Goal: Task Accomplishment & Management: Manage account settings

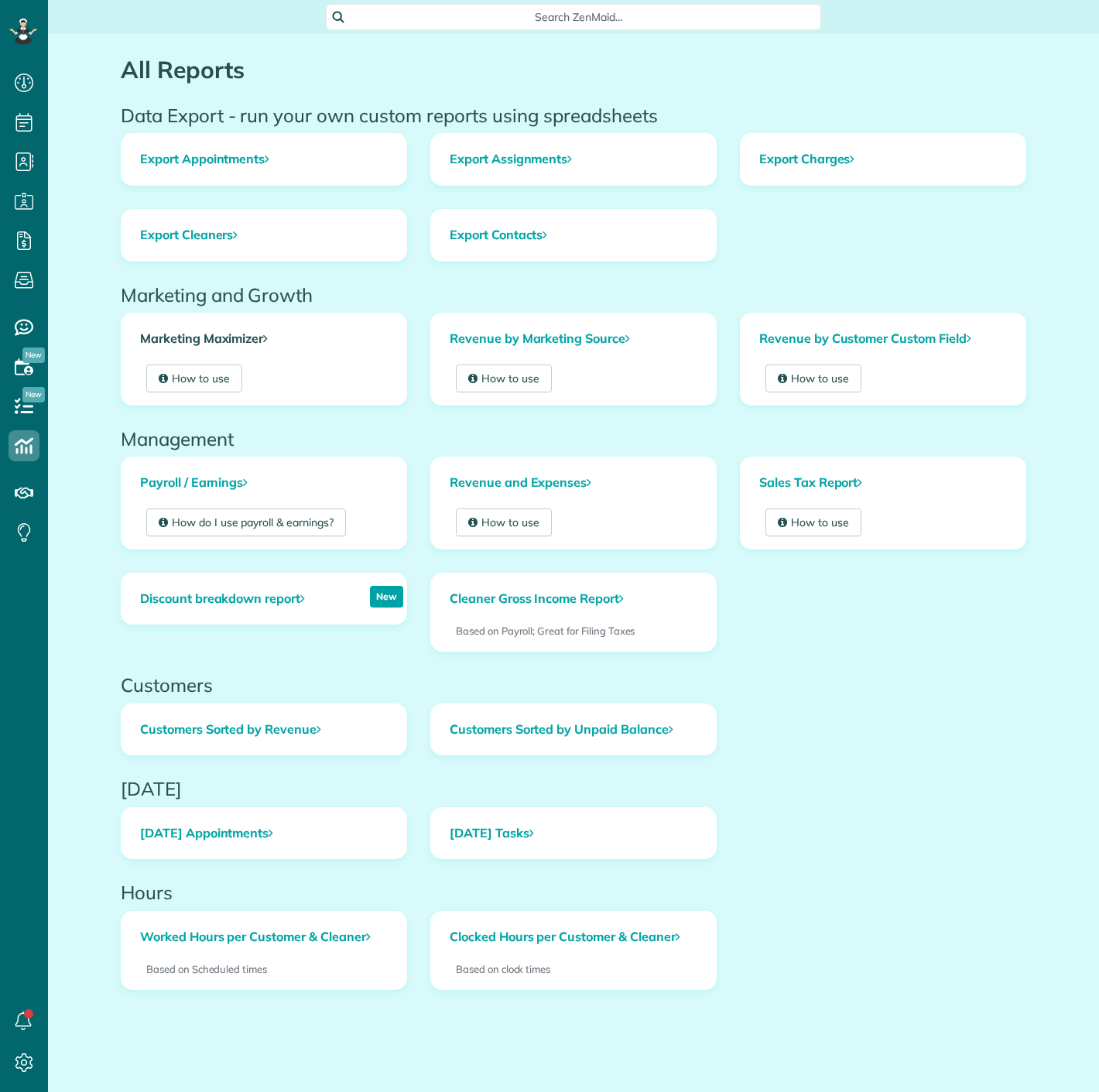
scroll to position [6, 6]
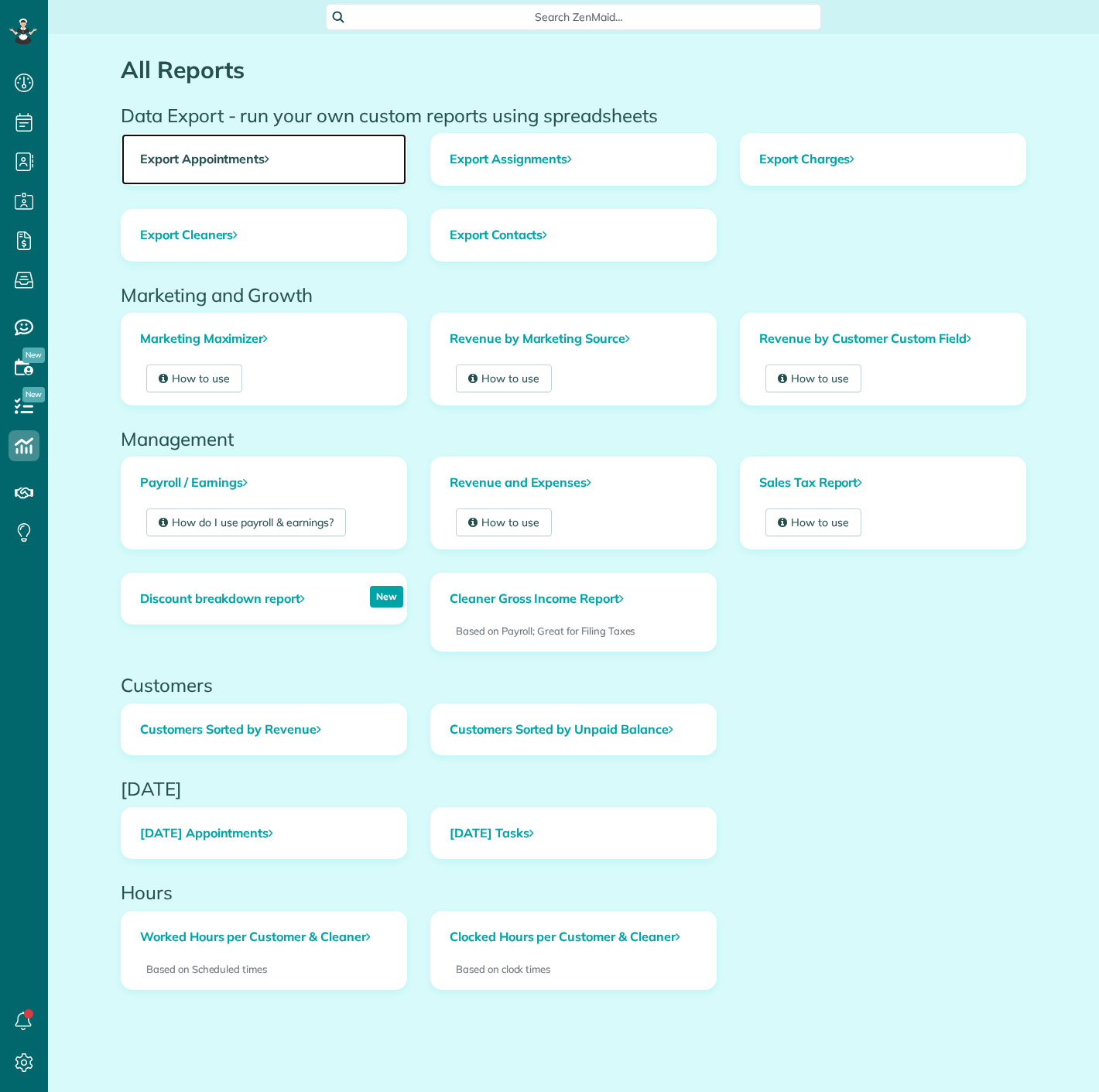
click at [218, 146] on link "Export Appointments" at bounding box center [263, 159] width 284 height 51
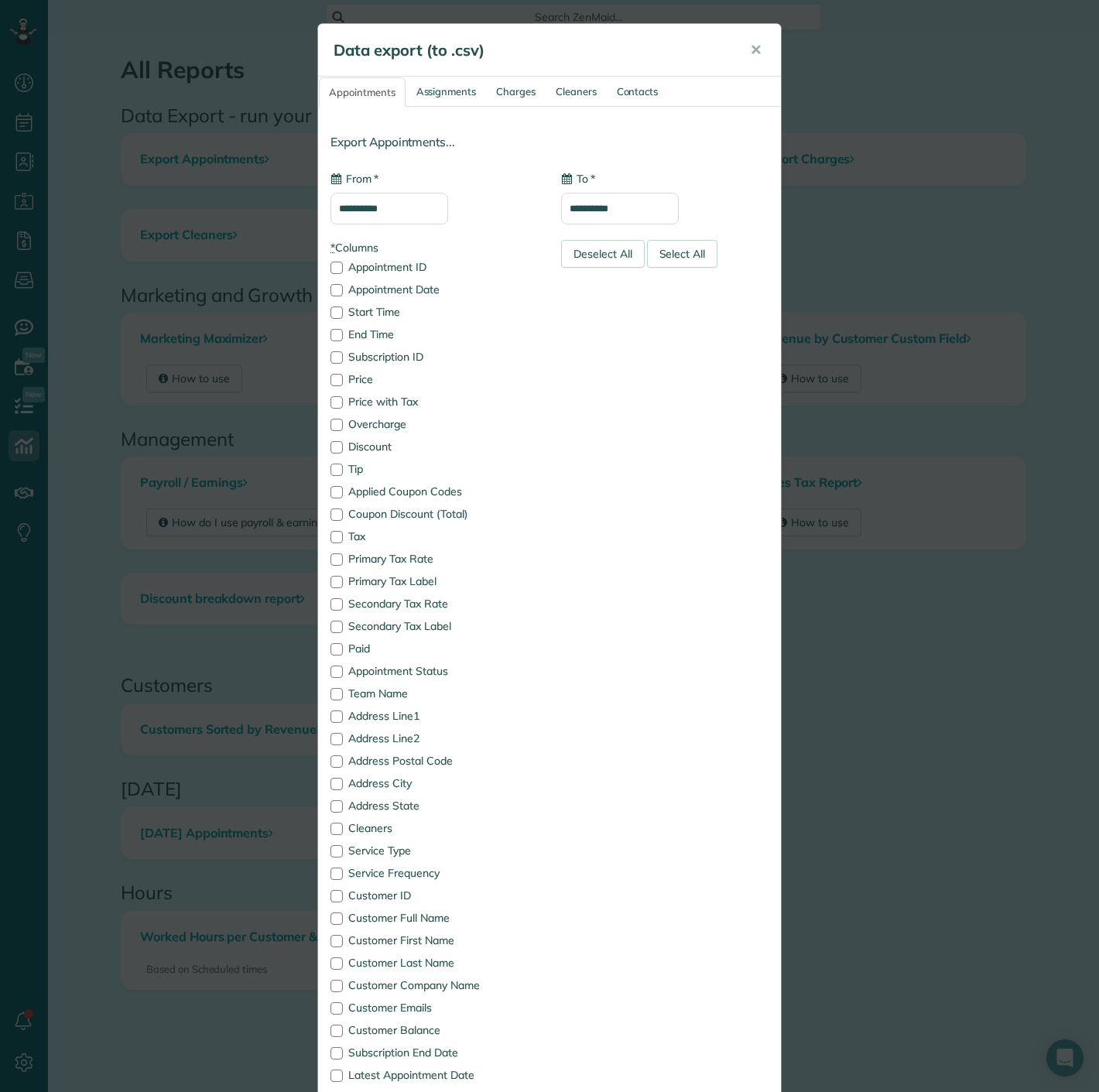
type input "**********"
click at [406, 217] on input "**********" at bounding box center [389, 208] width 118 height 32
click at [448, 341] on link "18" at bounding box center [445, 338] width 25 height 25
type input "**********"
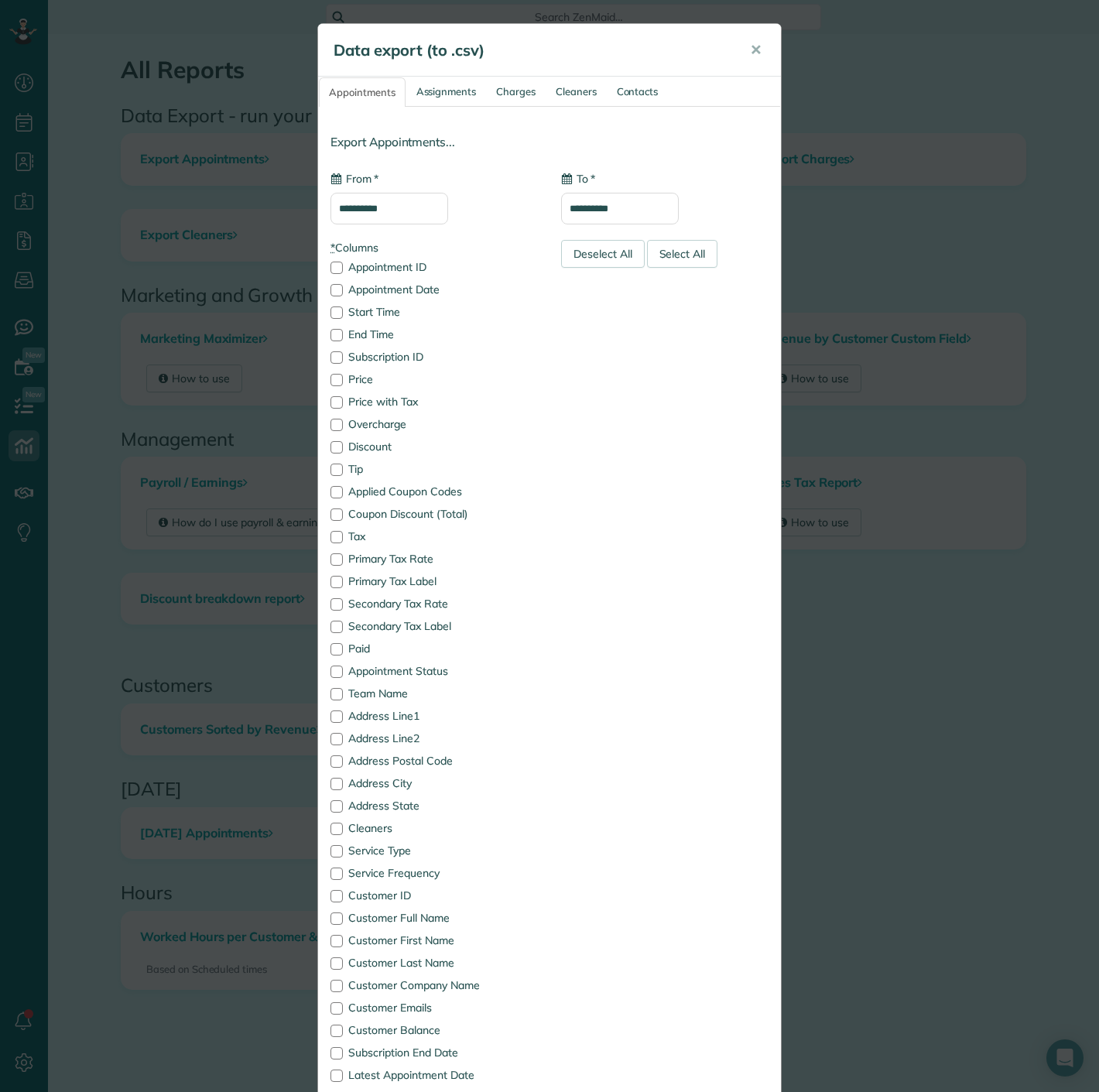
click at [629, 227] on div "**********" at bounding box center [664, 204] width 230 height 68
click at [629, 204] on input "**********" at bounding box center [620, 208] width 118 height 32
click at [670, 336] on link "18" at bounding box center [676, 338] width 25 height 25
type input "**********"
click at [613, 245] on div "Deselect All" at bounding box center [603, 253] width 84 height 28
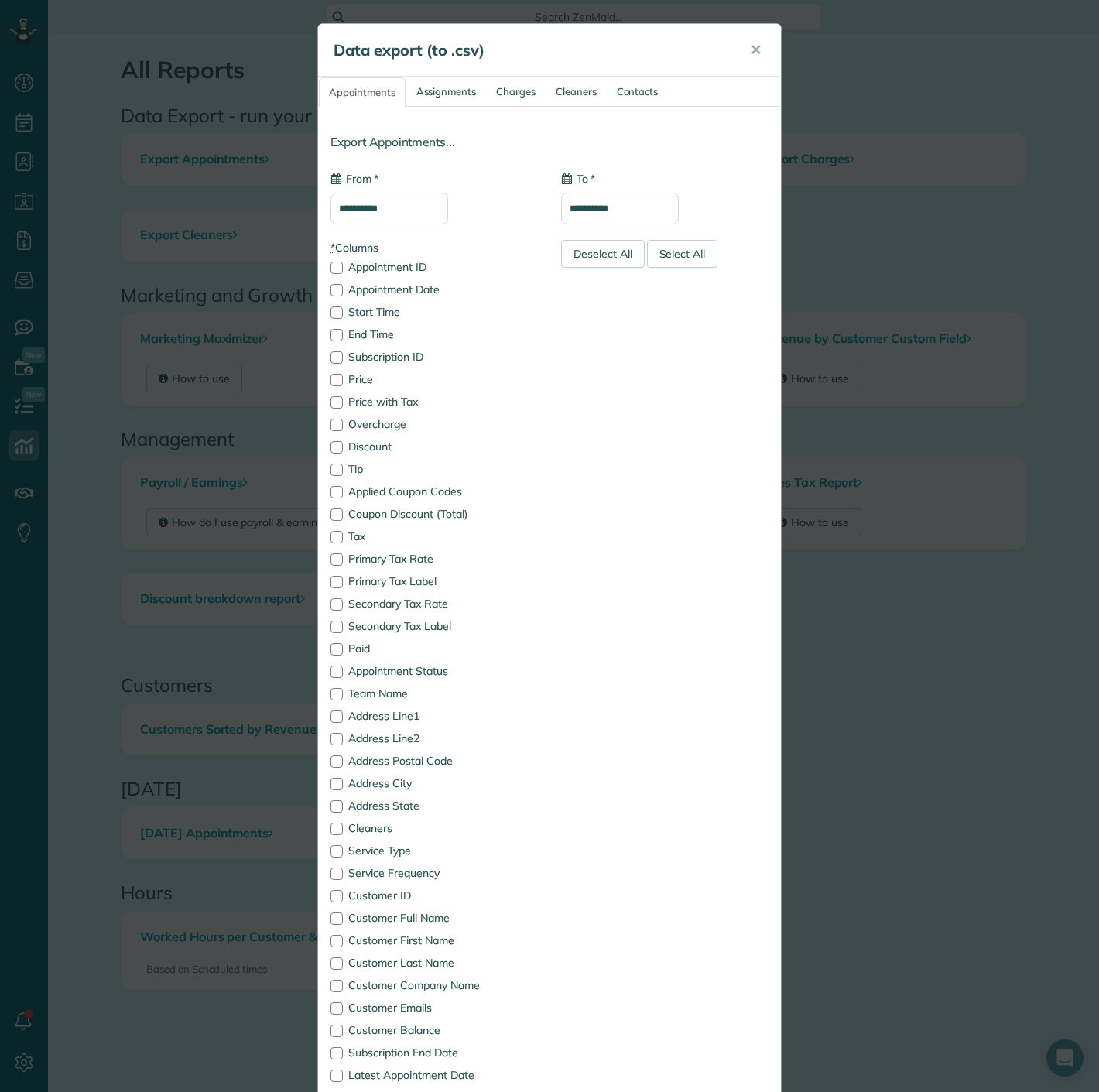
click at [356, 277] on div "* Columns Appointment ID Appointment Date Start Time End Time Subscription ID P…" at bounding box center [434, 756] width 230 height 1031
click at [354, 284] on label "Appointment Date" at bounding box center [434, 289] width 207 height 11
click at [377, 396] on label "Price with Tax" at bounding box center [434, 401] width 207 height 11
click at [389, 676] on label "Appointment Status" at bounding box center [434, 671] width 207 height 11
click at [404, 920] on label "Customer Full Name" at bounding box center [434, 918] width 207 height 11
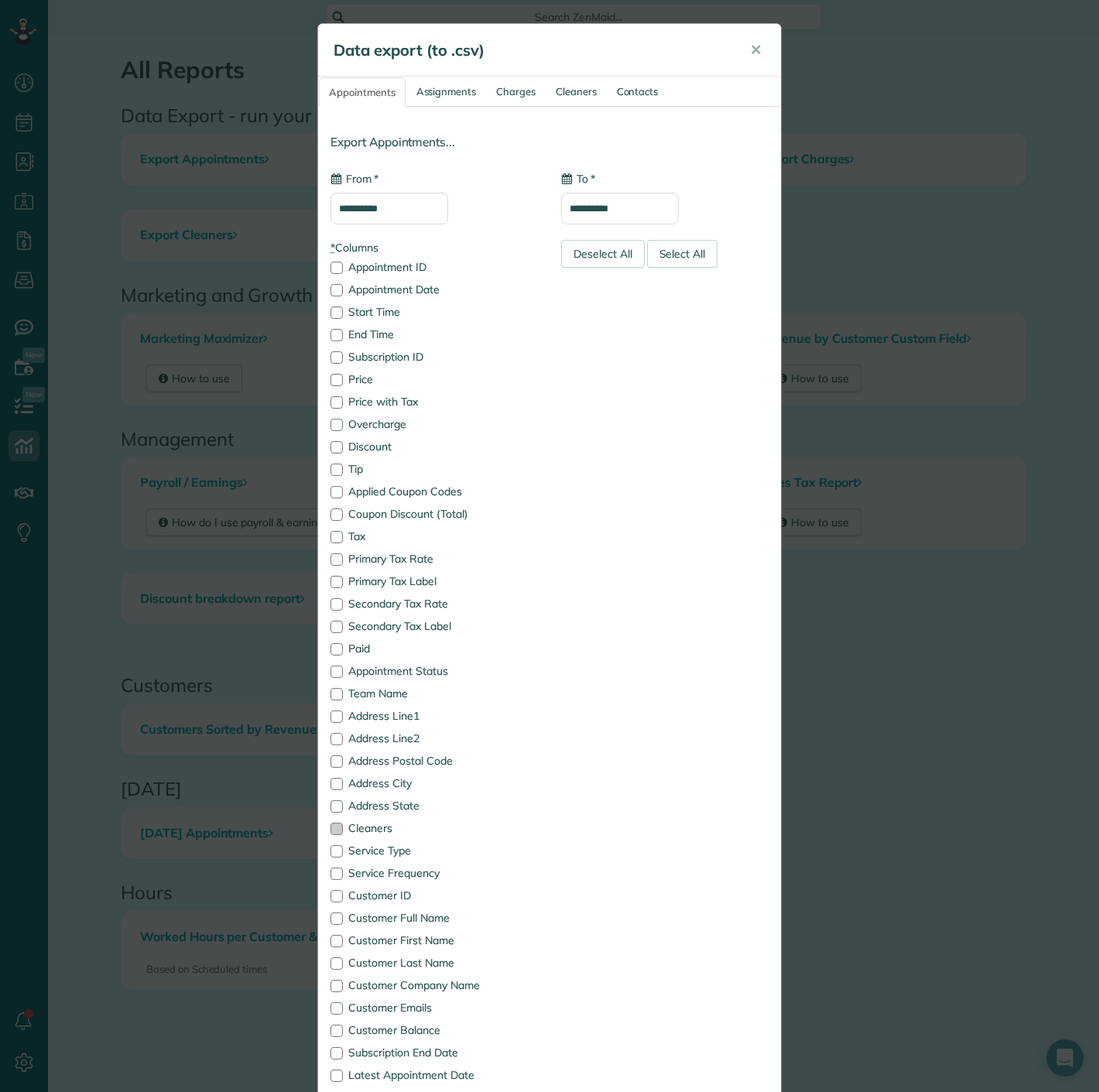
click at [371, 832] on label "Cleaners" at bounding box center [434, 828] width 207 height 11
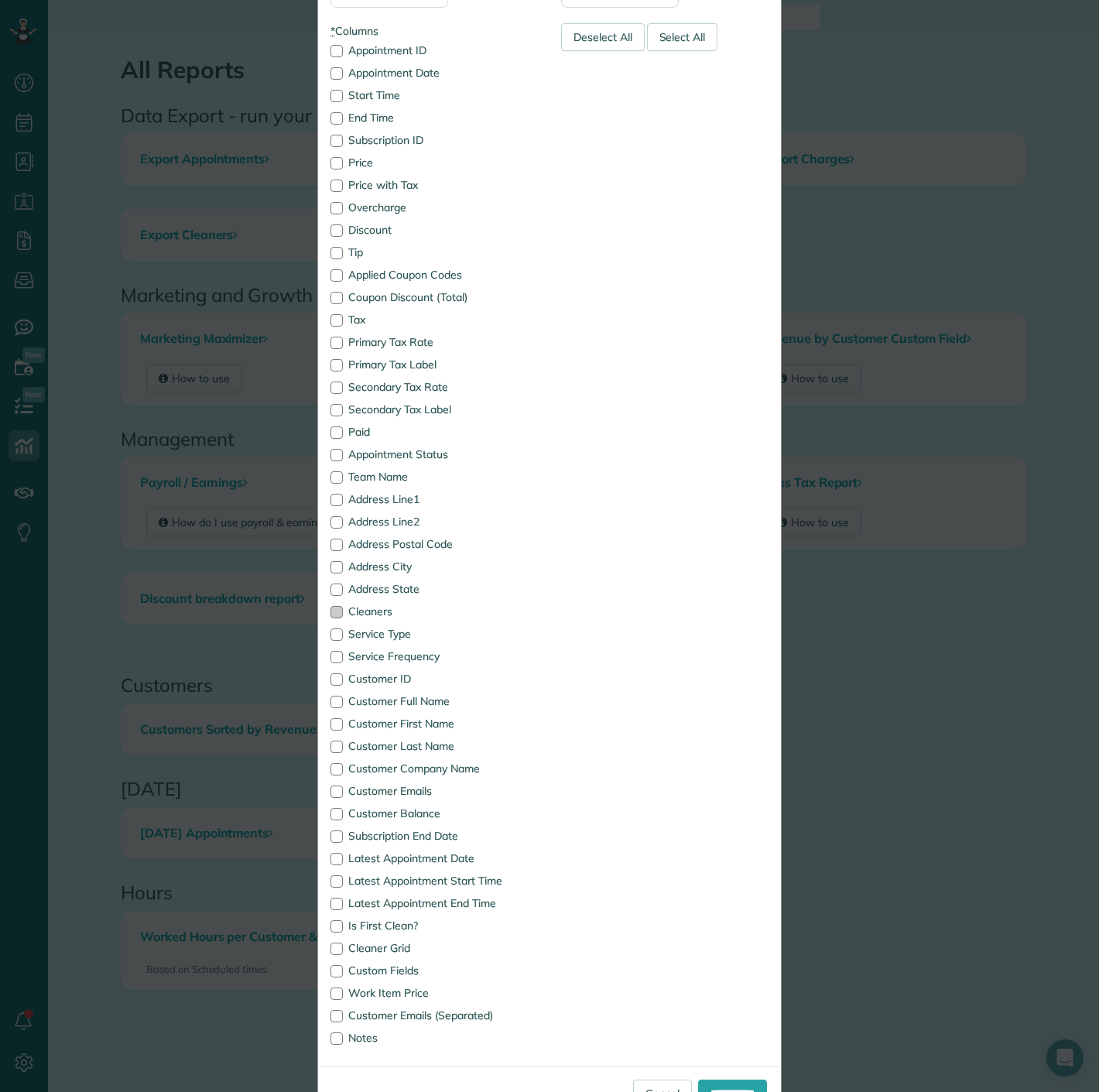
scroll to position [269, 0]
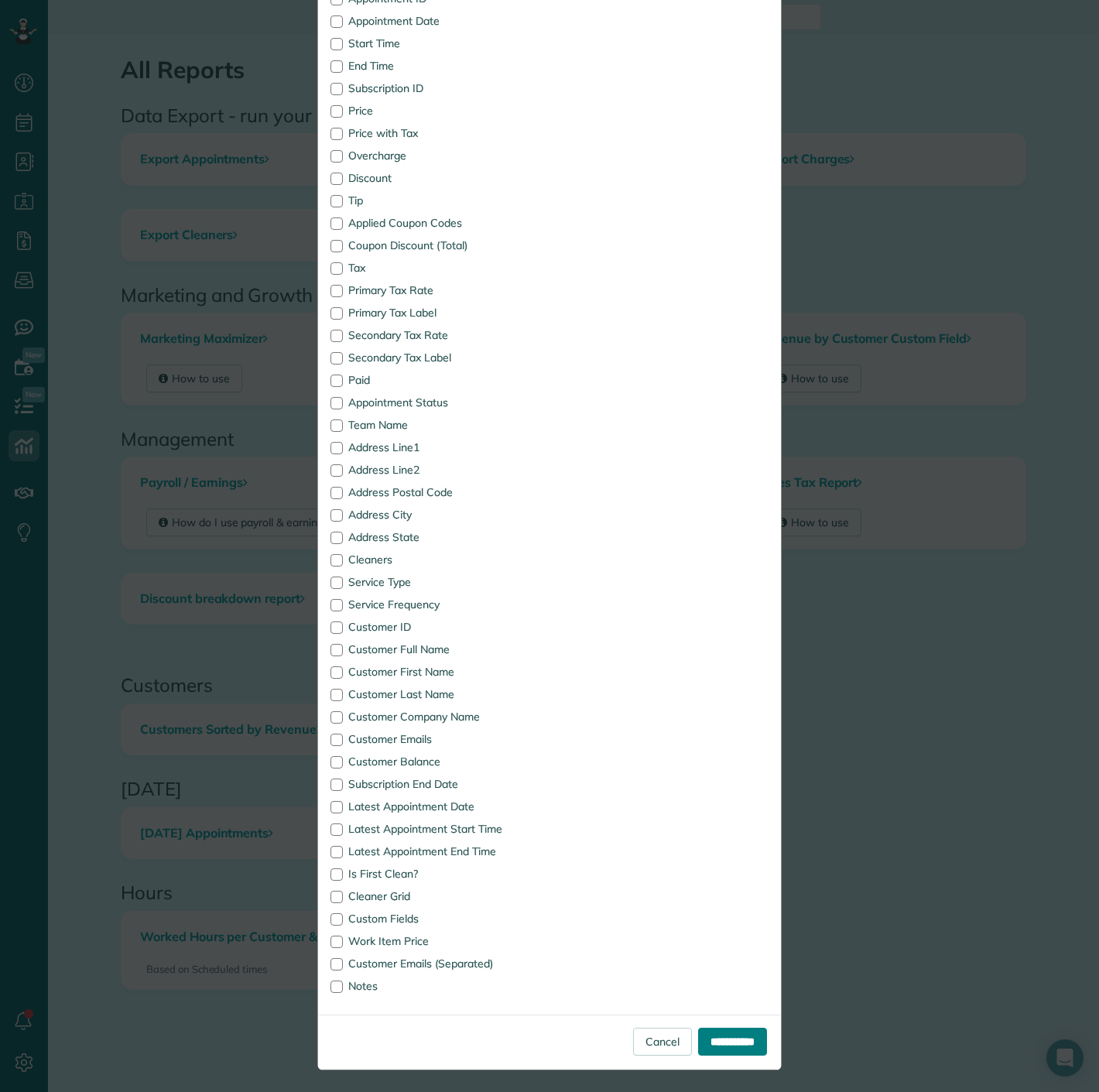
click at [700, 1027] on input "**********" at bounding box center [732, 1041] width 68 height 28
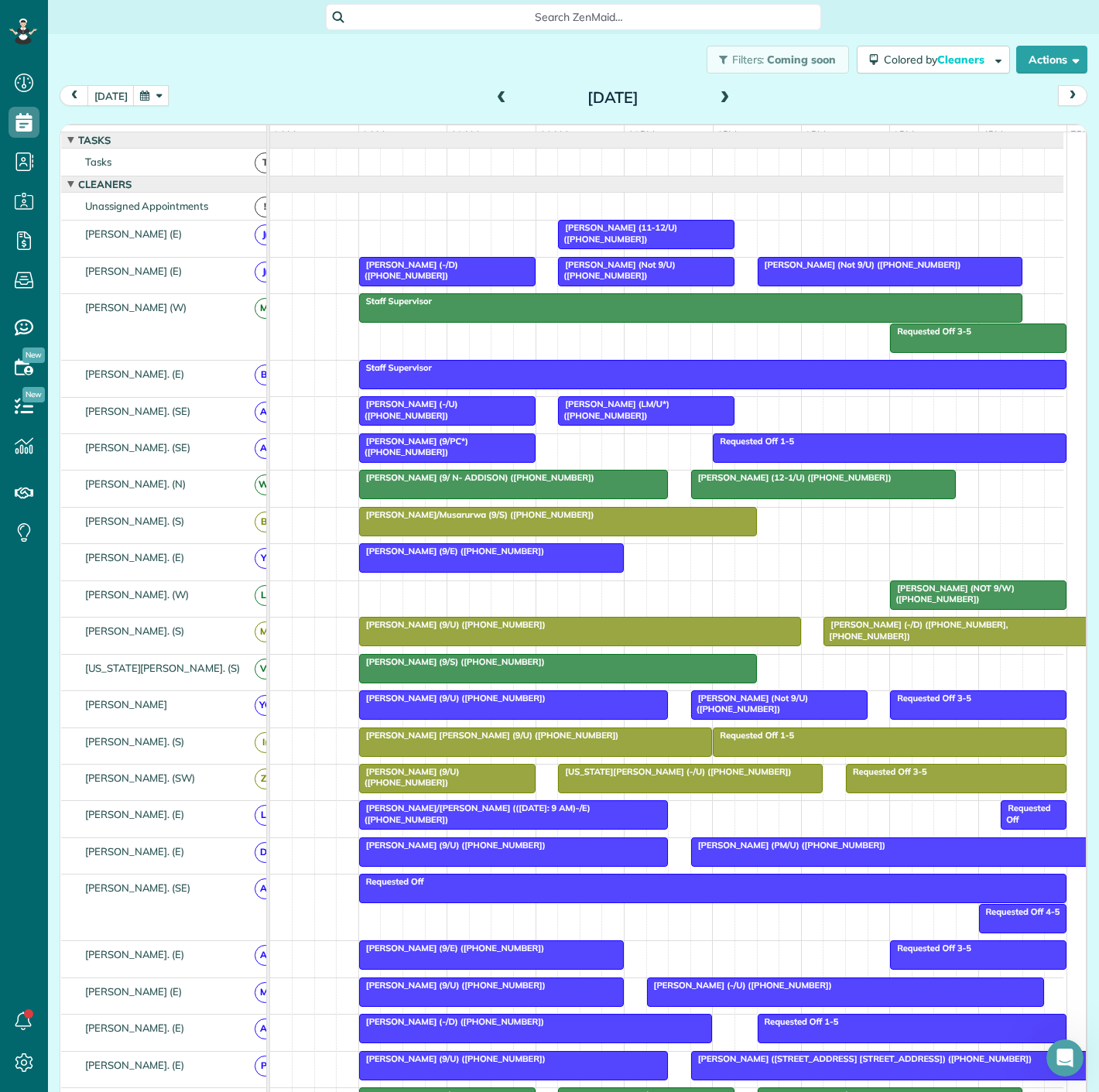
click at [144, 99] on button "button" at bounding box center [150, 95] width 36 height 21
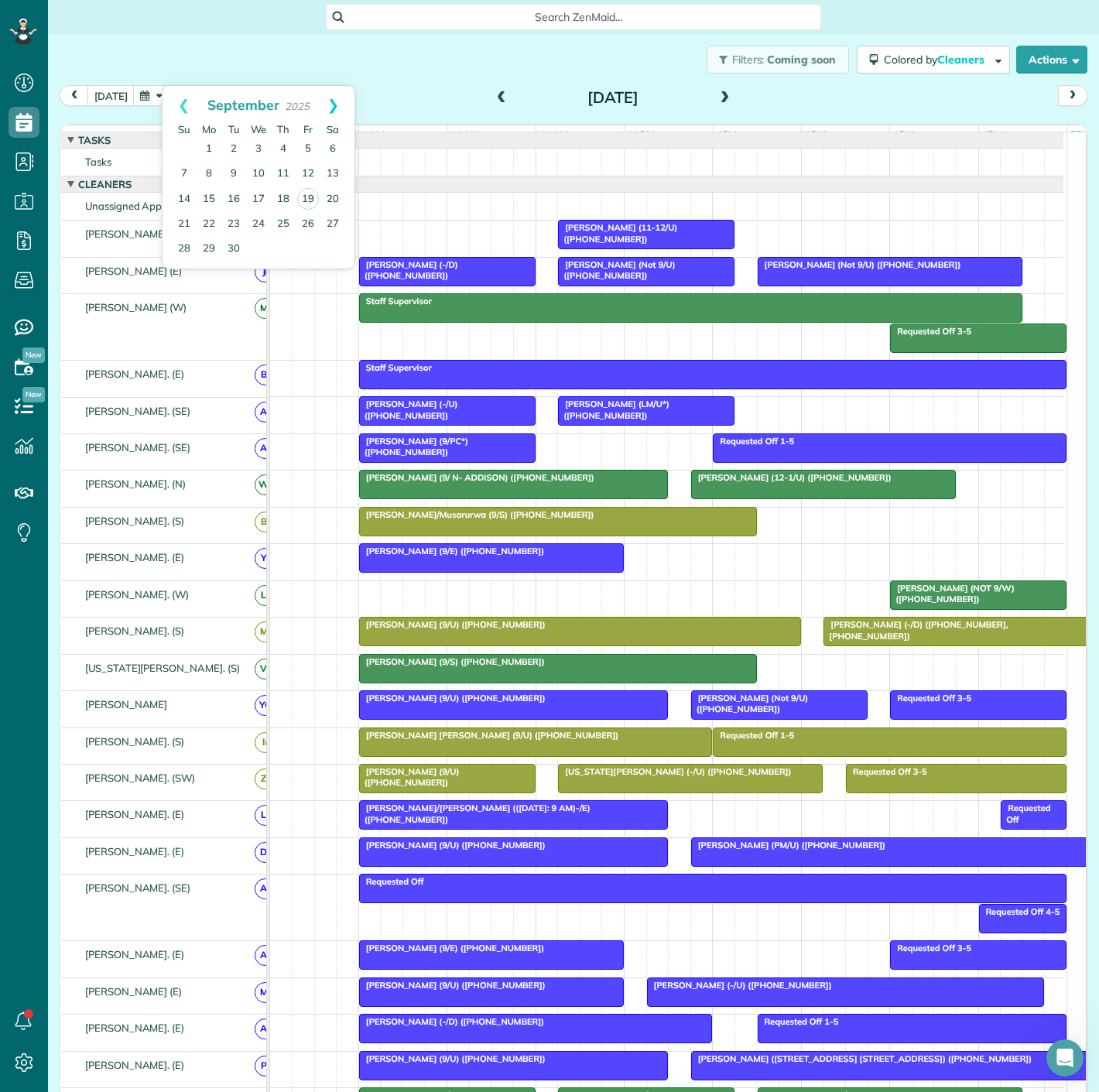
click at [336, 102] on link "Next" at bounding box center [334, 105] width 42 height 39
click at [301, 147] on link "3" at bounding box center [308, 149] width 25 height 25
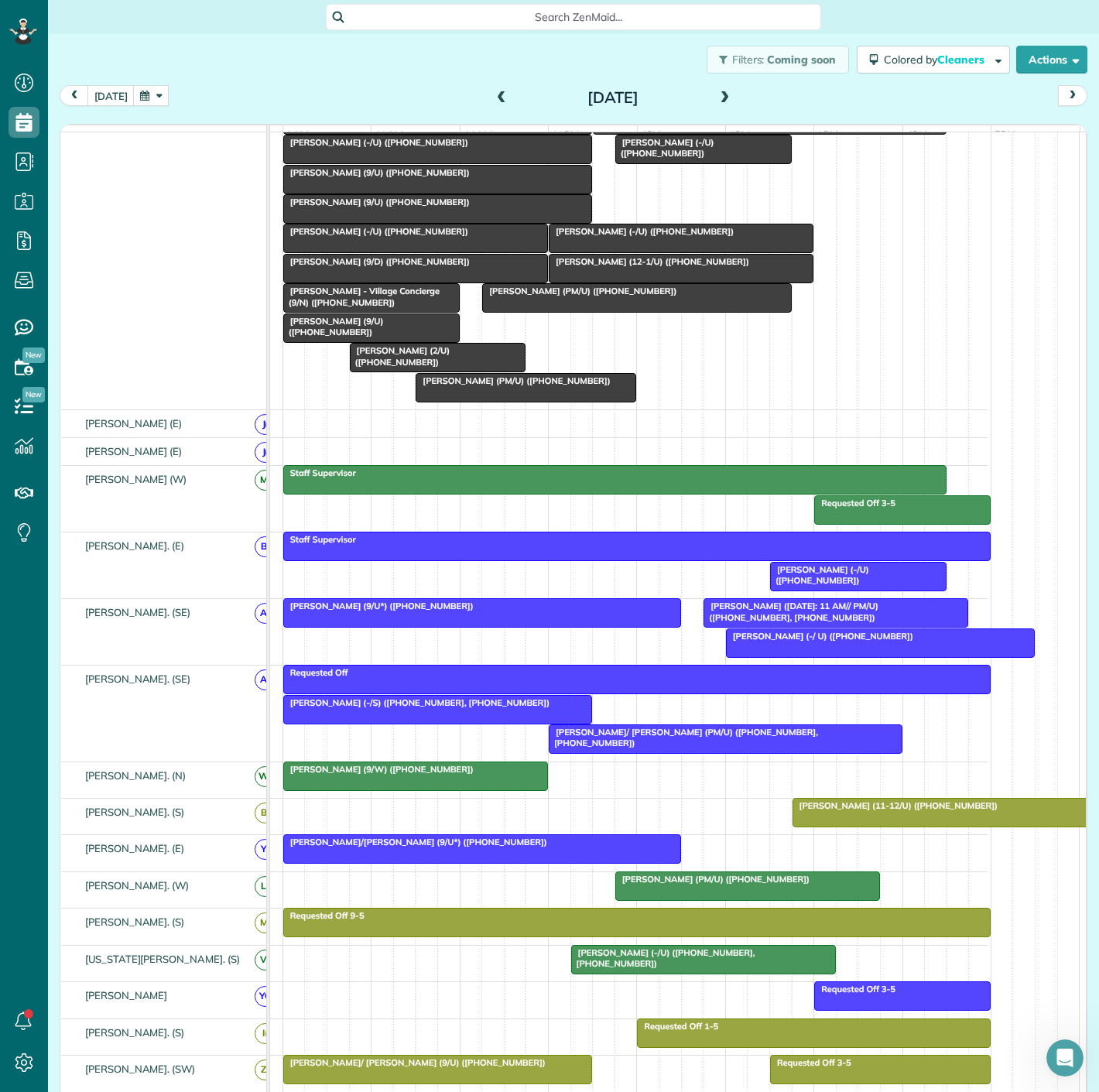
scroll to position [257, 0]
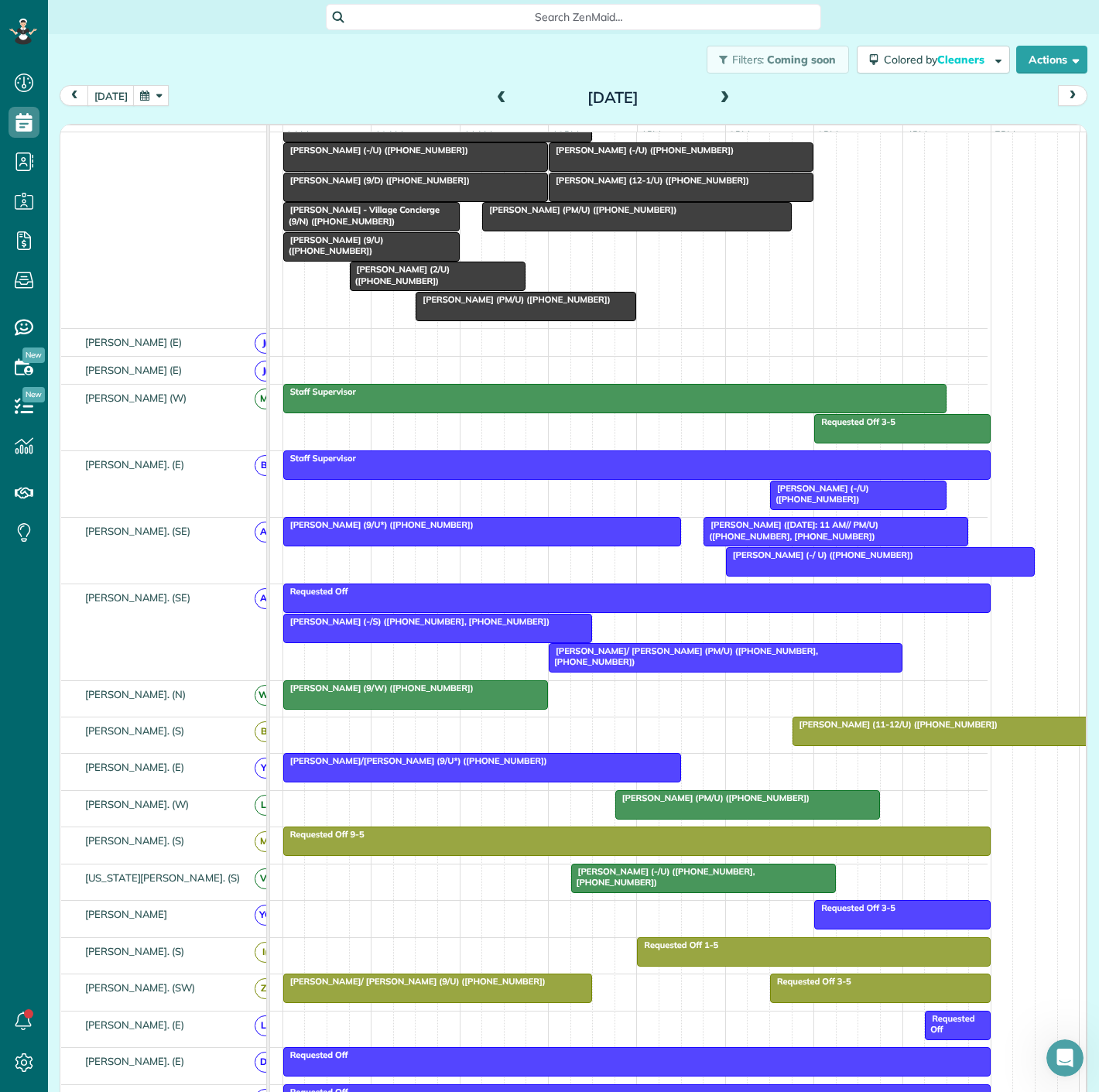
click at [528, 546] on div at bounding box center [482, 531] width 396 height 28
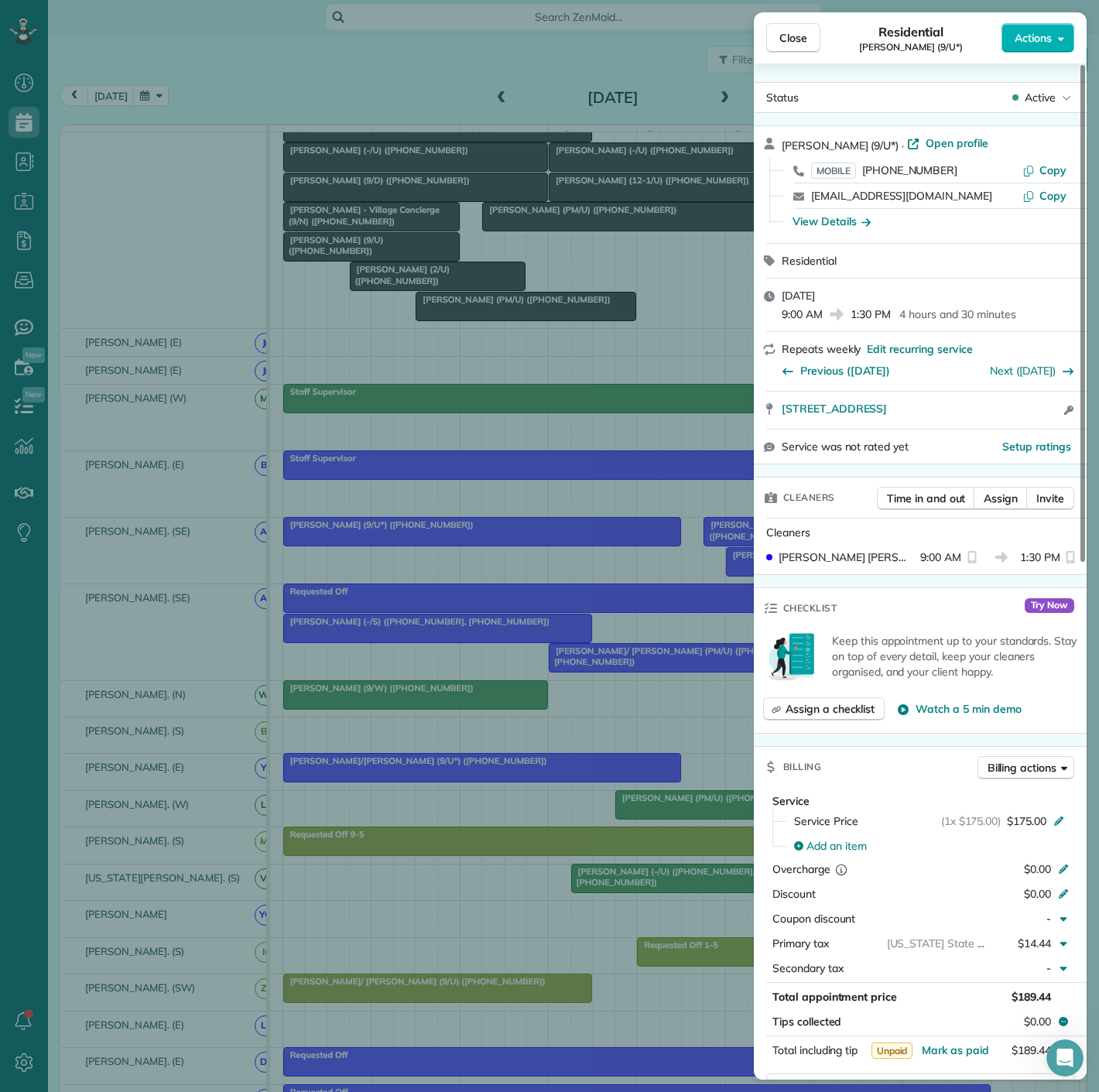
click at [528, 547] on div "Close Residential Jennifer Kinder (9/U*) Actions Status Active Jennifer Kinder …" at bounding box center [550, 546] width 1099 height 1092
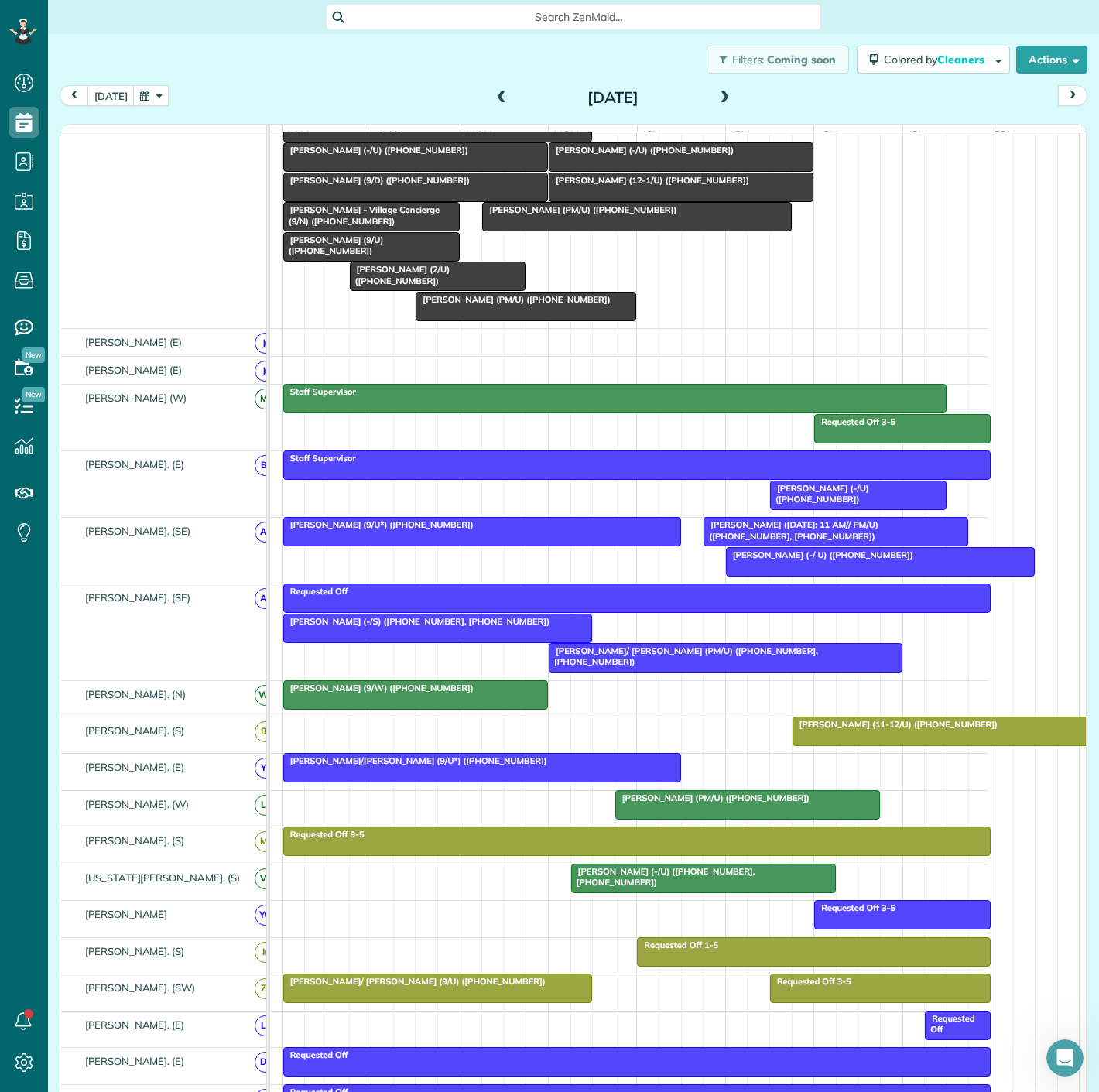
click at [740, 575] on div at bounding box center [880, 561] width 308 height 28
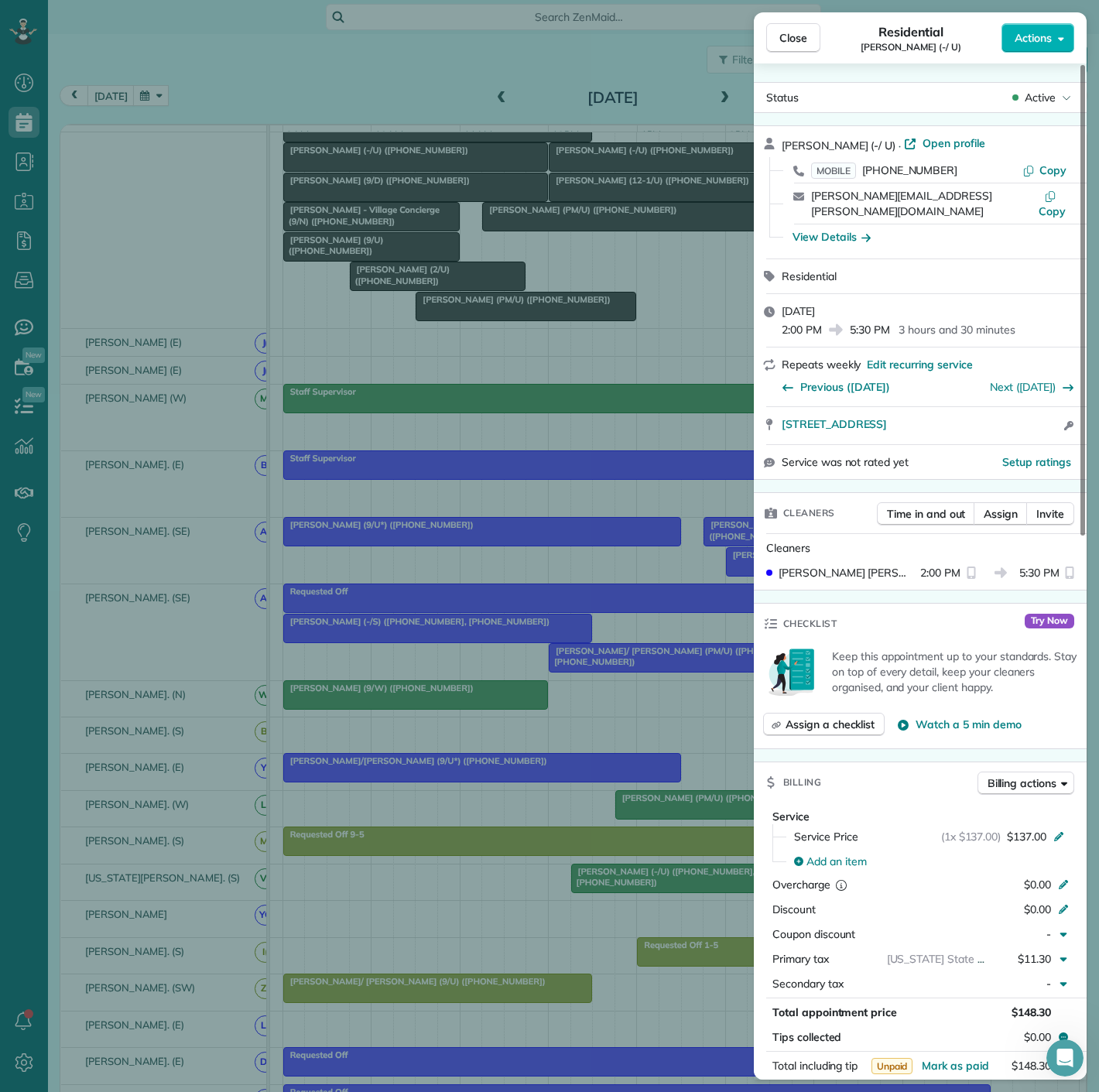
click at [729, 582] on div "Close Residential Scott Carter (-/ U) Actions Status Active Scott Carter (-/ U)…" at bounding box center [550, 546] width 1099 height 1092
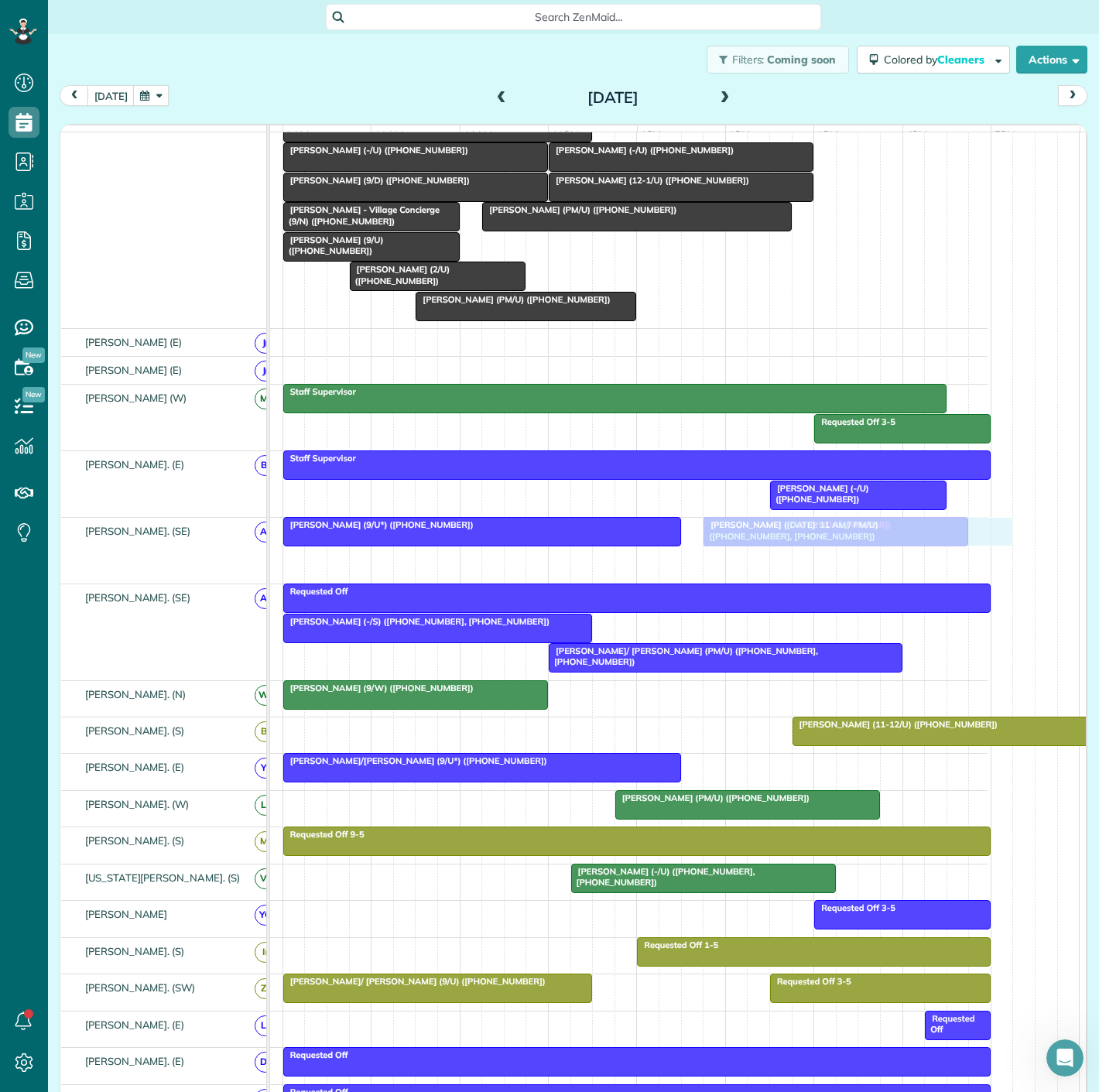
drag, startPoint x: 737, startPoint y: 579, endPoint x: 718, endPoint y: 578, distance: 19.0
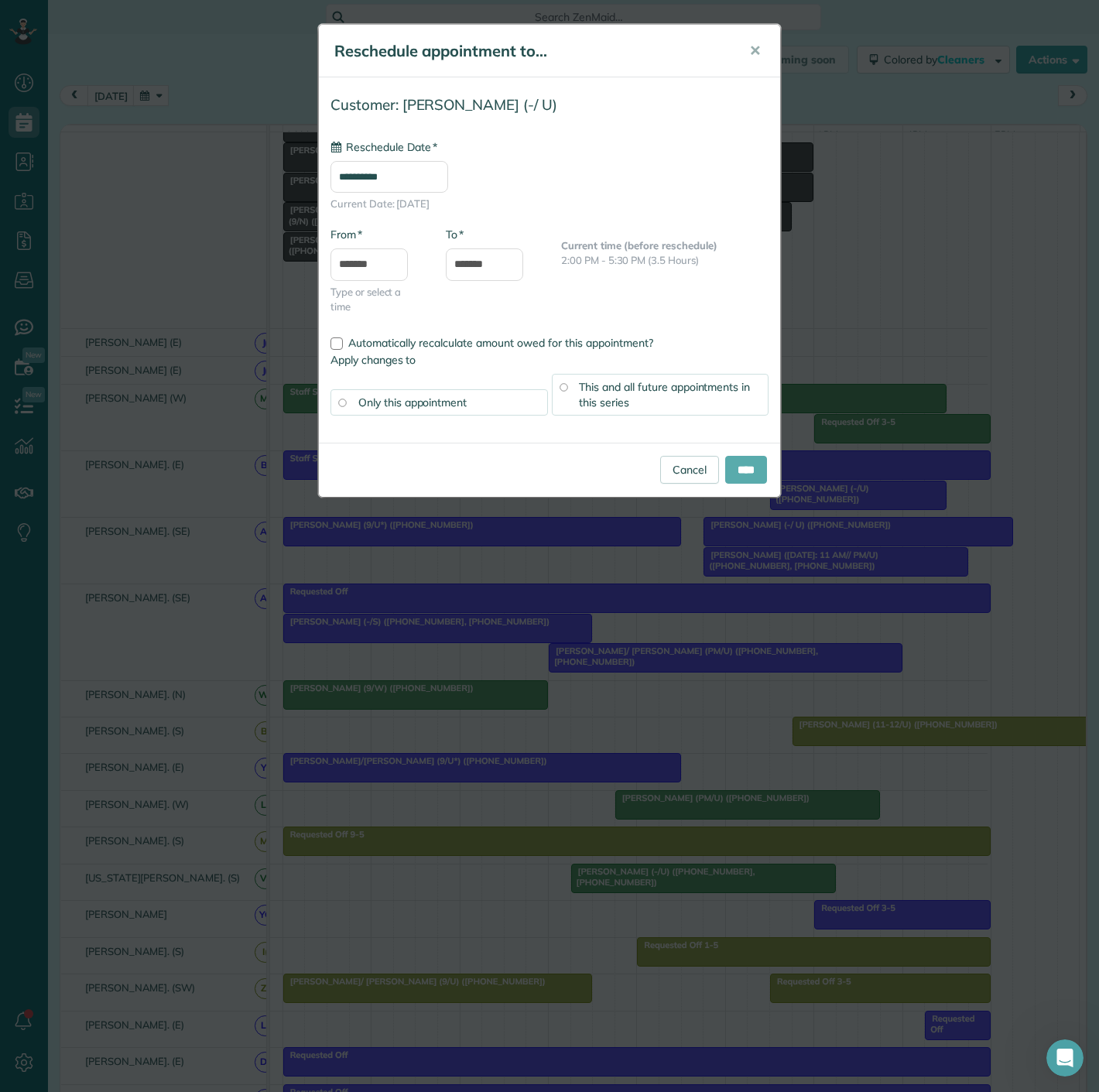
type input "**********"
click at [729, 469] on input "****" at bounding box center [745, 469] width 41 height 28
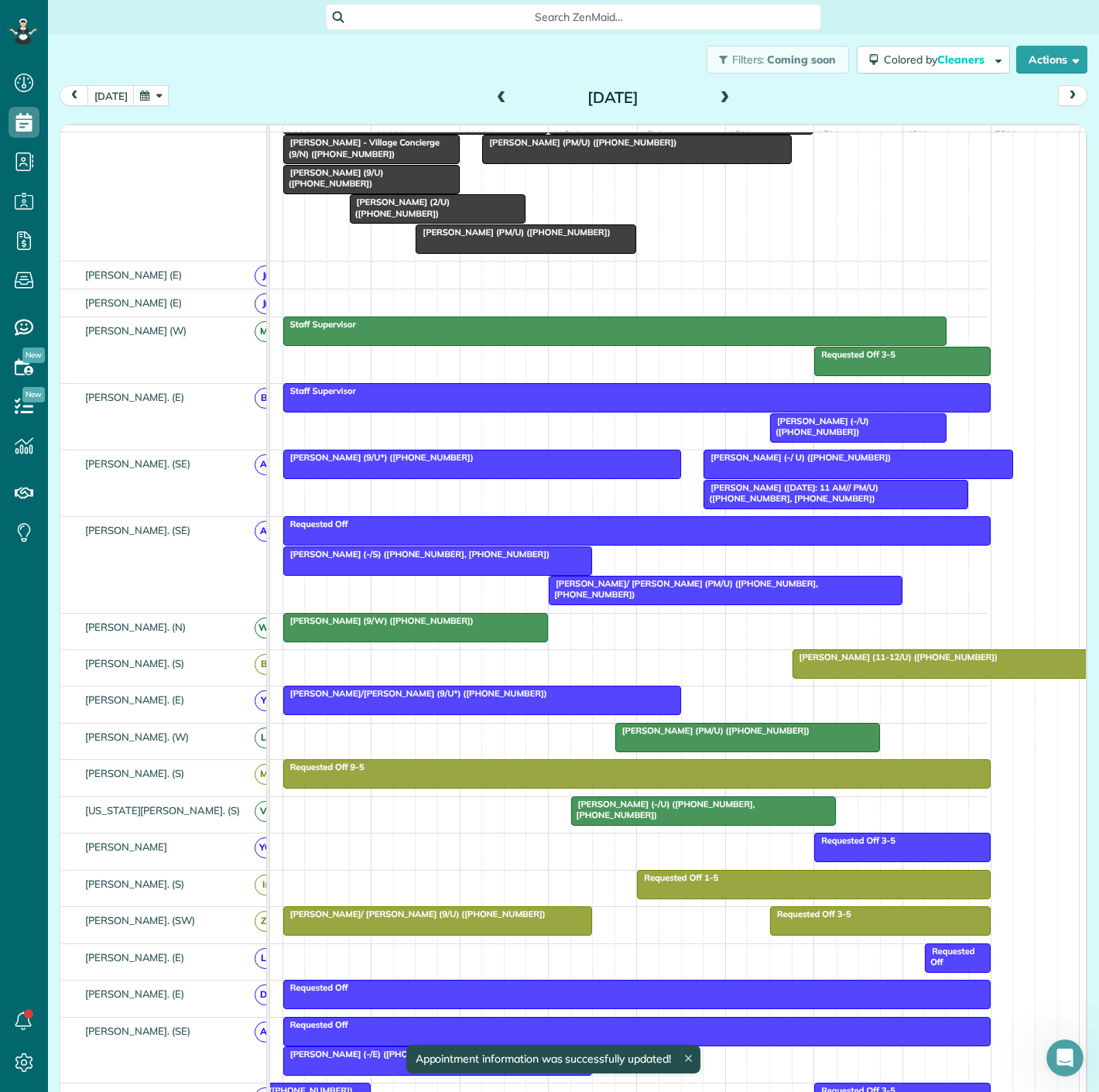
scroll to position [430, 0]
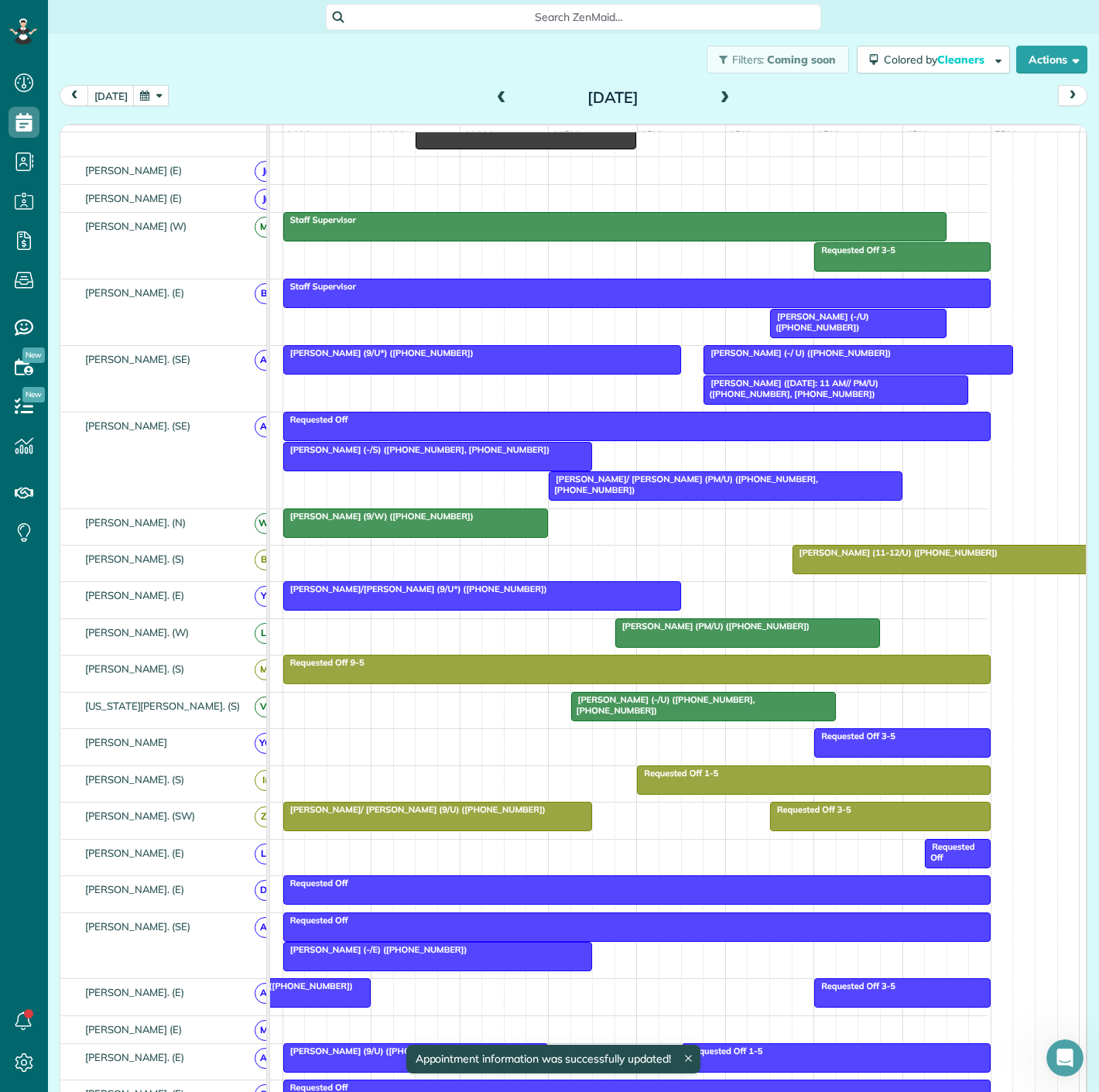
click at [340, 455] on span "Claire Smith (-/S) (+12149096673, +12147994670)" at bounding box center [416, 449] width 268 height 11
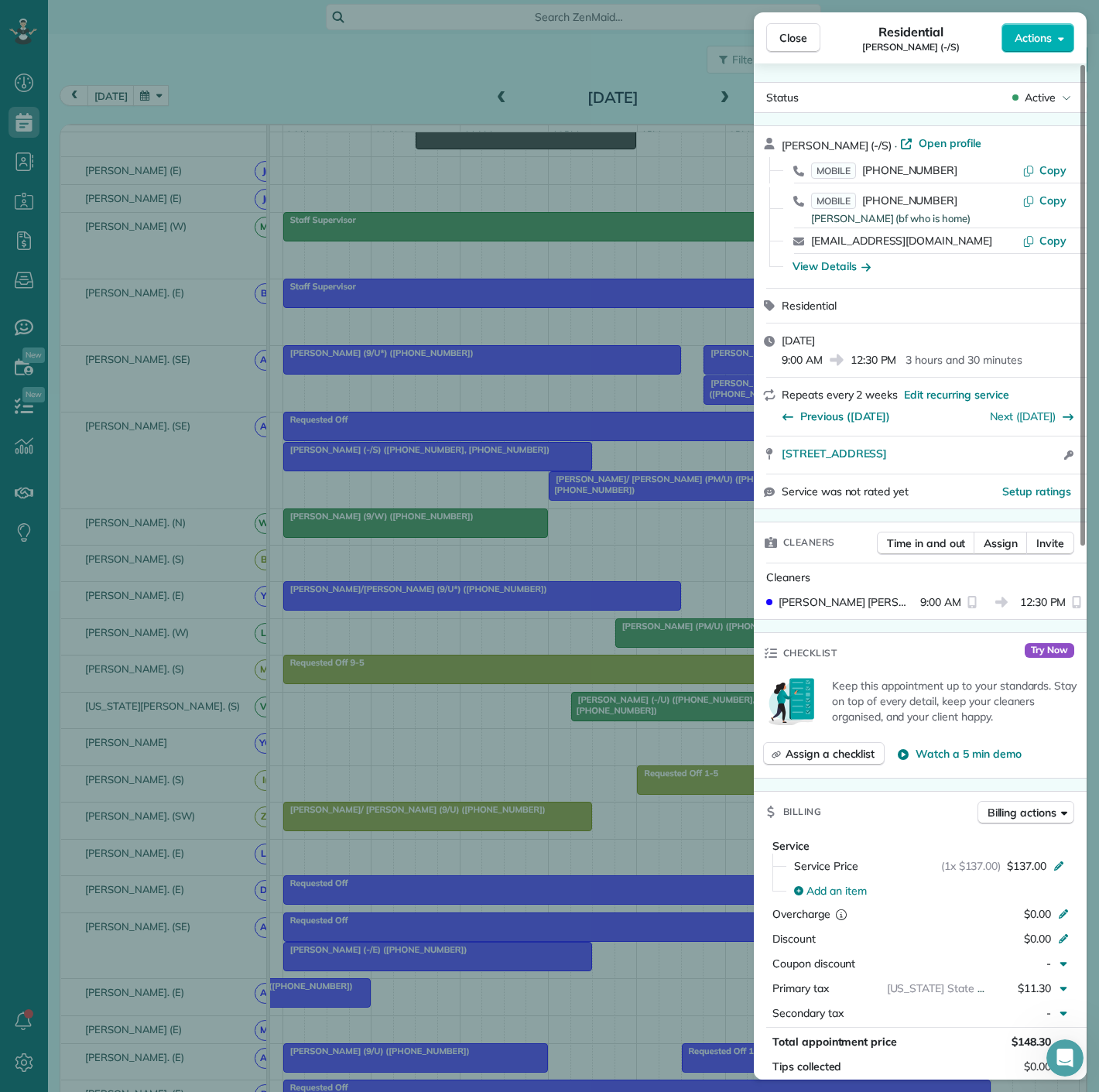
click at [340, 458] on div "Close Residential Claire Smith (-/S) Actions Status Active Claire Smith (-/S) ·…" at bounding box center [550, 546] width 1099 height 1092
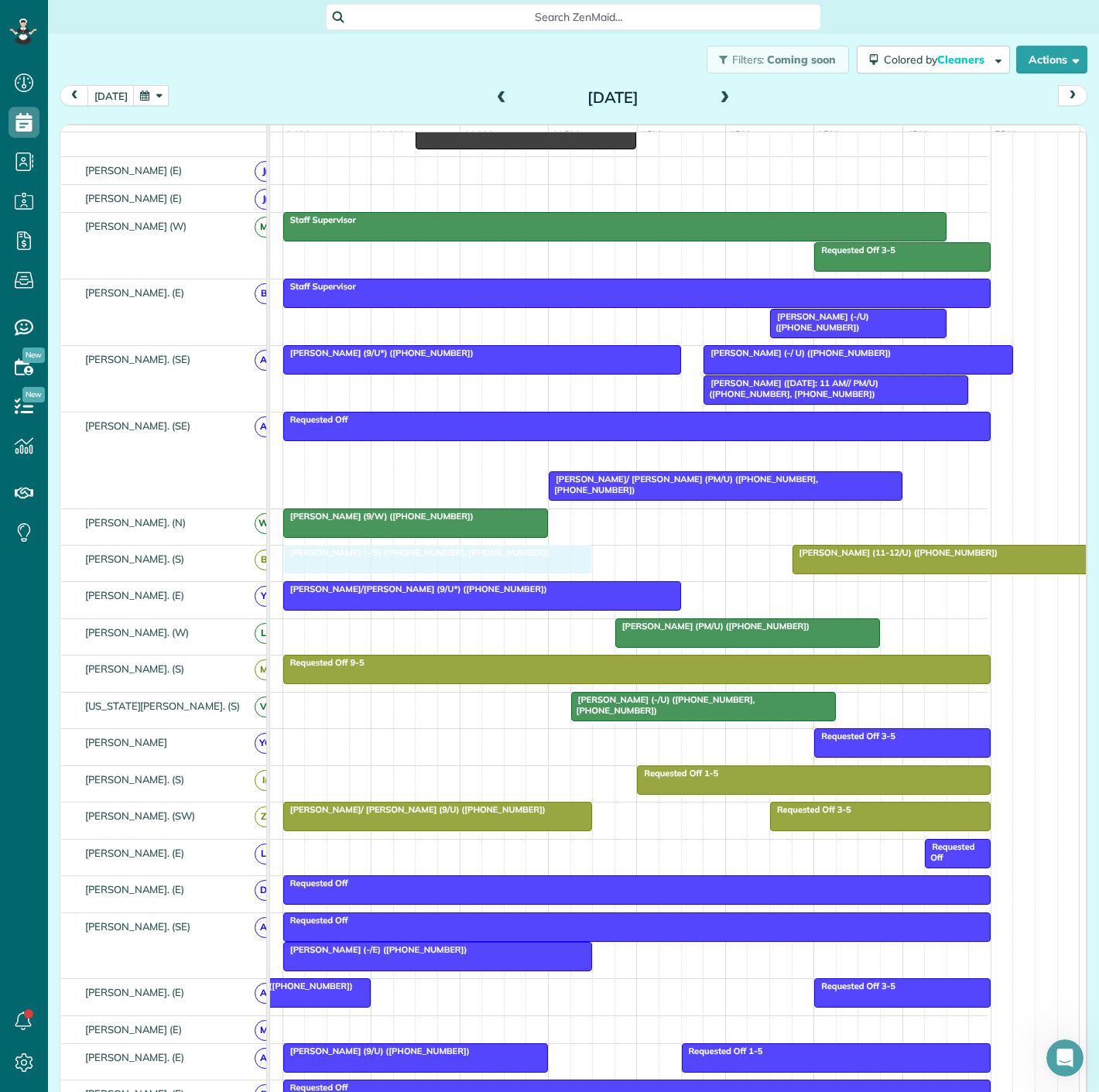
drag, startPoint x: 375, startPoint y: 466, endPoint x: 371, endPoint y: 565, distance: 99.1
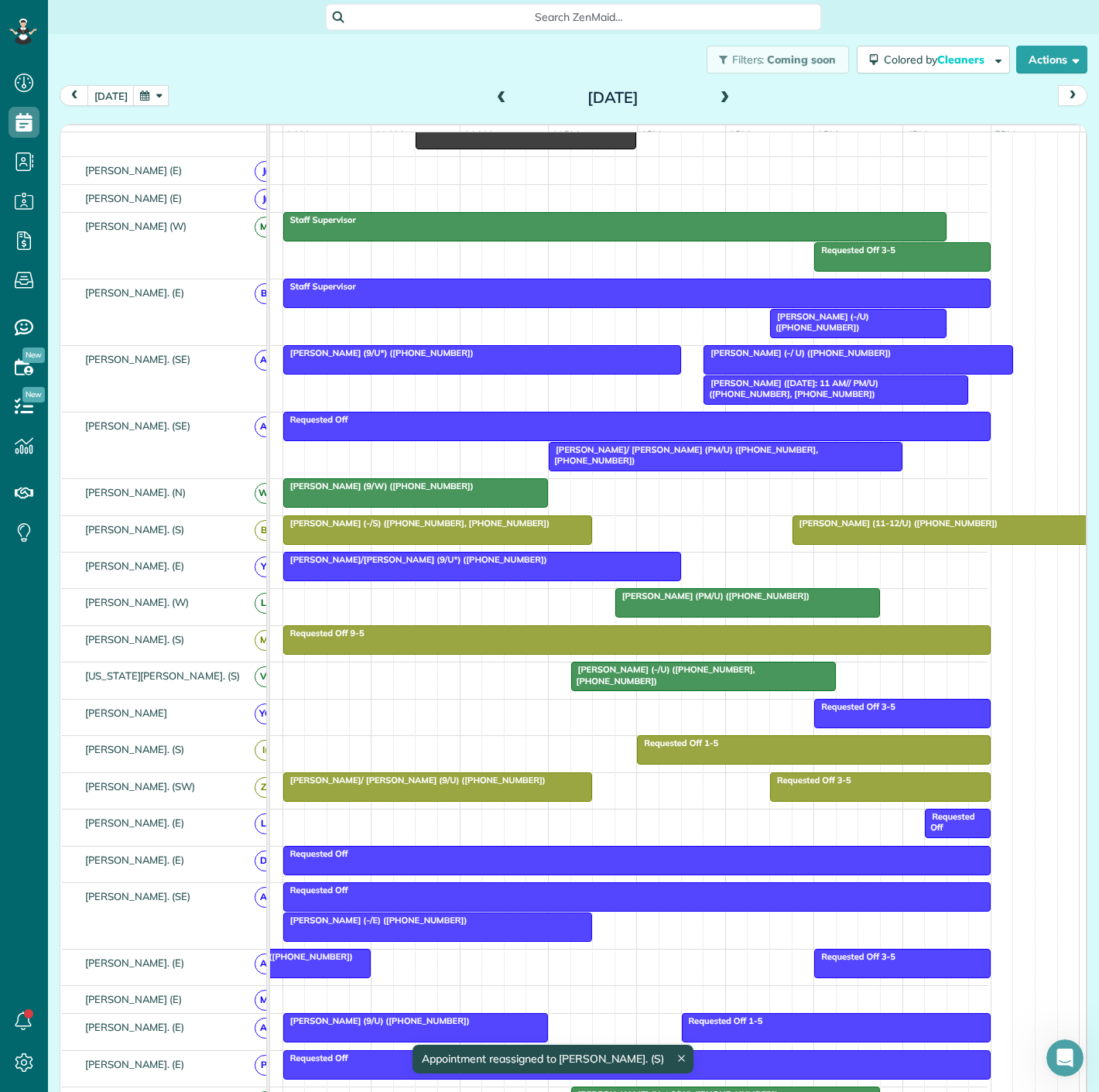
click at [479, 543] on div at bounding box center [438, 530] width 308 height 28
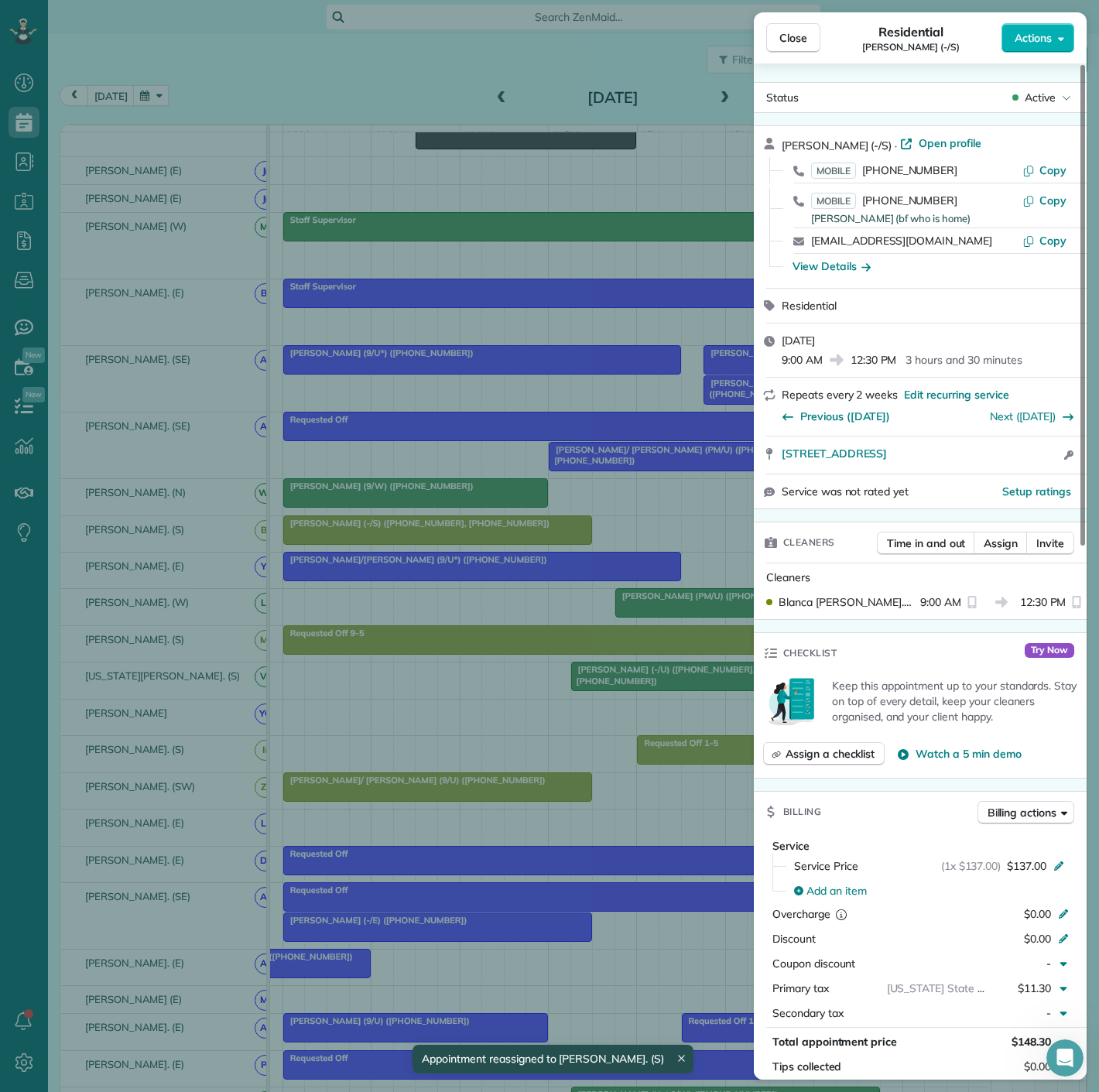
click at [479, 543] on div "Close Residential Claire Smith (-/S) Actions Status Active Claire Smith (-/S) ·…" at bounding box center [550, 546] width 1099 height 1092
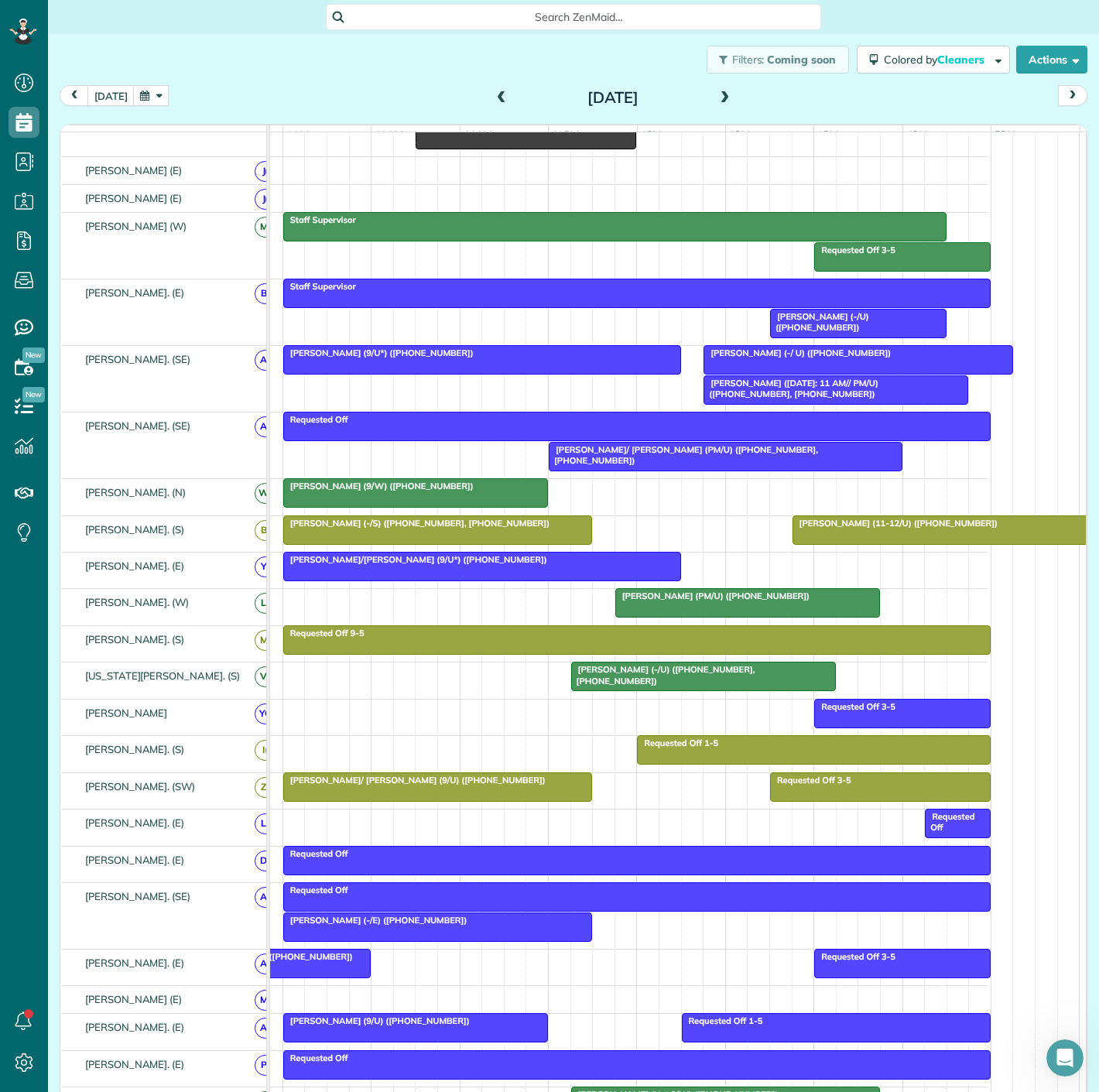
click at [600, 565] on div "Rhonda Friedman/Rafferty (9/U*) (+13015204700)" at bounding box center [482, 559] width 389 height 11
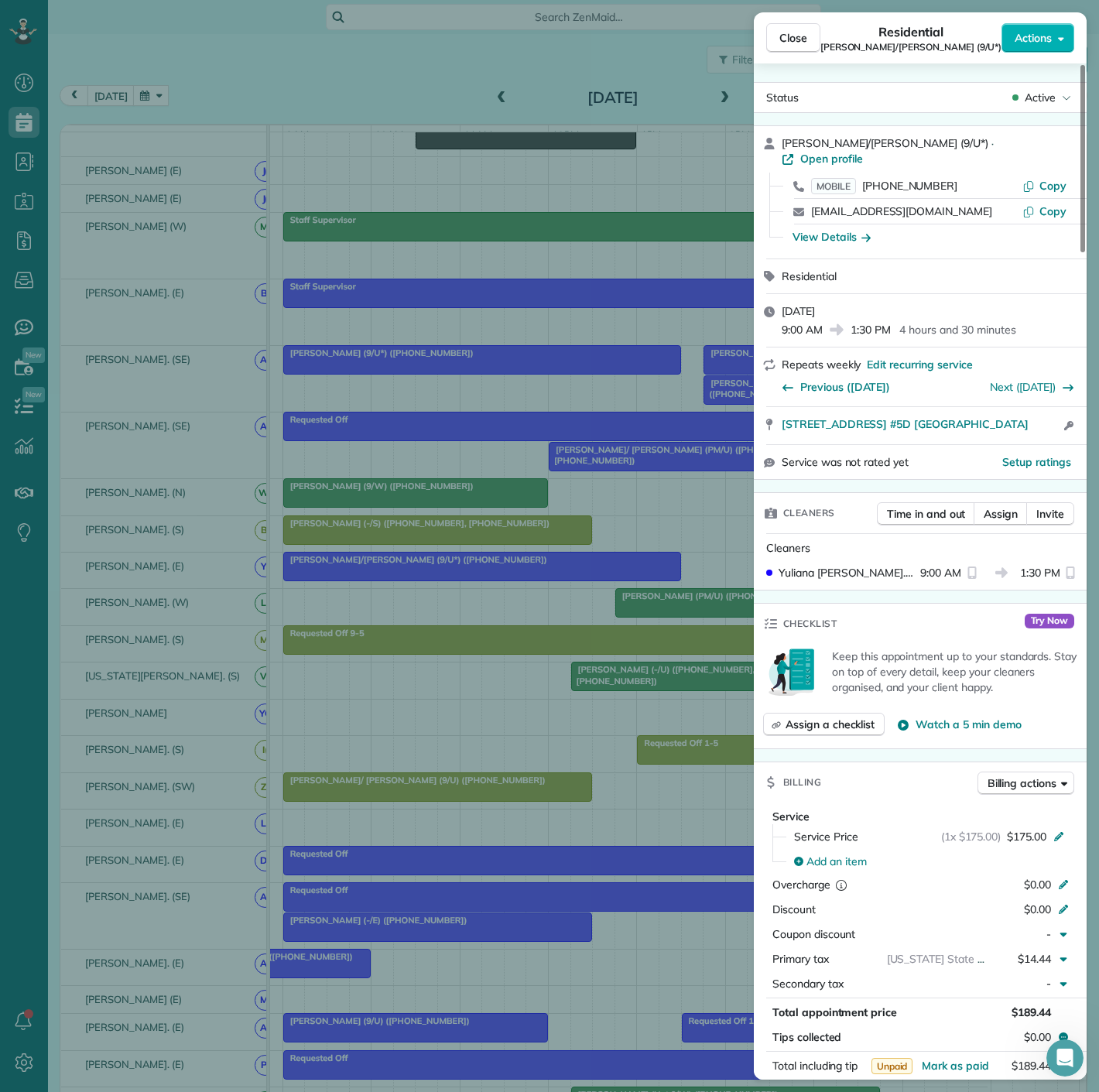
click at [600, 566] on div "Close Residential Rhonda Friedman/Rafferty (9/U*) Actions Status Active Rhonda …" at bounding box center [550, 546] width 1099 height 1092
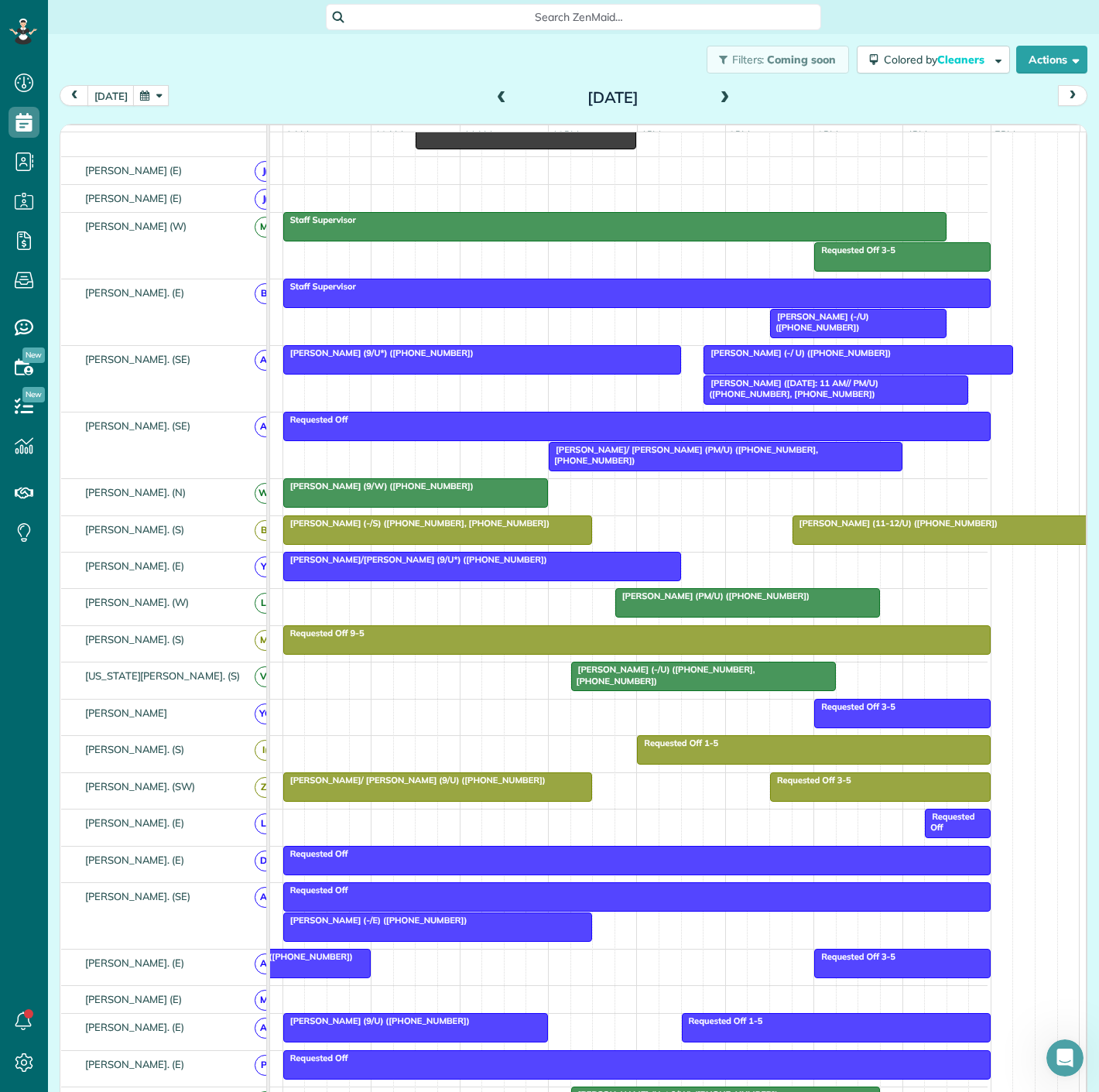
click at [595, 466] on div at bounding box center [725, 456] width 352 height 28
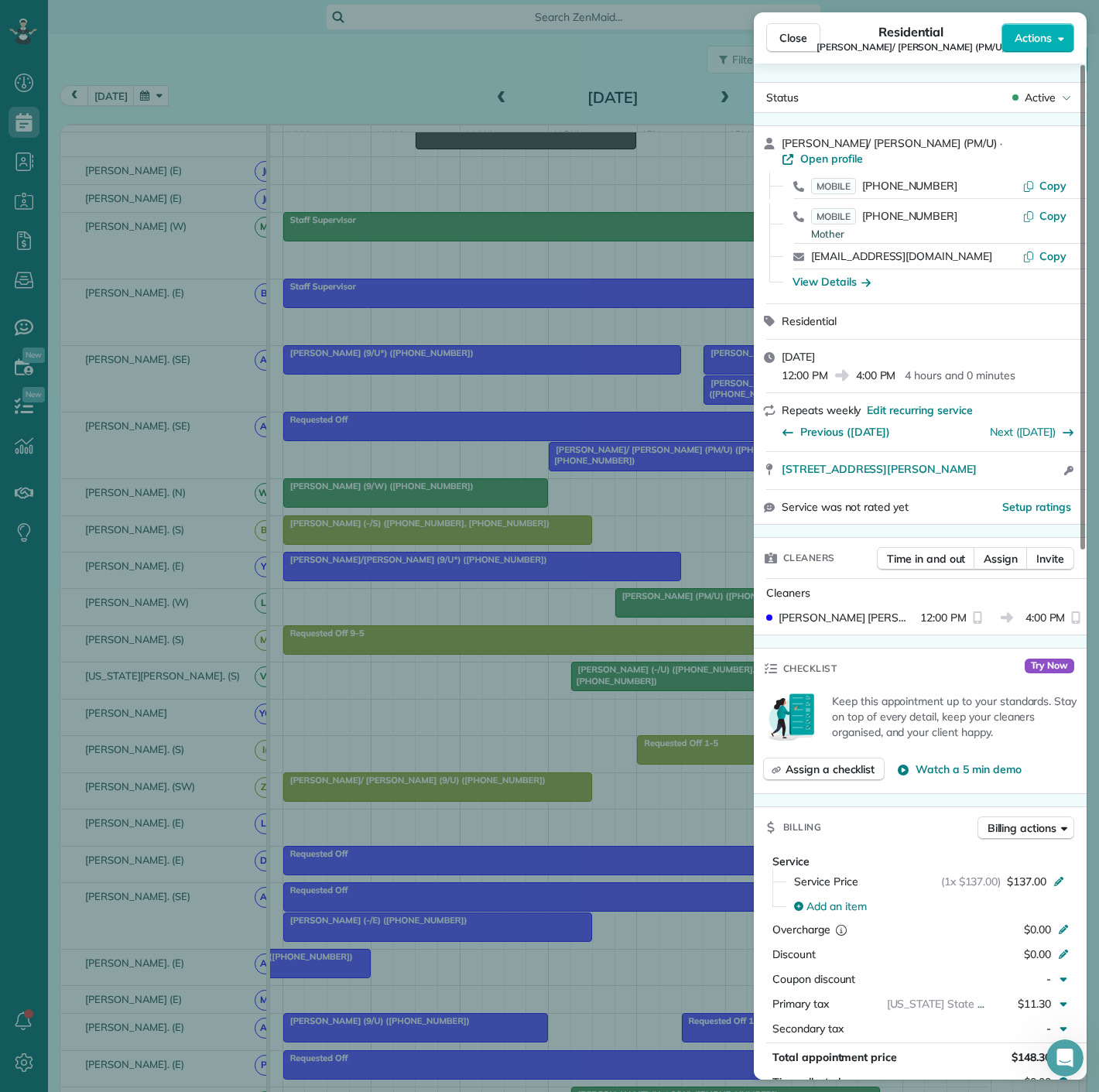
click at [595, 466] on div "Close Residential Sam/ Heidi Walters (PM/U) Actions Status Active Sam/ Heidi Wa…" at bounding box center [550, 546] width 1099 height 1092
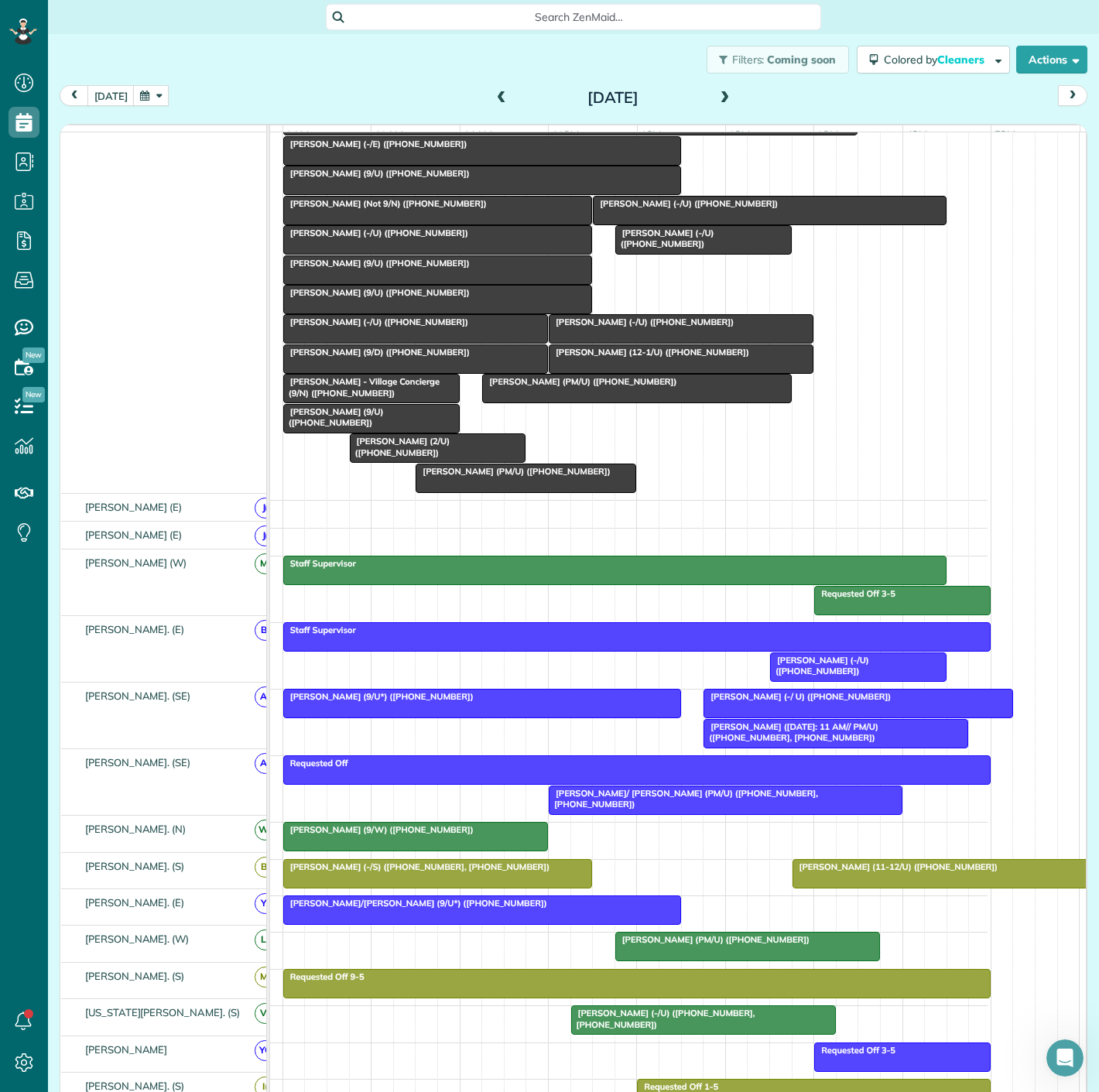
scroll to position [86, 0]
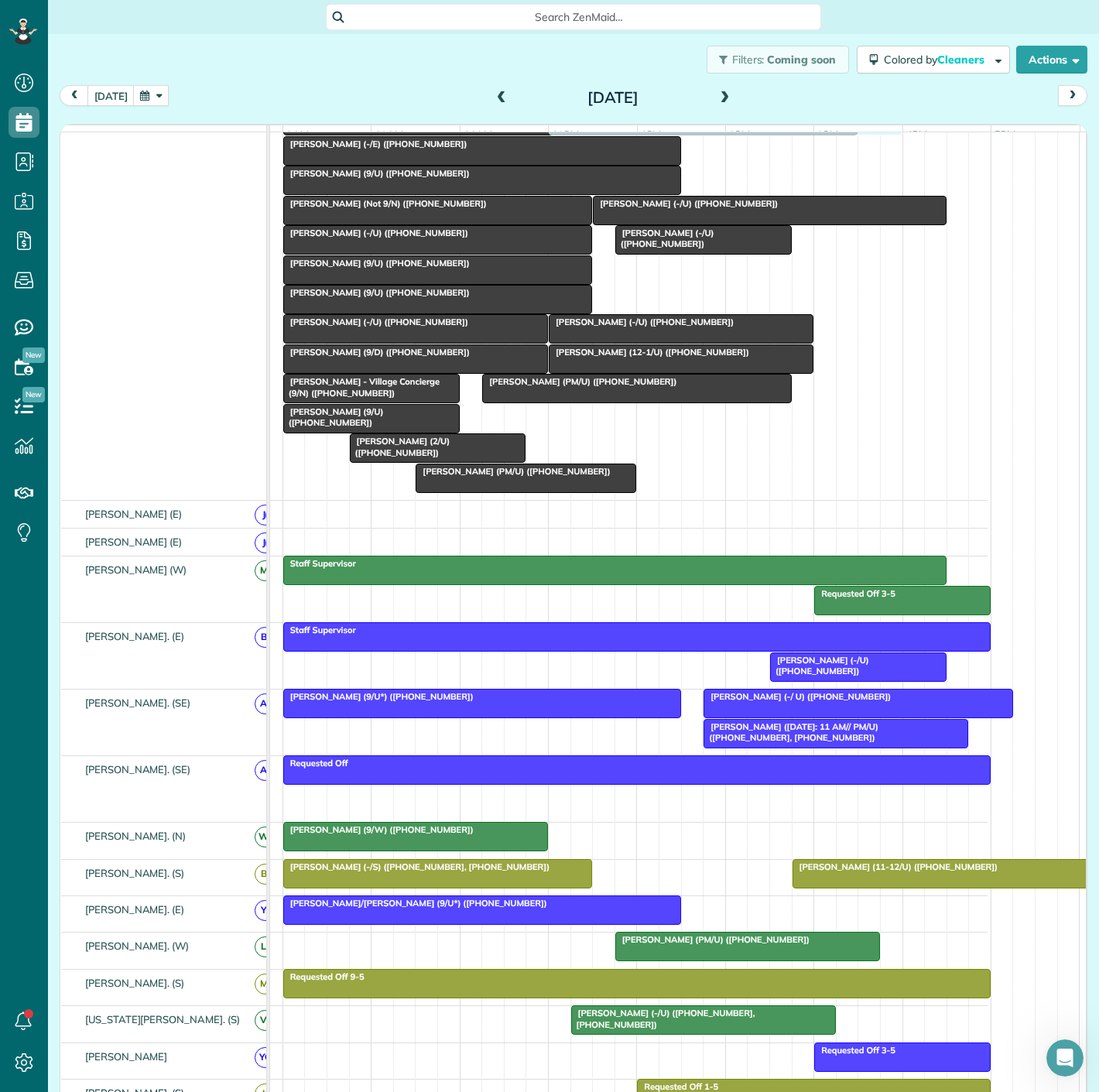
drag, startPoint x: 649, startPoint y: 803, endPoint x: 648, endPoint y: 409, distance: 394.0
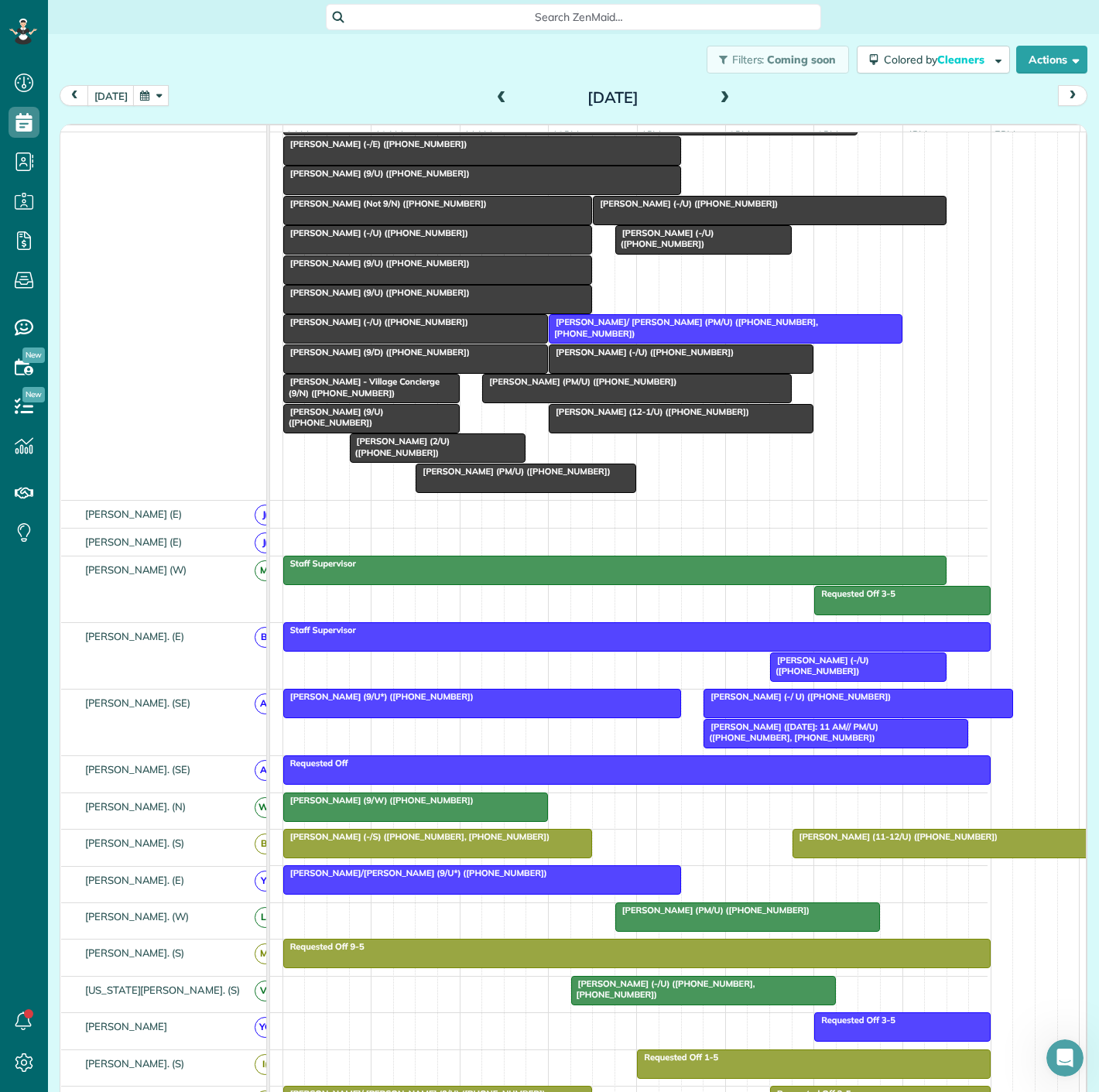
scroll to position [0, 0]
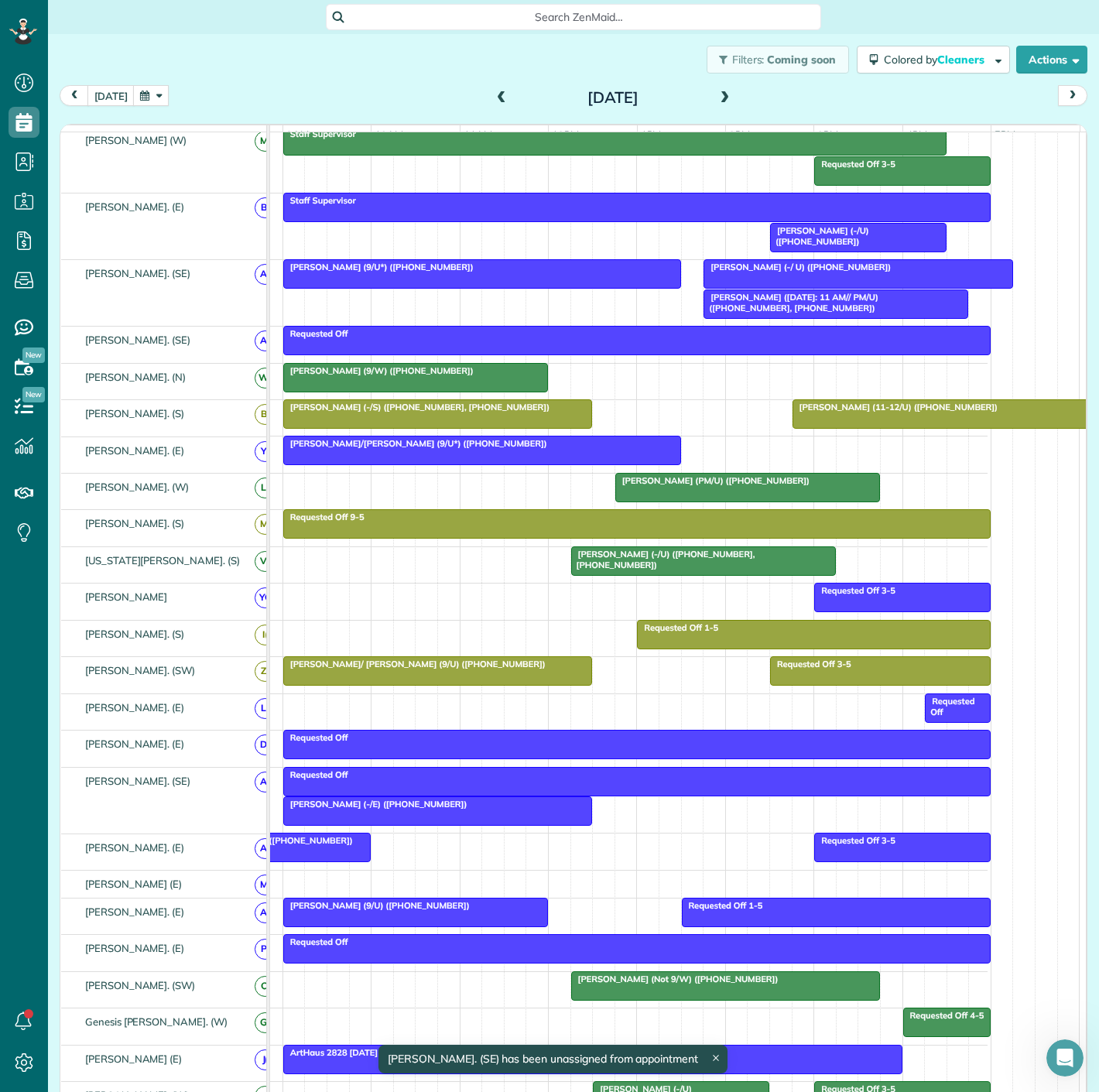
click at [472, 670] on div "Tammy/ David Boone (9/U) (+18562202105)" at bounding box center [438, 663] width 300 height 11
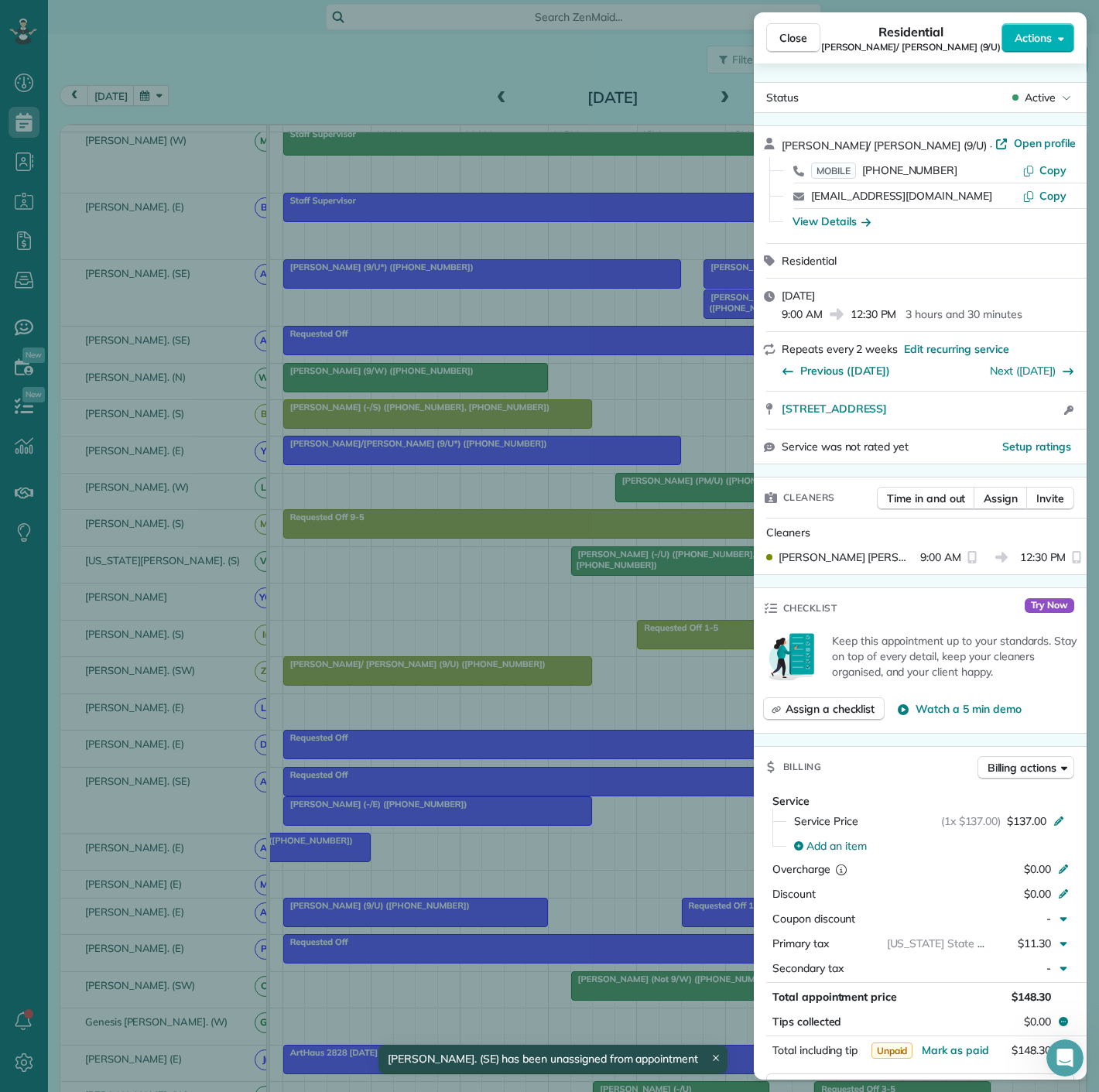
click at [472, 678] on div "Close Residential Tammy/ David Boone (9/U) Actions Status Active Tammy/ David B…" at bounding box center [550, 546] width 1099 height 1092
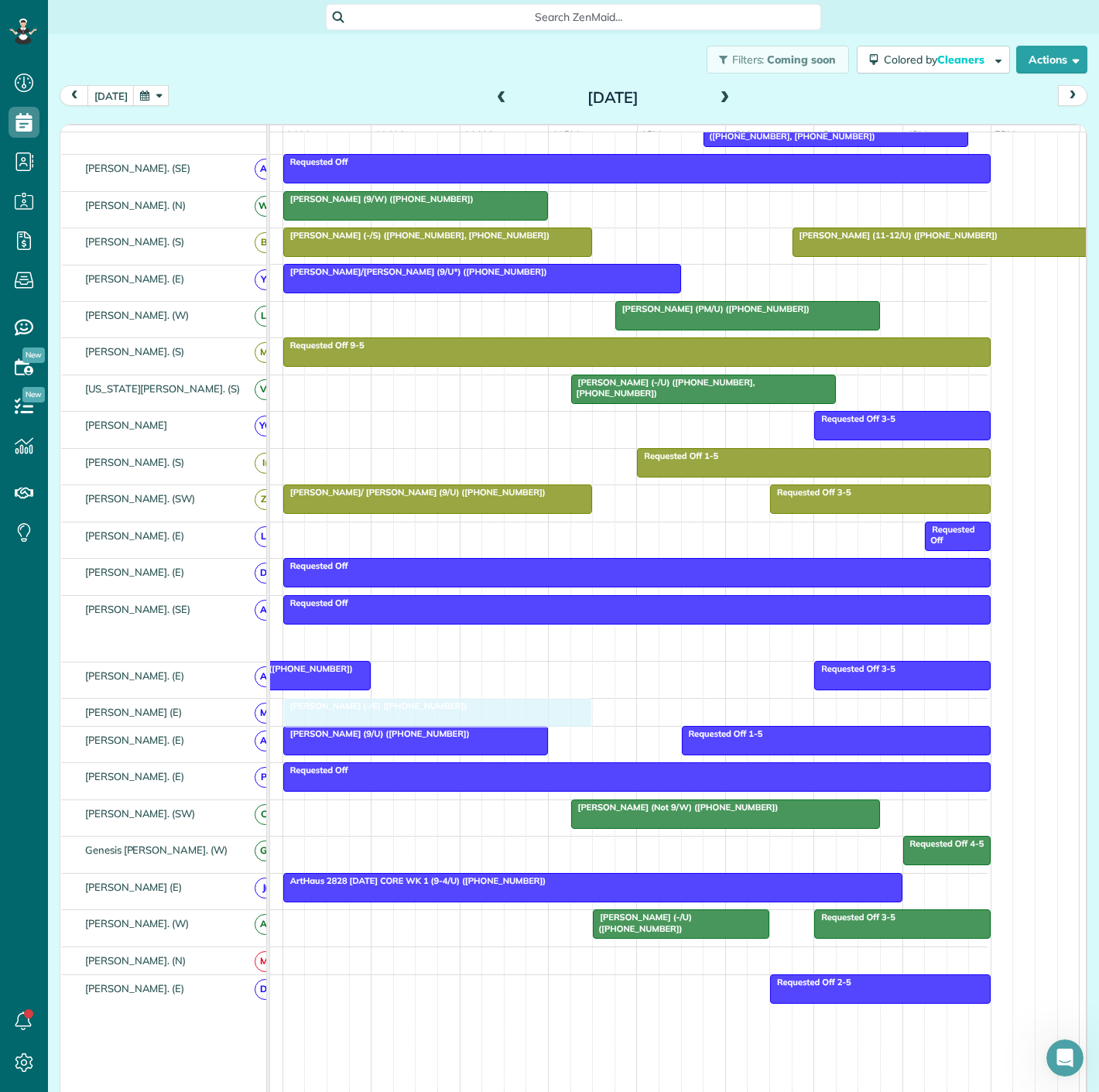
drag, startPoint x: 422, startPoint y: 644, endPoint x: 421, endPoint y: 706, distance: 62.0
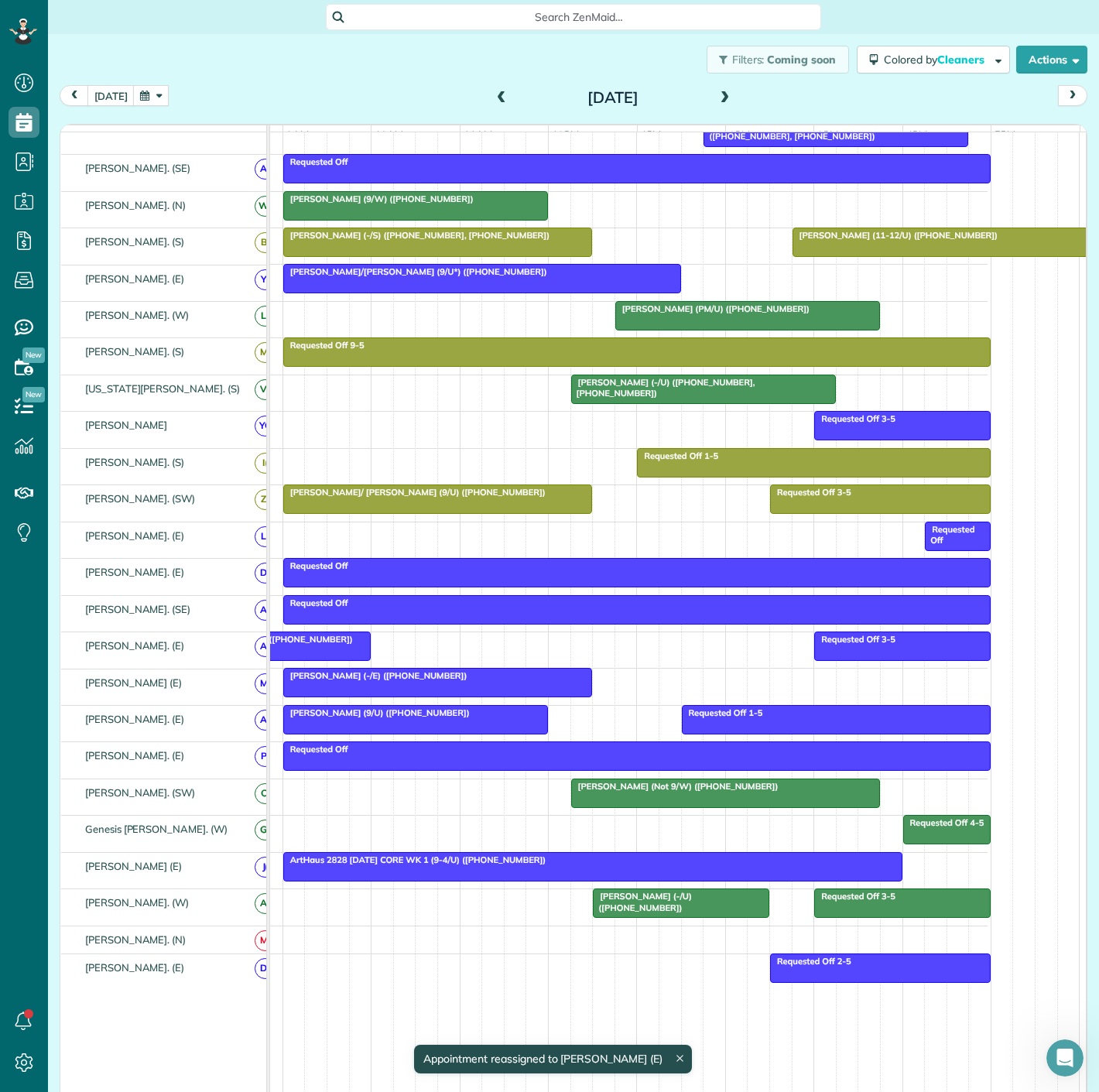
click at [343, 653] on div at bounding box center [281, 646] width 174 height 28
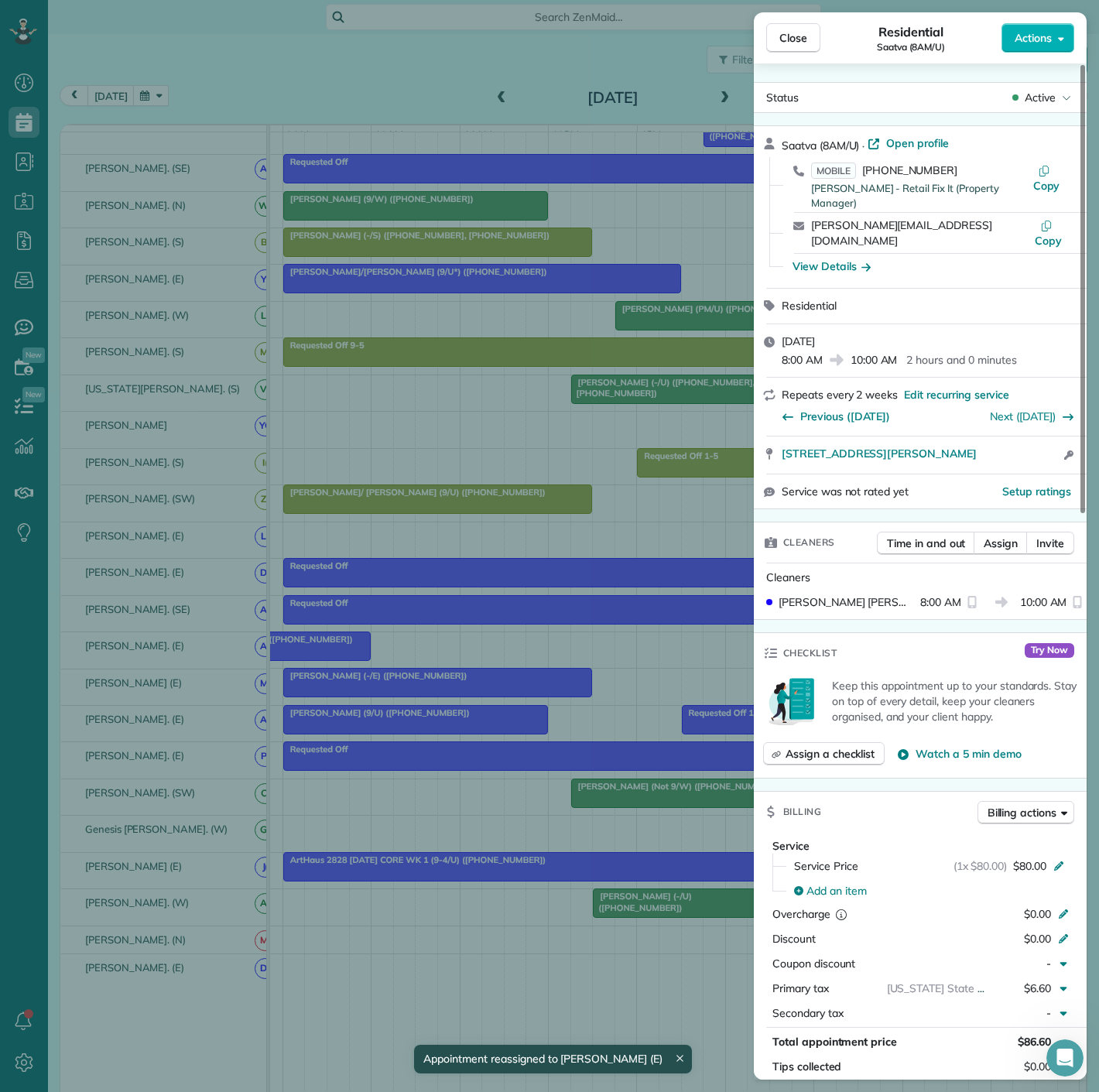
click at [343, 653] on div "Close Residential Saatva (8AM/U) Actions Status Active Saatva (8AM/U) · Open pr…" at bounding box center [550, 546] width 1099 height 1092
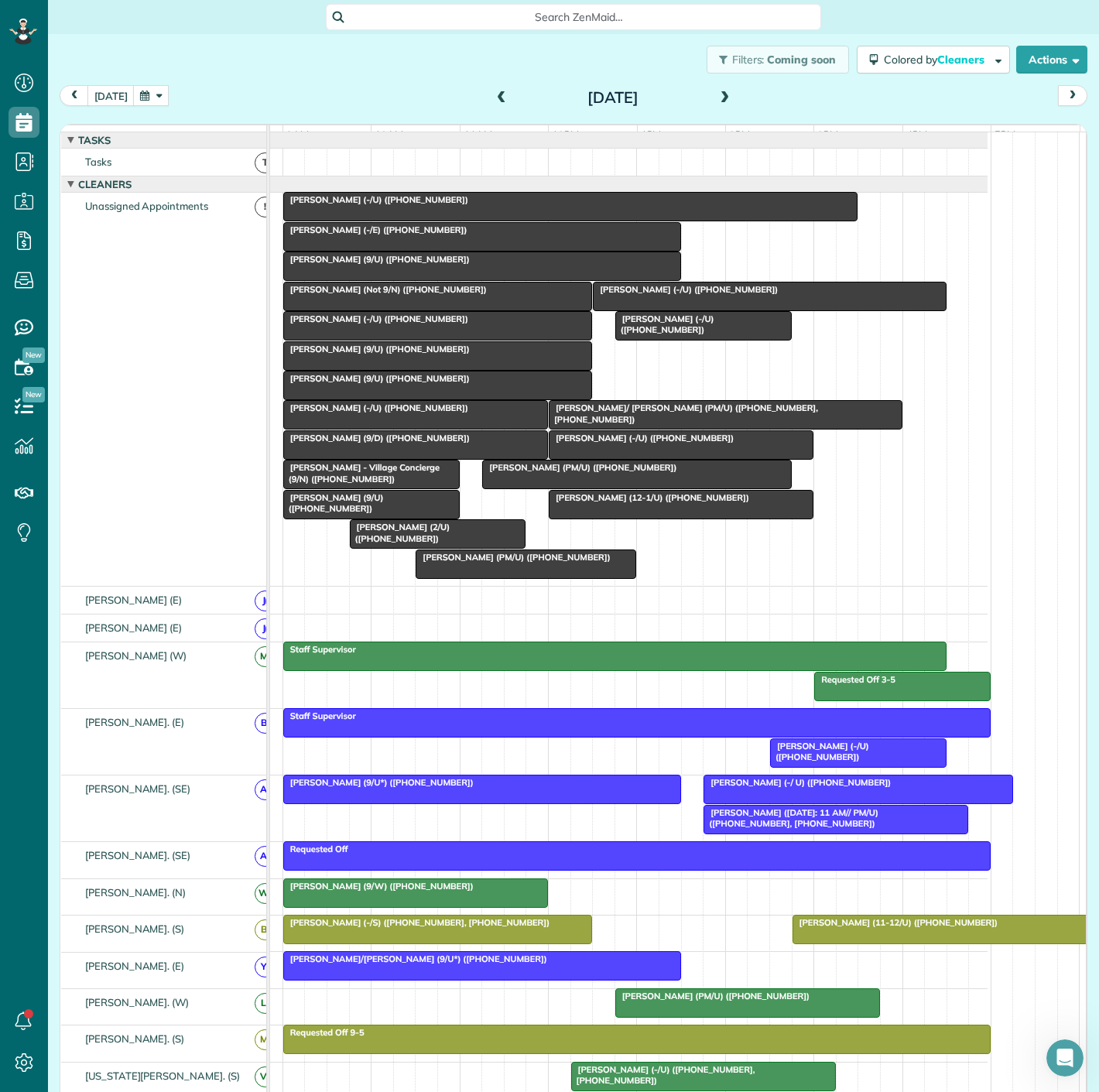
click at [392, 235] on span "Ricardo Hoz (-/E) (+12053065037)" at bounding box center [375, 229] width 186 height 11
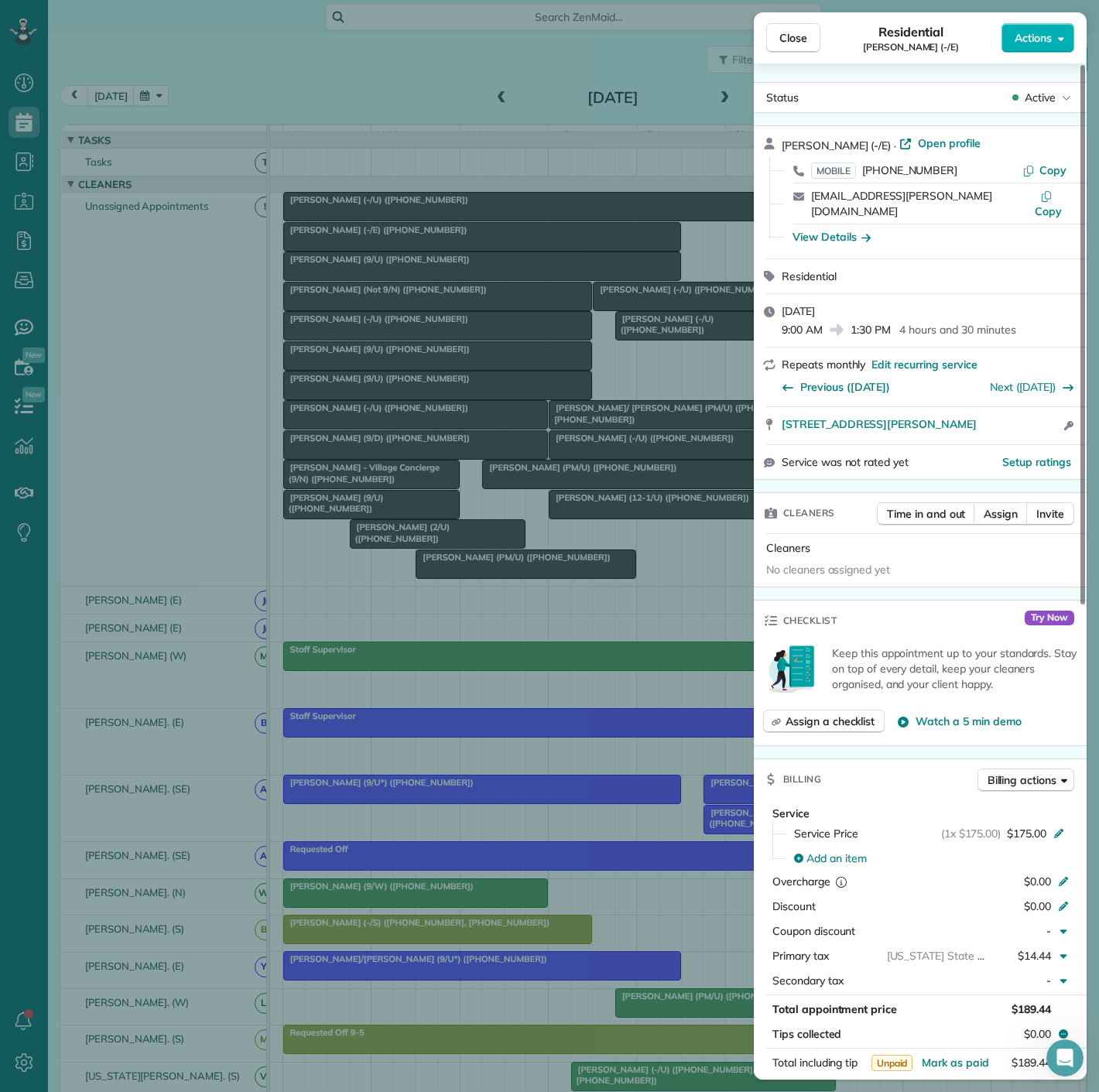
click at [392, 244] on div "Close Residential Ricardo Hoz (-/E) Actions Status Active Ricardo Hoz (-/E) · O…" at bounding box center [550, 546] width 1099 height 1092
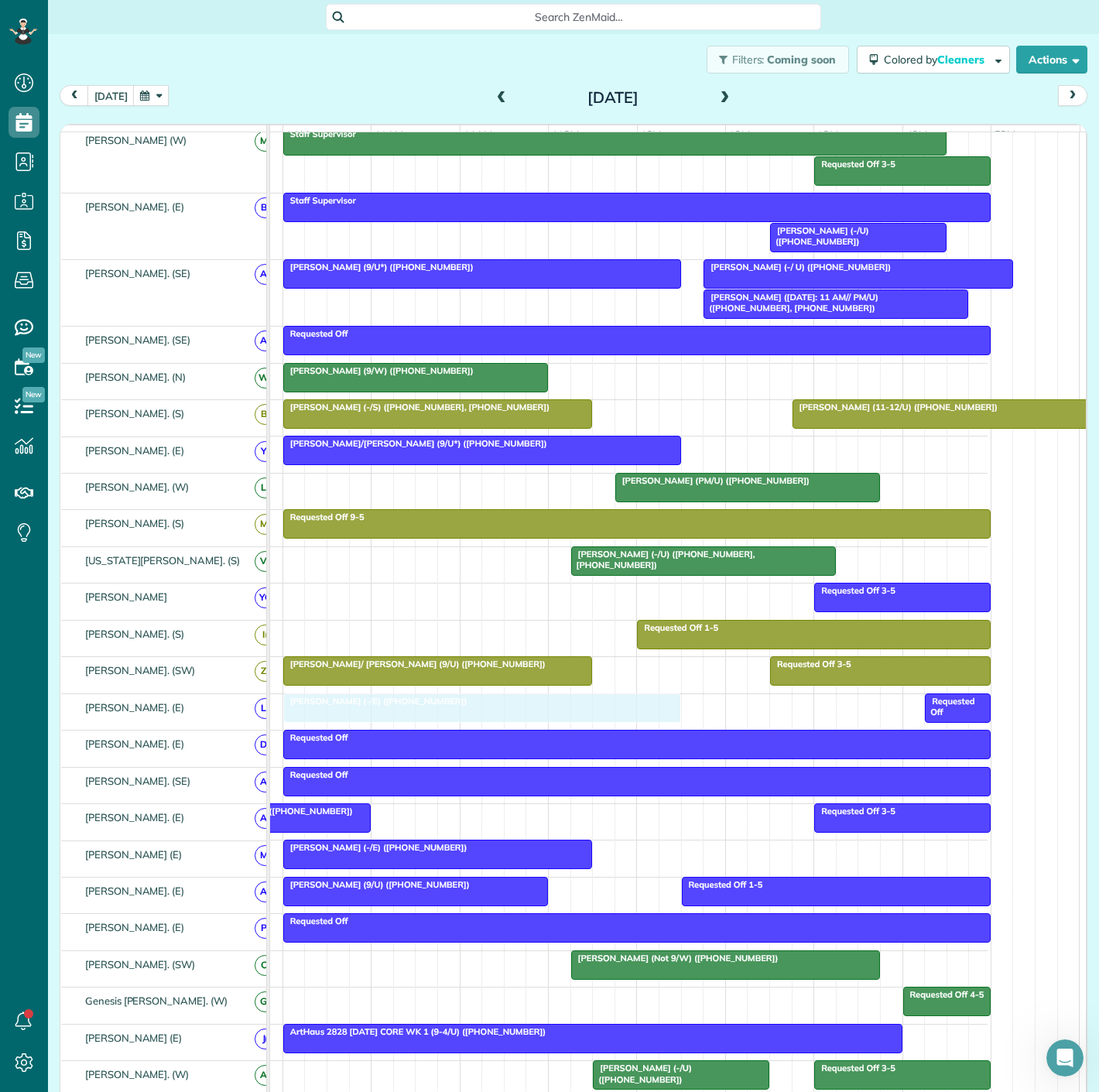
drag, startPoint x: 390, startPoint y: 253, endPoint x: 399, endPoint y: 712, distance: 459.1
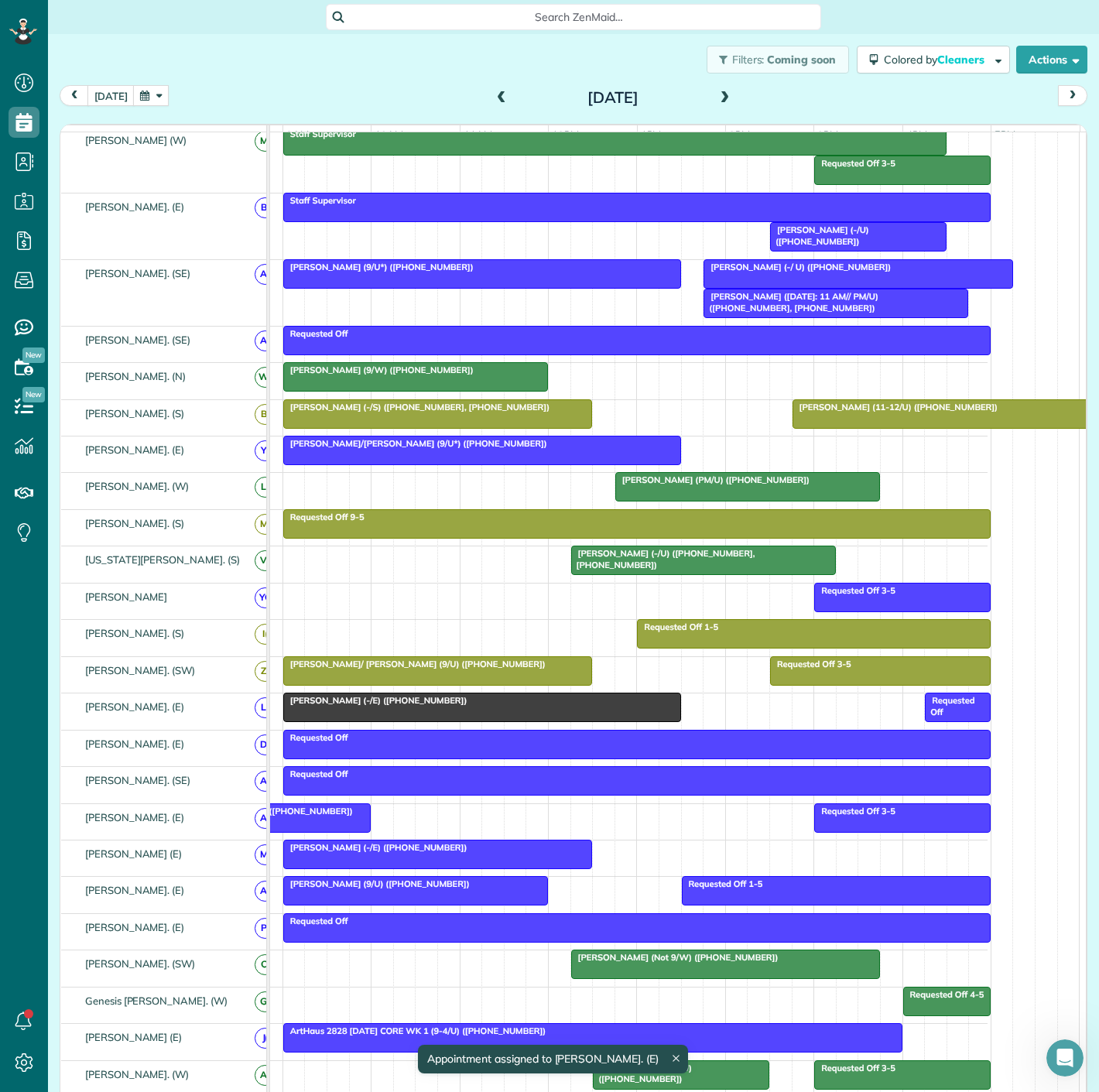
click at [388, 706] on span "Ricardo Hoz (-/E) (+12053065037)" at bounding box center [375, 700] width 186 height 11
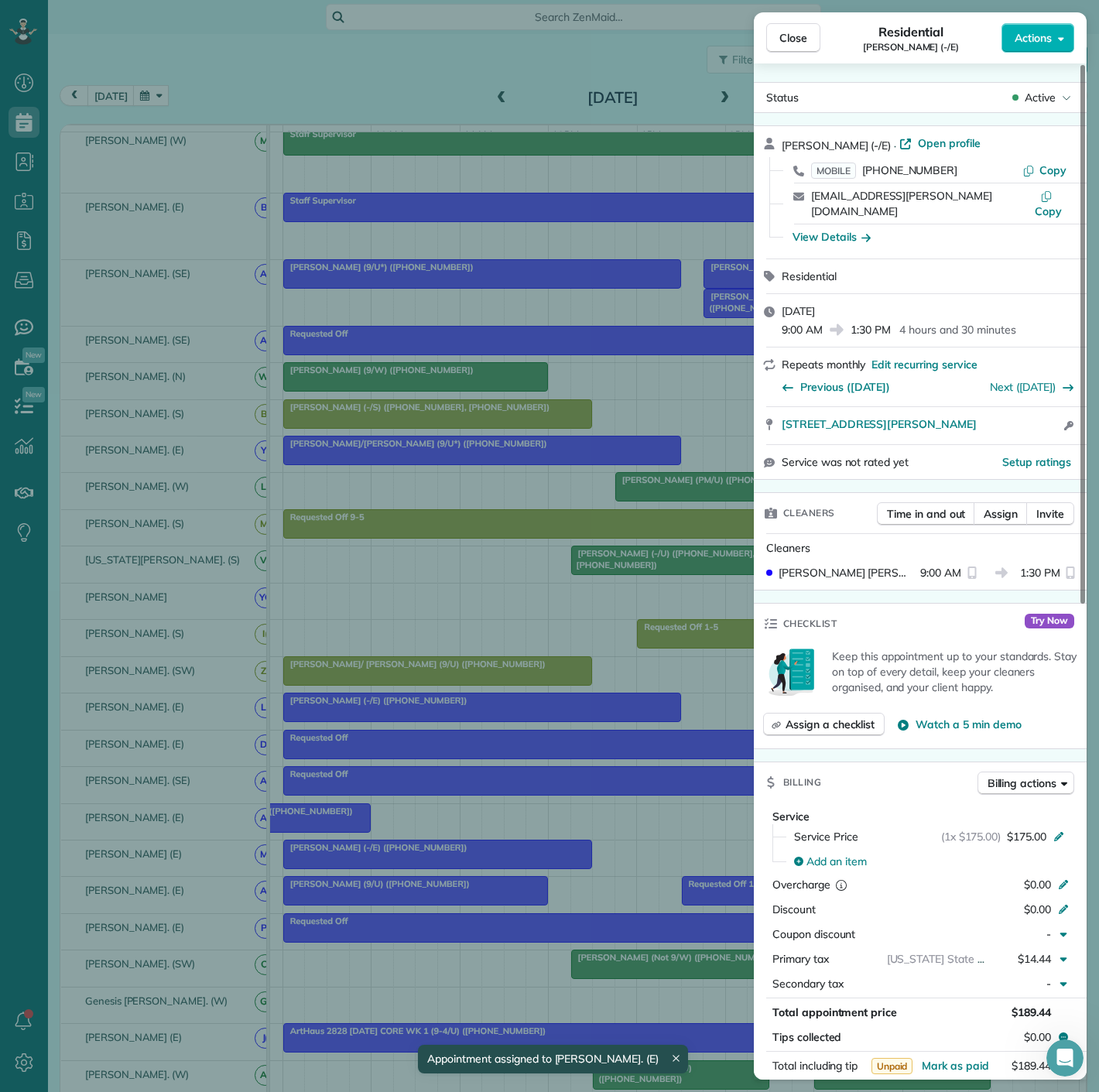
click at [388, 712] on div "Close Residential Ricardo Hoz (-/E) Actions Status Active Ricardo Hoz (-/E) · O…" at bounding box center [550, 546] width 1099 height 1092
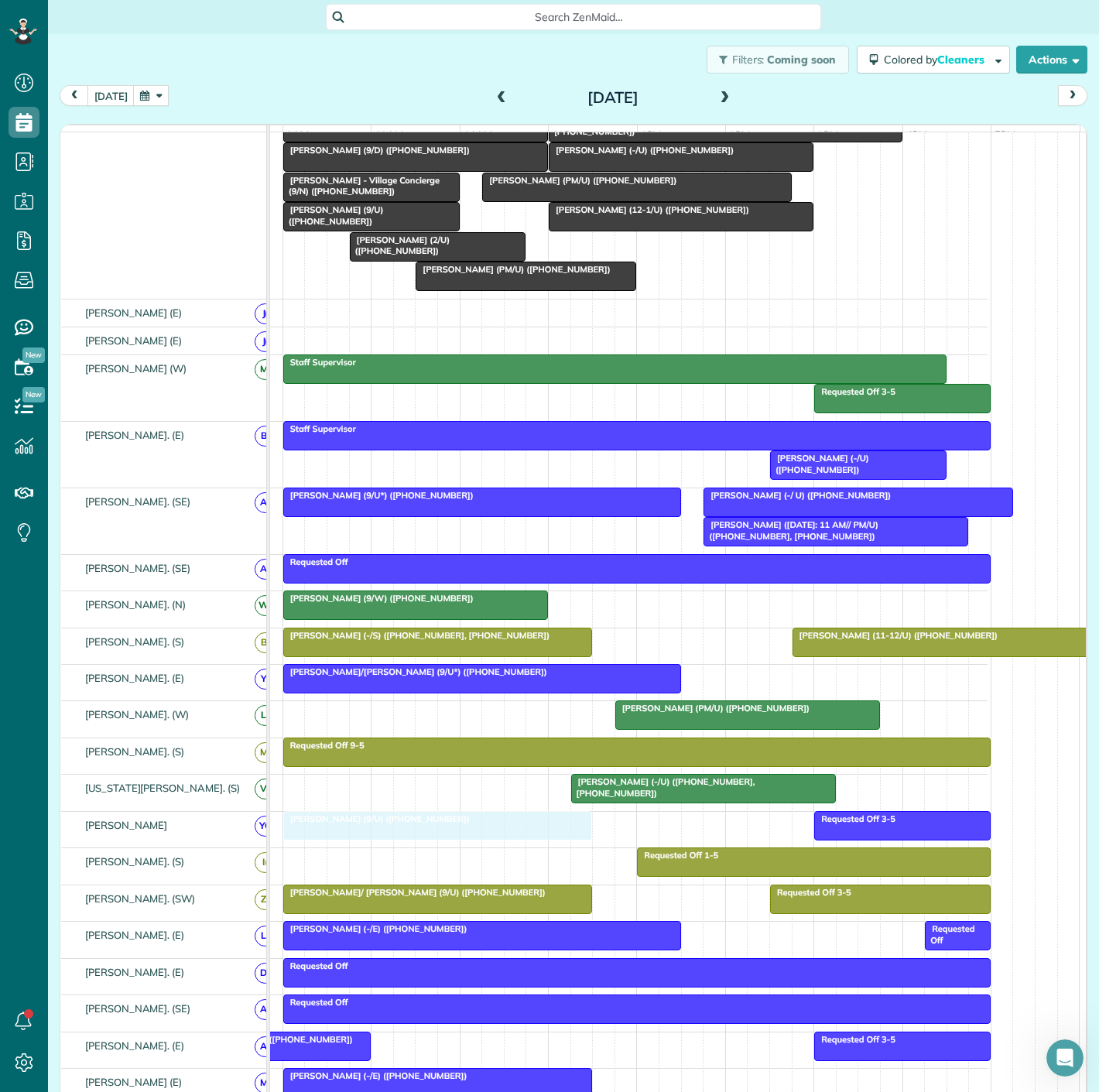
drag, startPoint x: 433, startPoint y: 371, endPoint x: 426, endPoint y: 854, distance: 483.1
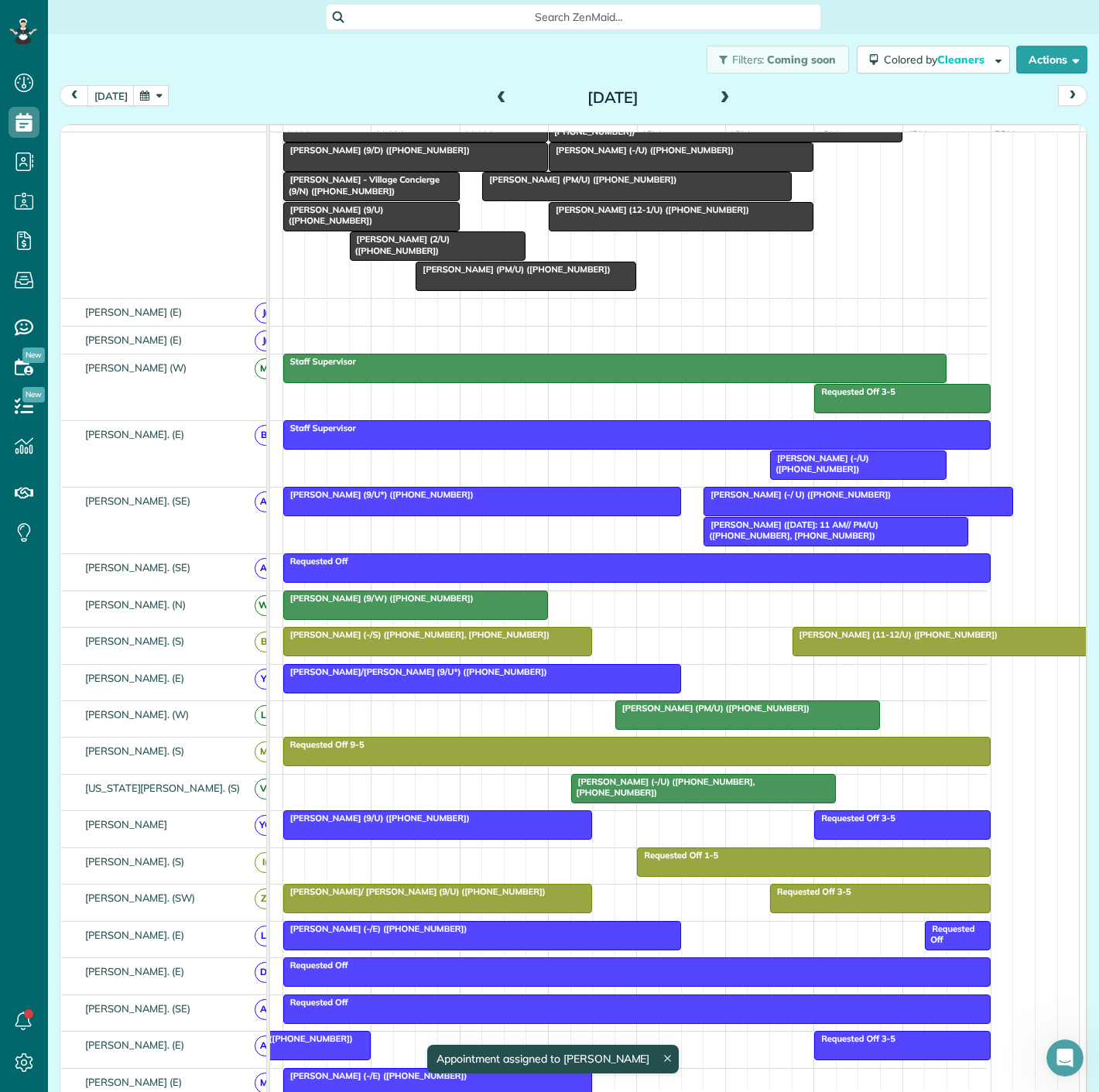
click at [335, 823] on span "Tiffany Howard (9/U) (+14059228224)" at bounding box center [376, 817] width 188 height 11
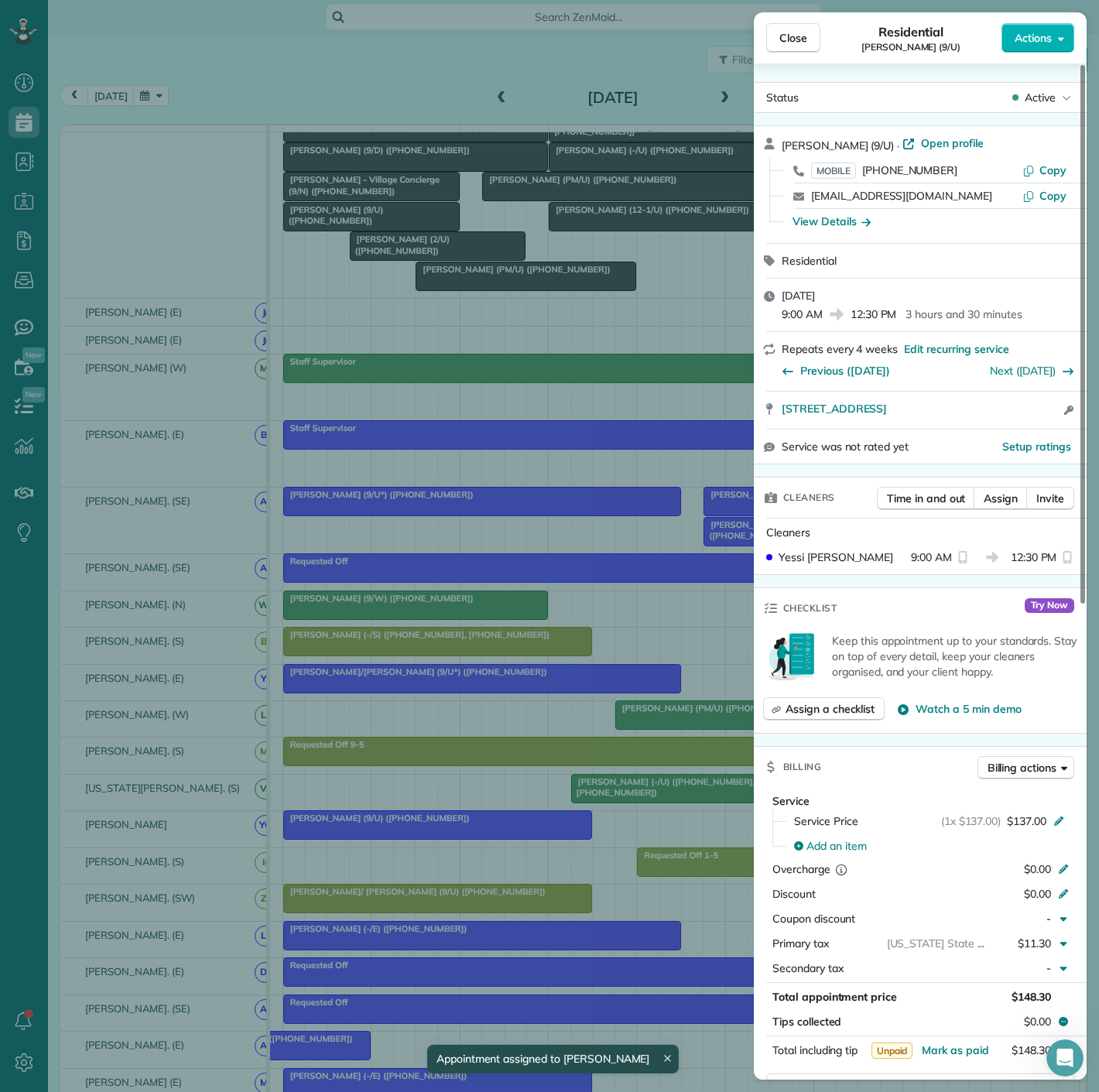
click at [334, 823] on div "Close Residential Tiffany Howard (9/U) Actions Status Active Tiffany Howard (9/…" at bounding box center [550, 546] width 1099 height 1092
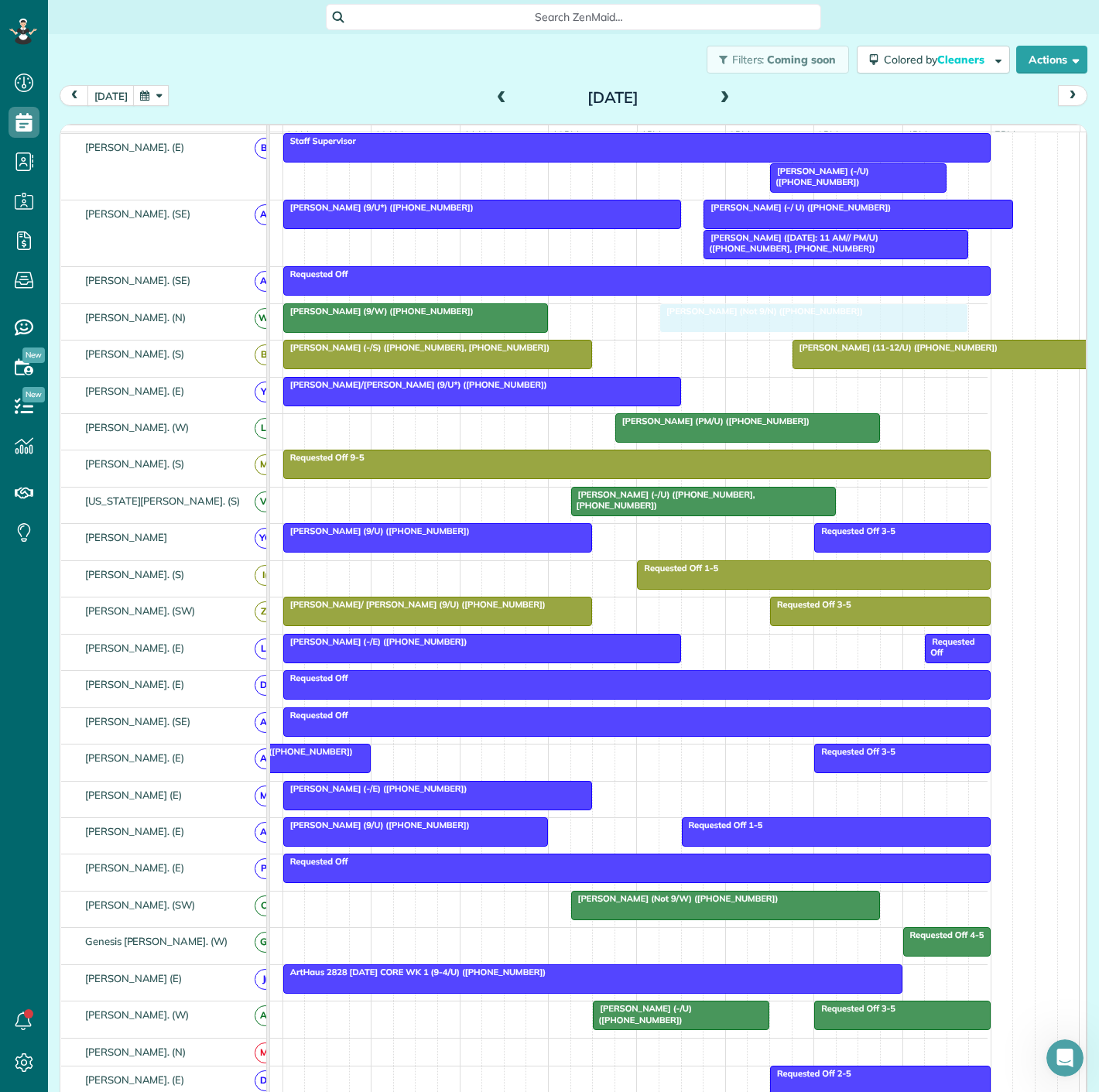
drag, startPoint x: 366, startPoint y: 275, endPoint x: 737, endPoint y: 343, distance: 377.2
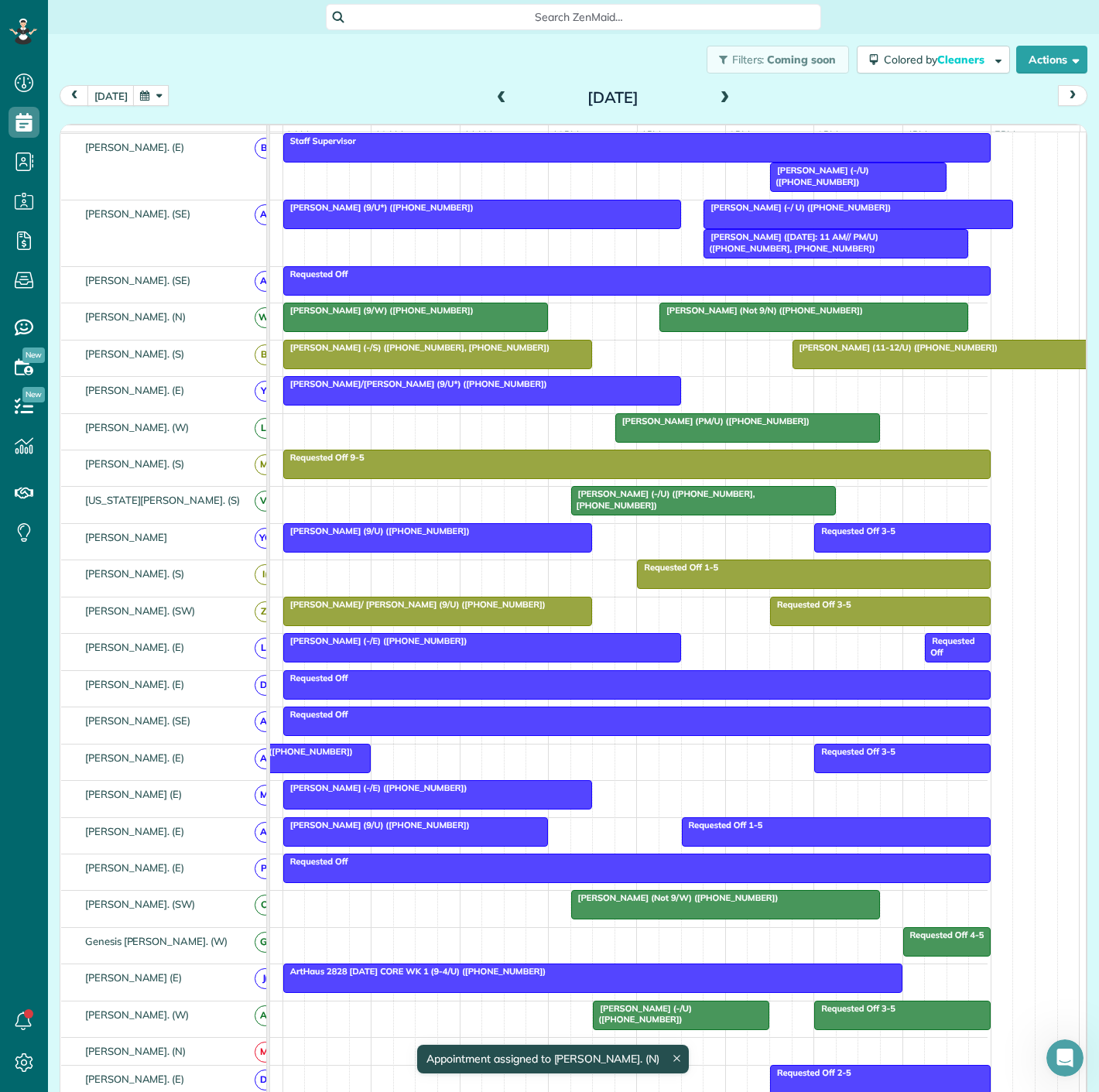
click at [737, 328] on div at bounding box center [814, 317] width 308 height 28
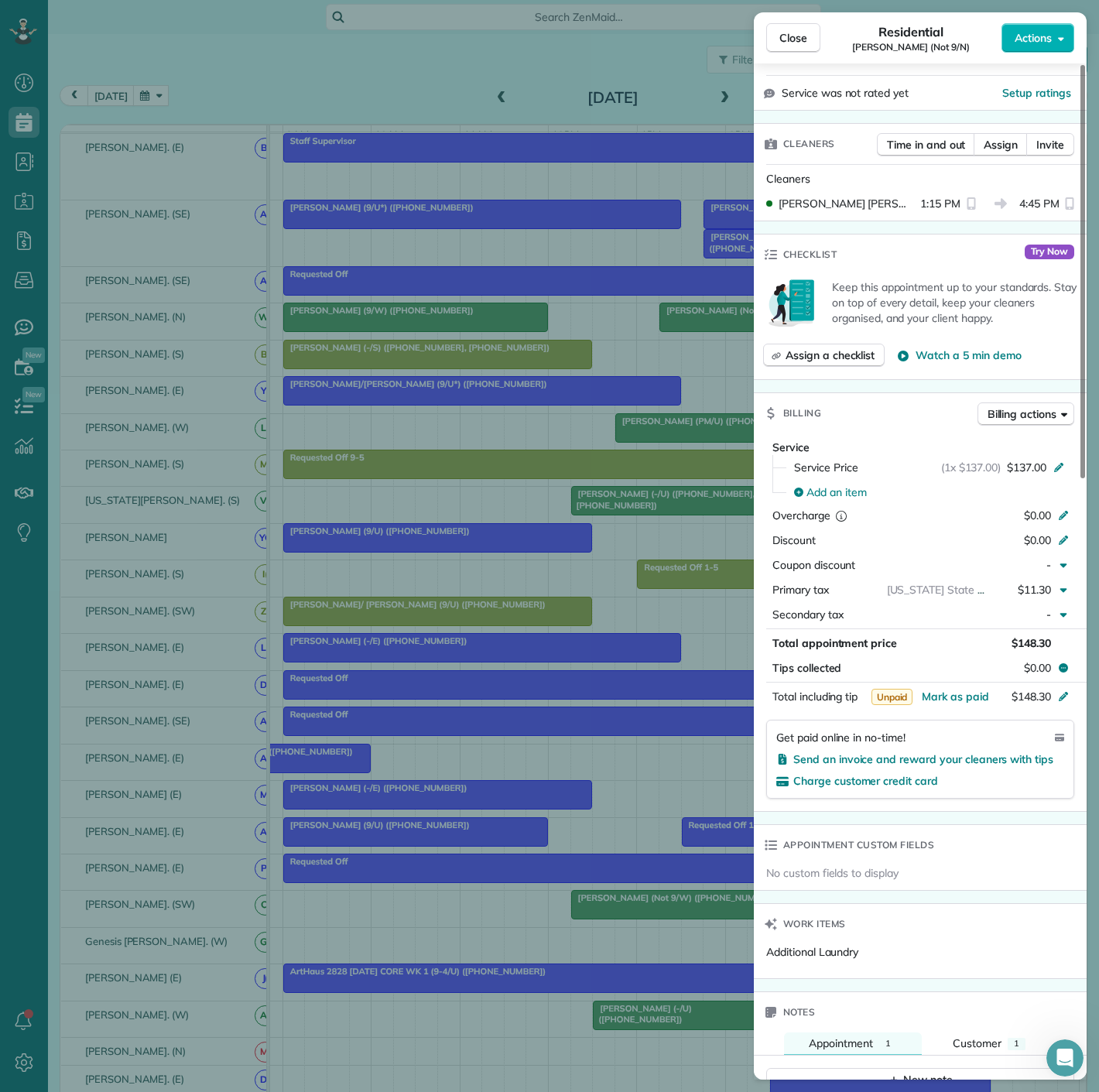
click at [689, 357] on div "Close Residential Dean Drew (Not 9/N) Actions Status Active Dean Drew (Not 9/N)…" at bounding box center [550, 546] width 1099 height 1092
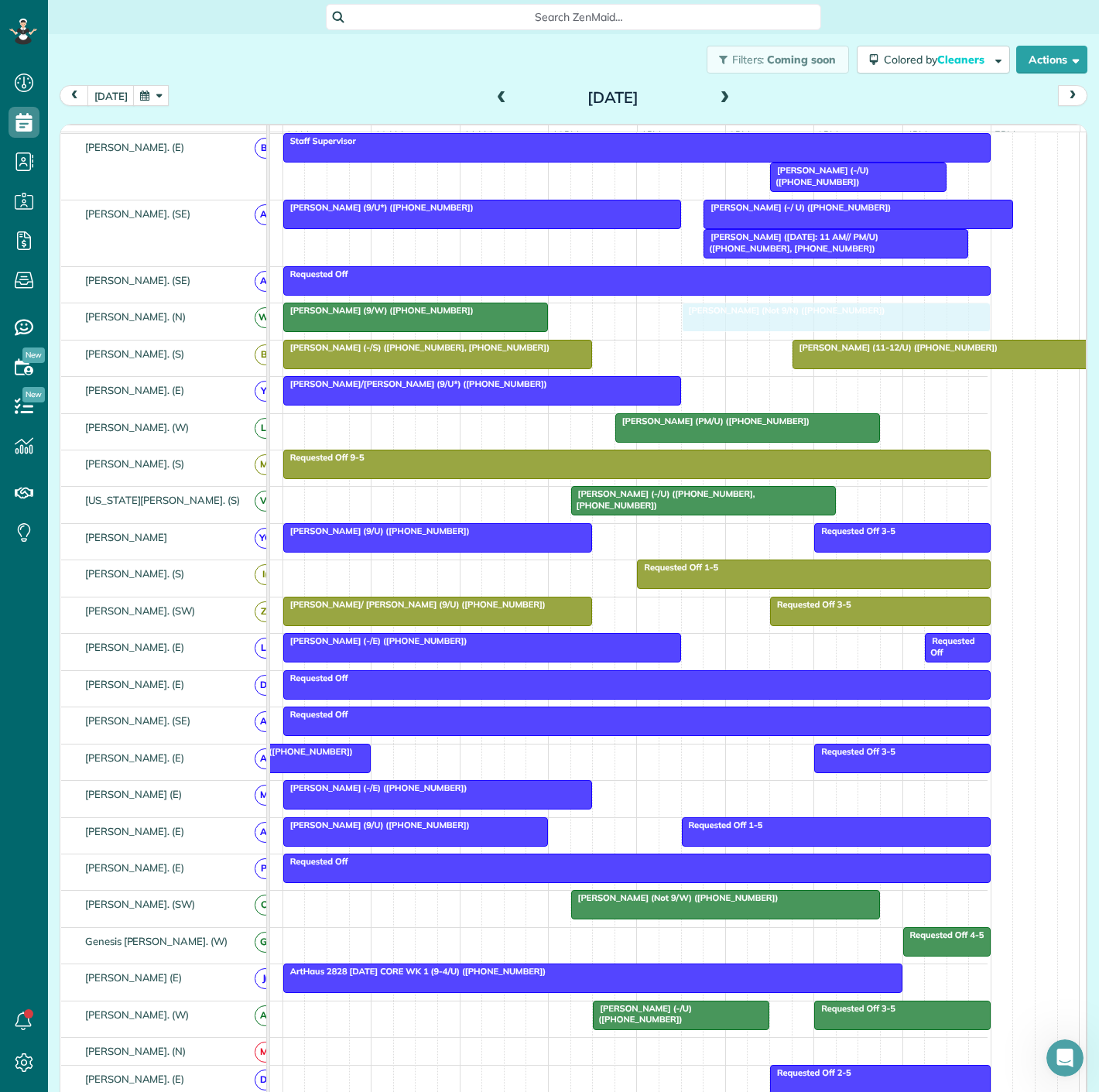
drag, startPoint x: 720, startPoint y: 326, endPoint x: 747, endPoint y: 326, distance: 27.0
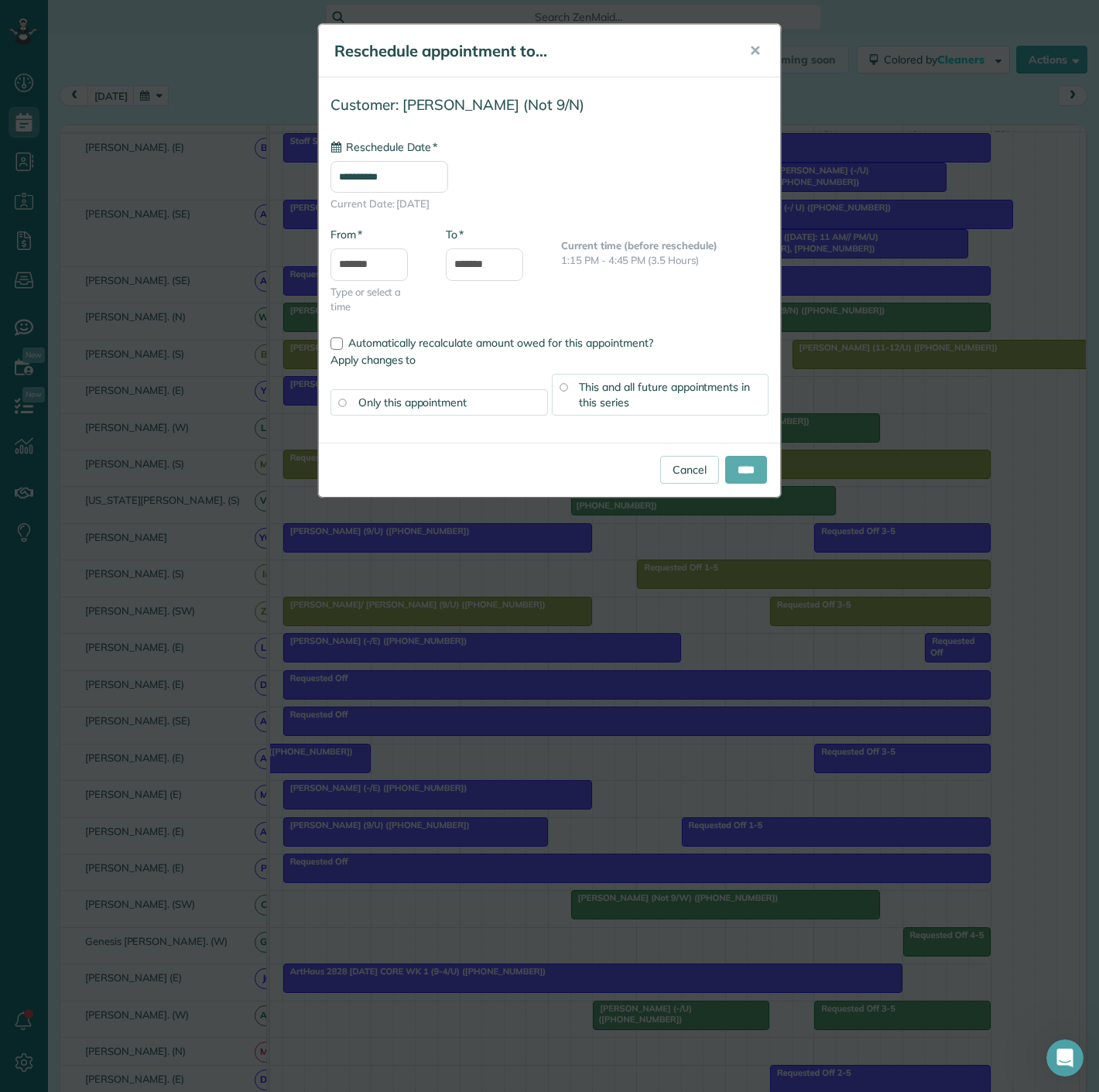
type input "**********"
click at [736, 465] on input "****" at bounding box center [745, 469] width 41 height 28
click at [748, 477] on input "****" at bounding box center [745, 469] width 41 height 28
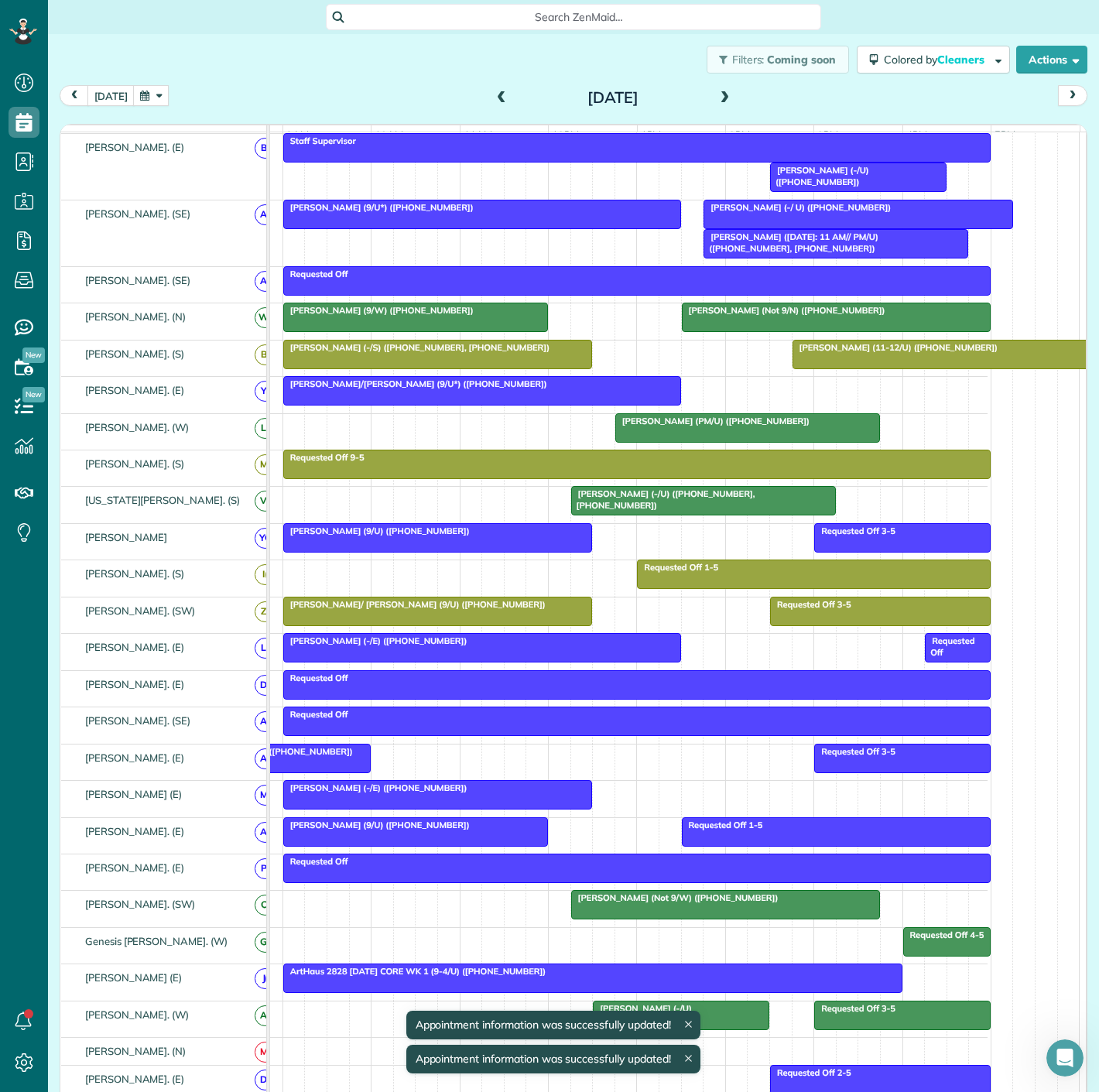
click at [429, 316] on span "Sonia Hopkins (9/W) (+19018713864)" at bounding box center [378, 309] width 192 height 11
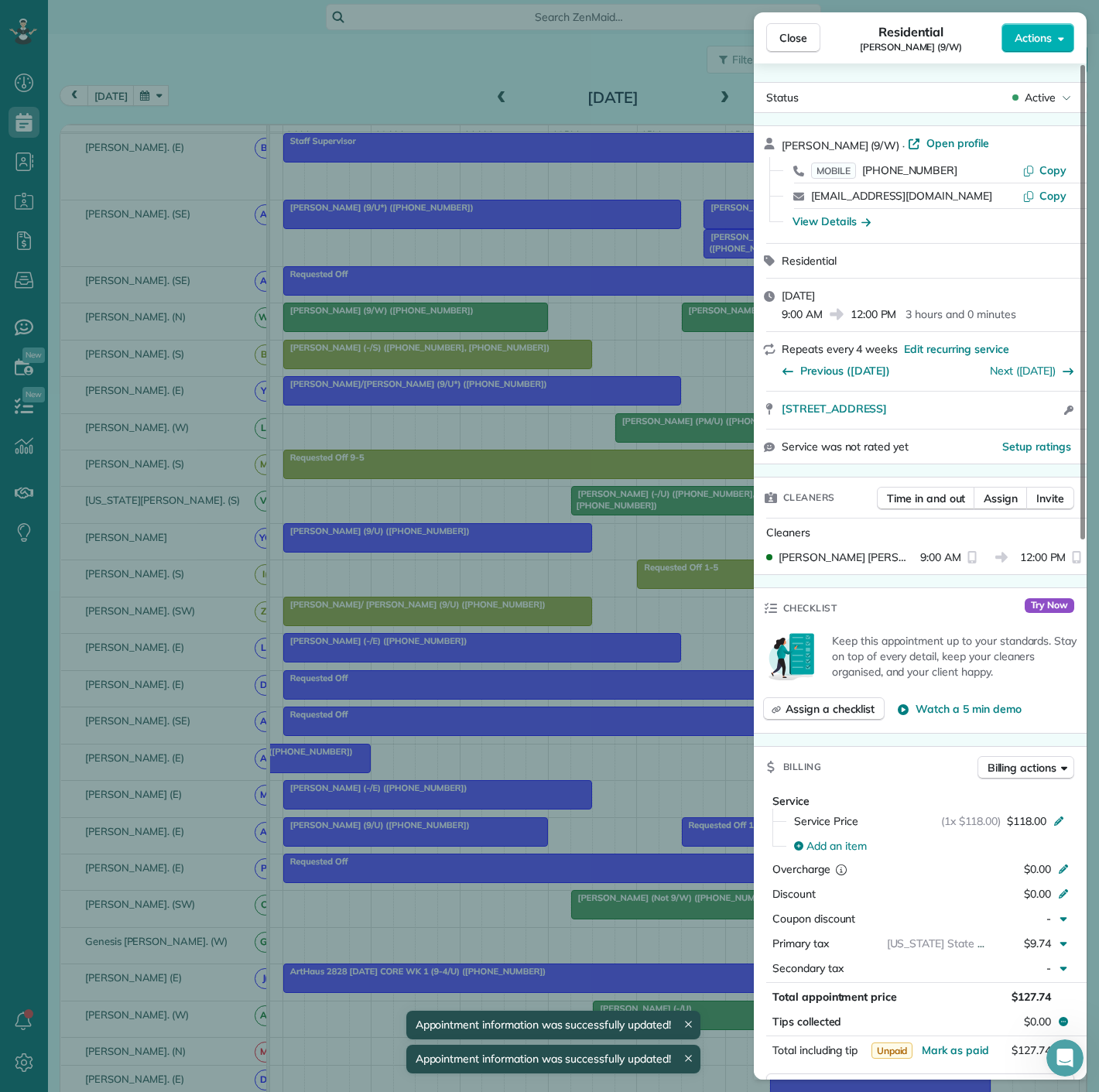
click at [429, 320] on div "Close Residential Sonia Hopkins (9/W) Actions Status Active Sonia Hopkins (9/W)…" at bounding box center [550, 546] width 1099 height 1092
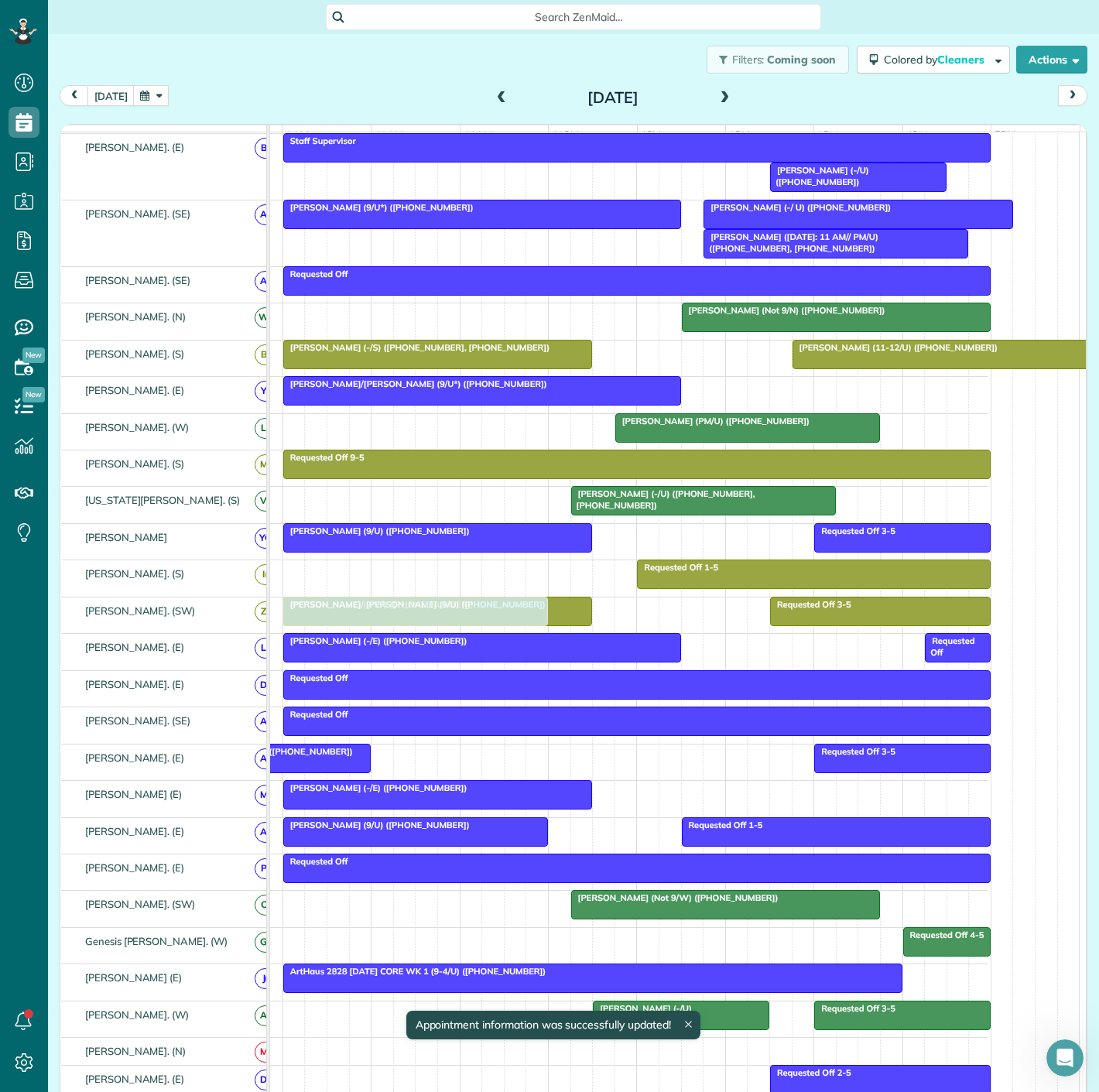
drag, startPoint x: 422, startPoint y: 324, endPoint x: 427, endPoint y: 620, distance: 296.0
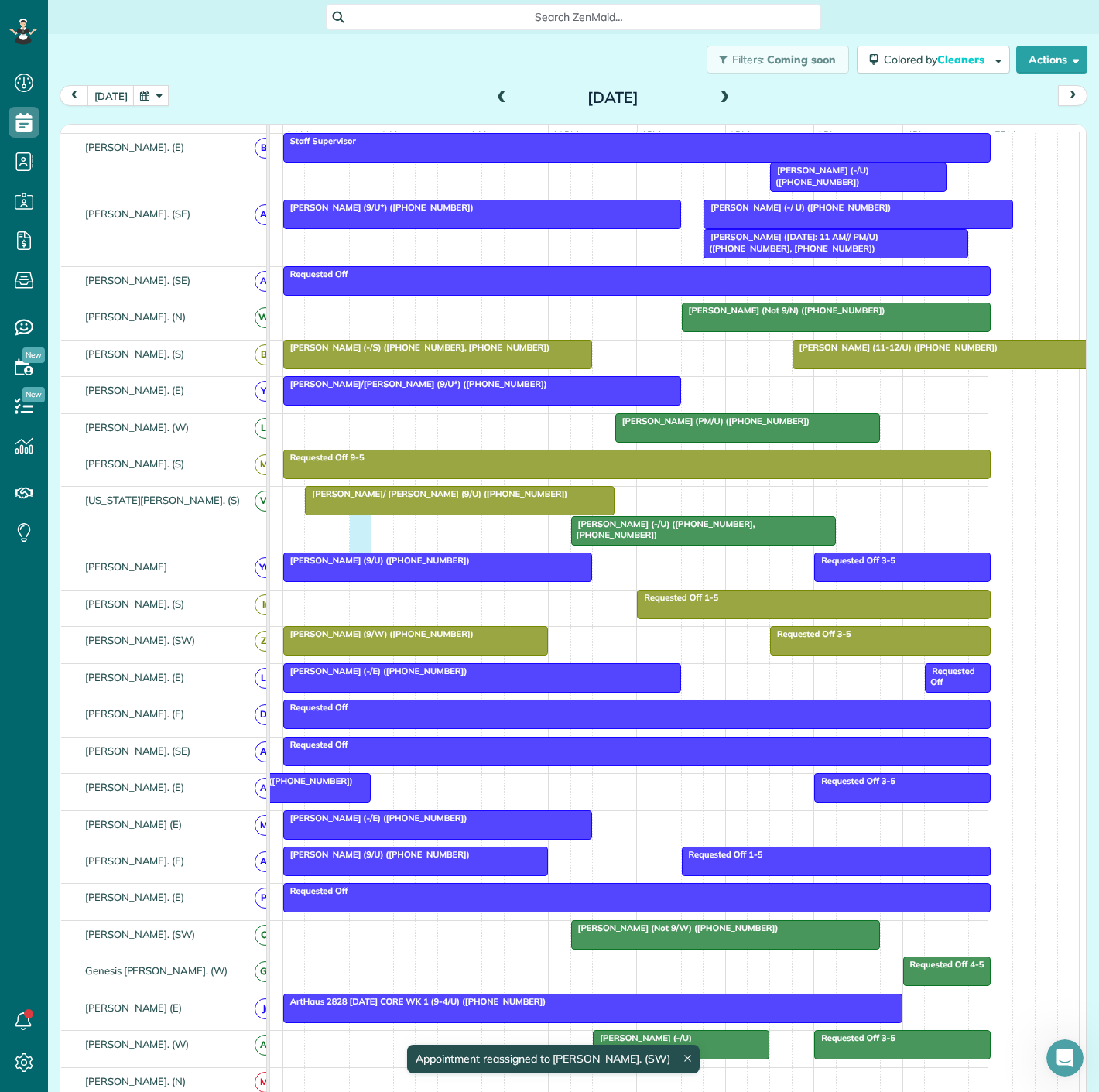
click at [359, 529] on div "Stephen Howard (-/U) (+19194520343, +13147695929) Tammy/ David Boone (9/U) (+18…" at bounding box center [591, 519] width 793 height 66
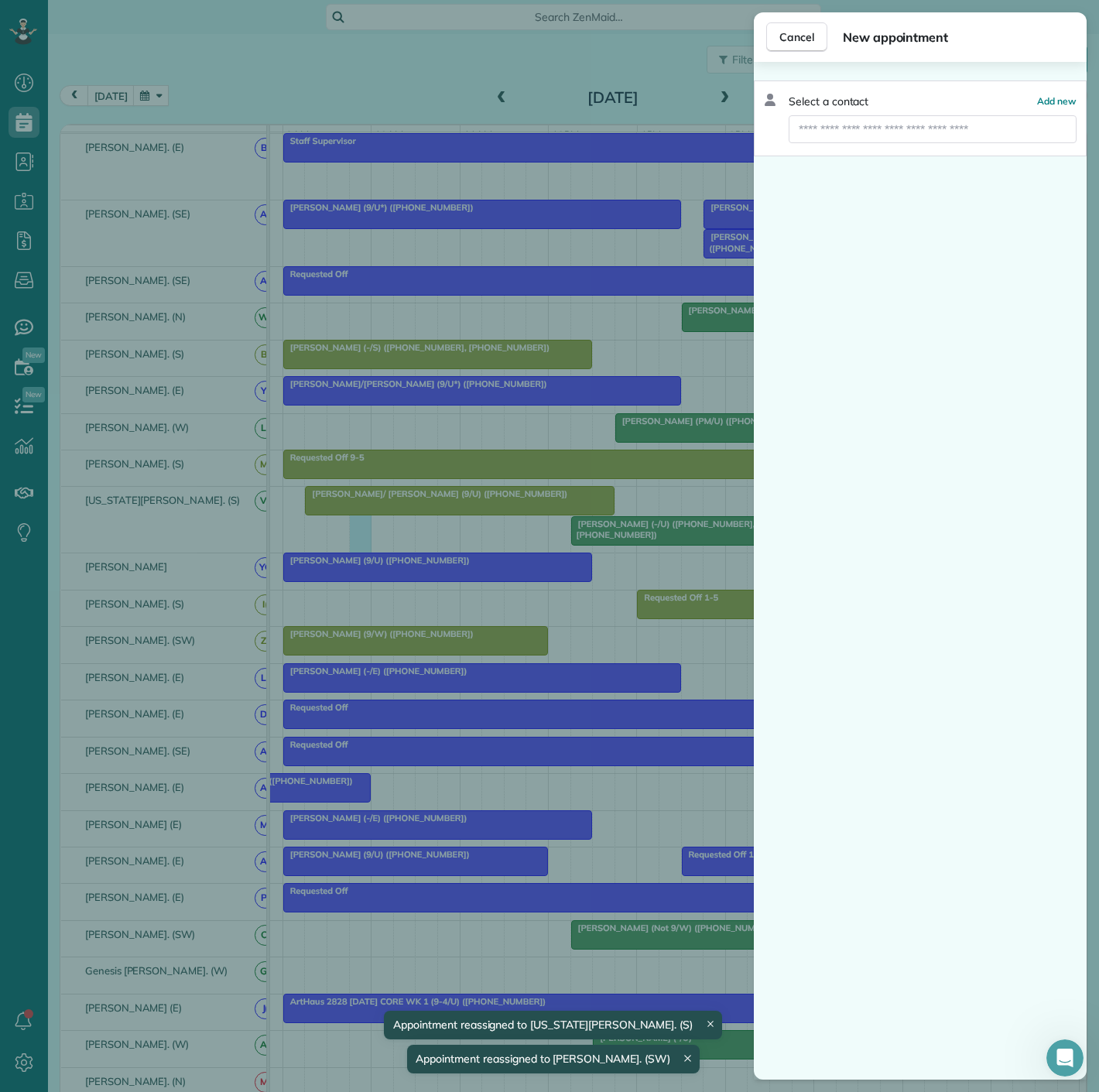
click at [362, 520] on div "Cancel New appointment Select a contact Add new" at bounding box center [550, 546] width 1099 height 1092
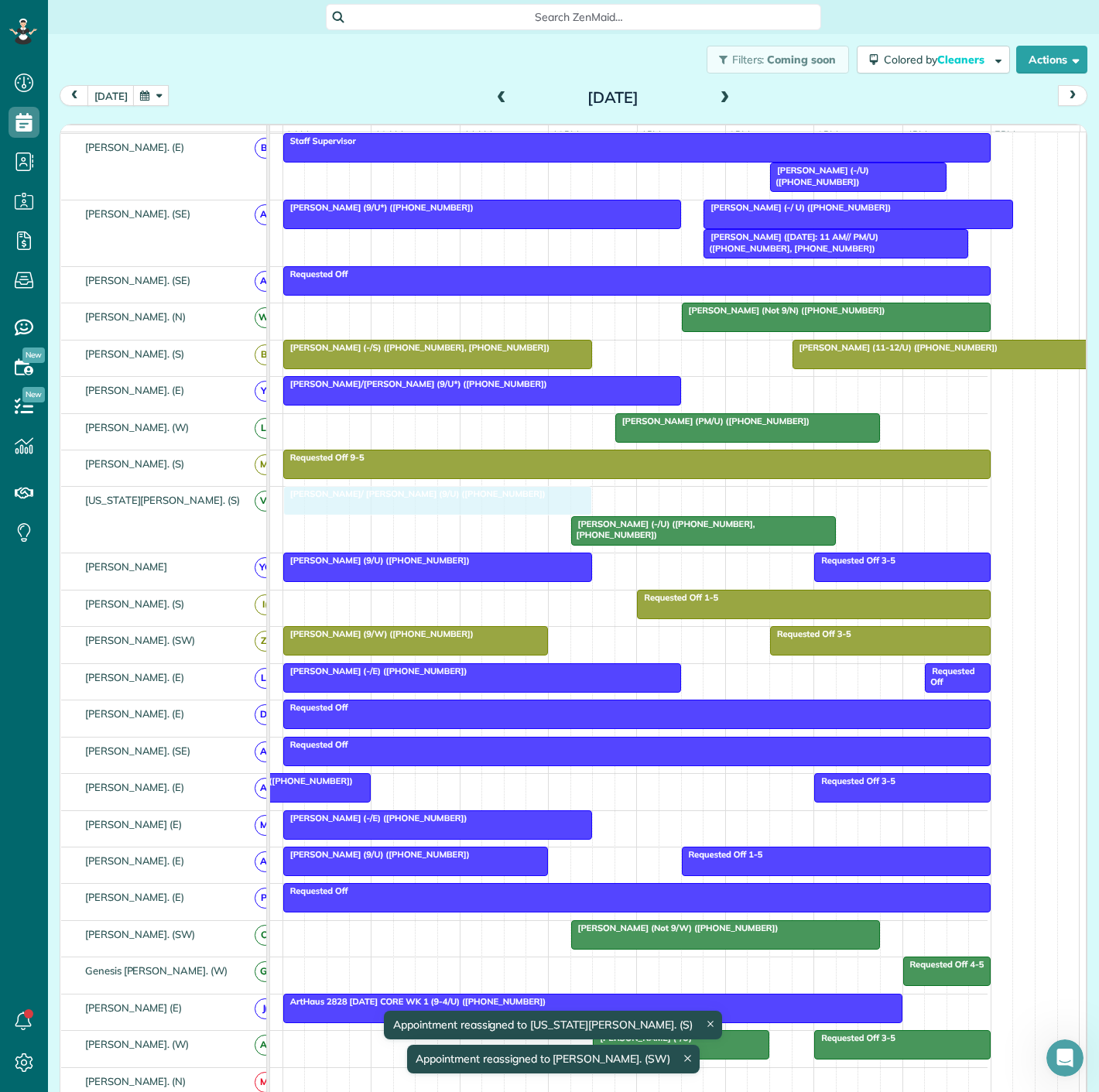
drag, startPoint x: 388, startPoint y: 519, endPoint x: 376, endPoint y: 519, distance: 12.0
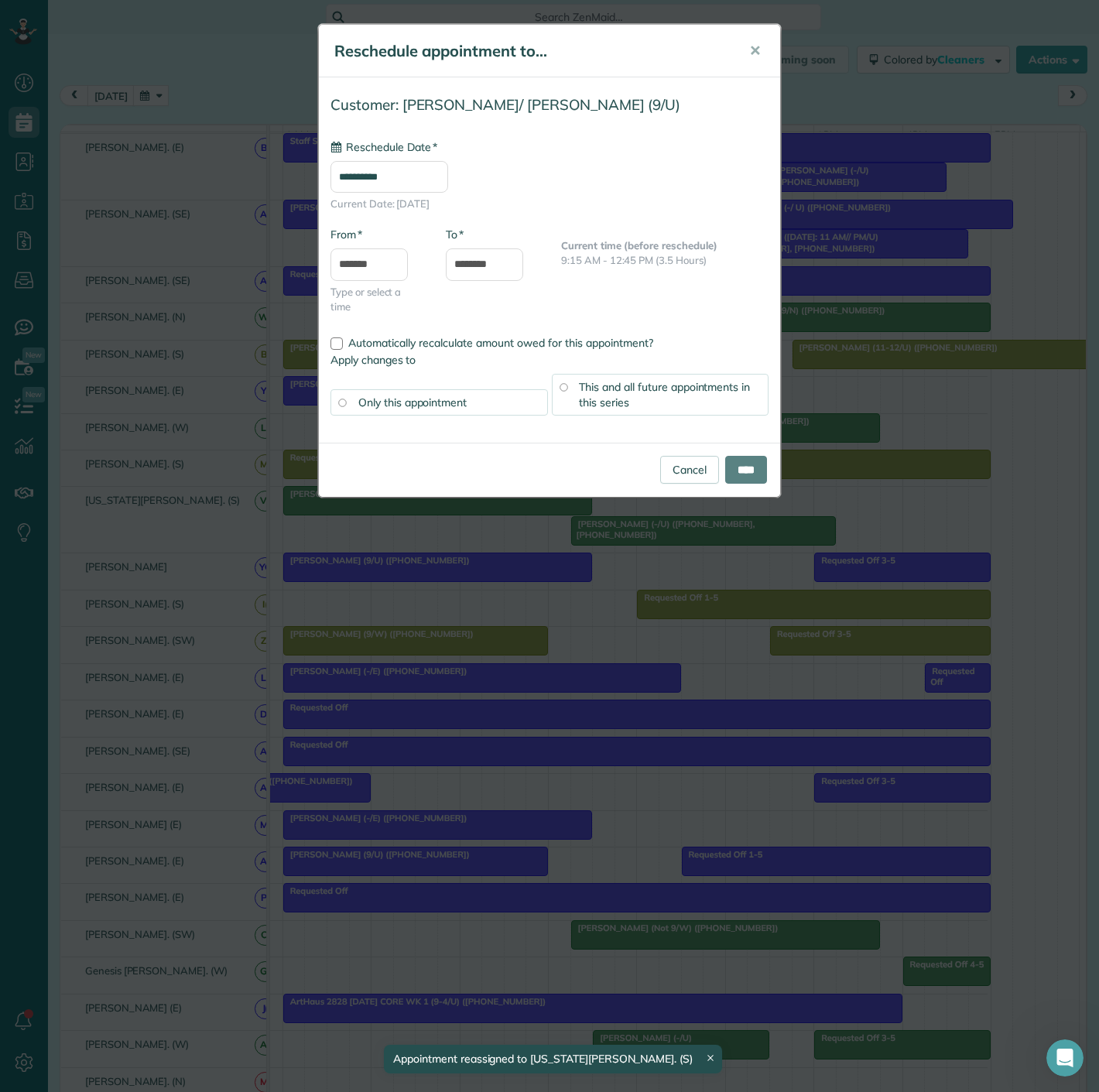
type input "**********"
click at [754, 461] on input "****" at bounding box center [745, 469] width 41 height 28
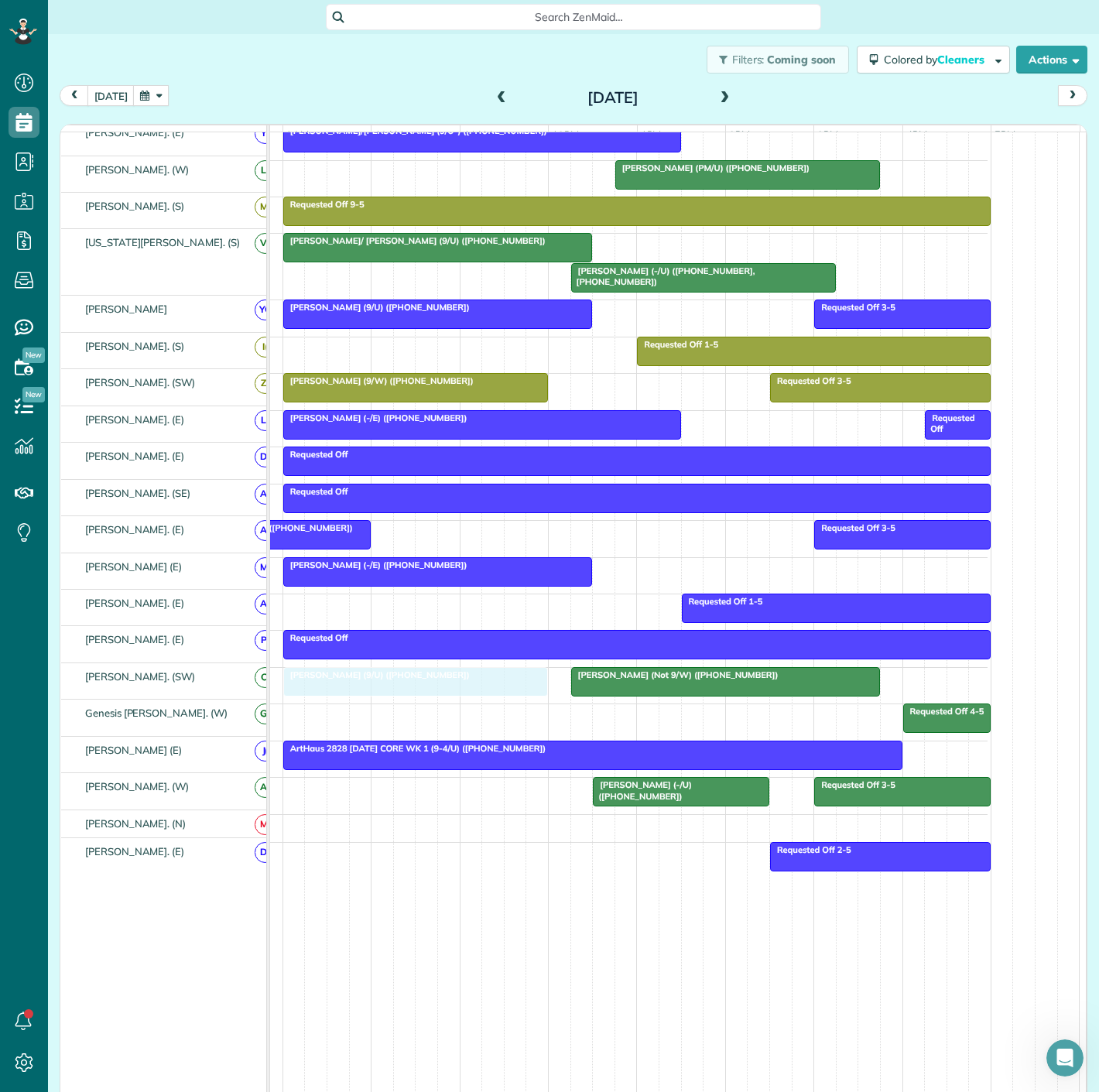
drag, startPoint x: 414, startPoint y: 604, endPoint x: 407, endPoint y: 664, distance: 60.4
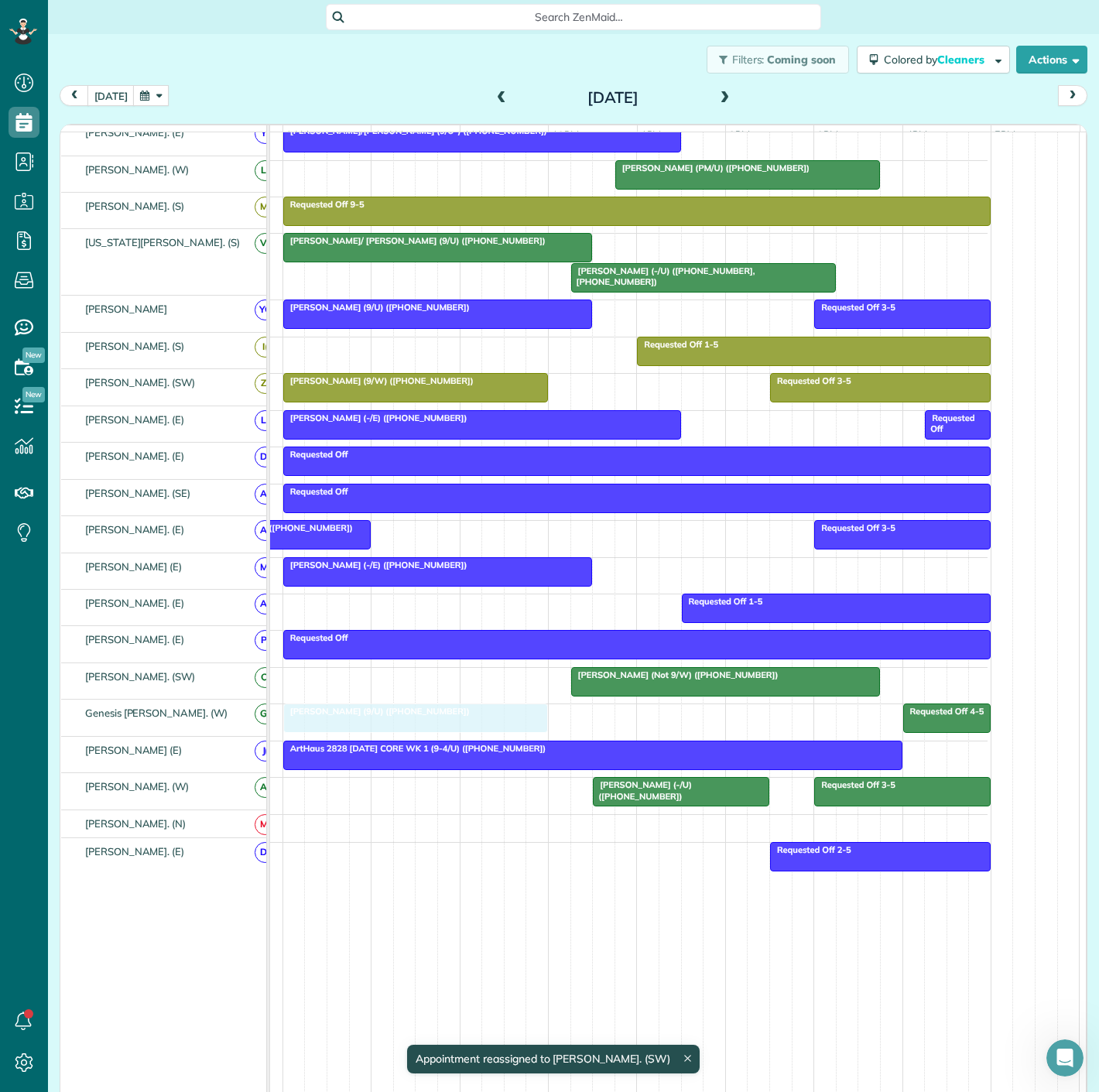
drag, startPoint x: 442, startPoint y: 694, endPoint x: 439, endPoint y: 717, distance: 23.2
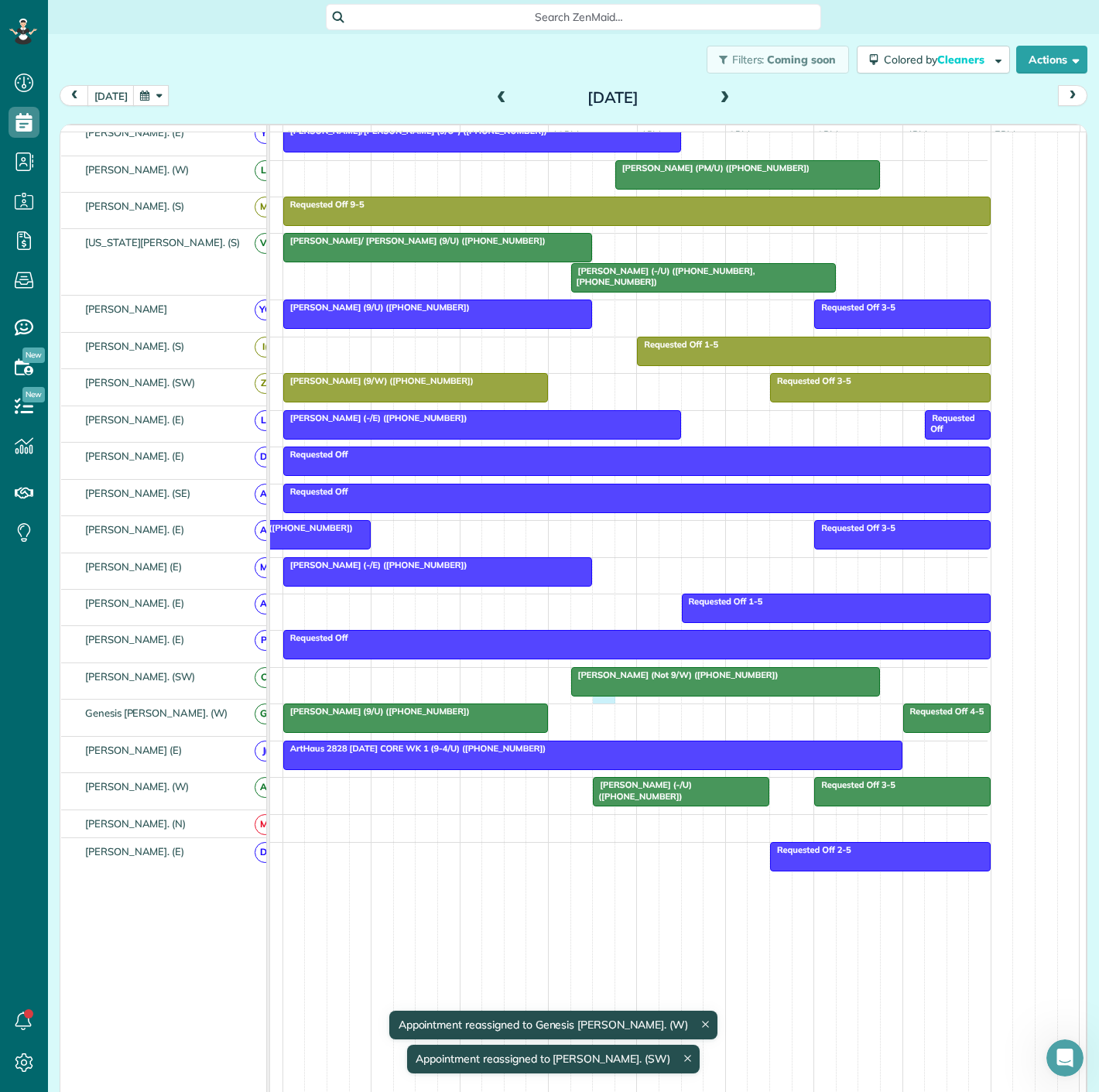
click at [604, 699] on body "Dashboard Scheduling Calendar View List View Dispatch View - Weekly scheduling …" at bounding box center [550, 546] width 1099 height 1092
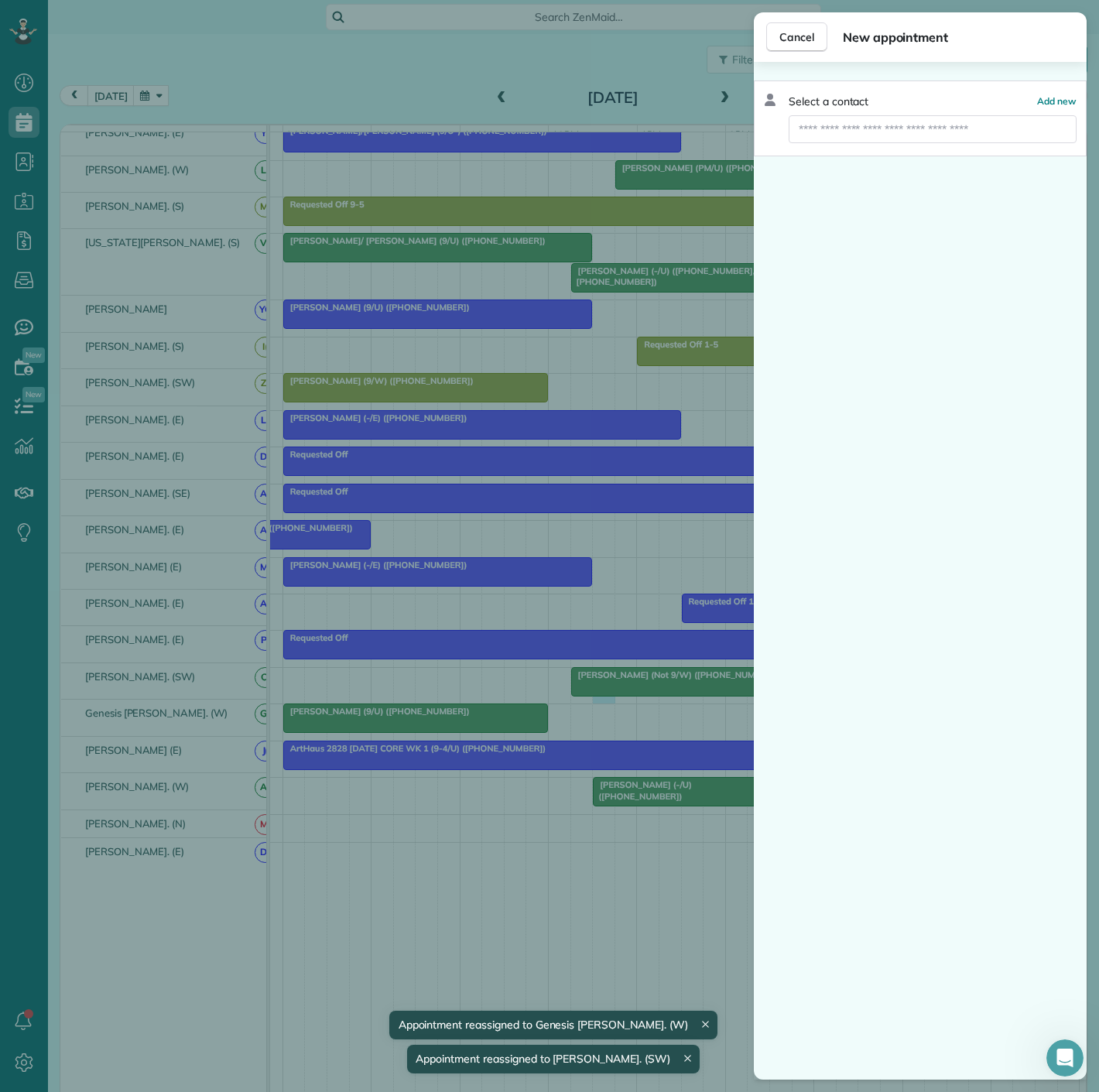
click at [599, 683] on div "Cancel New appointment Select a contact Add new" at bounding box center [550, 546] width 1099 height 1092
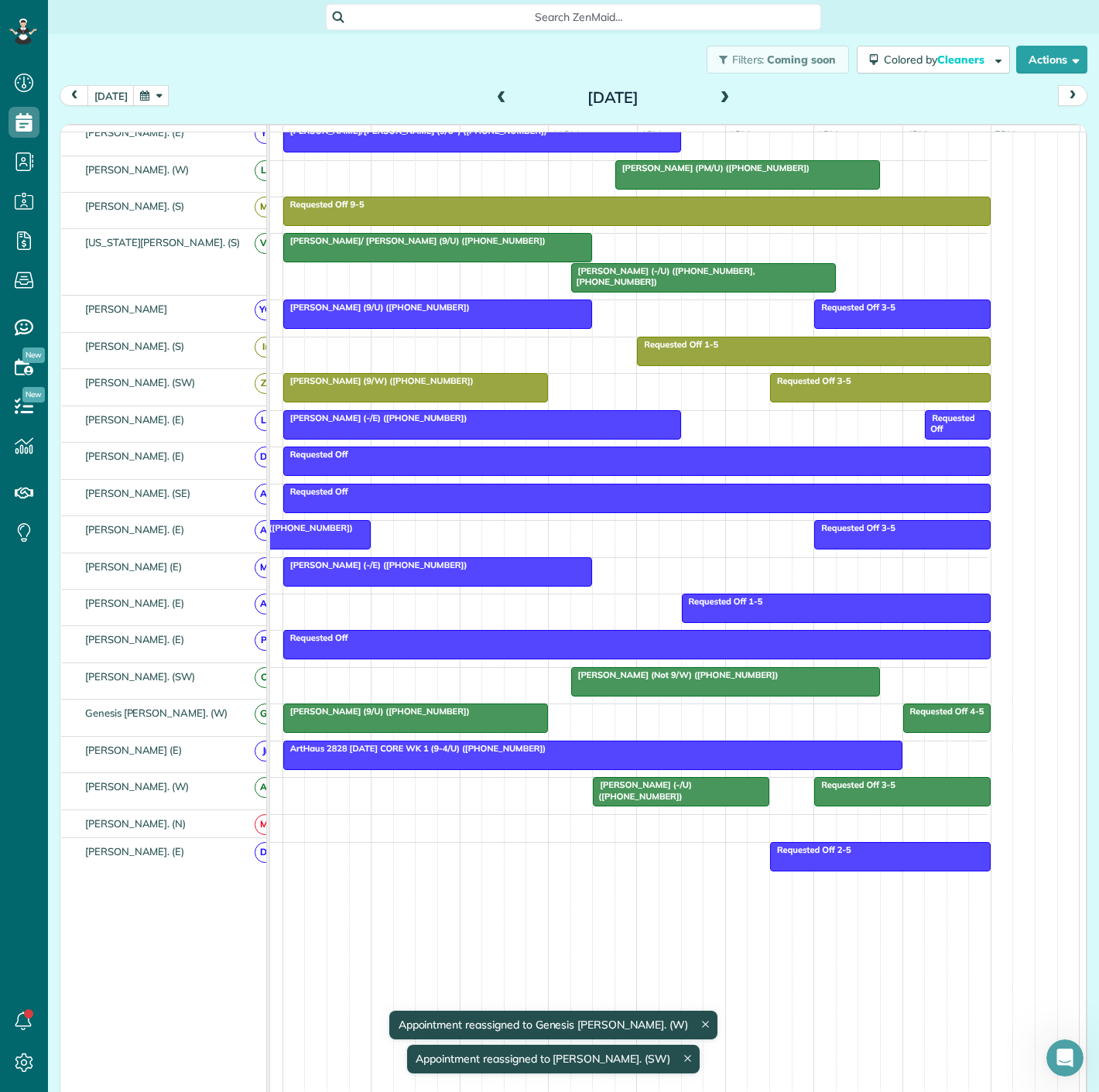
click at [599, 684] on div at bounding box center [725, 681] width 308 height 28
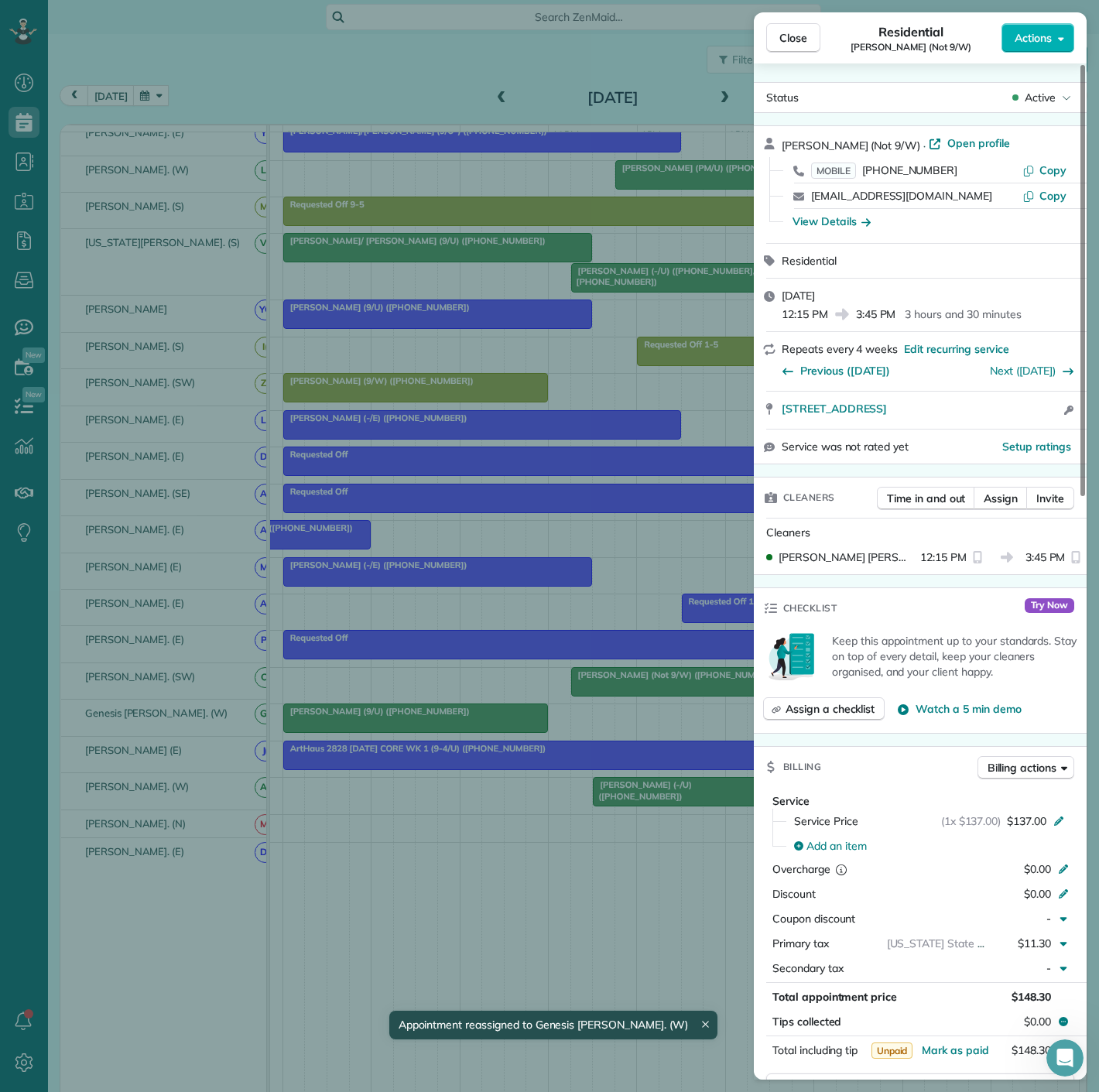
click at [599, 684] on div "Close Residential Theresa Fortin (Not 9/W) Actions Status Active Theresa Fortin…" at bounding box center [550, 546] width 1099 height 1092
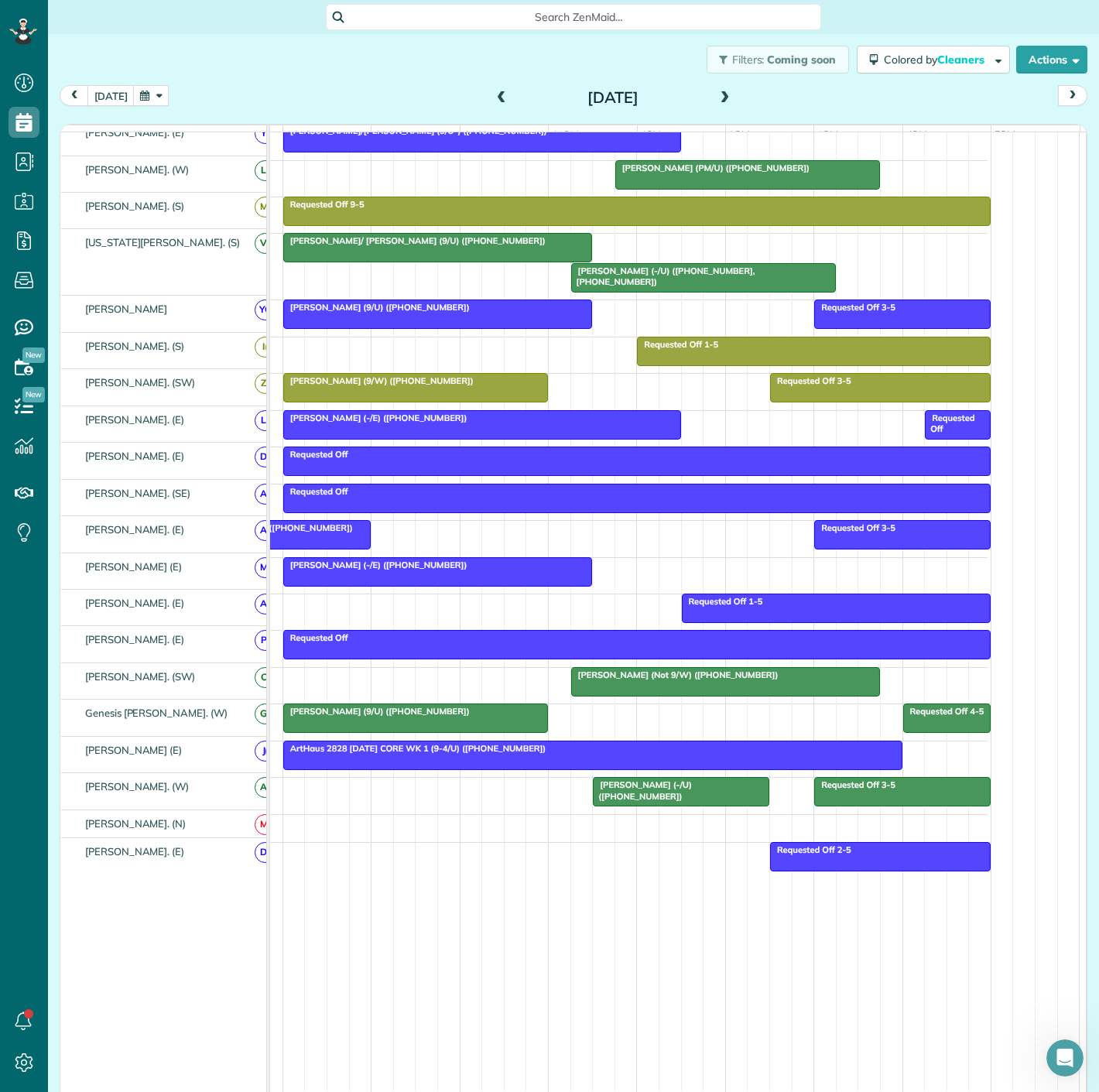
click at [672, 680] on span "Theresa Fortin (Not 9/W) (+19712215271)" at bounding box center [675, 675] width 209 height 11
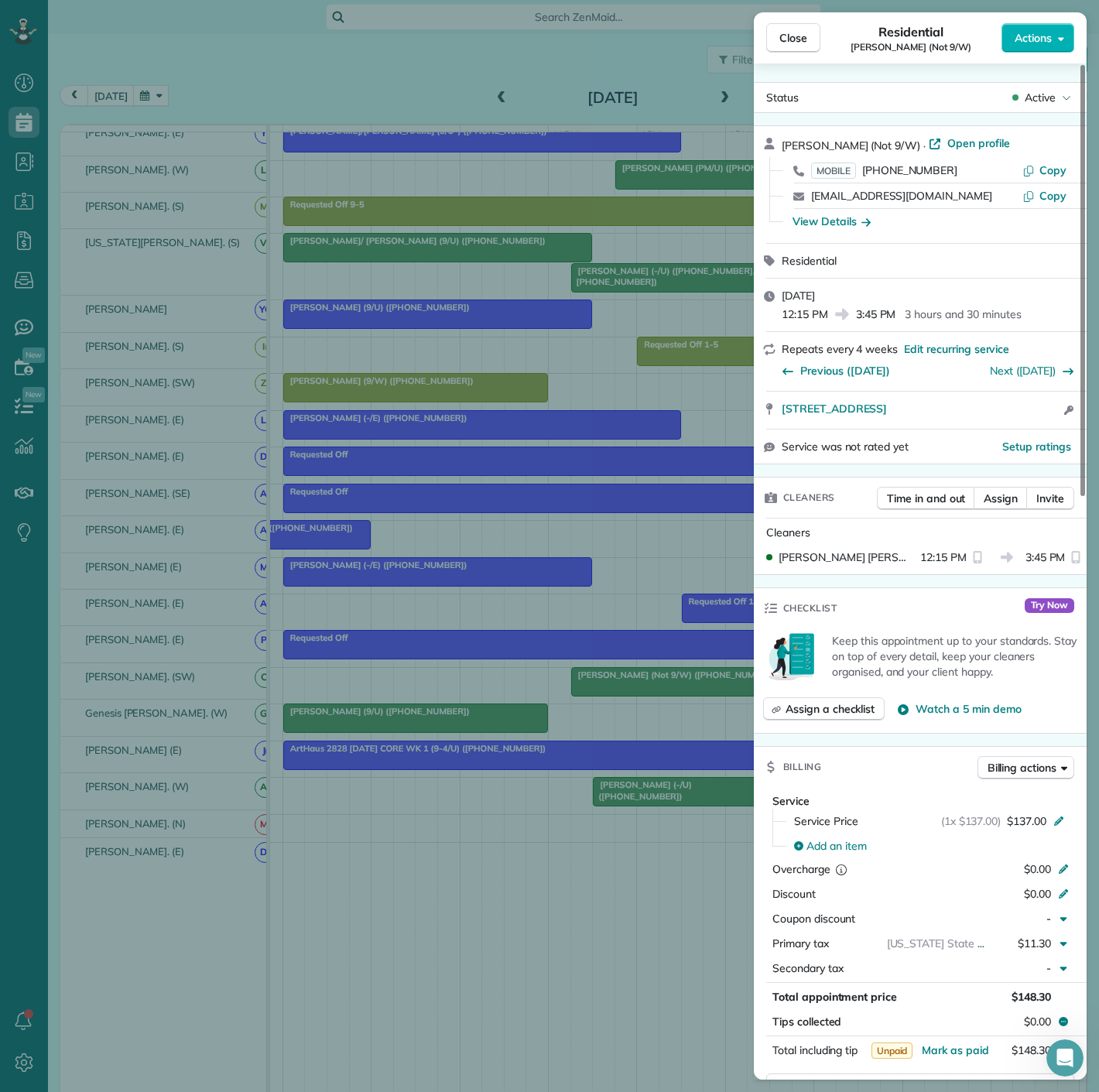
click at [626, 679] on div "Close Residential Theresa Fortin (Not 9/W) Actions Status Active Theresa Fortin…" at bounding box center [550, 546] width 1099 height 1092
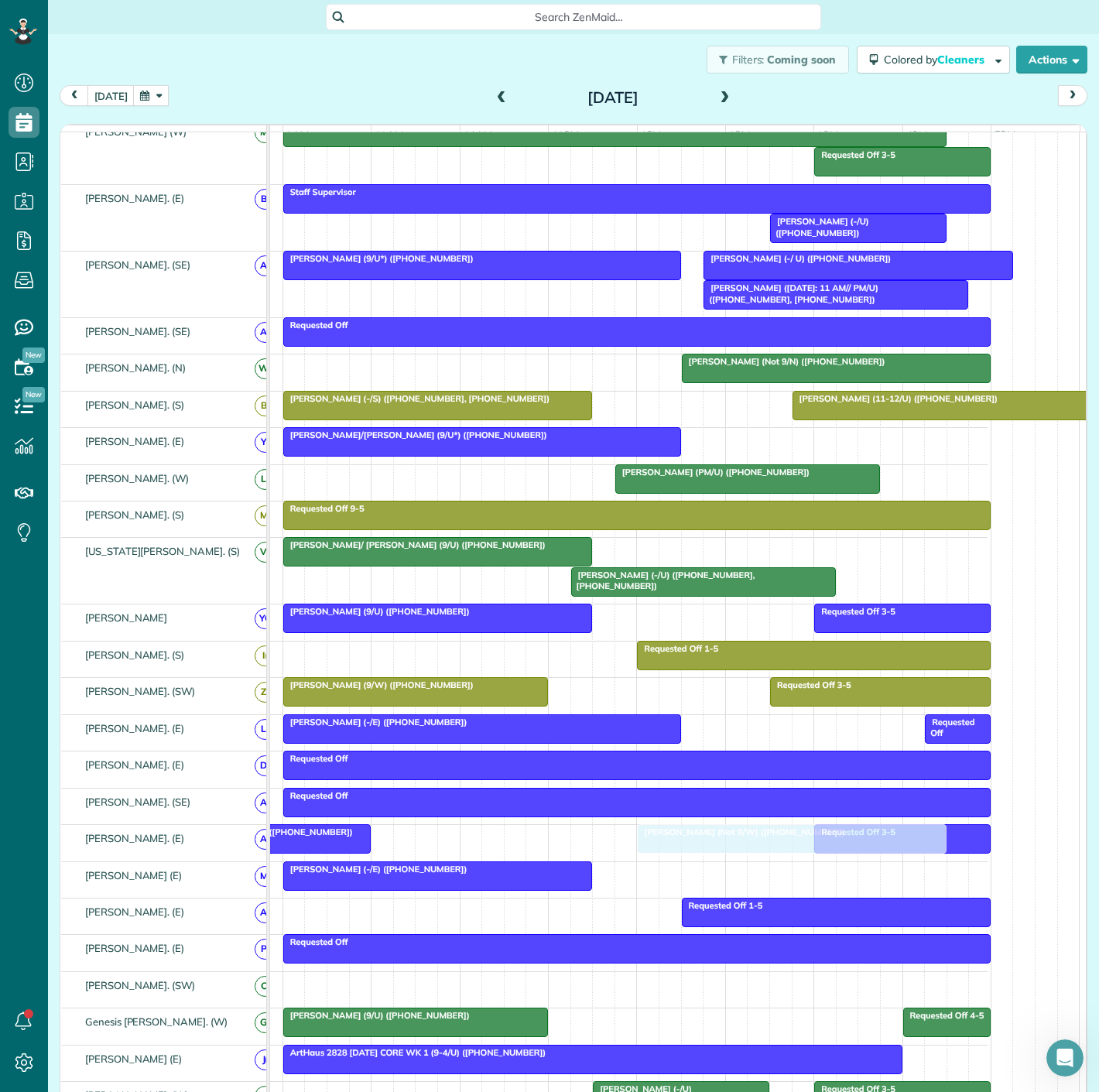
scroll to position [400, 0]
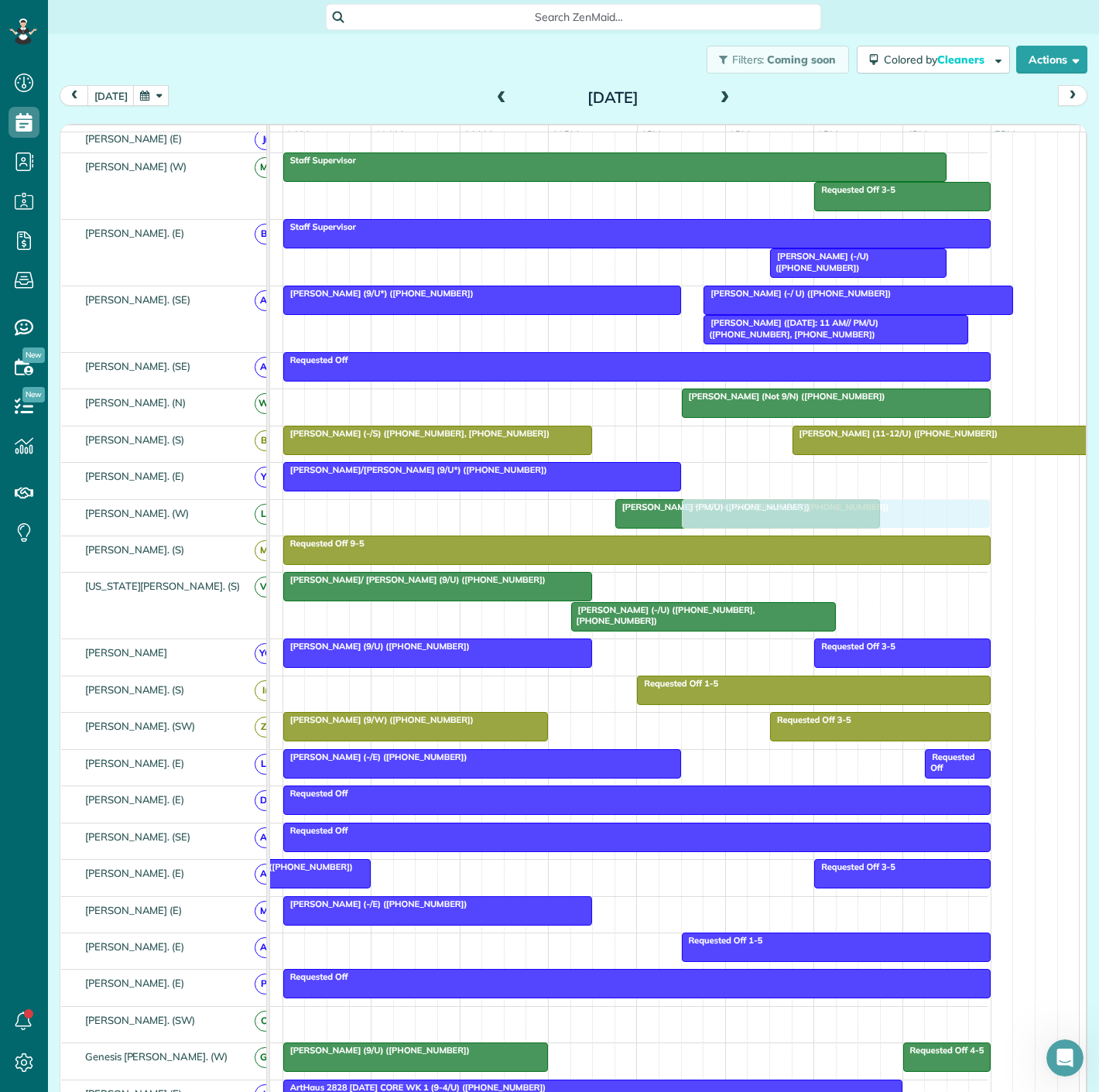
drag, startPoint x: 653, startPoint y: 683, endPoint x: 758, endPoint y: 523, distance: 191.4
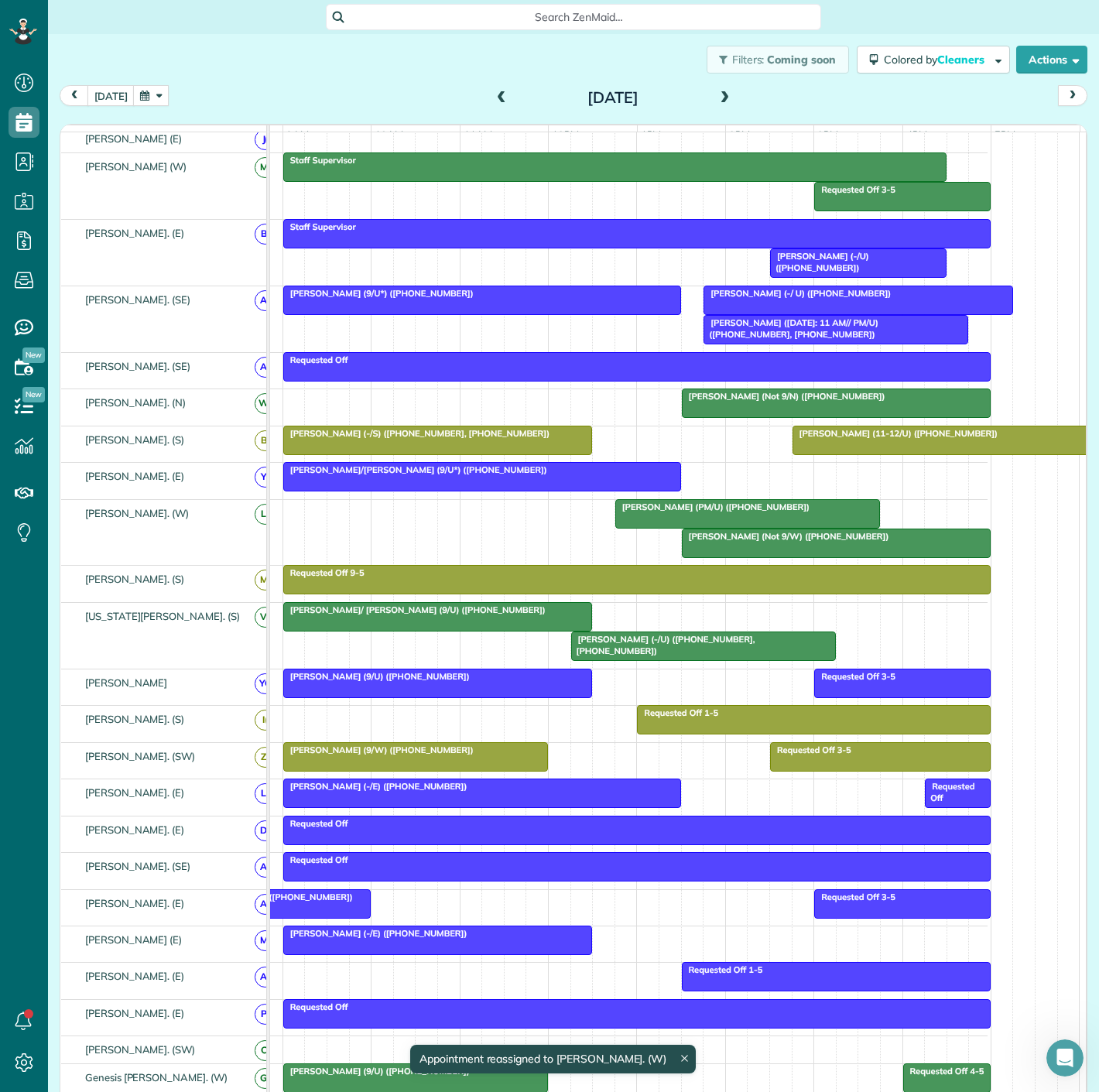
click at [517, 491] on div at bounding box center [482, 476] width 396 height 28
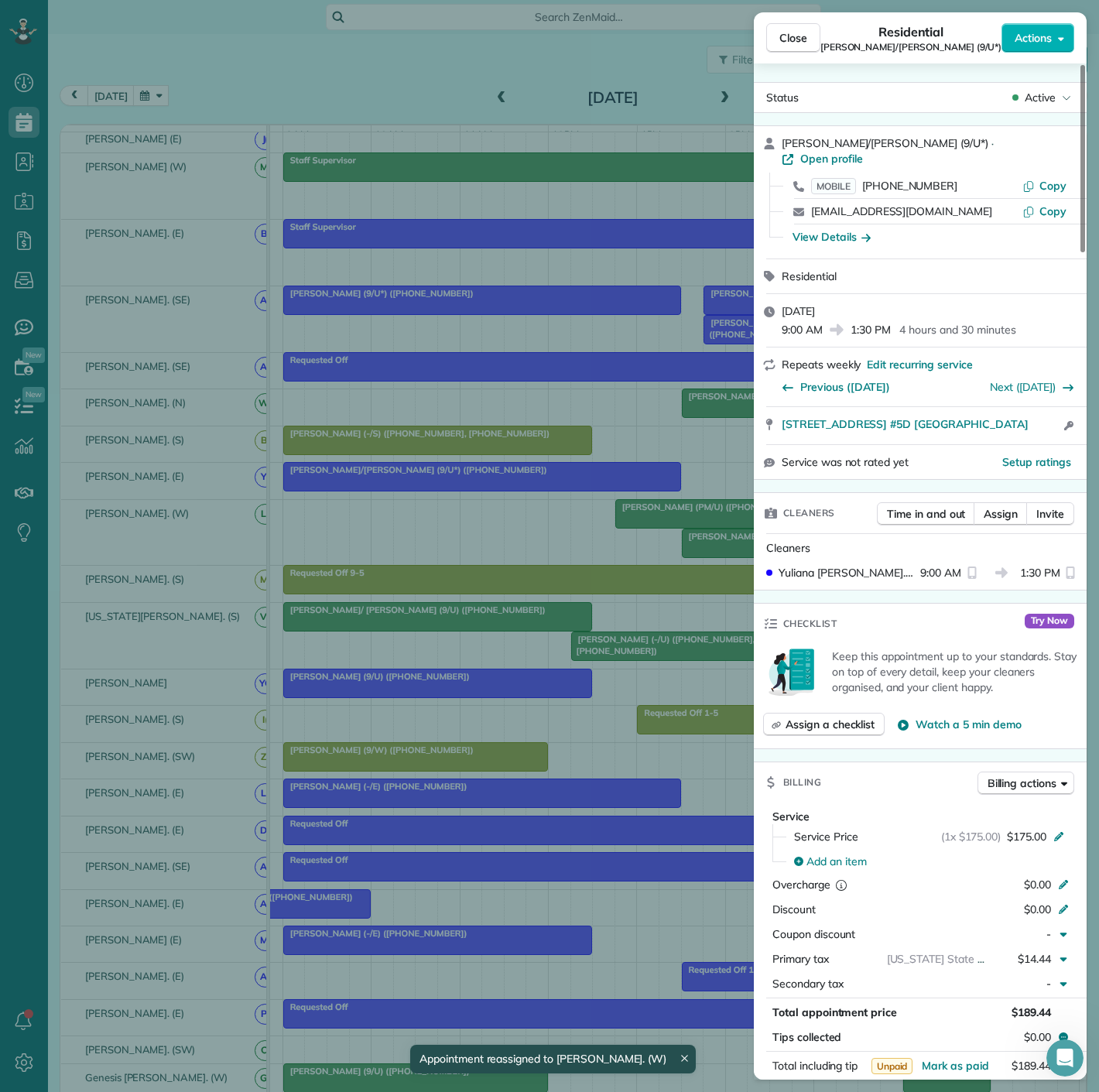
click at [517, 494] on div "Close Residential Rhonda Friedman/Rafferty (9/U*) Actions Status Active Rhonda …" at bounding box center [550, 546] width 1099 height 1092
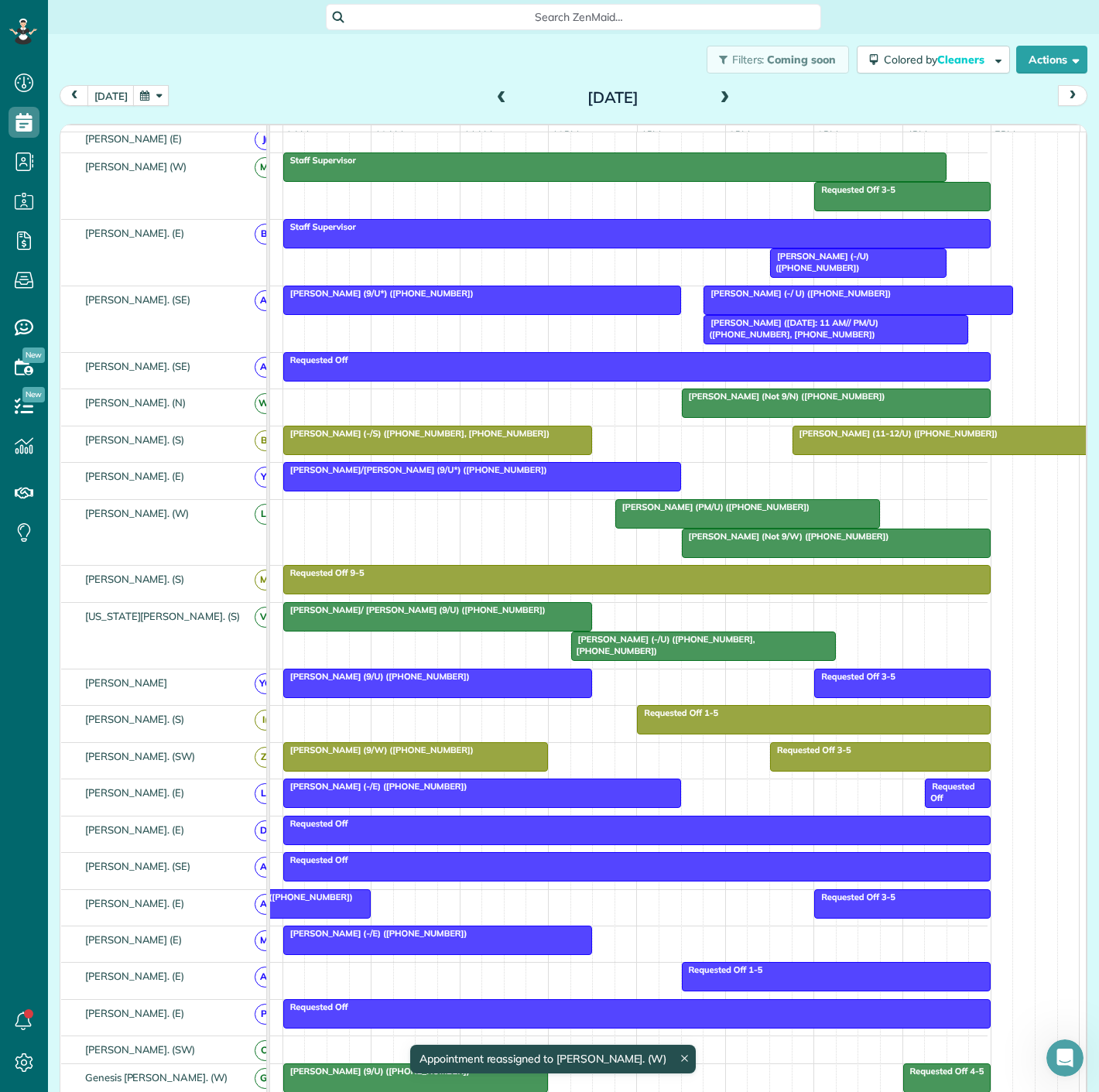
click at [628, 524] on div at bounding box center [747, 514] width 263 height 28
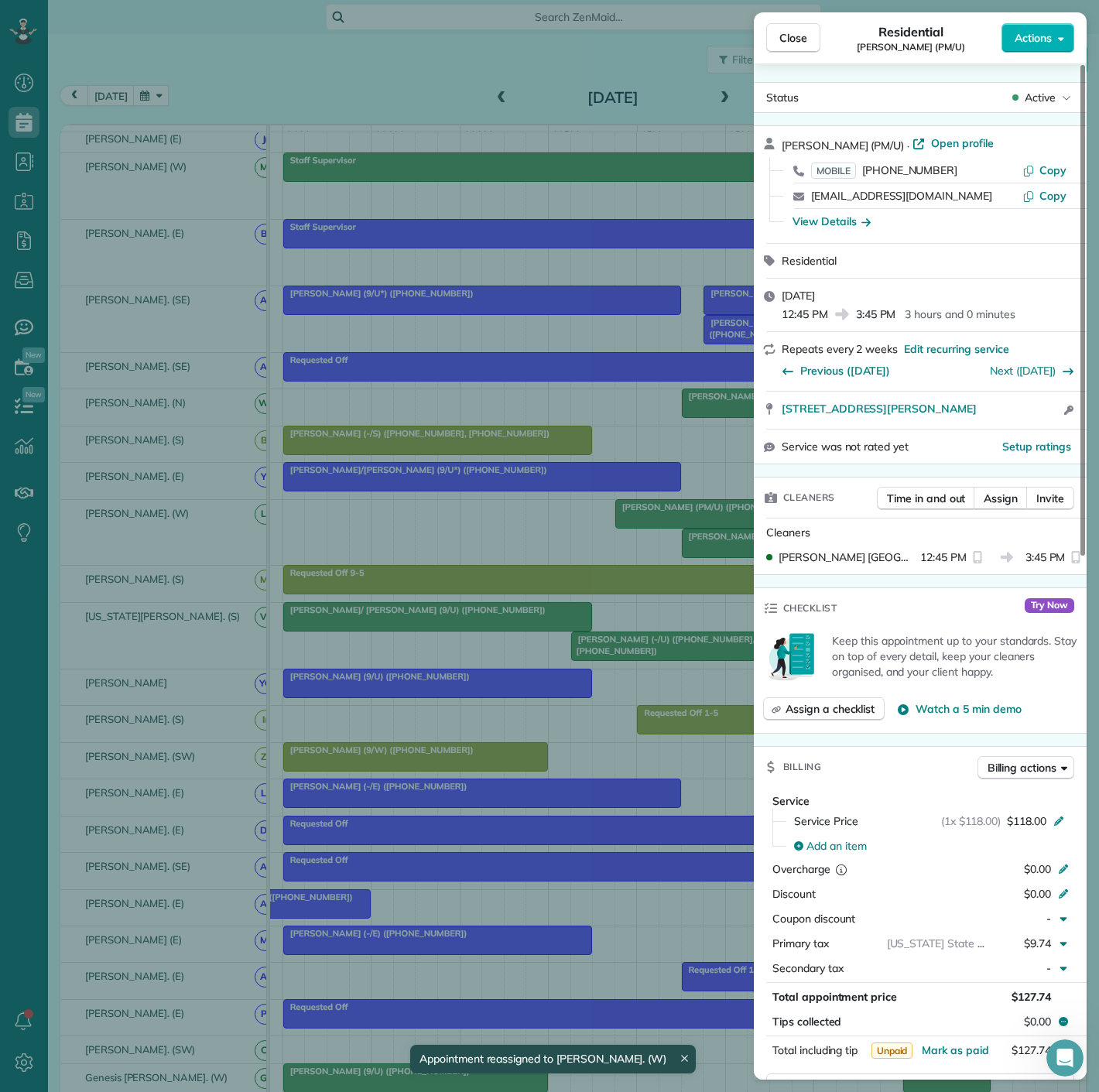
click at [628, 524] on div "Close Residential Jason Pullman (PM/U) Actions Status Active Jason Pullman (PM/…" at bounding box center [550, 546] width 1099 height 1092
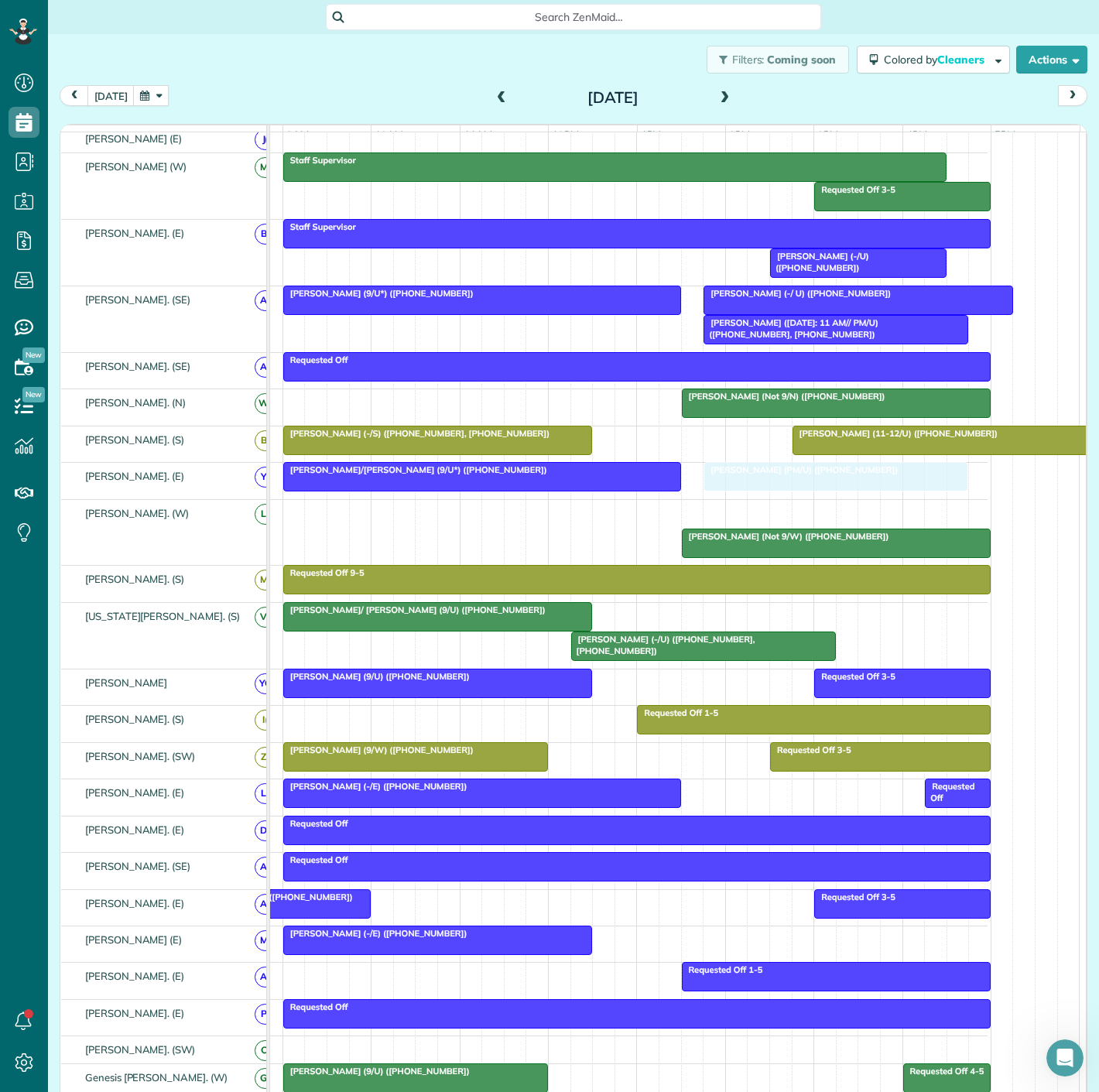
drag, startPoint x: 644, startPoint y: 520, endPoint x: 737, endPoint y: 496, distance: 96.0
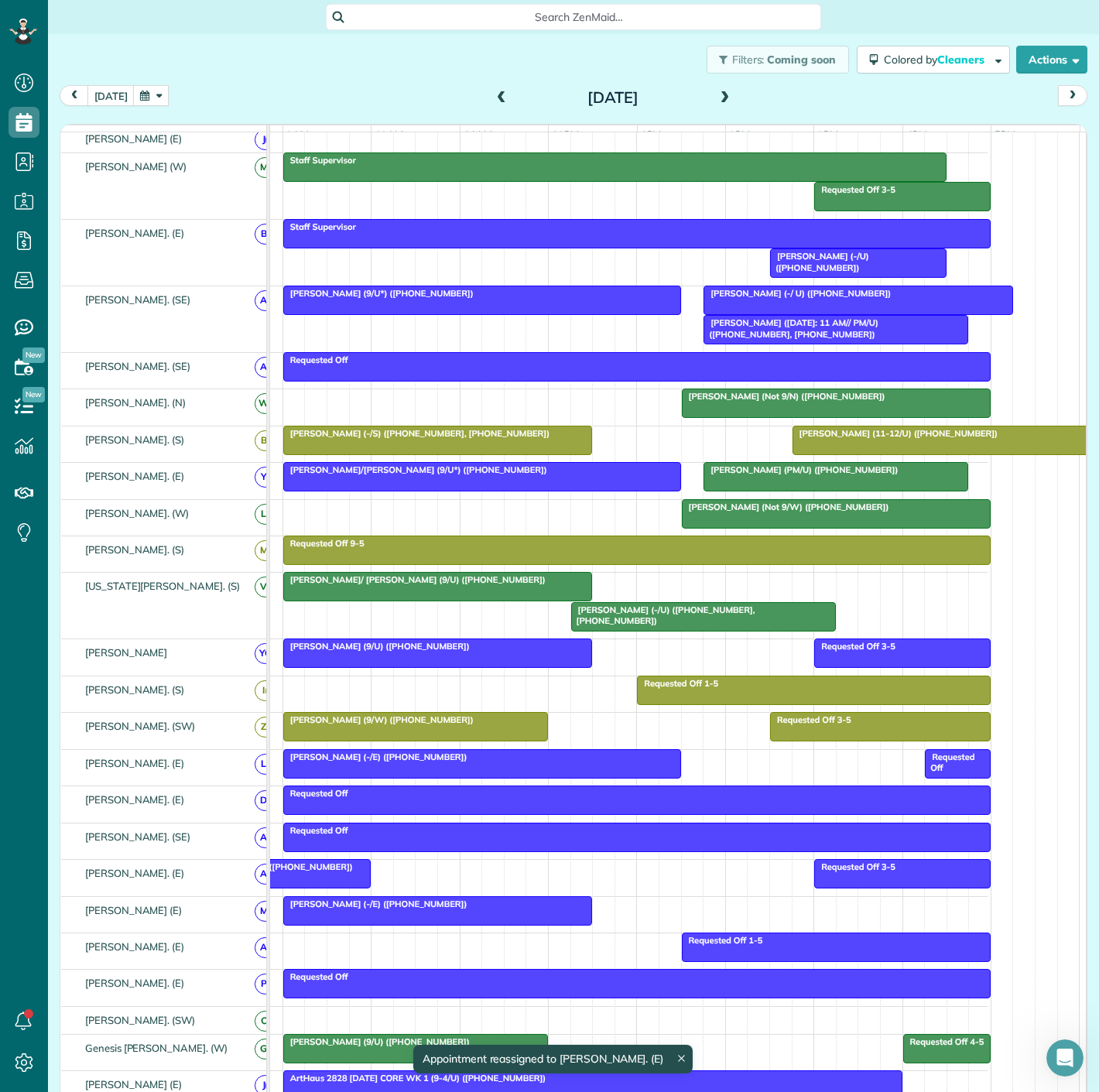
click at [606, 491] on div at bounding box center [482, 476] width 396 height 28
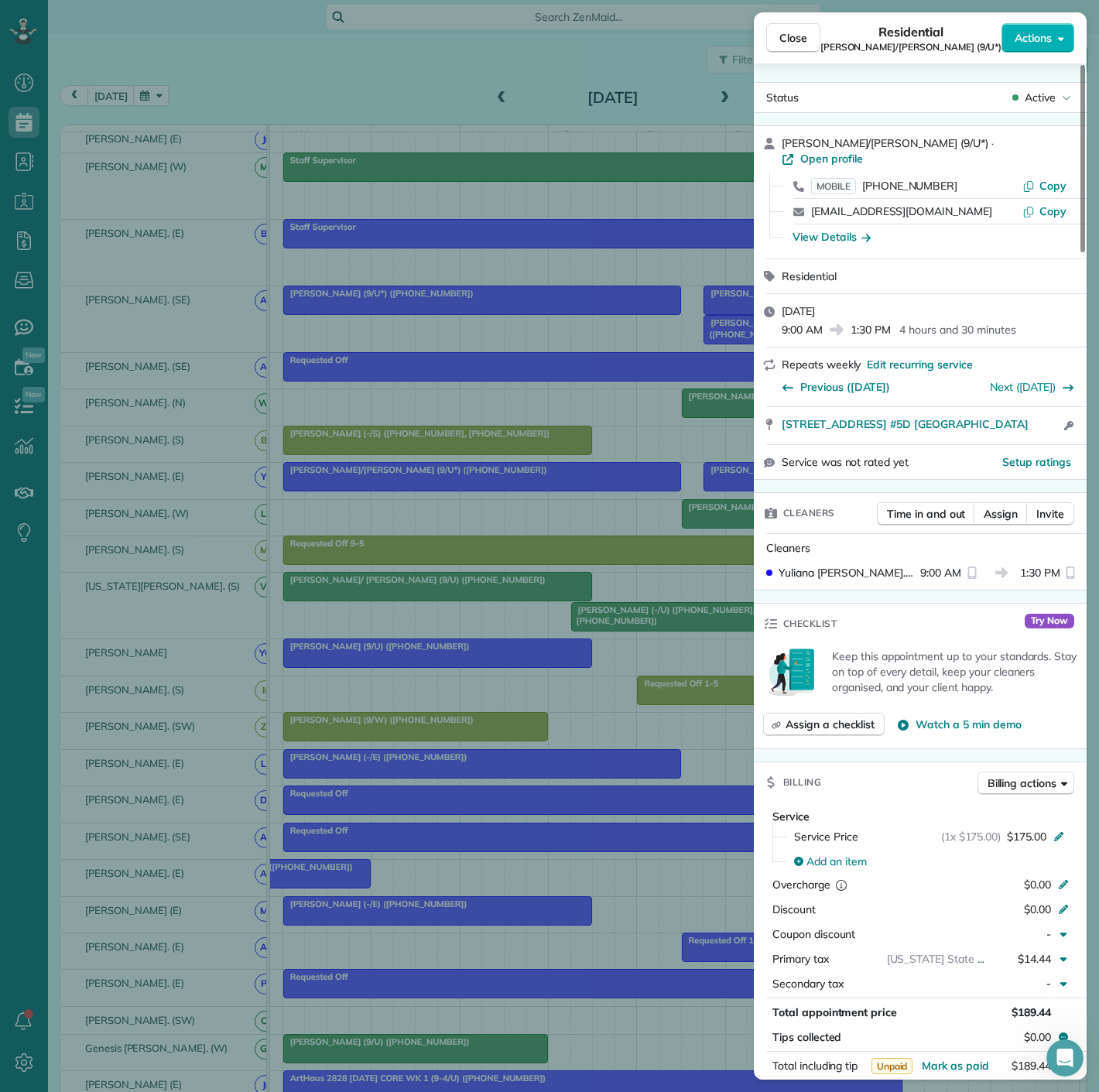
drag, startPoint x: 960, startPoint y: 413, endPoint x: 1015, endPoint y: 416, distance: 55.1
click at [1015, 416] on div "3510 Turtle Creek Blvd. #5D Dallas TX 75219 Open access information" at bounding box center [920, 425] width 333 height 38
click at [564, 457] on div "Close Residential Rhonda Friedman/Rafferty (9/U*) Actions Status Active Rhonda …" at bounding box center [550, 546] width 1099 height 1092
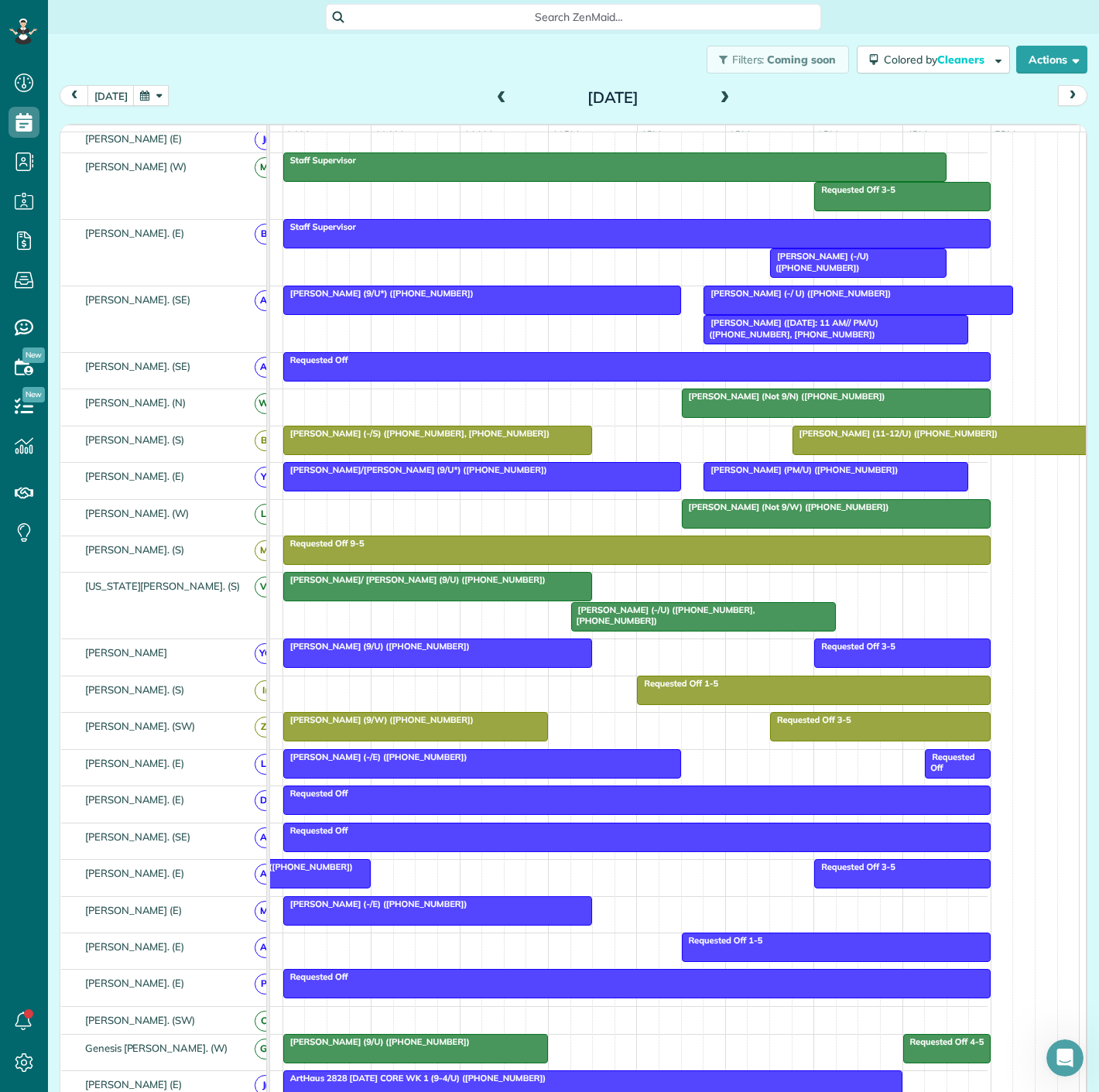
click at [732, 475] on span "Jason Pullman (PM/U) (+13107397891)" at bounding box center [800, 469] width 196 height 11
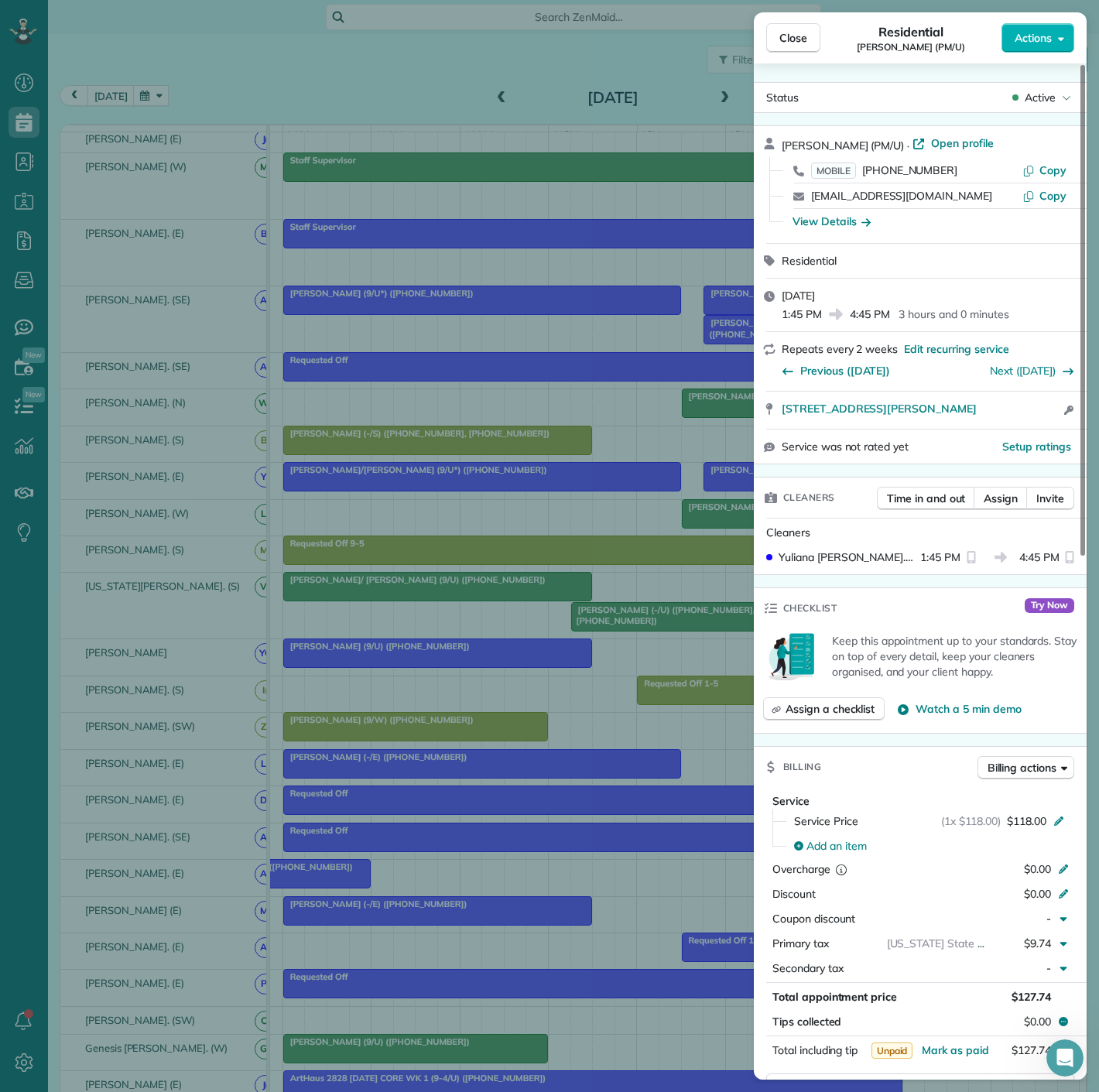
drag, startPoint x: 780, startPoint y: 421, endPoint x: 1036, endPoint y: 417, distance: 256.0
click at [1036, 417] on div "2750 North Haskell Avenue 305 Dallas TX 75204 Open access information" at bounding box center [920, 410] width 333 height 38
drag, startPoint x: 582, startPoint y: 455, endPoint x: 555, endPoint y: 472, distance: 31.9
click at [582, 455] on div "Close Residential Jason Pullman (PM/U) Actions Status Active Jason Pullman (PM/…" at bounding box center [550, 546] width 1099 height 1092
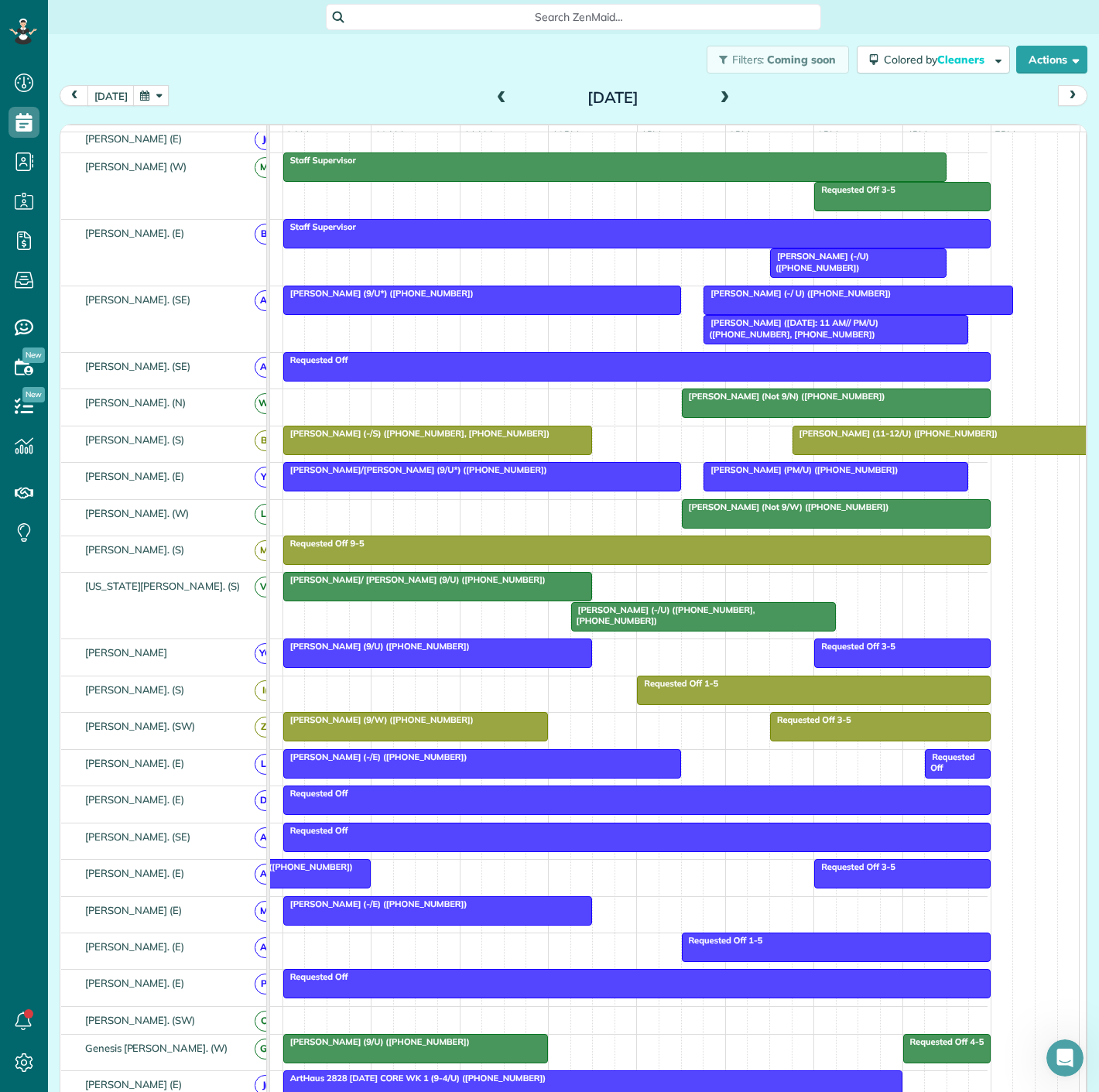
click at [526, 486] on div at bounding box center [482, 476] width 396 height 28
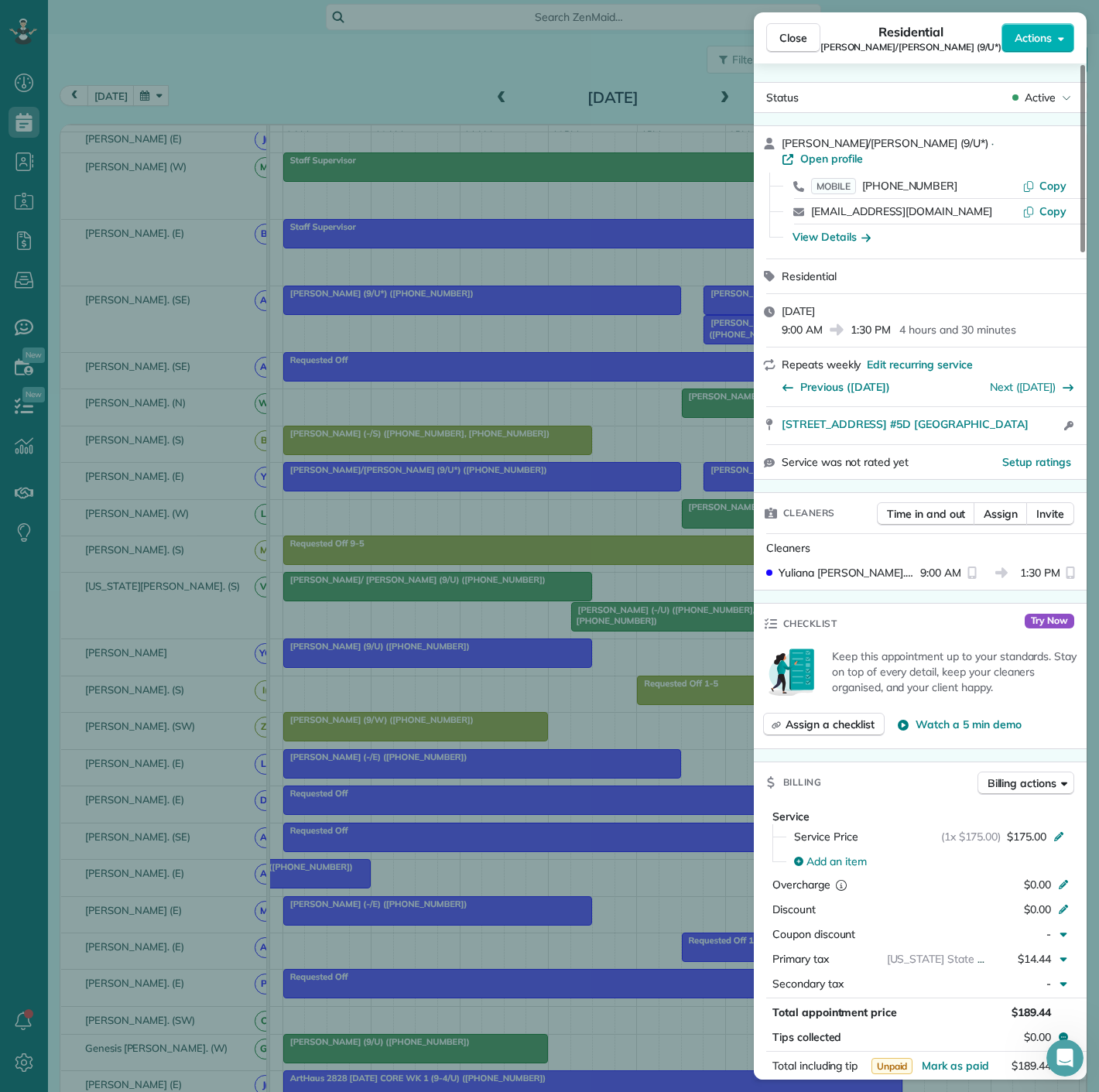
drag, startPoint x: 499, startPoint y: 587, endPoint x: 578, endPoint y: 593, distance: 79.2
click at [499, 587] on div "Close Residential Rhonda Friedman/Rafferty (9/U*) Actions Status Active Rhonda …" at bounding box center [550, 546] width 1099 height 1092
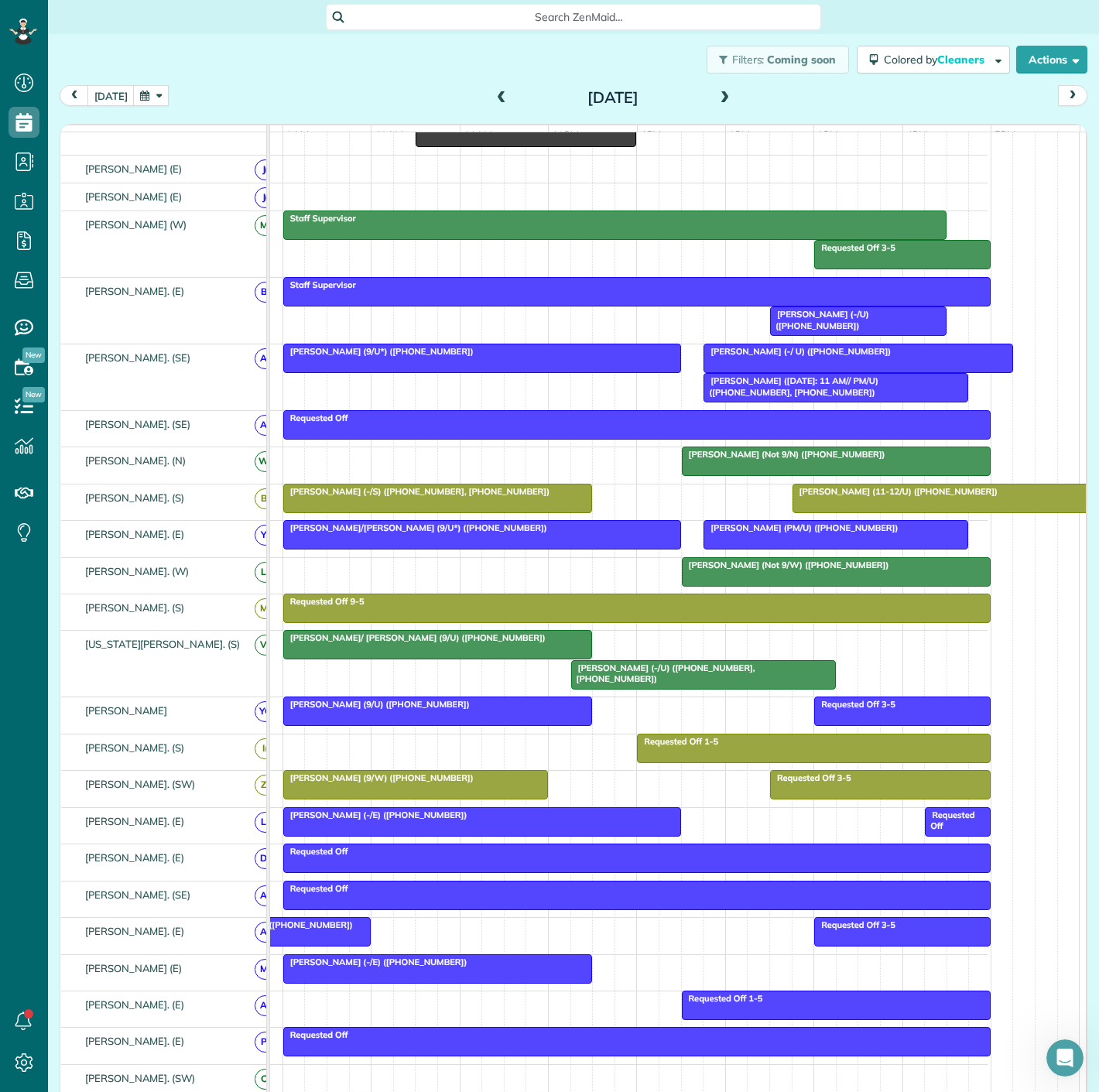
scroll to position [343, 0]
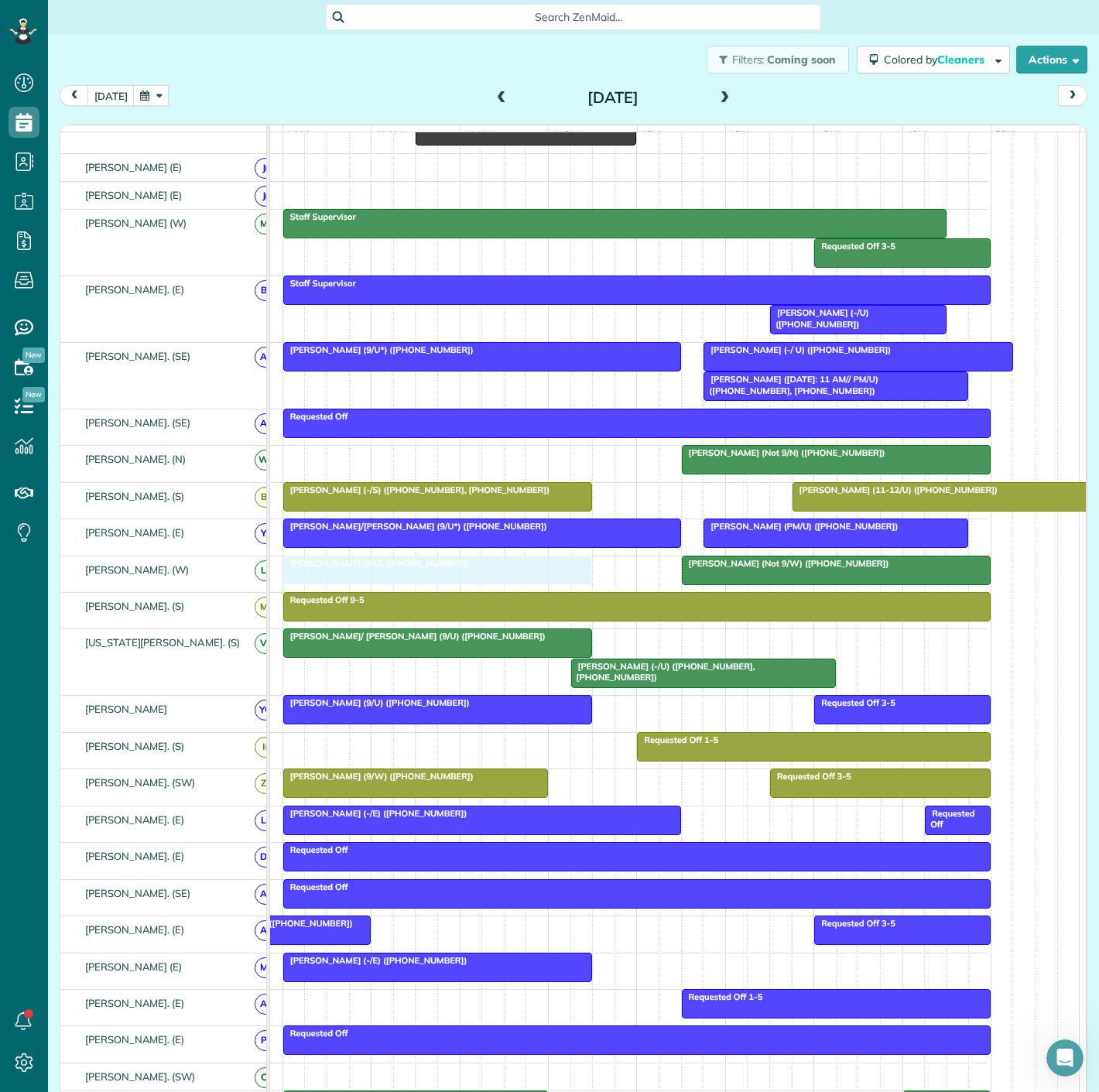
drag, startPoint x: 444, startPoint y: 307, endPoint x: 453, endPoint y: 590, distance: 283.1
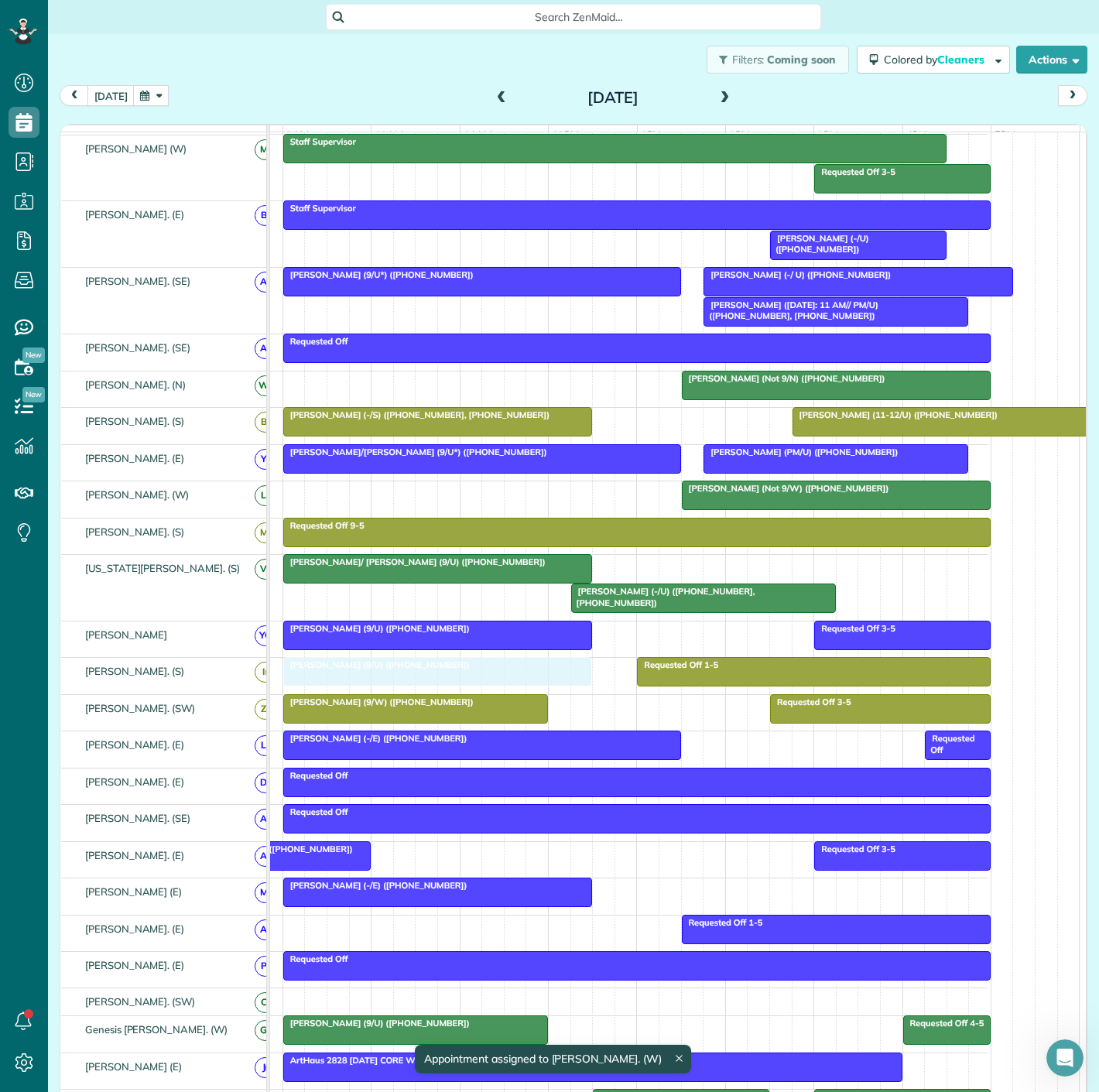
scroll to position [486, 0]
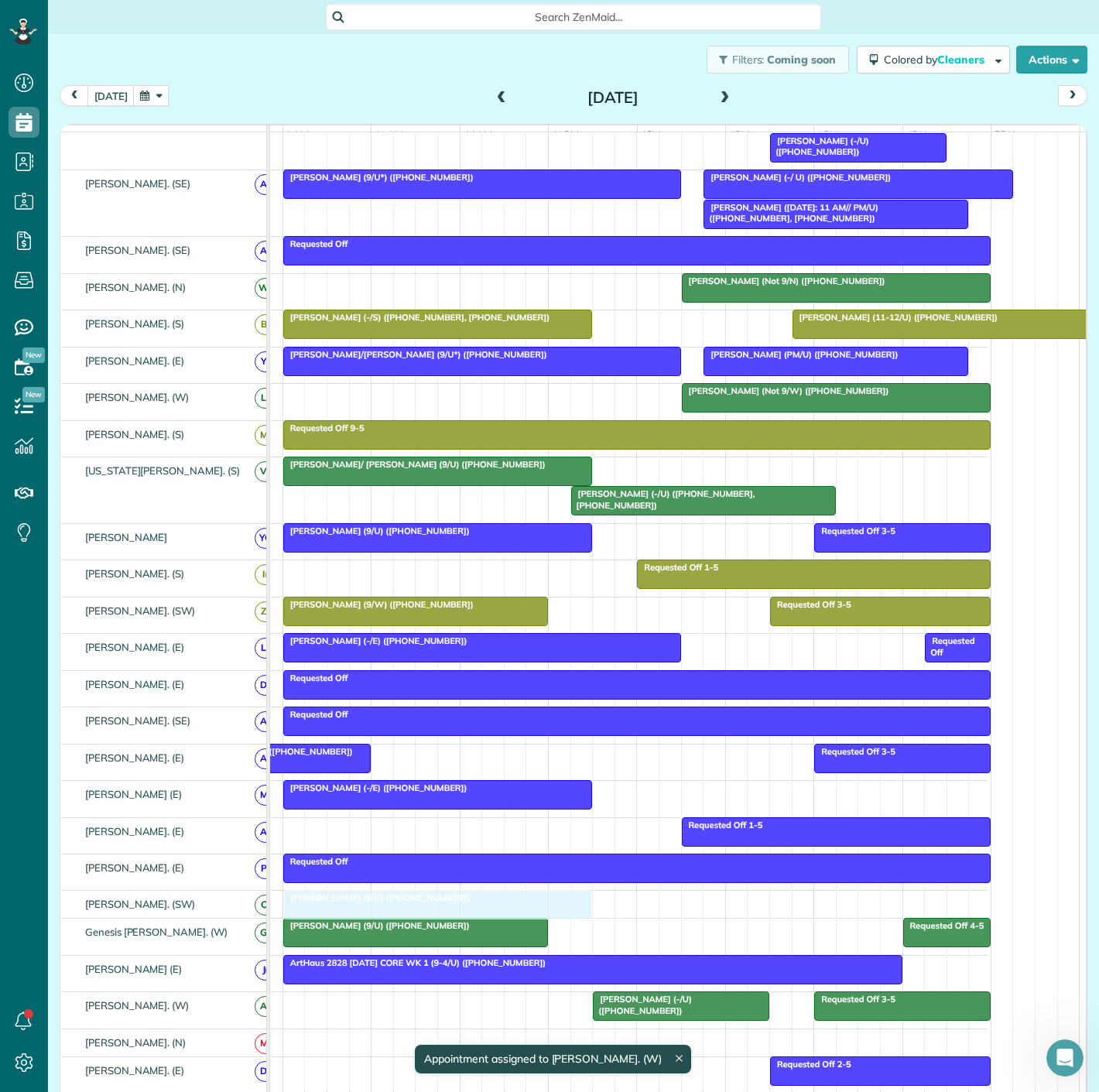
drag, startPoint x: 465, startPoint y: 582, endPoint x: 475, endPoint y: 917, distance: 335.1
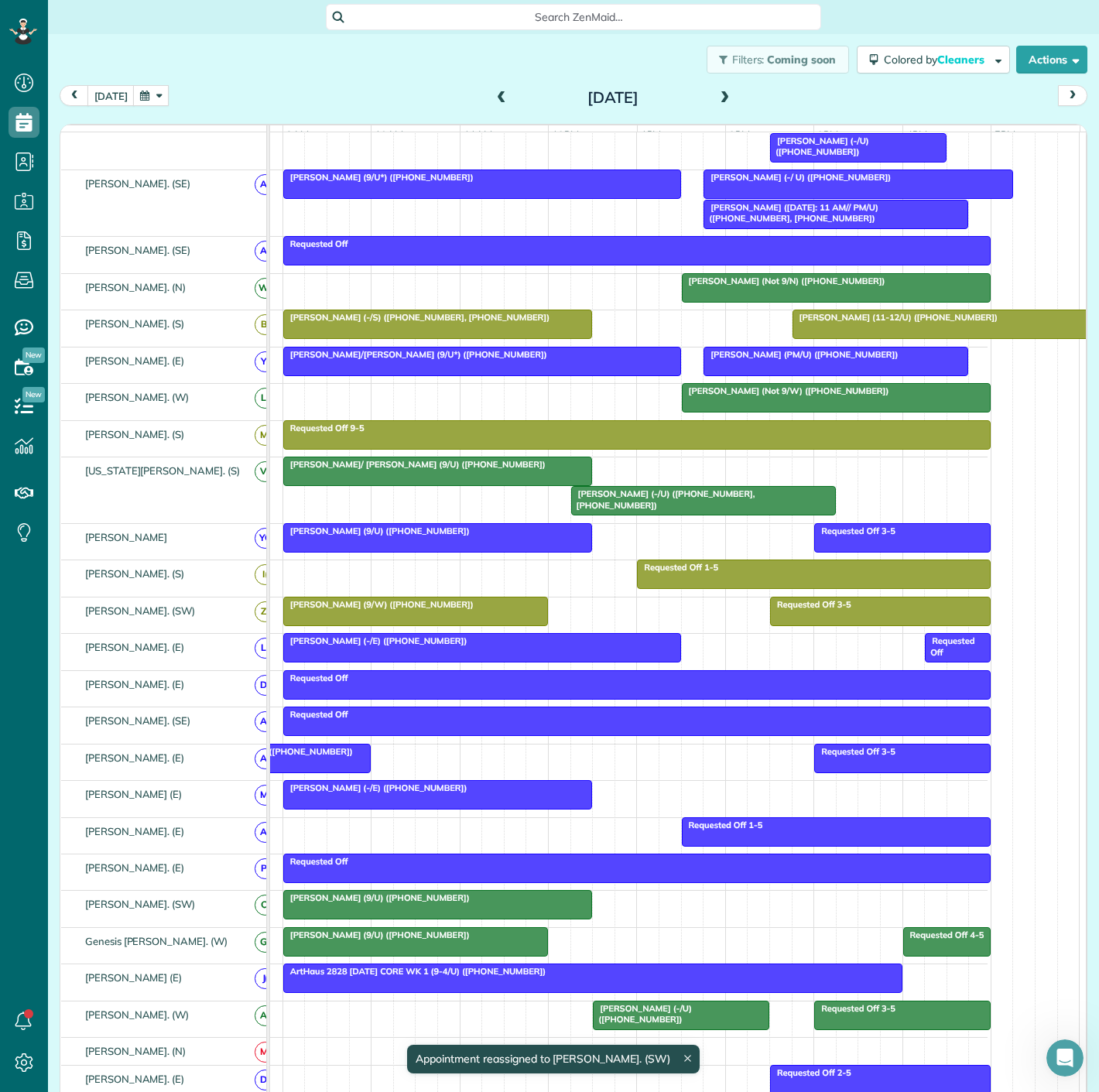
click at [473, 914] on div at bounding box center [438, 904] width 308 height 28
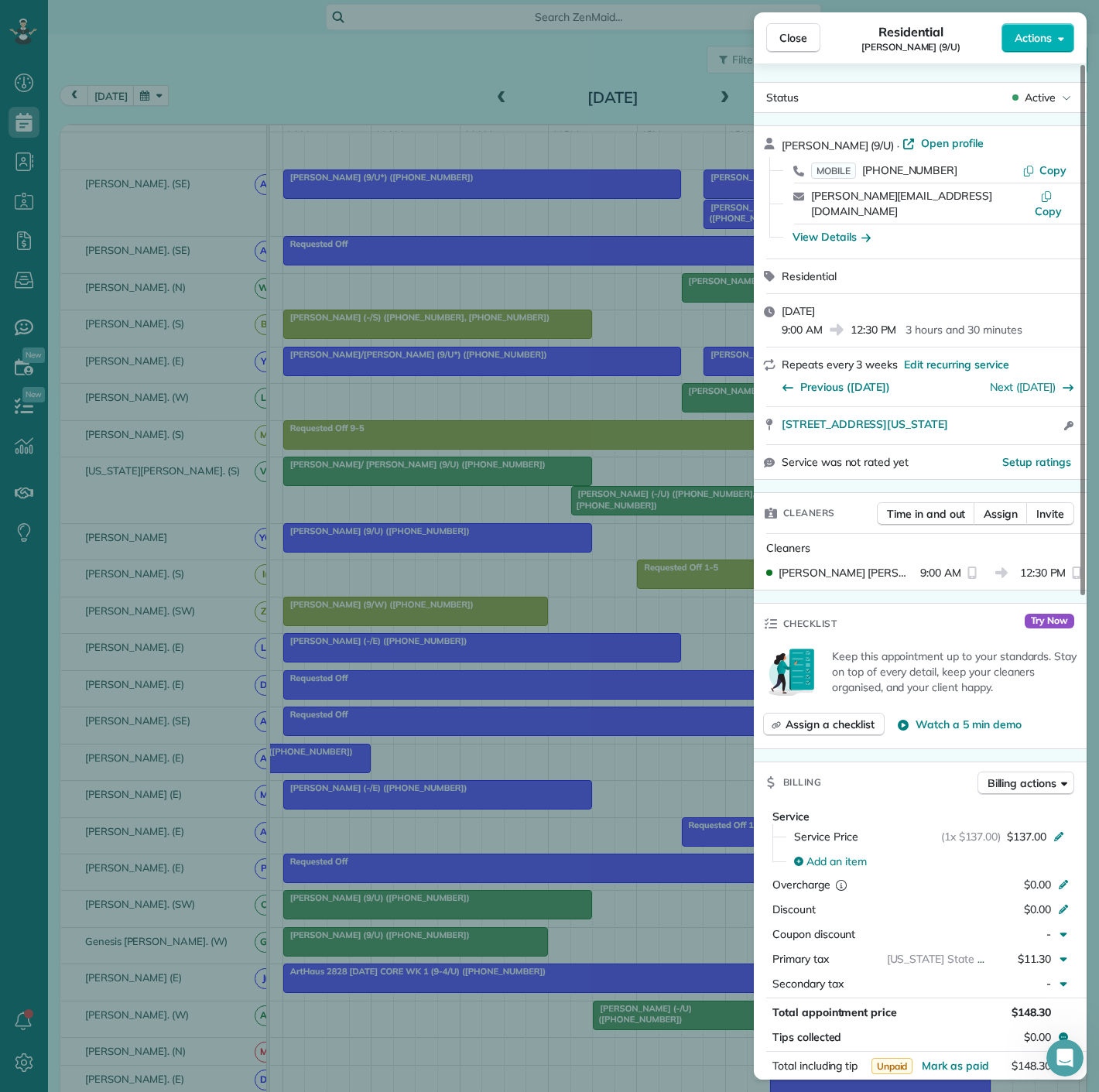
click at [429, 822] on div "Close Residential John Herrmann (9/U) Actions Status Active John Herrmann (9/U)…" at bounding box center [550, 546] width 1099 height 1092
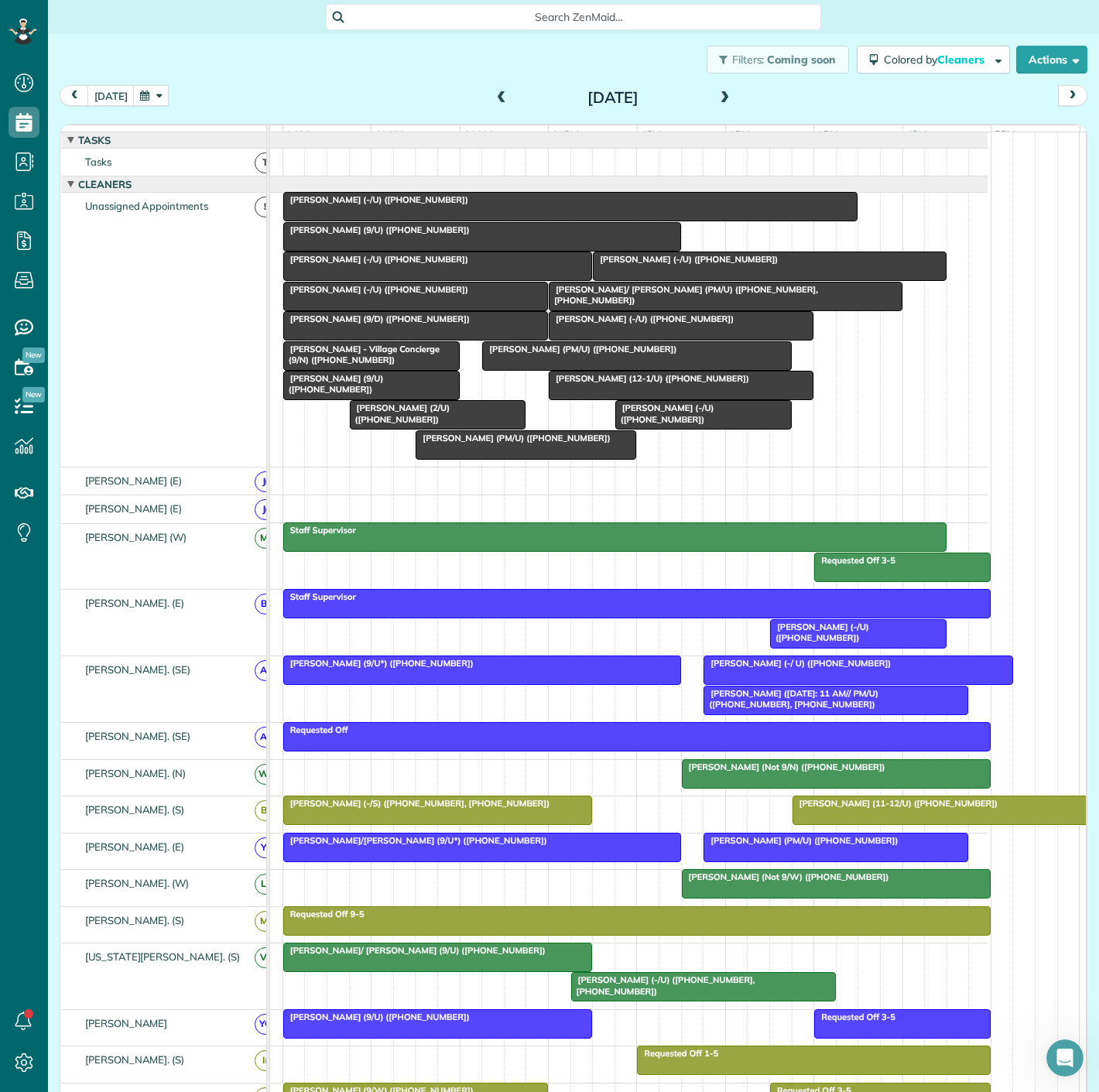
click at [657, 306] on div at bounding box center [725, 296] width 352 height 28
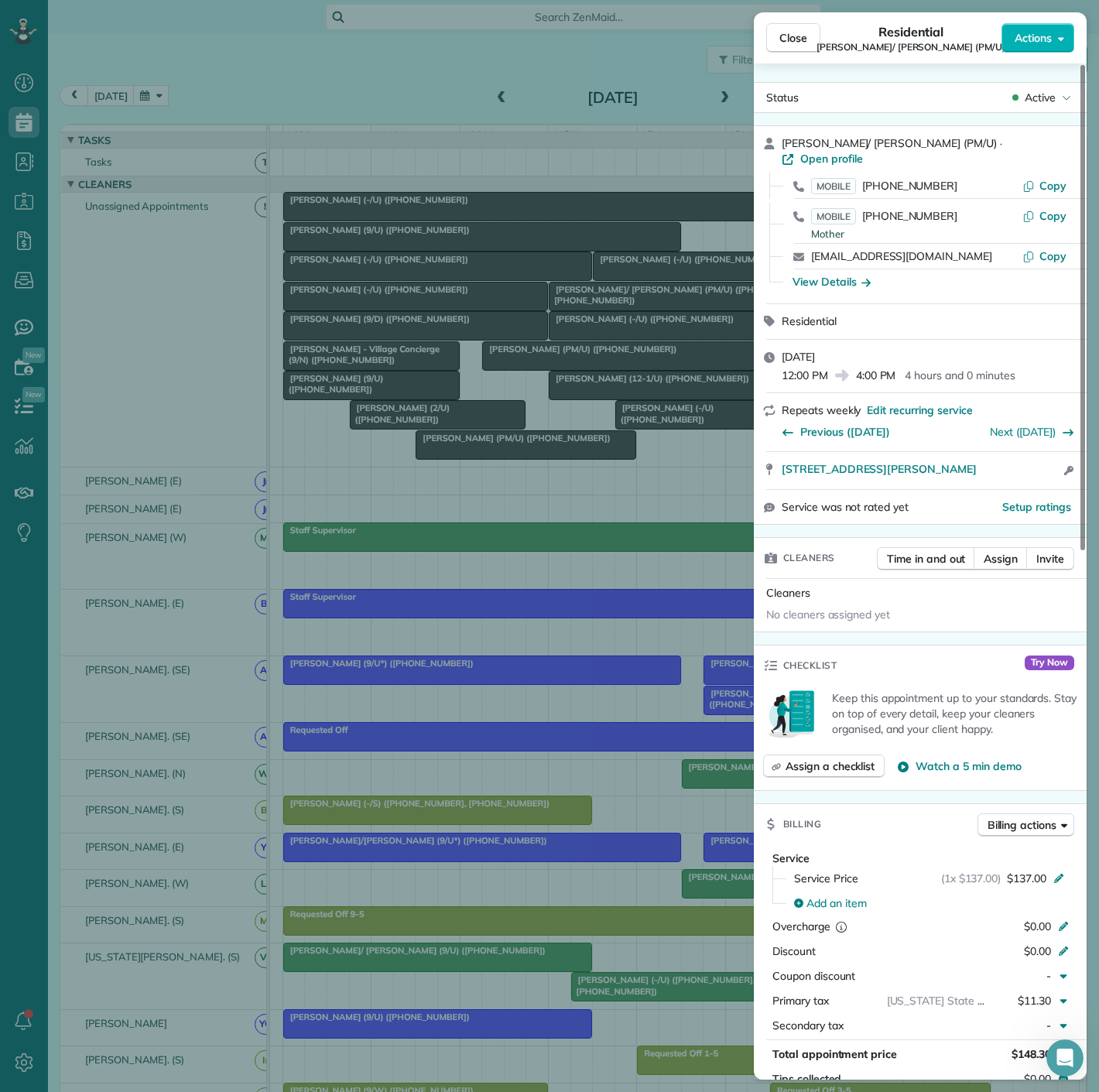
click at [560, 653] on div "Close Residential Sam/ Heidi Walters (PM/U) Actions Status Active Sam/ Heidi Wa…" at bounding box center [550, 546] width 1099 height 1092
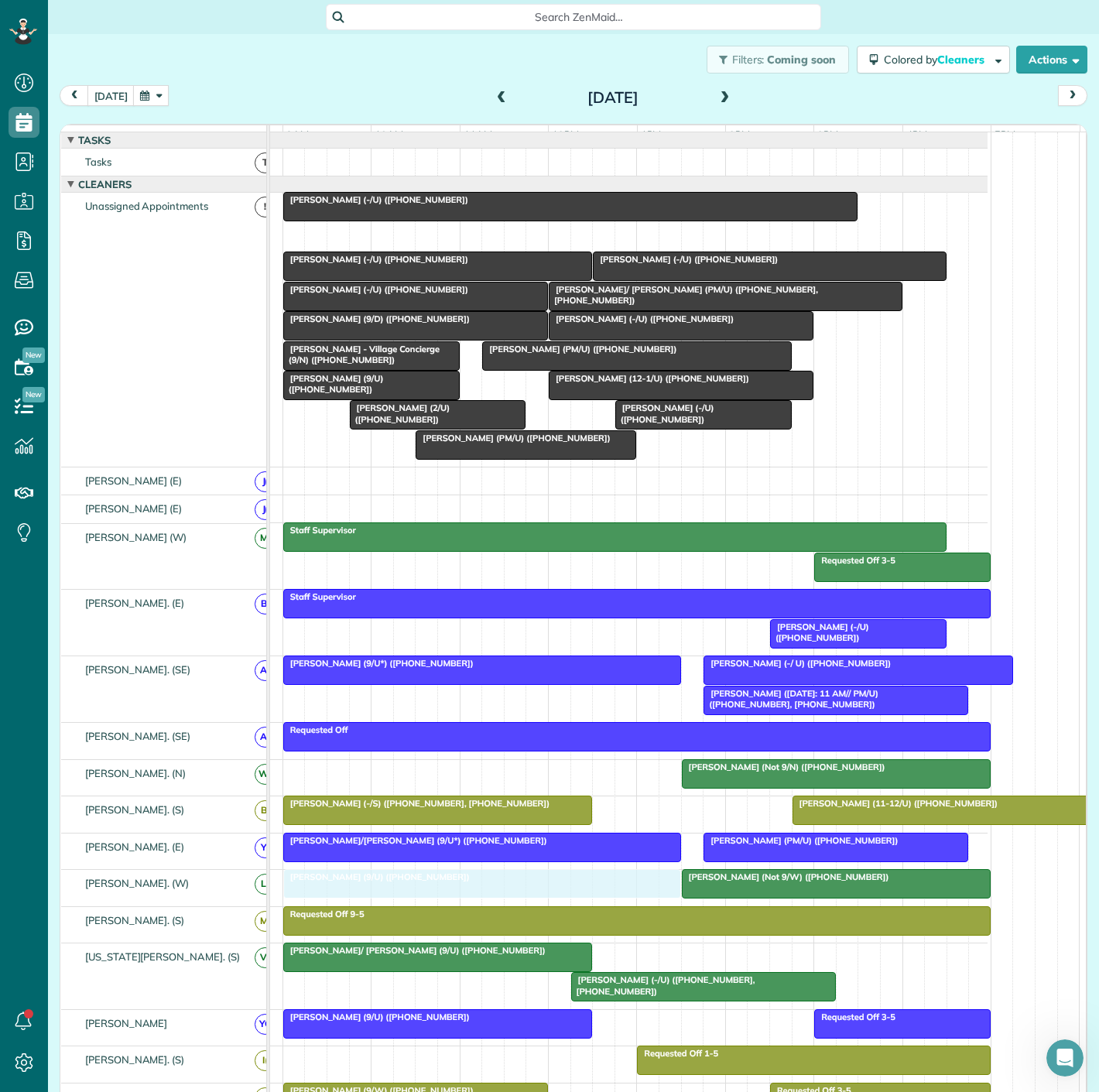
drag, startPoint x: 387, startPoint y: 245, endPoint x: 385, endPoint y: 903, distance: 658.0
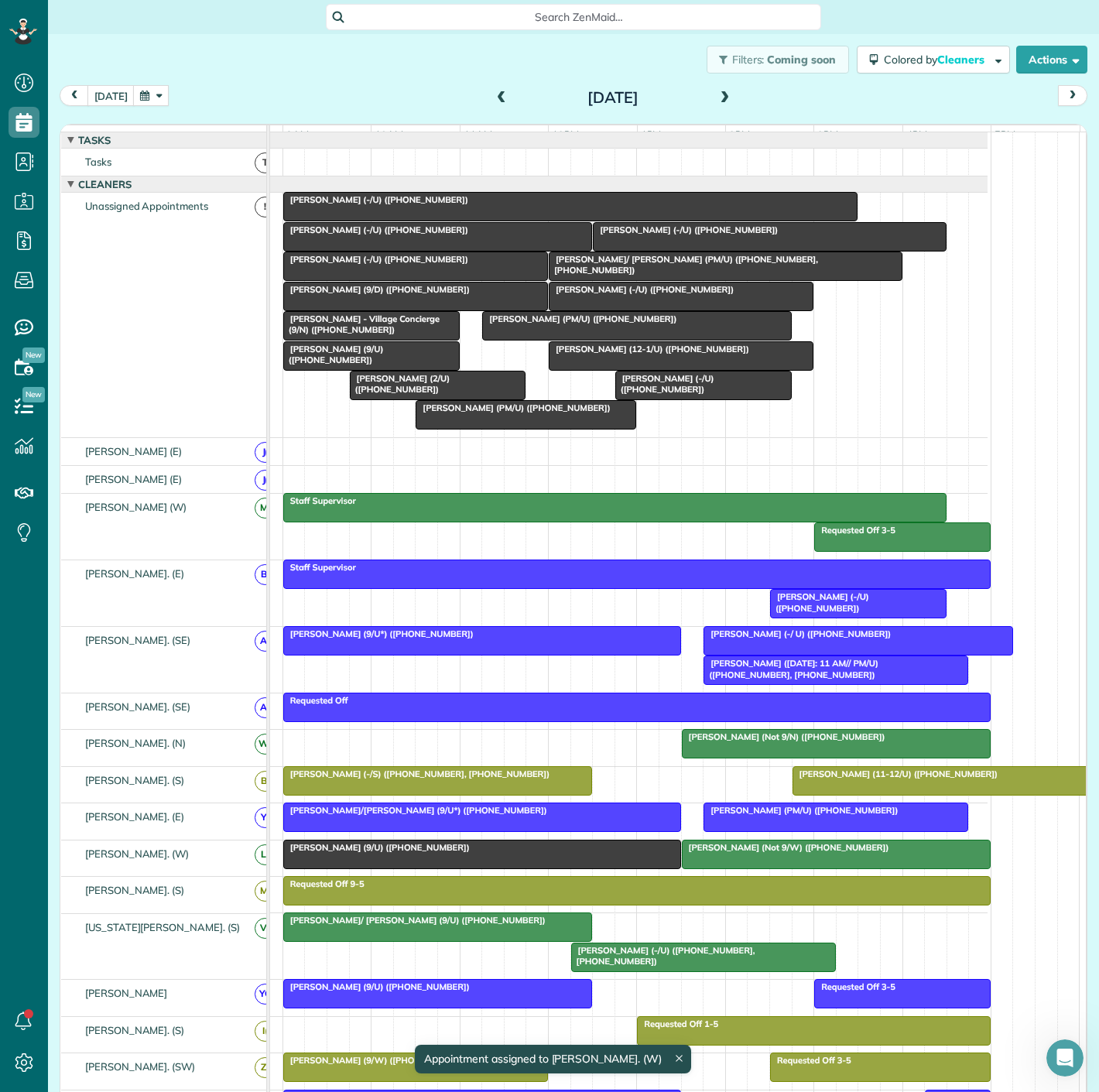
click at [376, 867] on div at bounding box center [482, 854] width 396 height 28
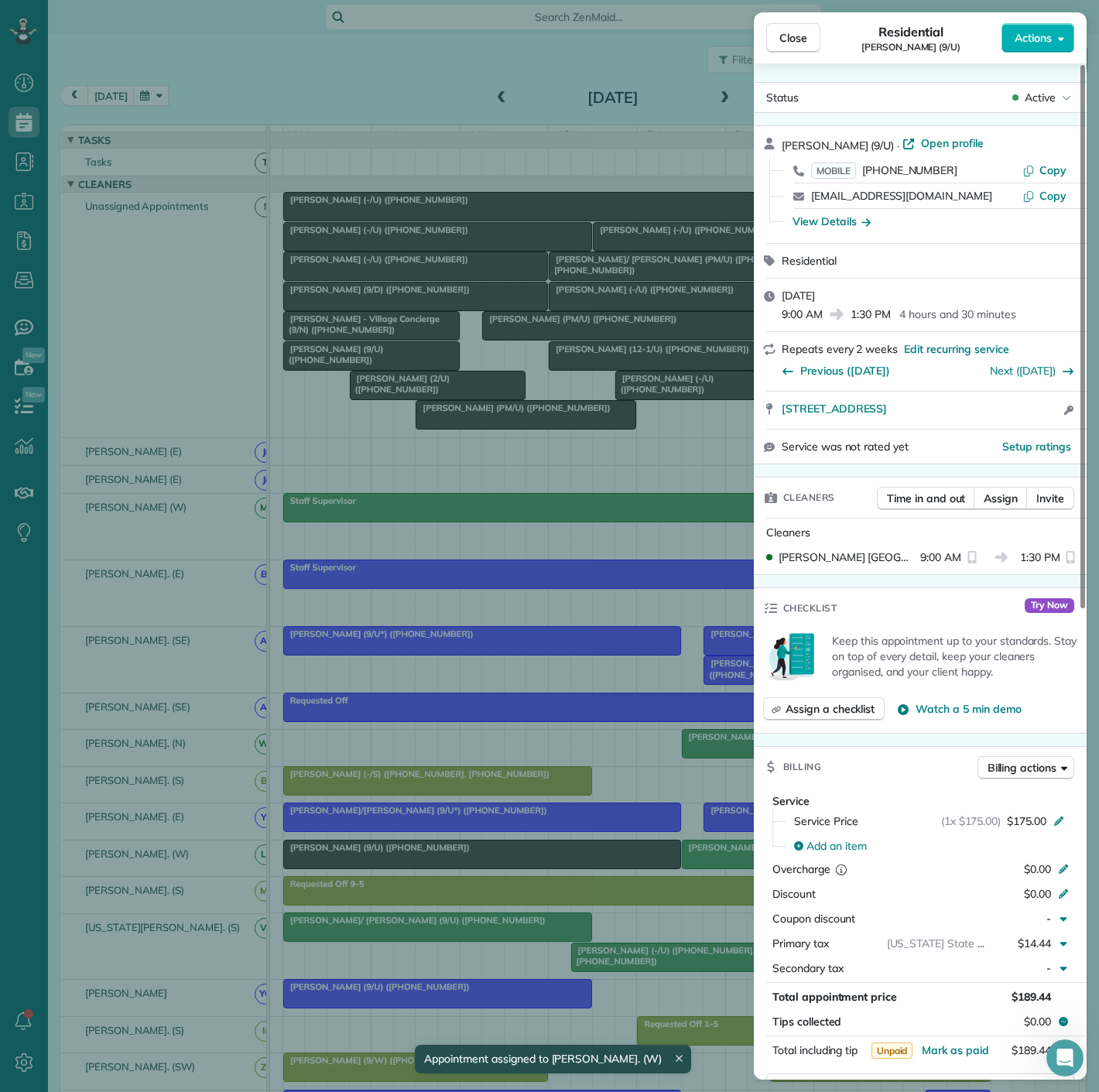
click at [376, 867] on div "Close Residential Ryan Buzzelli (9/U) Actions Status Active Ryan Buzzelli (9/U)…" at bounding box center [550, 546] width 1099 height 1092
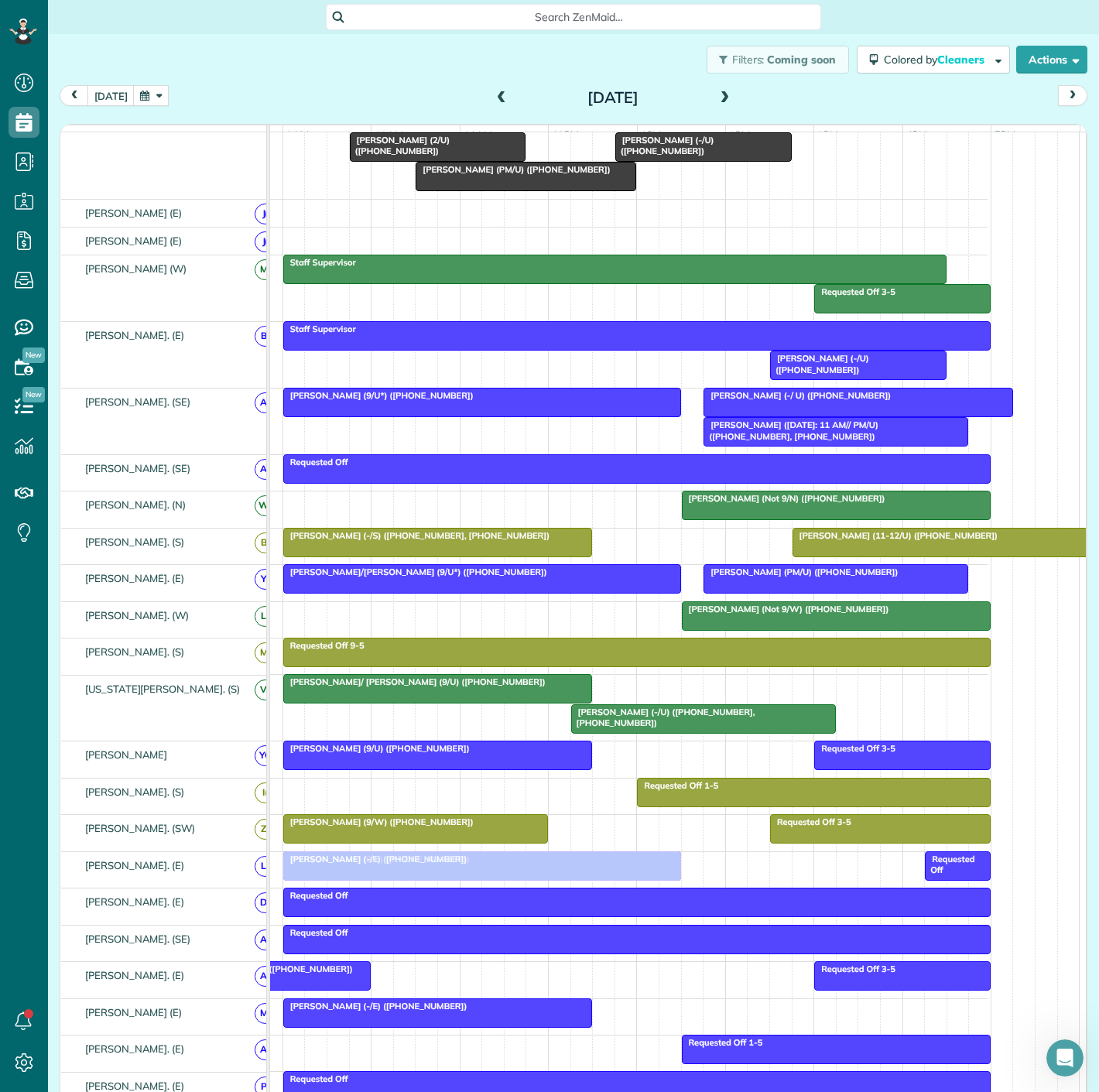
scroll to position [257, 0]
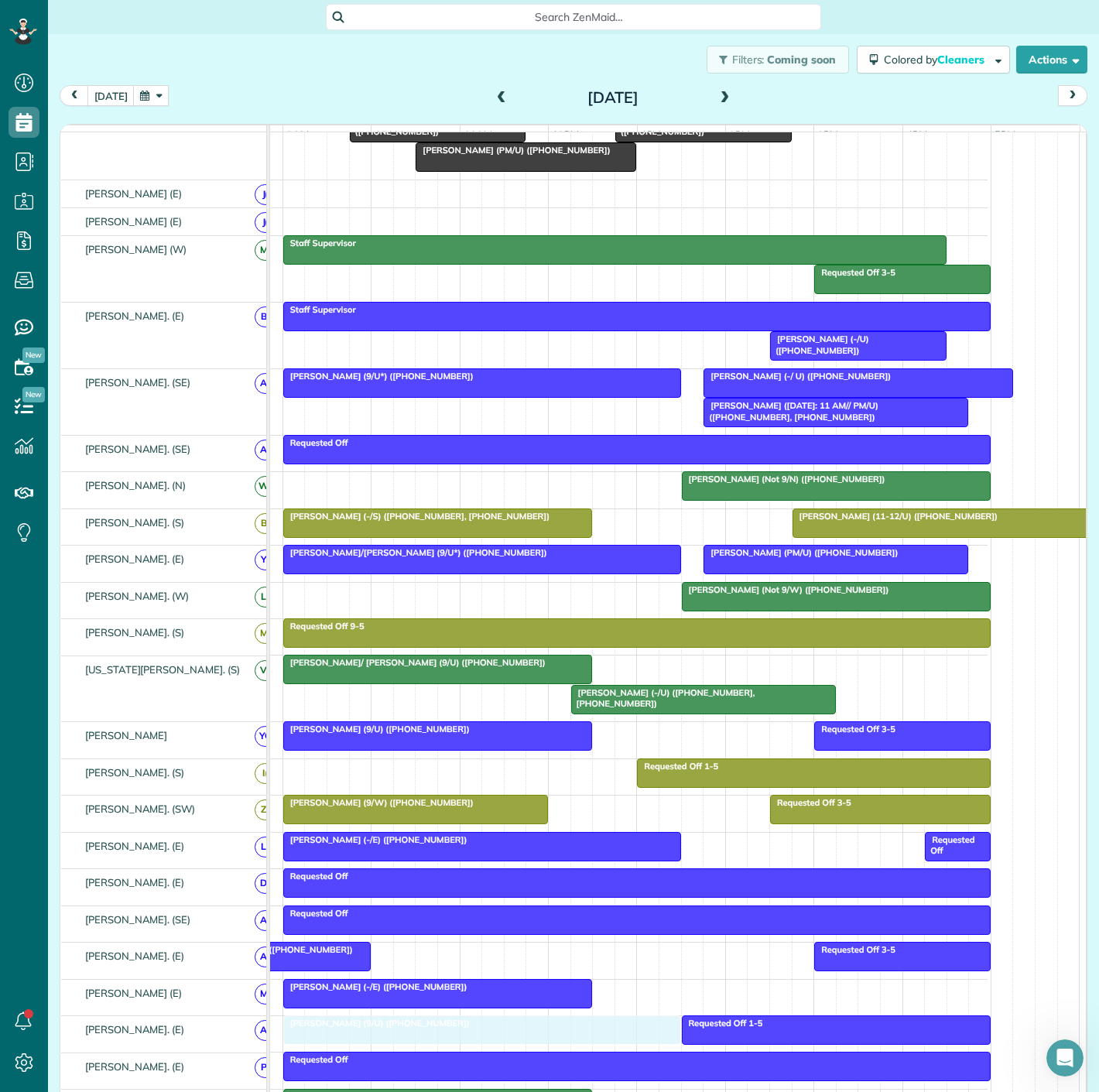
drag, startPoint x: 376, startPoint y: 867, endPoint x: 380, endPoint y: 1051, distance: 184.0
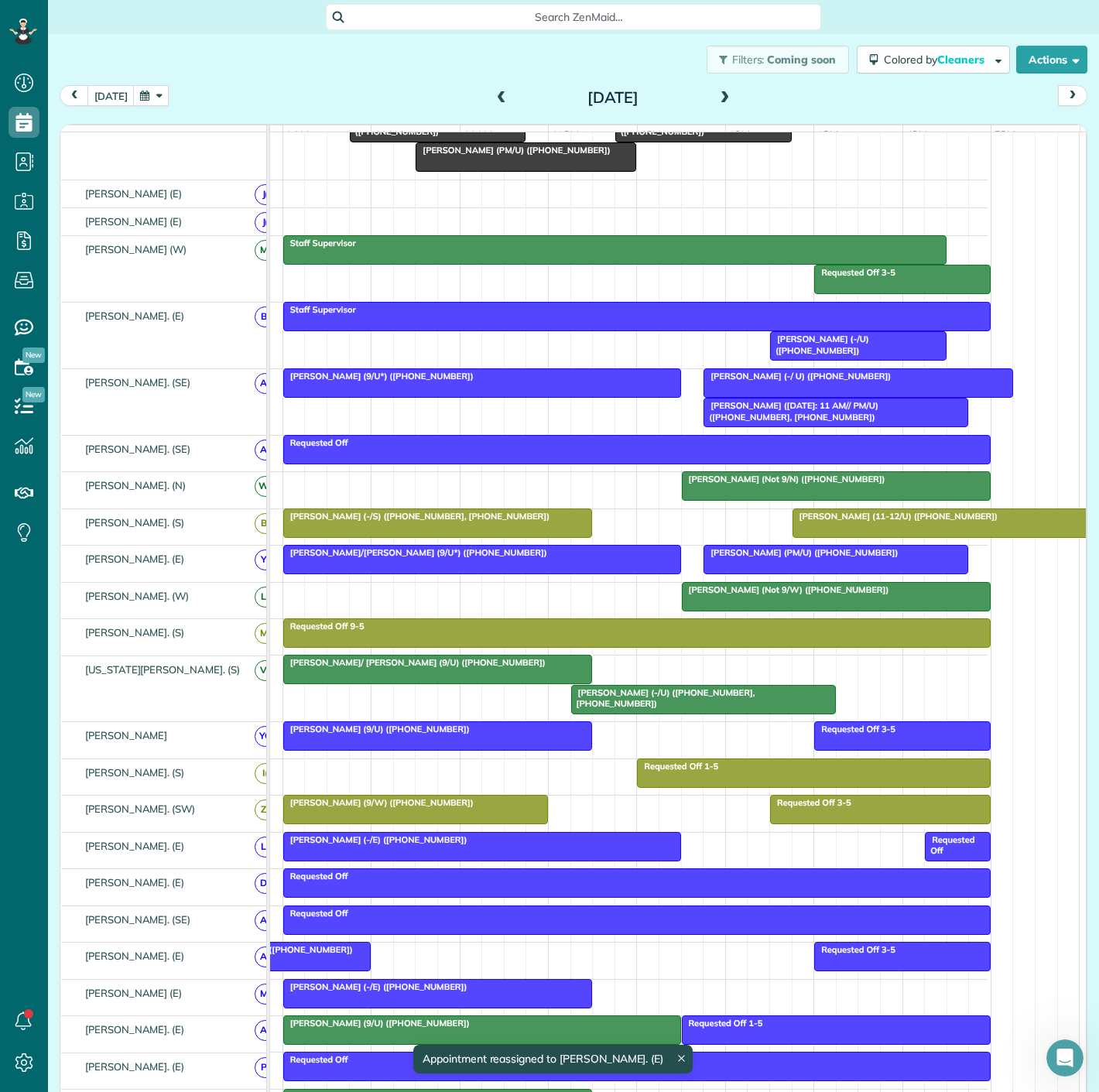
click at [377, 1044] on div at bounding box center [482, 1029] width 396 height 28
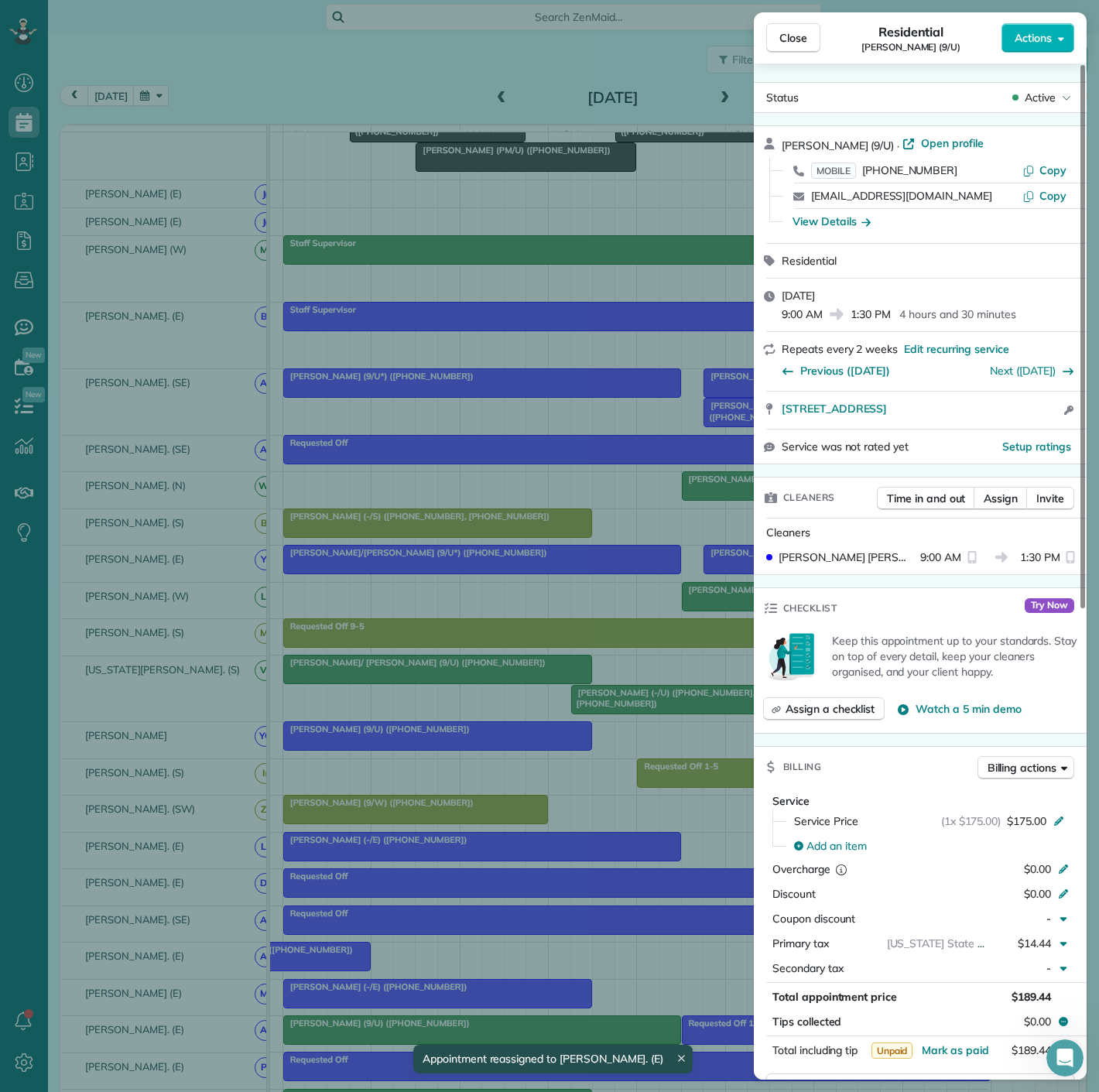
click at [377, 1048] on div "Close Residential Ryan Buzzelli (9/U) Actions Status Active Ryan Buzzelli (9/U)…" at bounding box center [550, 546] width 1099 height 1092
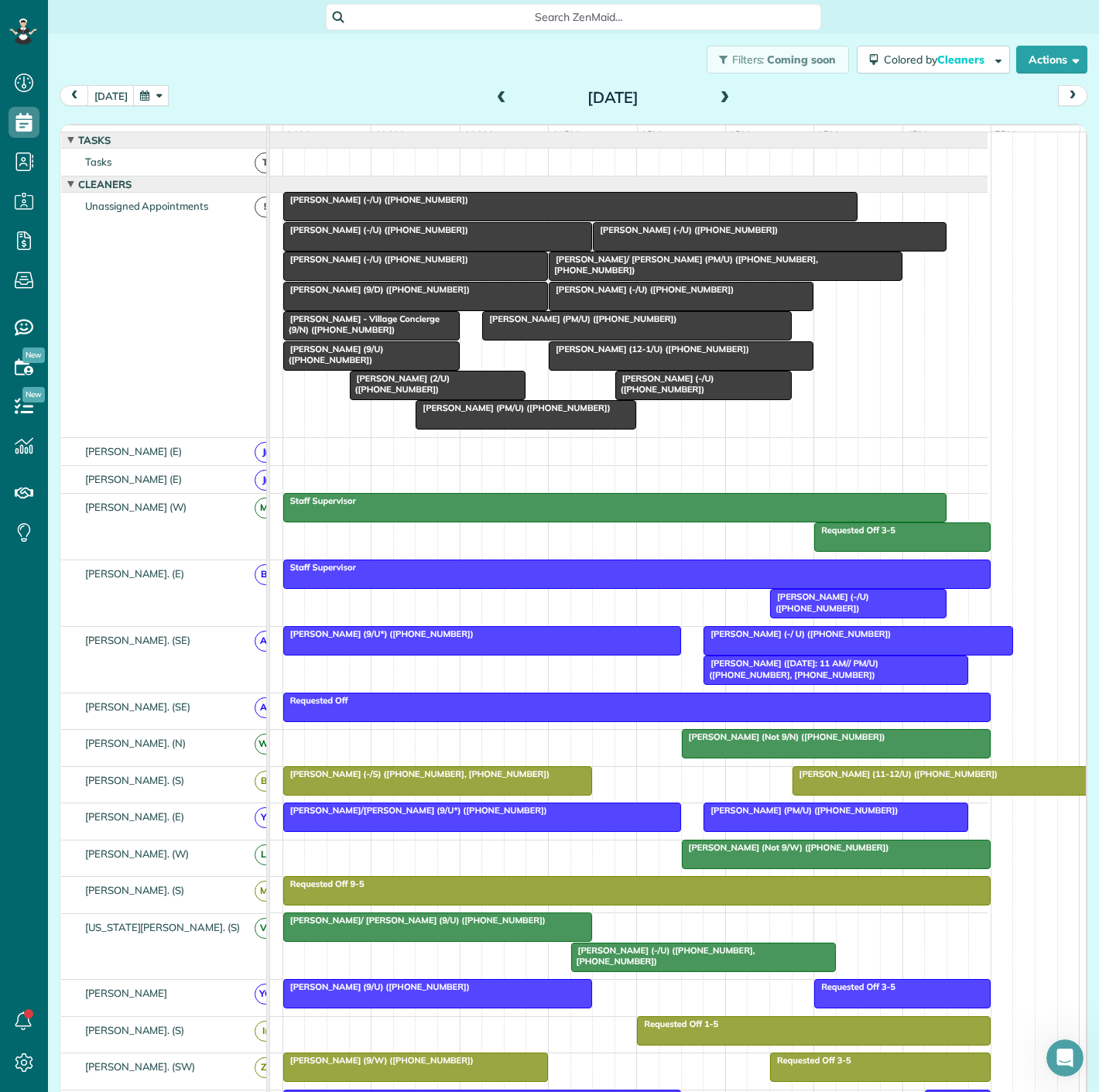
click at [352, 310] on div at bounding box center [415, 296] width 263 height 28
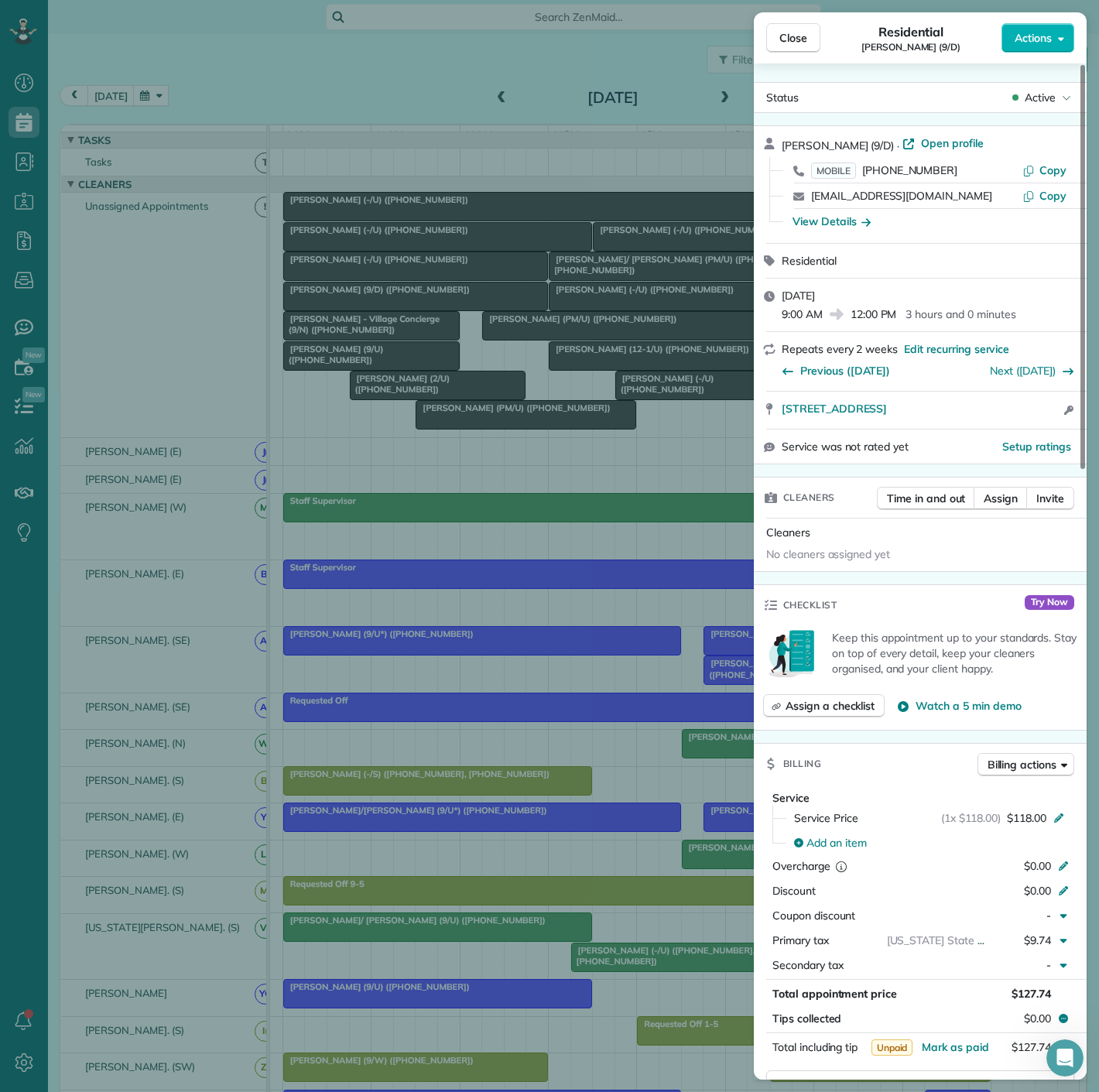
click at [352, 312] on div "Close Residential Jasmyn Fall (9/D) Actions Status Active Jasmyn Fall (9/D) · O…" at bounding box center [550, 546] width 1099 height 1092
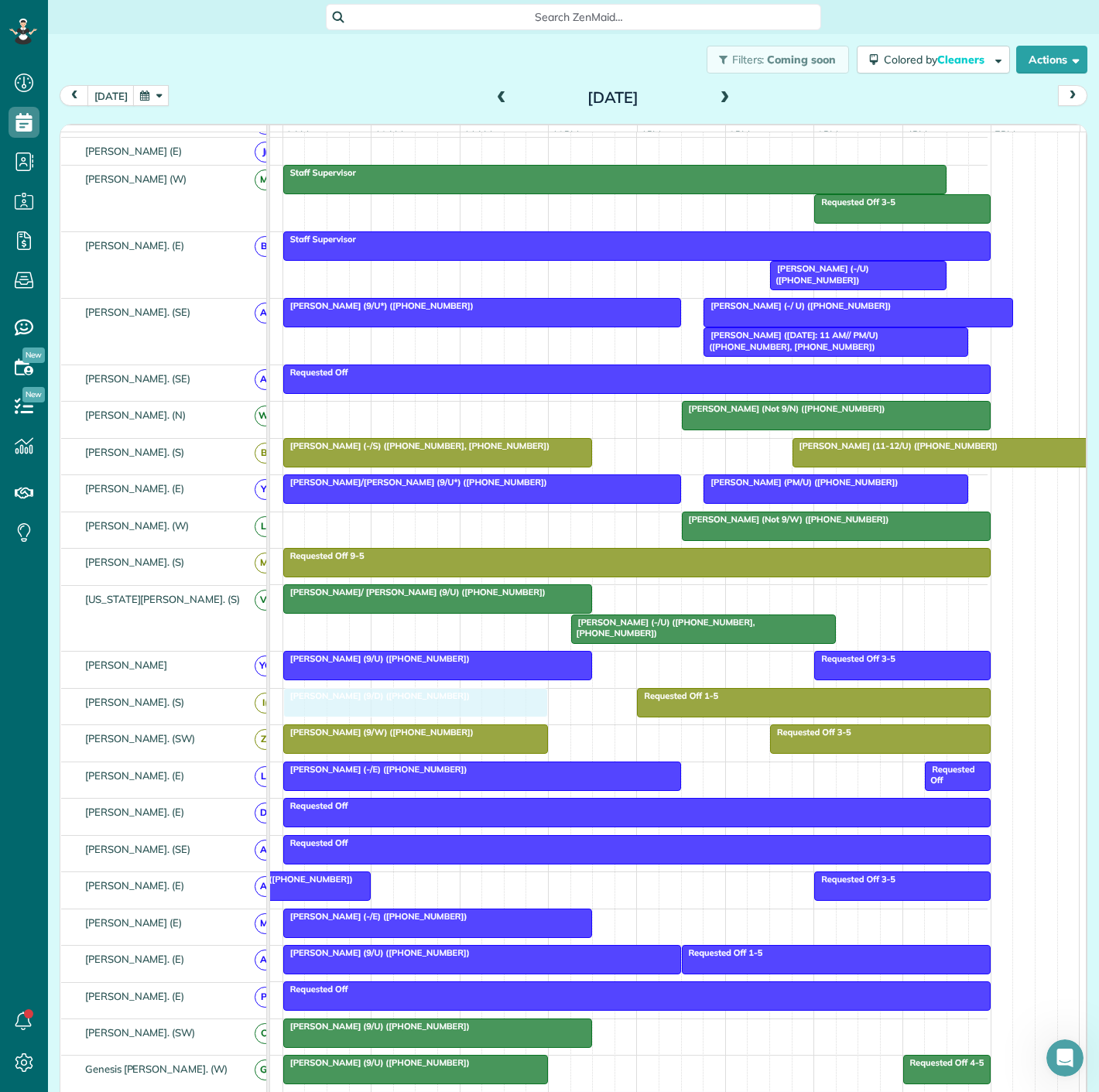
scroll to position [343, 0]
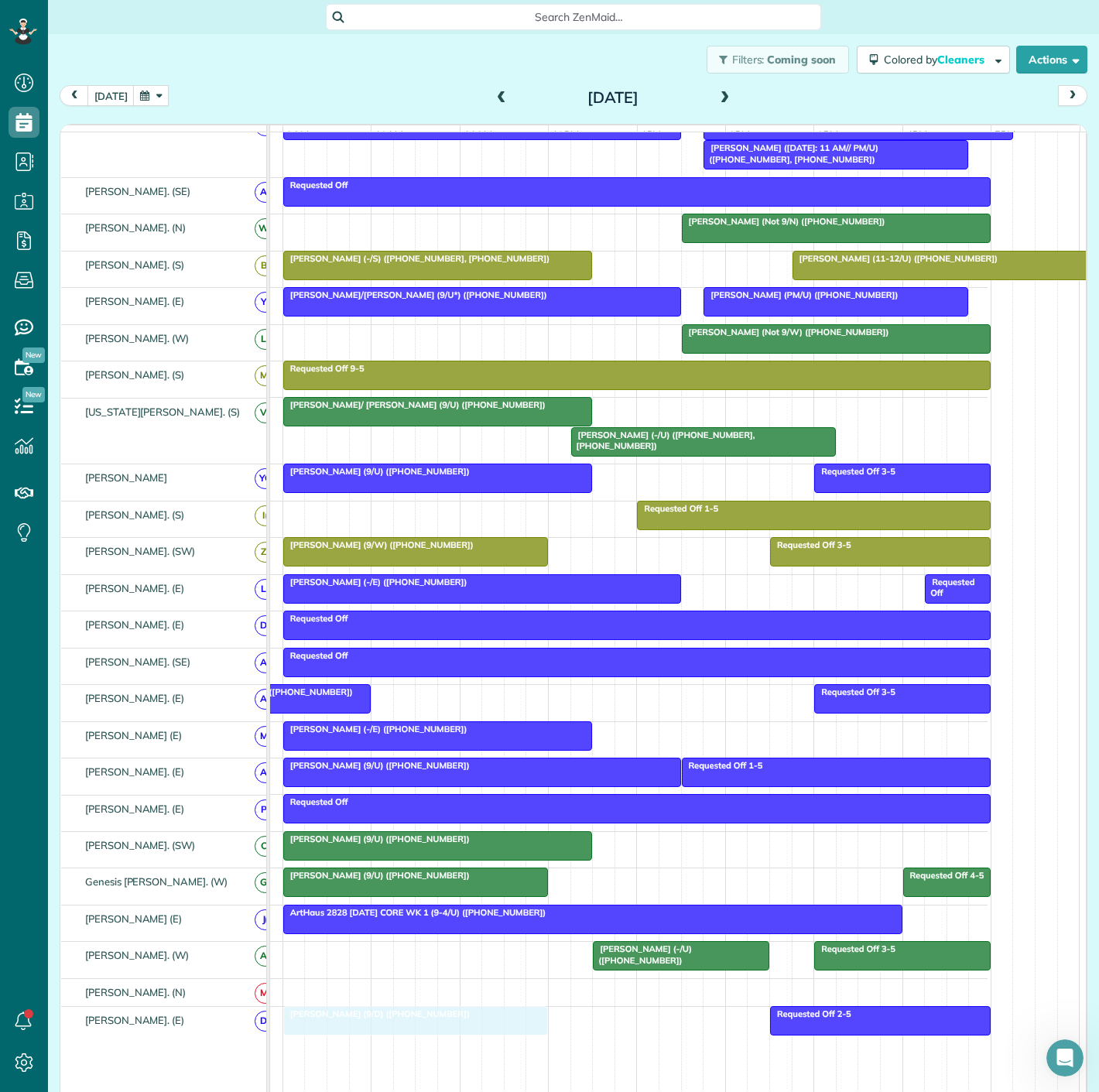
drag, startPoint x: 352, startPoint y: 312, endPoint x: 361, endPoint y: 1032, distance: 720.1
click at [361, 1032] on div at bounding box center [415, 1021] width 263 height 28
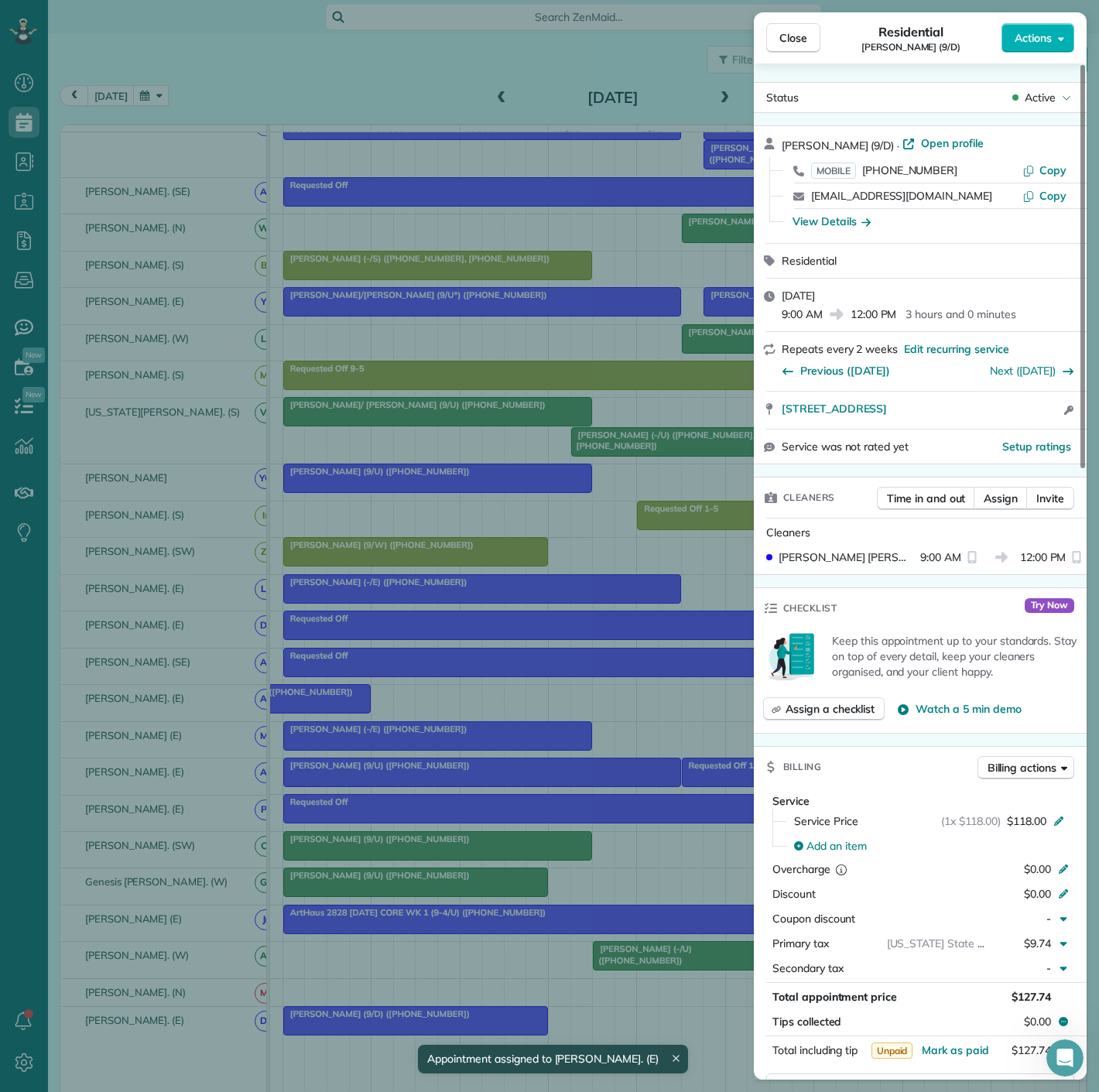
click at [361, 1032] on div "Close Residential Jasmyn Fall (9/D) Actions Status Active Jasmyn Fall (9/D) · O…" at bounding box center [550, 546] width 1099 height 1092
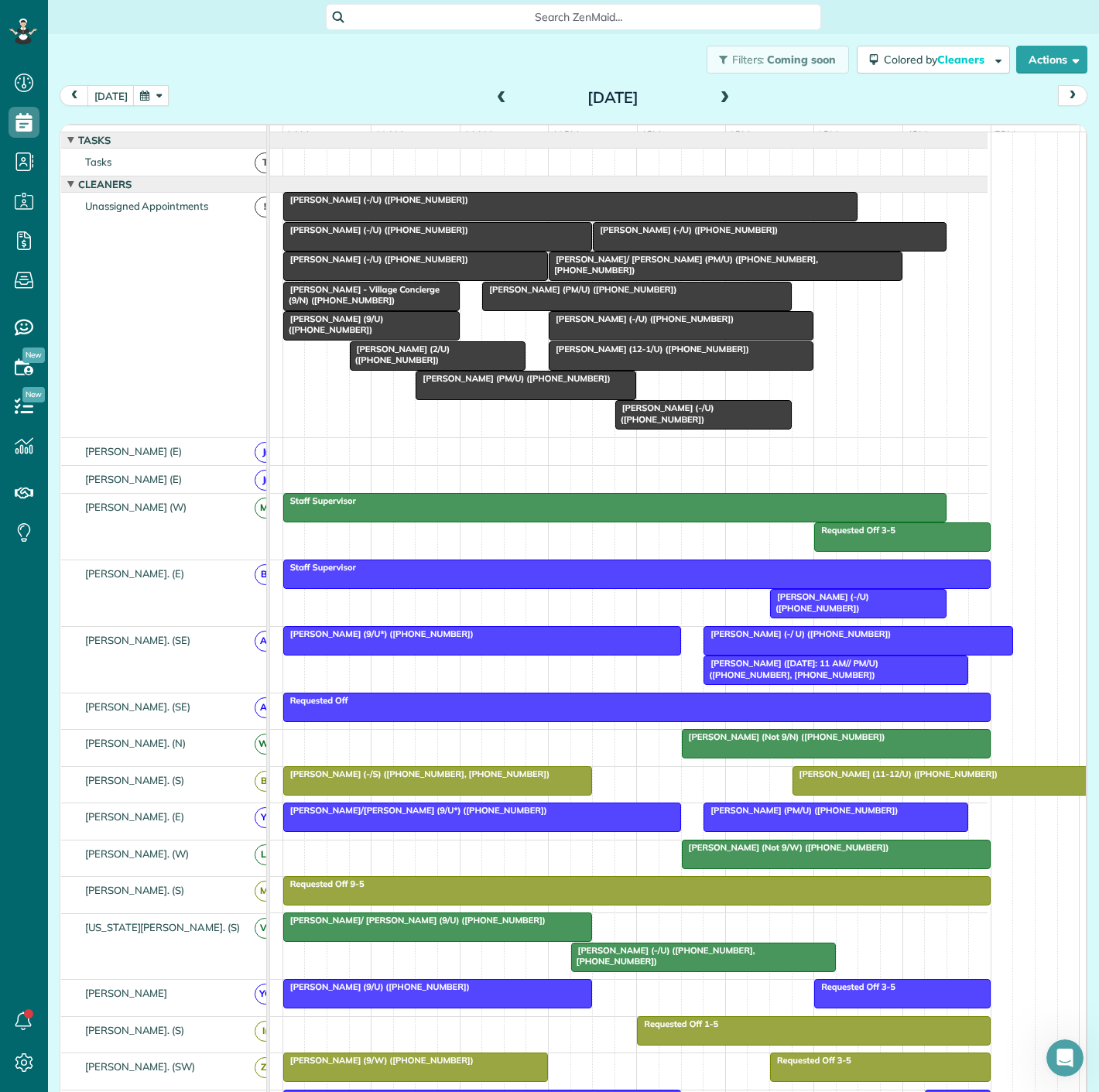
click at [632, 280] on div at bounding box center [725, 266] width 352 height 28
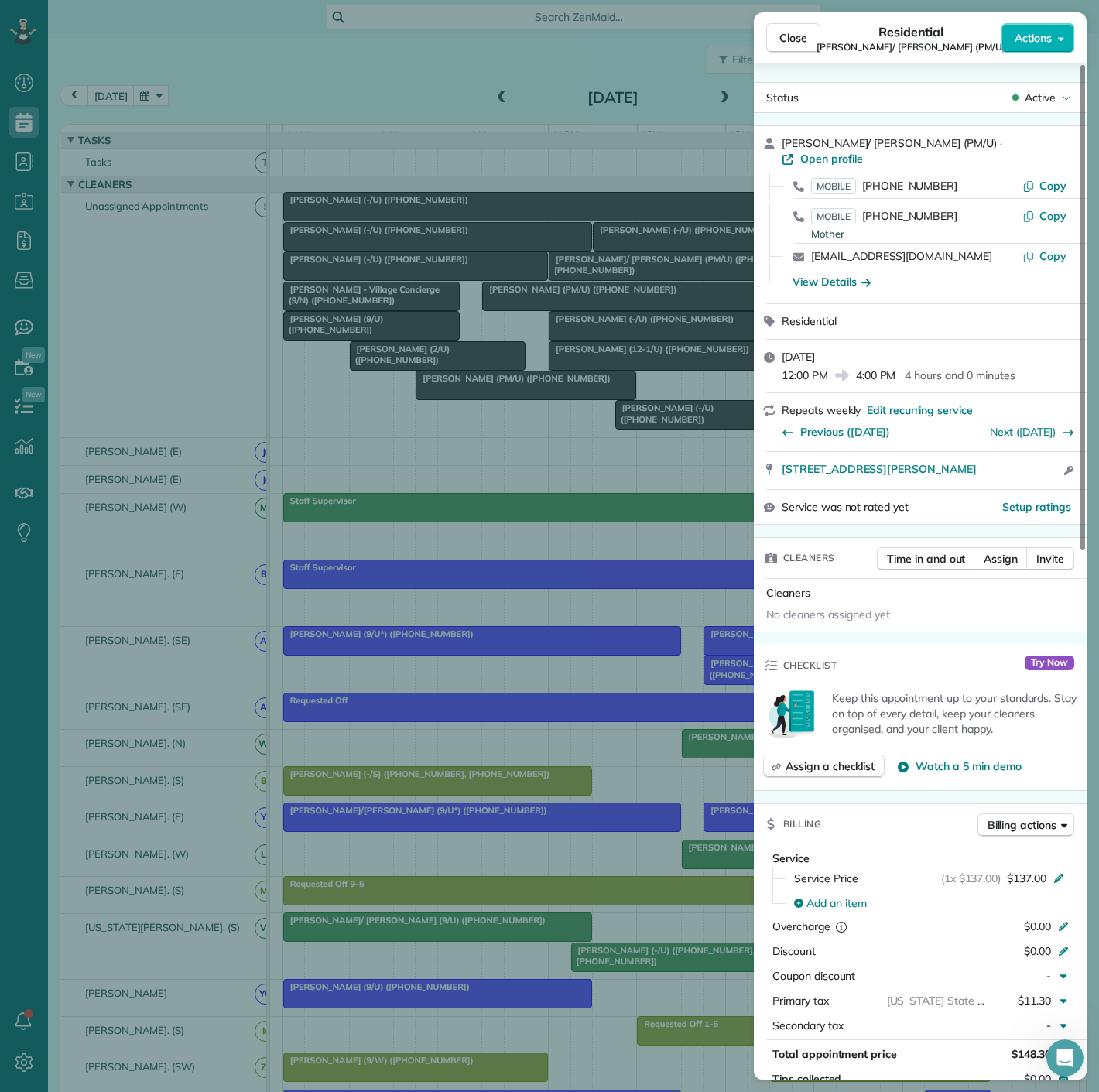
click at [632, 280] on div "Close Residential Sam/ Heidi Walters (PM/U) Actions Status Active Sam/ Heidi Wa…" at bounding box center [550, 546] width 1099 height 1092
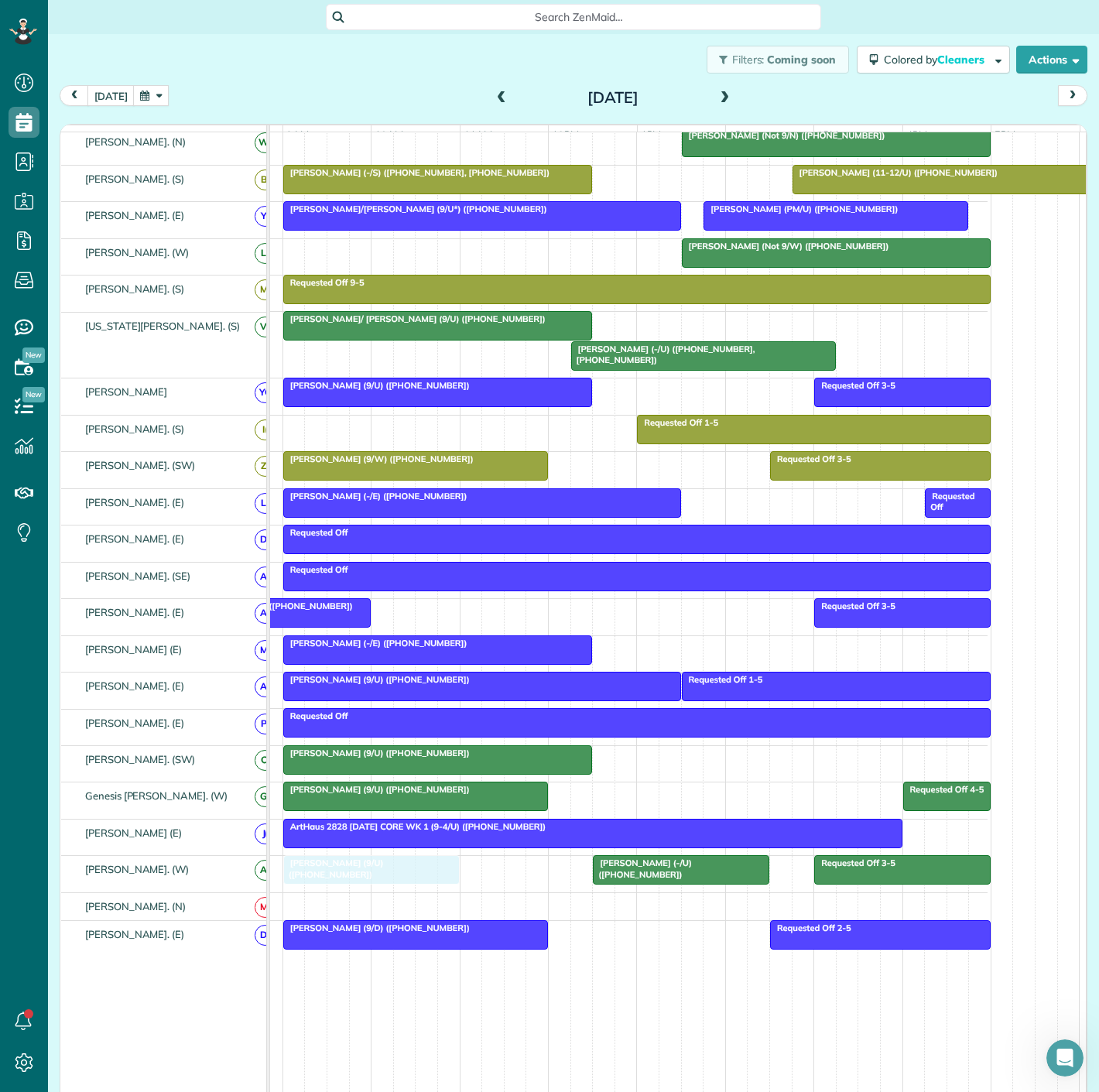
drag, startPoint x: 364, startPoint y: 333, endPoint x: 365, endPoint y: 876, distance: 543.0
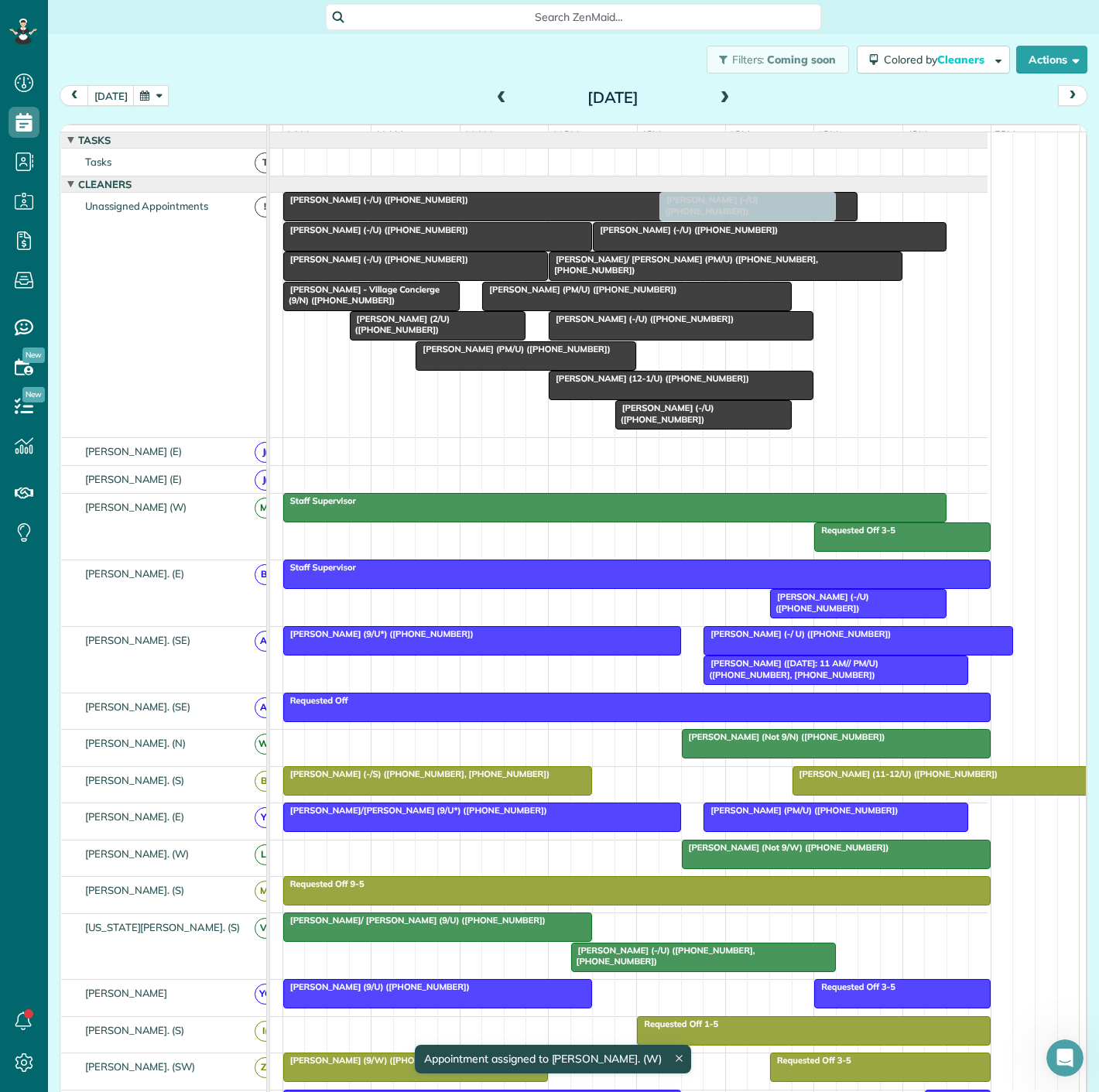
drag, startPoint x: 662, startPoint y: 886, endPoint x: 727, endPoint y: 280, distance: 609.5
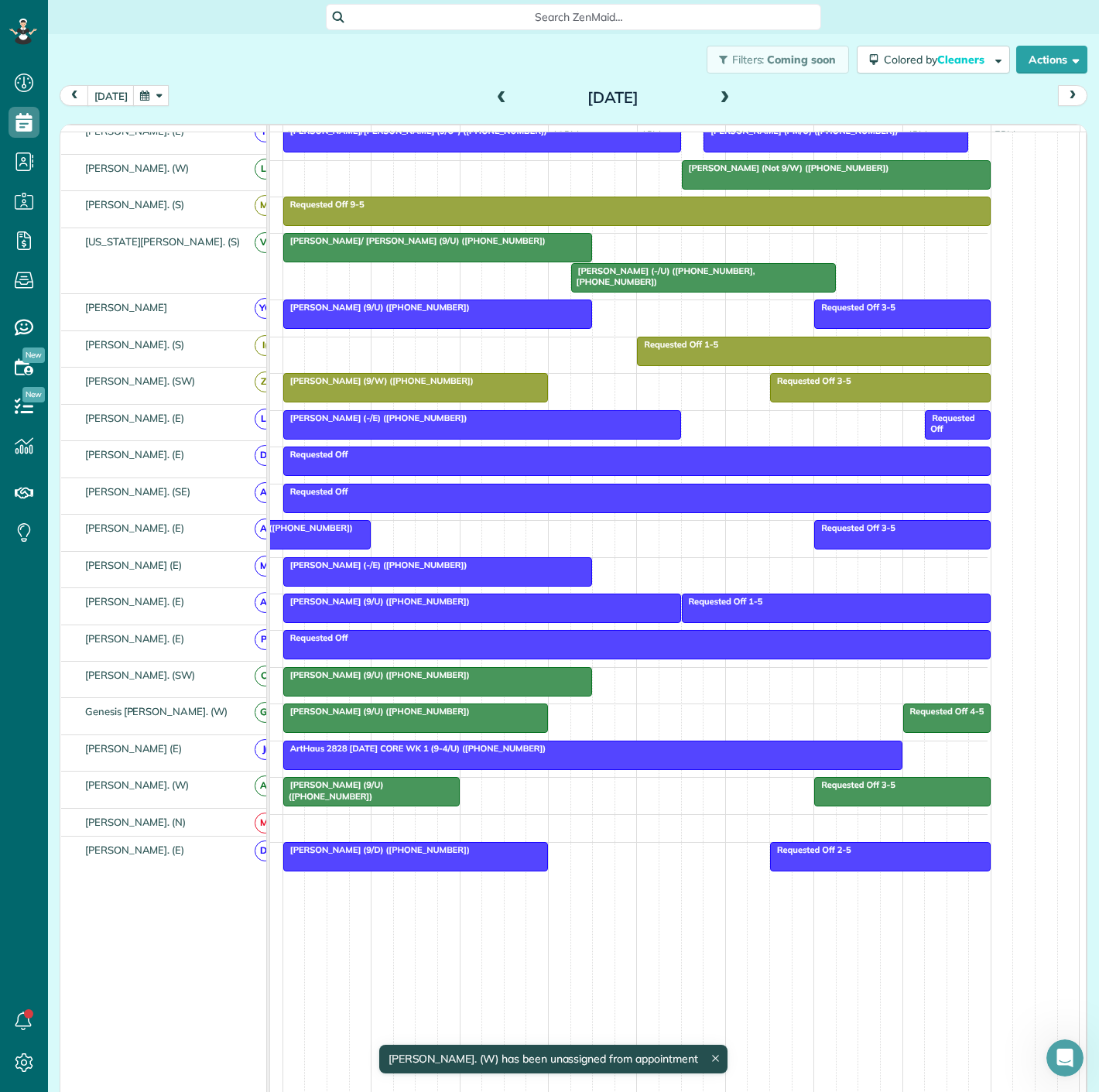
click at [391, 795] on div at bounding box center [371, 791] width 174 height 28
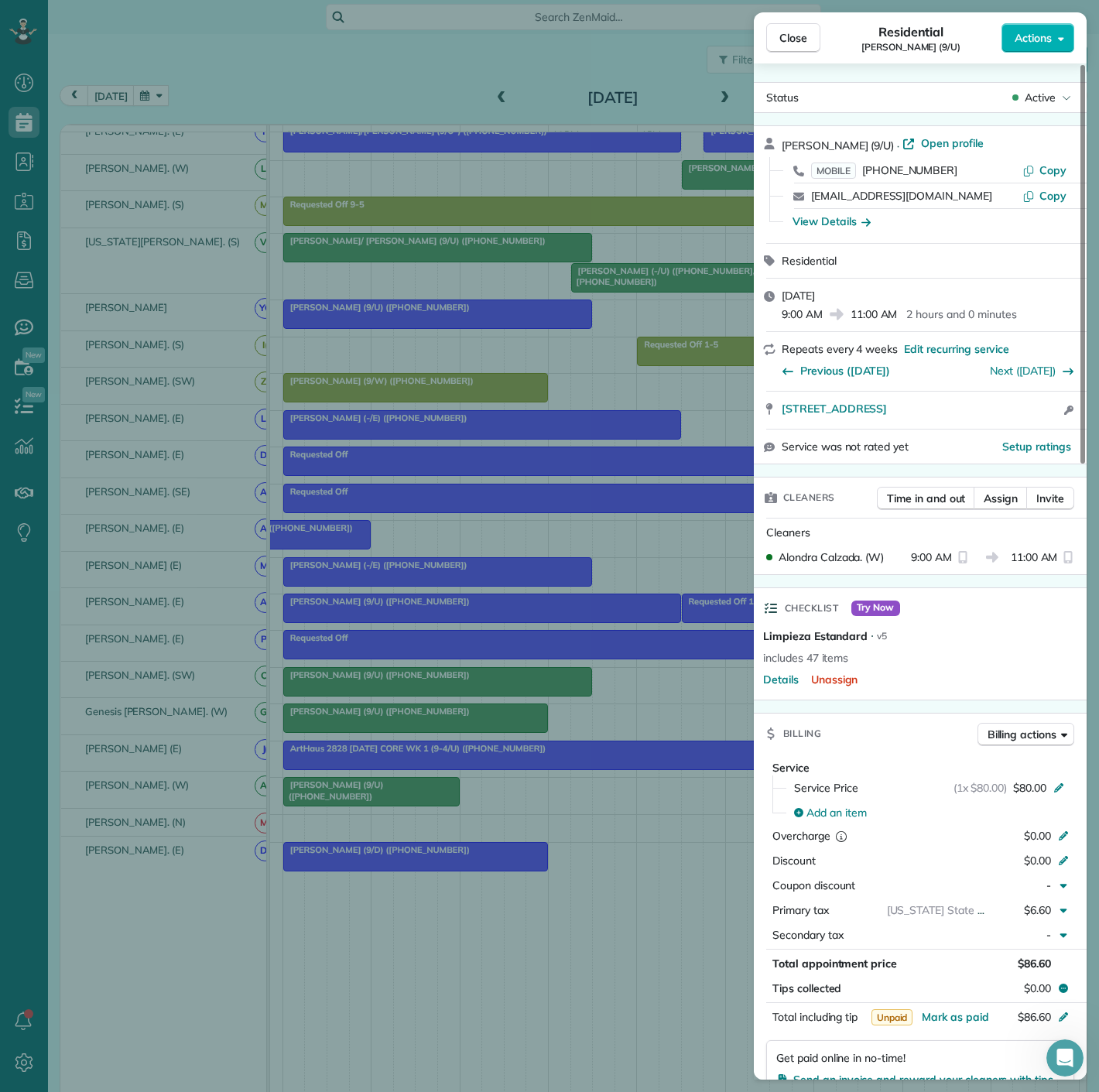
click at [391, 795] on div "Close Residential Ryan Sheehy (9/U) Actions Status Active Ryan Sheehy (9/U) · O…" at bounding box center [550, 546] width 1099 height 1092
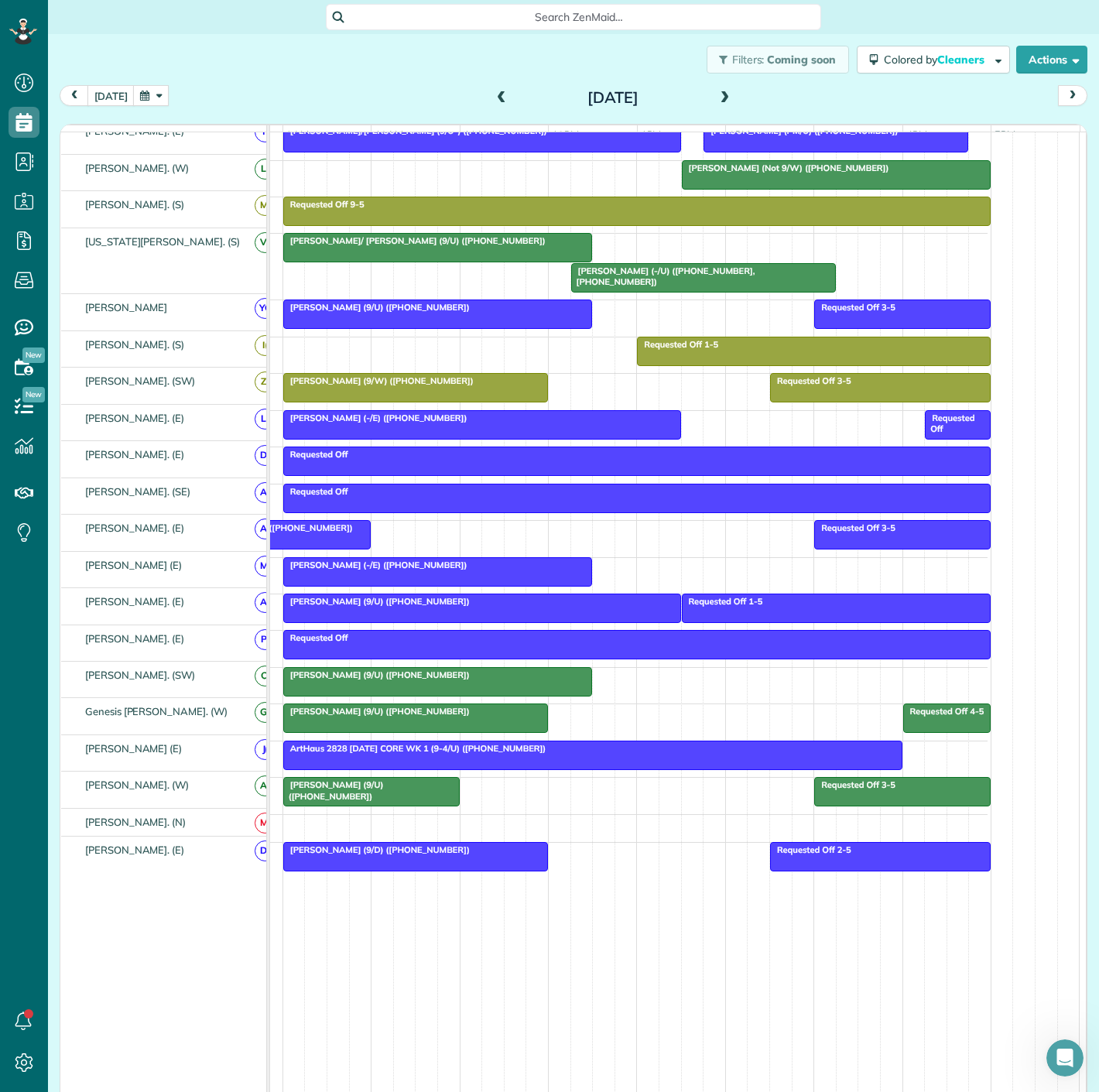
click at [375, 792] on div at bounding box center [371, 791] width 174 height 28
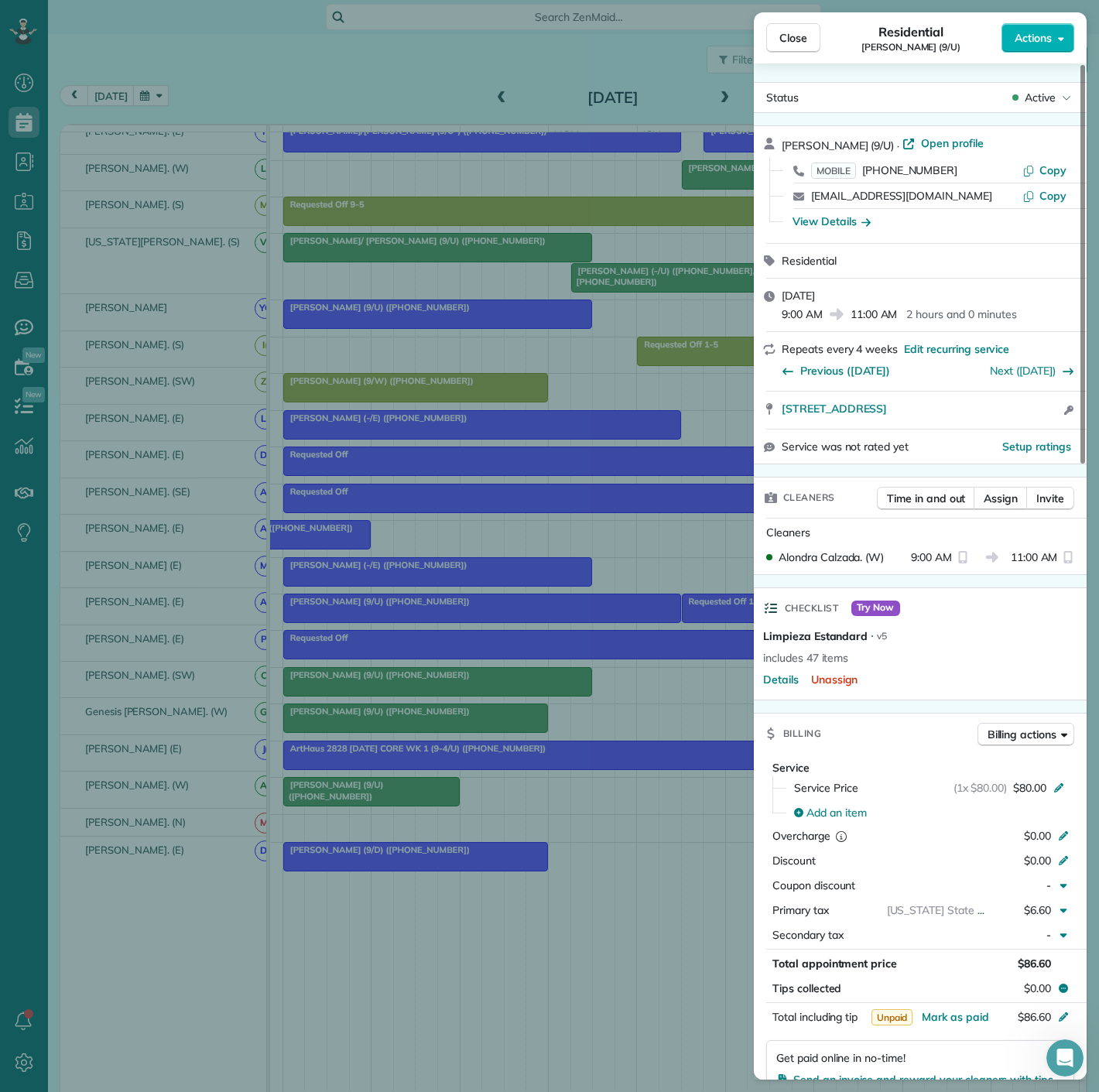
click at [375, 792] on div "Close Residential Ryan Sheehy (9/U) Actions Status Active Ryan Sheehy (9/U) · O…" at bounding box center [550, 546] width 1099 height 1092
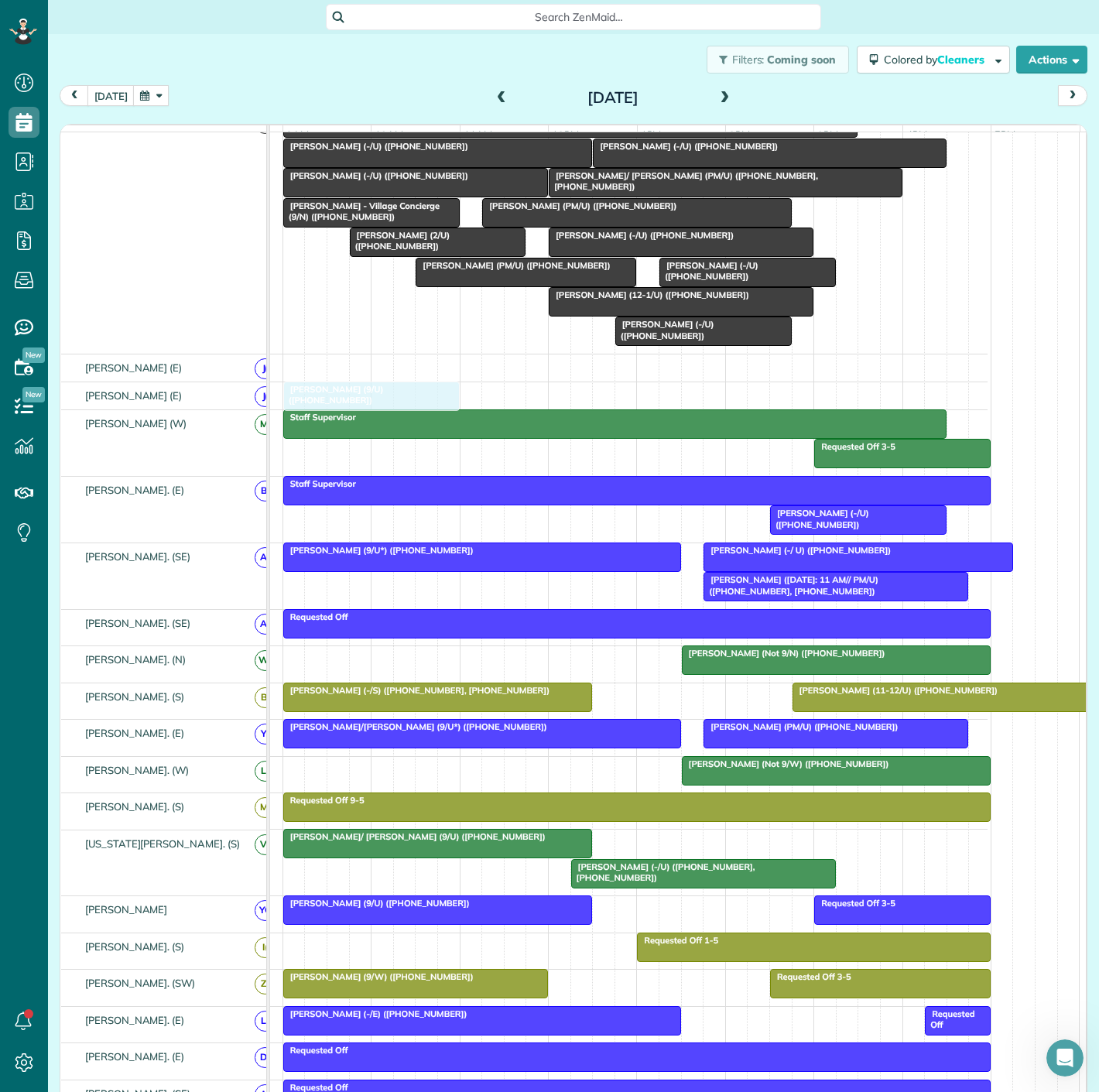
drag, startPoint x: 375, startPoint y: 792, endPoint x: 385, endPoint y: 410, distance: 382.1
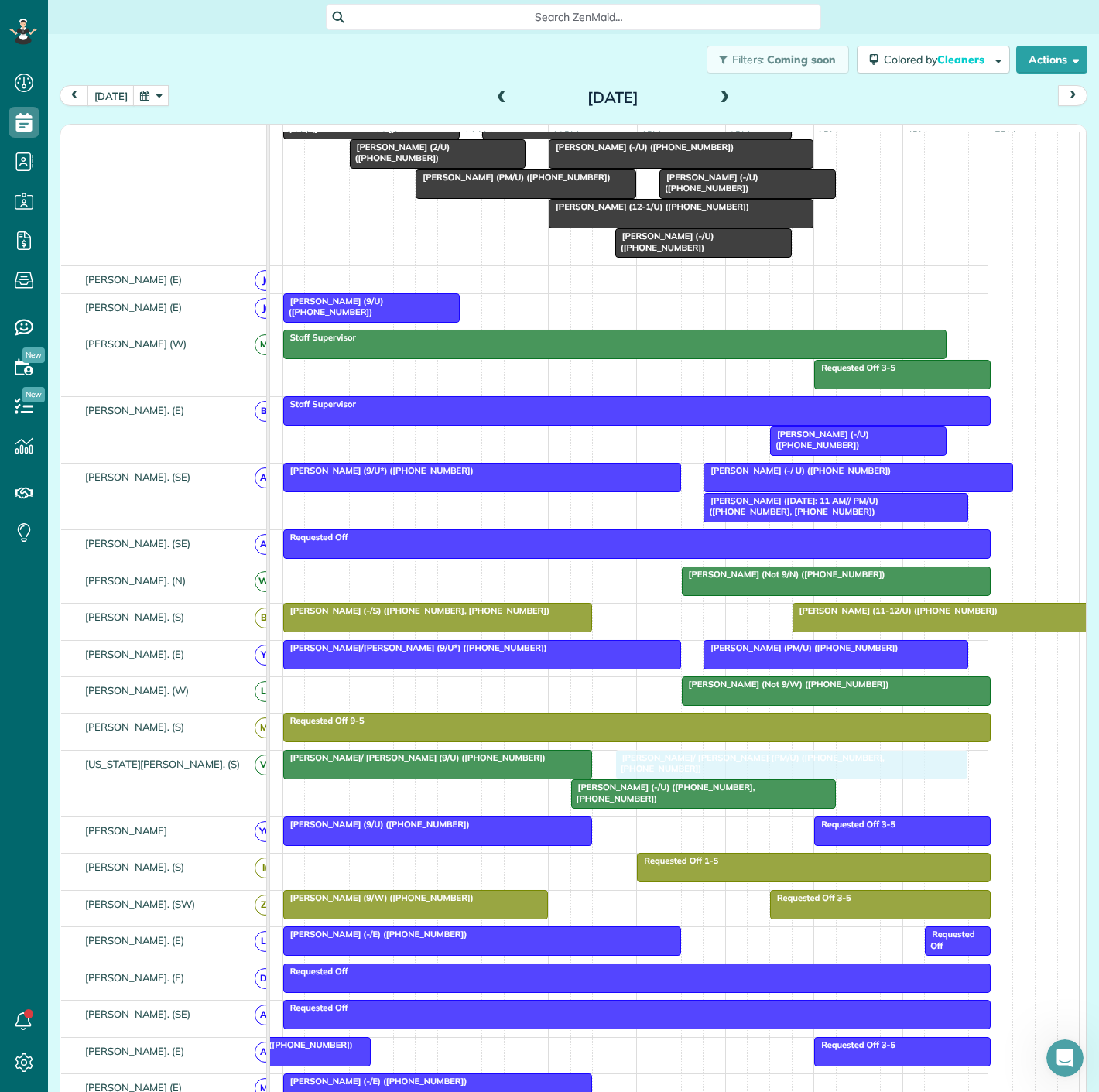
drag, startPoint x: 677, startPoint y: 277, endPoint x: 740, endPoint y: 776, distance: 503.0
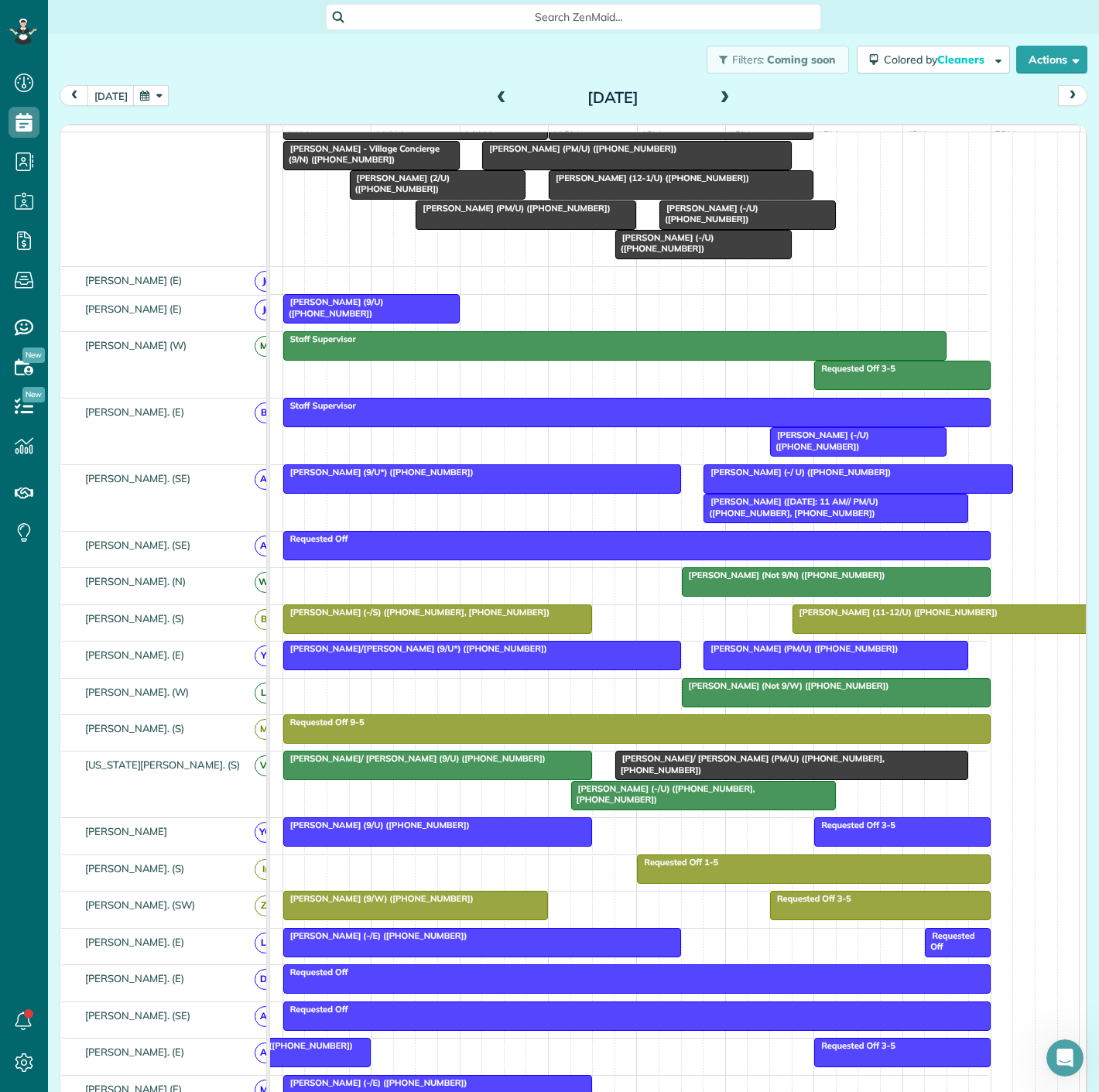
click at [523, 774] on div at bounding box center [438, 765] width 308 height 28
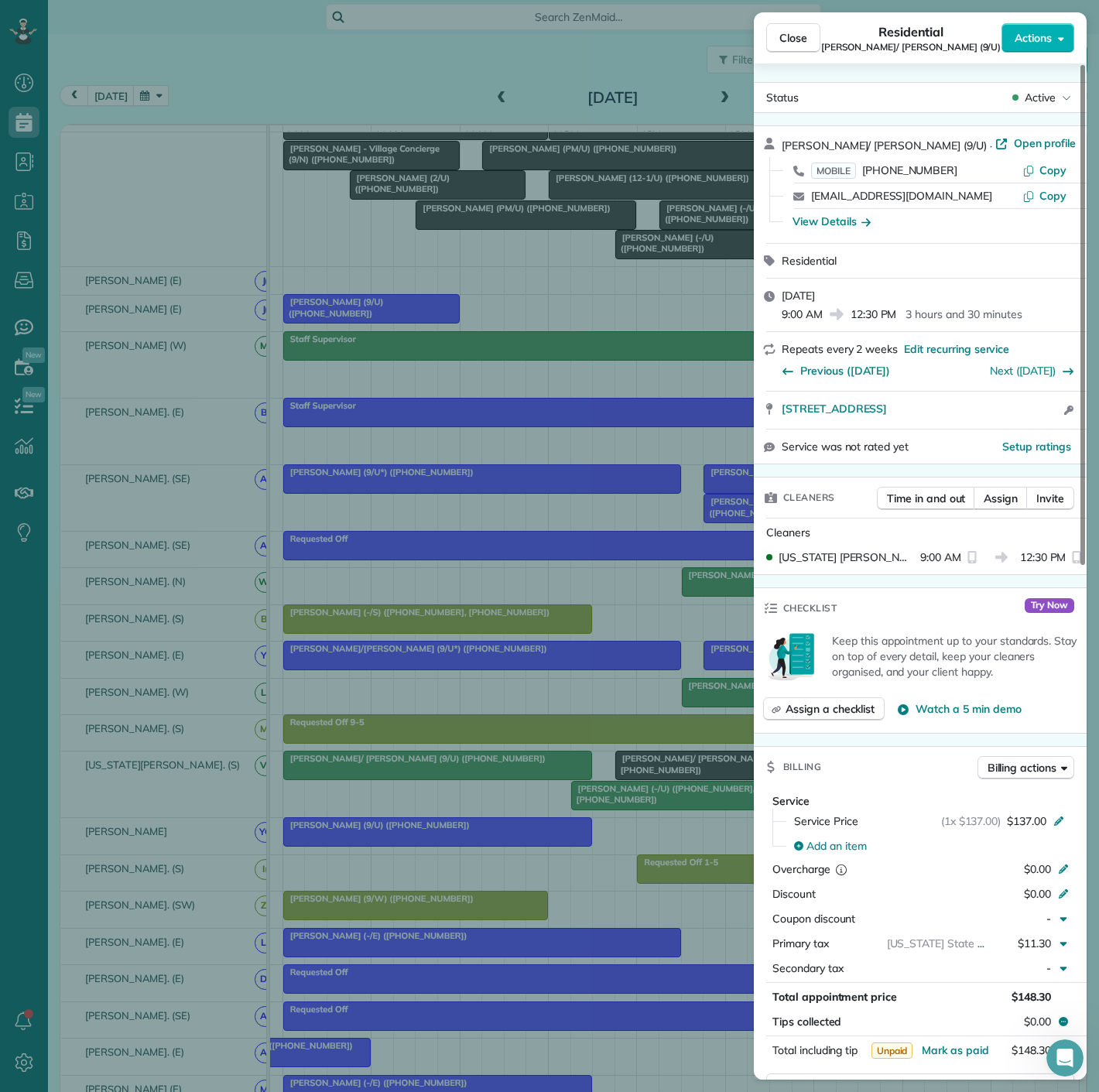
click at [523, 774] on div "Close Residential Tammy/ David Boone (9/U) Actions Status Active Tammy/ David B…" at bounding box center [550, 546] width 1099 height 1092
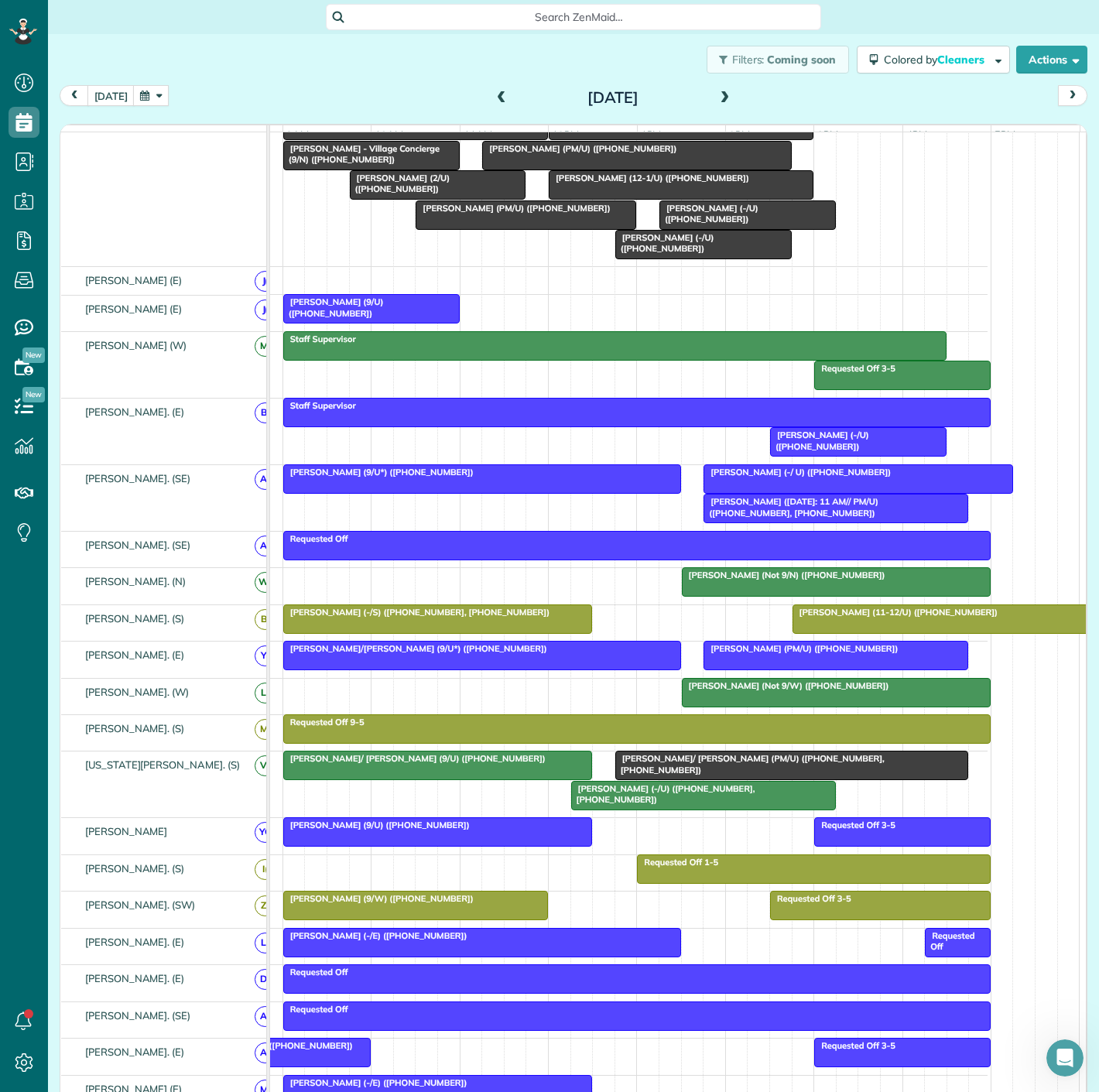
click at [638, 771] on span "Sam/ Heidi Walters (PM/U) (+14076172716, +13529992610)" at bounding box center [750, 763] width 270 height 21
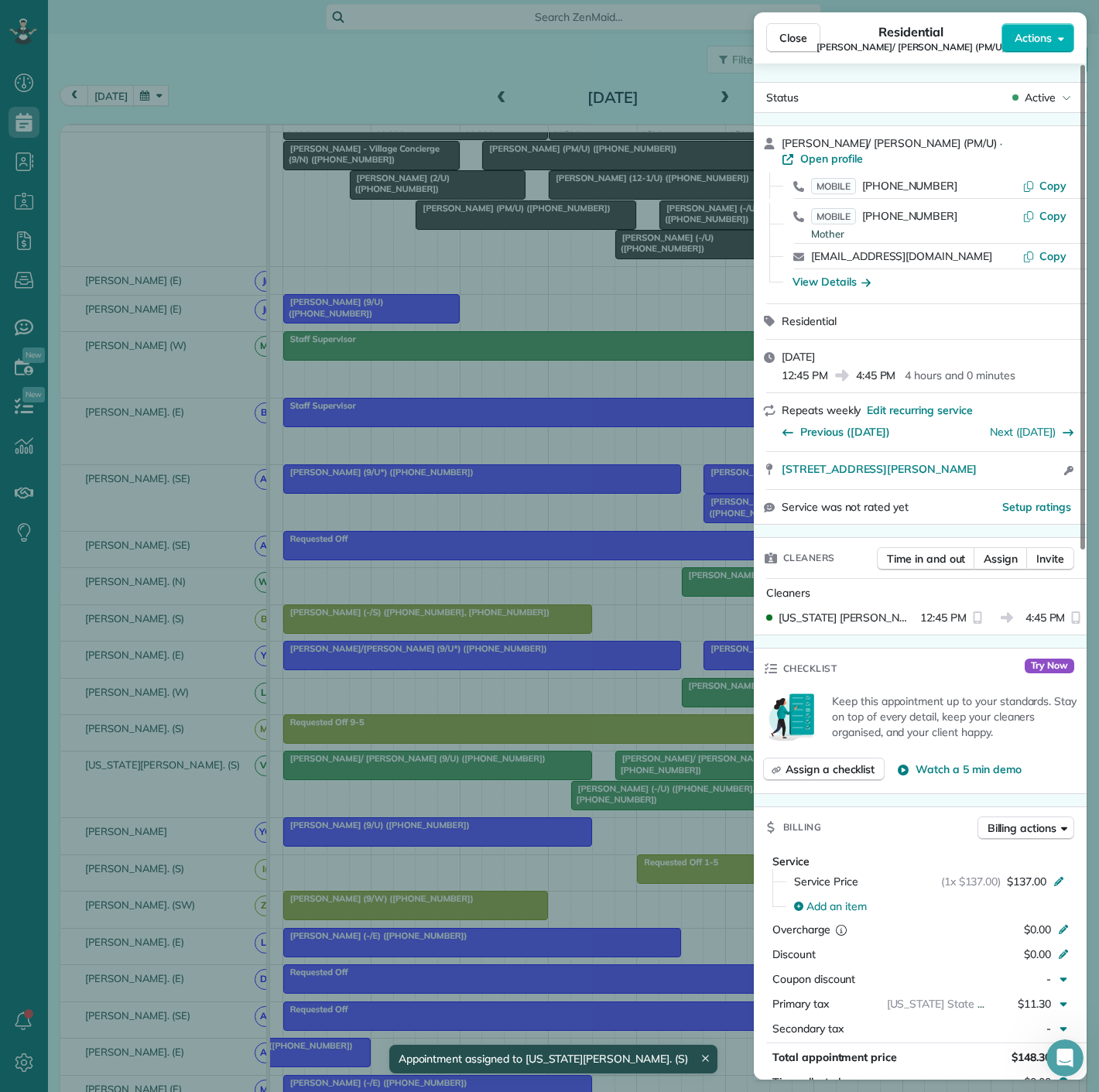
click at [638, 771] on div "Close Residential Sam/ Heidi Walters (PM/U) Actions Status Active Sam/ Heidi Wa…" at bounding box center [550, 546] width 1099 height 1092
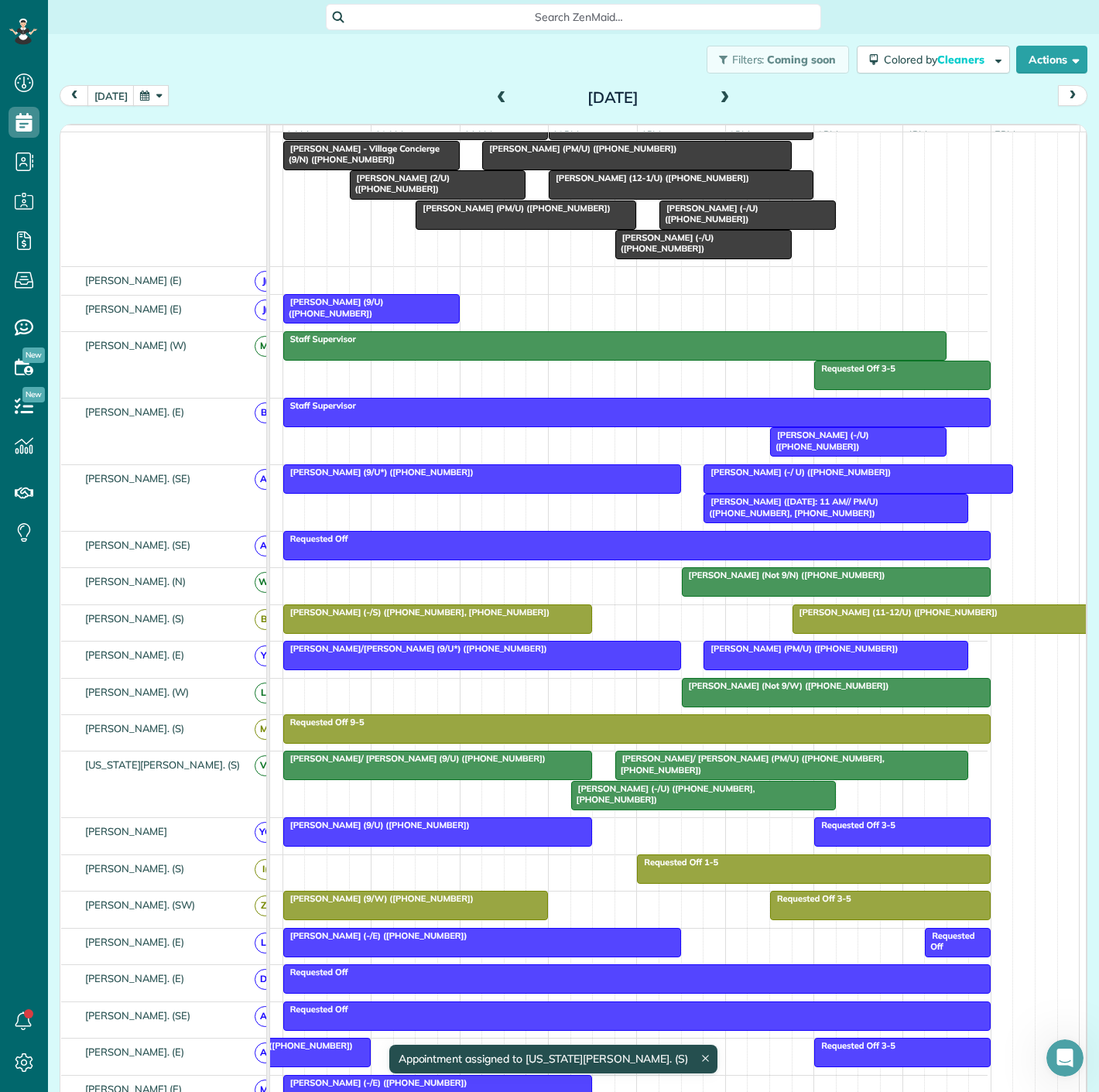
click at [539, 779] on div at bounding box center [438, 765] width 308 height 28
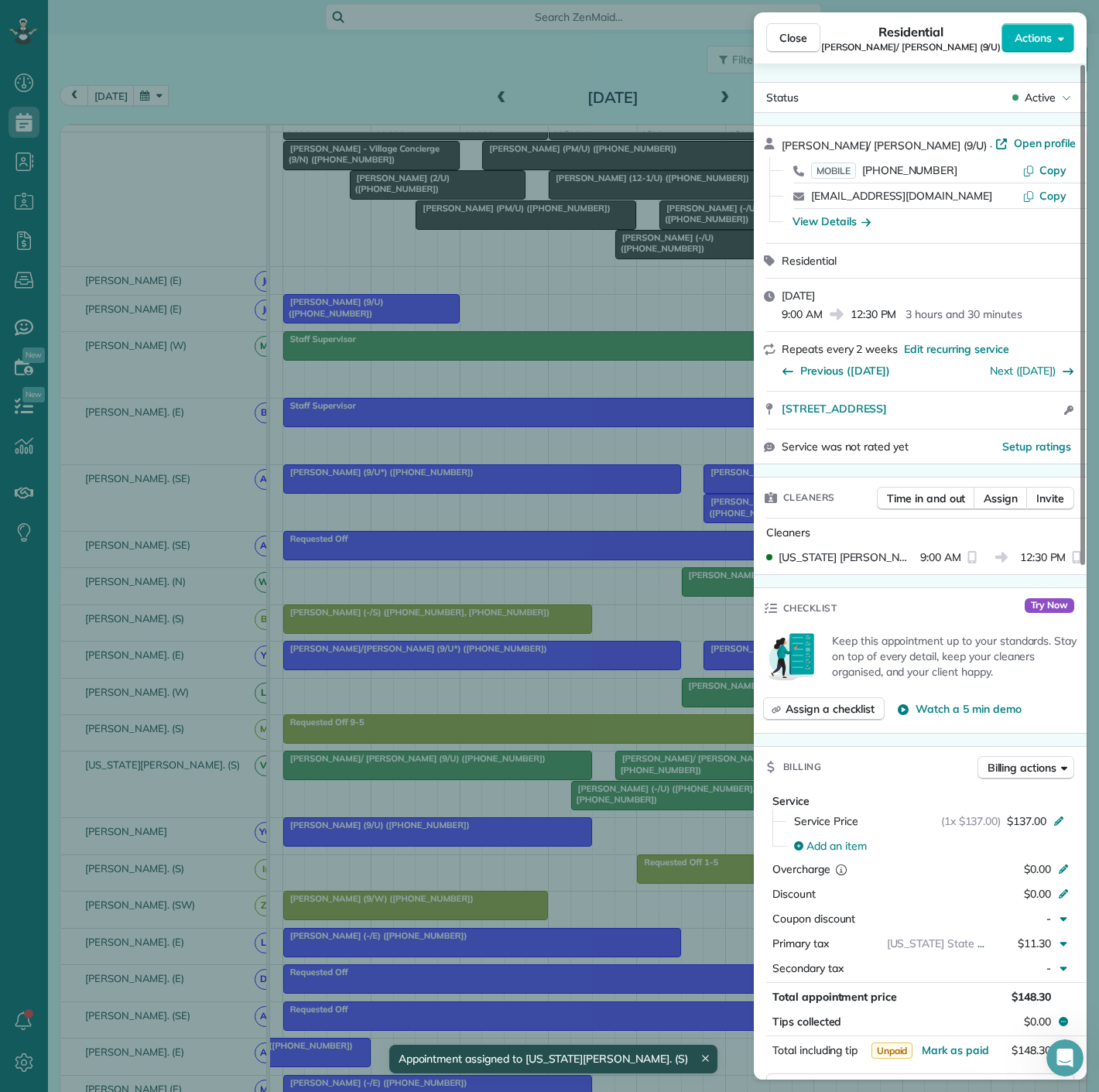
drag, startPoint x: 778, startPoint y: 422, endPoint x: 1012, endPoint y: 418, distance: 234.0
click at [1012, 418] on div "4251 Irving Ave Apt 1813 Dallas TX 75219 Open access information" at bounding box center [920, 410] width 333 height 38
drag, startPoint x: 532, startPoint y: 388, endPoint x: 538, endPoint y: 402, distance: 15.2
click at [532, 388] on div "Close Residential Tammy/ David Boone (9/U) Actions Status Active Tammy/ David B…" at bounding box center [550, 546] width 1099 height 1092
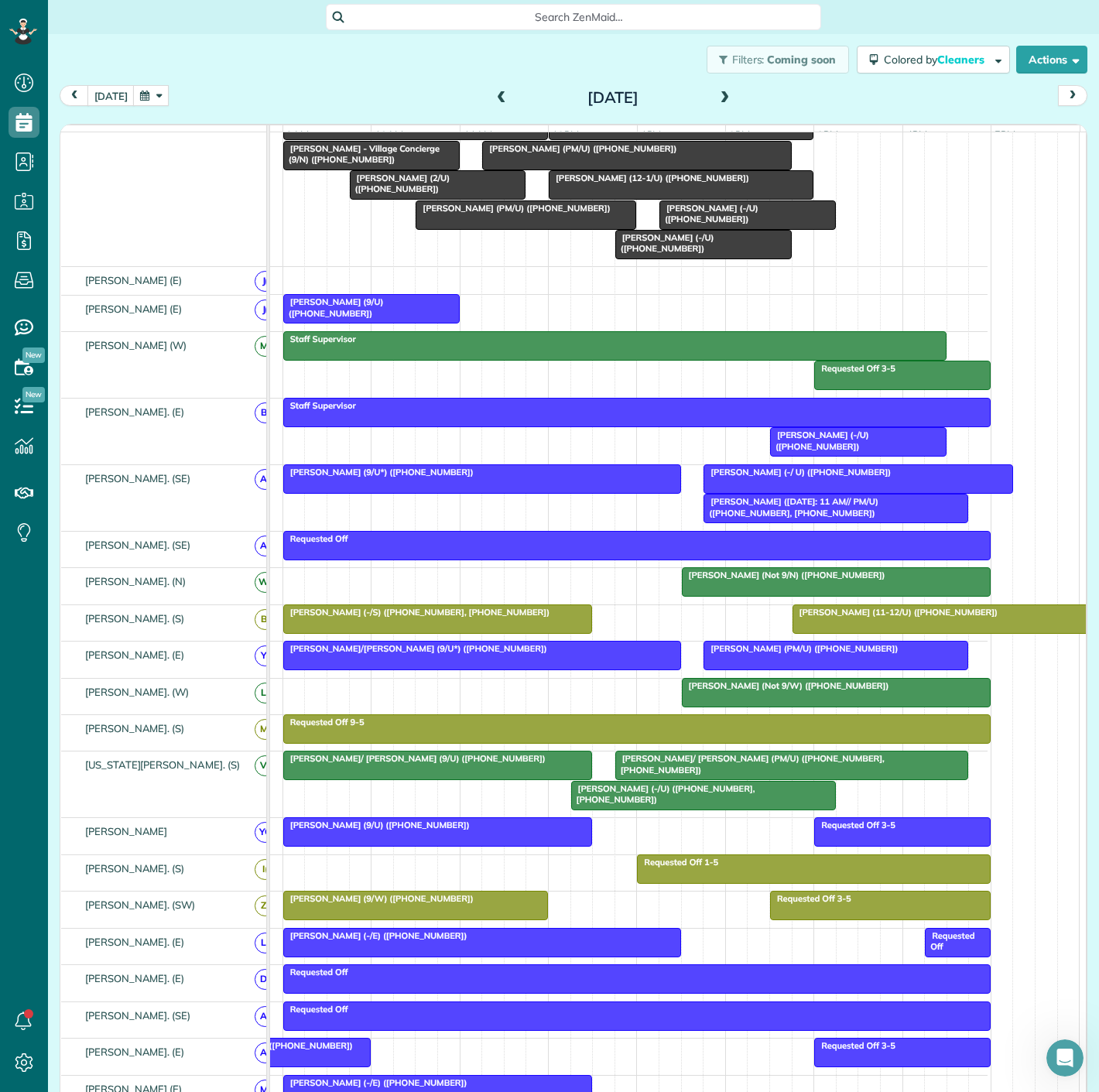
click at [717, 776] on div at bounding box center [791, 765] width 352 height 28
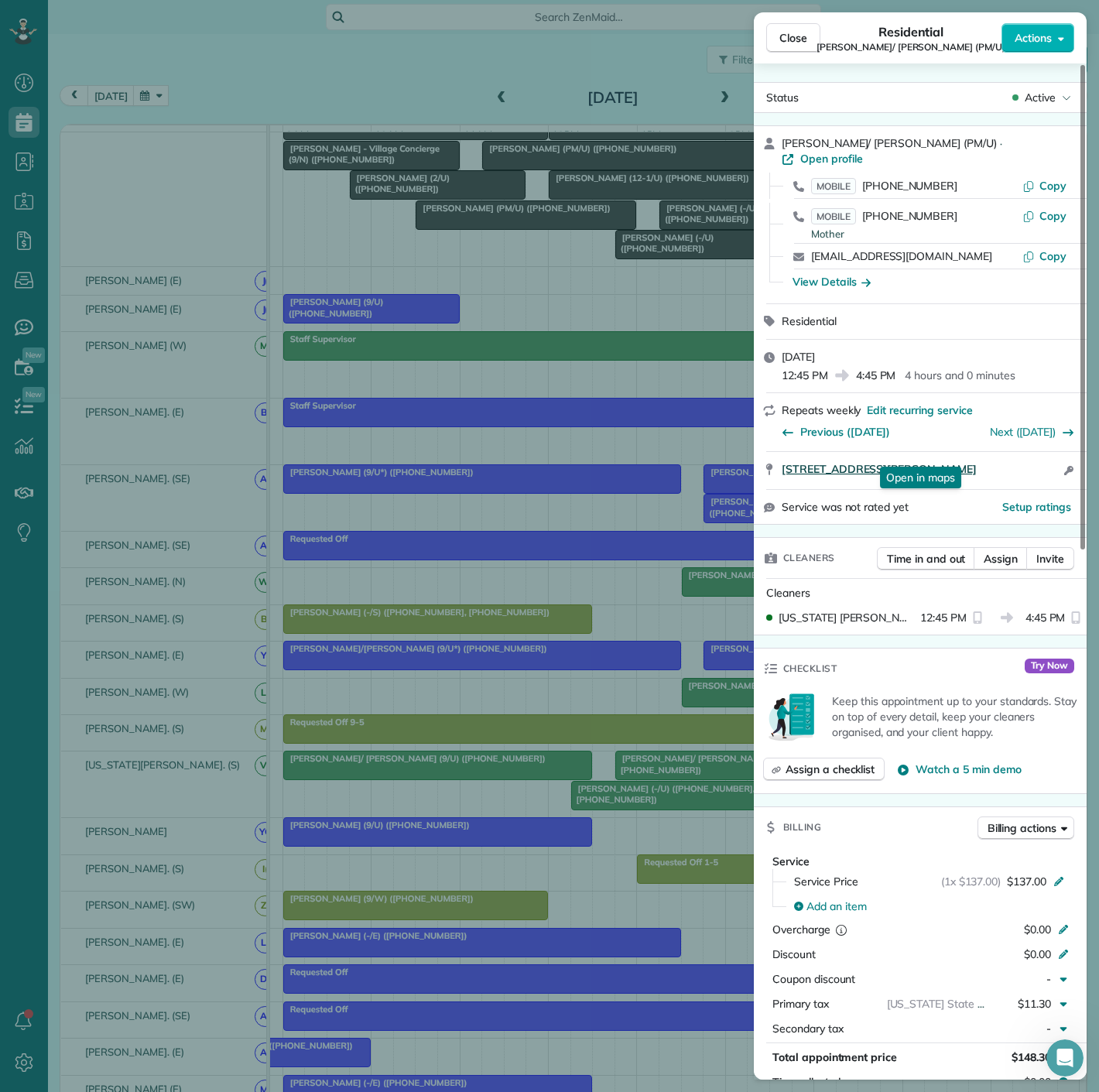
drag, startPoint x: 766, startPoint y: 461, endPoint x: 996, endPoint y: 458, distance: 230.0
click at [996, 458] on div "3031 Oliver Street 1603 Dallas TX 75205 Open in maps Open in maps Open access i…" at bounding box center [920, 470] width 333 height 38
click at [643, 551] on div "Close Residential Sam/ Heidi Walters (PM/U) Actions Status Active Sam/ Heidi Wa…" at bounding box center [550, 546] width 1099 height 1092
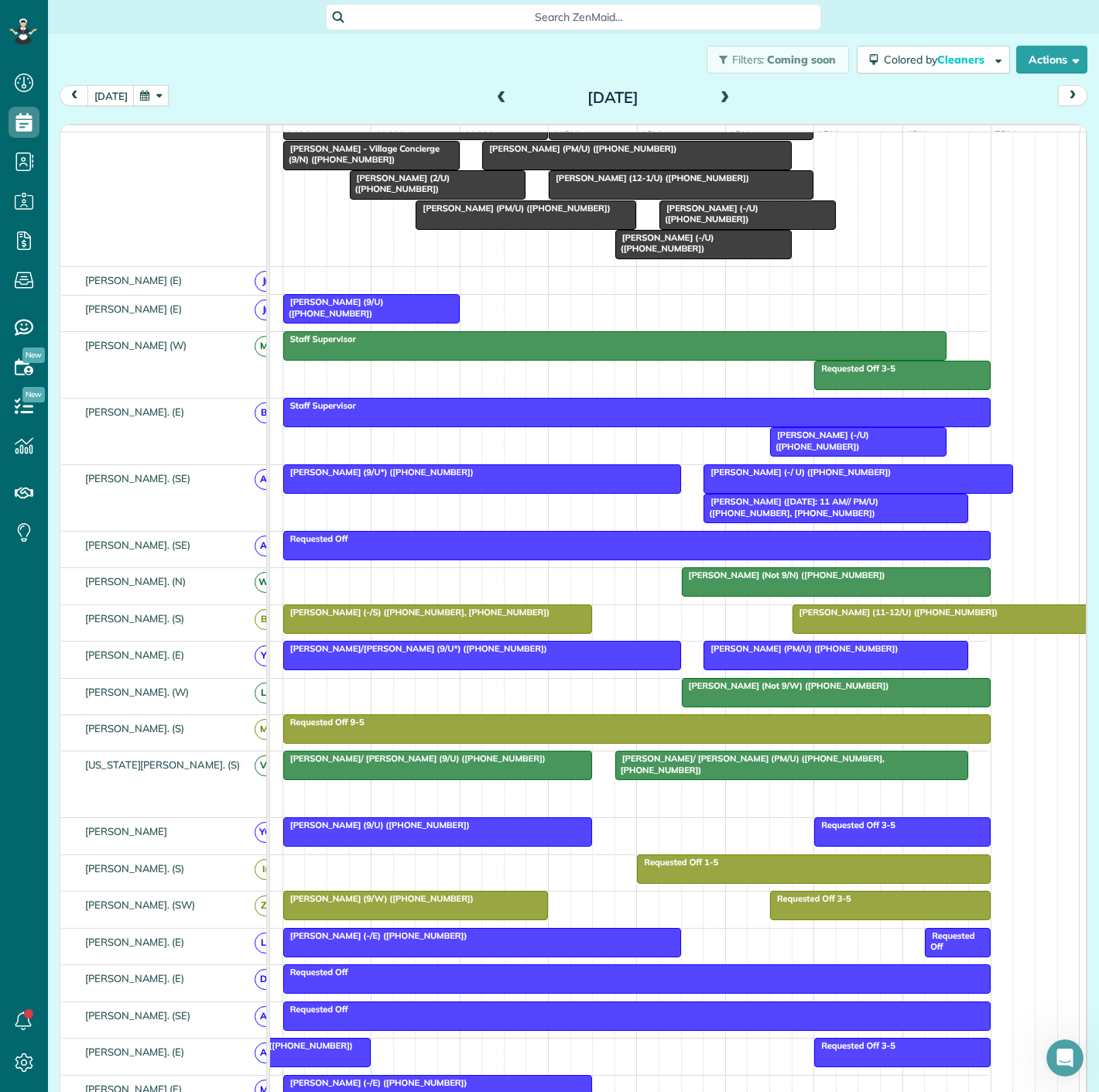
drag, startPoint x: 643, startPoint y: 801, endPoint x: 661, endPoint y: 240, distance: 561.3
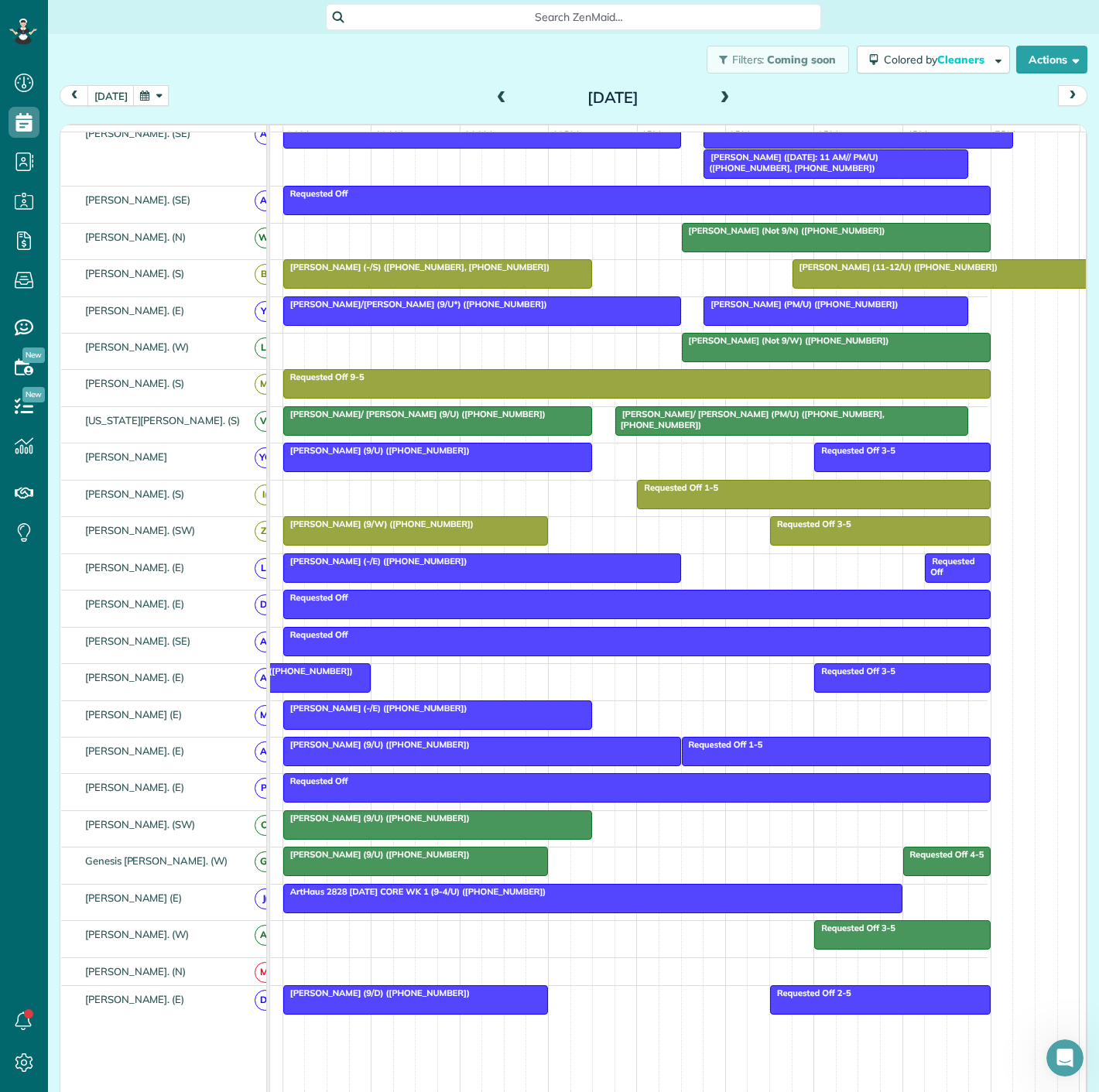
click at [352, 726] on div at bounding box center [438, 714] width 308 height 28
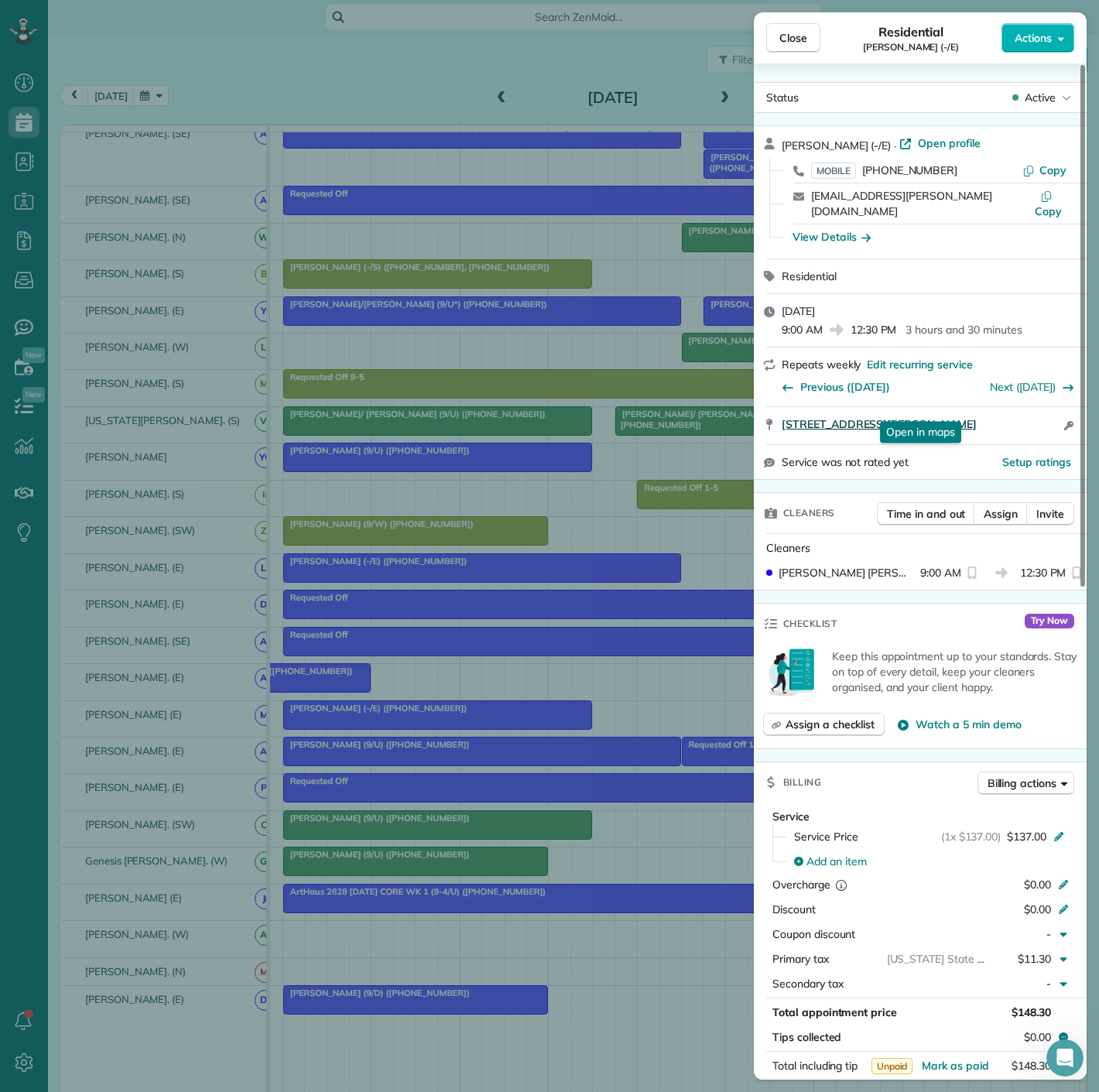
drag, startPoint x: 772, startPoint y: 419, endPoint x: 1011, endPoint y: 410, distance: 239.2
click at [1011, 410] on div "5200 Martel Ave #35D Dallas TX 75206 Open in maps Open in maps Open access info…" at bounding box center [920, 425] width 333 height 38
click at [222, 498] on div "Close Residential Ally Frye (-/E) Actions Status Active Ally Frye (-/E) · Open …" at bounding box center [550, 546] width 1099 height 1092
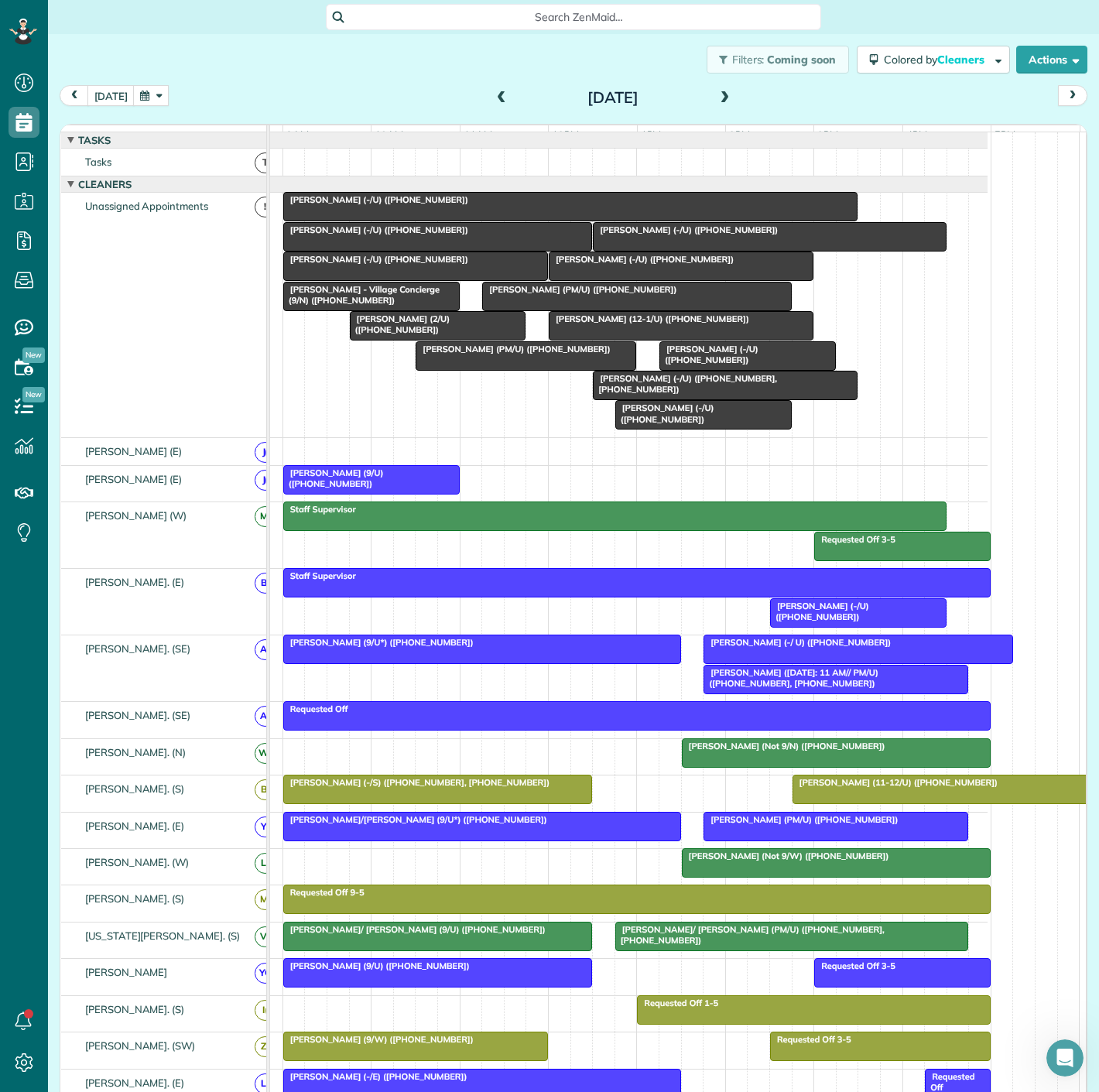
click at [389, 251] on div at bounding box center [438, 236] width 308 height 28
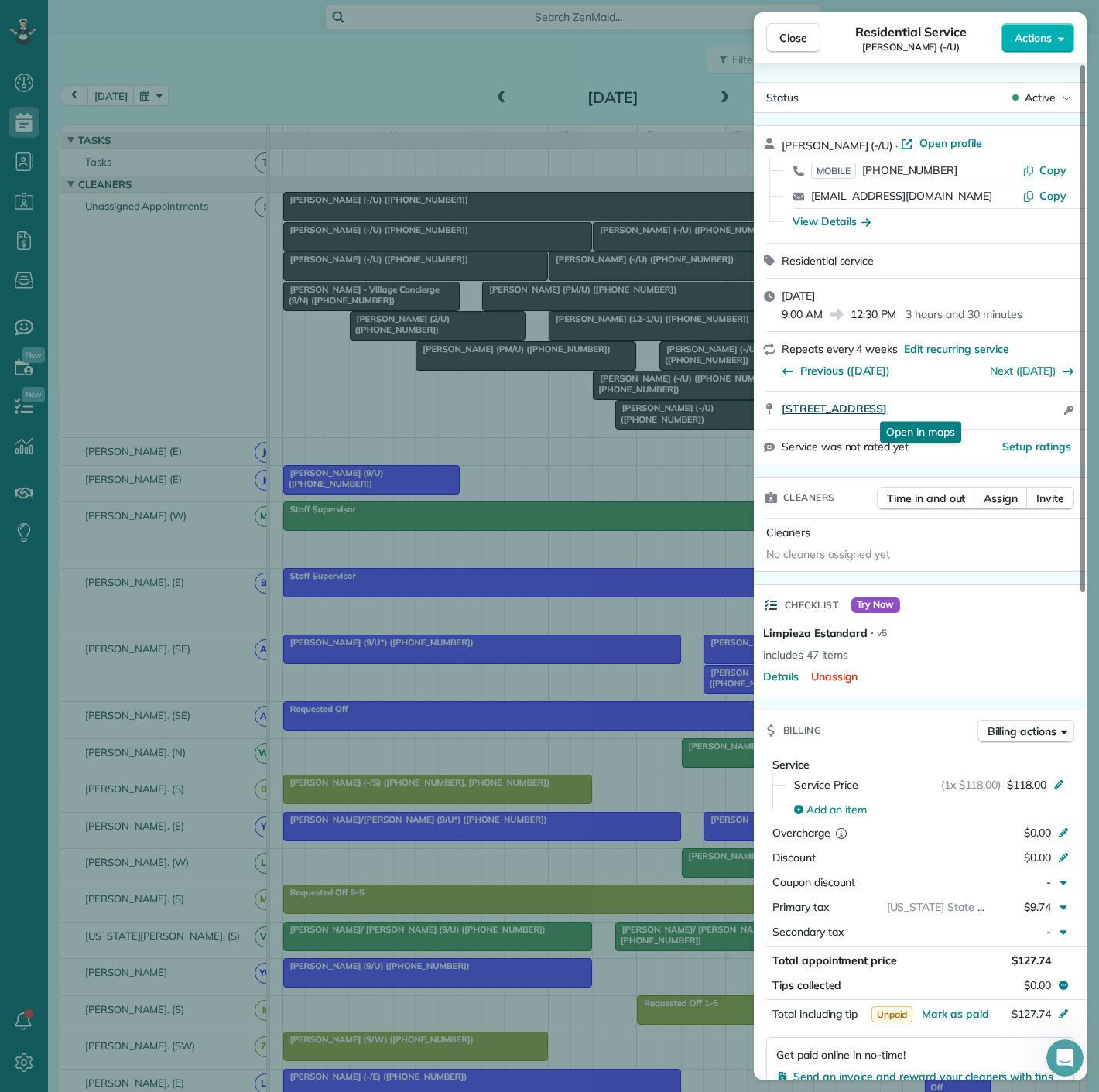
drag, startPoint x: 837, startPoint y: 416, endPoint x: 1004, endPoint y: 413, distance: 167.0
click at [1004, 413] on div "3105 San Jacinto St 115 Dallas TX 75204 Open in maps Open in maps Open access i…" at bounding box center [920, 410] width 333 height 38
click at [576, 270] on div "Close Residential Service Jessica Silvas (-/U) Actions Status Active Jessica Si…" at bounding box center [550, 546] width 1099 height 1092
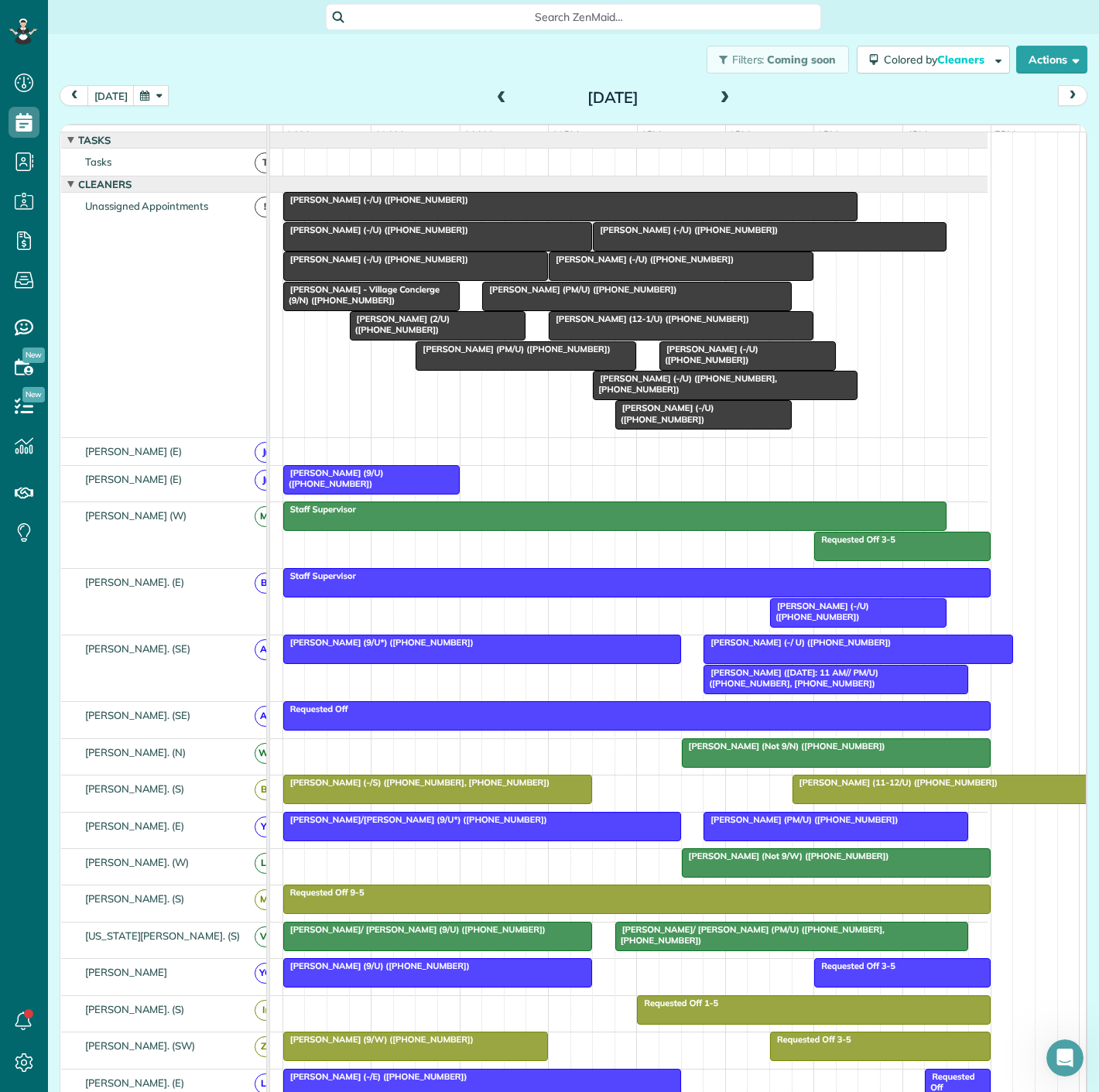
click at [700, 235] on span "Abbey Davis (-/U) (+18109235404)" at bounding box center [685, 229] width 187 height 11
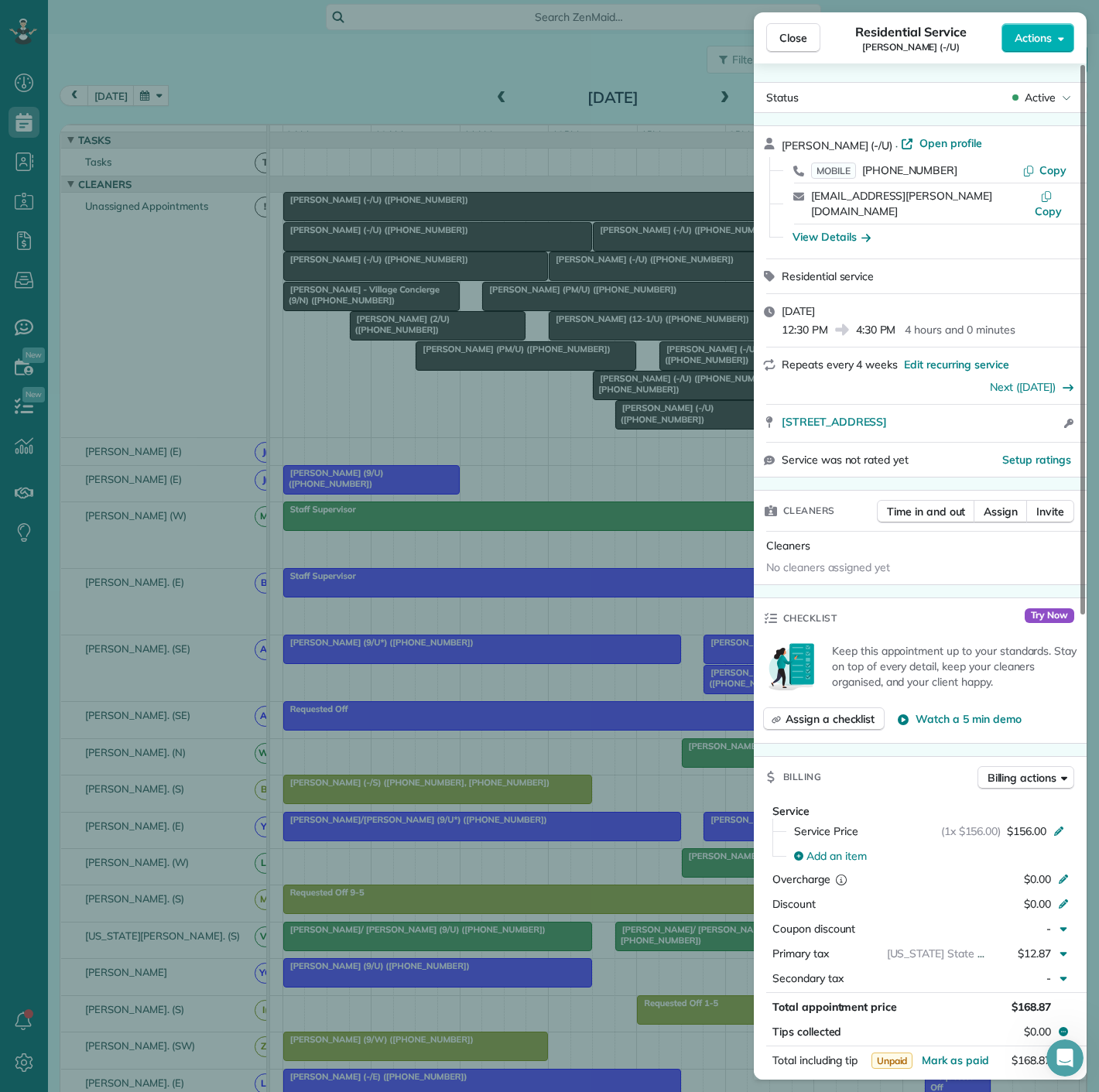
drag, startPoint x: 776, startPoint y: 418, endPoint x: 976, endPoint y: 420, distance: 200.0
click at [976, 420] on div "4715 Capitol Avenue Dallas TX 75204 Open access information" at bounding box center [920, 423] width 333 height 38
click at [709, 382] on div "Close Residential Service Abbey Davis (-/U) Actions Status Active Abbey Davis (…" at bounding box center [550, 546] width 1099 height 1092
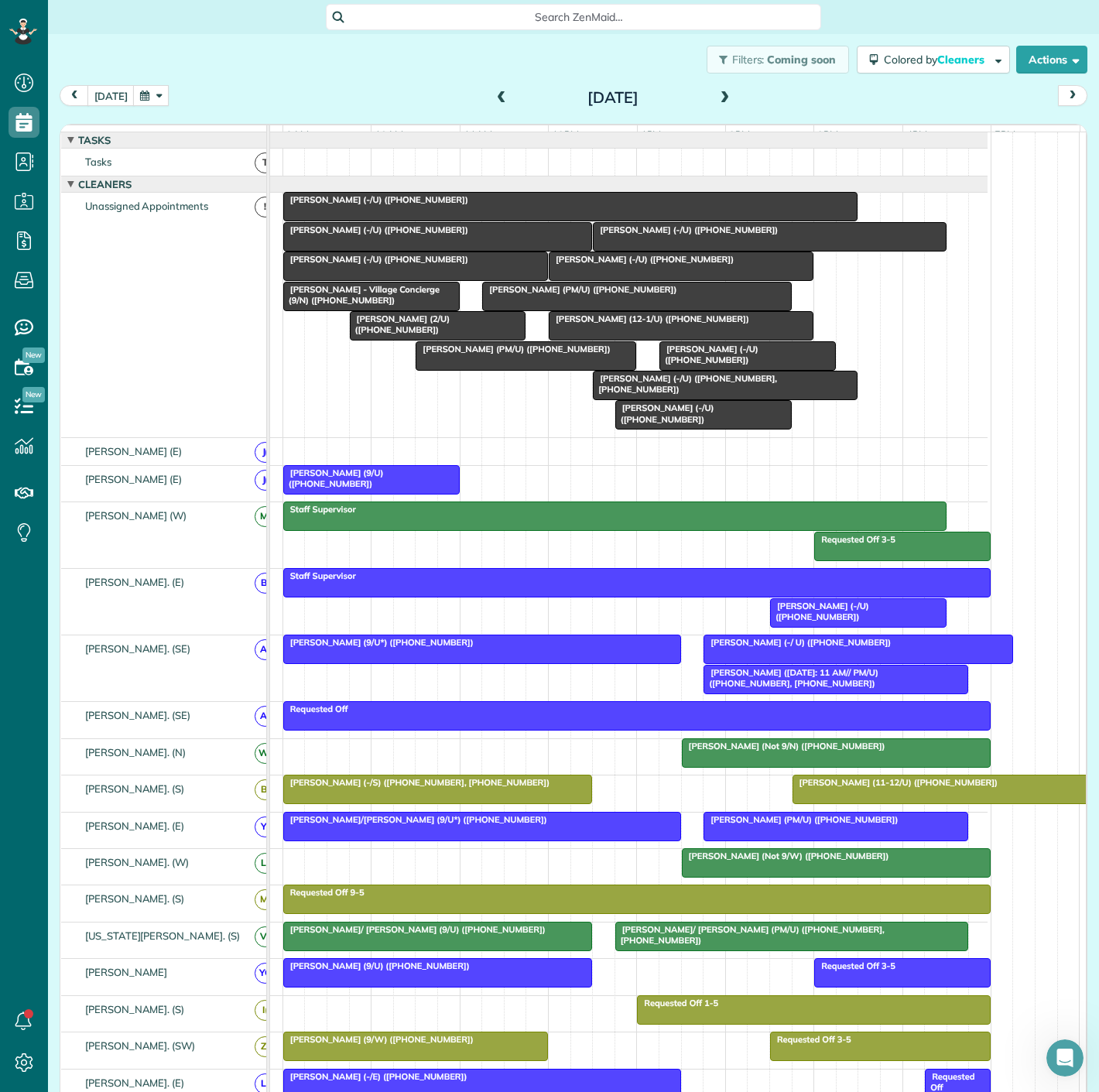
click at [675, 249] on div at bounding box center [769, 236] width 352 height 28
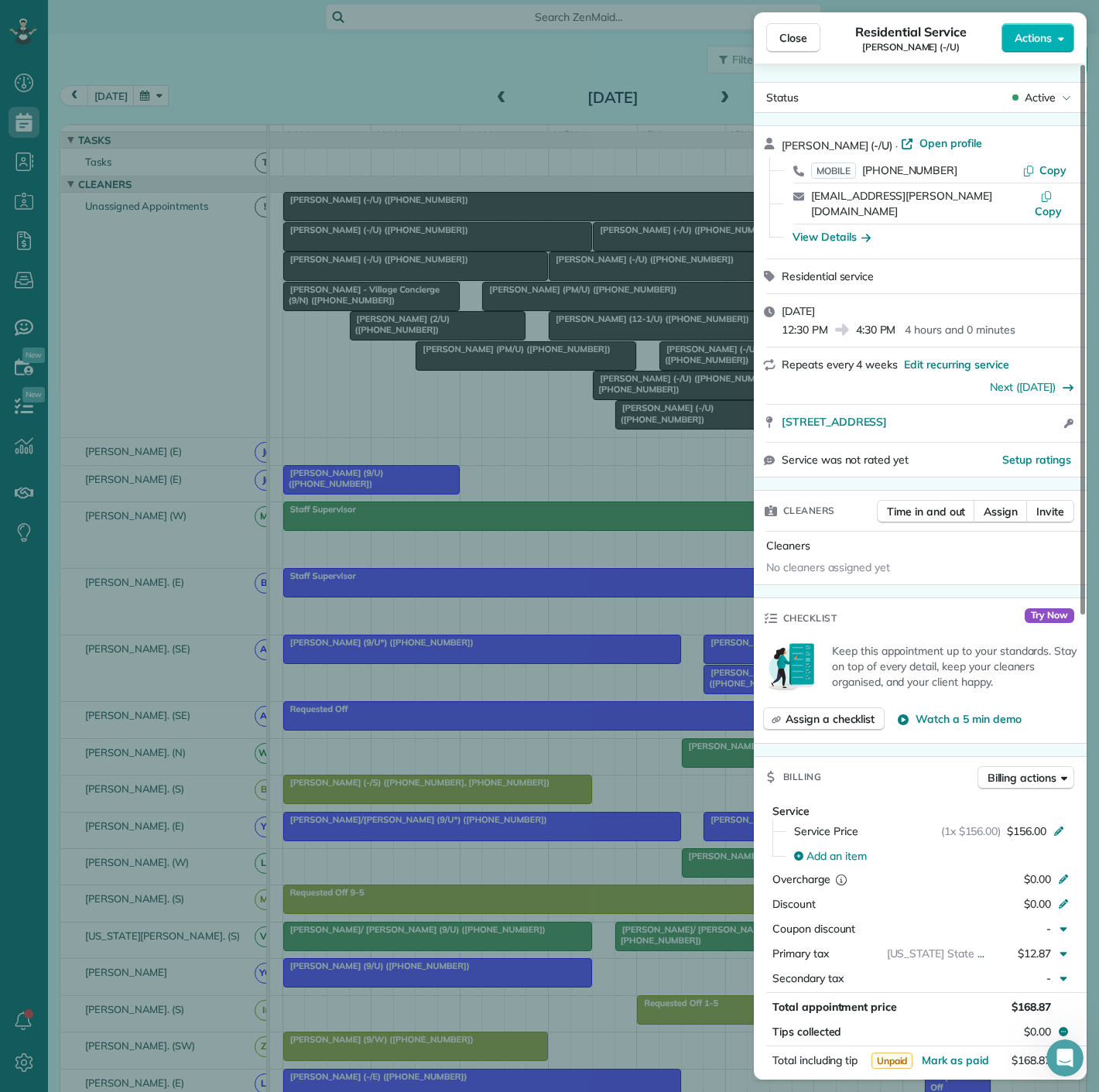
click at [675, 249] on div "Close Residential Service Abbey Davis (-/U) Actions Status Active Abbey Davis (…" at bounding box center [550, 546] width 1099 height 1092
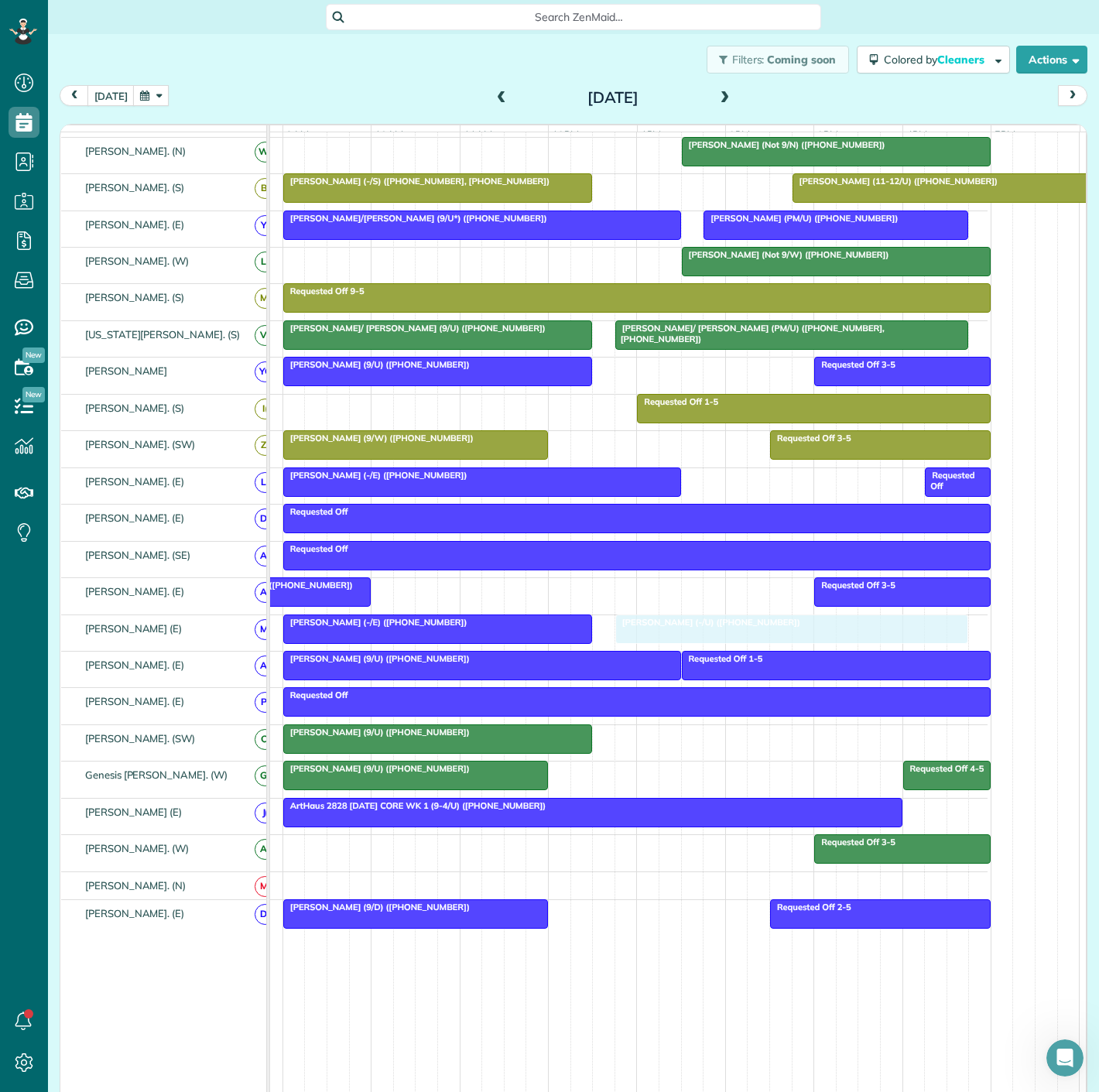
drag, startPoint x: 675, startPoint y: 249, endPoint x: 708, endPoint y: 642, distance: 394.4
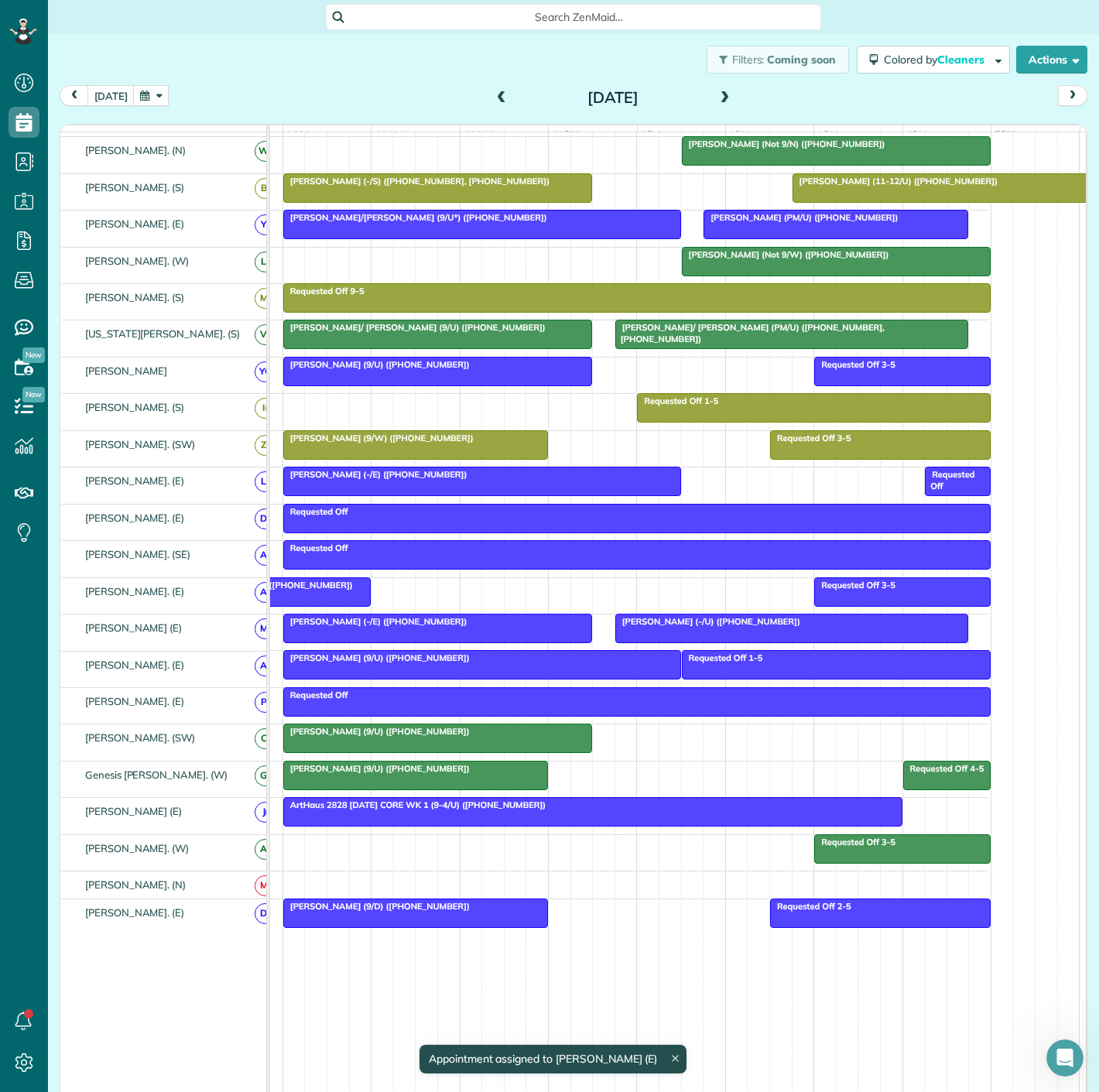
click at [400, 736] on span "John Herrmann (9/U) (+19032765633)" at bounding box center [376, 731] width 188 height 11
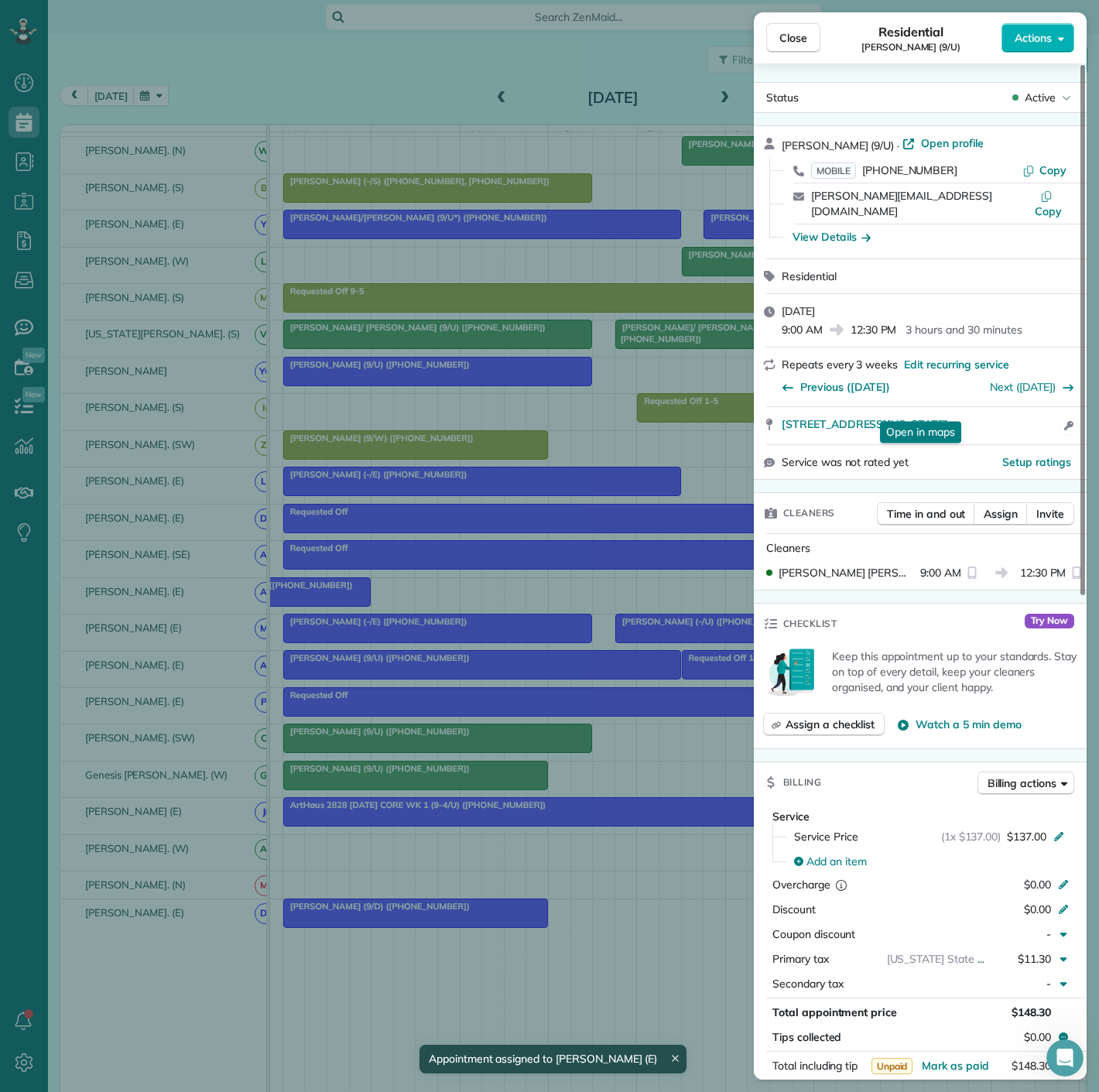
drag, startPoint x: 777, startPoint y: 413, endPoint x: 1061, endPoint y: 404, distance: 284.1
click at [1061, 407] on div "3225 Turtle Creek Blvd #1645C Dallas Texas 75219 Open in maps Open in maps Open…" at bounding box center [920, 425] width 333 height 38
click at [382, 612] on div "Close Residential John Herrmann (9/U) Actions Status Active John Herrmann (9/U)…" at bounding box center [550, 546] width 1099 height 1092
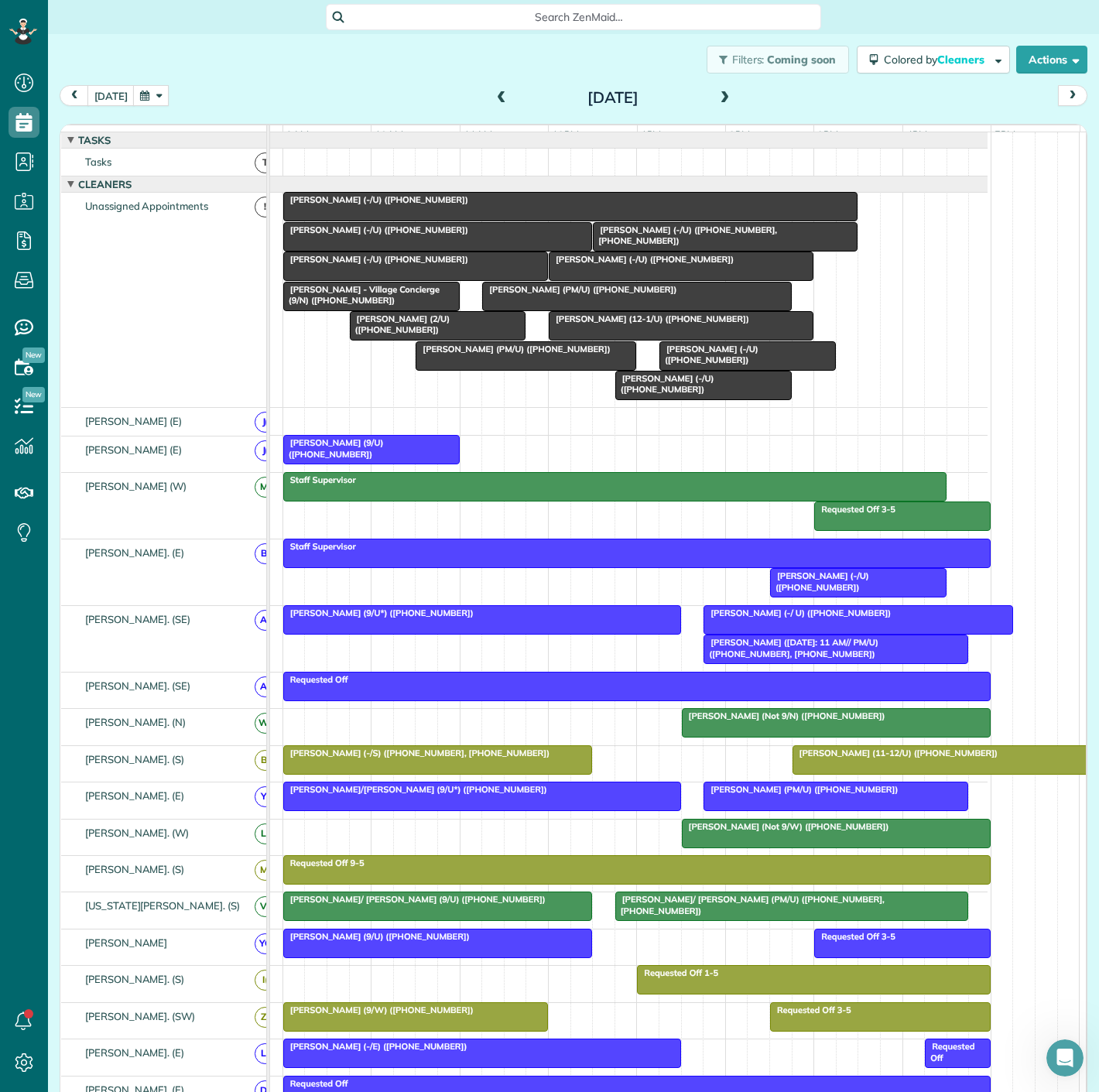
click at [333, 235] on div "Jessica Silvas (-/U) (+14084642028)" at bounding box center [438, 229] width 300 height 11
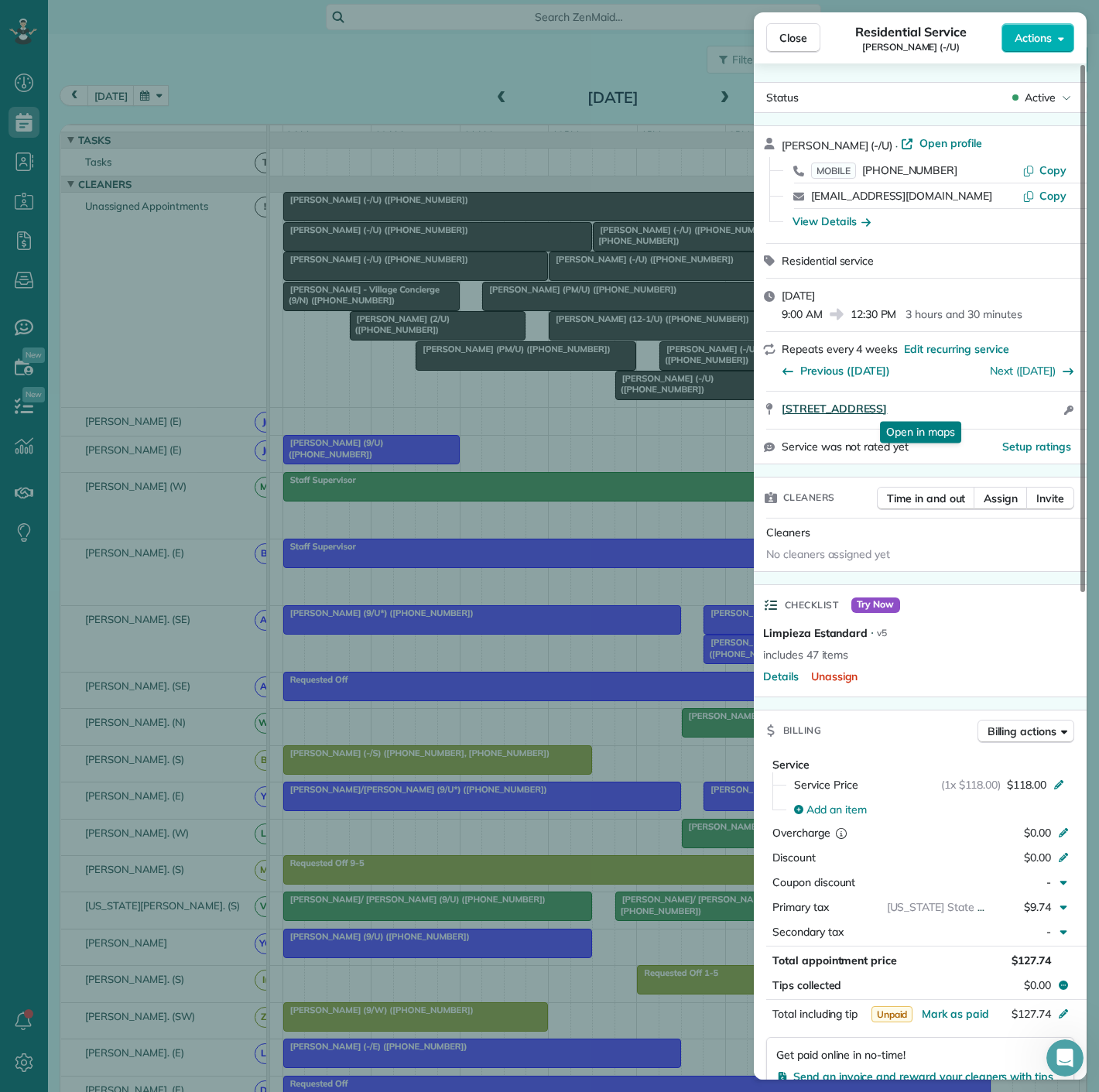
drag, startPoint x: 776, startPoint y: 412, endPoint x: 1017, endPoint y: 409, distance: 241.0
click at [1017, 409] on div "3105 San Jacinto St 115 Dallas TX 75204 Open in maps Open in maps Open access i…" at bounding box center [920, 410] width 333 height 38
click at [501, 311] on div "Close Residential Service Jessica Silvas (-/U) Actions Status Active Jessica Si…" at bounding box center [550, 546] width 1099 height 1092
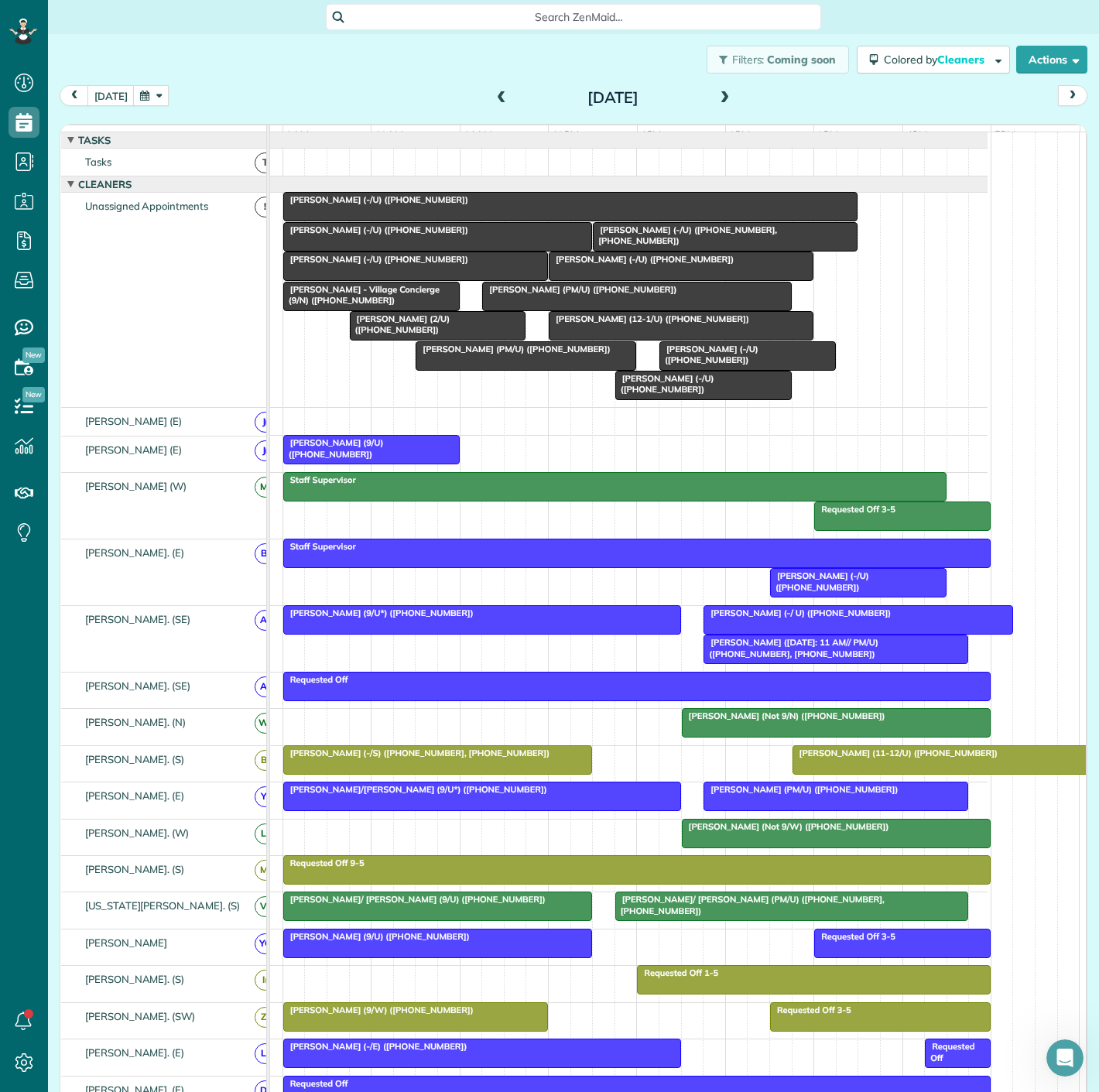
click at [614, 336] on div at bounding box center [681, 326] width 263 height 28
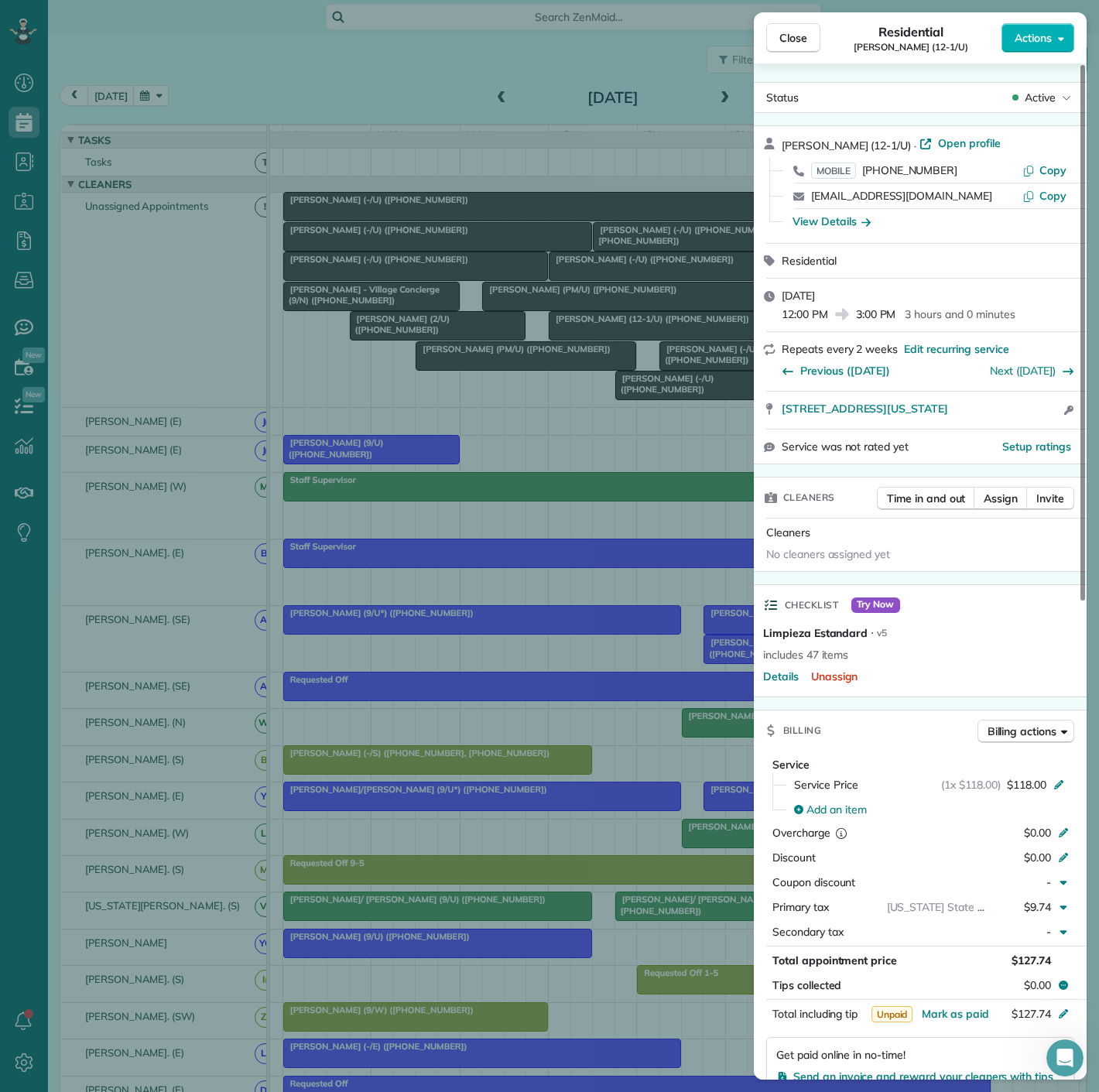
click at [614, 336] on div "Close Residential Vivien Yang (12-1/U) Actions Status Active Vivien Yang (12-1/…" at bounding box center [550, 546] width 1099 height 1092
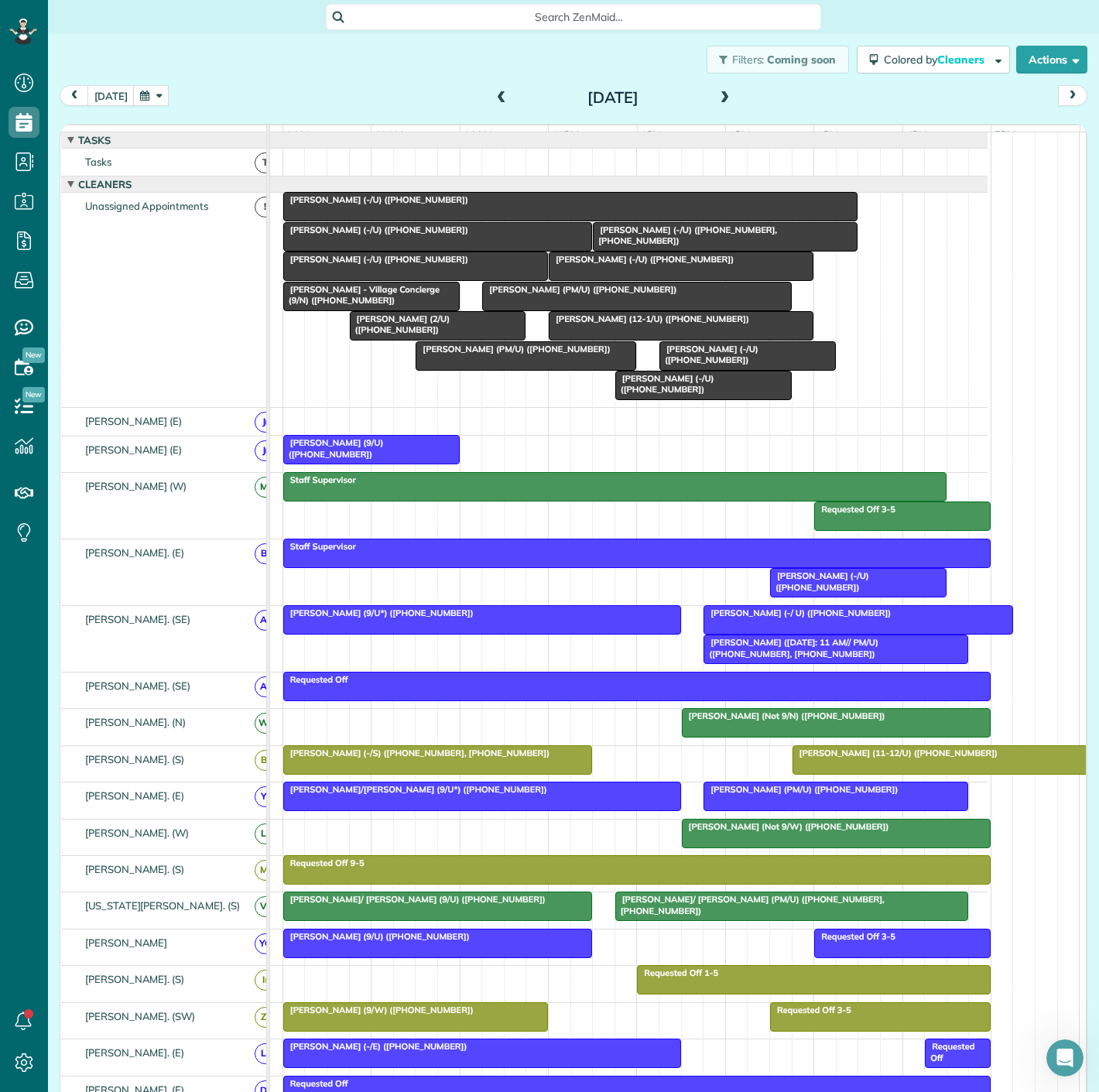
click at [332, 449] on span "Ryan Sheehy (9/U) (+16784283898)" at bounding box center [333, 448] width 101 height 21
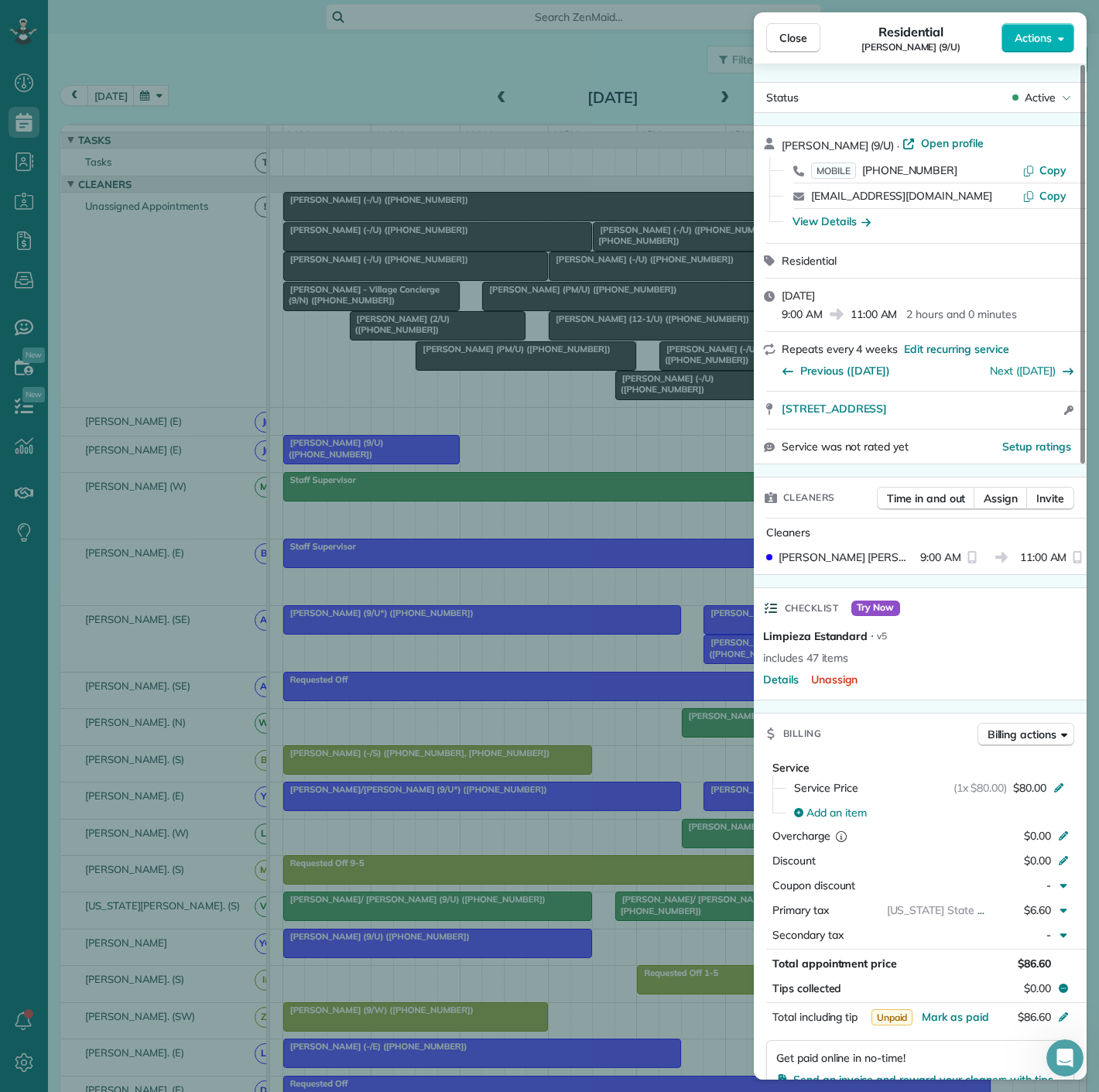
click at [332, 449] on div "Close Residential Ryan Sheehy (9/U) Actions Status Active Ryan Sheehy (9/U) · O…" at bounding box center [550, 546] width 1099 height 1092
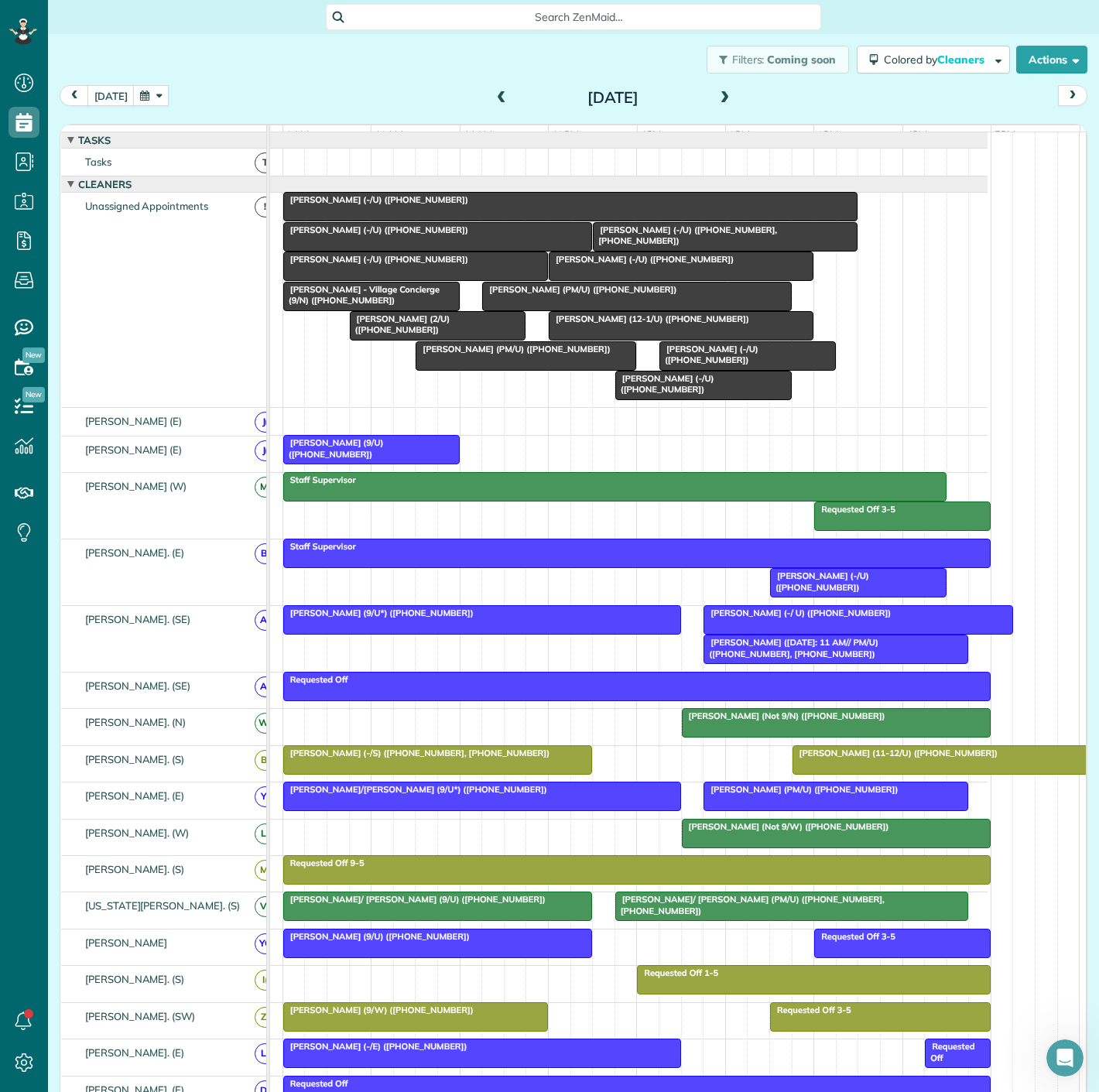
click at [317, 462] on div at bounding box center [371, 449] width 174 height 28
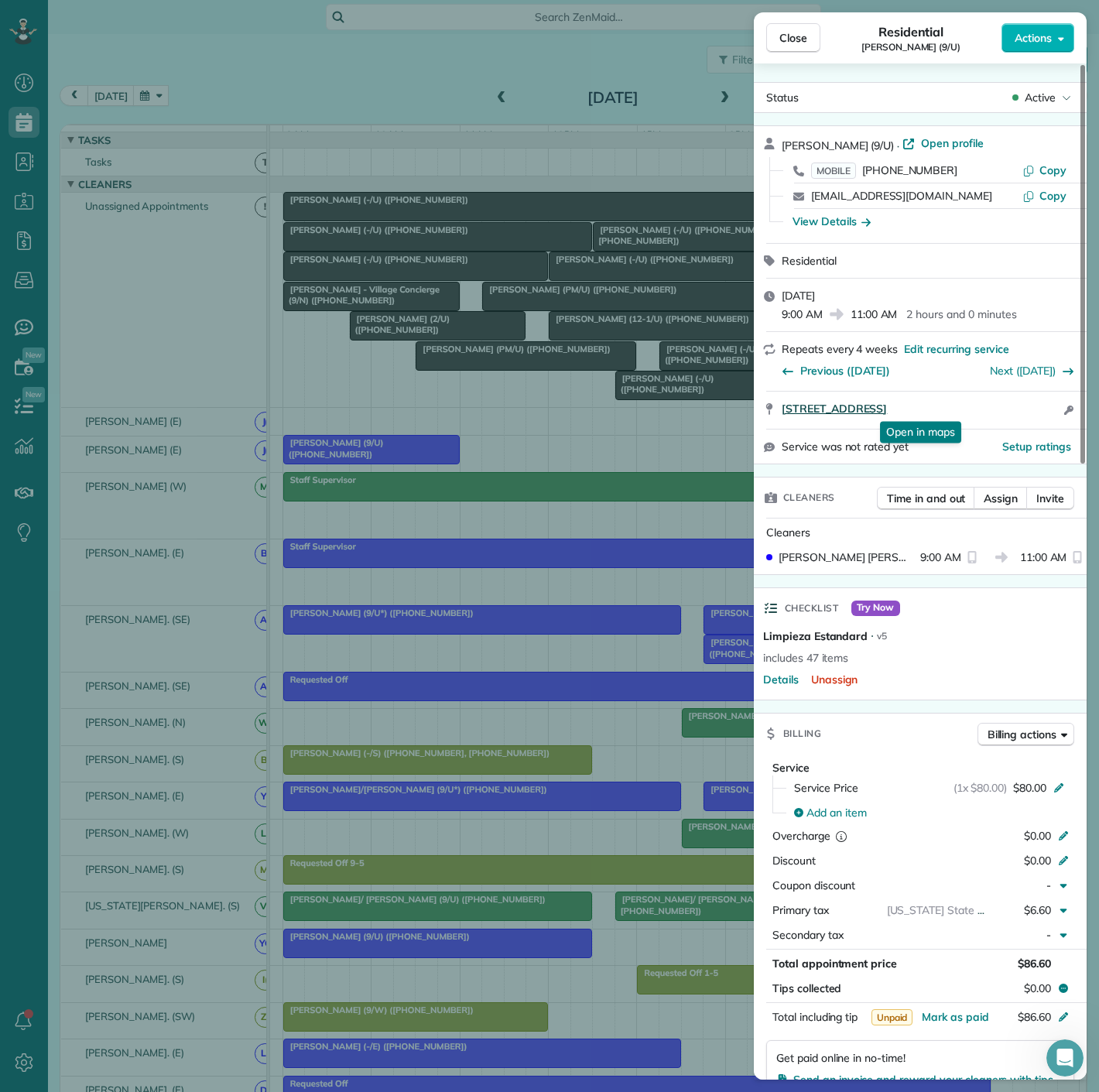
drag, startPoint x: 835, startPoint y: 421, endPoint x: 1015, endPoint y: 407, distance: 180.5
click at [1015, 407] on div "5619 Belmont Avenue 1150 Dallas TX 75206 Open in maps Open in maps Open access …" at bounding box center [920, 410] width 333 height 38
drag, startPoint x: 505, startPoint y: 363, endPoint x: 632, endPoint y: 424, distance: 140.9
click at [505, 363] on div "Close Residential Ryan Sheehy (9/U) Actions Status Active Ryan Sheehy (9/U) · O…" at bounding box center [550, 546] width 1099 height 1092
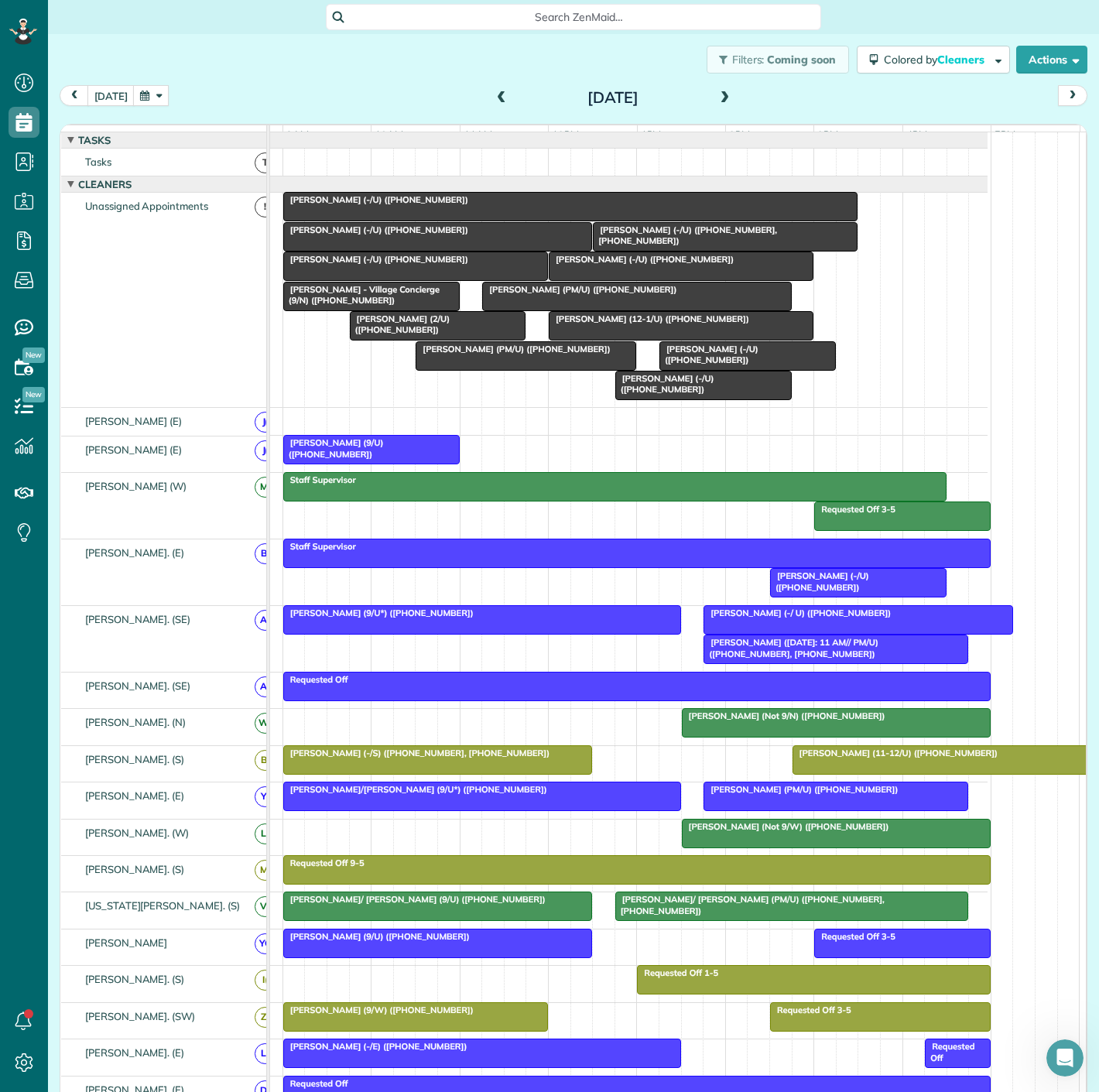
click at [666, 339] on div at bounding box center [681, 326] width 263 height 28
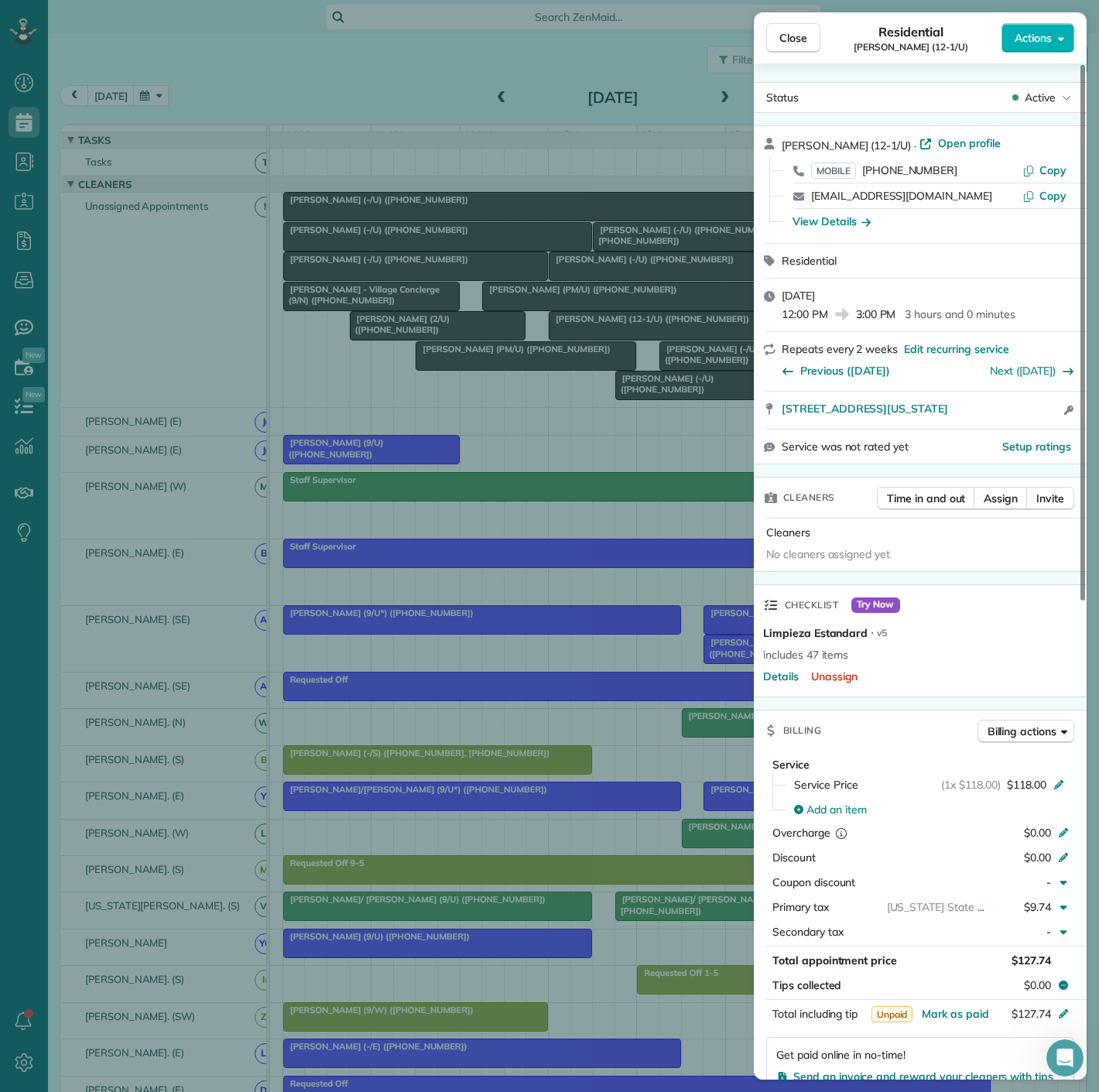
drag, startPoint x: 772, startPoint y: 413, endPoint x: 1002, endPoint y: 425, distance: 230.3
click at [1002, 425] on div "3003 Maple Ave #1801 Dallas Texas 75201 Open access information" at bounding box center [920, 410] width 333 height 38
click at [353, 261] on div "Close Residential Vivien Yang (12-1/U) Actions Status Active Vivien Yang (12-1/…" at bounding box center [550, 546] width 1099 height 1092
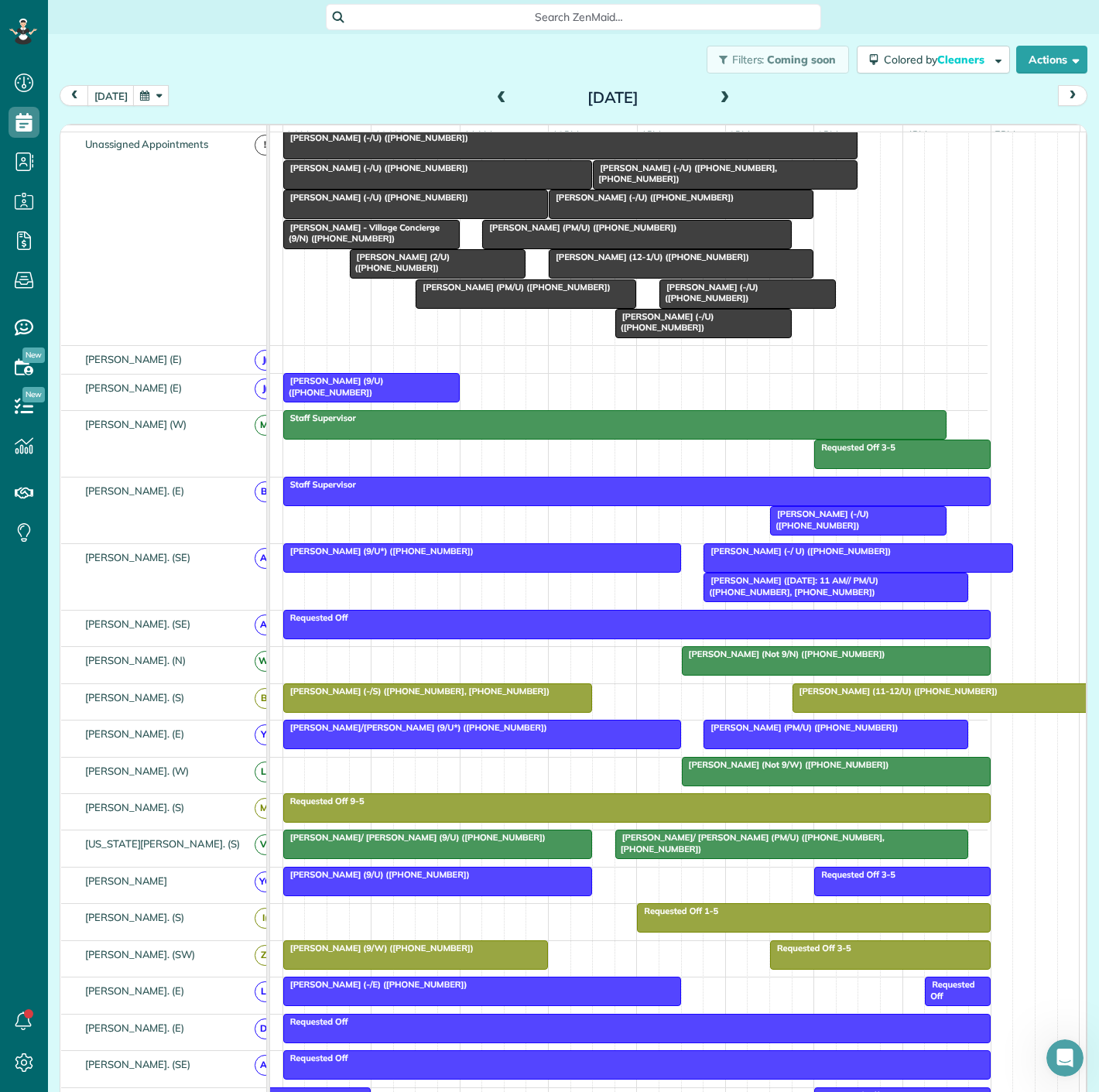
scroll to position [86, 0]
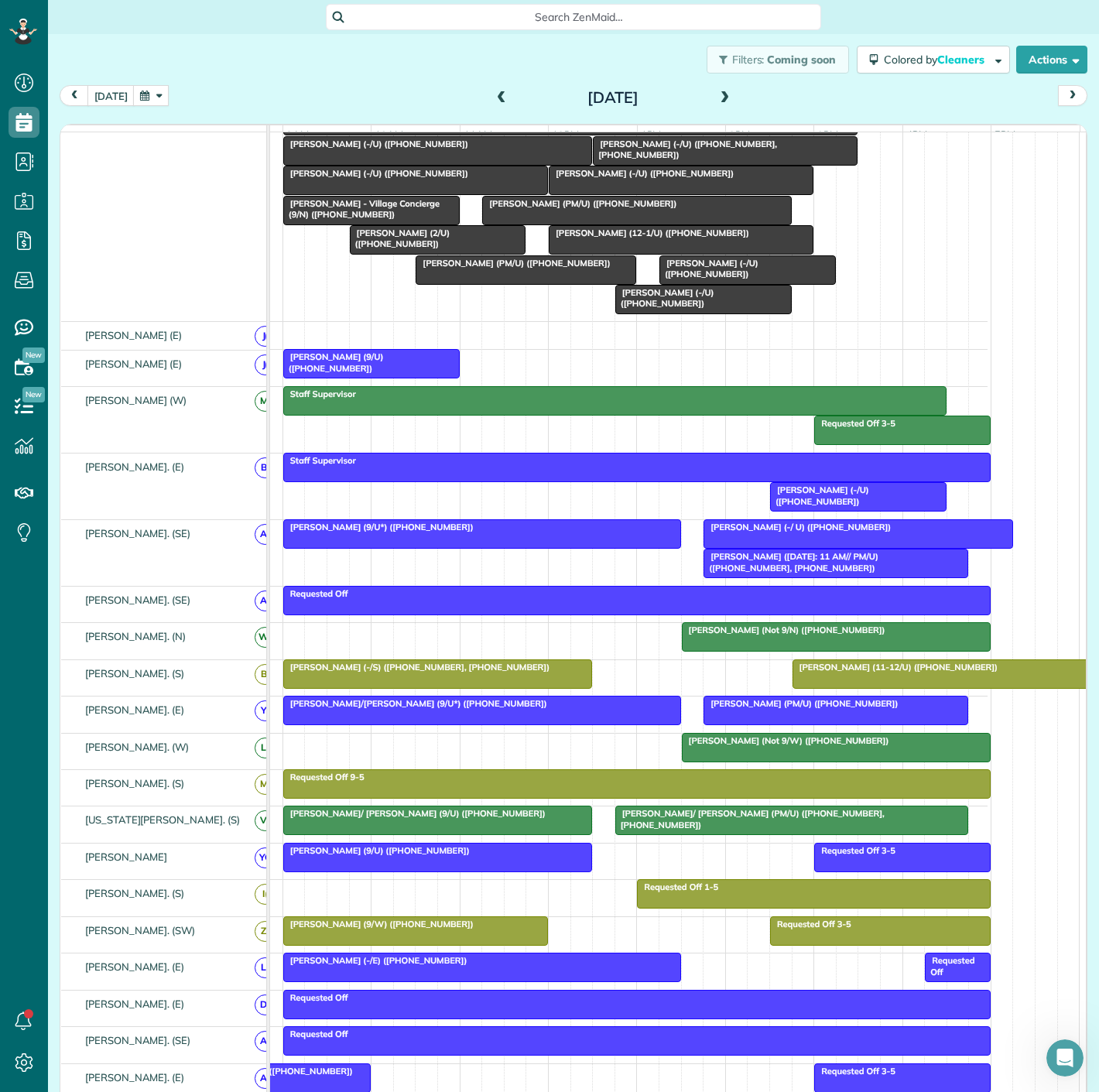
click at [867, 688] on div at bounding box center [947, 674] width 308 height 28
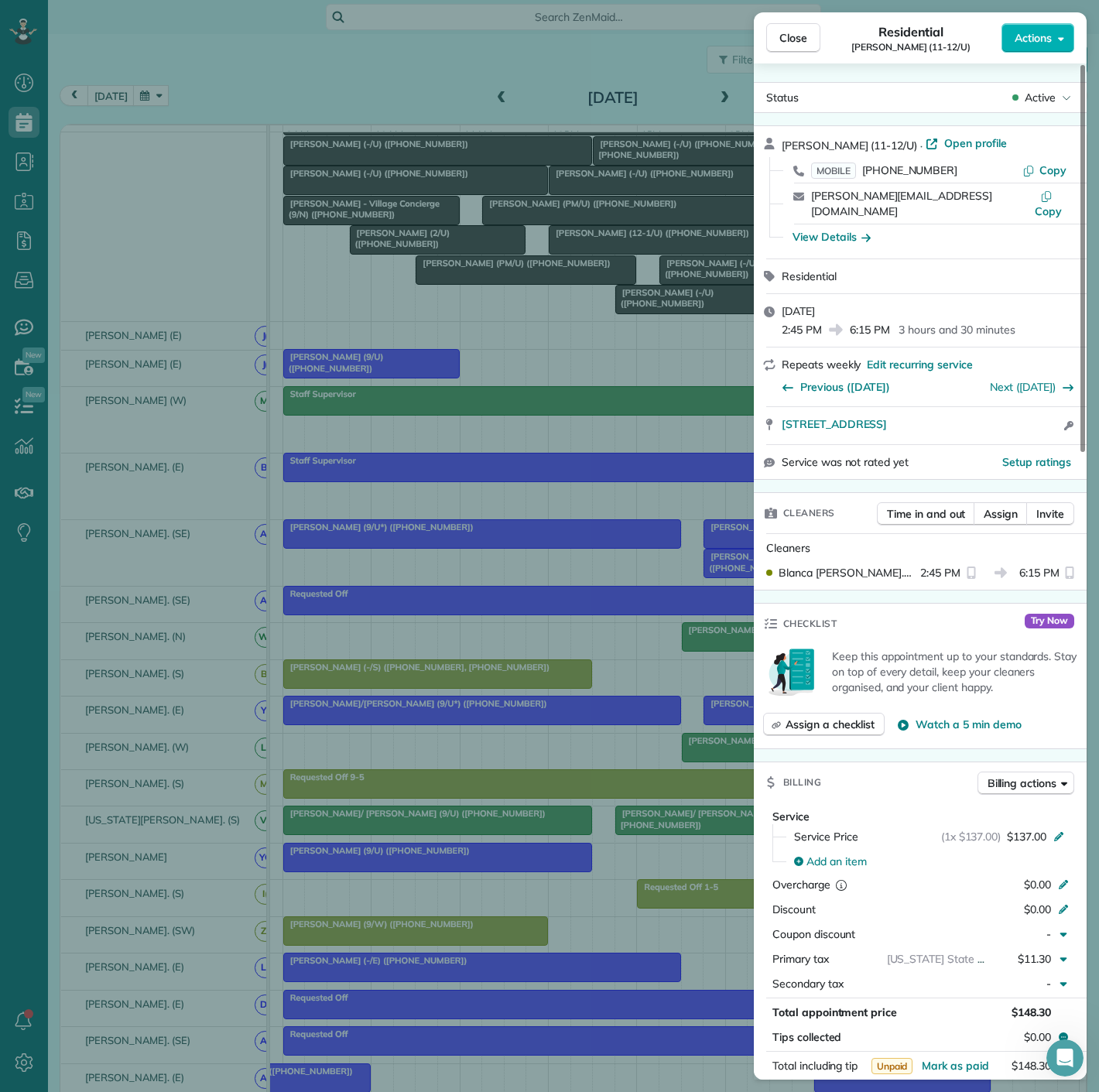
drag, startPoint x: 778, startPoint y: 427, endPoint x: 145, endPoint y: 236, distance: 661.2
click at [763, 408] on div "Cynthia Stopani (11-12/U) · Open profile MOBILE (626) 945-9100 Copy cynthia.sto…" at bounding box center [920, 303] width 333 height 355
drag, startPoint x: 598, startPoint y: 315, endPoint x: 767, endPoint y: 522, distance: 267.2
click at [598, 315] on div "Close Residential Cynthia Stopani (11-12/U) Actions Status Active Cynthia Stopa…" at bounding box center [550, 546] width 1099 height 1092
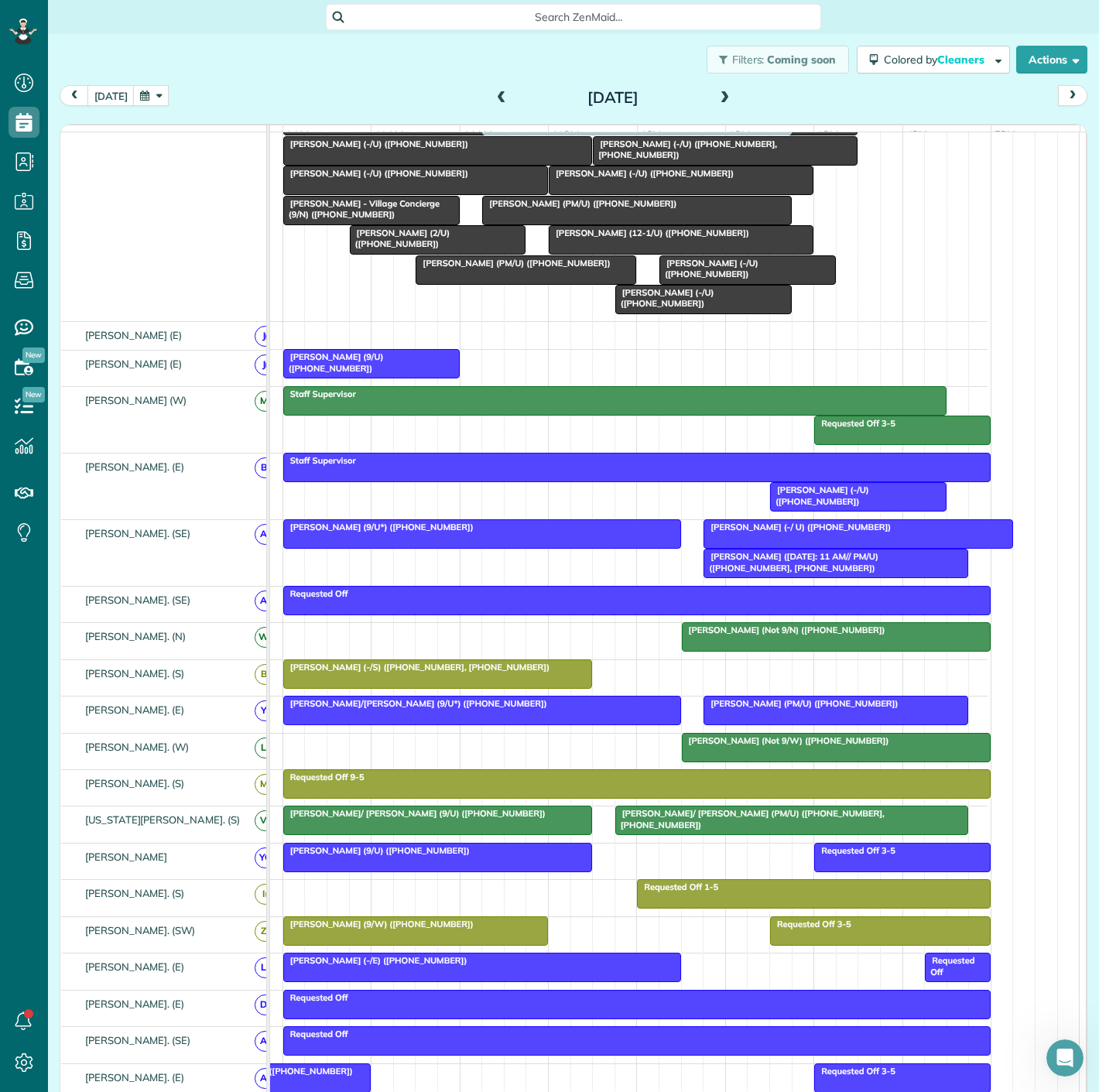
drag, startPoint x: 827, startPoint y: 681, endPoint x: 517, endPoint y: 285, distance: 502.9
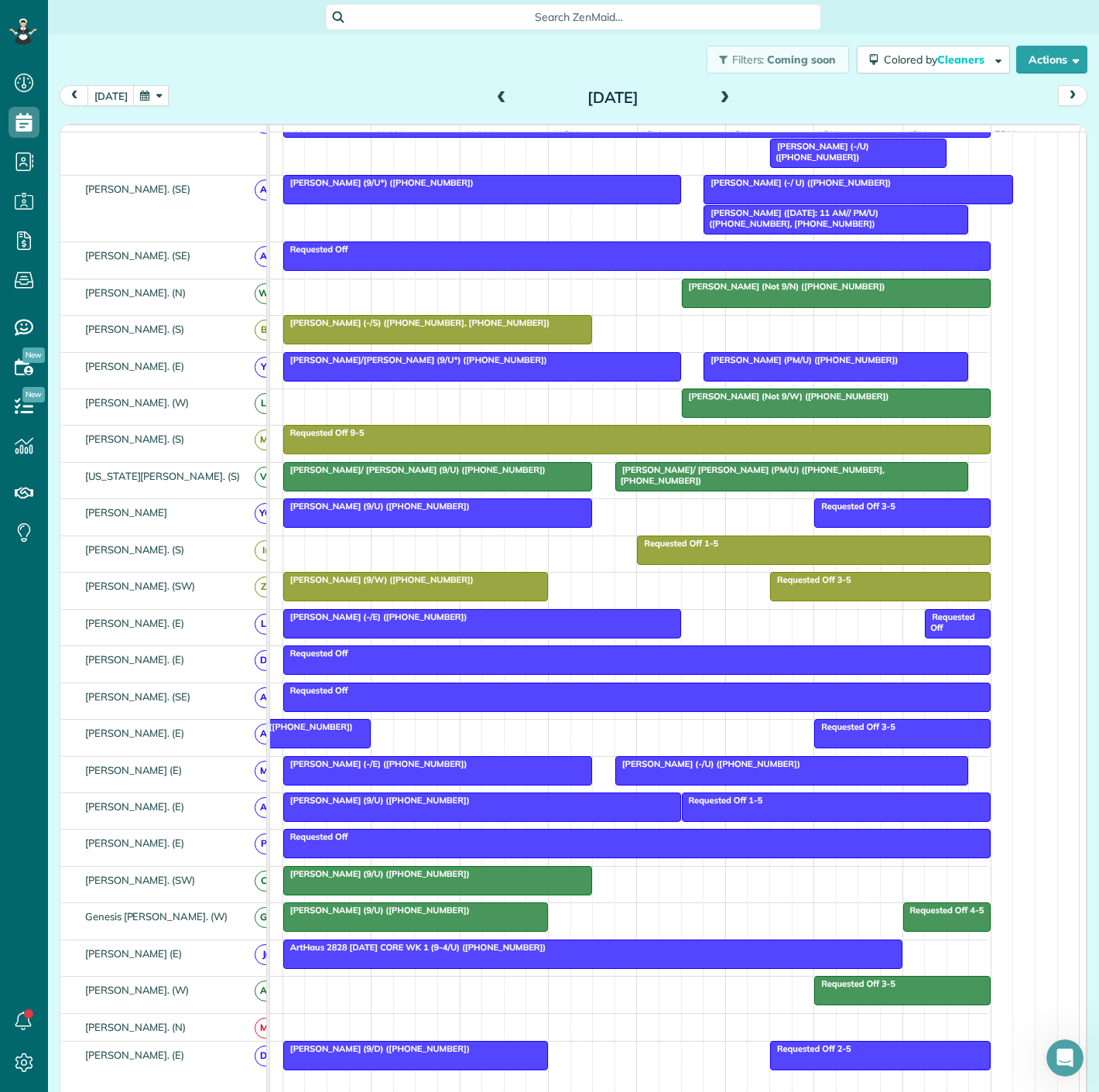
scroll to position [532, 0]
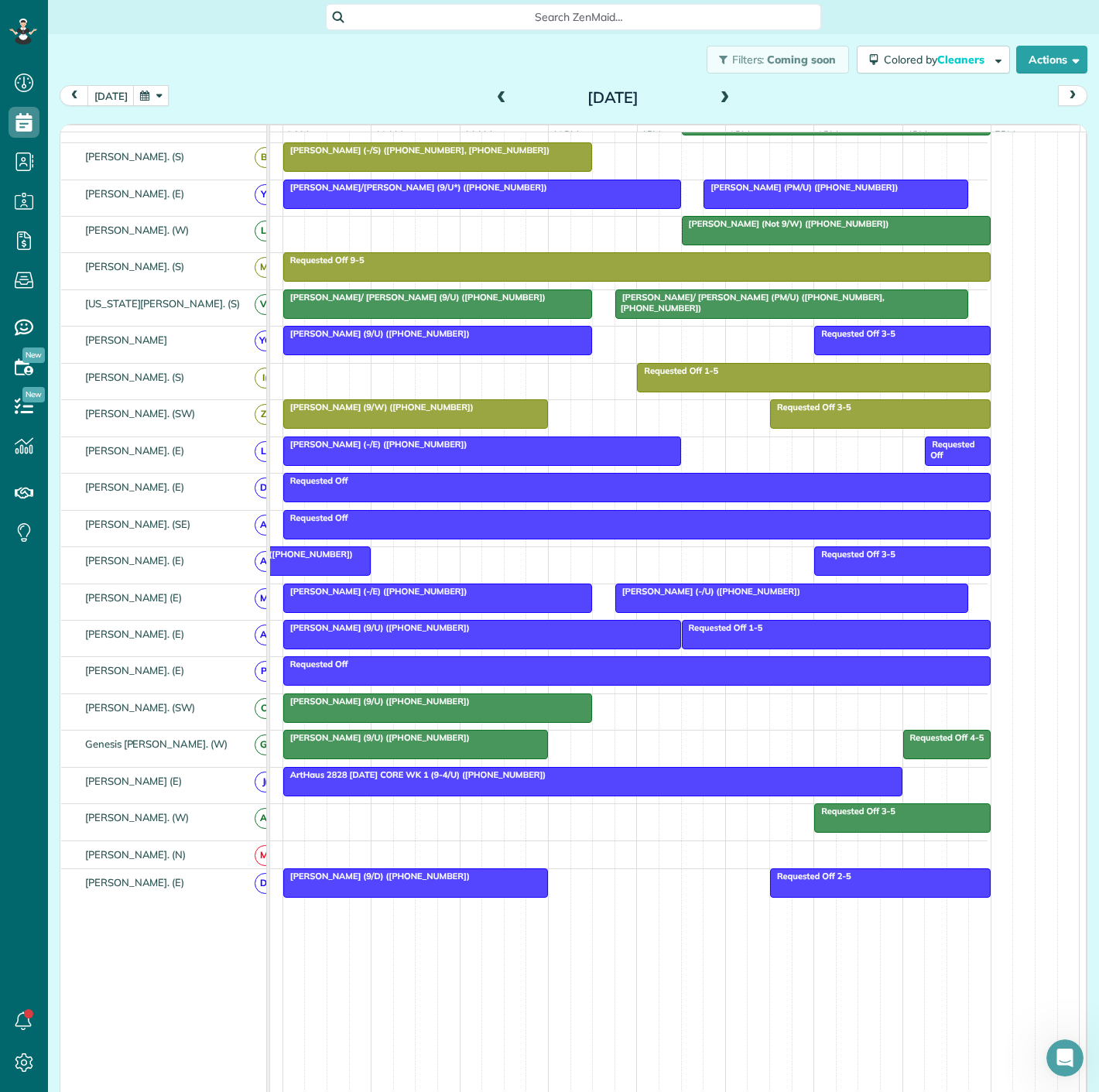
click at [499, 715] on div at bounding box center [438, 707] width 308 height 28
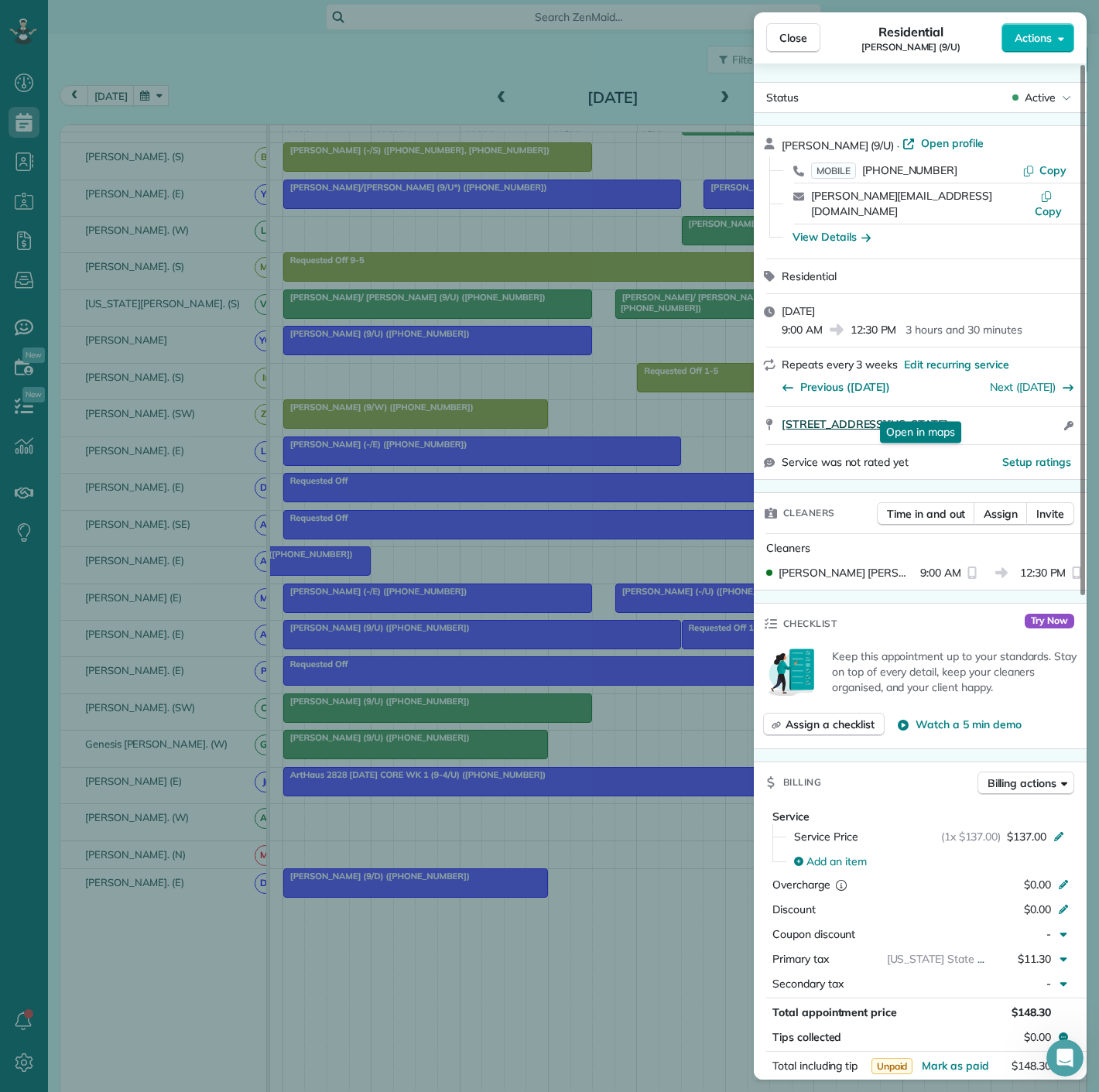
drag, startPoint x: 770, startPoint y: 425, endPoint x: 1043, endPoint y: 409, distance: 273.5
click at [1043, 409] on div "3225 Turtle Creek Blvd #1645C Dallas Texas 75219 Open in maps Open in maps Open…" at bounding box center [920, 425] width 333 height 38
click at [186, 488] on div "Close Residential John Herrmann (9/U) Actions Status Active John Herrmann (9/U)…" at bounding box center [550, 546] width 1099 height 1092
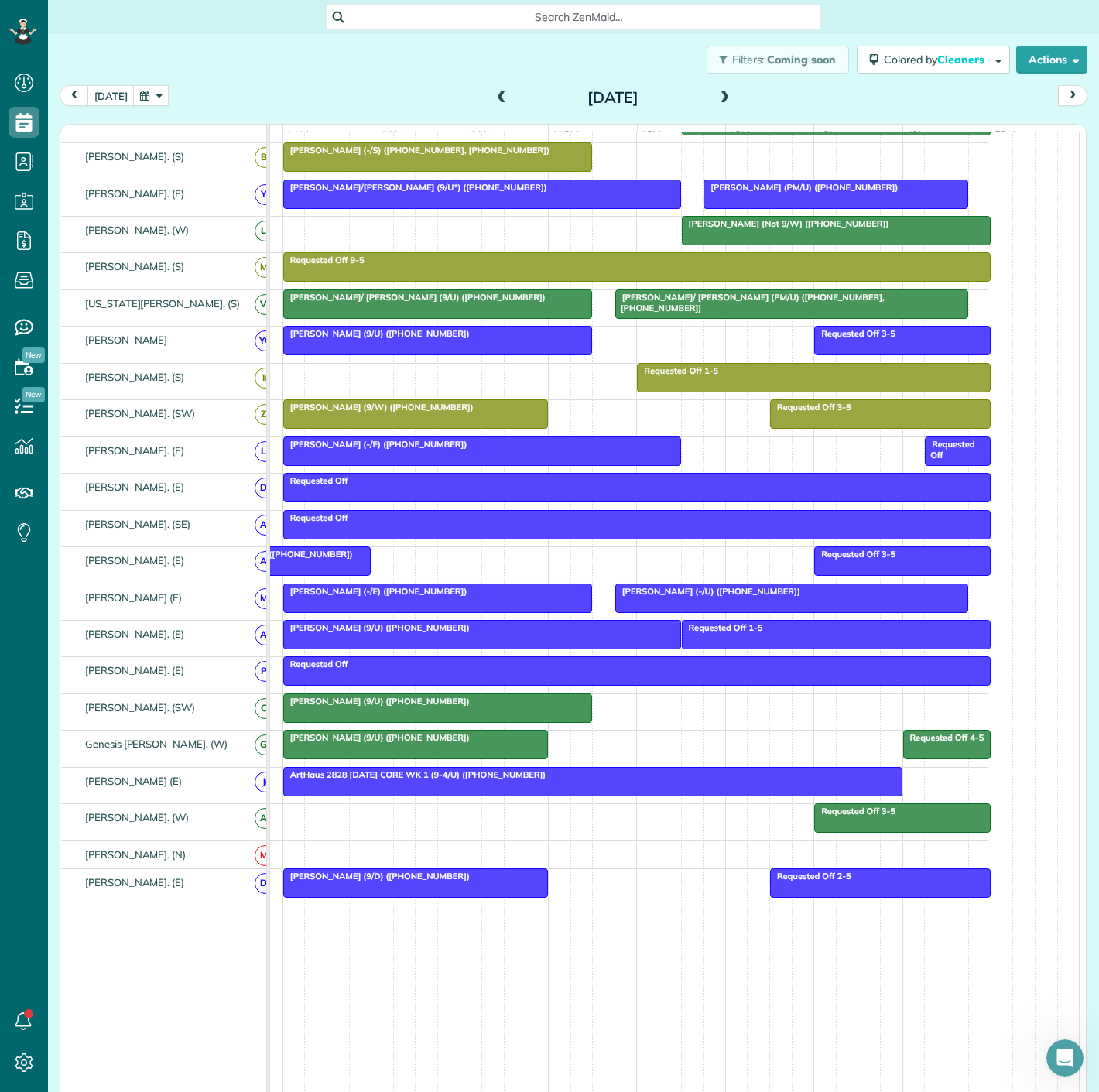
click at [549, 706] on div "John Herrmann (9/U) (+19032765633)" at bounding box center [438, 701] width 300 height 11
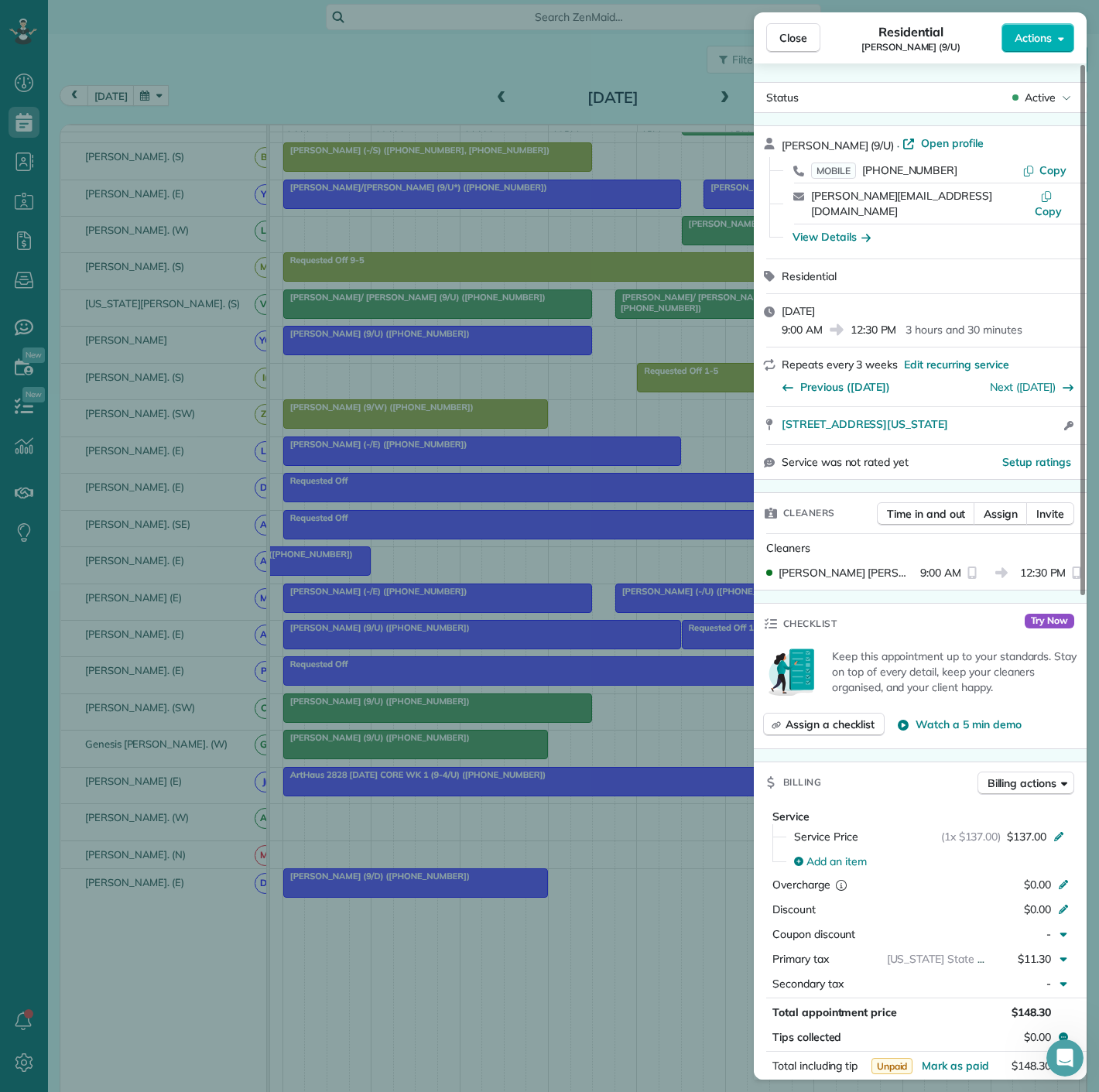
click at [496, 726] on div "Close Residential John Herrmann (9/U) Actions Status Active John Herrmann (9/U)…" at bounding box center [550, 546] width 1099 height 1092
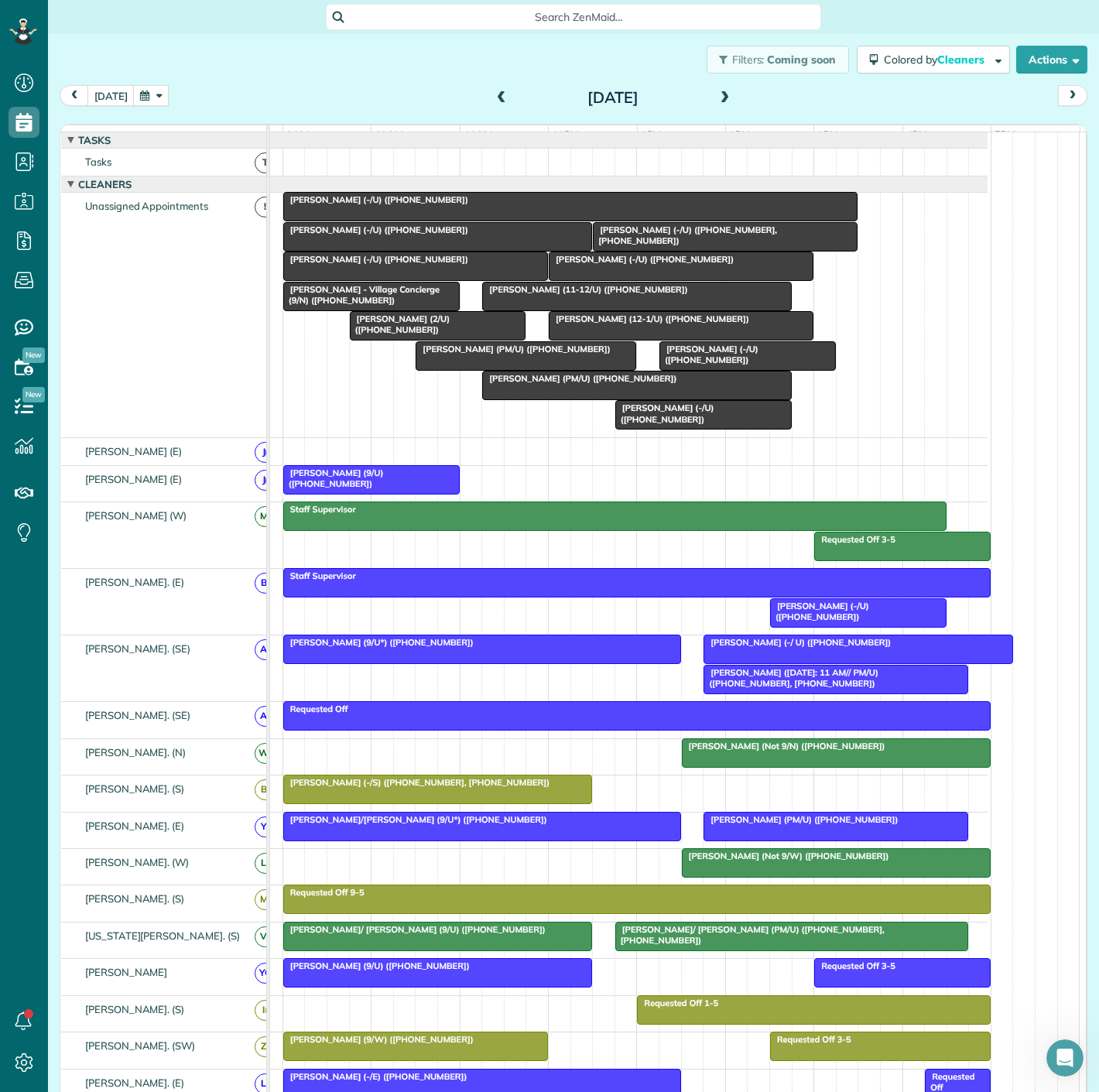
click at [302, 251] on div at bounding box center [438, 236] width 308 height 28
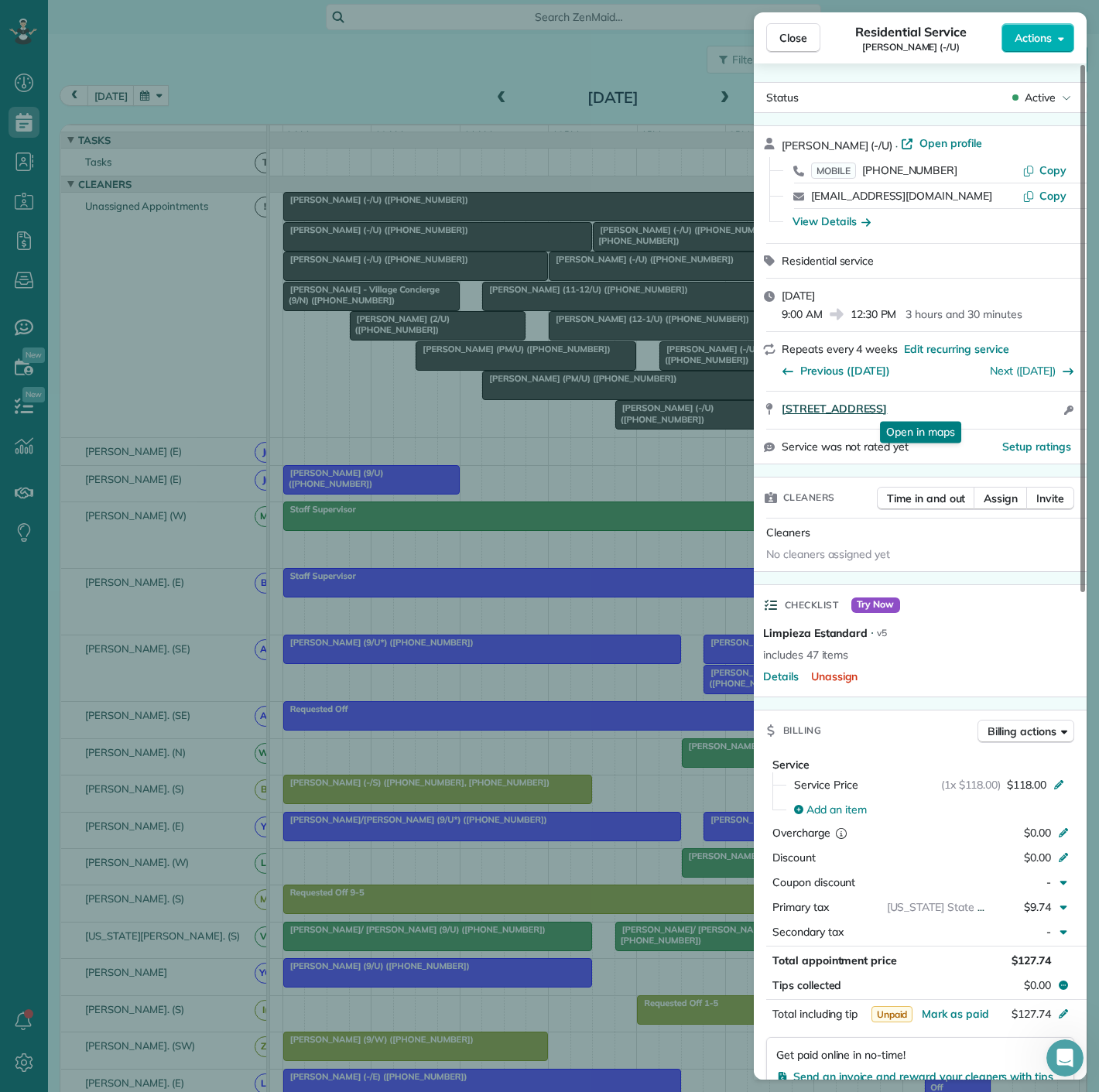
drag, startPoint x: 764, startPoint y: 418, endPoint x: 1004, endPoint y: 414, distance: 240.0
click at [1004, 414] on div "3105 San Jacinto St 115 Dallas TX 75204 Open in maps Open in maps Open access i…" at bounding box center [920, 410] width 333 height 38
click at [490, 319] on div "Close Residential Service Jessica Silvas (-/U) Actions Status Active Jessica Si…" at bounding box center [550, 546] width 1099 height 1092
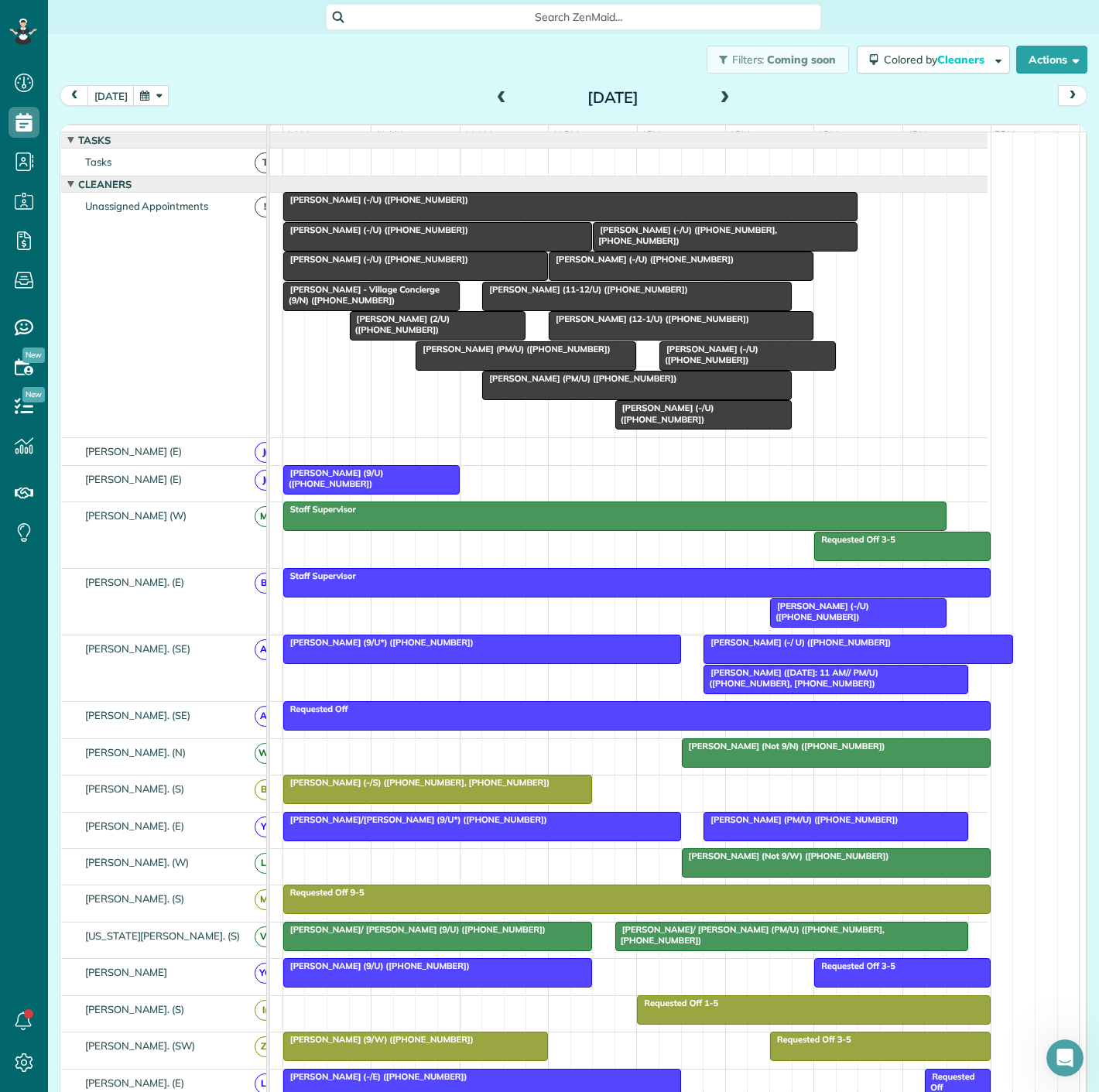
click at [356, 221] on div at bounding box center [571, 206] width 574 height 28
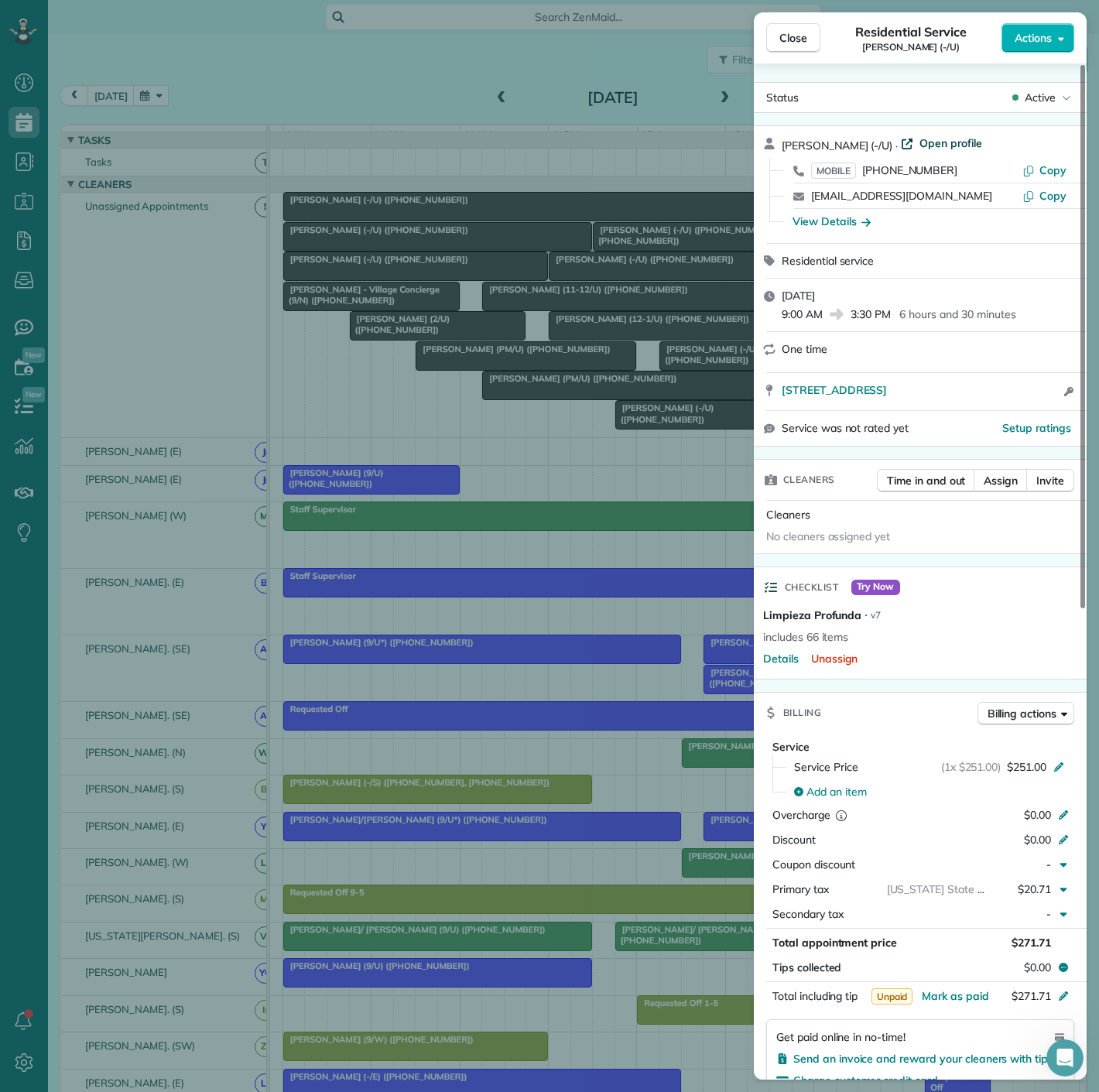
click at [942, 145] on span "Open profile" at bounding box center [951, 144] width 63 height 15
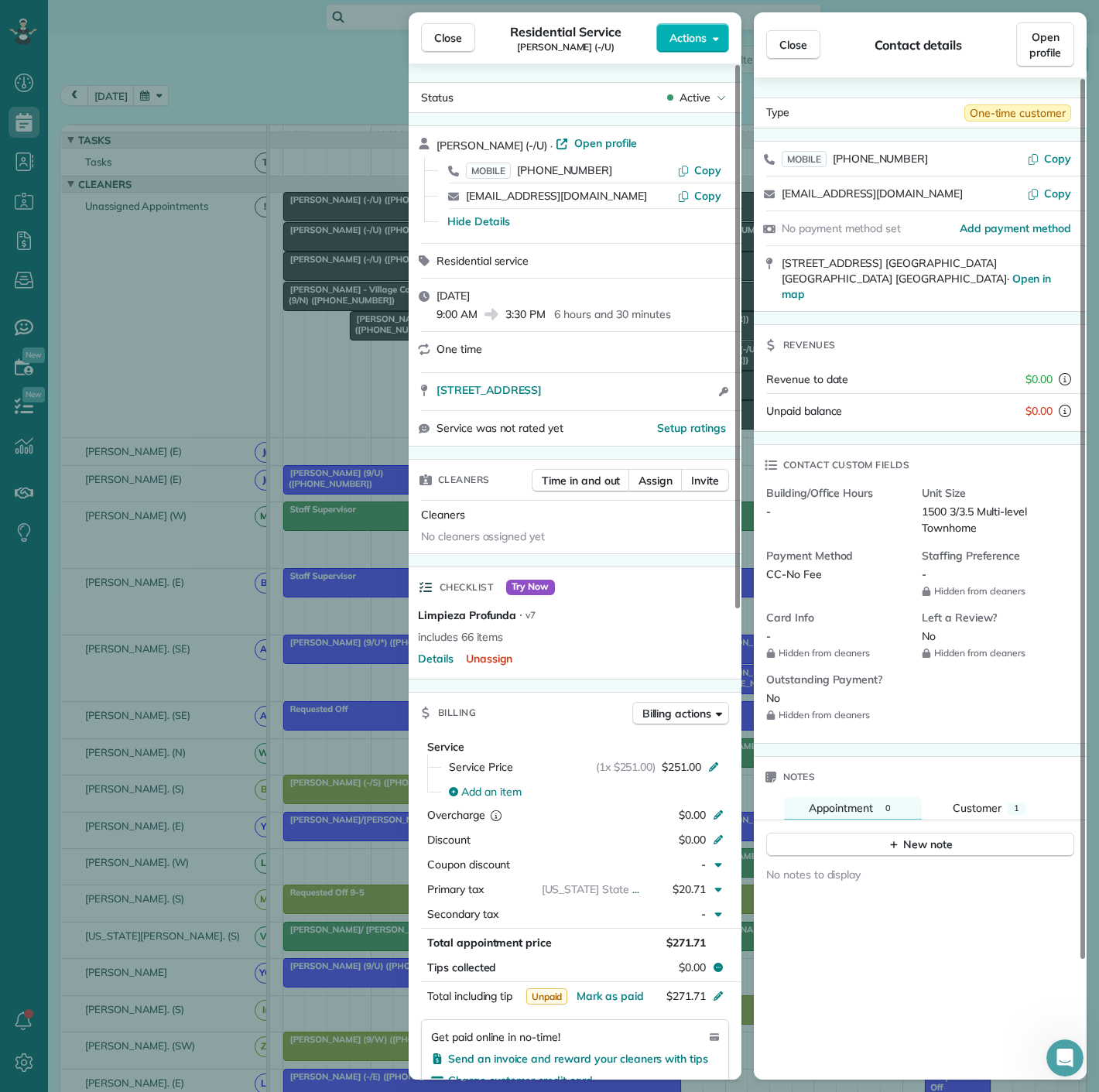
click at [583, 151] on div "Reed Williams (-/U) · Open profile" at bounding box center [584, 145] width 296 height 17
click at [583, 147] on span "Open profile" at bounding box center [605, 144] width 63 height 15
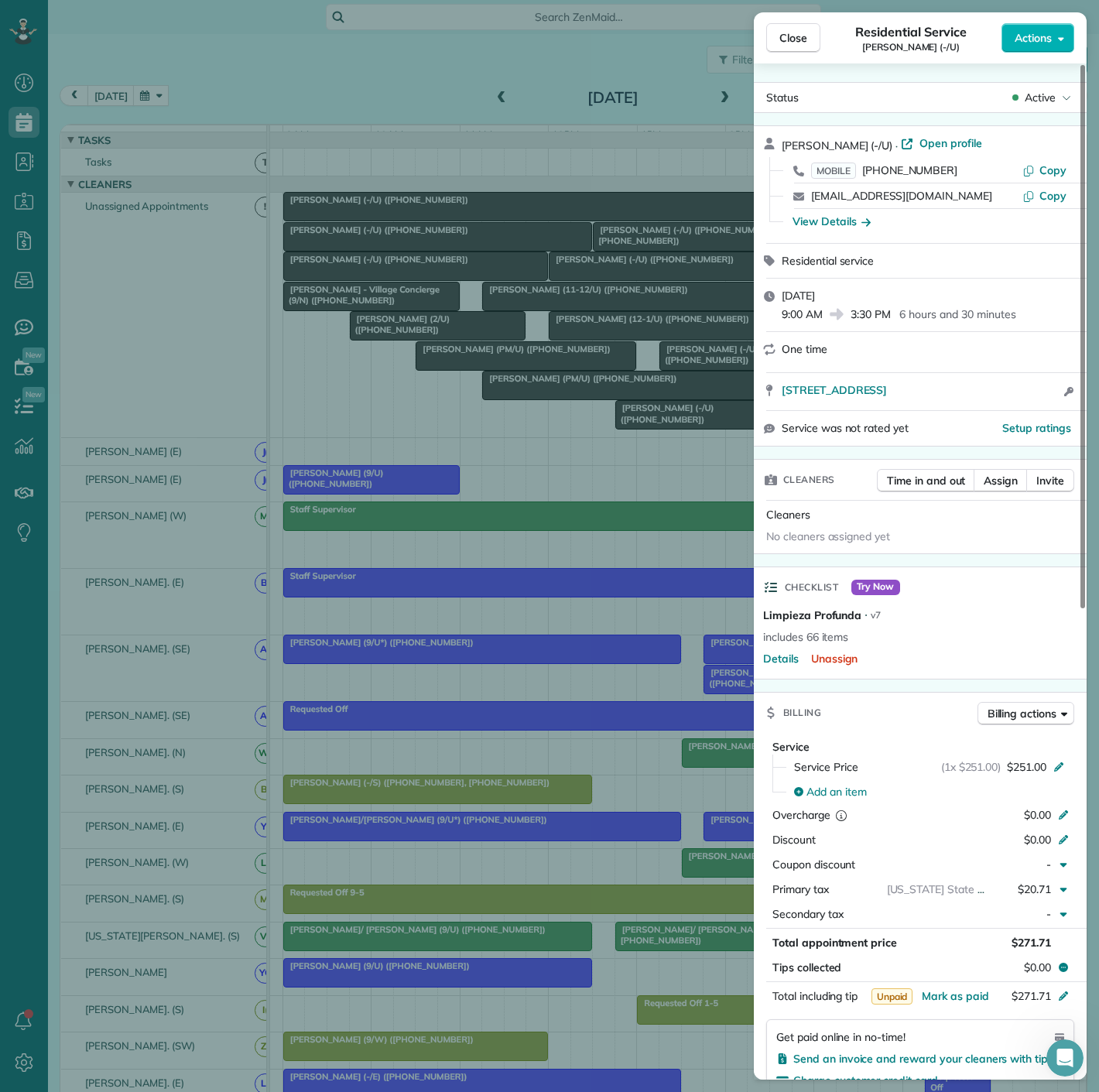
click at [316, 312] on div "Close Residential Service Reed Williams (-/U) Actions Status Active Reed Willia…" at bounding box center [550, 546] width 1099 height 1092
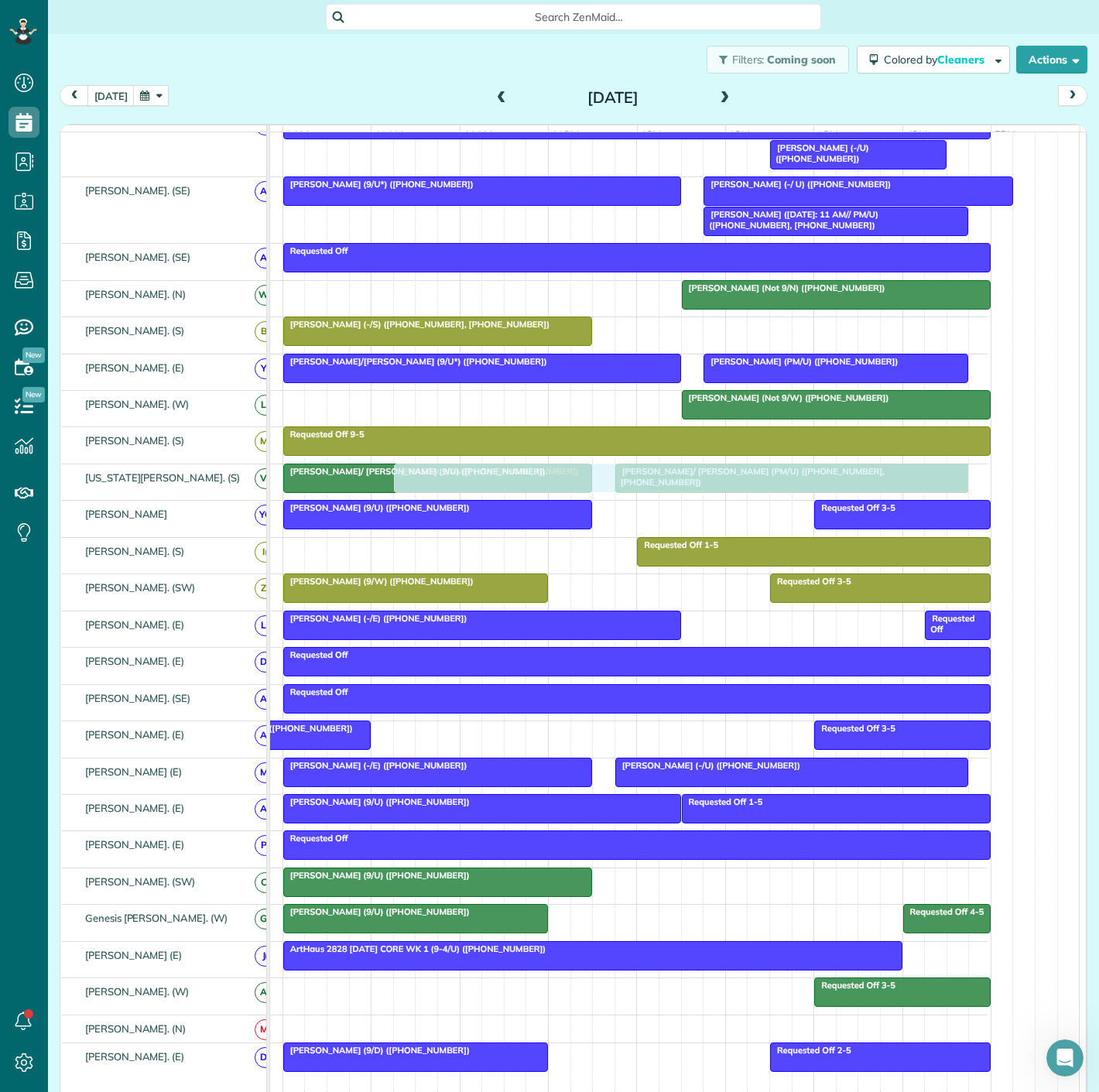
scroll to position [601, 0]
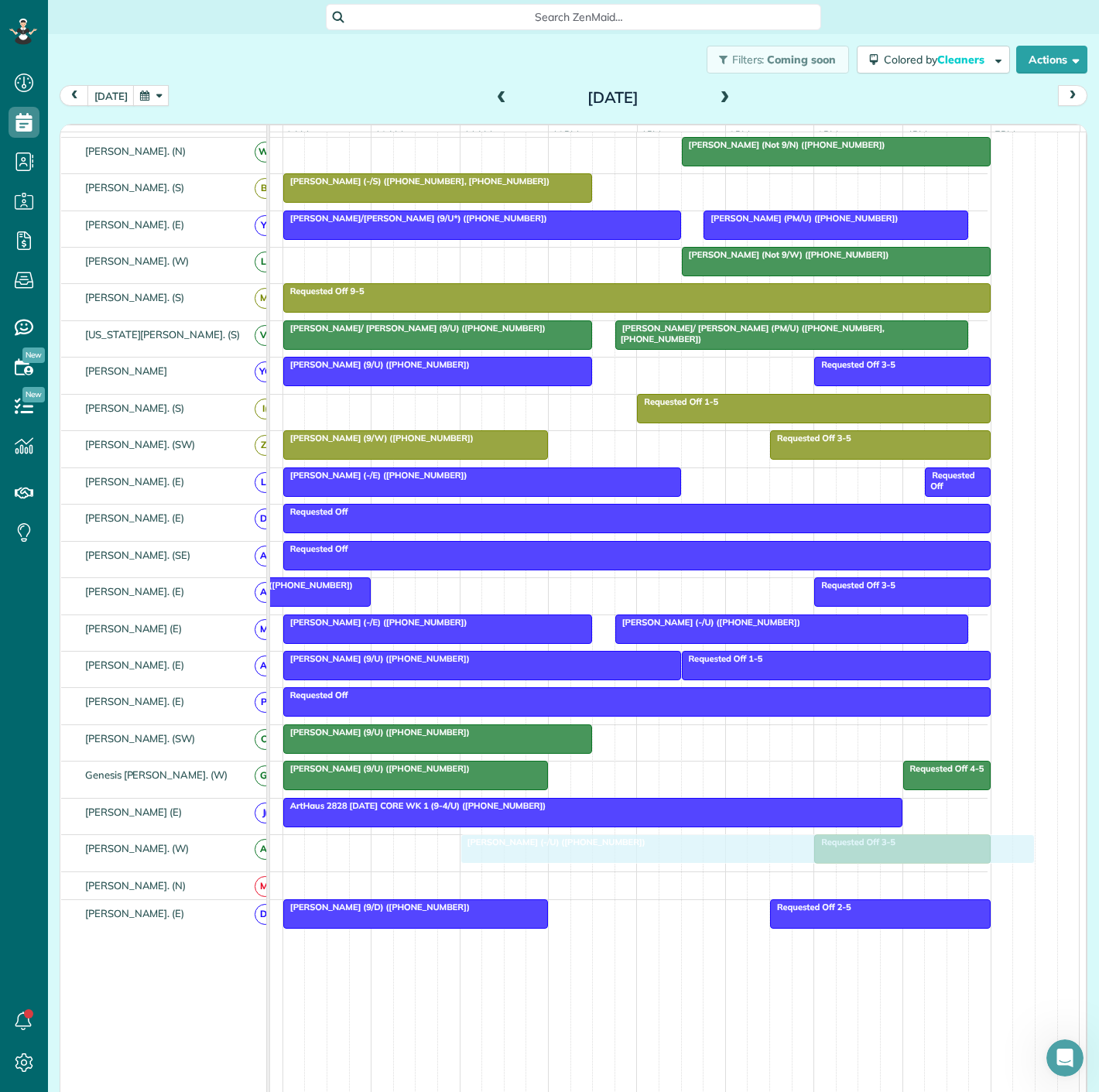
drag, startPoint x: 398, startPoint y: 227, endPoint x: 583, endPoint y: 858, distance: 657.6
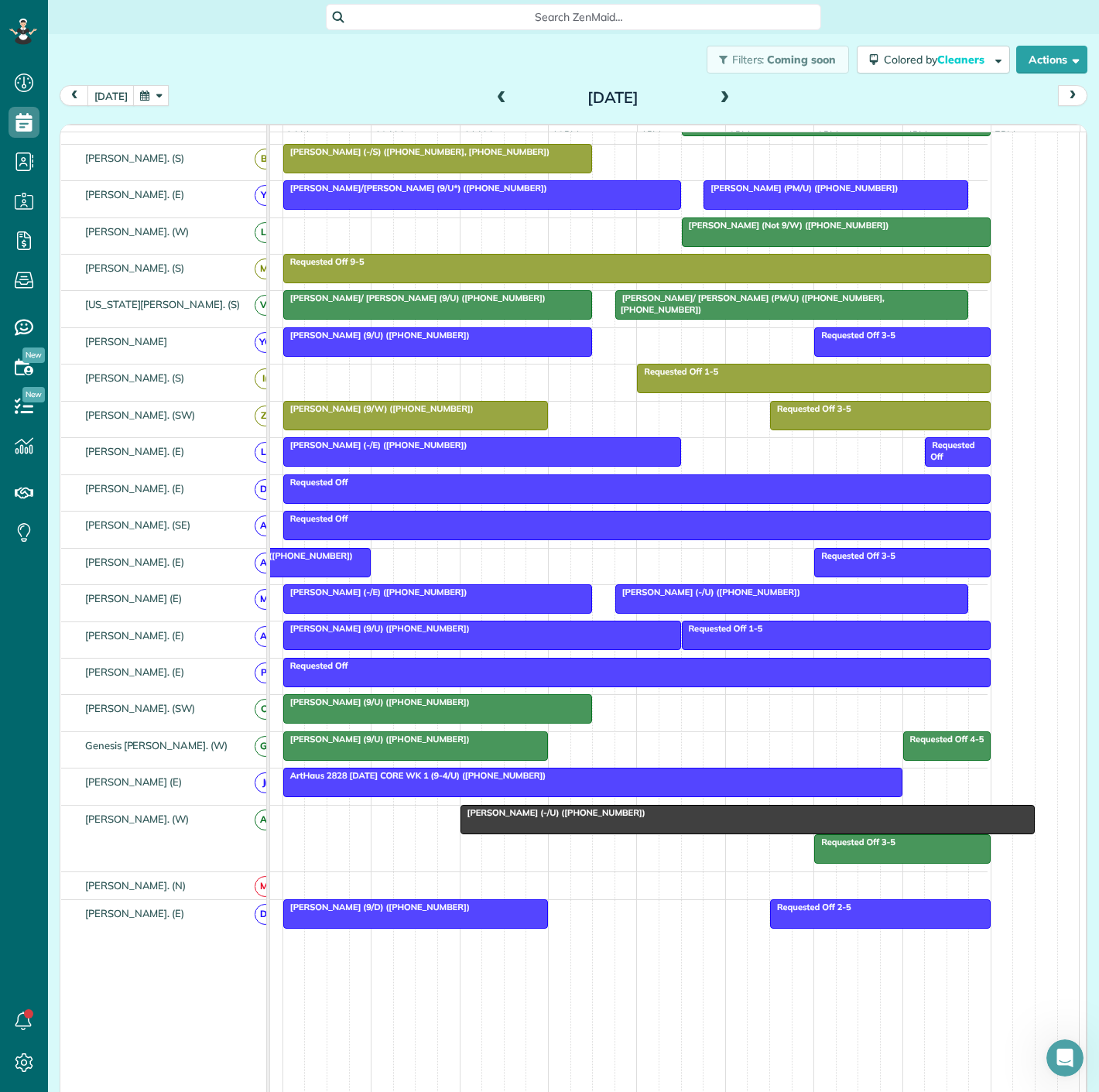
scroll to position [572, 0]
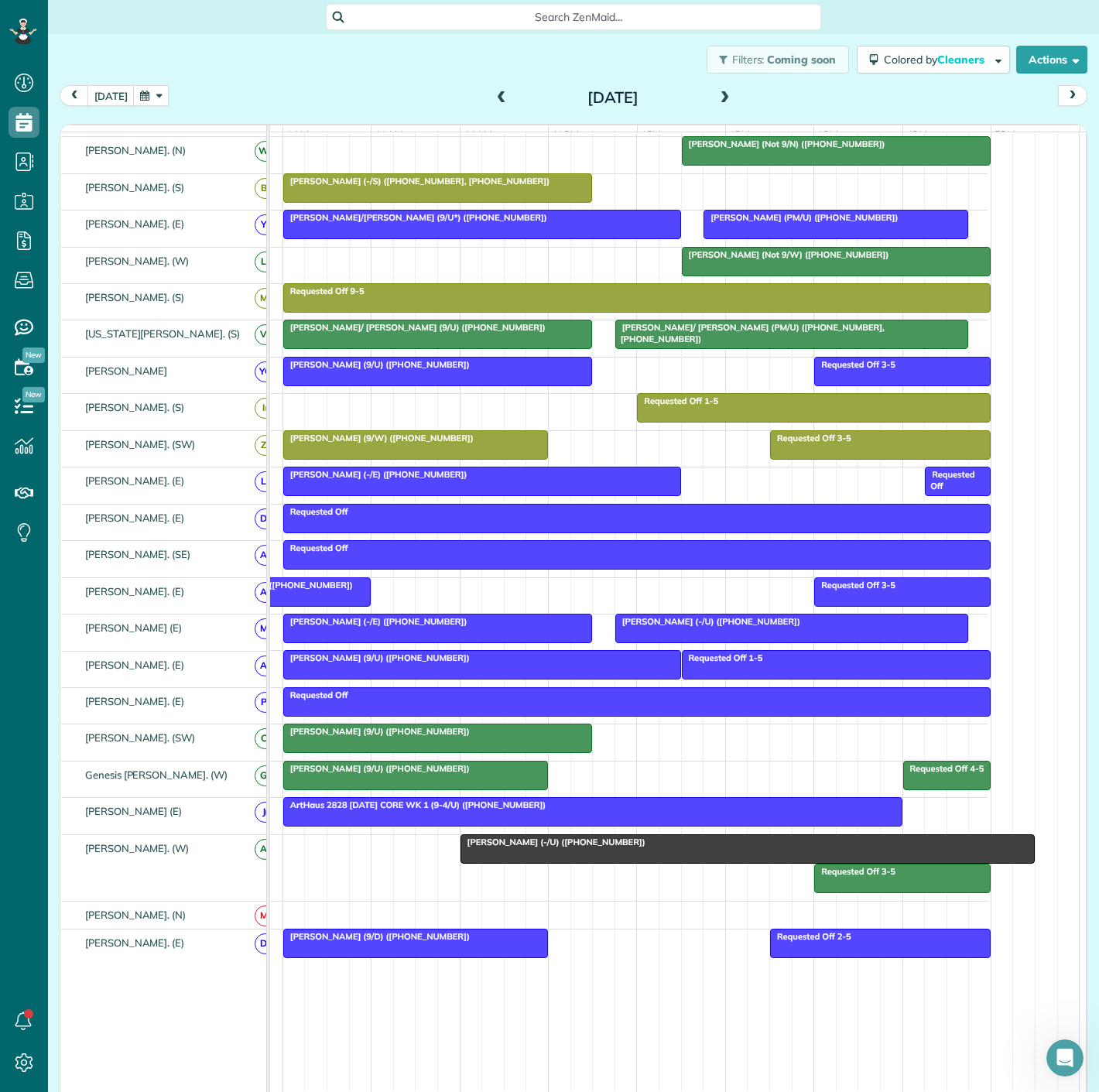
click at [572, 858] on div at bounding box center [748, 848] width 574 height 28
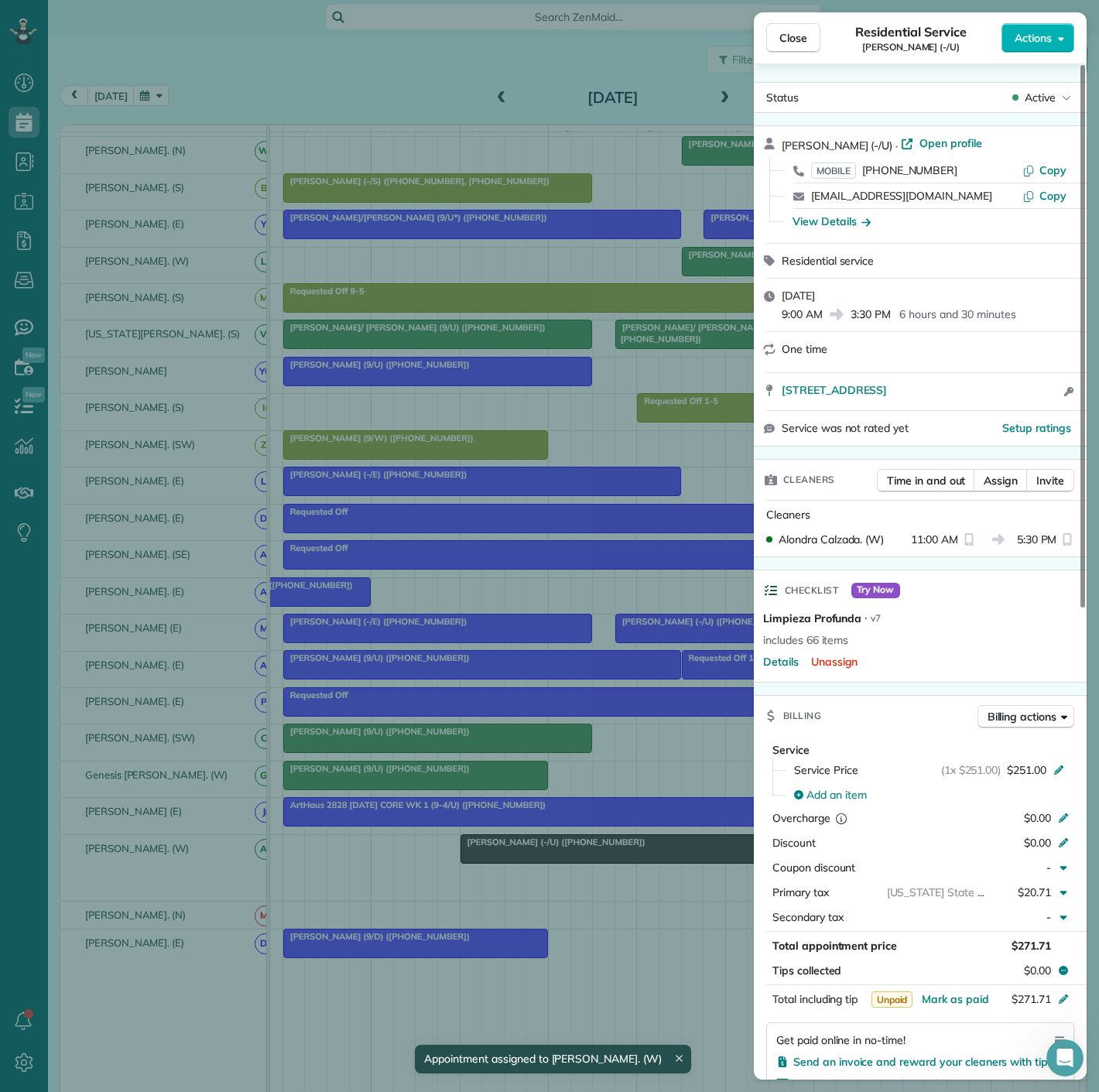
click at [572, 858] on div "Close Residential Service Reed Williams (-/U) Actions Status Active Reed Willia…" at bounding box center [550, 546] width 1099 height 1092
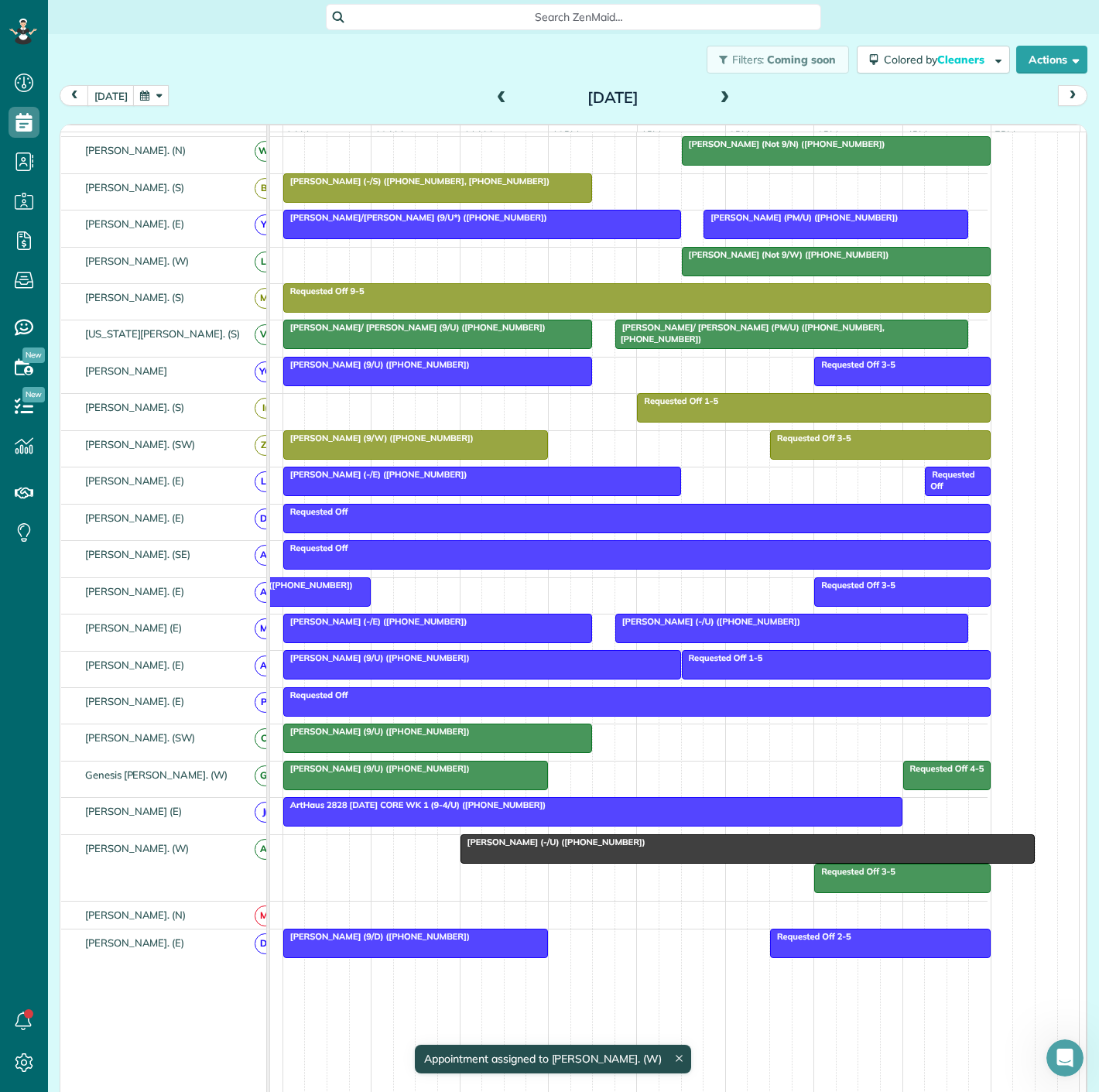
click at [572, 858] on div at bounding box center [748, 848] width 574 height 28
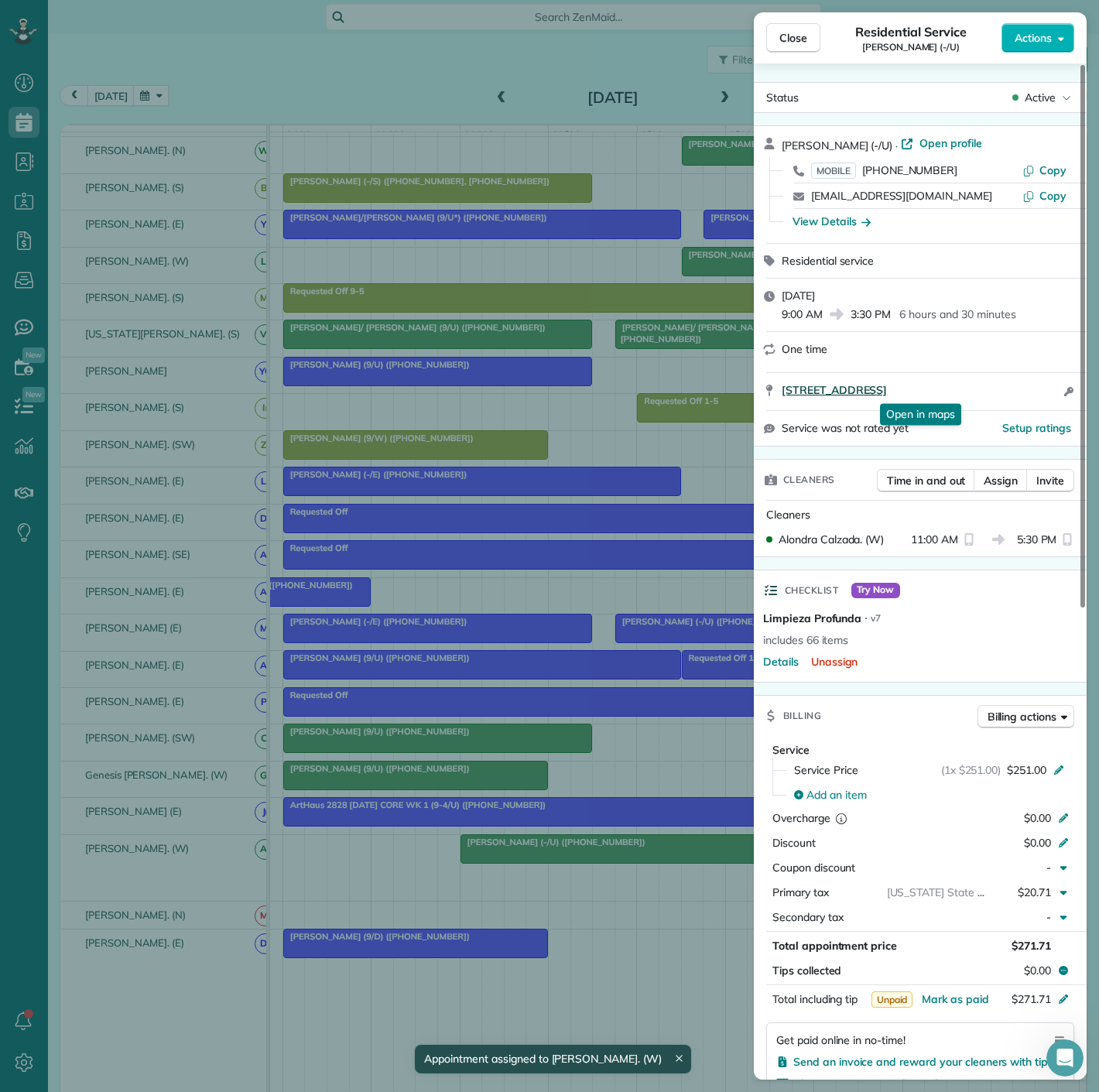
drag, startPoint x: 786, startPoint y: 400, endPoint x: 976, endPoint y: 396, distance: 190.0
click at [976, 396] on div "4904 Lexington Ct Dallas TX TX Open in maps Open in maps Open access information" at bounding box center [929, 391] width 296 height 18
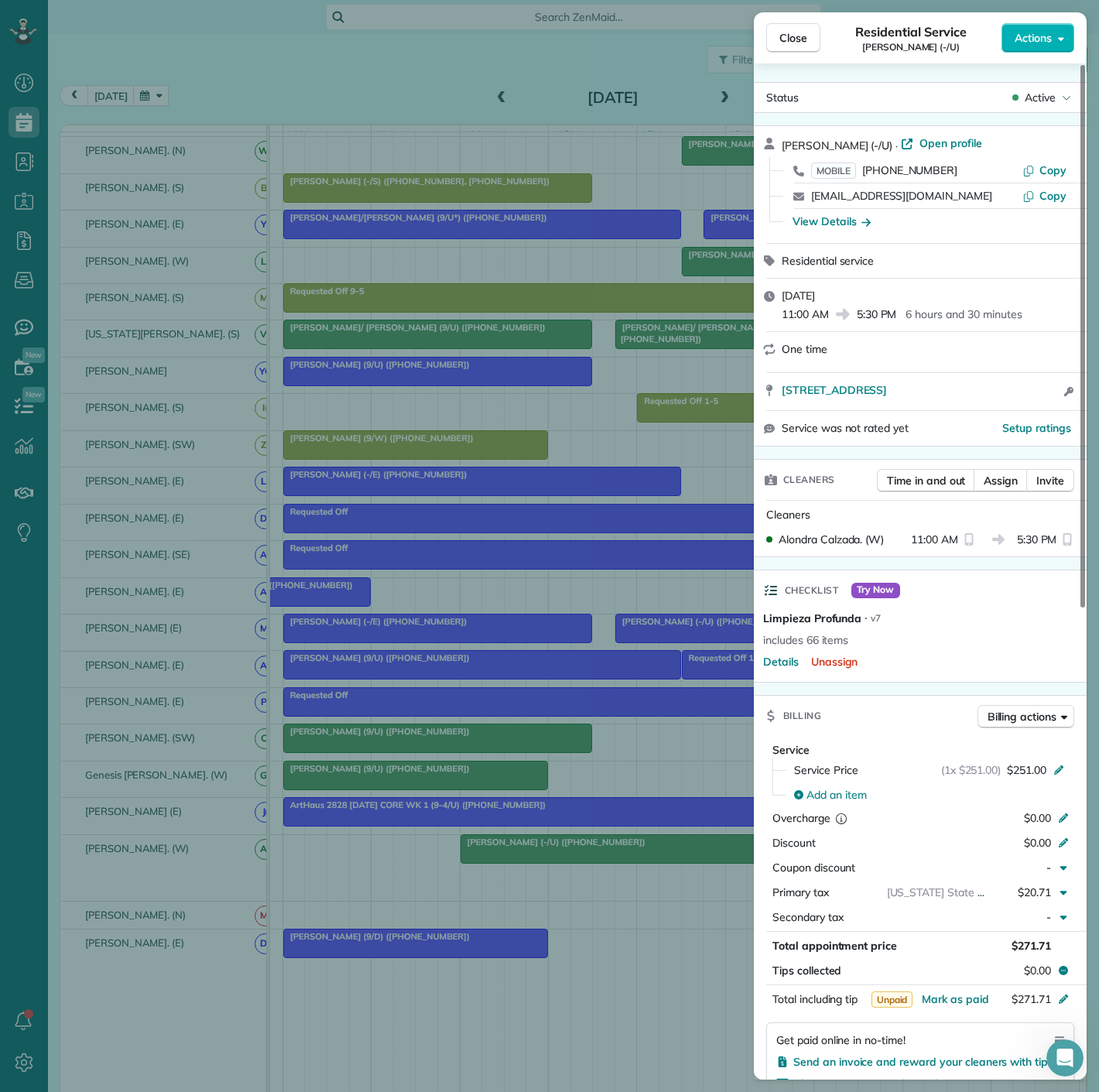
drag, startPoint x: 764, startPoint y: 403, endPoint x: 941, endPoint y: 402, distance: 177.0
click at [941, 402] on div "4904 Lexington Ct Dallas TX TX Open access information" at bounding box center [920, 391] width 333 height 38
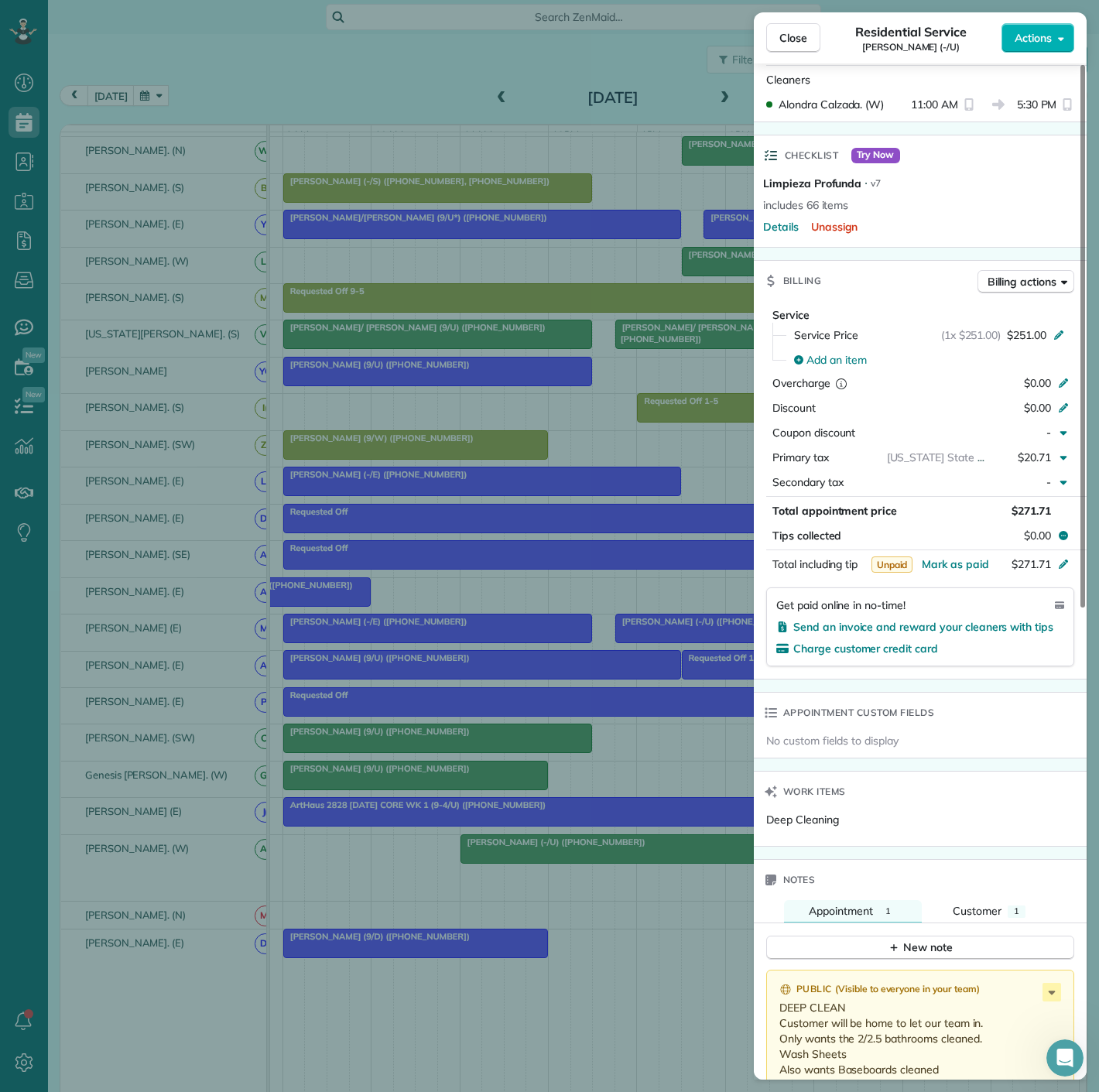
scroll to position [692, 0]
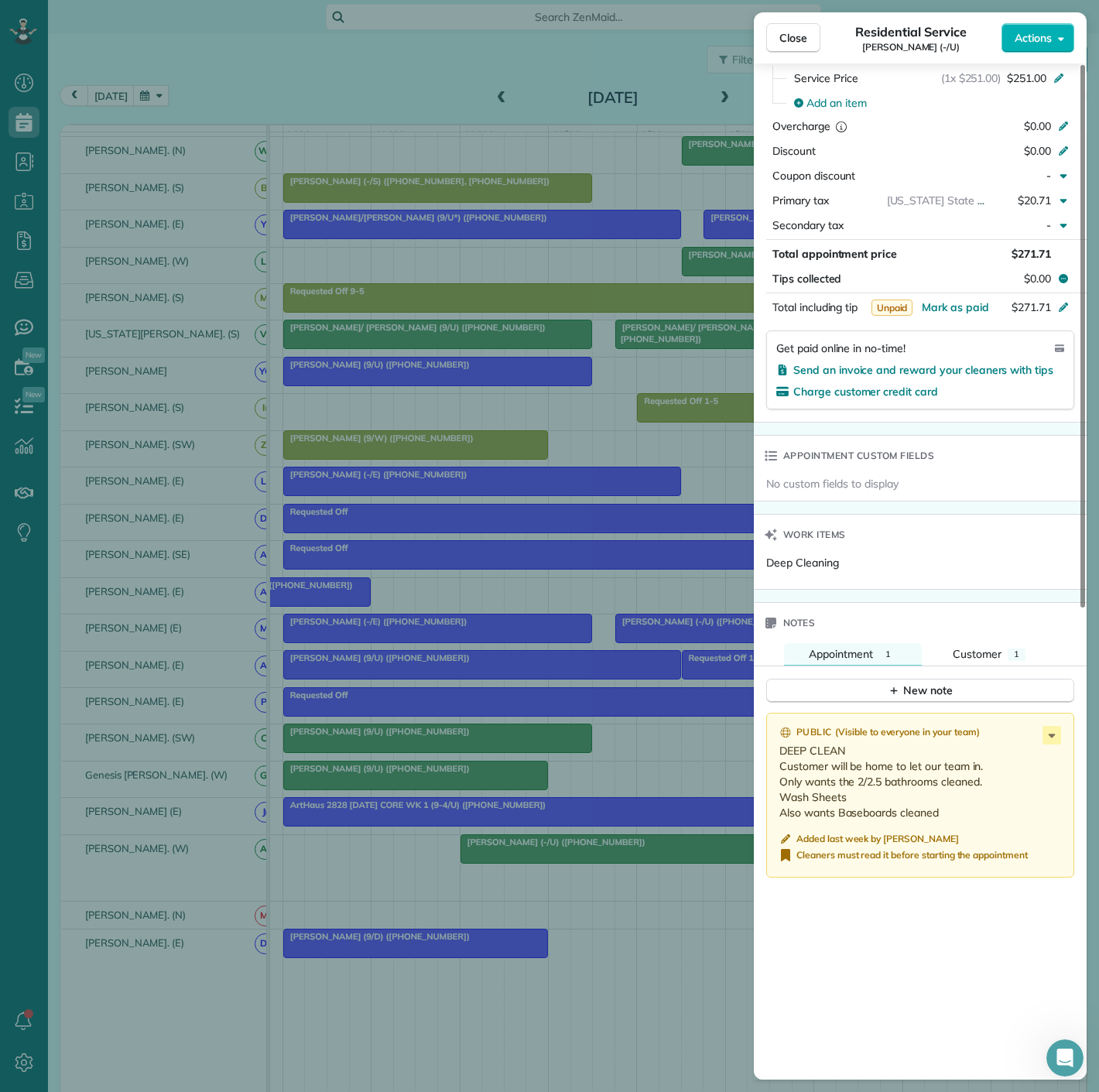
click at [373, 737] on div "Close Residential Service Reed Williams (-/U) Actions Status Active Reed Willia…" at bounding box center [550, 546] width 1099 height 1092
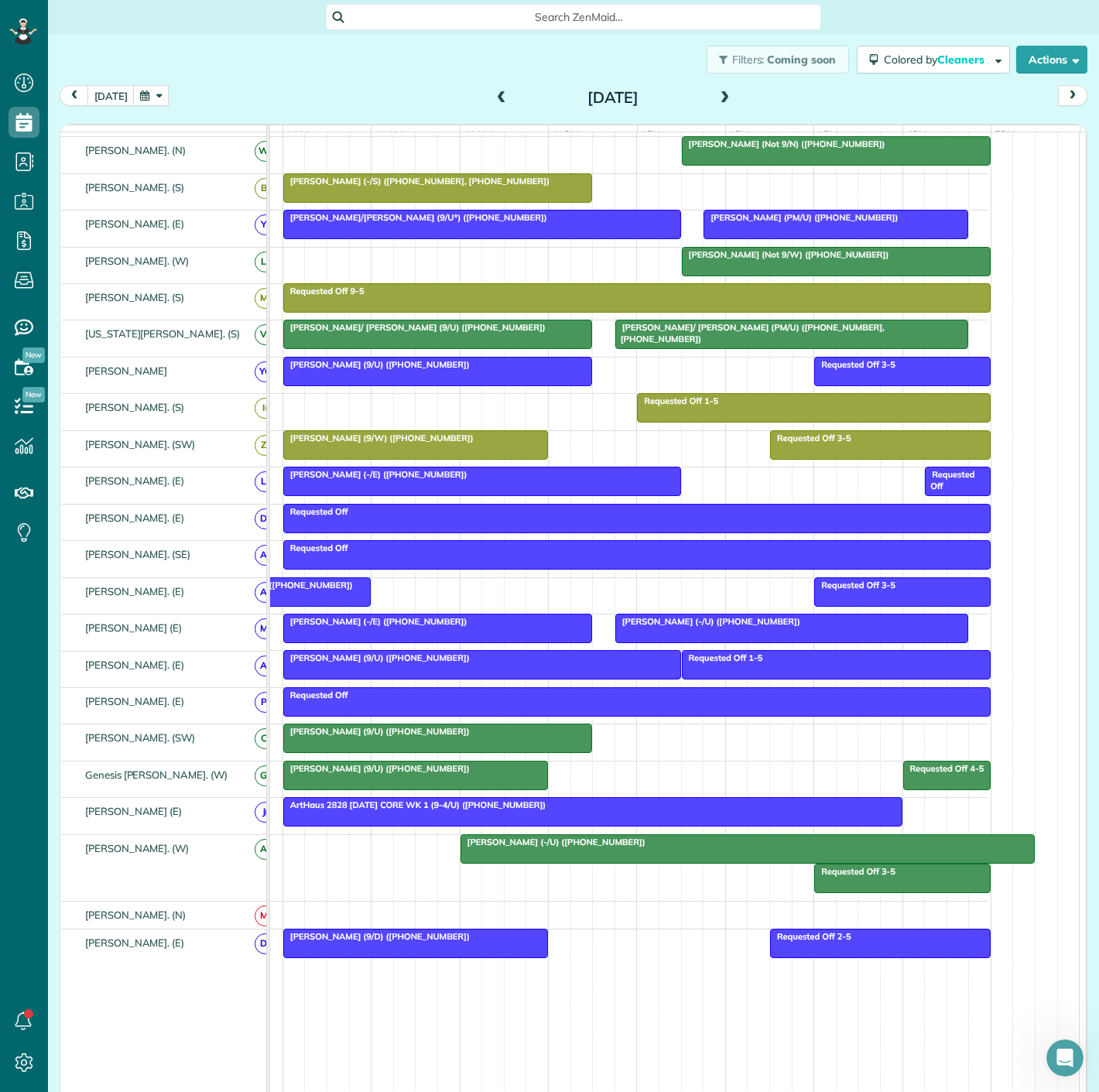
click at [610, 480] on div "Ricardo Hoz (-/E) (+12053065037)" at bounding box center [482, 474] width 389 height 11
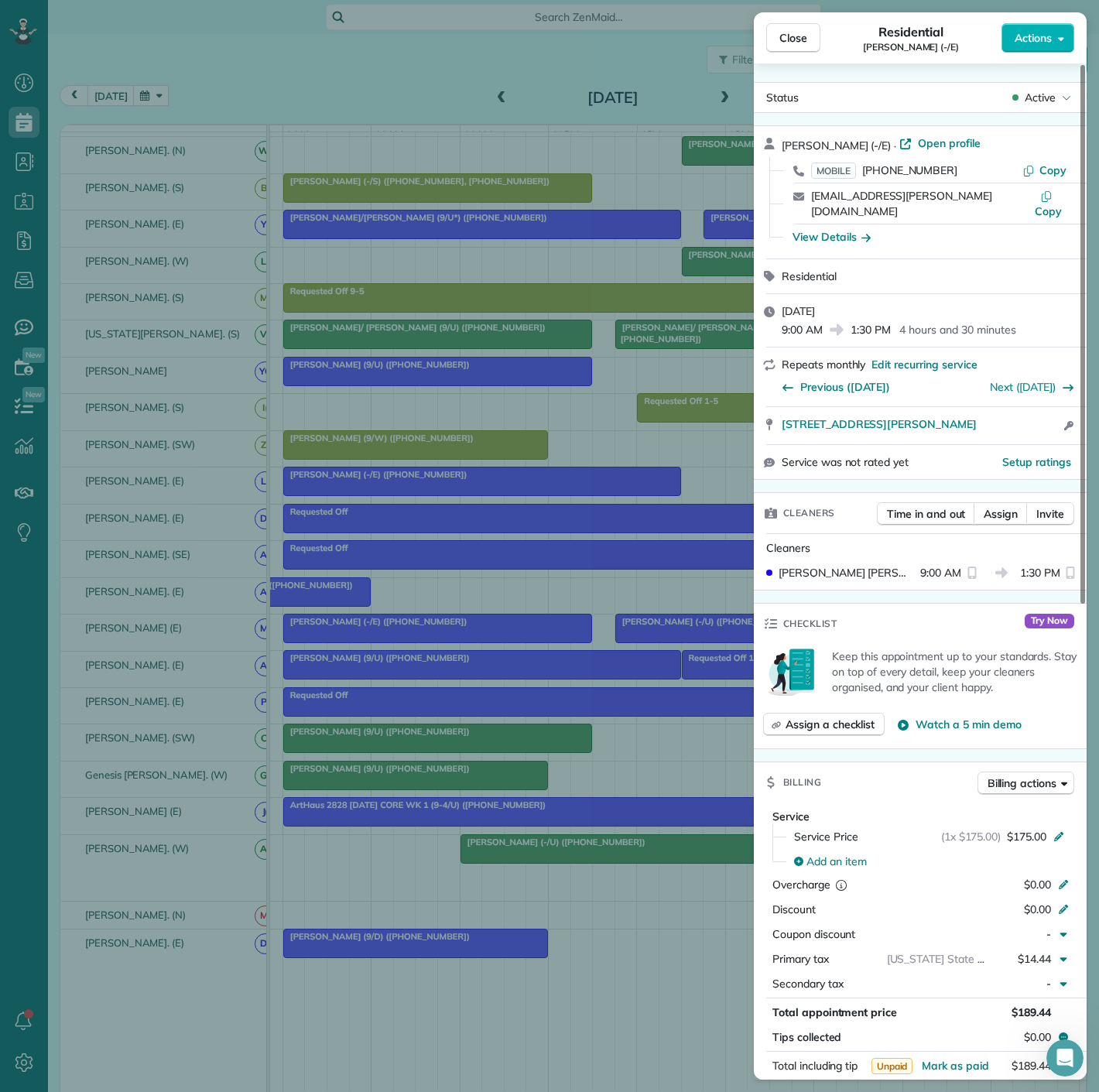
click at [610, 482] on div "Close Residential Ricardo Hoz (-/E) Actions Status Active Ricardo Hoz (-/E) · O…" at bounding box center [550, 546] width 1099 height 1092
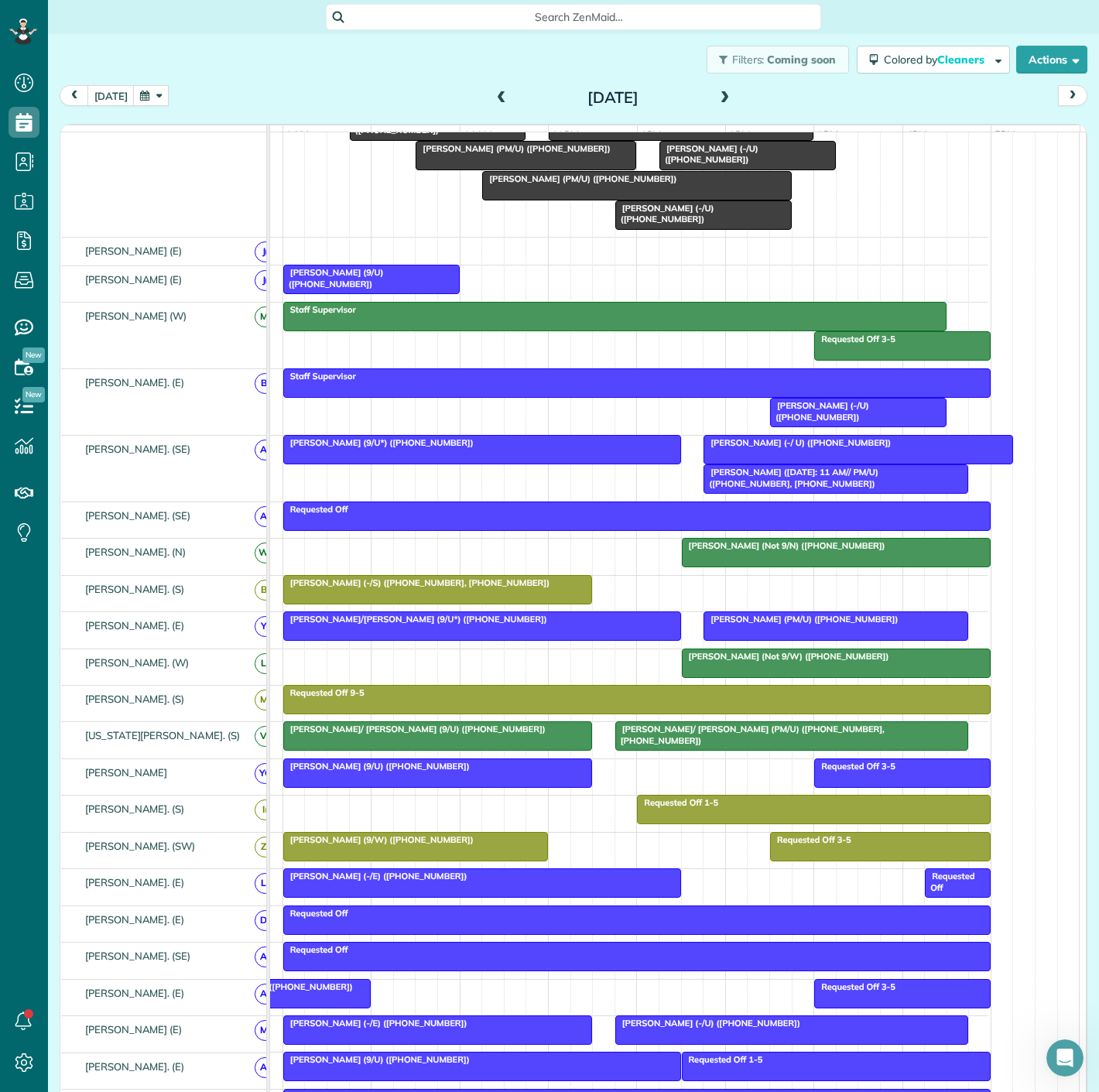
scroll to position [142, 0]
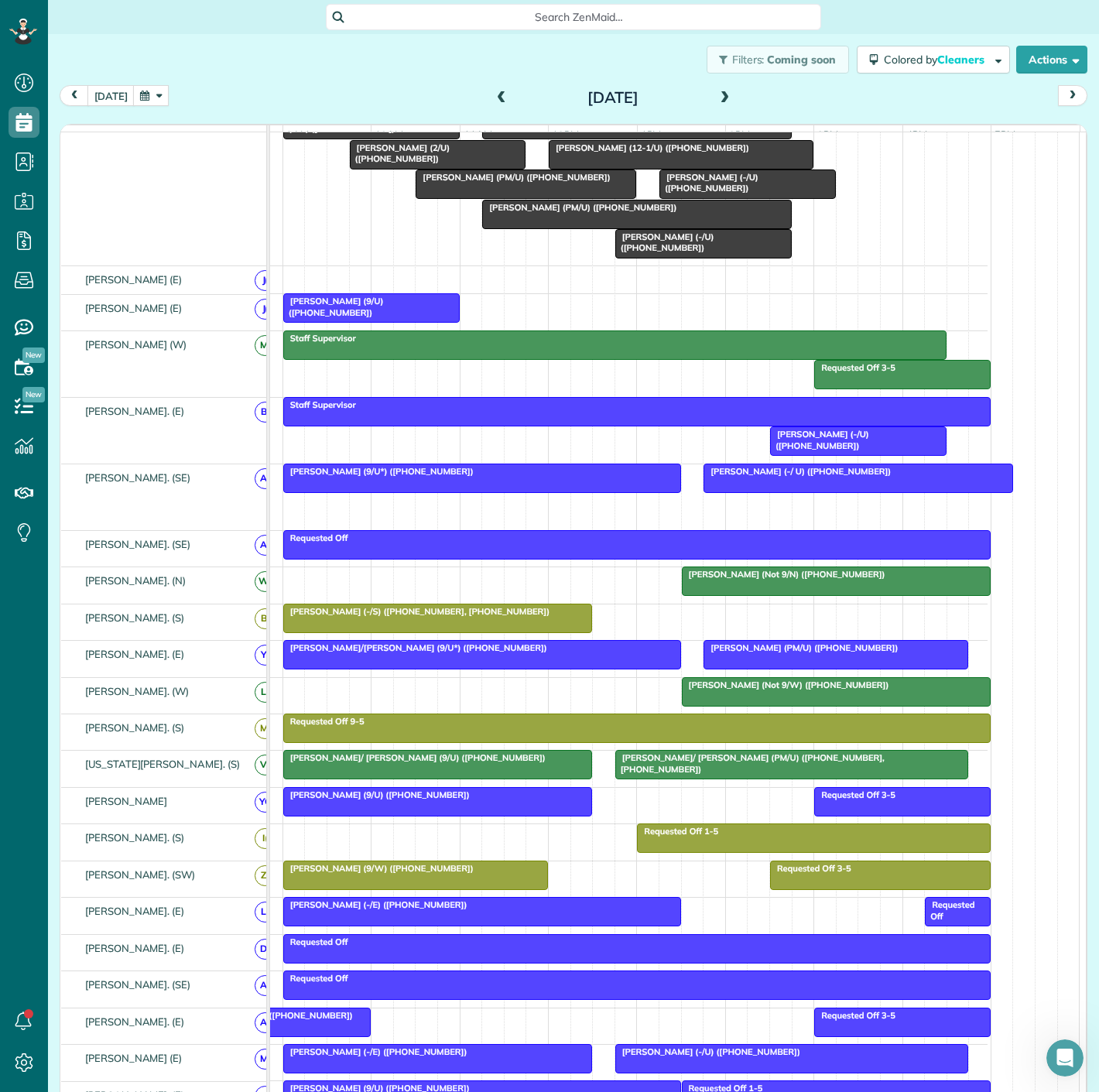
drag, startPoint x: 748, startPoint y: 520, endPoint x: 705, endPoint y: 233, distance: 290.2
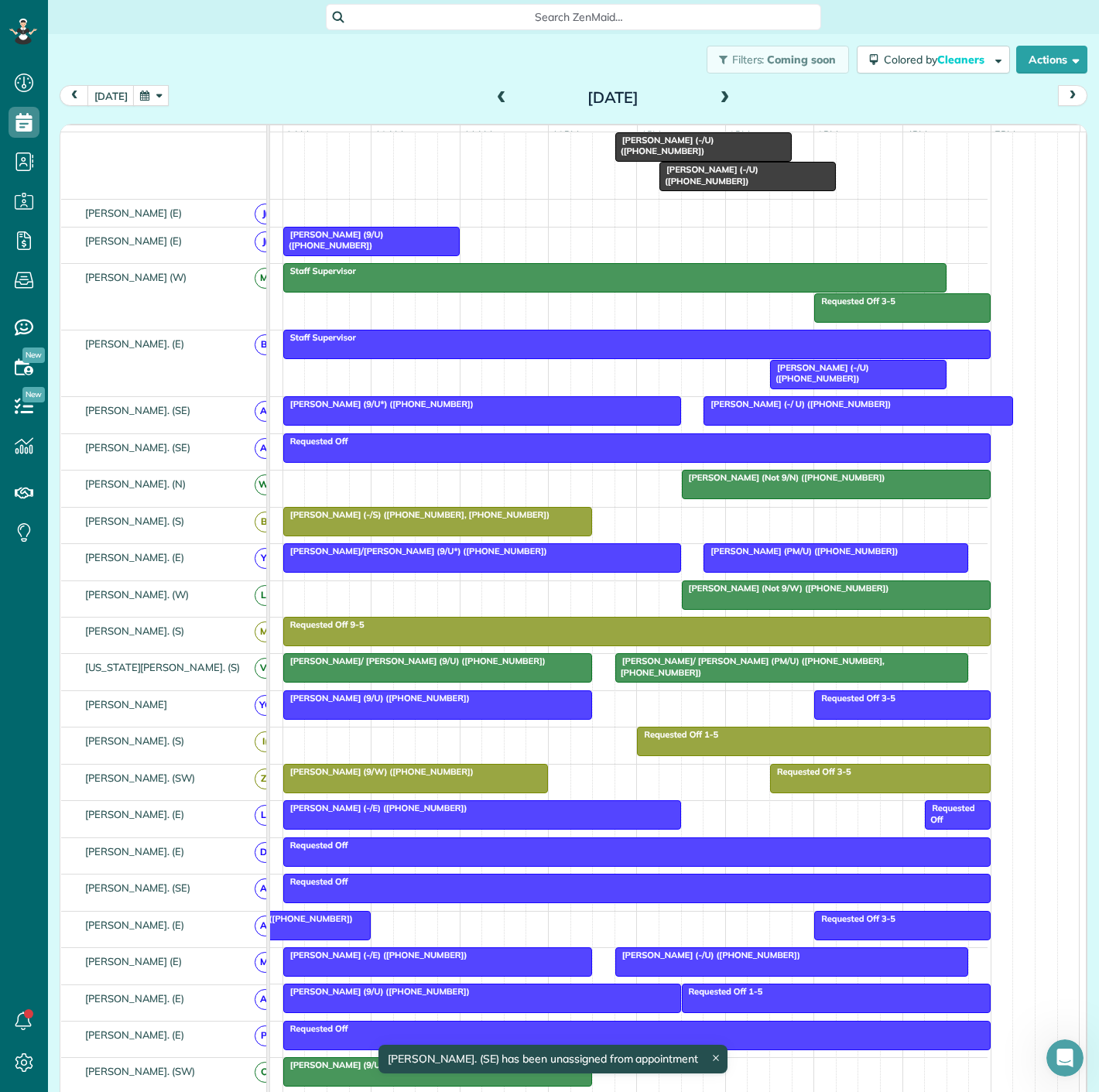
scroll to position [258, 0]
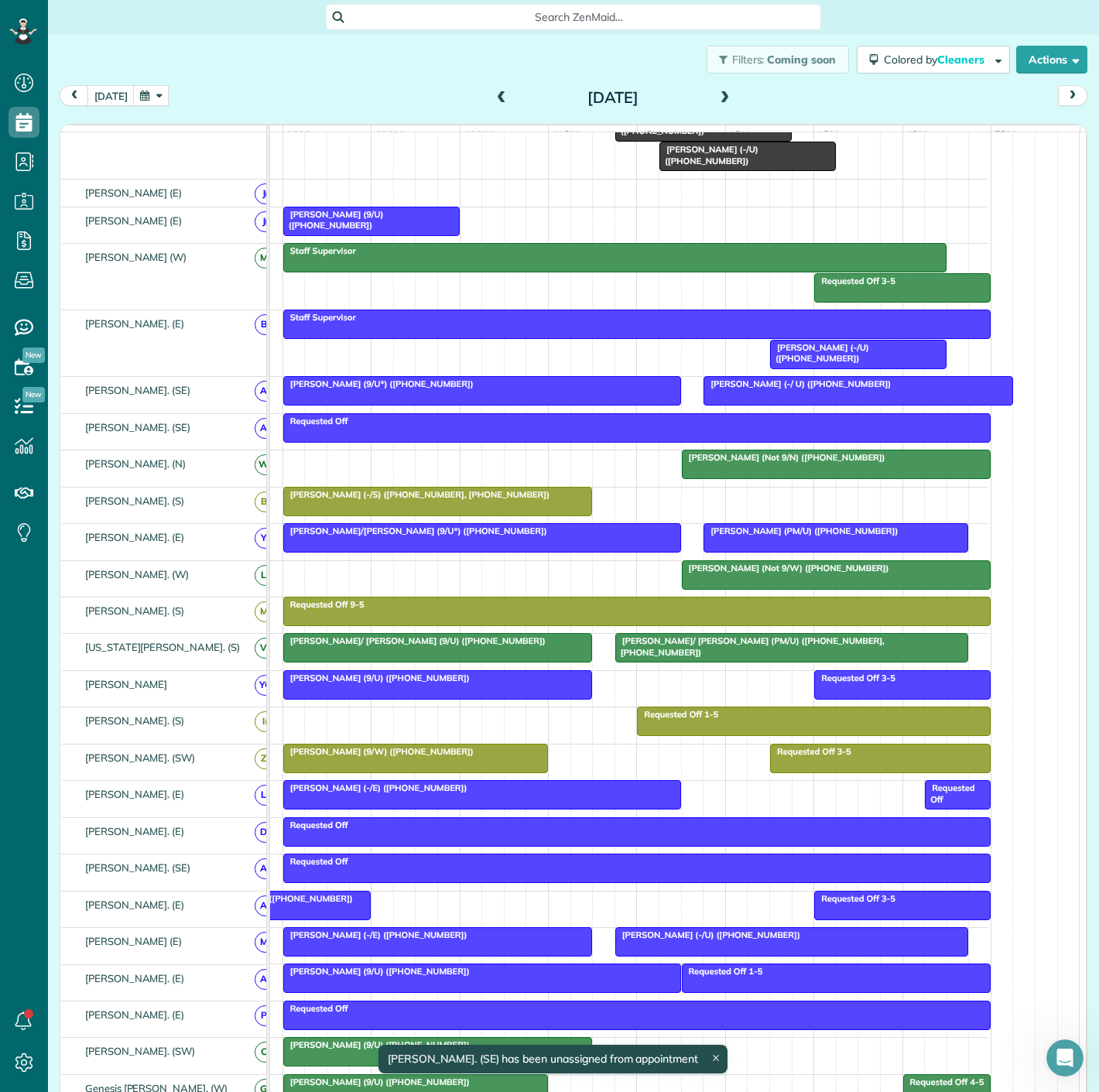
click at [733, 584] on div at bounding box center [836, 574] width 308 height 28
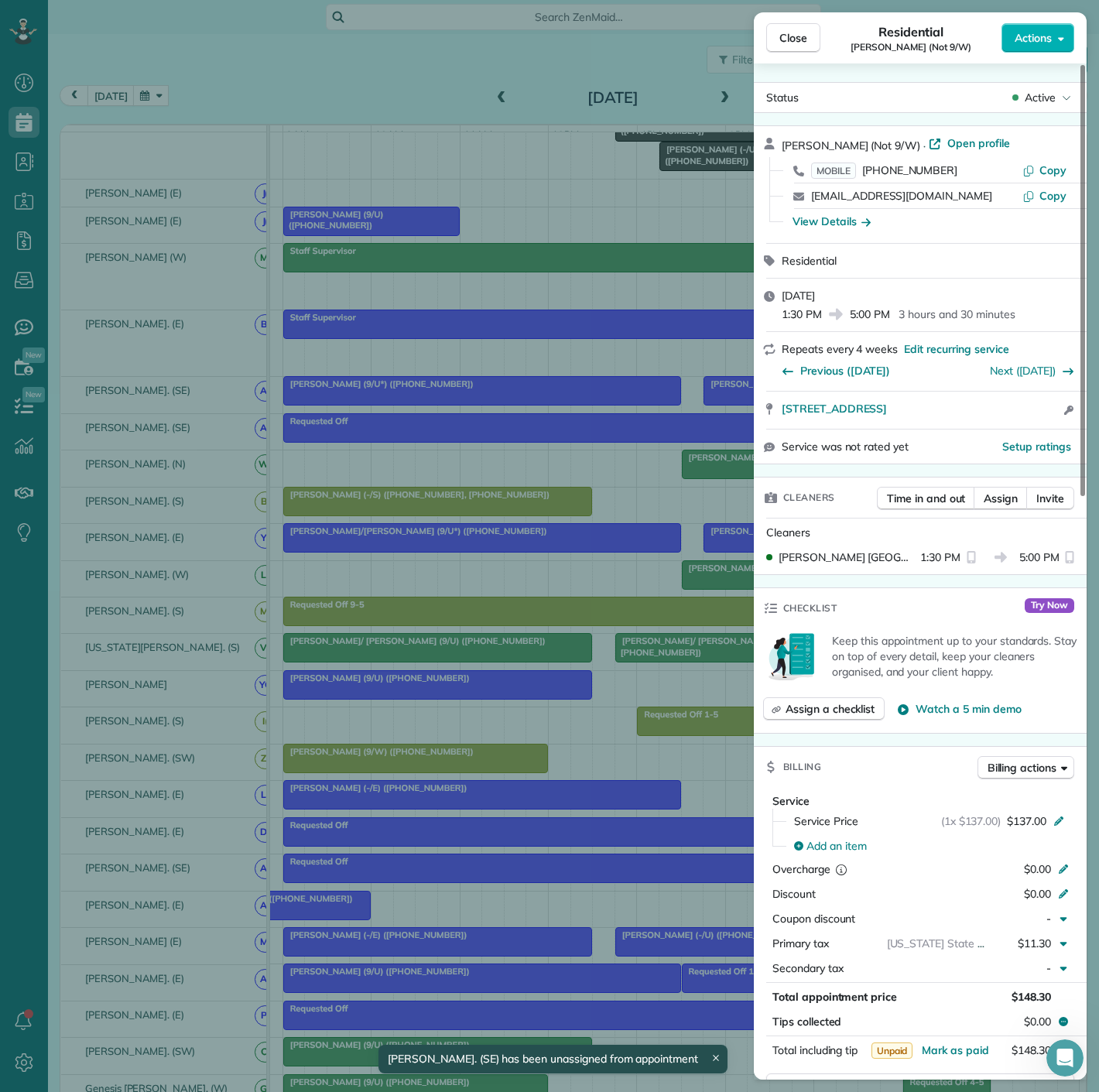
click at [733, 584] on div "Close Residential Theresa Fortin (Not 9/W) Actions Status Active Theresa Fortin…" at bounding box center [550, 546] width 1099 height 1092
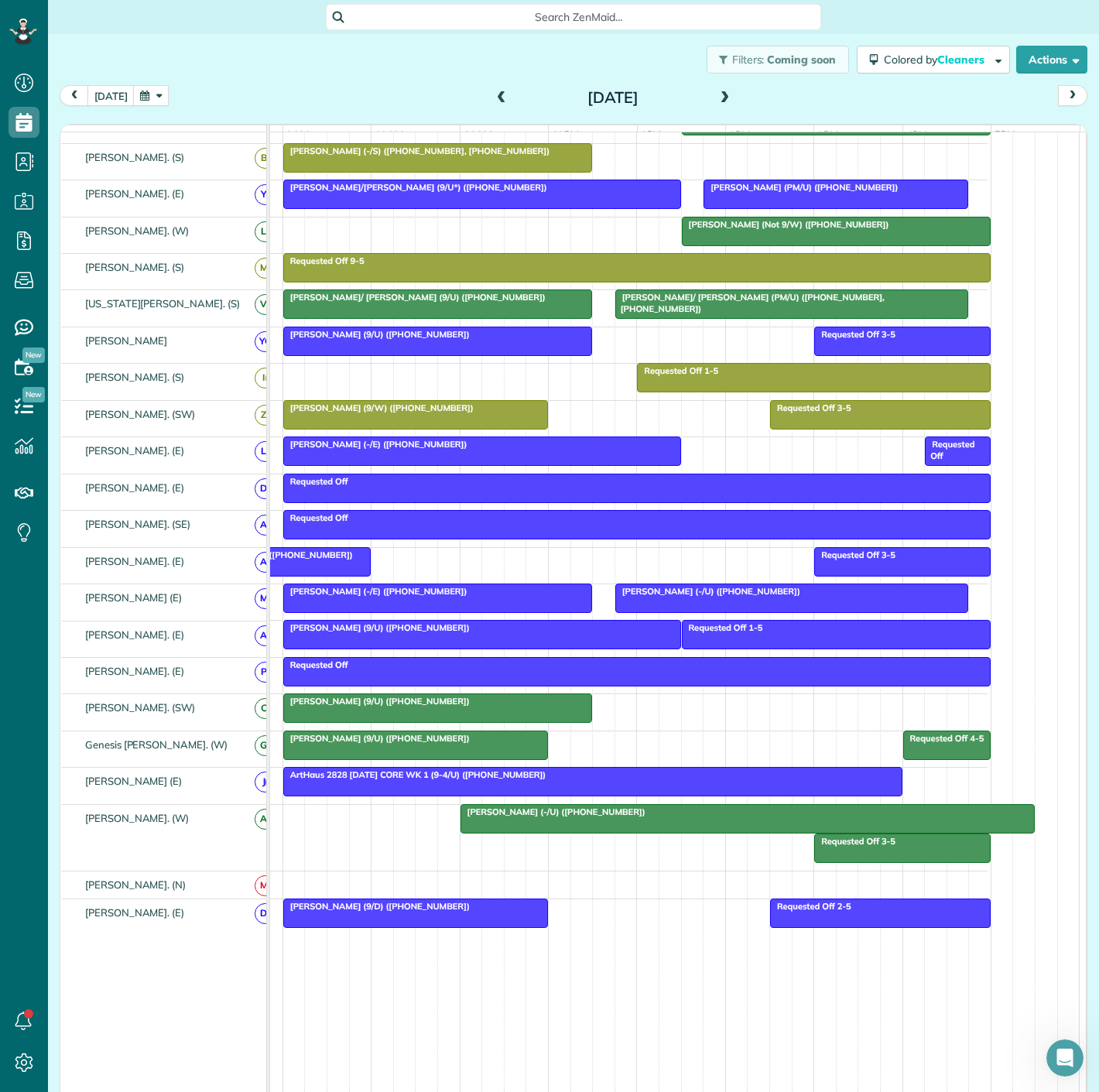
scroll to position [344, 76]
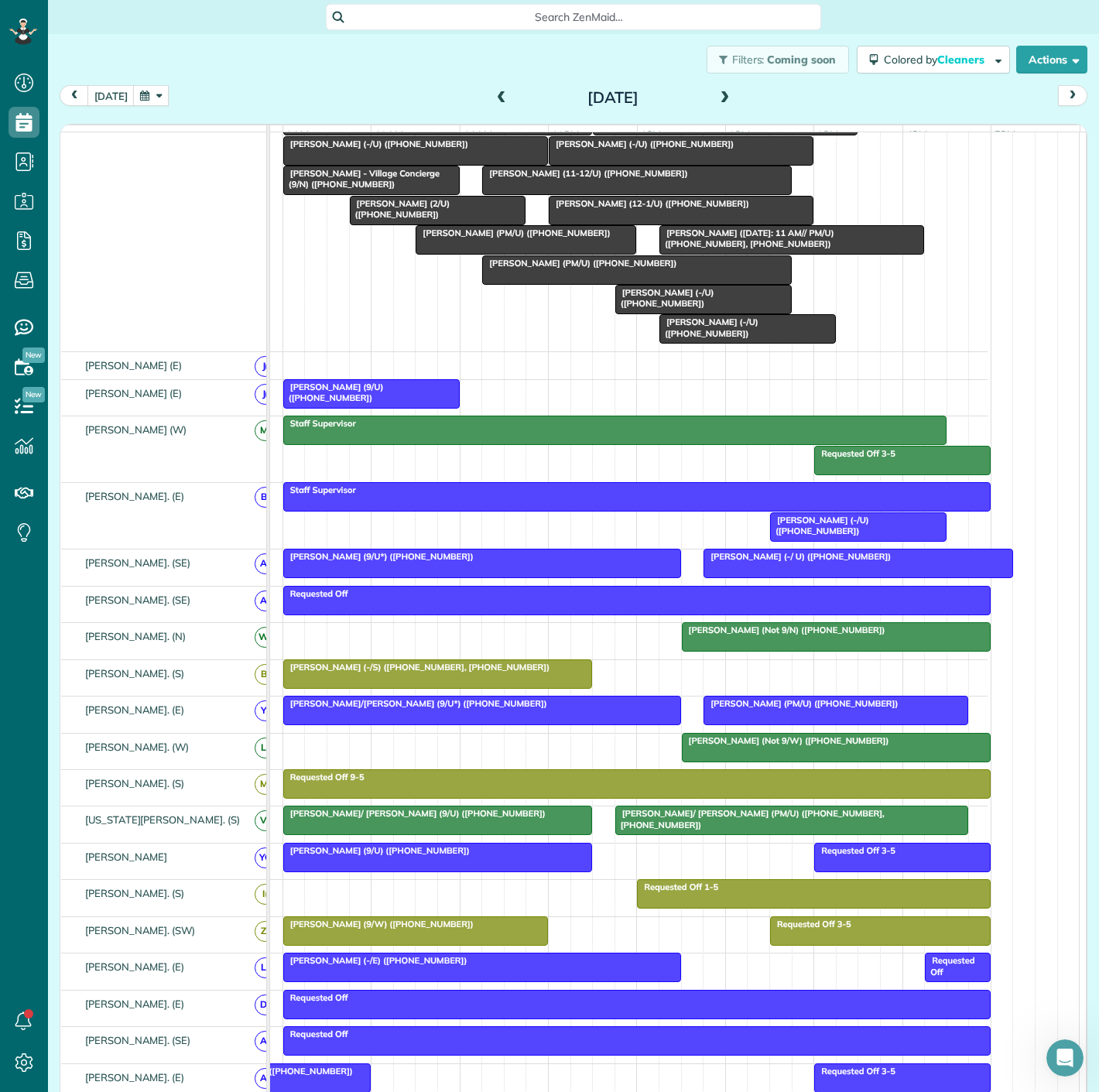
click at [721, 759] on div at bounding box center [836, 747] width 308 height 28
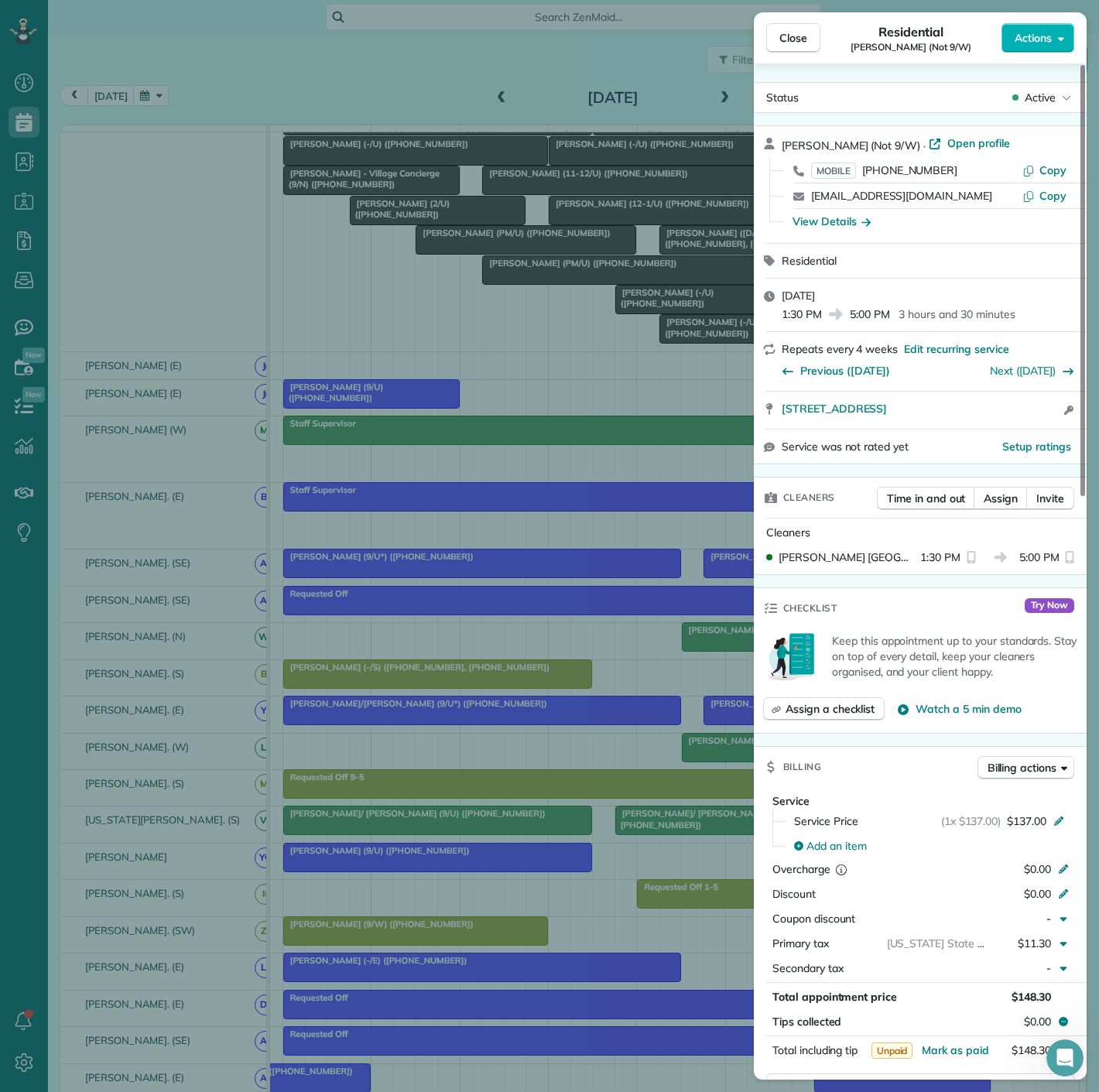
click at [721, 759] on div "Close Residential Theresa Fortin (Not 9/W) Actions Status Active Theresa Fortin…" at bounding box center [550, 546] width 1099 height 1092
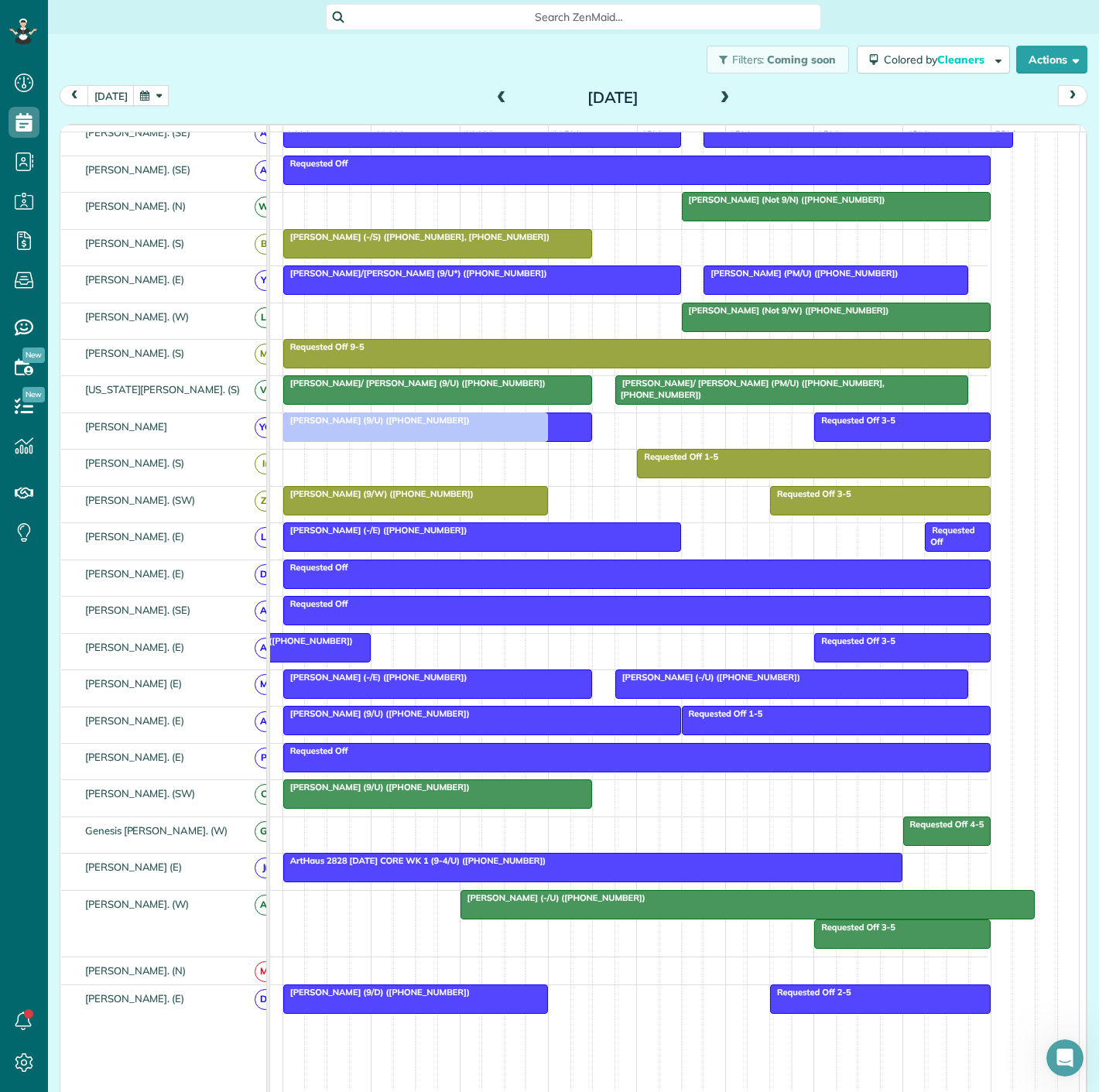
drag, startPoint x: 513, startPoint y: 838, endPoint x: 520, endPoint y: 448, distance: 390.1
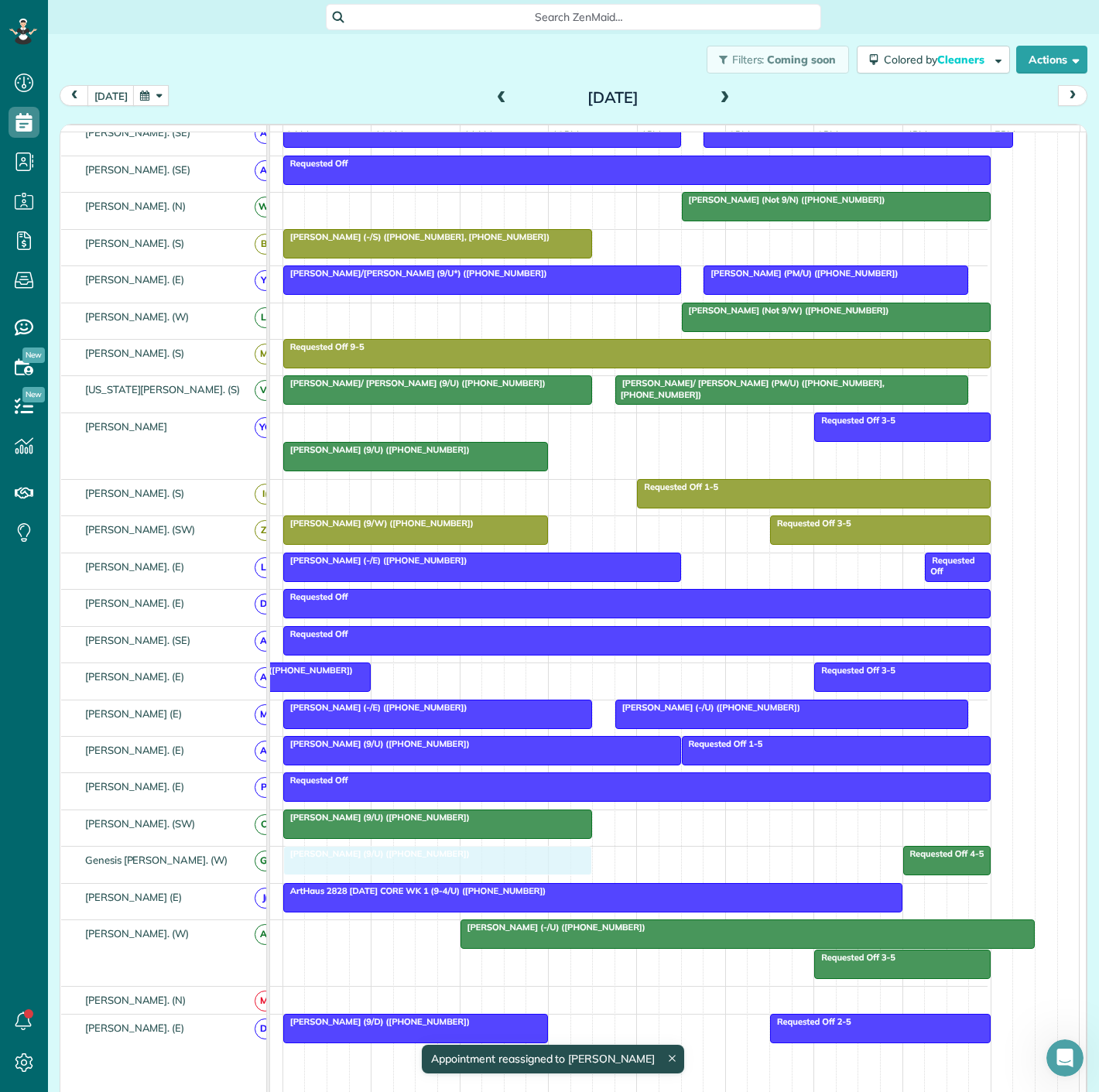
drag, startPoint x: 568, startPoint y: 441, endPoint x: 564, endPoint y: 882, distance: 441.0
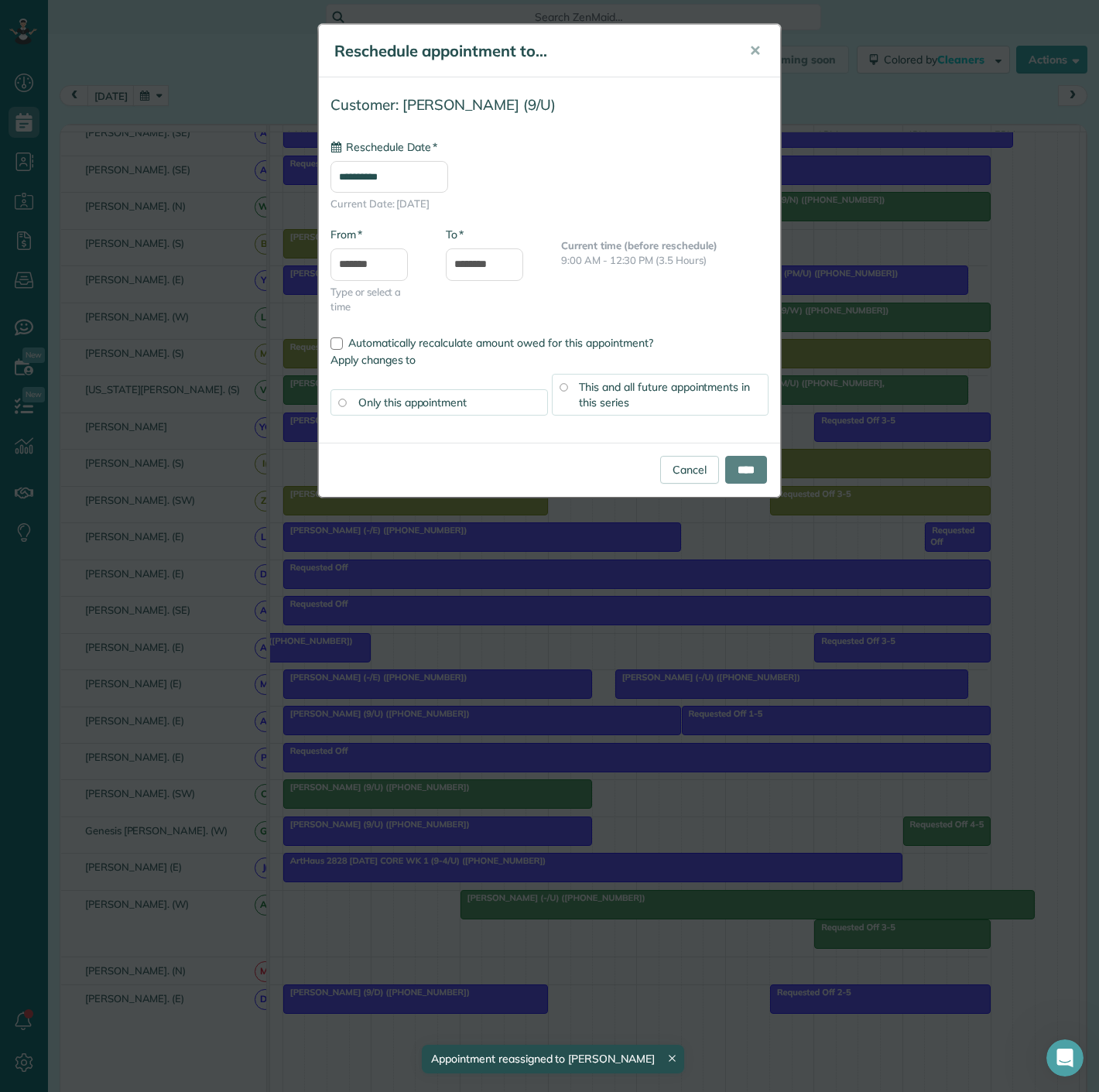
type input "**********"
click at [756, 483] on div "Cancel ****" at bounding box center [550, 469] width 462 height 54
click at [752, 469] on input "****" at bounding box center [745, 469] width 41 height 28
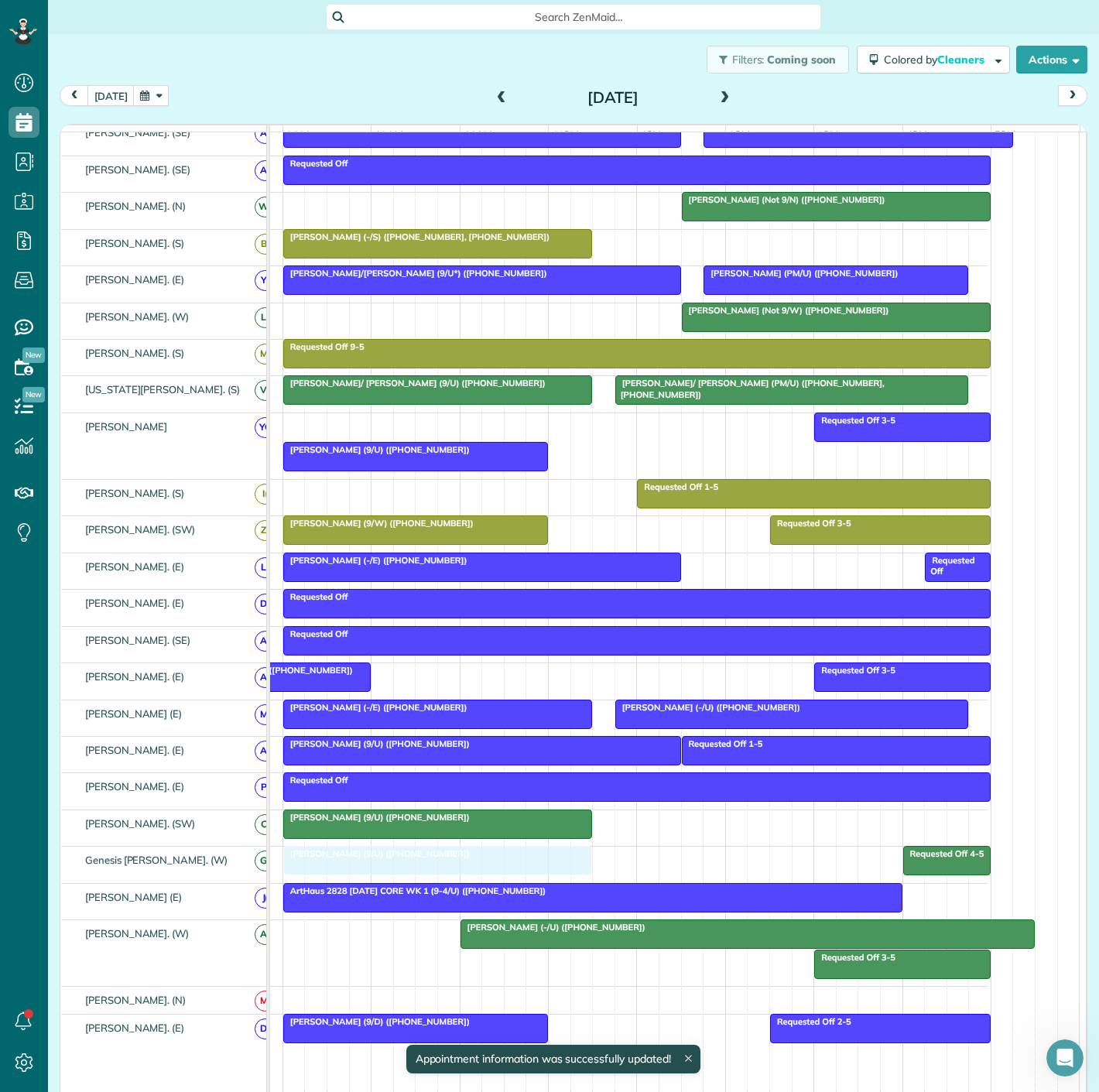
drag, startPoint x: 478, startPoint y: 438, endPoint x: 477, endPoint y: 857, distance: 419.0
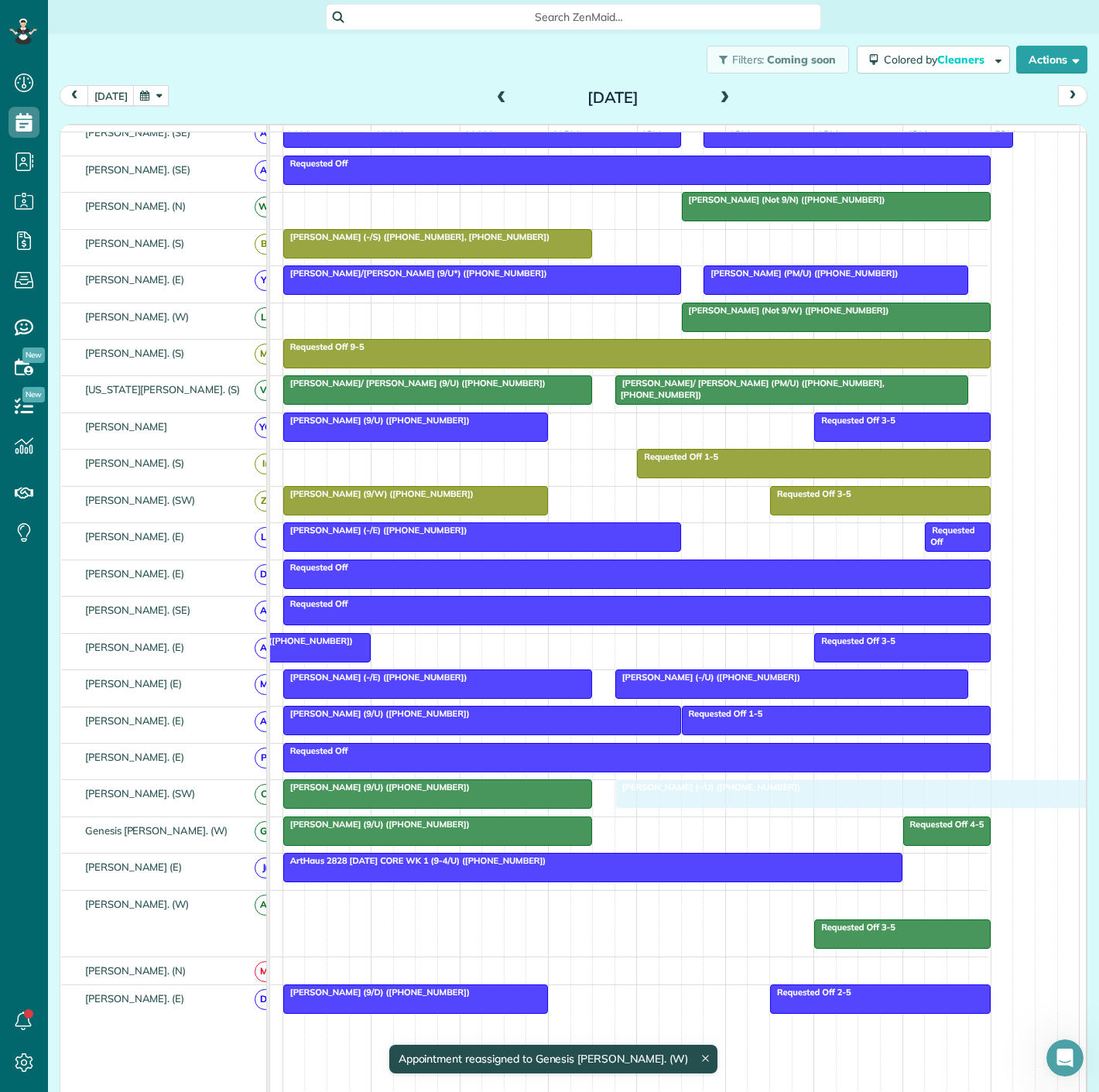
drag, startPoint x: 509, startPoint y: 905, endPoint x: 664, endPoint y: 803, distance: 185.6
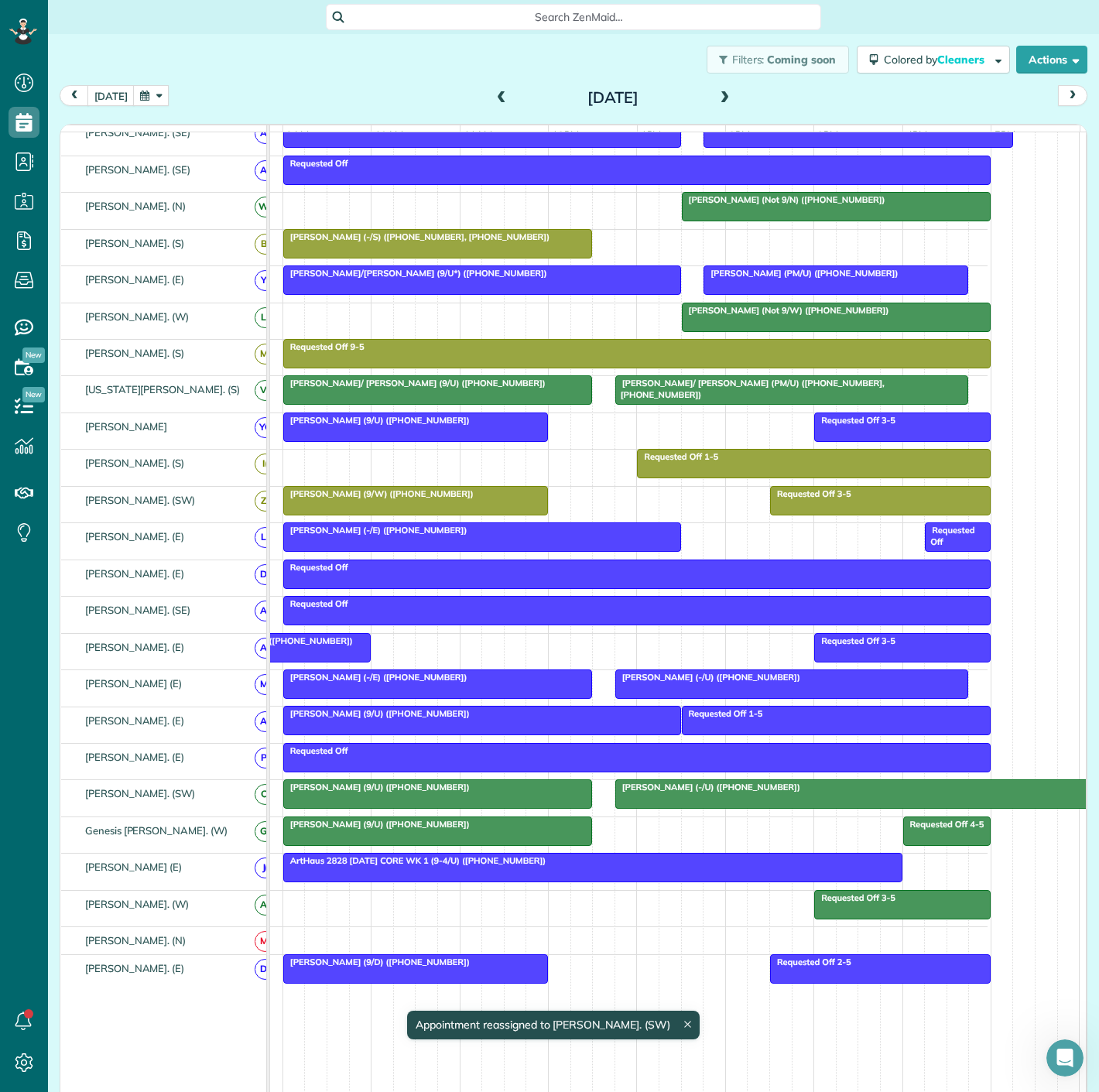
click at [664, 803] on div at bounding box center [892, 793] width 552 height 28
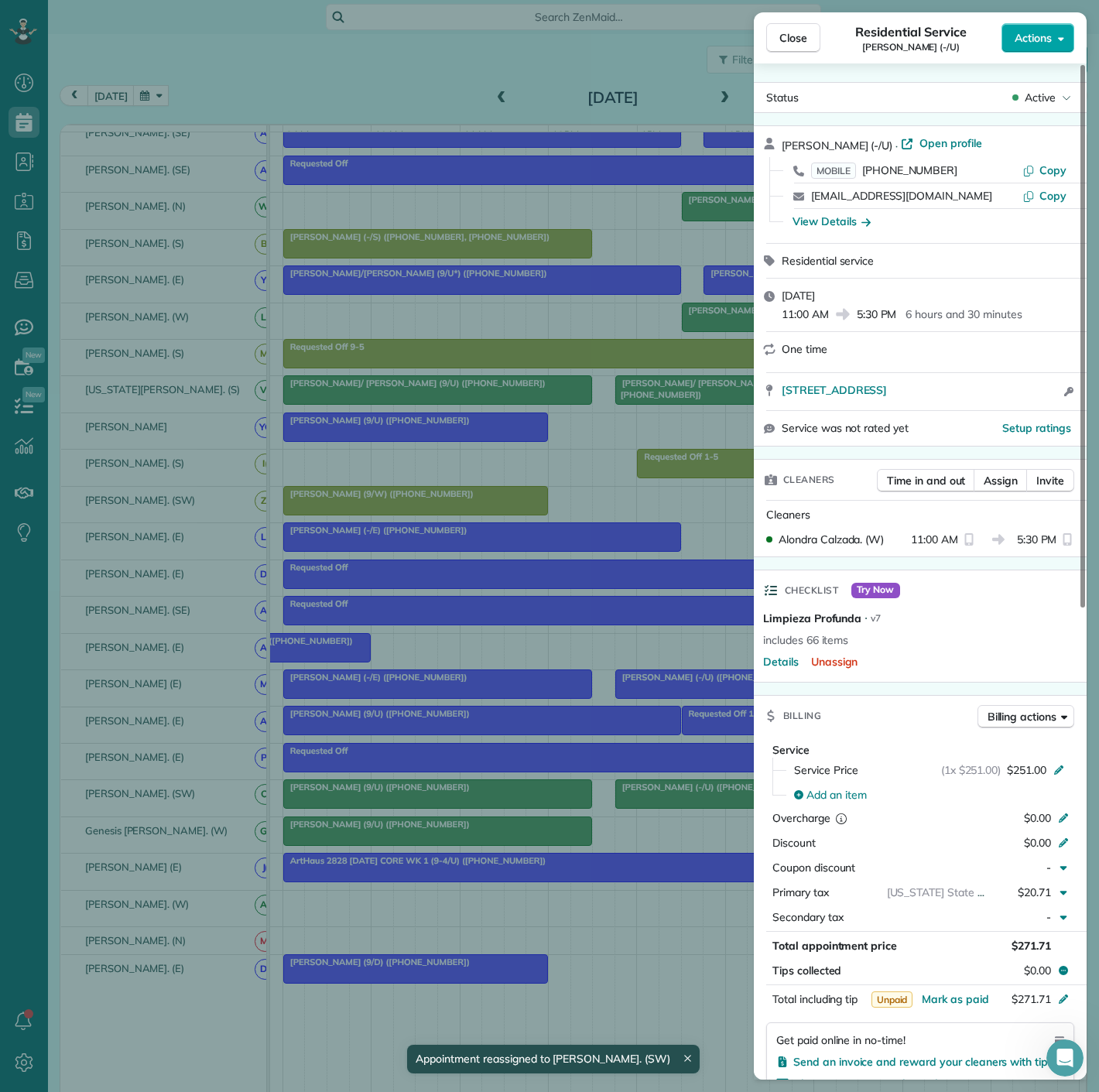
click at [1015, 40] on span "Actions" at bounding box center [1033, 38] width 38 height 15
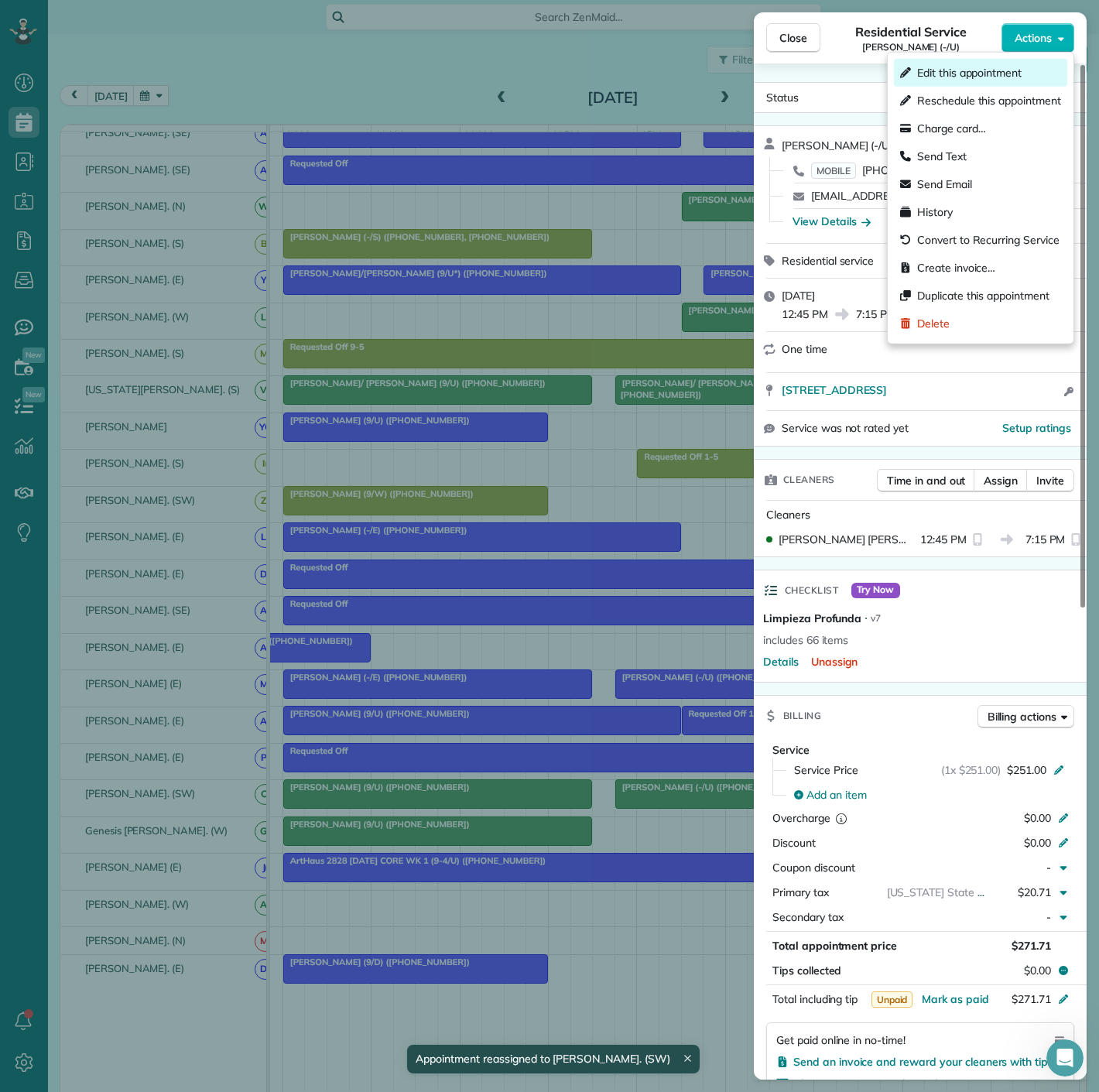
click at [958, 80] on span "Edit this appointment" at bounding box center [969, 72] width 104 height 15
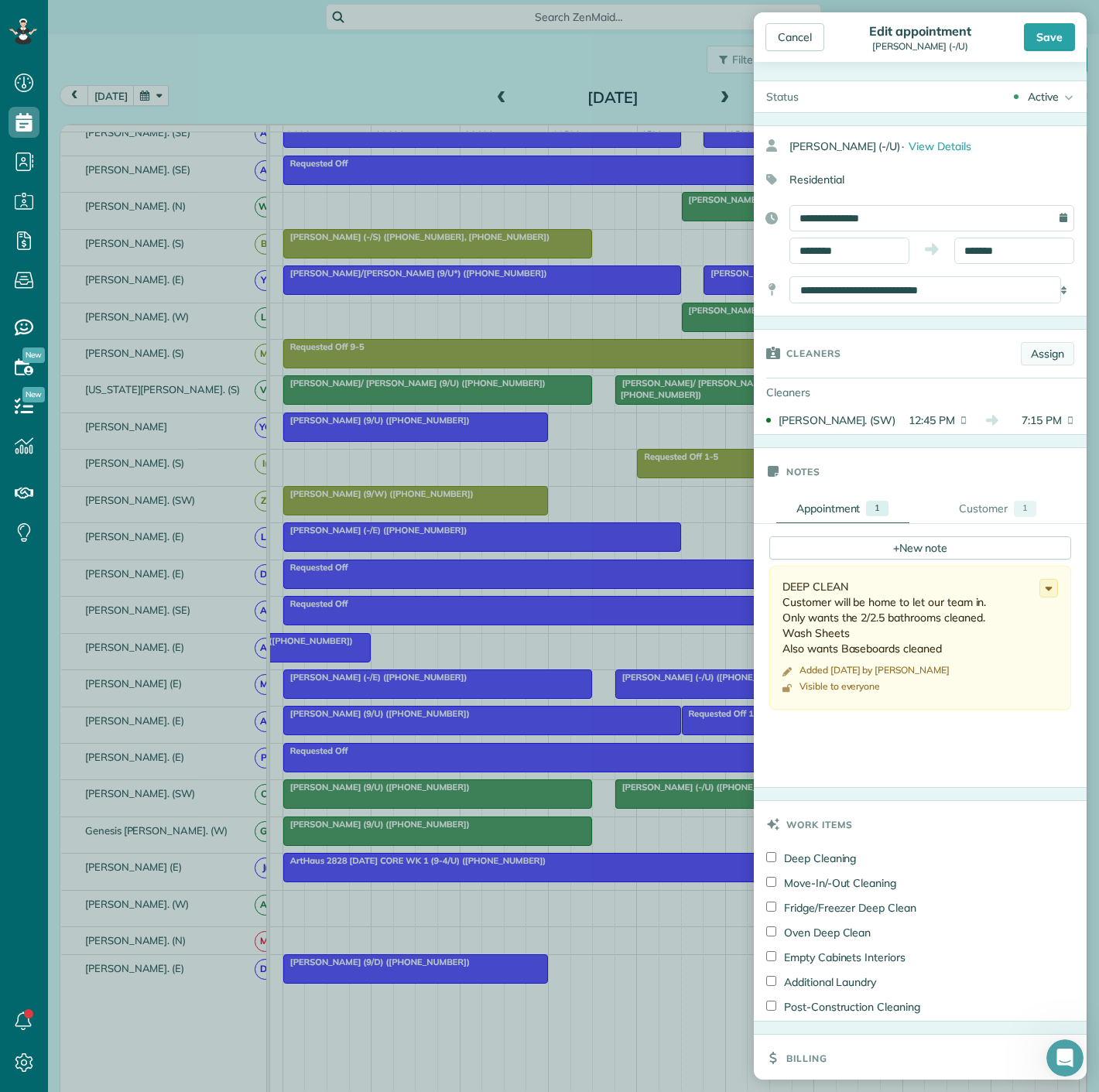
click at [1021, 360] on link "Assign" at bounding box center [1047, 354] width 53 height 23
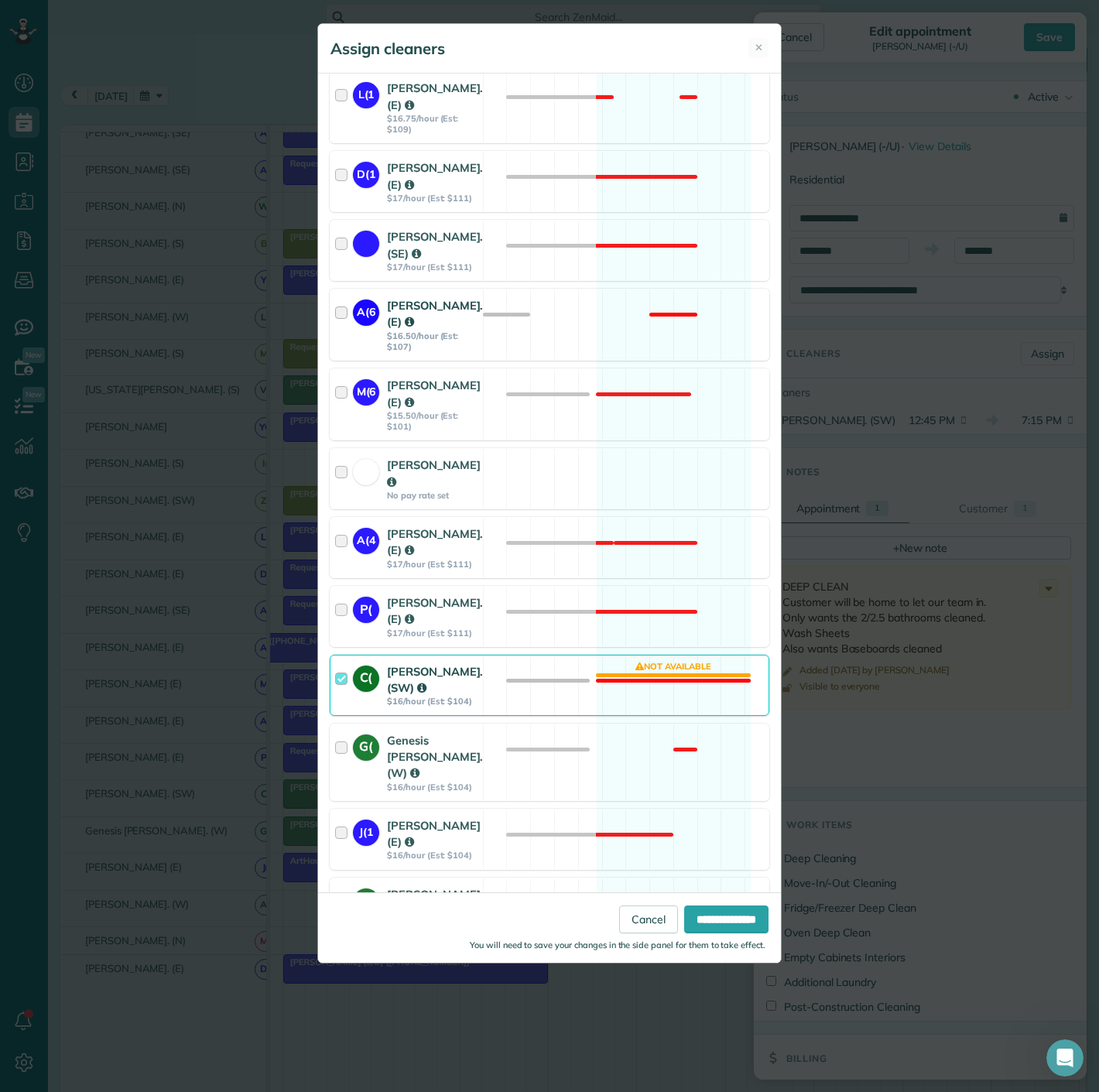
scroll to position [1492, 0]
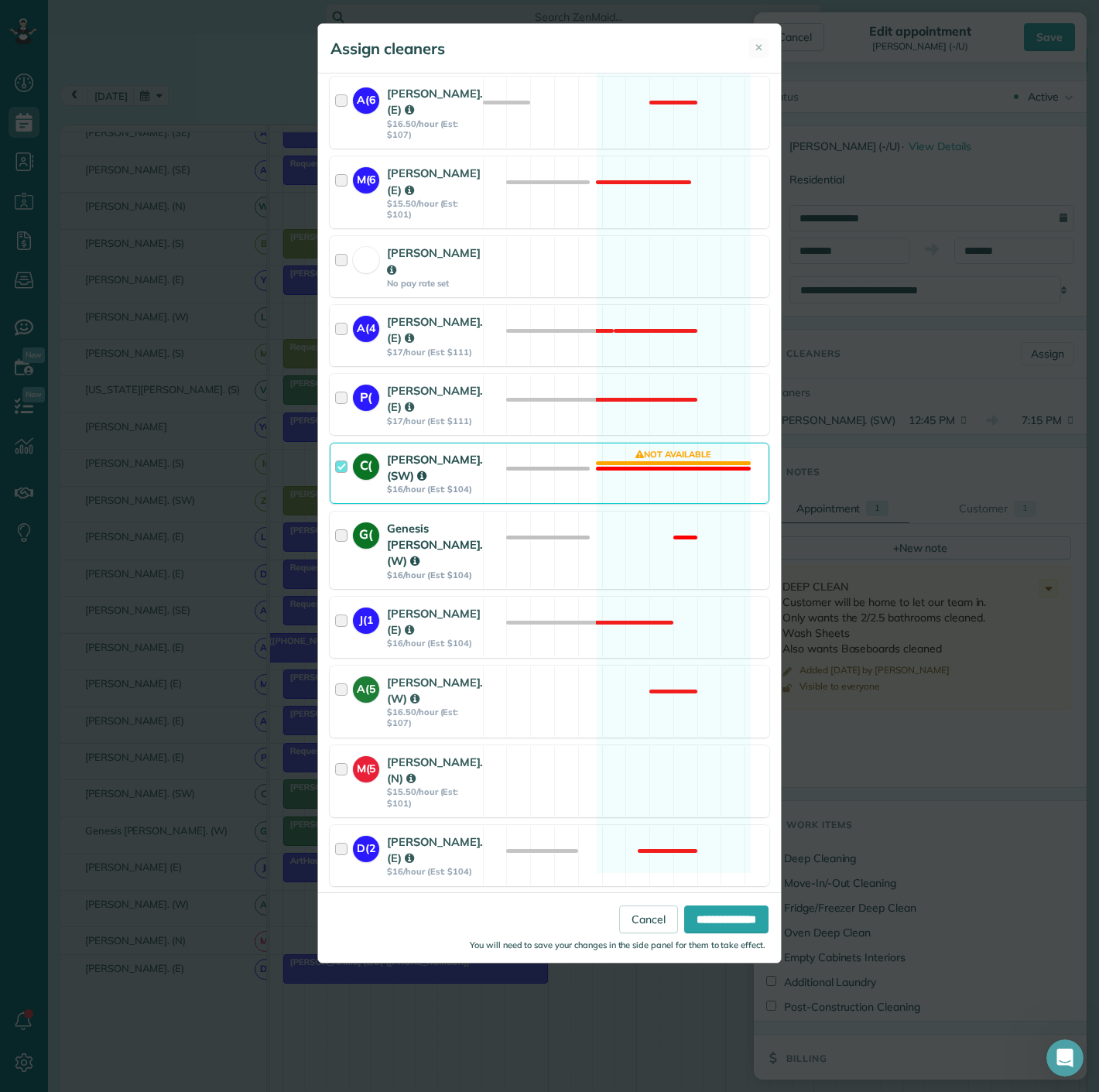
click at [351, 560] on div "G( Genesis Yanes. (W) $16/hour (Est: $104)" at bounding box center [407, 550] width 152 height 76
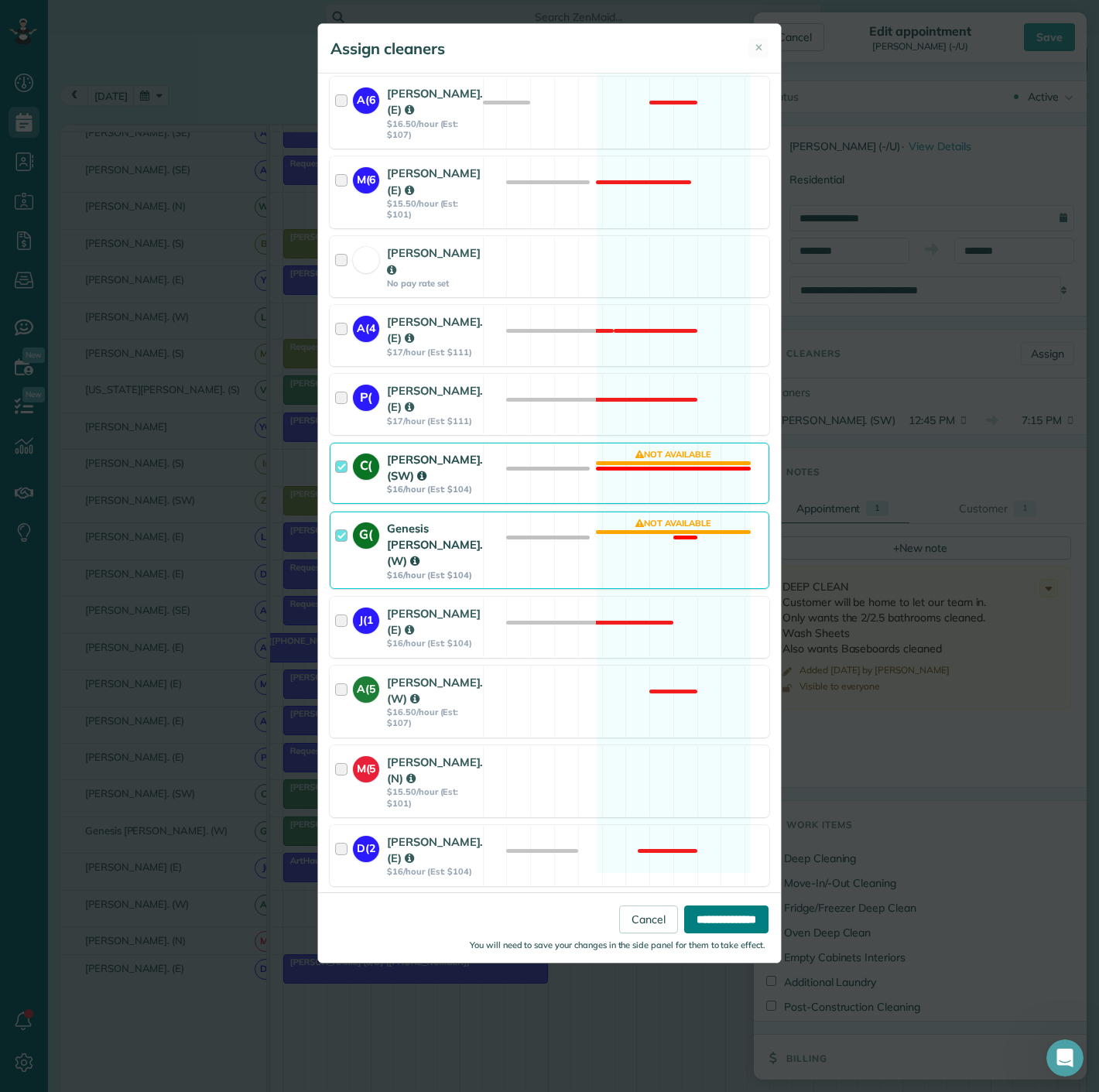
click at [684, 911] on input "**********" at bounding box center [727, 919] width 85 height 28
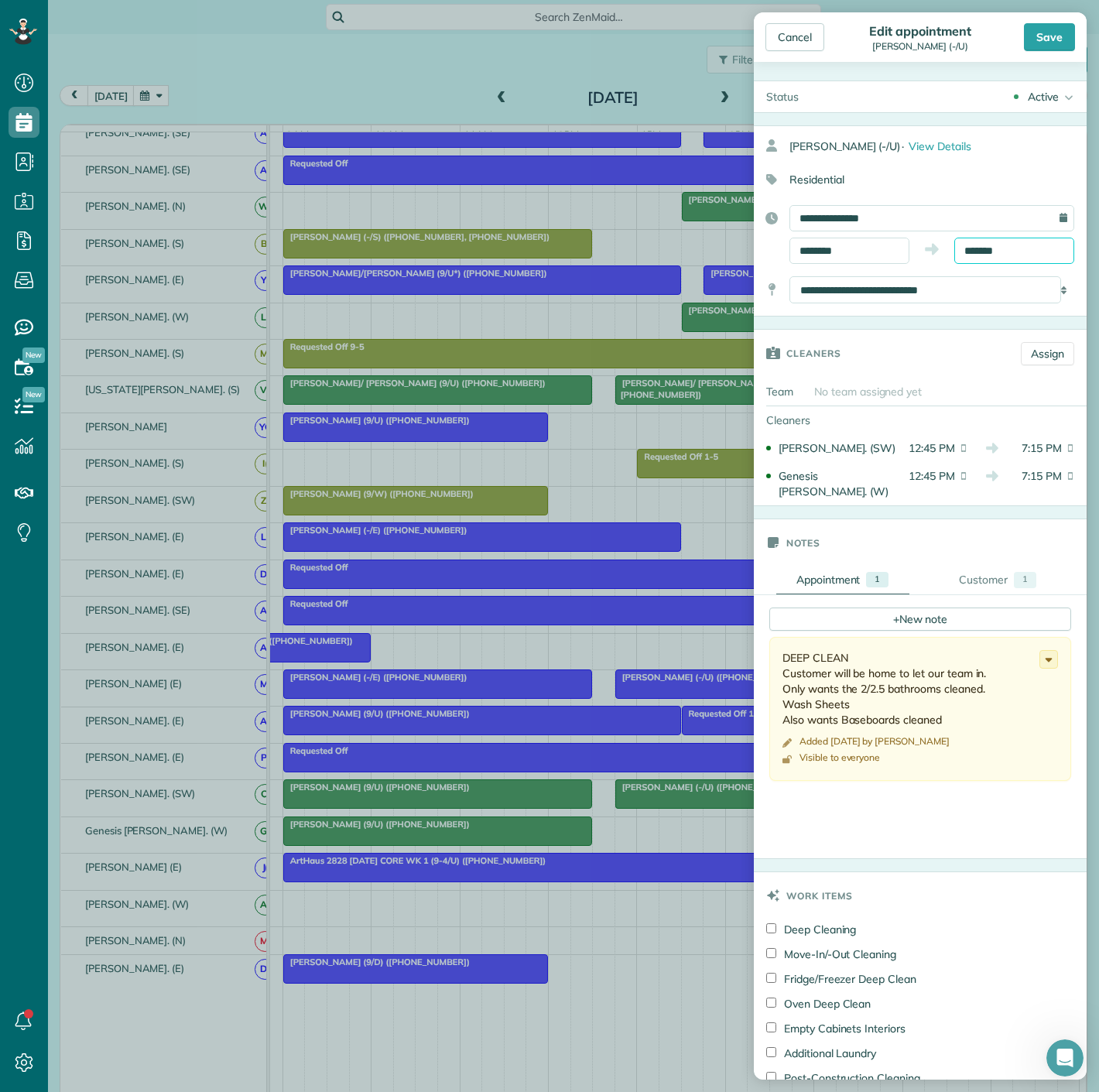
click at [1022, 240] on input "*******" at bounding box center [1014, 250] width 120 height 26
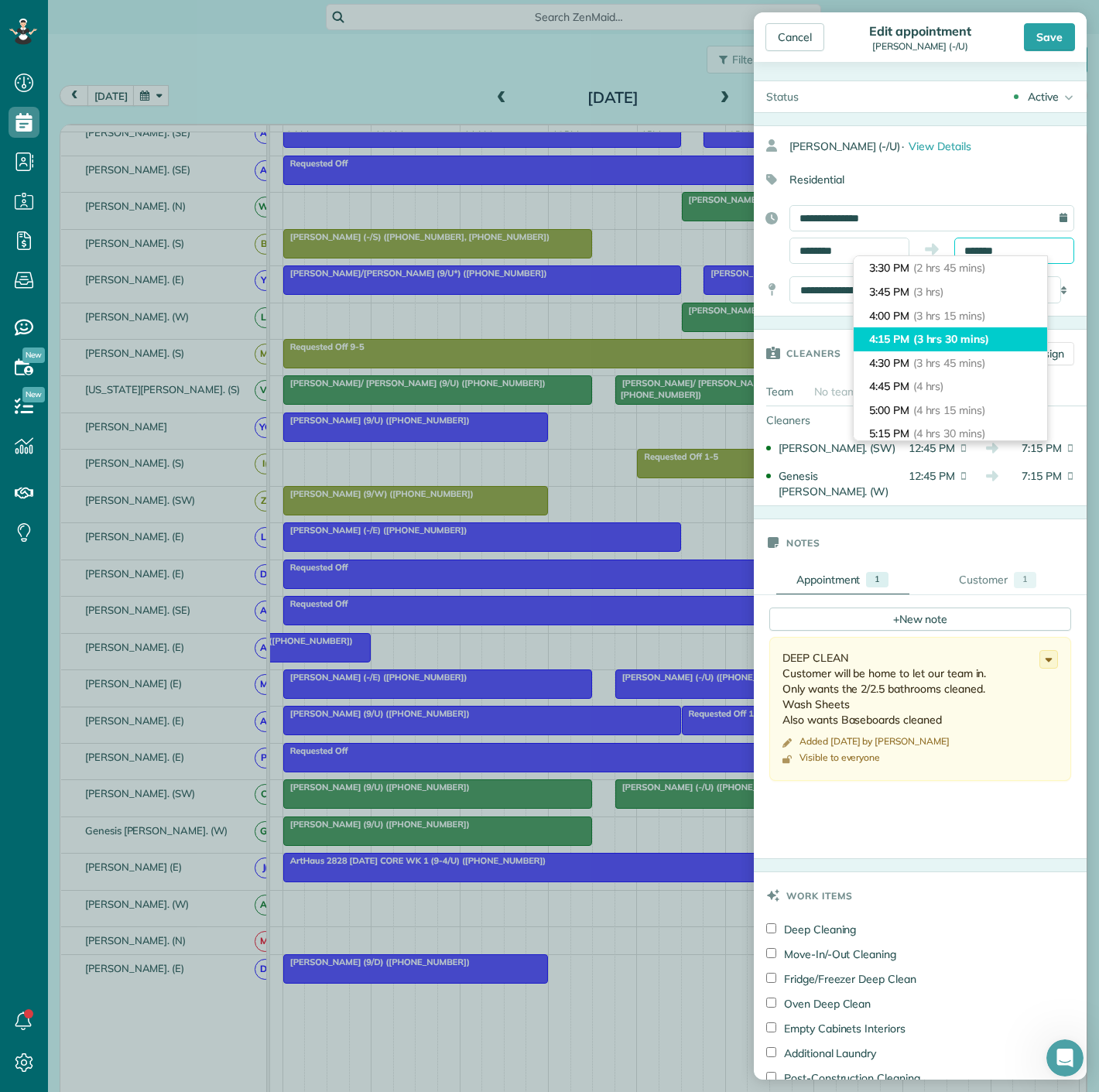
scroll to position [246, 0]
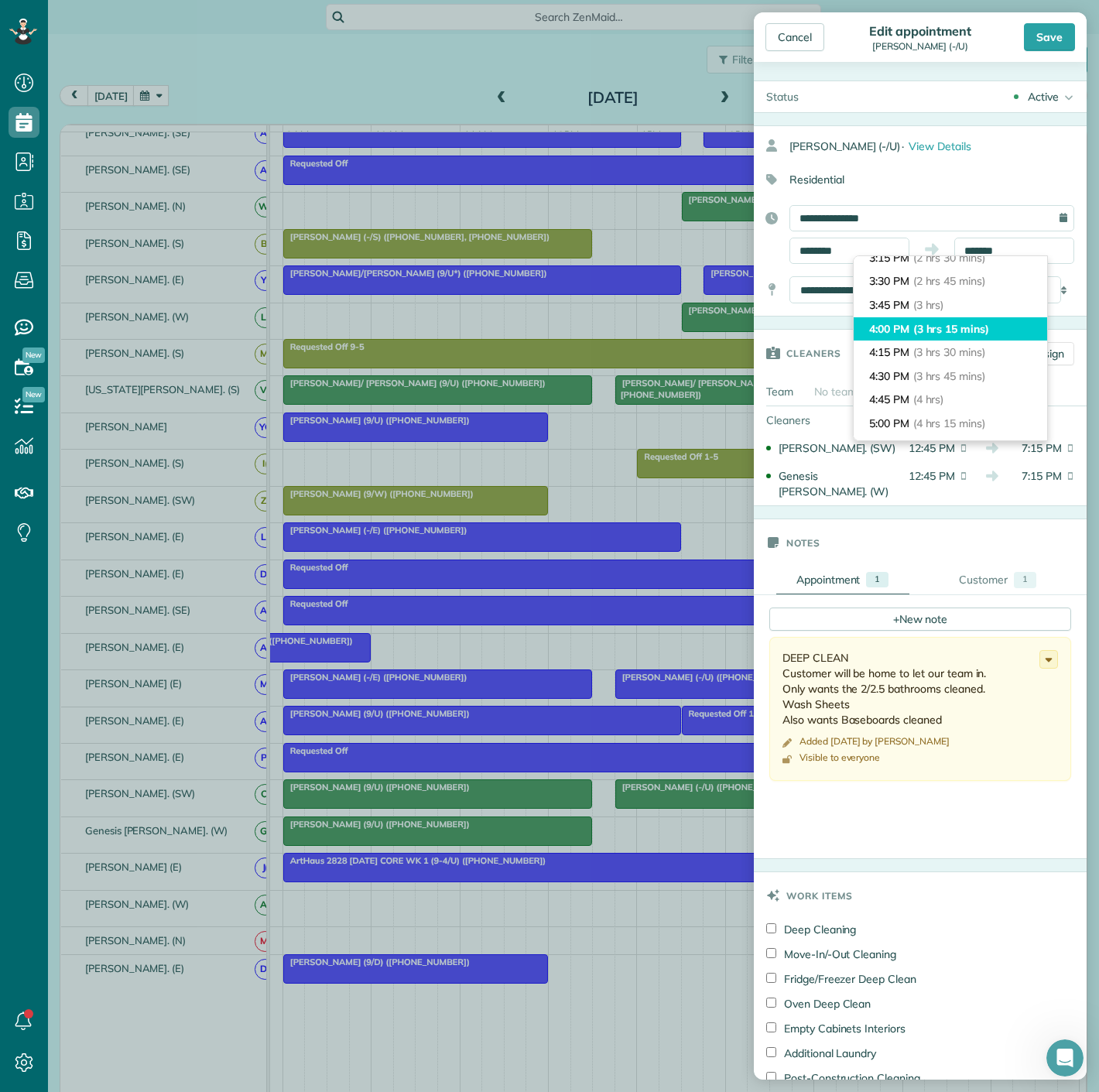
type input "*******"
click at [979, 324] on span "(3 hrs 15 mins)" at bounding box center [951, 329] width 76 height 13
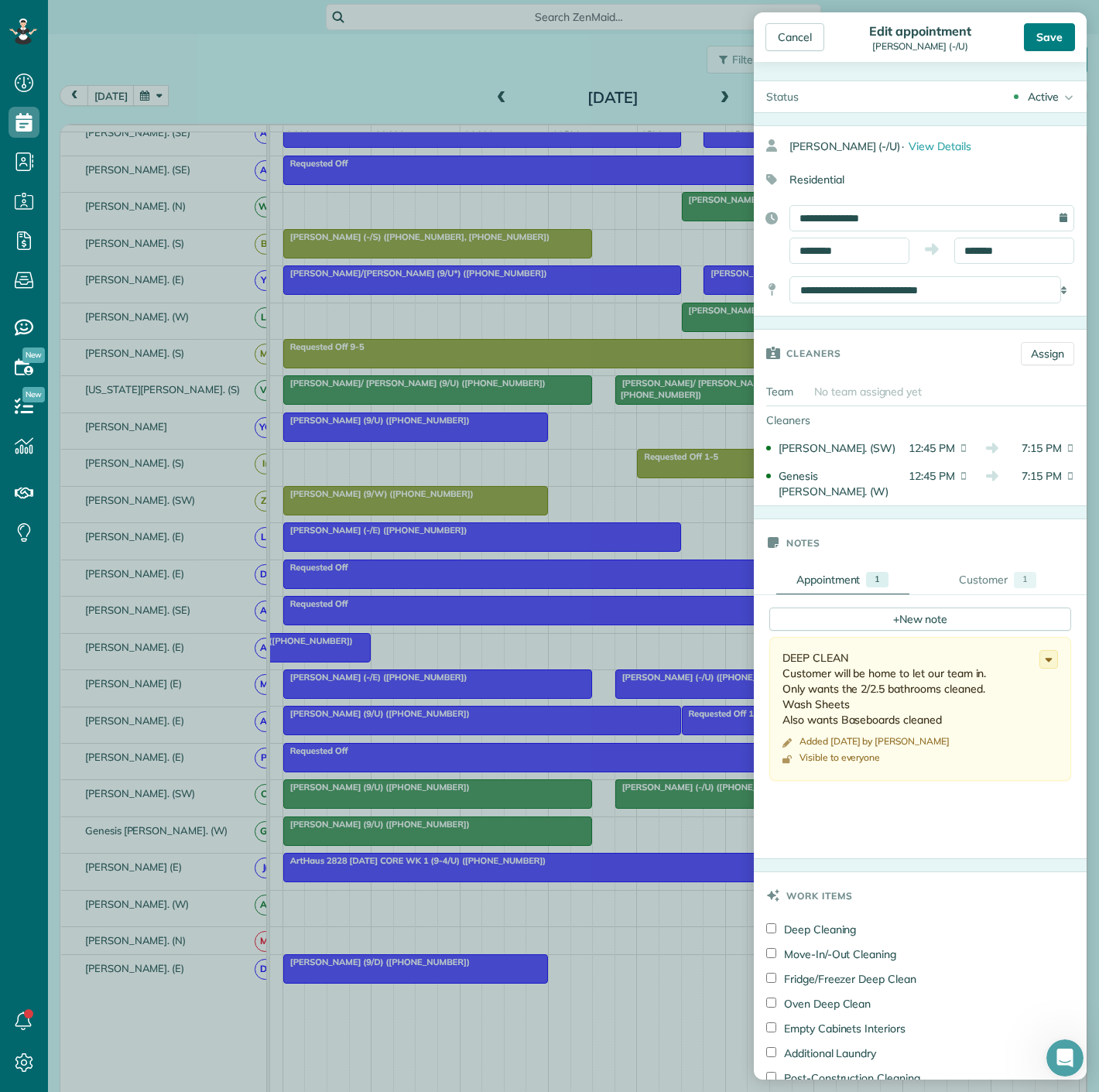
click at [1051, 40] on div "Save" at bounding box center [1049, 37] width 51 height 28
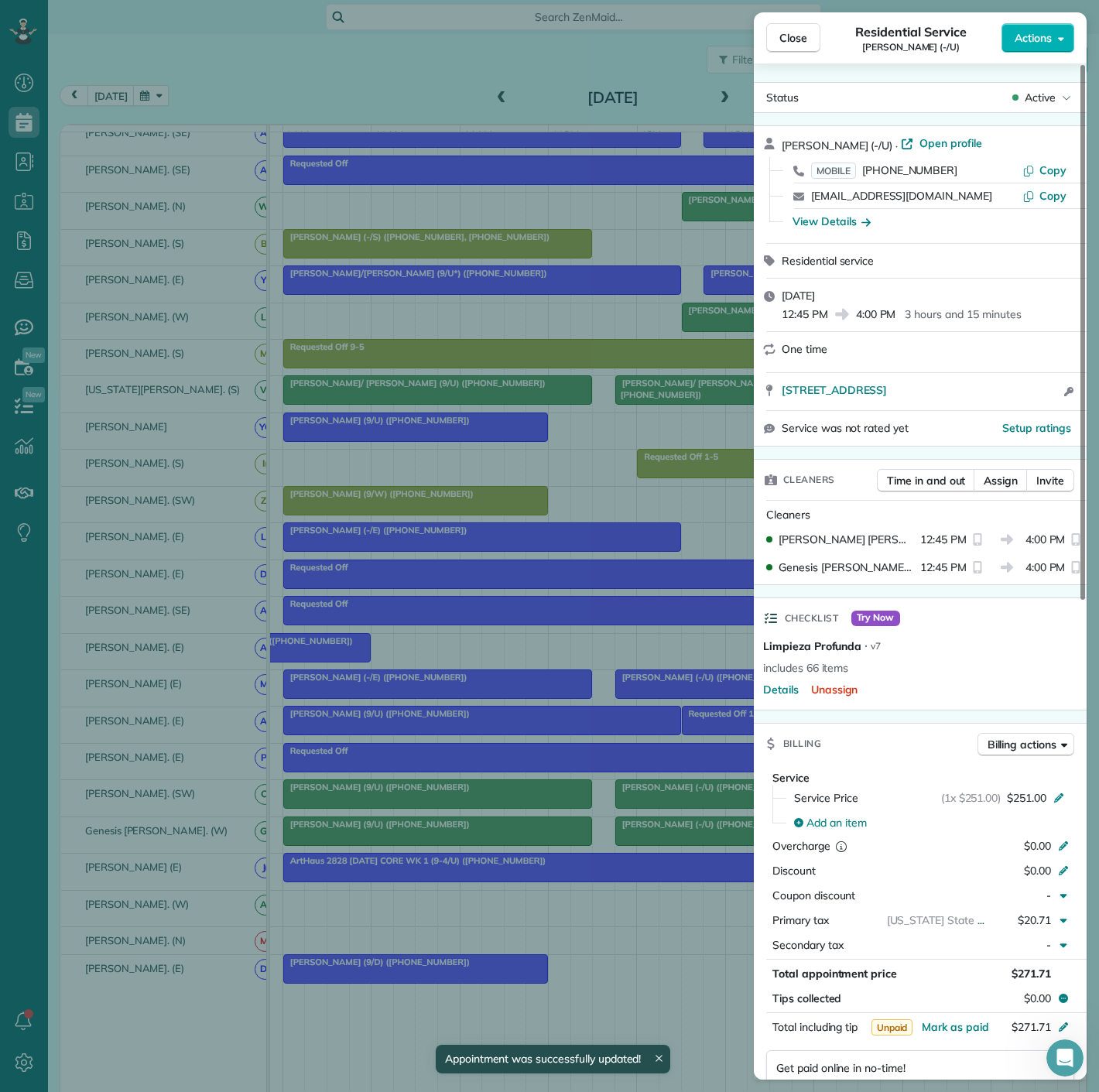
click at [649, 765] on div "Close Residential Service Reed Williams (-/U) Actions Status Active Reed Willia…" at bounding box center [550, 546] width 1099 height 1092
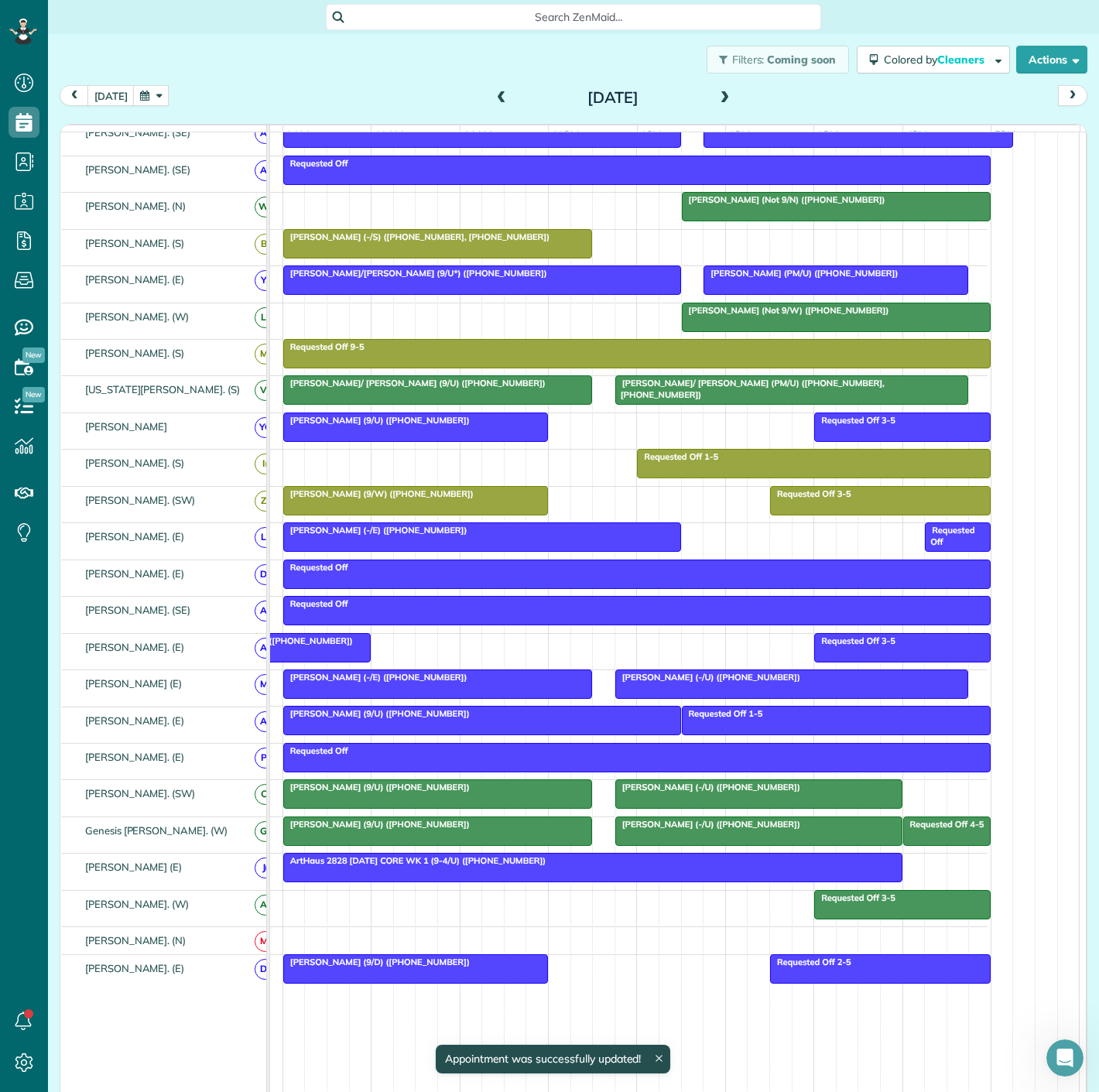
click at [422, 792] on span "John Herrmann (9/U) (+19032765633)" at bounding box center [376, 786] width 188 height 11
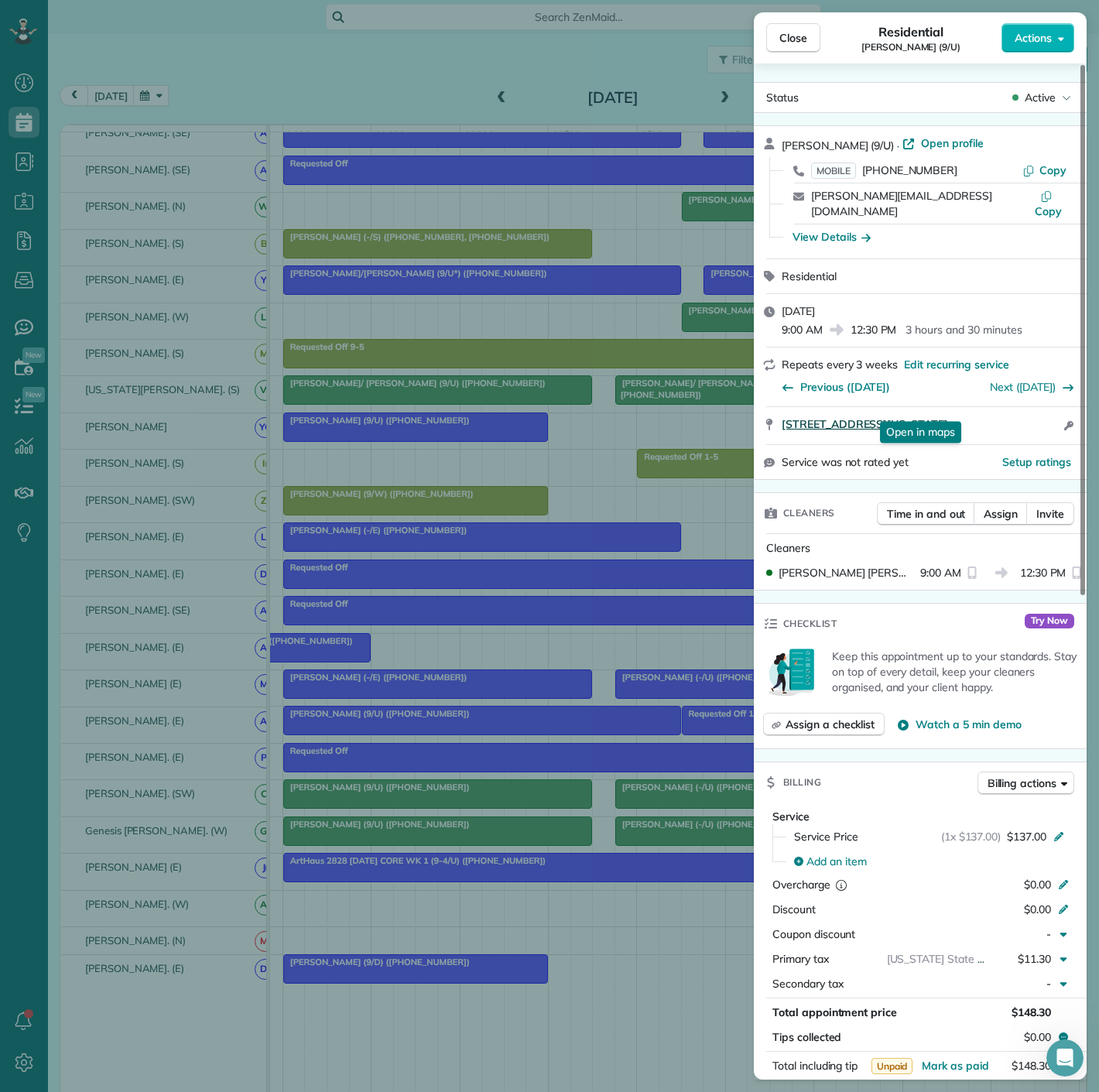
drag, startPoint x: 784, startPoint y: 418, endPoint x: 1039, endPoint y: 408, distance: 255.2
click at [1039, 408] on div "3225 Turtle Creek Blvd #1645C Dallas Texas 75219 Open in maps Open in maps Open…" at bounding box center [920, 425] width 333 height 38
click at [524, 547] on div "Close Residential John Herrmann (9/U) Actions Status Active John Herrmann (9/U)…" at bounding box center [550, 546] width 1099 height 1092
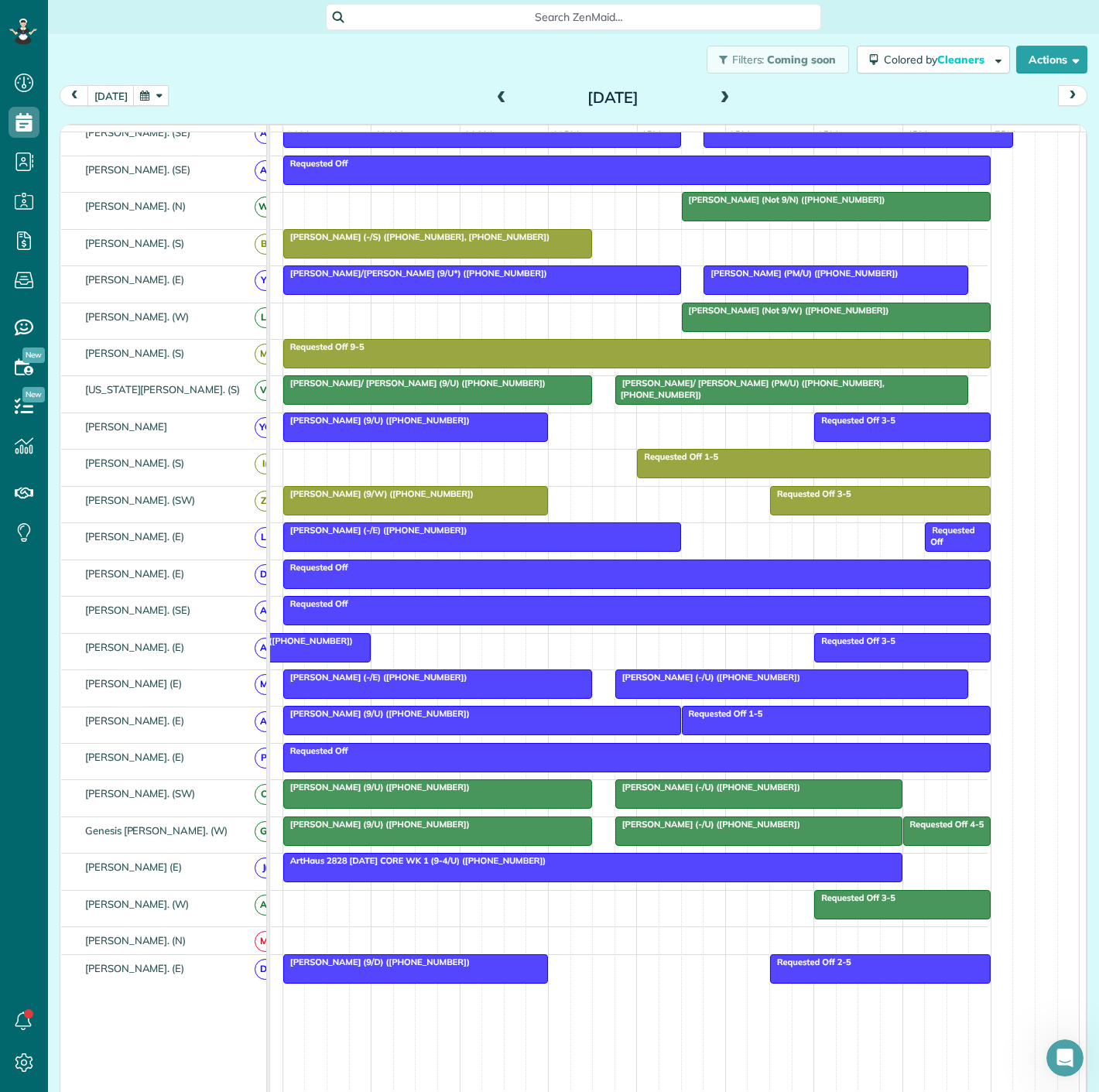
click at [676, 808] on div at bounding box center [759, 793] width 285 height 28
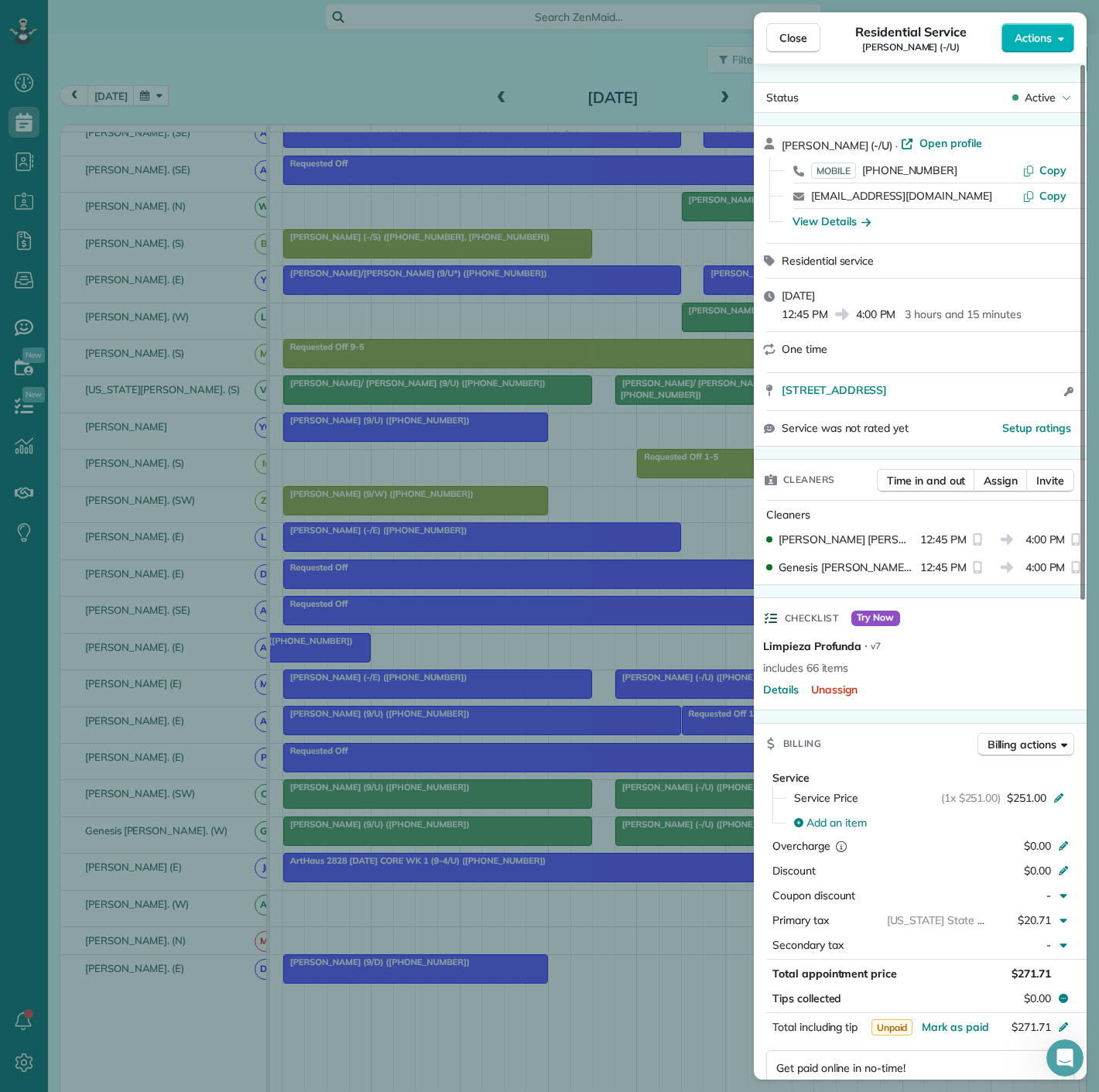
drag, startPoint x: 788, startPoint y: 400, endPoint x: 949, endPoint y: 399, distance: 161.0
click at [949, 399] on div "4904 Lexington Ct Dallas TX TX Open access information" at bounding box center [920, 391] width 333 height 38
click at [461, 699] on div "Close Residential Service Reed Williams (-/U) Actions Status Active Reed Willia…" at bounding box center [550, 546] width 1099 height 1092
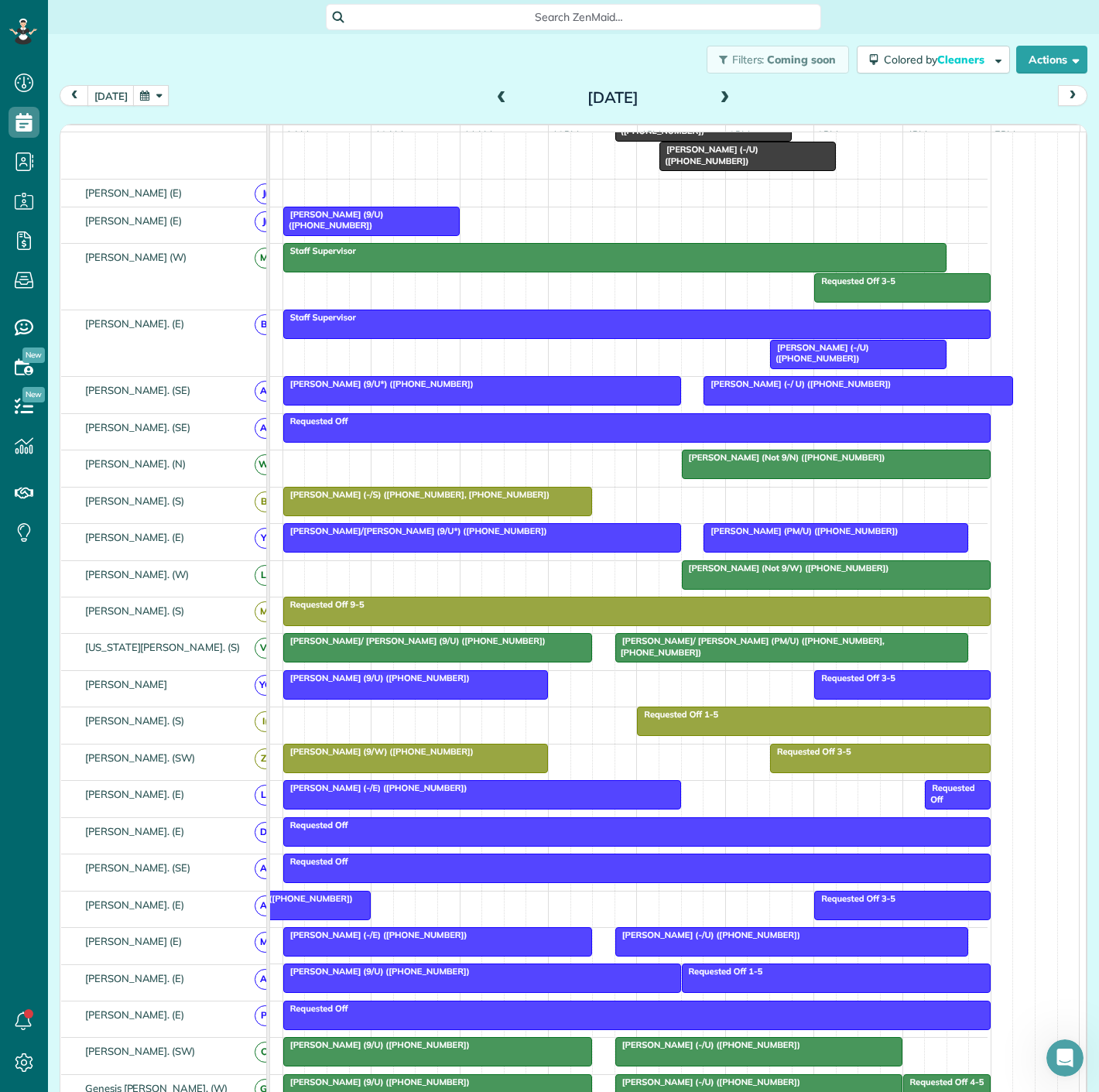
scroll to position [344, 0]
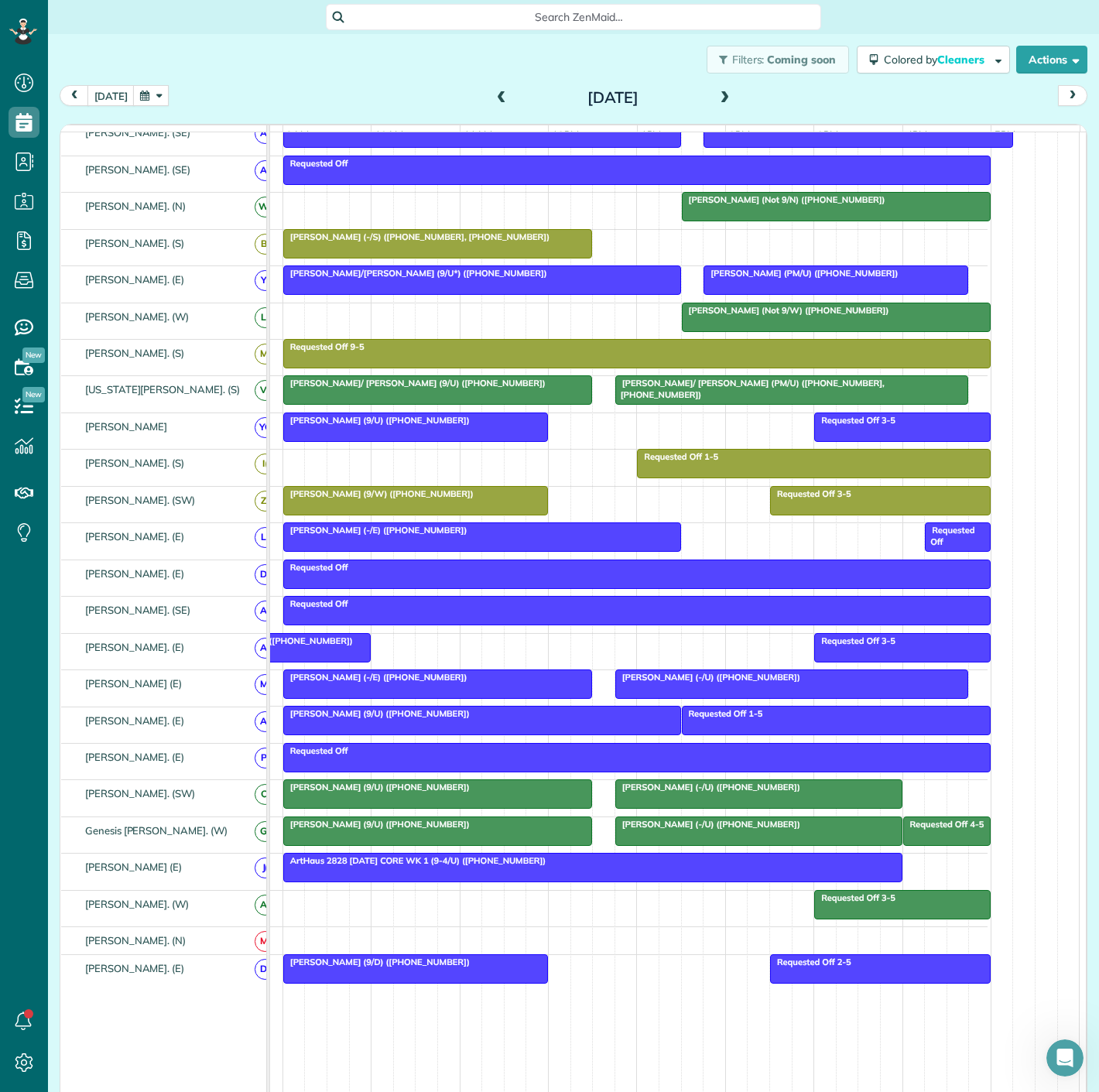
click at [582, 545] on div at bounding box center [482, 537] width 396 height 28
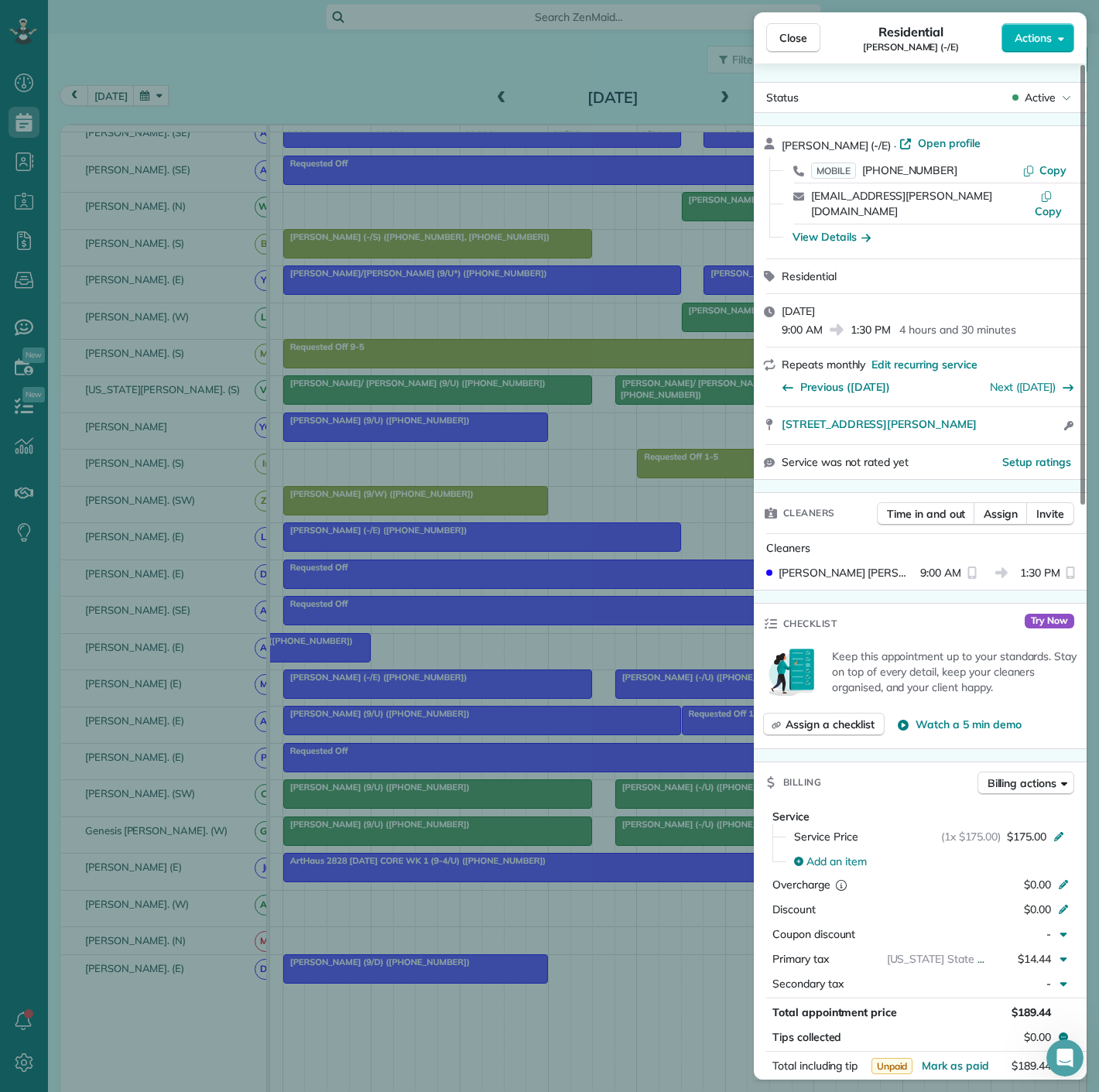
click at [582, 545] on div "Close Residential Ricardo Hoz (-/E) Actions Status Active Ricardo Hoz (-/E) · O…" at bounding box center [550, 546] width 1099 height 1092
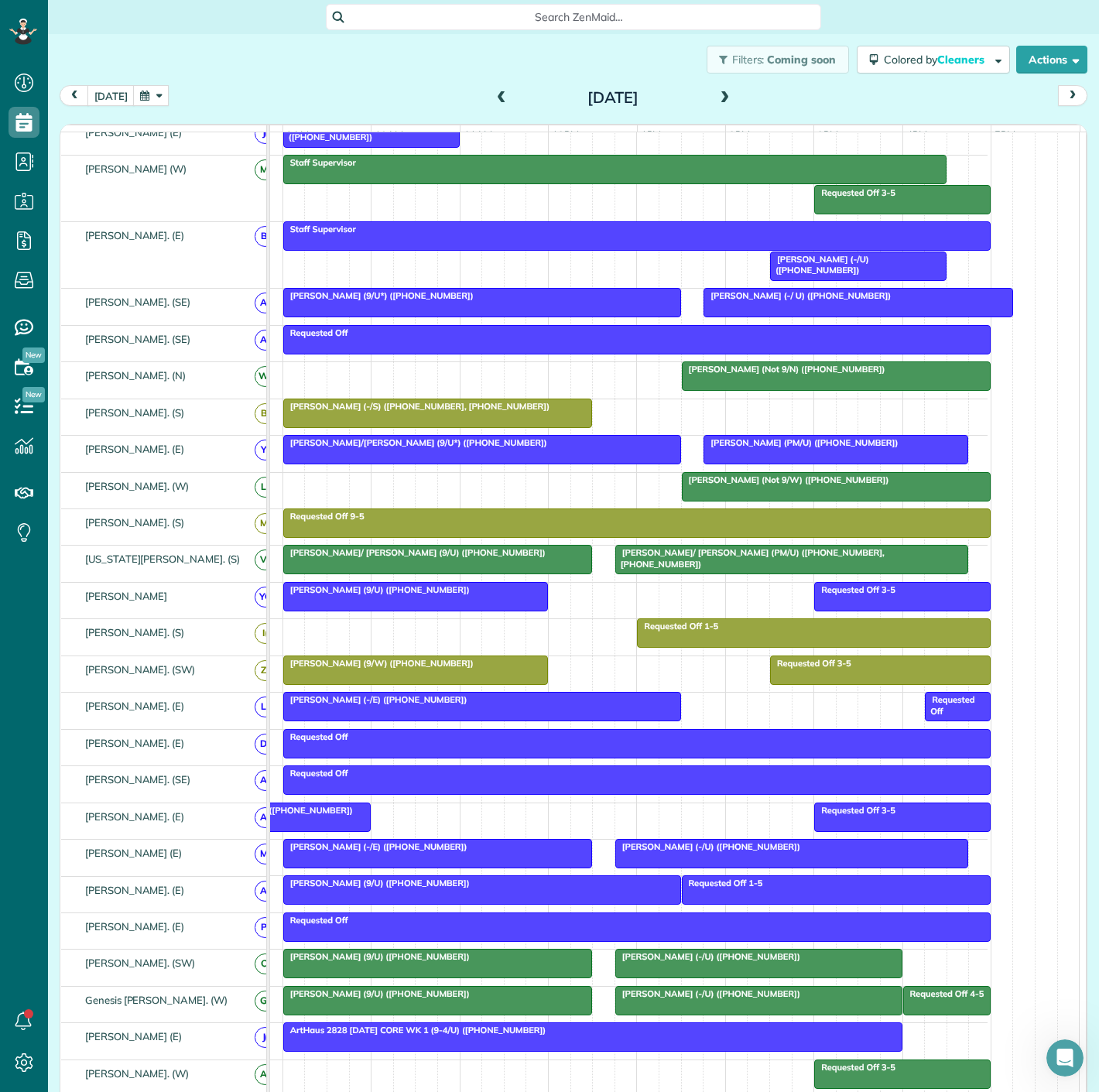
scroll to position [430, 76]
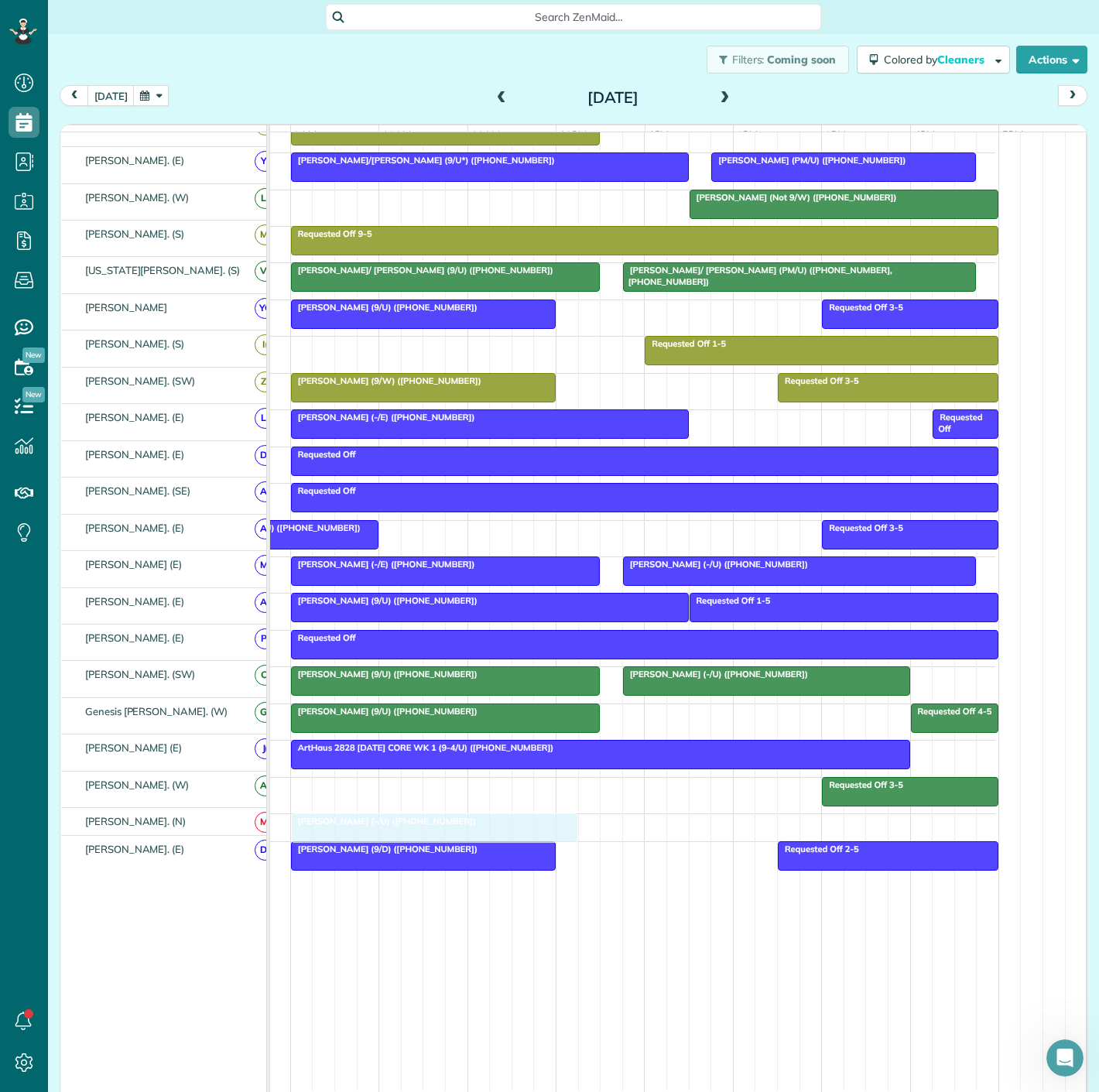
drag, startPoint x: 666, startPoint y: 719, endPoint x: 342, endPoint y: 816, distance: 338.2
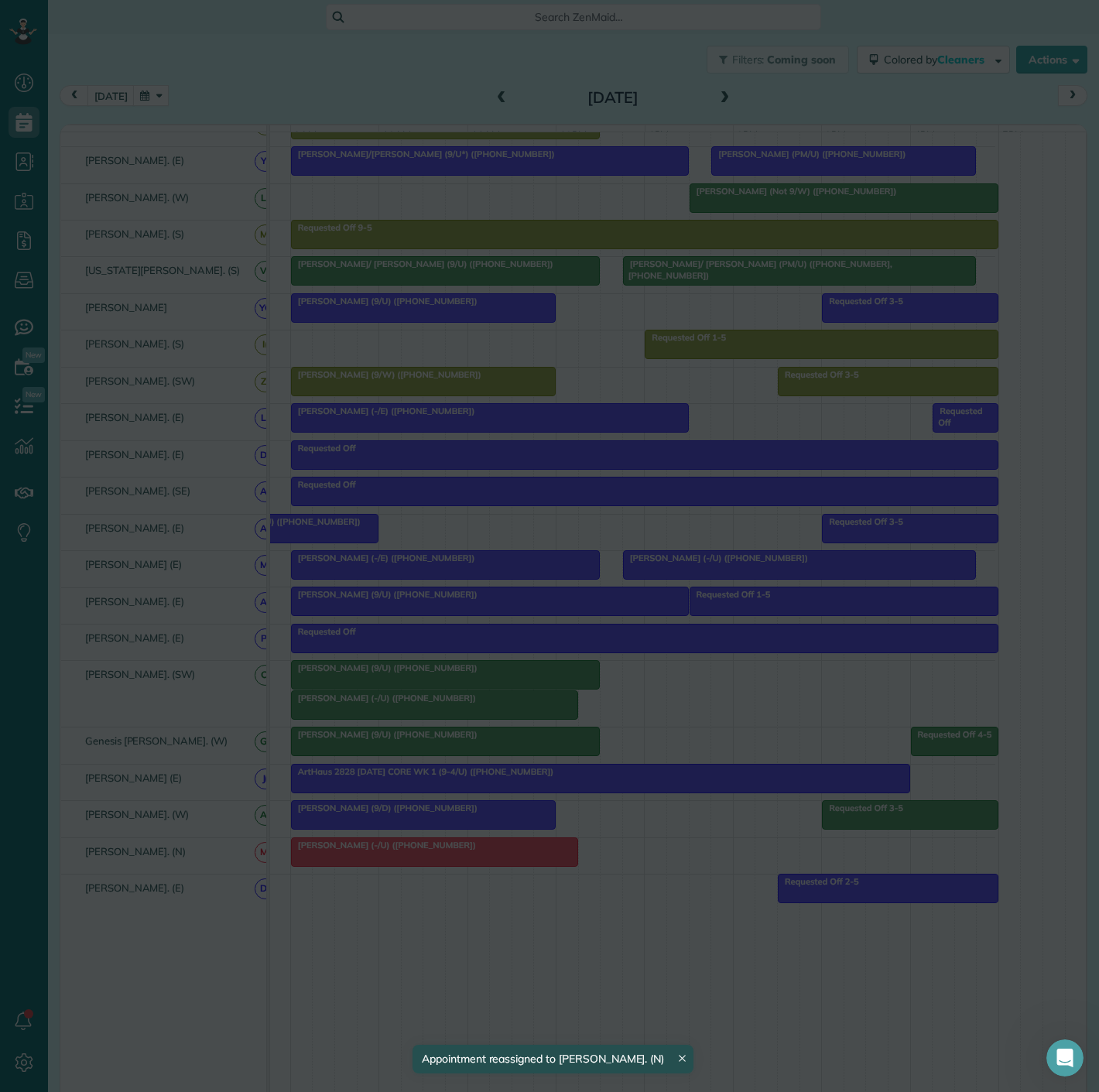
drag, startPoint x: 342, startPoint y: 870, endPoint x: 339, endPoint y: 806, distance: 64.1
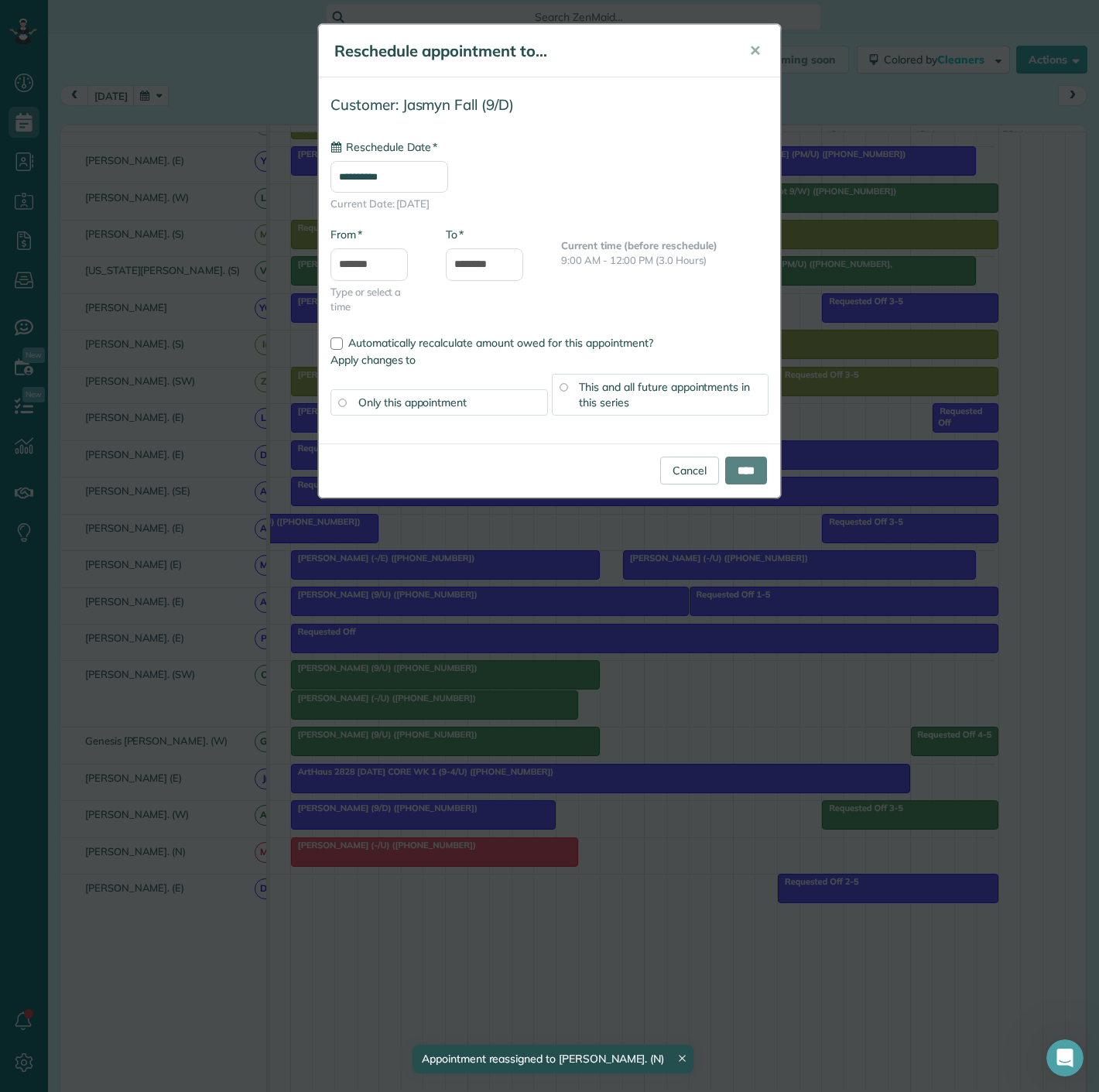
click at [339, 845] on div "**********" at bounding box center [550, 546] width 1099 height 1092
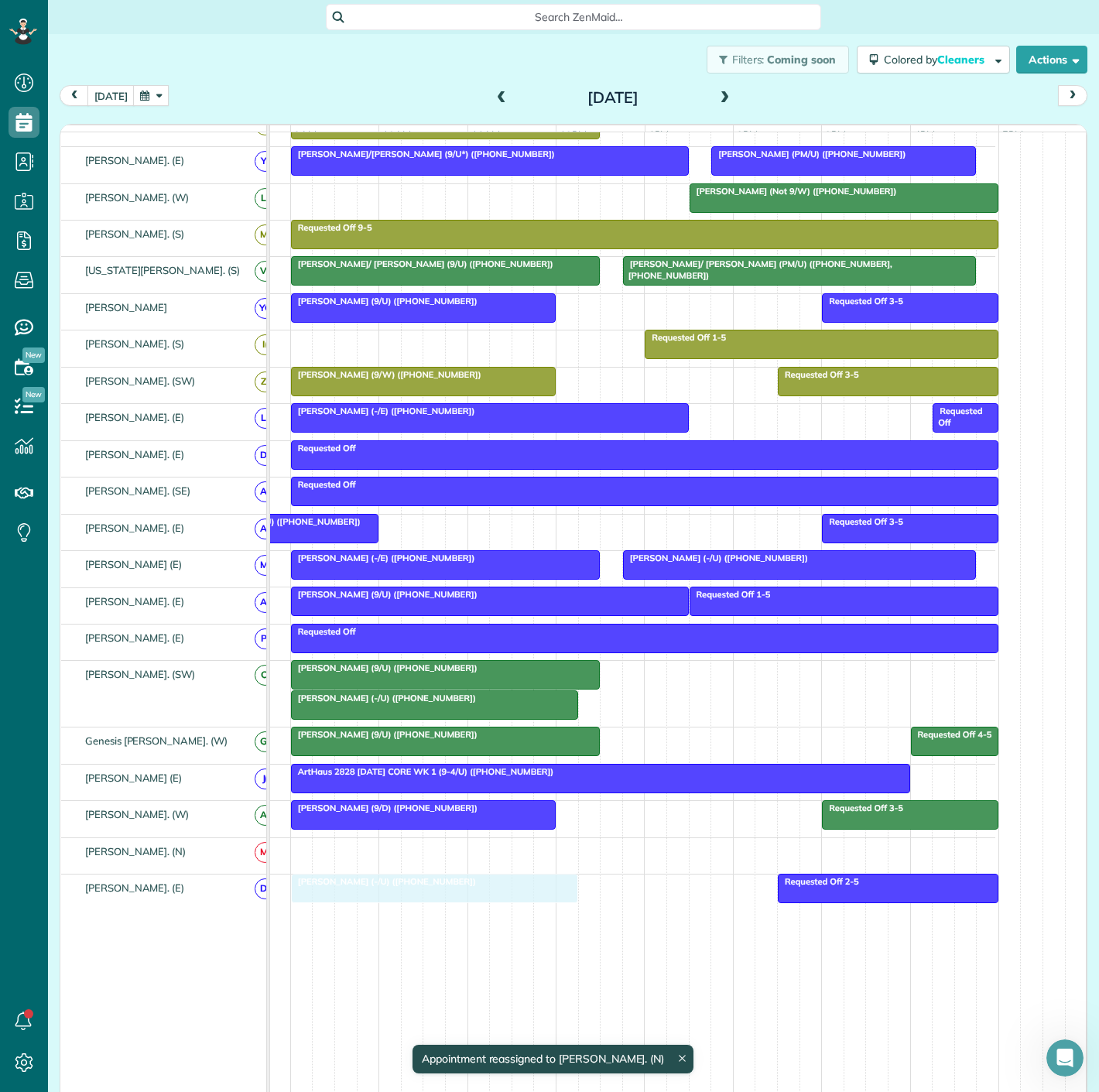
drag, startPoint x: 372, startPoint y: 861, endPoint x: 371, endPoint y: 883, distance: 22.0
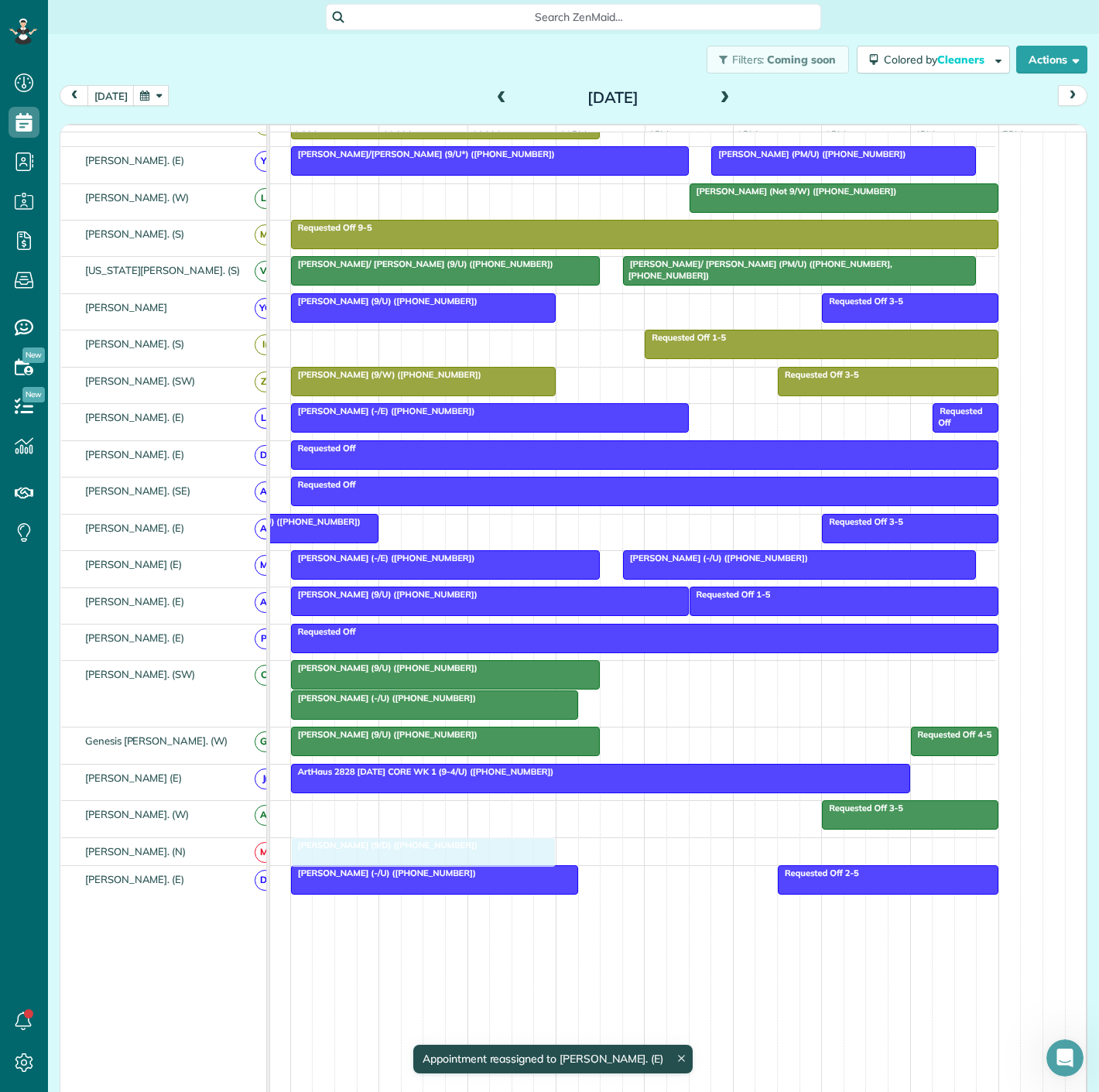
drag, startPoint x: 371, startPoint y: 918, endPoint x: 371, endPoint y: 850, distance: 68.0
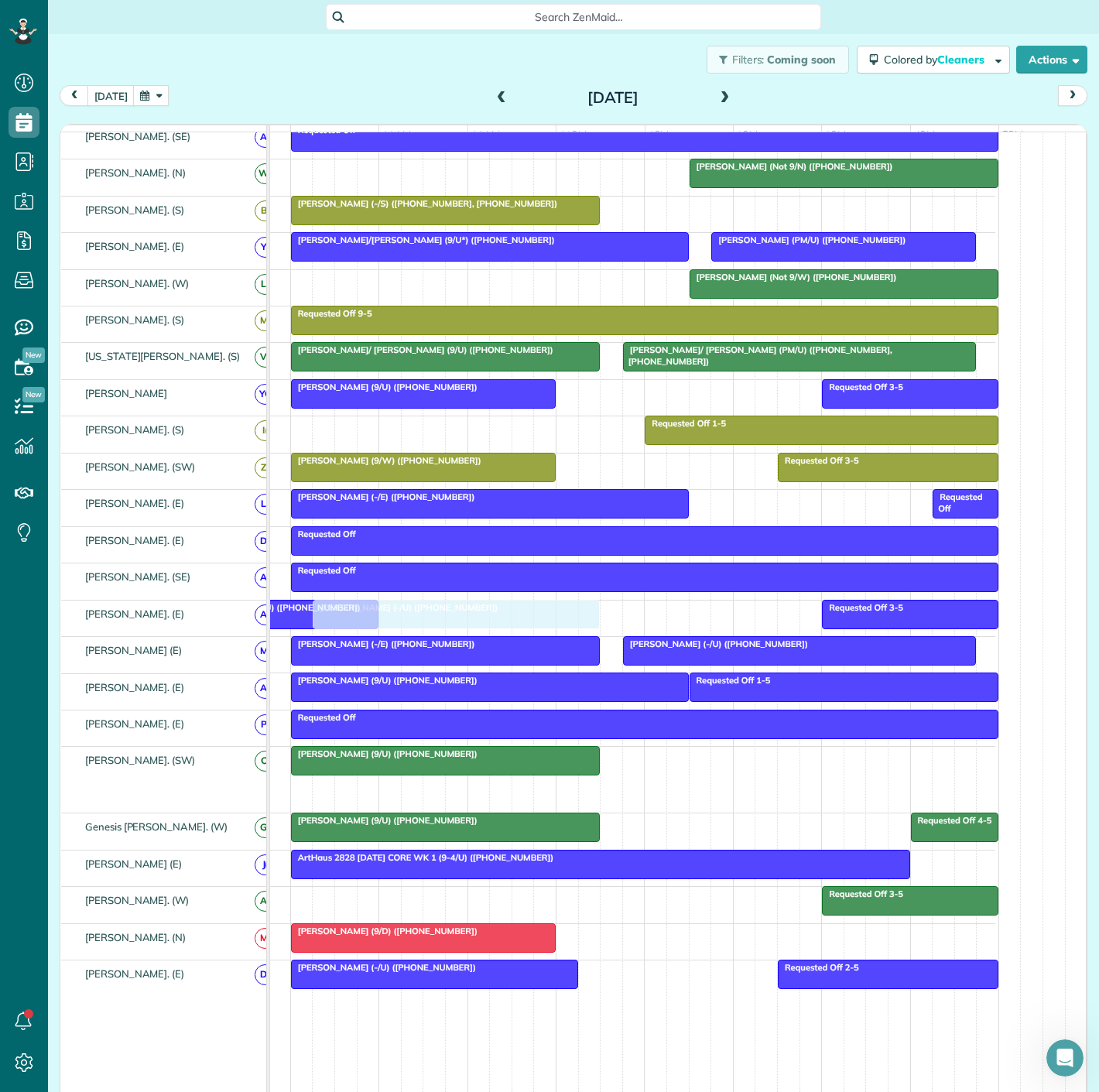
drag, startPoint x: 395, startPoint y: 705, endPoint x: 409, endPoint y: 628, distance: 78.3
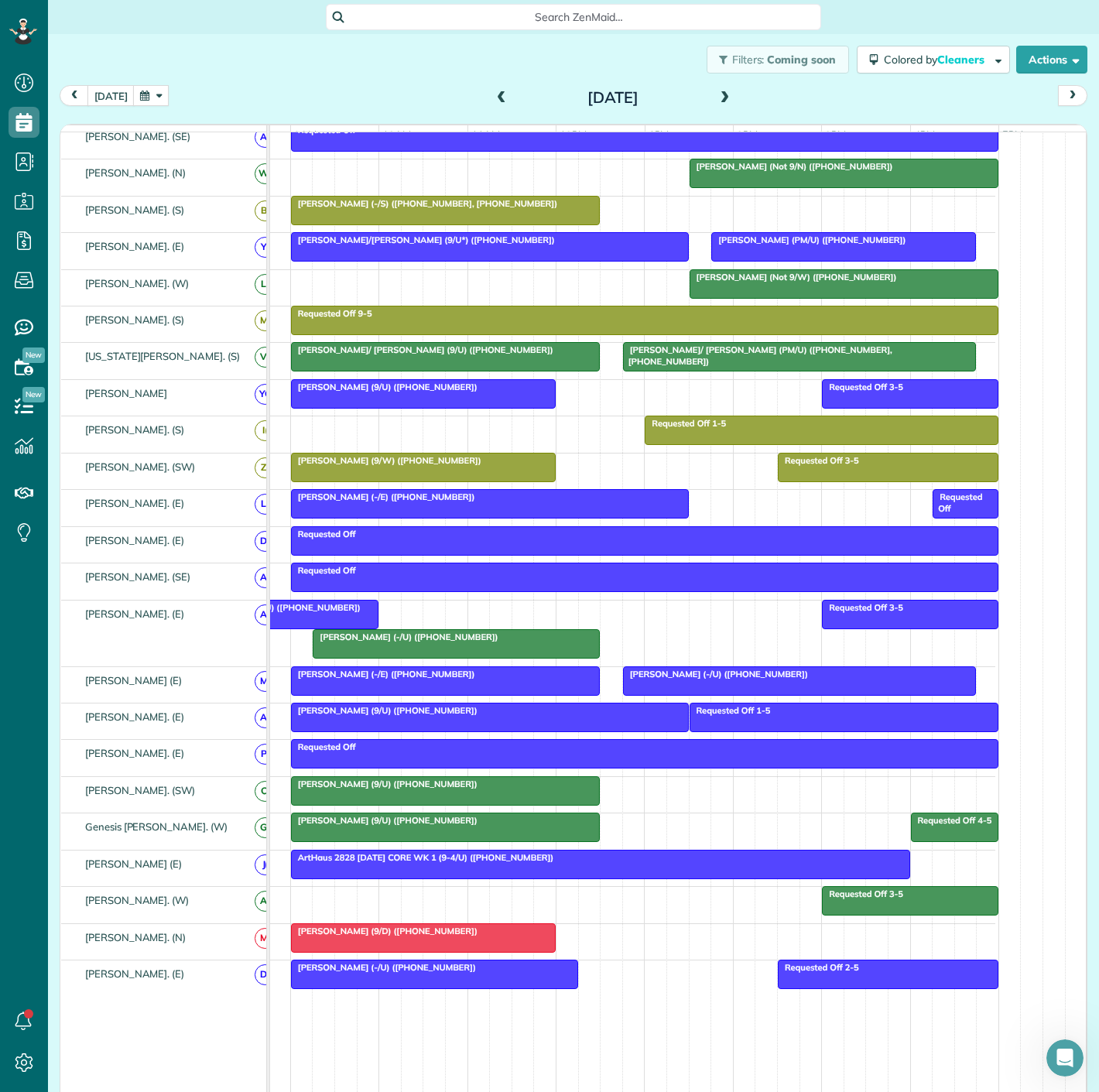
click at [327, 625] on div at bounding box center [289, 614] width 174 height 28
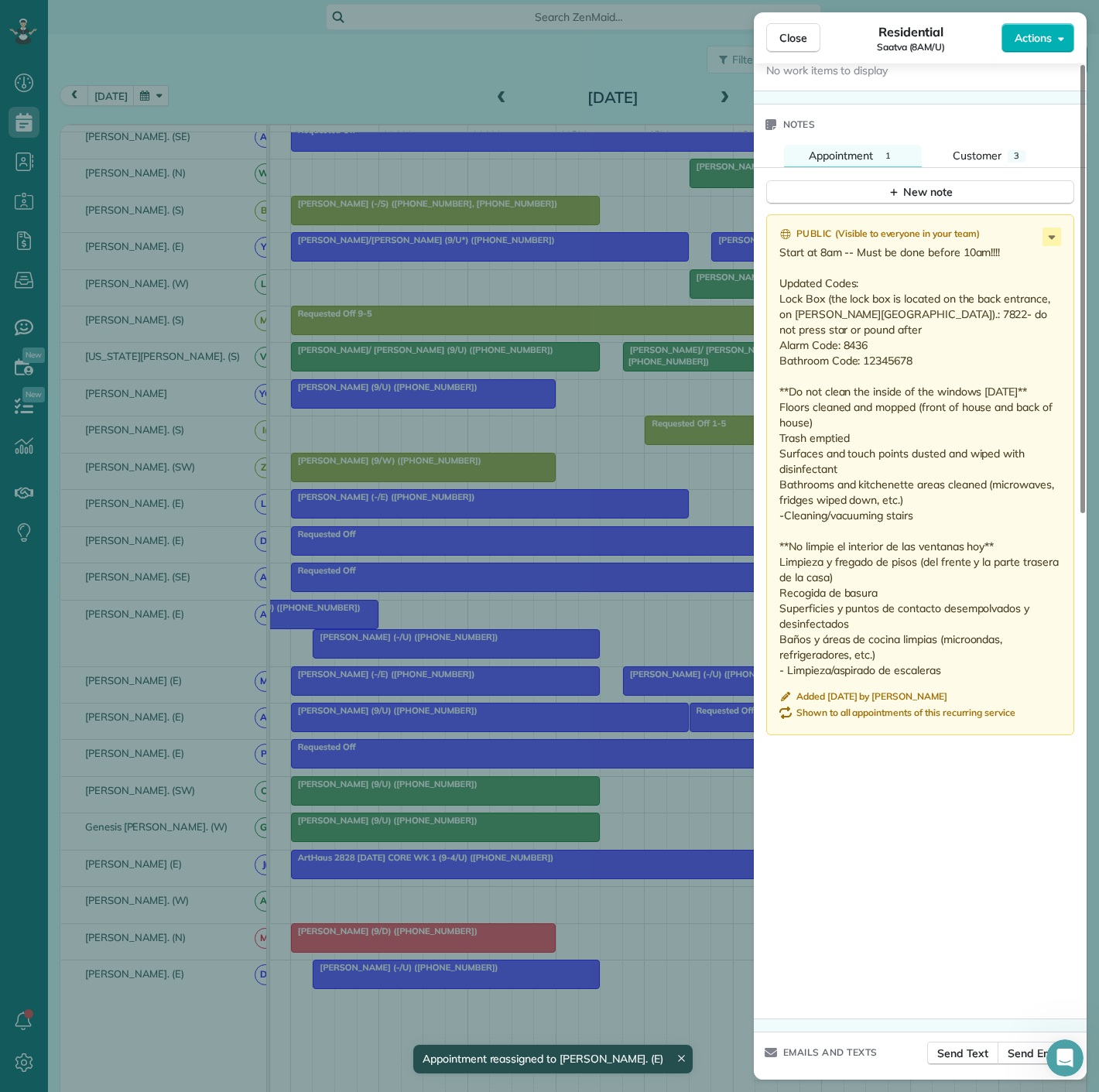
click at [371, 795] on div "Close Residential Saatva (8AM/U) Actions Status Active Saatva (8AM/U) · Open pr…" at bounding box center [550, 546] width 1099 height 1092
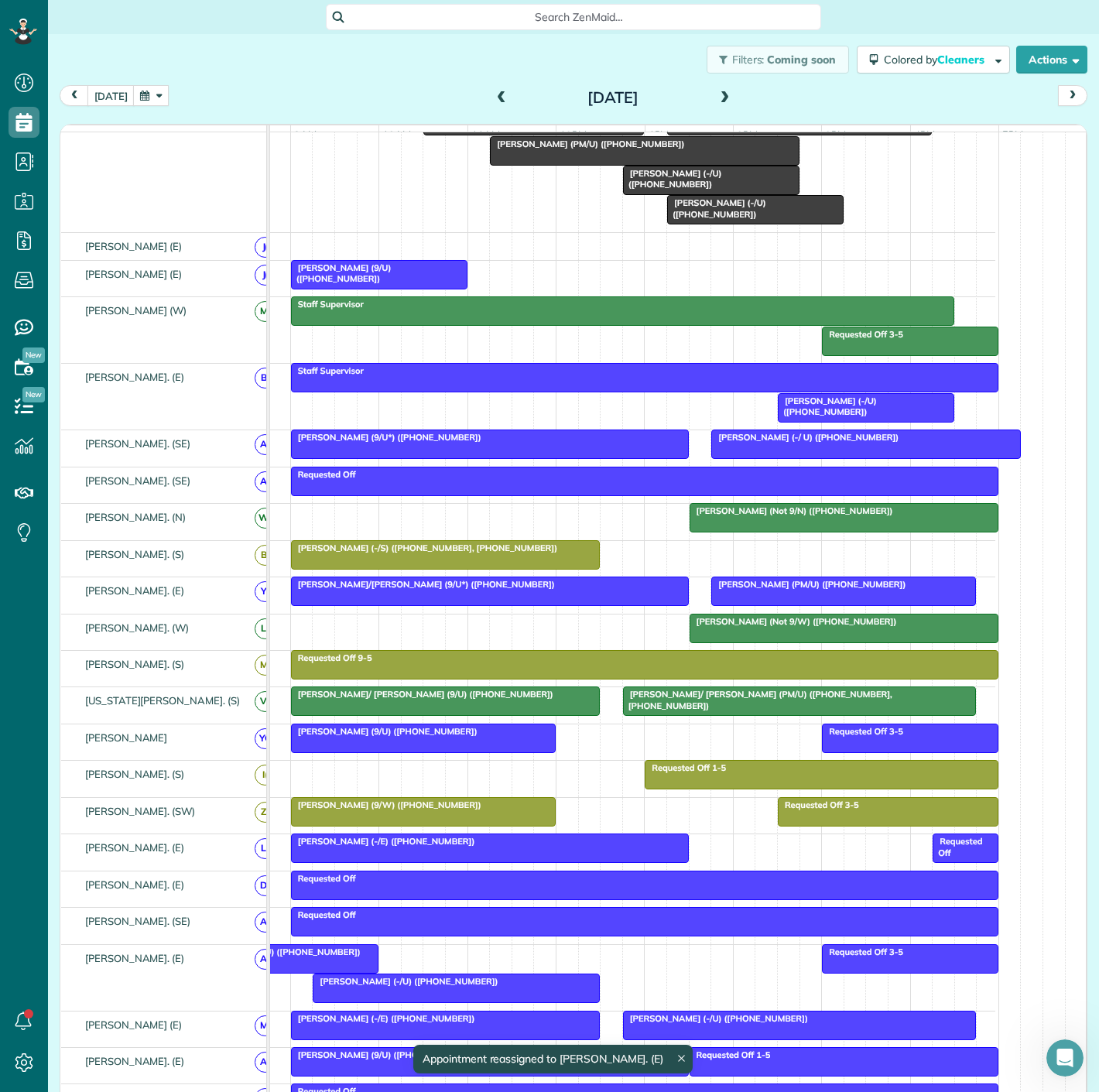
click at [341, 965] on div at bounding box center [289, 958] width 174 height 28
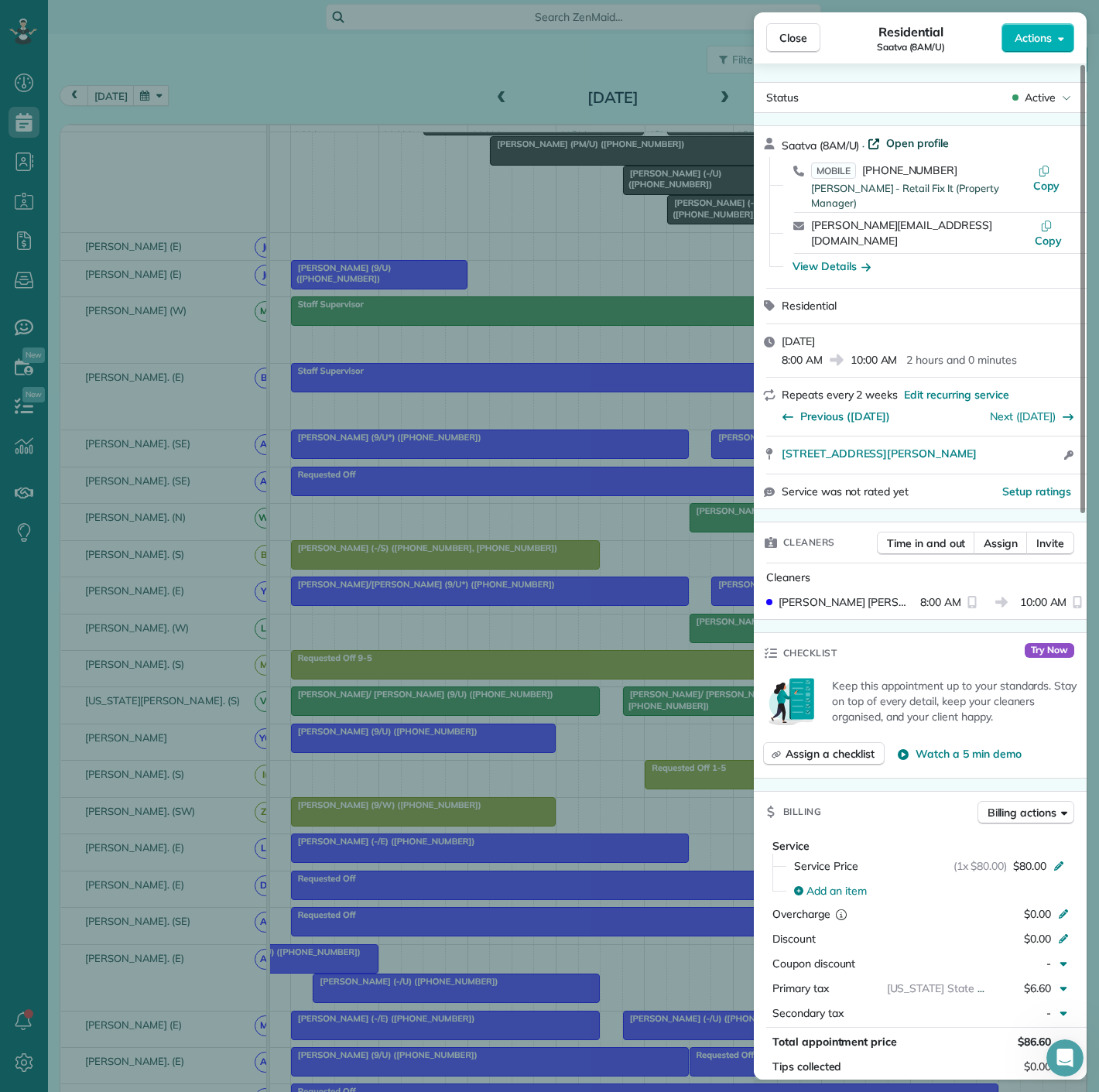
click at [906, 139] on span "Open profile" at bounding box center [917, 144] width 63 height 15
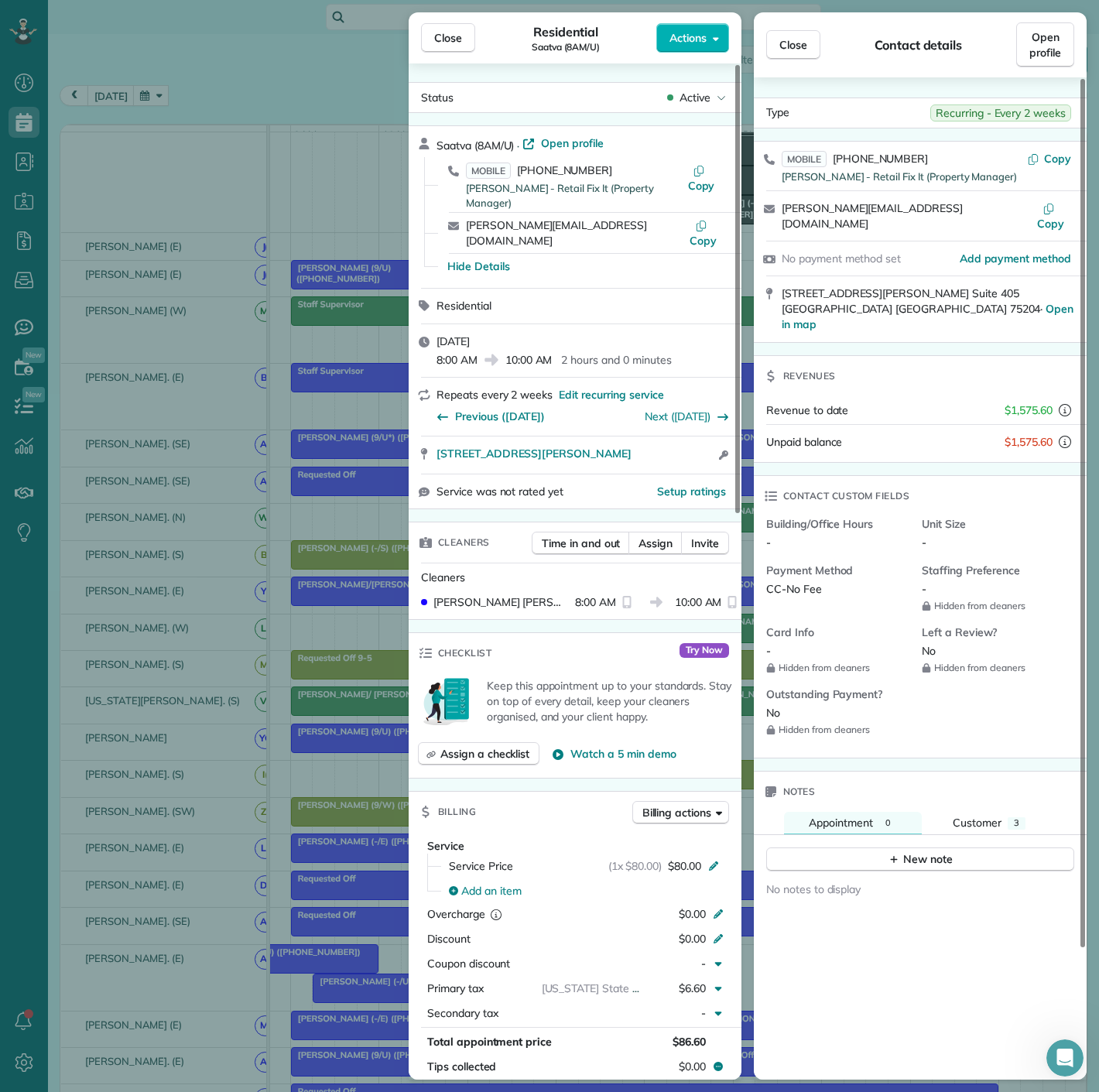
click at [342, 570] on div "Close Residential Saatva (8AM/U) Actions Status Active Saatva (8AM/U) · Open pr…" at bounding box center [550, 546] width 1099 height 1092
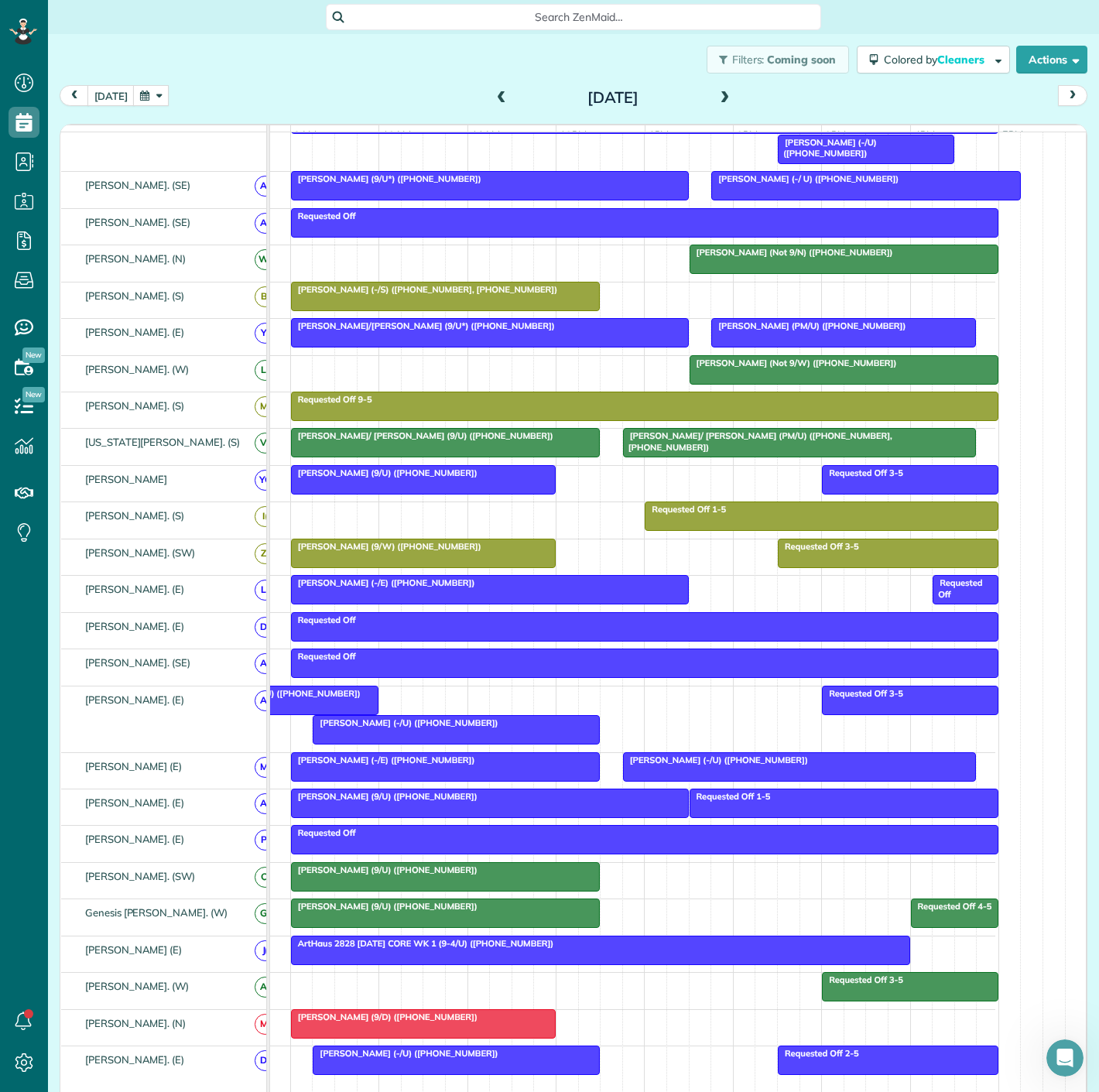
click at [363, 729] on span "Reed Williams (-/U) (+18137674227)" at bounding box center [406, 722] width 187 height 11
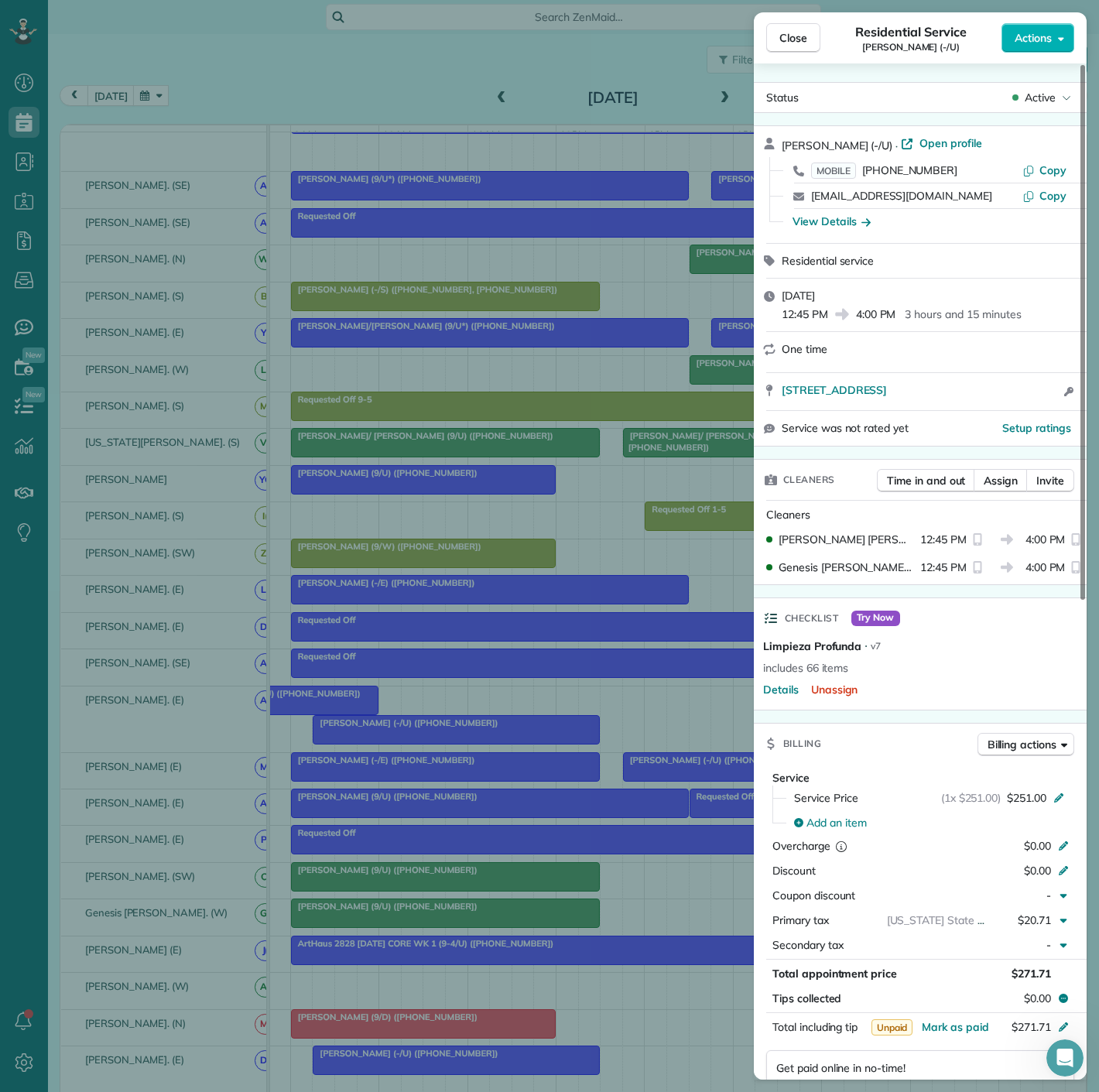
click at [363, 735] on div "Close Residential Service Reed Williams (-/U) Actions Status Active Reed Willia…" at bounding box center [550, 546] width 1099 height 1092
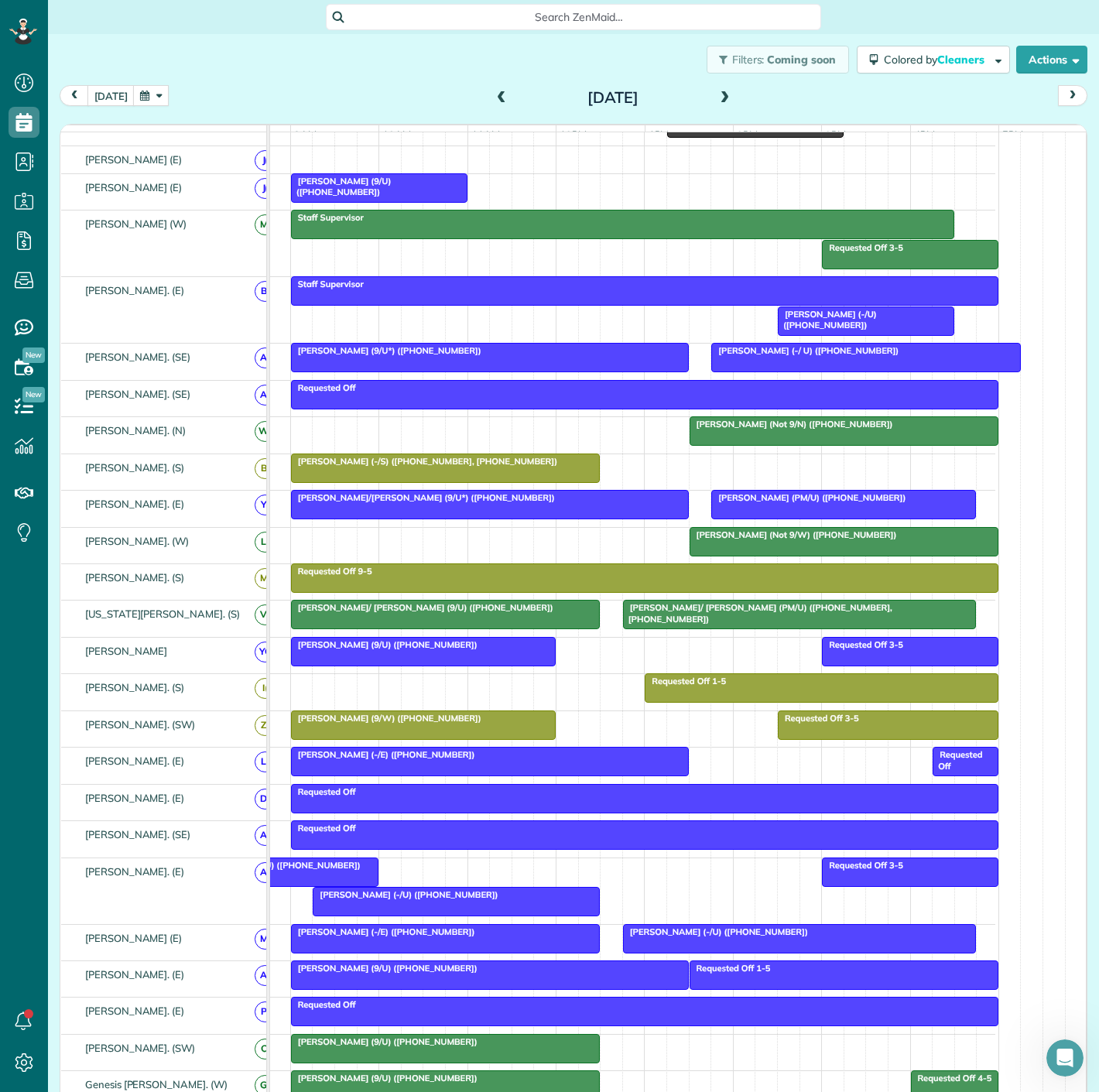
click at [444, 900] on span "Reed Williams (-/U) (+18137674227)" at bounding box center [406, 894] width 187 height 11
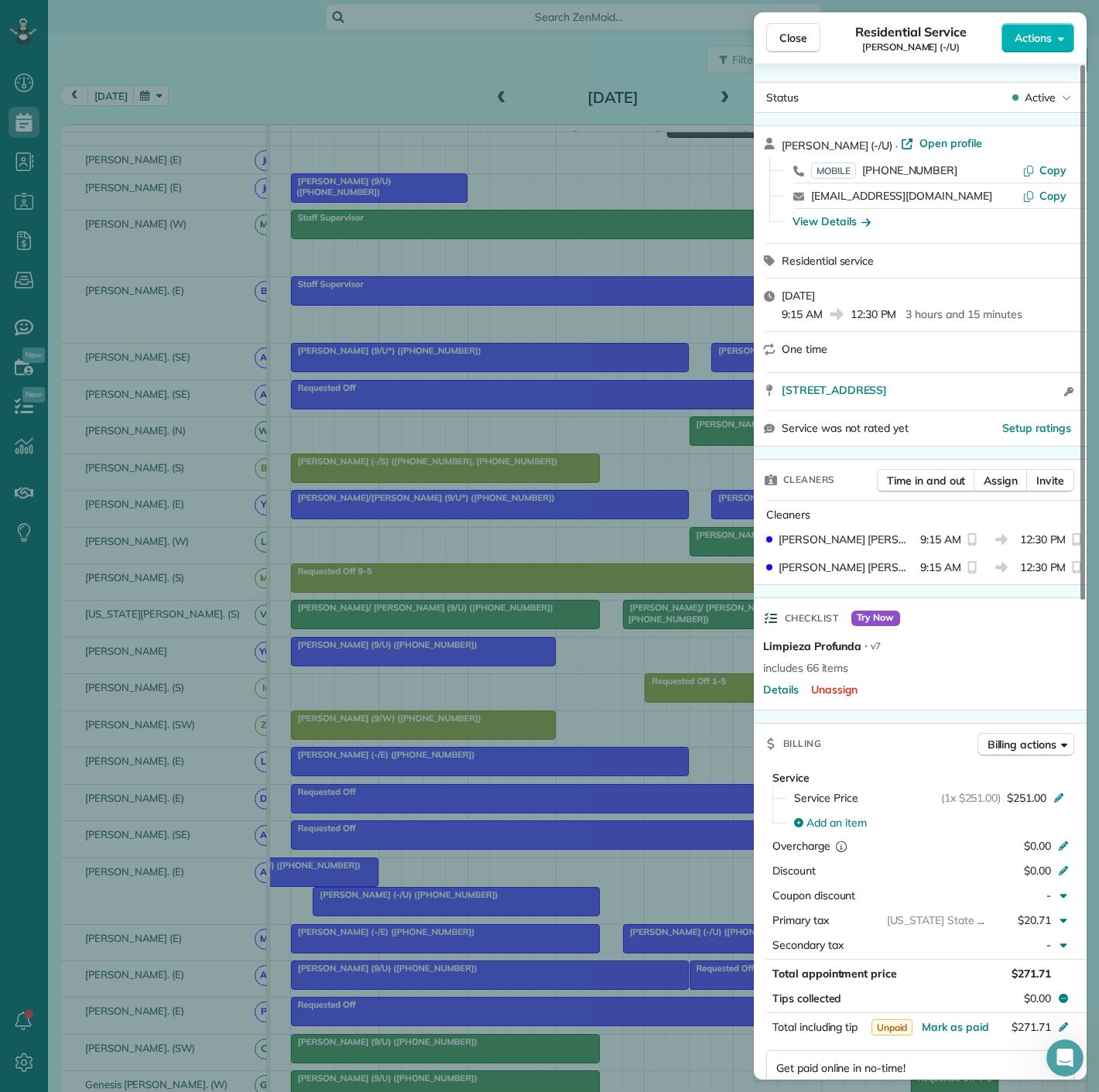
click at [444, 905] on div "Close Residential Service Reed Williams (-/U) Actions Status Active Reed Willia…" at bounding box center [550, 546] width 1099 height 1092
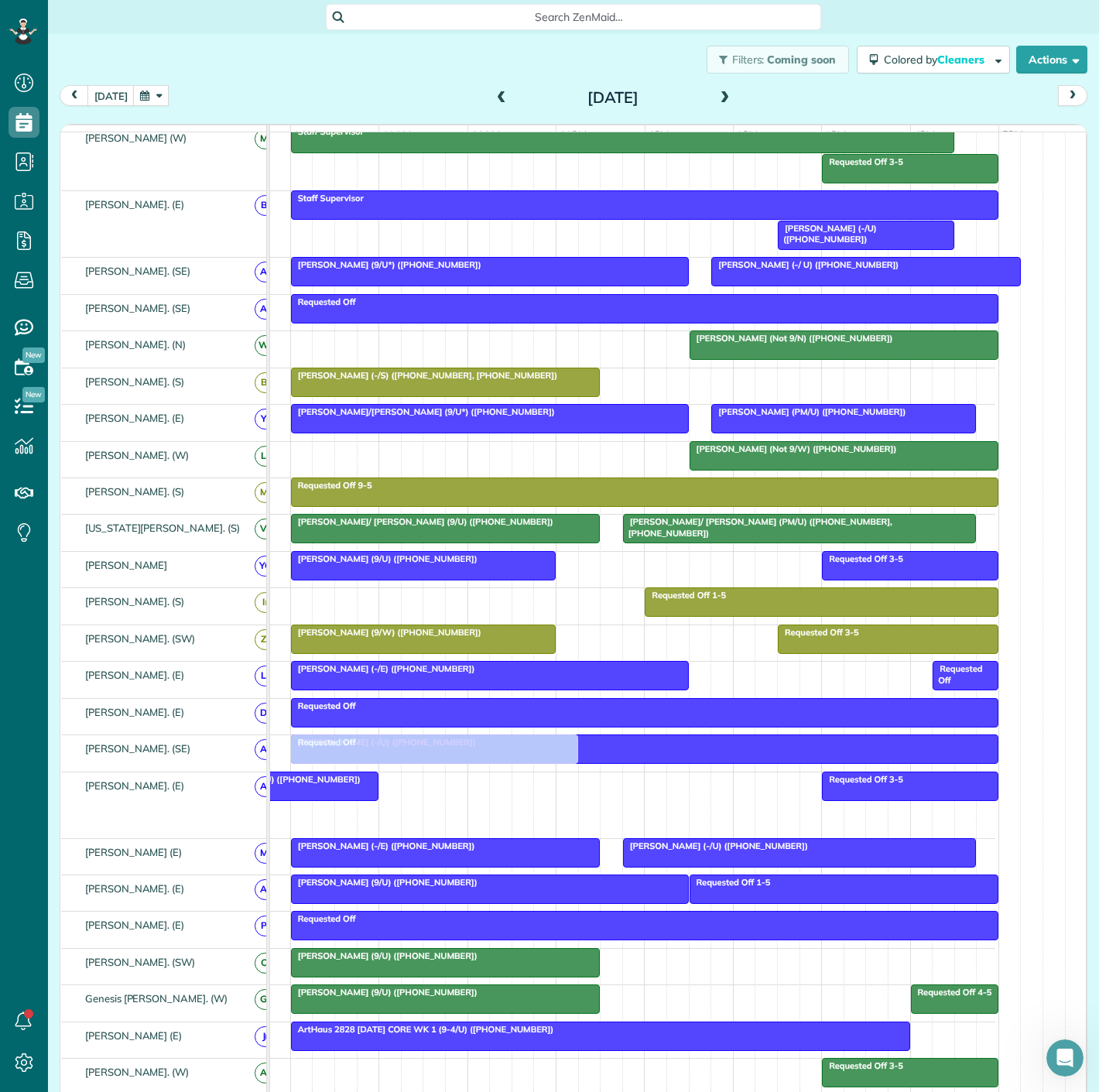
drag, startPoint x: 443, startPoint y: 905, endPoint x: 420, endPoint y: 861, distance: 49.6
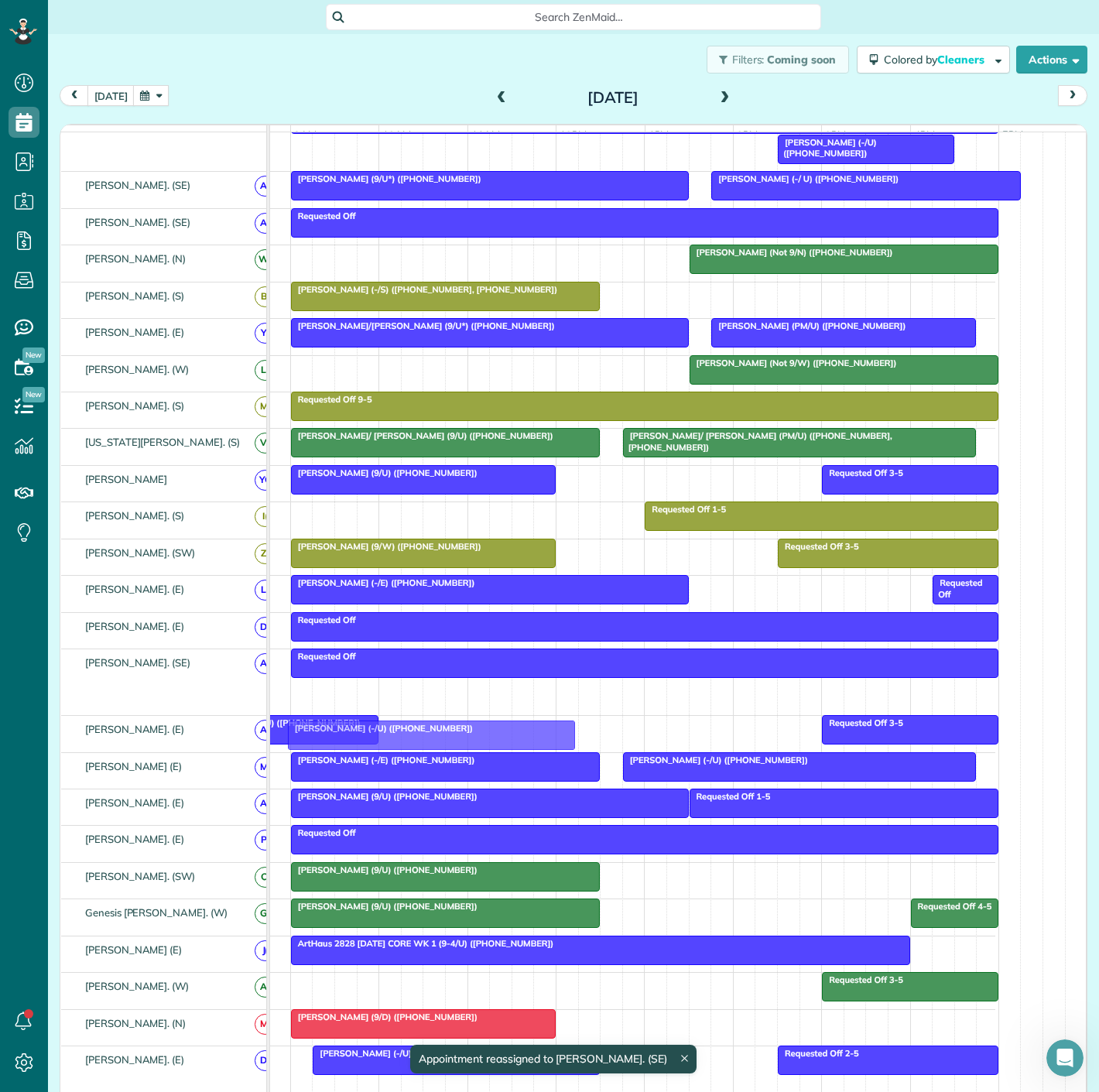
drag, startPoint x: 404, startPoint y: 700, endPoint x: 405, endPoint y: 740, distance: 40.0
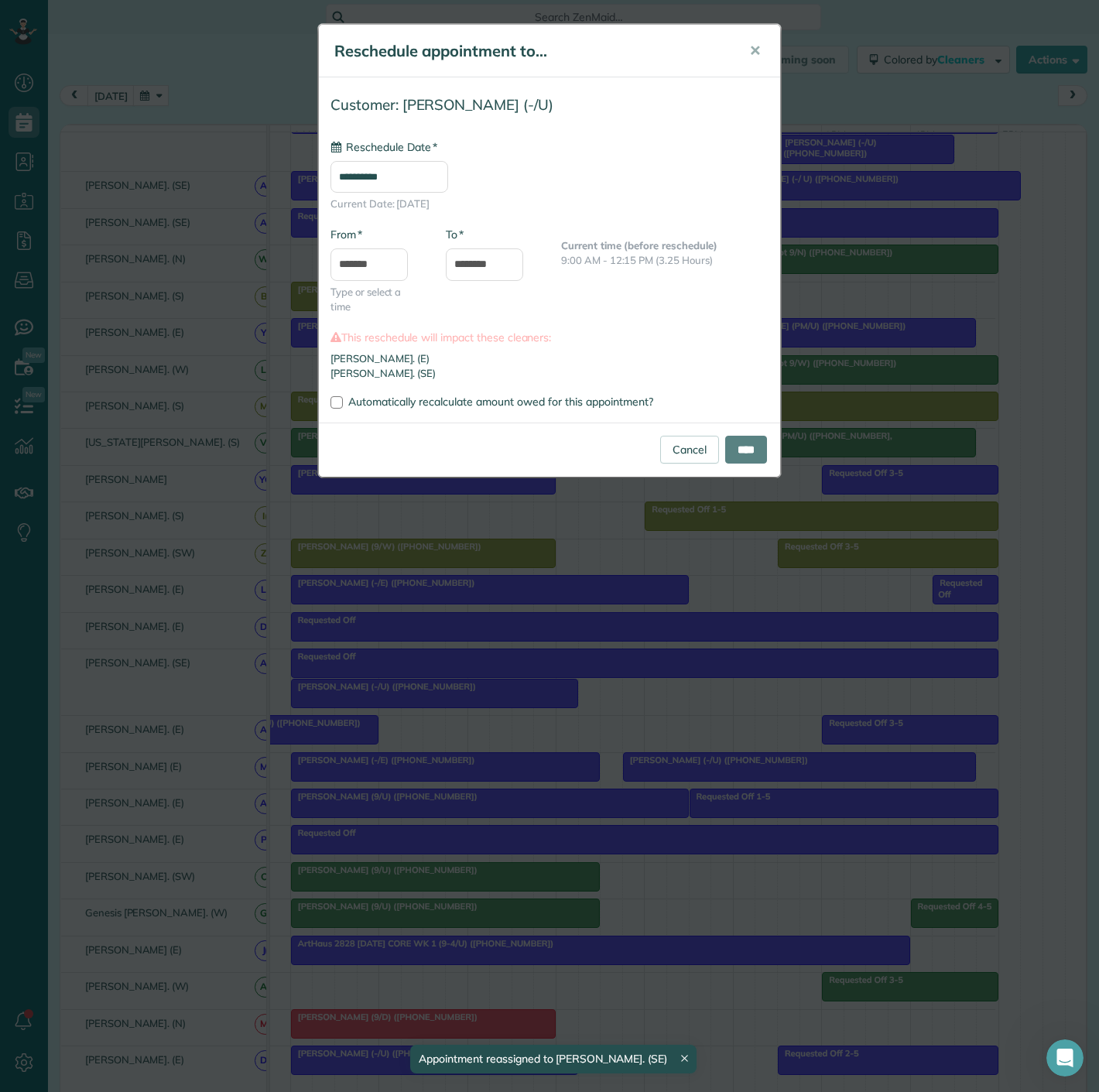
click at [405, 729] on div "**********" at bounding box center [550, 546] width 1099 height 1092
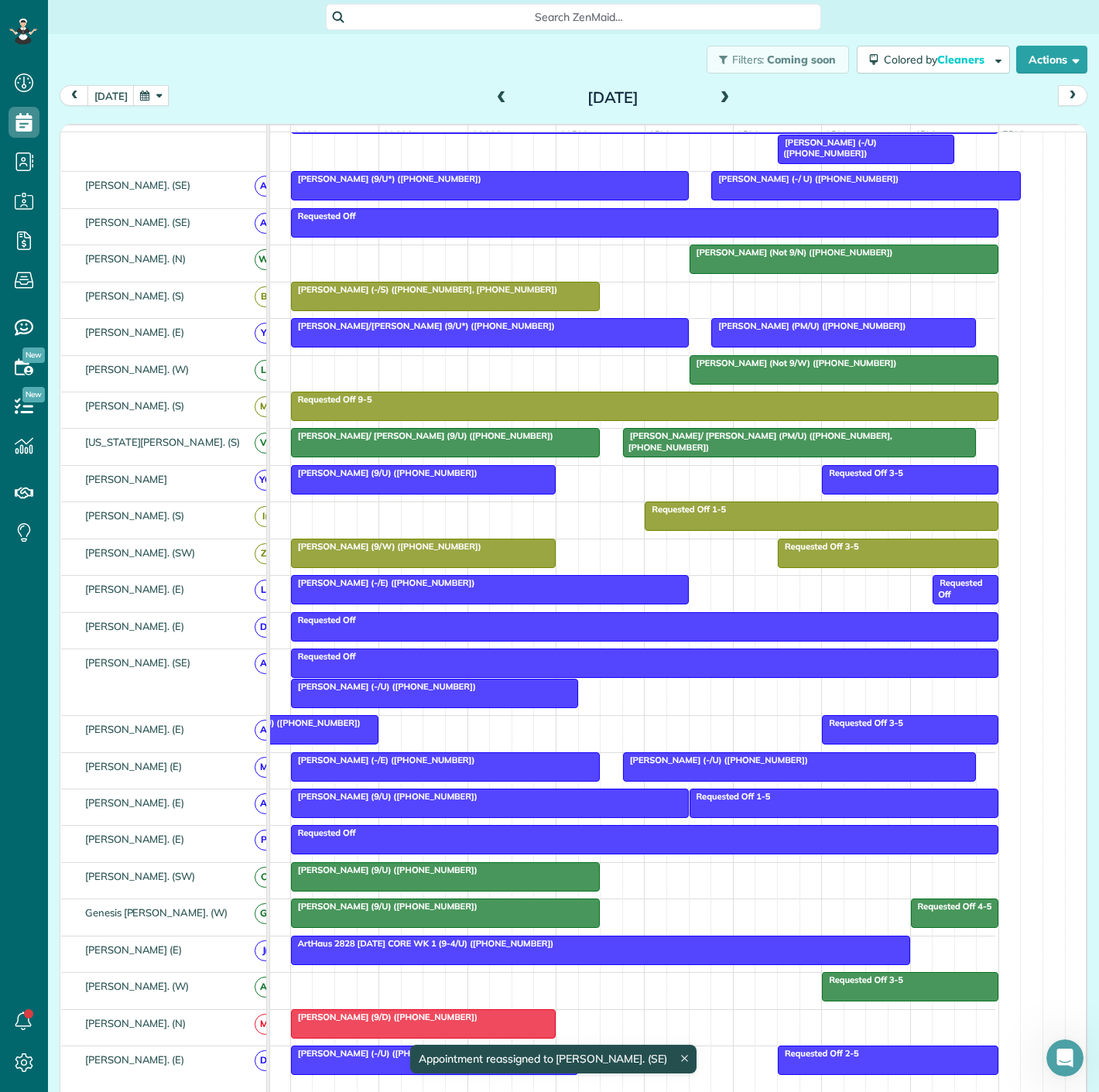
drag, startPoint x: 426, startPoint y: 705, endPoint x: 426, endPoint y: 747, distance: 42.0
click at [462, 708] on link "Reed Williams (-/U) (+18137674227)" at bounding box center [435, 693] width 287 height 30
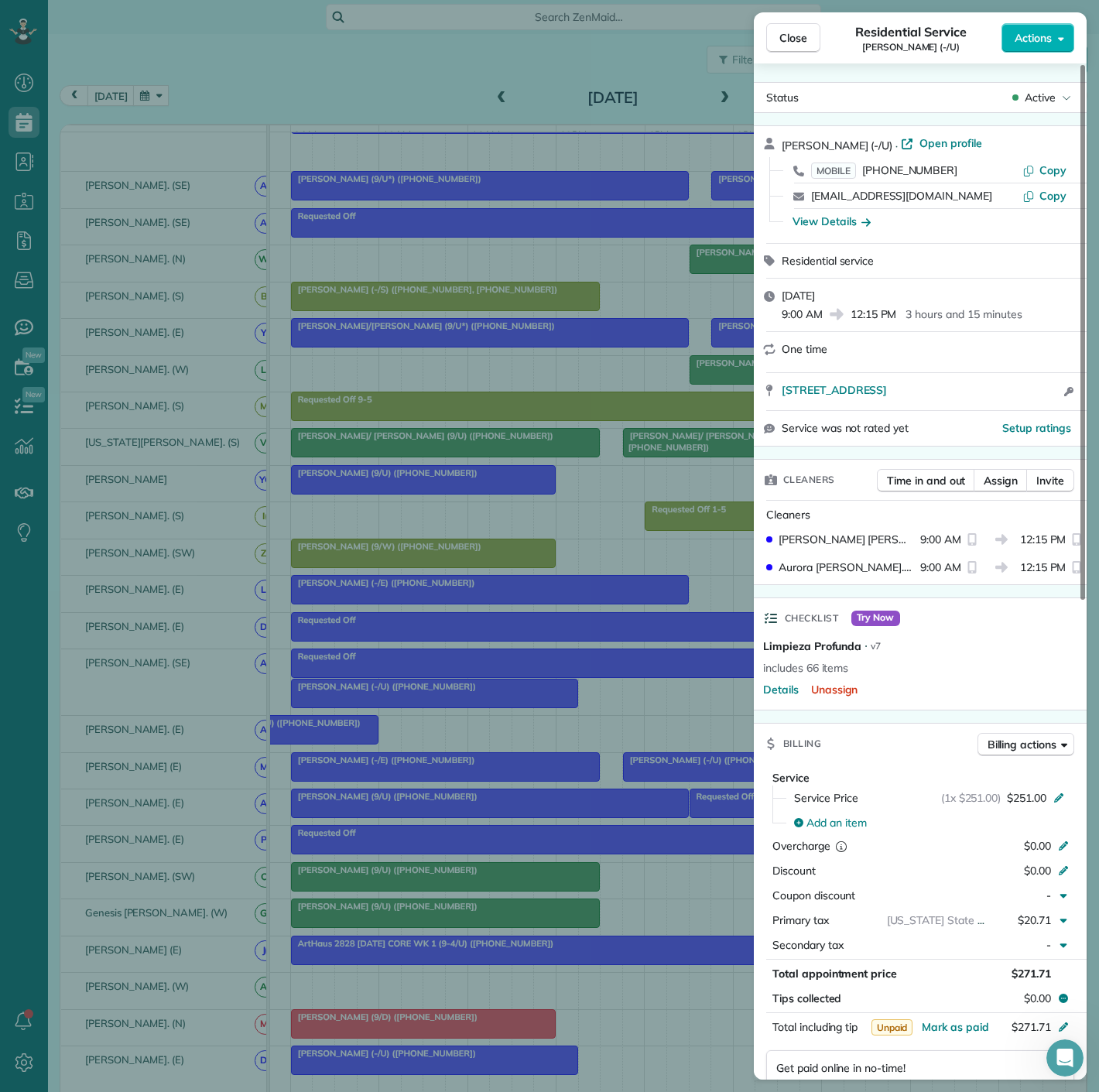
click at [443, 705] on div "Close Residential Service Reed Williams (-/U) Actions Status Active Reed Willia…" at bounding box center [550, 546] width 1099 height 1092
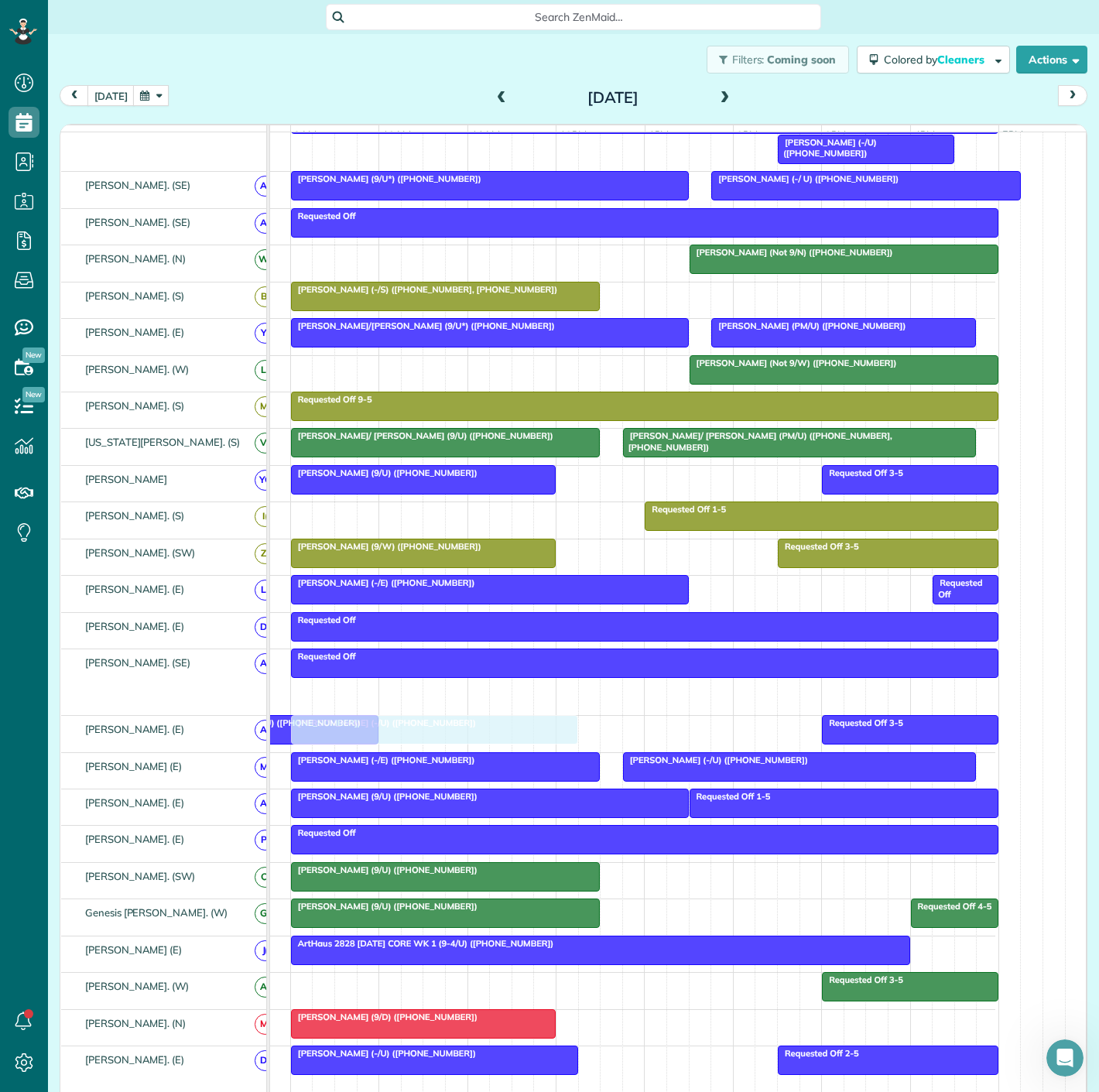
drag, startPoint x: 474, startPoint y: 706, endPoint x: 475, endPoint y: 744, distance: 38.0
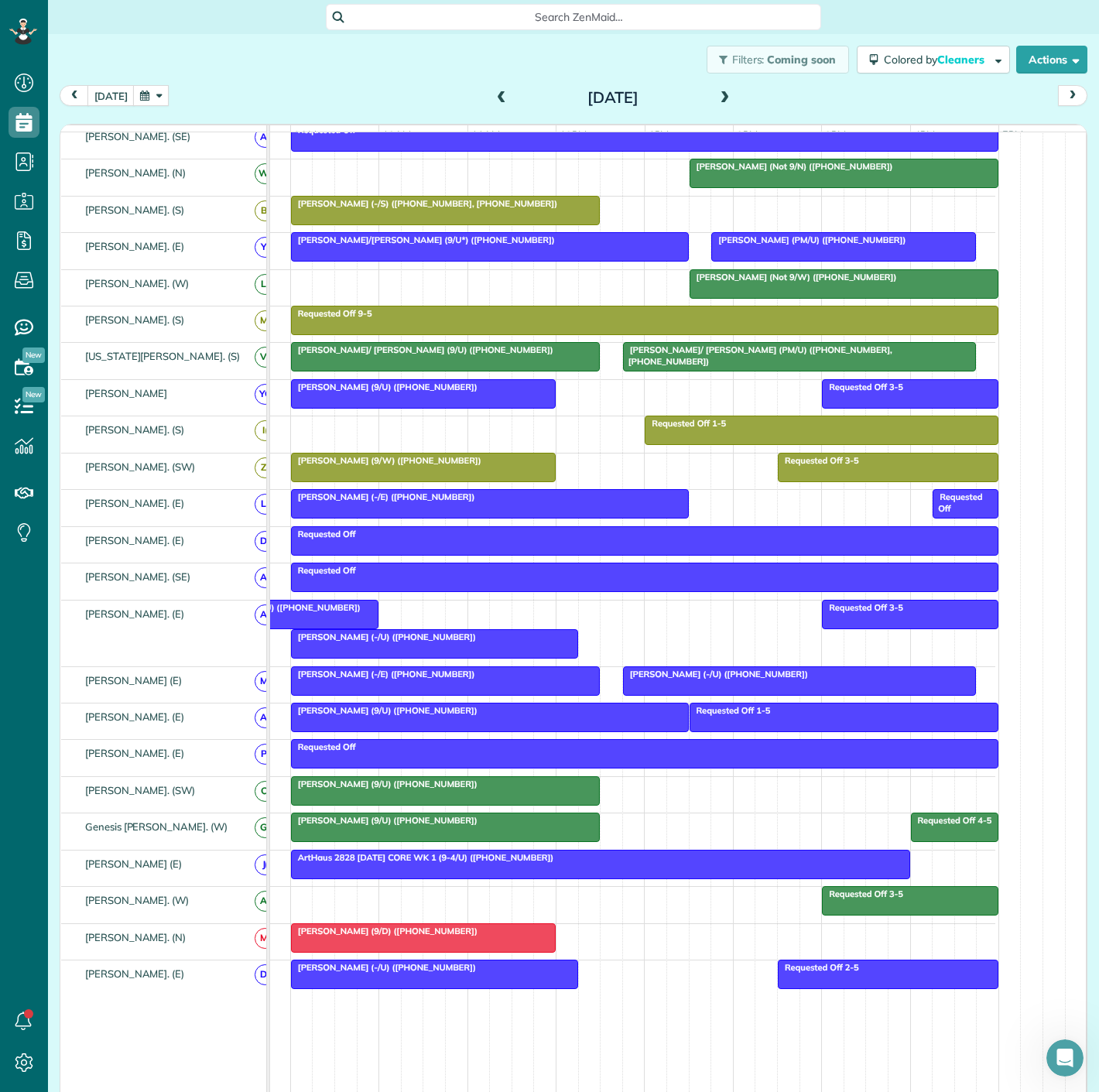
click at [532, 679] on div "Ally Frye (-/E) (+12144787786)" at bounding box center [445, 674] width 300 height 11
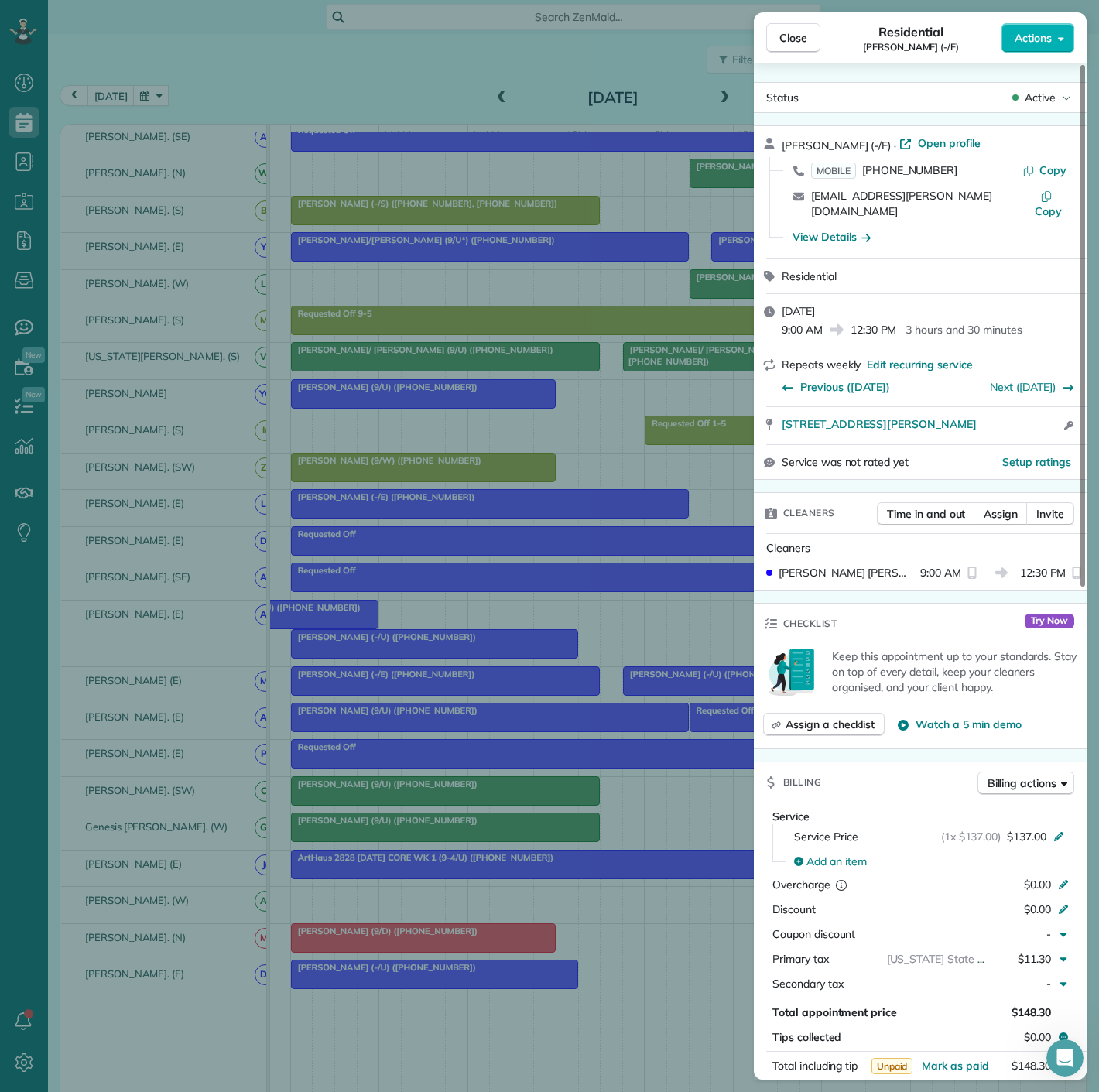
click at [532, 682] on div "Close Residential Ally Frye (-/E) Actions Status Active Ally Frye (-/E) · Open …" at bounding box center [550, 546] width 1099 height 1092
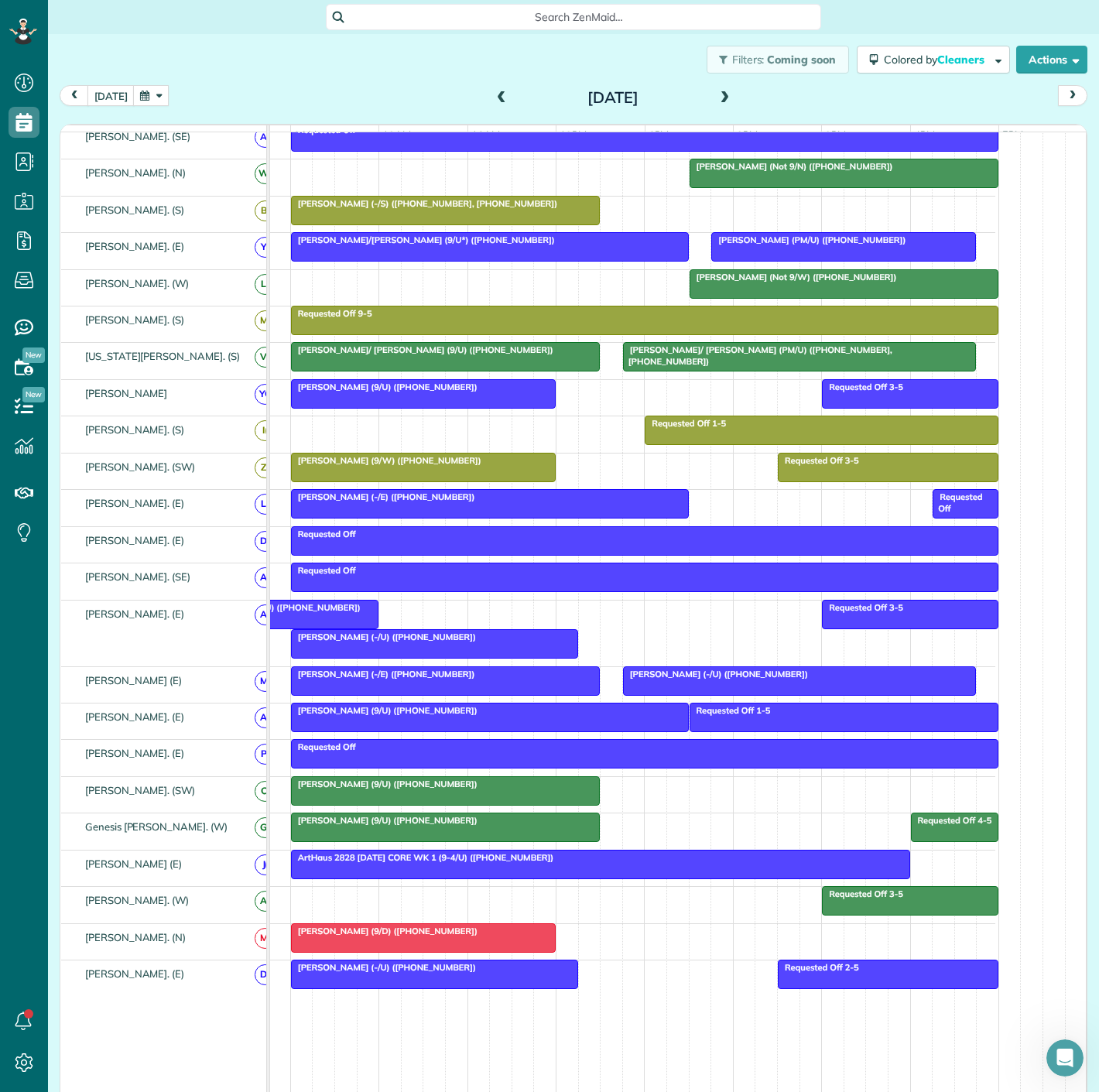
click at [670, 679] on span "Abbey Davis (-/U) (+18109235404)" at bounding box center [716, 674] width 187 height 11
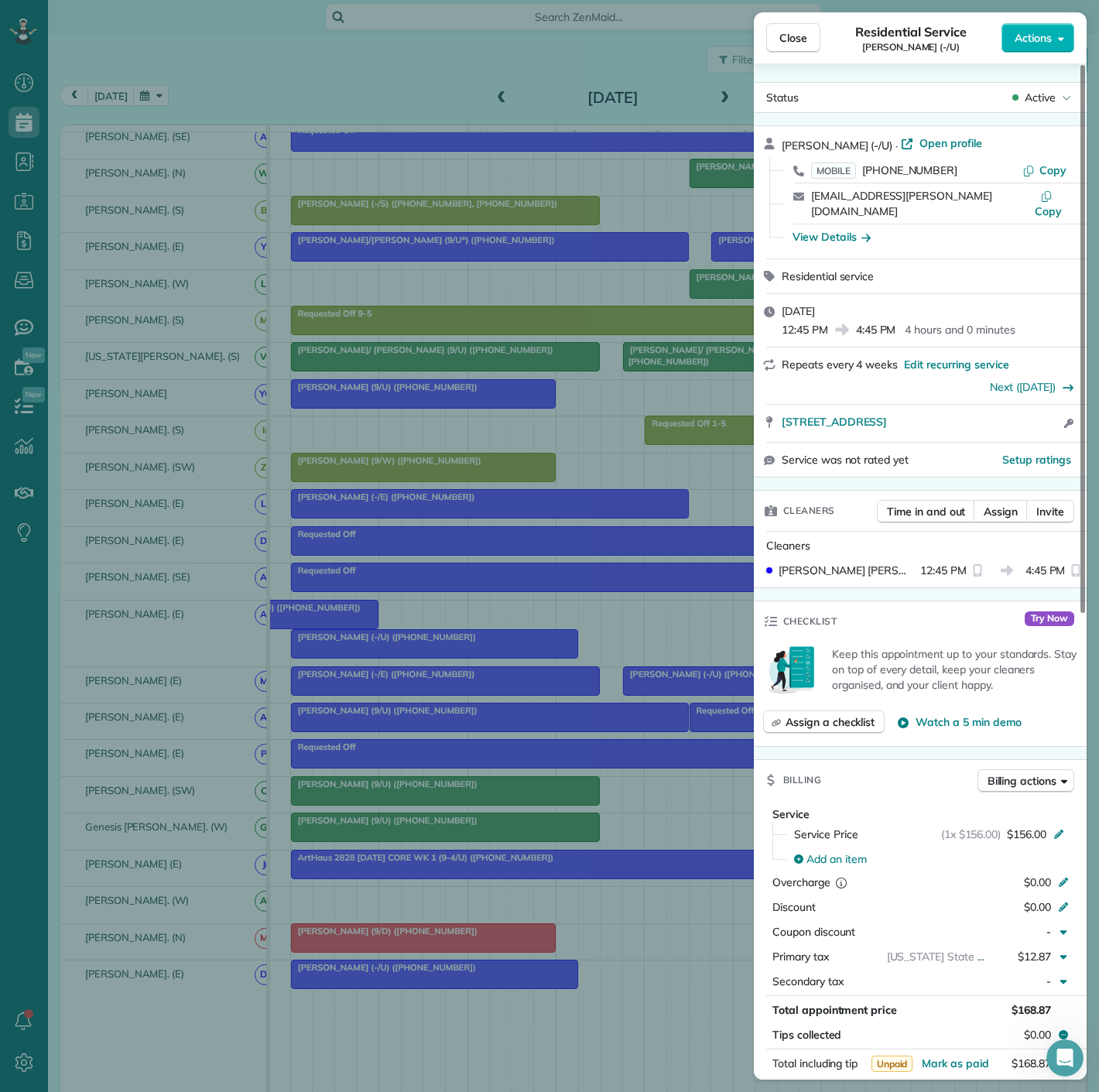
click at [670, 681] on div "Close Residential Service Abbey Davis (-/U) Actions Status Active Abbey Davis (…" at bounding box center [550, 546] width 1099 height 1092
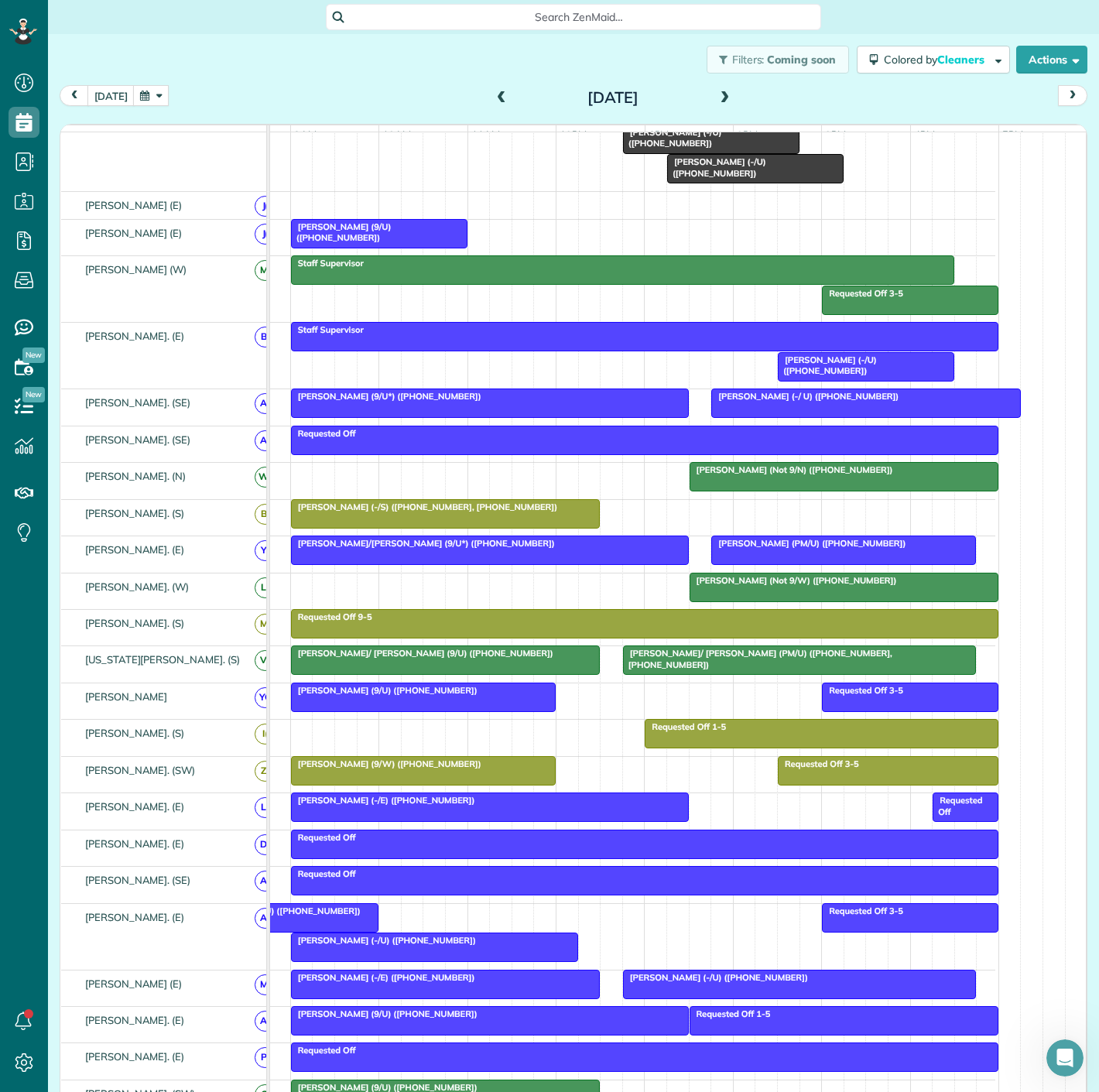
scroll to position [430, 0]
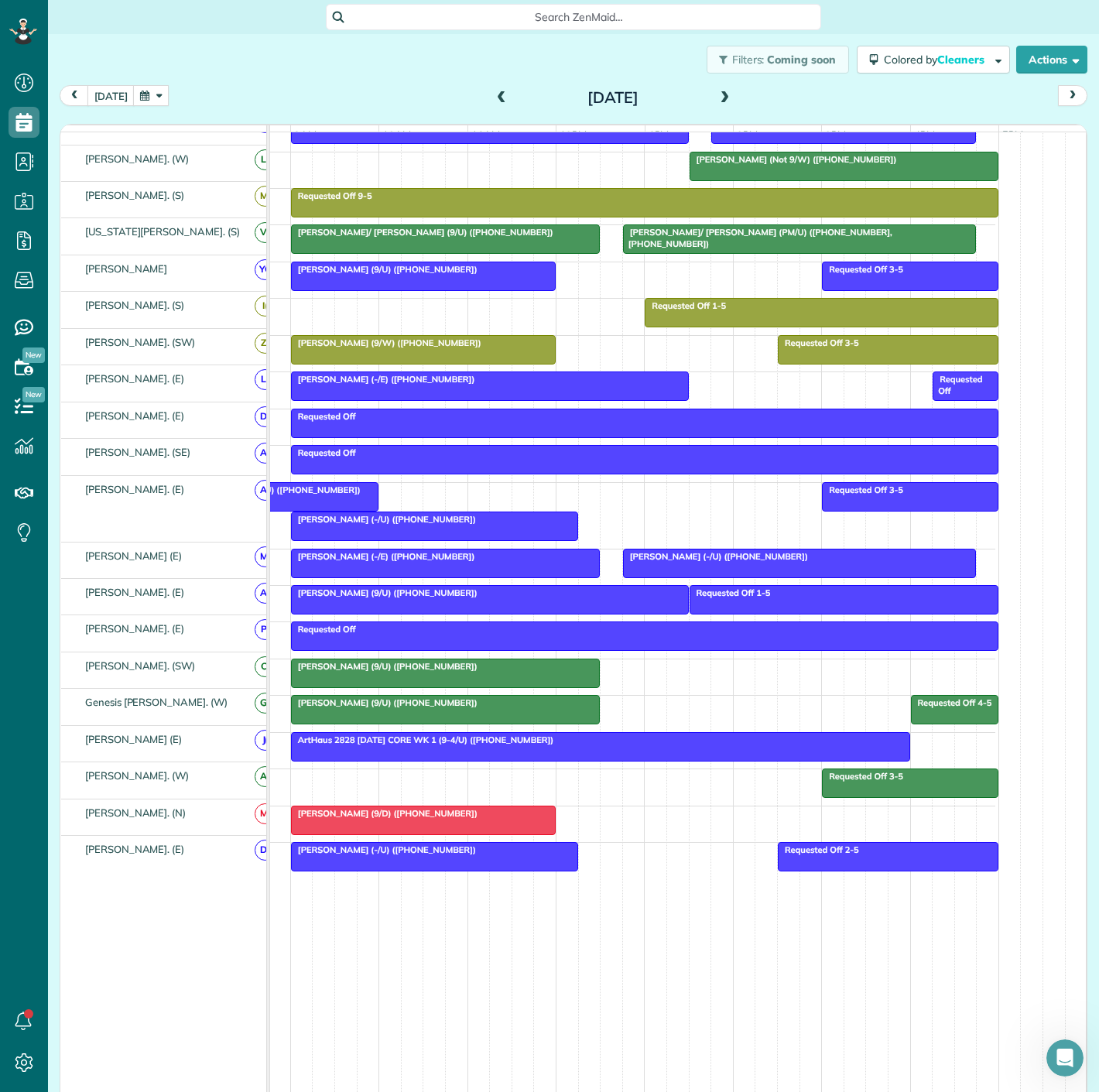
click at [391, 712] on div at bounding box center [445, 709] width 308 height 28
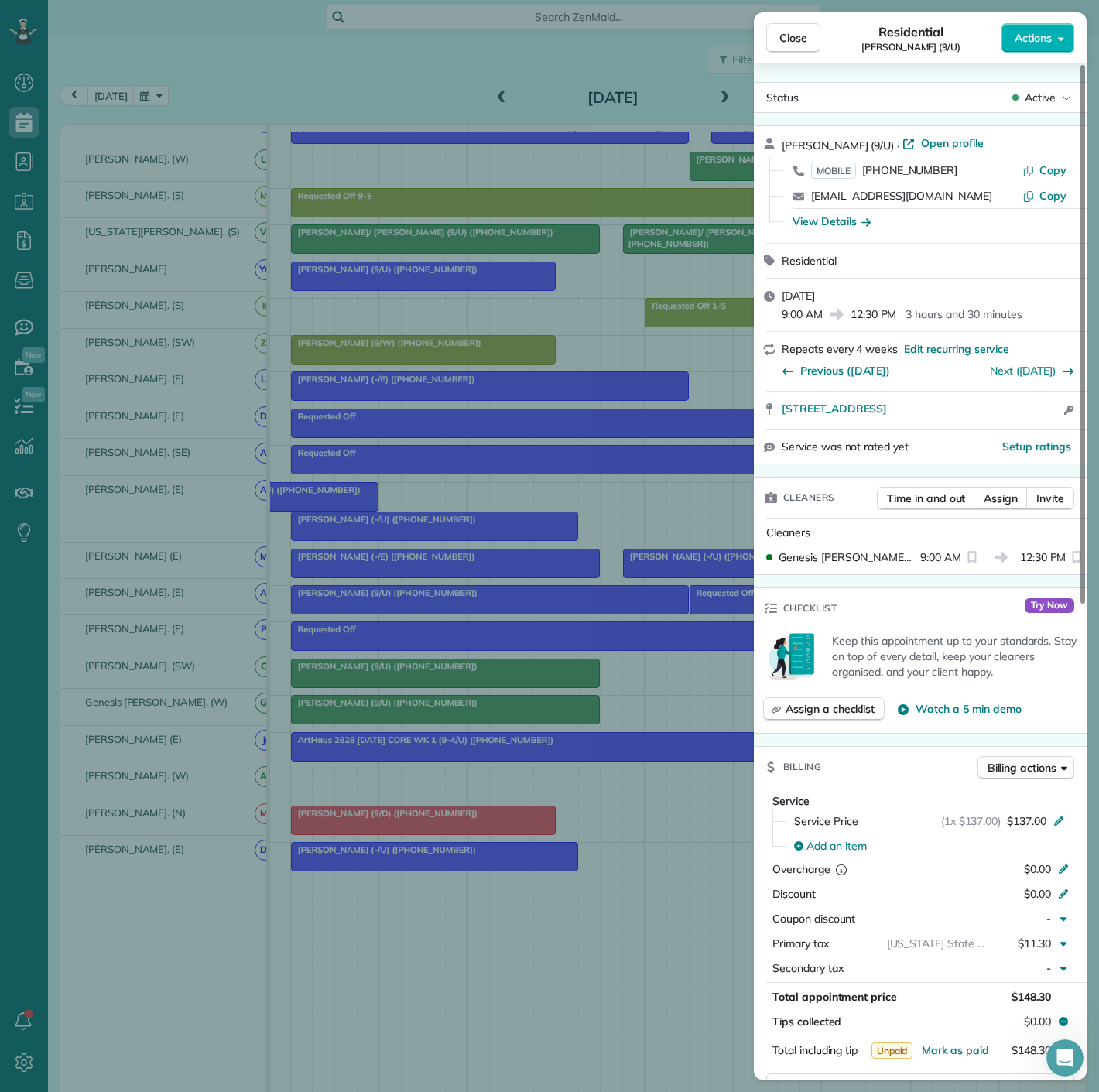
click at [391, 712] on div "Close Residential Tiffany Howard (9/U) Actions Status Active Tiffany Howard (9/…" at bounding box center [550, 546] width 1099 height 1092
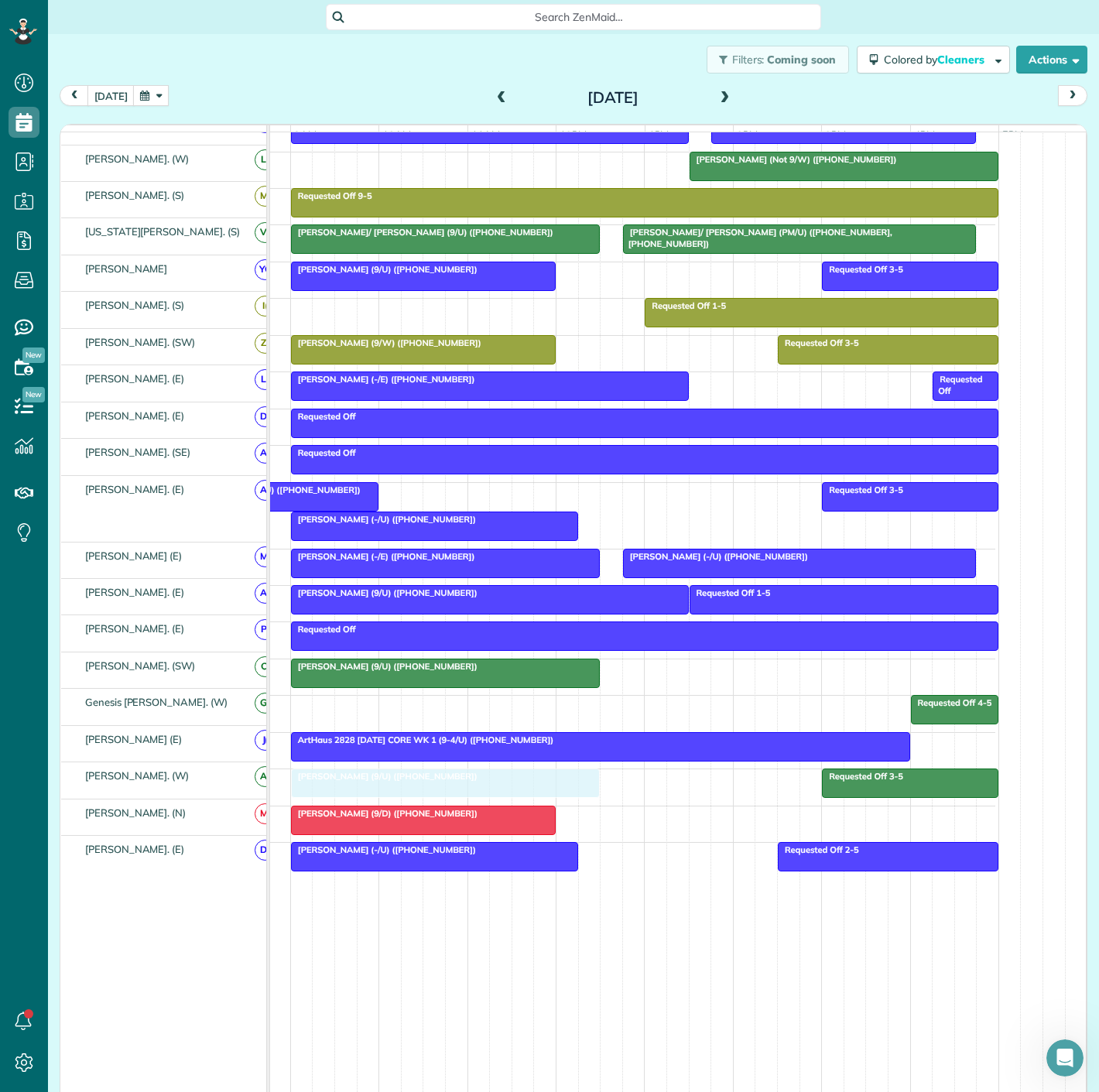
drag, startPoint x: 391, startPoint y: 712, endPoint x: 389, endPoint y: 775, distance: 63.0
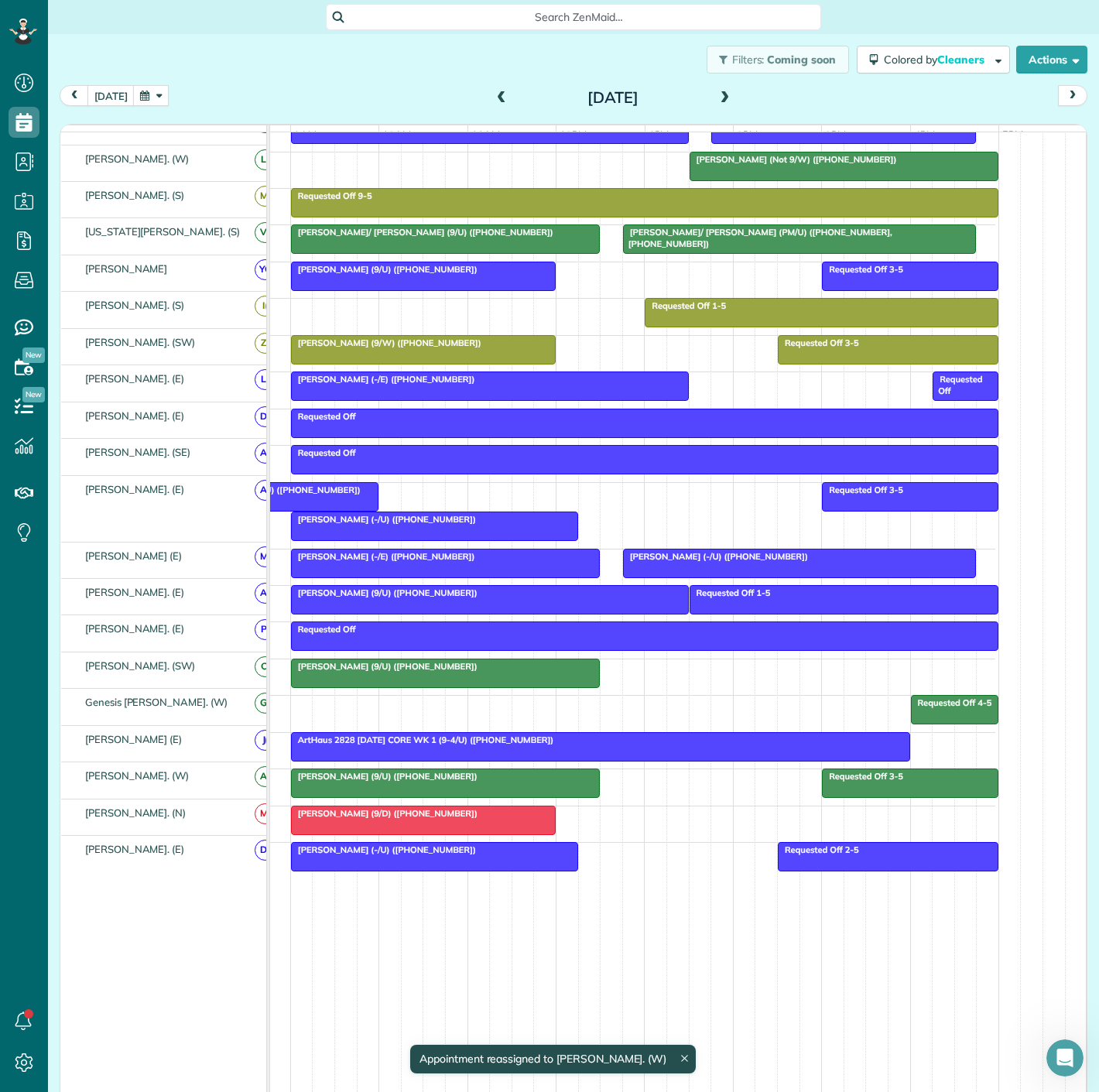
scroll to position [610, 0]
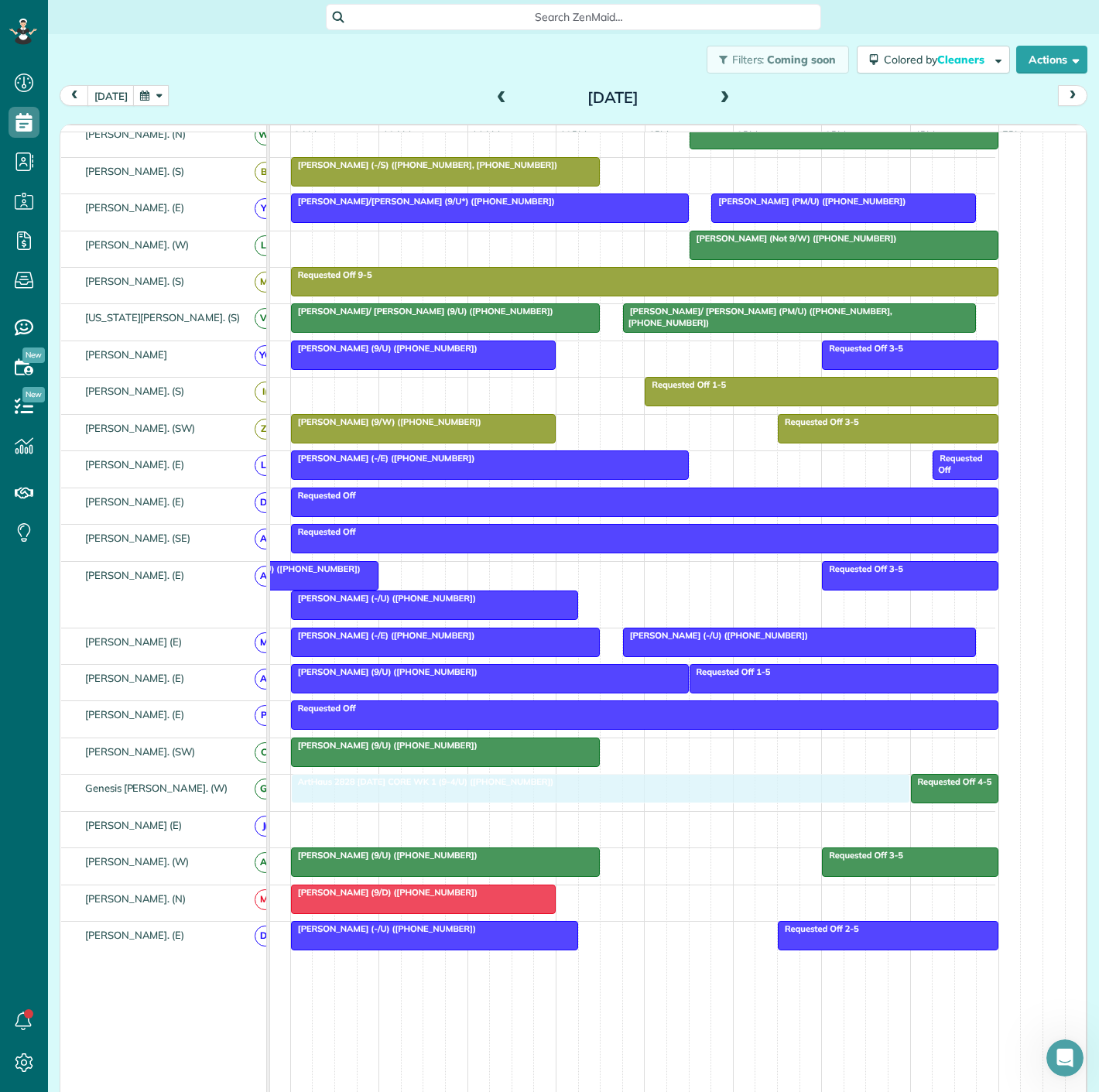
drag, startPoint x: 360, startPoint y: 831, endPoint x: 359, endPoint y: 811, distance: 20.0
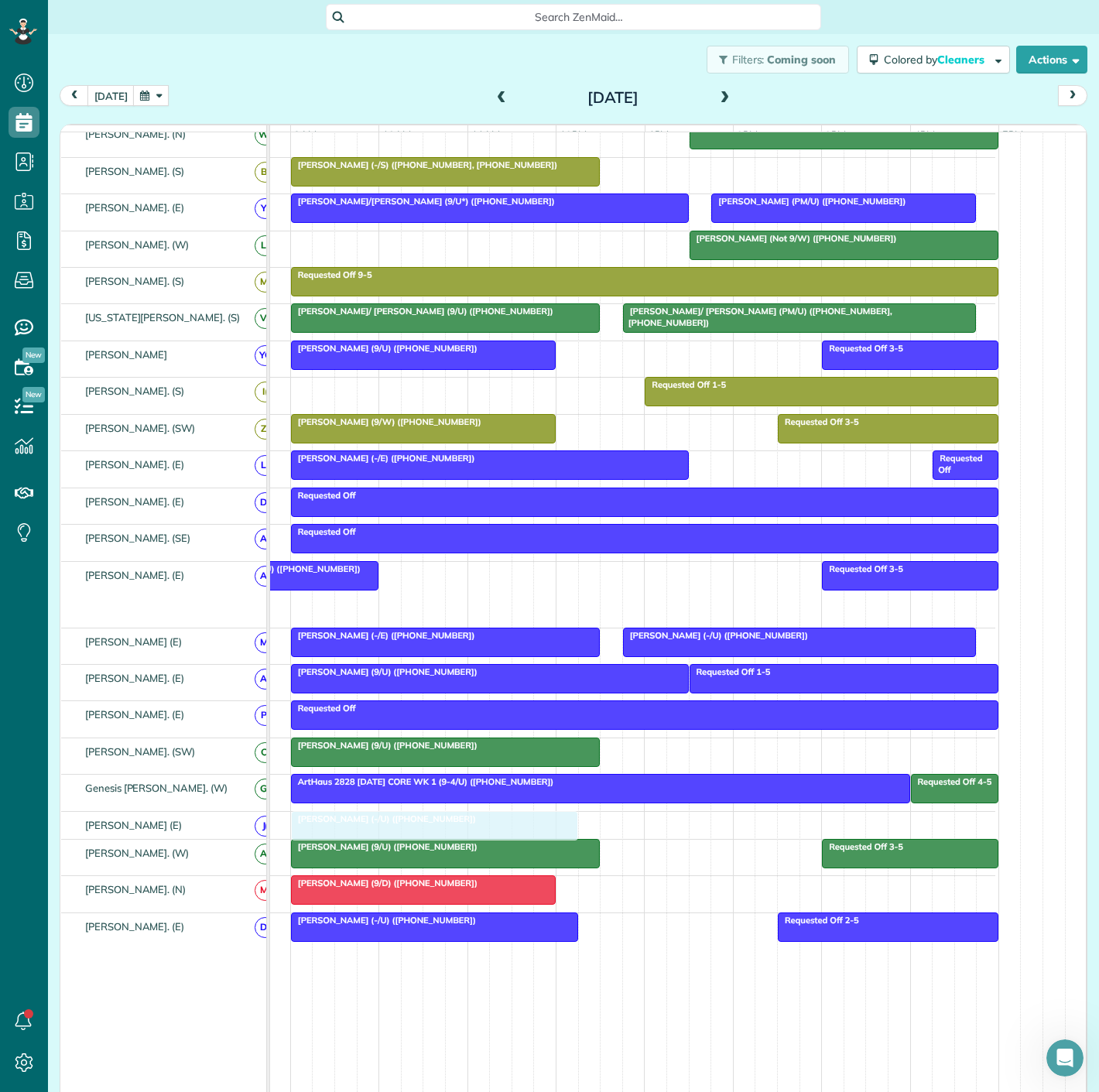
drag, startPoint x: 338, startPoint y: 609, endPoint x: 331, endPoint y: 827, distance: 218.1
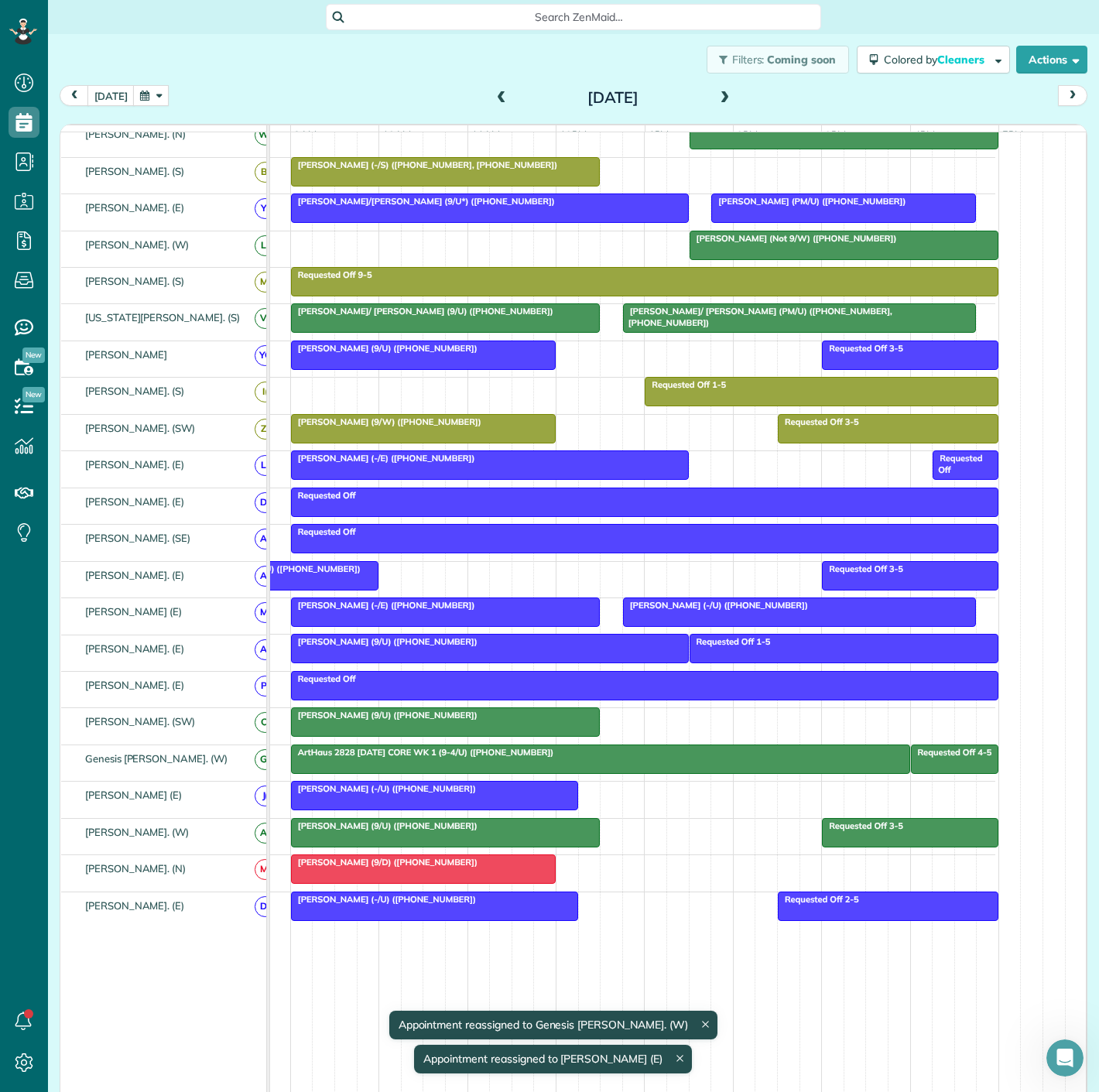
click at [519, 905] on div "Reed Williams (-/U) (+18137674227)" at bounding box center [435, 898] width 278 height 11
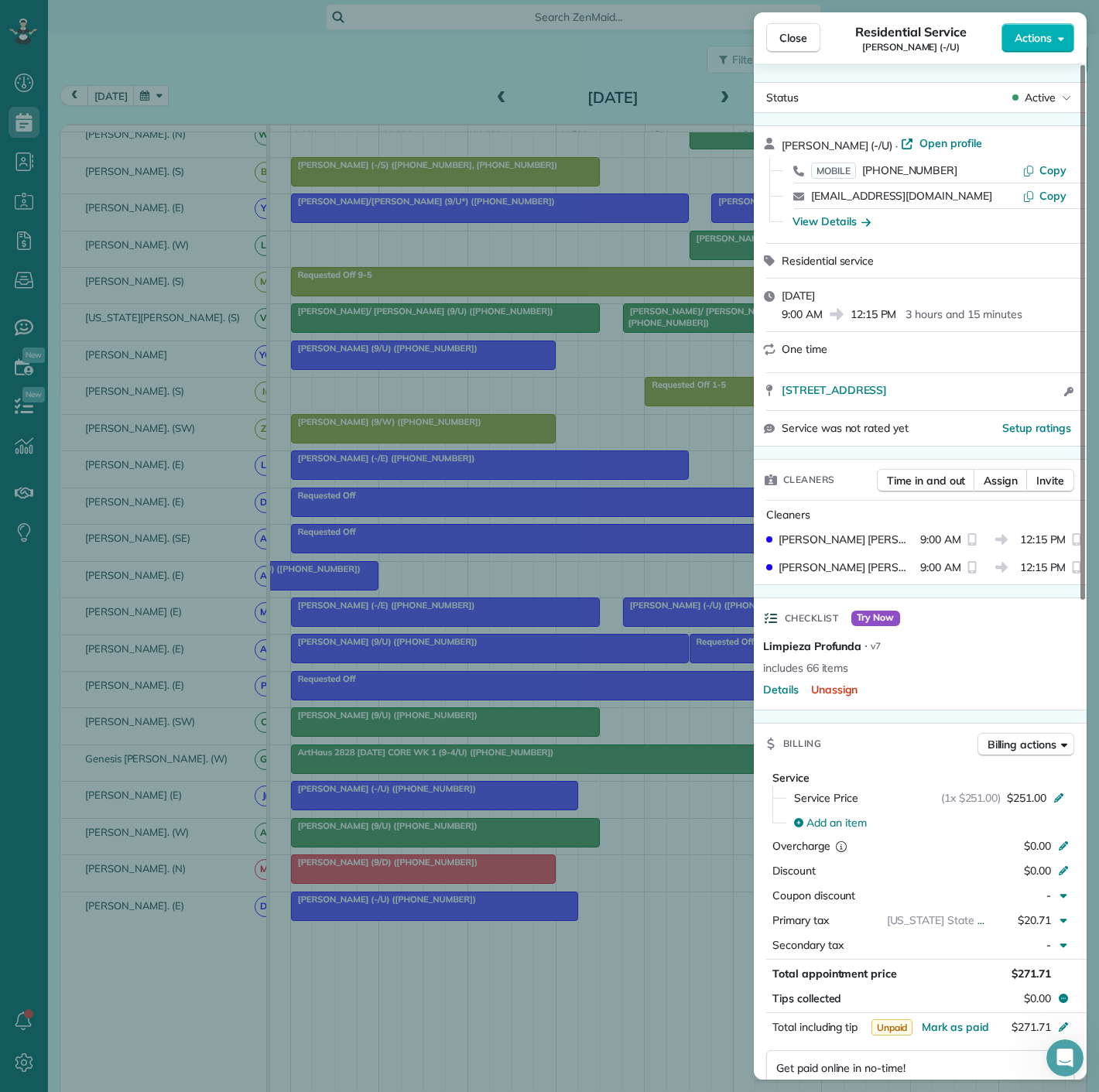
click at [519, 907] on div "Close Residential Service Reed Williams (-/U) Actions Status Active Reed Willia…" at bounding box center [550, 546] width 1099 height 1092
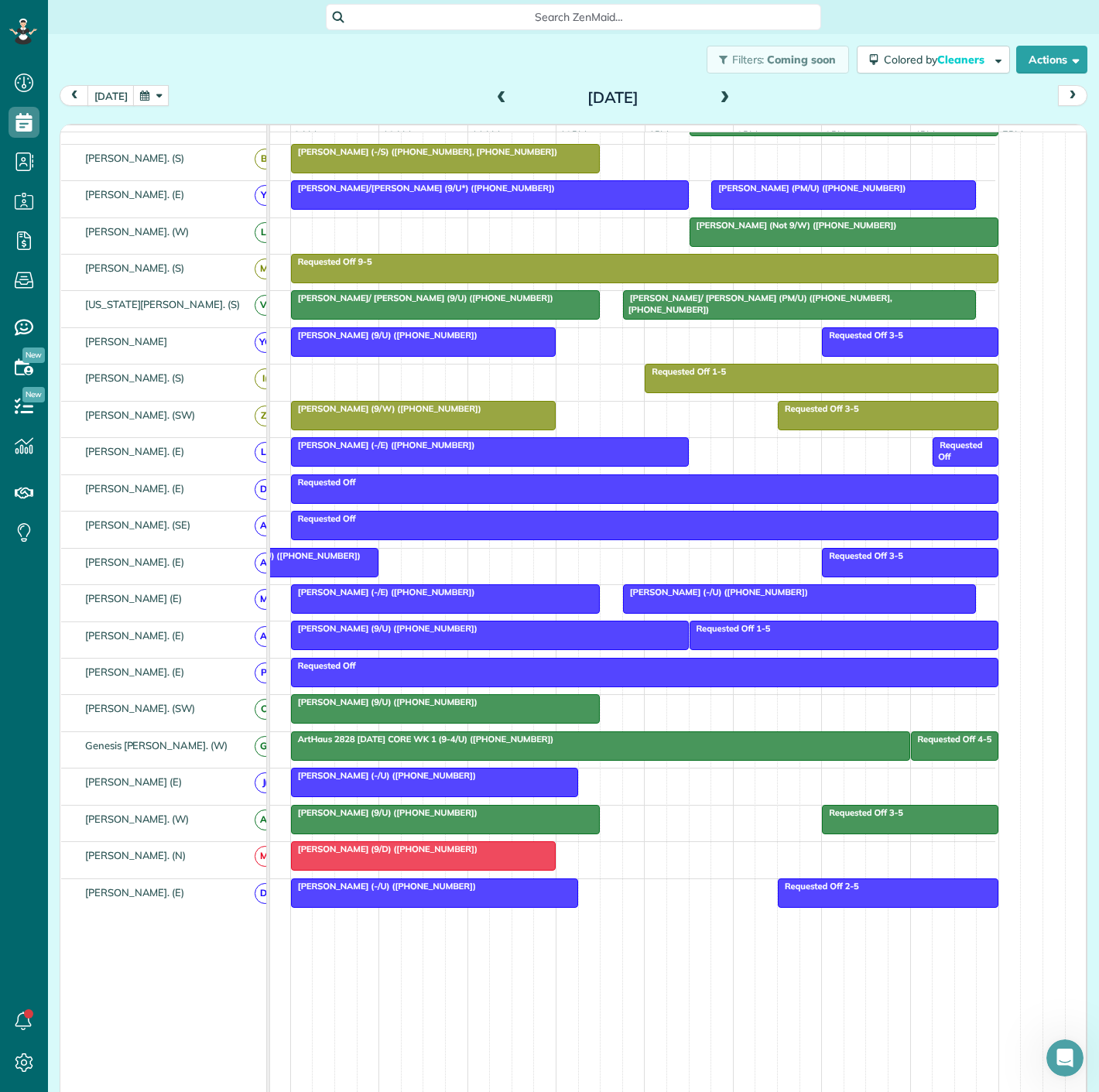
click at [436, 791] on div at bounding box center [435, 782] width 285 height 28
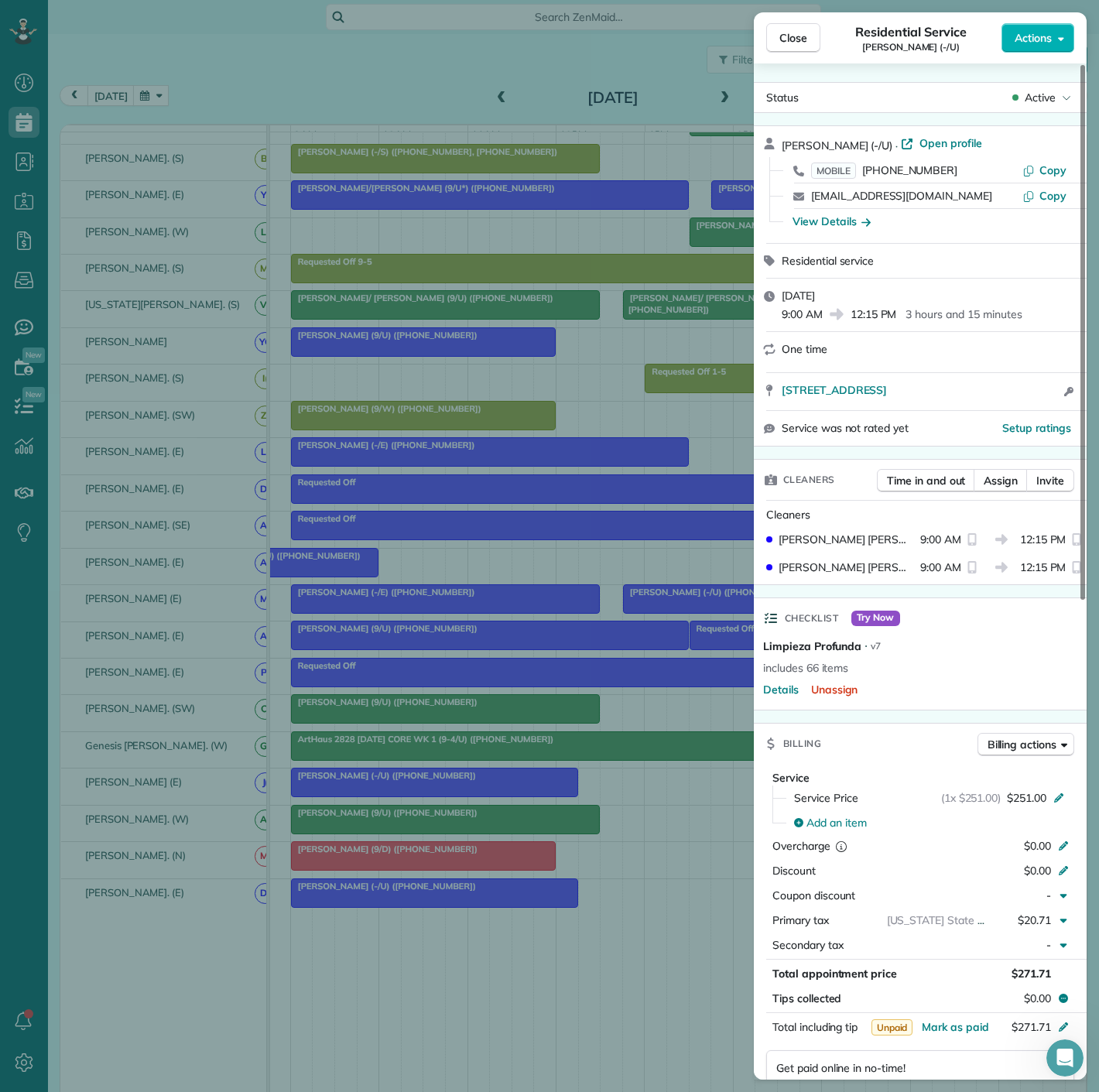
click at [492, 793] on div "Close Residential Service Reed Williams (-/U) Actions Status Active Reed Willia…" at bounding box center [550, 546] width 1099 height 1092
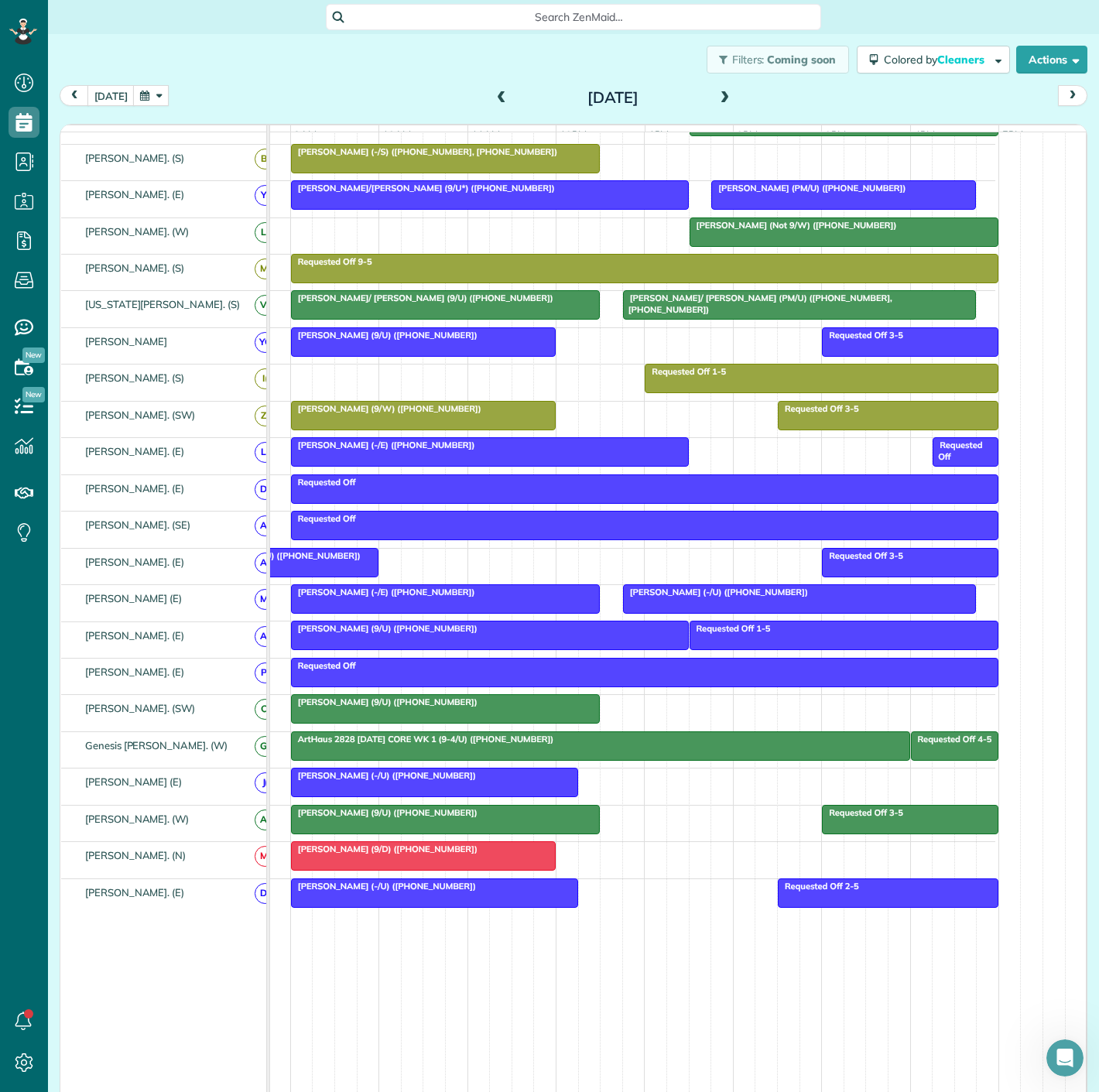
click at [485, 830] on div at bounding box center [445, 819] width 308 height 28
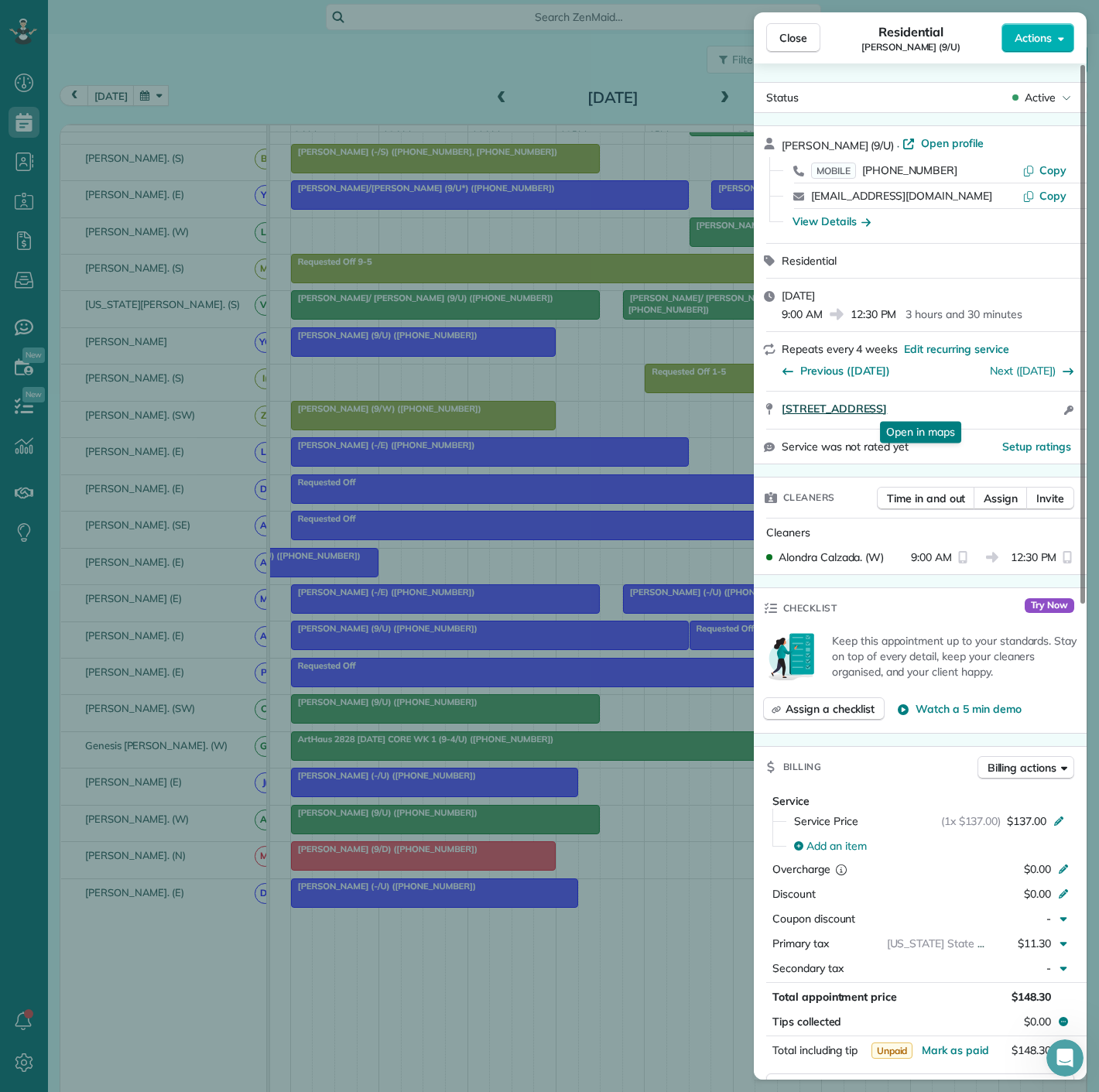
drag, startPoint x: 775, startPoint y: 415, endPoint x: 988, endPoint y: 412, distance: 213.0
click at [988, 412] on div "2728 Hood Street #208 Dallas TX 75219 Open in maps Open in maps Open access inf…" at bounding box center [920, 410] width 333 height 38
click at [175, 559] on div "Close Residential Tiffany Howard (9/U) Actions Status Active Tiffany Howard (9/…" at bounding box center [550, 546] width 1099 height 1092
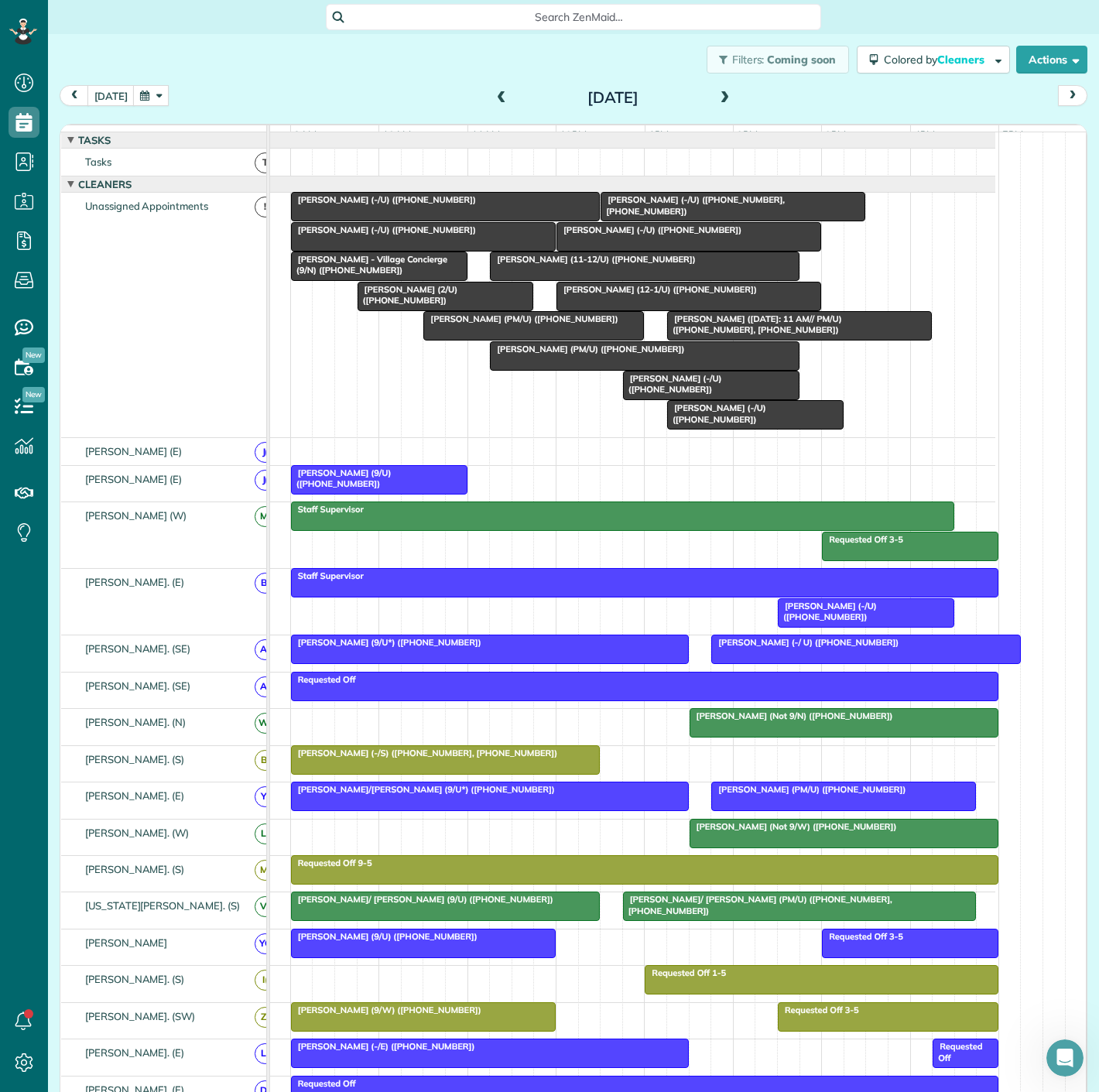
click at [377, 276] on span "Kelsey Kopankiewitz - Village Concierge (9/N) (+19362031573)" at bounding box center [368, 264] width 157 height 21
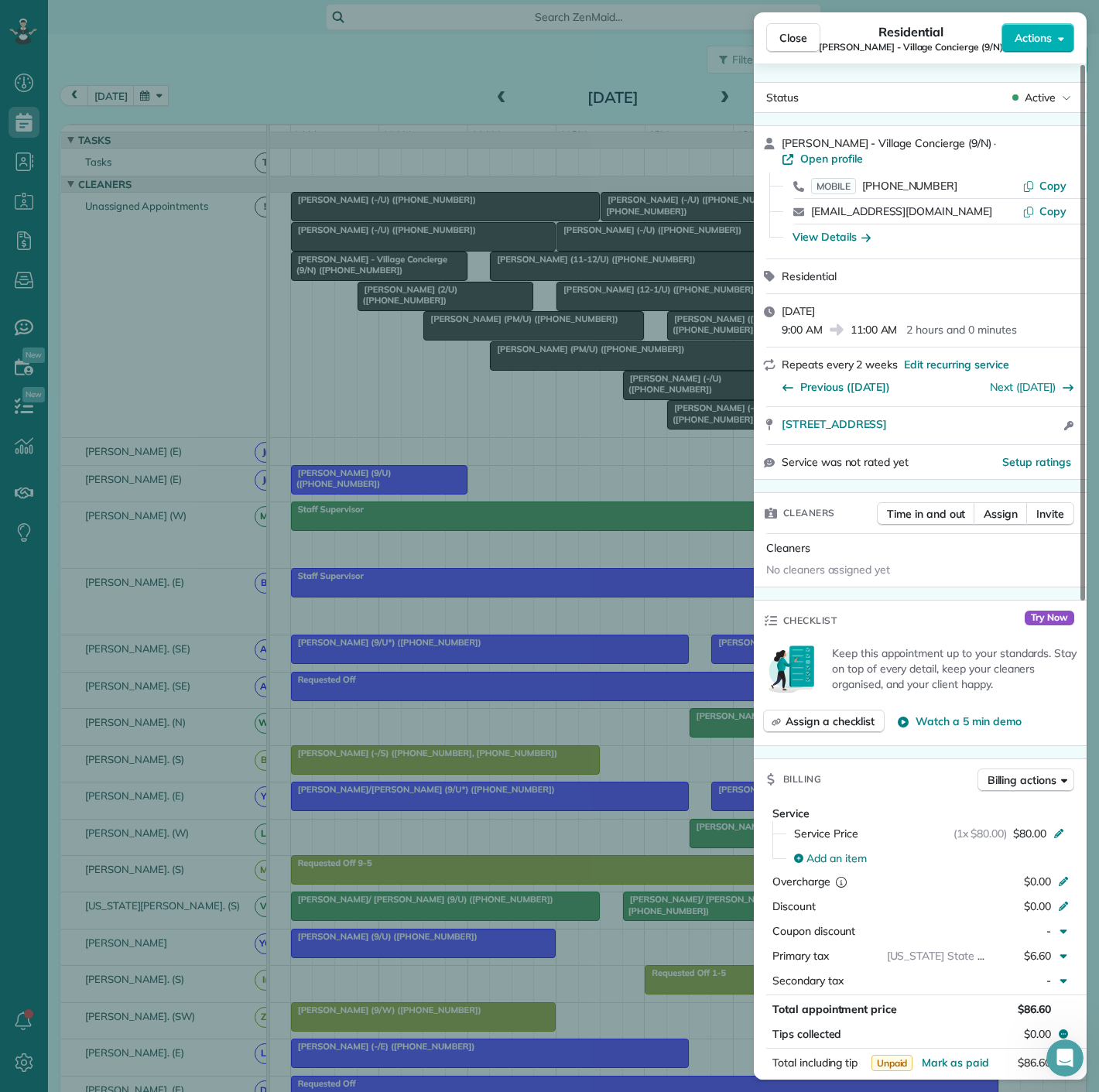
click at [446, 296] on div "Close Residential Kelsey Kopankiewitz - Village Concierge (9/N) Actions Status …" at bounding box center [550, 546] width 1099 height 1092
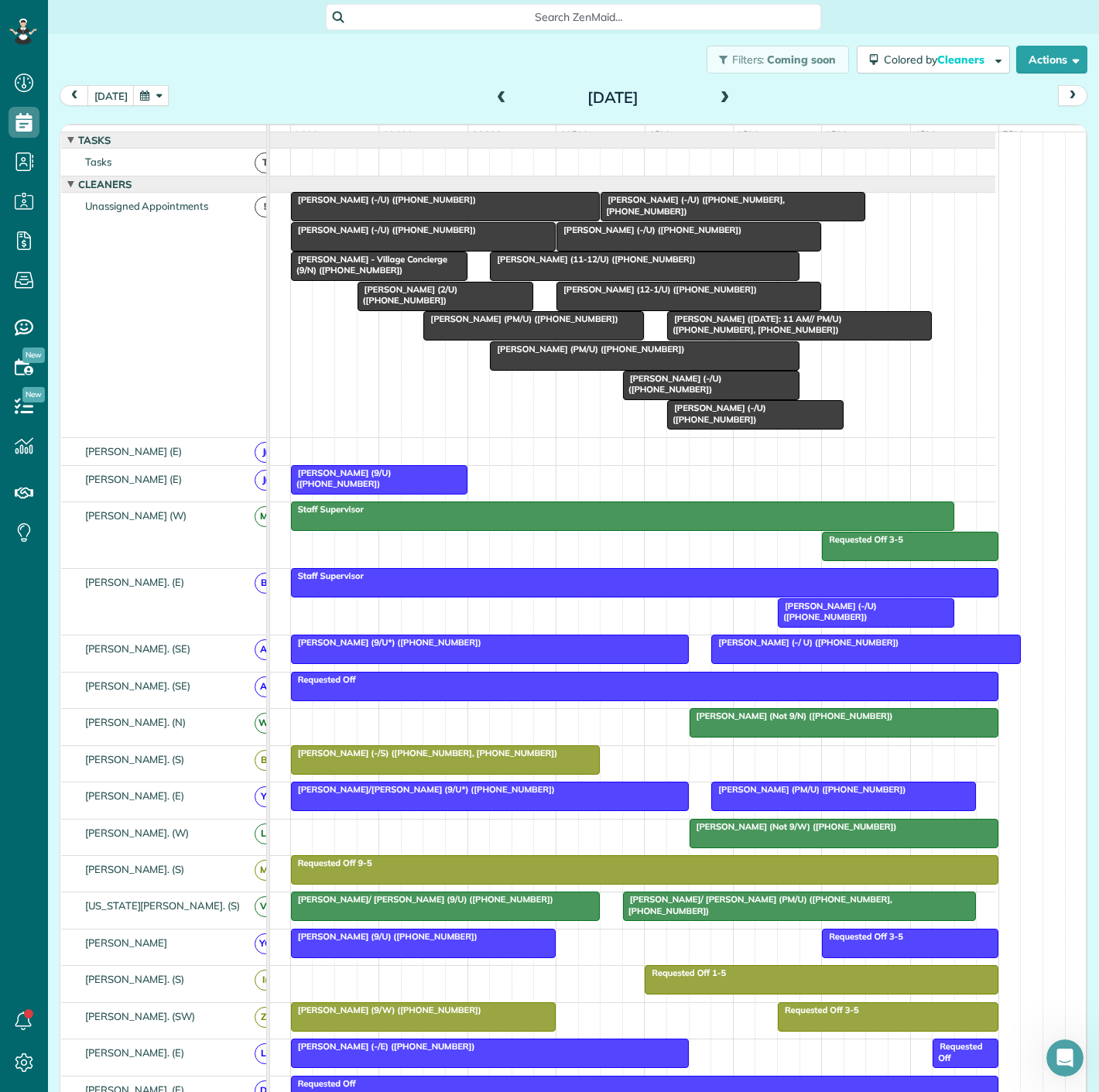
click at [722, 394] on span "Brian Walters (-/U) (+15128972945)" at bounding box center [673, 384] width 100 height 21
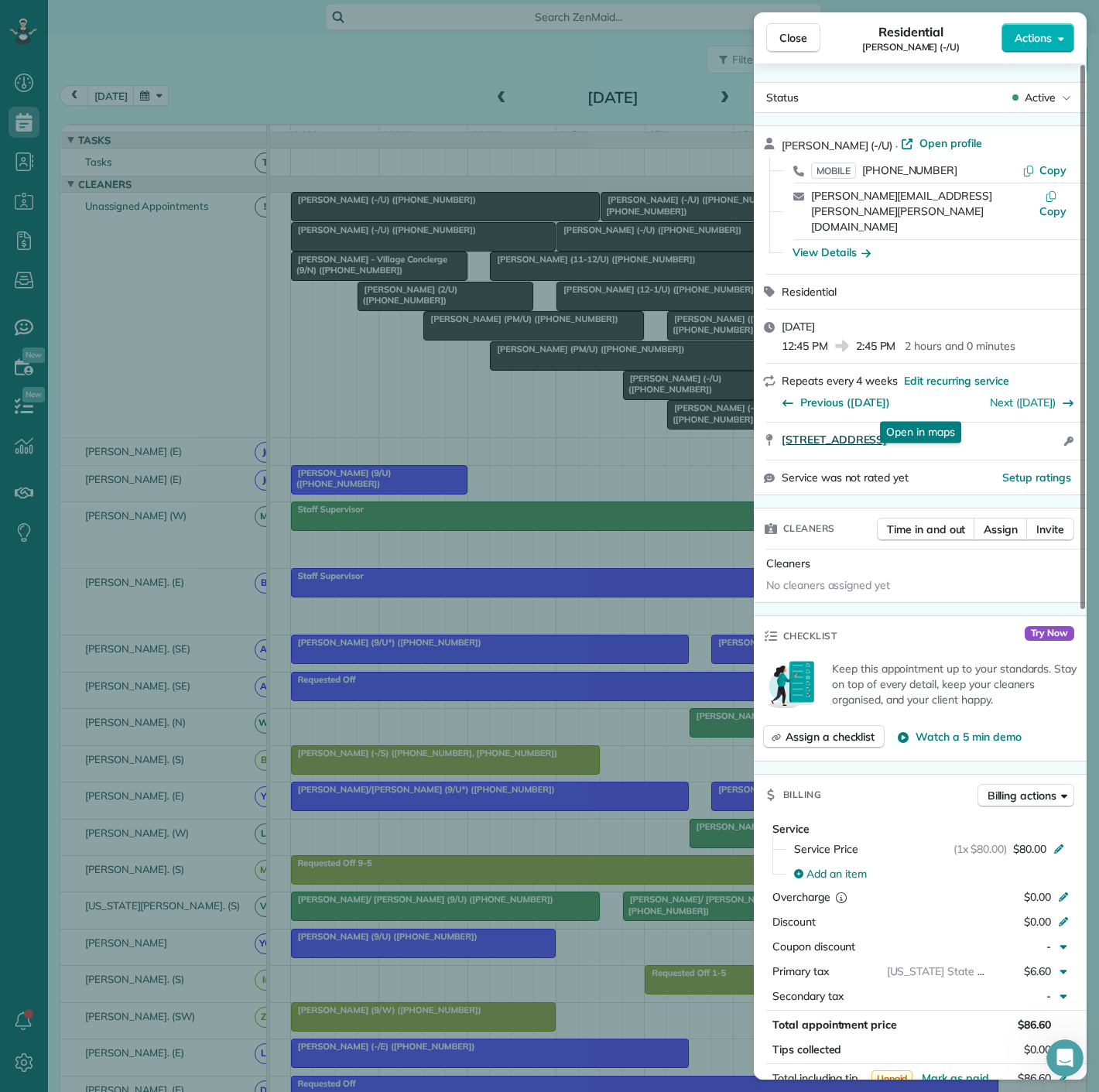
drag, startPoint x: 827, startPoint y: 408, endPoint x: 1011, endPoint y: 403, distance: 184.1
click at [1011, 422] on div "4251 Irving Ave, Apt. 703 DALLAS TX 75219 Open in maps Open in maps Open access…" at bounding box center [920, 440] width 333 height 38
drag, startPoint x: 418, startPoint y: 439, endPoint x: 777, endPoint y: 412, distance: 360.0
click at [418, 439] on div "Close Residential Brian Walters (-/U) Actions Status Active Brian Walters (-/U)…" at bounding box center [550, 546] width 1099 height 1092
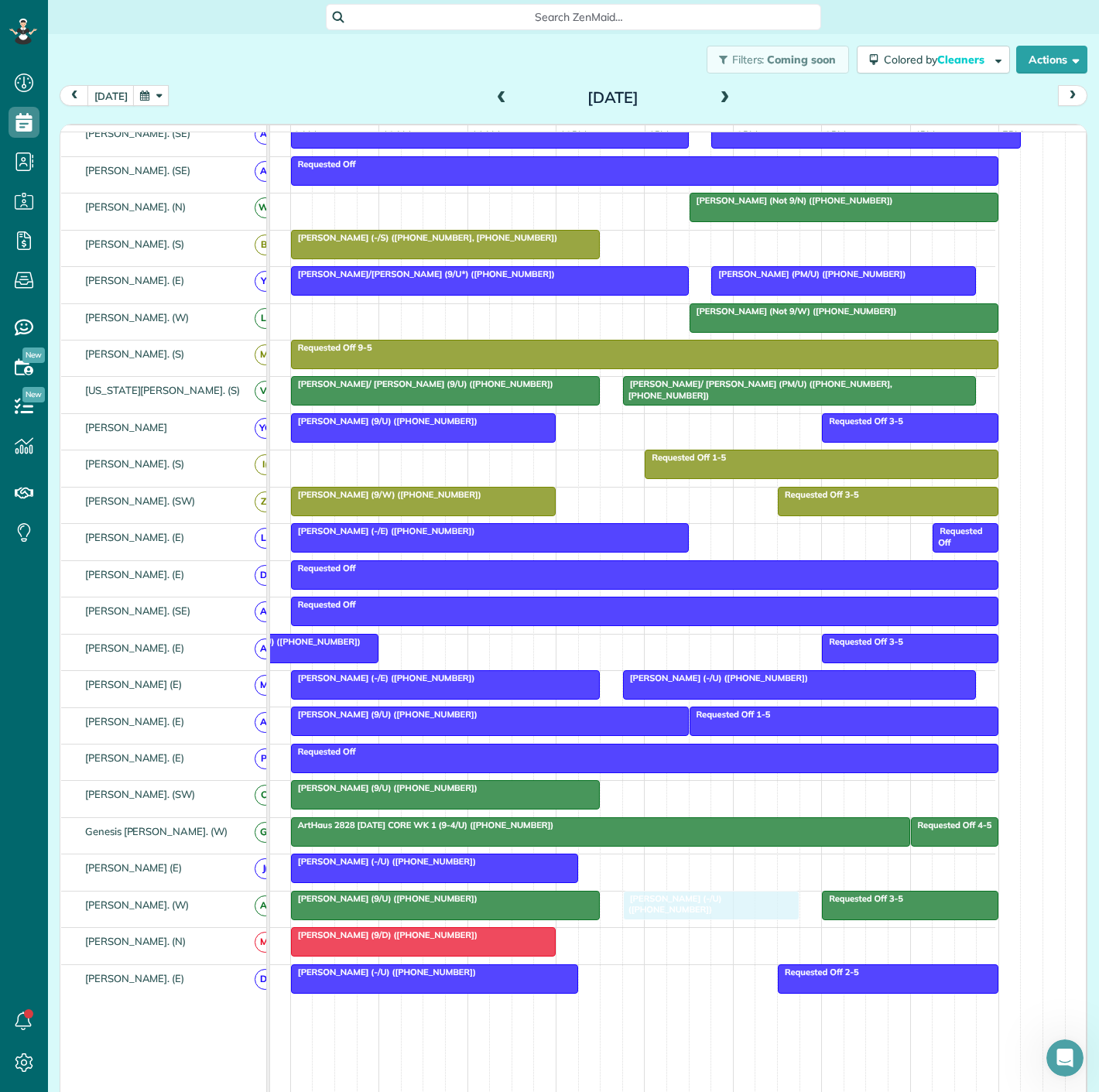
drag, startPoint x: 708, startPoint y: 393, endPoint x: 701, endPoint y: 921, distance: 528.0
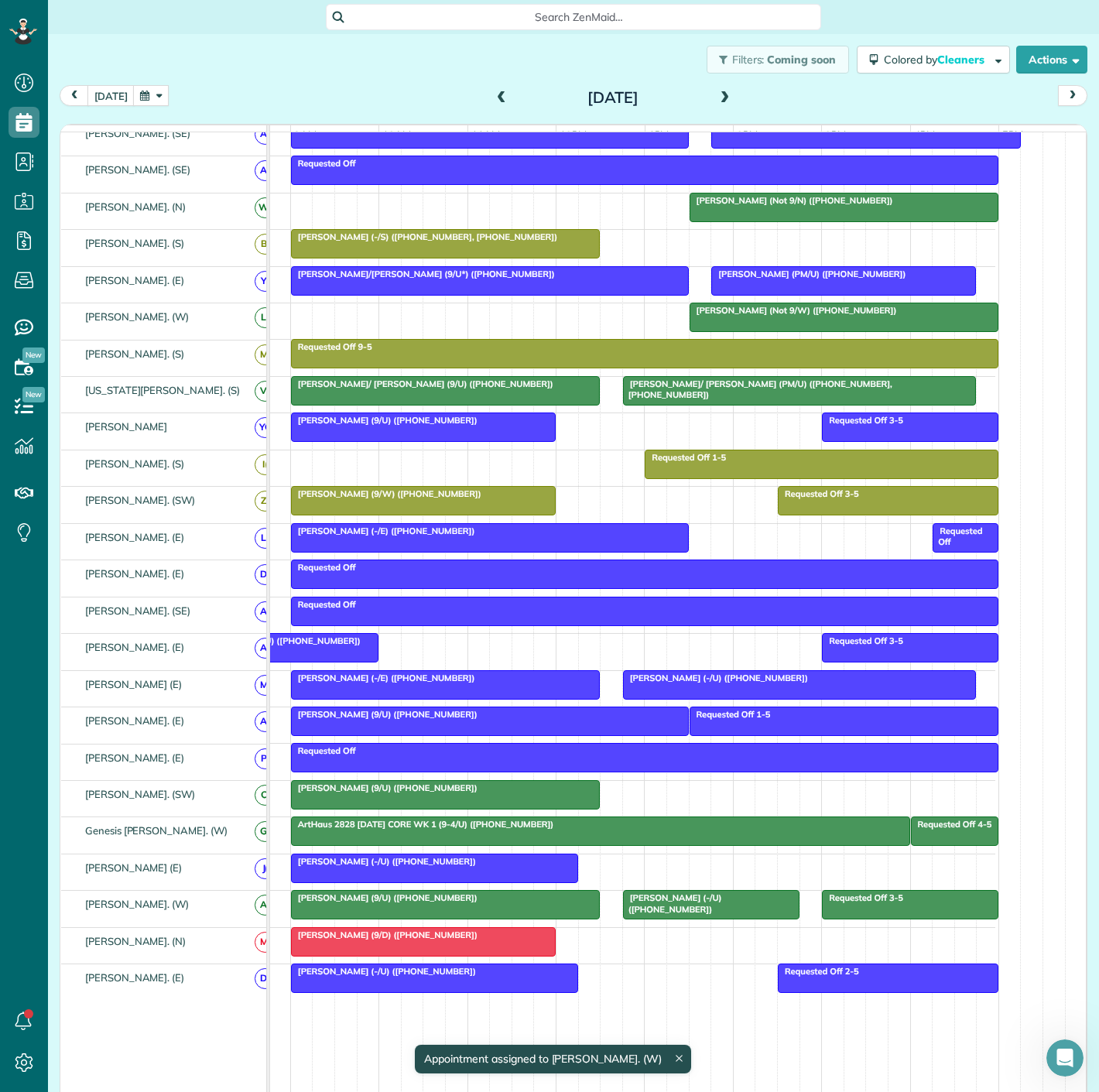
click at [496, 793] on div "John Herrmann (9/U) (+19032765633)" at bounding box center [445, 787] width 300 height 11
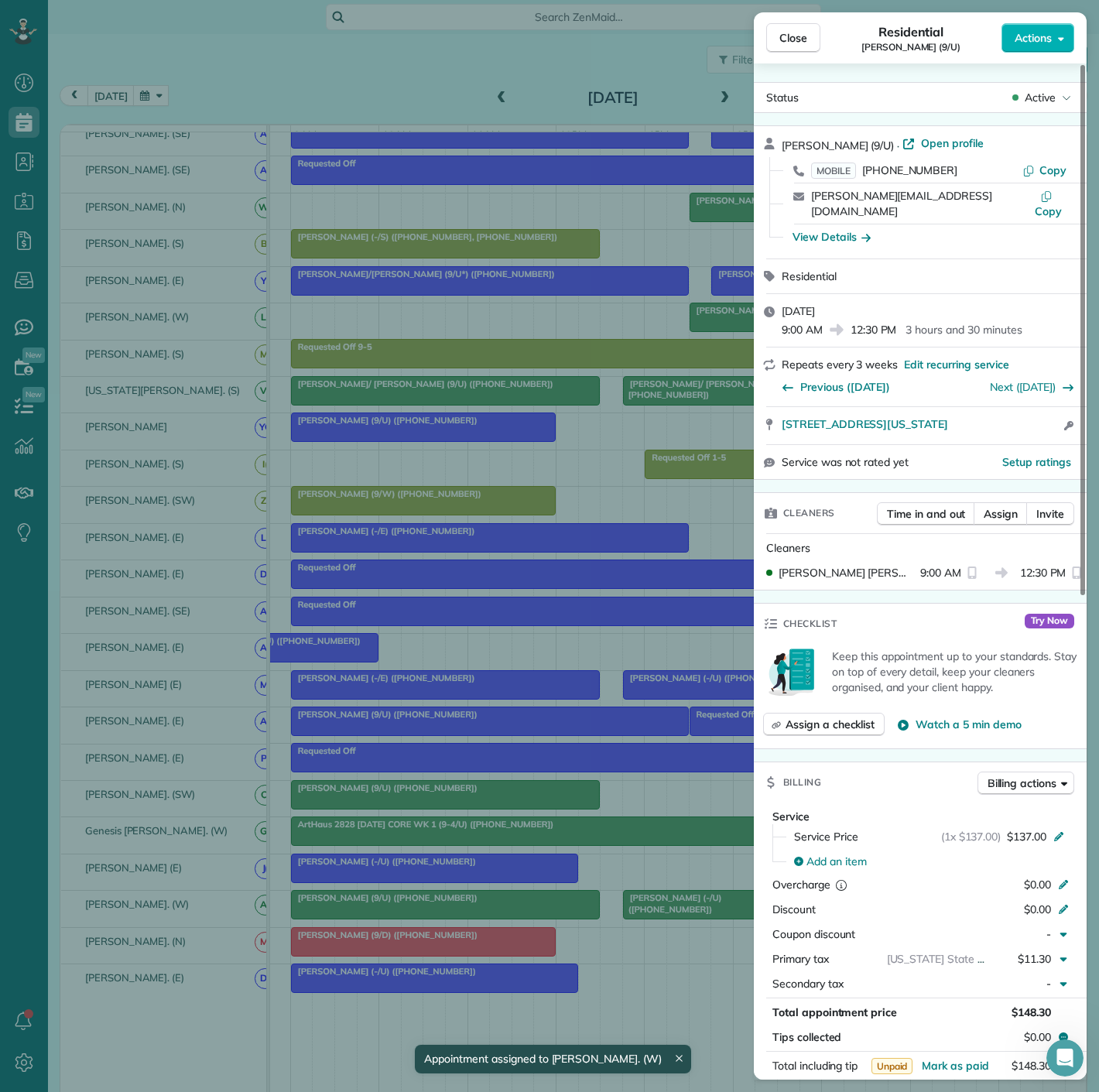
drag, startPoint x: 785, startPoint y: 416, endPoint x: 1027, endPoint y: 415, distance: 242.0
click at [1042, 416] on div "3225 Turtle Creek Blvd #1645C Dallas Texas 75219 Open access information" at bounding box center [929, 425] width 296 height 18
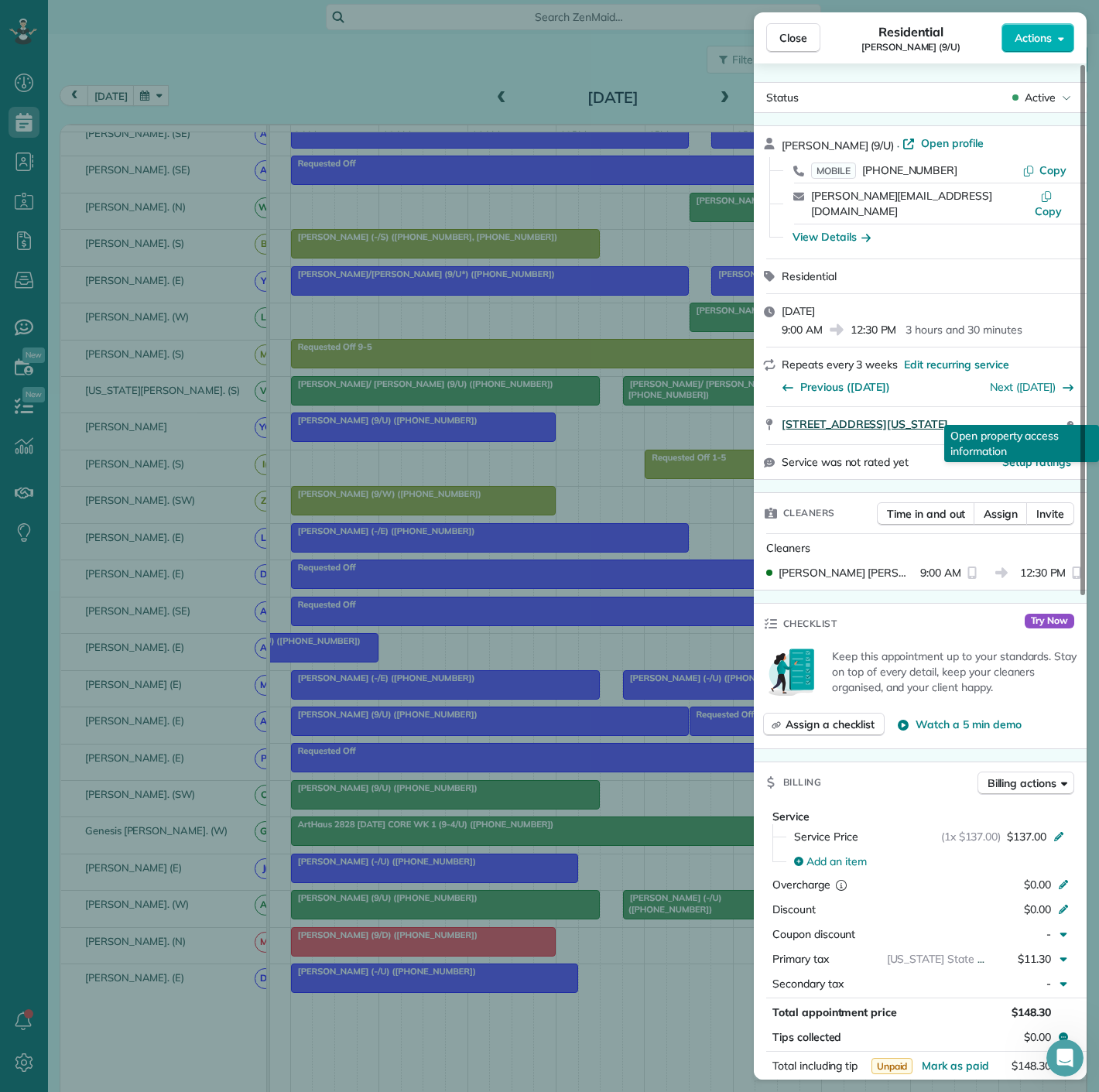
drag, startPoint x: 797, startPoint y: 417, endPoint x: 1054, endPoint y: 412, distance: 257.0
click at [1054, 412] on div "3225 Turtle Creek Blvd #1645C Dallas Texas 75219 Open access information Open p…" at bounding box center [920, 425] width 333 height 38
click at [155, 403] on div "Close Residential John Herrmann (9/U) Actions Status Active John Herrmann (9/U)…" at bounding box center [550, 546] width 1099 height 1092
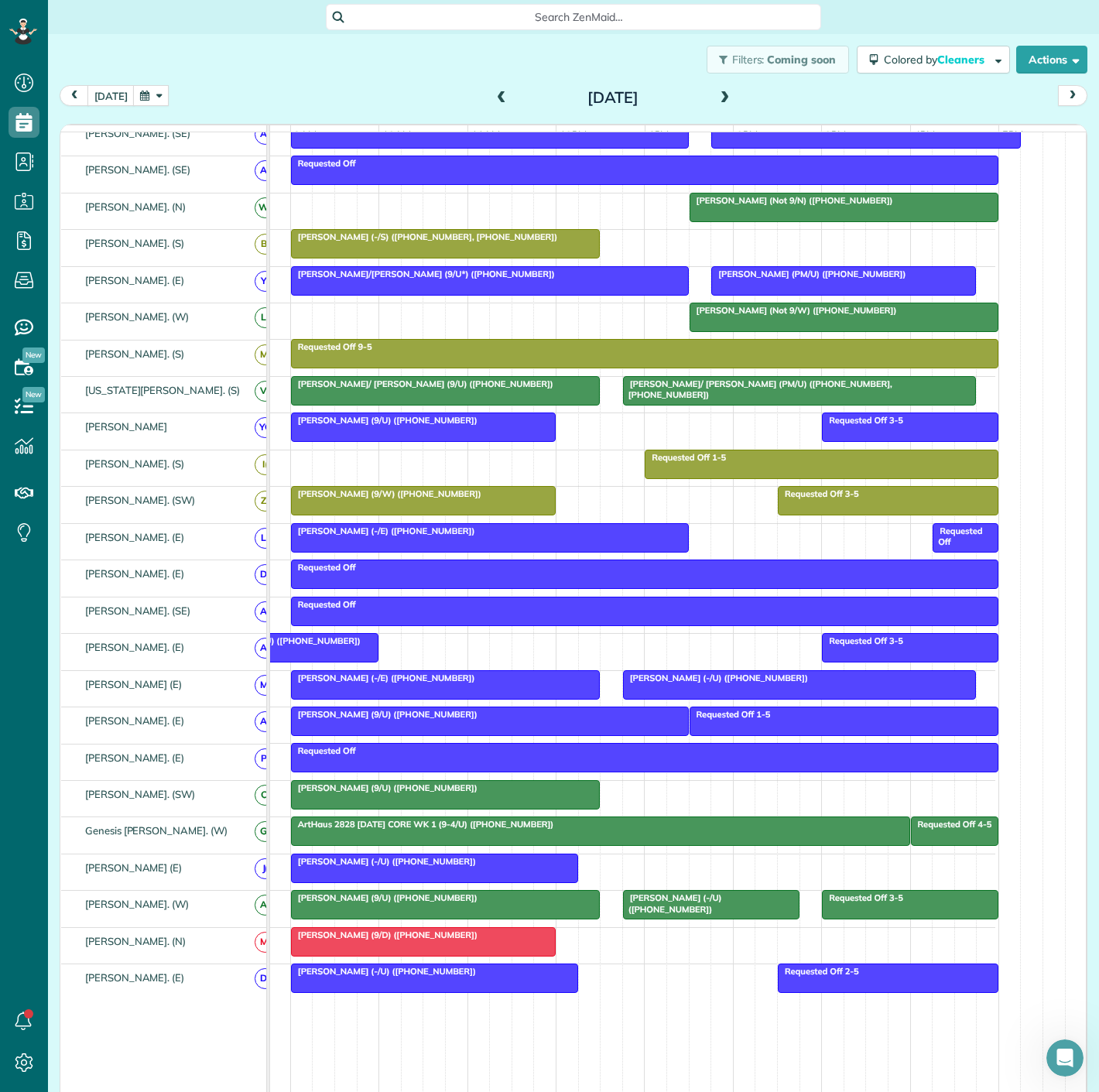
click at [348, 790] on span "John Herrmann (9/U) (+19032765633)" at bounding box center [384, 787] width 188 height 11
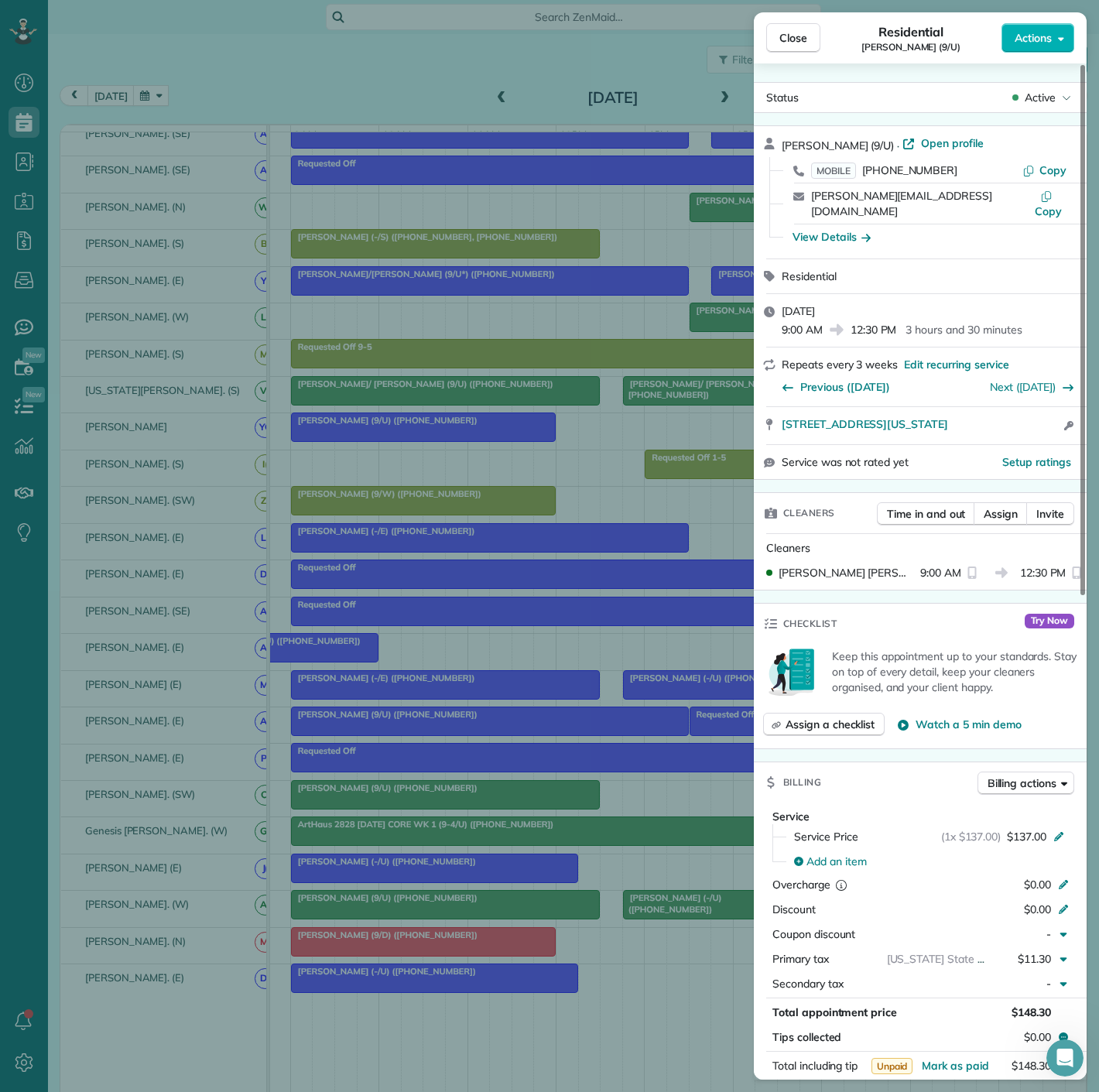
click at [348, 790] on div "Close Residential John Herrmann (9/U) Actions Status Active John Herrmann (9/U)…" at bounding box center [550, 546] width 1099 height 1092
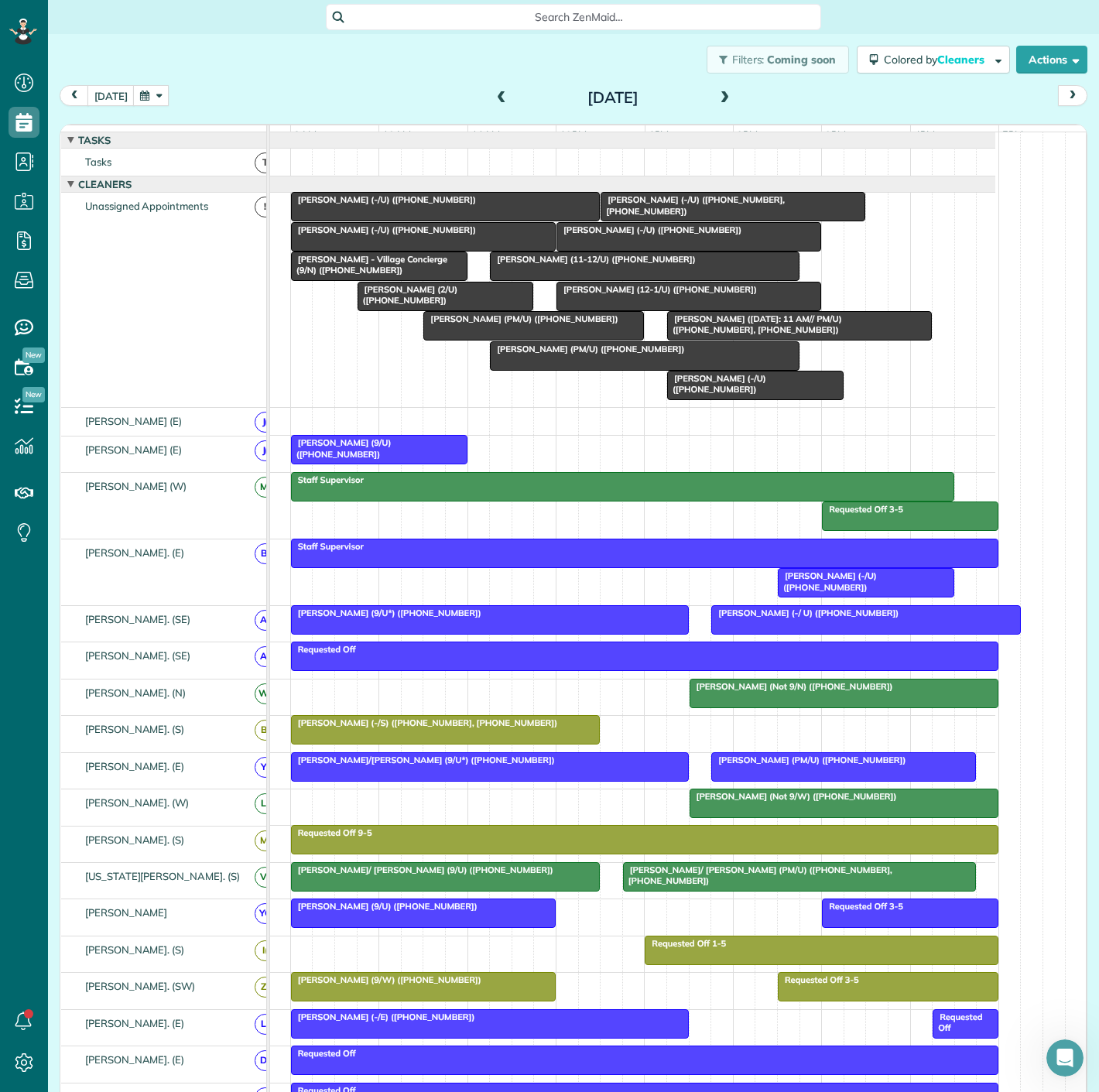
click at [602, 370] on div at bounding box center [644, 356] width 308 height 28
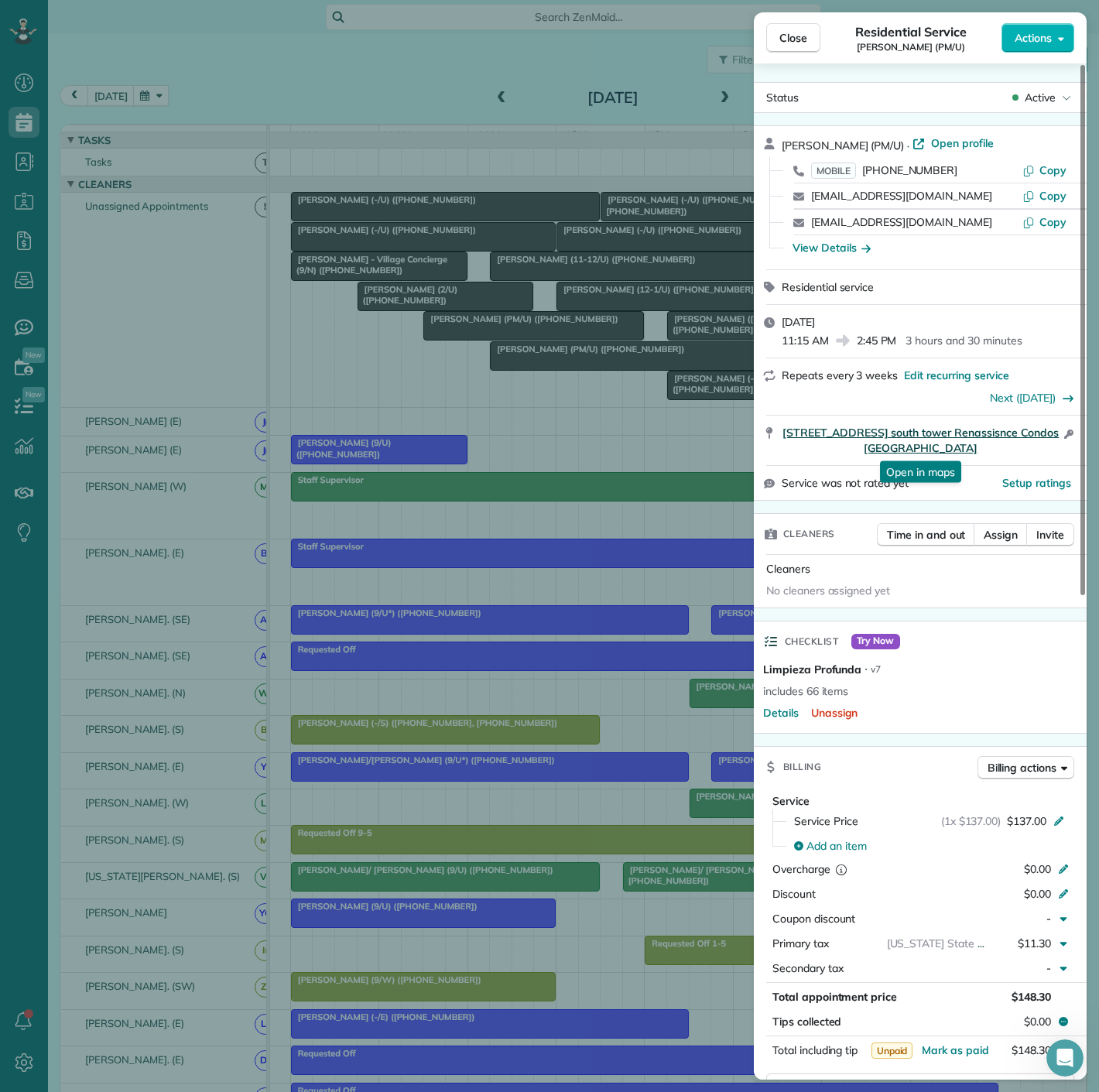
drag, startPoint x: 773, startPoint y: 443, endPoint x: 1002, endPoint y: 447, distance: 229.0
click at [1002, 447] on div "3410 cedar Springs #1609 south tower Renassisnce Condos Dallas Tx 75219 Open in…" at bounding box center [920, 439] width 333 height 49
click at [491, 470] on div "Close Residential Service Judy Matthews (PM/U) Actions Status Active Judy Matth…" at bounding box center [550, 546] width 1099 height 1092
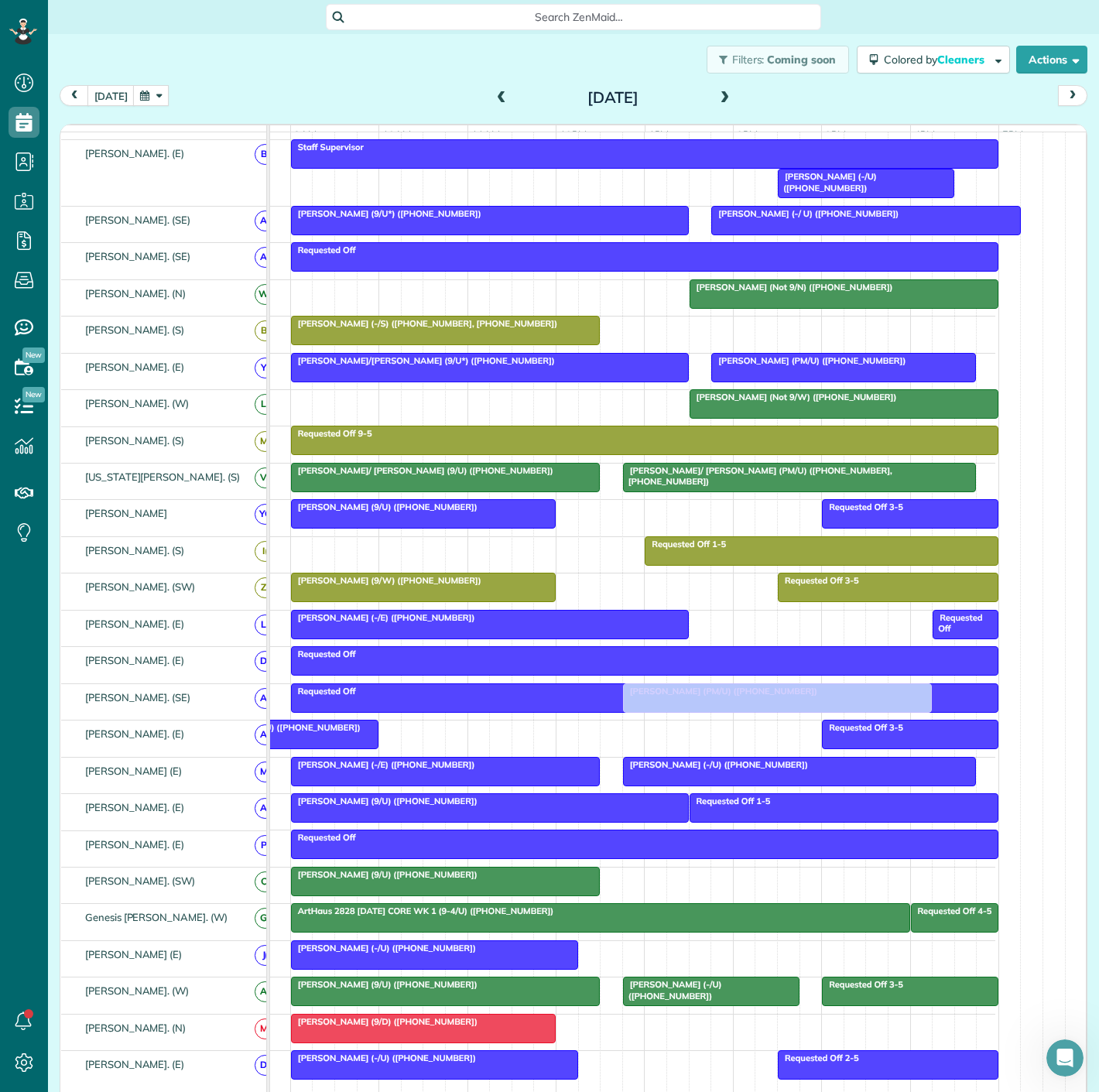
scroll to position [516, 0]
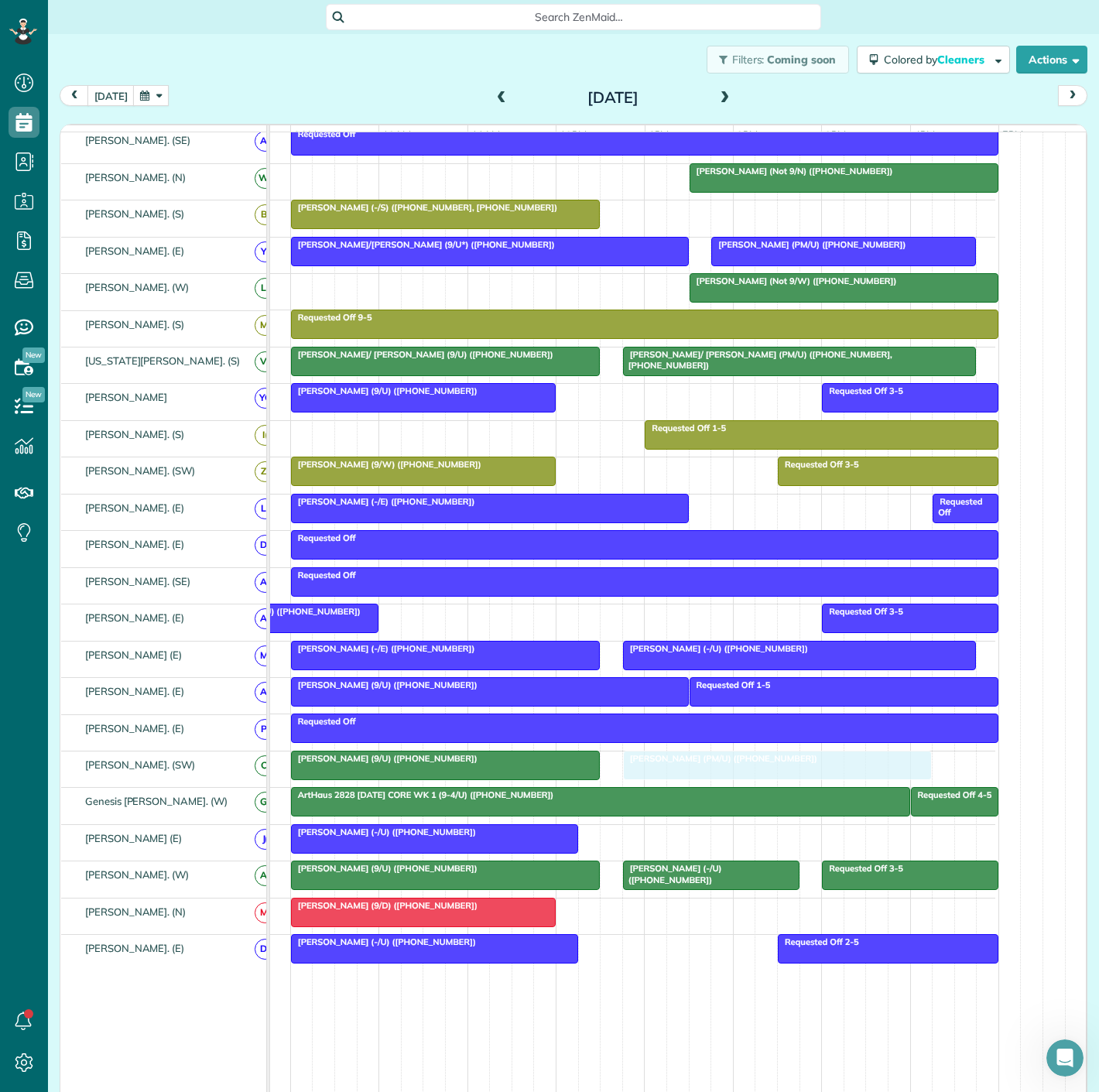
drag, startPoint x: 579, startPoint y: 370, endPoint x: 708, endPoint y: 768, distance: 418.4
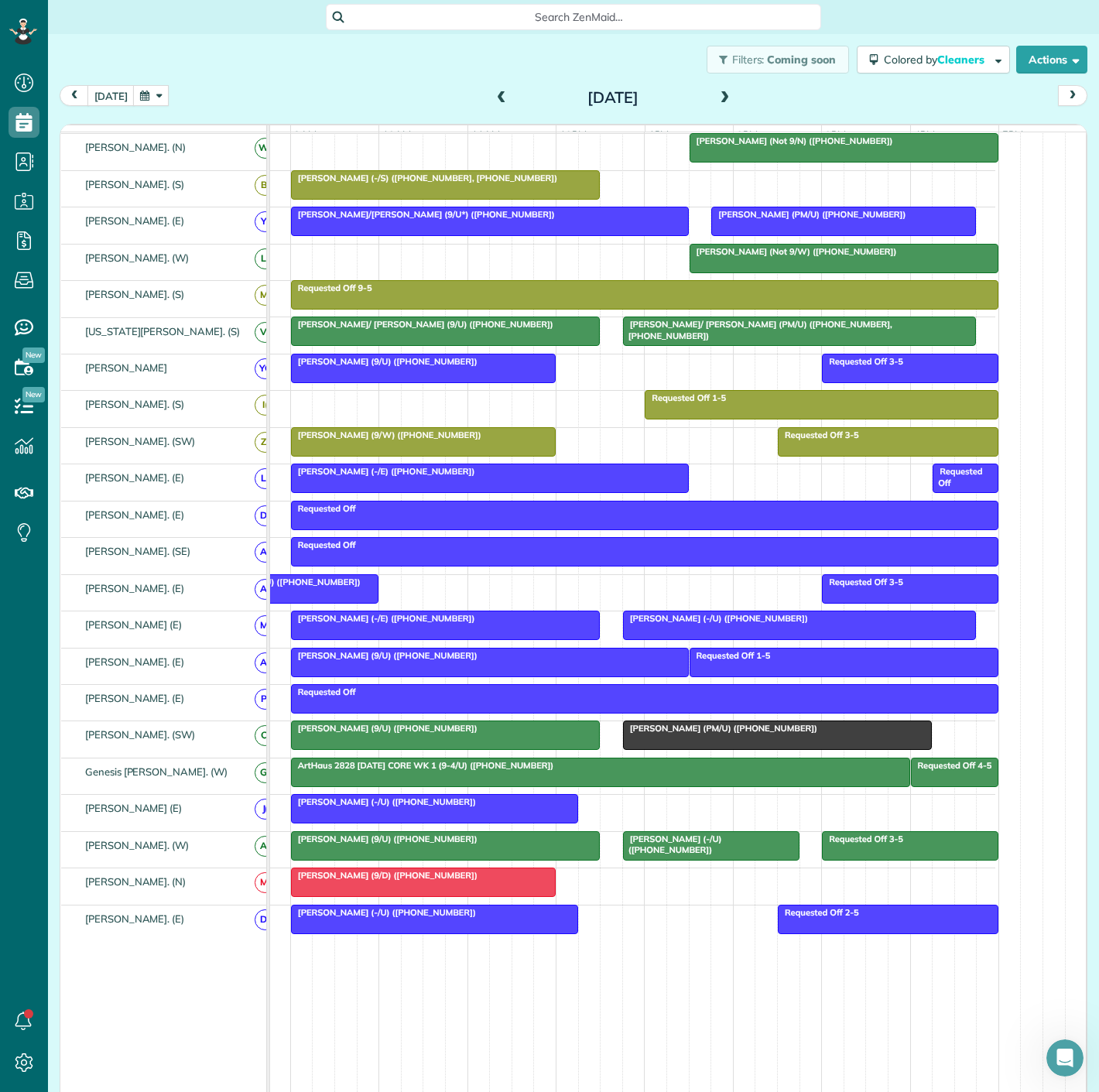
scroll to position [486, 0]
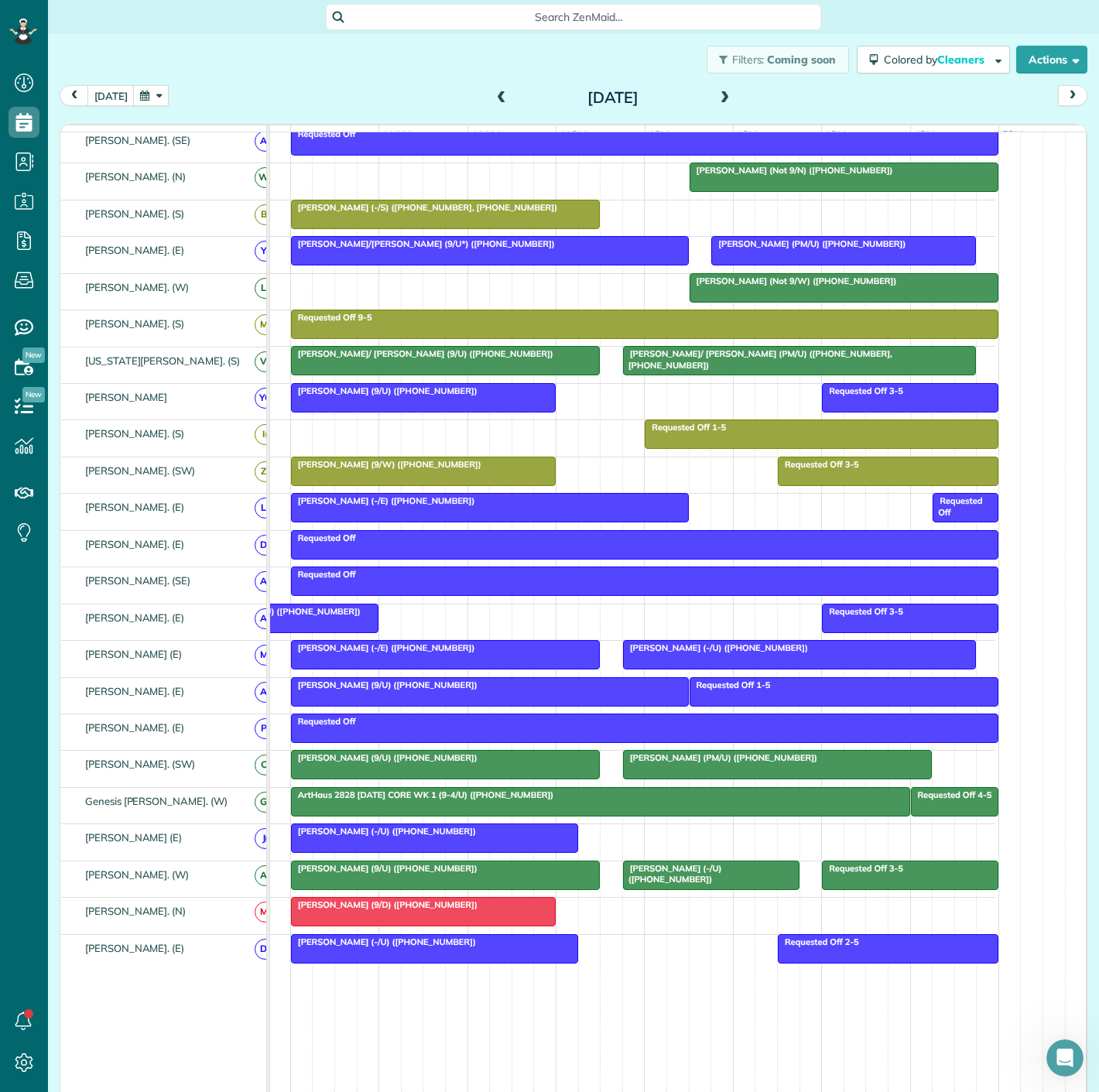
click at [466, 924] on div at bounding box center [423, 911] width 263 height 28
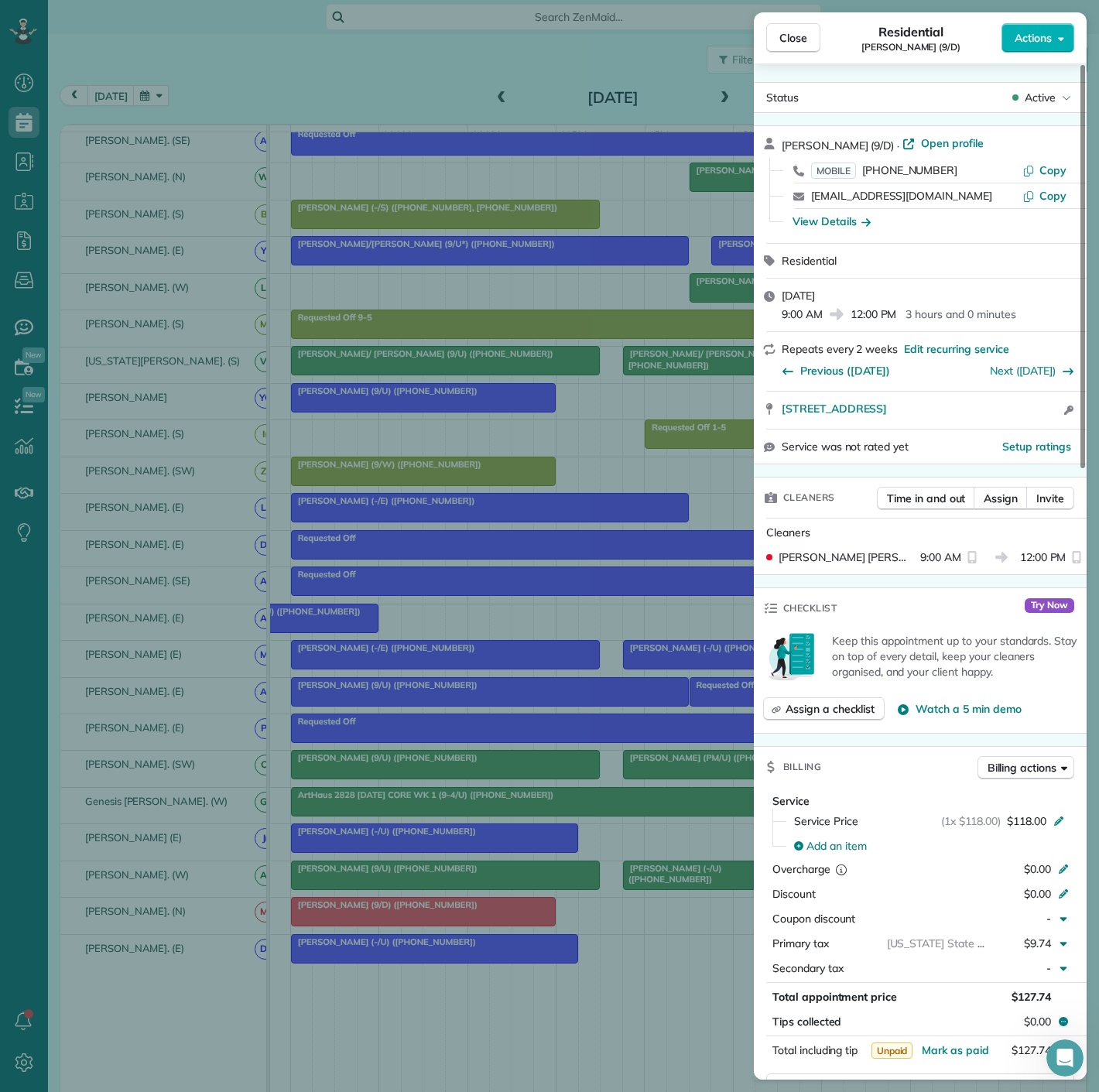
click at [466, 924] on div "Close Residential Jasmyn Fall (9/D) Actions Status Active Jasmyn Fall (9/D) · O…" at bounding box center [550, 546] width 1099 height 1092
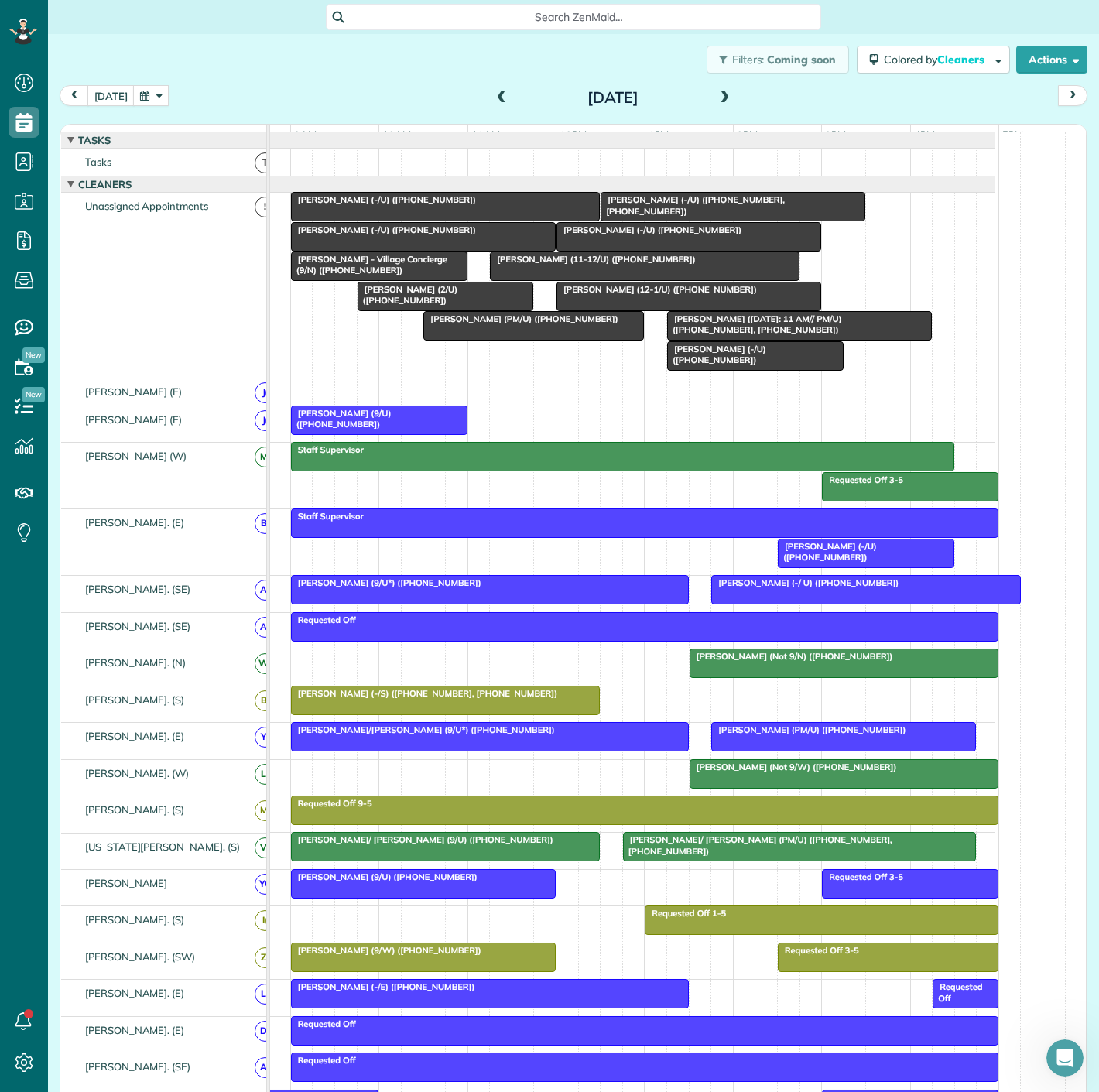
click at [349, 424] on span "Ryan Sheehy (9/U) (+16784283898)" at bounding box center [340, 418] width 101 height 21
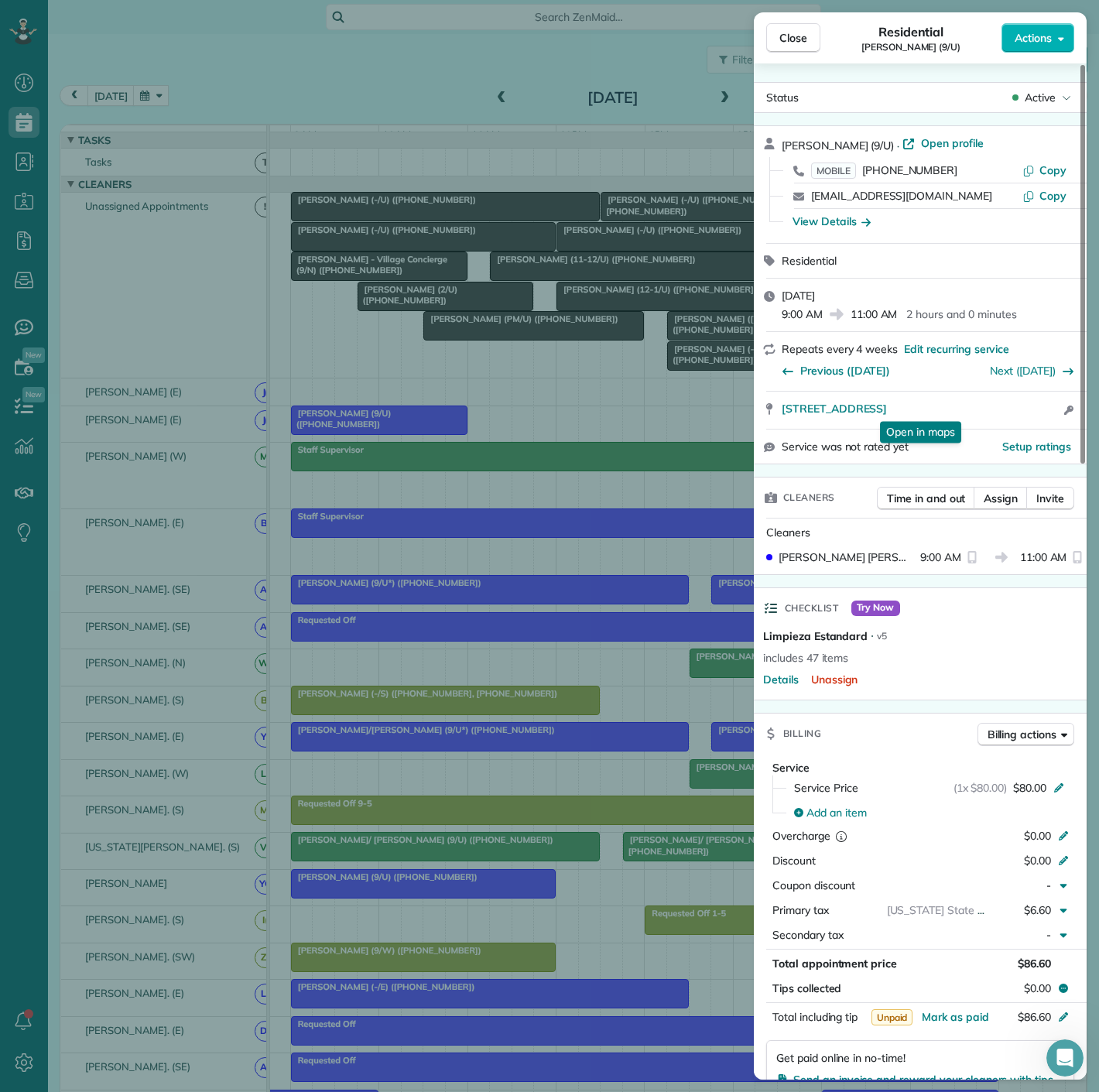
drag, startPoint x: 774, startPoint y: 413, endPoint x: 948, endPoint y: 416, distance: 174.0
click at [991, 411] on div "5619 Belmont Avenue 1150 Dallas TX 75206 Open in maps Open in maps Open access …" at bounding box center [920, 410] width 333 height 38
click at [526, 355] on div "Close Residential Ryan Sheehy (9/U) Actions Status Active Ryan Sheehy (9/U) · O…" at bounding box center [550, 546] width 1099 height 1092
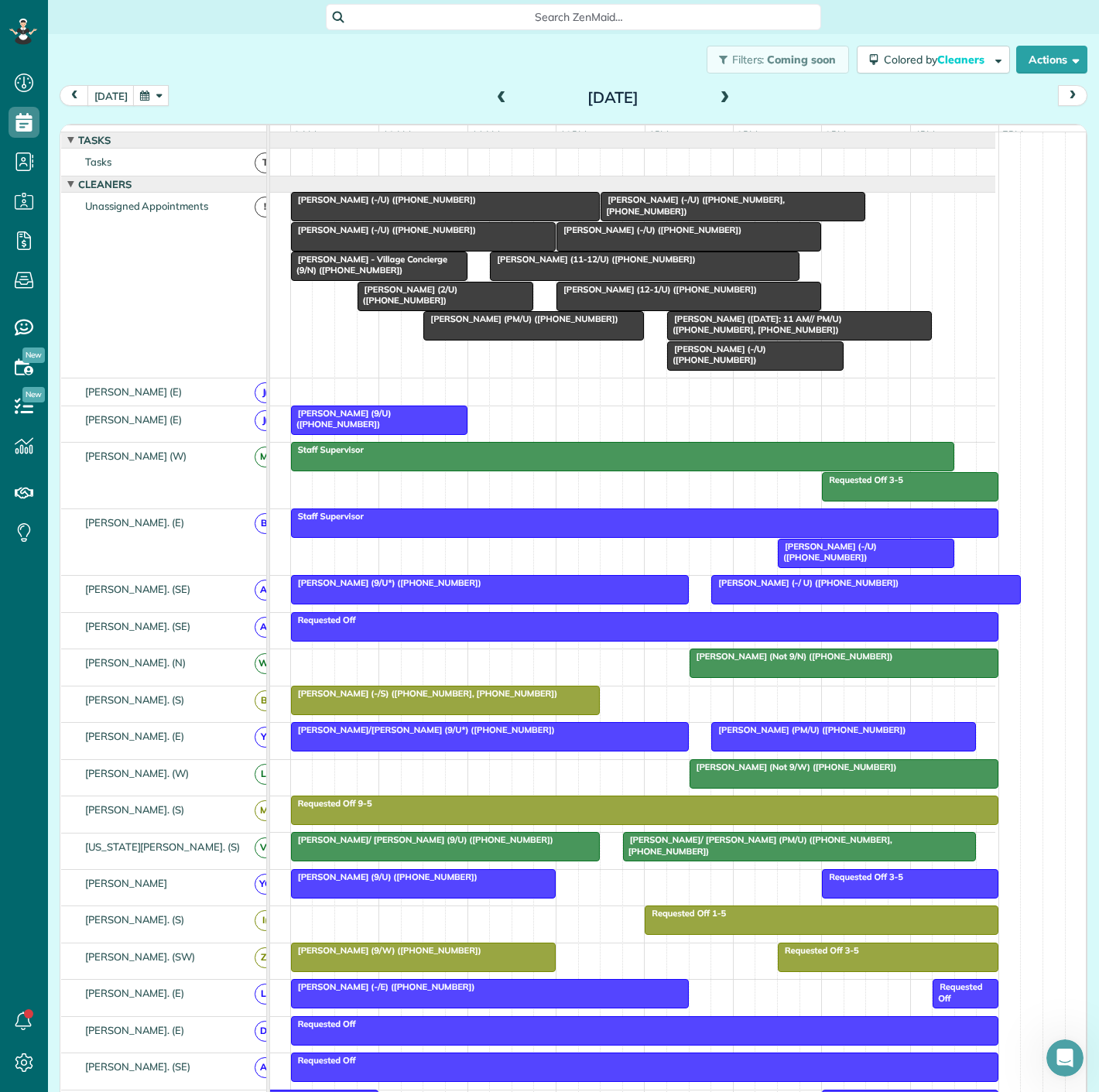
click at [430, 897] on div at bounding box center [423, 883] width 263 height 28
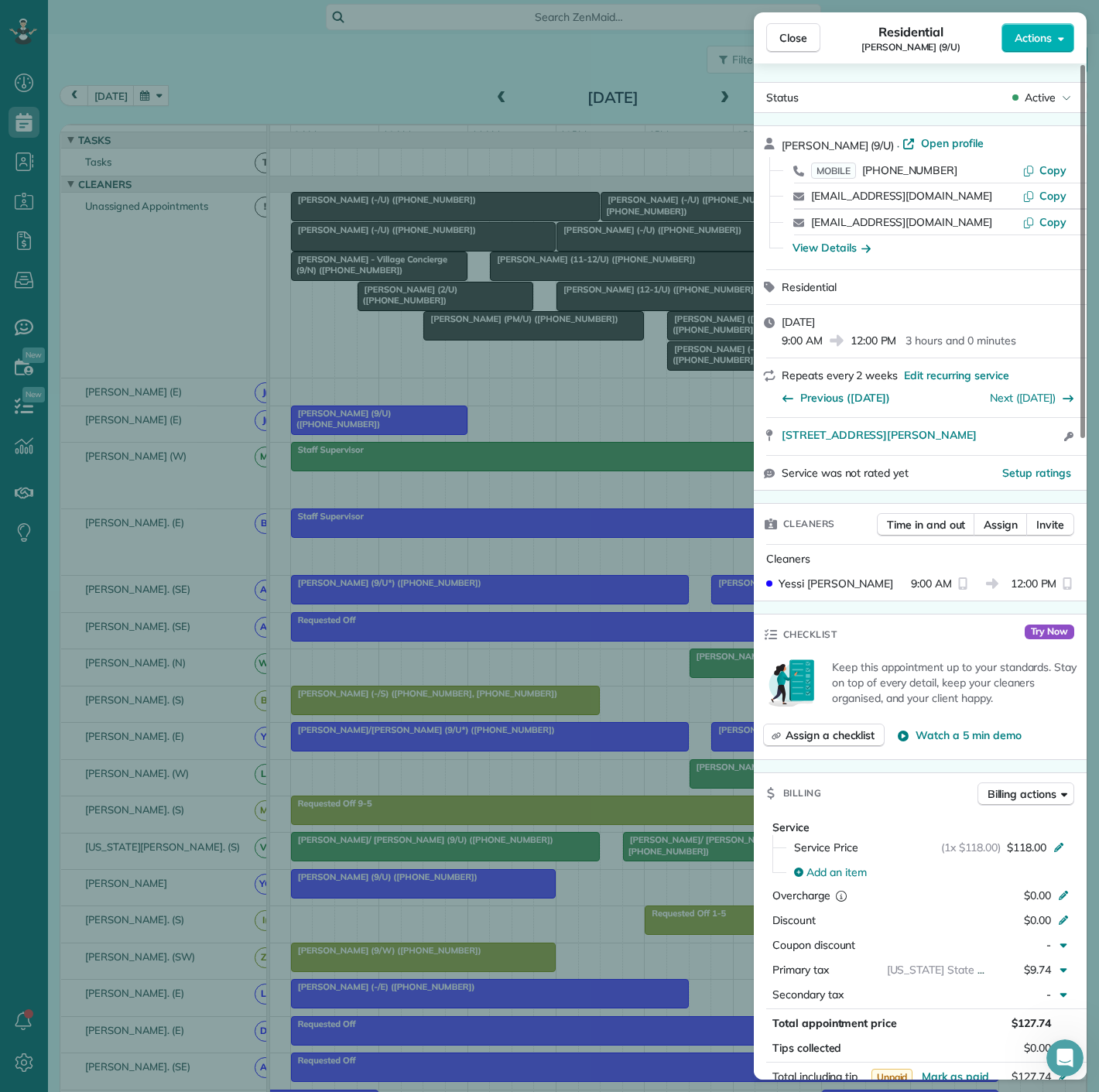
drag, startPoint x: 770, startPoint y: 442, endPoint x: 1022, endPoint y: 442, distance: 252.0
click at [1022, 442] on div "3227 McKinney Avenue #21D Dallas TX 75204 Open access information" at bounding box center [920, 437] width 333 height 38
drag, startPoint x: 156, startPoint y: 577, endPoint x: 269, endPoint y: 653, distance: 136.2
click at [156, 577] on div "Close Residential Corey Oliver (9/U) Actions Status Active Corey Oliver (9/U) ·…" at bounding box center [550, 546] width 1099 height 1092
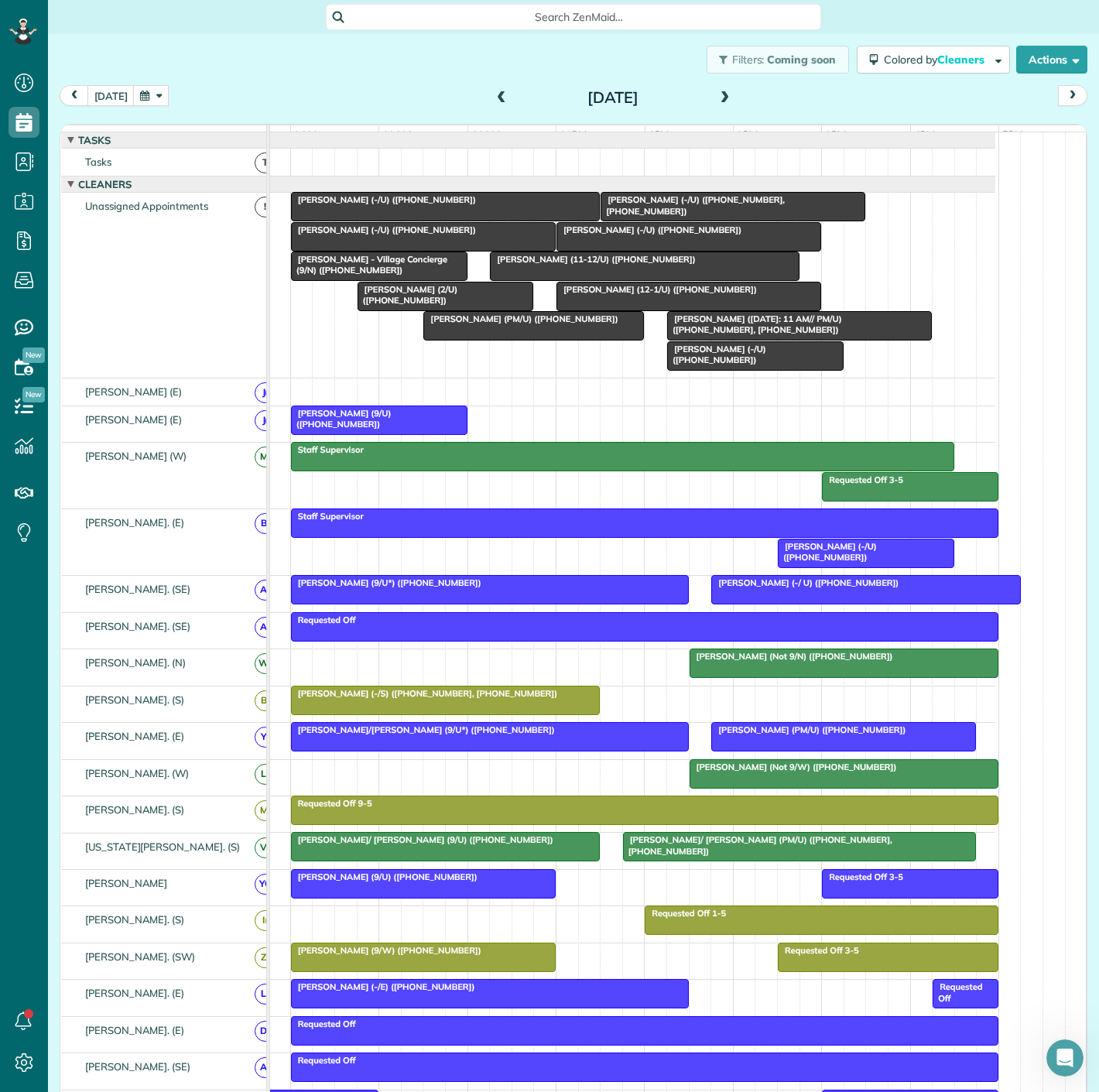
click at [607, 310] on div at bounding box center [688, 296] width 263 height 28
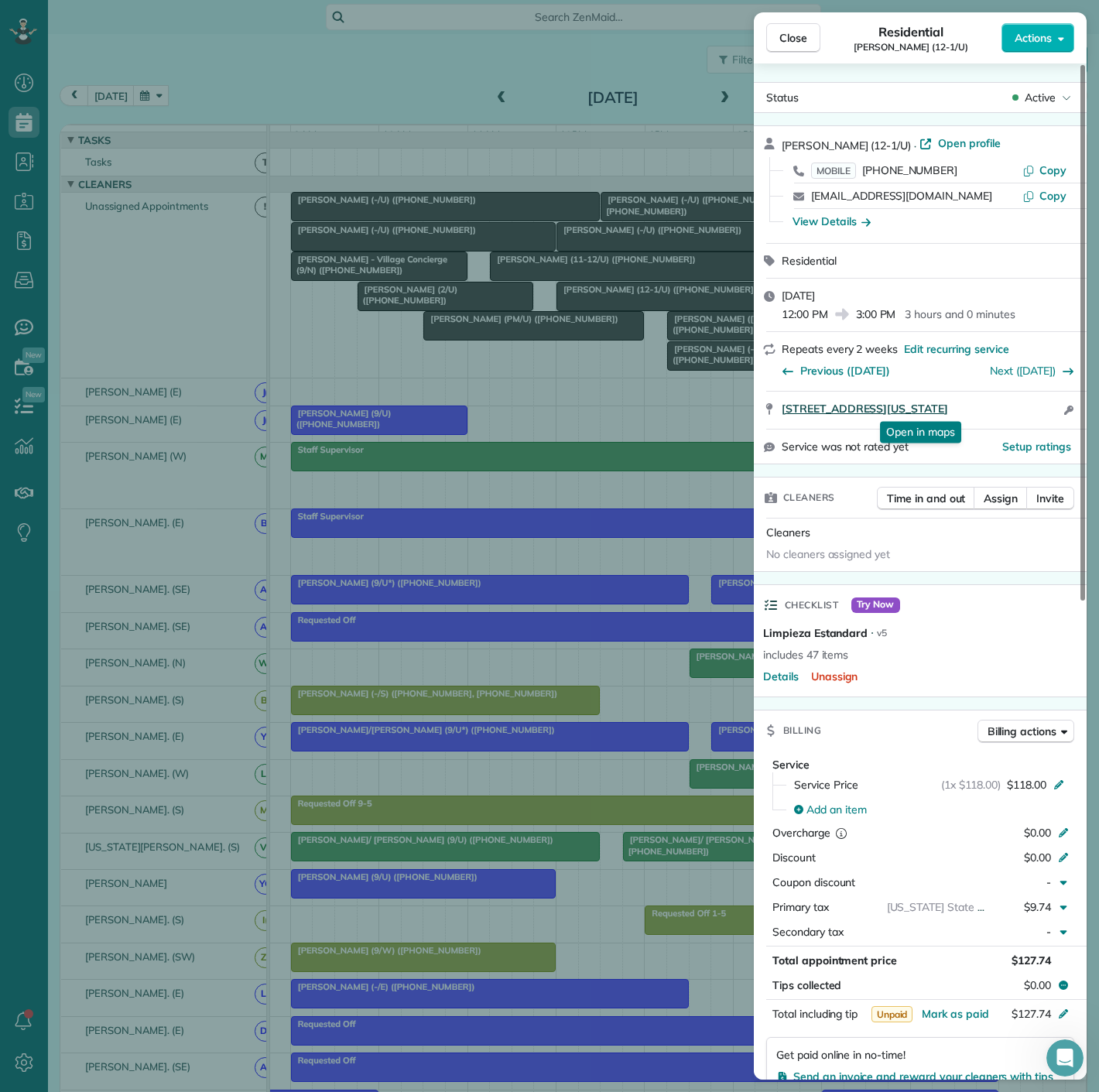
drag, startPoint x: 778, startPoint y: 423, endPoint x: 1000, endPoint y: 407, distance: 222.6
click at [1000, 407] on div "3003 Maple Ave #1801 Dallas Texas 75201 Open in maps Open in maps Open access i…" at bounding box center [920, 410] width 333 height 38
click at [446, 348] on div "Close Residential Vivien Yang (12-1/U) Actions Status Active Vivien Yang (12-1/…" at bounding box center [550, 546] width 1099 height 1092
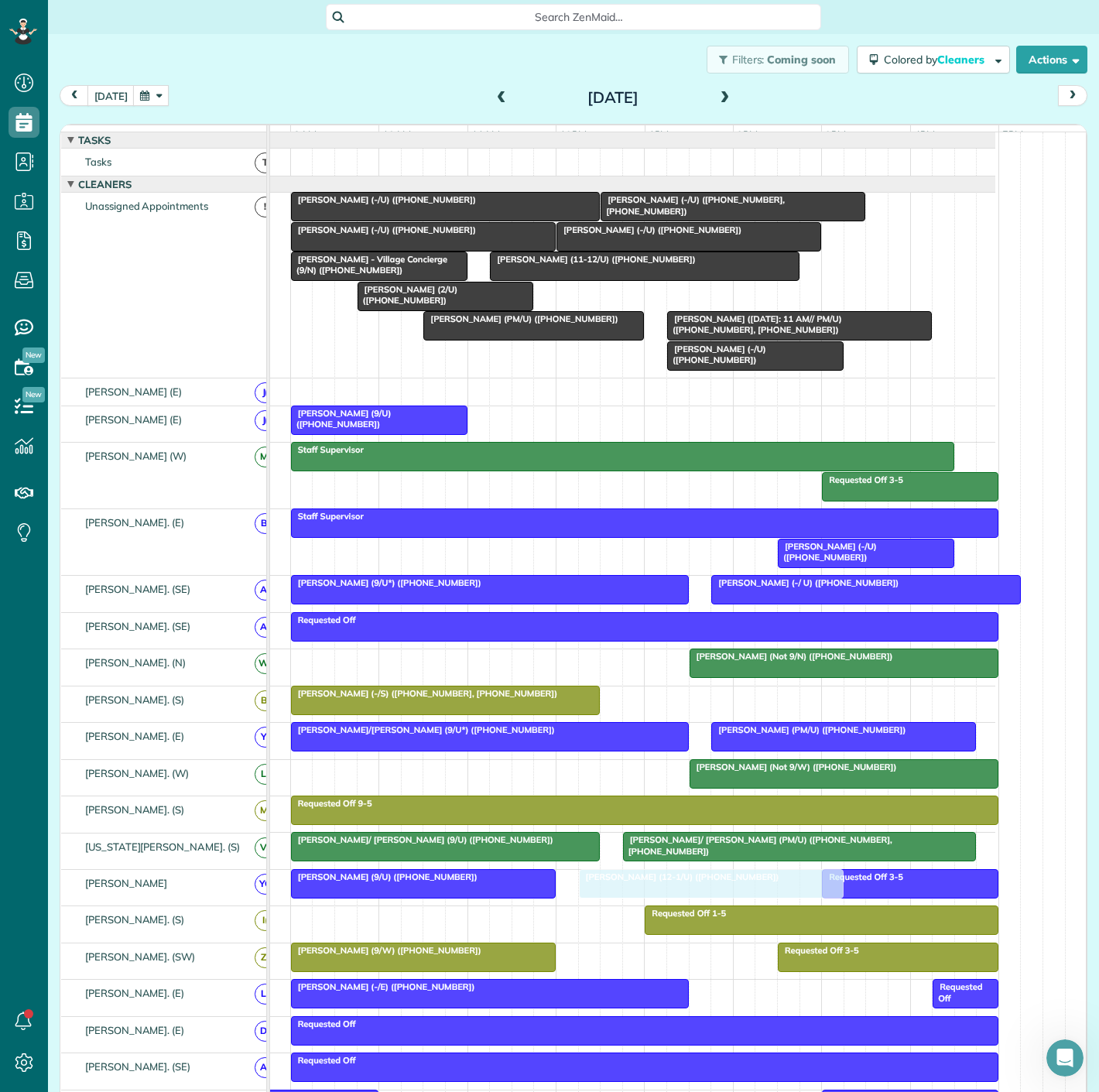
drag, startPoint x: 670, startPoint y: 353, endPoint x: 683, endPoint y: 905, distance: 552.2
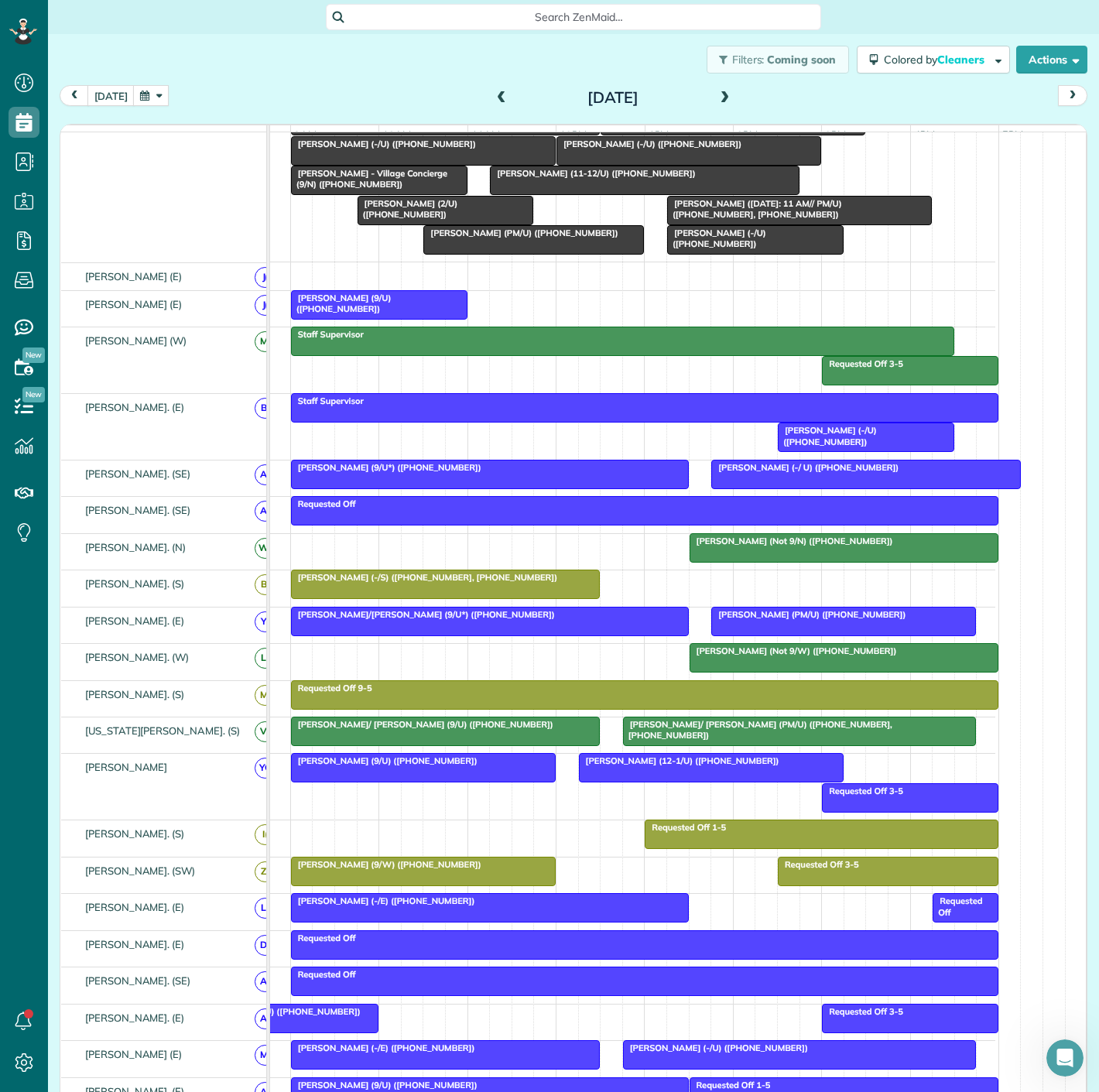
scroll to position [257, 0]
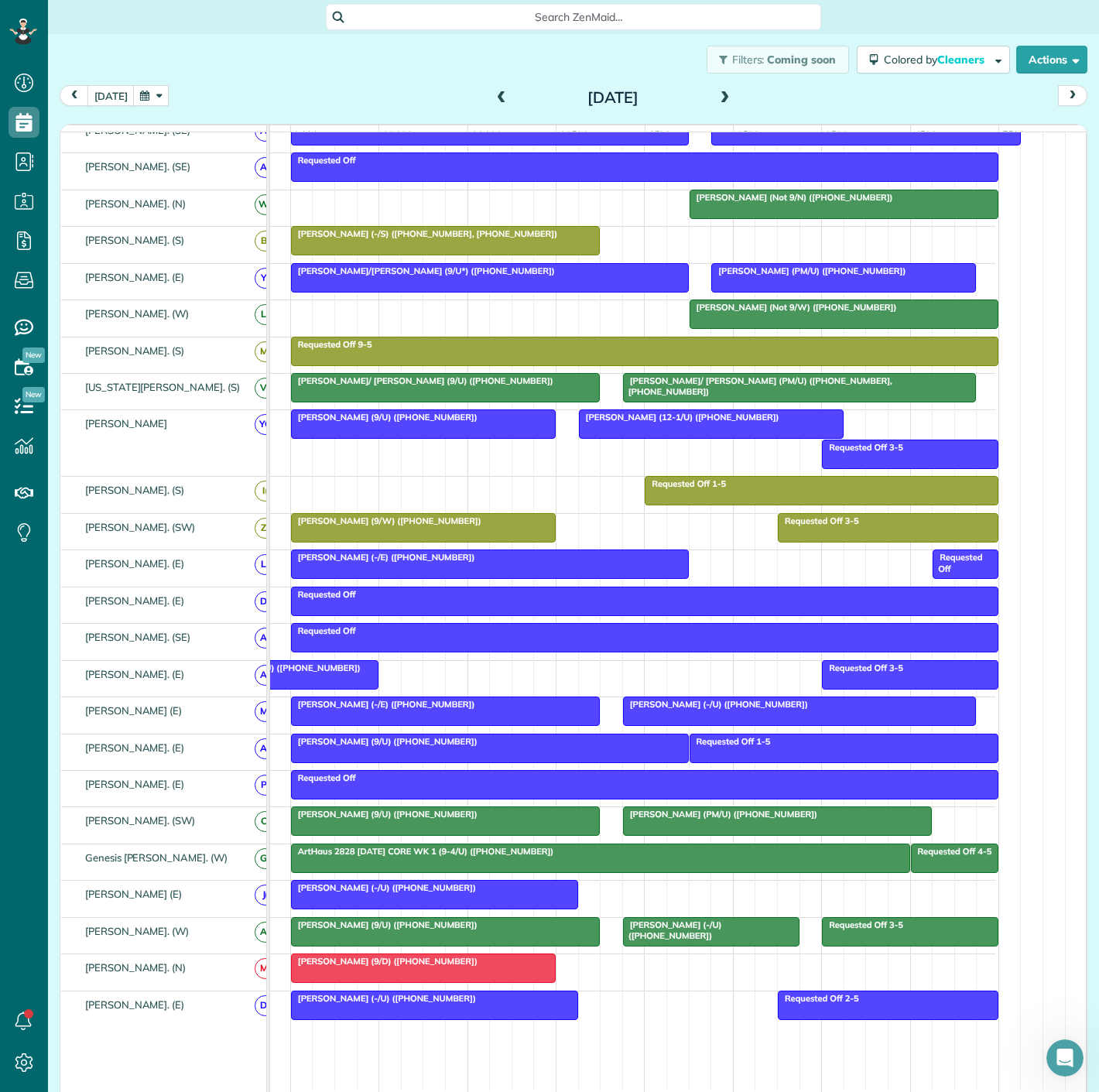
click at [334, 680] on div at bounding box center [289, 675] width 174 height 28
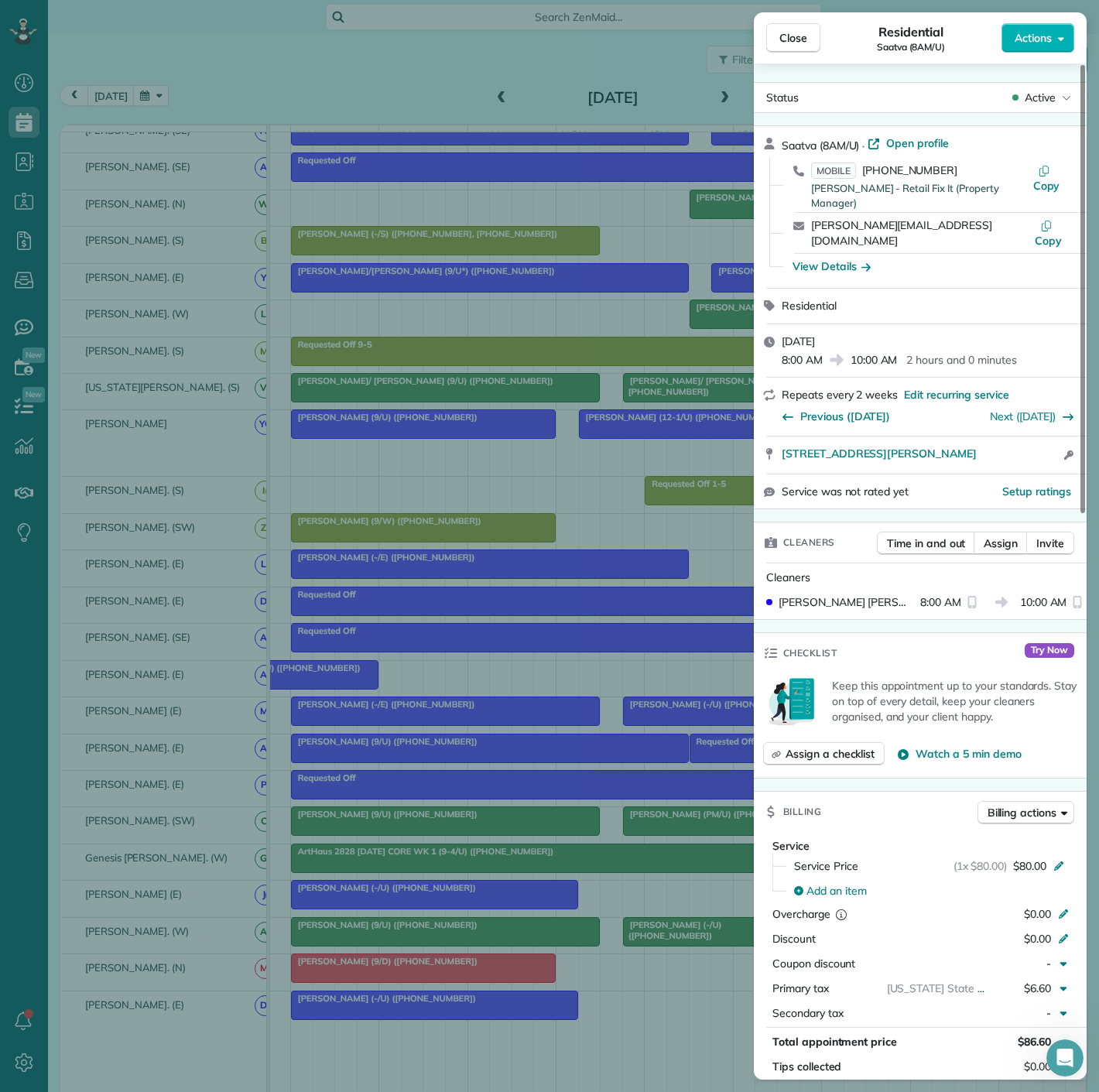
drag, startPoint x: 774, startPoint y: 439, endPoint x: 1036, endPoint y: 440, distance: 262.0
click at [1036, 440] on div "3699 McKinney Avenue Suite 405 Dallas TX 75204 Open access information" at bounding box center [920, 455] width 333 height 38
click at [161, 509] on div "Close Residential Saatva (8AM/U) Actions Status Active Saatva (8AM/U) · Open pr…" at bounding box center [550, 546] width 1099 height 1092
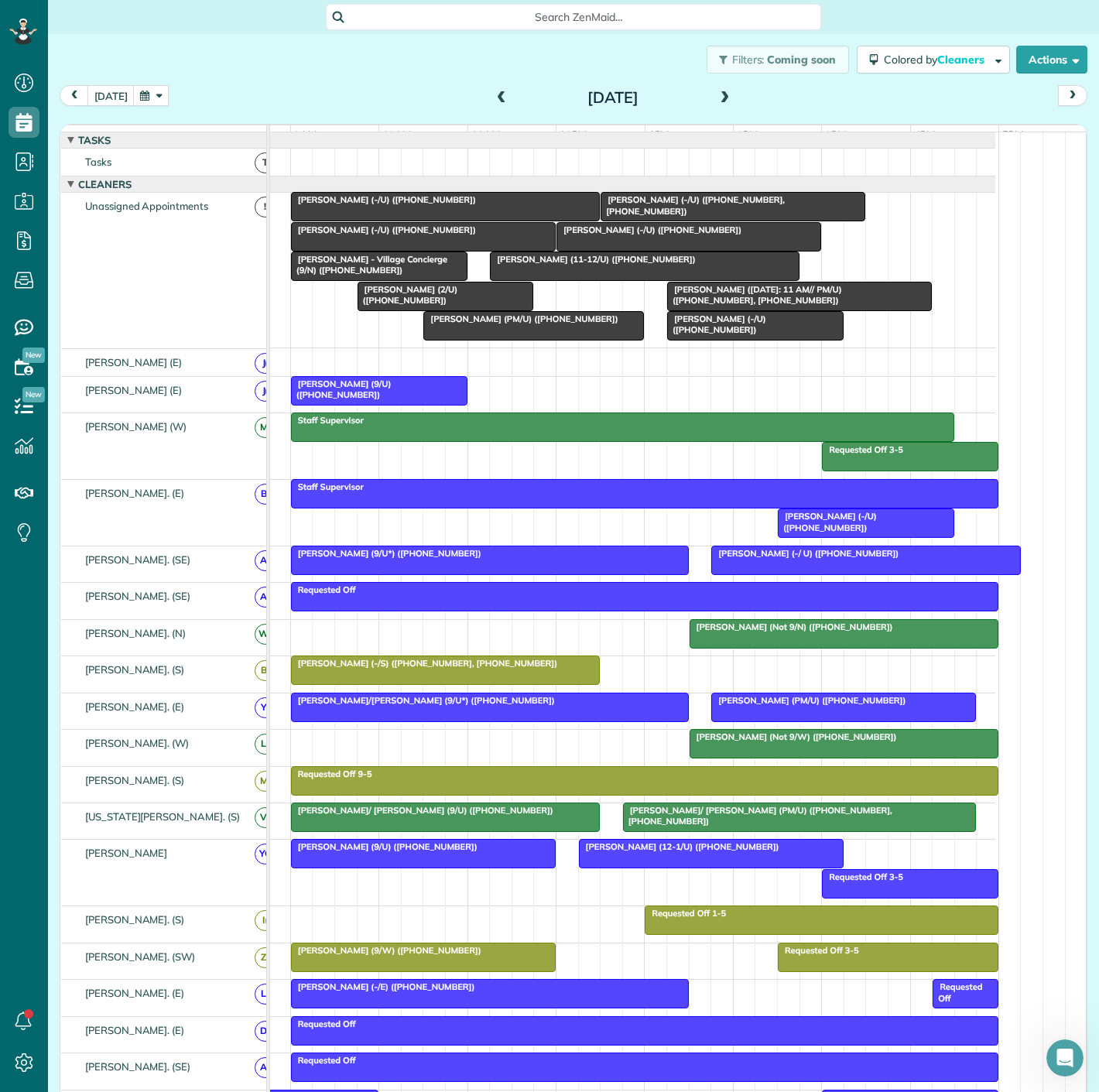
click at [716, 332] on span "Natoscha Golightly (-/U) (+19723658508)" at bounding box center [716, 324] width 100 height 21
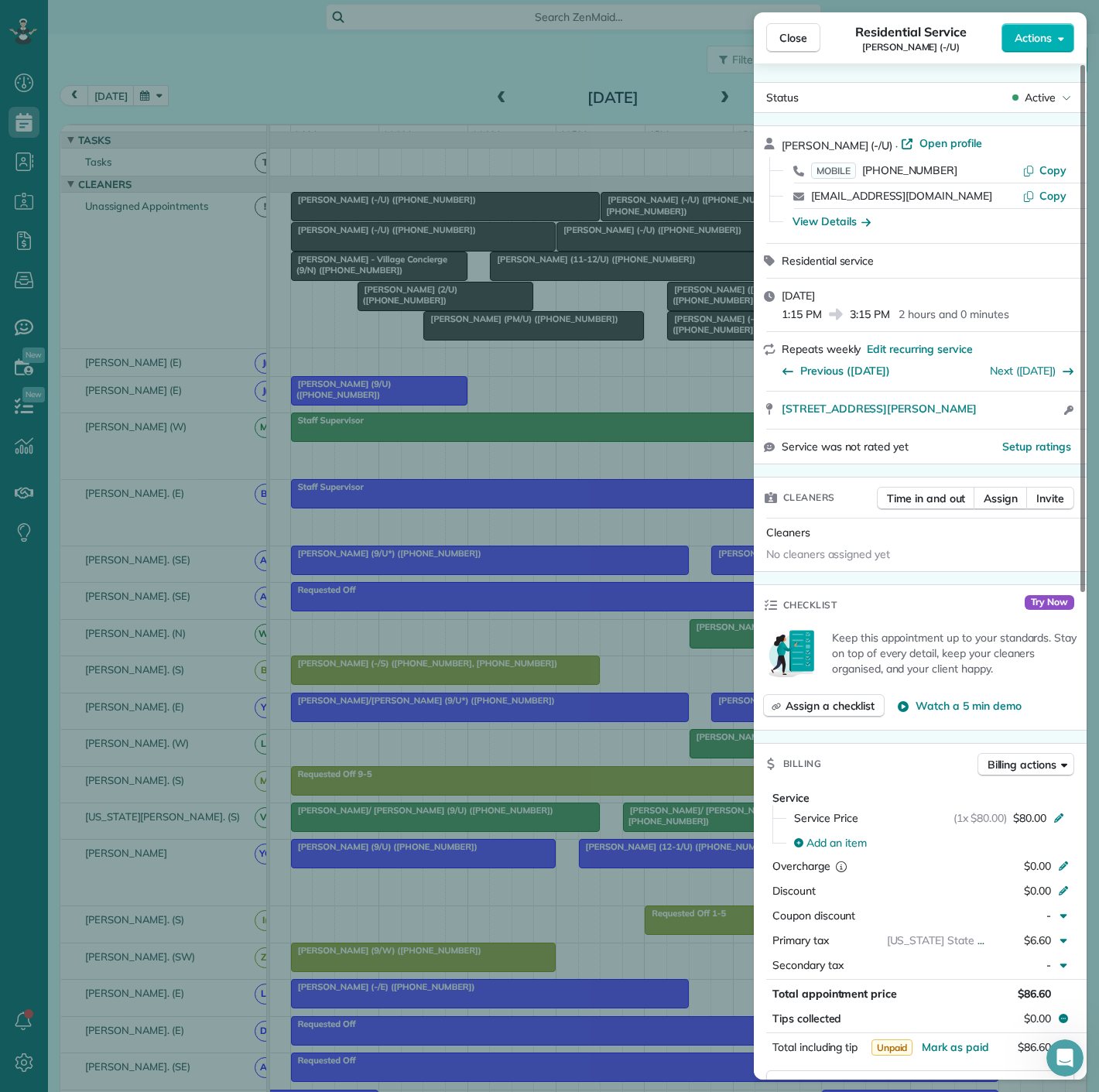
drag, startPoint x: 778, startPoint y: 418, endPoint x: 995, endPoint y: 423, distance: 217.1
click at [995, 423] on div "4302 Ross Ave Apt 3024 Dallas TX 75204 Open access information" at bounding box center [920, 410] width 333 height 38
drag, startPoint x: 419, startPoint y: 306, endPoint x: 471, endPoint y: 308, distance: 52.0
click at [419, 306] on div "Close Residential Service Natoscha Golightly (-/U) Actions Status Active Natosc…" at bounding box center [550, 546] width 1099 height 1092
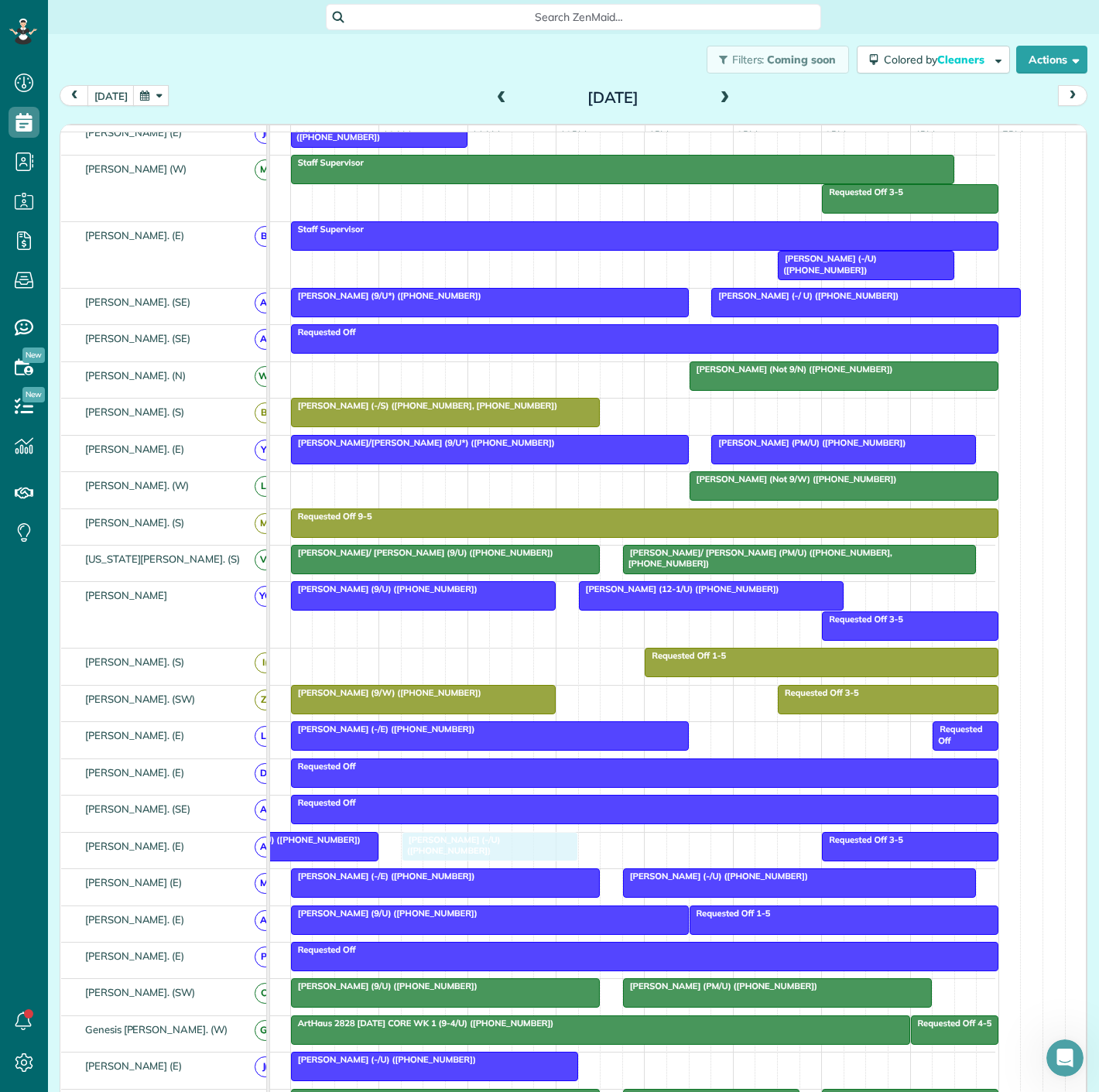
drag, startPoint x: 753, startPoint y: 335, endPoint x: 480, endPoint y: 866, distance: 597.1
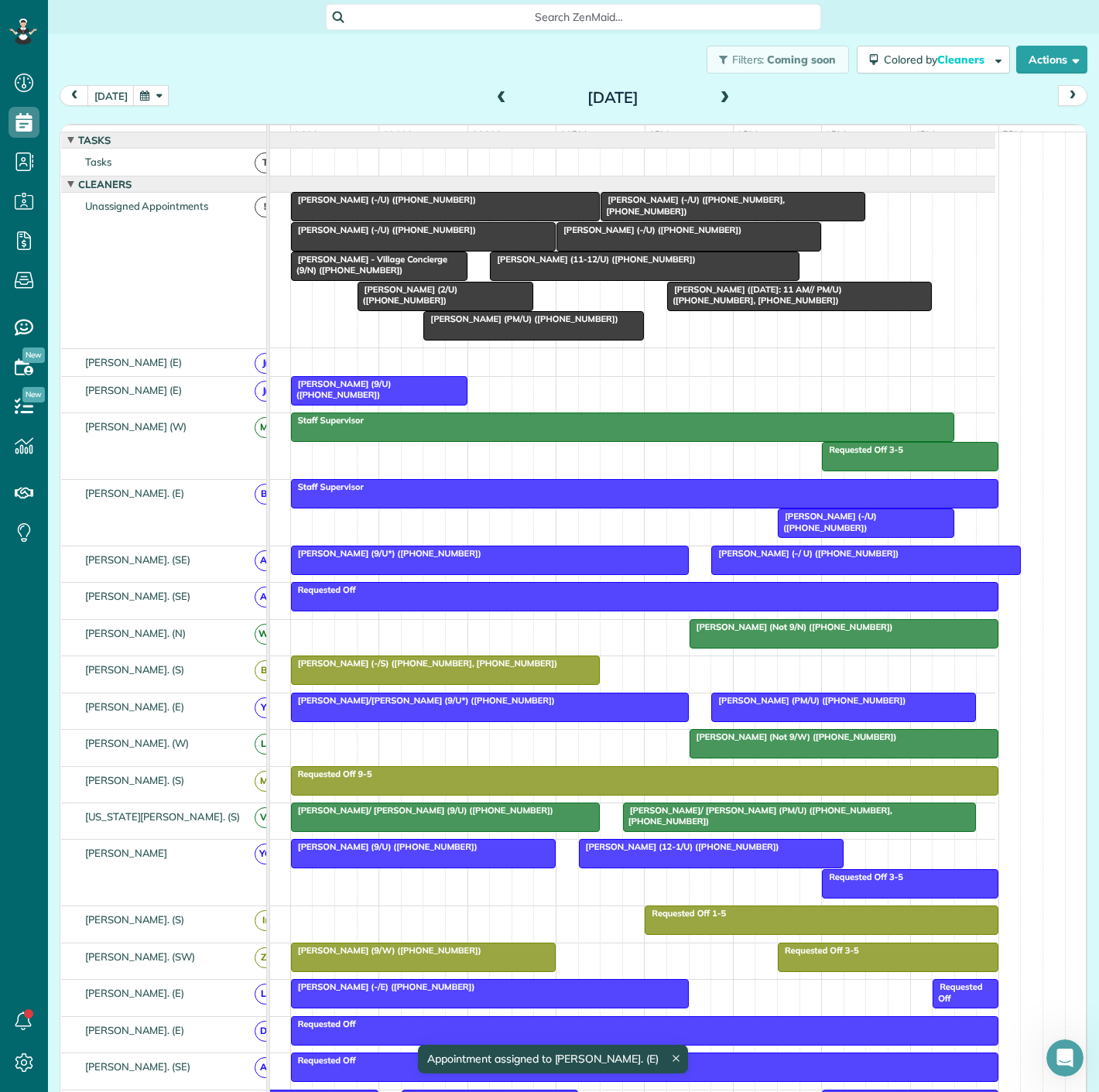
click at [484, 324] on span "Eron Ortiz (PM/U) (+16307317491)" at bounding box center [520, 318] width 196 height 11
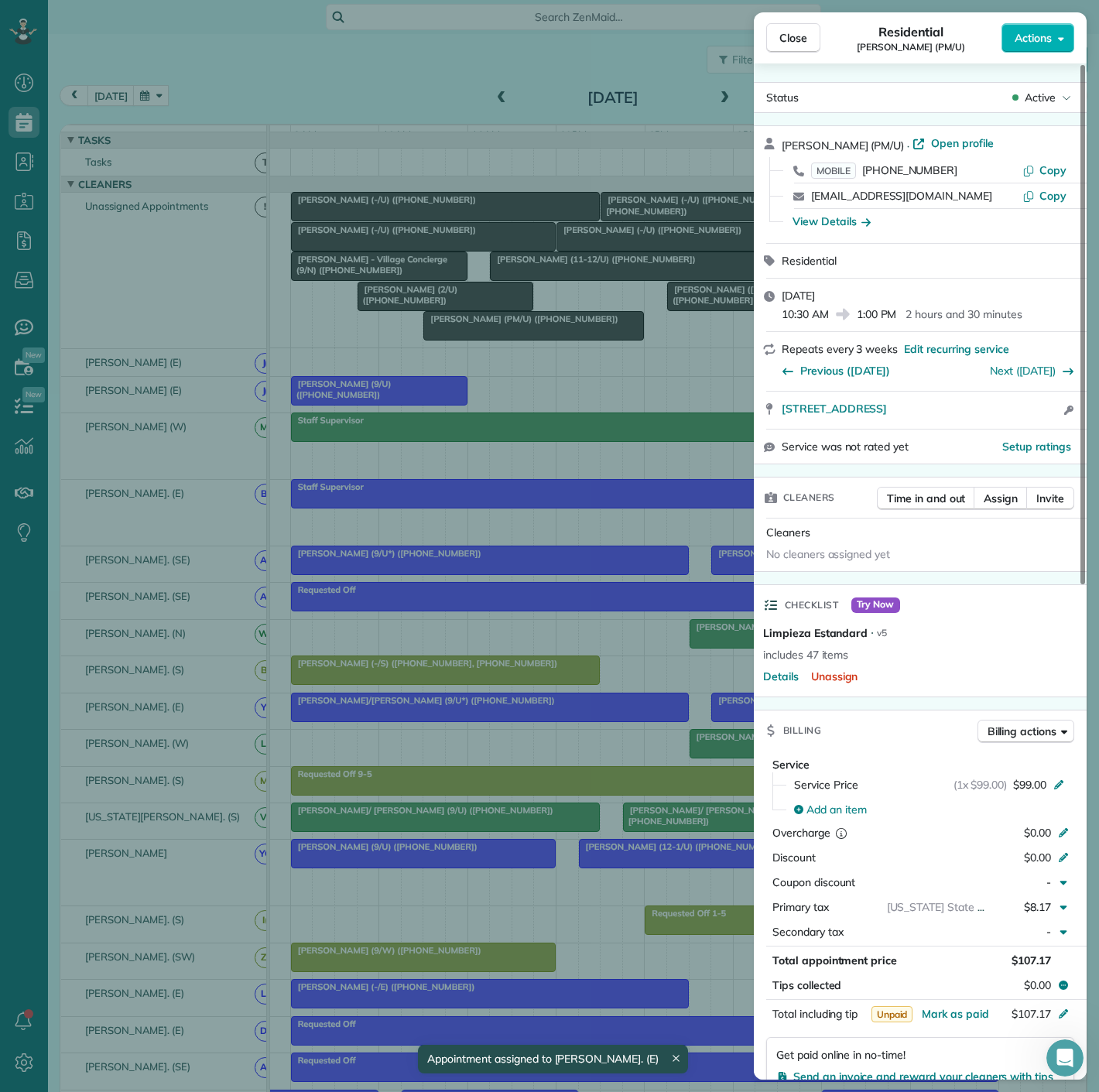
drag, startPoint x: 785, startPoint y: 416, endPoint x: 872, endPoint y: 427, distance: 87.7
click at [968, 418] on div "3427 Cedar Springs Rd Apt 1348 Dallas TX 75219 Open access information" at bounding box center [920, 410] width 333 height 38
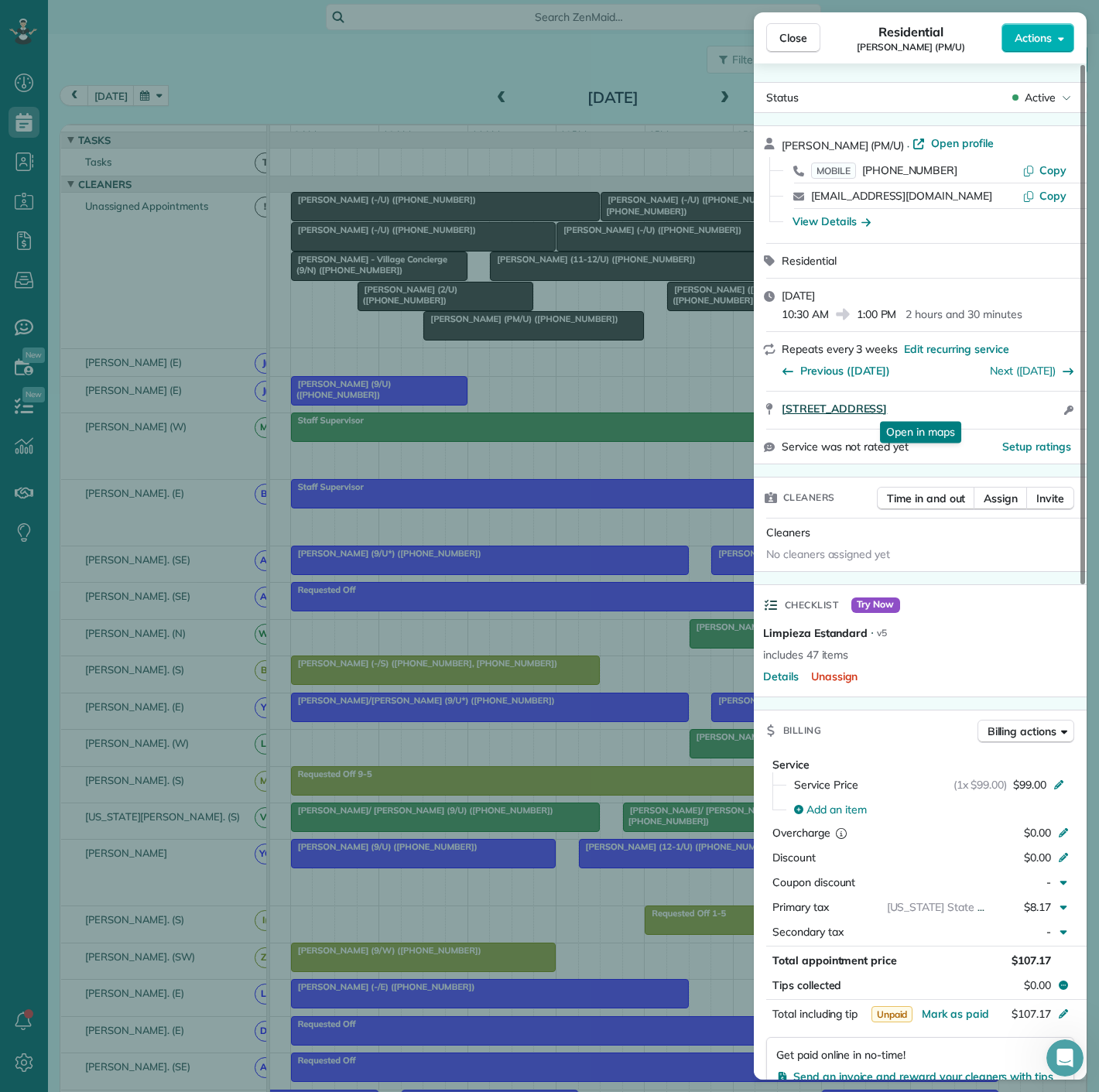
drag, startPoint x: 772, startPoint y: 421, endPoint x: 1033, endPoint y: 408, distance: 261.3
click at [1033, 408] on div "3427 Cedar Springs Rd Apt 1348 Dallas TX 75219 Open in maps Open in maps Open a…" at bounding box center [920, 410] width 333 height 38
drag, startPoint x: 530, startPoint y: 462, endPoint x: 533, endPoint y: 452, distance: 10.4
click at [530, 462] on div "Close Residential Eron Ortiz (PM/U) Actions Status Active Eron Ortiz (PM/U) · O…" at bounding box center [550, 546] width 1099 height 1092
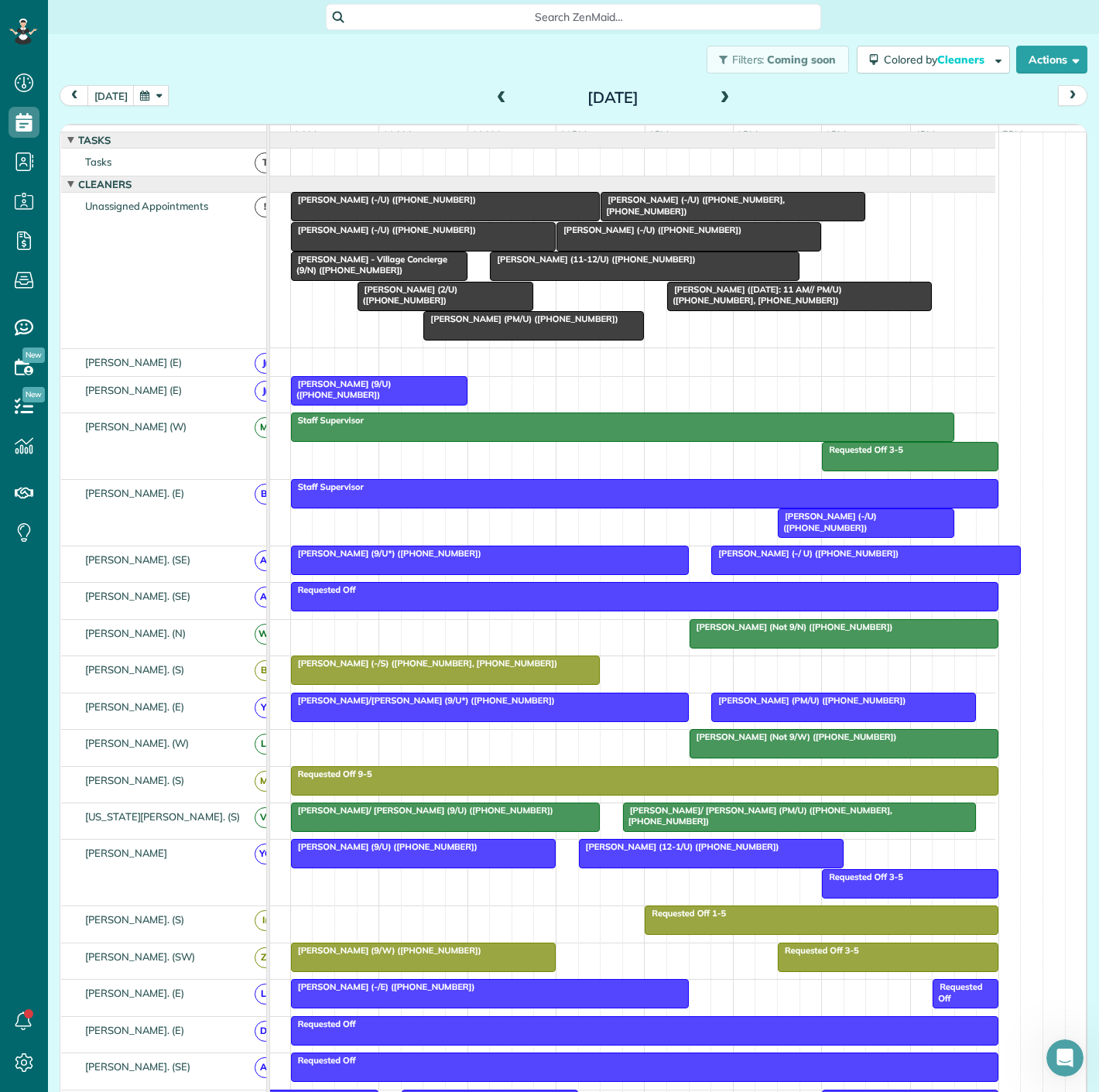
click at [811, 534] on div at bounding box center [866, 522] width 174 height 28
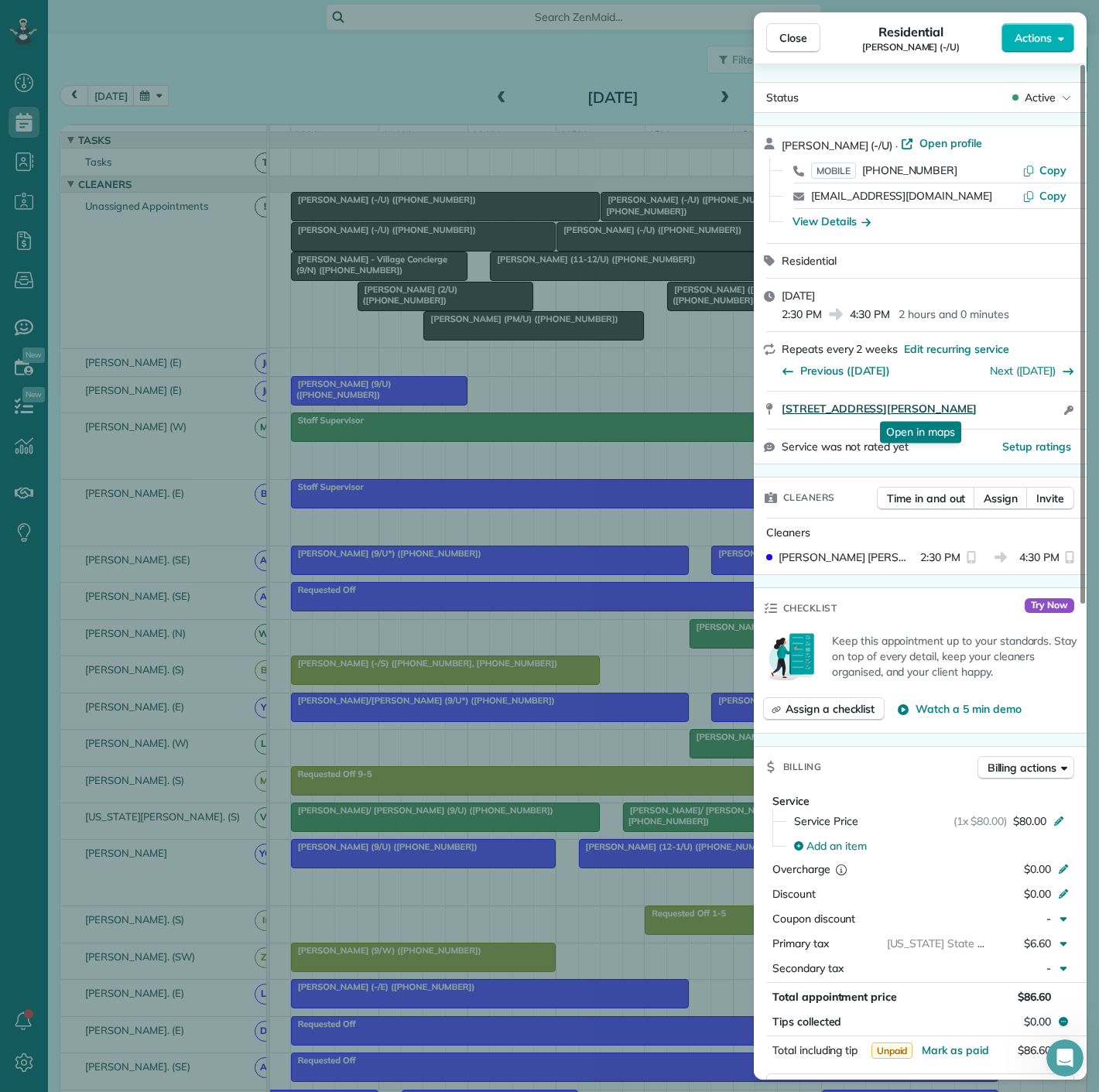
drag, startPoint x: 802, startPoint y: 415, endPoint x: 1017, endPoint y: 408, distance: 215.1
click at [1017, 408] on div "2355 Thomas Ave. #2113 Dallas TX 75201 Open in maps Open in maps Open access in…" at bounding box center [920, 410] width 333 height 38
drag, startPoint x: 577, startPoint y: 355, endPoint x: 685, endPoint y: 293, distance: 124.5
click at [577, 355] on div "Close Residential Brian Golden (-/U) Actions Status Active Brian Golden (-/U) ·…" at bounding box center [550, 546] width 1099 height 1092
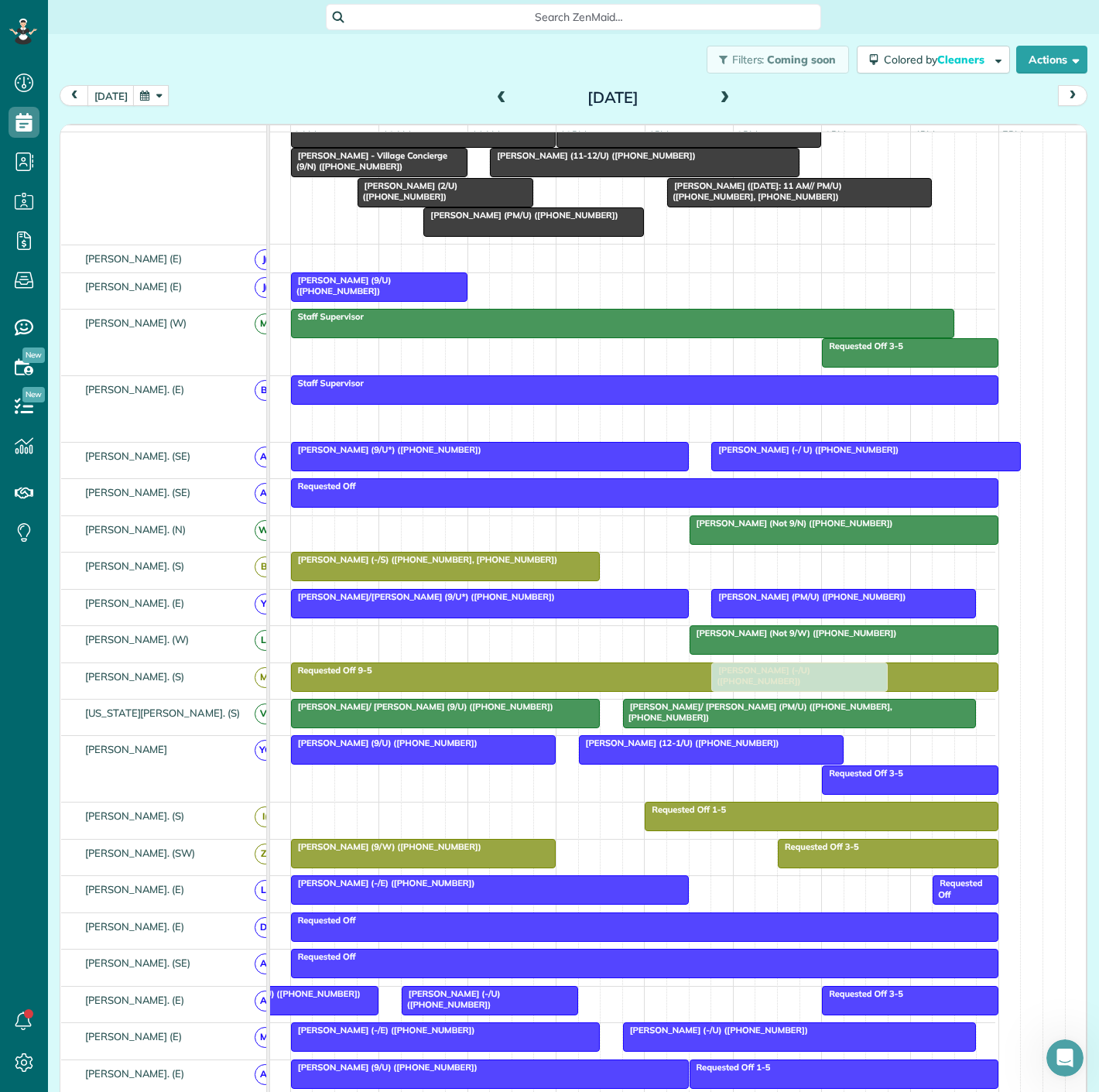
scroll to position [257, 0]
drag, startPoint x: 841, startPoint y: 534, endPoint x: 674, endPoint y: 866, distance: 371.6
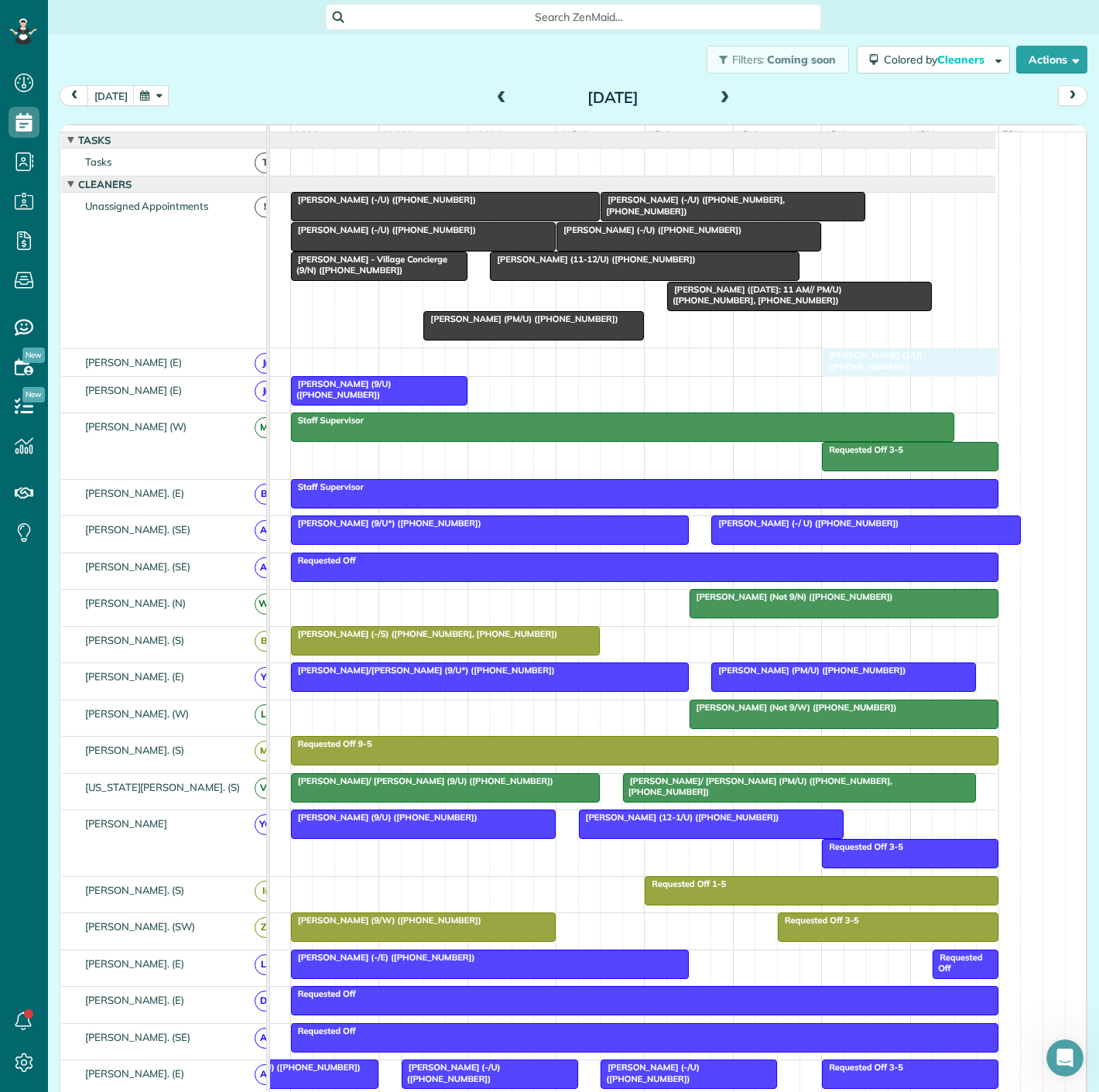
drag, startPoint x: 434, startPoint y: 308, endPoint x: 890, endPoint y: 375, distance: 460.9
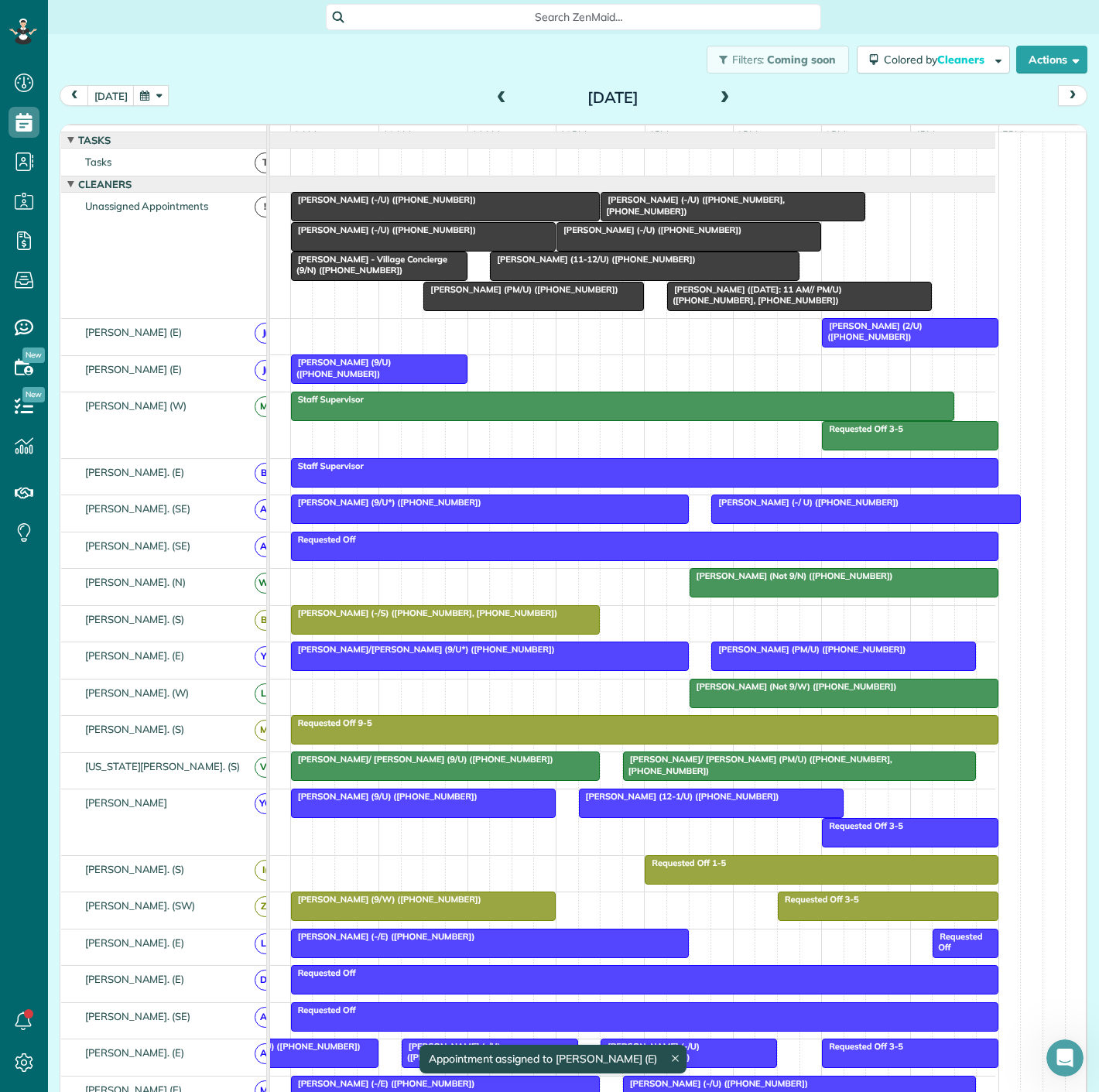
click at [594, 235] on span "Brandon Tobey (-/U) (+19723224824)" at bounding box center [649, 229] width 187 height 11
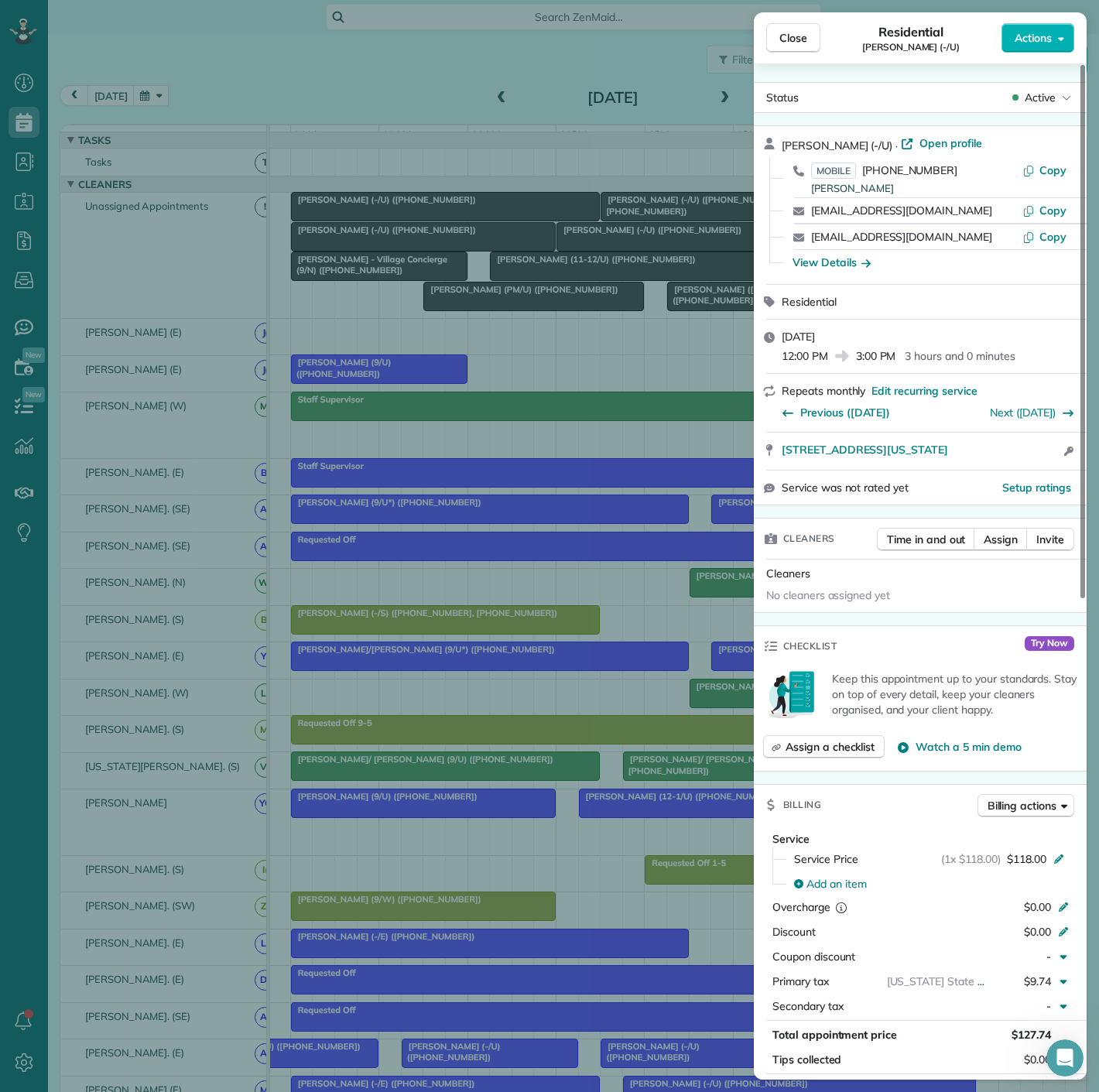
click at [572, 246] on div "Close Residential Brandon Tobey (-/U) Actions Status Active Brandon Tobey (-/U)…" at bounding box center [550, 546] width 1099 height 1092
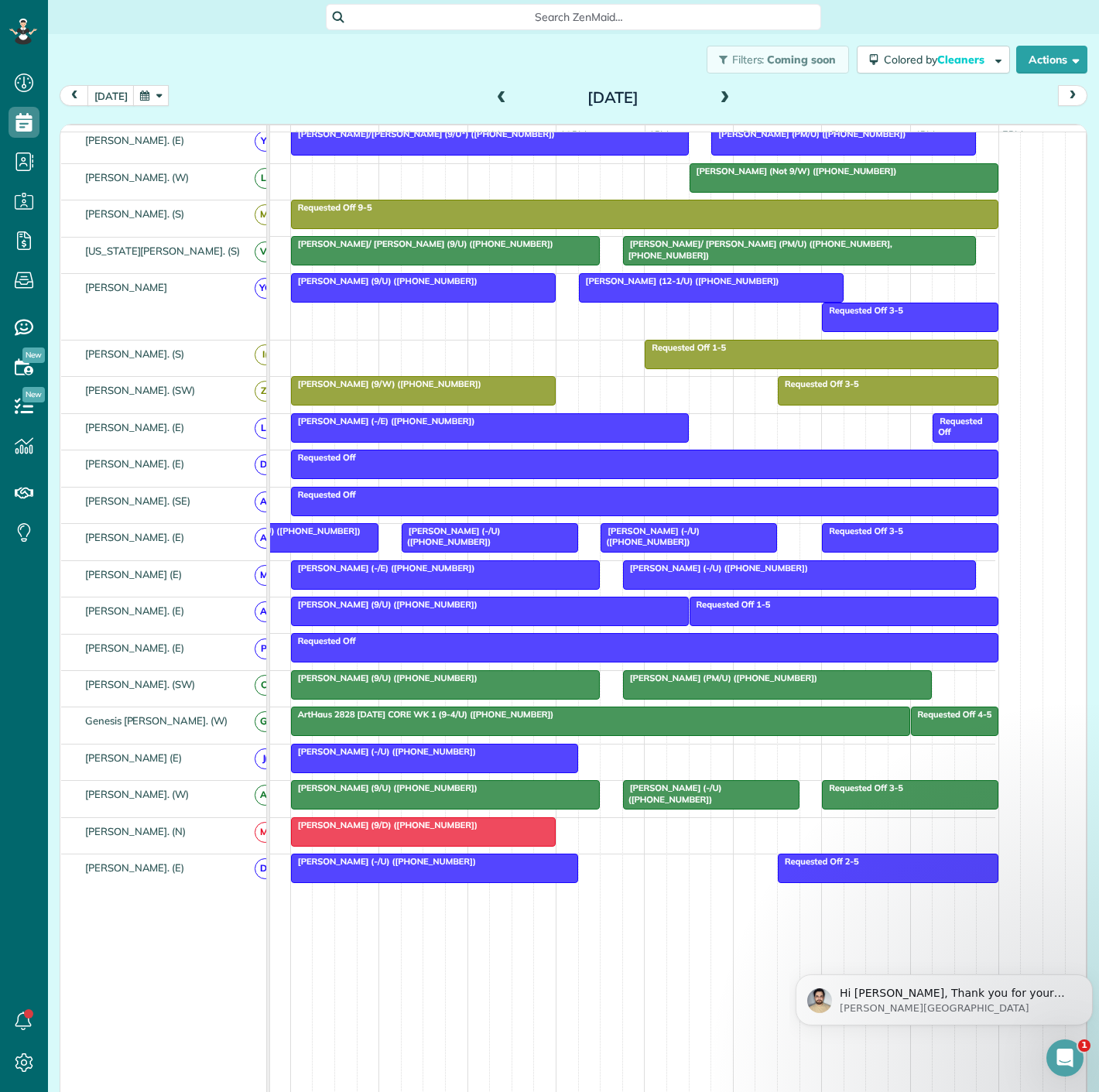
click at [451, 766] on div at bounding box center [435, 758] width 285 height 28
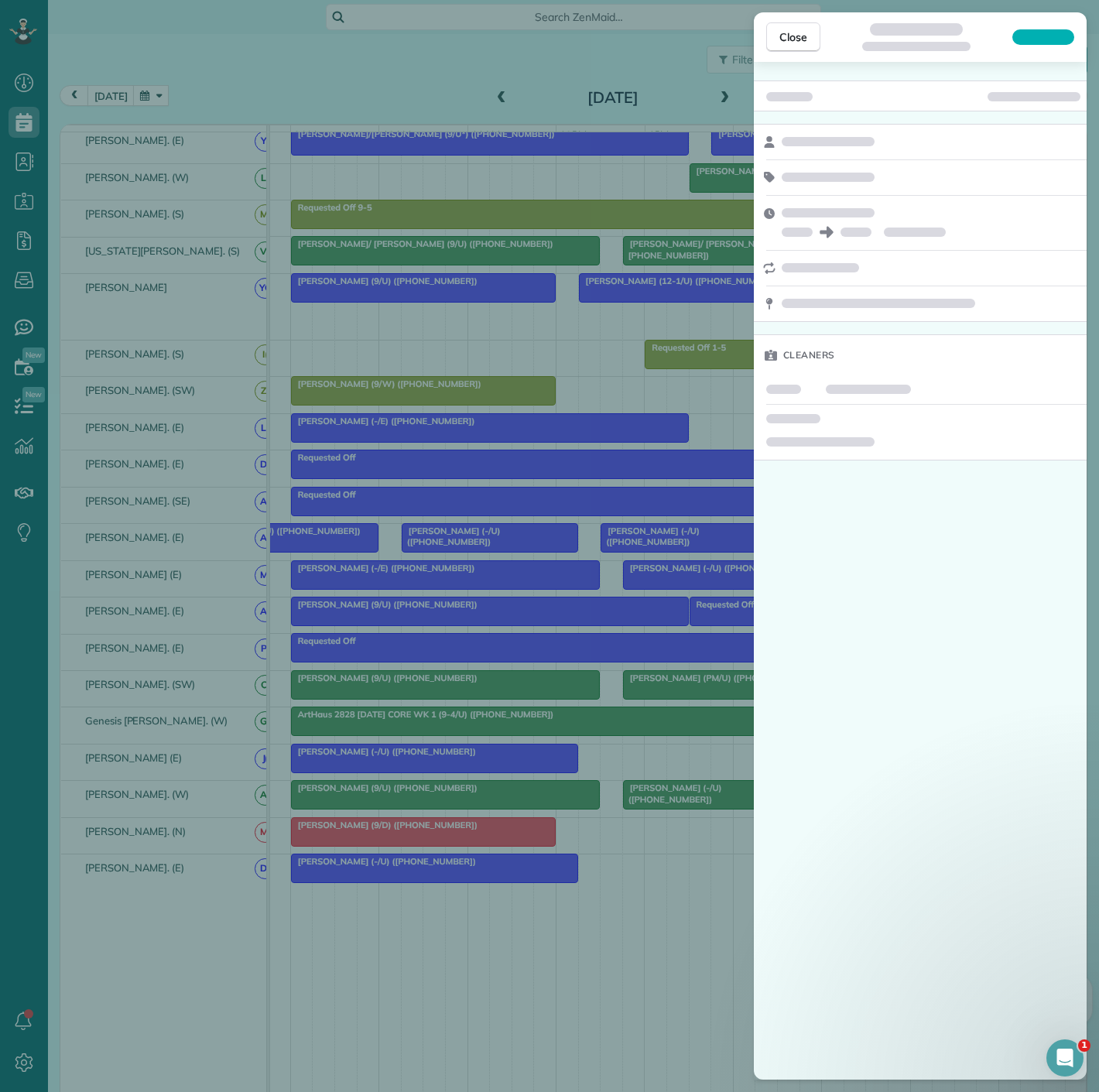
click at [451, 766] on div "Close Cleaners" at bounding box center [550, 546] width 1099 height 1092
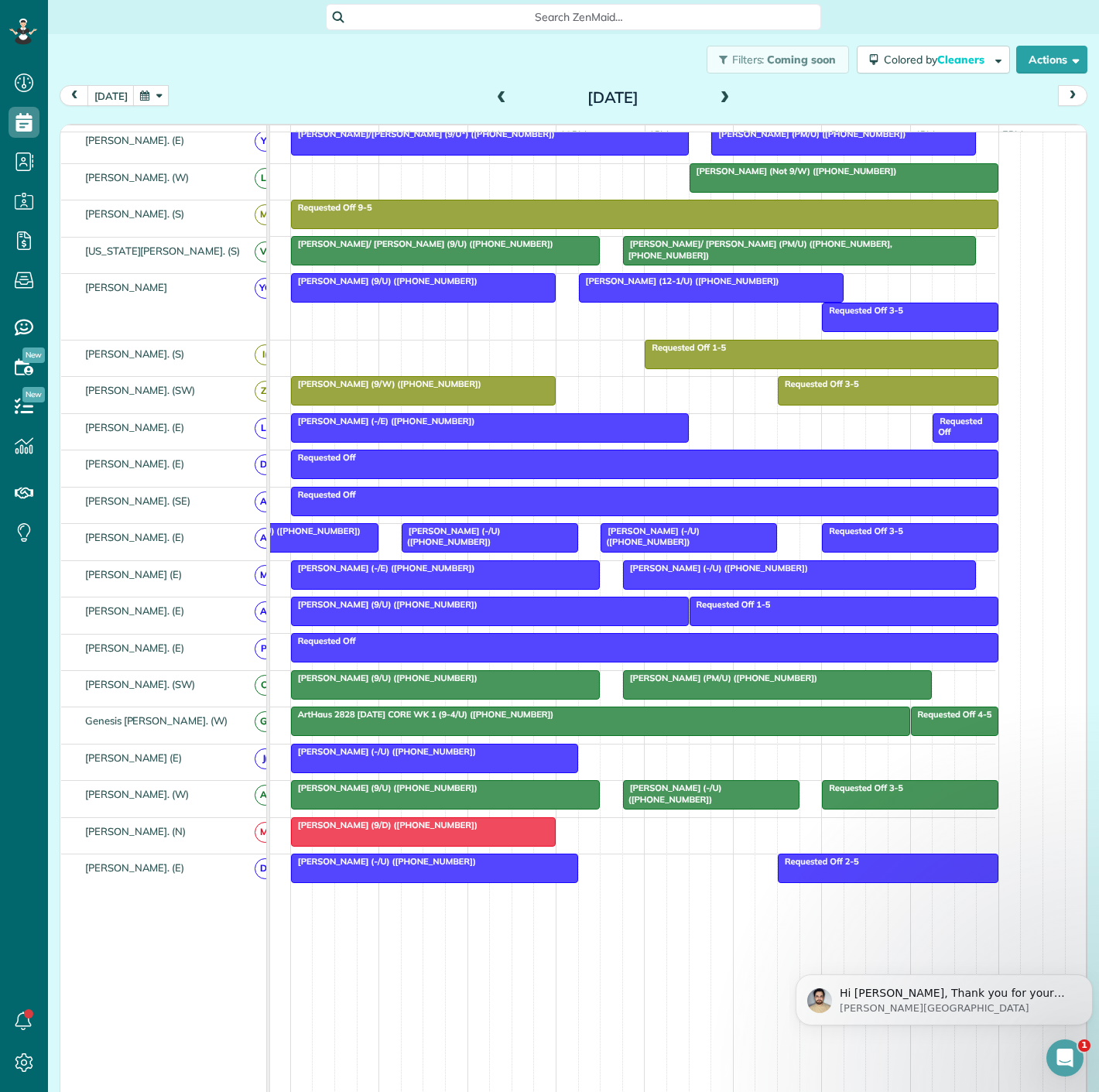
click at [451, 766] on div at bounding box center [435, 758] width 285 height 28
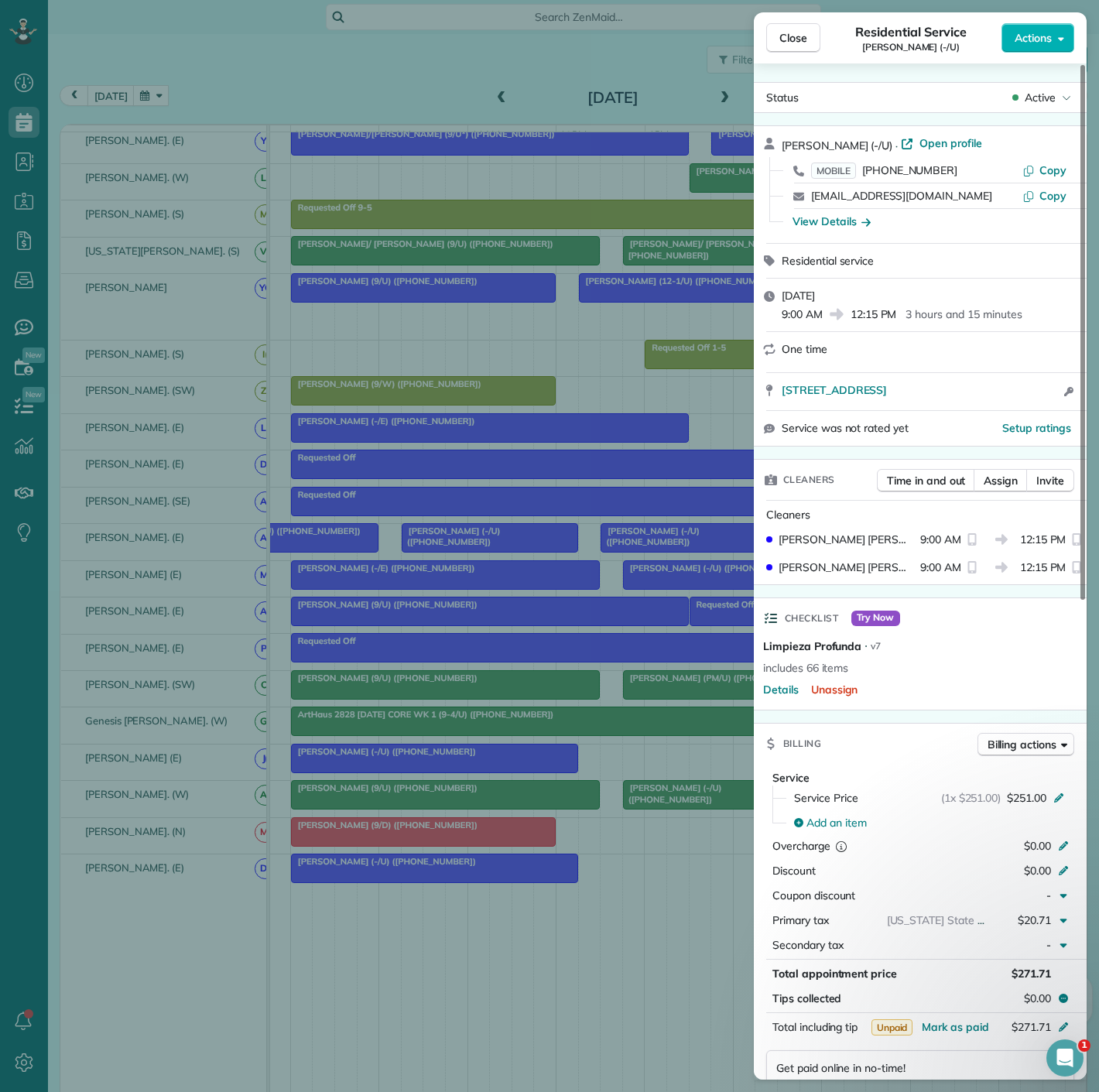
click at [478, 752] on div "Close Residential Service Reed Williams (-/U) Actions Status Active Reed Willia…" at bounding box center [550, 546] width 1099 height 1092
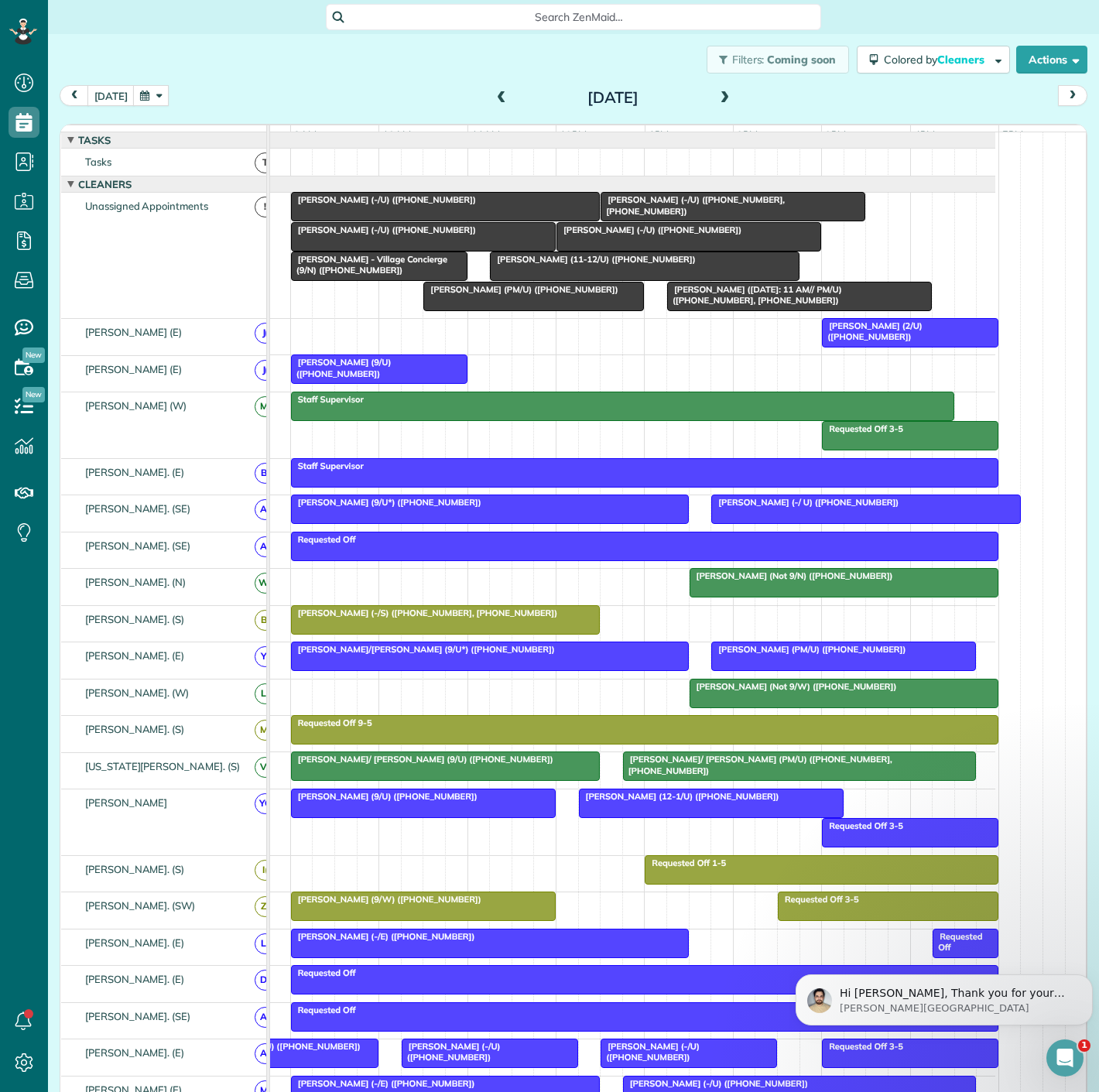
click at [414, 205] on span "Jessica Silvas (-/U) (+14084642028)" at bounding box center [384, 200] width 187 height 11
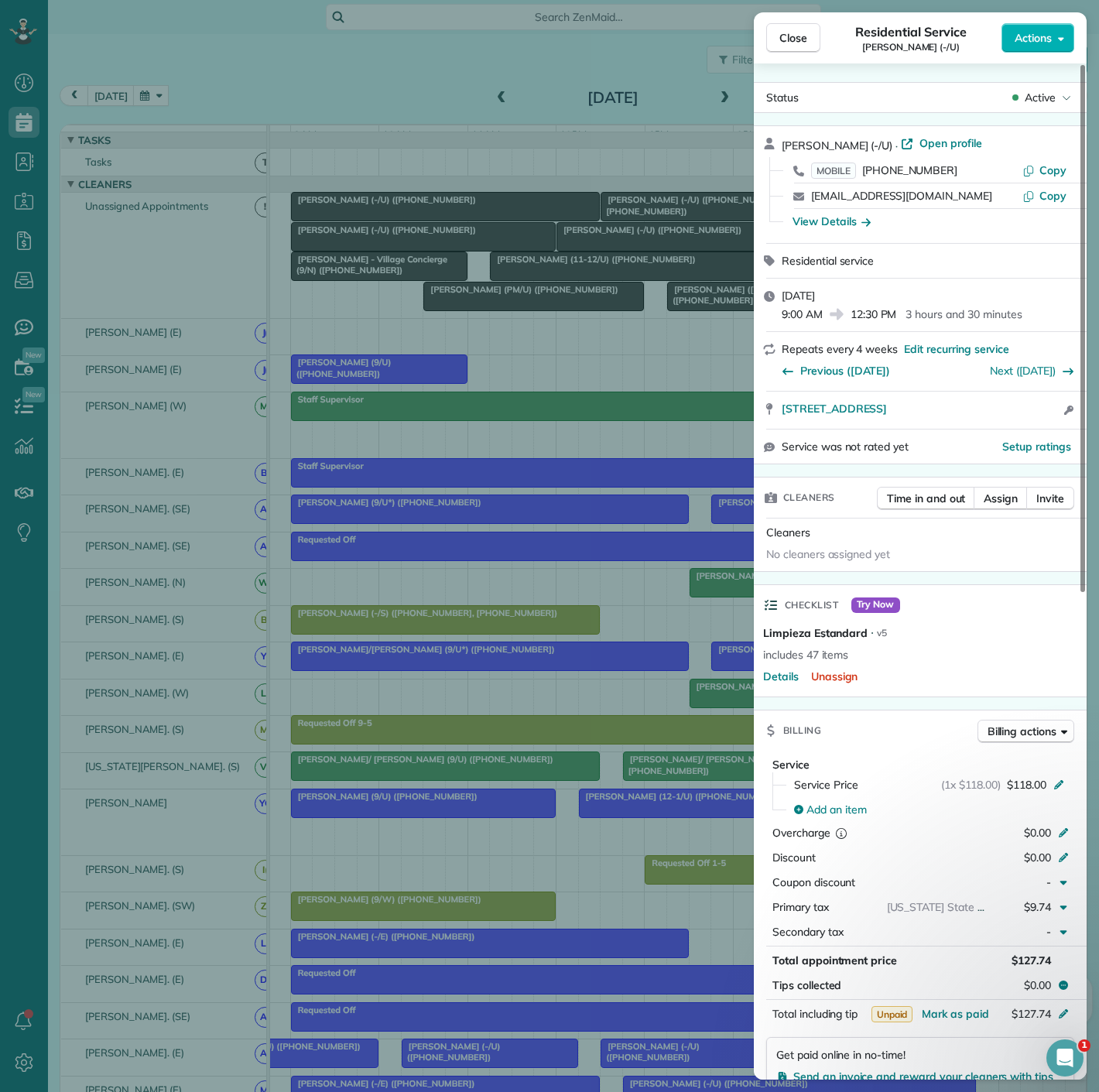
click at [414, 213] on div "Close Residential Service Jessica Silvas (-/U) Actions Status Active Jessica Si…" at bounding box center [550, 546] width 1099 height 1092
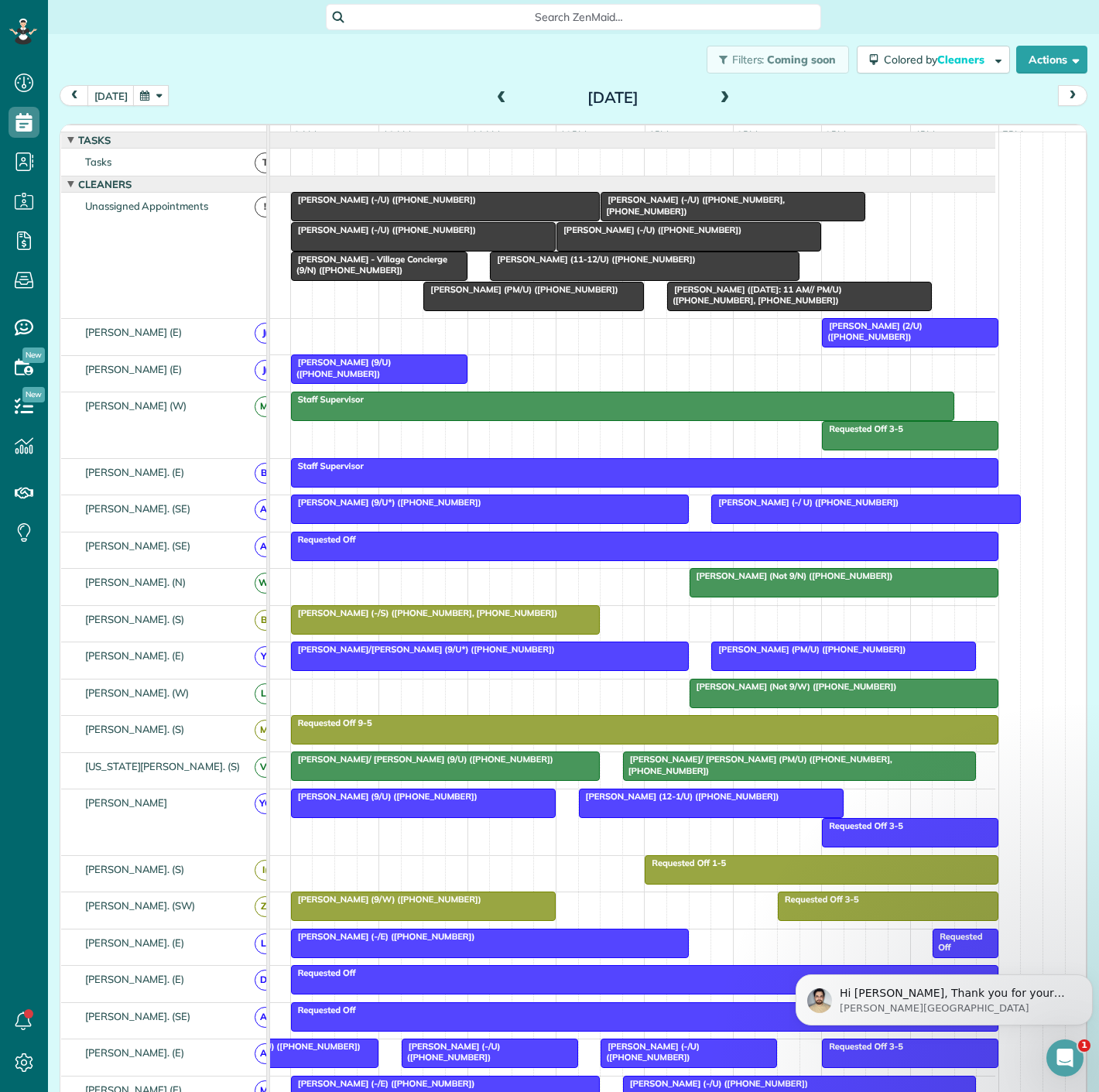
click at [414, 205] on span "Jessica Silvas (-/U) (+14084642028)" at bounding box center [384, 200] width 187 height 11
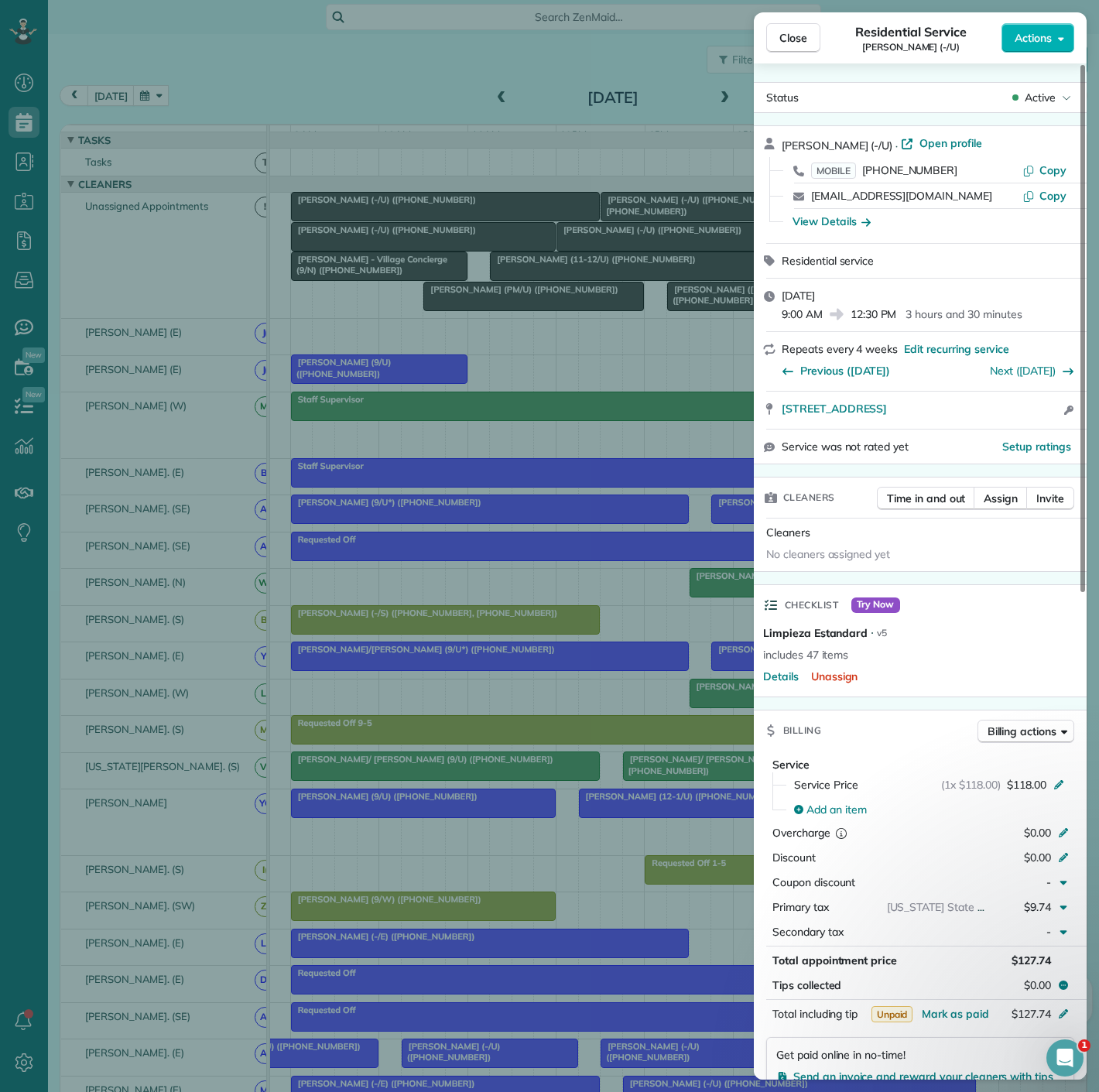
drag, startPoint x: 778, startPoint y: 418, endPoint x: 1012, endPoint y: 418, distance: 234.0
click at [1012, 418] on div "3105 San Jacinto St 115 Dallas TX 75204 Open access information" at bounding box center [920, 410] width 333 height 38
click at [261, 297] on div "Close Residential Service Jessica Silvas (-/U) Actions Status Active Jessica Si…" at bounding box center [550, 546] width 1099 height 1092
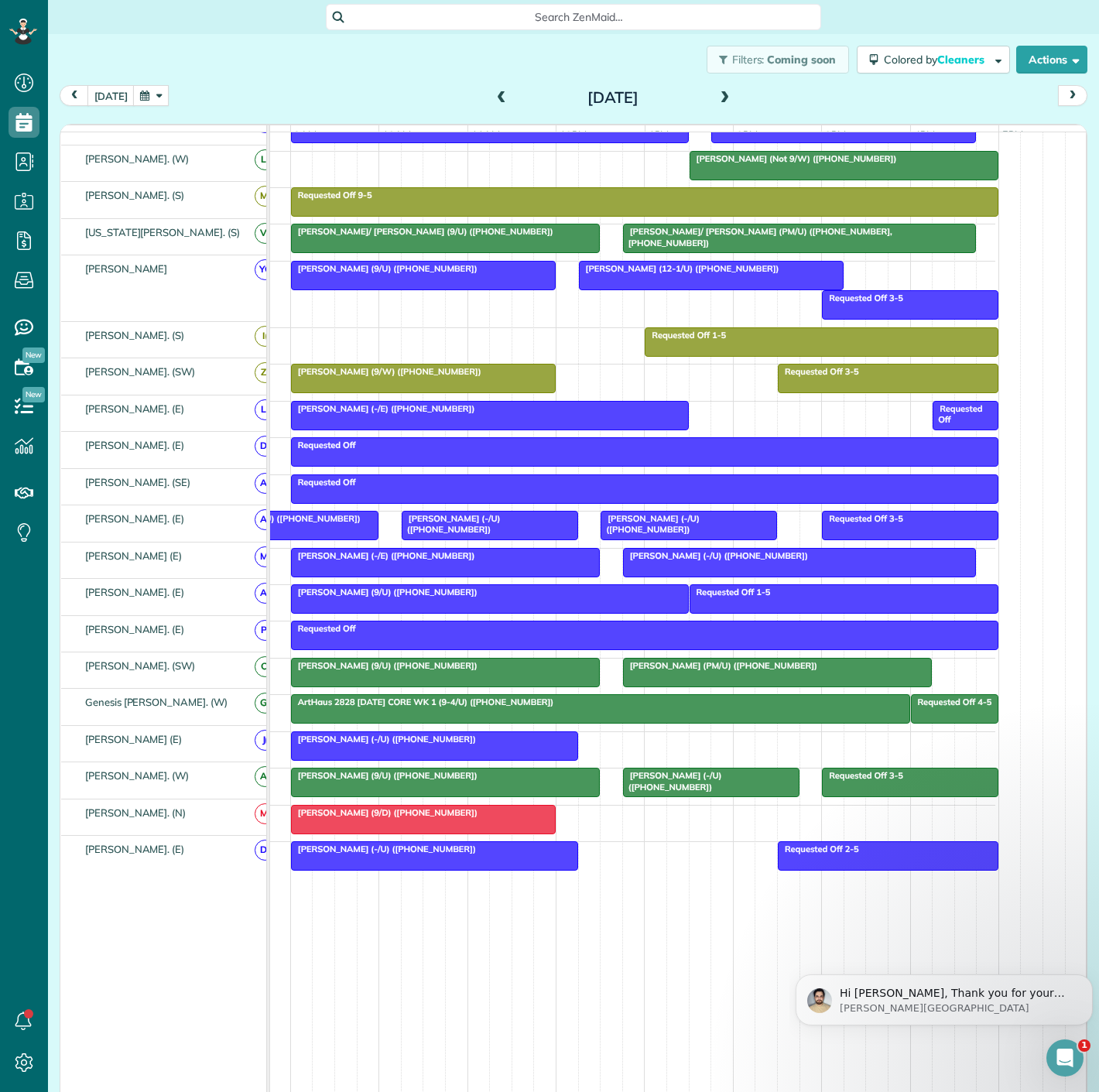
click at [438, 749] on div at bounding box center [435, 746] width 285 height 28
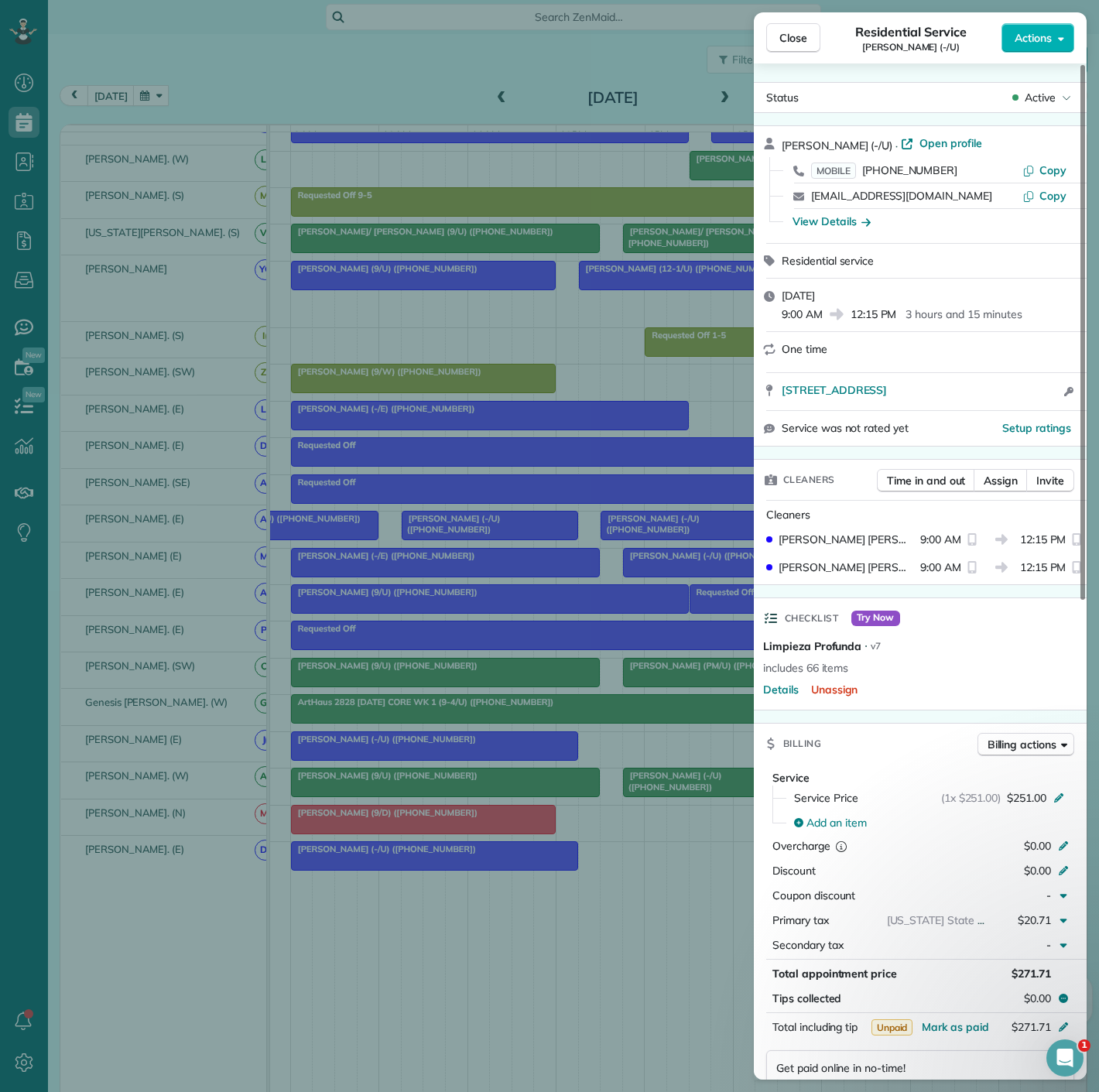
drag, startPoint x: 780, startPoint y: 399, endPoint x: 950, endPoint y: 410, distance: 170.4
click at [950, 410] on div "4904 Lexington Ct Dallas TX TX Open access information" at bounding box center [920, 391] width 333 height 38
click at [112, 344] on div "Close Residential Service Reed Williams (-/U) Actions Status Active Reed Willia…" at bounding box center [550, 546] width 1099 height 1092
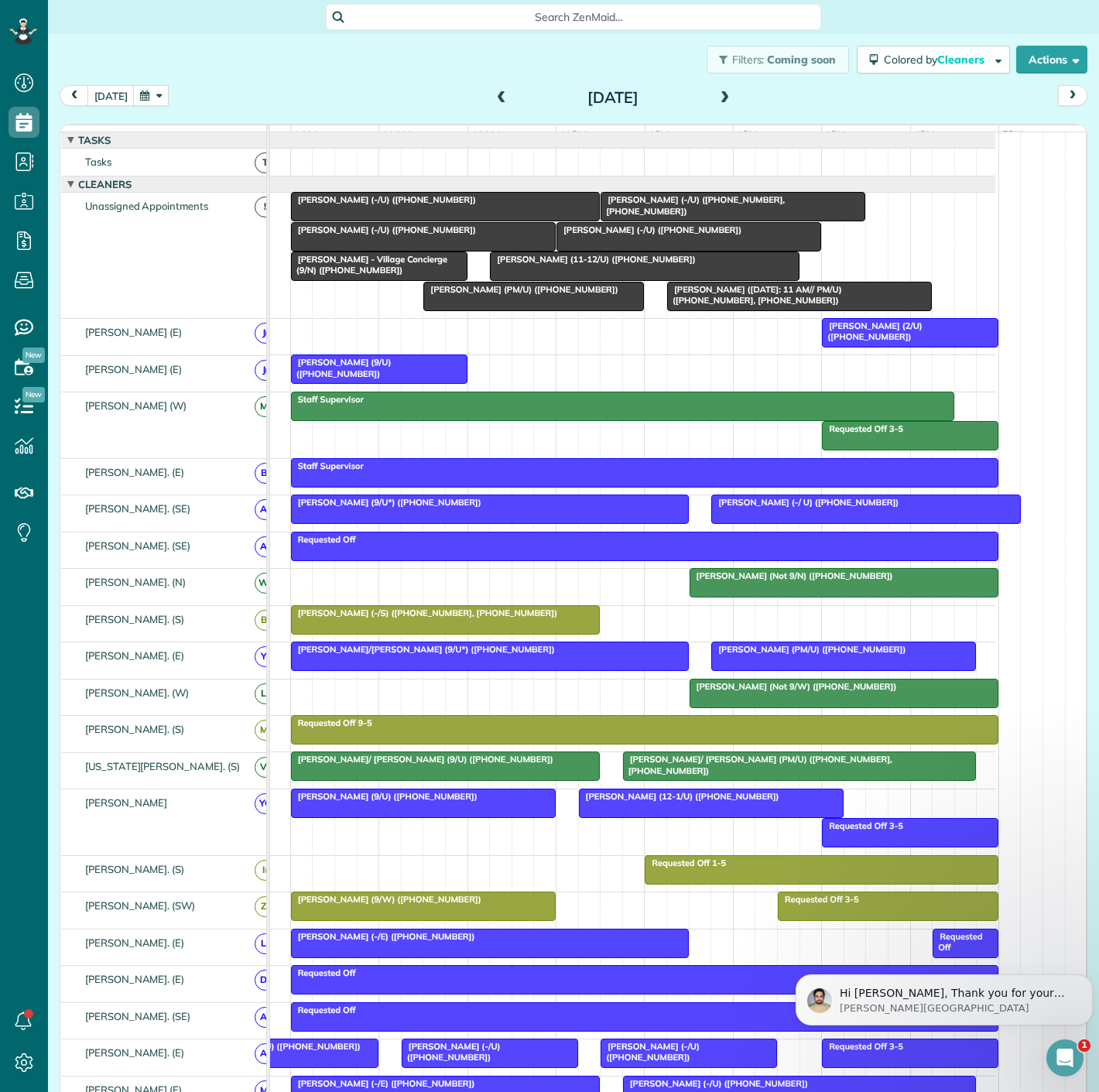
click at [442, 221] on div at bounding box center [445, 206] width 308 height 28
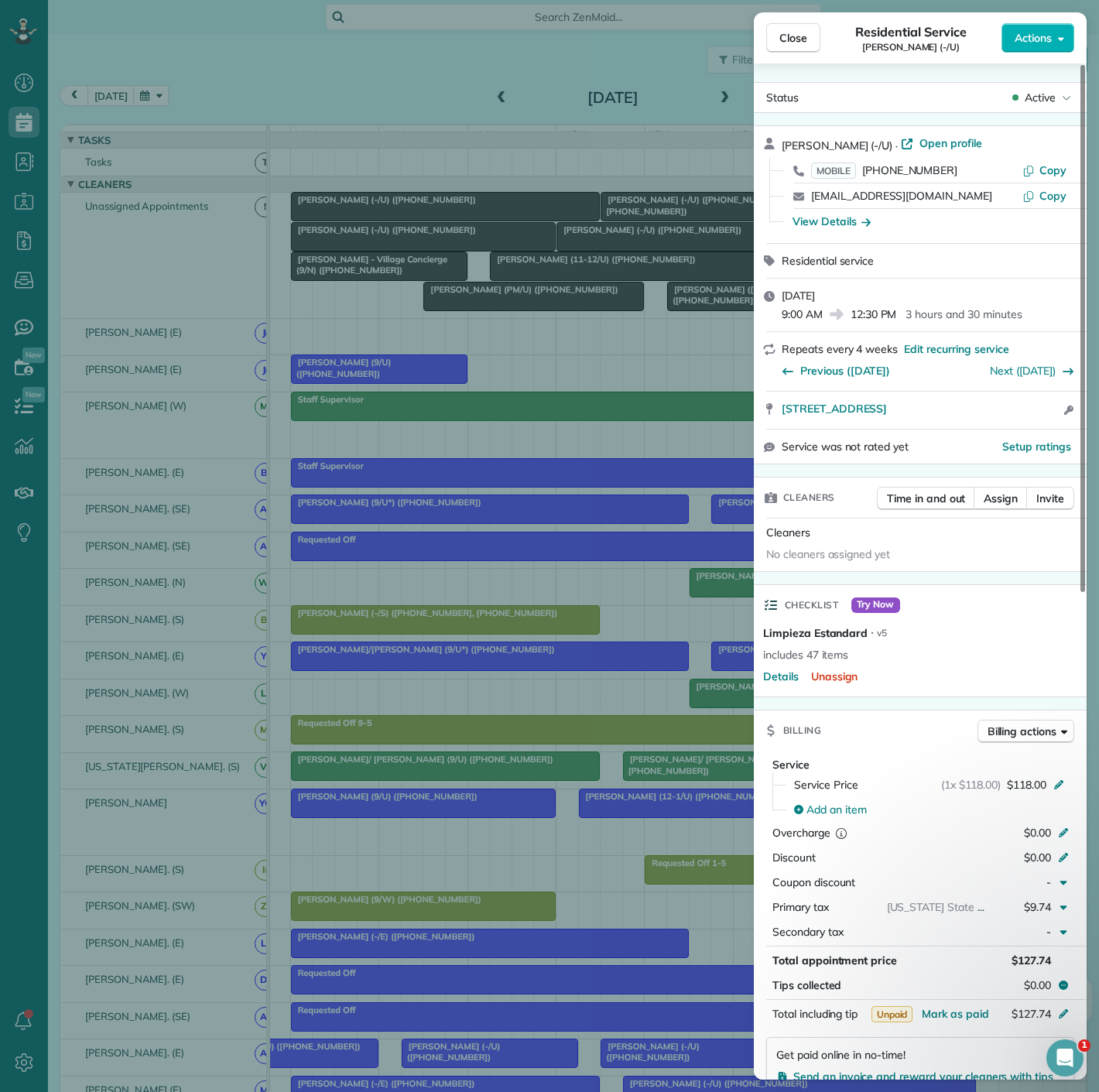
click at [441, 222] on div "Close Residential Service Jessica Silvas (-/U) Actions Status Active Jessica Si…" at bounding box center [550, 546] width 1099 height 1092
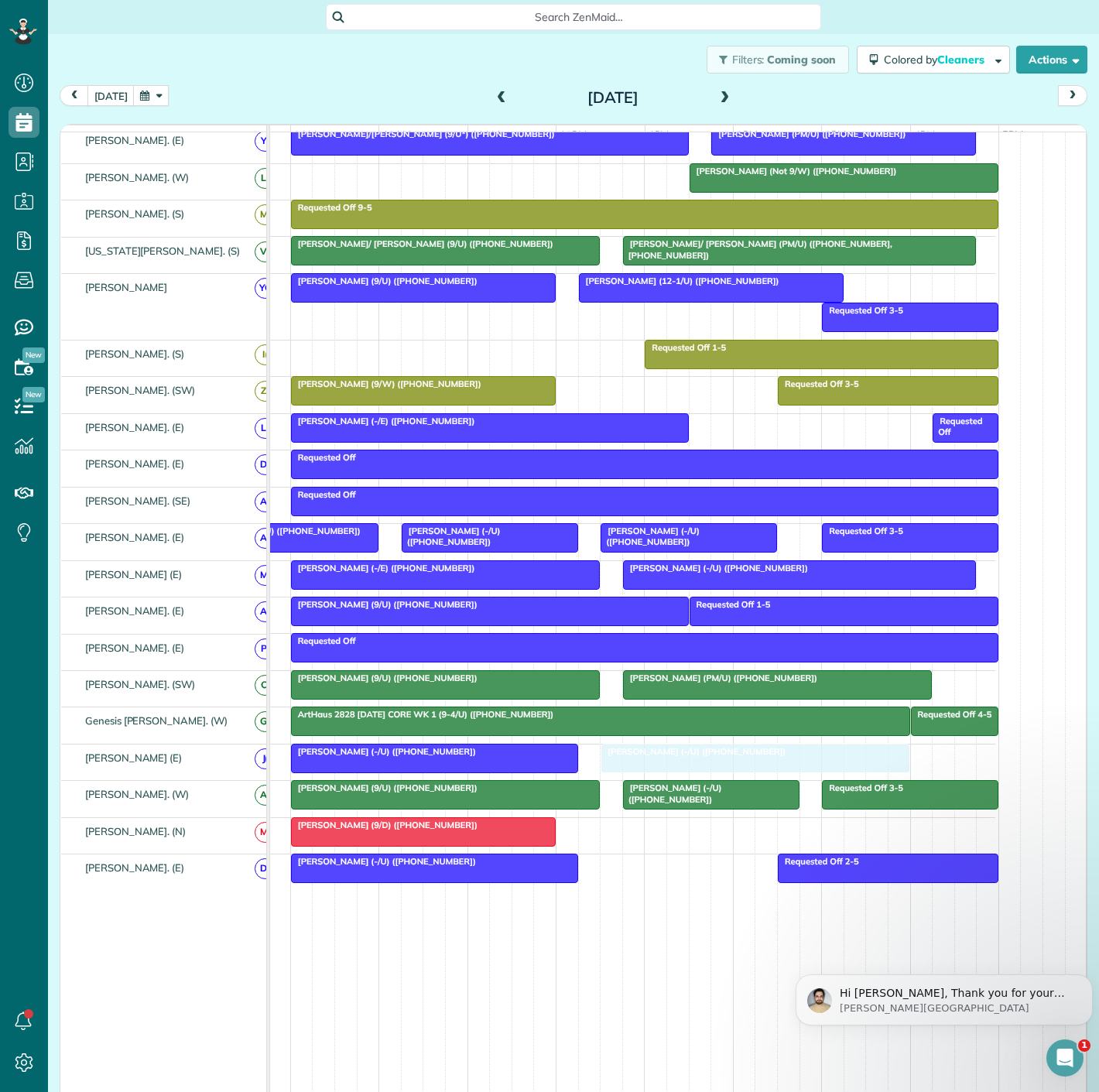
drag, startPoint x: 432, startPoint y: 222, endPoint x: 743, endPoint y: 766, distance: 626.6
click at [505, 757] on div "Reed Williams (-/U) (+18137674227)" at bounding box center [435, 751] width 278 height 11
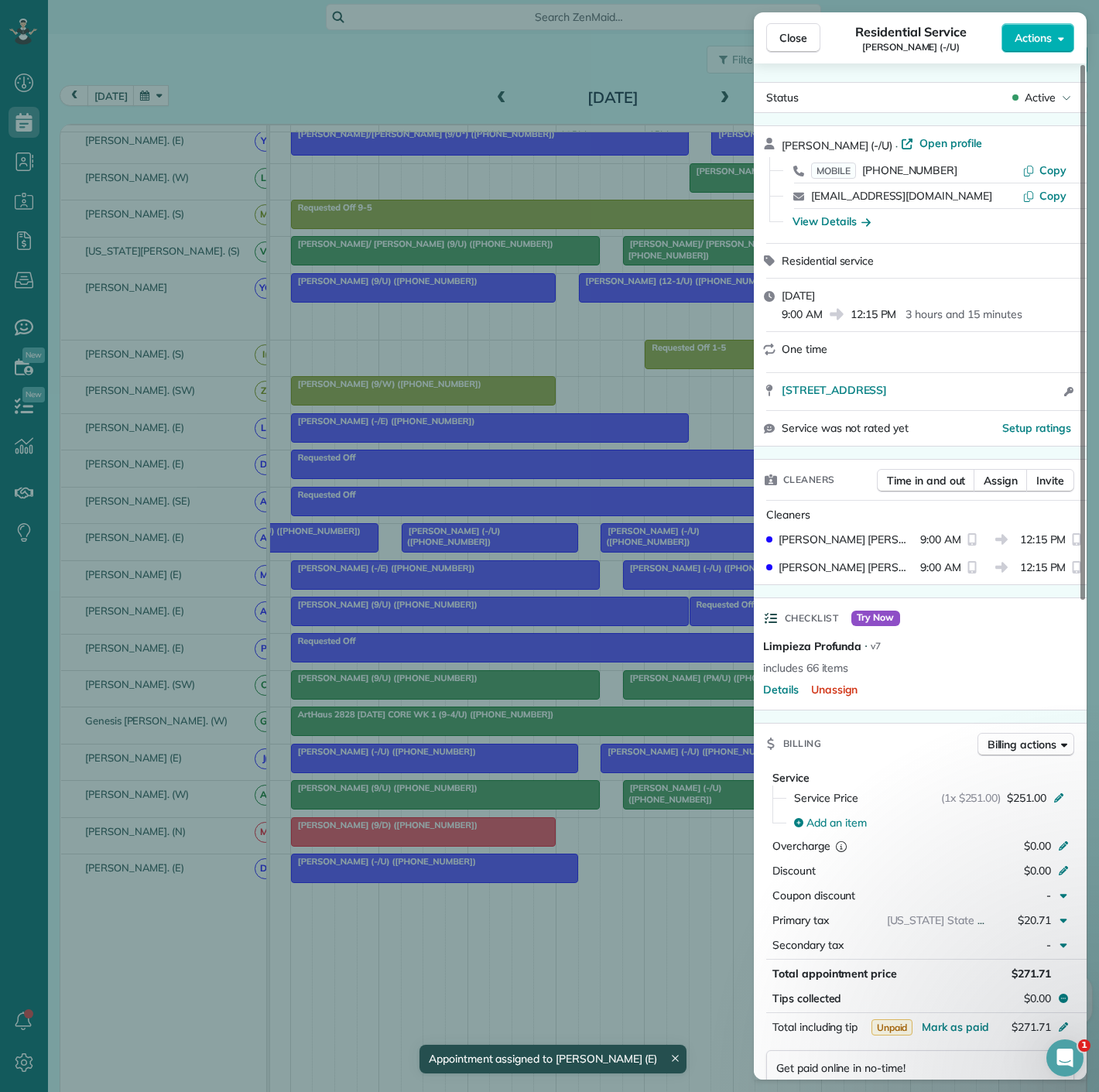
click at [505, 761] on div "Close Residential Service Reed Williams (-/U) Actions Status Active Reed Willia…" at bounding box center [550, 546] width 1099 height 1092
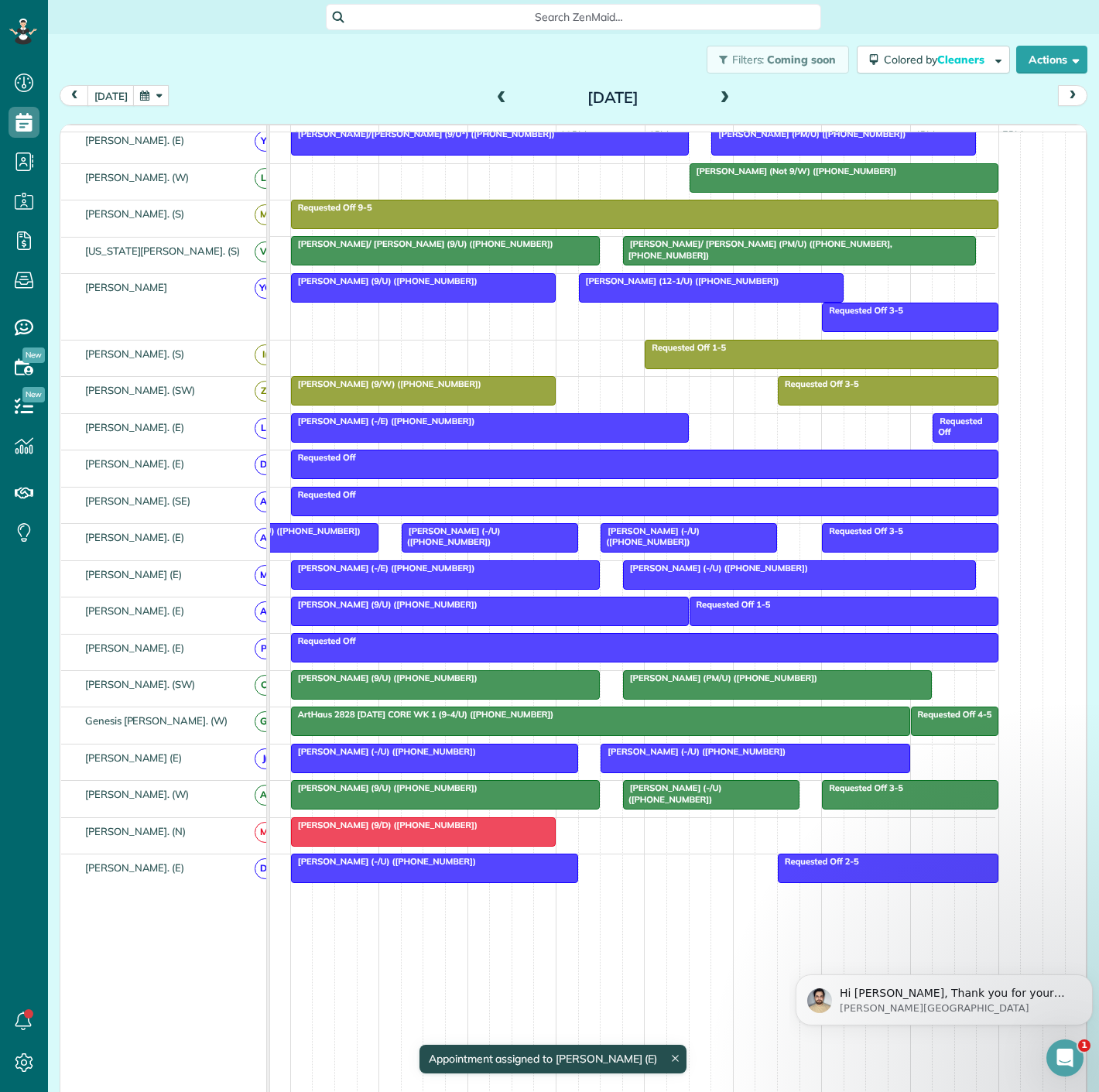
click at [632, 763] on div at bounding box center [755, 758] width 308 height 28
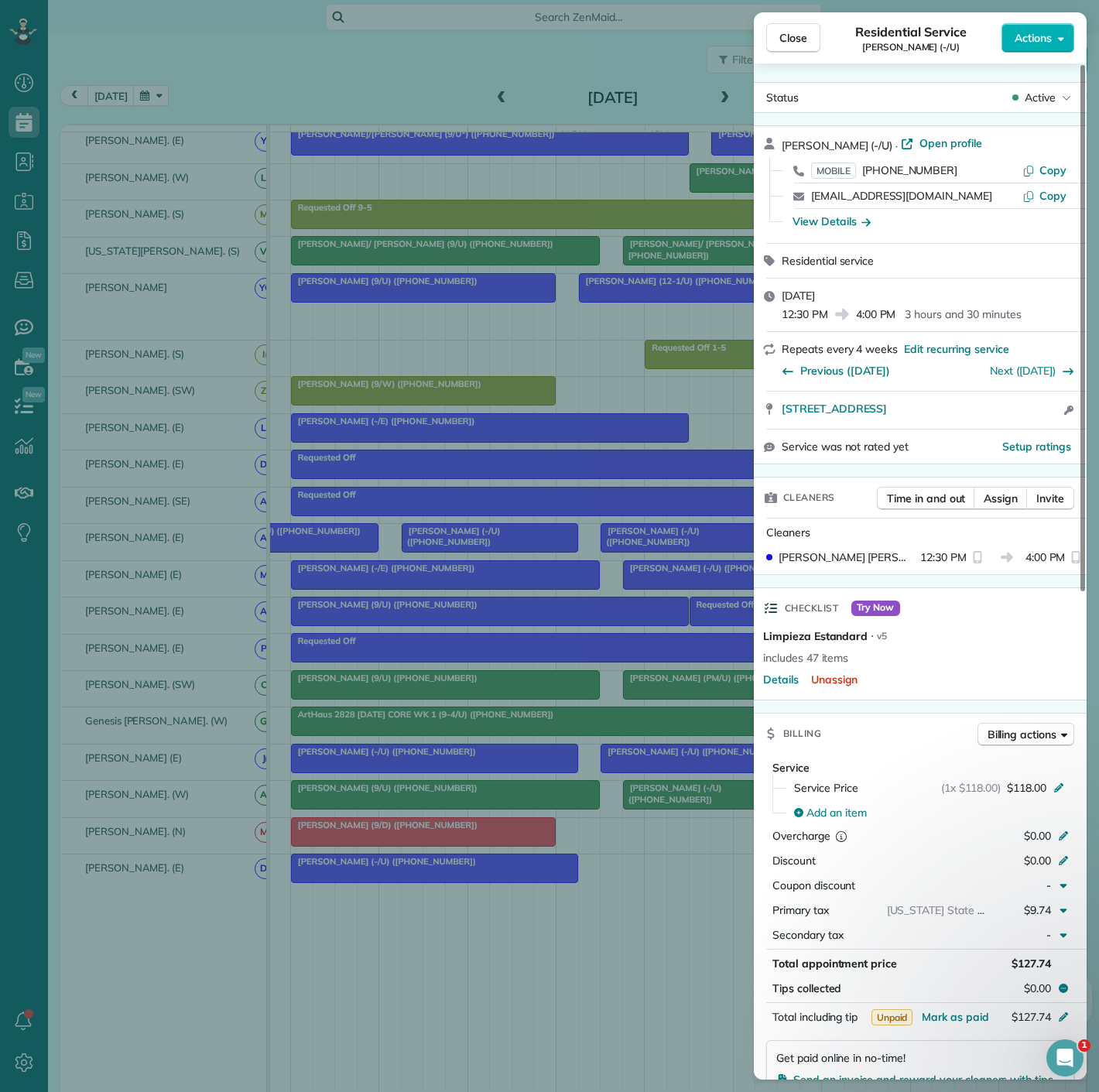
click at [632, 763] on div "Close Residential Service Jessica Silvas (-/U) Actions Status Active Jessica Si…" at bounding box center [550, 546] width 1099 height 1092
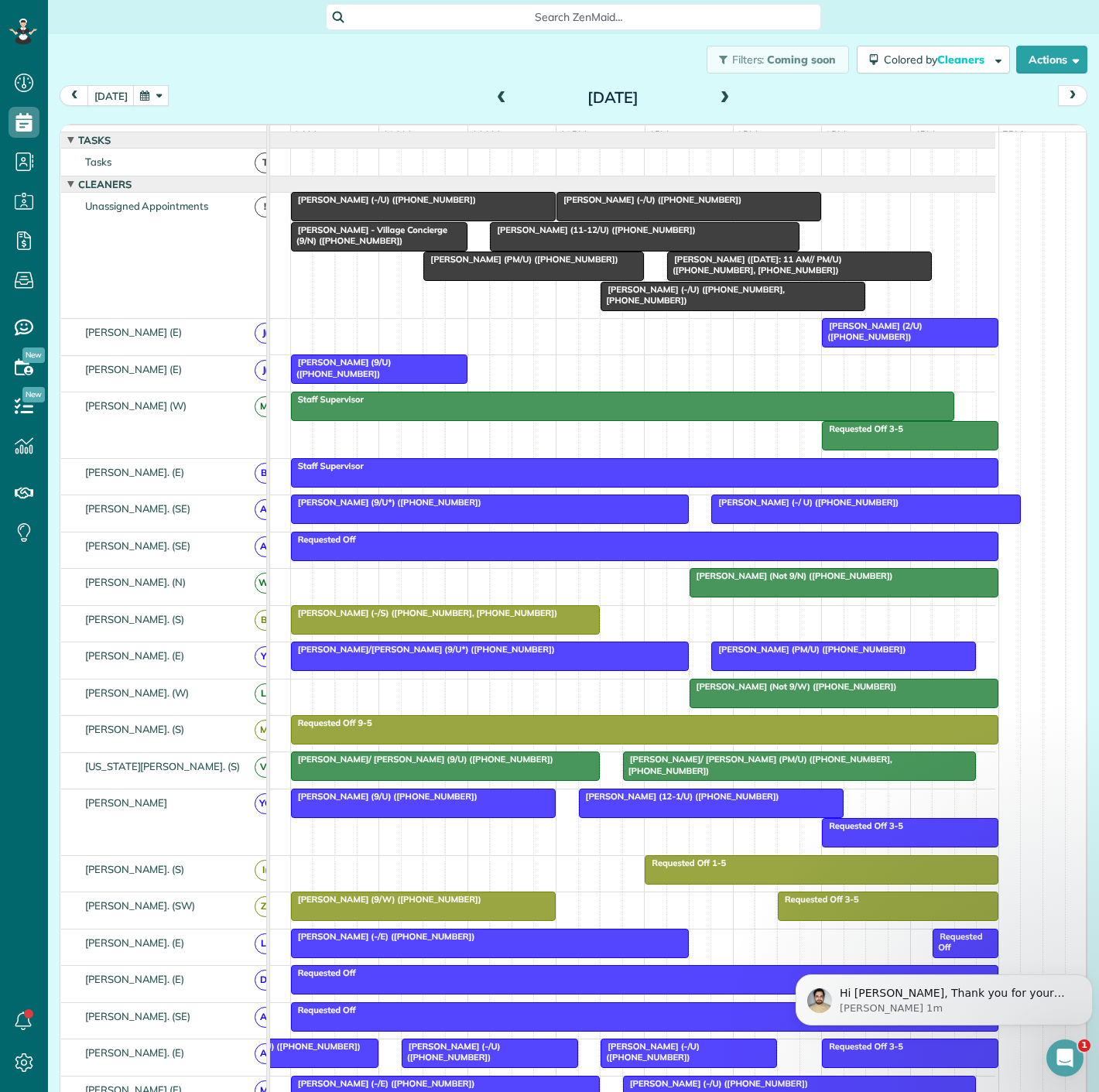
click at [477, 905] on div "Sonia Hopkins (9/W) (+19018713864)" at bounding box center [423, 898] width 255 height 11
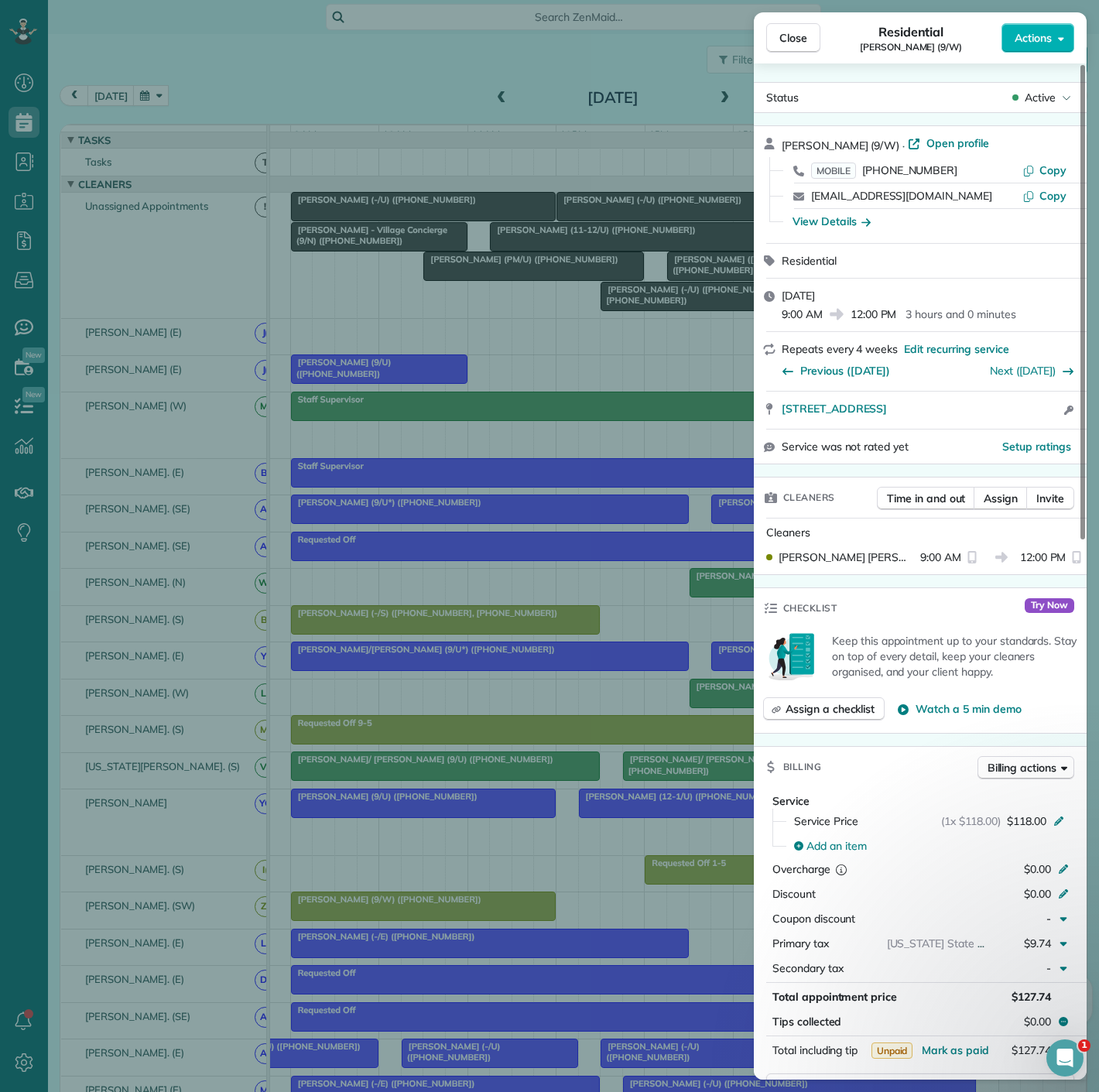
click at [477, 913] on div "Close Residential Sonia Hopkins (9/W) Actions Status Active Sonia Hopkins (9/W)…" at bounding box center [550, 546] width 1099 height 1092
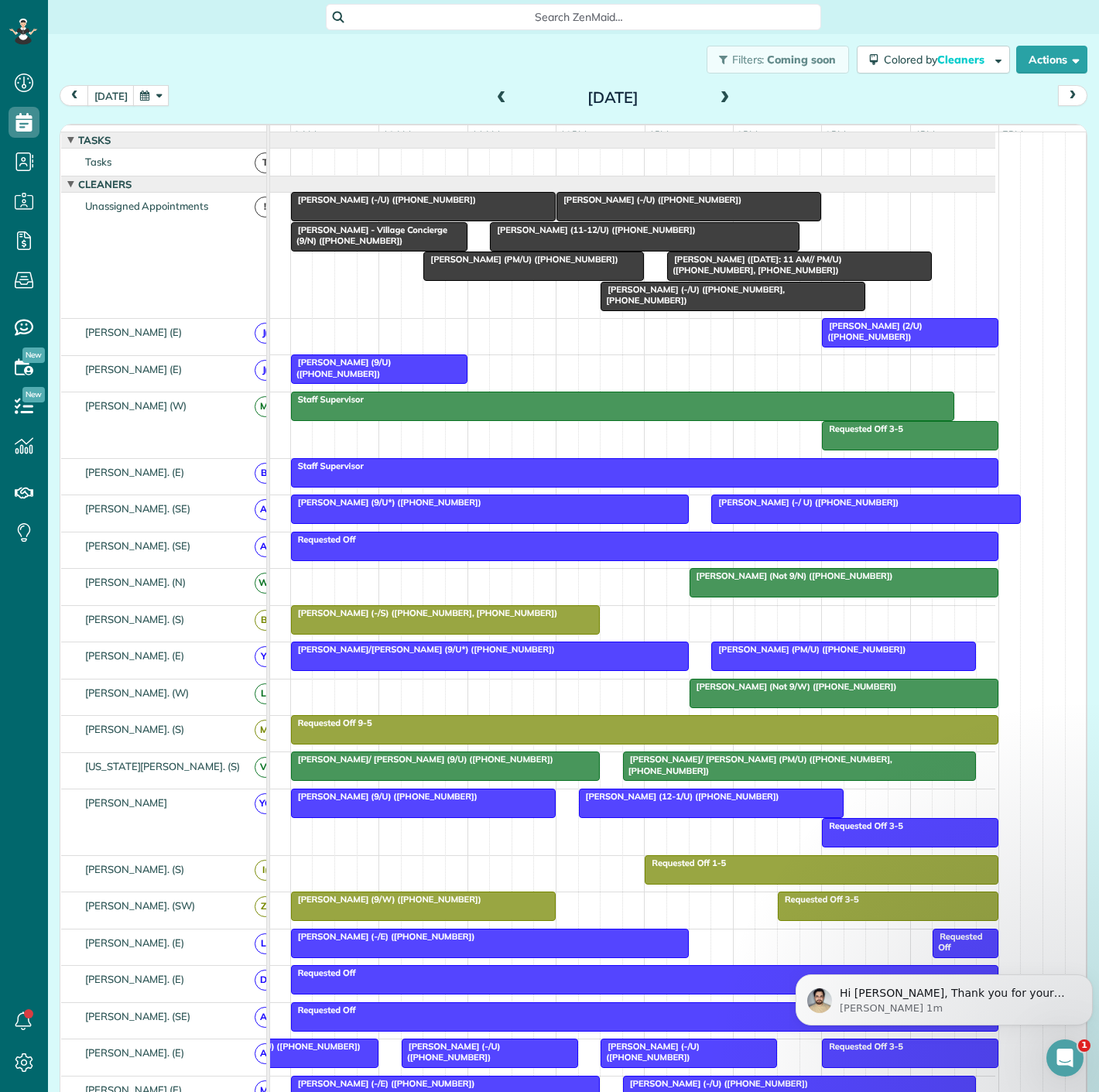
click at [847, 333] on span "Becca Shipp (2/U) (+14067947732)" at bounding box center [871, 331] width 101 height 21
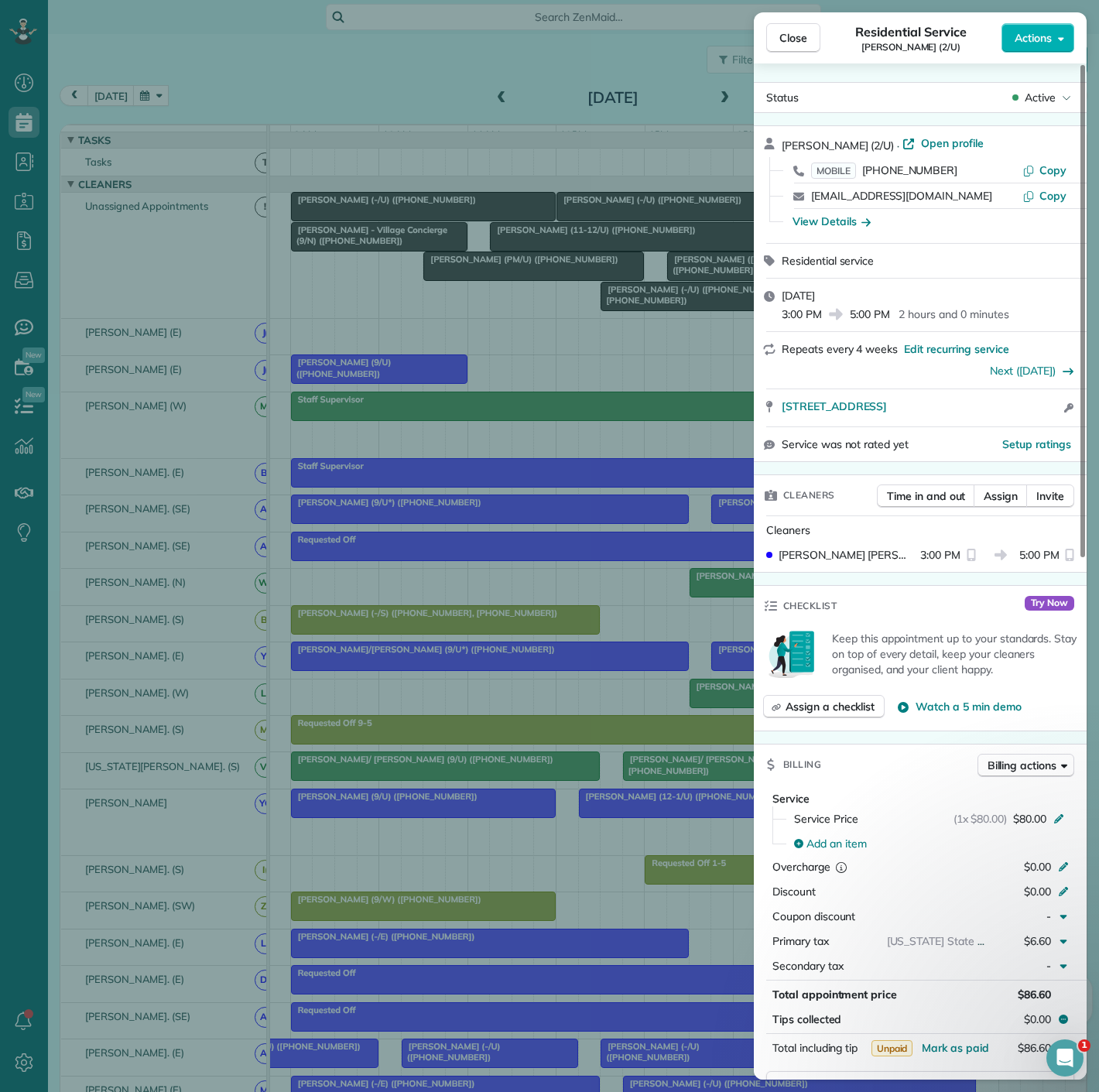
click at [623, 341] on div "Close Residential Service Becca Shipp (2/U) Actions Status Active Becca Shipp (…" at bounding box center [550, 546] width 1099 height 1092
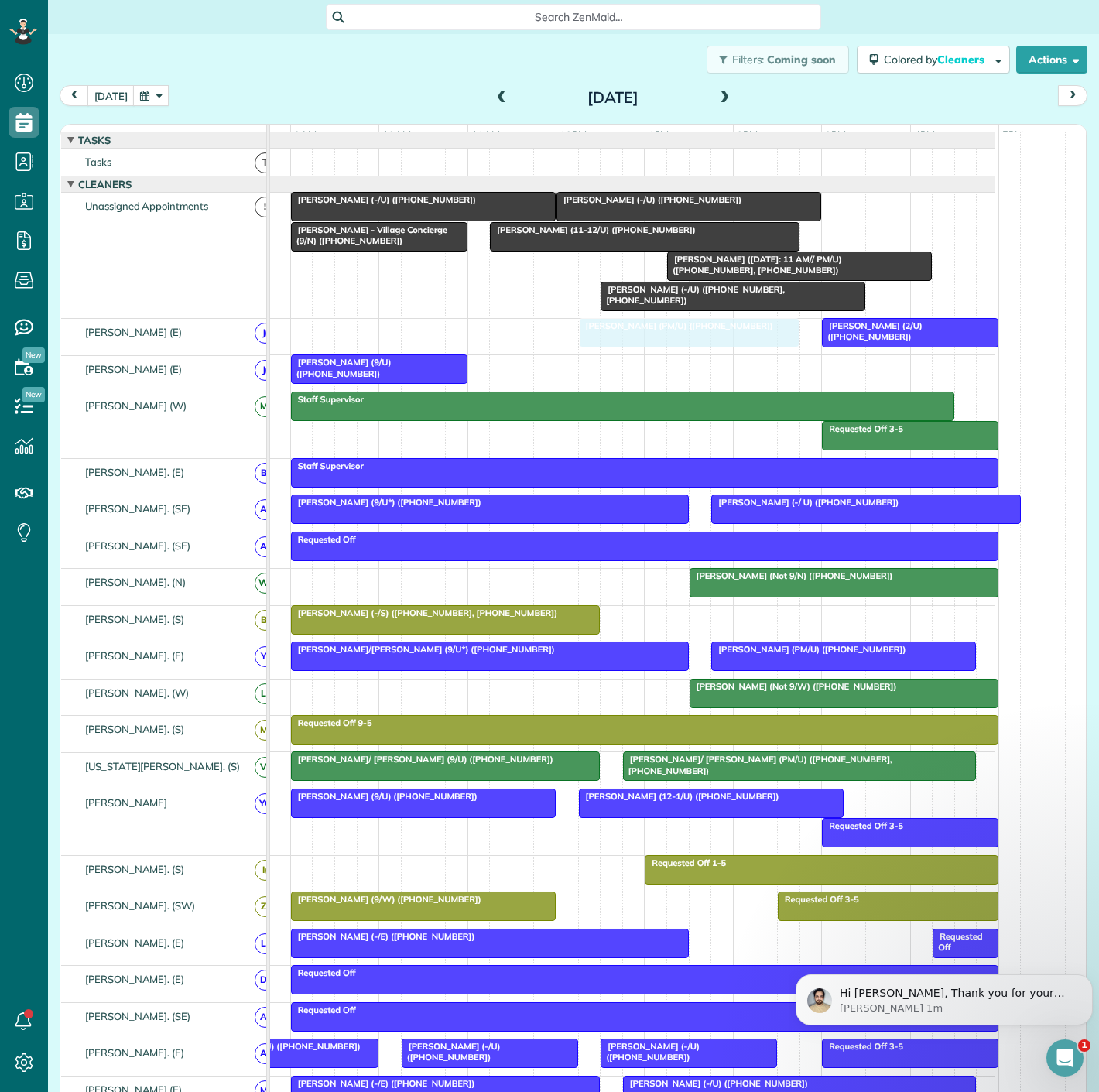
drag, startPoint x: 487, startPoint y: 274, endPoint x: 653, endPoint y: 352, distance: 183.4
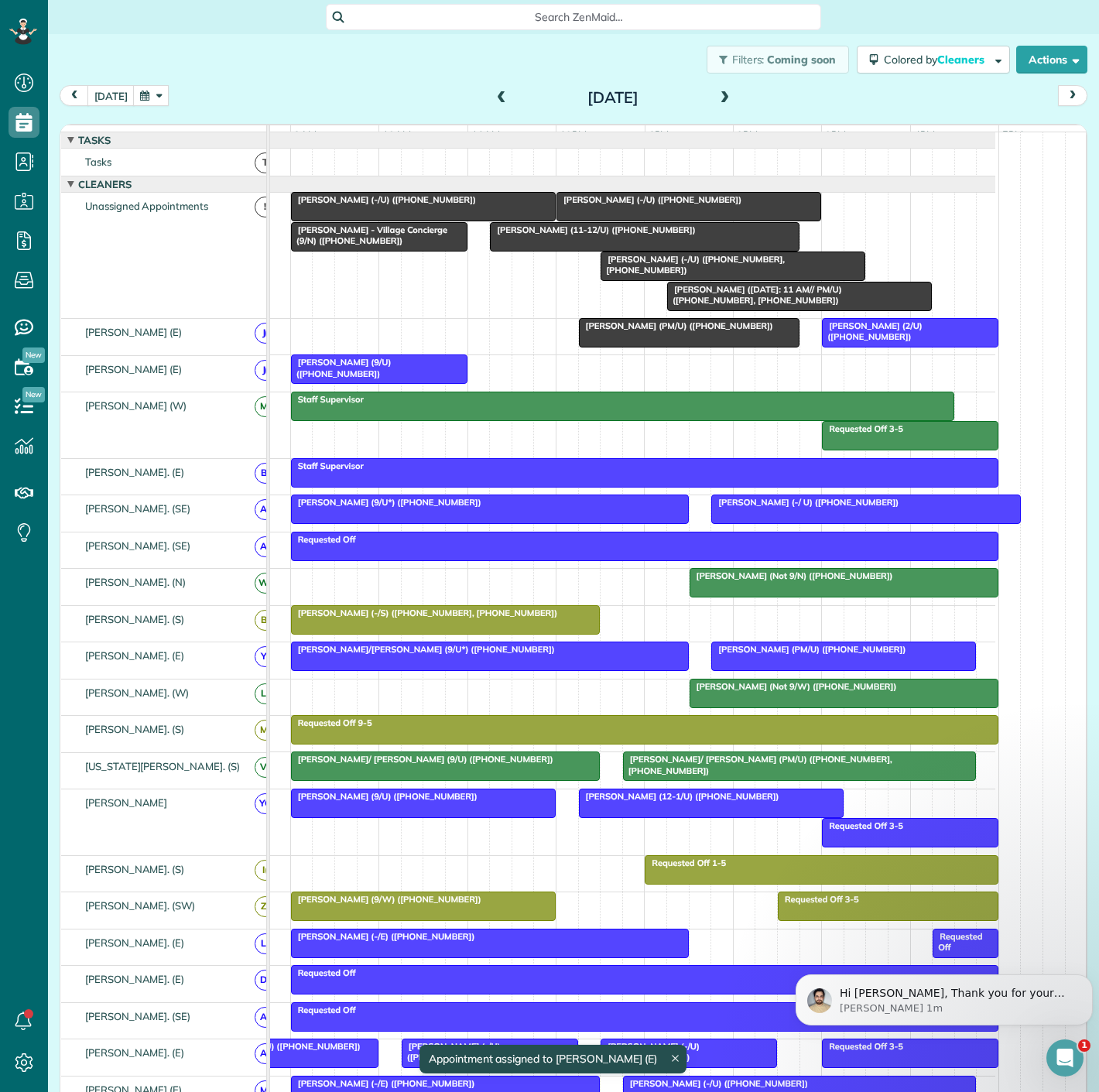
click at [691, 347] on div at bounding box center [688, 333] width 219 height 28
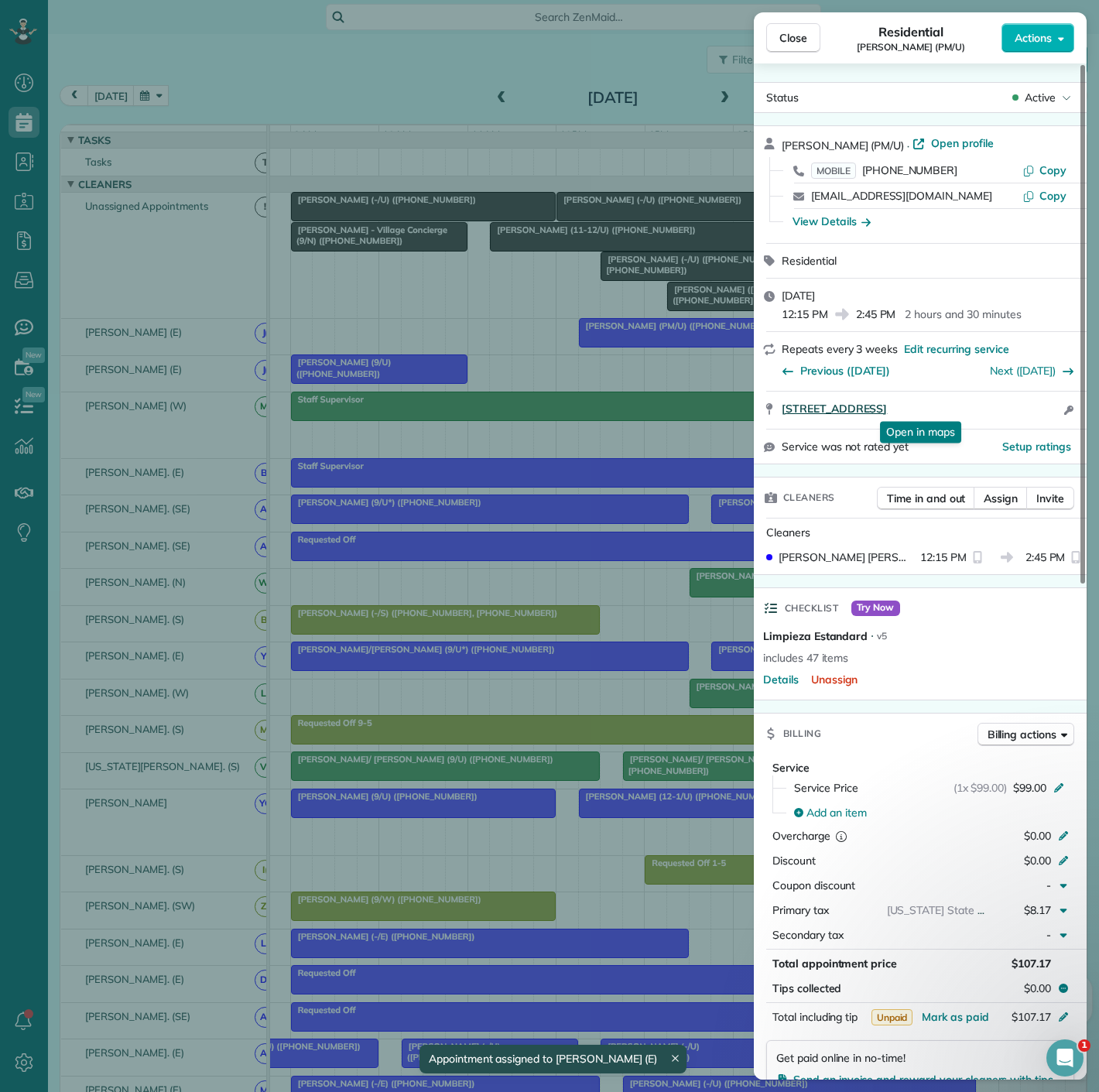
drag, startPoint x: 775, startPoint y: 406, endPoint x: 1036, endPoint y: 405, distance: 261.0
click at [1036, 405] on div "3427 Cedar Springs Rd Apt 1348 Dallas TX 75219 Open in maps Open in maps Open a…" at bounding box center [920, 410] width 333 height 38
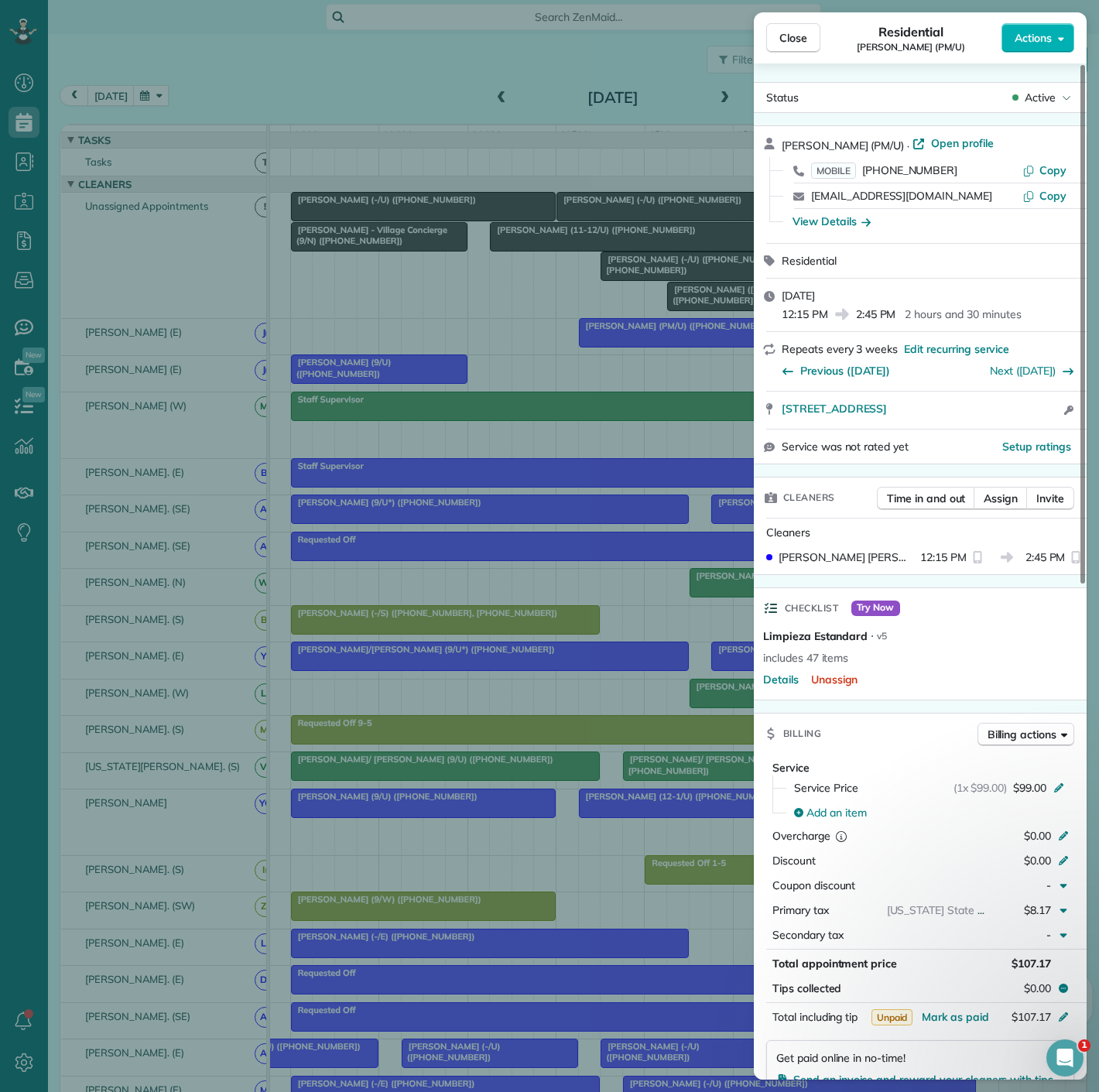
click at [597, 304] on div "Close Residential Eron Ortiz (PM/U) Actions Status Active Eron Ortiz (PM/U) · O…" at bounding box center [550, 546] width 1099 height 1092
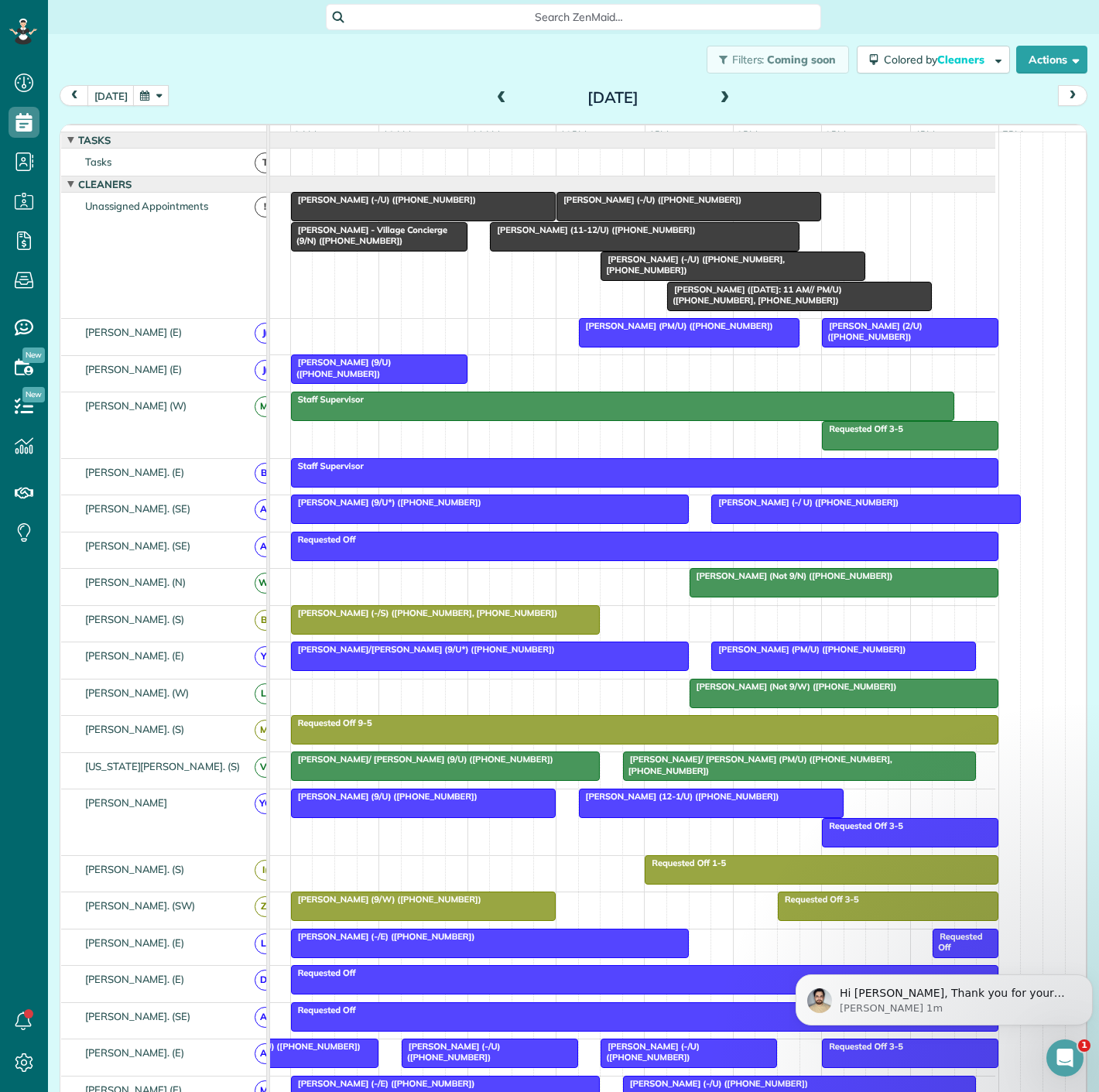
click at [937, 347] on div at bounding box center [910, 333] width 174 height 28
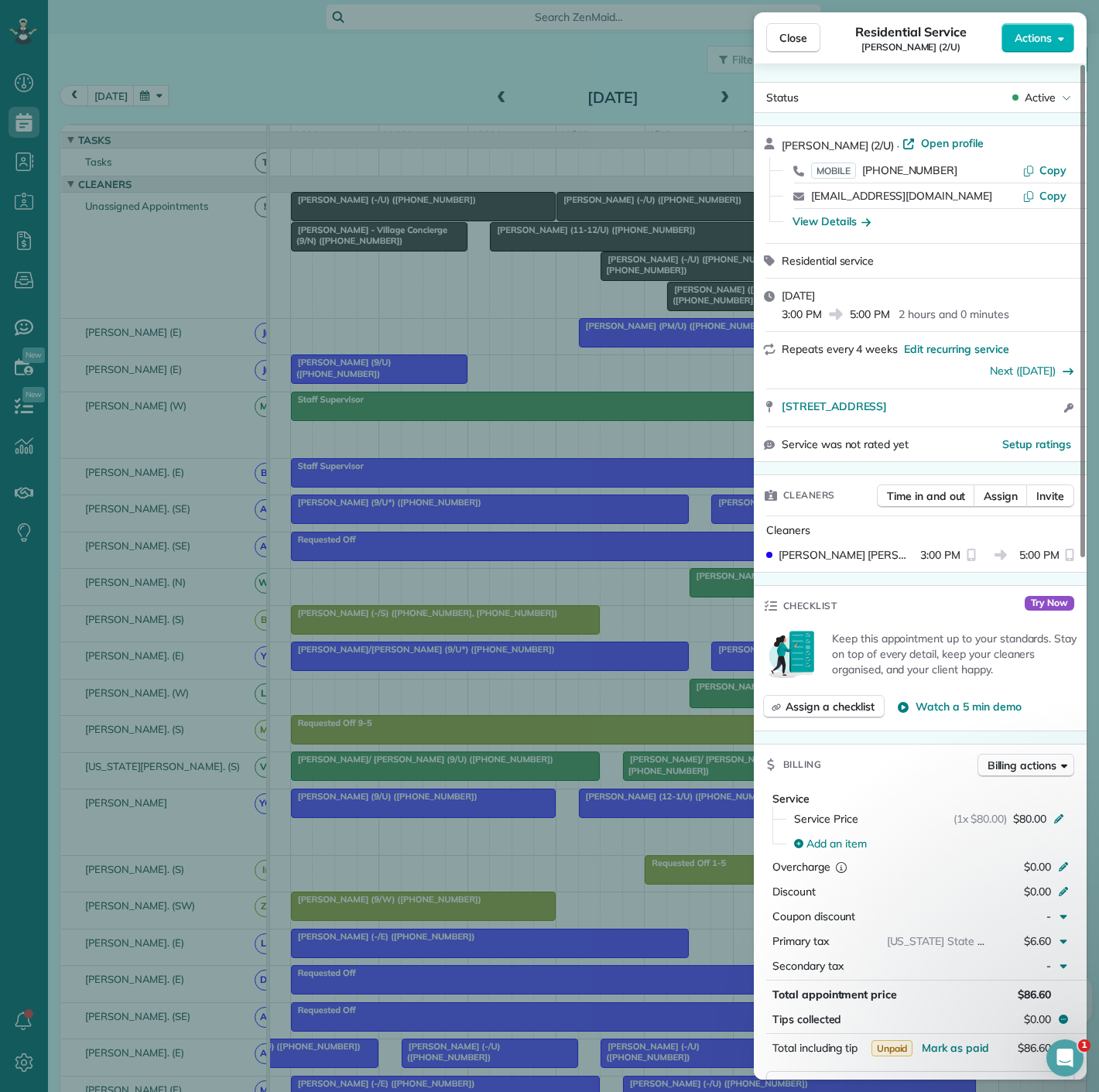
drag, startPoint x: 775, startPoint y: 414, endPoint x: 1007, endPoint y: 396, distance: 232.7
click at [1007, 396] on div "3111 N Houston St Apt 206 Dallas TX 75219 Open access information" at bounding box center [920, 408] width 333 height 38
click at [557, 347] on div "Close Residential Service Becca Shipp (2/U) Actions Status Active Becca Shipp (…" at bounding box center [550, 546] width 1099 height 1092
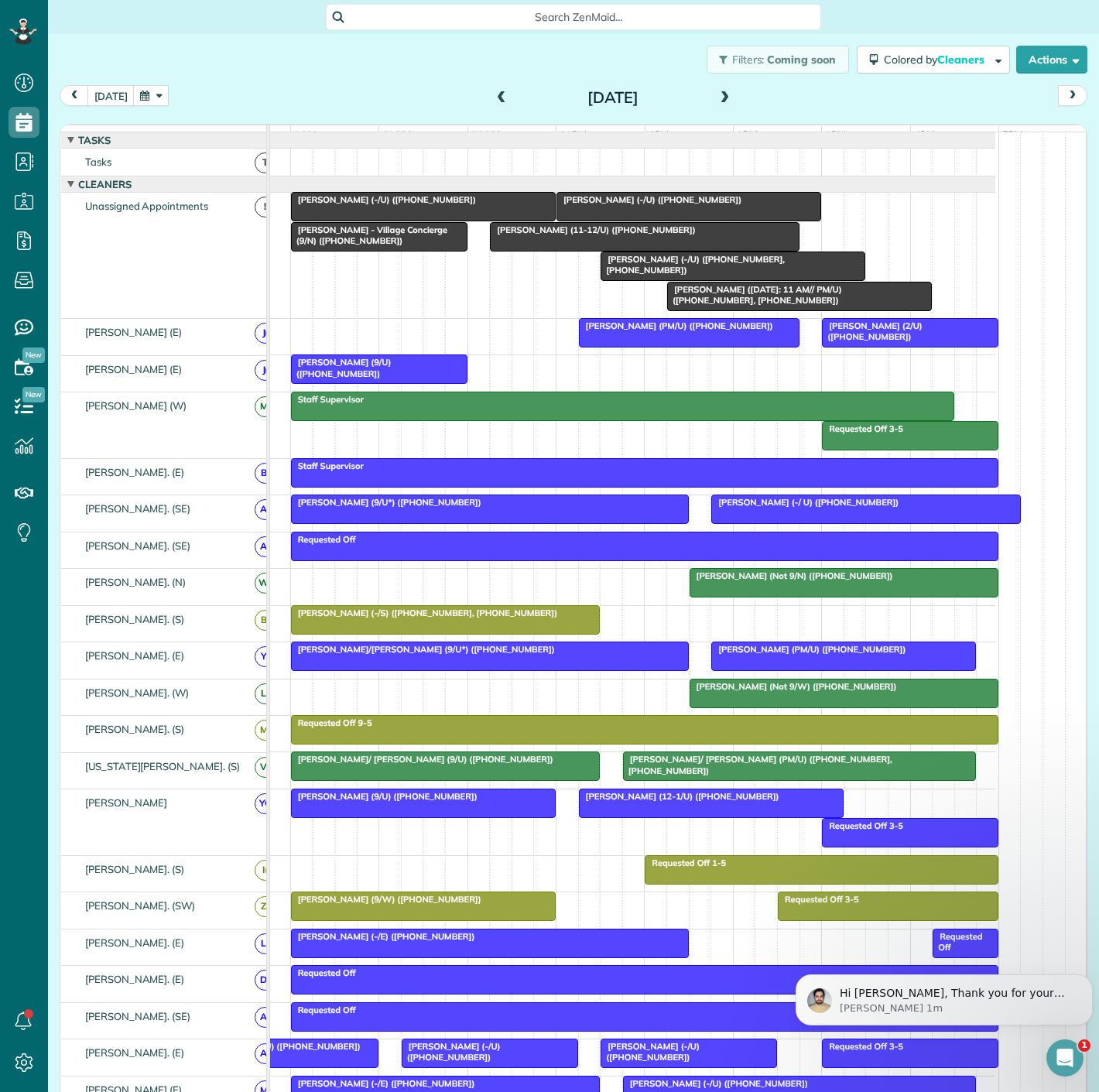
click at [674, 221] on div at bounding box center [688, 206] width 263 height 28
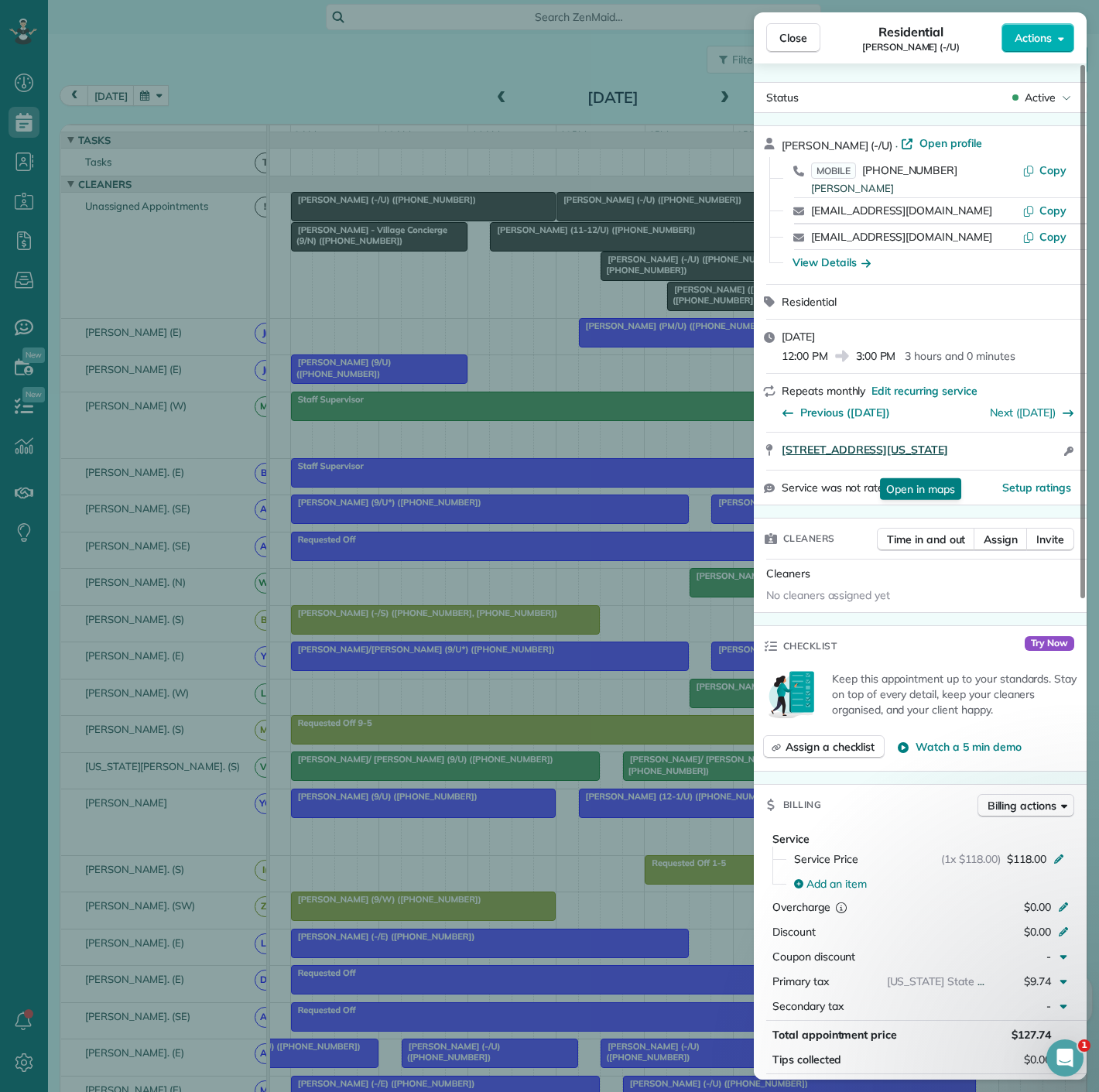
drag, startPoint x: 871, startPoint y: 459, endPoint x: 791, endPoint y: 449, distance: 80.6
click at [791, 449] on div "3225 Turtle Creek Blvd Unit #1045C Dallas Texas 75219 Open in maps Open in maps…" at bounding box center [920, 451] width 333 height 38
drag, startPoint x: 258, startPoint y: 257, endPoint x: 473, endPoint y: 254, distance: 215.0
click at [258, 257] on div "Close Residential Brandon Tobey (-/U) Actions Status Active Brandon Tobey (-/U)…" at bounding box center [550, 546] width 1099 height 1092
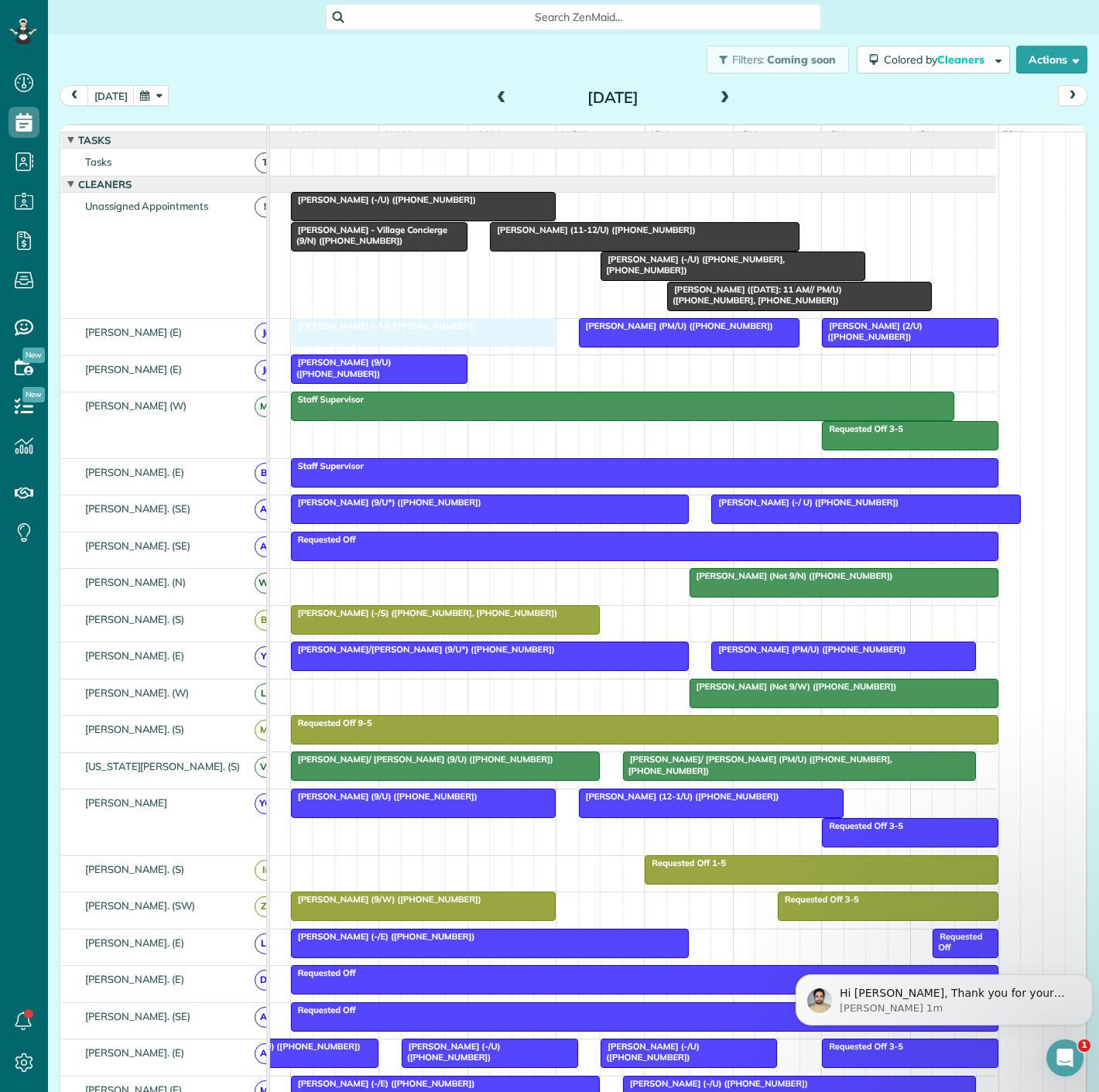
drag, startPoint x: 635, startPoint y: 220, endPoint x: 361, endPoint y: 353, distance: 304.6
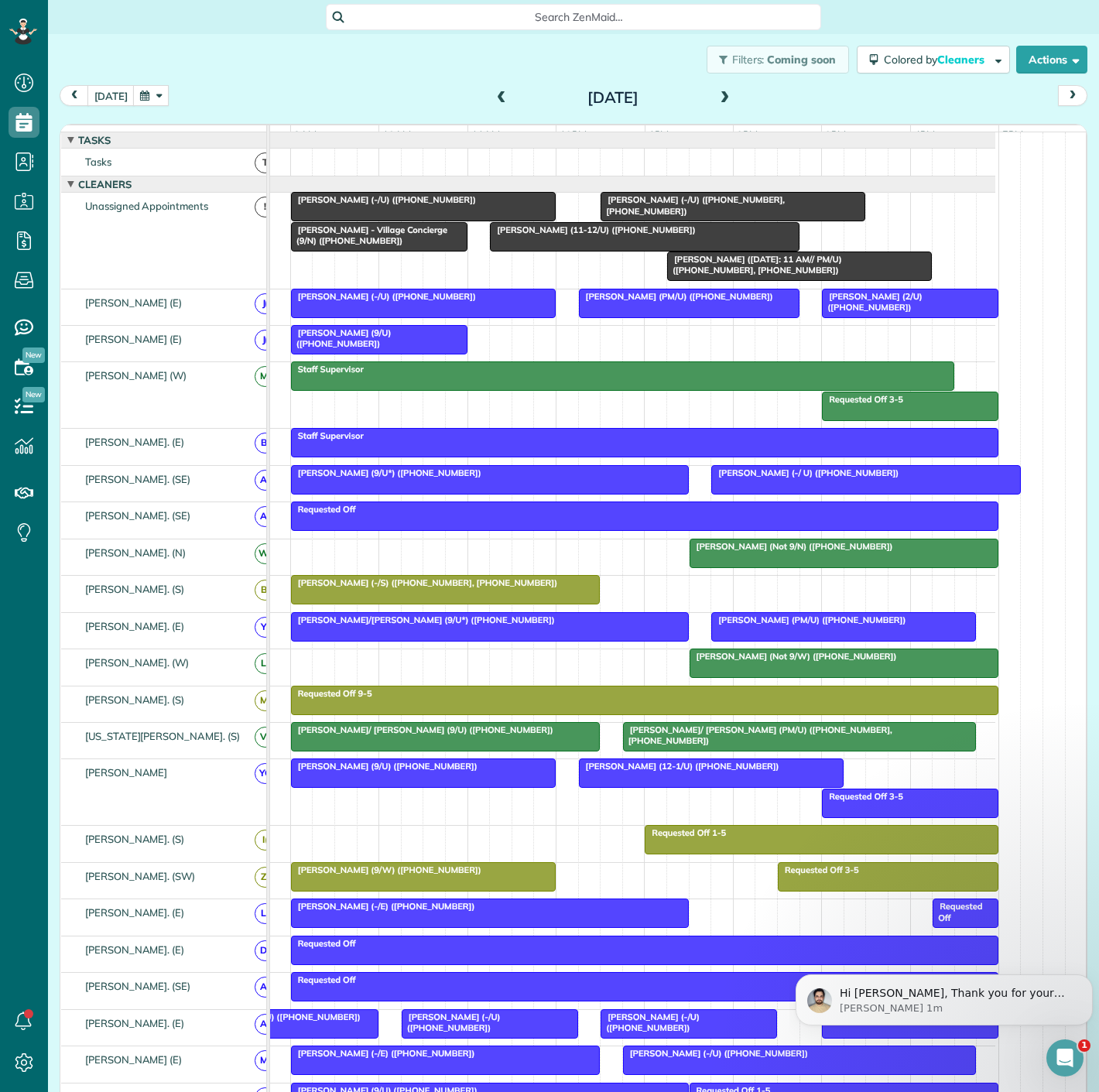
click at [583, 251] on div at bounding box center [644, 236] width 308 height 28
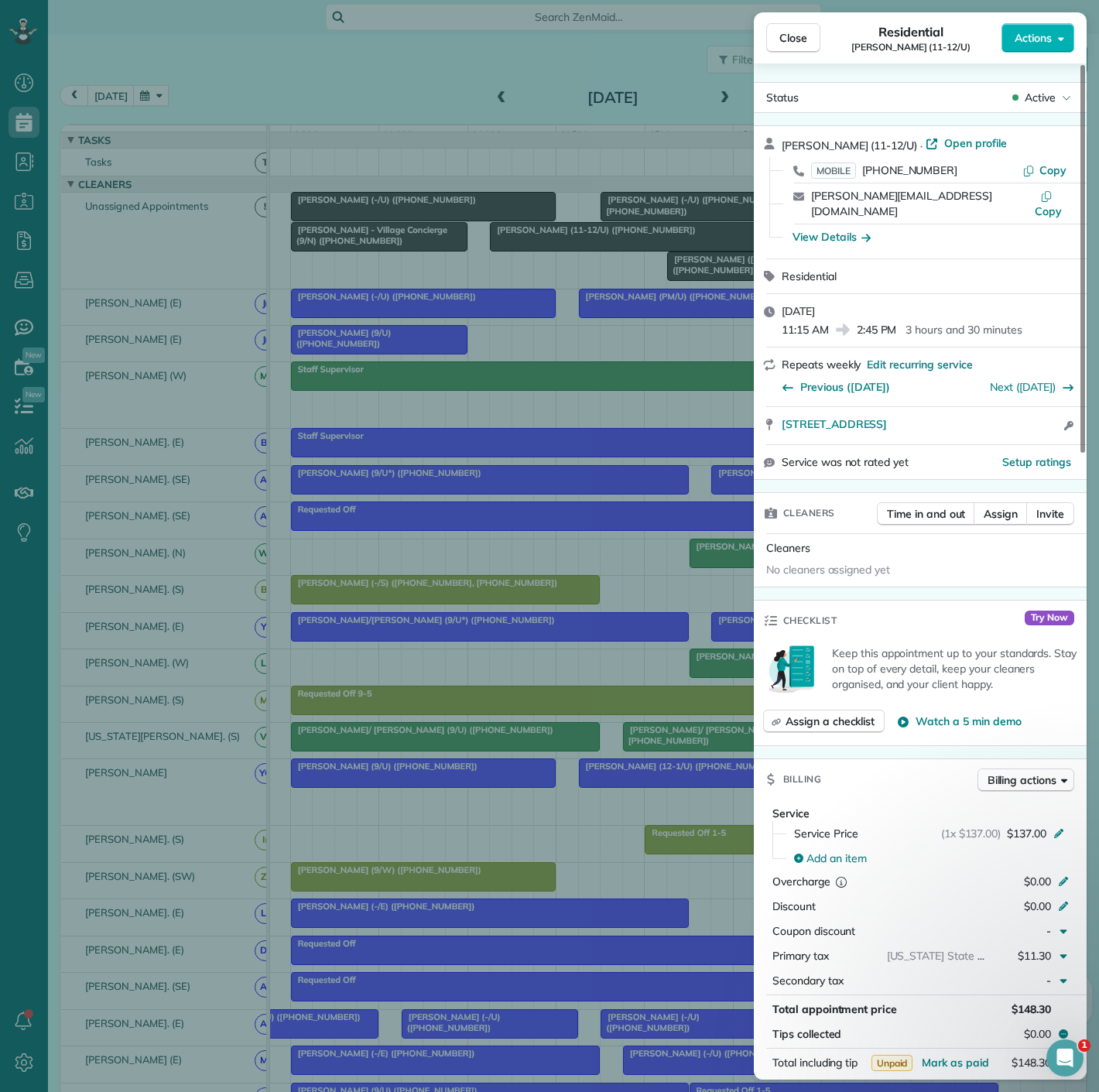
click at [550, 257] on div "Close Residential Cynthia Stopani (11-12/U) Actions Status Active Cynthia Stopa…" at bounding box center [550, 546] width 1099 height 1092
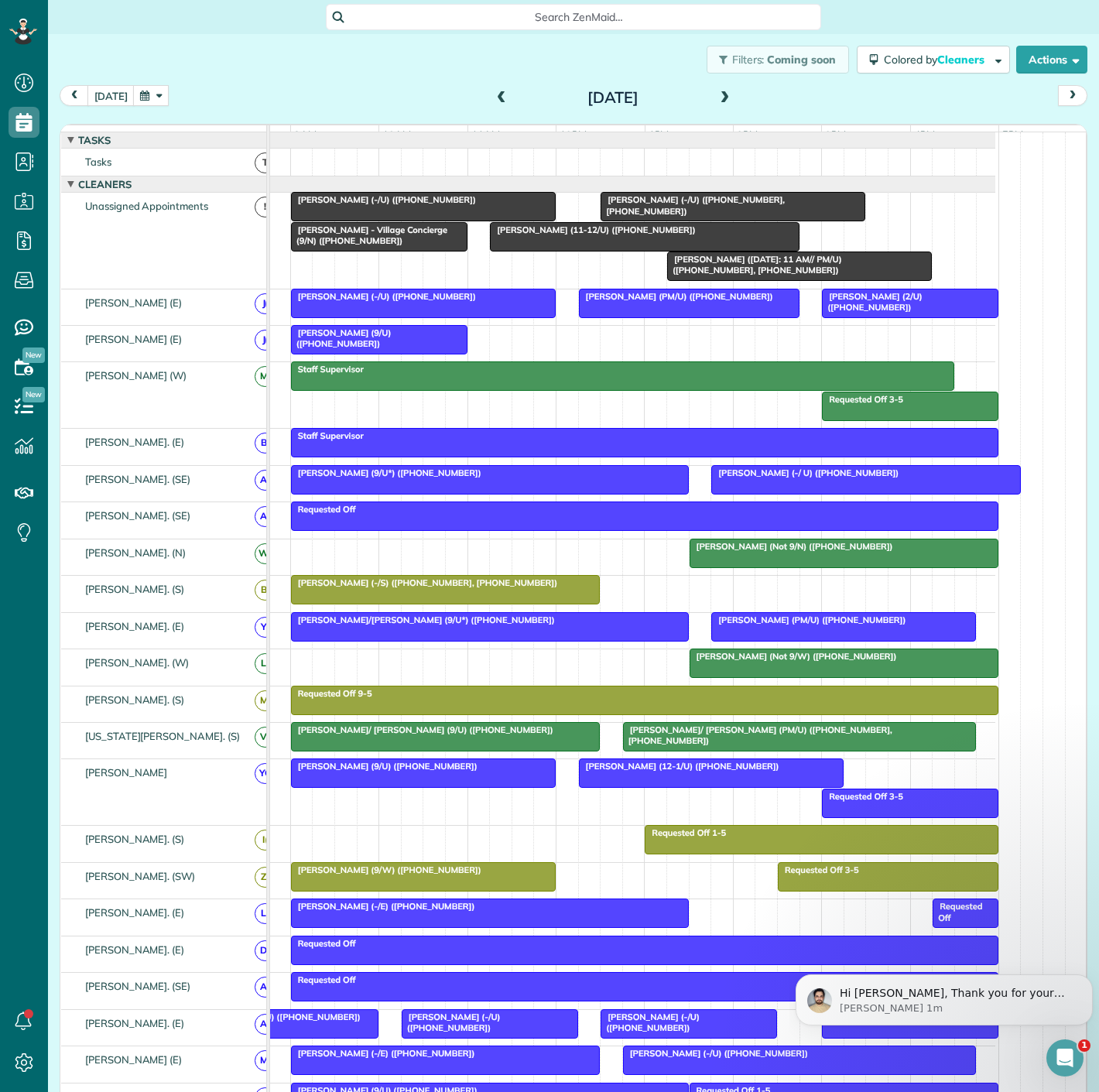
click at [407, 354] on div at bounding box center [379, 339] width 174 height 28
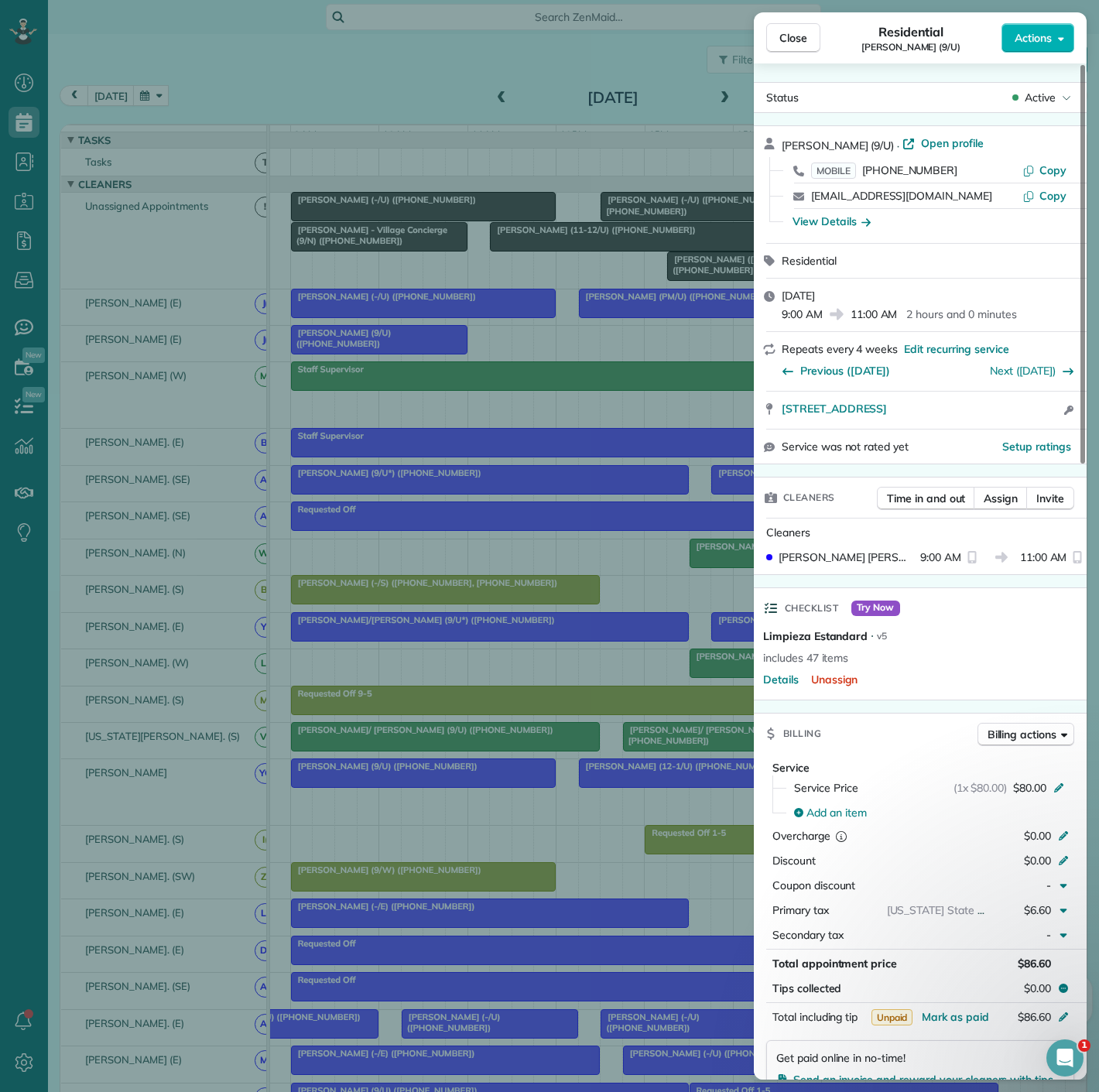
click at [407, 360] on div "Close Residential Ryan Sheehy (9/U) Actions Status Active Ryan Sheehy (9/U) · O…" at bounding box center [550, 546] width 1099 height 1092
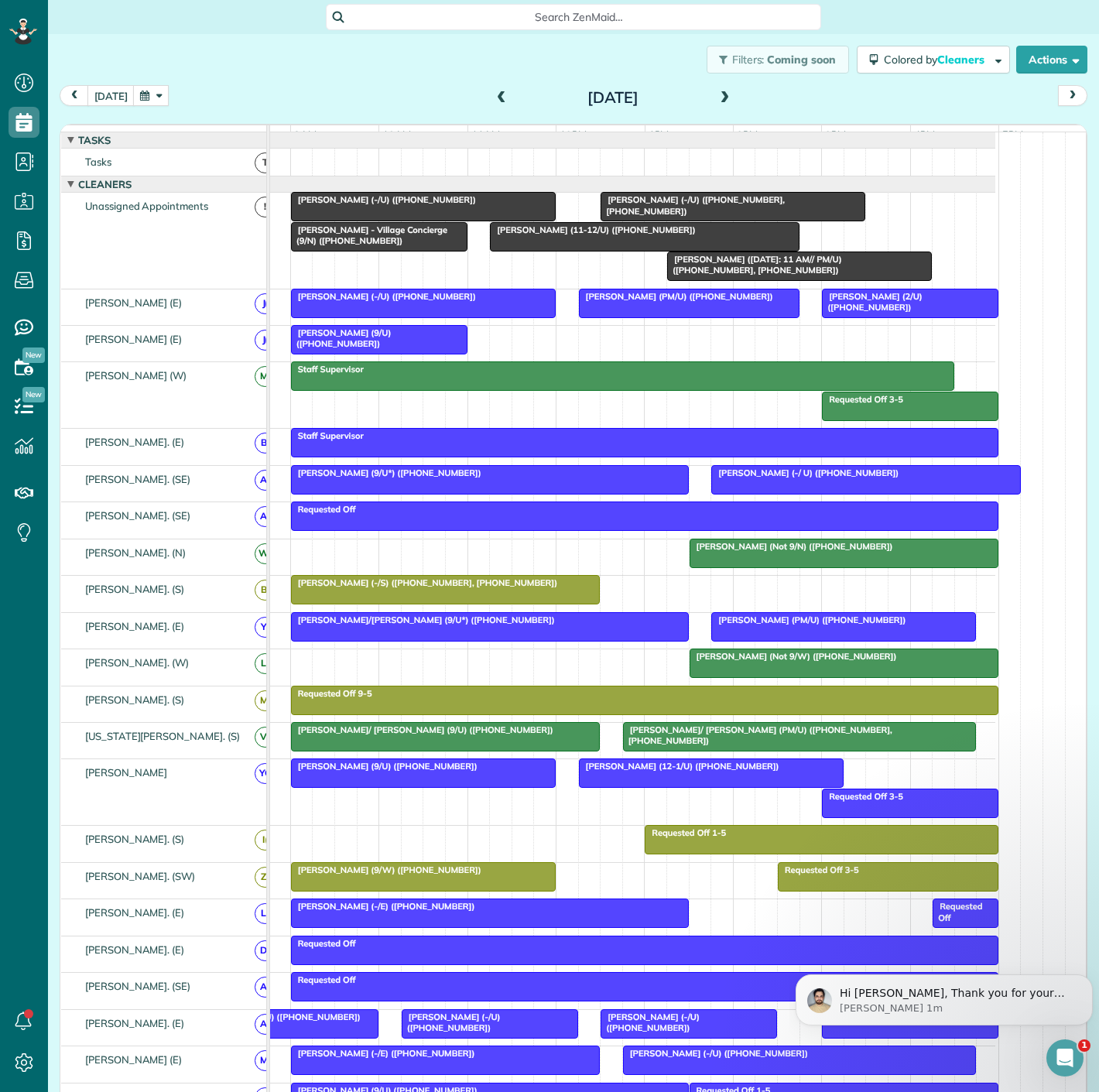
click at [619, 235] on span "Cynthia Stopani (11-12/U) (+16269459100)" at bounding box center [592, 229] width 206 height 11
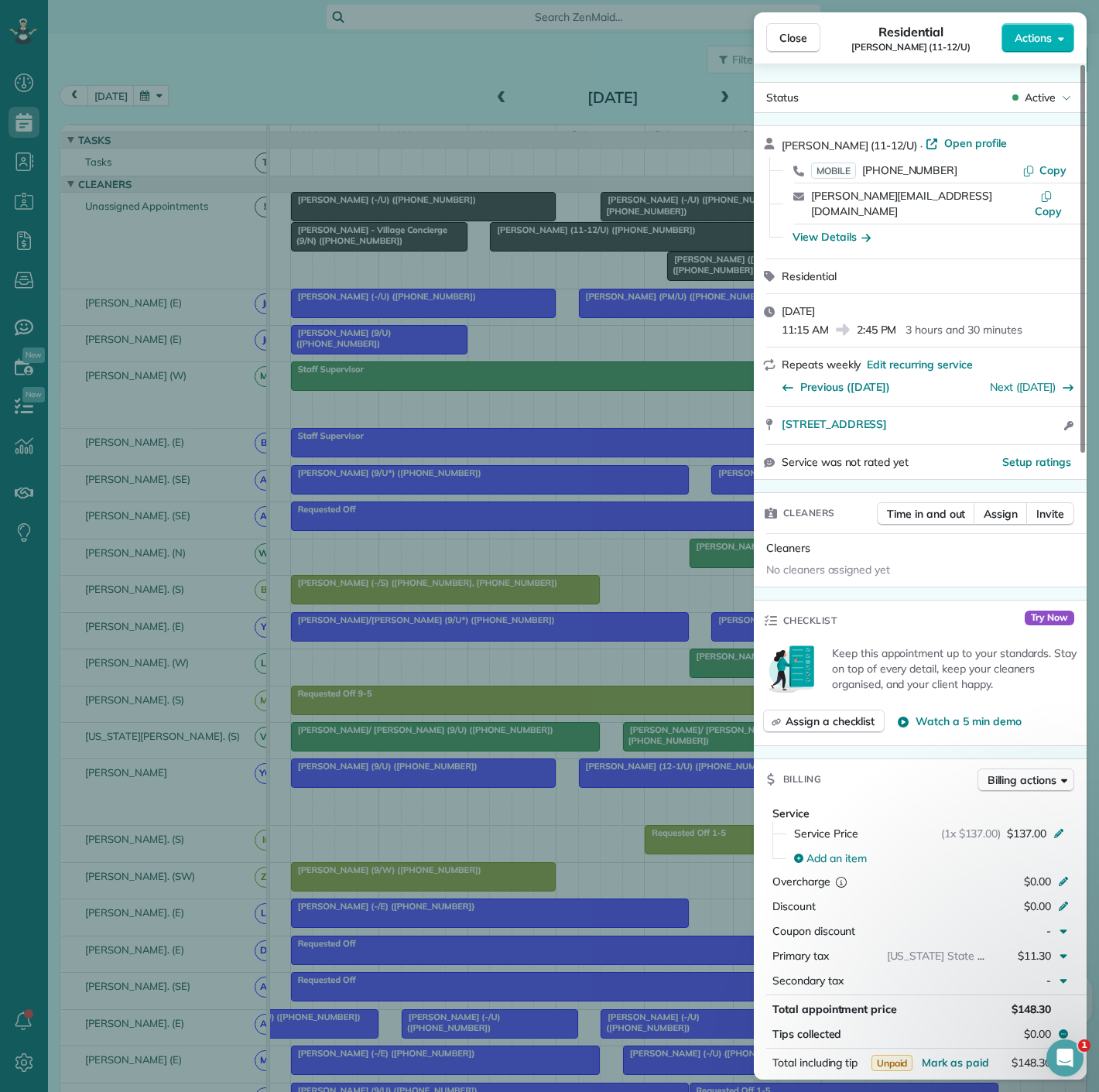
drag, startPoint x: 774, startPoint y: 420, endPoint x: 1039, endPoint y: 416, distance: 265.0
click at [1039, 416] on div "2525 Turtle Creek Boulevard #605 Dallas TX 75219 Open access information" at bounding box center [920, 425] width 333 height 38
click at [287, 343] on div "Close Residential Cynthia Stopani (11-12/U) Actions Status Active Cynthia Stopa…" at bounding box center [550, 546] width 1099 height 1092
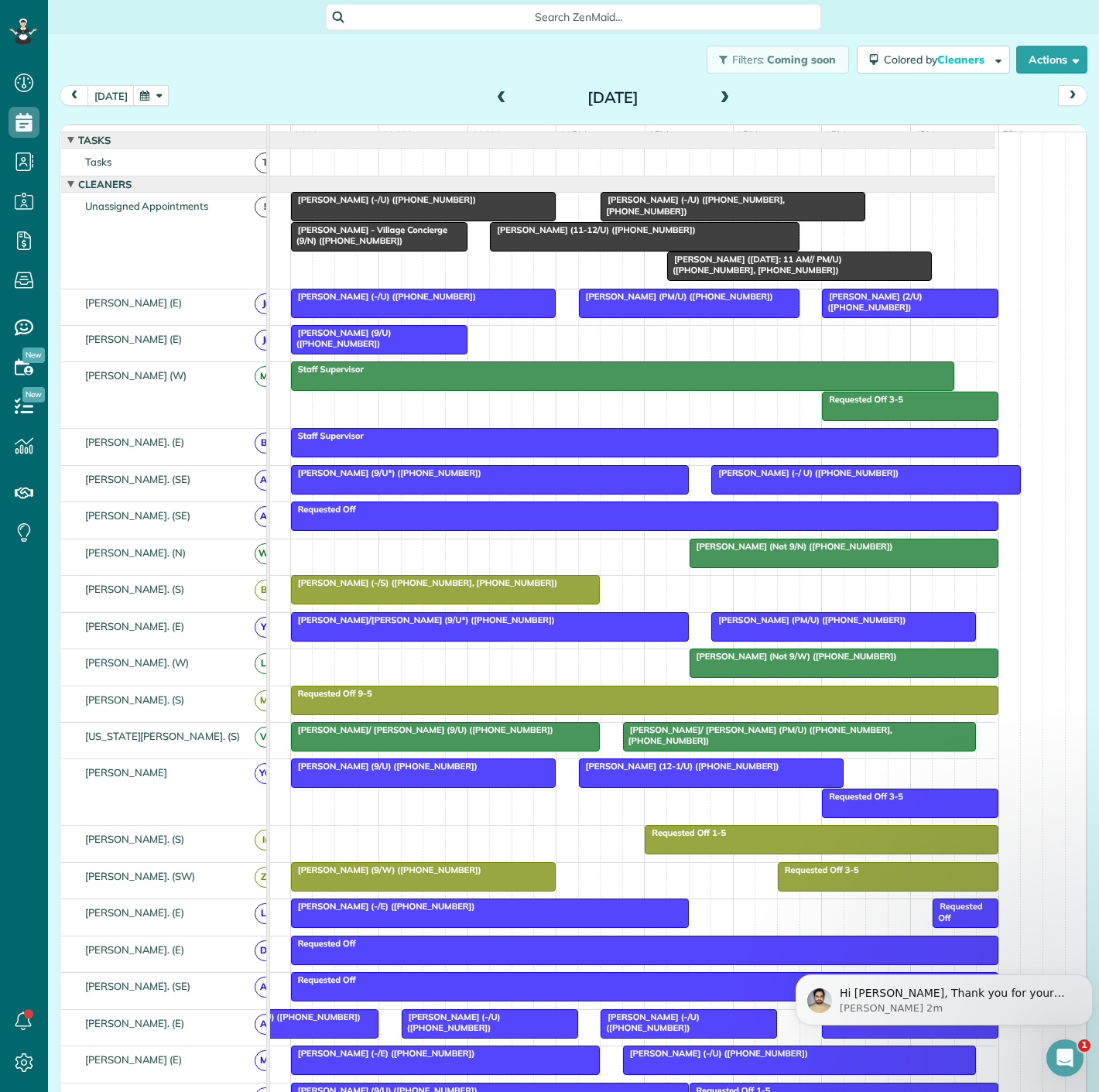
click at [379, 354] on div at bounding box center [379, 339] width 174 height 28
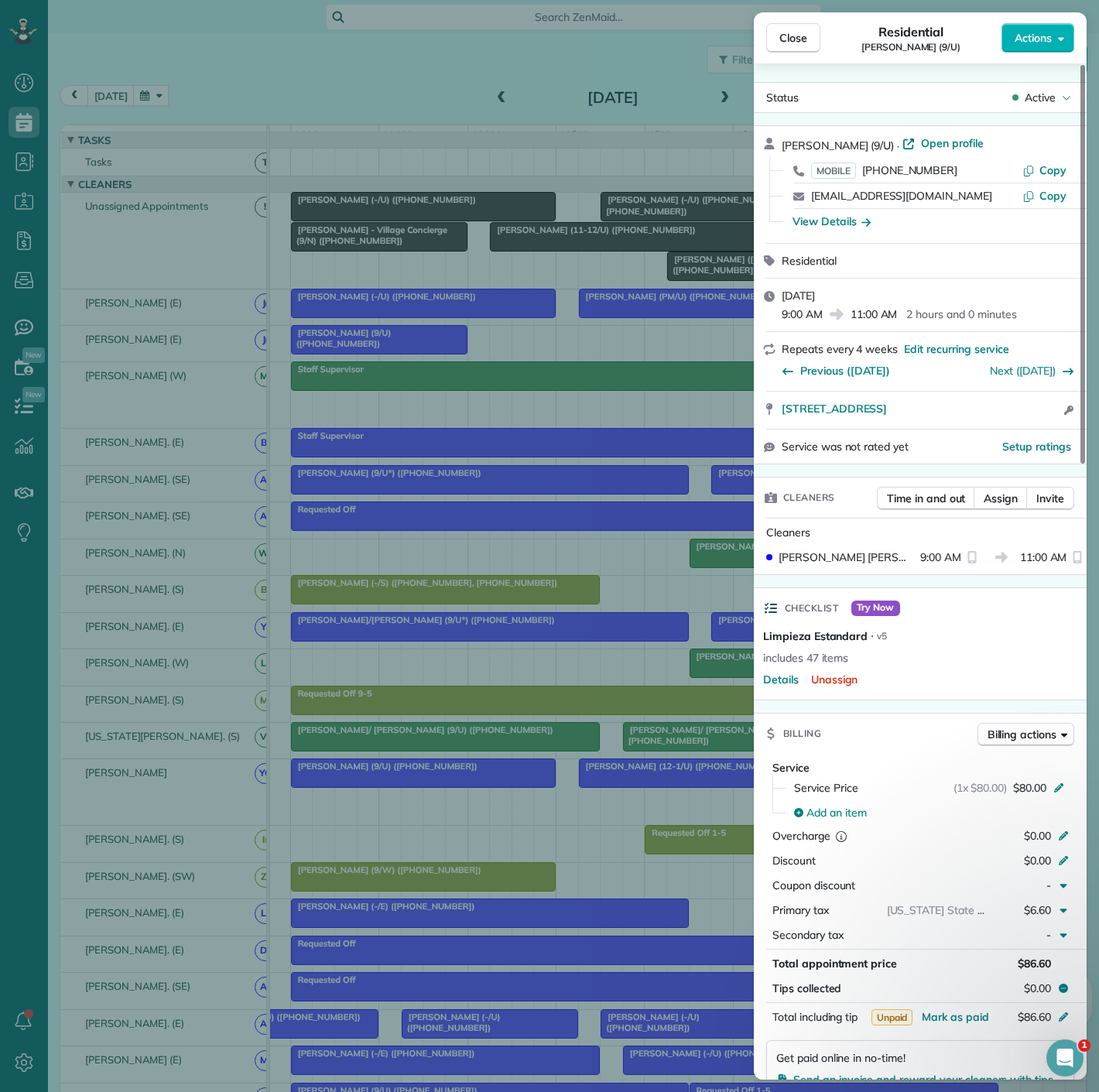
drag, startPoint x: 765, startPoint y: 421, endPoint x: 1011, endPoint y: 399, distance: 247.0
click at [1011, 399] on div "5619 Belmont Avenue 1150 Dallas TX 75206 Open access information" at bounding box center [920, 410] width 333 height 38
click at [588, 266] on div "Close Residential Ryan Sheehy (9/U) Actions Status Active Ryan Sheehy (9/U) · O…" at bounding box center [550, 546] width 1099 height 1092
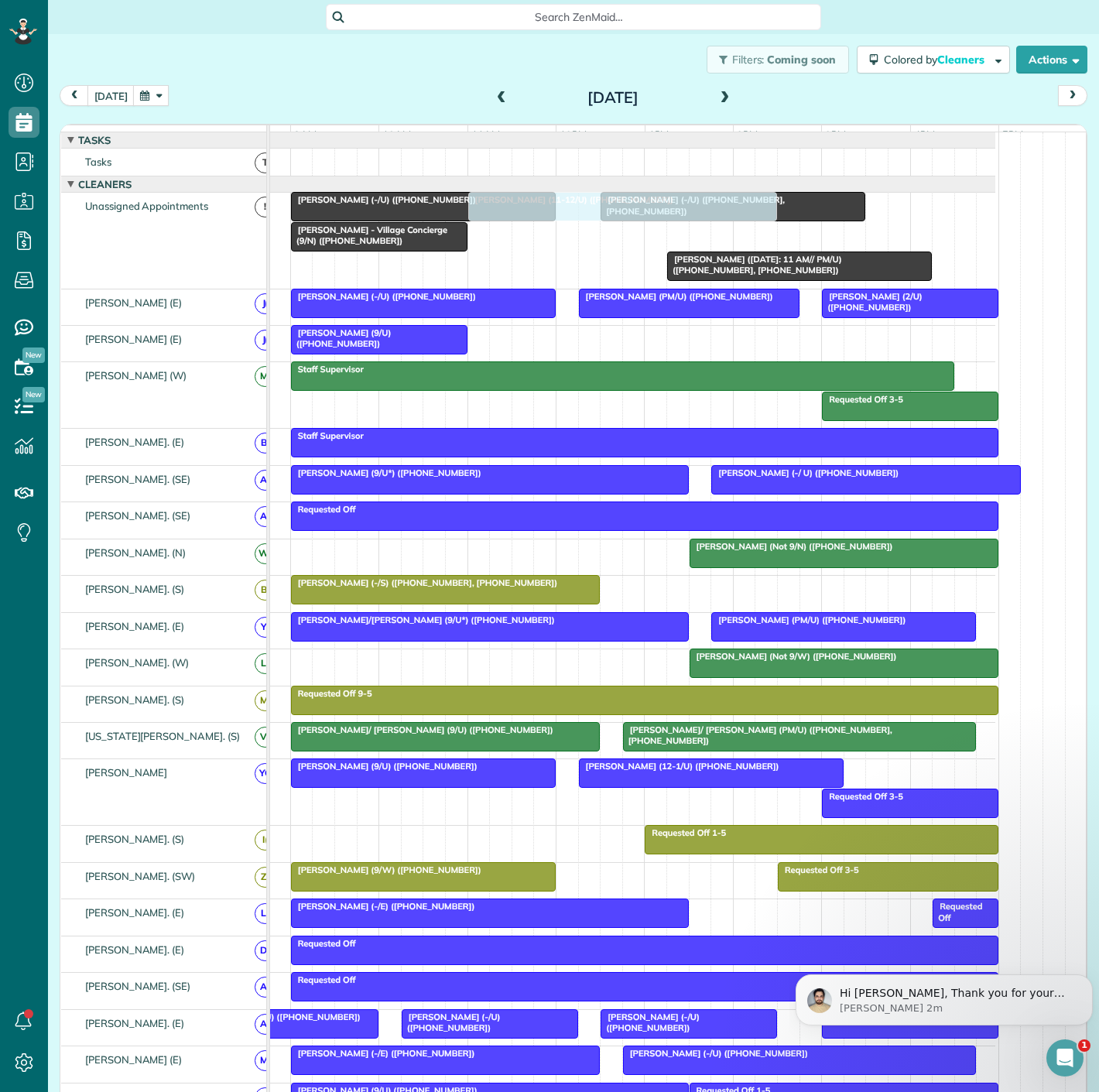
drag, startPoint x: 634, startPoint y: 252, endPoint x: 616, endPoint y: 262, distance: 20.6
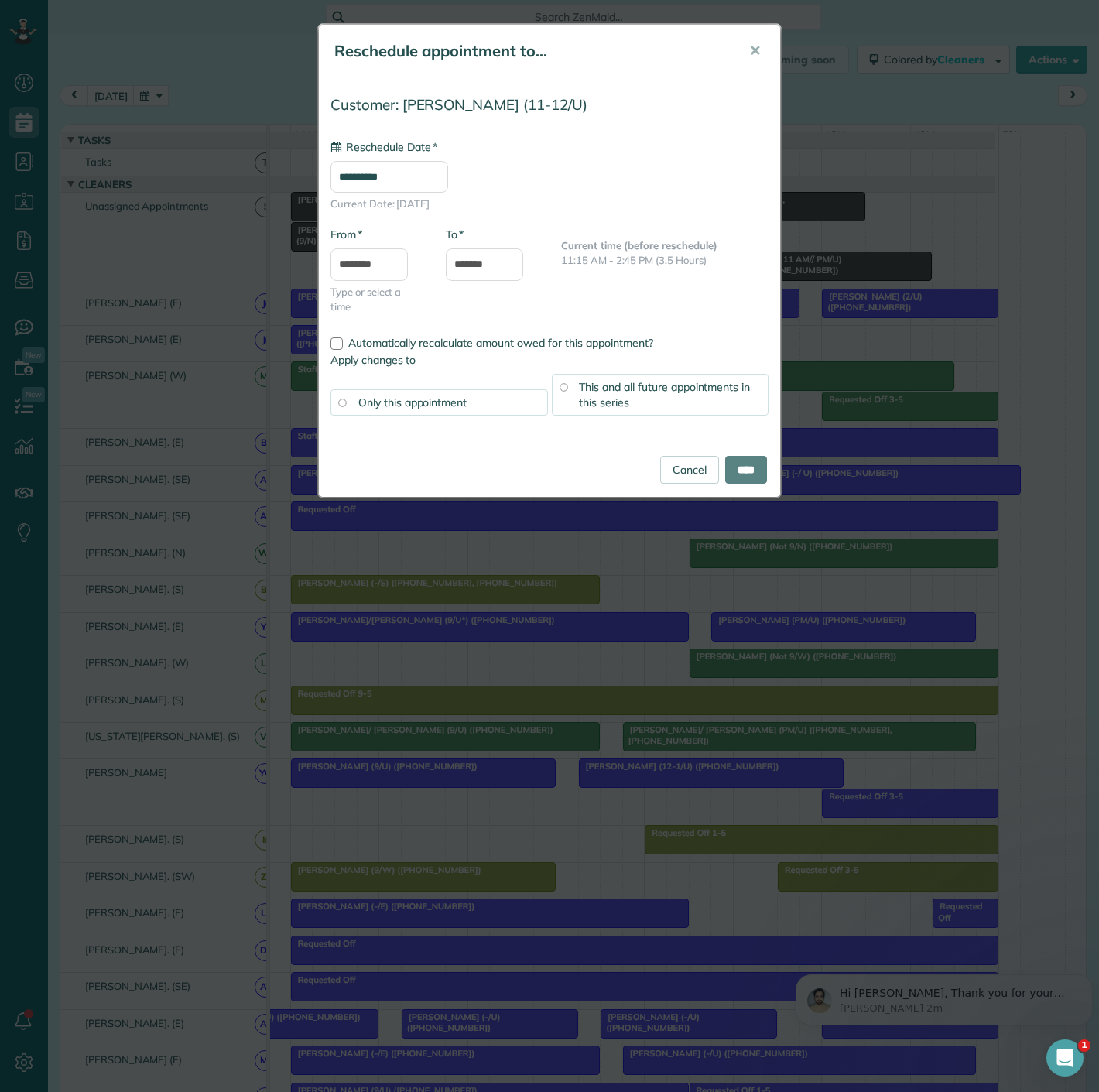
click at [255, 535] on div "**********" at bounding box center [550, 546] width 1099 height 1092
type input "**********"
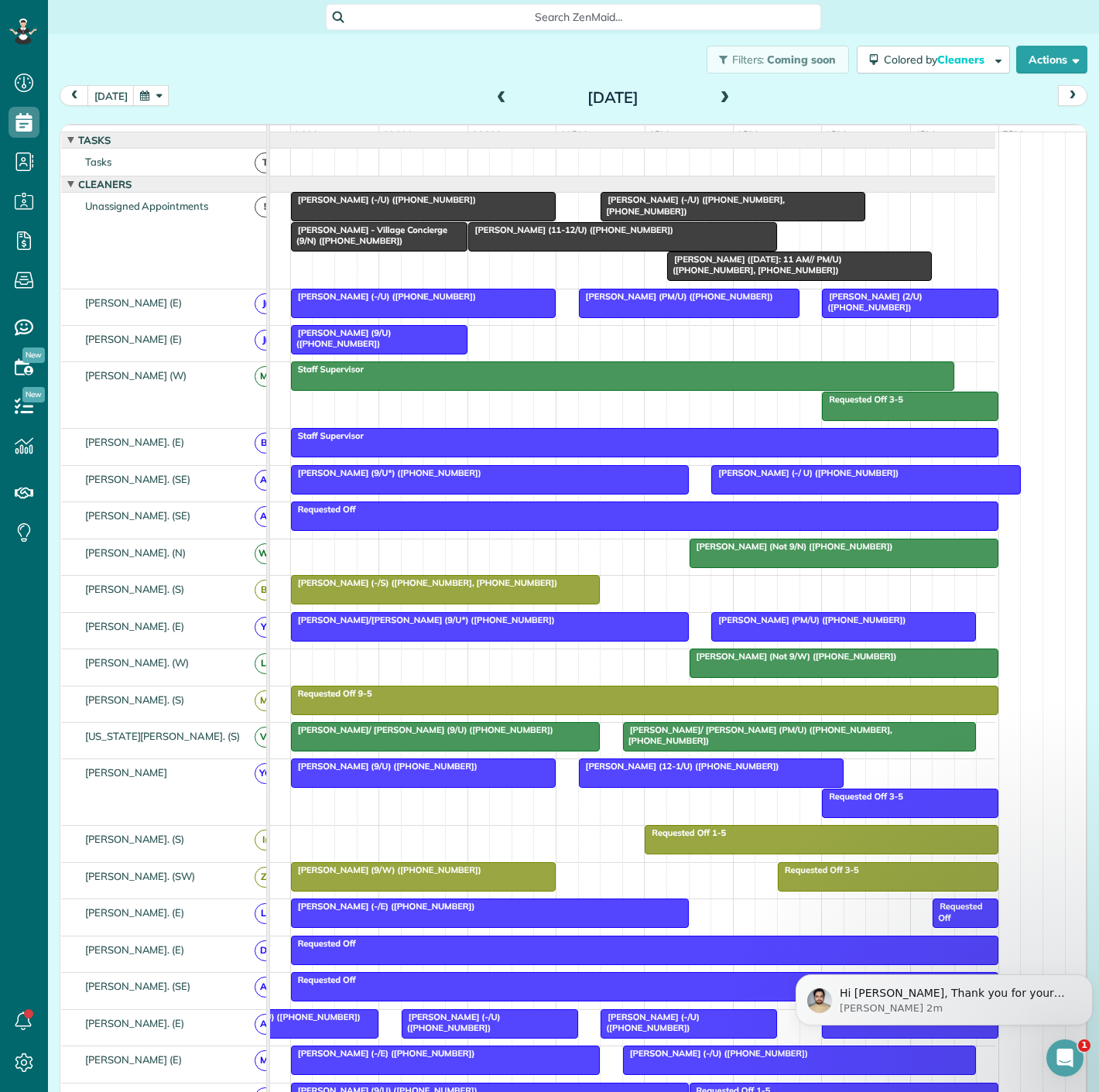
click at [342, 352] on div at bounding box center [379, 339] width 174 height 28
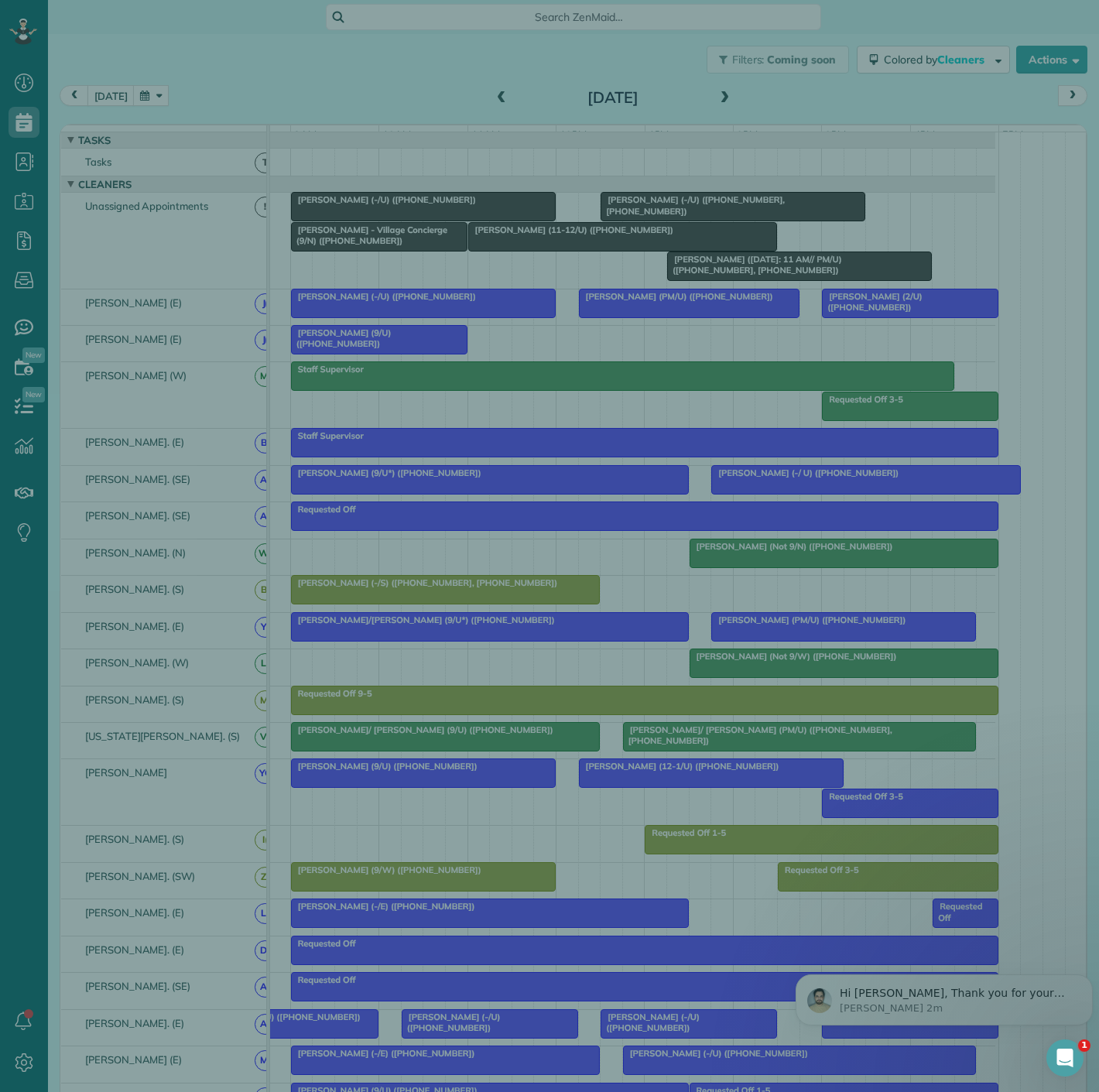
click at [229, 474] on div "Close Residential Ryan Sheehy (9/U) Actions Status Active Ryan Sheehy (9/U) · O…" at bounding box center [550, 546] width 1099 height 1092
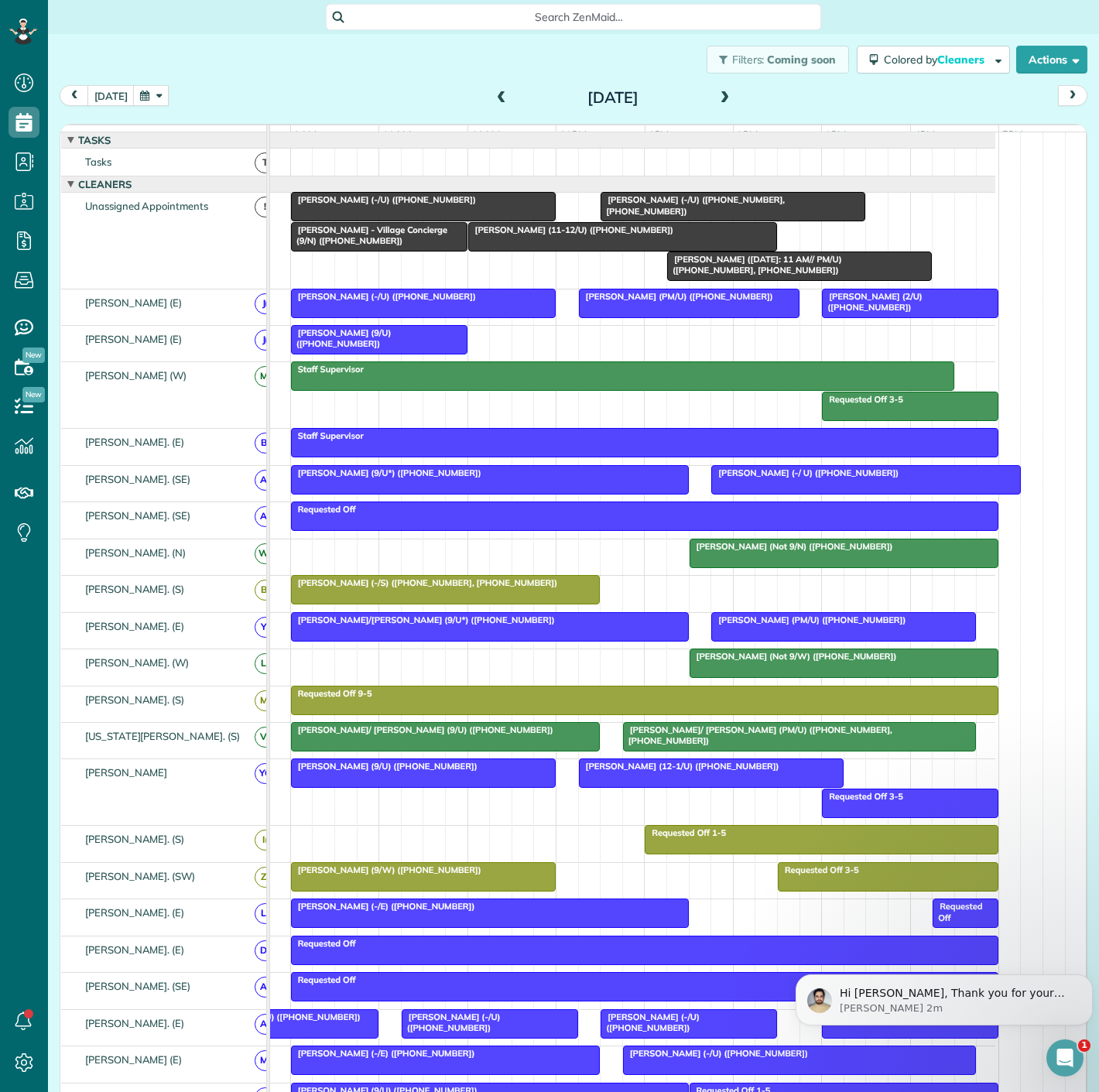
click at [742, 275] on span "Jacob Shipp (9/4/25: 11 AM// PM/U) (+18475324290, +19366453439)" at bounding box center [754, 264] width 175 height 21
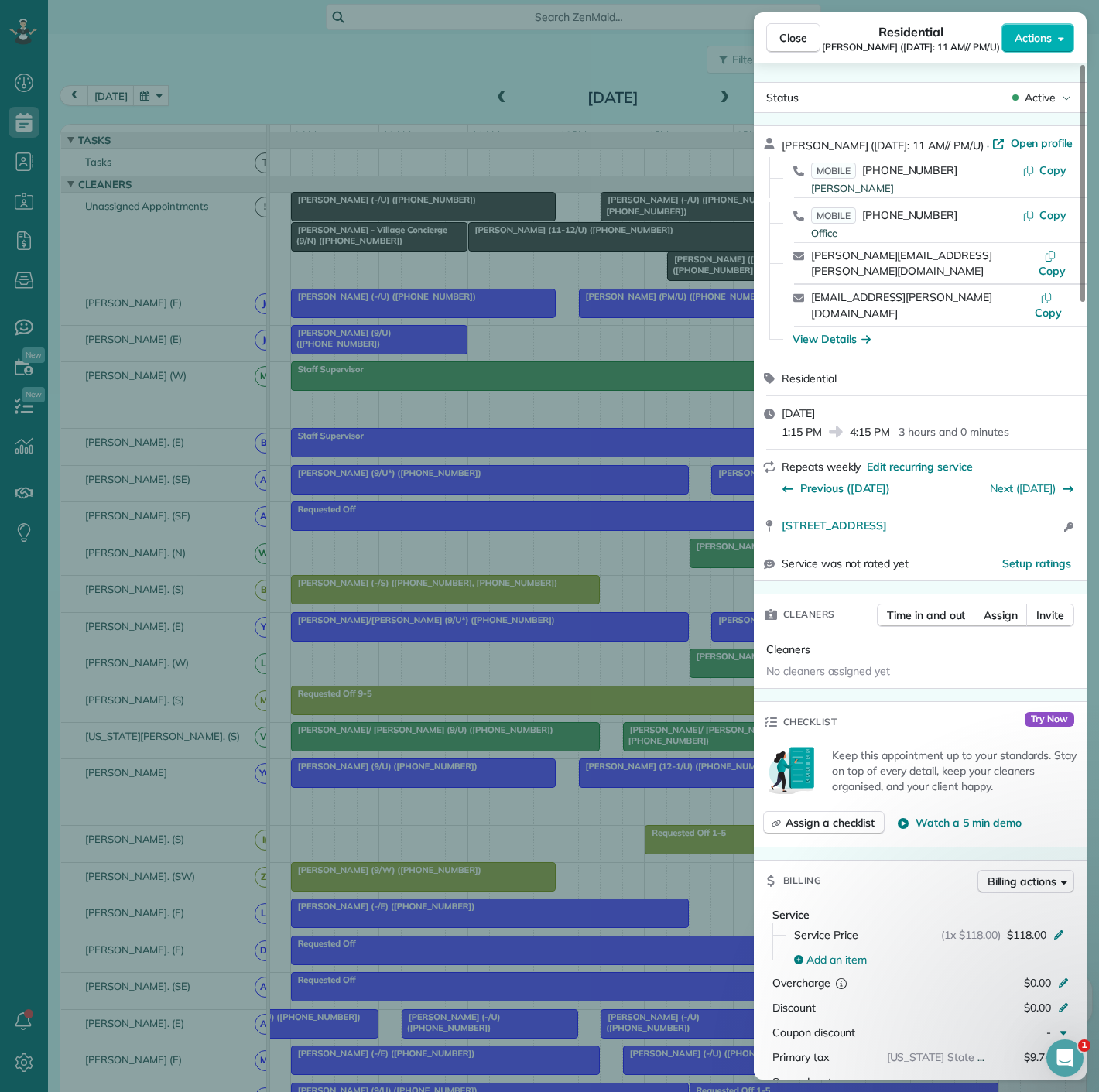
click at [732, 278] on div "Close Residential Jacob Shipp (9/4/25: 11 AM// PM/U) Actions Status Active Jaco…" at bounding box center [550, 546] width 1099 height 1092
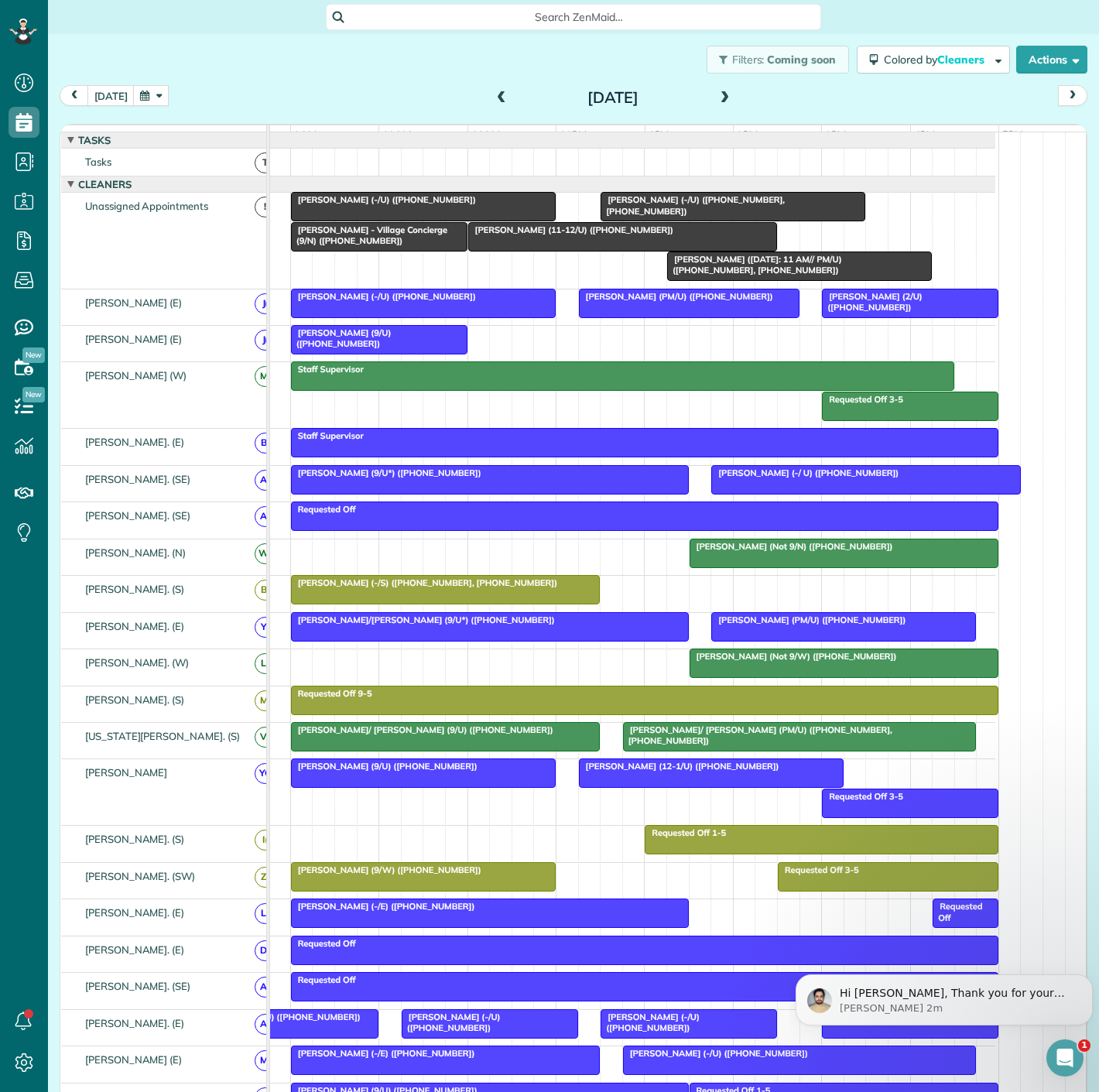
click at [453, 600] on div at bounding box center [445, 589] width 308 height 28
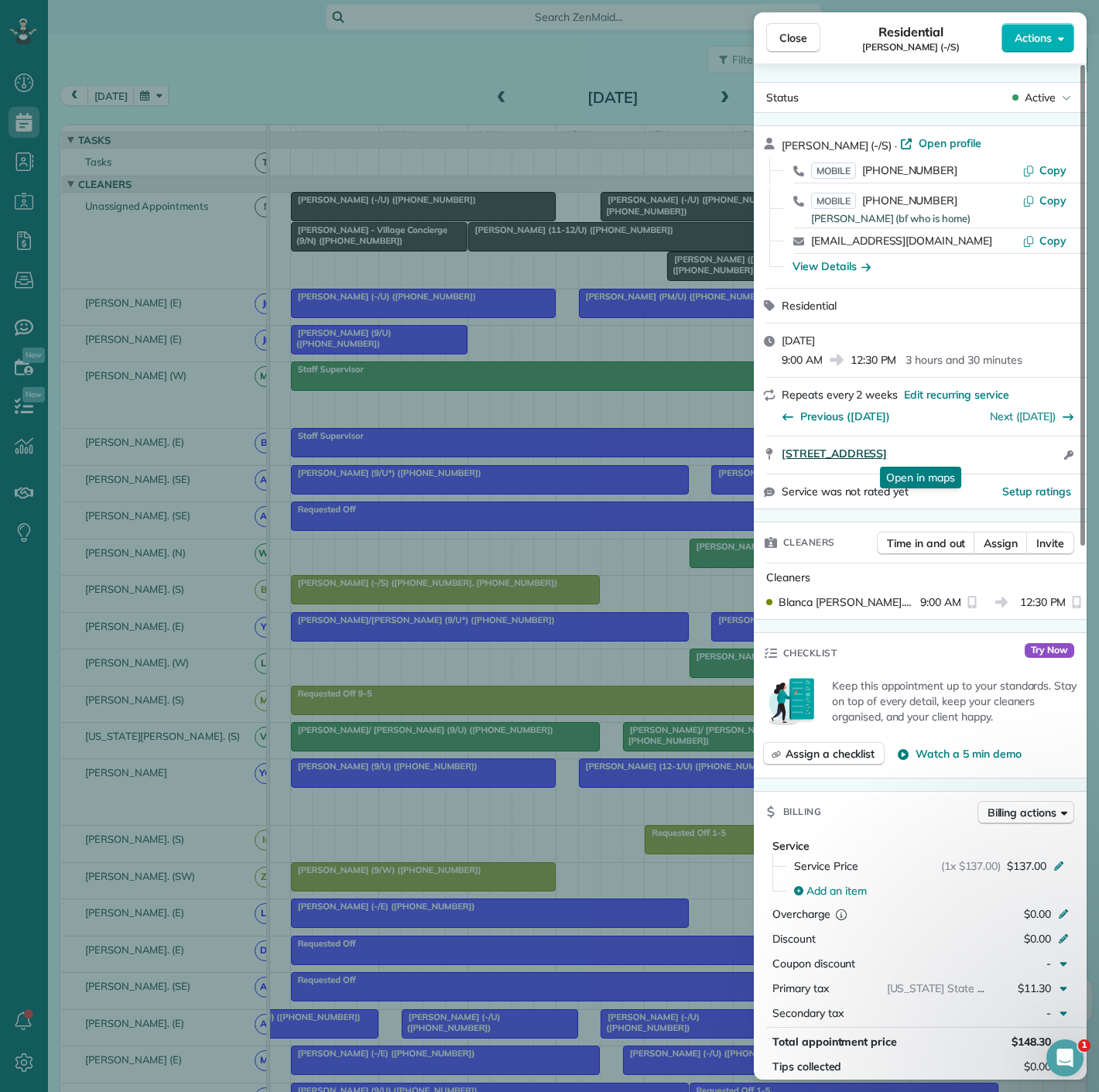
drag, startPoint x: 774, startPoint y: 469, endPoint x: 985, endPoint y: 458, distance: 211.3
click at [985, 458] on div "908 Duluth Street Dallas TX 75212 Open in maps Open in maps Open access informa…" at bounding box center [920, 455] width 333 height 38
drag, startPoint x: 390, startPoint y: 246, endPoint x: 493, endPoint y: 290, distance: 112.0
click at [390, 246] on div "Close Residential Claire Smith (-/S) Actions Status Active Claire Smith (-/S) ·…" at bounding box center [550, 546] width 1099 height 1092
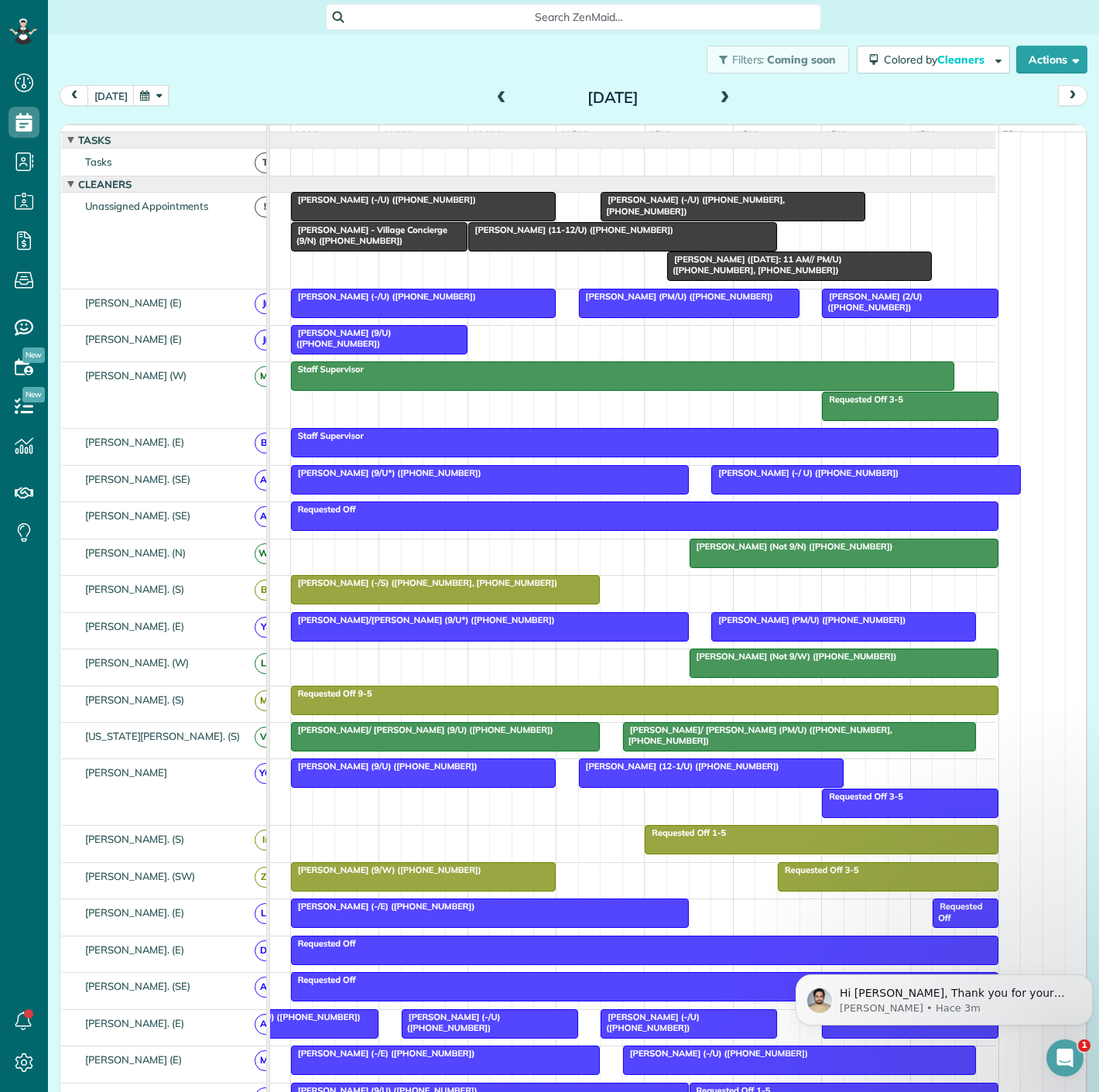
click at [715, 276] on span "Jacob Shipp (9/4/25: 11 AM// PM/U) (+18475324290, +19366453439)" at bounding box center [754, 264] width 175 height 21
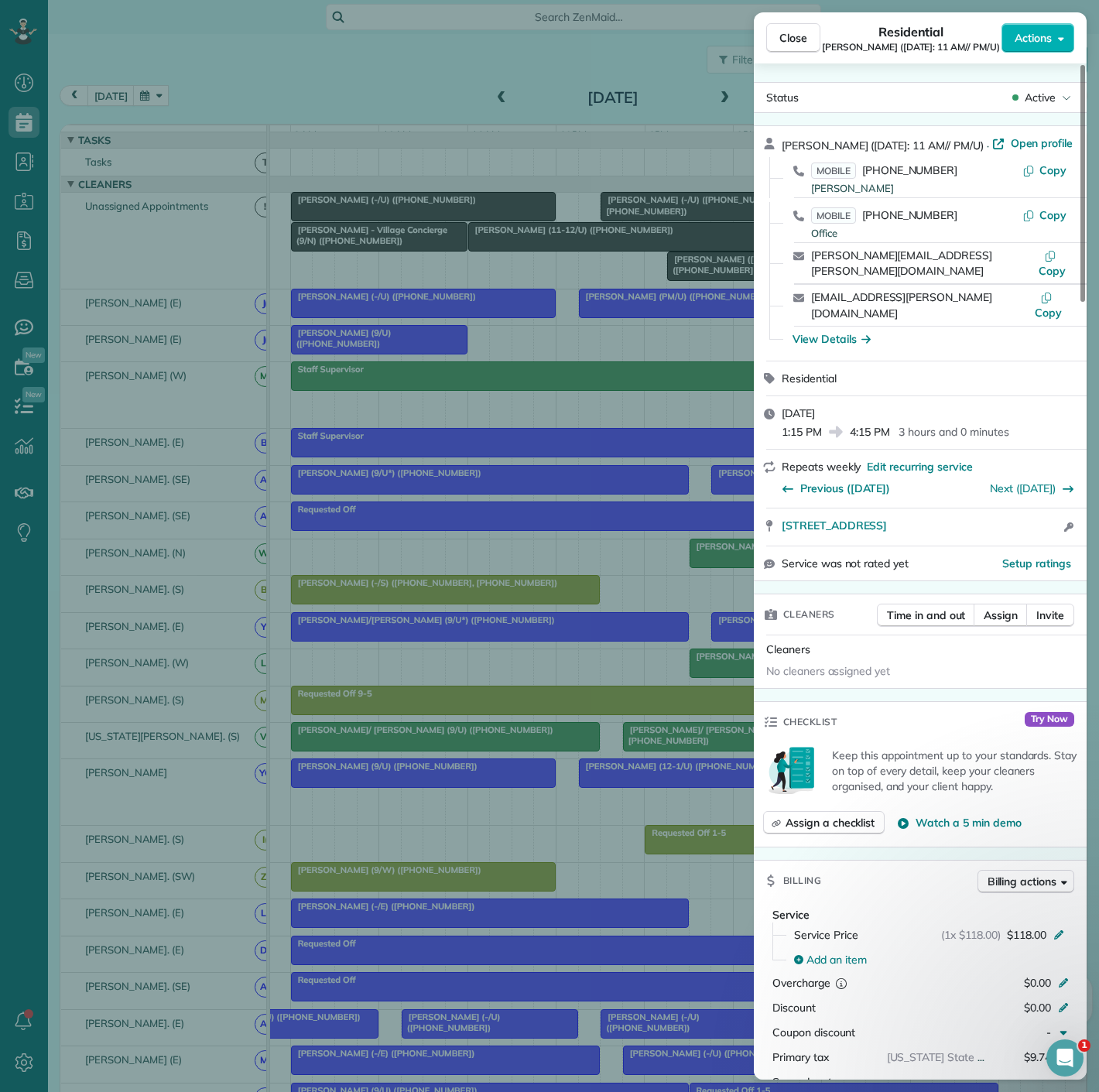
drag, startPoint x: 780, startPoint y: 504, endPoint x: 1006, endPoint y: 511, distance: 226.1
click at [1006, 511] on div "2728 Hood Street #419 Dallas TX 75219 Open access information" at bounding box center [920, 527] width 333 height 38
drag, startPoint x: 506, startPoint y: 412, endPoint x: 548, endPoint y: 323, distance: 98.4
click at [506, 412] on div "Close Residential Jacob Shipp (9/4/25: 11 AM// PM/U) Actions Status Active Jaco…" at bounding box center [550, 546] width 1099 height 1092
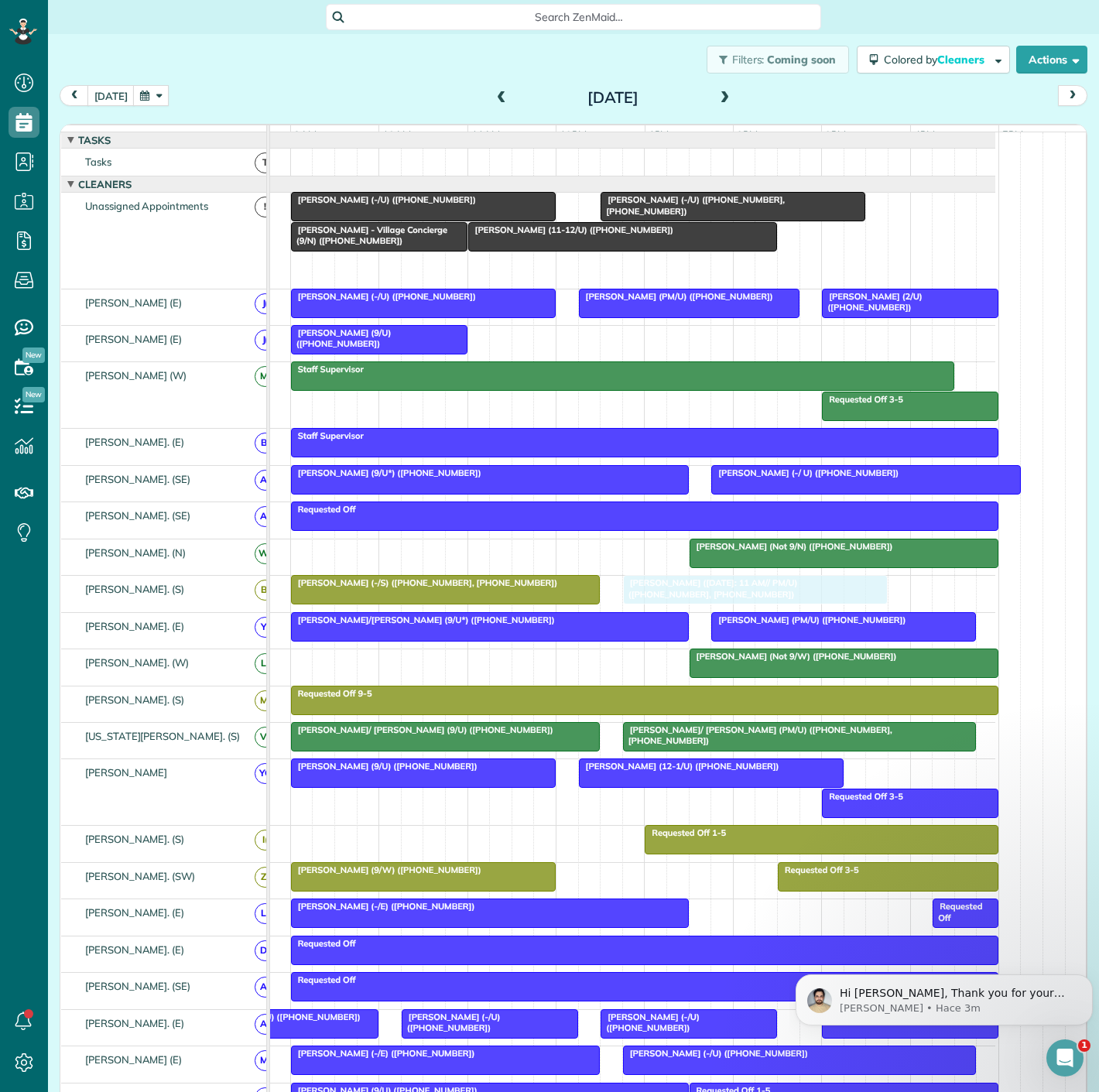
drag, startPoint x: 731, startPoint y: 279, endPoint x: 690, endPoint y: 606, distance: 329.6
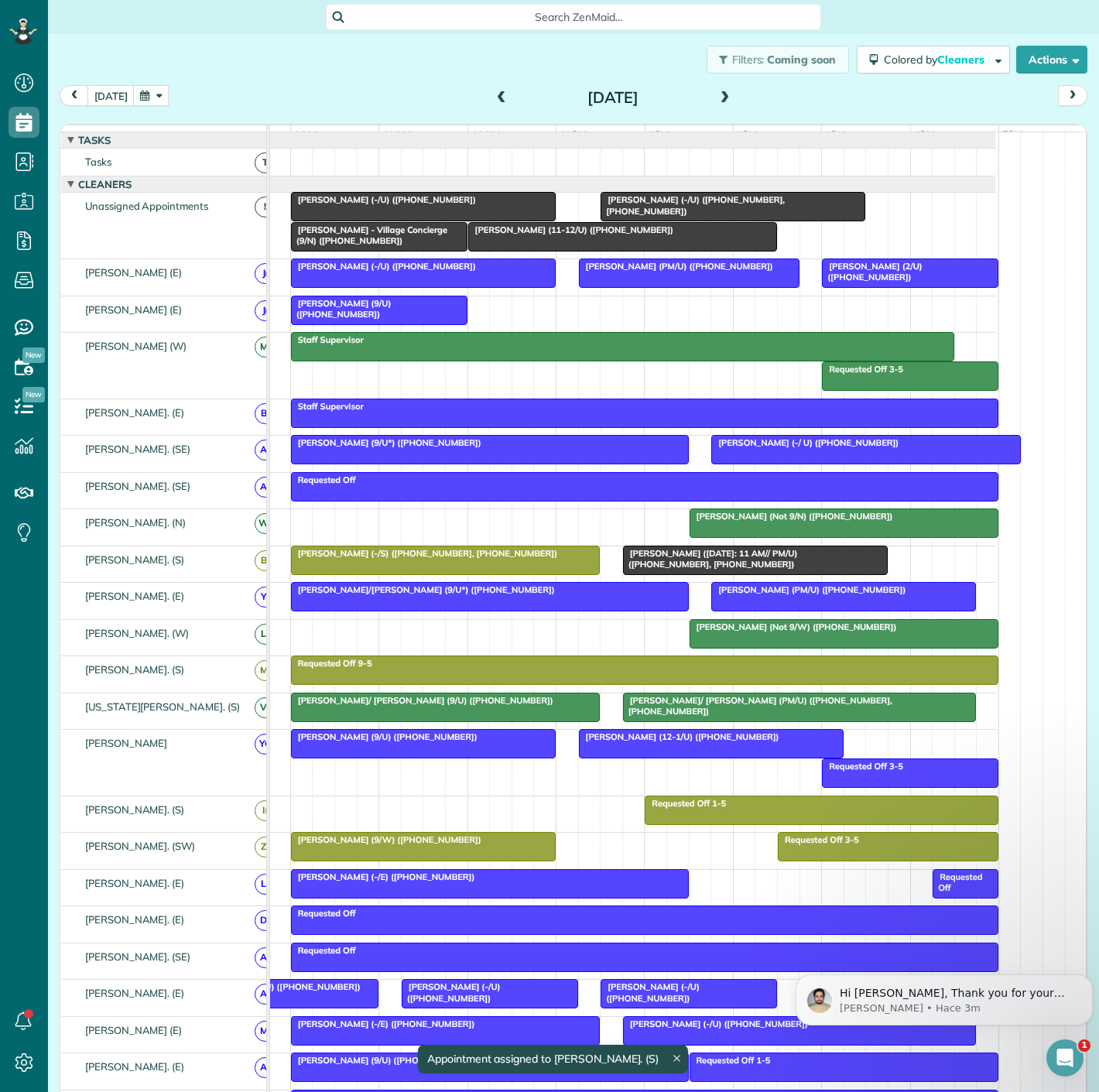
click at [481, 559] on span "Claire Smith (-/S) (+12149096673, +12147994670)" at bounding box center [424, 552] width 268 height 11
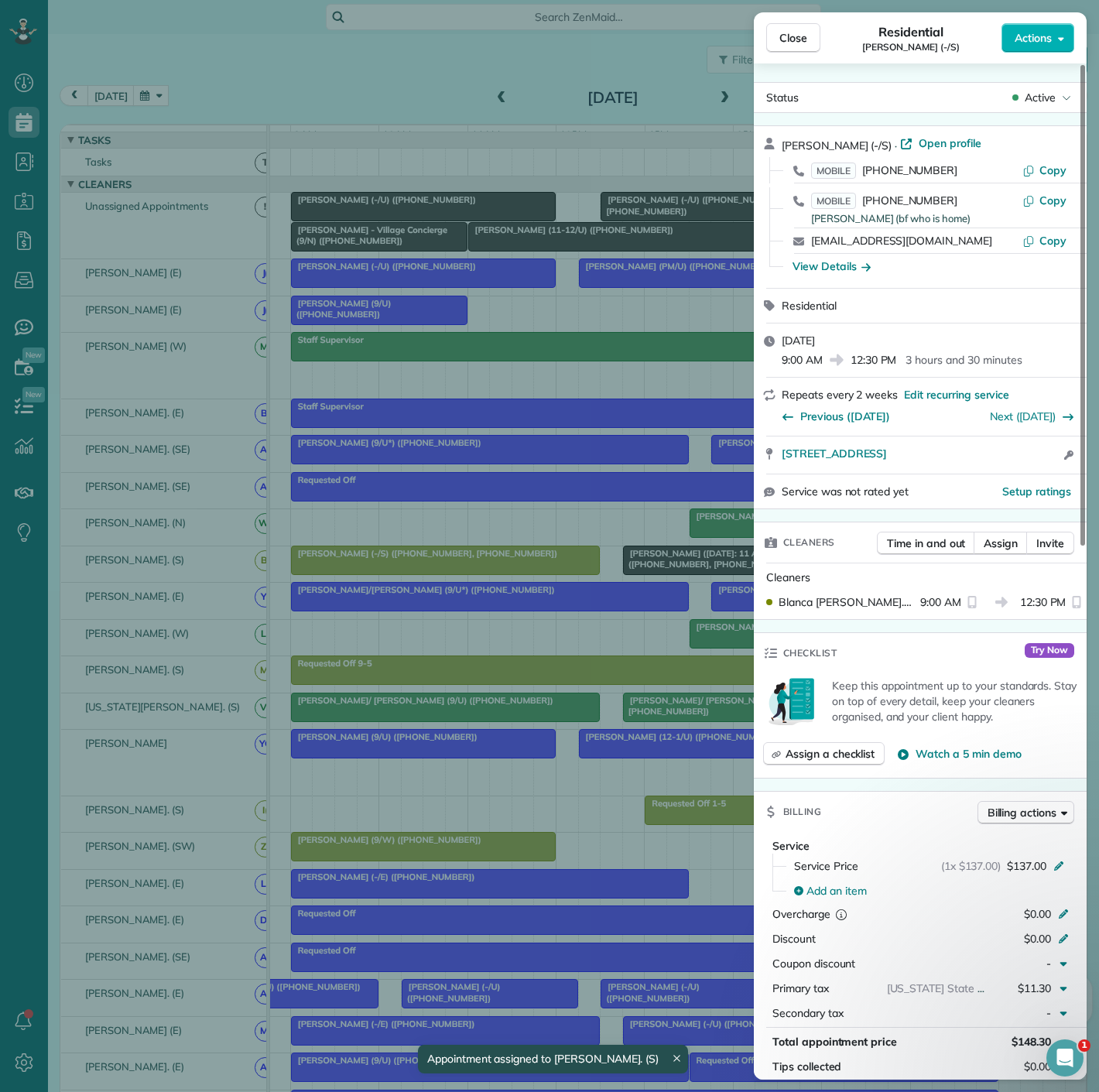
click at [481, 567] on div "Close Residential Claire Smith (-/S) Actions Status Active Claire Smith (-/S) ·…" at bounding box center [550, 546] width 1099 height 1092
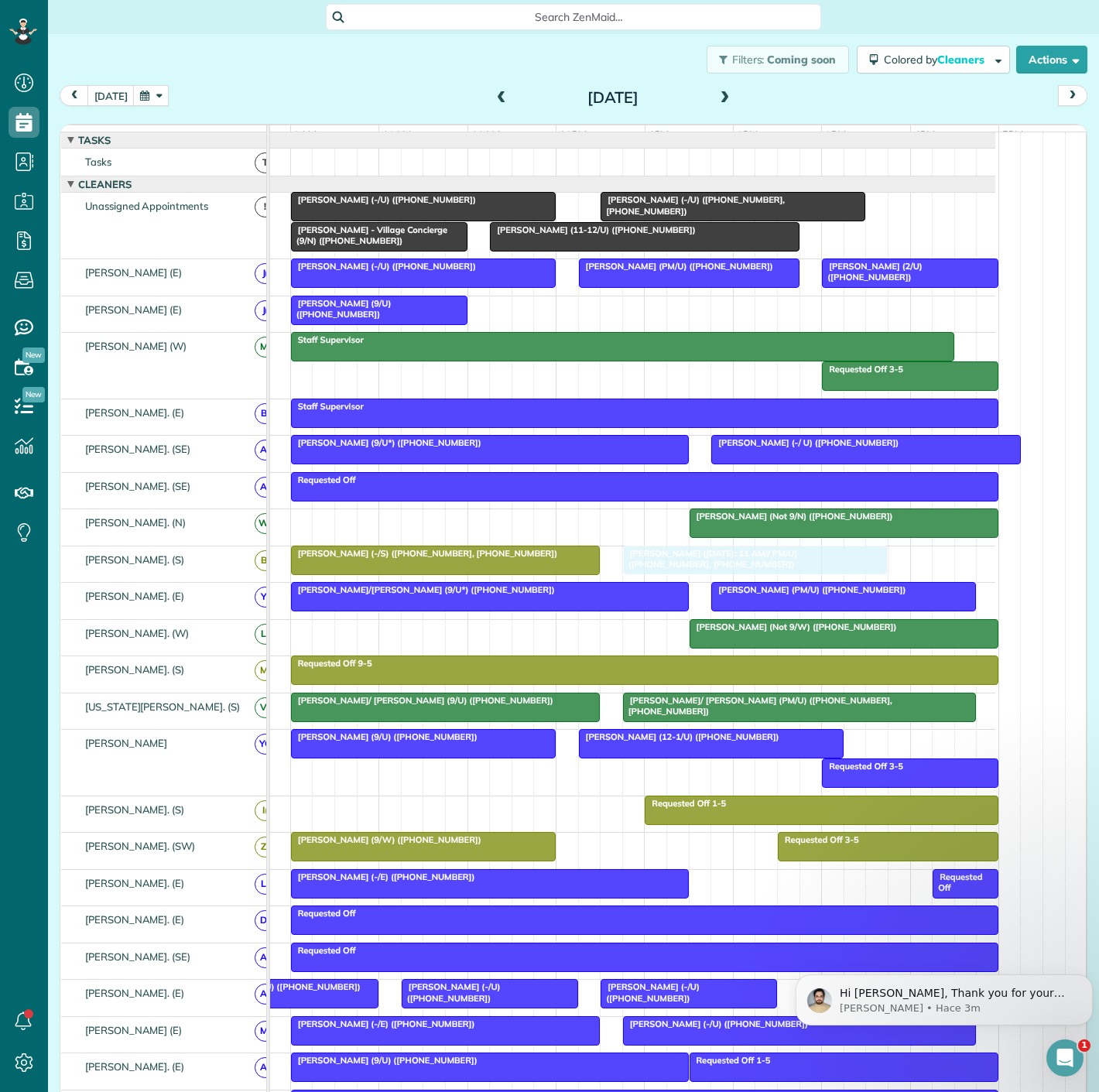
drag, startPoint x: 658, startPoint y: 573, endPoint x: 666, endPoint y: 587, distance: 16.1
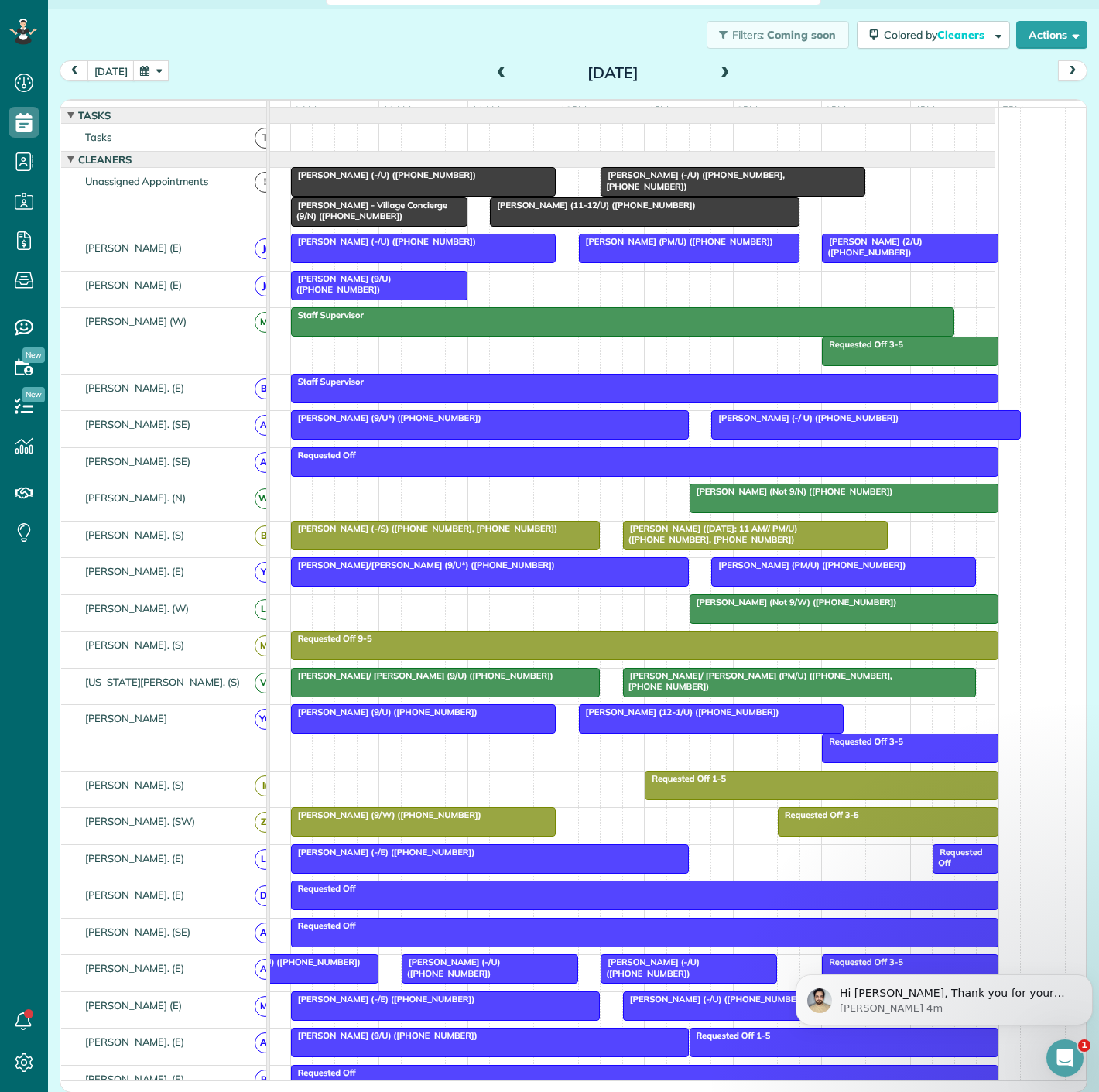
click at [398, 222] on div "Kelsey Kopankiewitz - Village Concierge (9/N) (+19362031573)" at bounding box center [379, 210] width 167 height 22
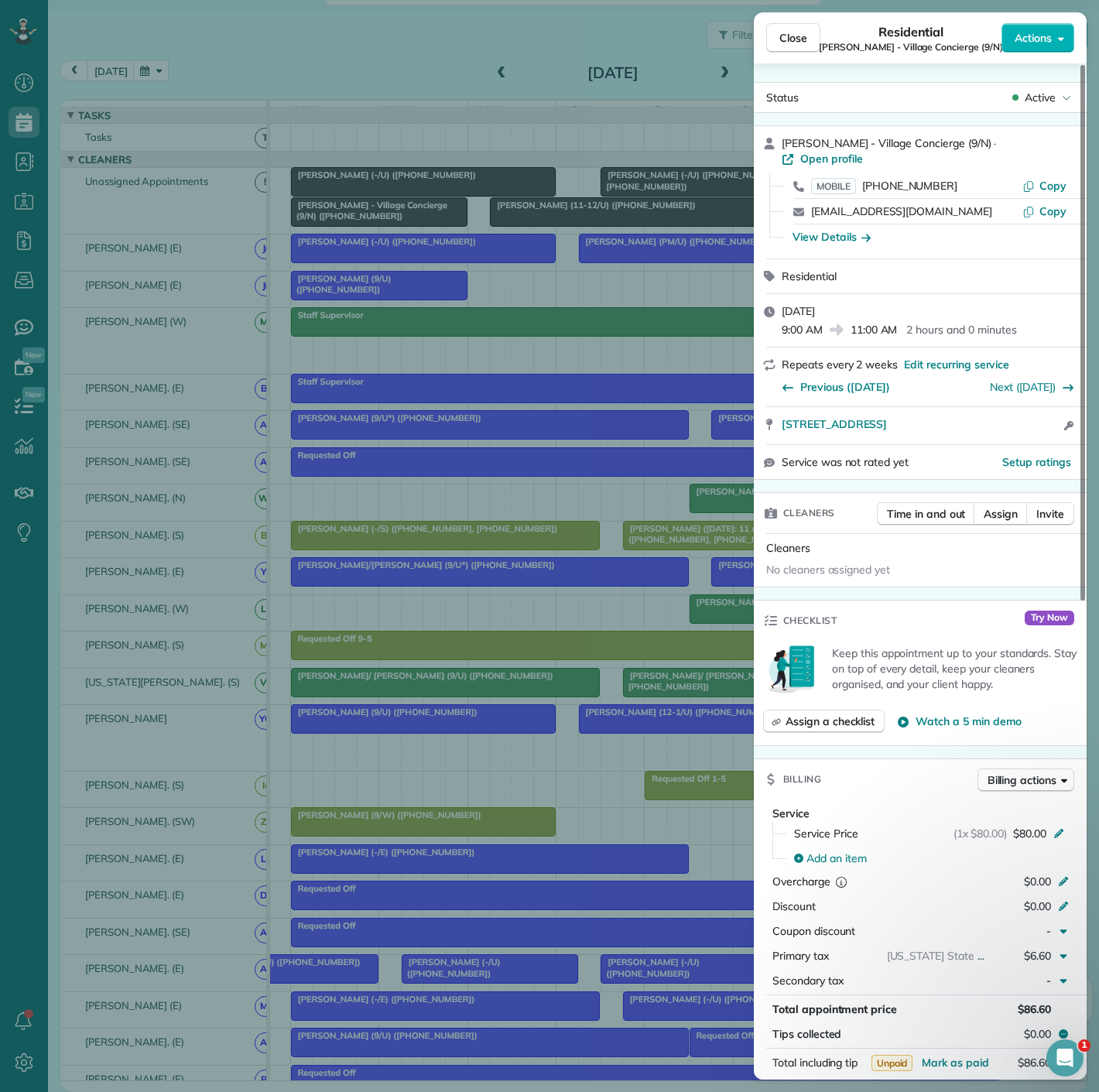
click at [398, 224] on div "Close Residential Kelsey Kopankiewitz - Village Concierge (9/N) Actions Status …" at bounding box center [550, 546] width 1099 height 1092
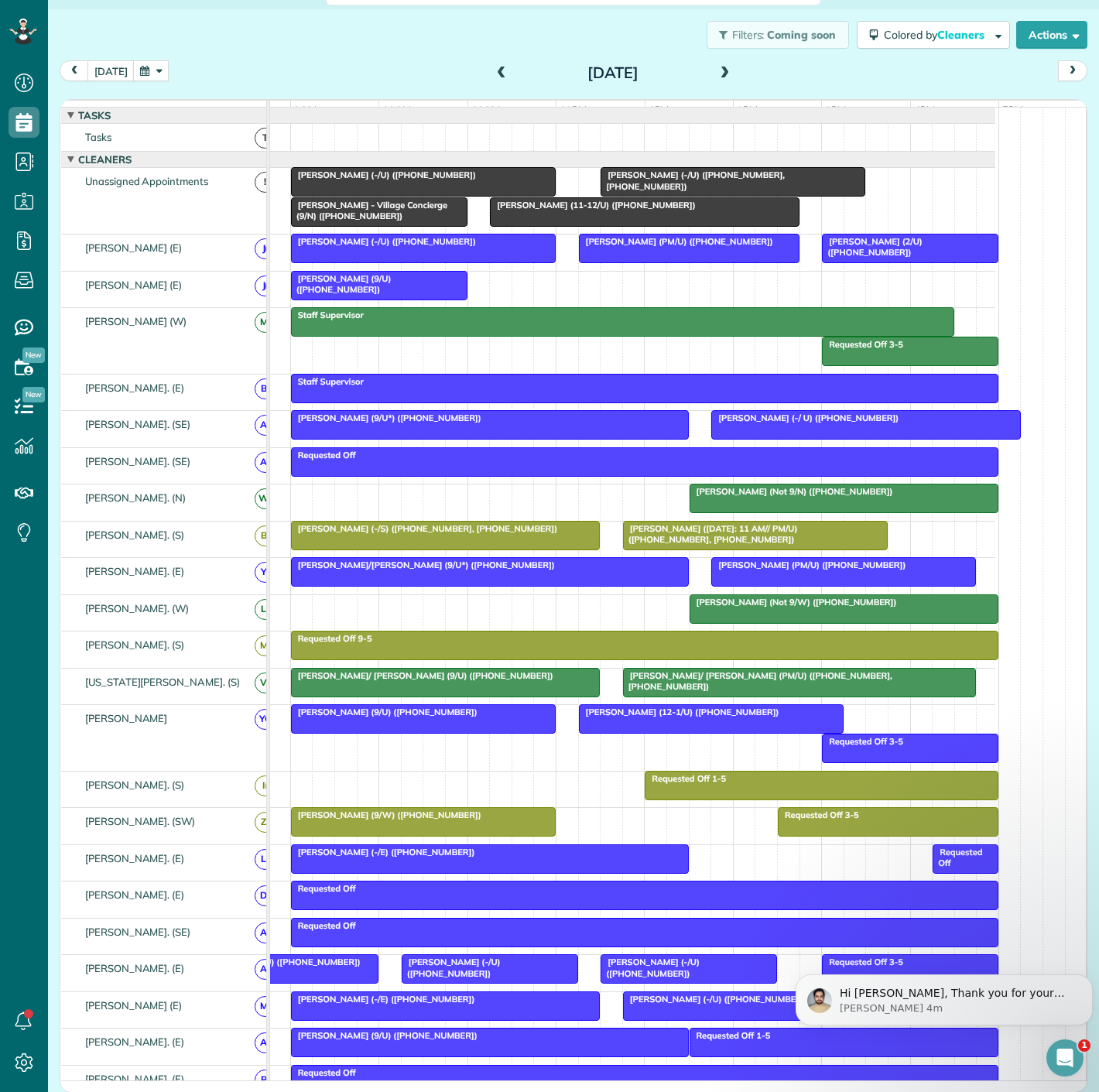
click at [367, 282] on div at bounding box center [379, 285] width 174 height 28
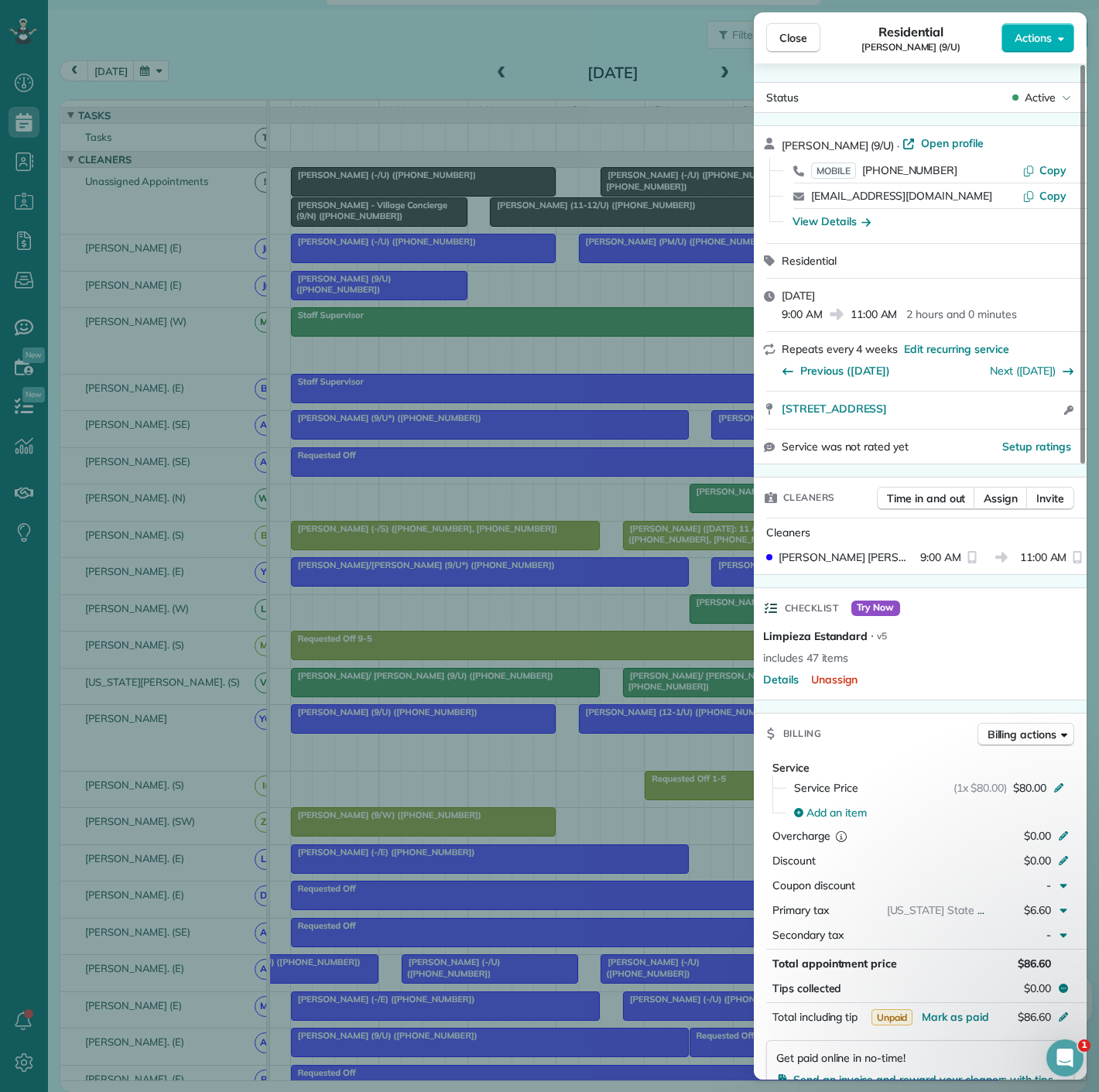
click at [364, 288] on div "Close Residential Ryan Sheehy (9/U) Actions Status Active Ryan Sheehy (9/U) · O…" at bounding box center [550, 546] width 1099 height 1092
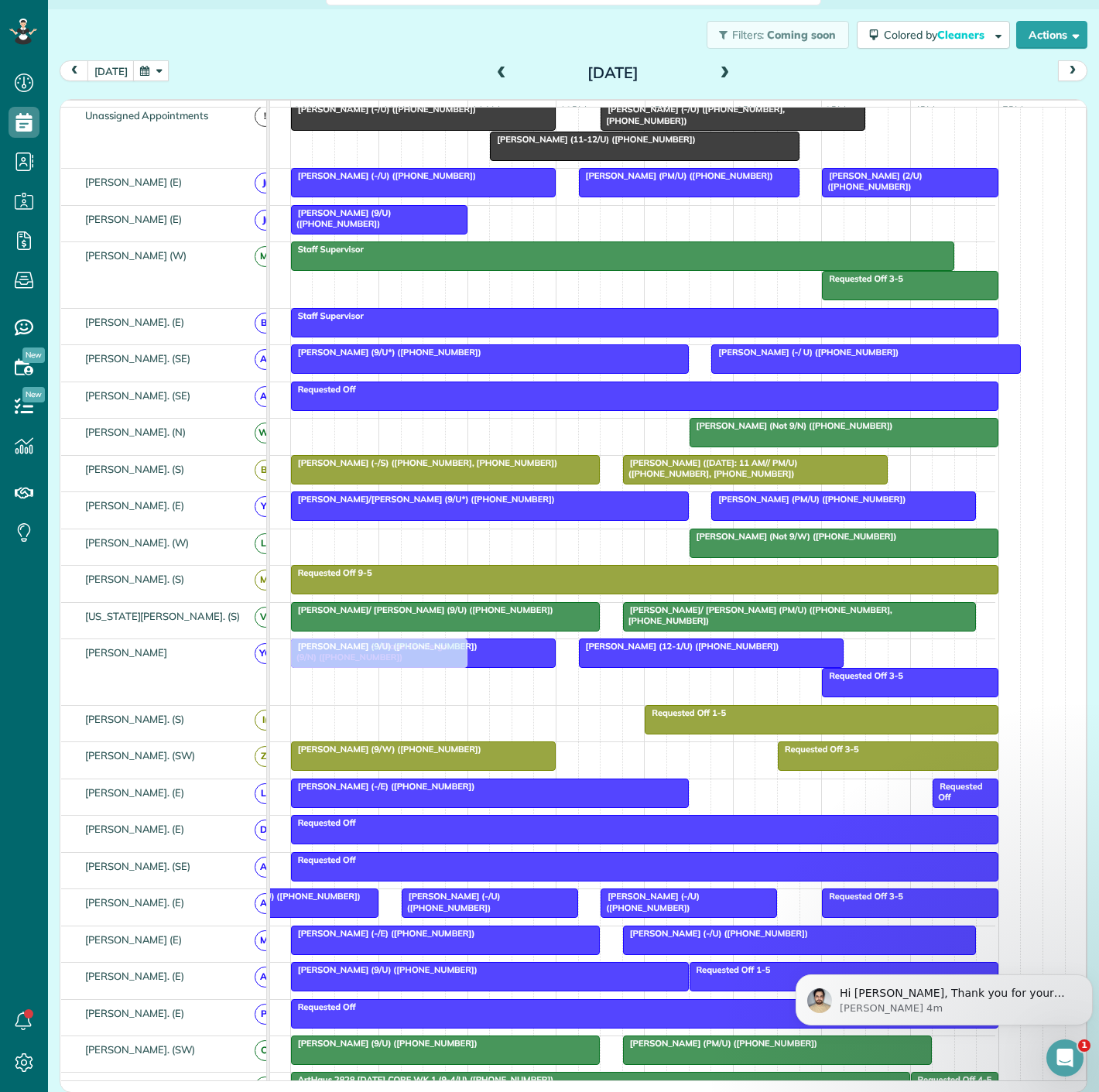
scroll to position [86, 68]
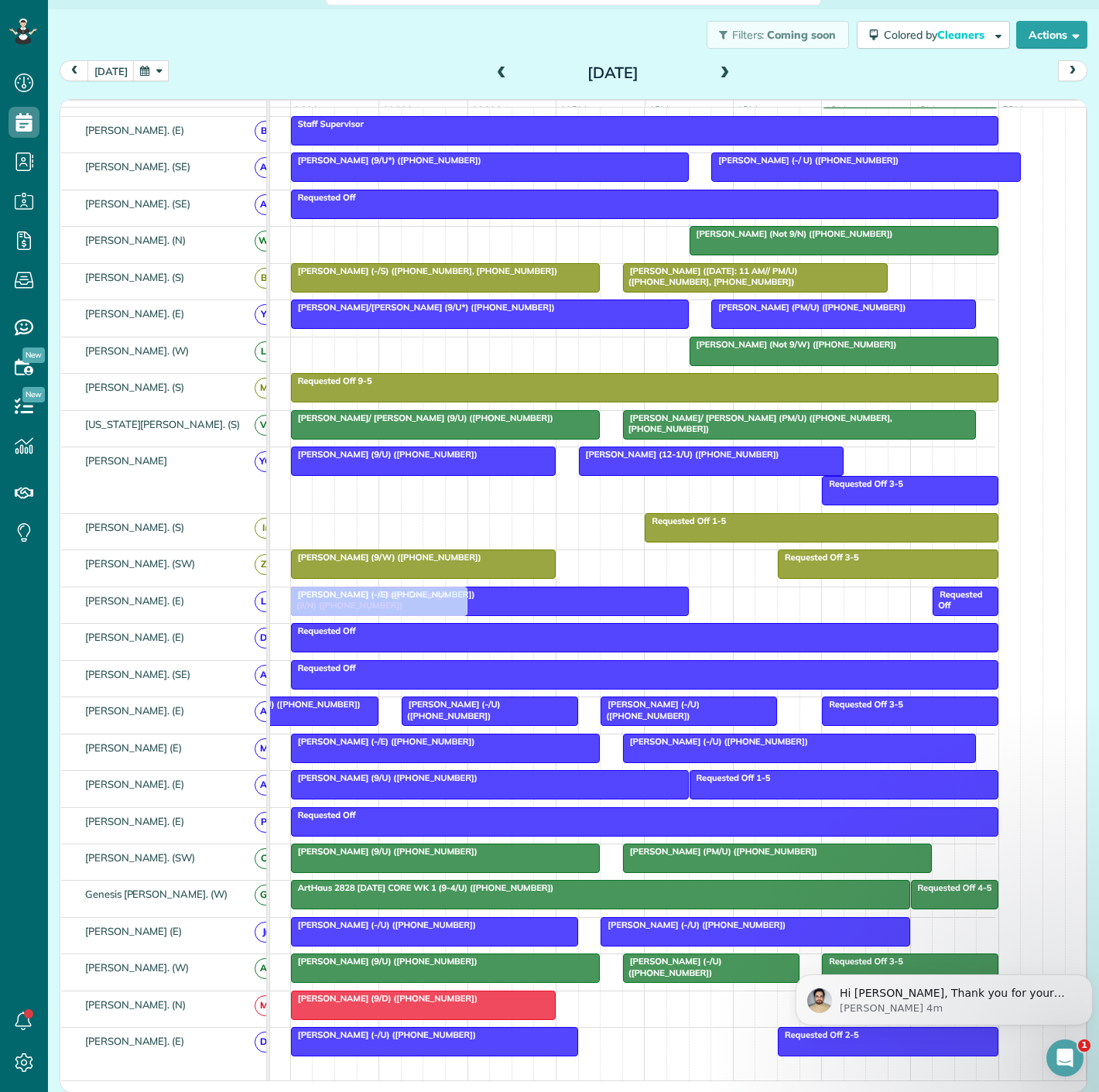
drag, startPoint x: 356, startPoint y: 230, endPoint x: 358, endPoint y: 619, distance: 389.0
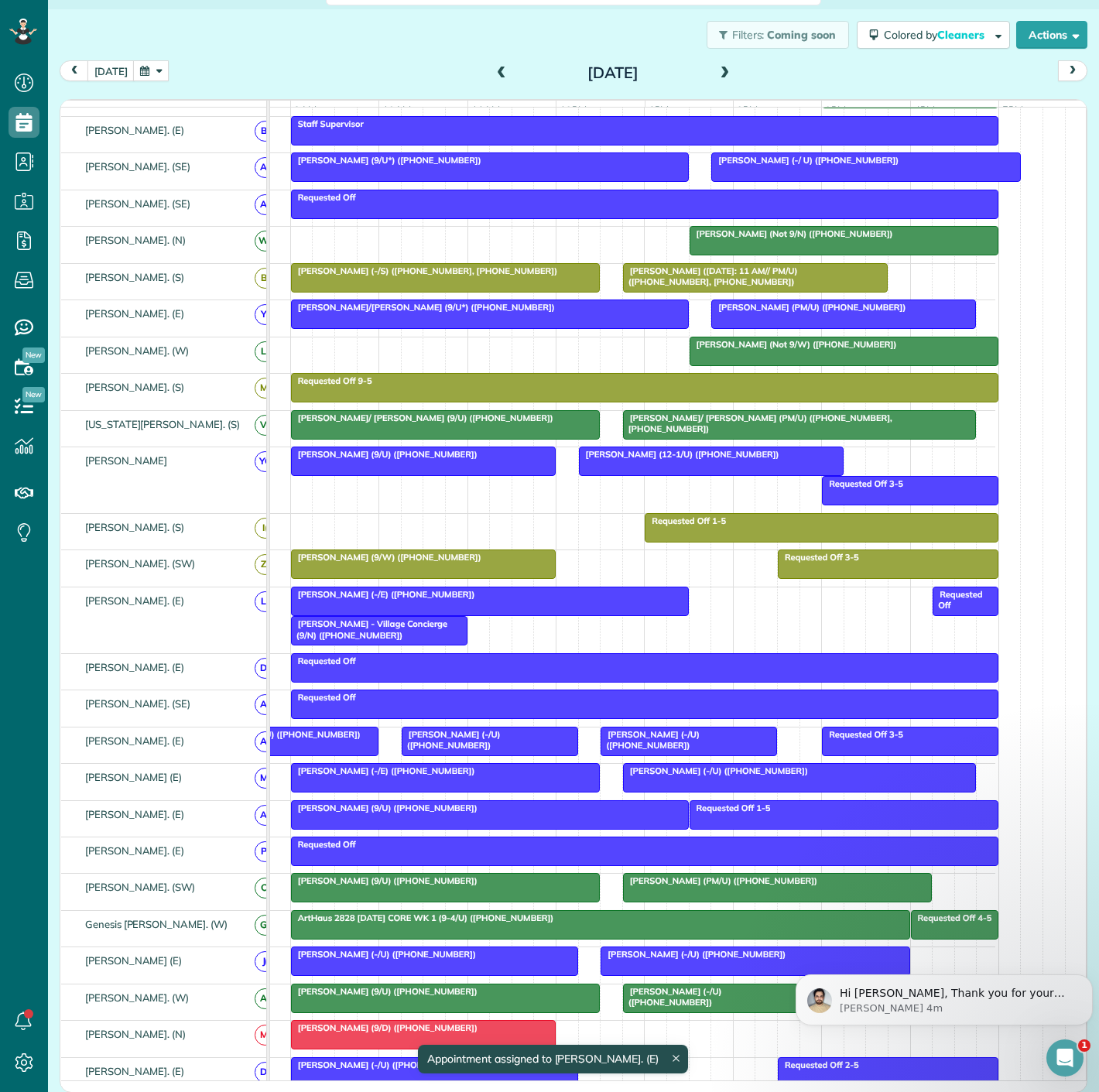
click at [338, 639] on span "Kelsey Kopankiewitz - Village Concierge (9/N) (+19362031573)" at bounding box center [368, 629] width 157 height 21
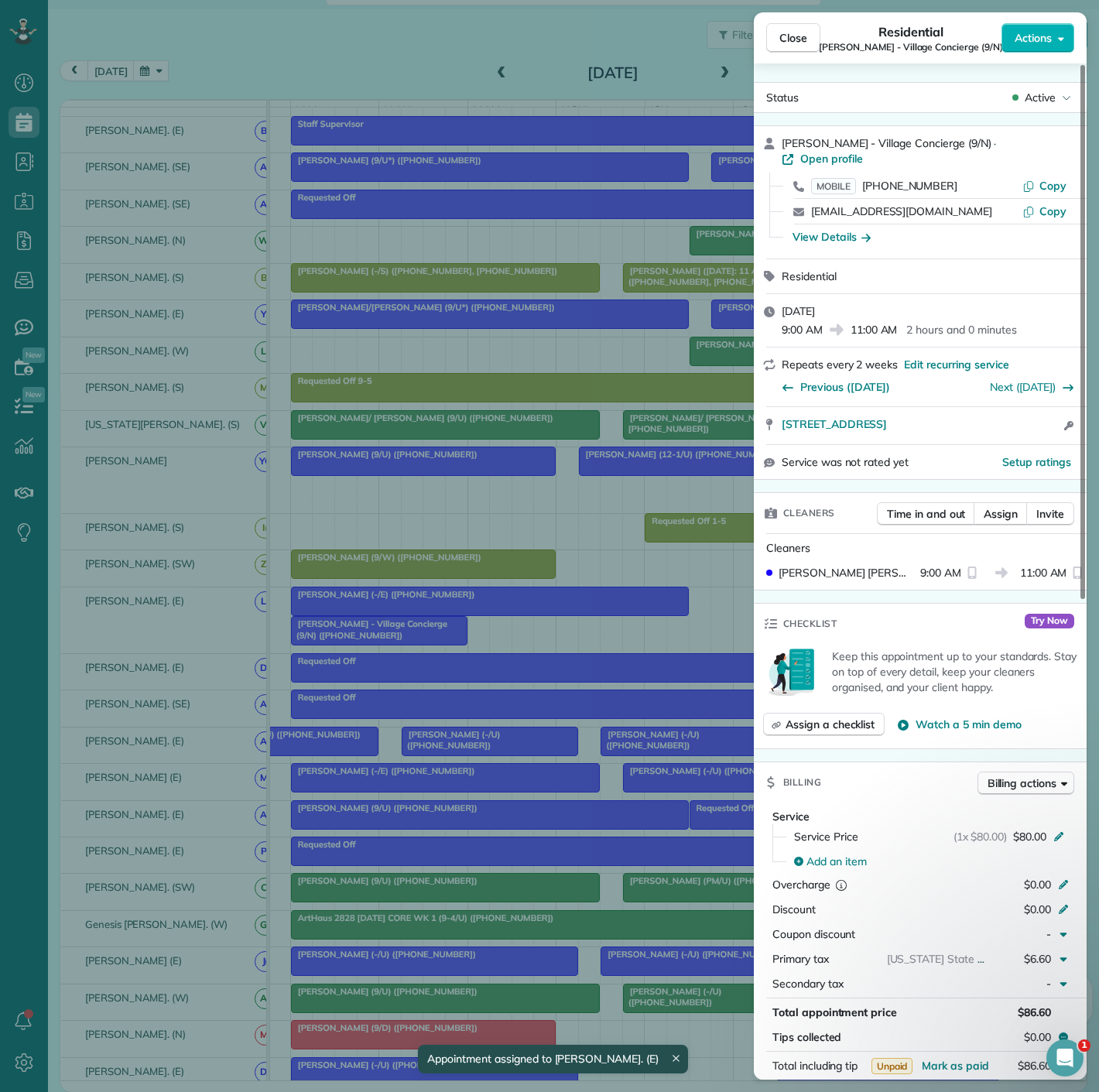
drag, startPoint x: 780, startPoint y: 426, endPoint x: 1048, endPoint y: 430, distance: 268.0
click at [1048, 430] on div "8749 Southwestern Bld Apt 13202 Dallas TX 75206 Open access information" at bounding box center [920, 425] width 333 height 38
drag, startPoint x: 343, startPoint y: 593, endPoint x: 388, endPoint y: 612, distance: 48.8
click at [343, 594] on div "Close Residential Kelsey Kopankiewitz - Village Concierge (9/N) Actions Status …" at bounding box center [550, 546] width 1099 height 1092
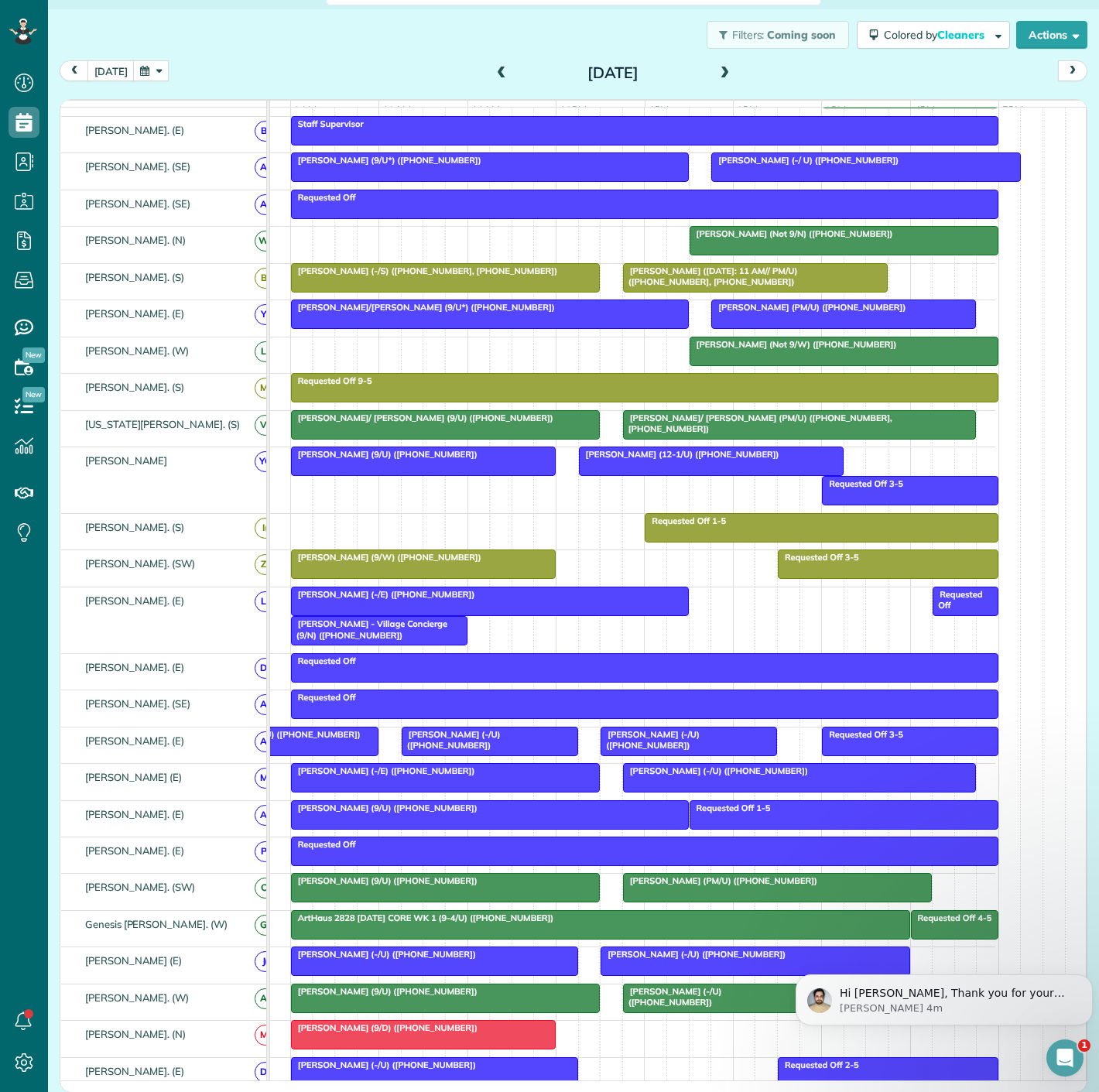
click at [388, 612] on div at bounding box center [490, 600] width 396 height 28
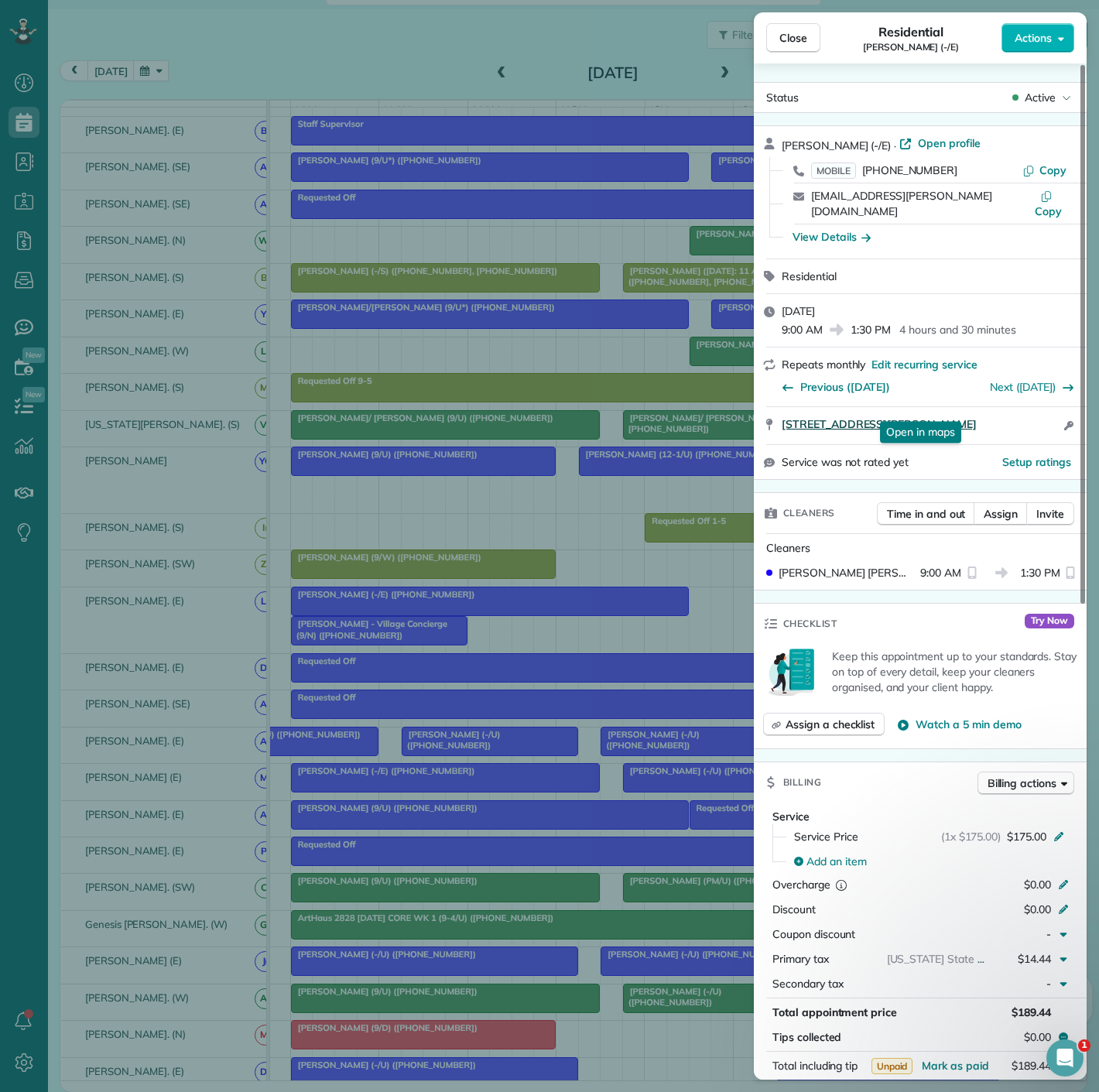
drag, startPoint x: 781, startPoint y: 421, endPoint x: 996, endPoint y: 414, distance: 215.1
click at [996, 414] on div "6036 Ellsworth Avenue Dallas TX 75206 Open in maps Open in maps Open access inf…" at bounding box center [920, 425] width 333 height 38
drag, startPoint x: 486, startPoint y: 726, endPoint x: 466, endPoint y: 660, distance: 69.0
click at [487, 726] on div "Close Residential Ricardo Hoz (-/E) Actions Status Active Ricardo Hoz (-/E) · O…" at bounding box center [550, 546] width 1099 height 1092
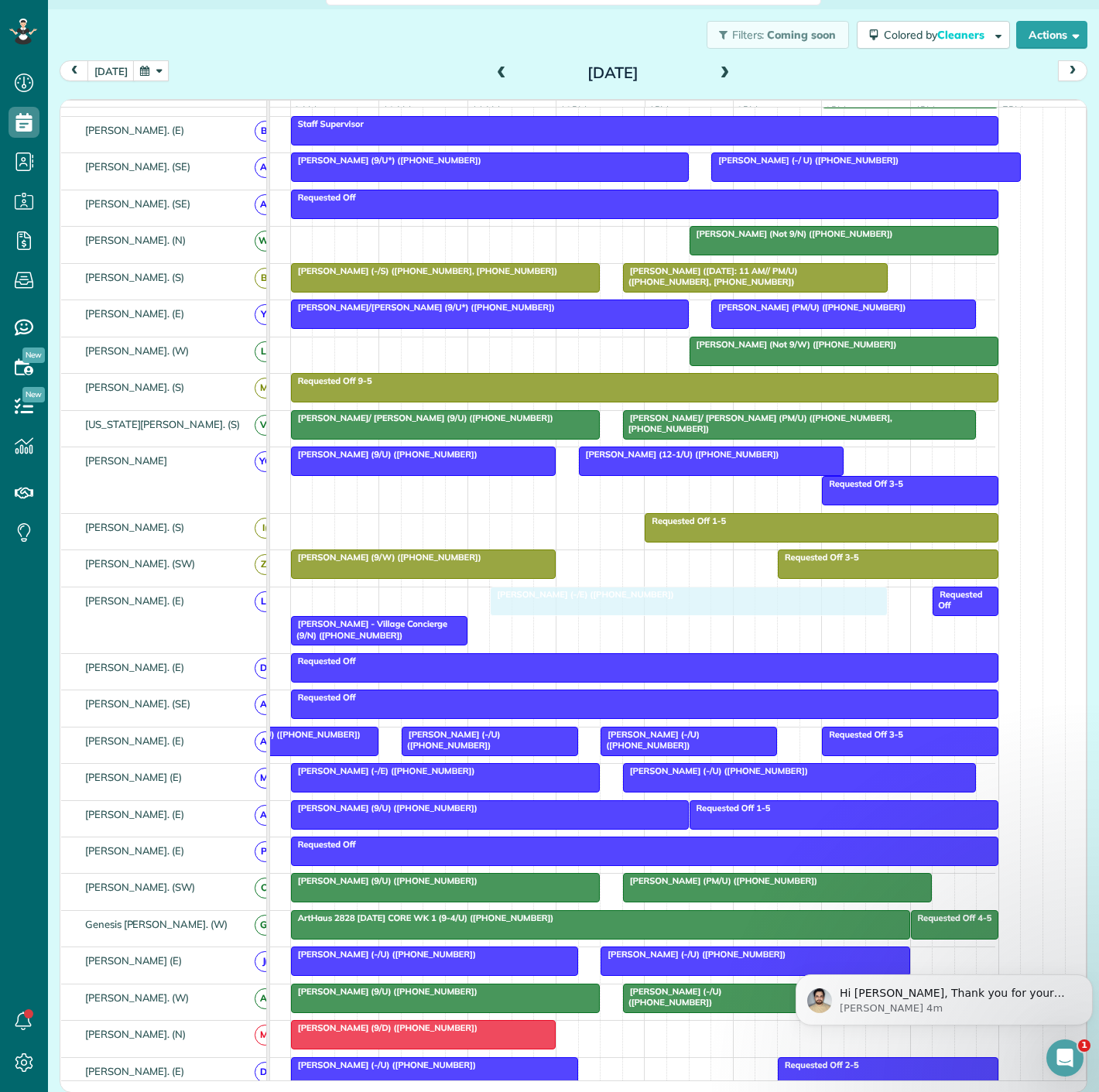
drag, startPoint x: 325, startPoint y: 604, endPoint x: 532, endPoint y: 609, distance: 207.1
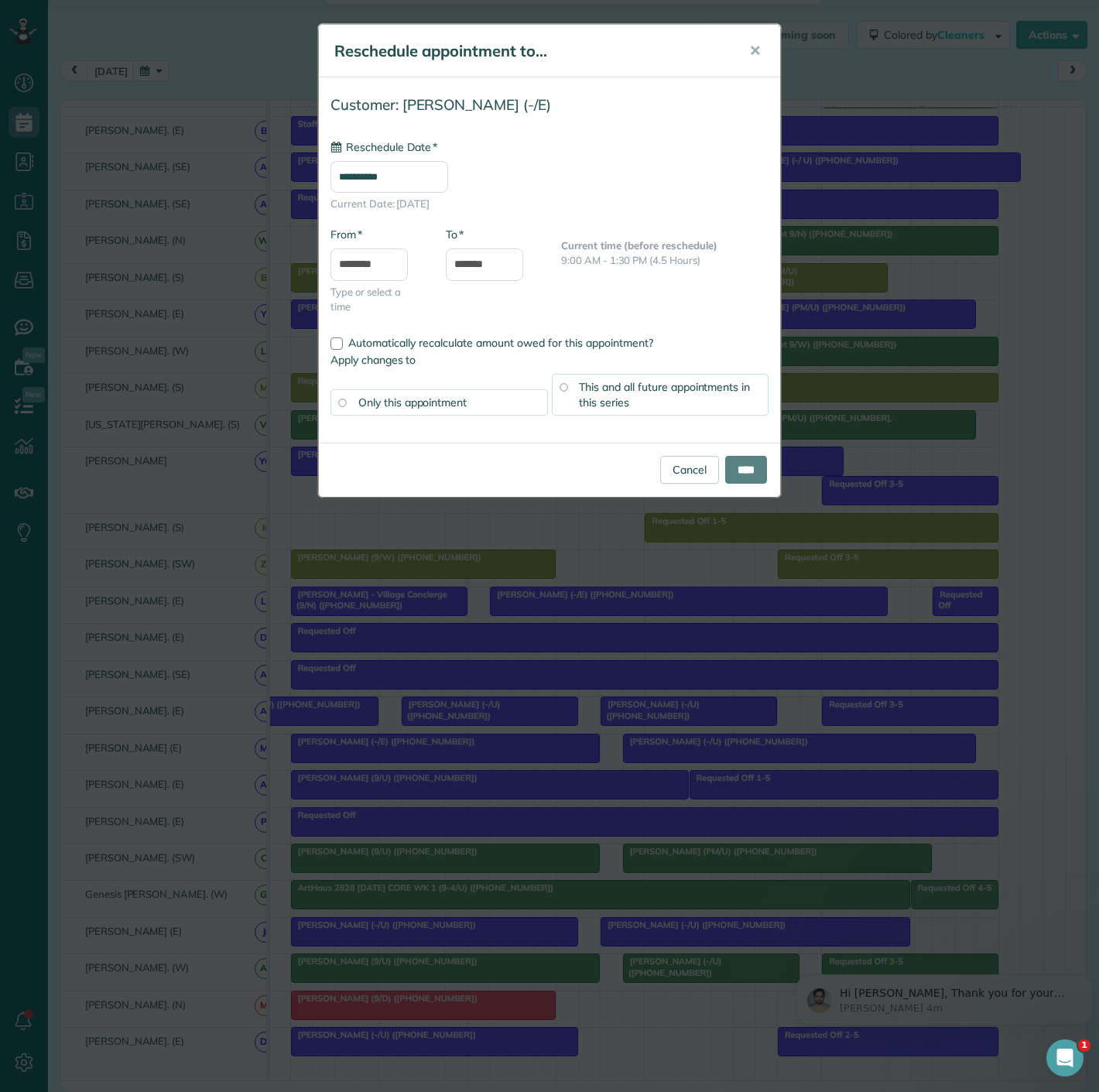
type input "**********"
click at [740, 478] on input "****" at bounding box center [745, 469] width 41 height 28
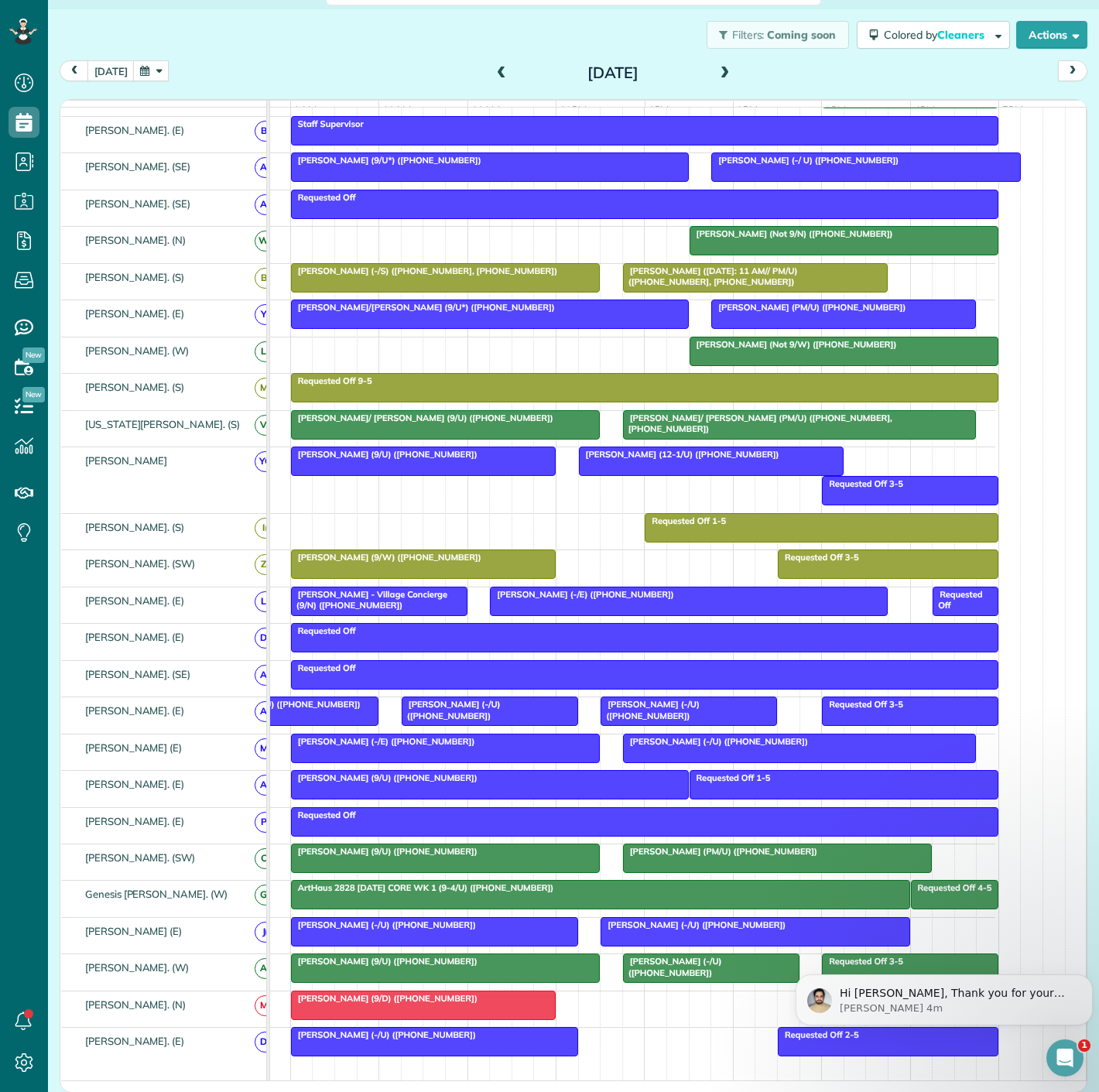
scroll to position [387, 68]
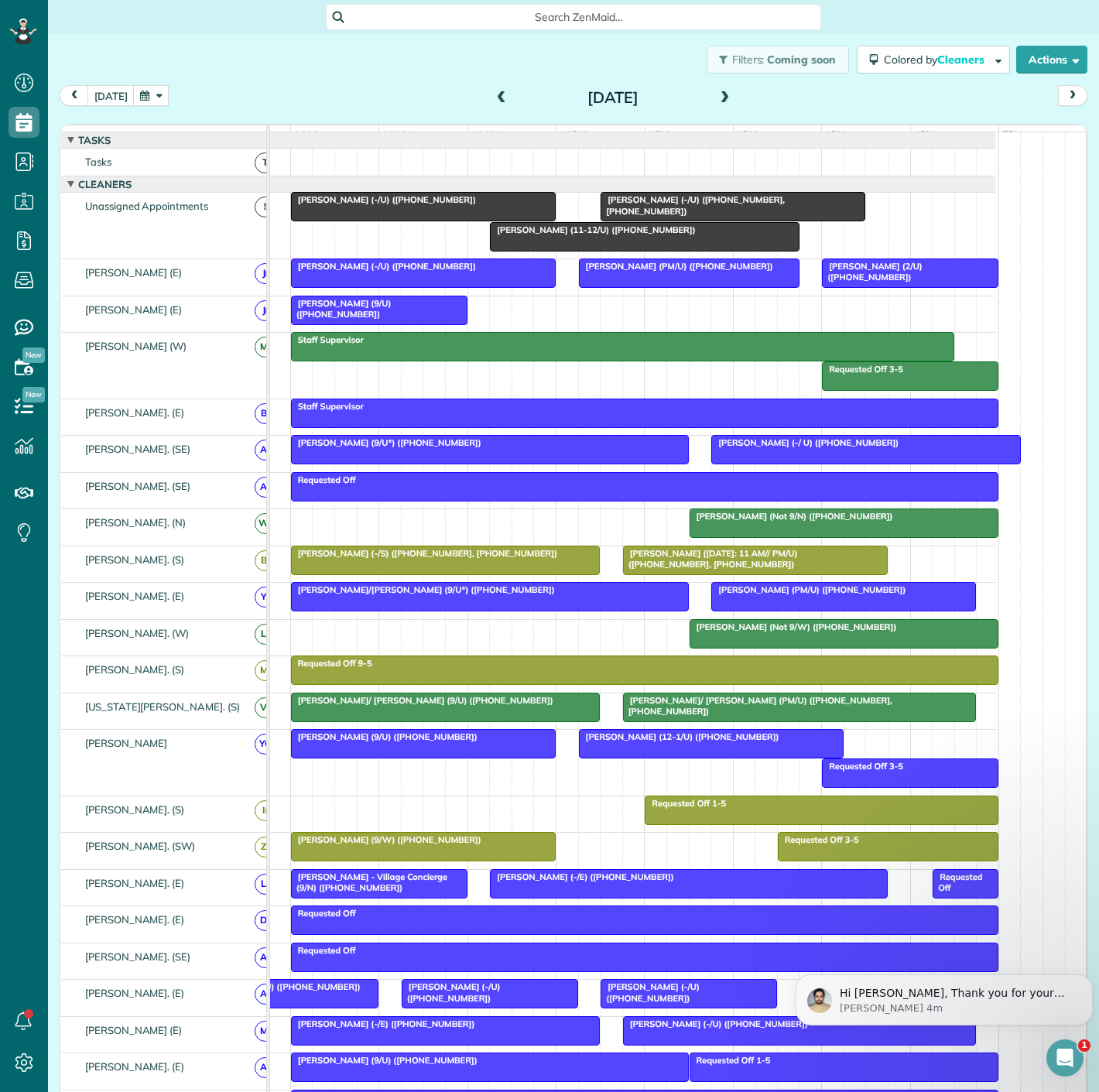
click at [621, 235] on span "Cynthia Stopani (11-12/U) (+16269459100)" at bounding box center [592, 229] width 206 height 11
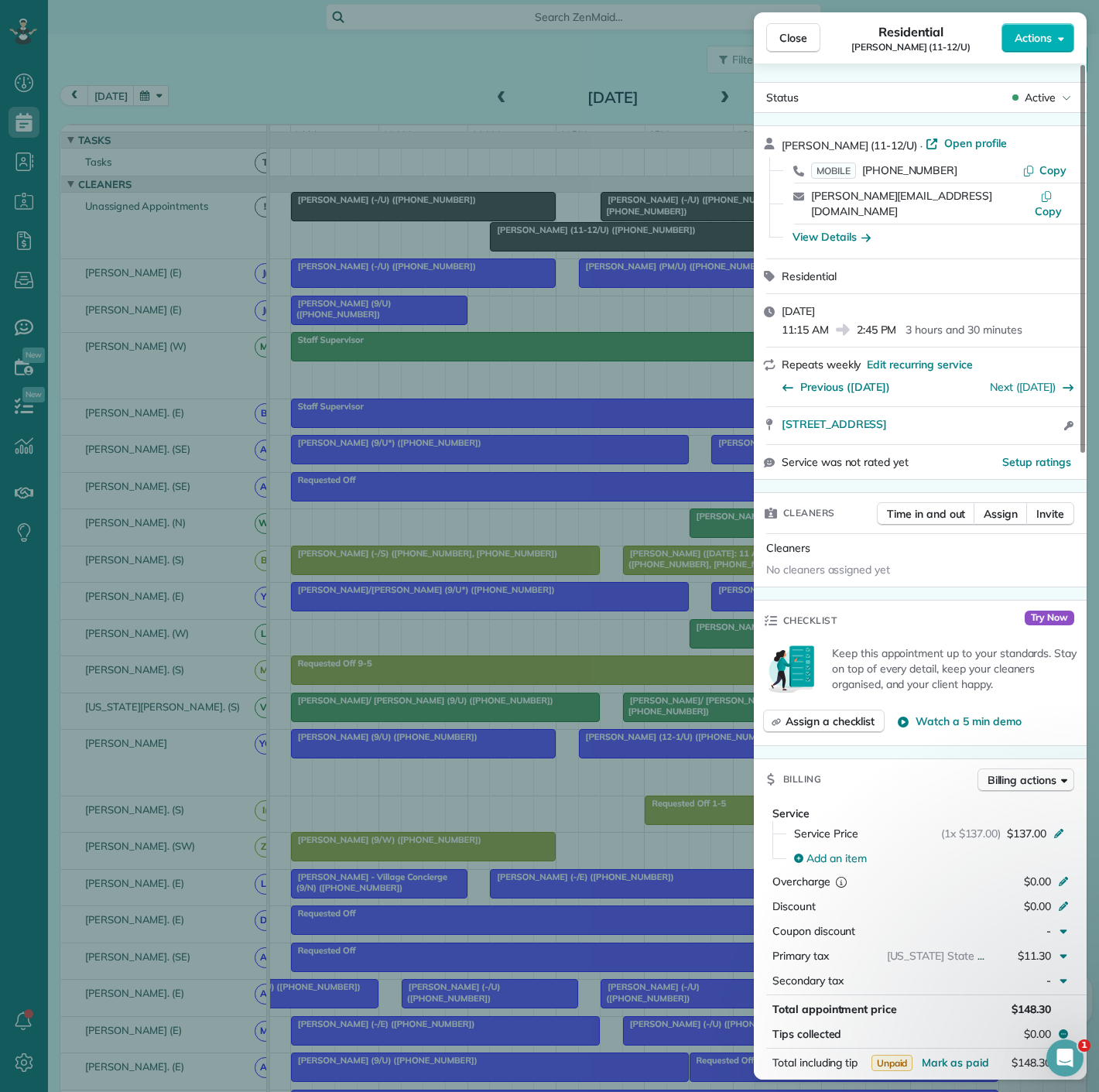
click at [513, 255] on div "Close Residential Cynthia Stopani (11-12/U) Actions Status Active Cynthia Stopa…" at bounding box center [550, 546] width 1099 height 1092
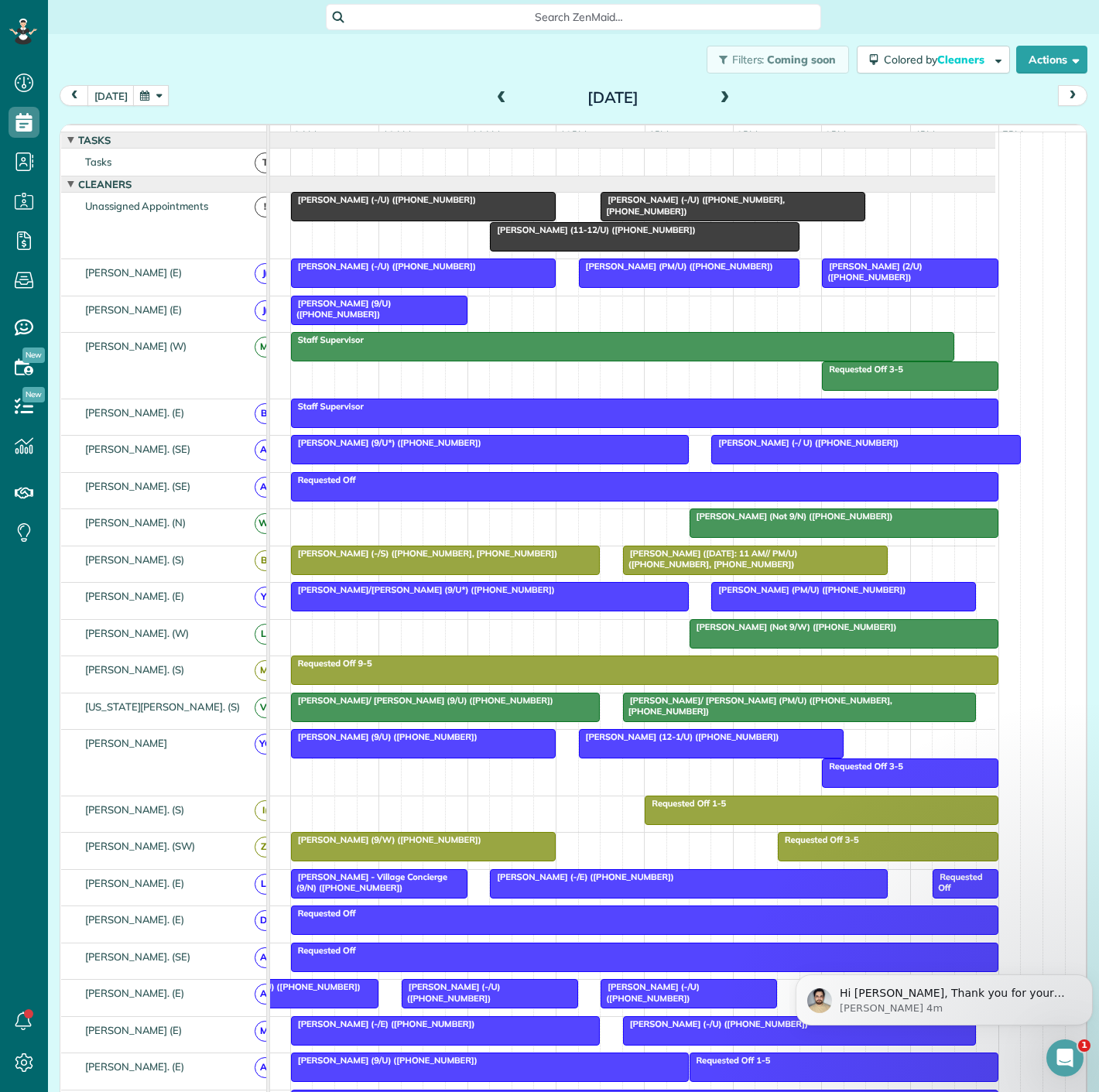
click at [661, 209] on span "Stephen Howard (-/U) (+13147695929, +19194520343)" at bounding box center [692, 205] width 185 height 21
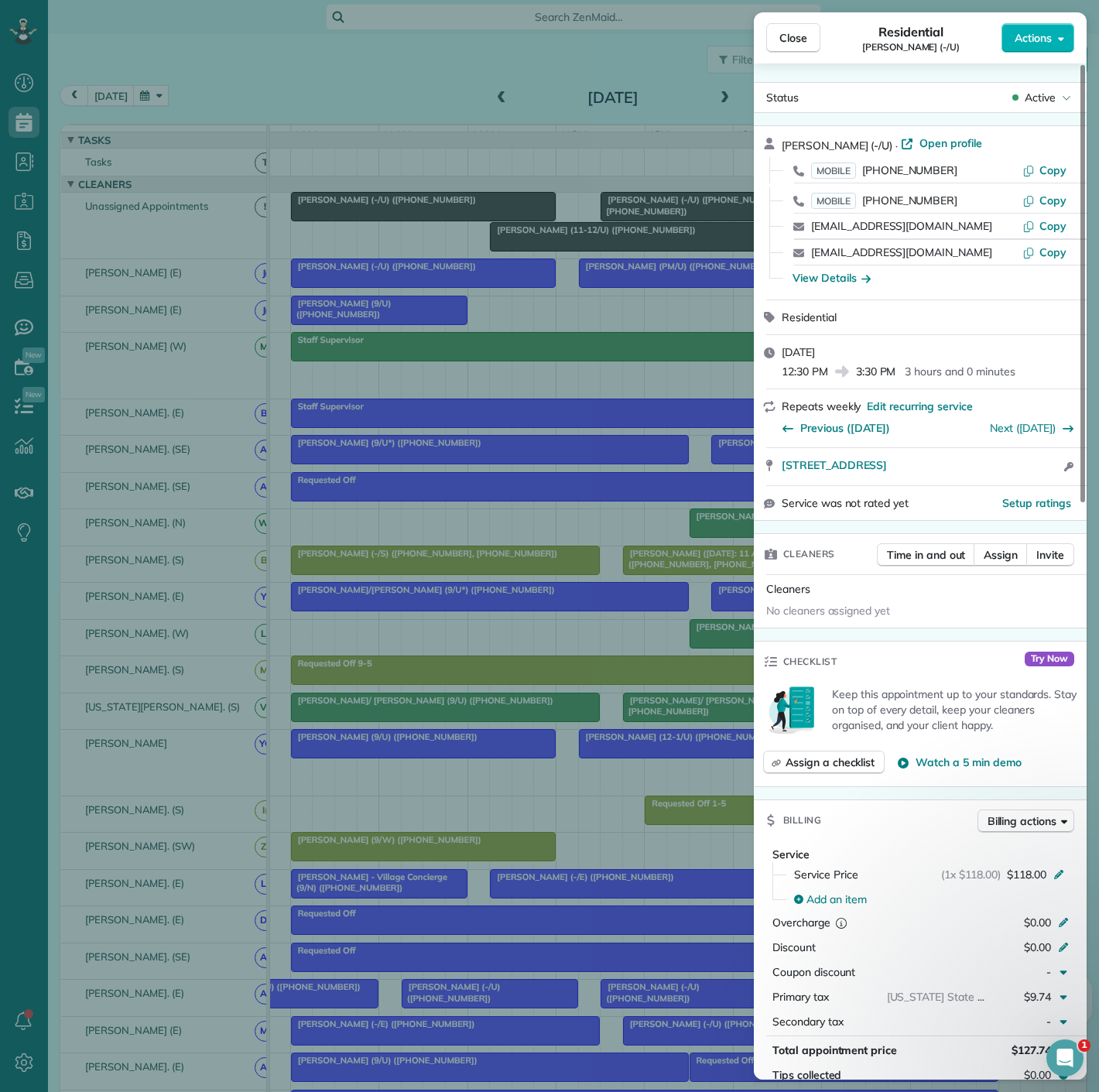
click at [661, 209] on div "Close Residential Stephen Howard (-/U) Actions Status Active Stephen Howard (-/…" at bounding box center [550, 546] width 1099 height 1092
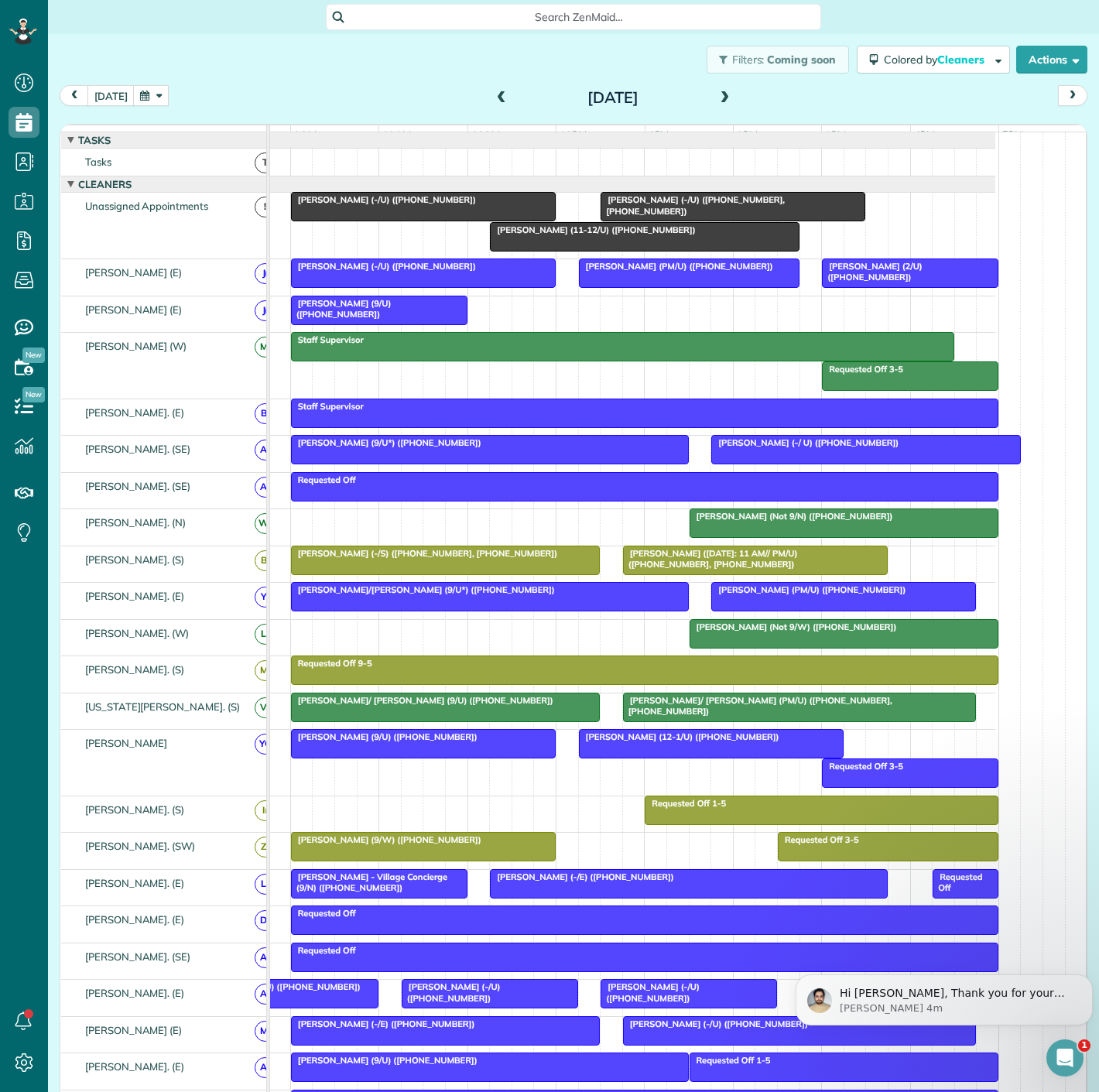
click at [458, 218] on div at bounding box center [423, 206] width 263 height 28
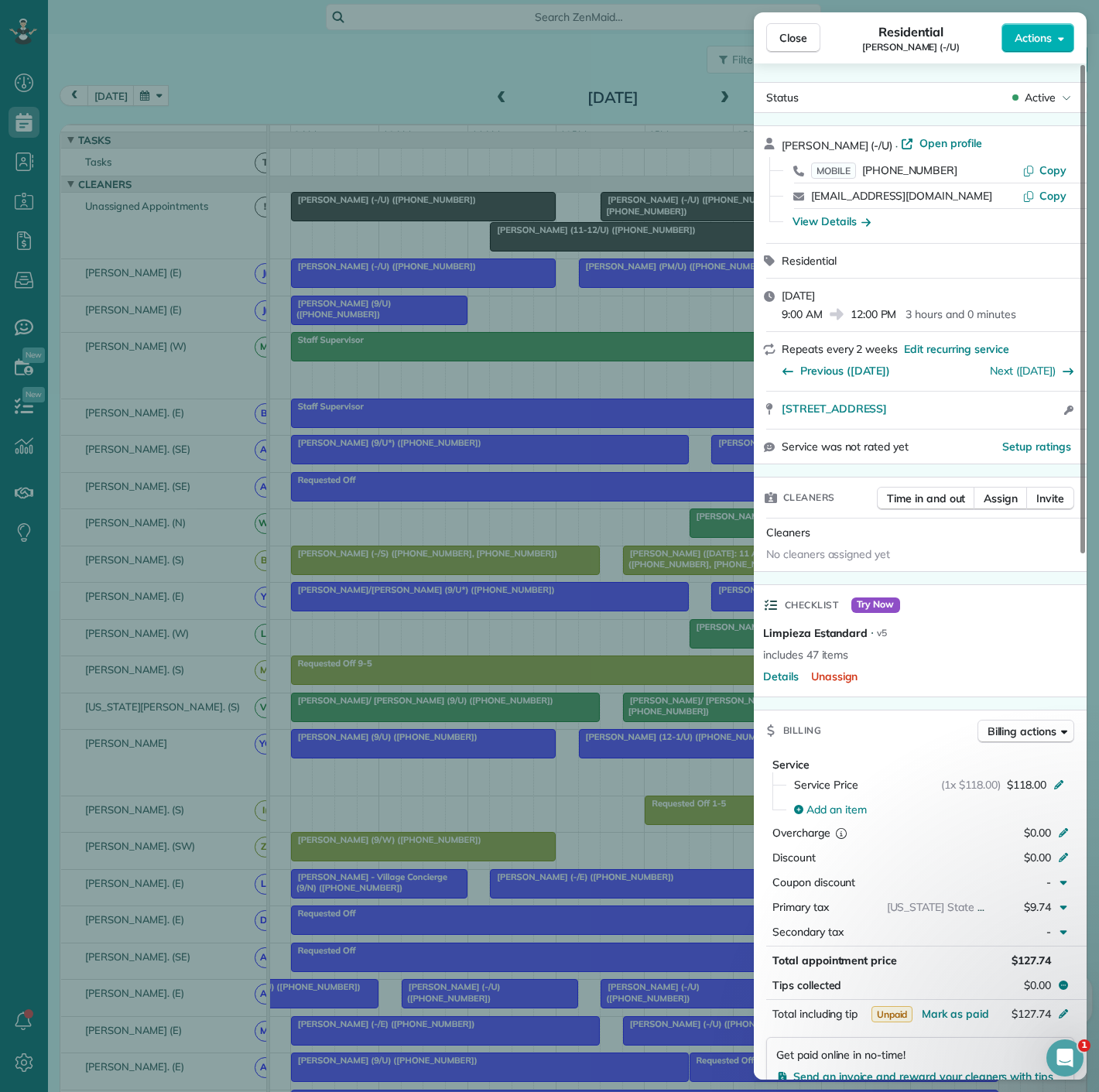
click at [458, 218] on div "Close Residential Dan Bartel (-/U) Actions Status Active Dan Bartel (-/U) · Ope…" at bounding box center [550, 546] width 1099 height 1092
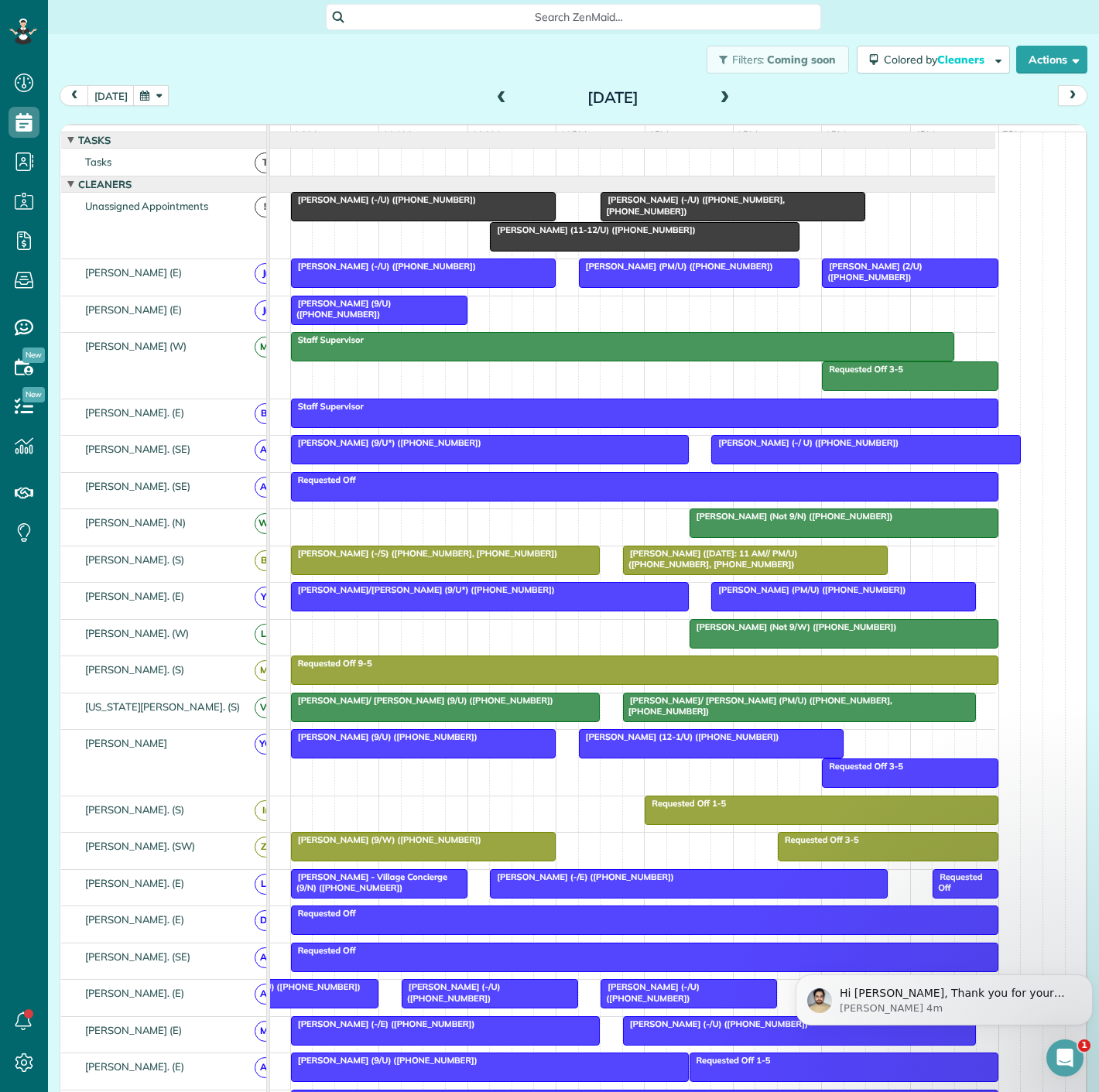
click at [363, 321] on div at bounding box center [379, 310] width 174 height 28
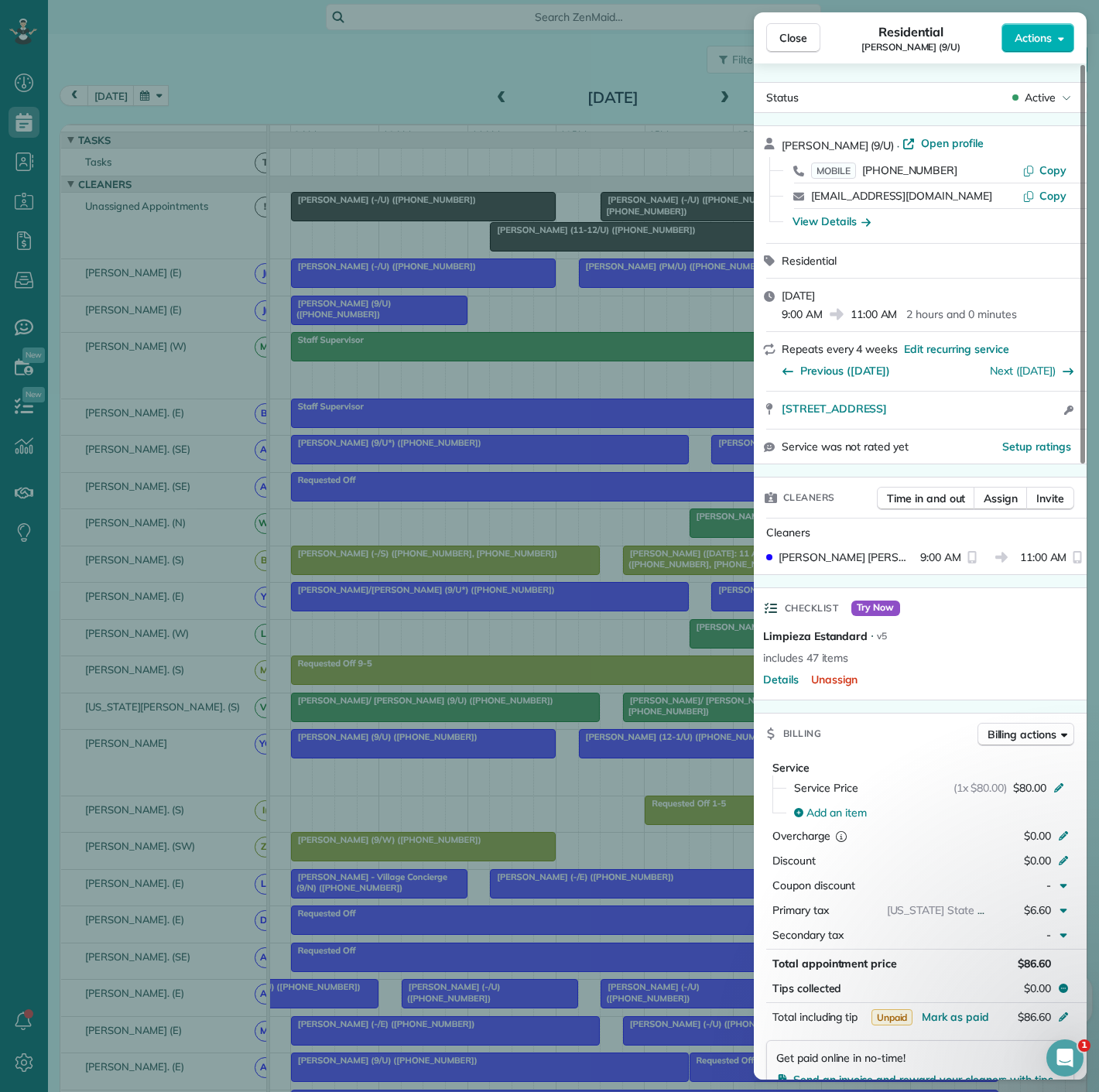
click at [363, 209] on div "Close Residential Ryan Sheehy (9/U) Actions Status Active Ryan Sheehy (9/U) · O…" at bounding box center [550, 546] width 1099 height 1092
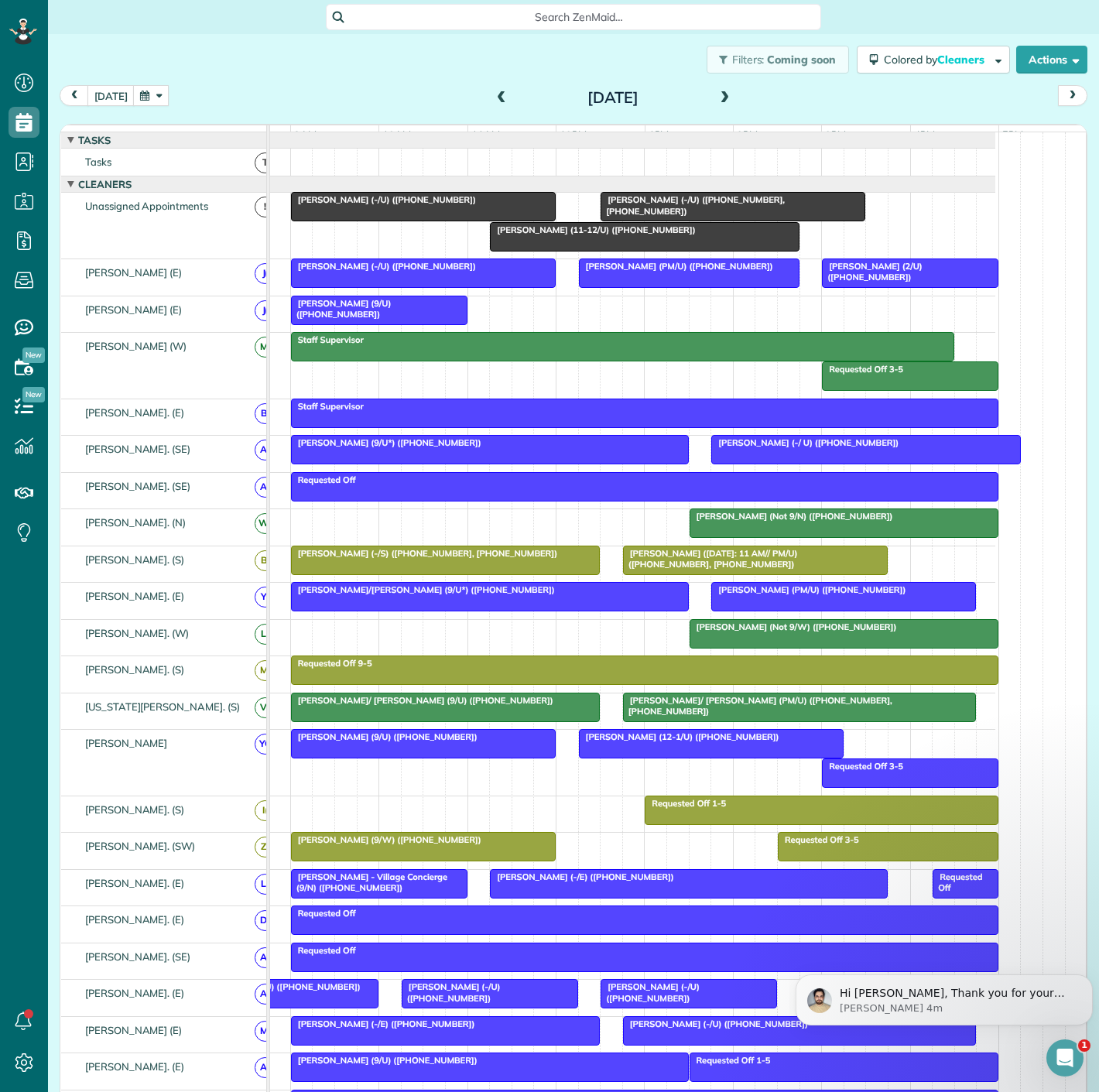
click at [363, 205] on span "Dan Bartel (-/U) (+16823872189)" at bounding box center [384, 200] width 187 height 11
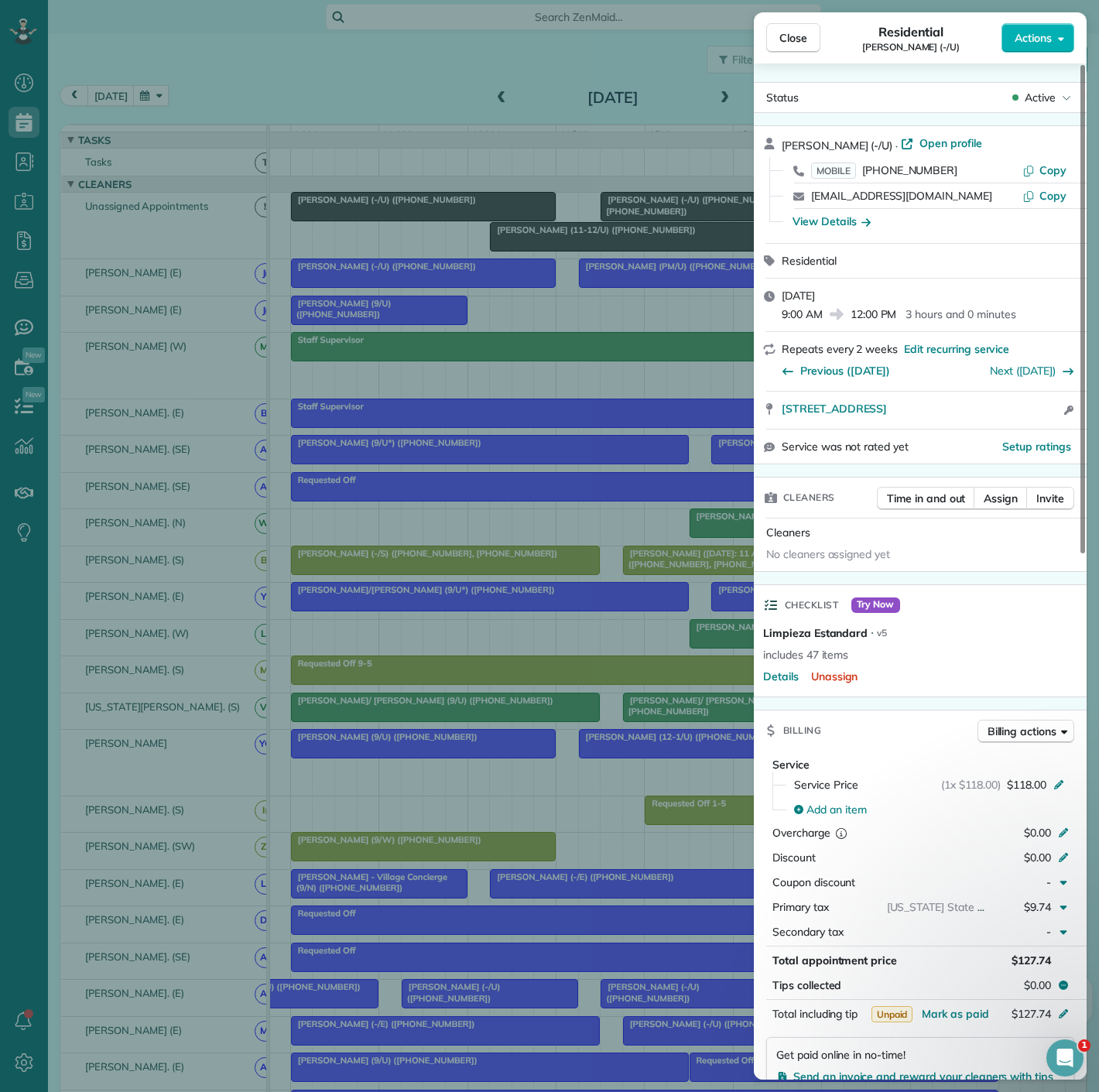
click at [363, 209] on div "Close Residential Dan Bartel (-/U) Actions Status Active Dan Bartel (-/U) · Ope…" at bounding box center [550, 546] width 1099 height 1092
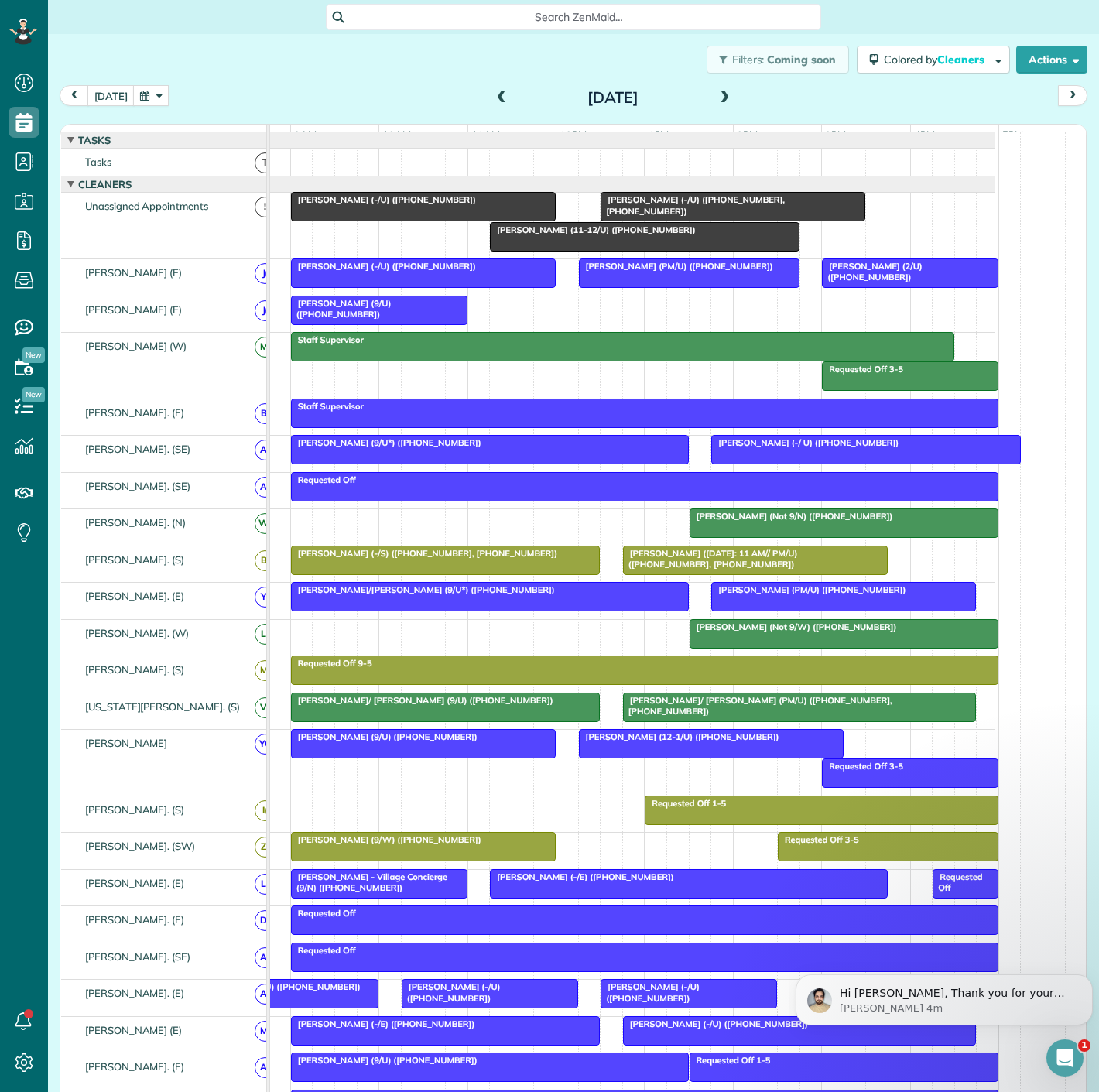
click at [660, 214] on span "Stephen Howard (-/U) (+13147695929, +19194520343)" at bounding box center [692, 205] width 185 height 21
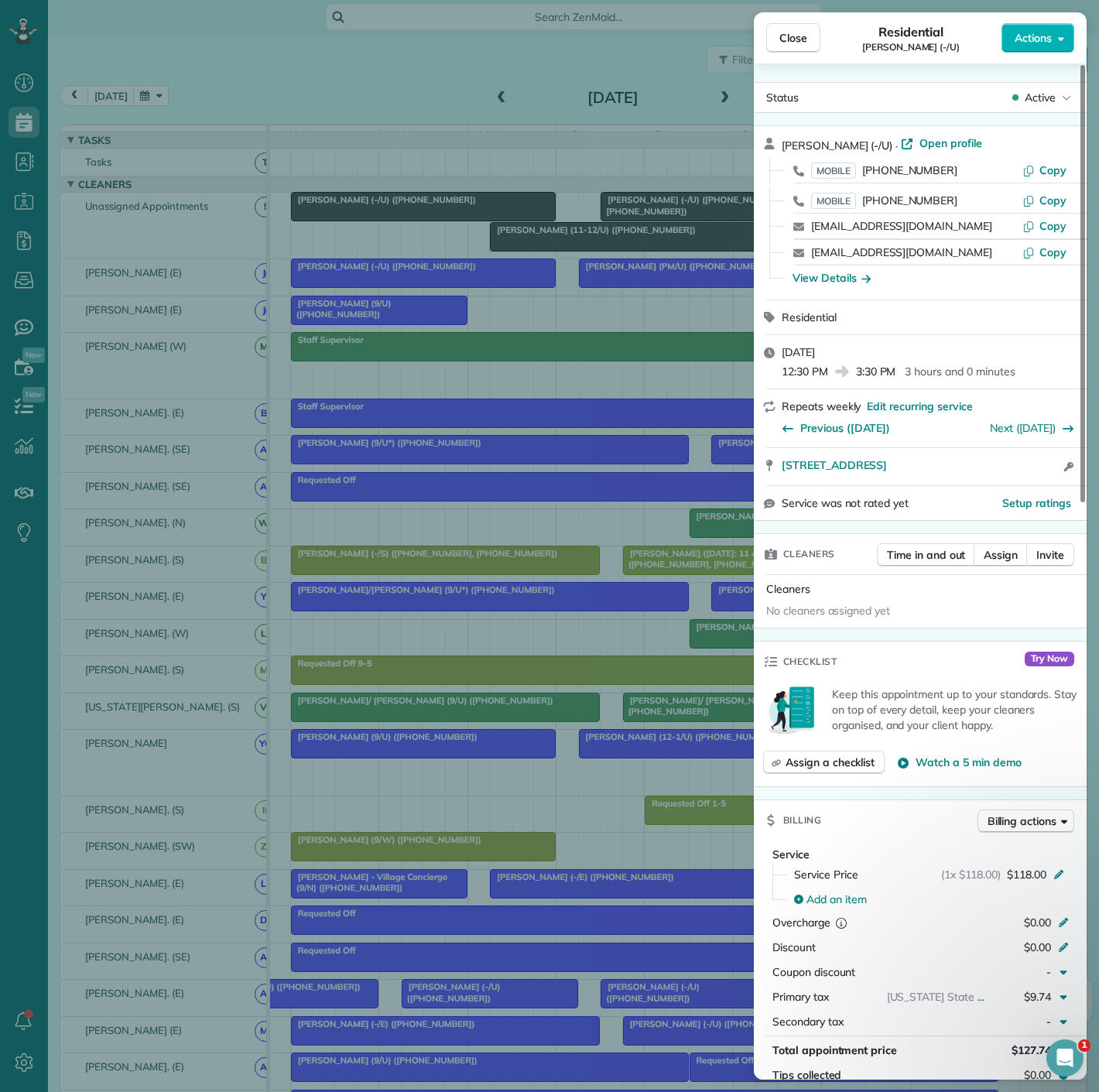
click at [659, 214] on div "Close Residential Stephen Howard (-/U) Actions Status Active Stephen Howard (-/…" at bounding box center [550, 546] width 1099 height 1092
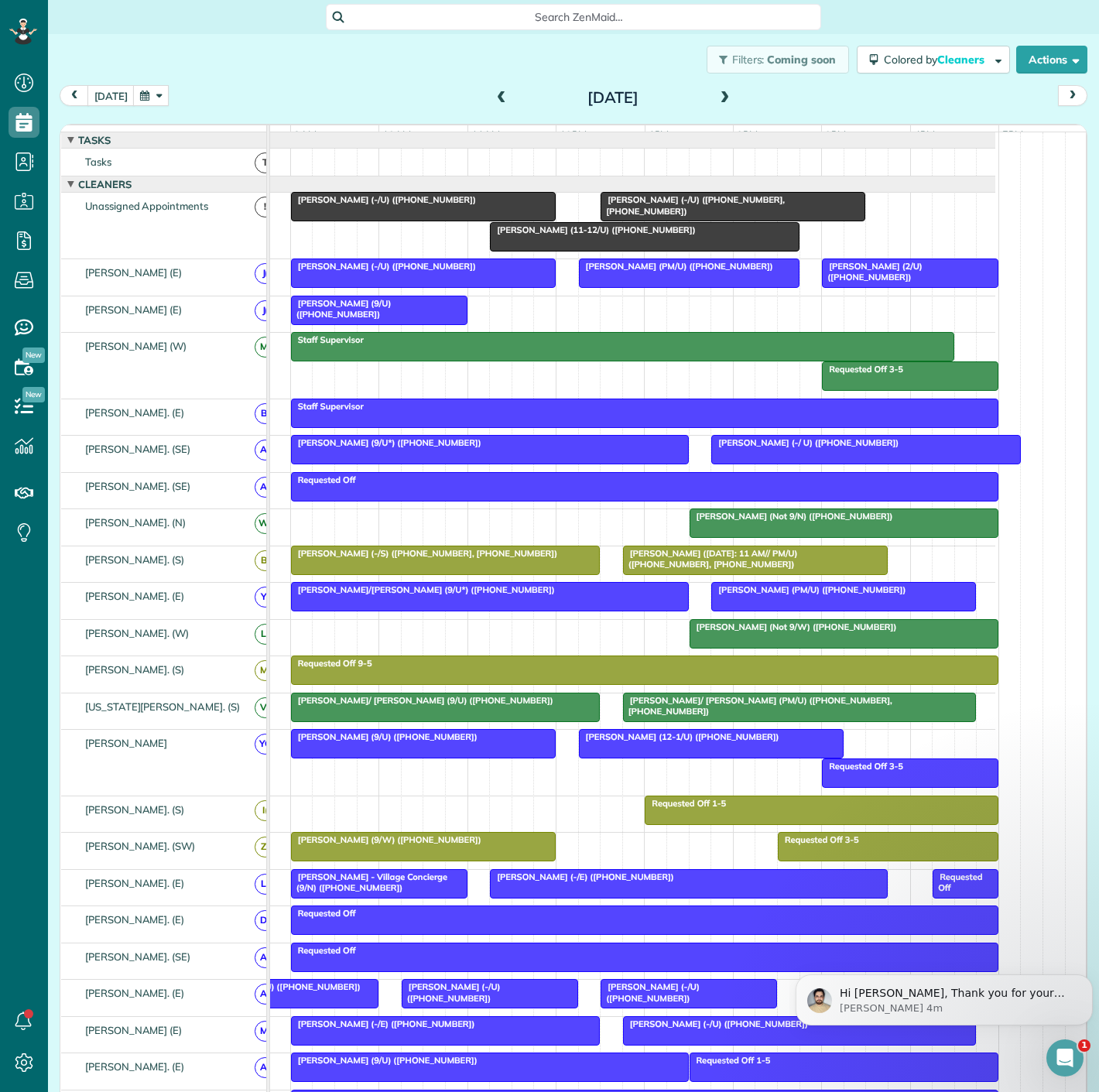
click at [391, 317] on span "Ryan Sheehy (9/U) (+16784283898)" at bounding box center [340, 308] width 101 height 21
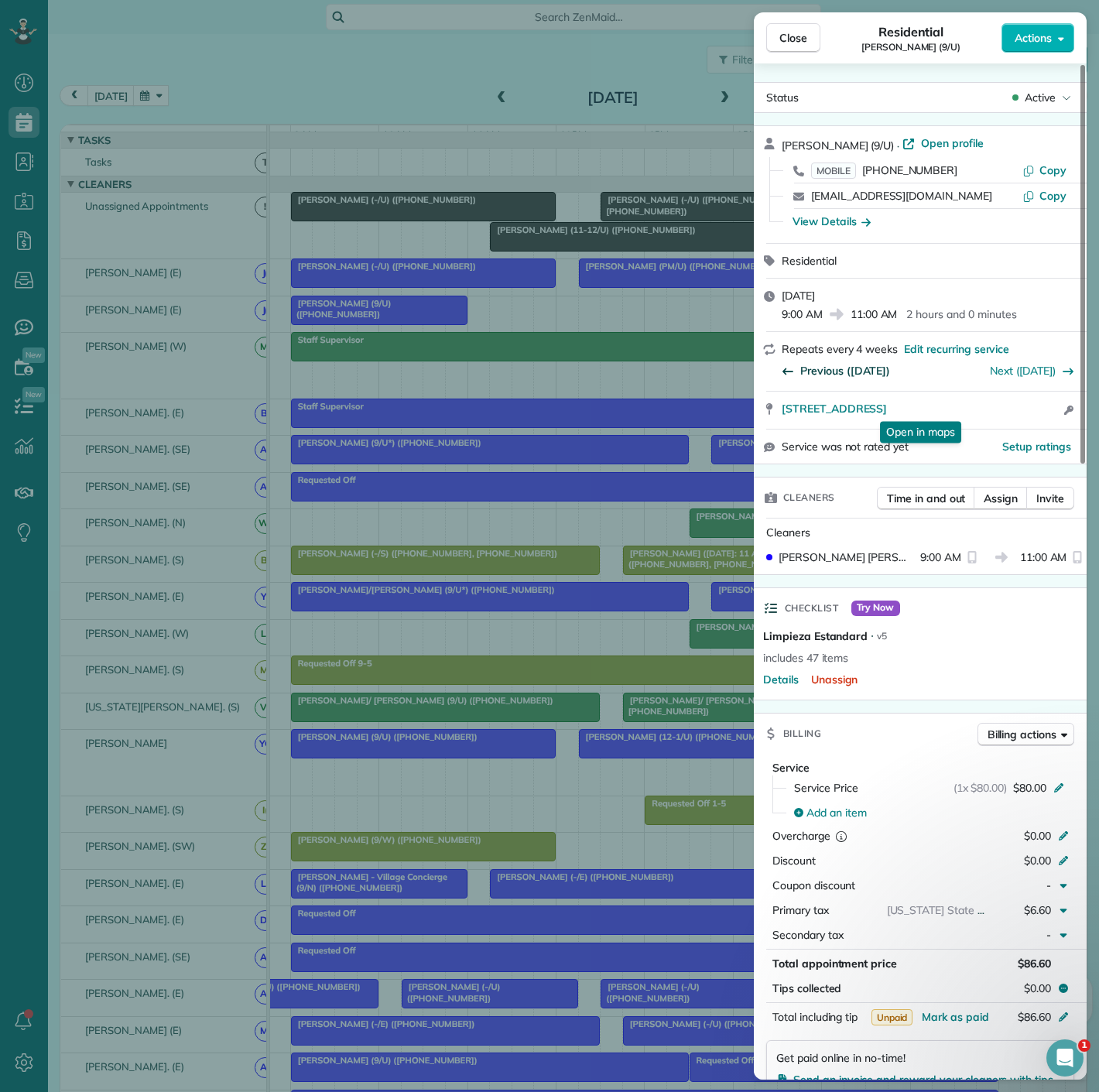
drag, startPoint x: 775, startPoint y: 415, endPoint x: 820, endPoint y: 377, distance: 58.9
click at [1035, 409] on div "5619 Belmont Avenue 1150 Dallas TX 75206 Open in maps Open in maps Open access …" at bounding box center [920, 410] width 333 height 38
click at [445, 209] on div "Close Residential Ryan Sheehy (9/U) Actions Status Active Ryan Sheehy (9/U) · O…" at bounding box center [550, 546] width 1099 height 1092
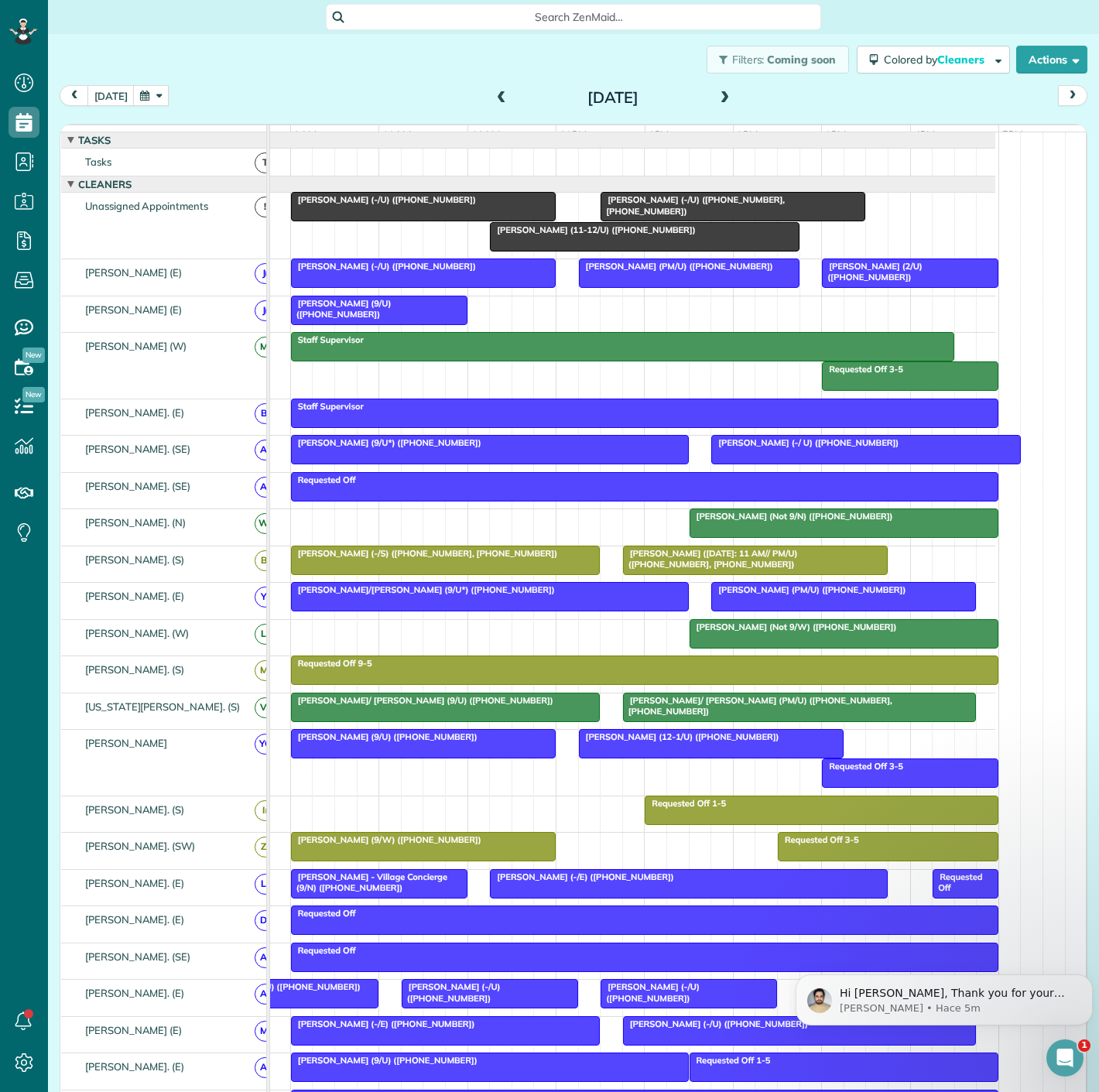
click at [444, 205] on div "Dan Bartel (-/U) (+16823872189)" at bounding box center [423, 200] width 255 height 11
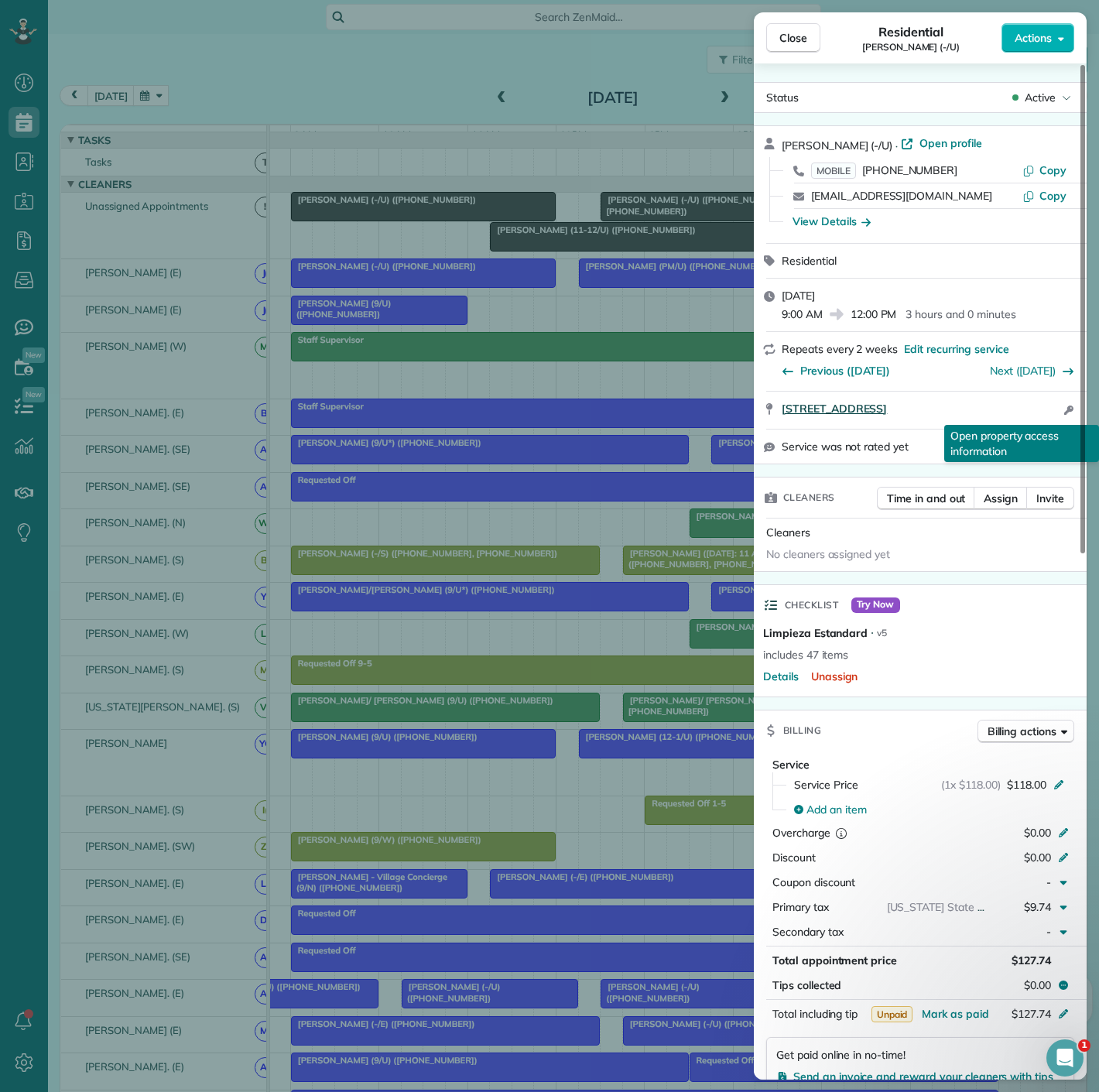
drag, startPoint x: 776, startPoint y: 411, endPoint x: 1043, endPoint y: 409, distance: 267.0
click at [1043, 409] on div "2215 Cedar Springs Rd Apt 1212 Dallas TX 75201 Open access information Open pro…" at bounding box center [920, 410] width 333 height 38
drag, startPoint x: 609, startPoint y: 240, endPoint x: 611, endPoint y: 223, distance: 17.1
click at [609, 240] on div "Close Residential Dan Bartel (-/U) Actions Status Active Dan Bartel (-/U) · Ope…" at bounding box center [550, 546] width 1099 height 1092
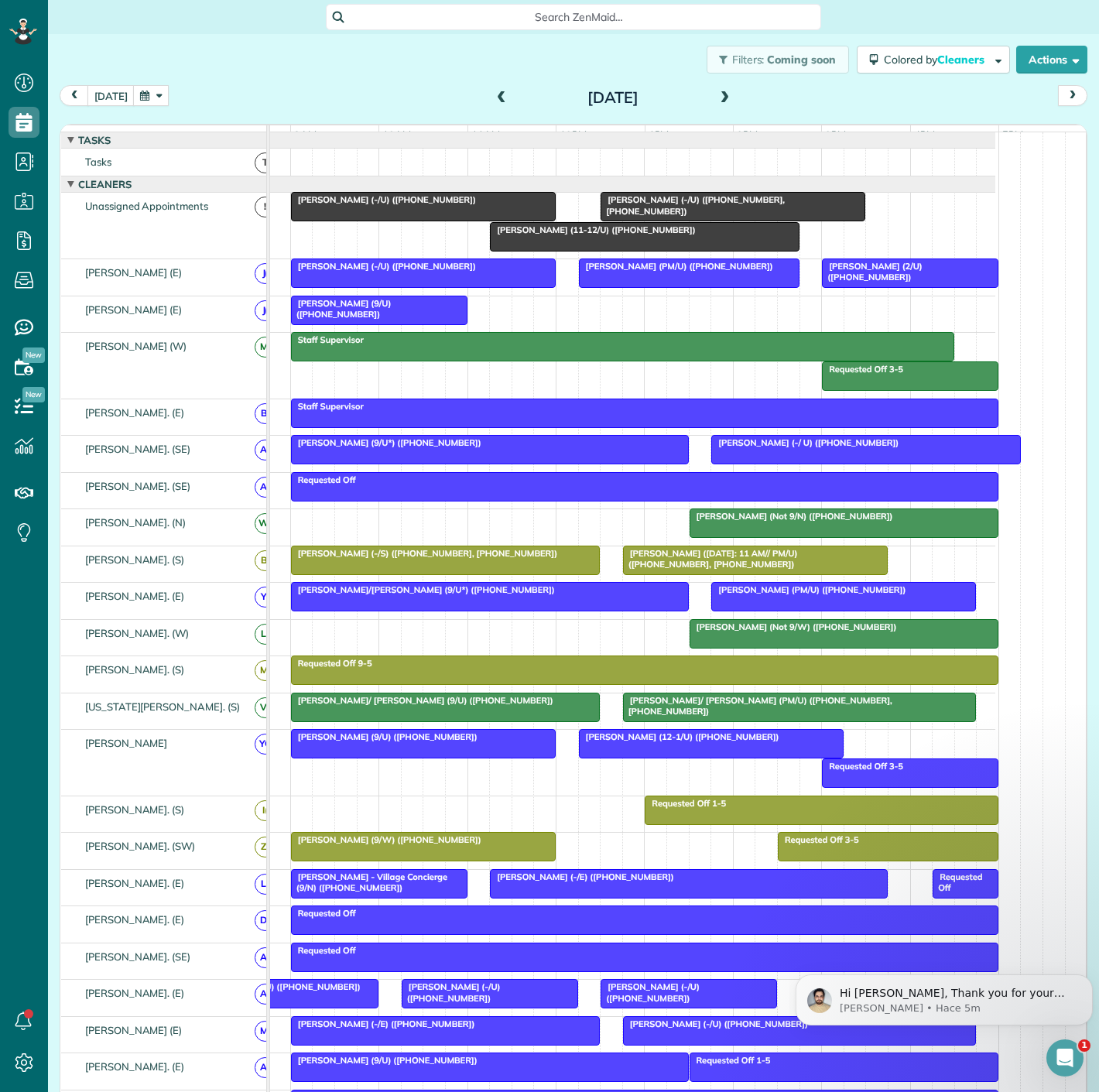
click at [638, 218] on div at bounding box center [733, 206] width 263 height 28
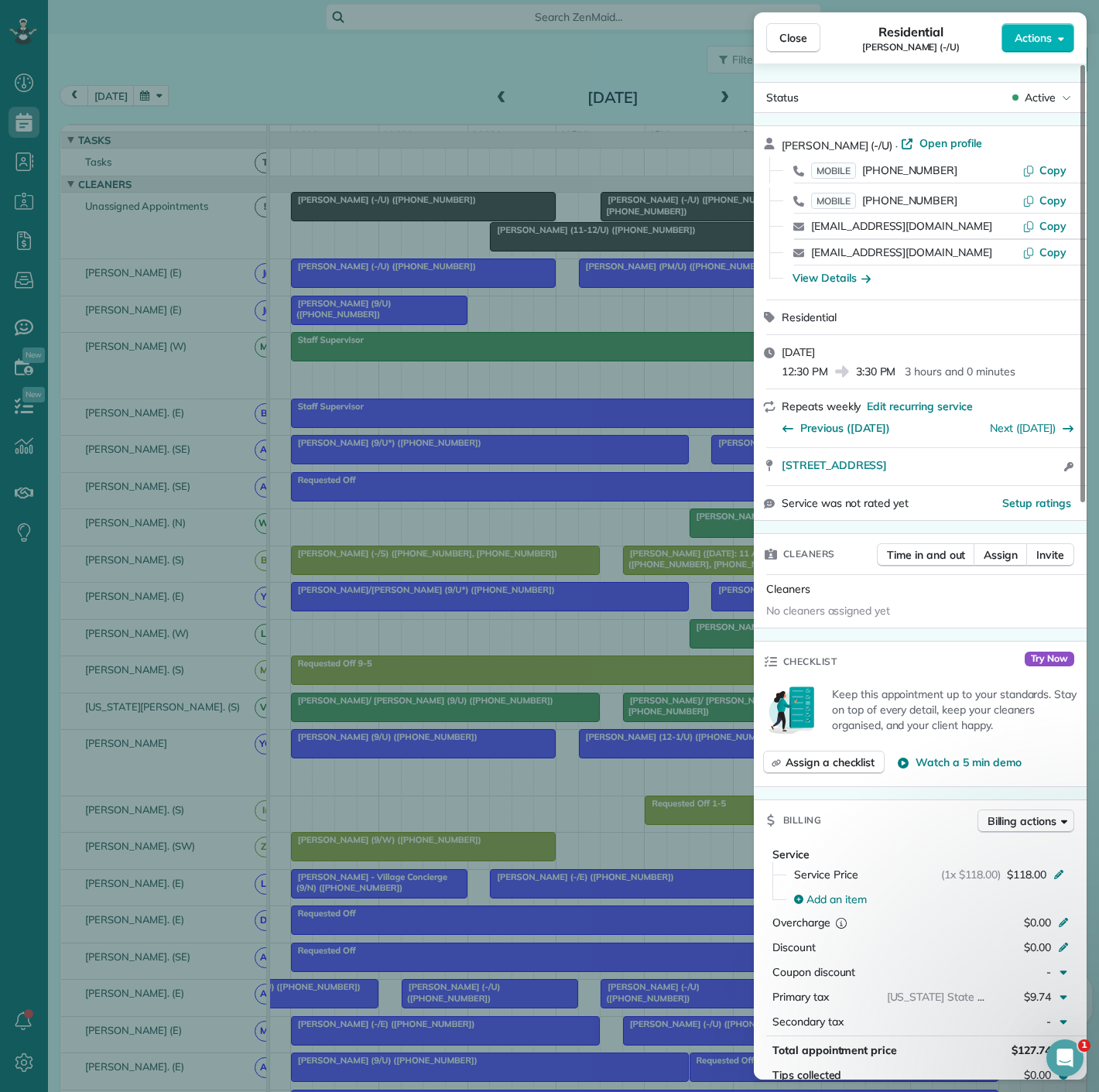
click at [572, 307] on div "Close Residential Stephen Howard (-/U) Actions Status Active Stephen Howard (-/…" at bounding box center [550, 546] width 1099 height 1092
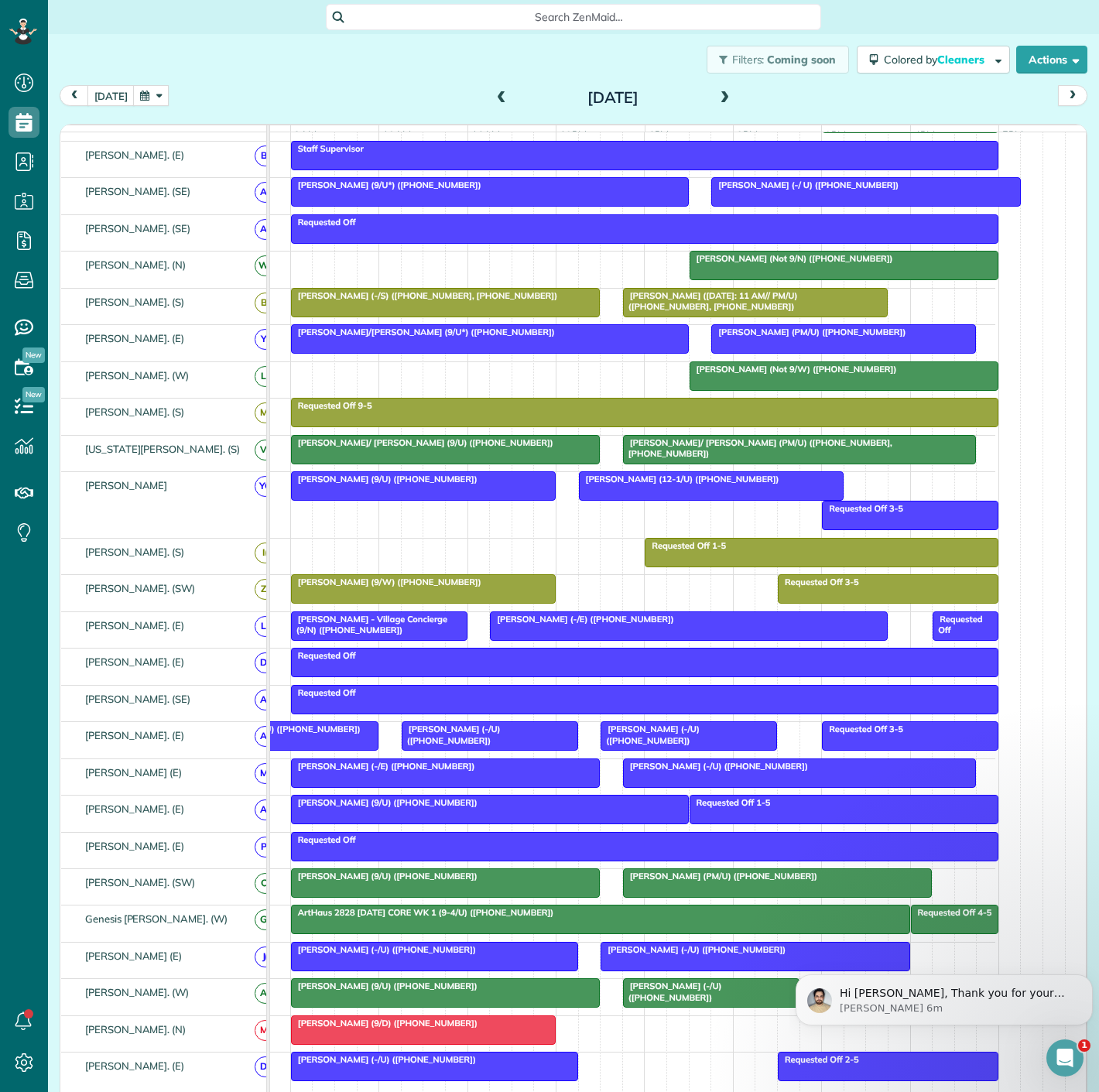
scroll to position [474, 0]
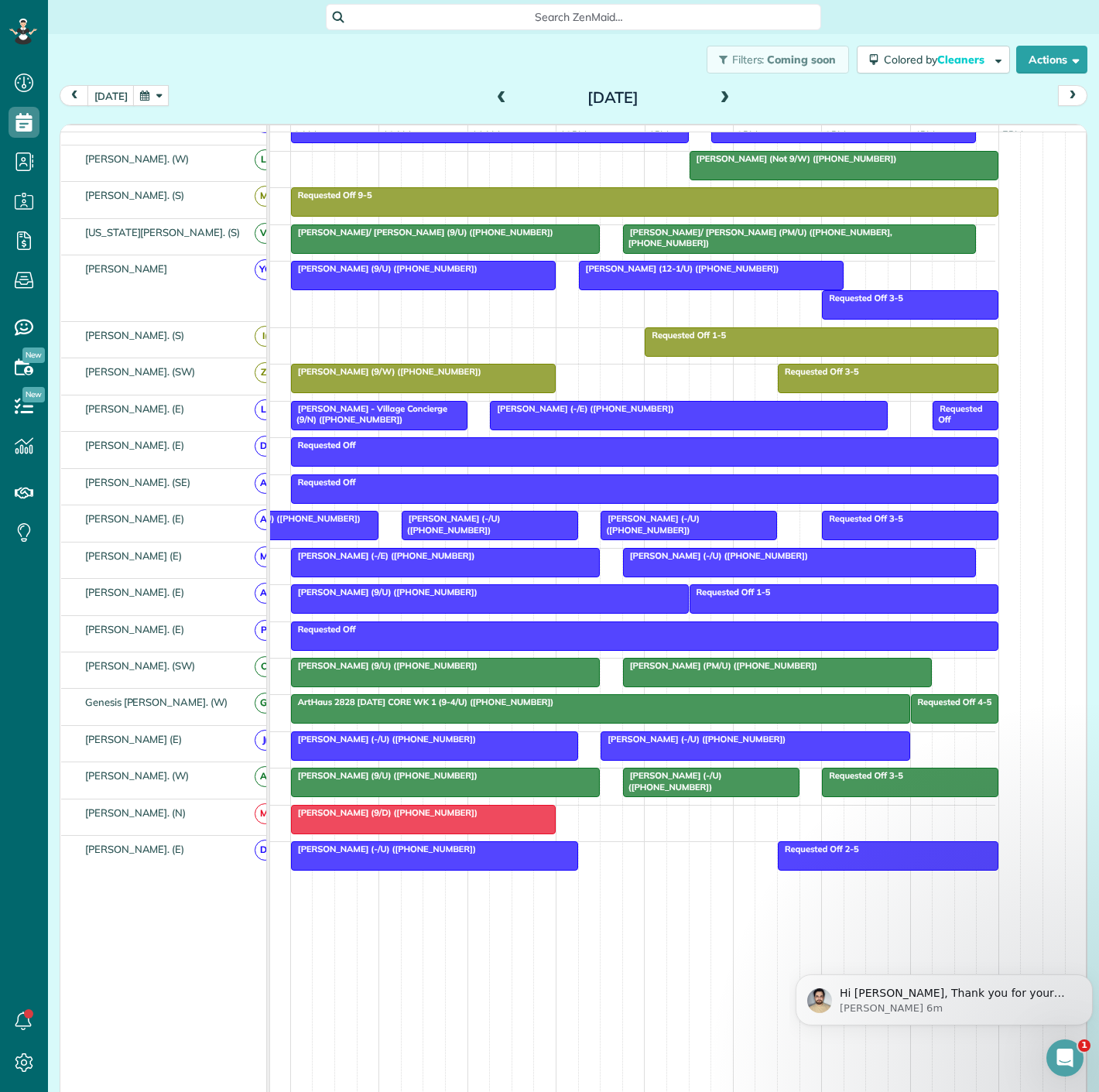
click at [470, 851] on div "Reed Williams (-/U) (+18137674227)" at bounding box center [435, 848] width 278 height 11
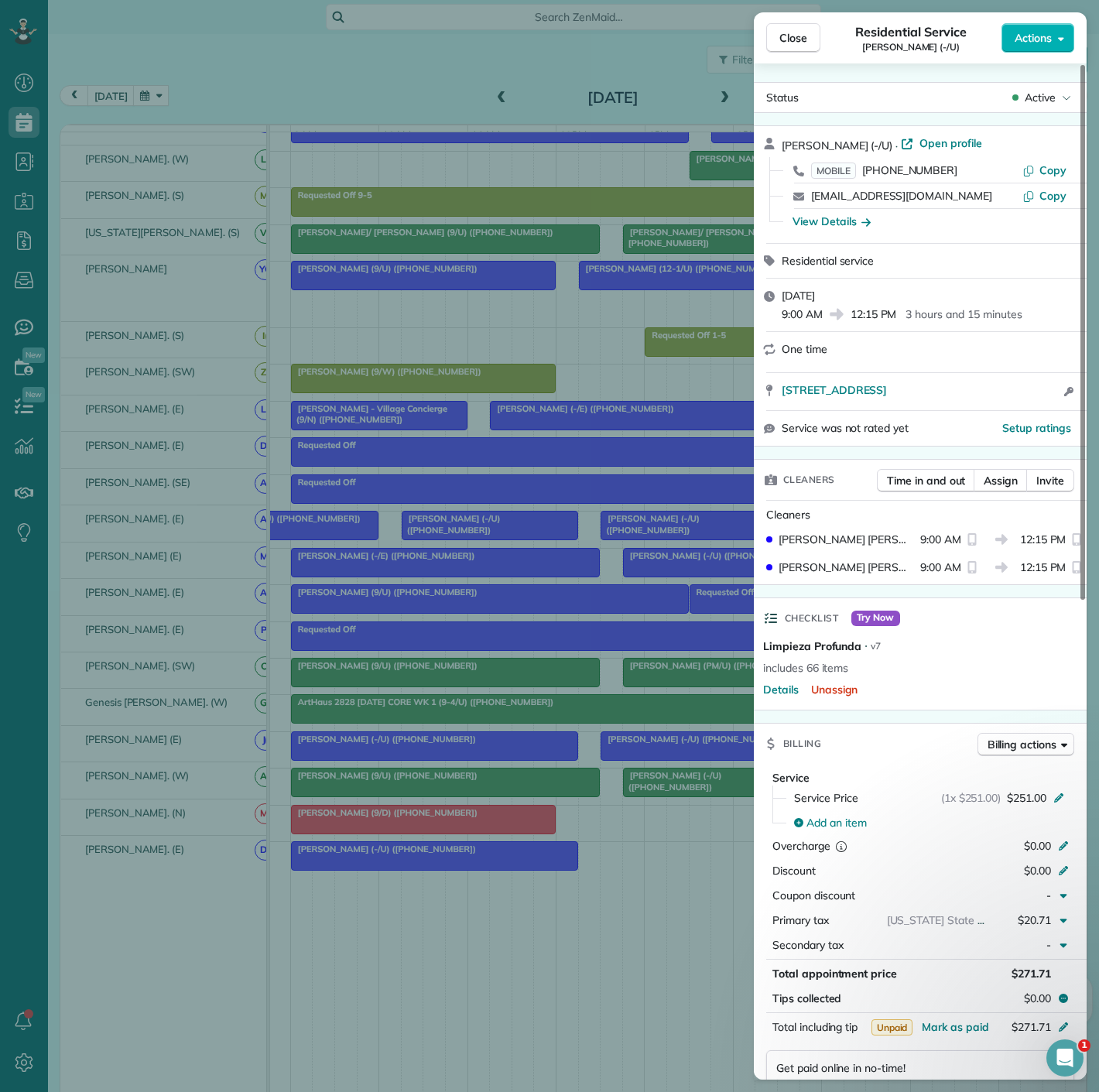
click at [470, 851] on div "Close Residential Service Reed Williams (-/U) Actions Status Active Reed Willia…" at bounding box center [550, 546] width 1099 height 1092
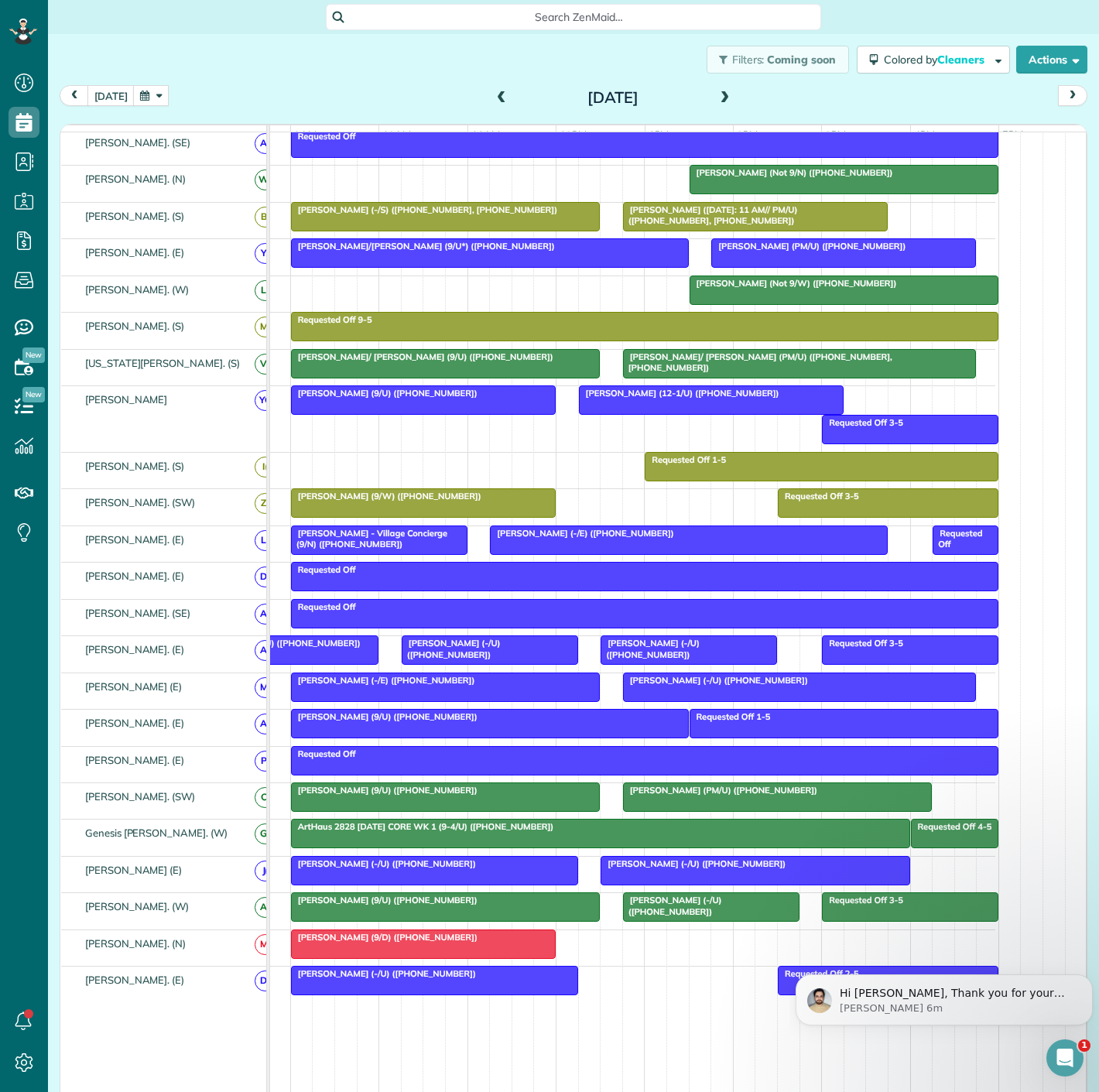
scroll to position [430, 0]
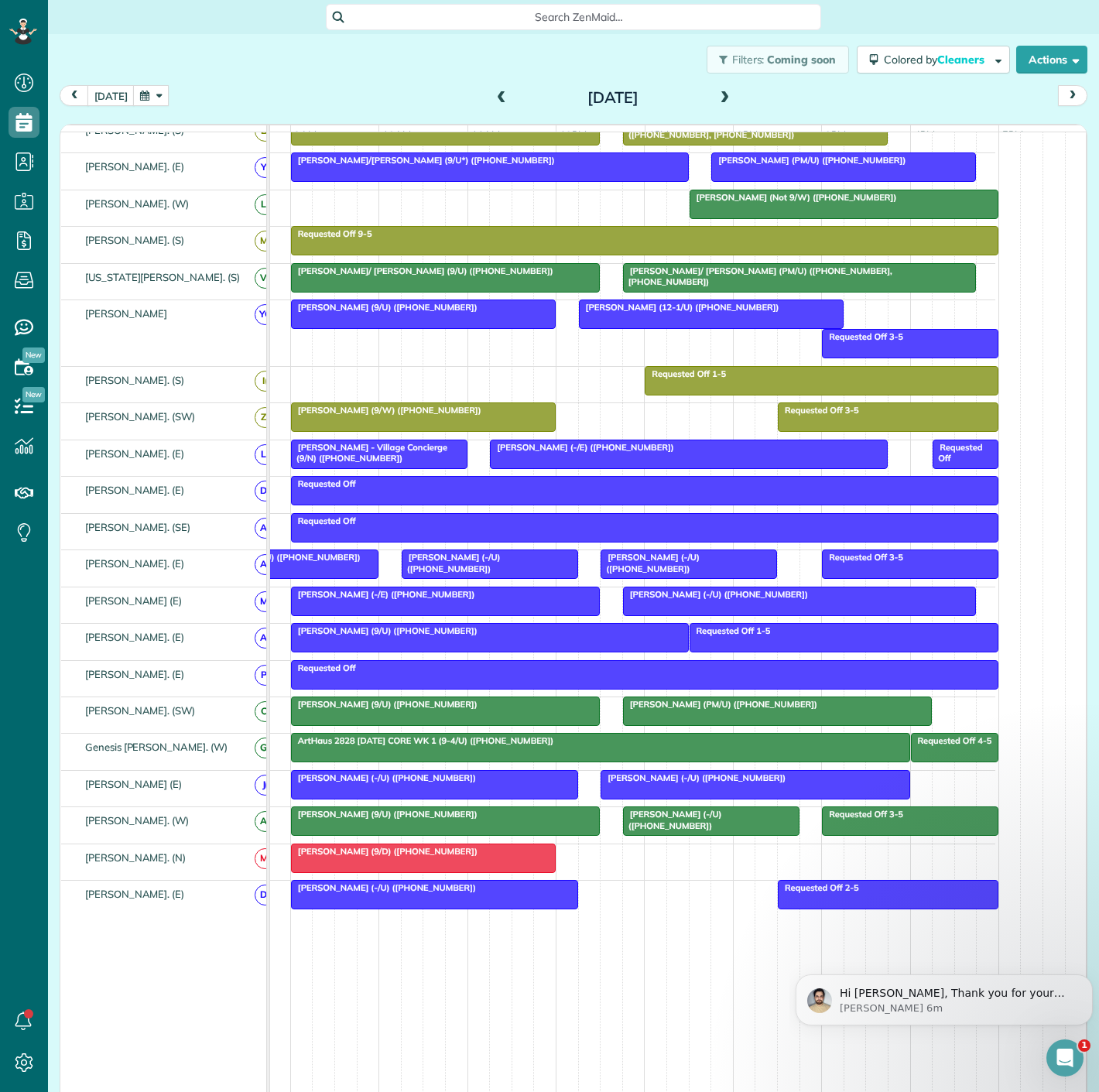
click at [359, 863] on div at bounding box center [423, 858] width 263 height 28
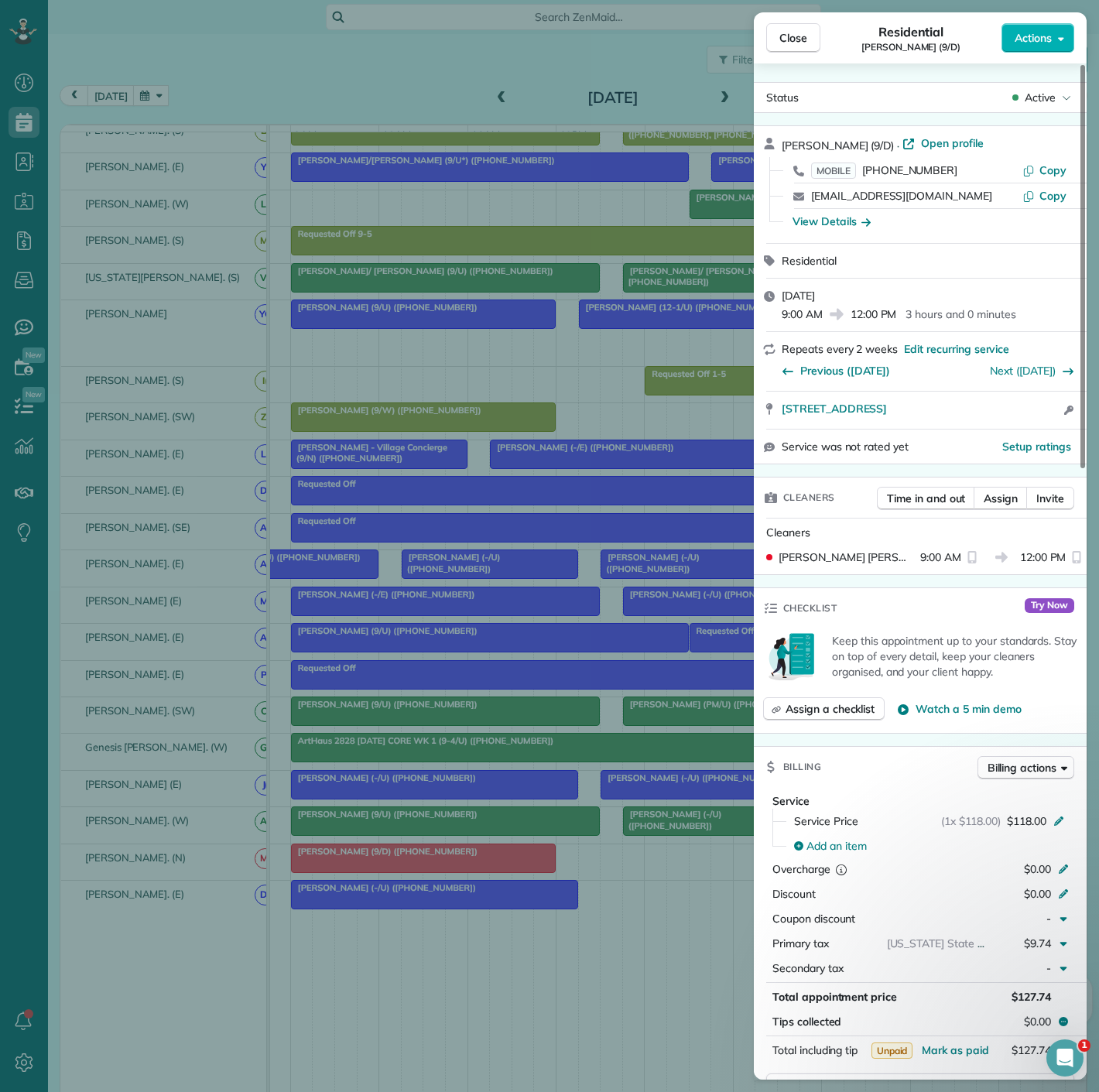
drag, startPoint x: 774, startPoint y: 414, endPoint x: 1045, endPoint y: 424, distance: 271.2
click at [1045, 424] on div "1800 North Field Street Apt 1911 Dallas TX 75202 Open access information" at bounding box center [920, 410] width 333 height 38
drag, startPoint x: 163, startPoint y: 328, endPoint x: 175, endPoint y: 337, distance: 15.0
click at [163, 328] on div "Close Residential Jasmyn Fall (9/D) Actions Status Active Jasmyn Fall (9/D) · O…" at bounding box center [550, 546] width 1099 height 1092
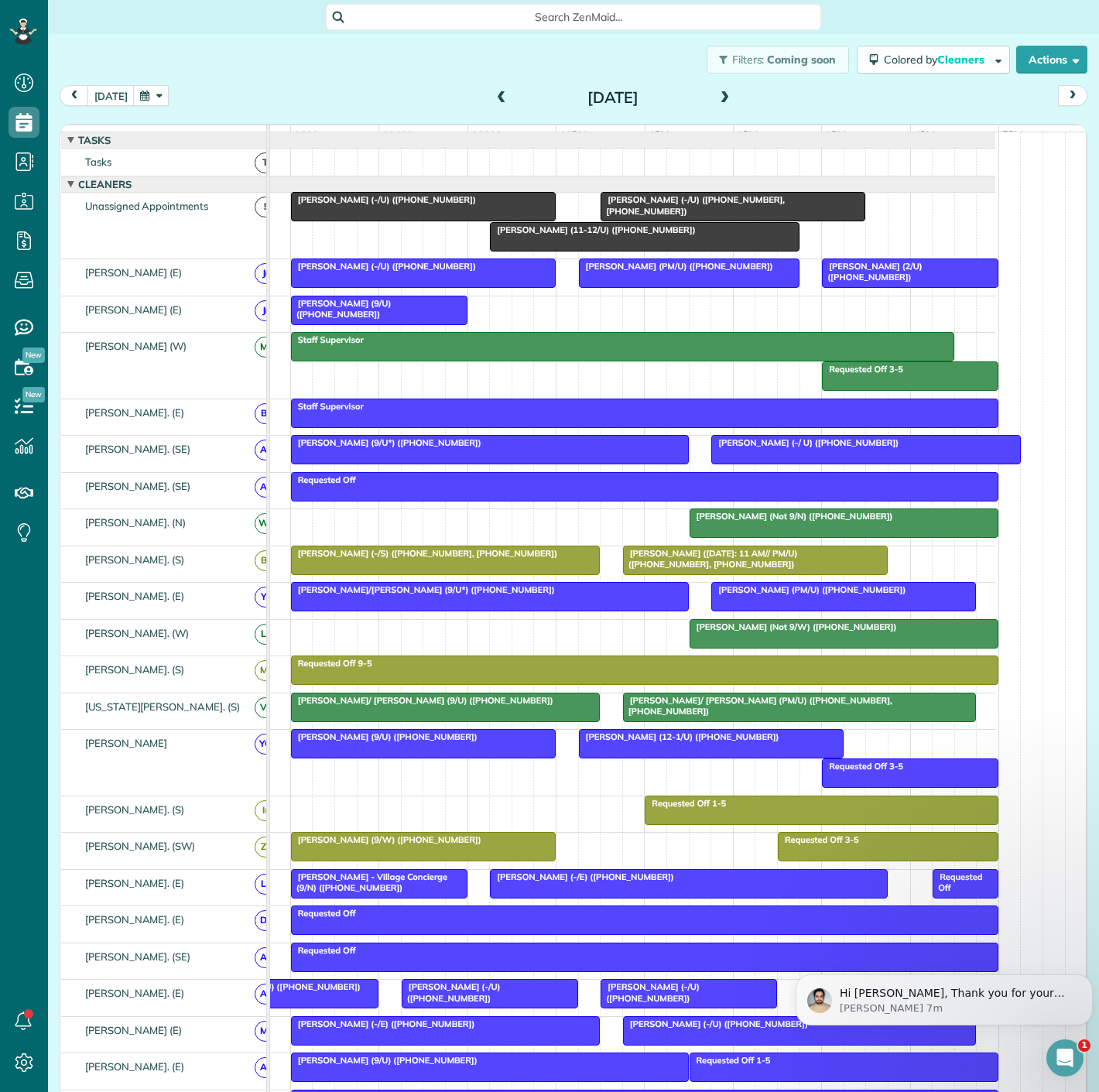
click at [444, 220] on div at bounding box center [423, 206] width 263 height 28
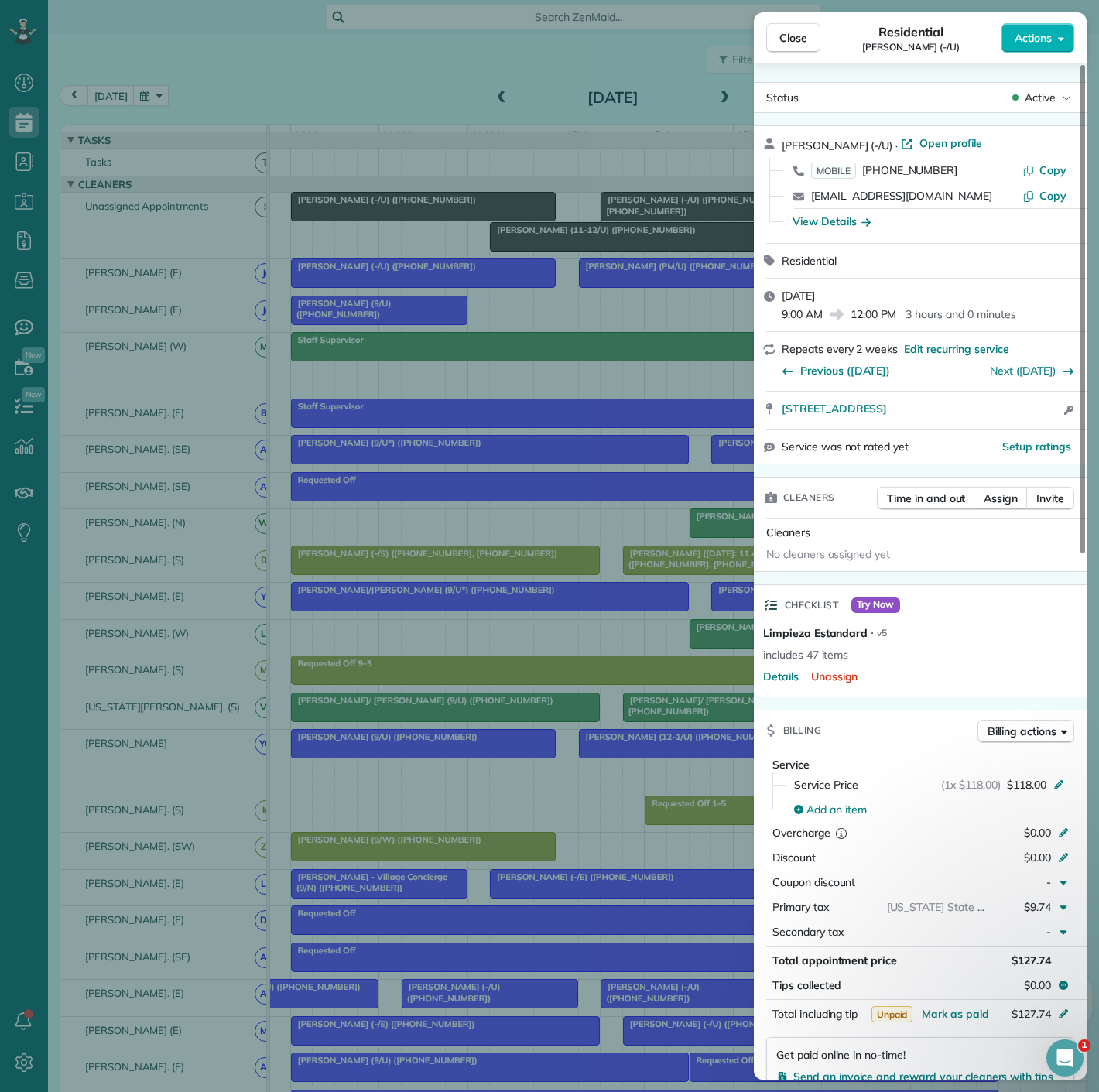
click at [341, 324] on div "Close Residential Dan Bartel (-/U) Actions Status Active Dan Bartel (-/U) · Ope…" at bounding box center [550, 546] width 1099 height 1092
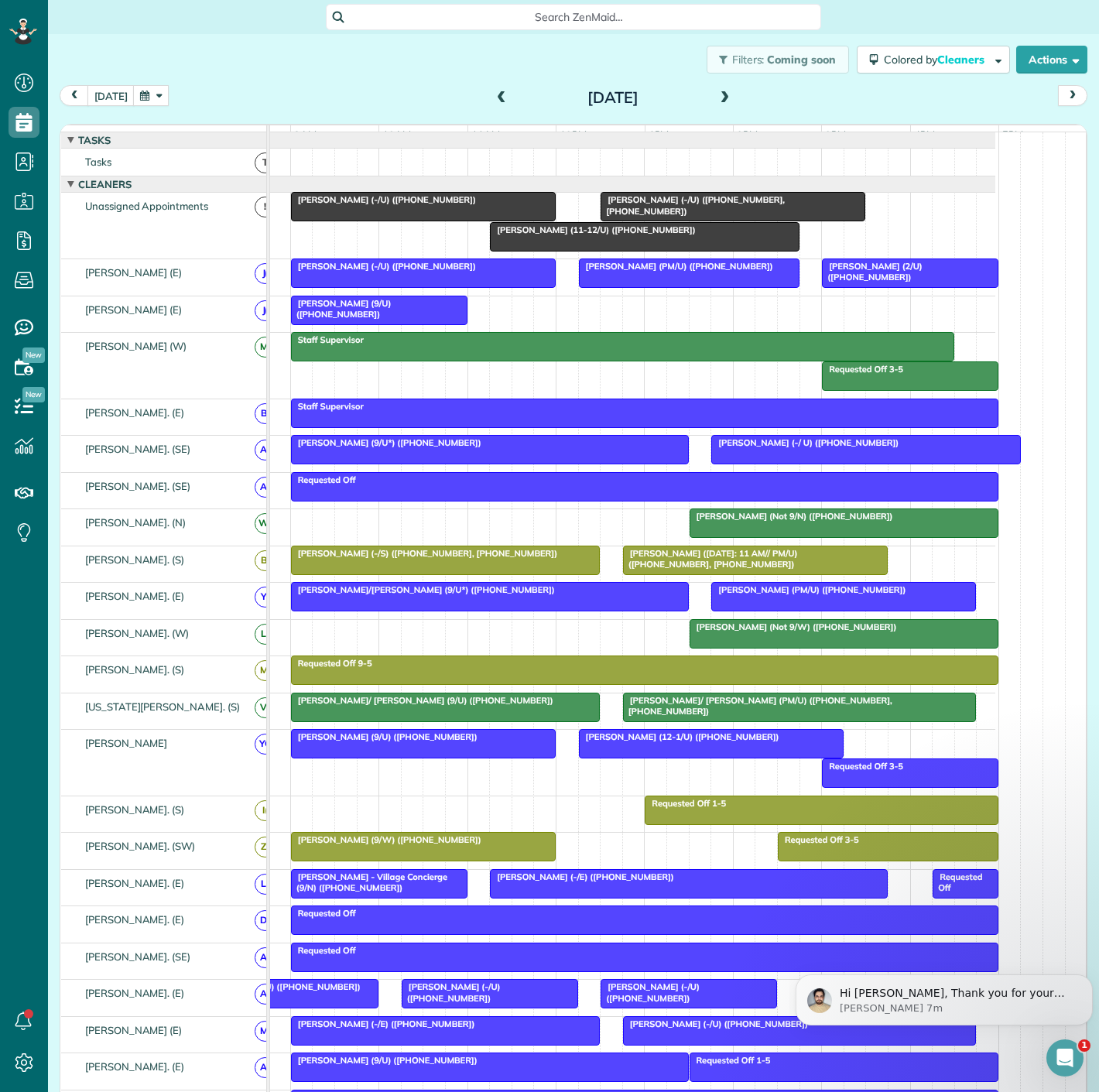
click at [341, 221] on div at bounding box center [423, 206] width 263 height 28
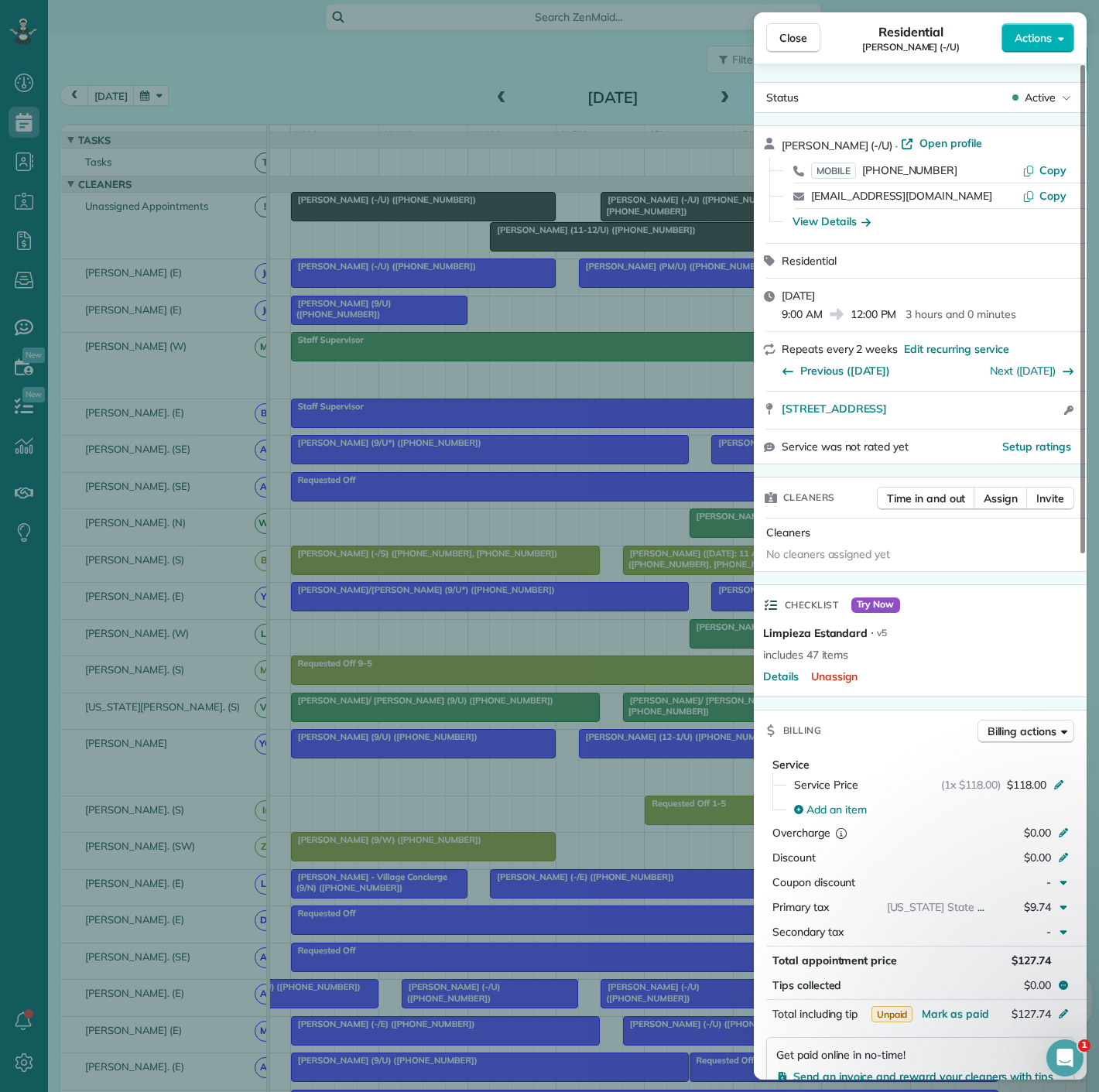
drag, startPoint x: 776, startPoint y: 418, endPoint x: 1055, endPoint y: 418, distance: 279.0
click at [1055, 418] on div "2215 Cedar Springs Rd Apt 1212 Dallas TX 75201 Open access information" at bounding box center [920, 410] width 333 height 38
drag, startPoint x: 505, startPoint y: 331, endPoint x: 500, endPoint y: 263, distance: 68.2
click at [505, 331] on div "Close Residential Dan Bartel (-/U) Actions Status Active Dan Bartel (-/U) · Ope…" at bounding box center [550, 546] width 1099 height 1092
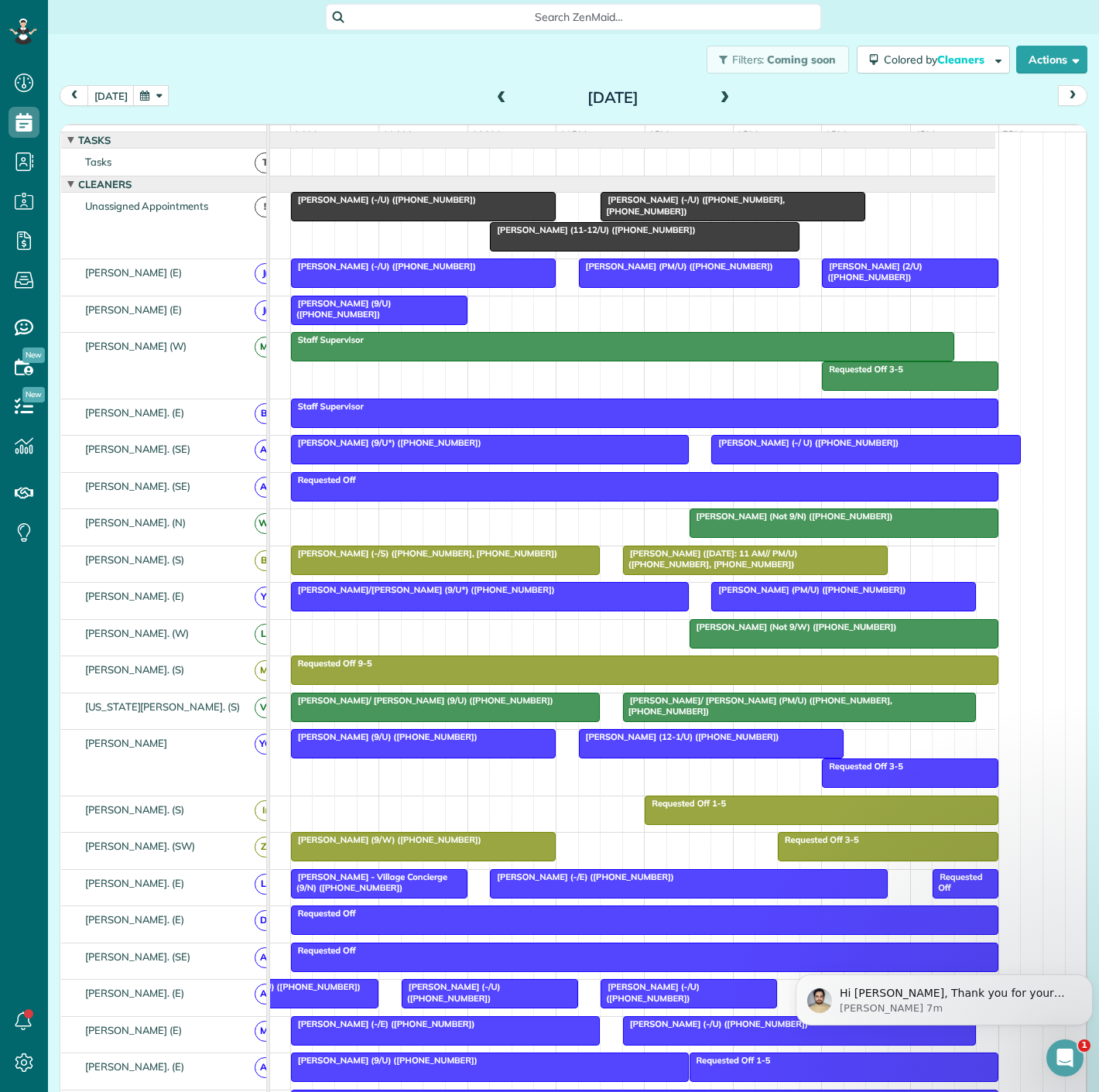
click at [322, 192] on div at bounding box center [599, 184] width 793 height 15
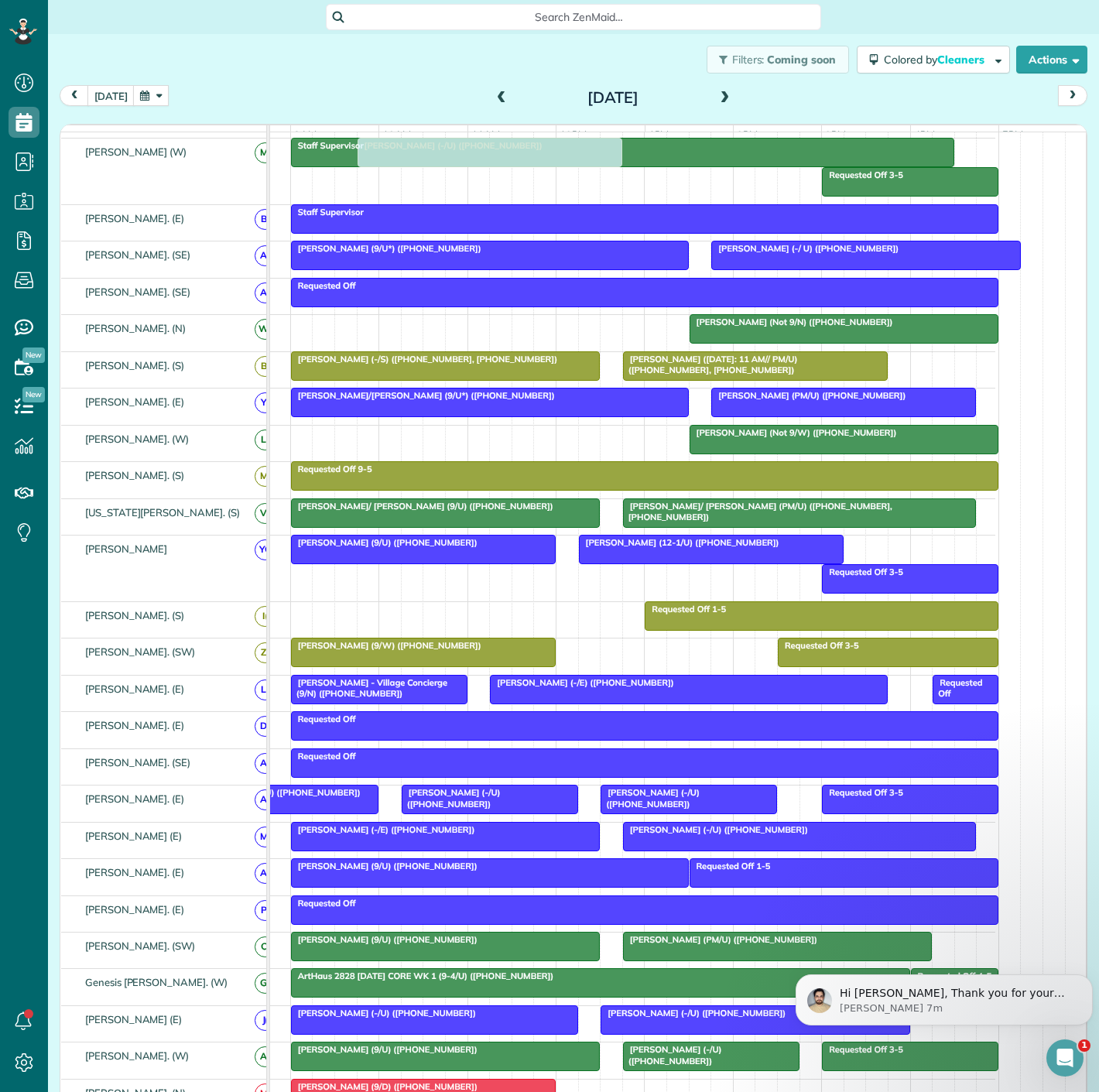
scroll to position [430, 0]
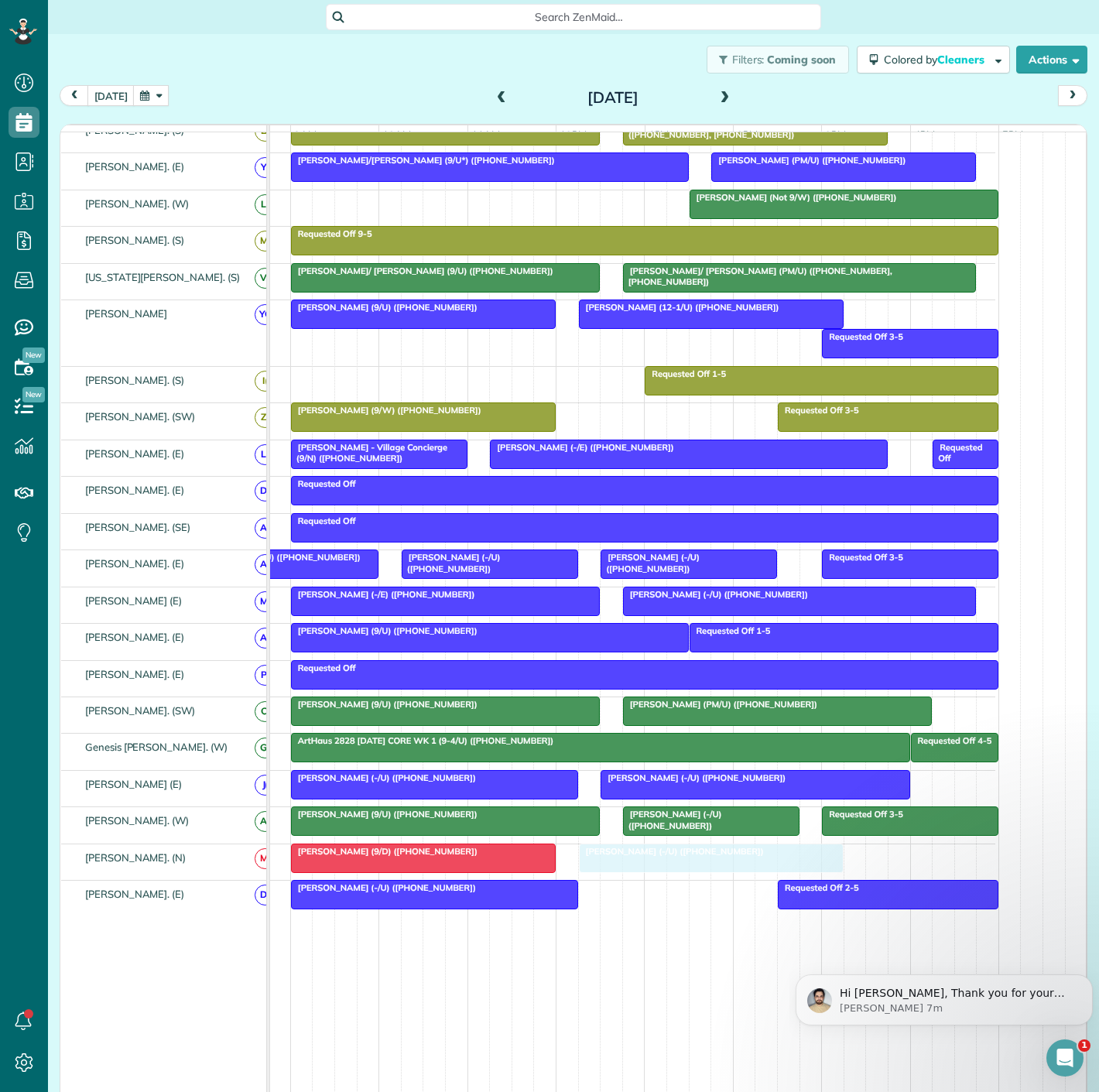
drag, startPoint x: 323, startPoint y: 212, endPoint x: 611, endPoint y: 856, distance: 705.5
click at [419, 746] on span "ArtHaus 2828 Friday CORE WK 1 (9-4/U) (+14698350073)" at bounding box center [422, 740] width 265 height 11
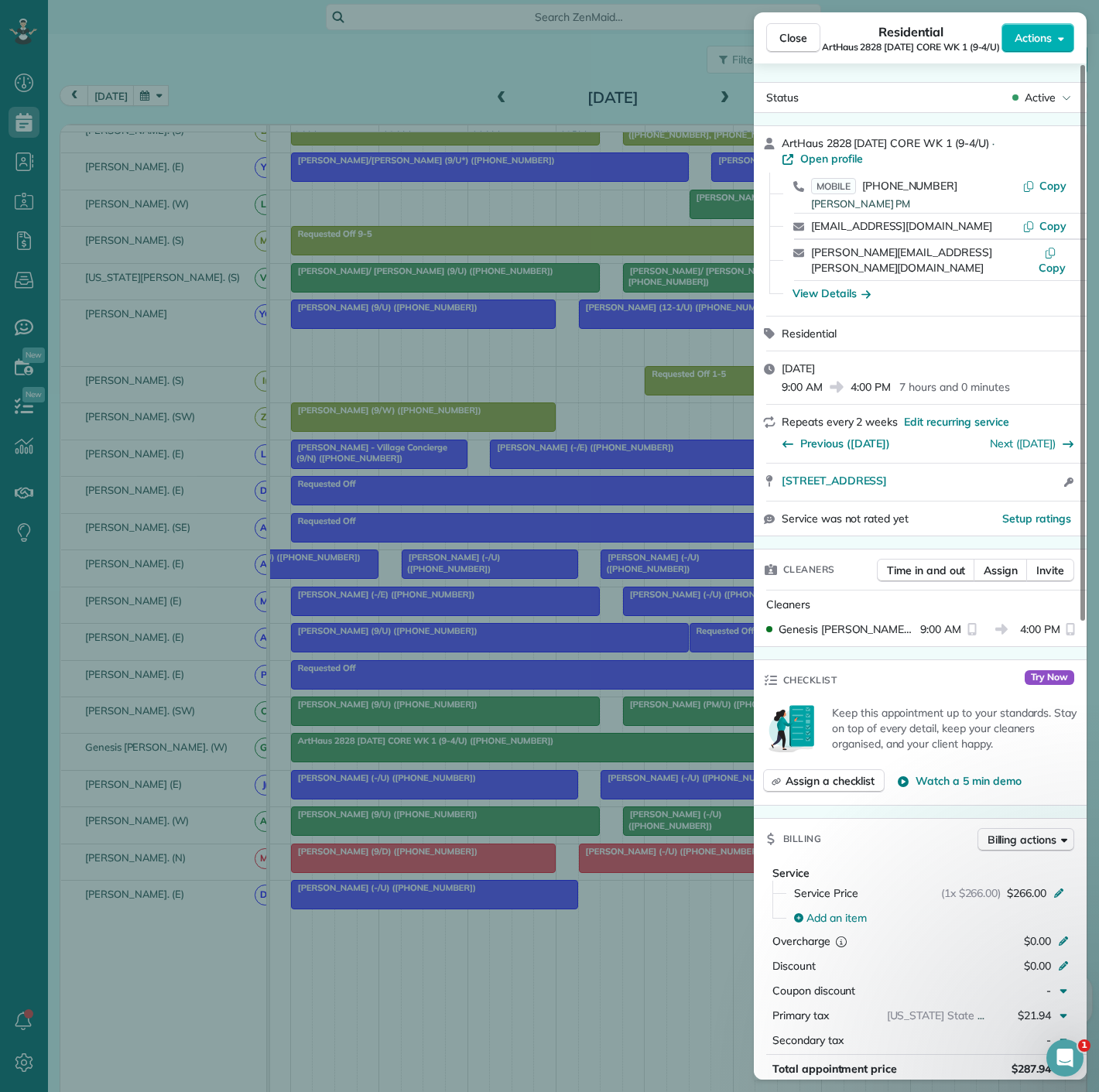
click at [419, 747] on div "Close Residential ArtHaus 2828 Friday CORE WK 1 (9-4/U) Actions Status Active A…" at bounding box center [550, 546] width 1099 height 1092
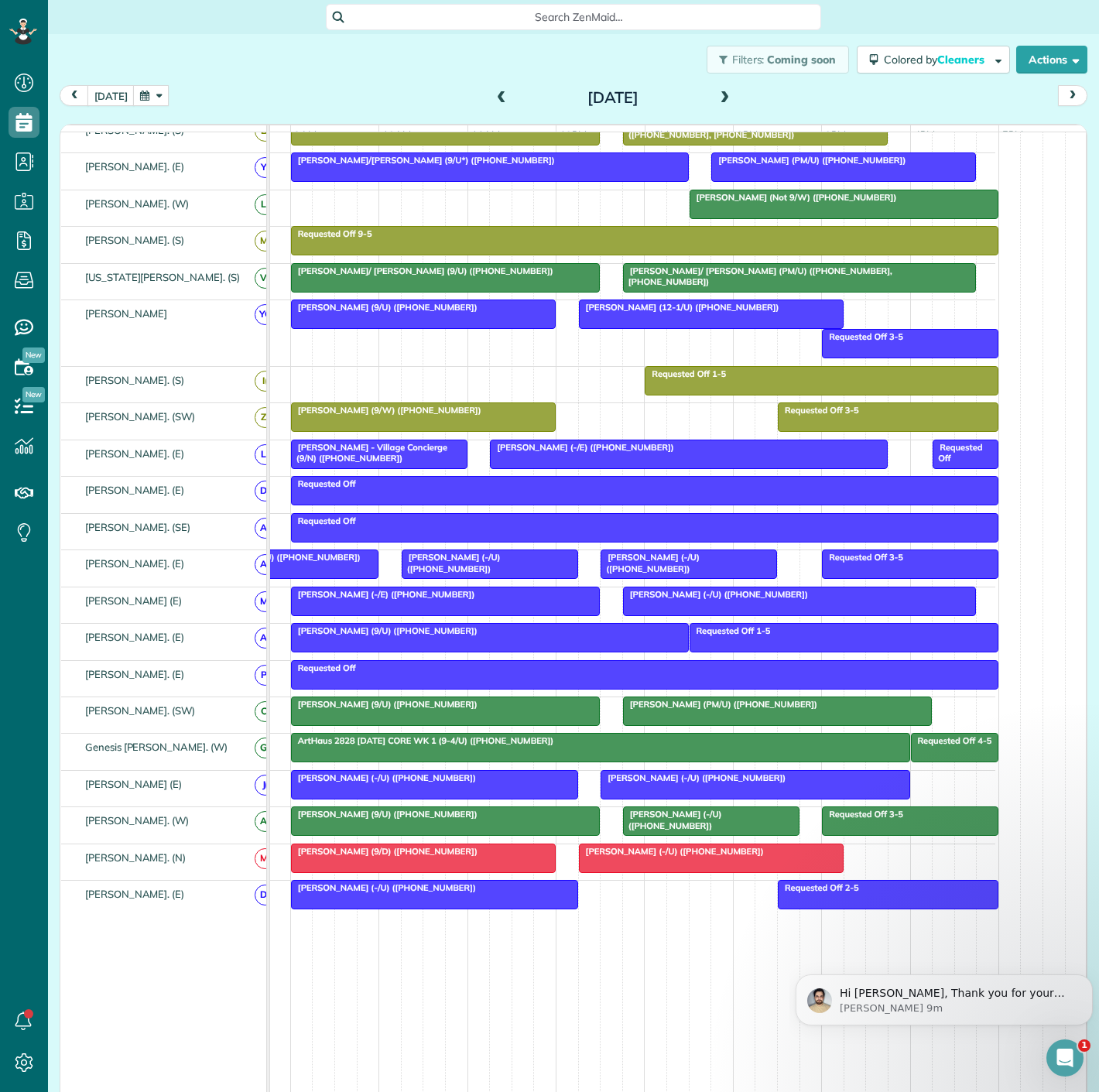
click at [419, 746] on span "ArtHaus 2828 Friday CORE WK 1 (9-4/U) (+14698350073)" at bounding box center [422, 740] width 265 height 11
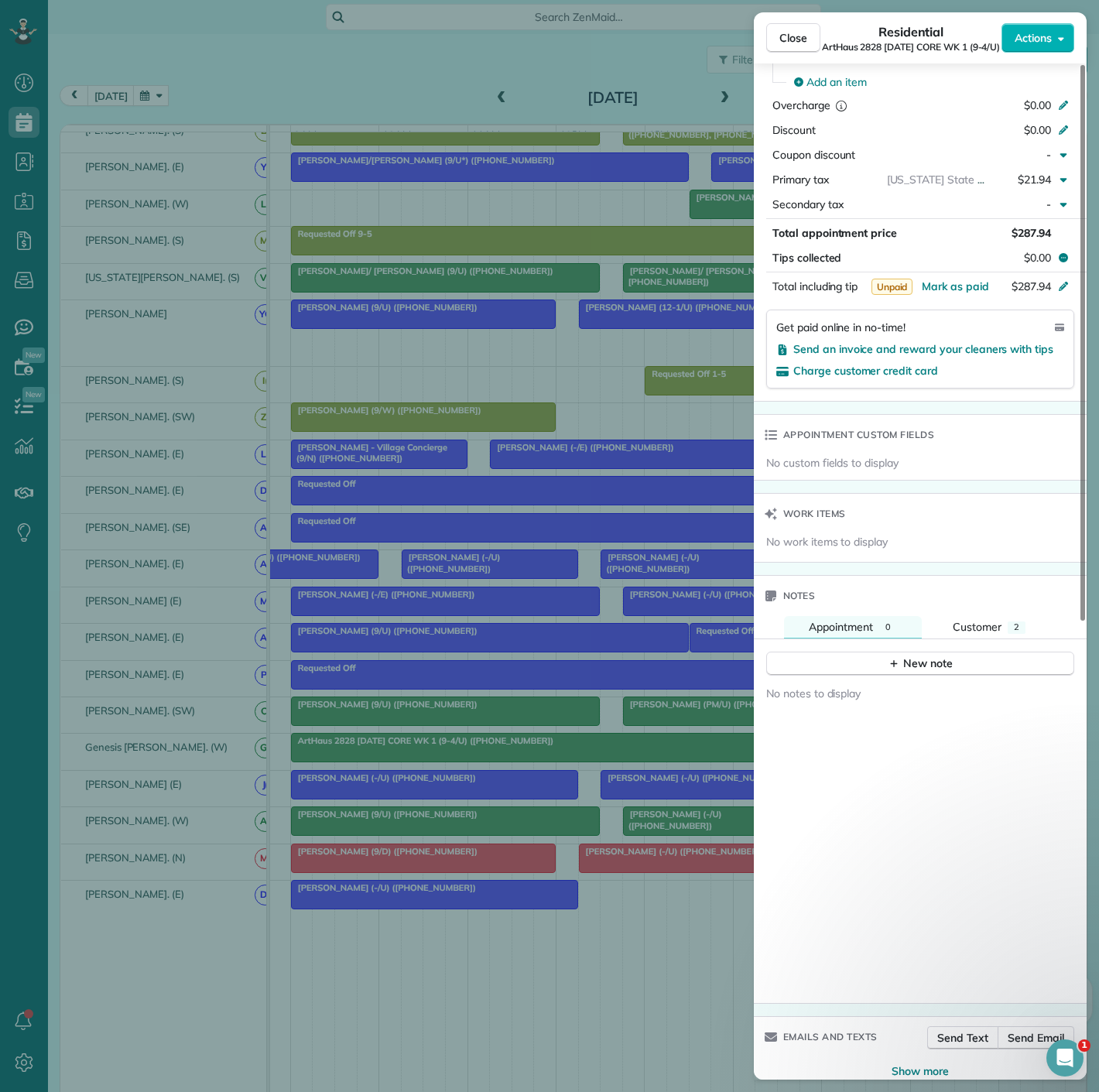
scroll to position [407, 0]
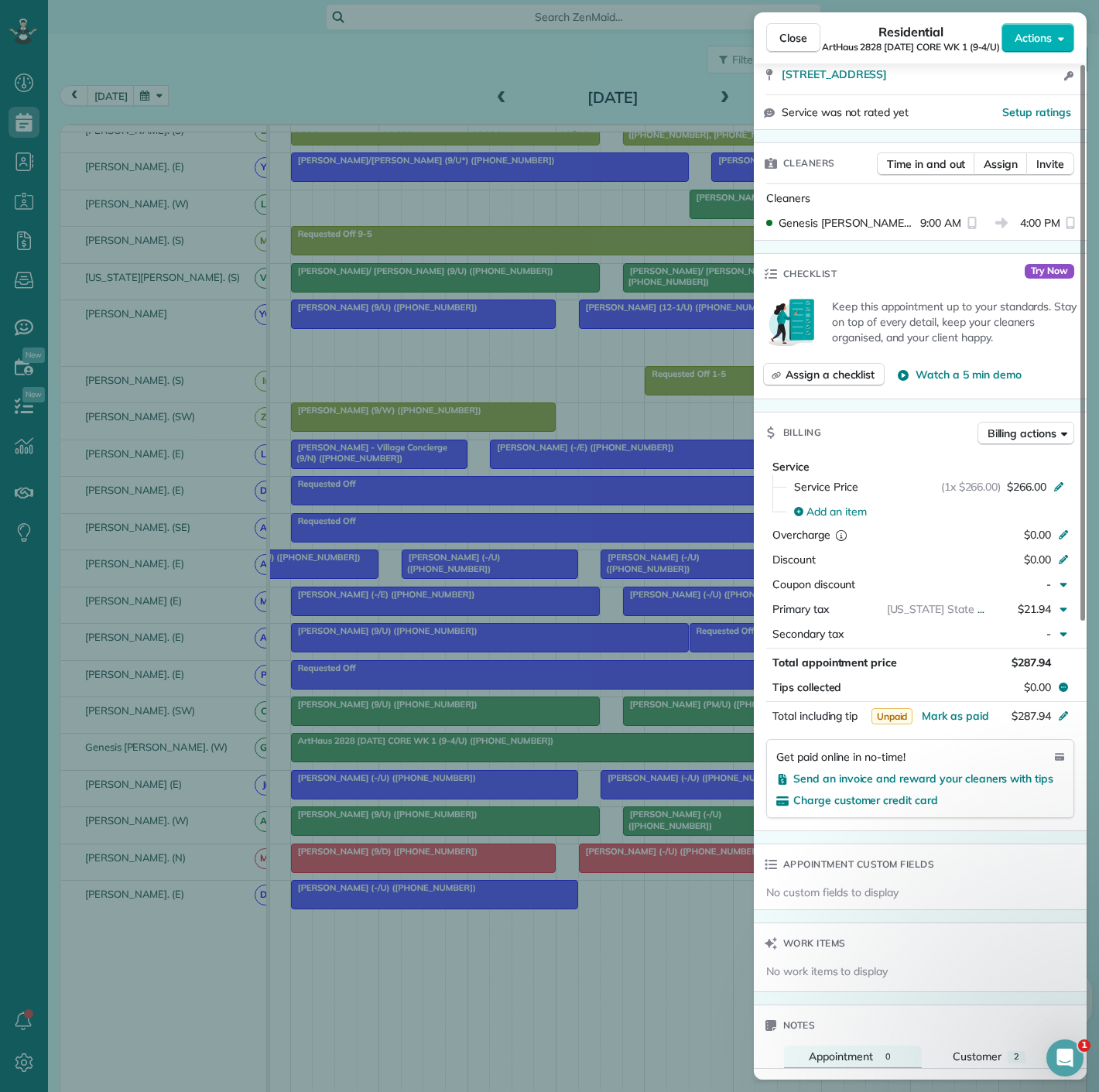
click at [538, 768] on div "Close Residential ArtHaus 2828 Friday CORE WK 1 (9-4/U) Actions Status Active A…" at bounding box center [550, 546] width 1099 height 1092
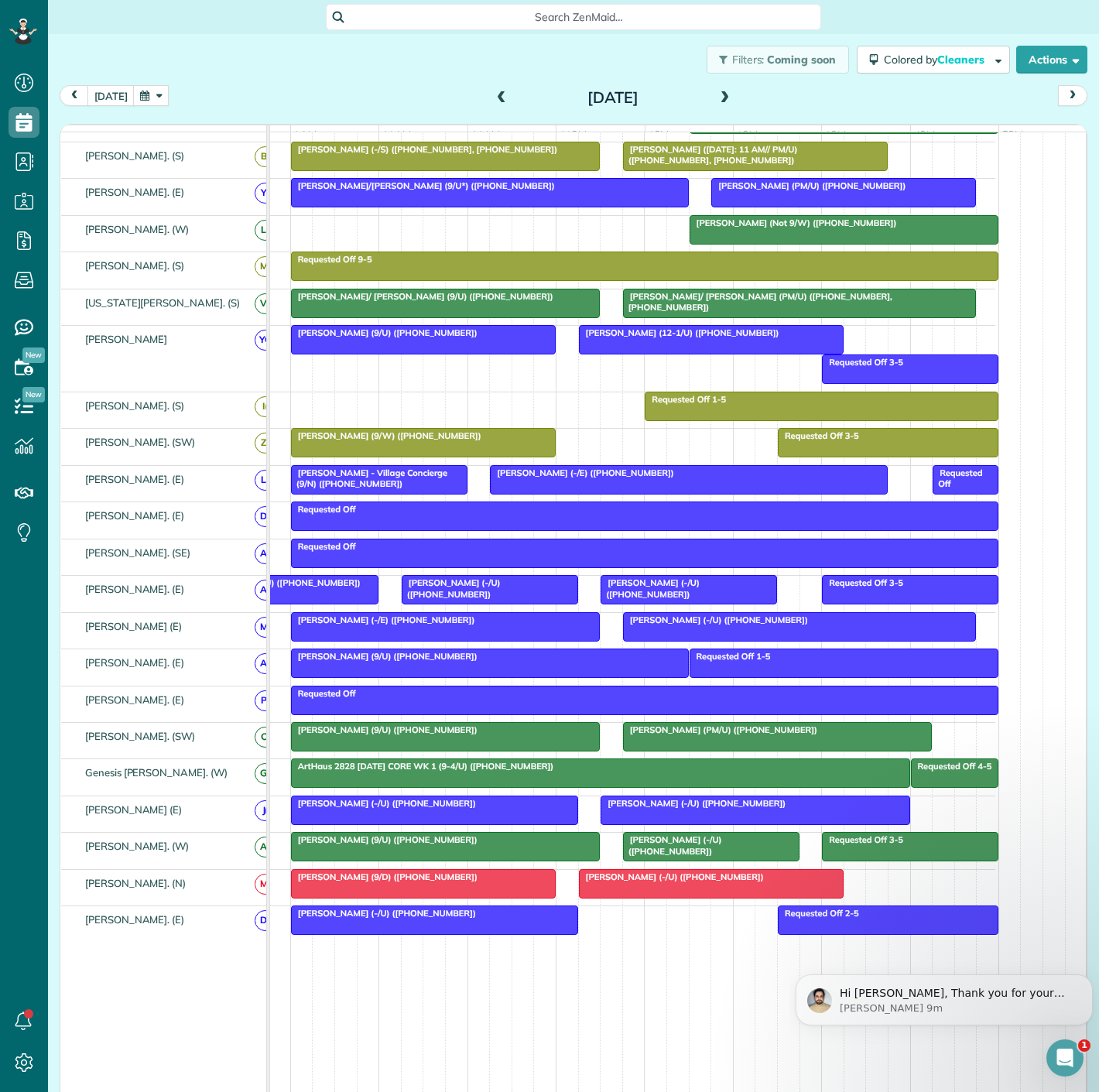
scroll to position [430, 0]
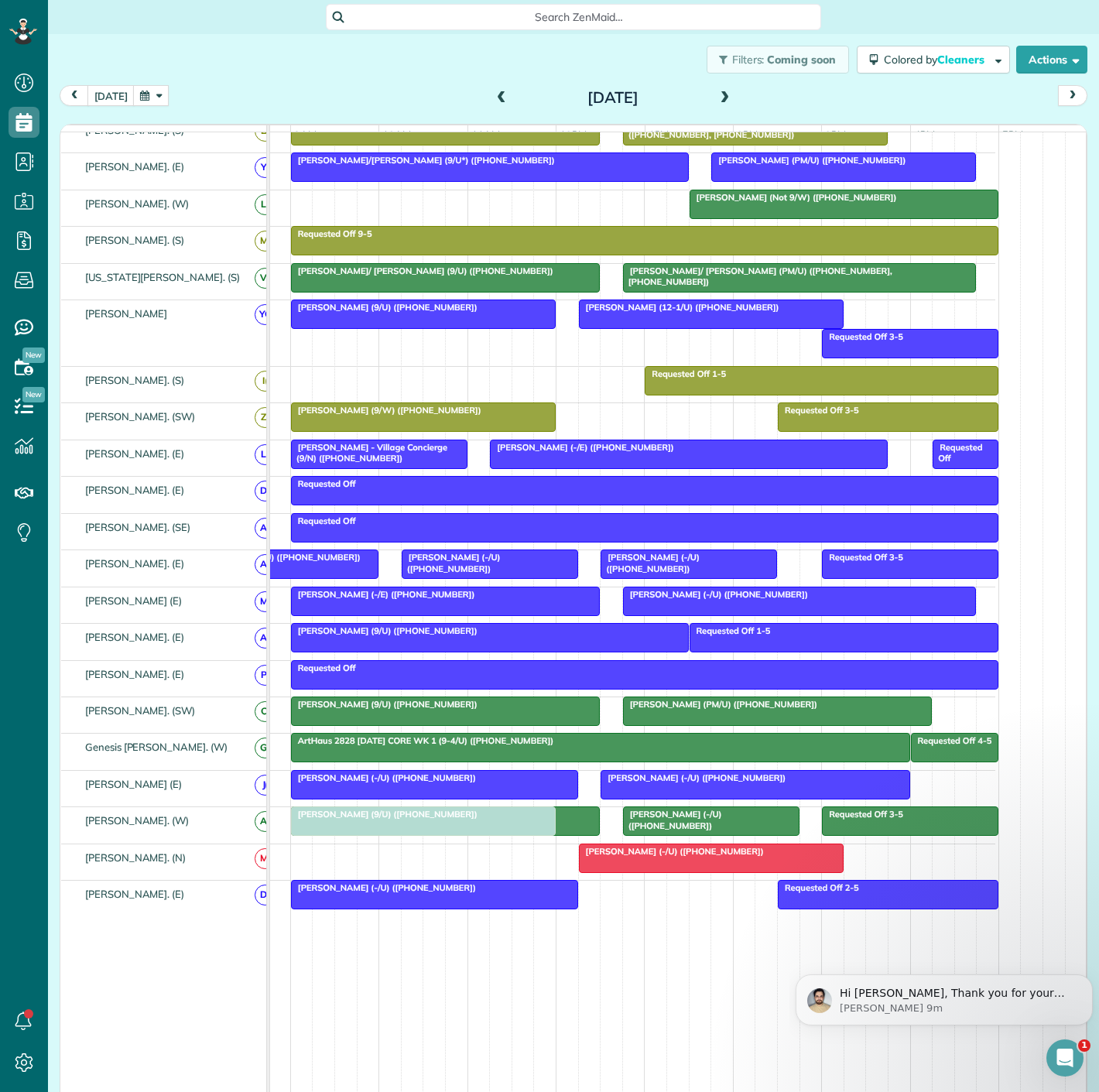
drag, startPoint x: 397, startPoint y: 866, endPoint x: 403, endPoint y: 839, distance: 27.7
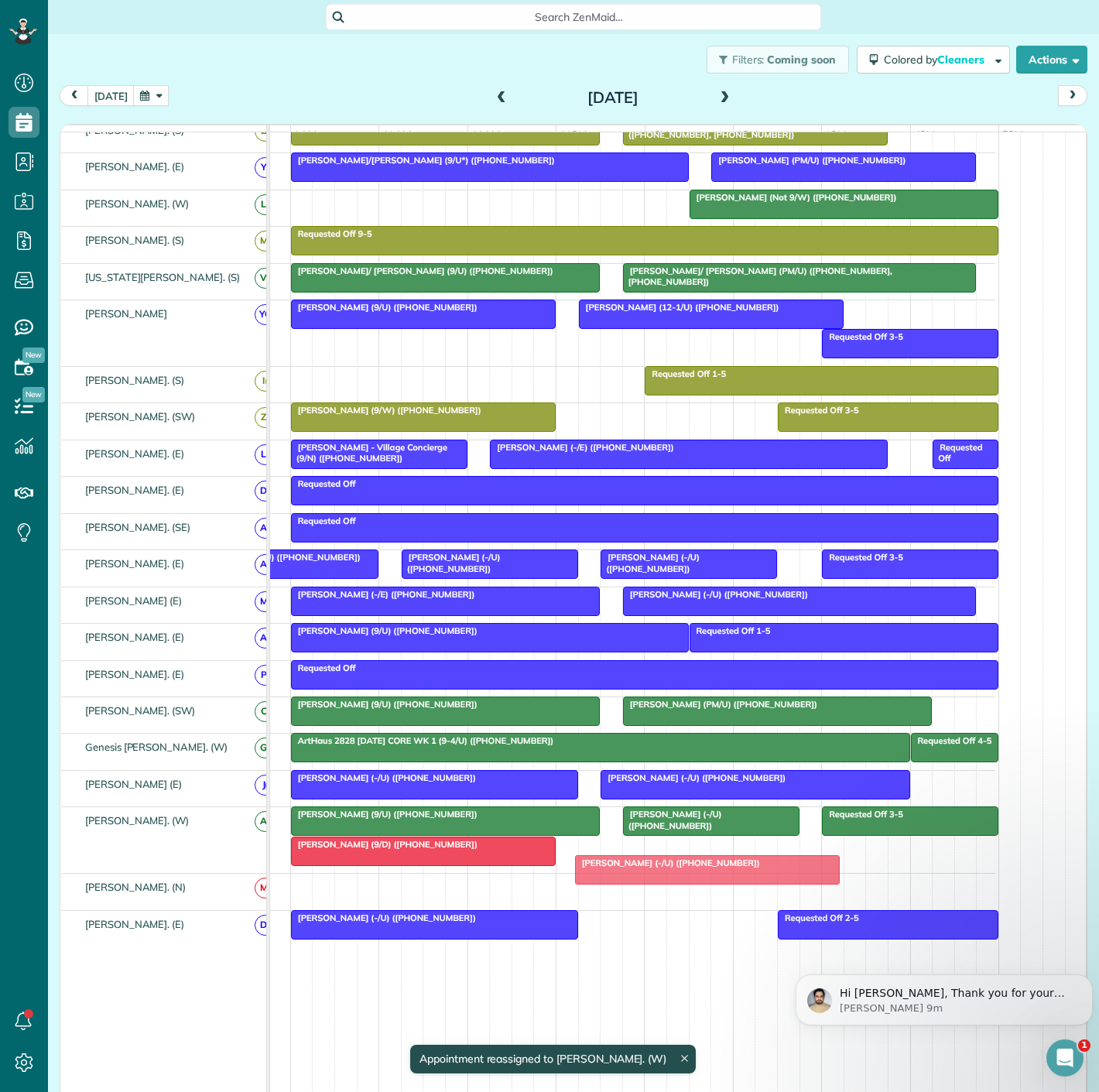
drag, startPoint x: 654, startPoint y: 893, endPoint x: 654, endPoint y: 869, distance: 24.0
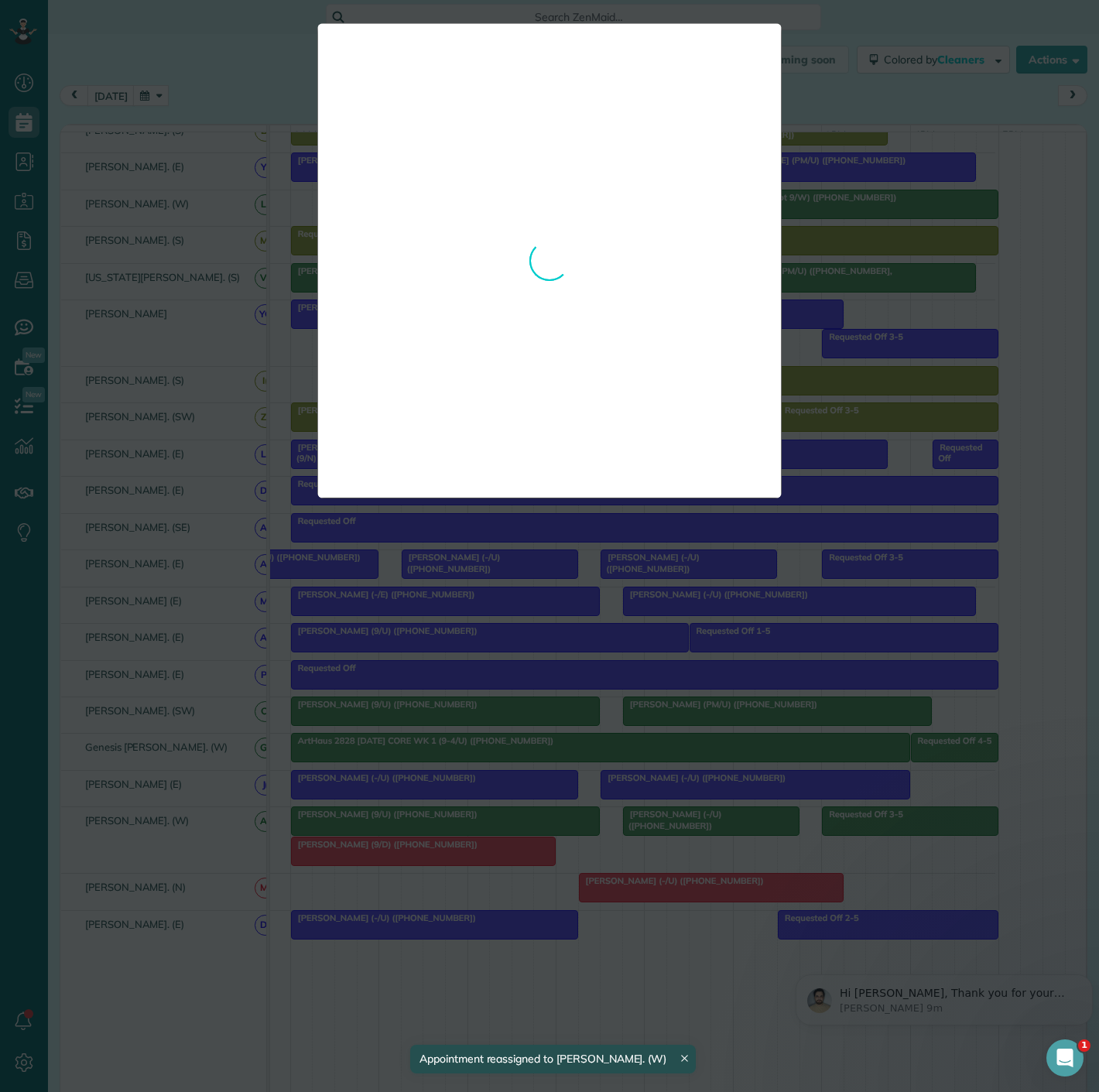
click at [624, 890] on div "**********" at bounding box center [550, 546] width 1099 height 1092
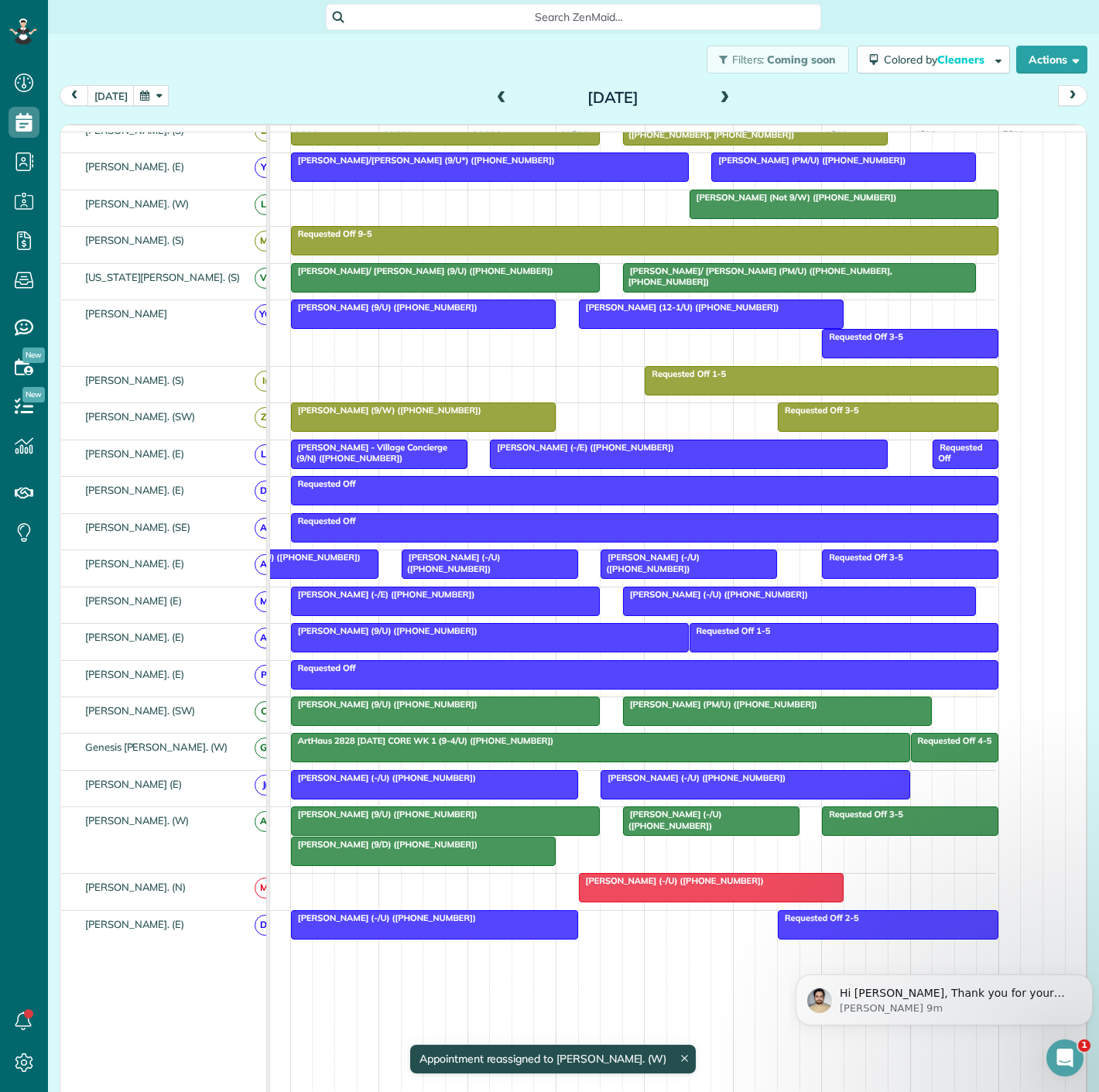
drag, startPoint x: 622, startPoint y: 892, endPoint x: 620, endPoint y: 855, distance: 37.1
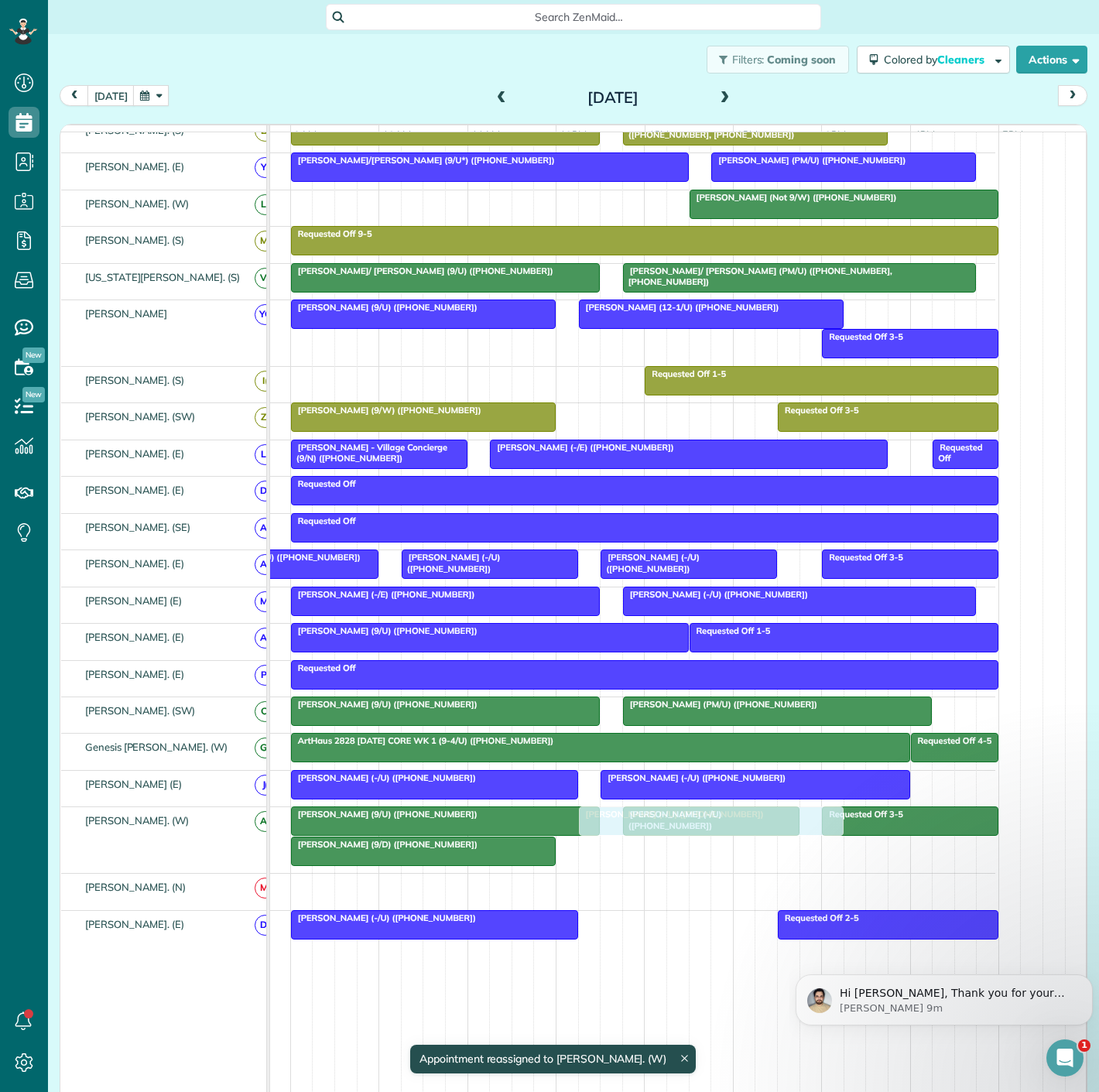
drag, startPoint x: 607, startPoint y: 896, endPoint x: 606, endPoint y: 861, distance: 35.0
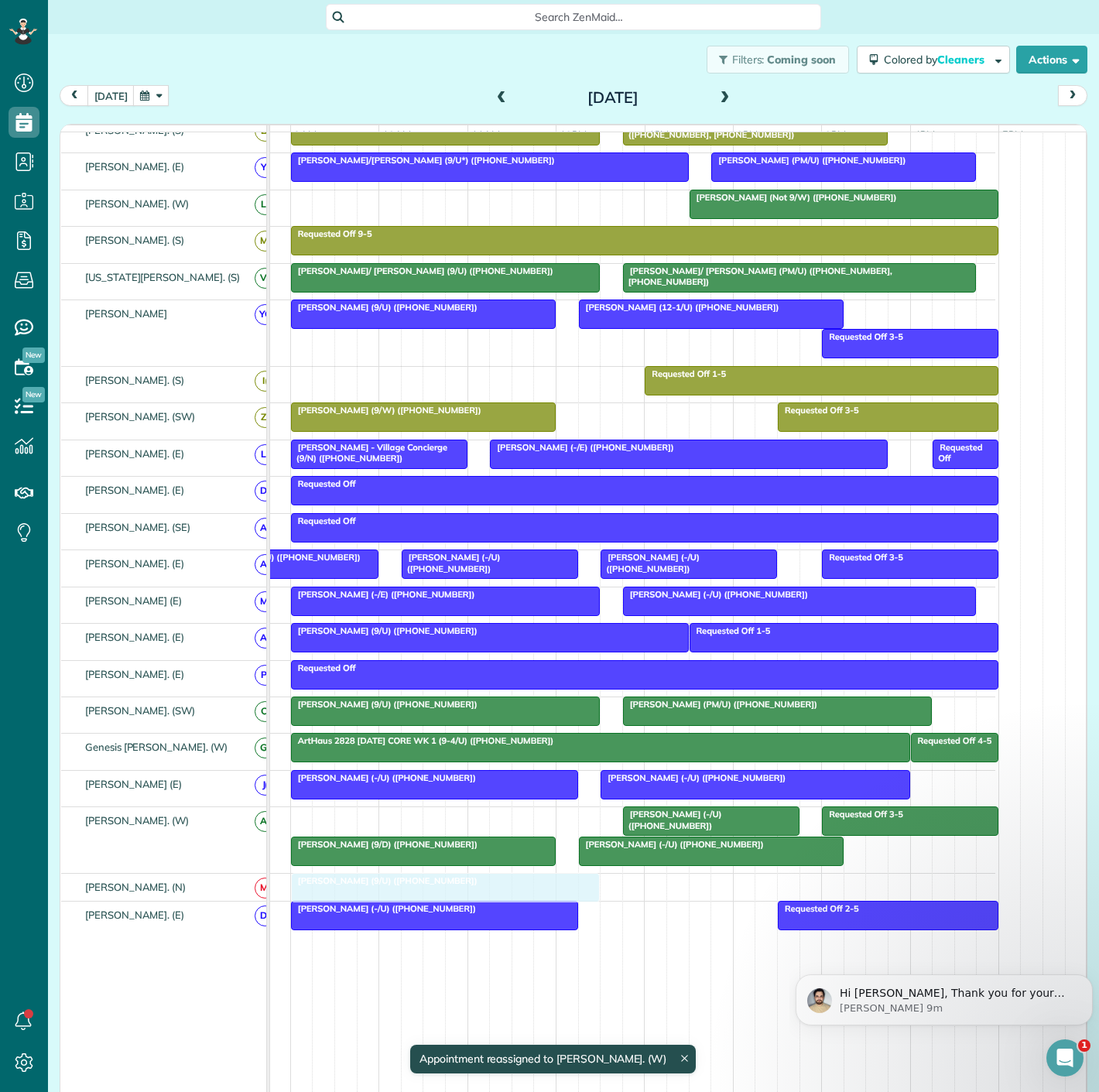
drag, startPoint x: 527, startPoint y: 832, endPoint x: 522, endPoint y: 898, distance: 66.2
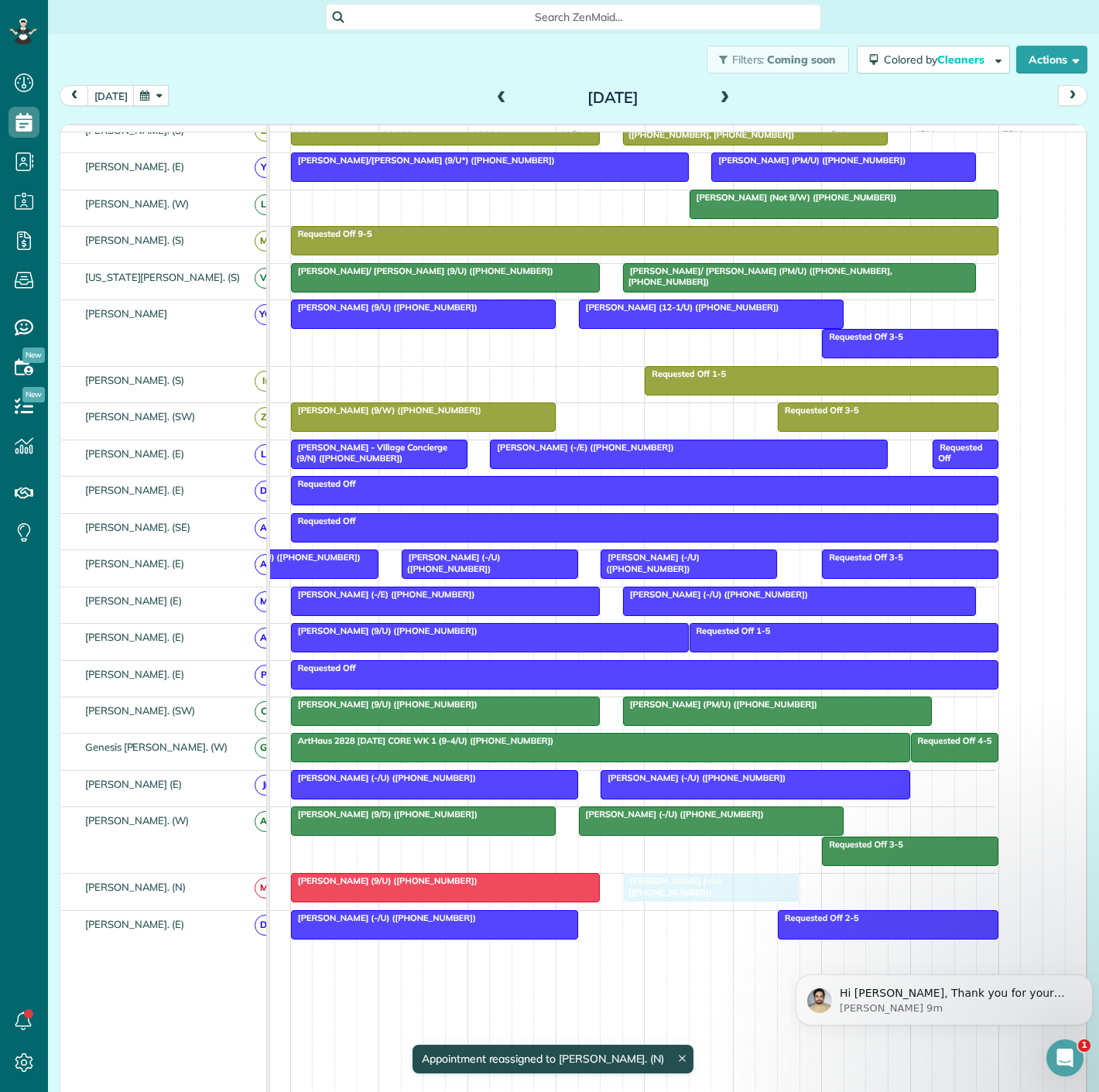
drag, startPoint x: 673, startPoint y: 854, endPoint x: 670, endPoint y: 893, distance: 39.1
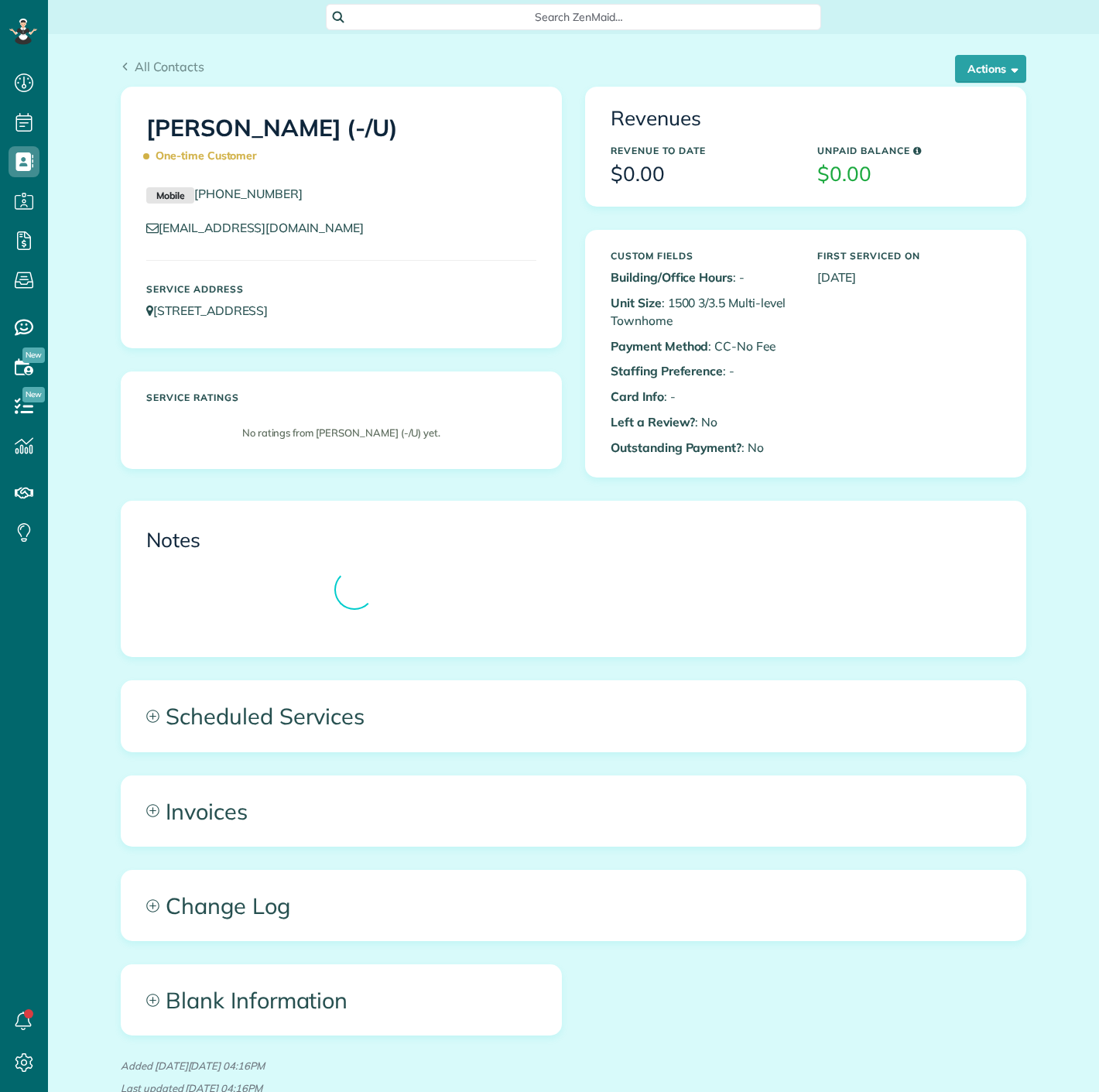
scroll to position [6, 6]
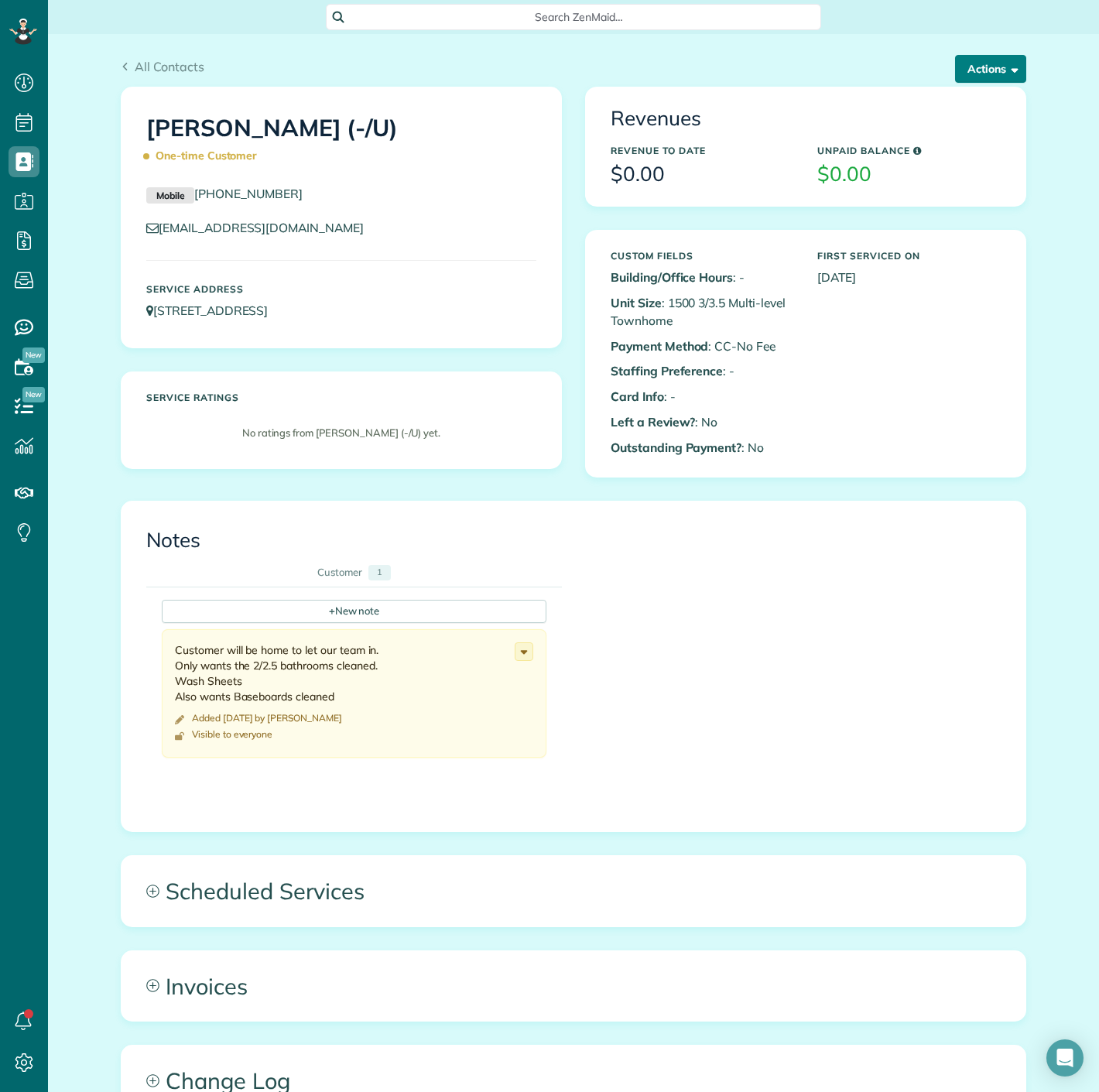
click at [968, 80] on button "Actions" at bounding box center [991, 68] width 71 height 28
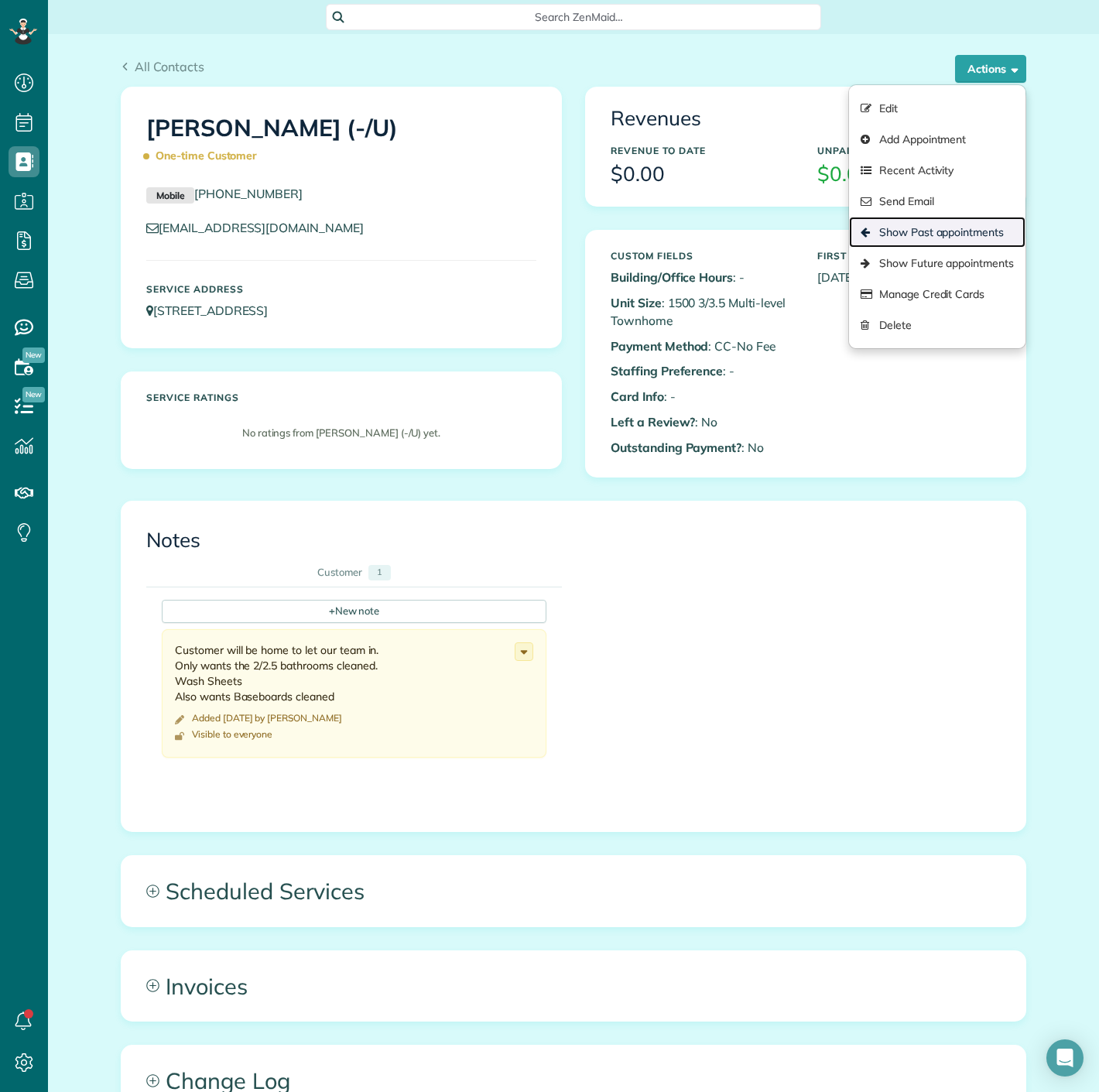
click at [891, 241] on link "Show Past appointments" at bounding box center [937, 232] width 176 height 31
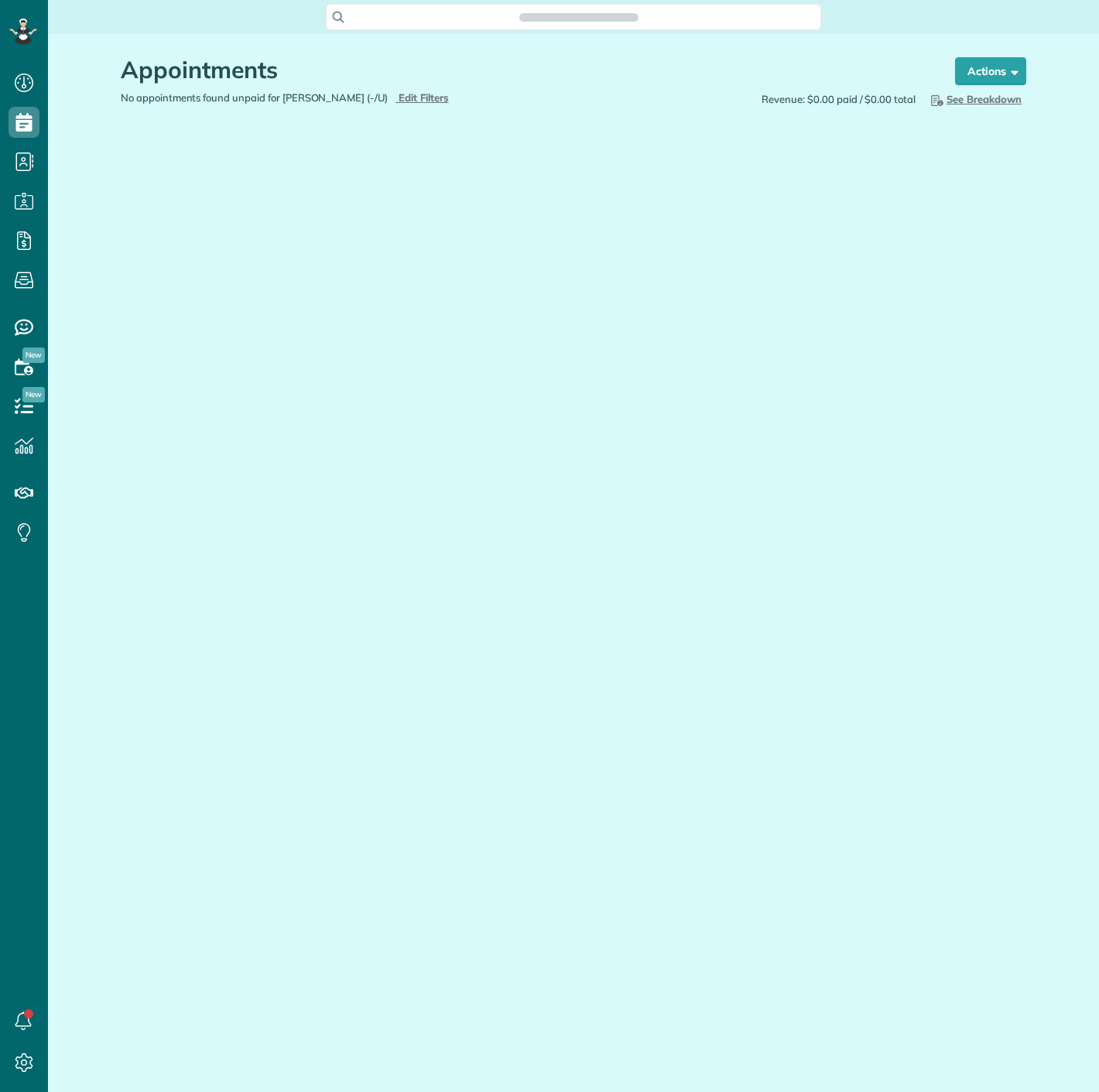
scroll to position [6, 6]
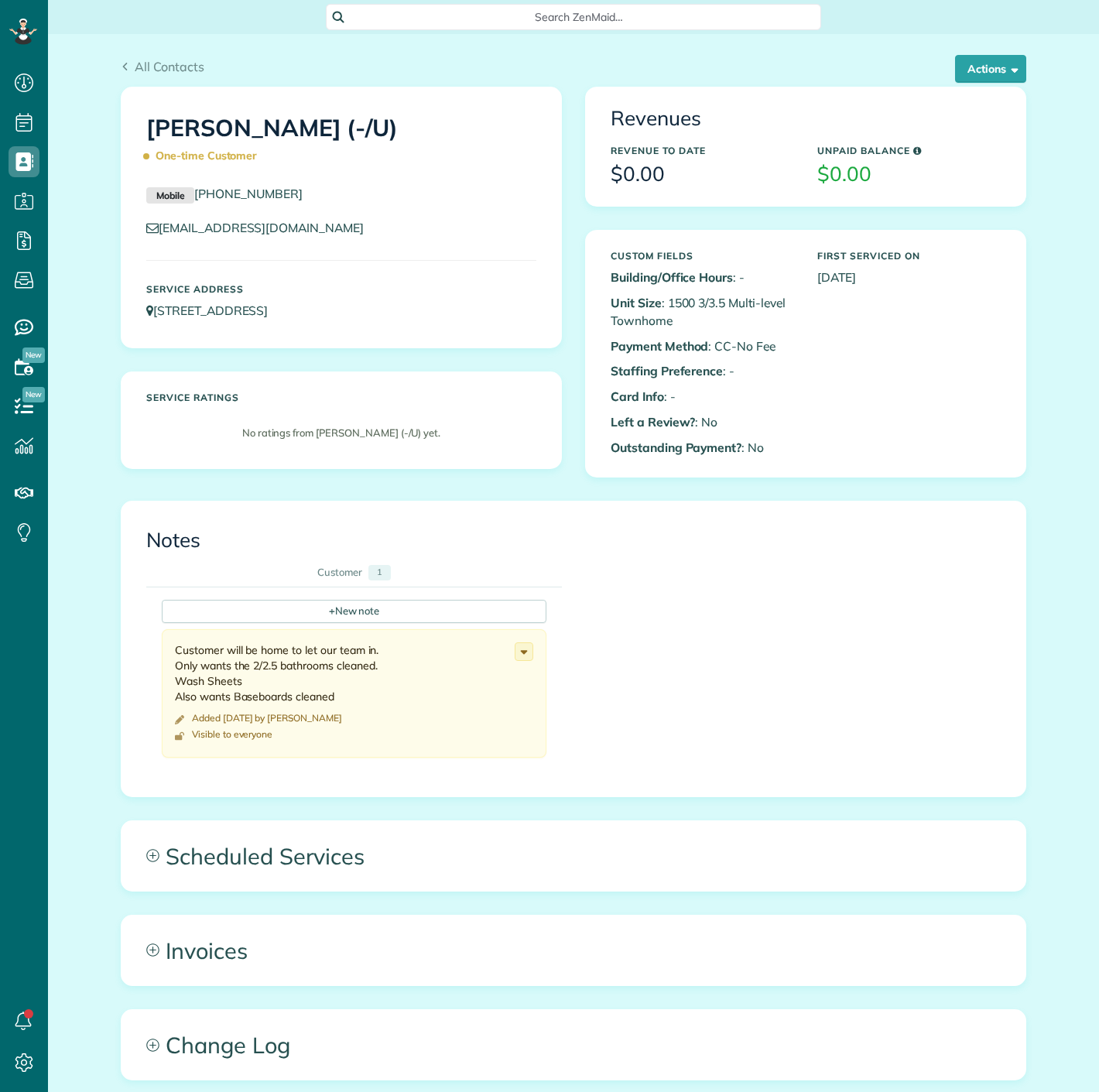
scroll to position [6, 6]
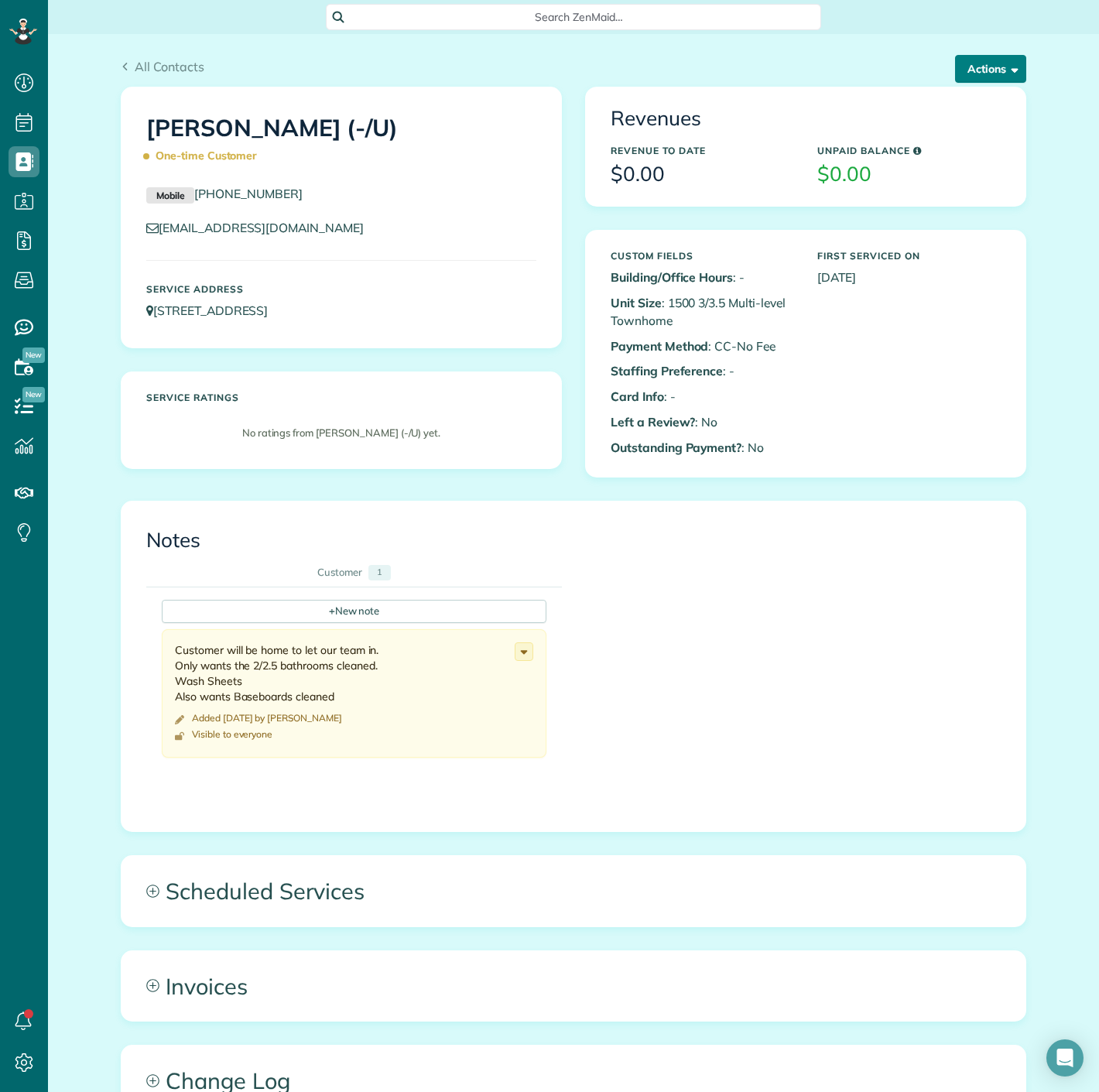
click at [1006, 72] on span "button" at bounding box center [1012, 68] width 12 height 12
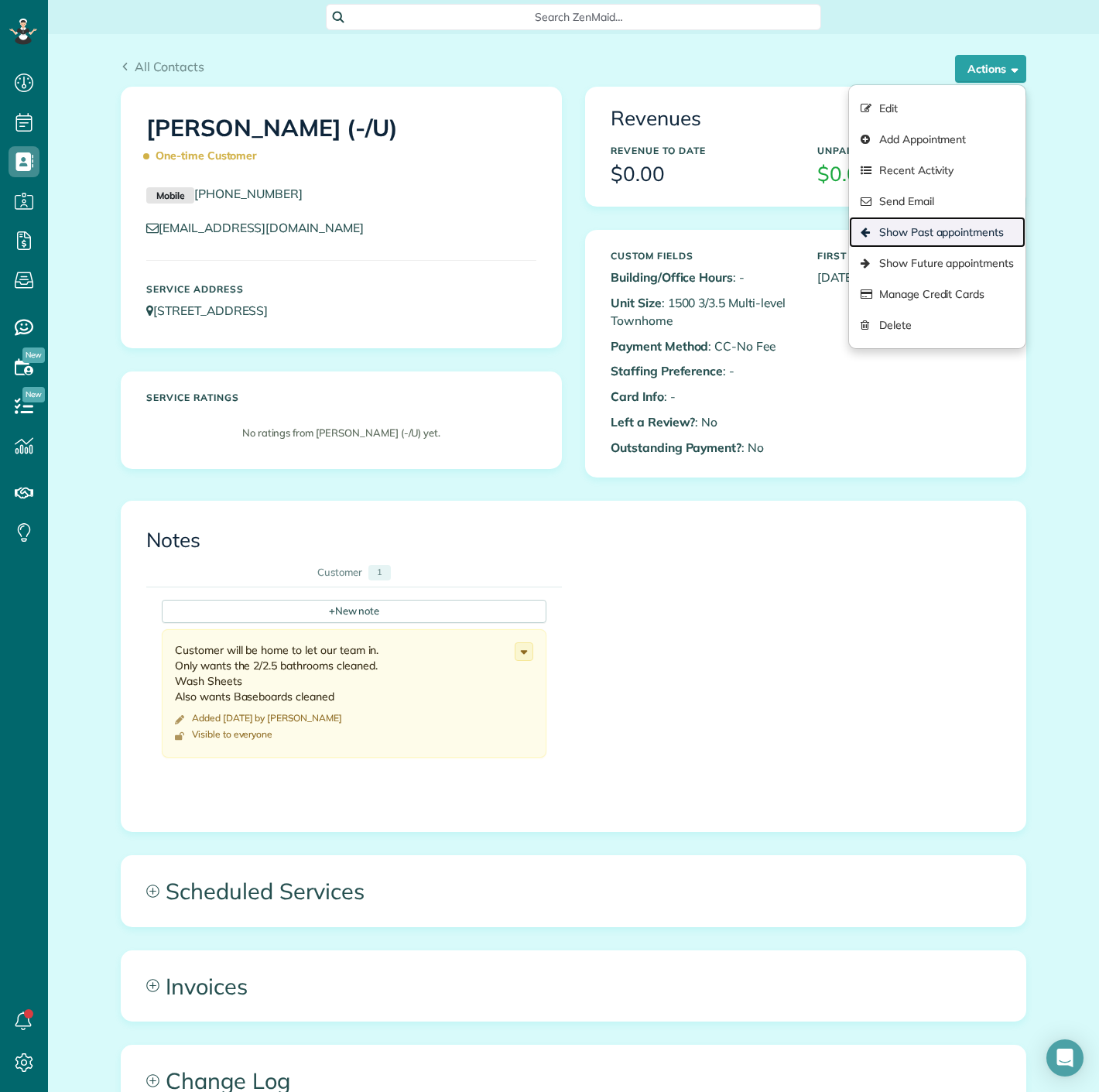
click at [932, 226] on link "Show Past appointments" at bounding box center [937, 232] width 176 height 31
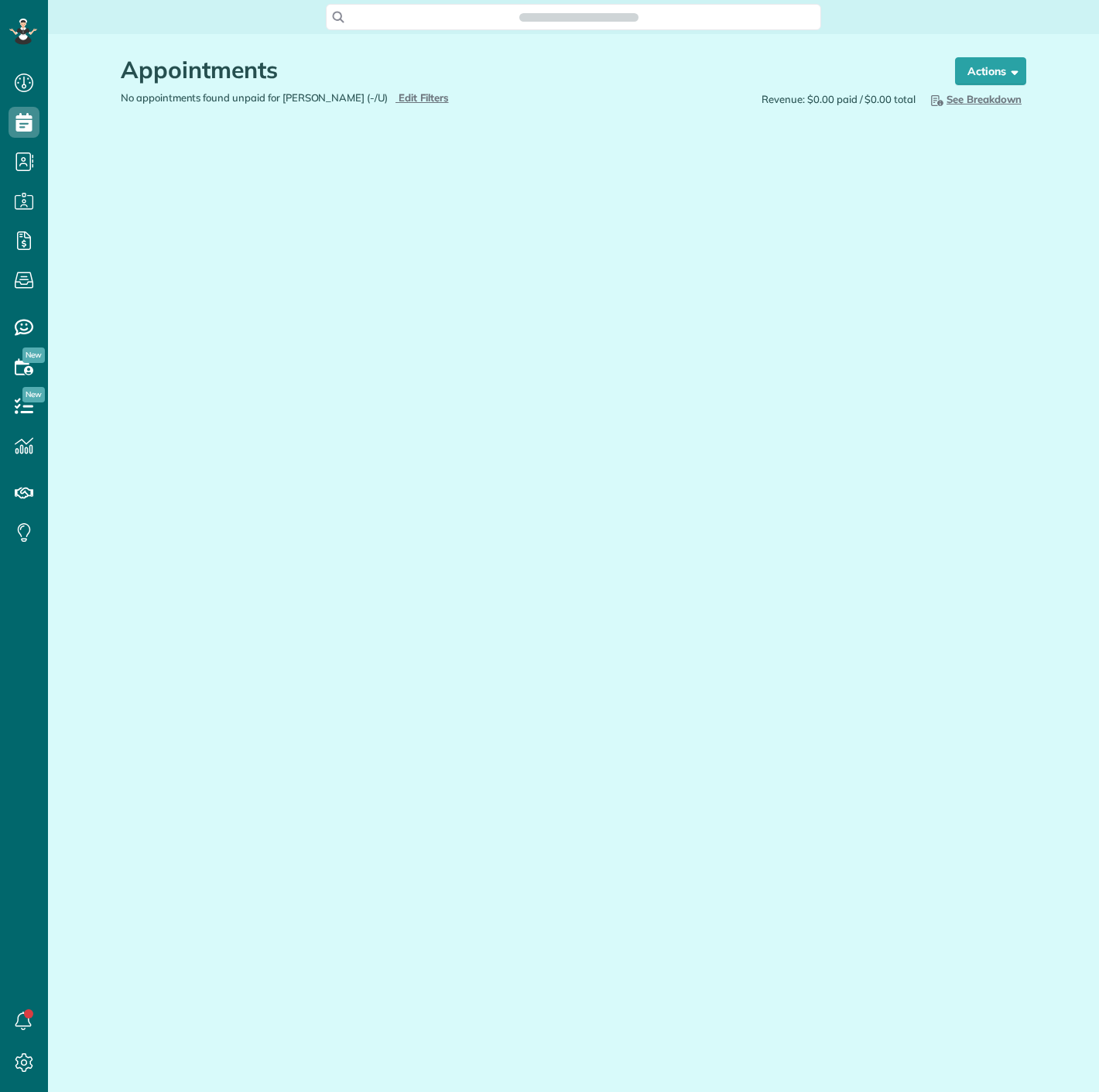
scroll to position [6, 6]
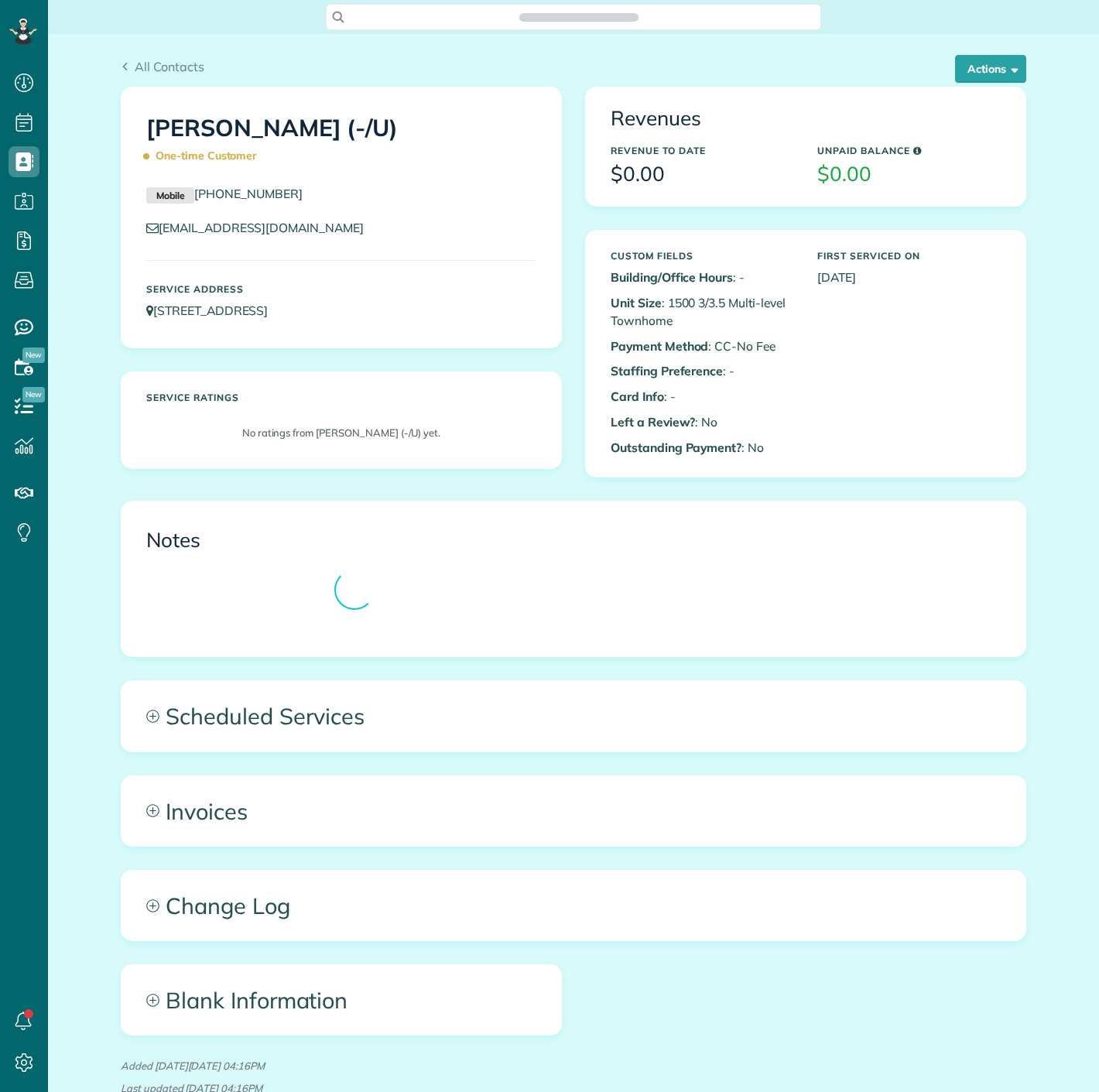
scroll to position [6, 6]
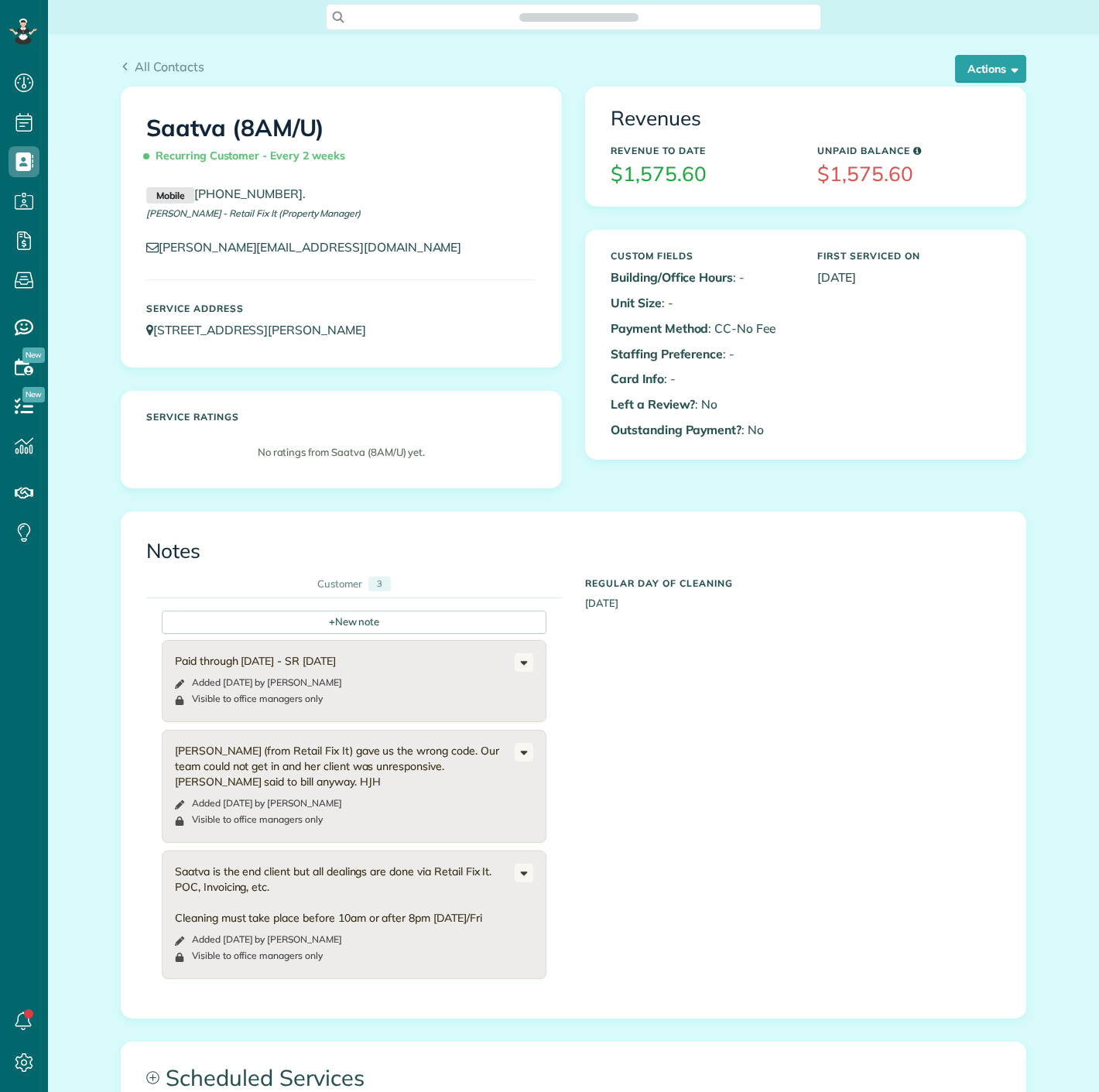
scroll to position [6, 6]
click at [1032, 60] on div "All Contacts Actions Edit Add Appointment Recent Activity Send Email Update Cus…" at bounding box center [574, 795] width 1051 height 1524
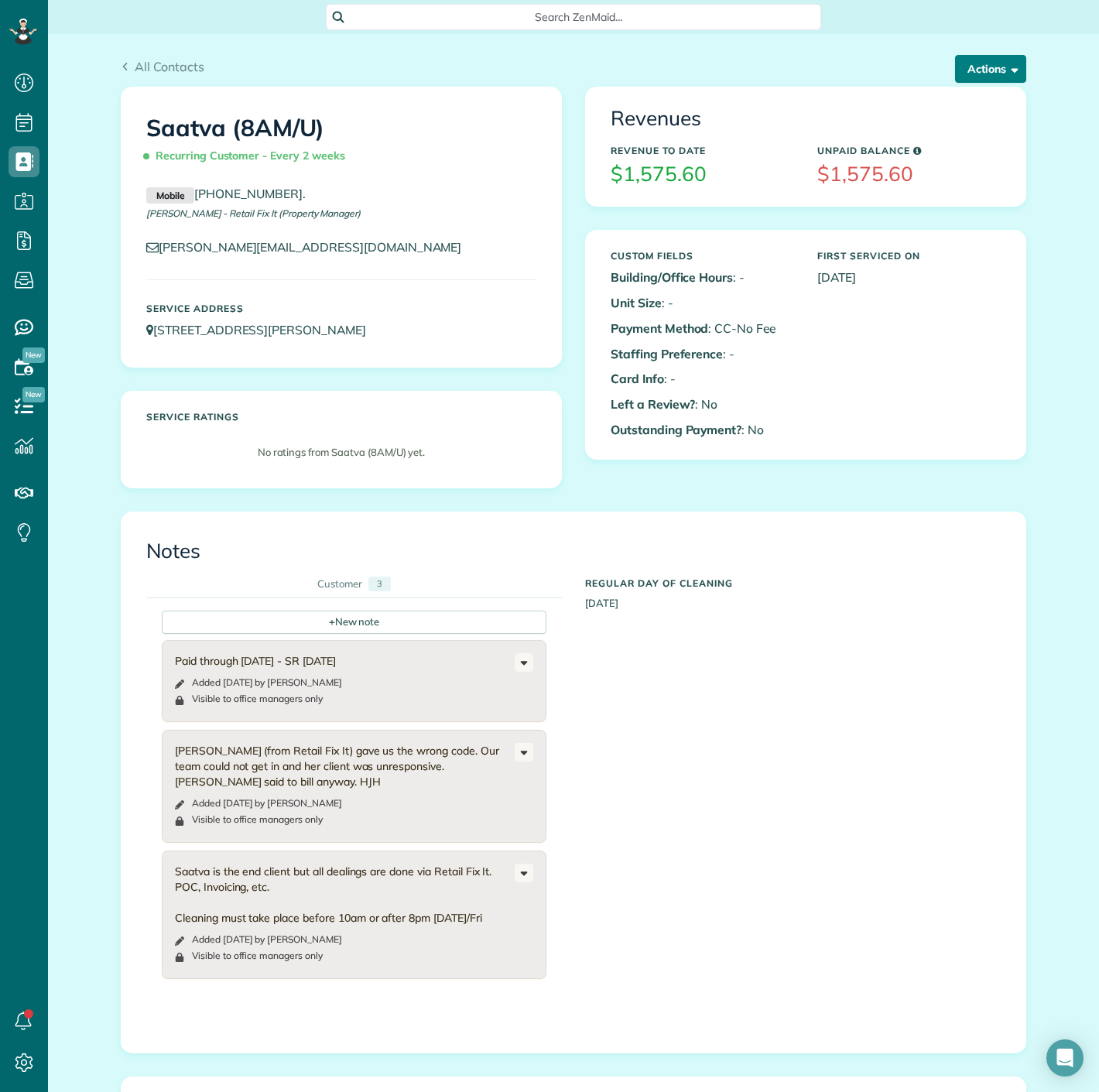
click at [1013, 68] on button "Actions" at bounding box center [991, 68] width 71 height 28
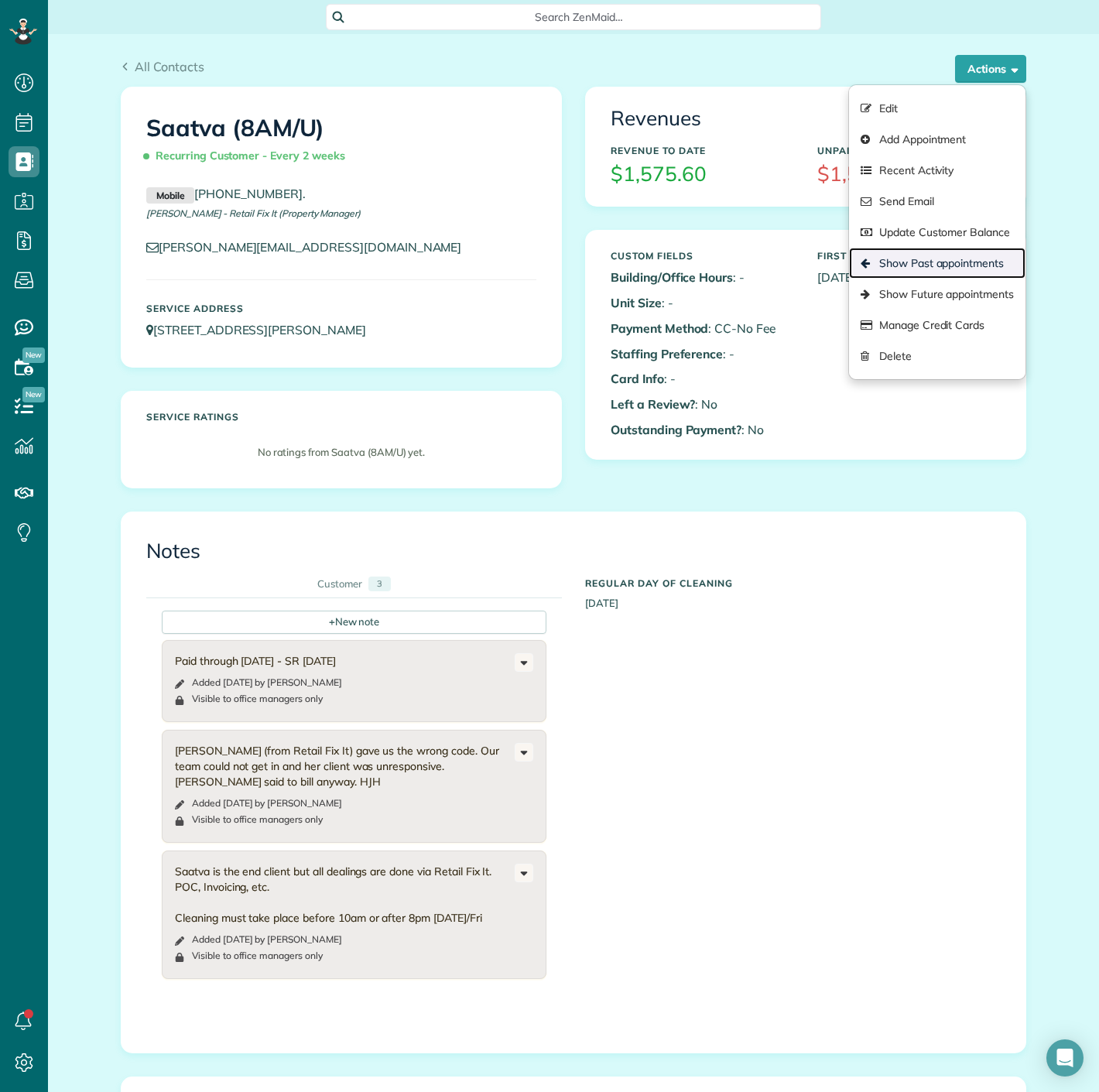
click at [904, 264] on link "Show Past appointments" at bounding box center [937, 263] width 176 height 31
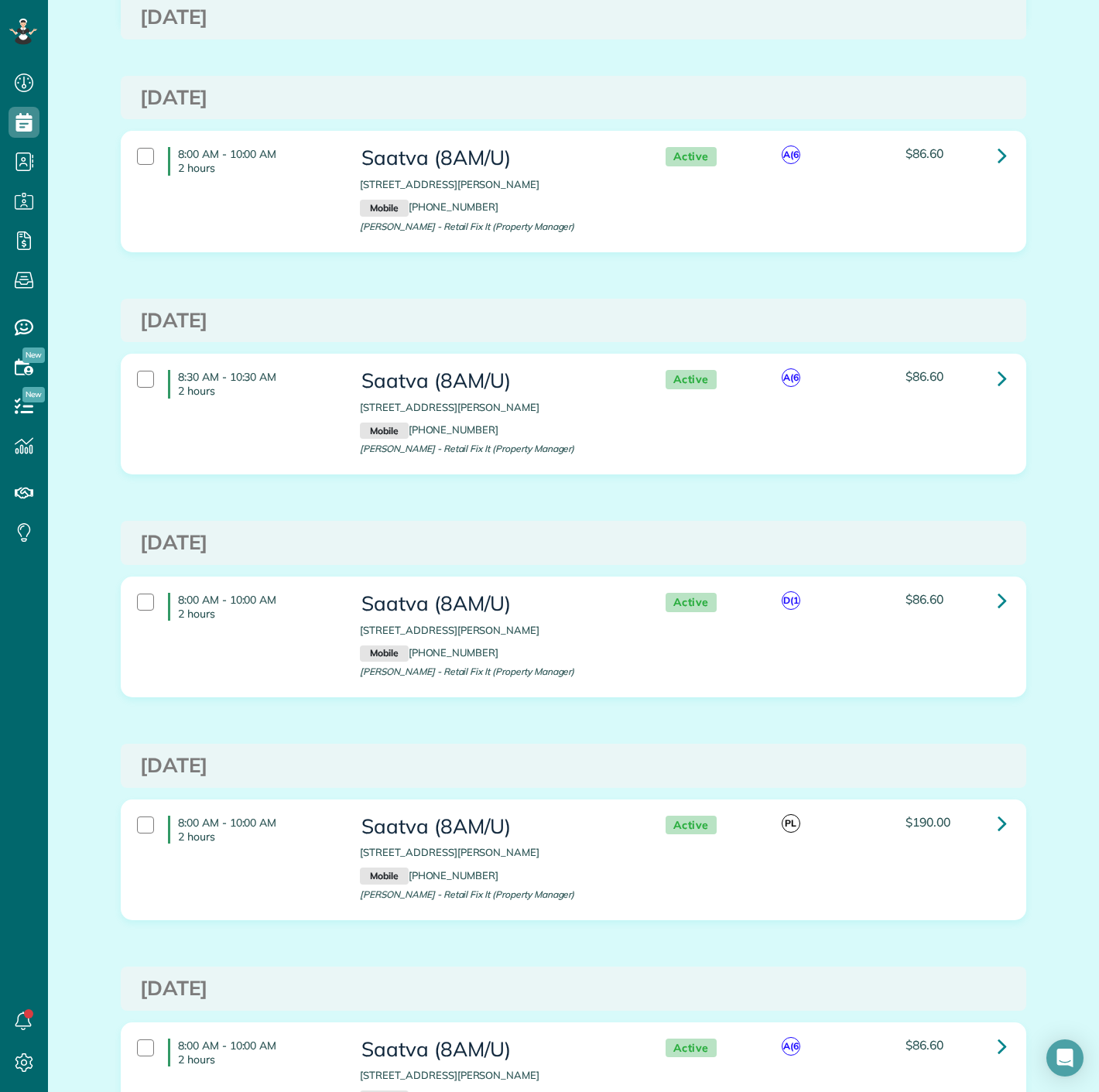
scroll to position [516, 0]
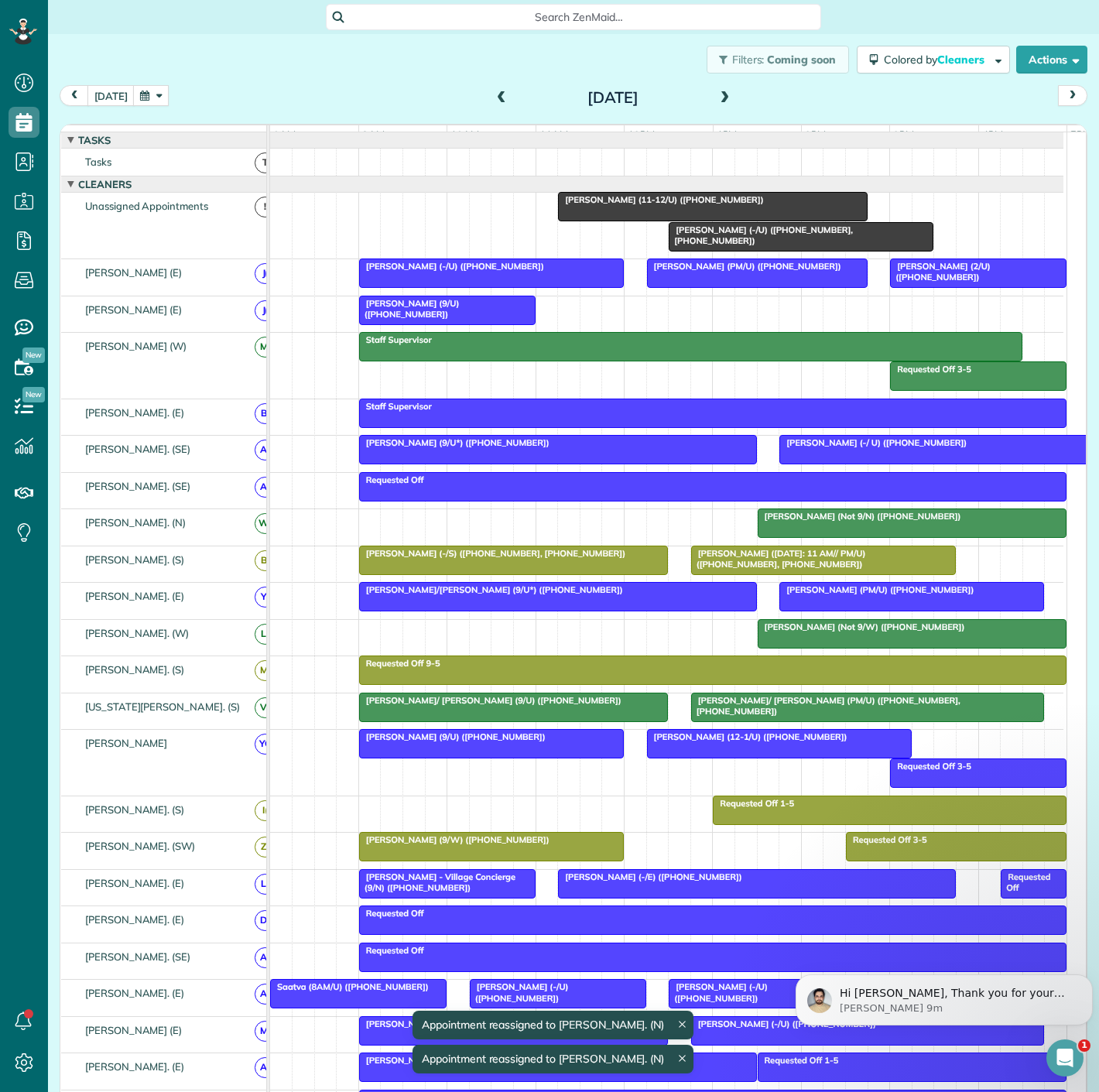
scroll to position [430, 68]
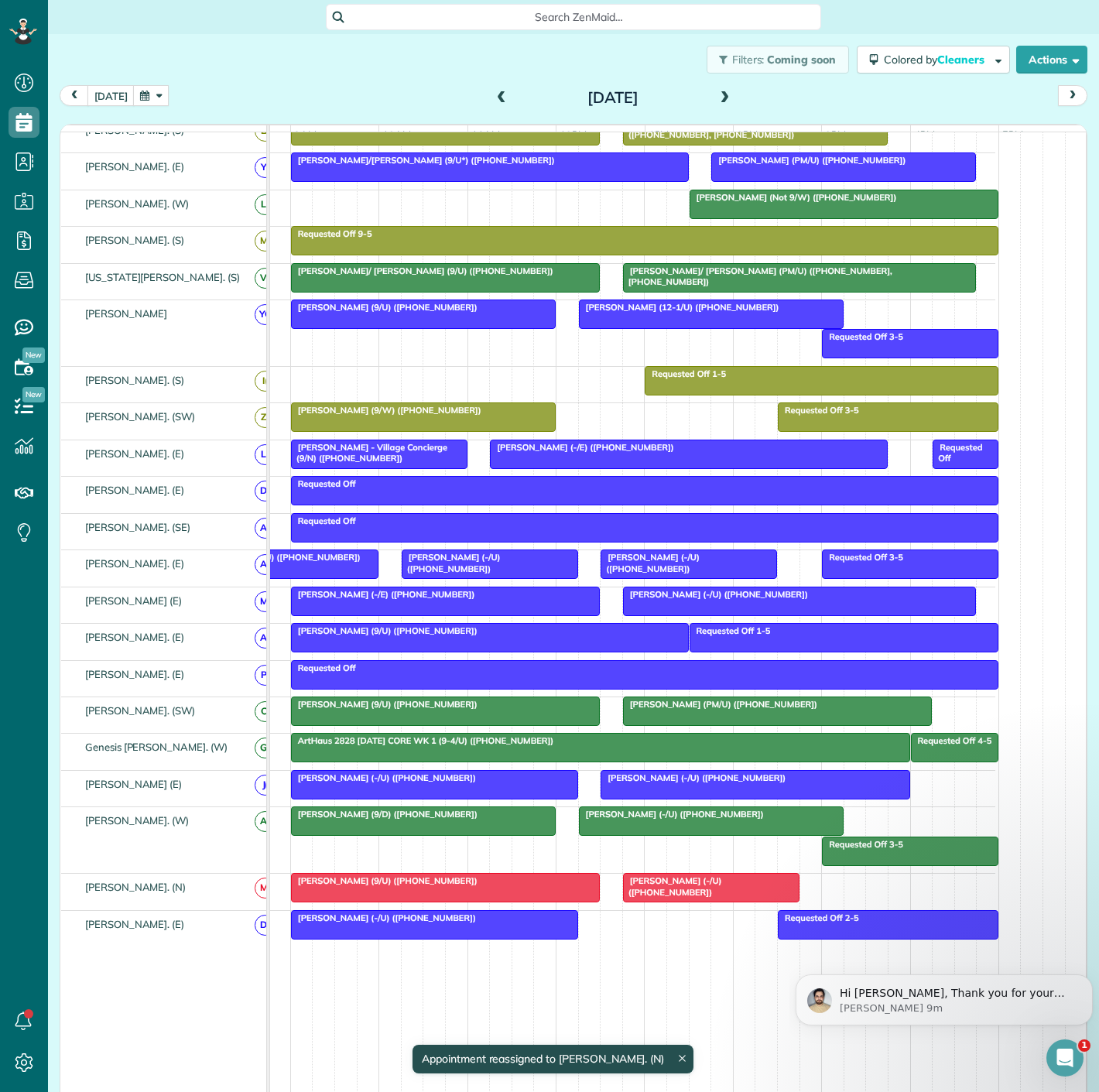
click at [422, 923] on span "Reed Williams (-/U) (+18137674227)" at bounding box center [384, 918] width 187 height 11
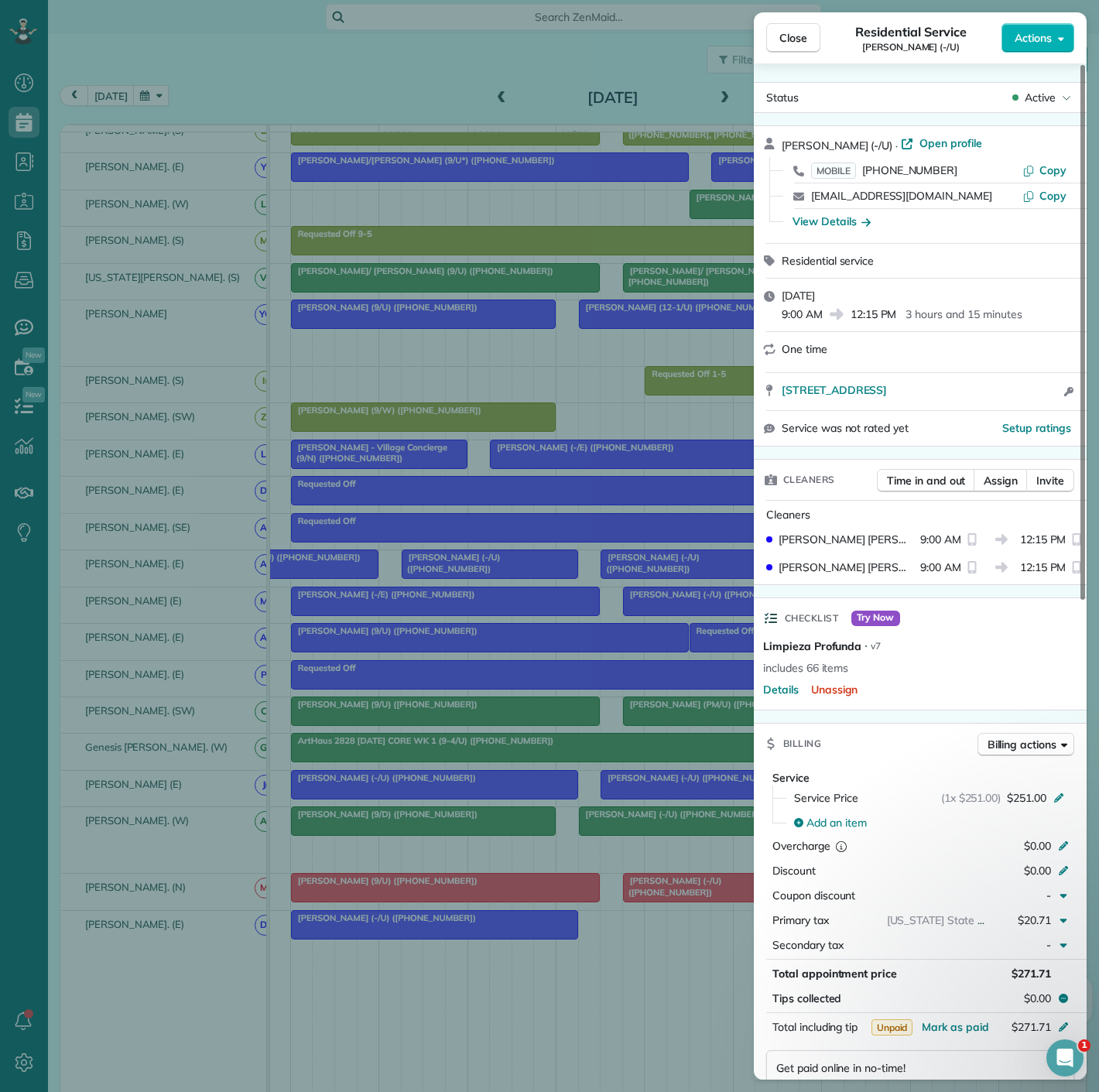
click at [422, 924] on div "Close Residential Service Reed Williams (-/U) Actions Status Active Reed Willia…" at bounding box center [550, 546] width 1099 height 1092
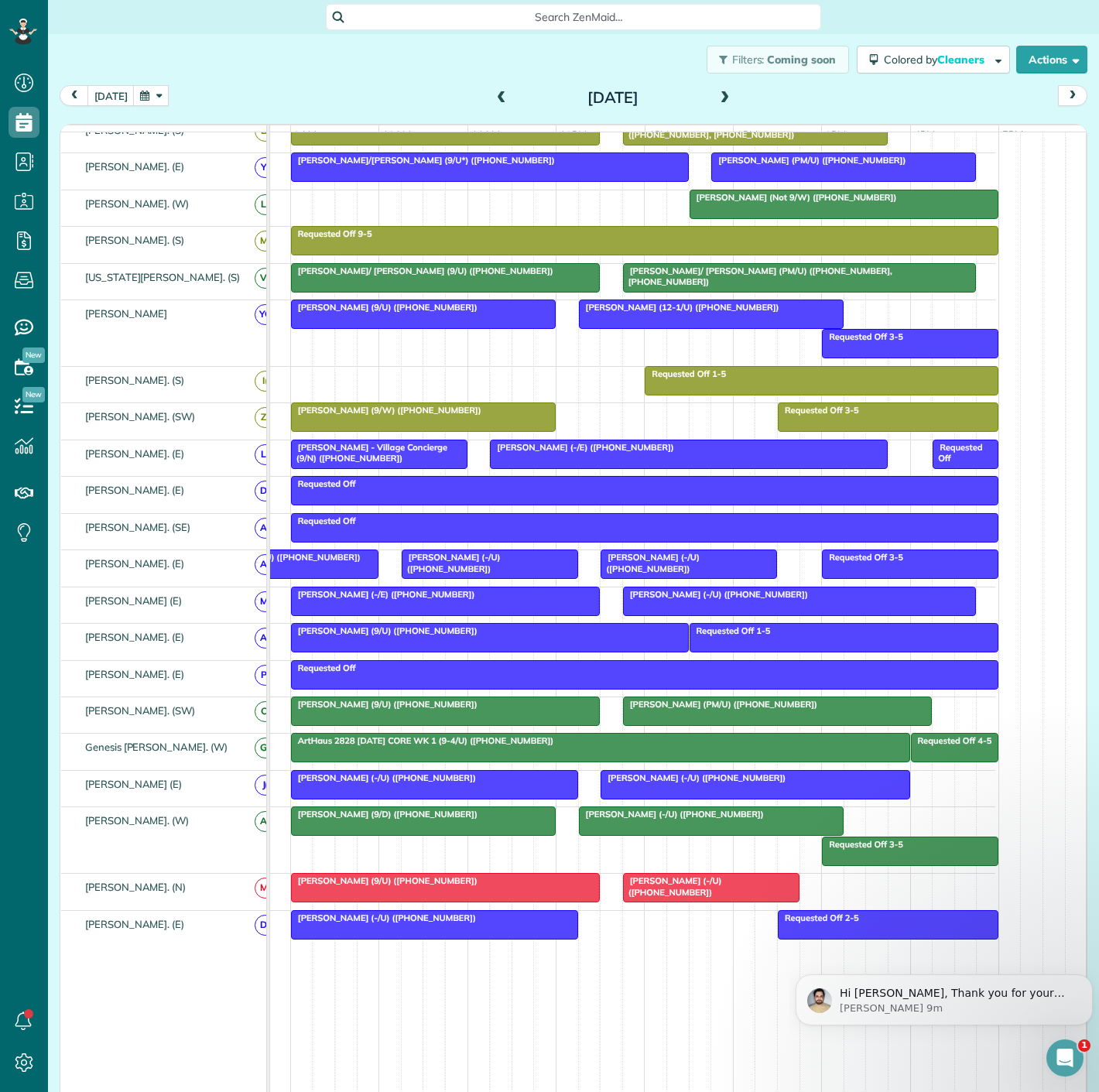
click at [641, 892] on div at bounding box center [710, 887] width 174 height 28
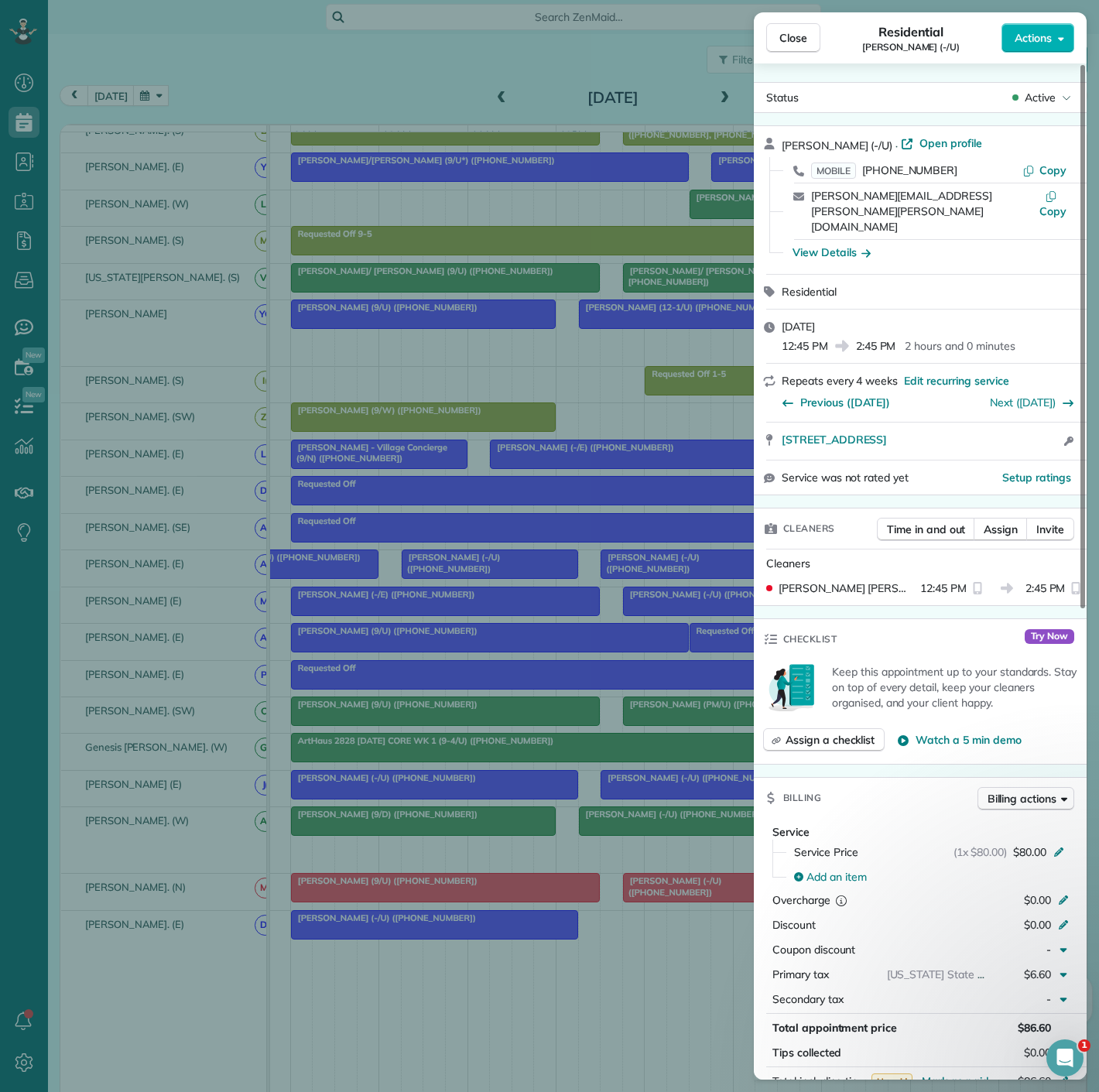
click at [641, 892] on div "Close Residential Brian Walters (-/U) Actions Status Active Brian Walters (-/U)…" at bounding box center [550, 546] width 1099 height 1092
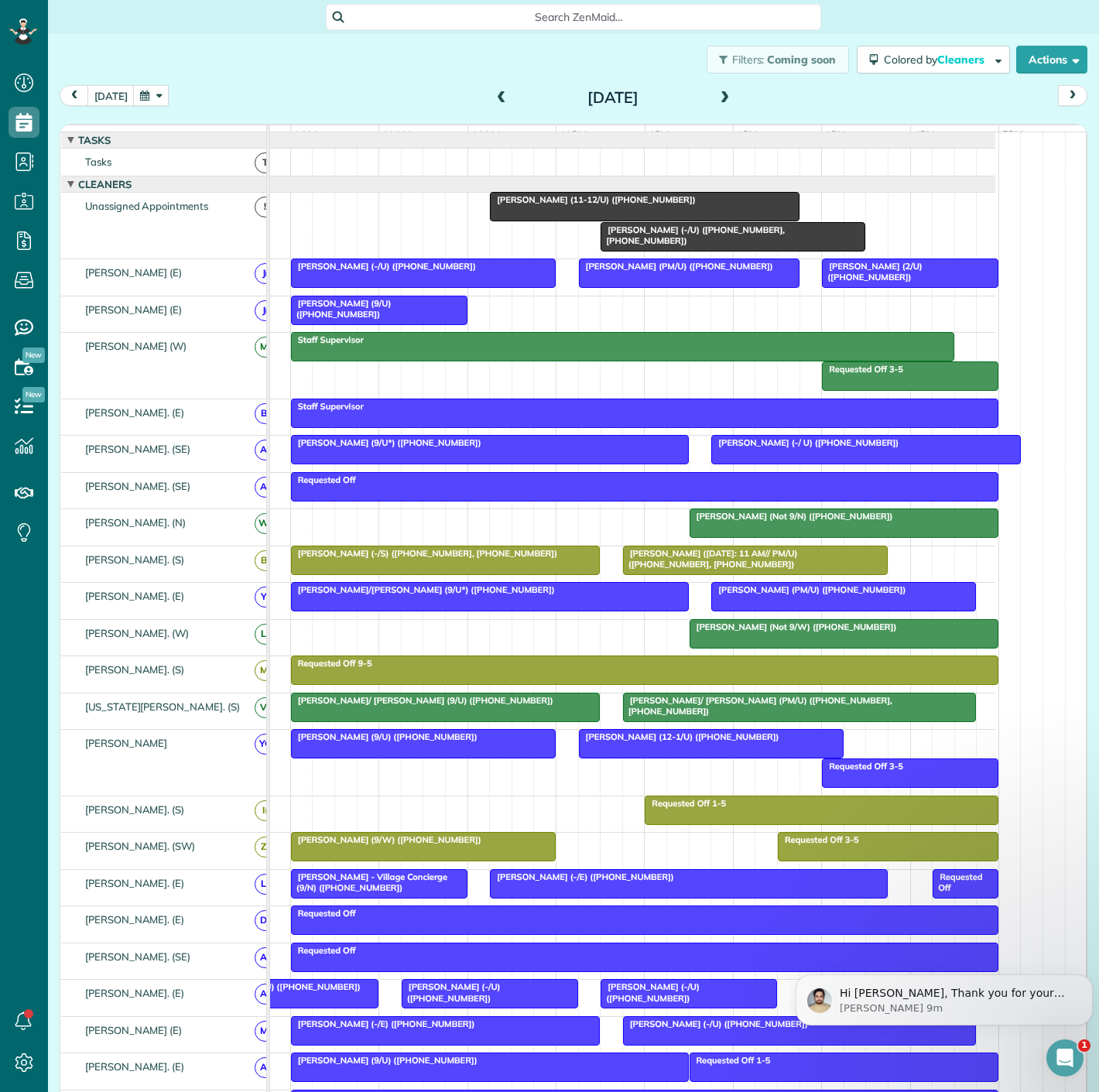
click at [772, 648] on div at bounding box center [844, 633] width 308 height 28
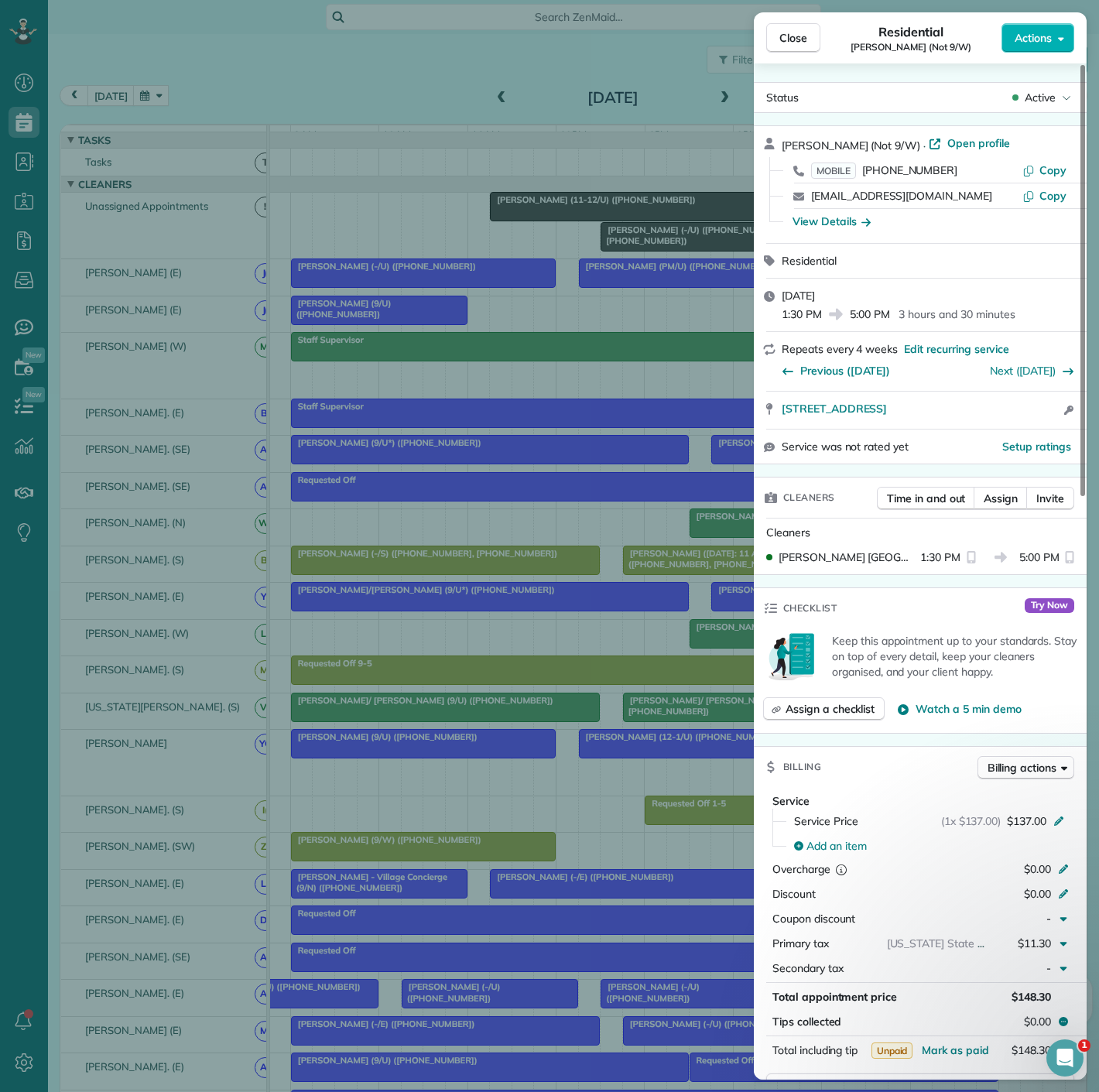
click at [658, 648] on div "Close Residential Theresa Fortin (Not 9/W) Actions Status Active Theresa Fortin…" at bounding box center [550, 546] width 1099 height 1092
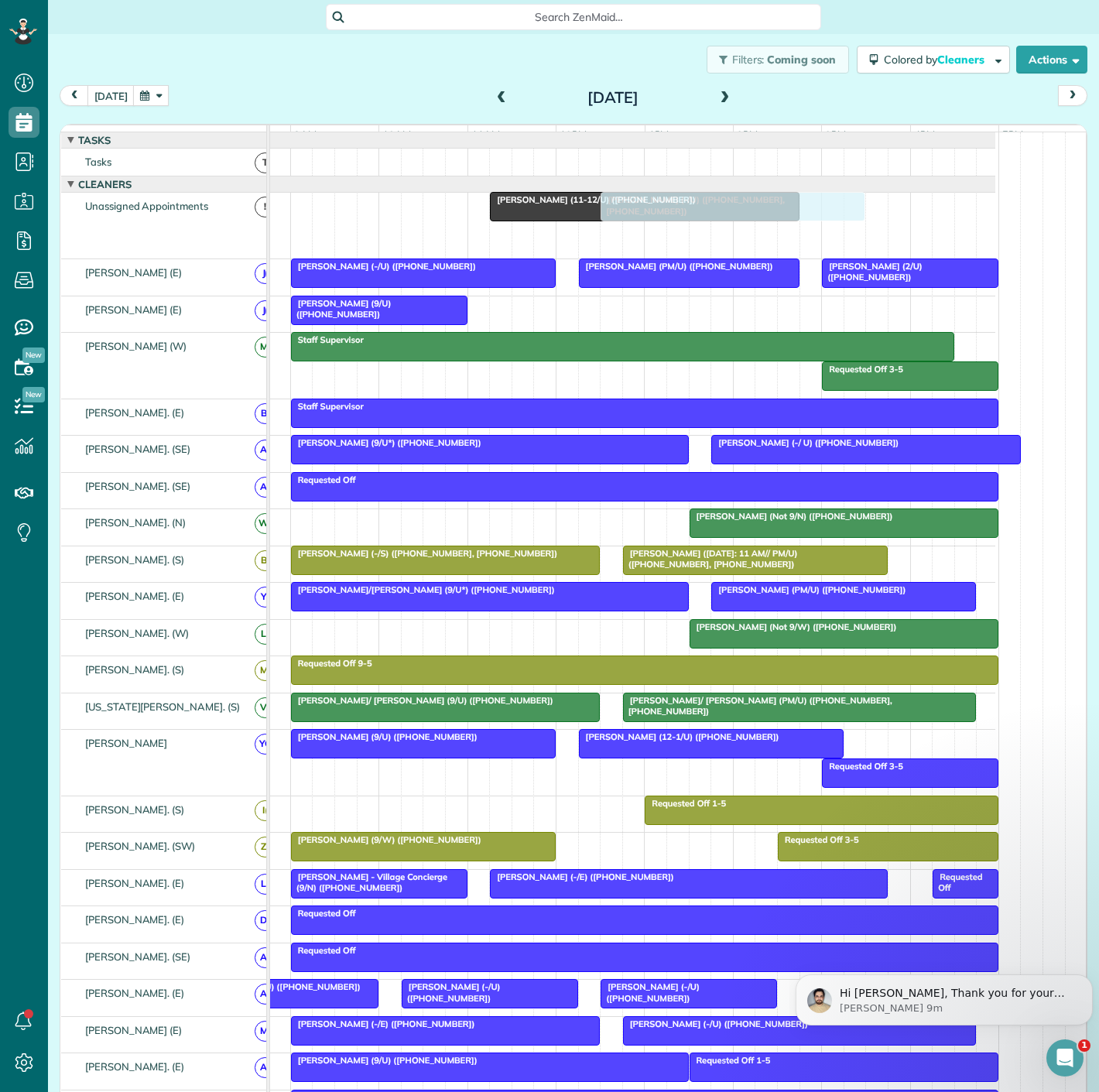
drag, startPoint x: 702, startPoint y: 253, endPoint x: 694, endPoint y: 248, distance: 9.4
click at [694, 248] on div "Stephen Howard (-/U) (+19194520343, +13147695929) Cynthia Stopani (11-12/U) (+1…" at bounding box center [599, 226] width 793 height 66
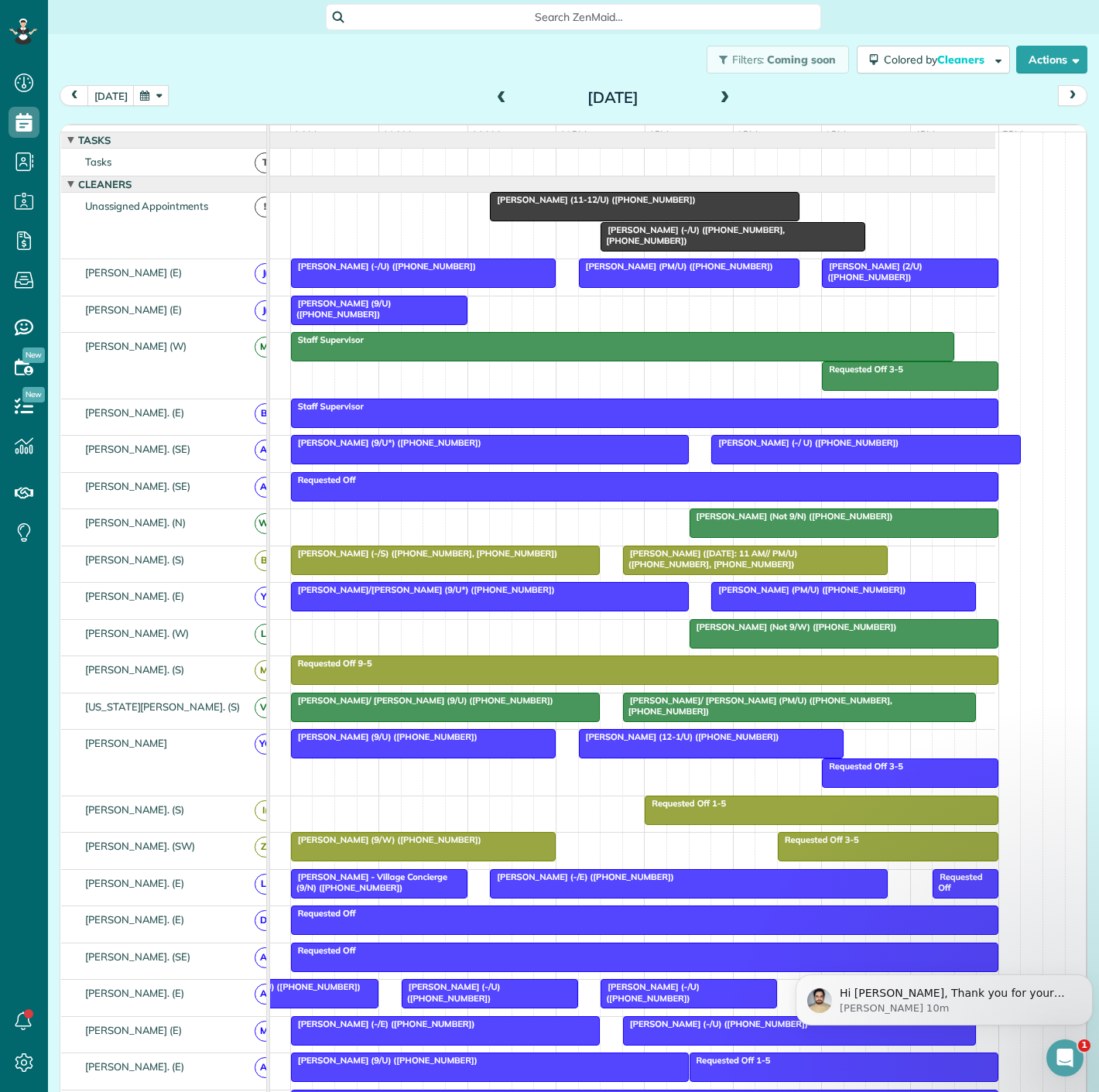
click at [766, 643] on div at bounding box center [844, 633] width 308 height 28
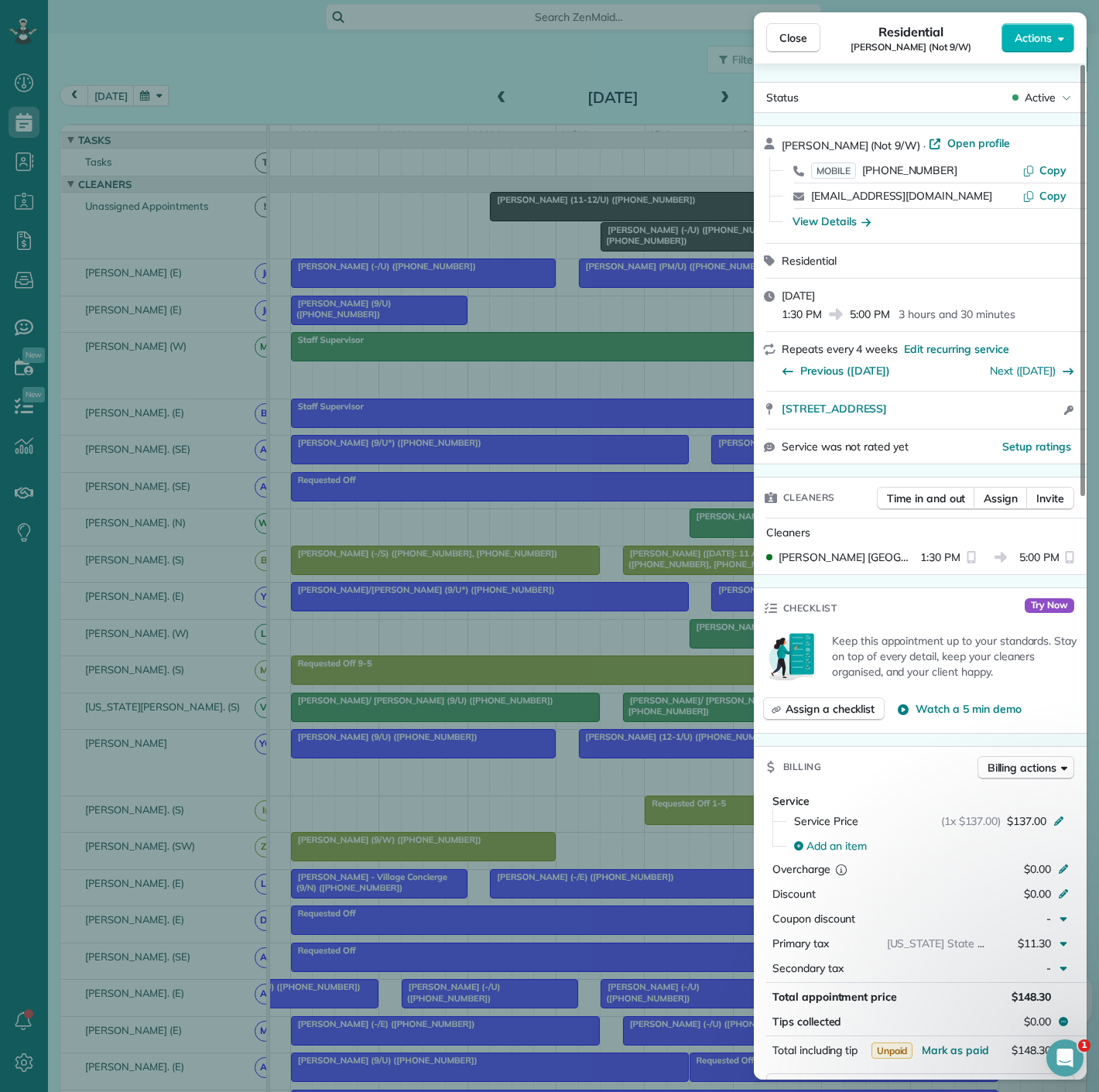
click at [714, 643] on div "Close Residential Theresa Fortin (Not 9/W) Actions Status Active Theresa Fortin…" at bounding box center [550, 546] width 1099 height 1092
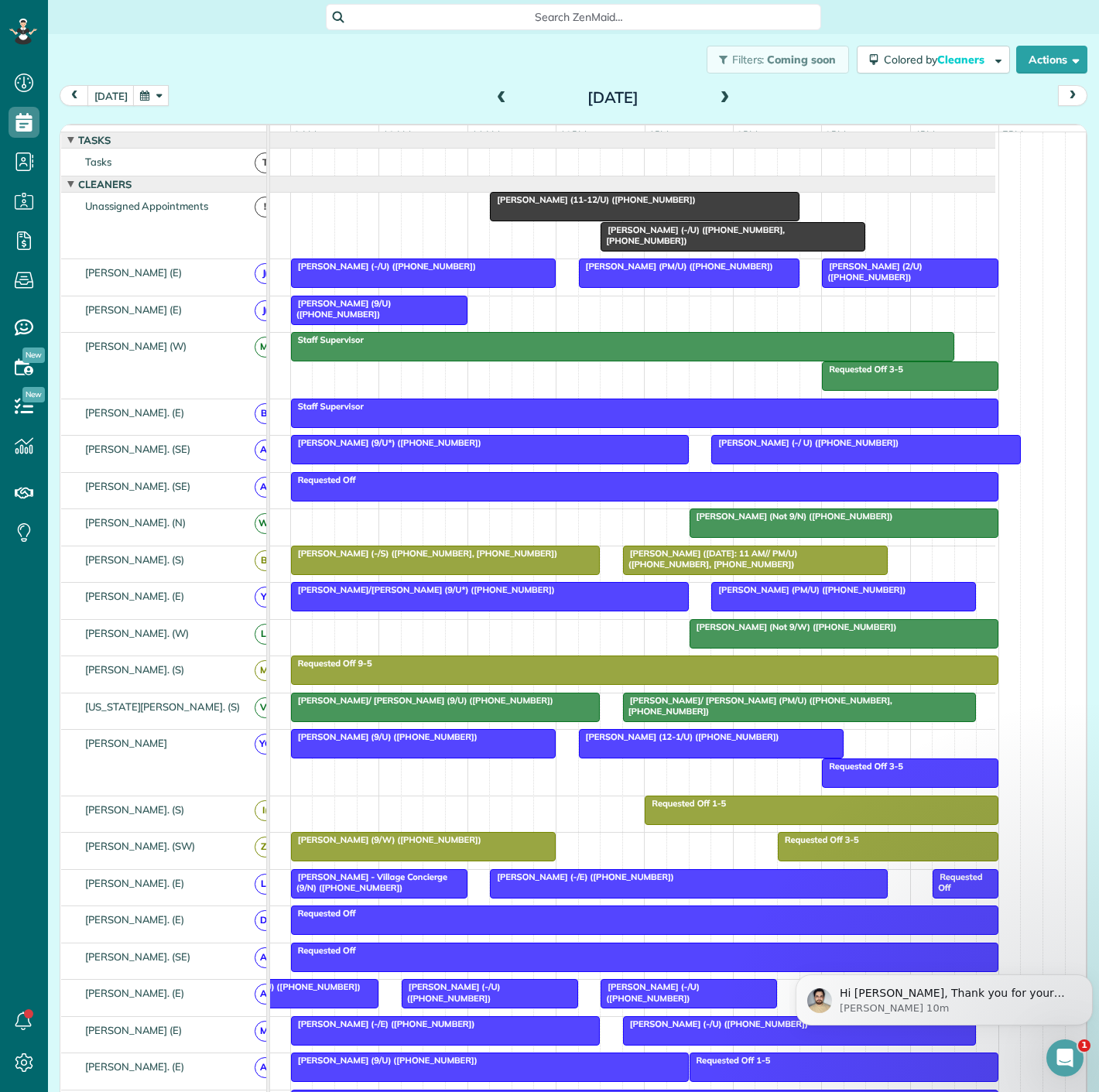
click at [618, 221] on div at bounding box center [644, 206] width 308 height 28
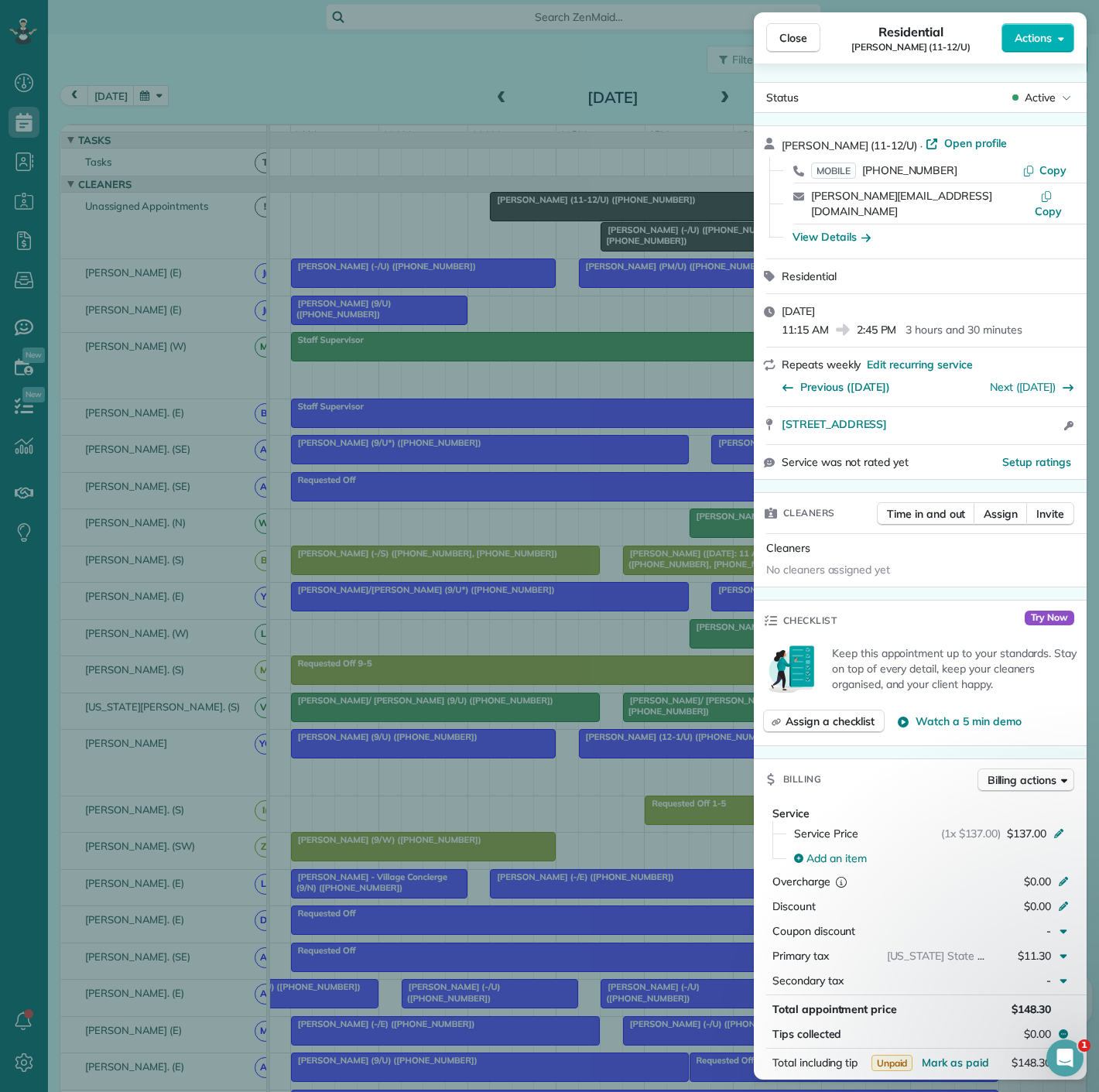
click at [618, 222] on div "Close Residential Cynthia Stopani (11-12/U) Actions Status Active Cynthia Stopa…" at bounding box center [550, 546] width 1099 height 1092
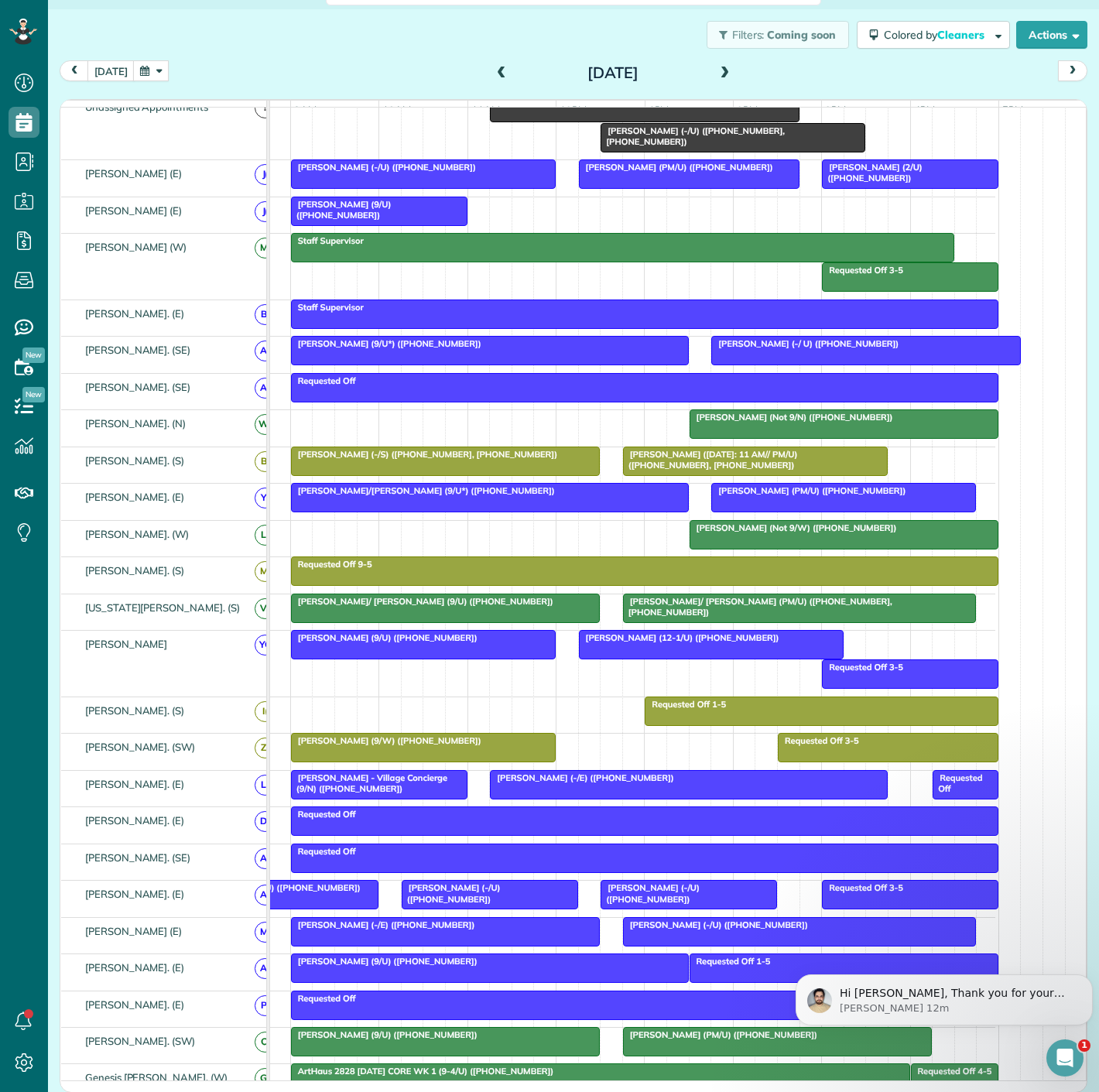
scroll to position [18, 68]
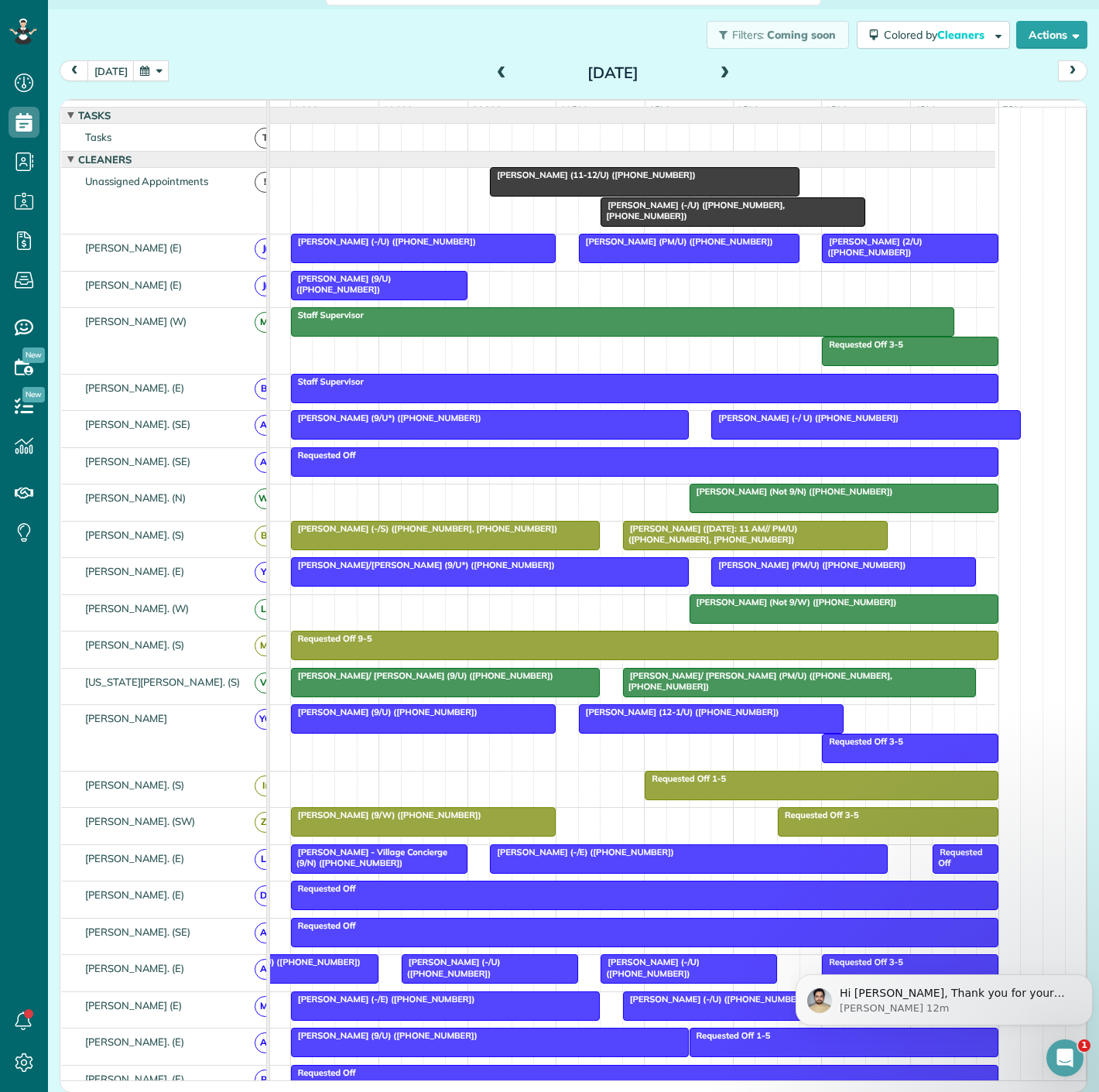
click at [367, 820] on span "Sonia Hopkins (9/W) (+19018713864)" at bounding box center [386, 814] width 192 height 11
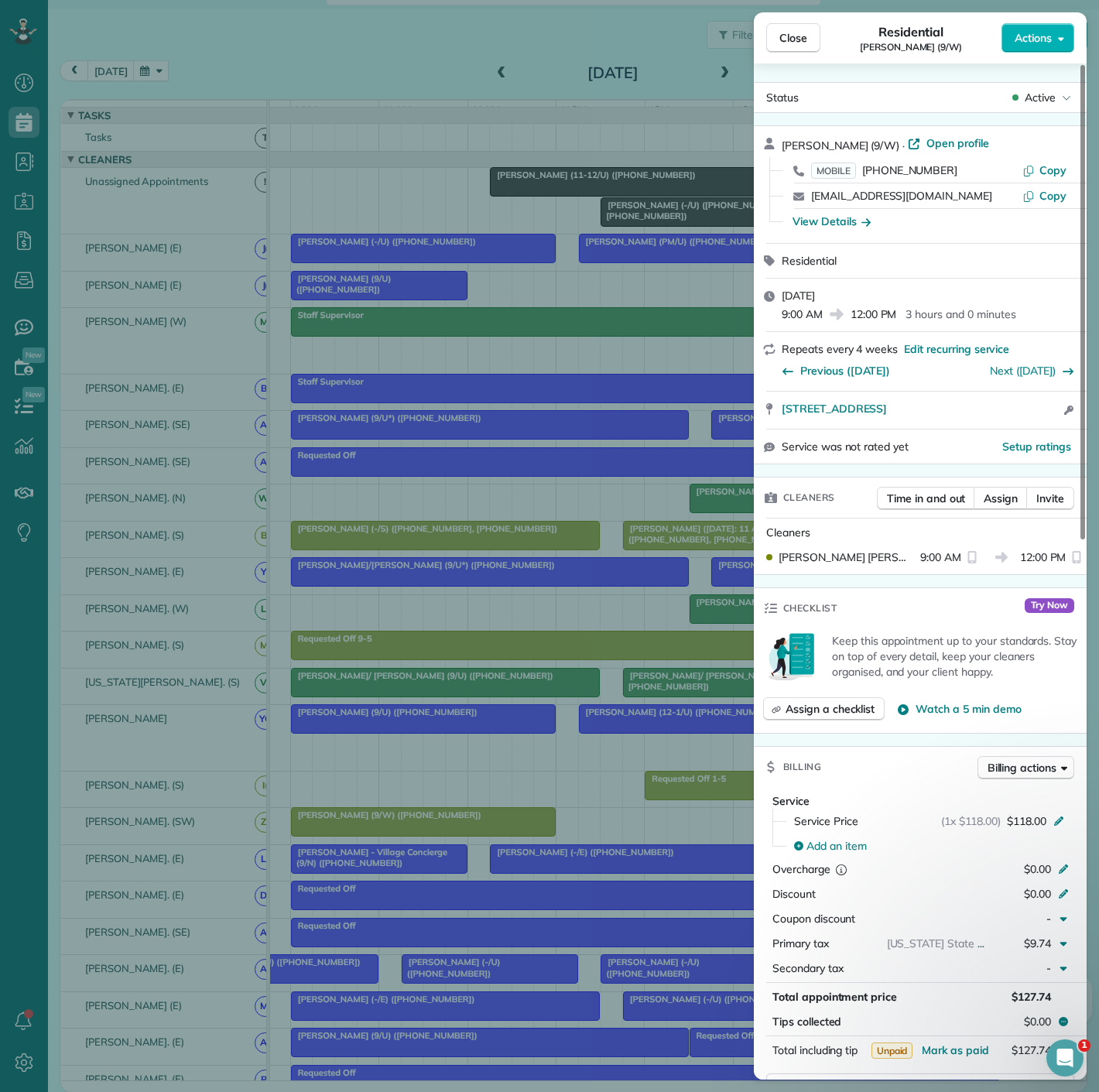
click at [367, 824] on div "Close Residential Sonia Hopkins (9/W) Actions Status Active Sonia Hopkins (9/W)…" at bounding box center [550, 546] width 1099 height 1092
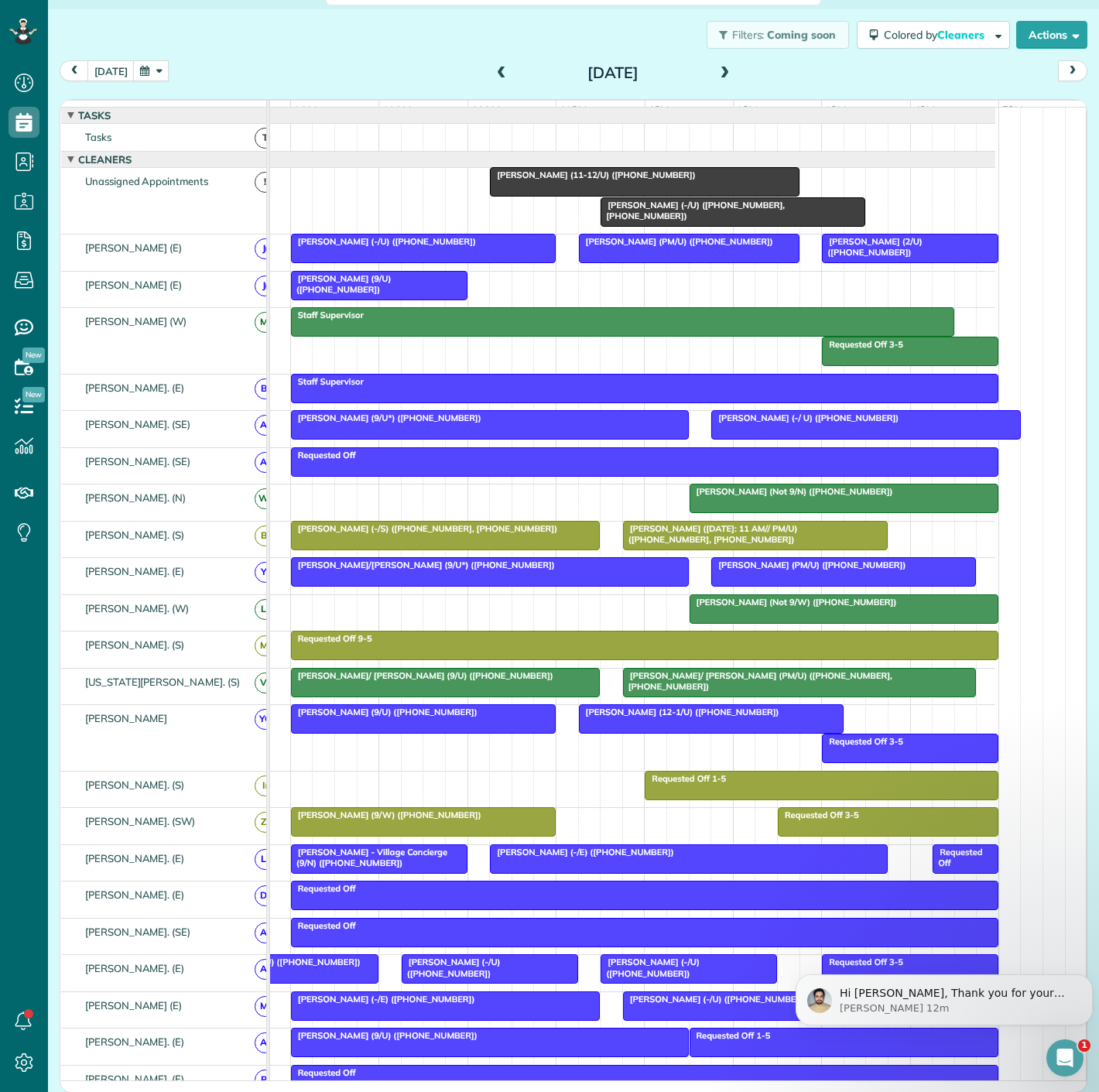
click at [771, 623] on div at bounding box center [844, 608] width 308 height 28
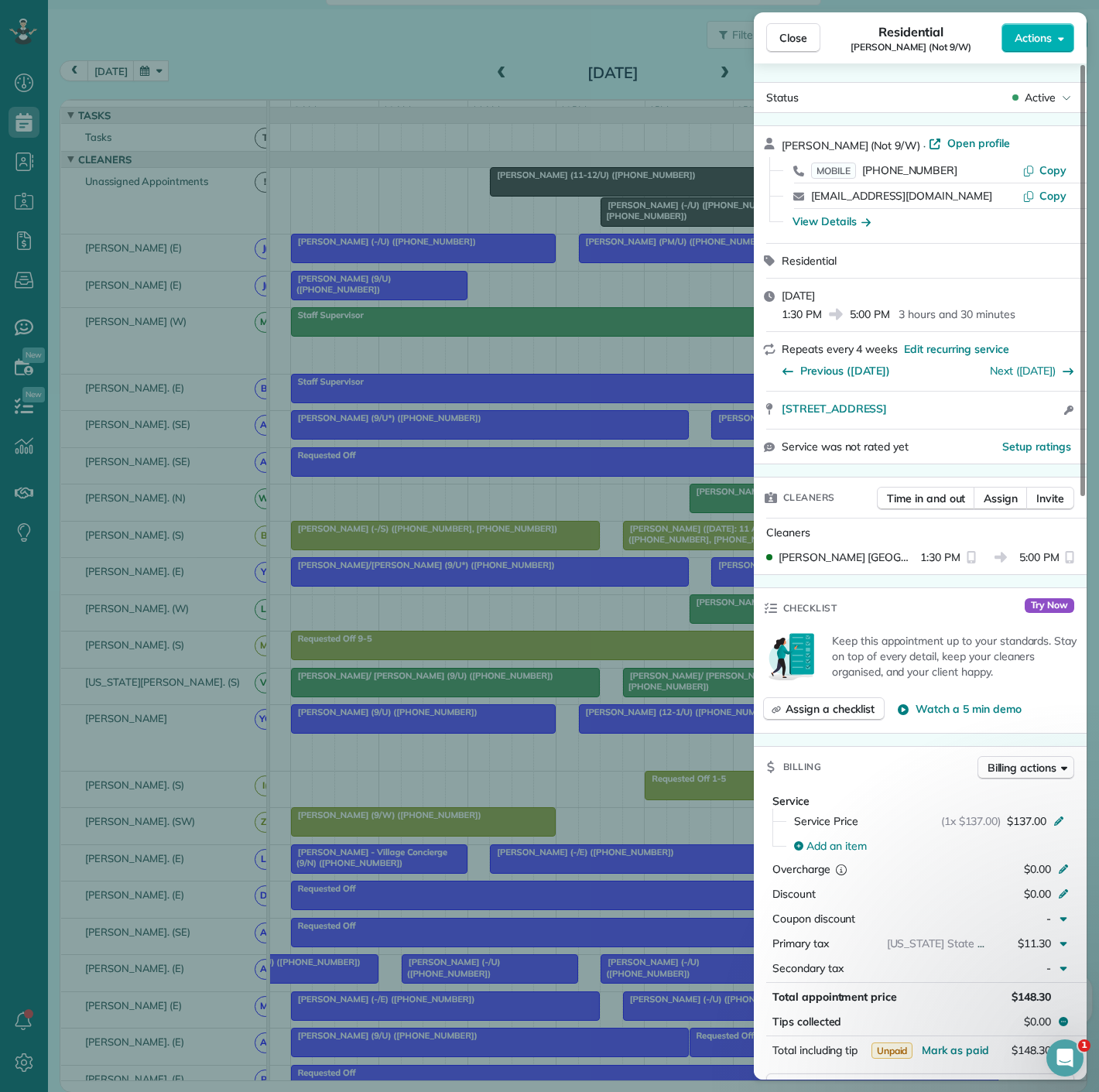
click at [770, 622] on div "Checklist" at bounding box center [800, 608] width 93 height 40
click at [489, 834] on div "Close Residential Theresa Fortin (Not 9/W) Actions Status Active Theresa Fortin…" at bounding box center [550, 546] width 1099 height 1092
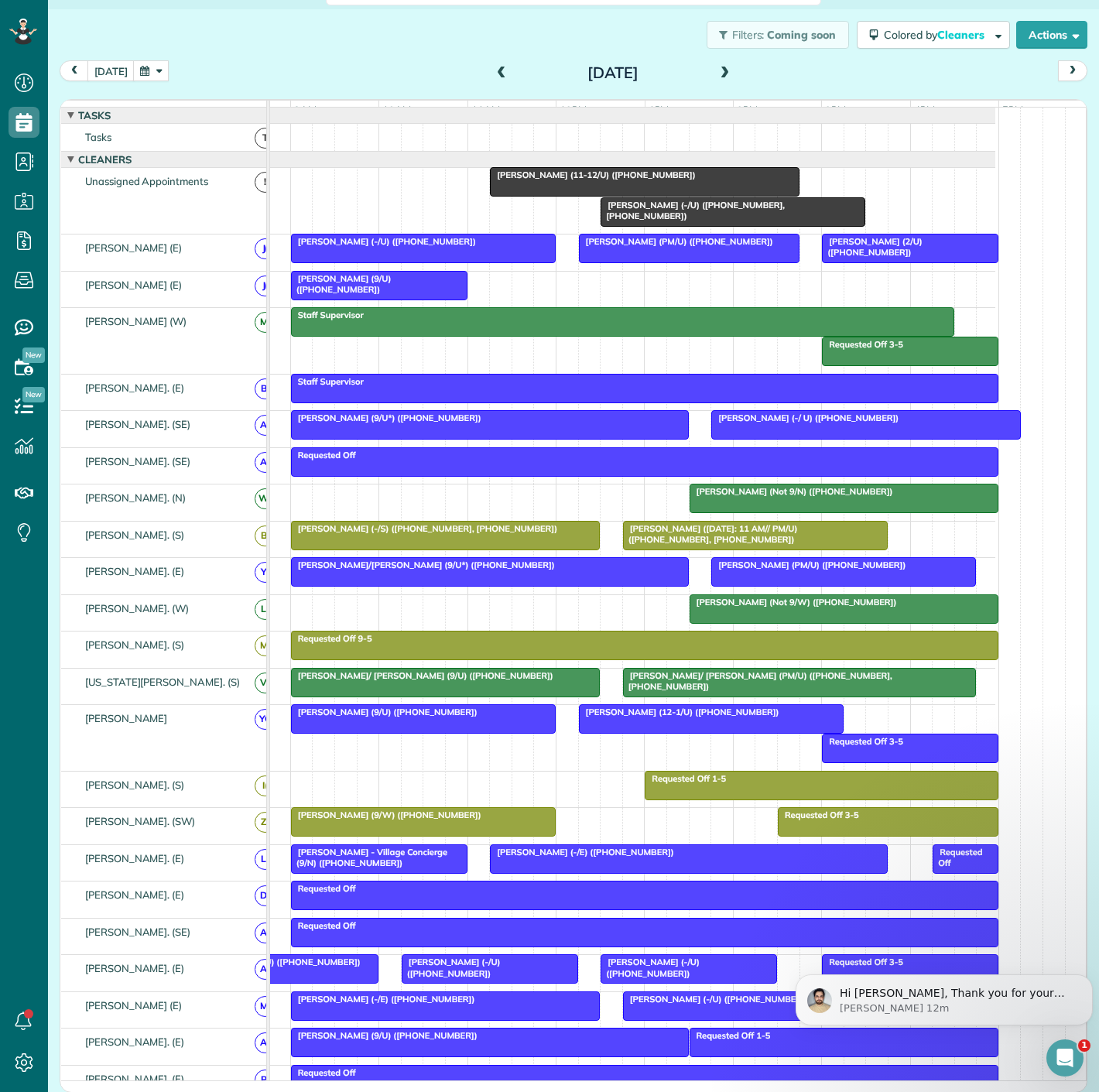
click at [407, 830] on div at bounding box center [423, 821] width 263 height 28
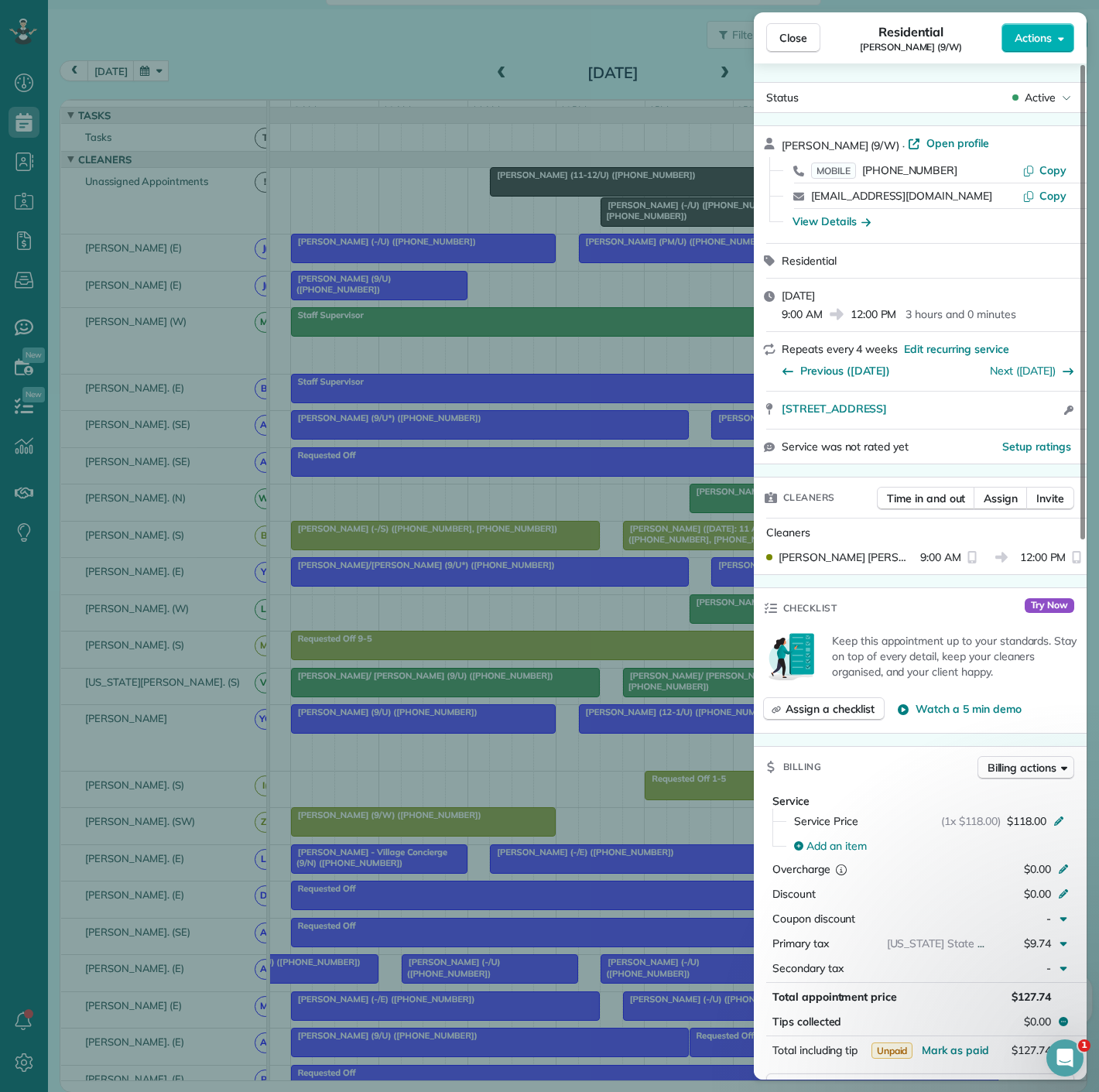
drag, startPoint x: 771, startPoint y: 425, endPoint x: 1006, endPoint y: 418, distance: 235.1
click at [1006, 418] on div "1400 Hi Line Drive #1411 Dallas TX 75207 Open access information" at bounding box center [920, 410] width 333 height 38
drag, startPoint x: 528, startPoint y: 659, endPoint x: 699, endPoint y: 645, distance: 171.6
click at [528, 659] on div "Close Residential Sonia Hopkins (9/W) Actions Status Active Sonia Hopkins (9/W)…" at bounding box center [550, 546] width 1099 height 1092
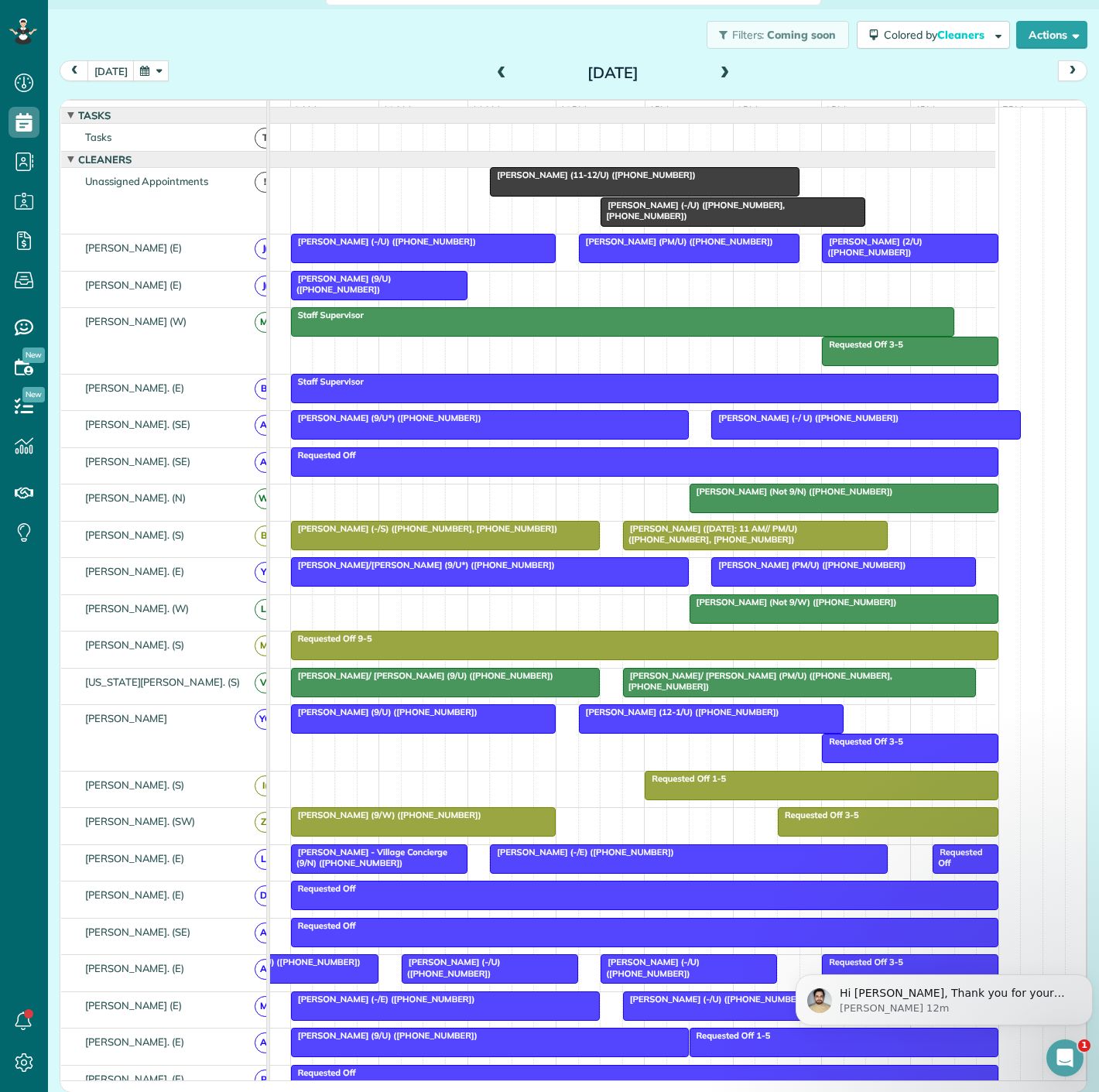
click at [750, 623] on div at bounding box center [844, 608] width 308 height 28
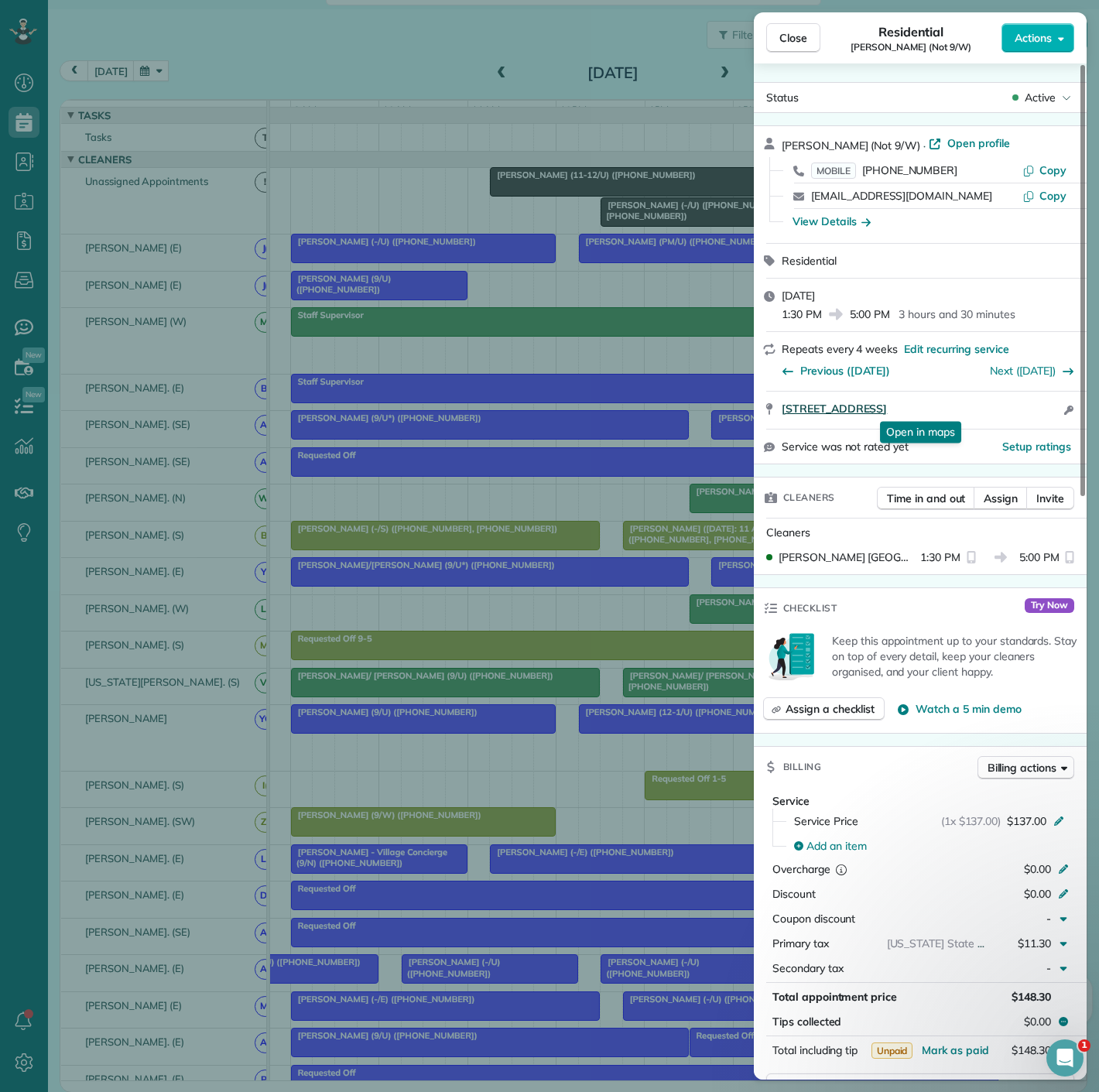
drag, startPoint x: 776, startPoint y: 418, endPoint x: 1031, endPoint y: 414, distance: 255.0
click at [1031, 414] on div "2727 INWOOD RD Apt 1128 Dallas TX 75235 Open in maps Open in maps Open access i…" at bounding box center [920, 410] width 333 height 38
drag, startPoint x: 373, startPoint y: 721, endPoint x: 448, endPoint y: 830, distance: 132.3
click at [373, 721] on div "Close Residential Theresa Fortin (Not 9/W) Actions Status Active Theresa Fortin…" at bounding box center [550, 546] width 1099 height 1092
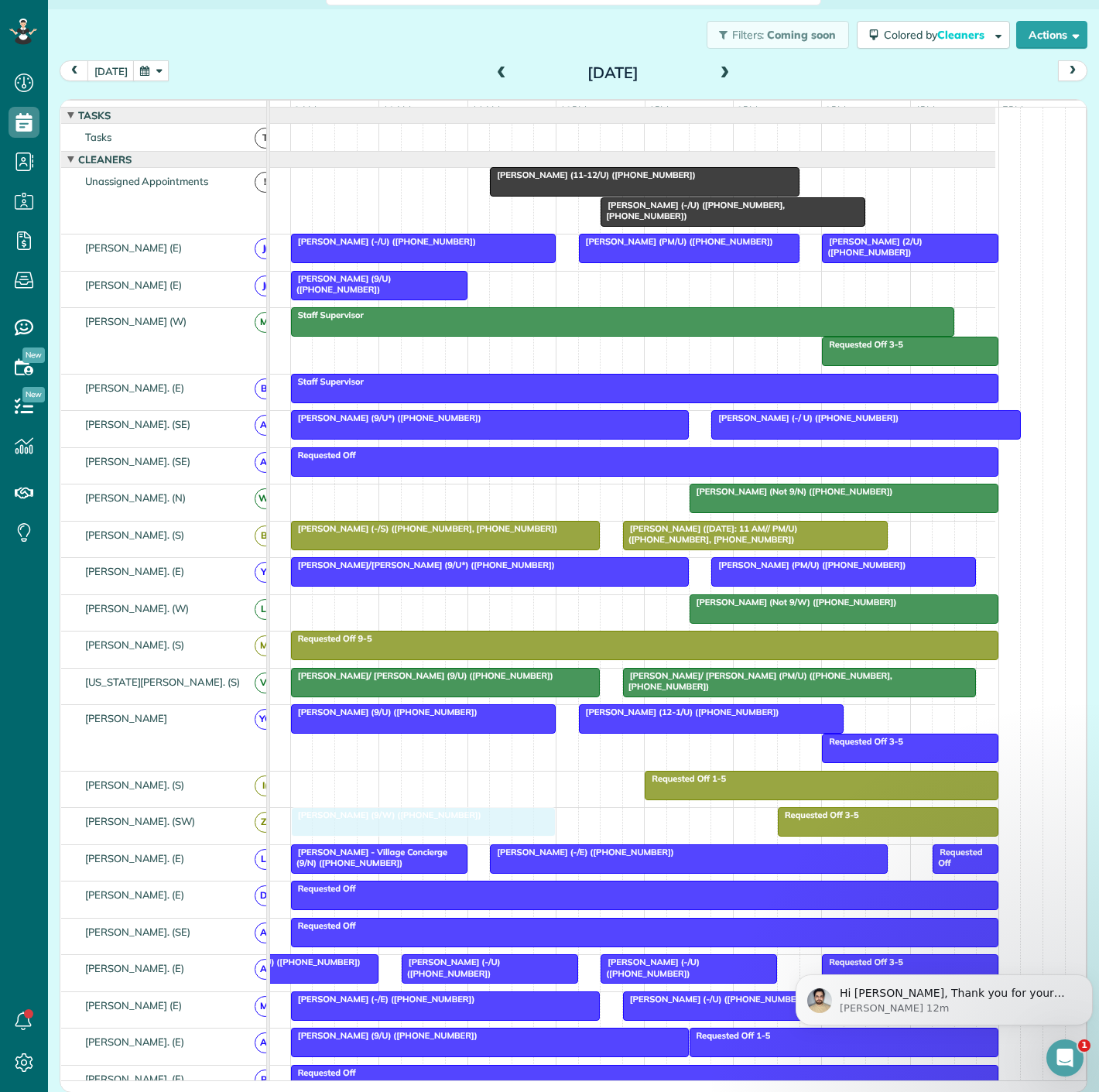
drag, startPoint x: 435, startPoint y: 832, endPoint x: 442, endPoint y: 845, distance: 14.8
click at [442, 843] on div "Requested Off 3-5 Sonia Hopkins (9/W) (+19018713864) Sonia Hopkins (9/W) (+1901…" at bounding box center [599, 825] width 793 height 36
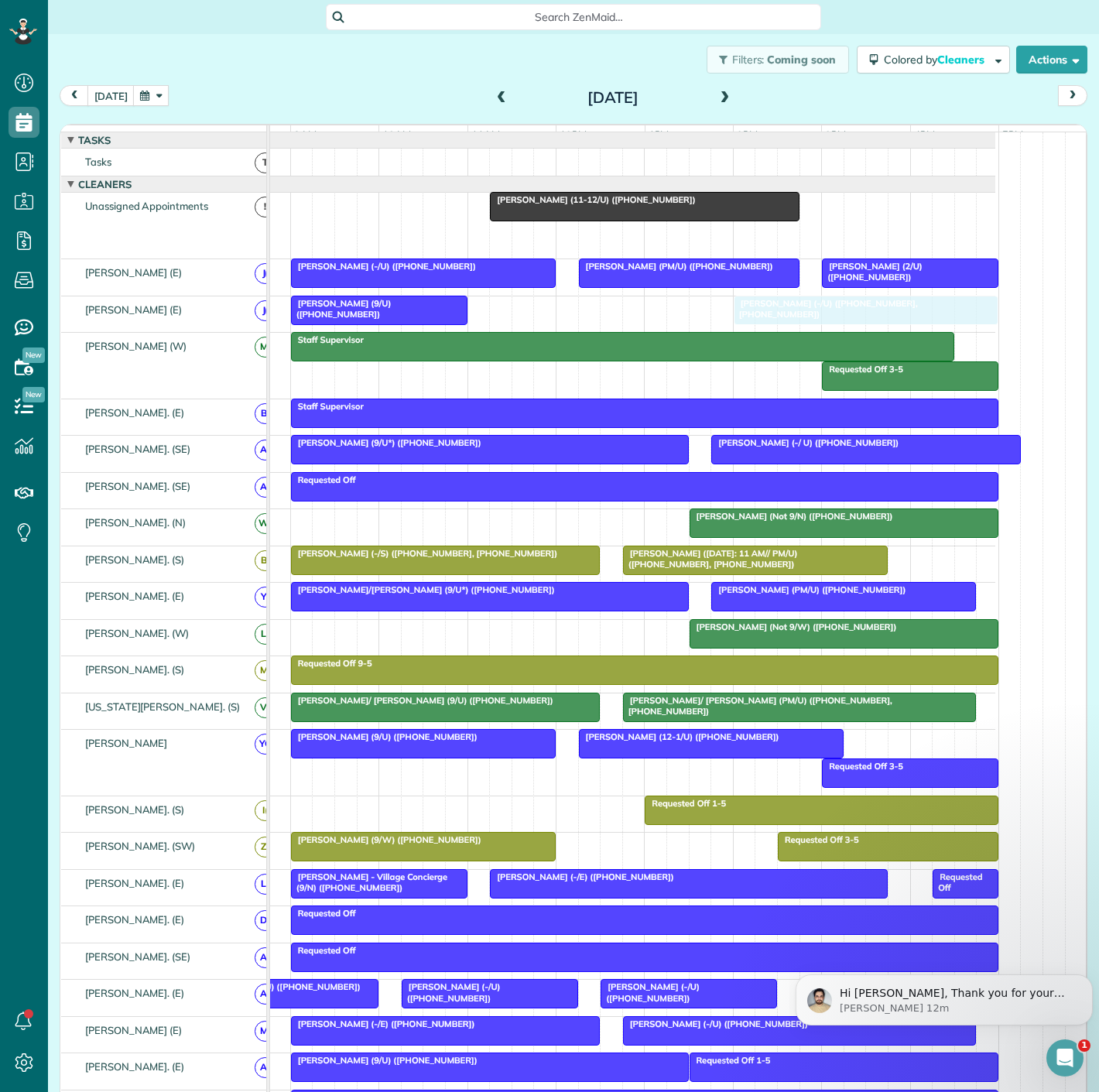
drag, startPoint x: 738, startPoint y: 247, endPoint x: 861, endPoint y: 334, distance: 150.7
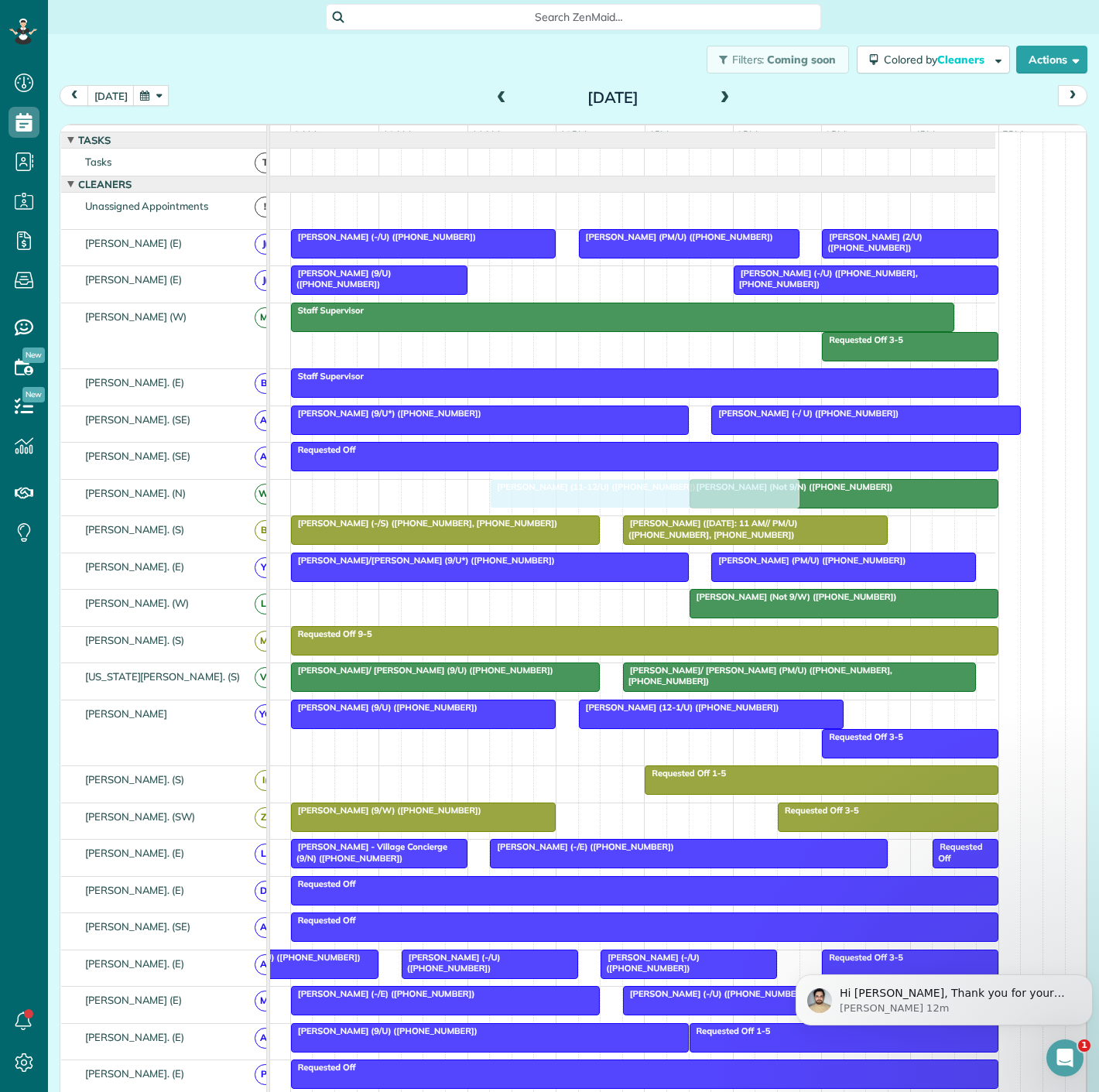
drag, startPoint x: 593, startPoint y: 216, endPoint x: 597, endPoint y: 500, distance: 284.0
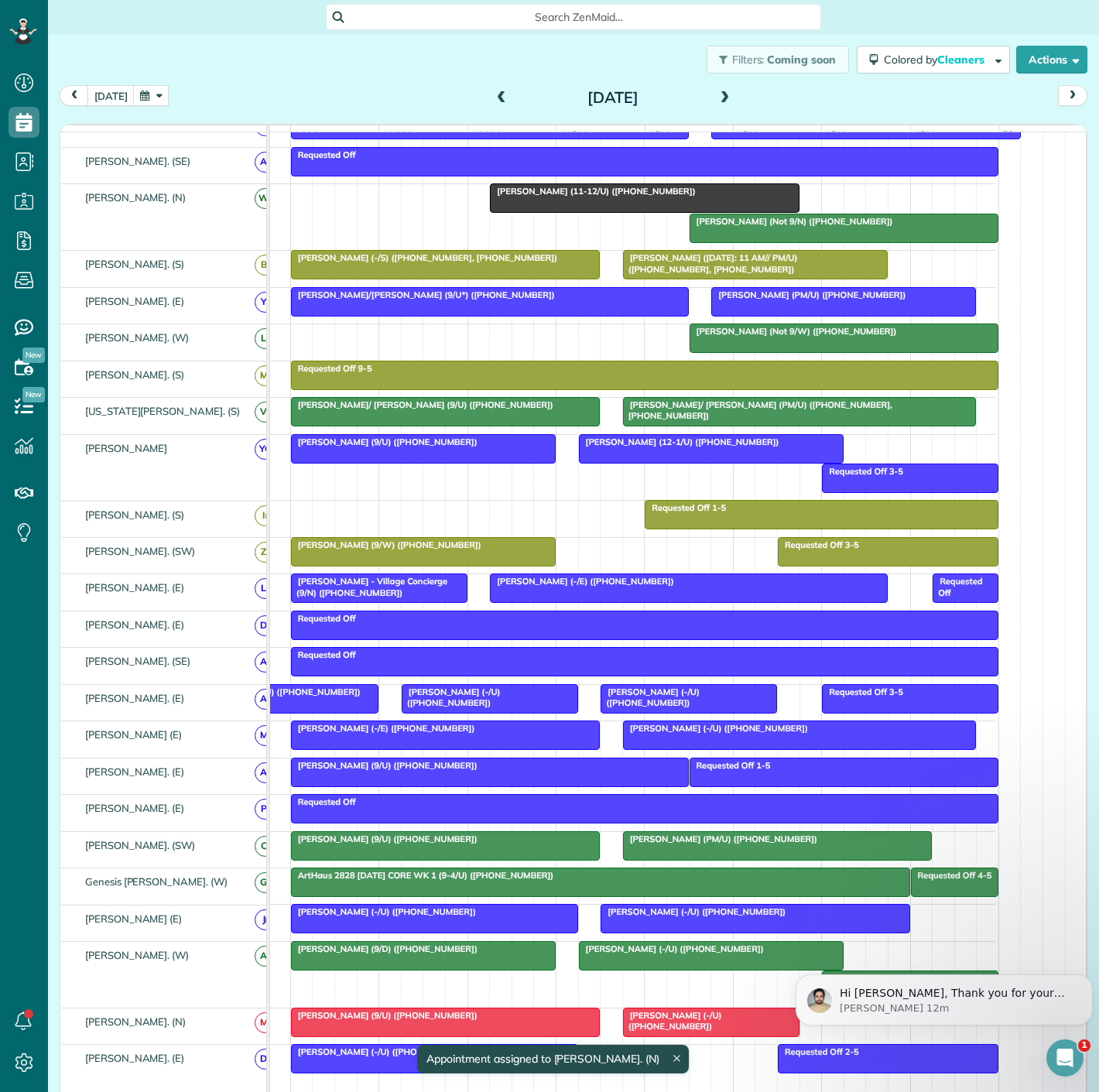
scroll to position [237, 0]
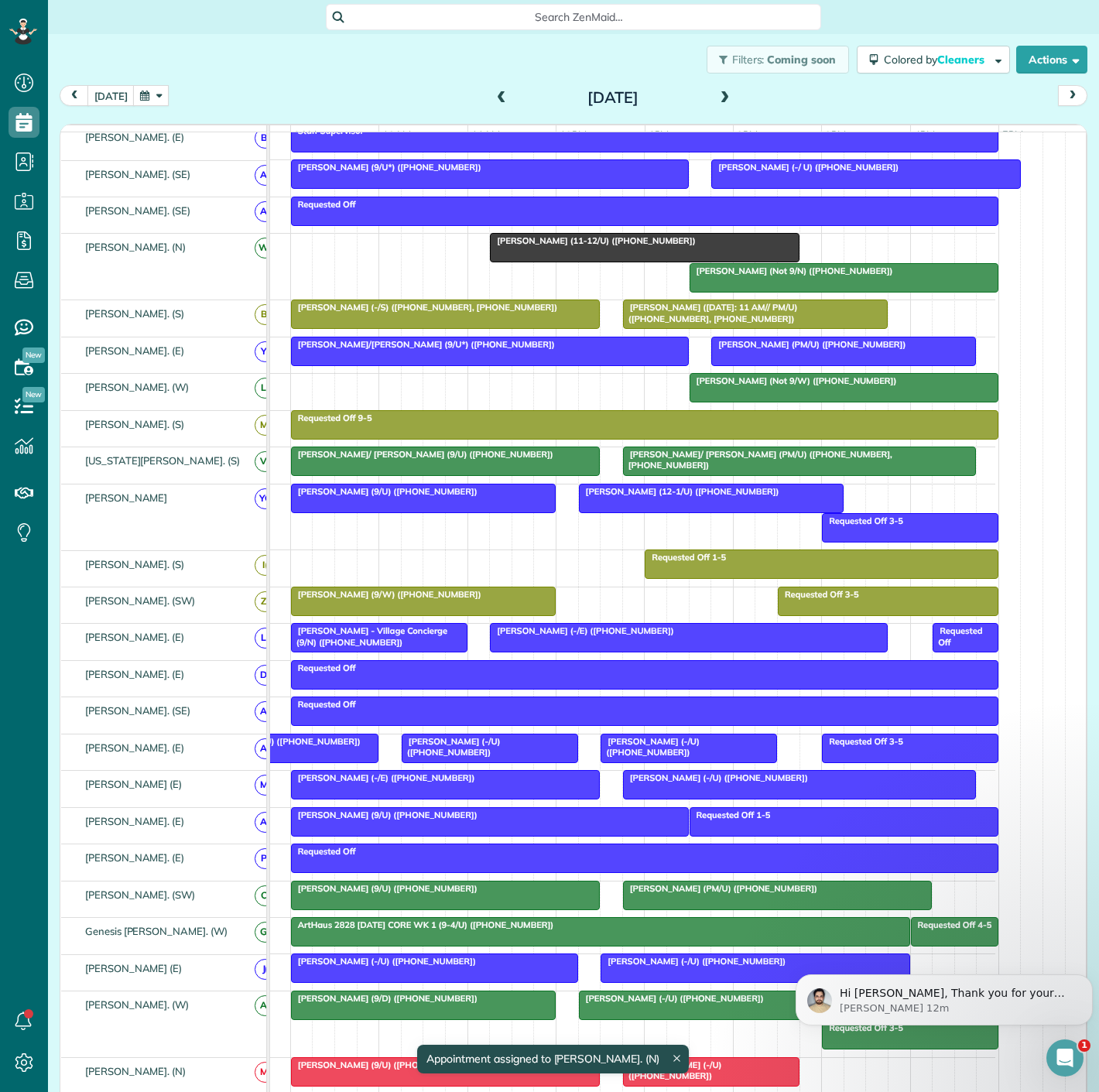
click at [755, 400] on div at bounding box center [844, 387] width 308 height 28
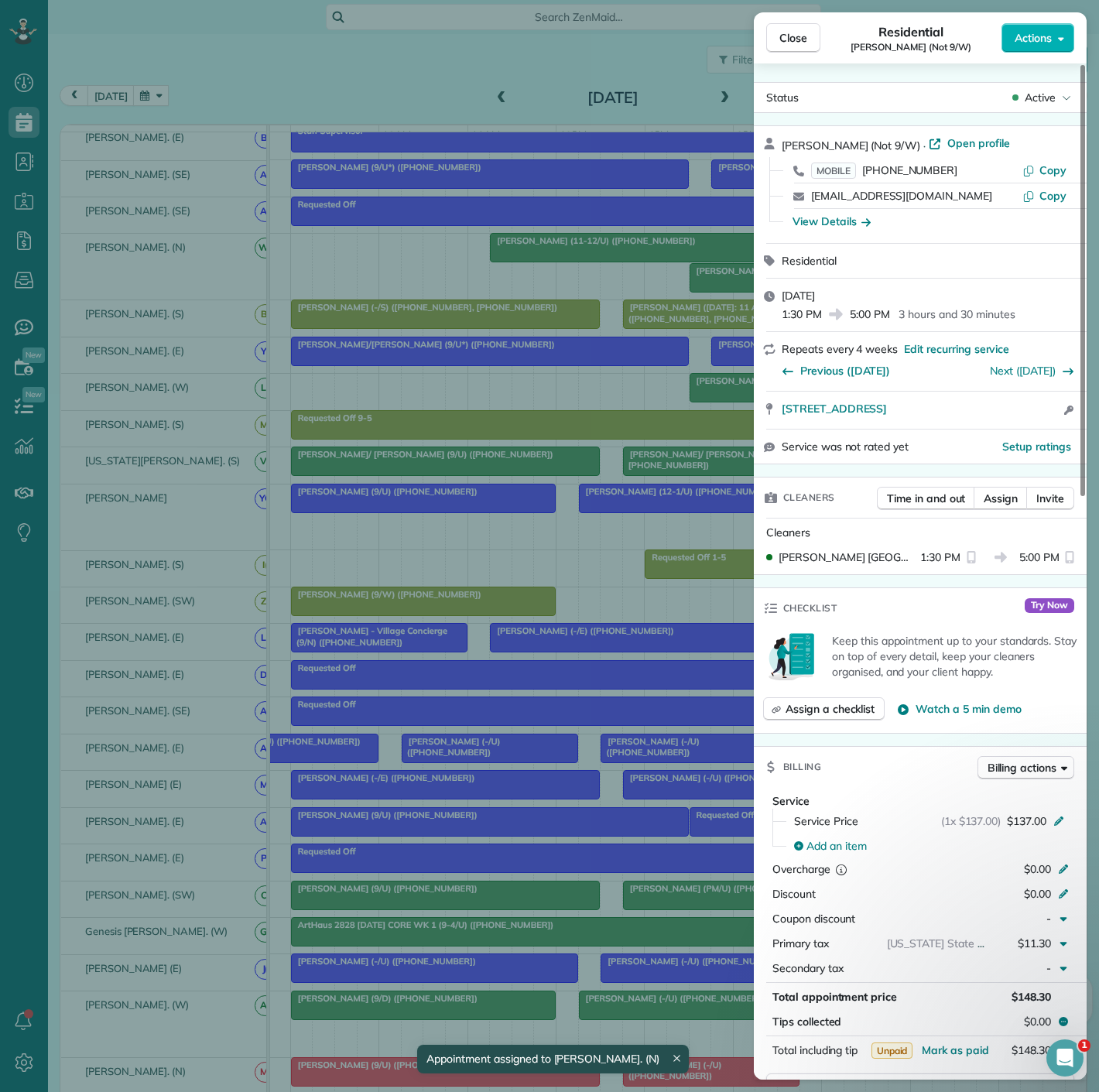
click at [665, 402] on div "Close Residential Theresa Fortin (Not 9/W) Actions Status Active Theresa Fortin…" at bounding box center [550, 546] width 1099 height 1092
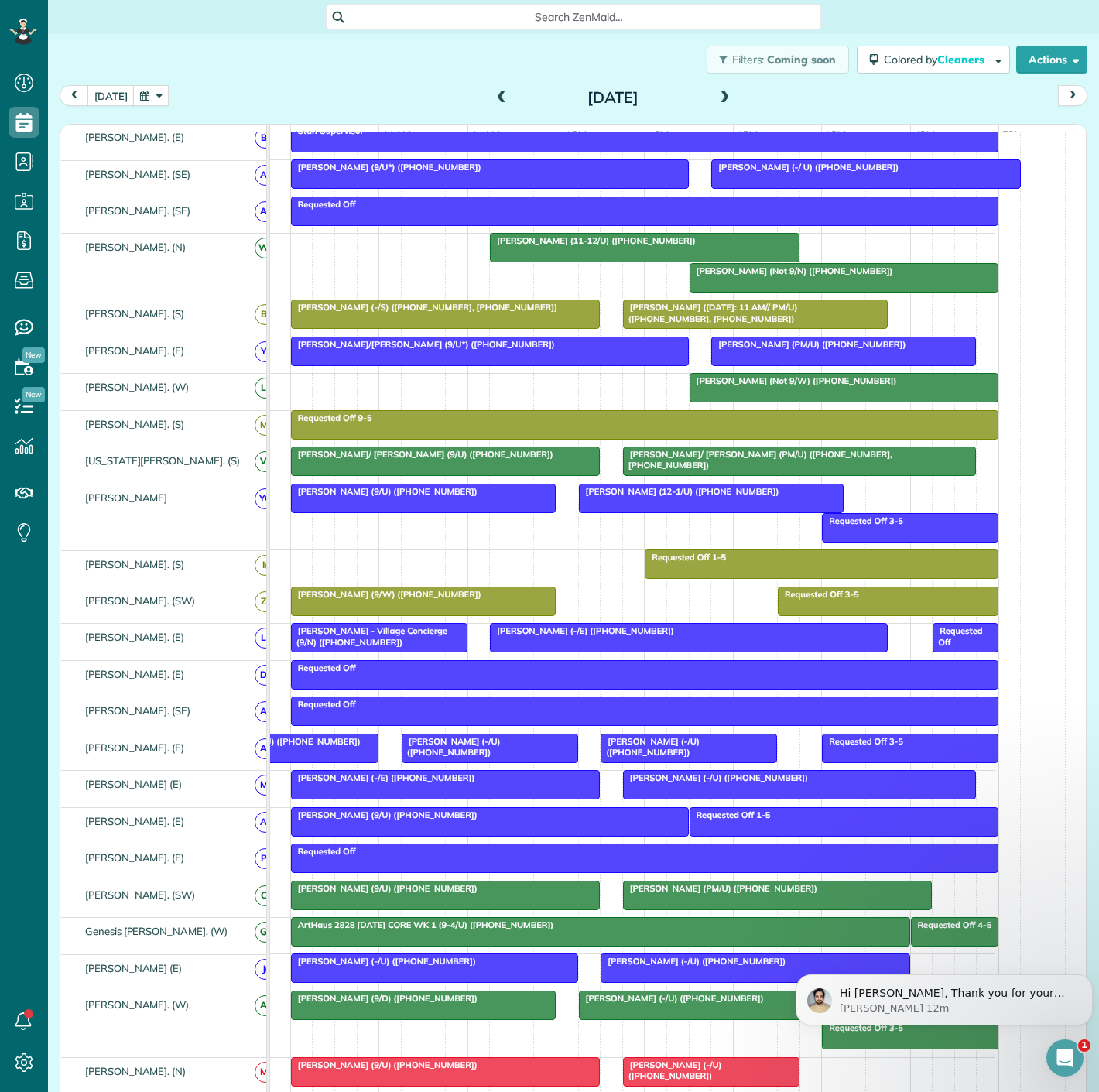
click at [768, 386] on span "Theresa Fortin (Not 9/W) (+19712215271)" at bounding box center [793, 380] width 209 height 11
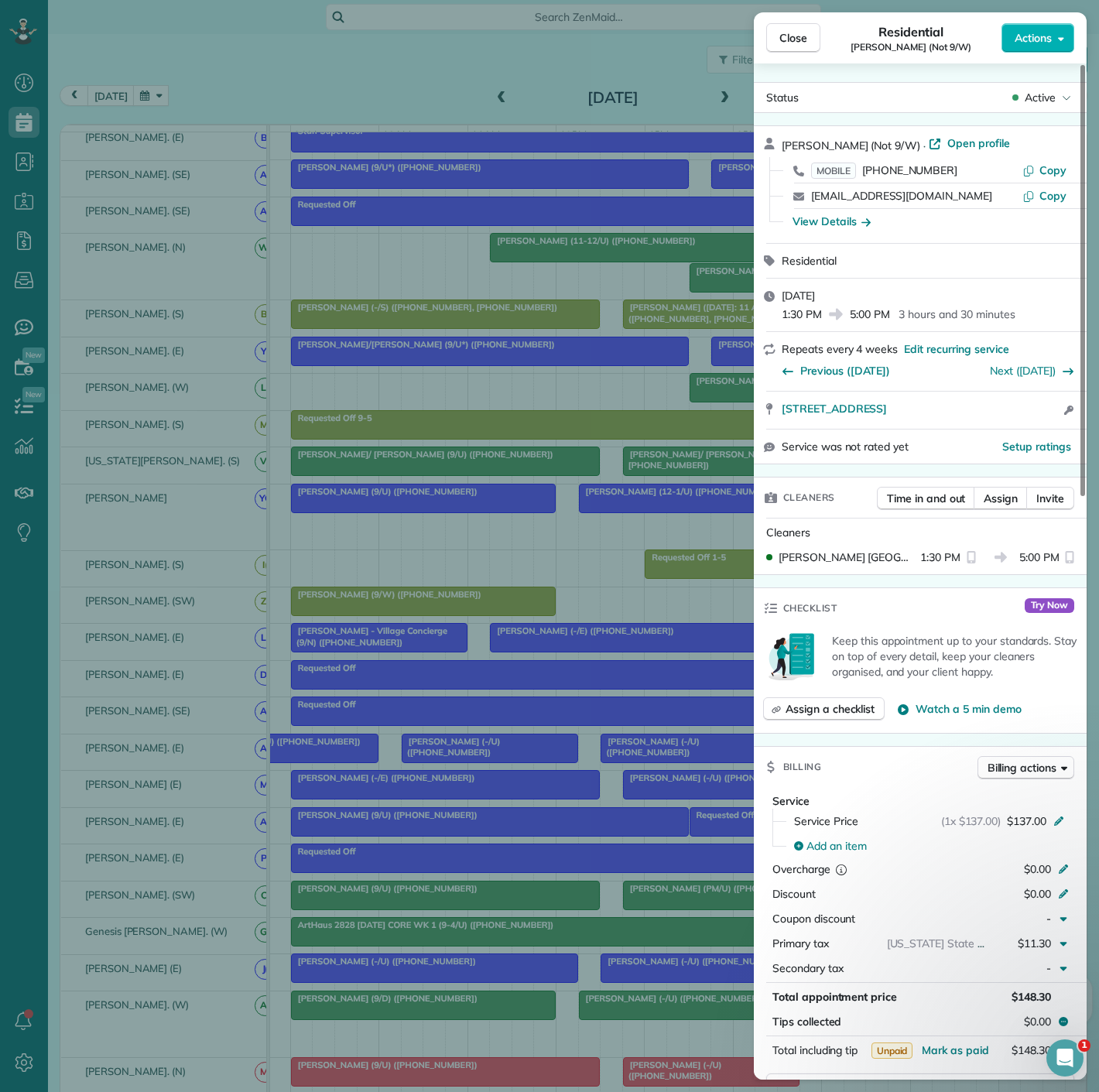
click at [638, 394] on div "Close Residential Theresa Fortin (Not 9/W) Actions Status Active Theresa Fortin…" at bounding box center [550, 546] width 1099 height 1092
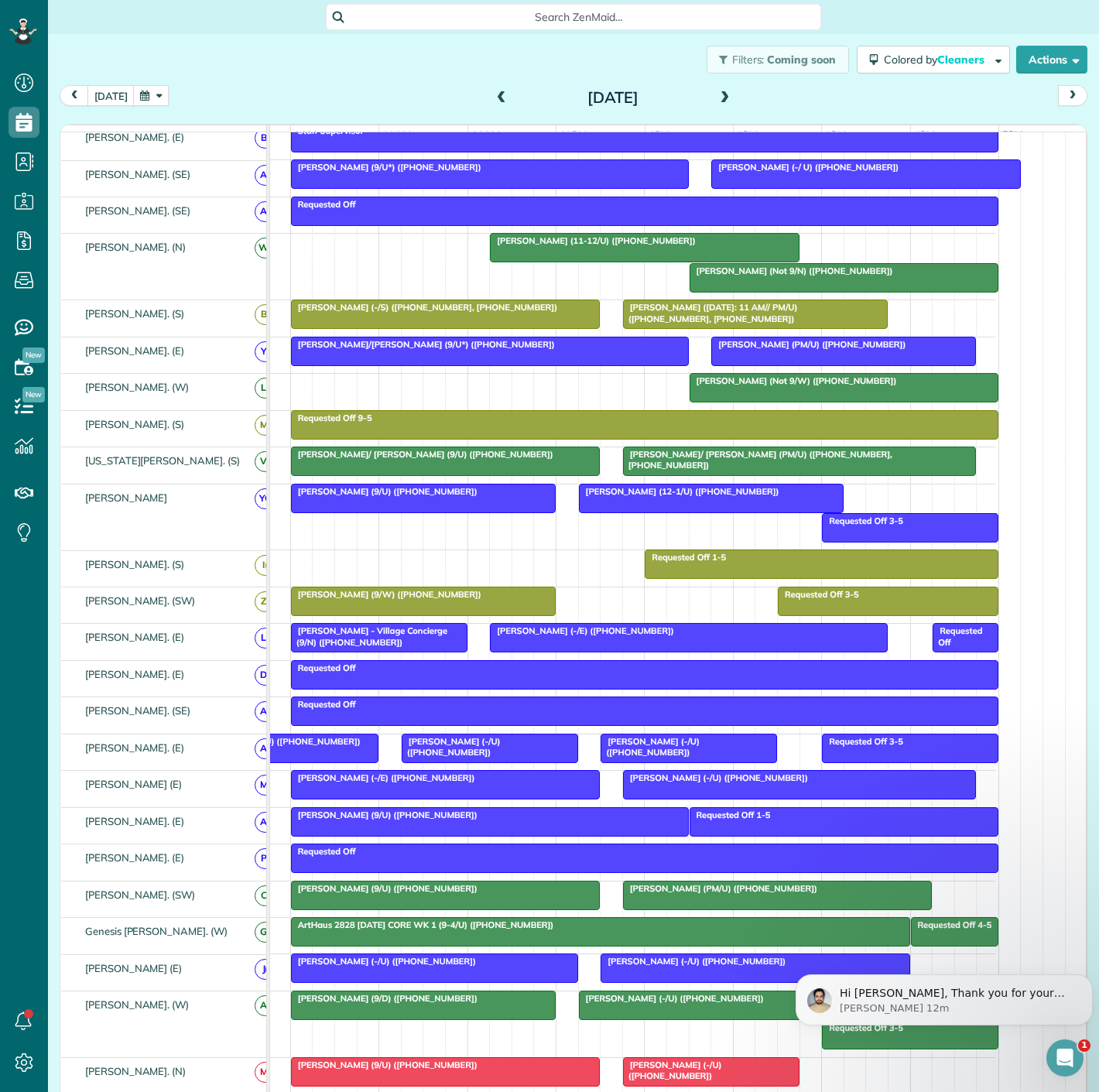
click at [725, 277] on span "Dean Drew (Not 9/N) (+19014964364)" at bounding box center [791, 270] width 205 height 11
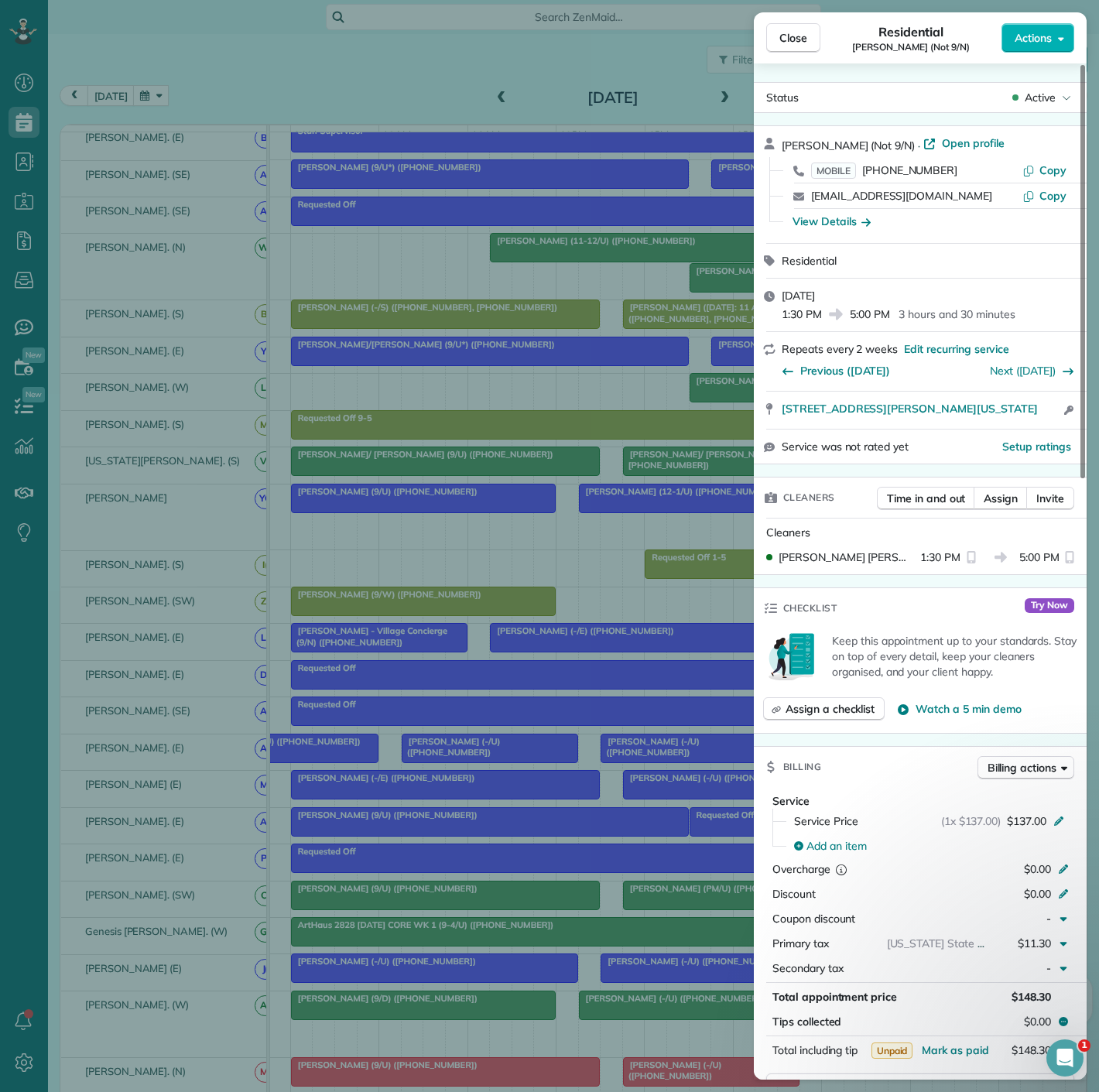
click at [549, 320] on div "Close Residential Dean Drew (Not 9/N) Actions Status Active Dean Drew (Not 9/N)…" at bounding box center [550, 546] width 1099 height 1092
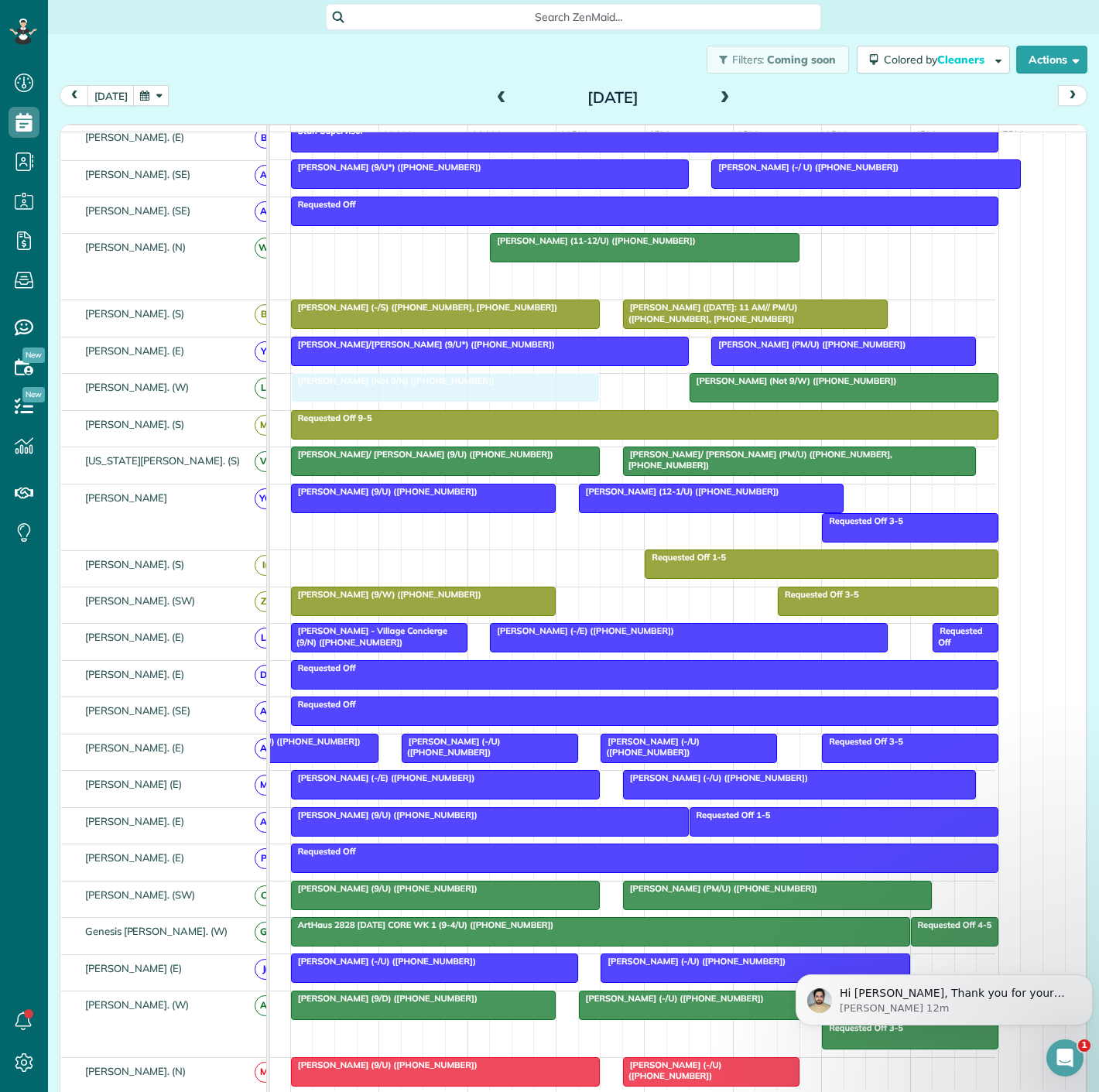
drag, startPoint x: 783, startPoint y: 288, endPoint x: 385, endPoint y: 408, distance: 415.7
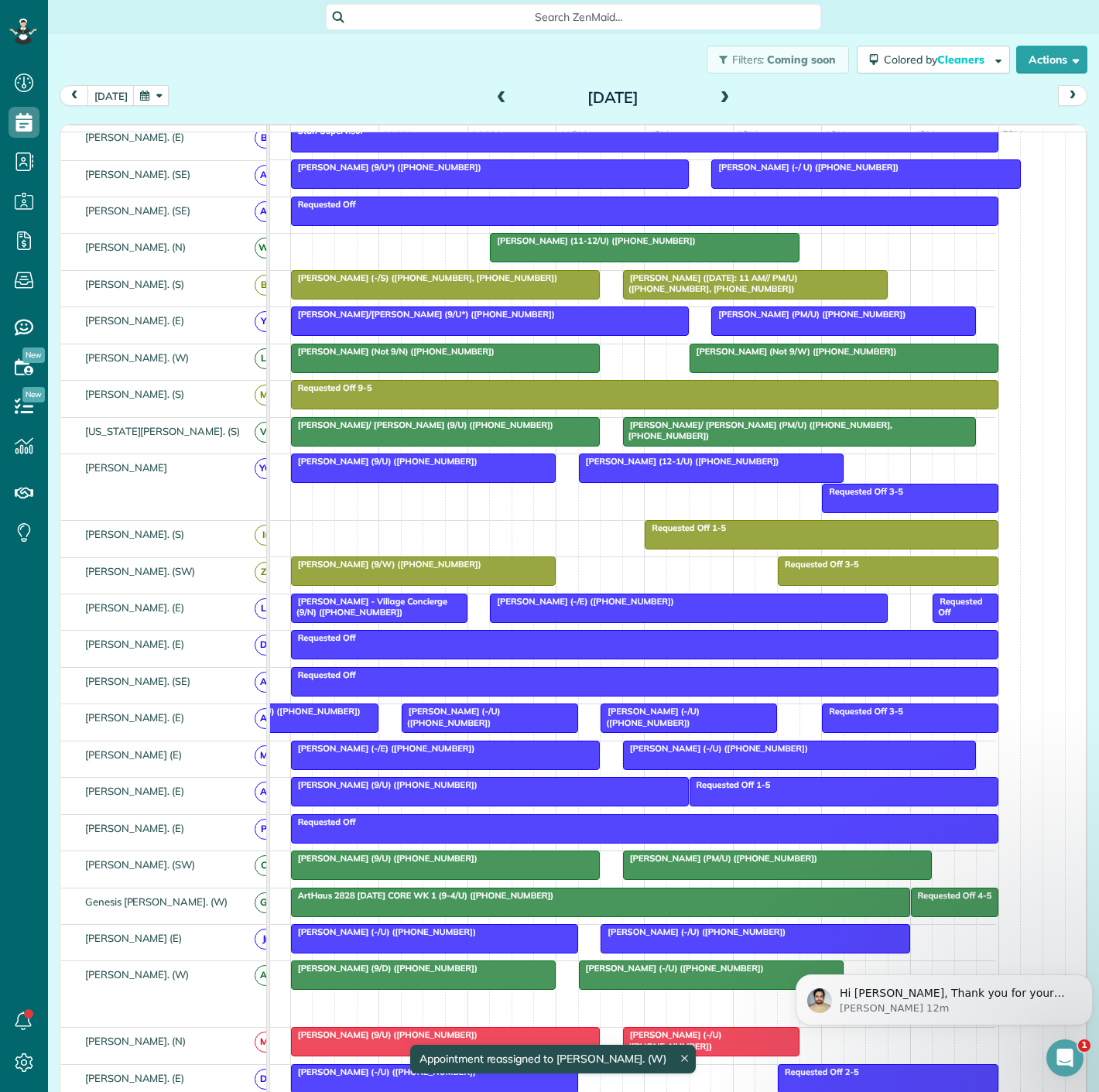
click at [308, 357] on span "Dean Drew (Not 9/N) (+19014964364)" at bounding box center [392, 351] width 205 height 11
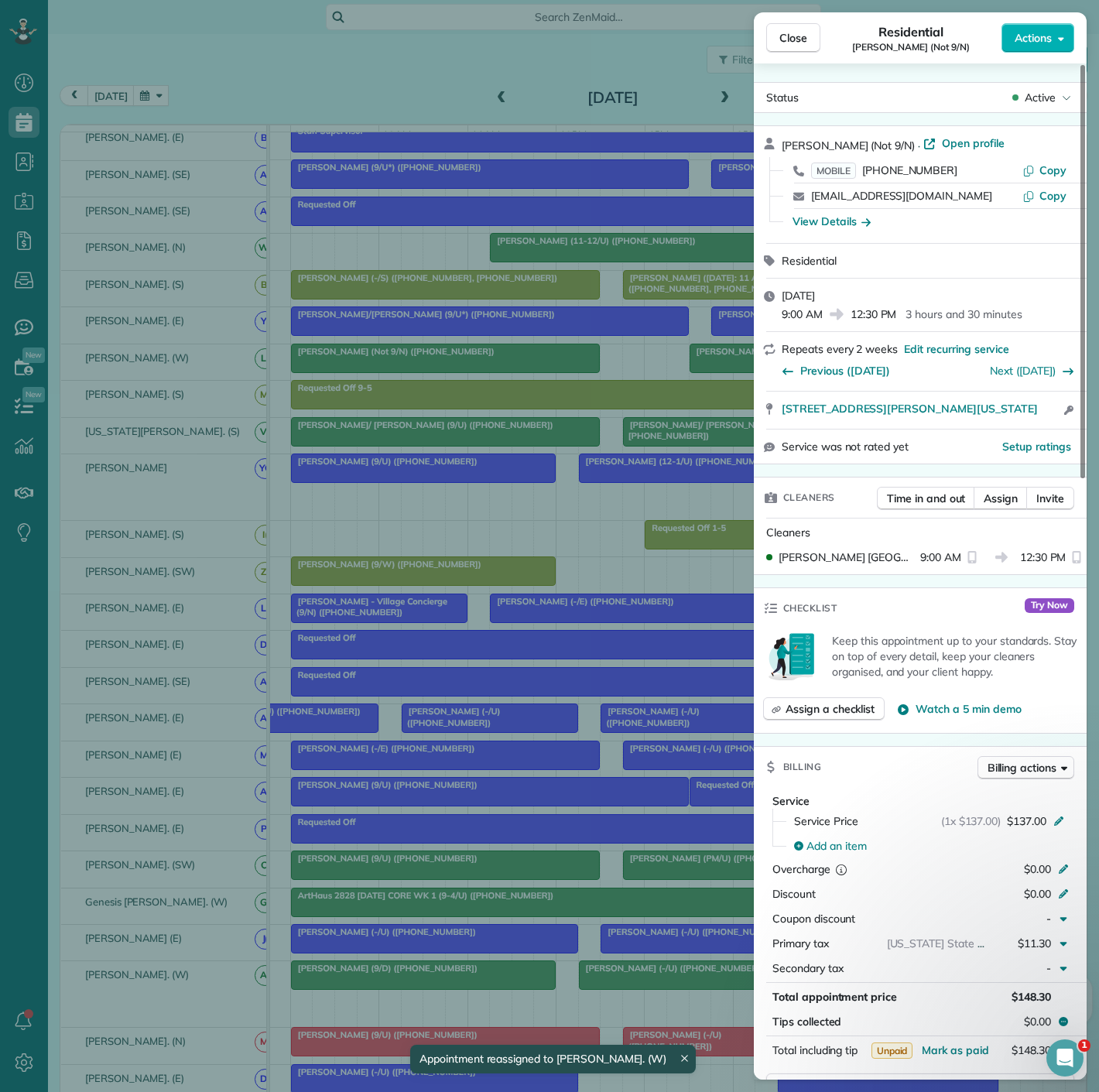
drag, startPoint x: 764, startPoint y: 411, endPoint x: 1017, endPoint y: 418, distance: 253.1
click at [1017, 418] on div "8600 Preston Rd Apt. 111 Dallas Texas 75225 Open access information" at bounding box center [920, 410] width 333 height 38
click at [642, 463] on div "Close Residential Dean Drew (Not 9/N) Actions Status Active Dean Drew (Not 9/N)…" at bounding box center [550, 546] width 1099 height 1092
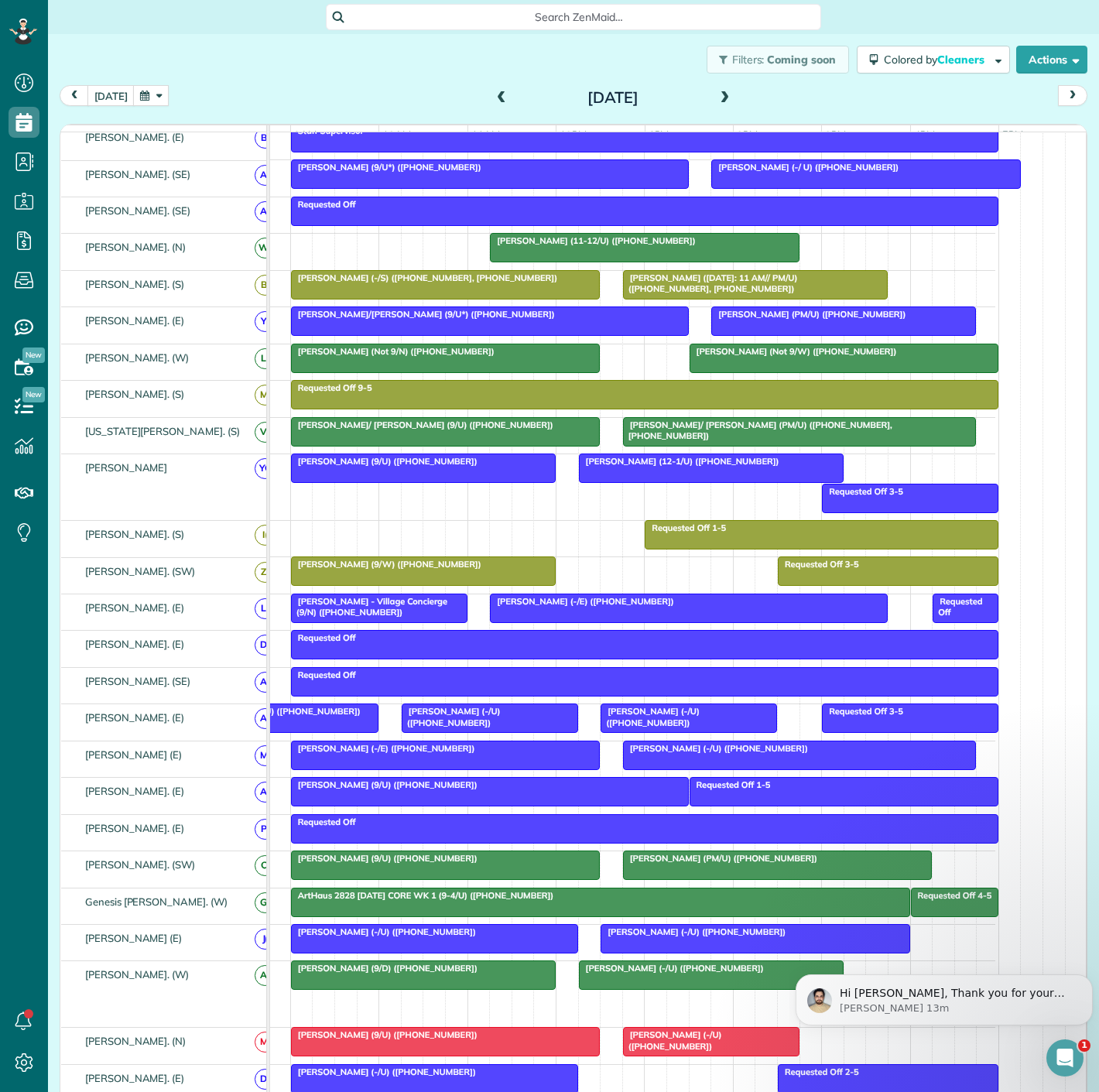
click at [743, 357] on span "Theresa Fortin (Not 9/W) (+19712215271)" at bounding box center [793, 351] width 209 height 11
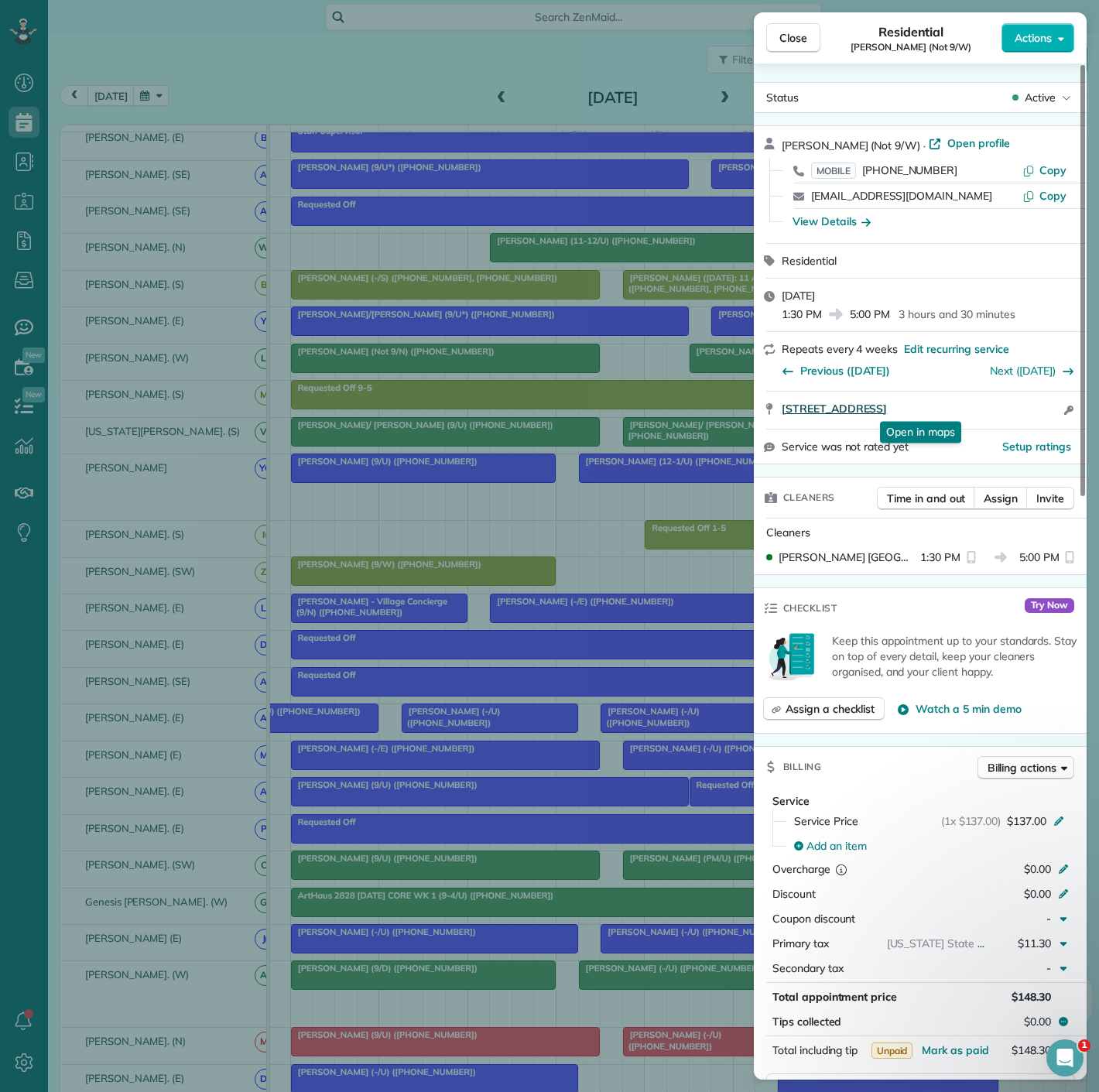
drag, startPoint x: 775, startPoint y: 415, endPoint x: 1012, endPoint y: 413, distance: 237.0
click at [1012, 413] on div "2727 INWOOD RD Apt 1128 Dallas TX 75235 Open in maps Open in maps Open access i…" at bounding box center [920, 410] width 333 height 38
click at [597, 540] on div "Close Residential Theresa Fortin (Not 9/W) Actions Status Active Theresa Fortin…" at bounding box center [550, 546] width 1099 height 1092
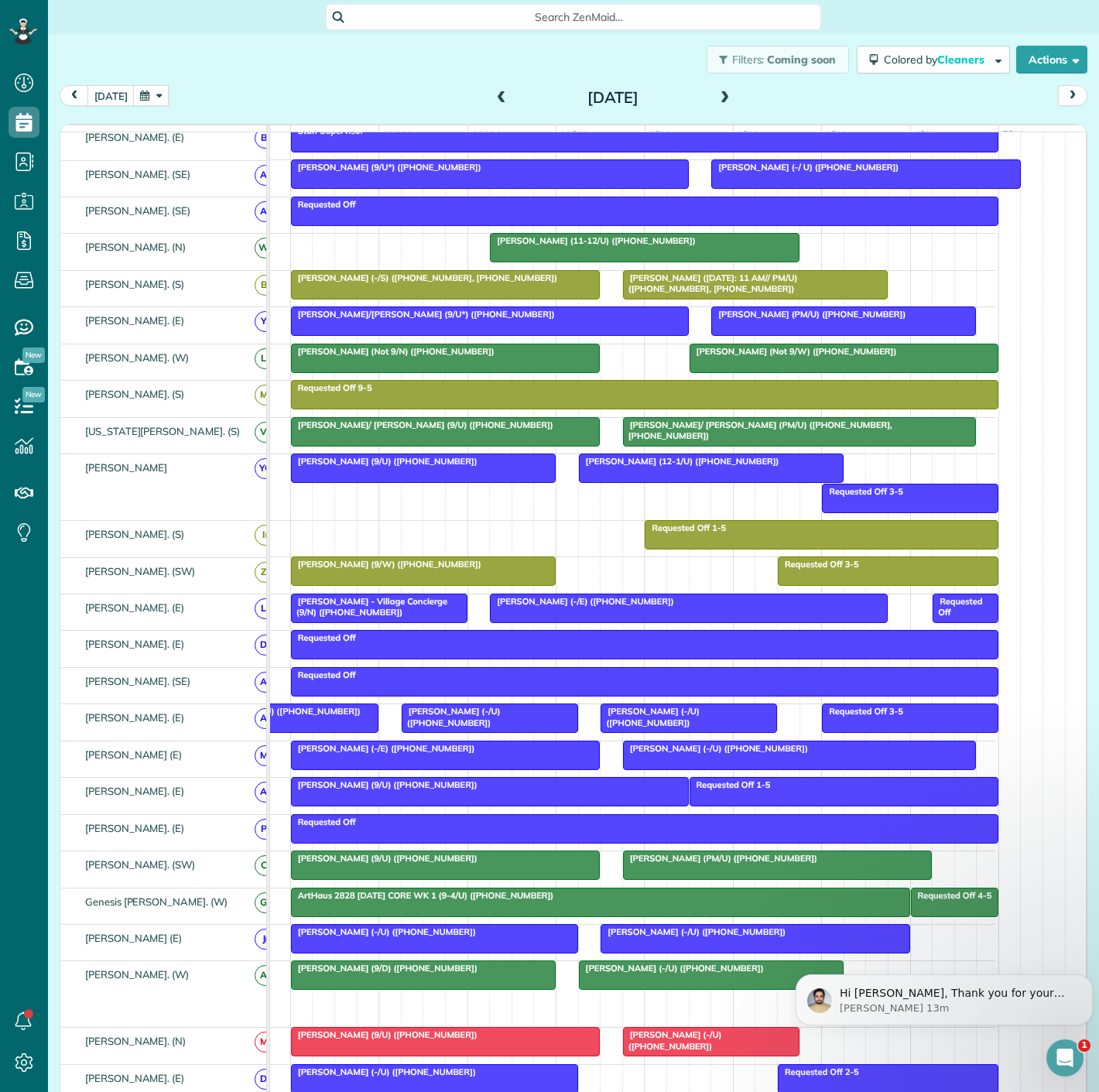
click at [371, 366] on div at bounding box center [445, 358] width 308 height 28
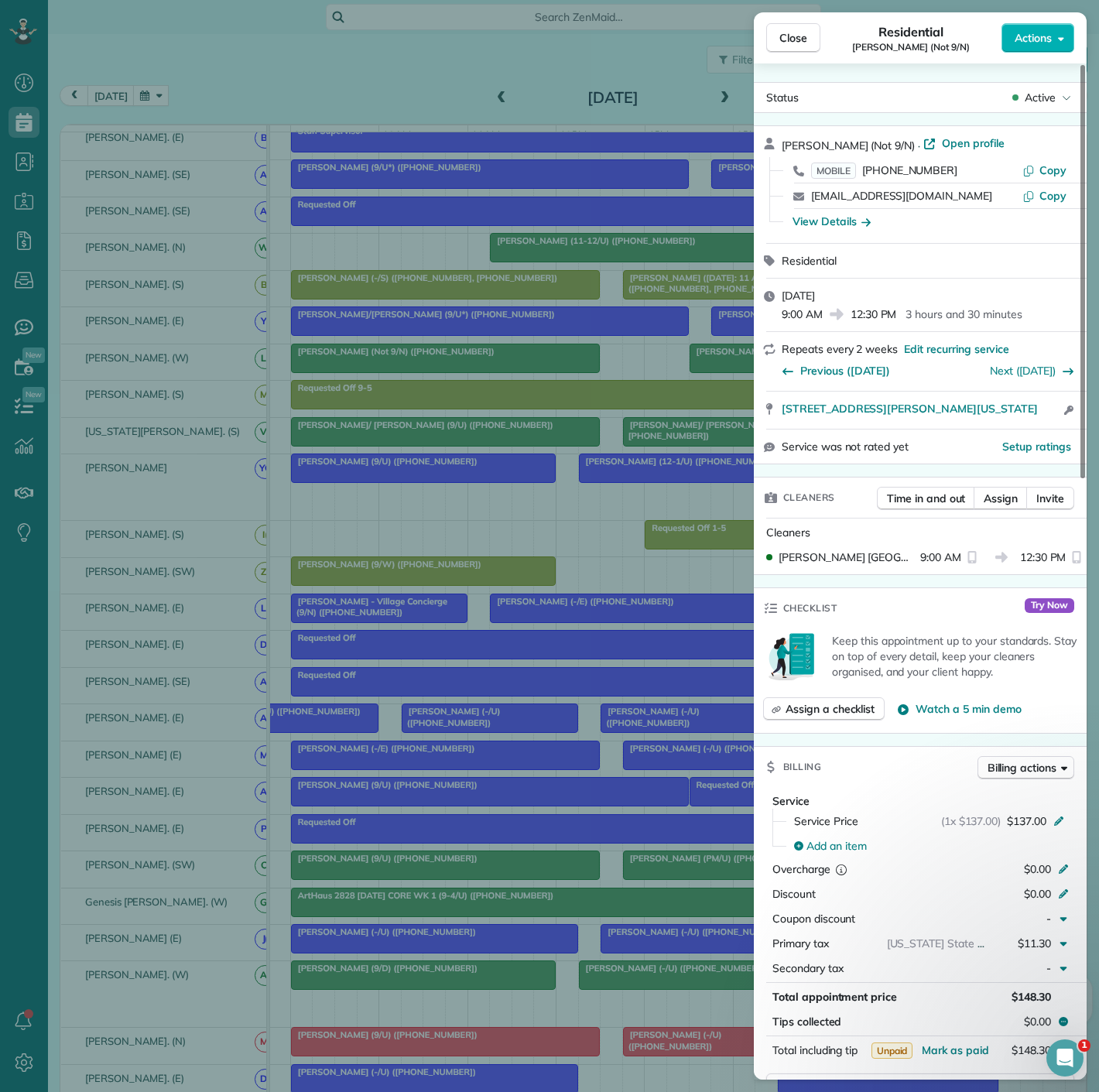
click at [371, 366] on div "Close Residential Dean Drew (Not 9/N) Actions Status Active Dean Drew (Not 9/N)…" at bounding box center [550, 546] width 1099 height 1092
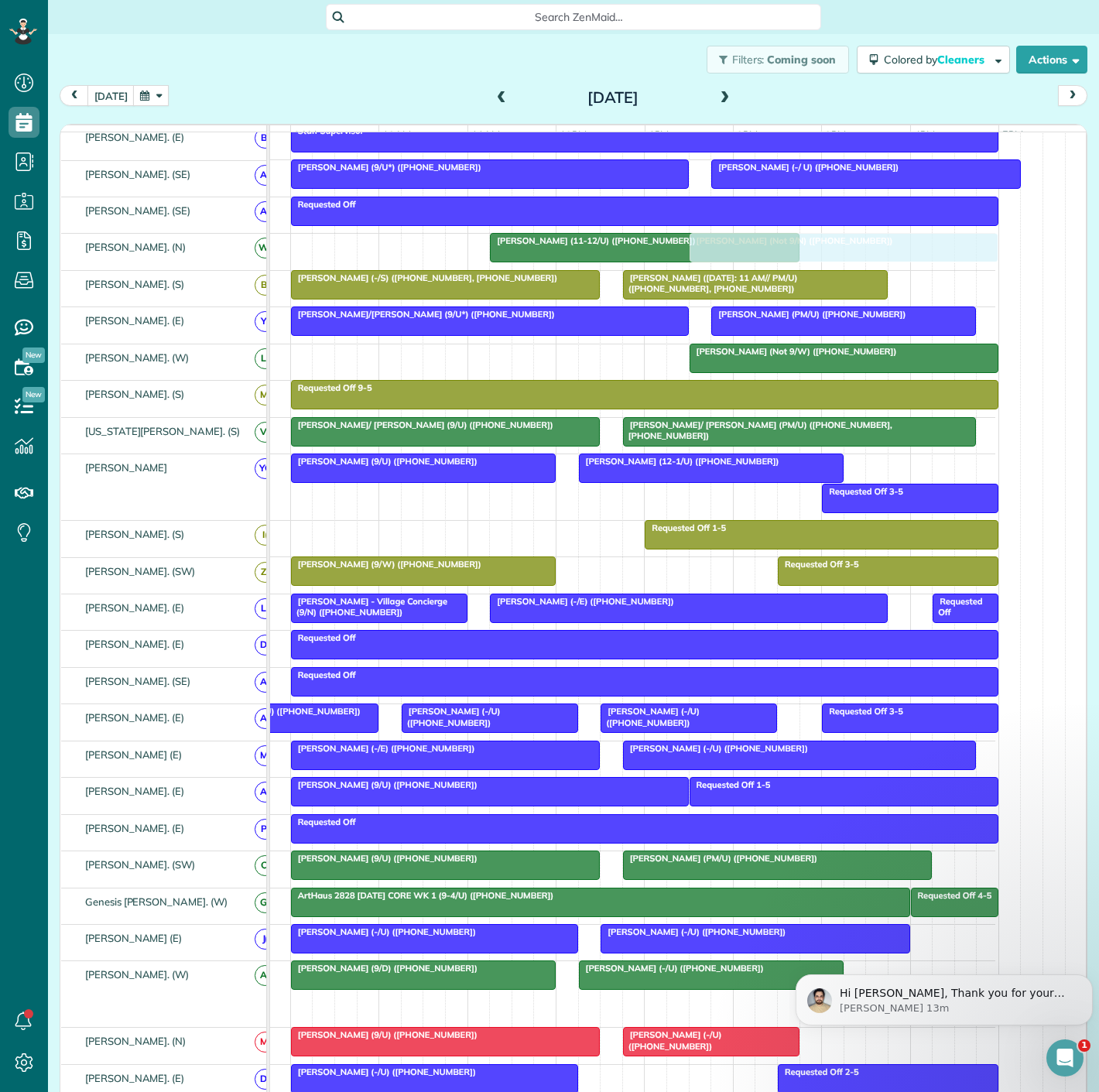
drag, startPoint x: 371, startPoint y: 366, endPoint x: 780, endPoint y: 259, distance: 422.8
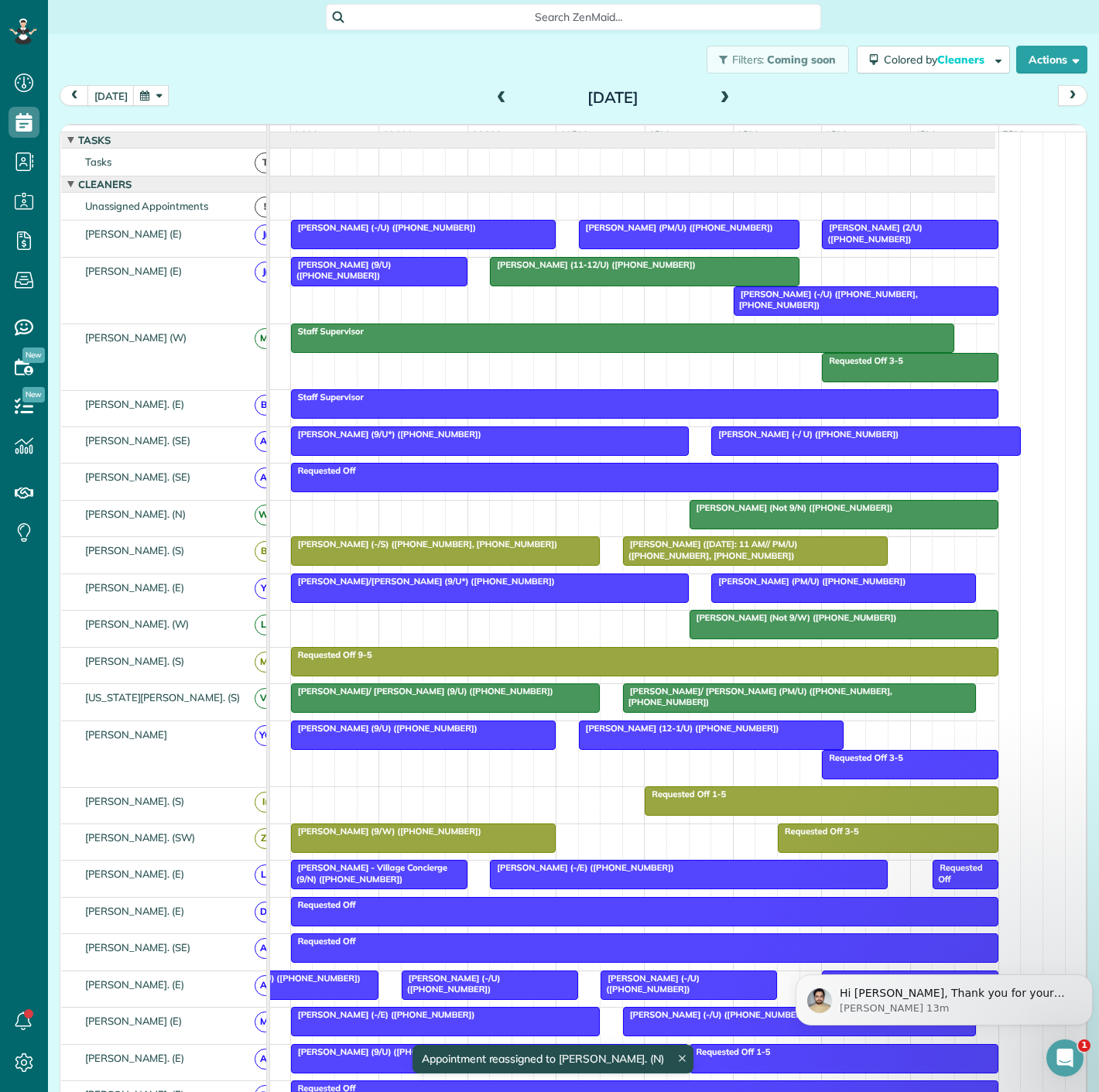
click at [337, 284] on div at bounding box center [379, 271] width 174 height 28
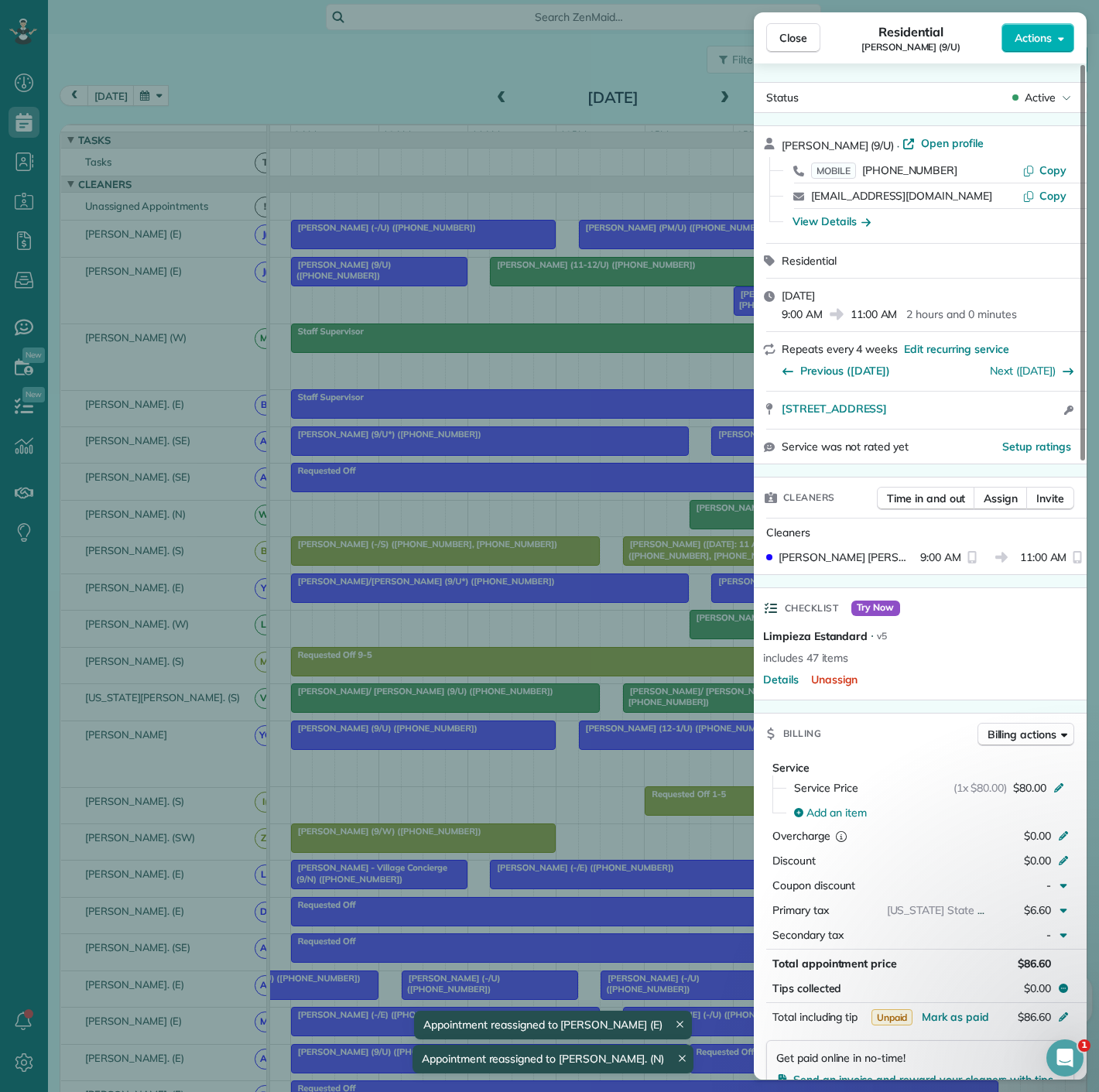
click at [337, 284] on div "Close Residential Ryan Sheehy (9/U) Actions Status Active Ryan Sheehy (9/U) · O…" at bounding box center [550, 546] width 1099 height 1092
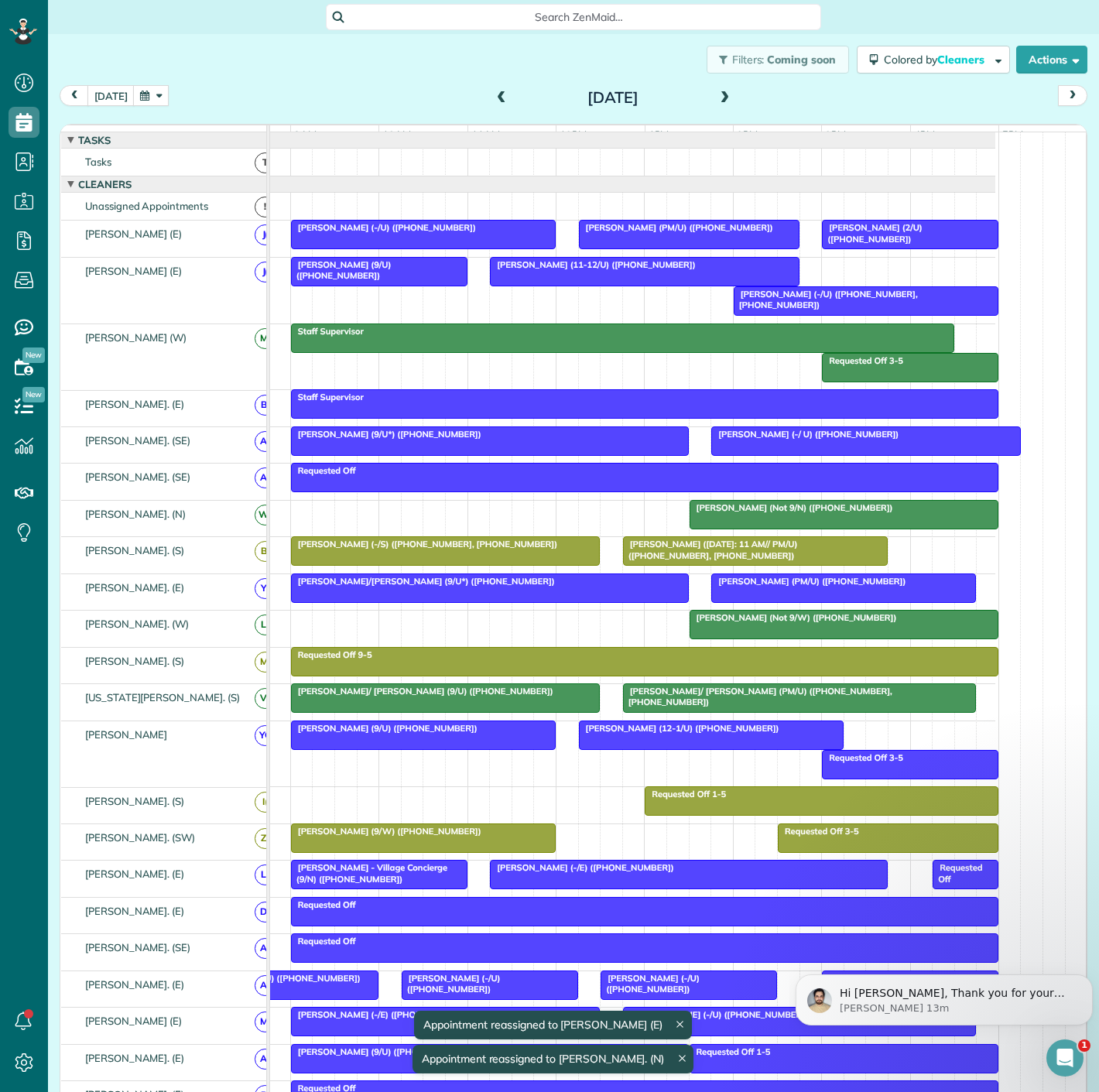
click at [535, 285] on div at bounding box center [644, 271] width 308 height 28
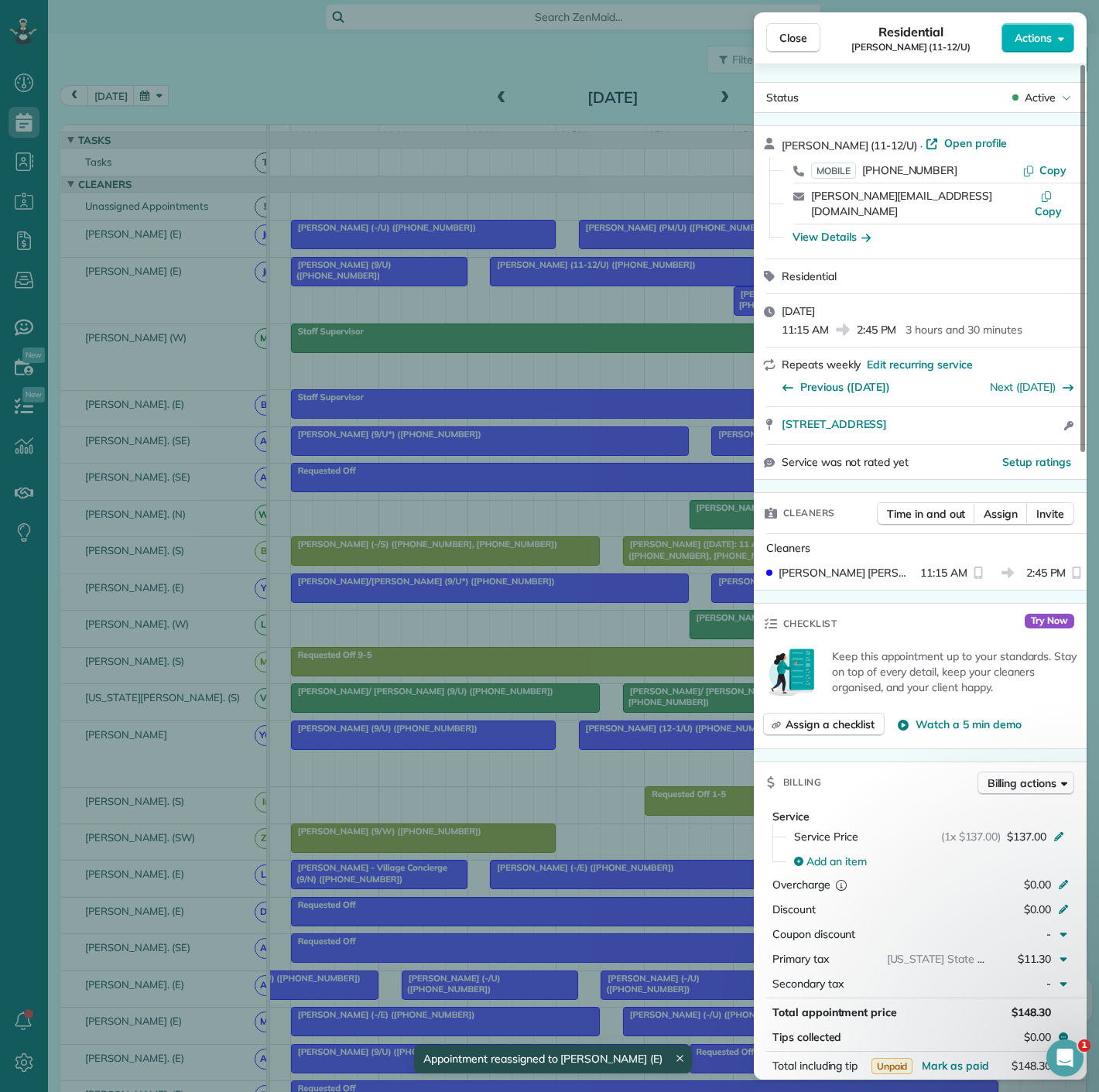
click at [535, 294] on div "Close Residential Cynthia Stopani (11-12/U) Actions Status Active Cynthia Stopa…" at bounding box center [550, 546] width 1099 height 1092
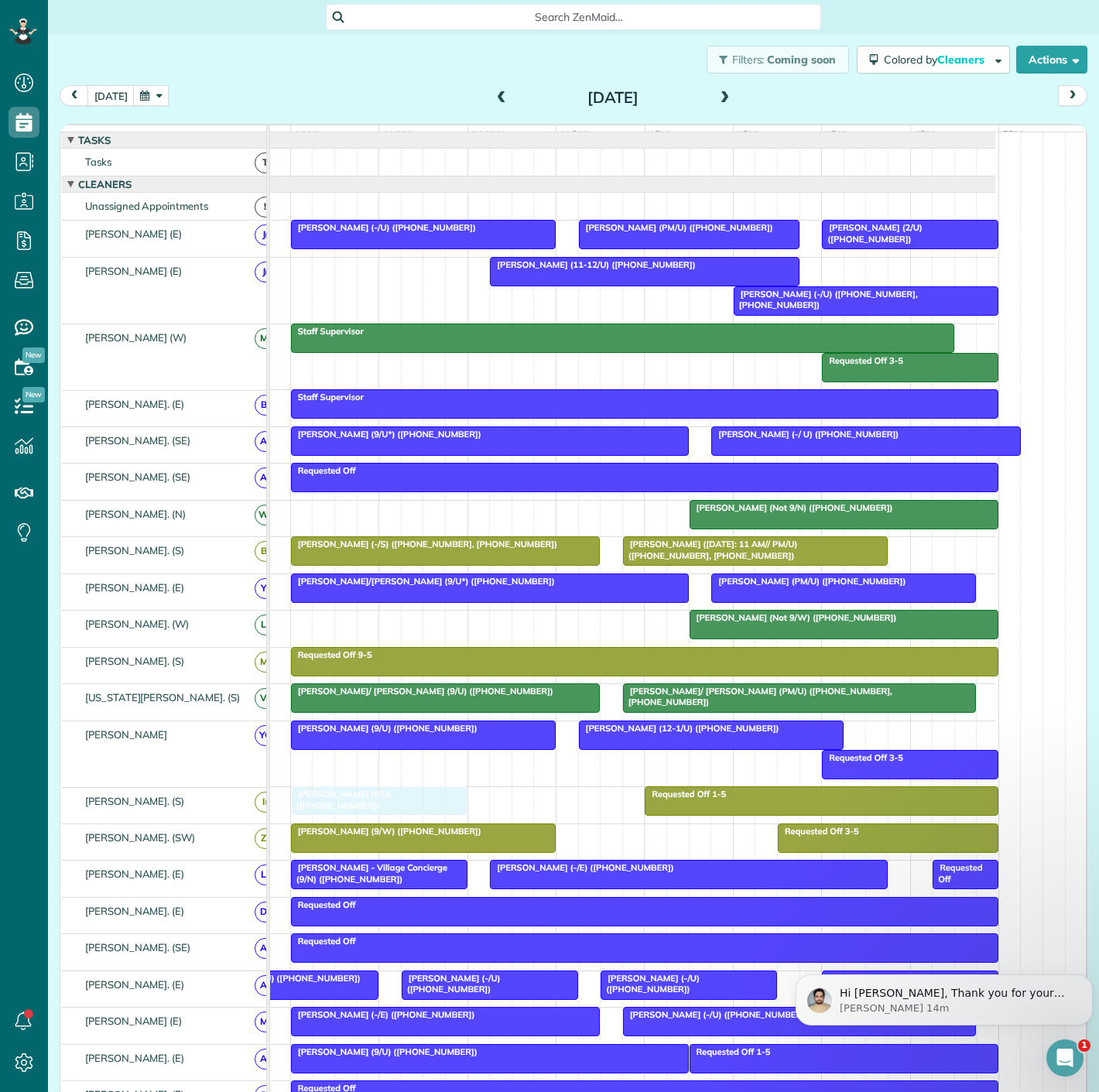
drag, startPoint x: 394, startPoint y: 286, endPoint x: 402, endPoint y: 814, distance: 528.1
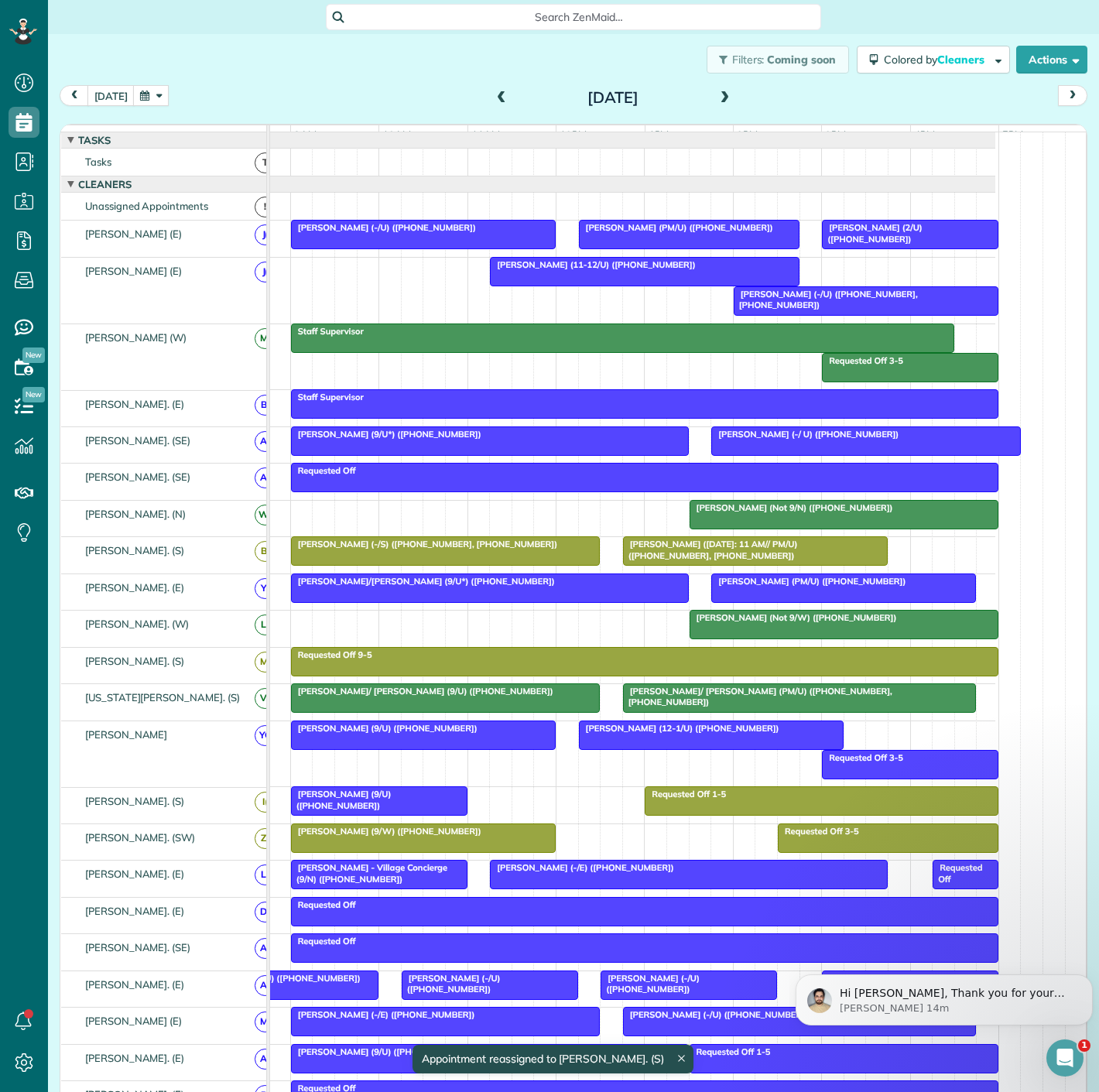
click at [402, 814] on div at bounding box center [379, 801] width 174 height 28
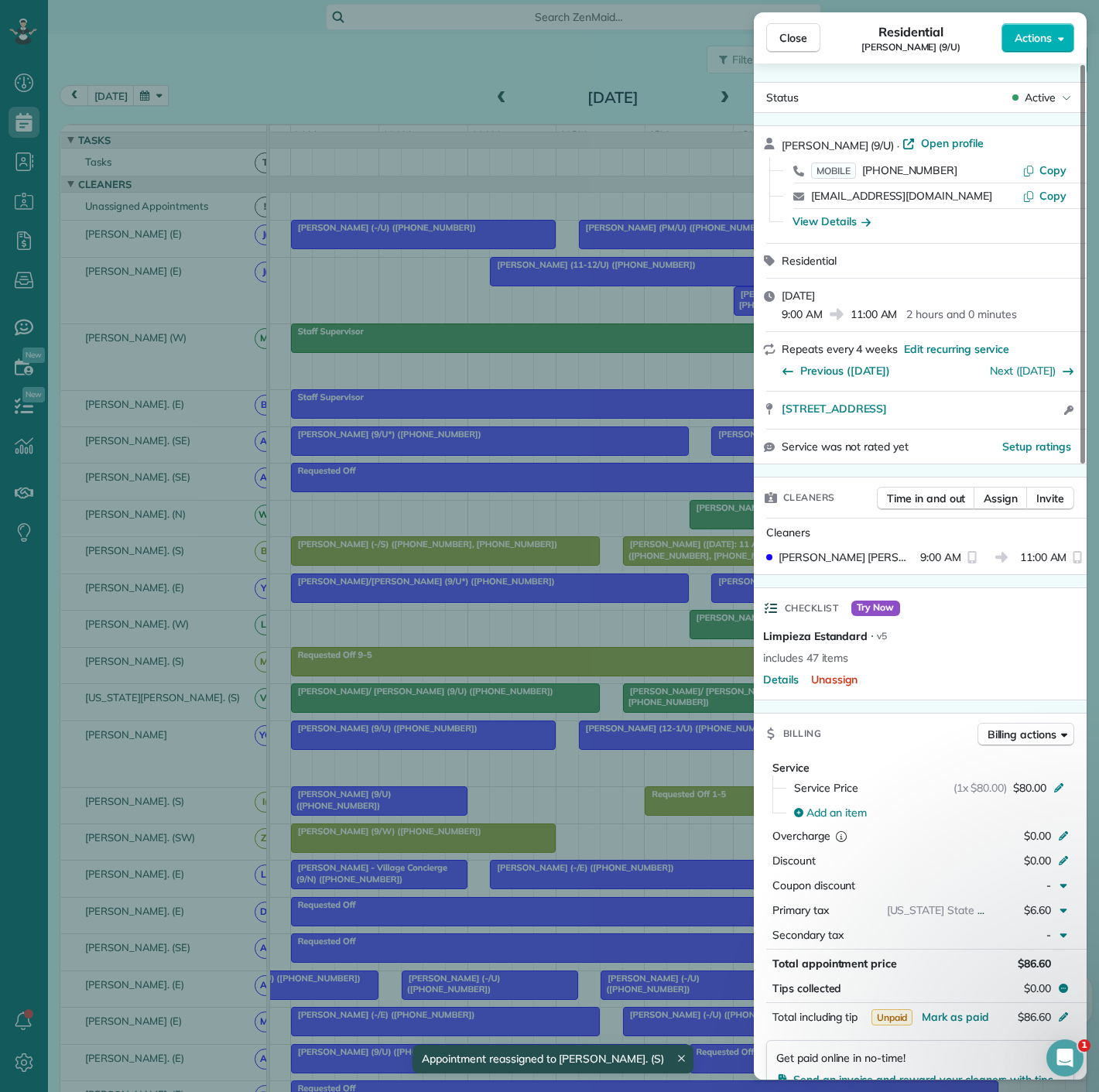
click at [402, 814] on div "Close Residential Ryan Sheehy (9/U) Actions Status Active Ryan Sheehy (9/U) · O…" at bounding box center [550, 546] width 1099 height 1092
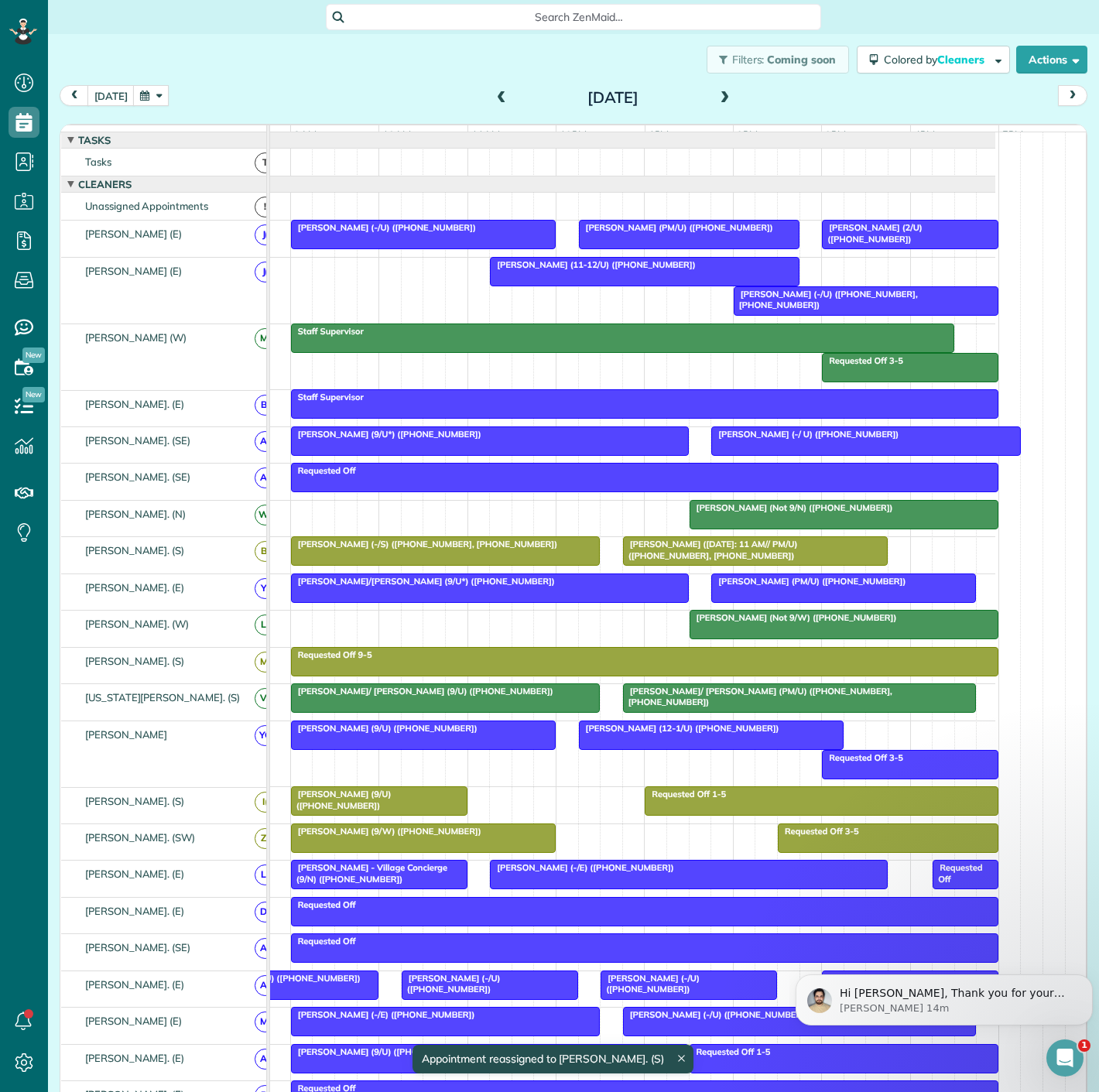
drag, startPoint x: 402, startPoint y: 814, endPoint x: 418, endPoint y: 524, distance: 290.4
drag, startPoint x: 384, startPoint y: 806, endPoint x: 390, endPoint y: 277, distance: 529.0
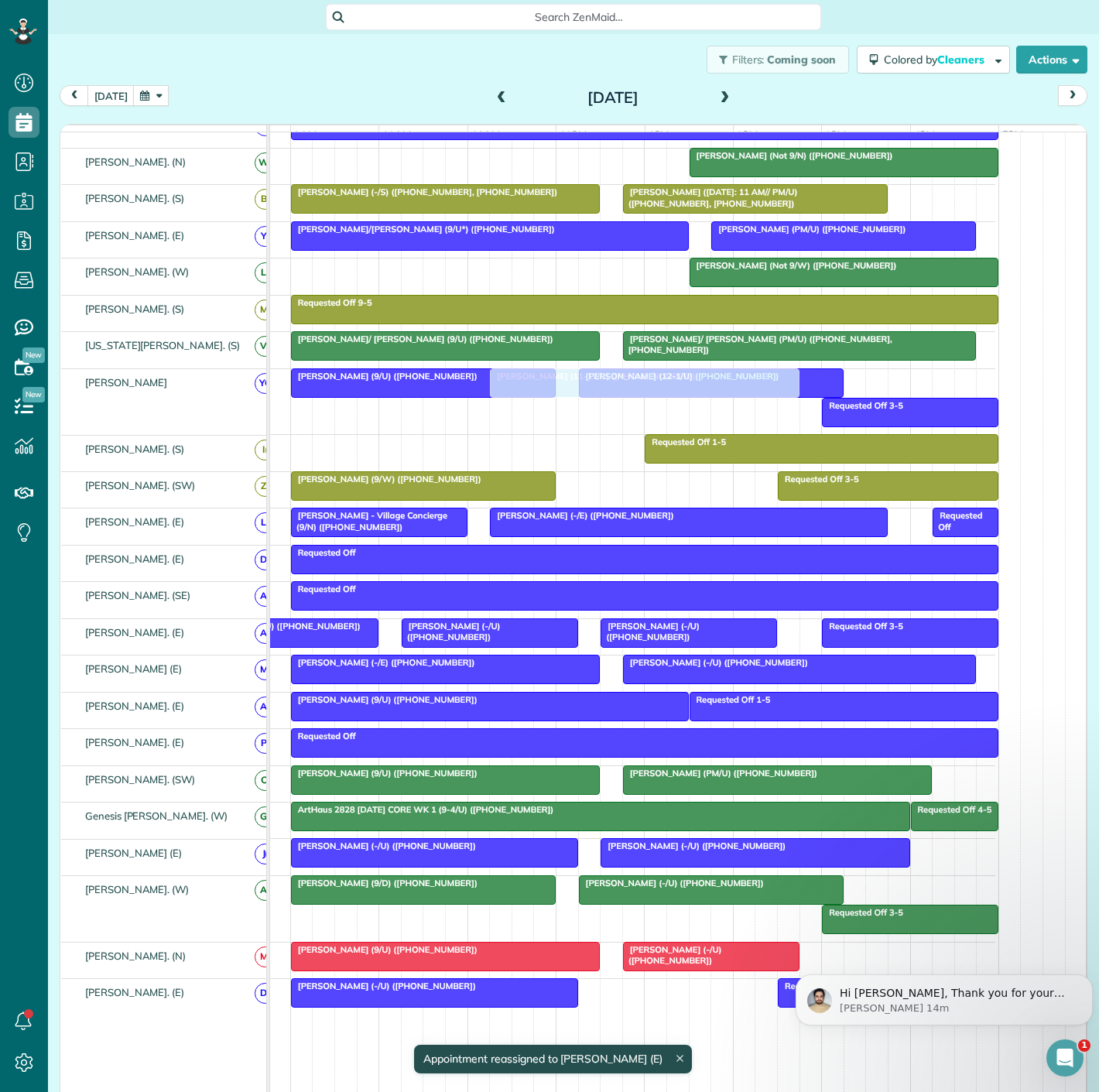
scroll to position [430, 0]
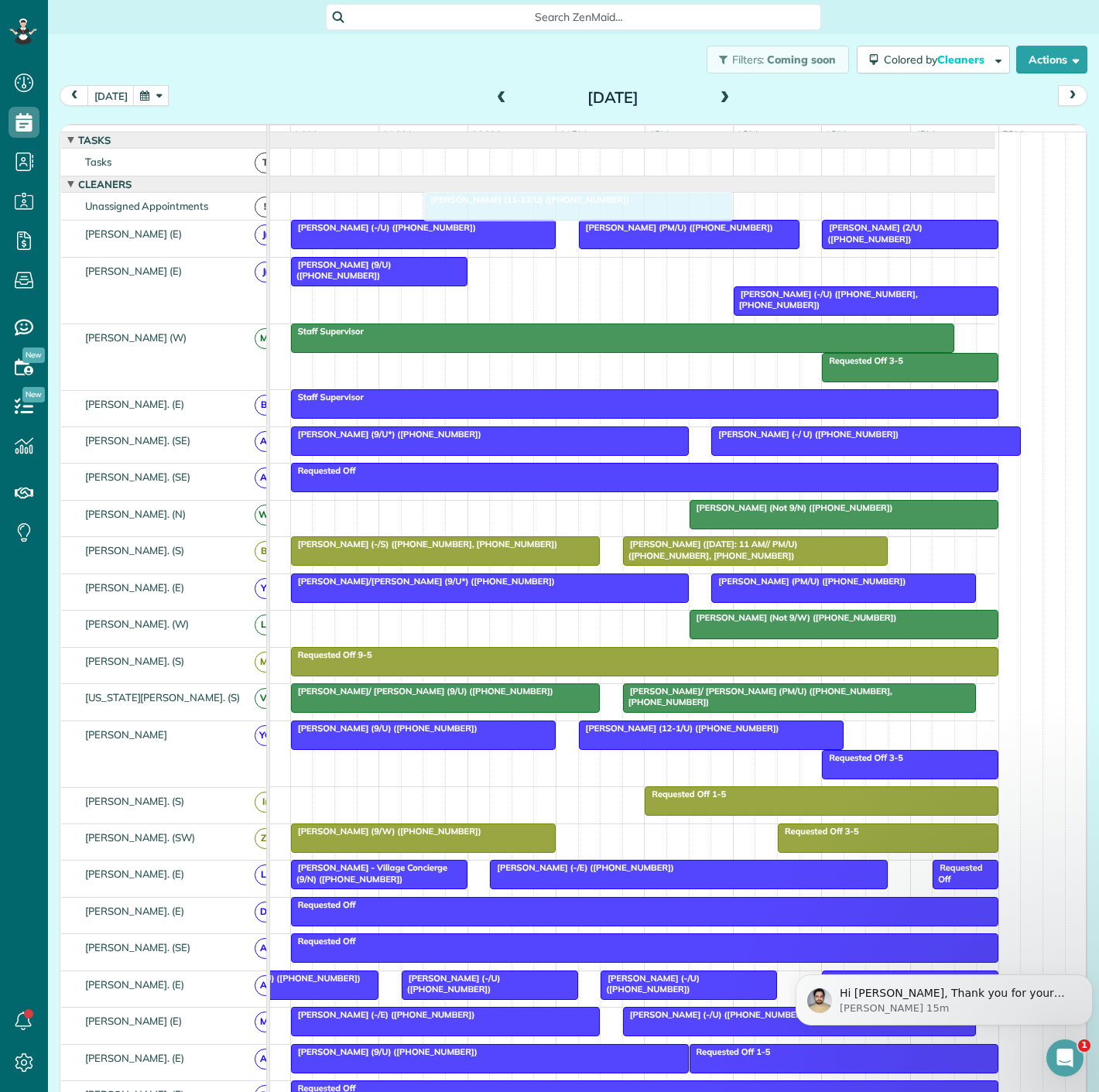
drag, startPoint x: 560, startPoint y: 277, endPoint x: 499, endPoint y: 215, distance: 87.0
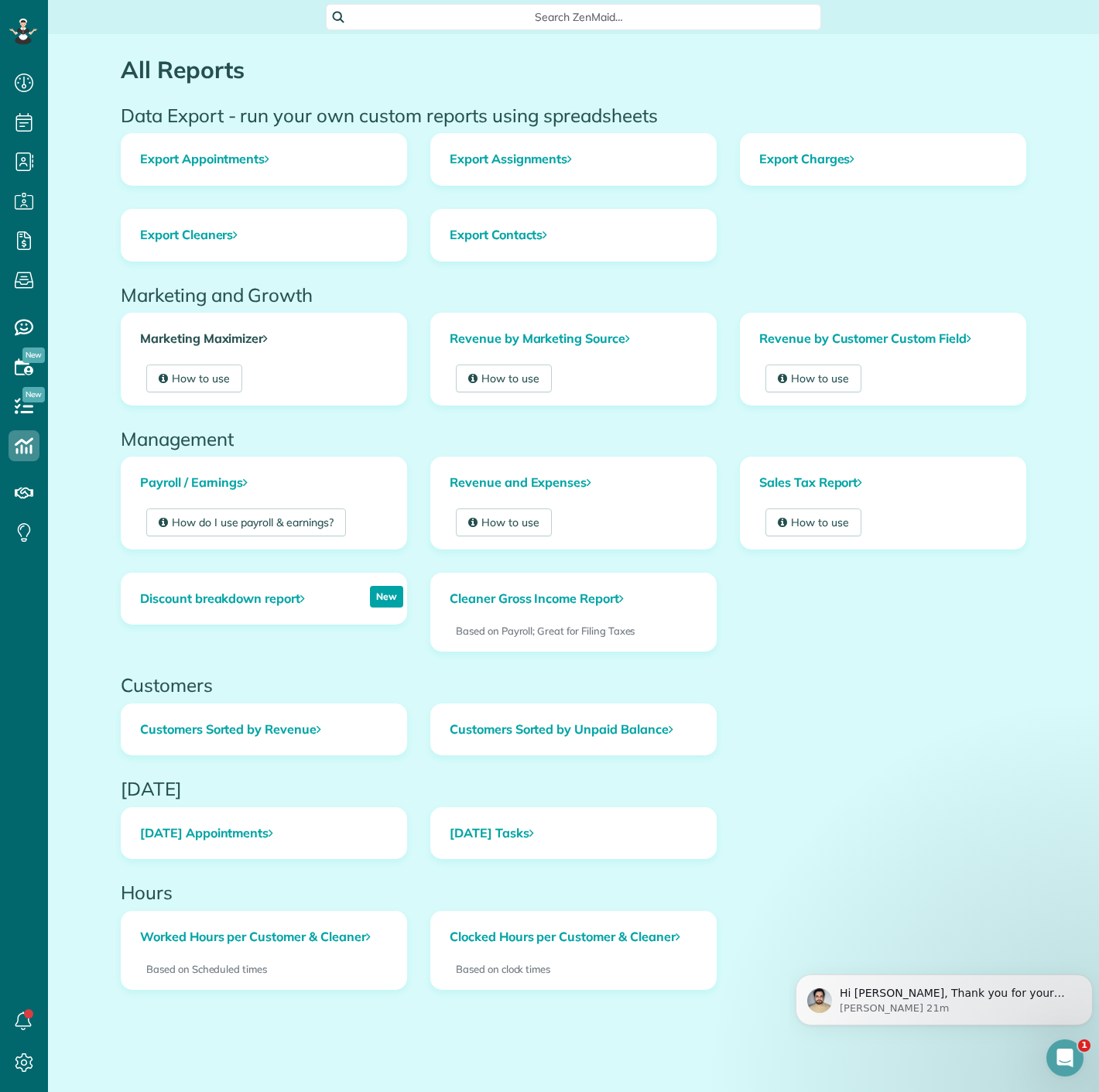
scroll to position [6, 6]
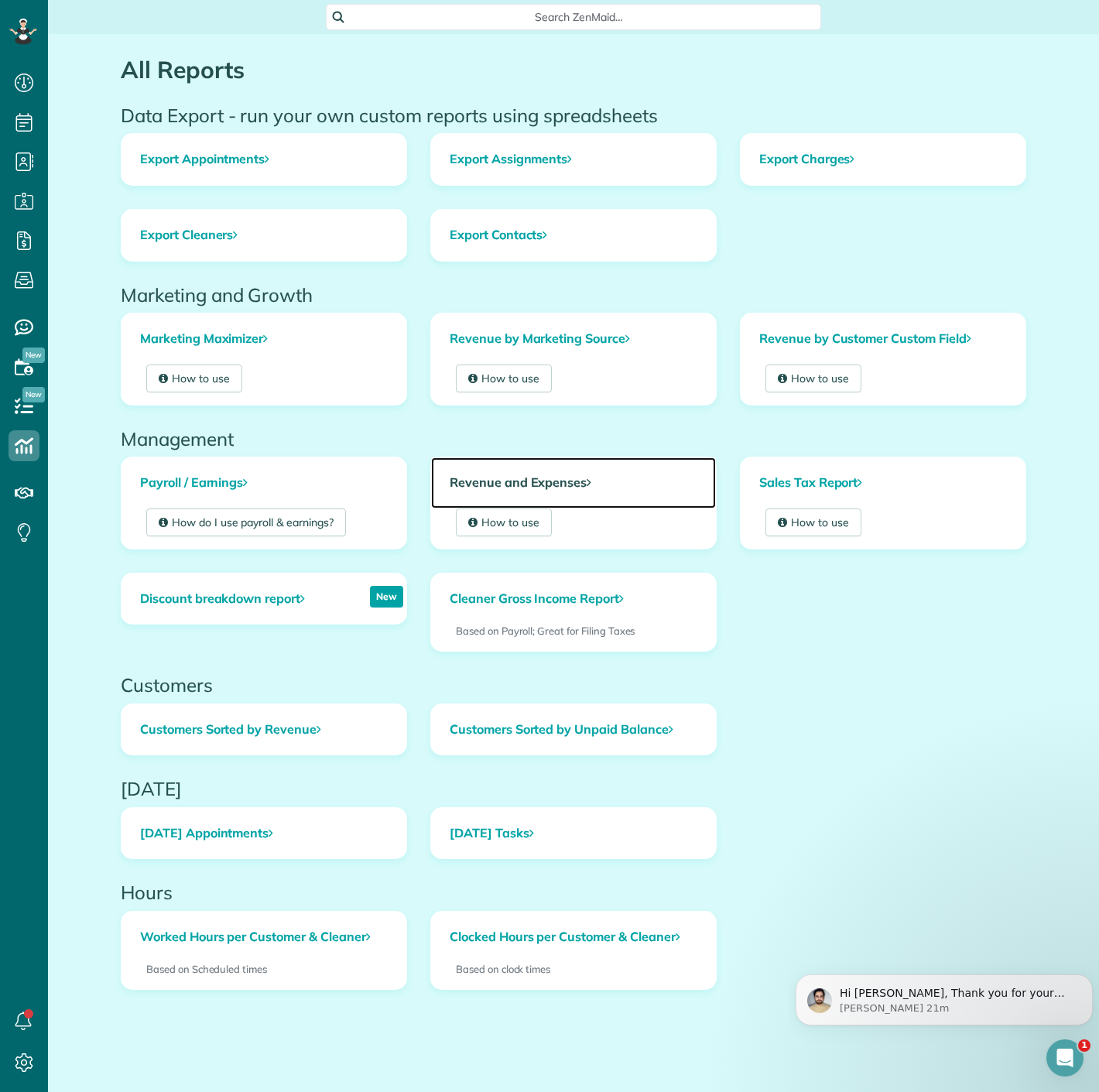
click at [502, 468] on link "Revenue and Expenses" at bounding box center [573, 483] width 284 height 51
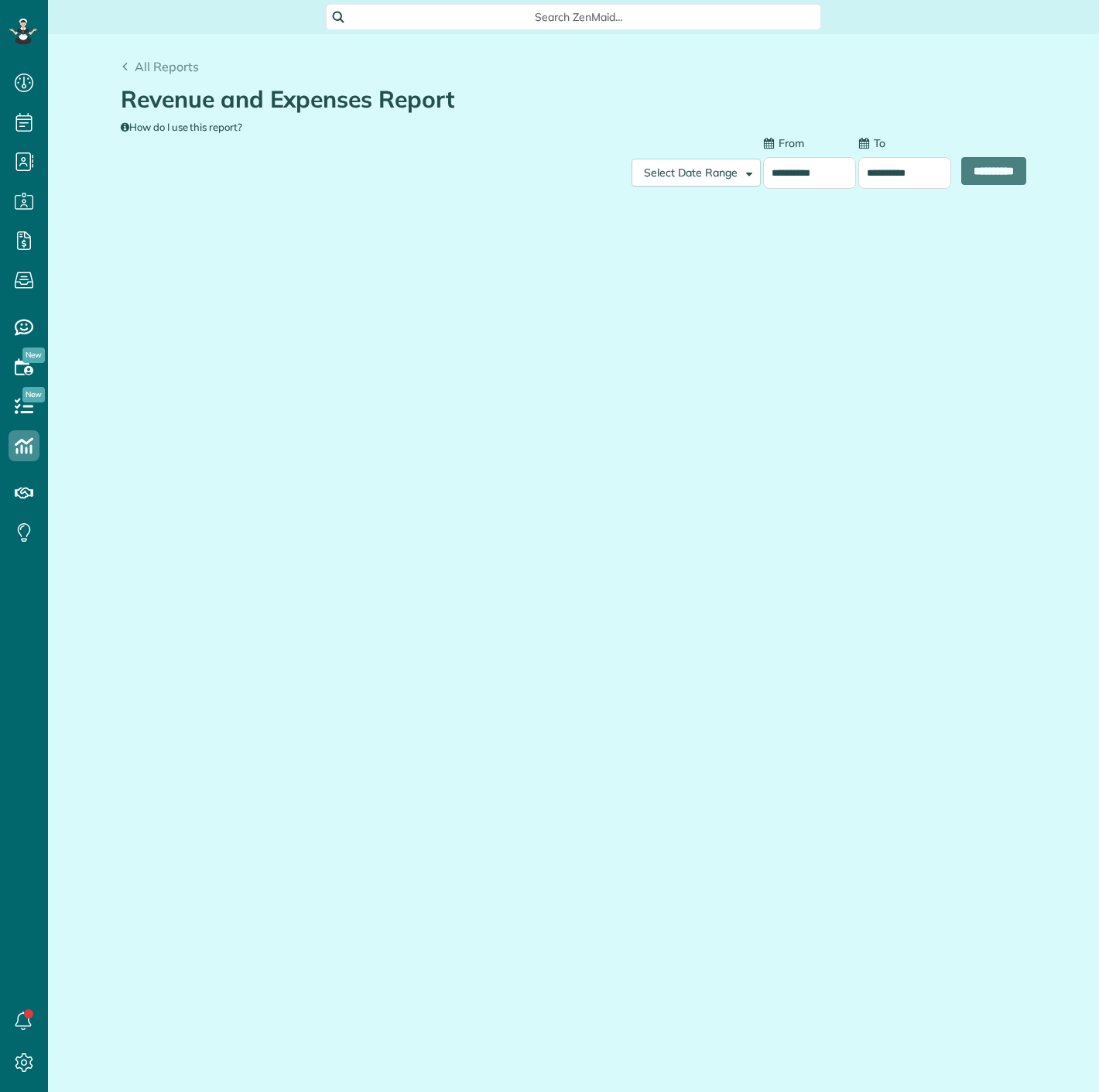
type input "**********"
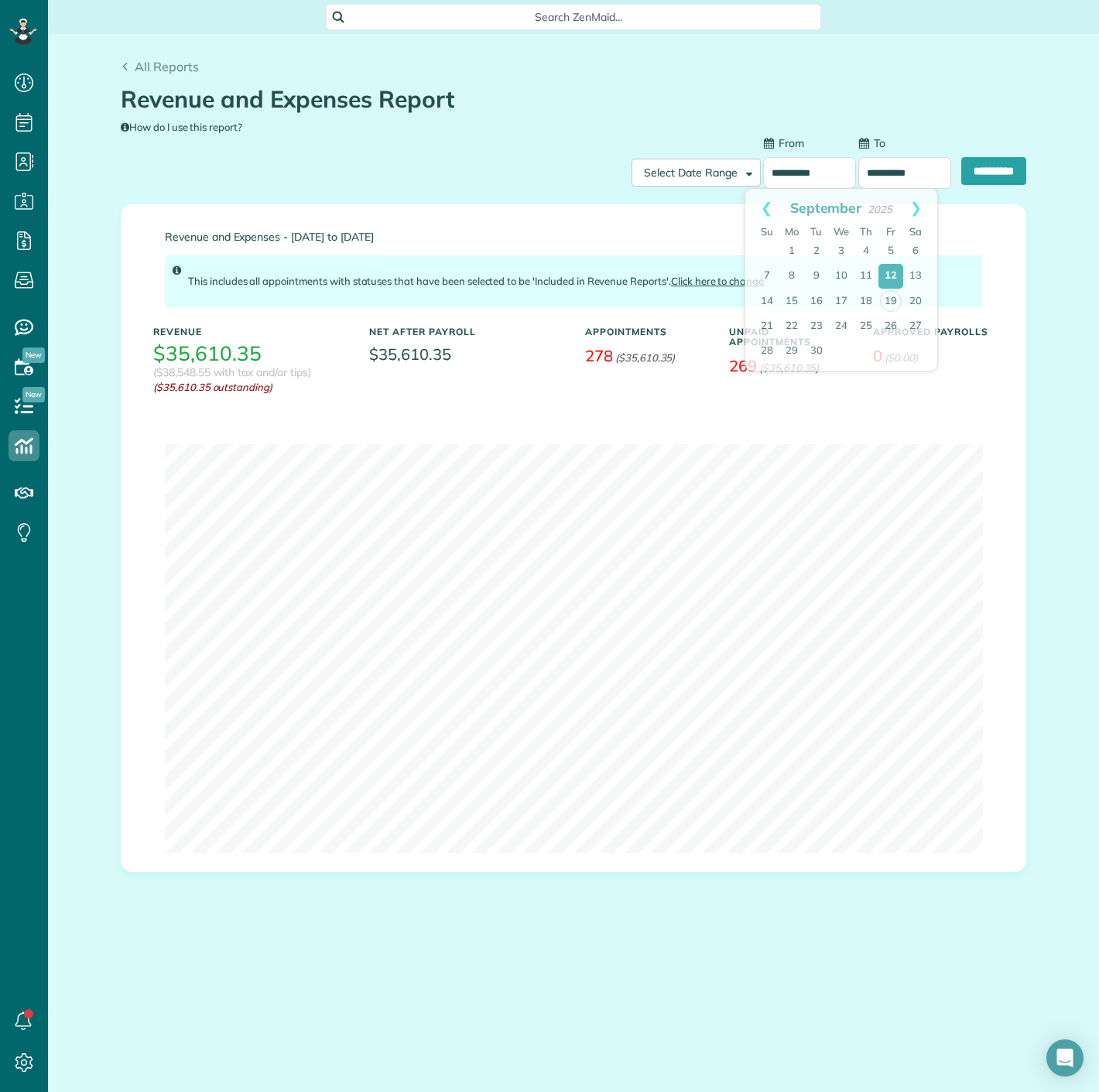
click at [793, 175] on input "**********" at bounding box center [810, 173] width 93 height 32
click at [904, 172] on input "**********" at bounding box center [904, 173] width 93 height 32
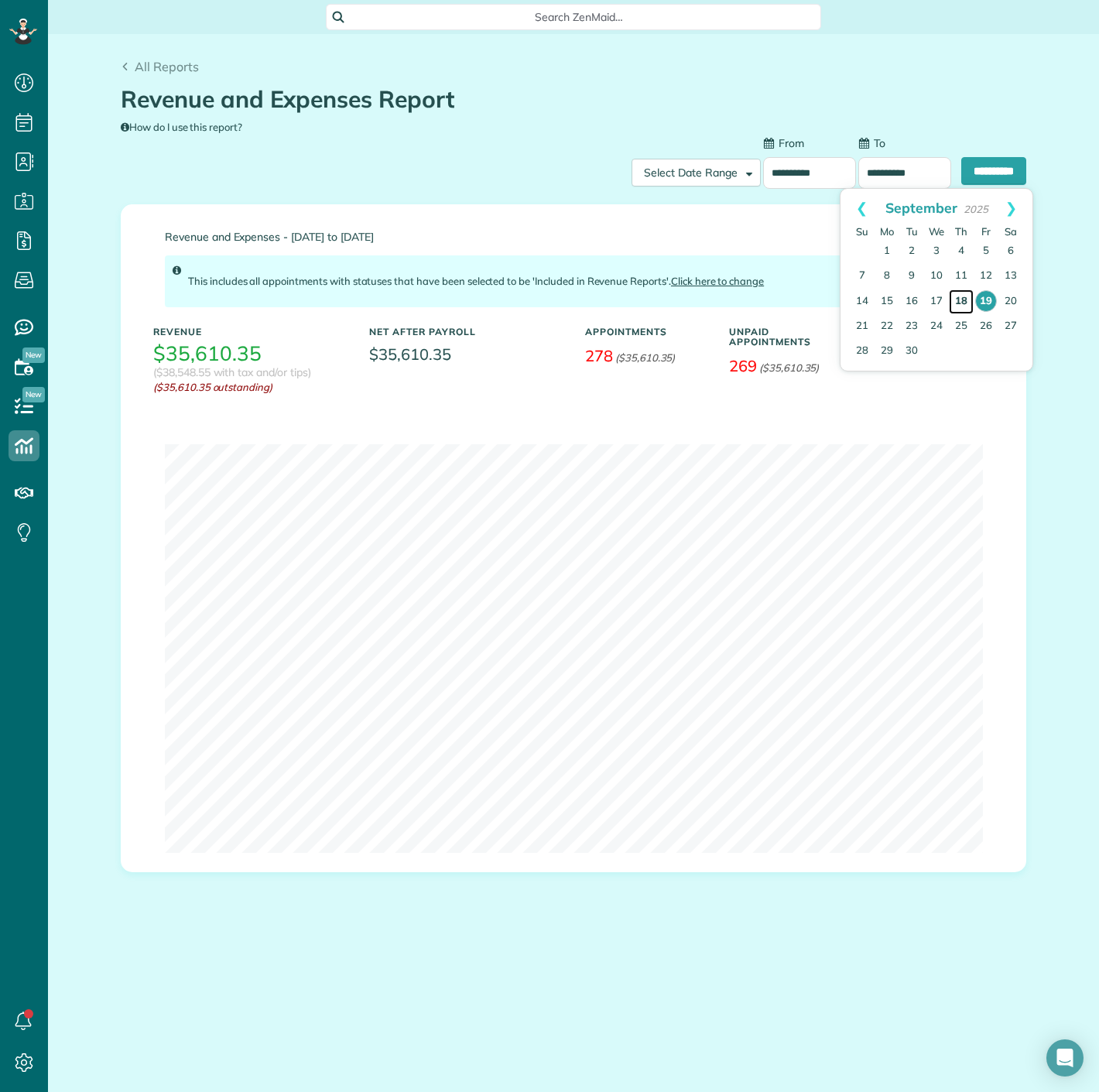
click at [960, 293] on link "18" at bounding box center [961, 302] width 25 height 25
type input "**********"
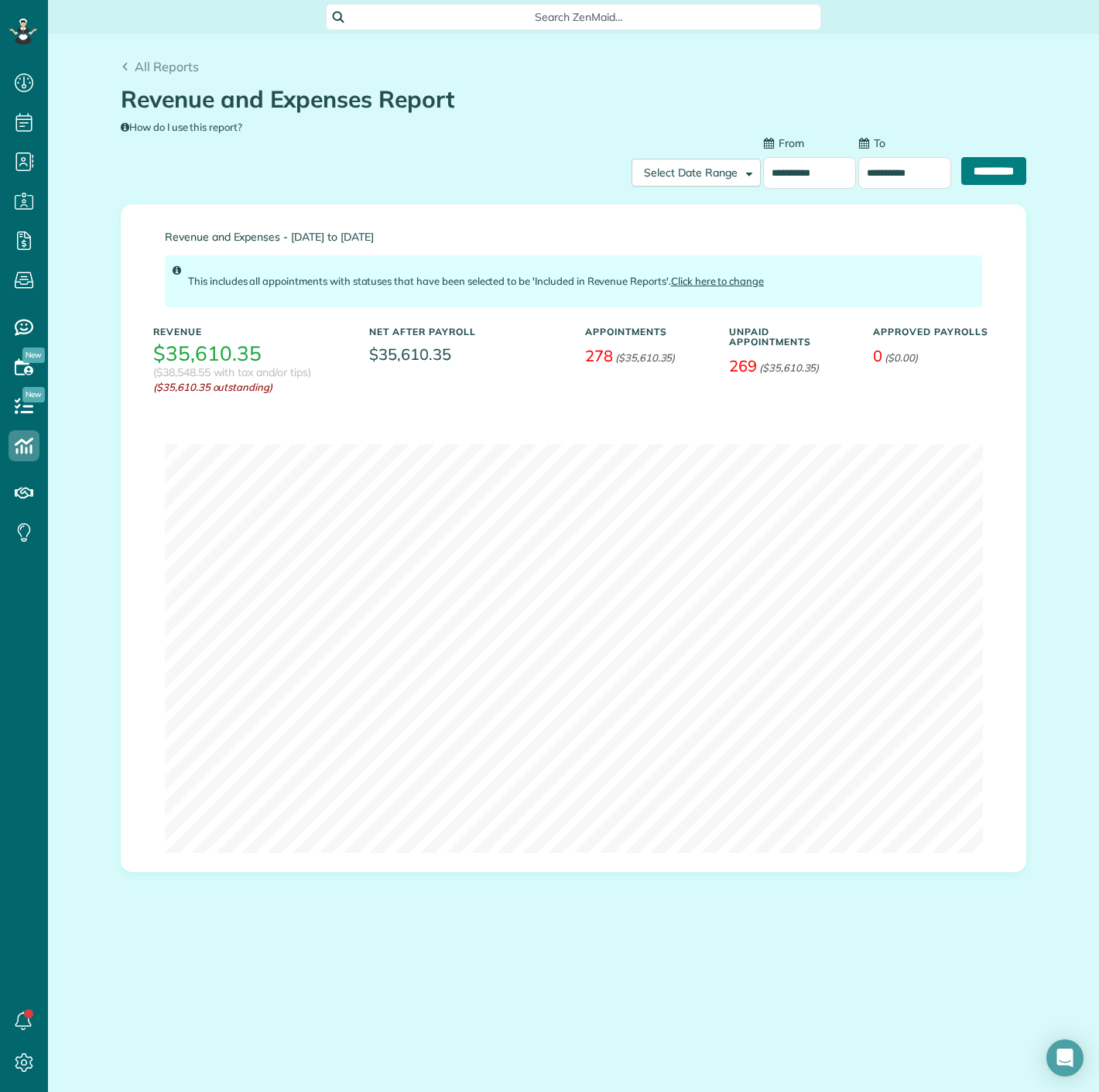
click at [986, 162] on input "**********" at bounding box center [993, 171] width 65 height 28
copy h3 "32,881.04"
drag, startPoint x: 214, startPoint y: 375, endPoint x: 162, endPoint y: 370, distance: 52.2
click at [162, 370] on h3 "($32,881.04 with tax and/or tips)" at bounding box center [232, 373] width 158 height 12
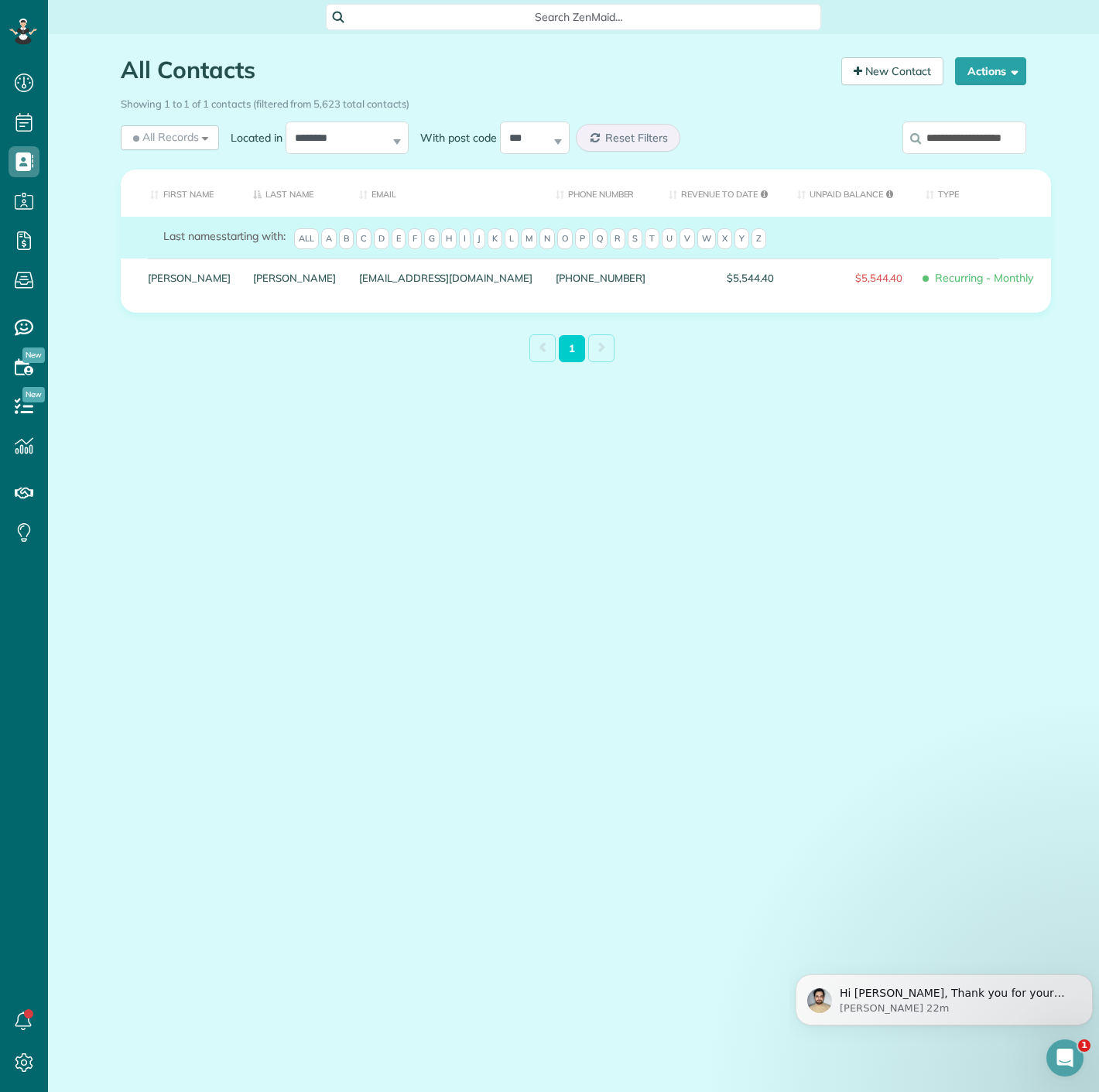
scroll to position [6, 6]
click at [968, 141] on input "**********" at bounding box center [964, 138] width 123 height 33
paste input "search"
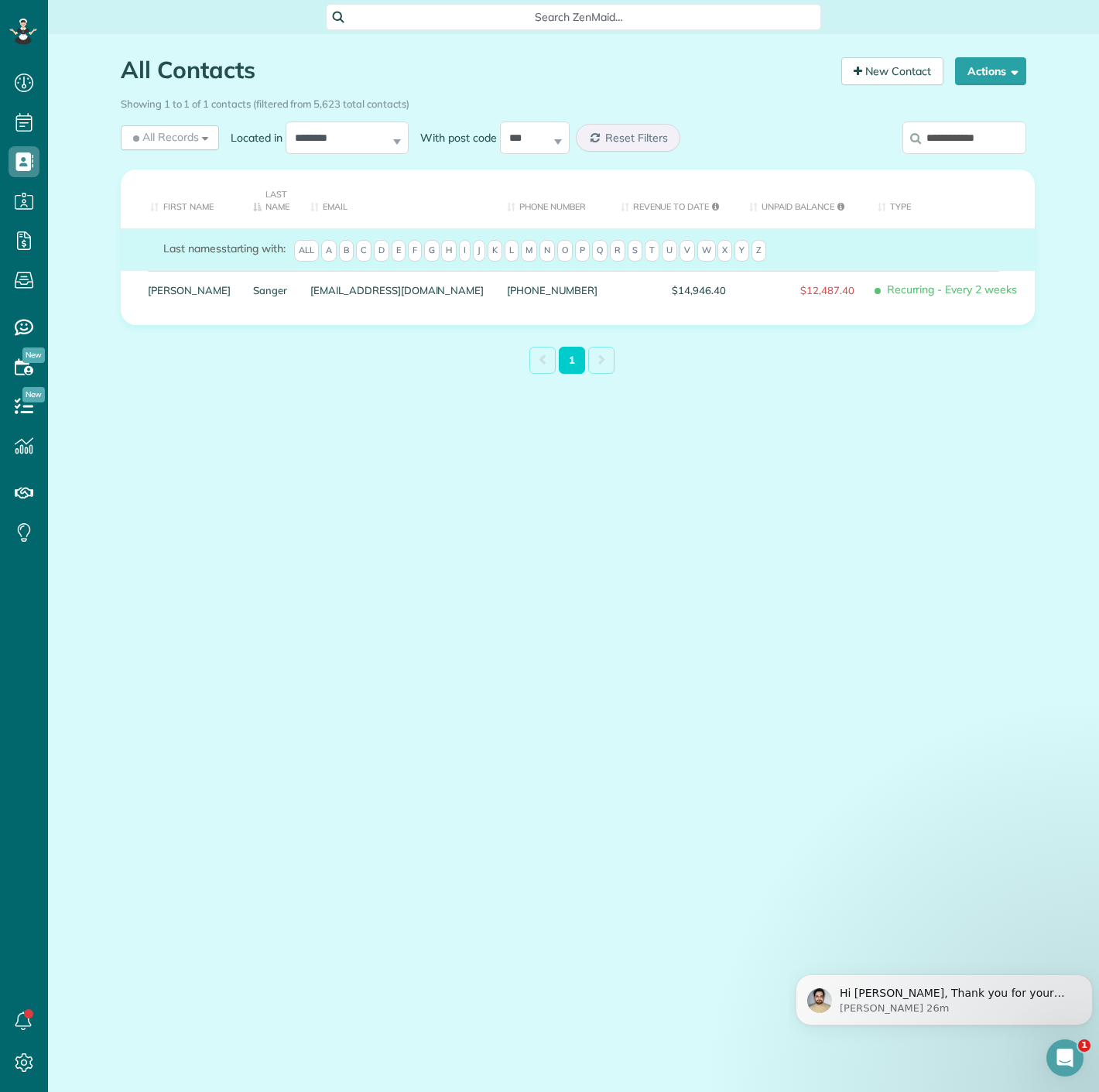
click at [951, 148] on input "**********" at bounding box center [964, 138] width 123 height 33
paste input "search"
click at [956, 133] on input "**********" at bounding box center [964, 138] width 123 height 33
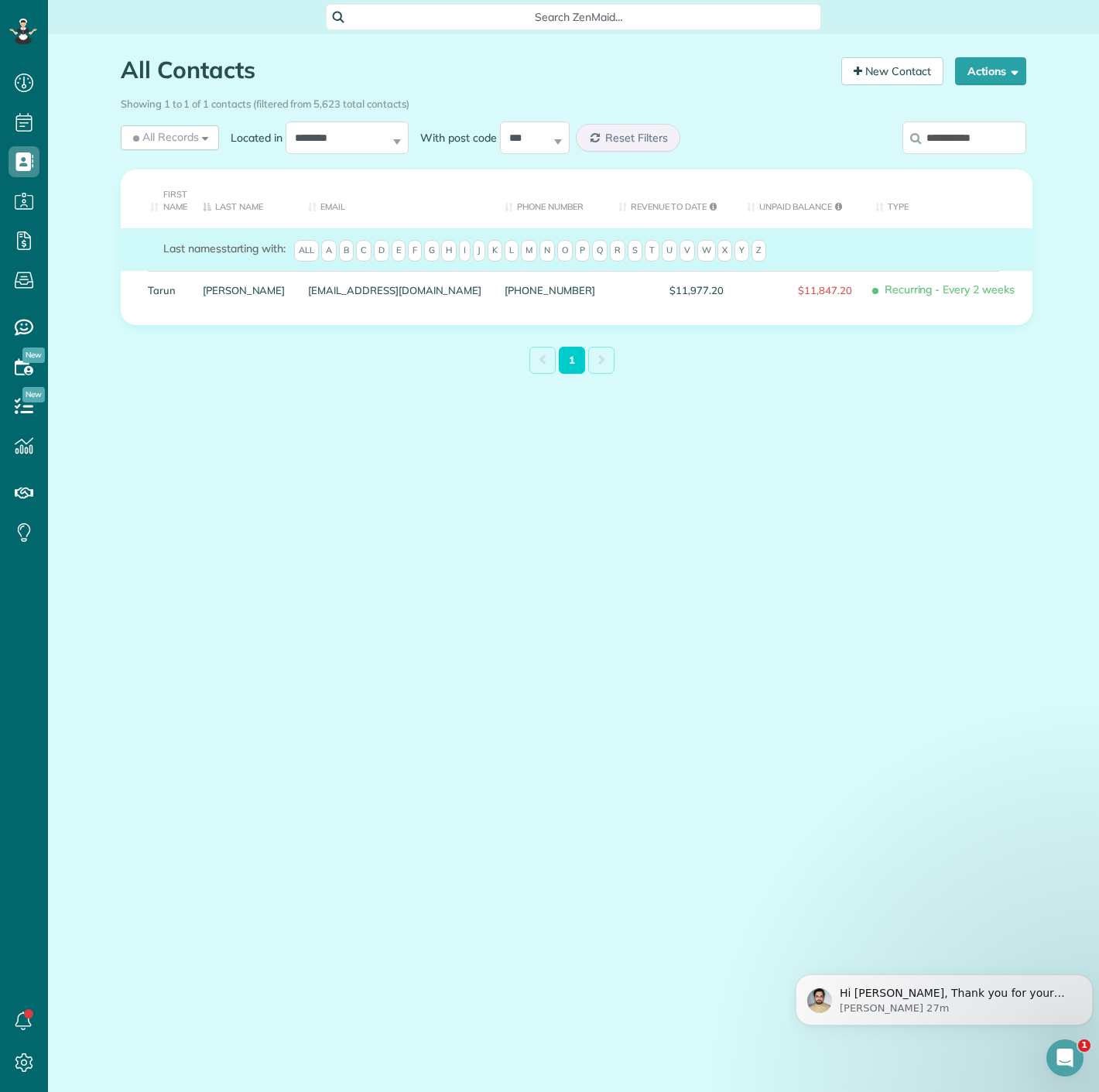
click at [956, 133] on input "**********" at bounding box center [964, 138] width 123 height 33
paste input "*"
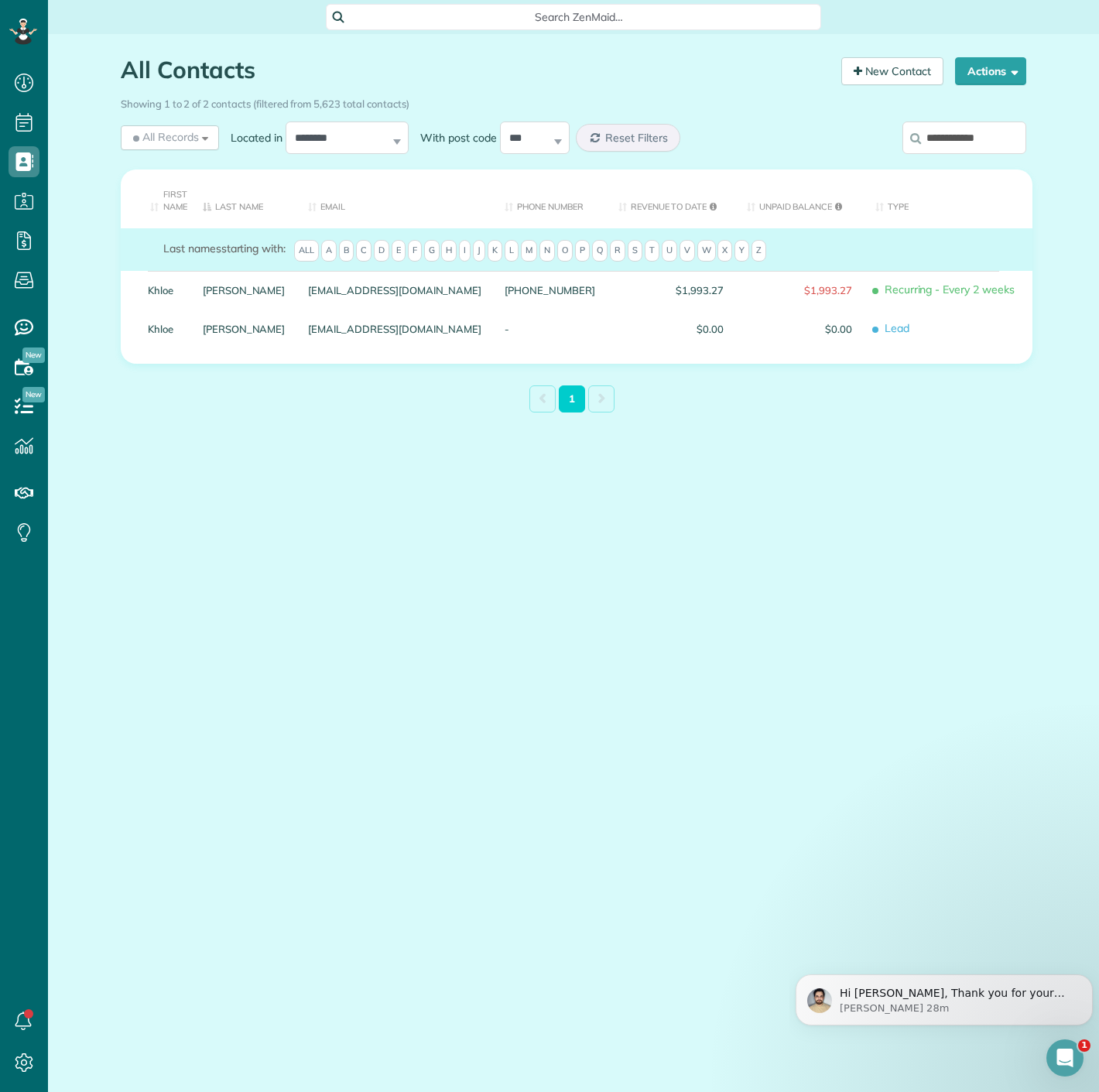
click at [966, 129] on input "**********" at bounding box center [964, 138] width 123 height 33
paste input "***"
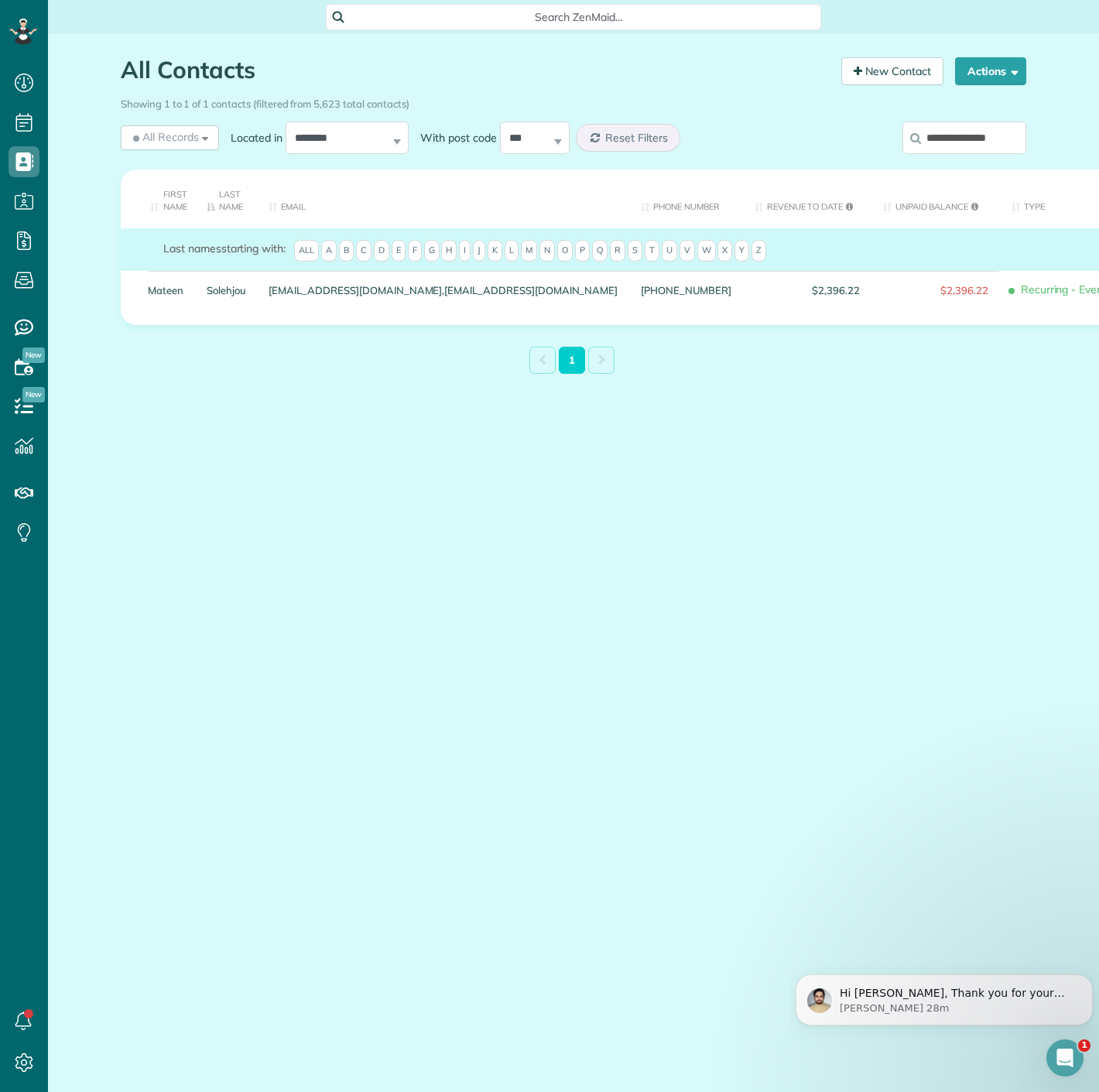
click at [940, 134] on input "**********" at bounding box center [964, 138] width 123 height 33
paste input "search"
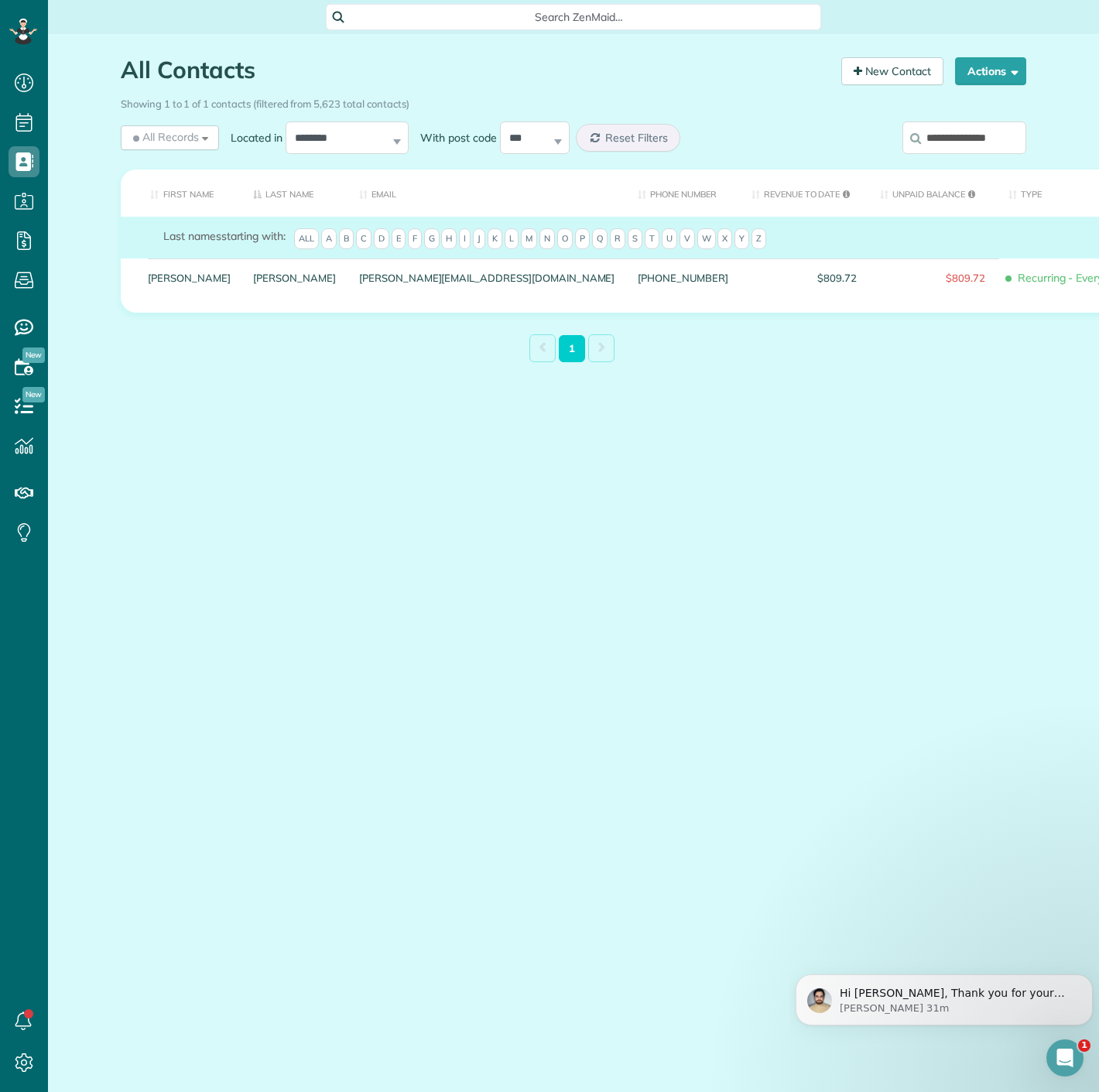
click at [964, 142] on input "**********" at bounding box center [964, 138] width 123 height 33
paste input "search"
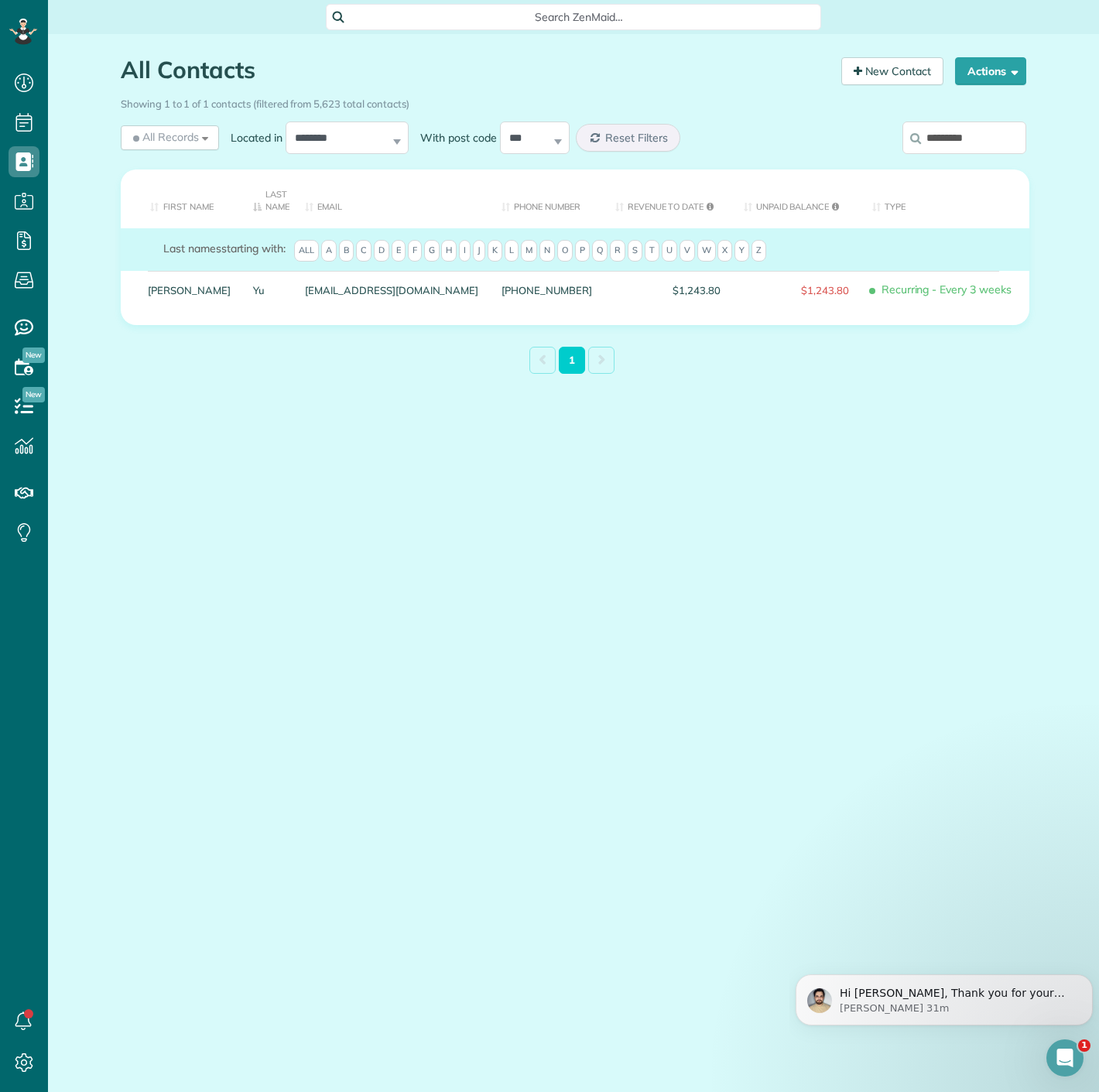
click at [981, 141] on input "*********" at bounding box center [964, 138] width 123 height 33
paste input "**"
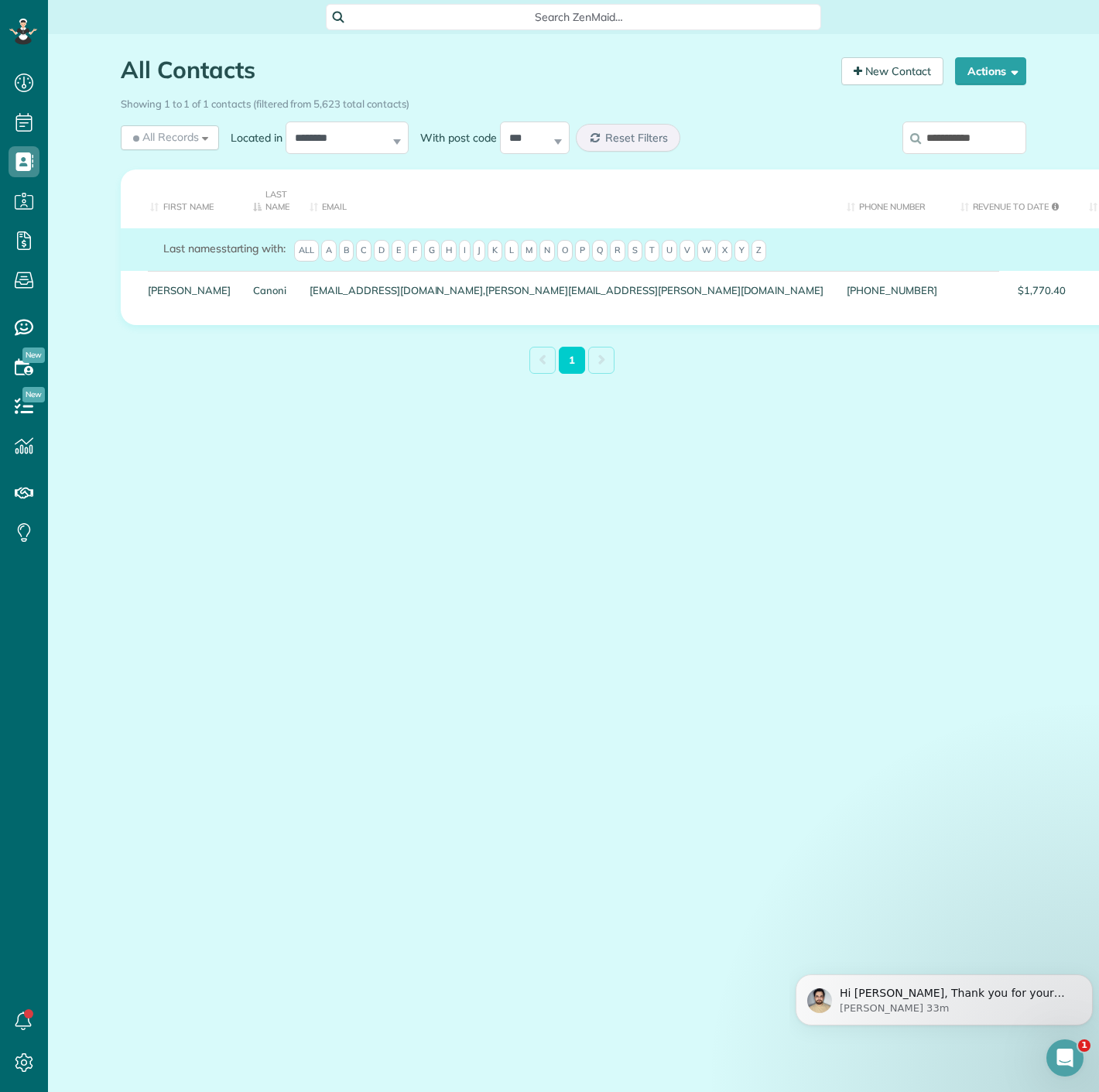
click at [978, 144] on input "**********" at bounding box center [964, 138] width 123 height 33
paste input "*****"
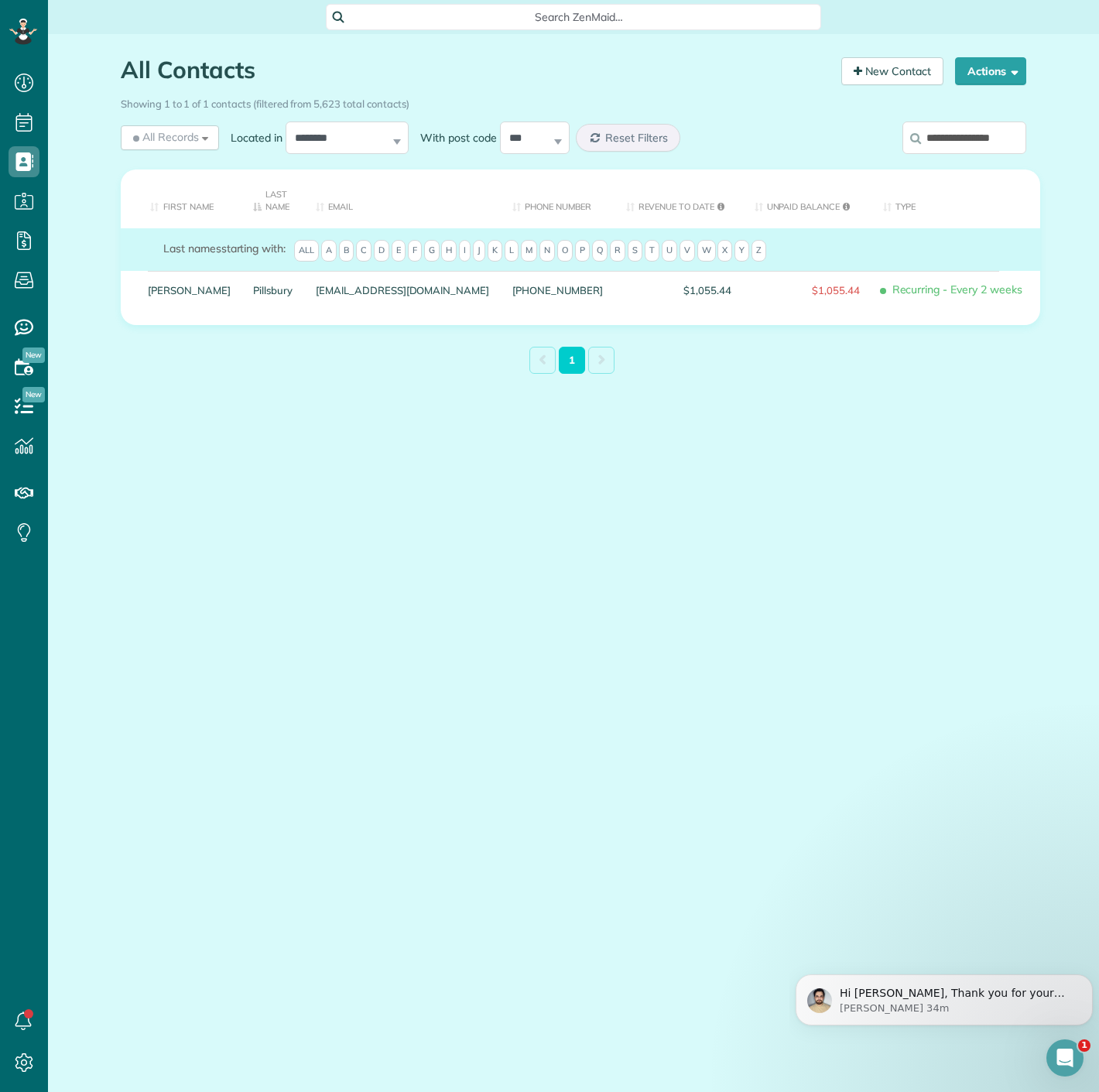
click at [974, 140] on input "**********" at bounding box center [964, 138] width 123 height 33
paste input "search"
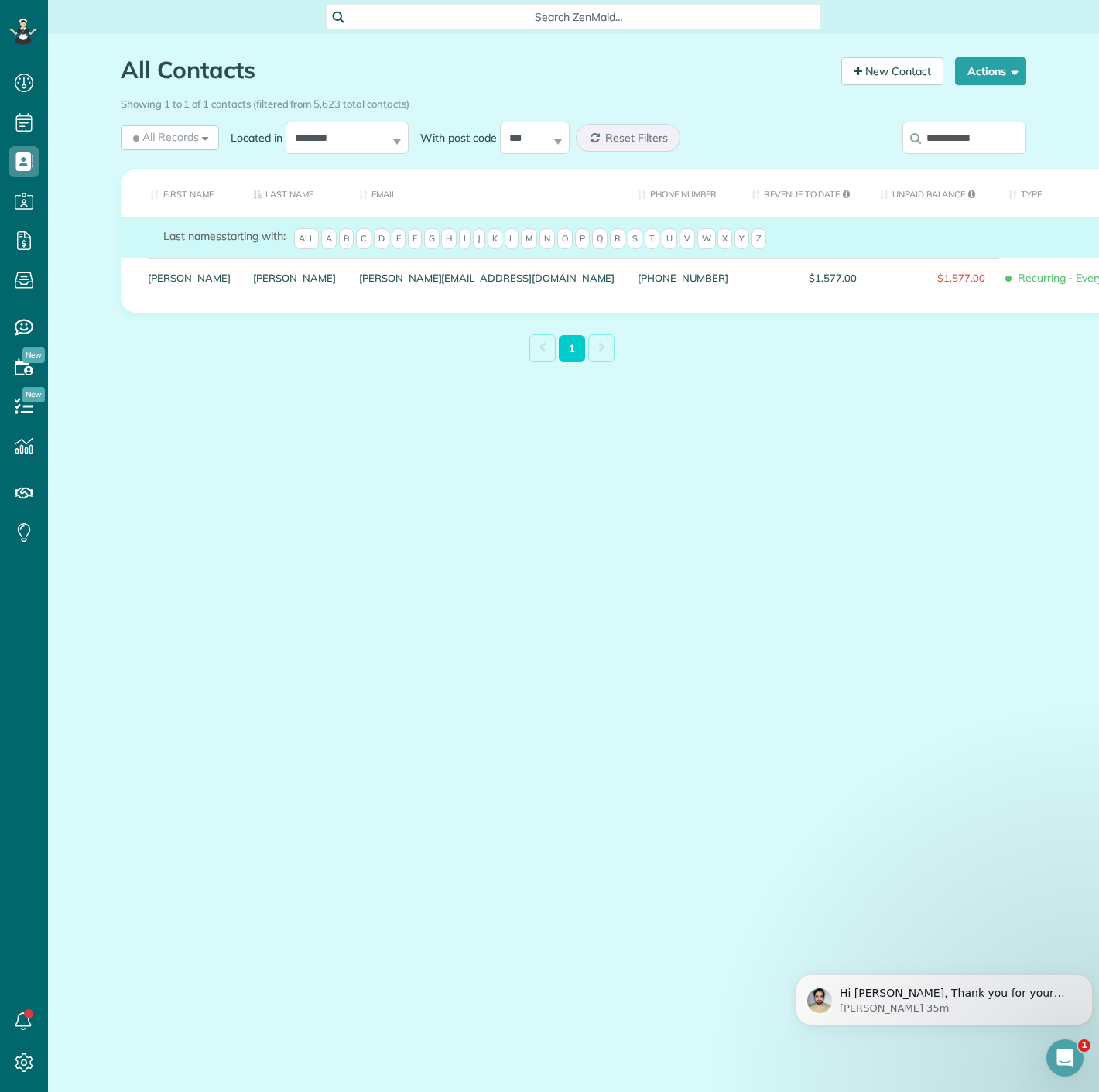
click at [933, 137] on input "**********" at bounding box center [964, 138] width 123 height 33
paste input "**"
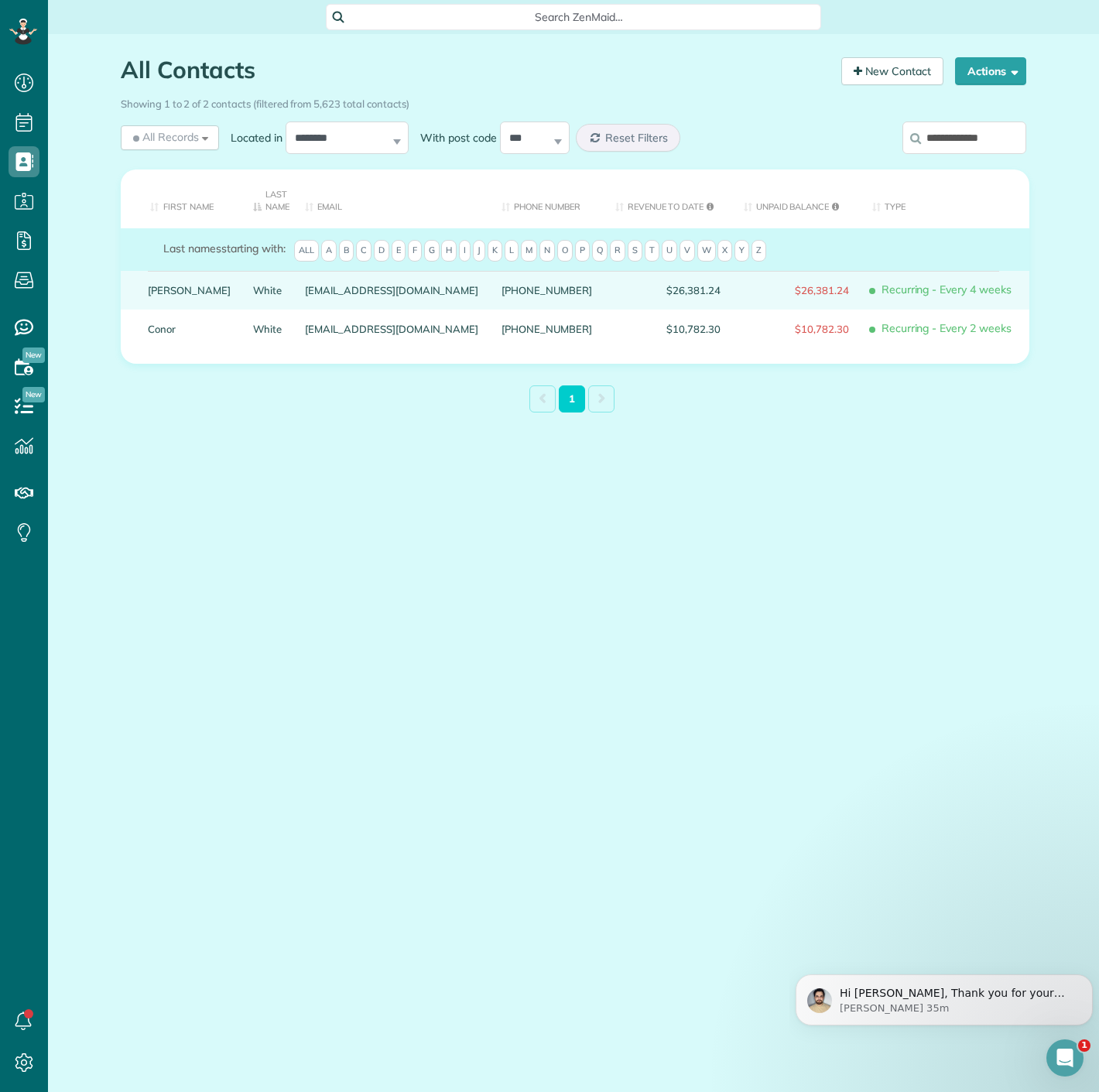
type input "**********"
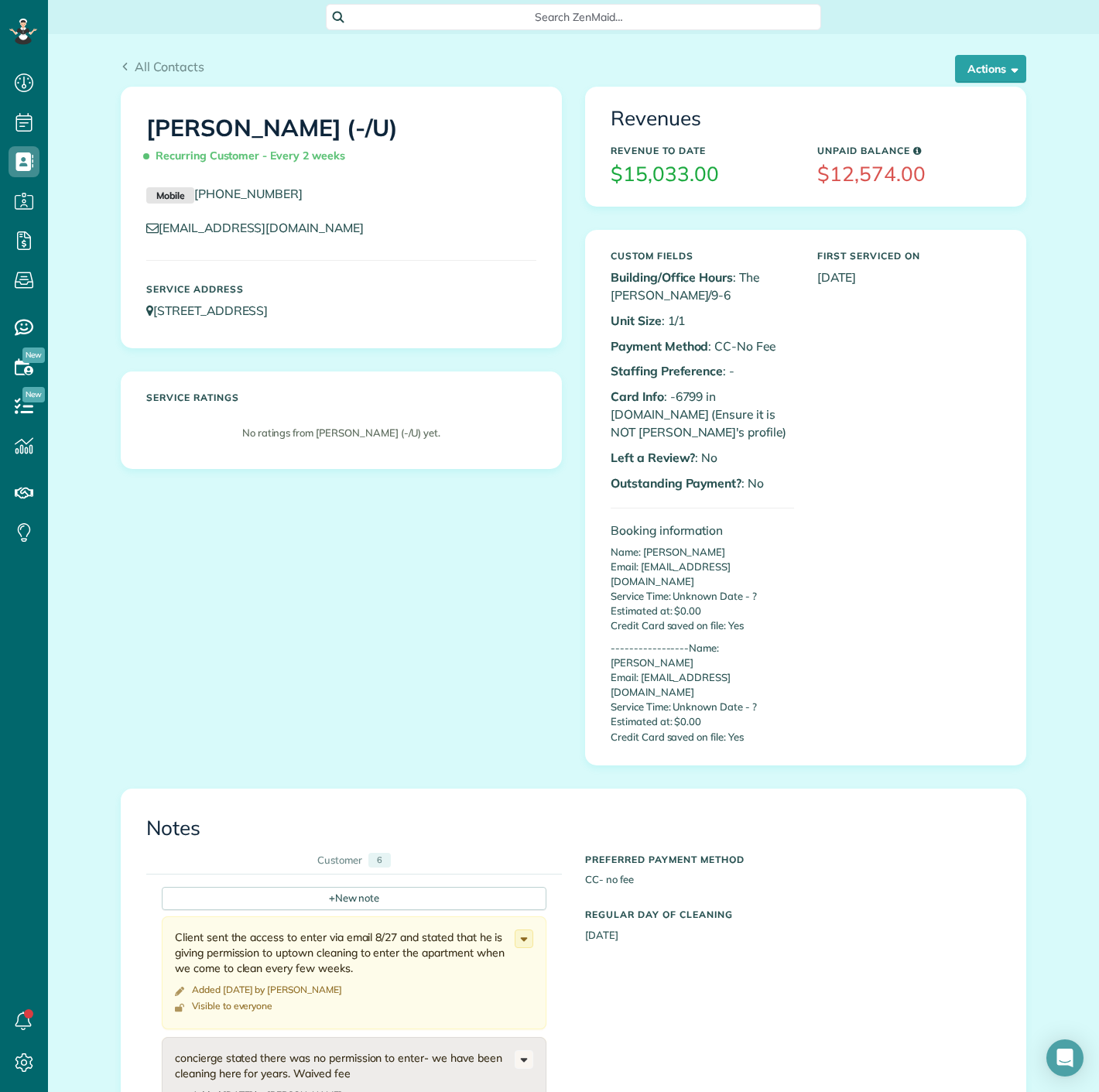
scroll to position [6, 6]
drag, startPoint x: 670, startPoint y: 396, endPoint x: 696, endPoint y: 397, distance: 26.0
click at [696, 397] on p "Card Info : -6799 in [DOMAIN_NAME] (Ensure it is NOT [PERSON_NAME]'s profile)" at bounding box center [703, 413] width 183 height 53
copy p "6799"
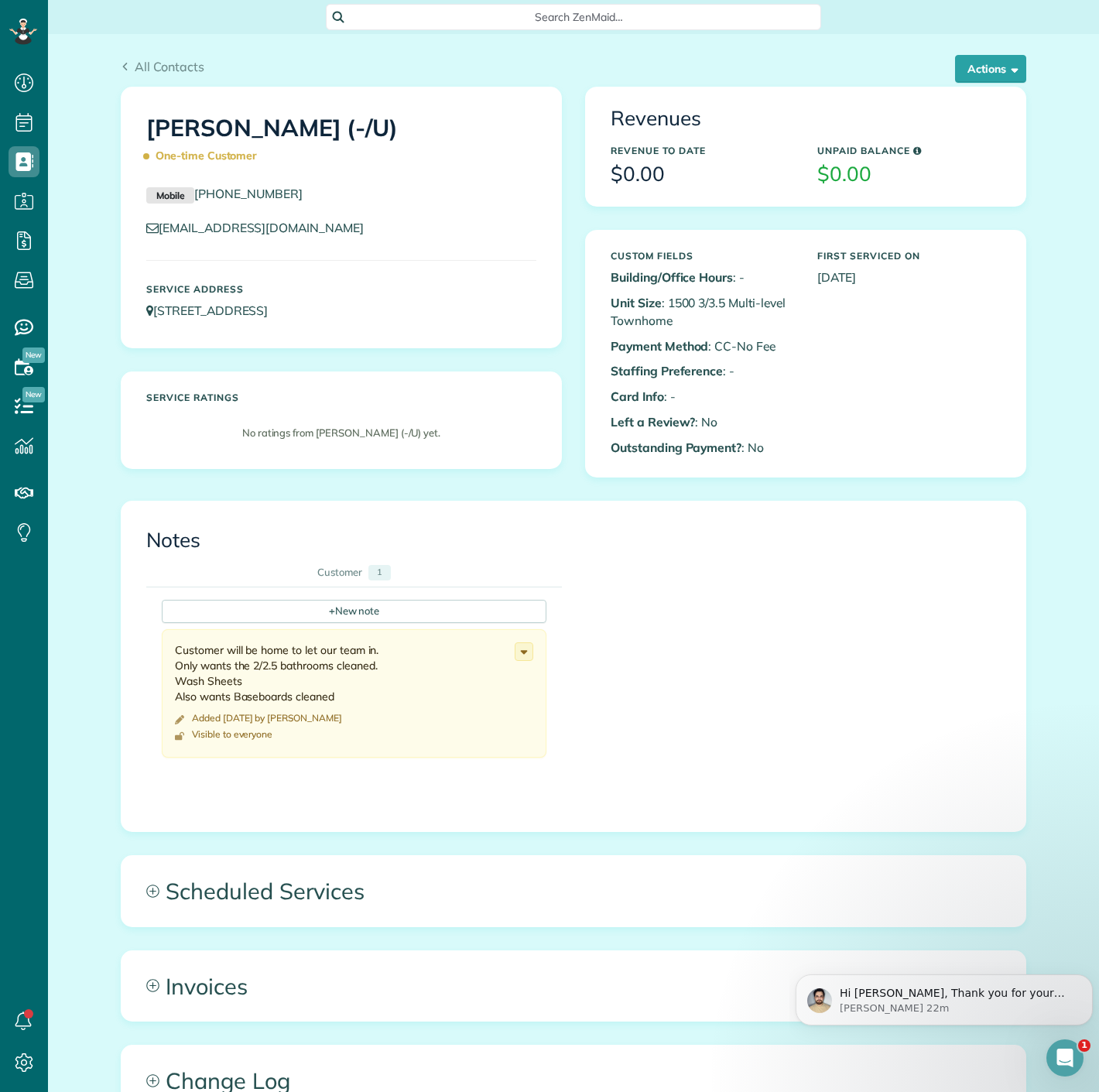
scroll to position [6, 6]
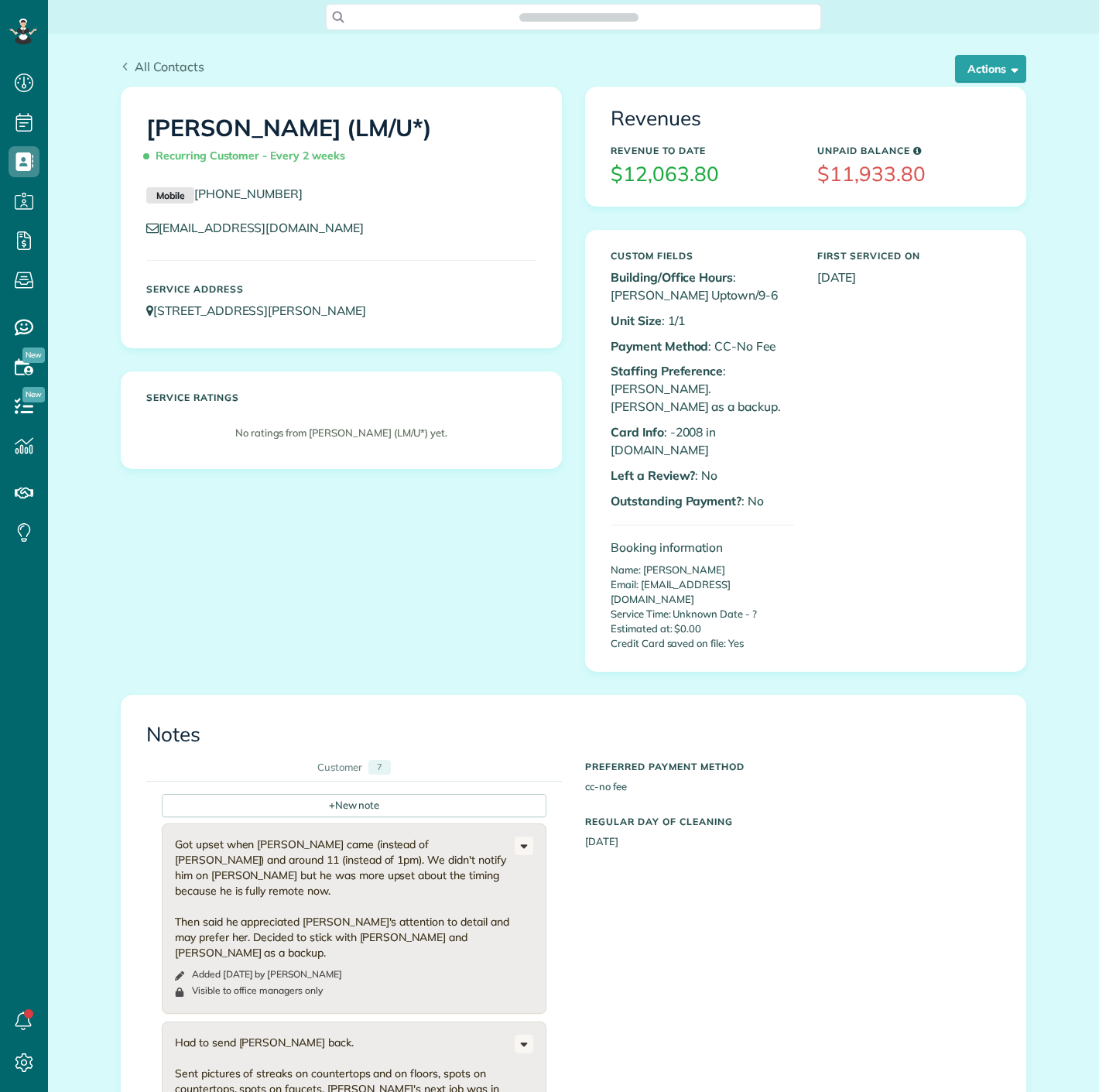
scroll to position [6, 6]
drag, startPoint x: 667, startPoint y: 414, endPoint x: 694, endPoint y: 414, distance: 27.0
click at [694, 423] on p "Card Info : -2008 in [DOMAIN_NAME]" at bounding box center [703, 440] width 183 height 36
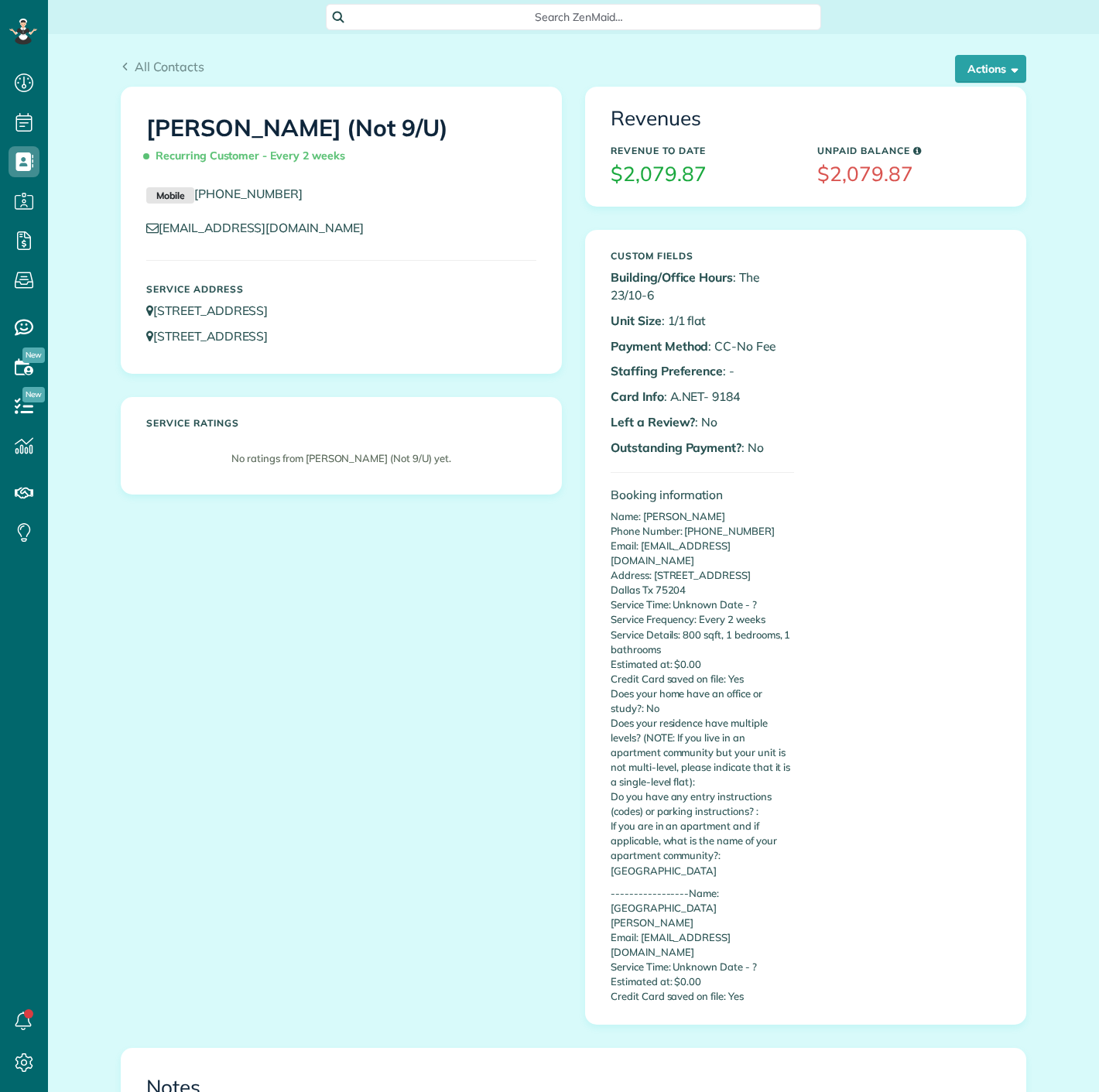
scroll to position [6, 6]
drag, startPoint x: 705, startPoint y: 396, endPoint x: 741, endPoint y: 396, distance: 36.0
click at [741, 396] on p "Card Info : A.NET- 9184" at bounding box center [703, 396] width 183 height 17
copy p "9184"
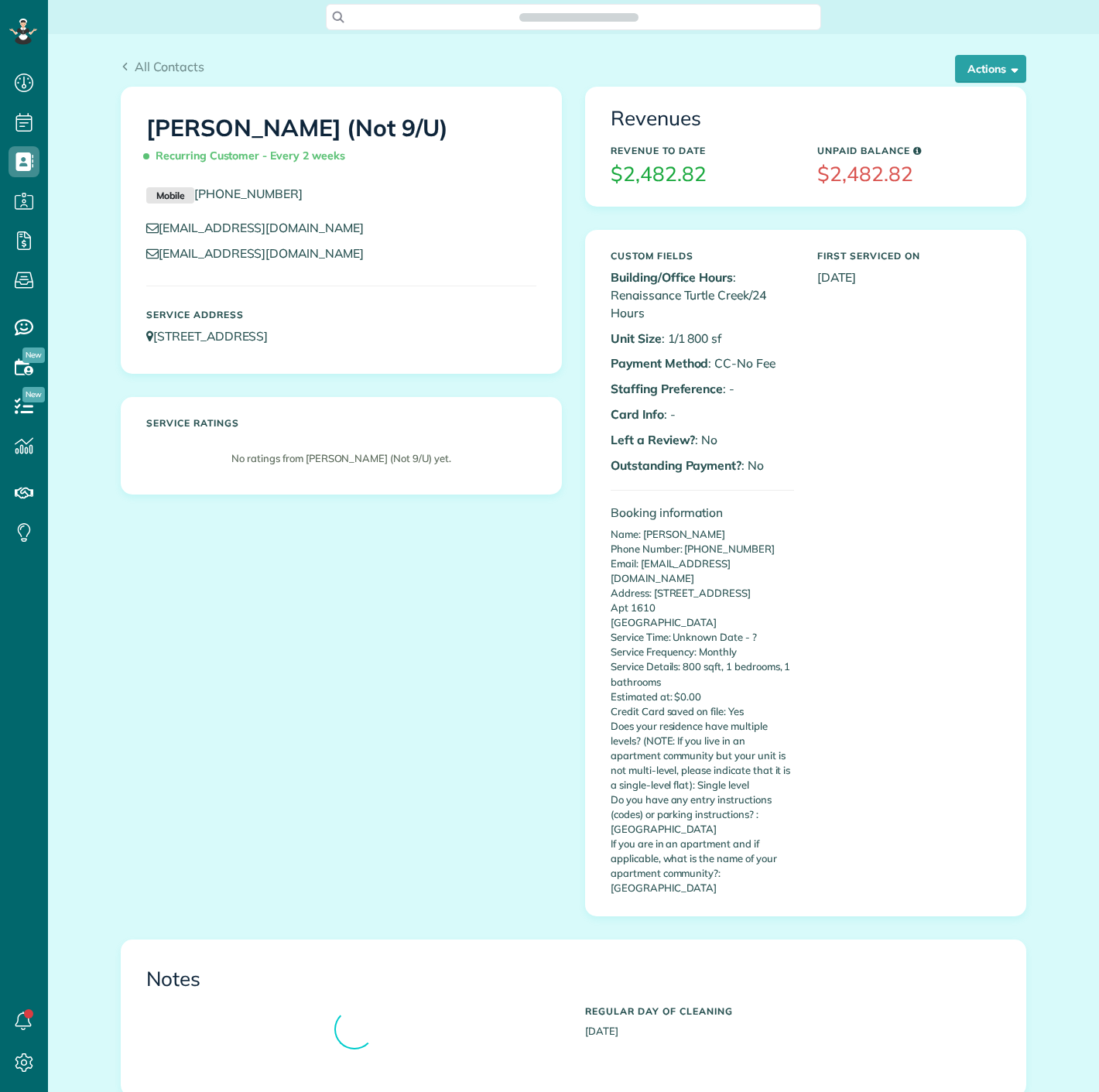
scroll to position [6, 6]
click at [964, 83] on div "All Contacts Actions Edit Add Appointment Recent Activity Send Email Update Cus…" at bounding box center [573, 71] width 905 height 30
click at [964, 76] on button "Actions" at bounding box center [991, 68] width 71 height 28
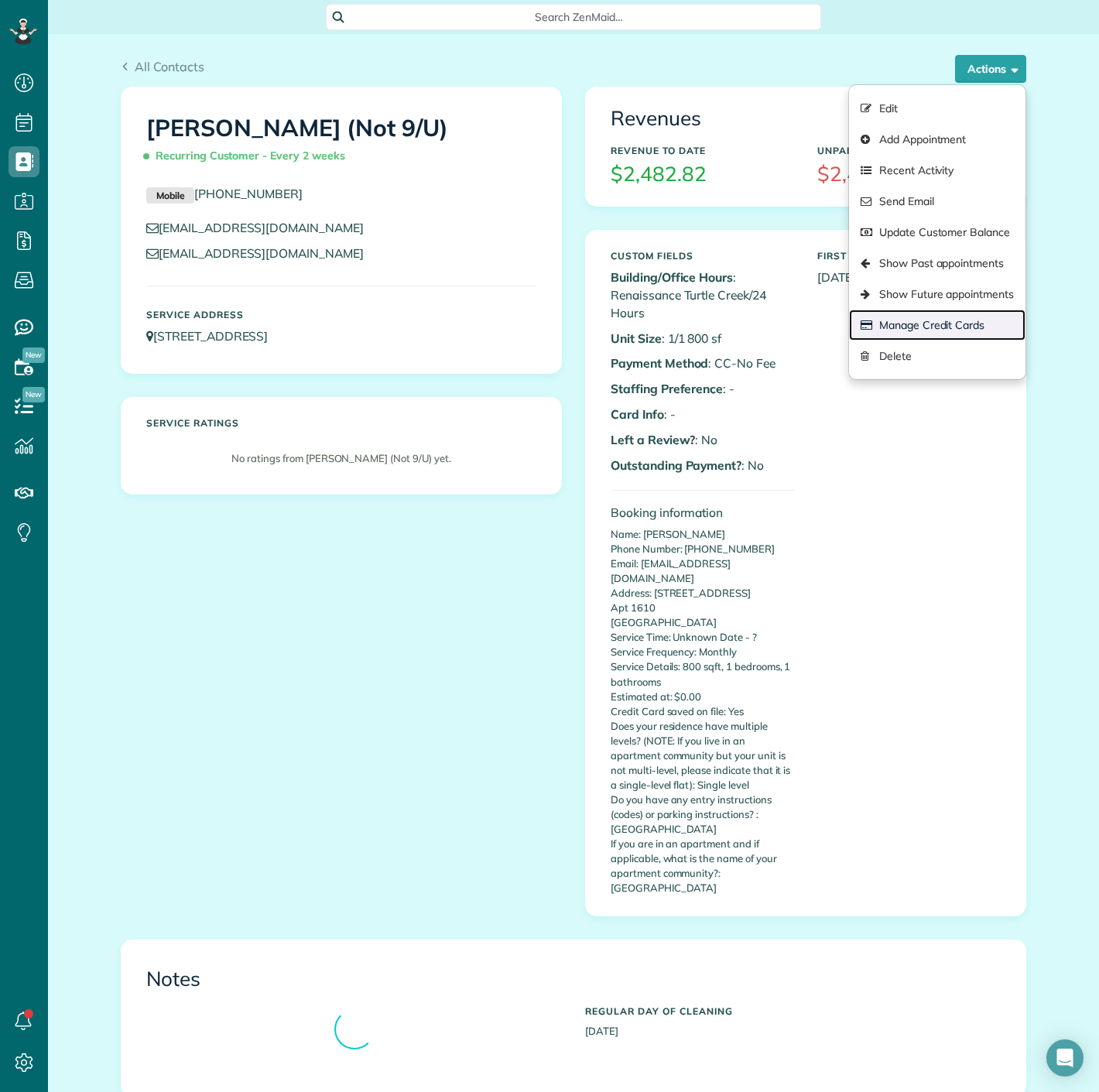
click at [916, 325] on link "Manage Credit Cards" at bounding box center [937, 325] width 176 height 31
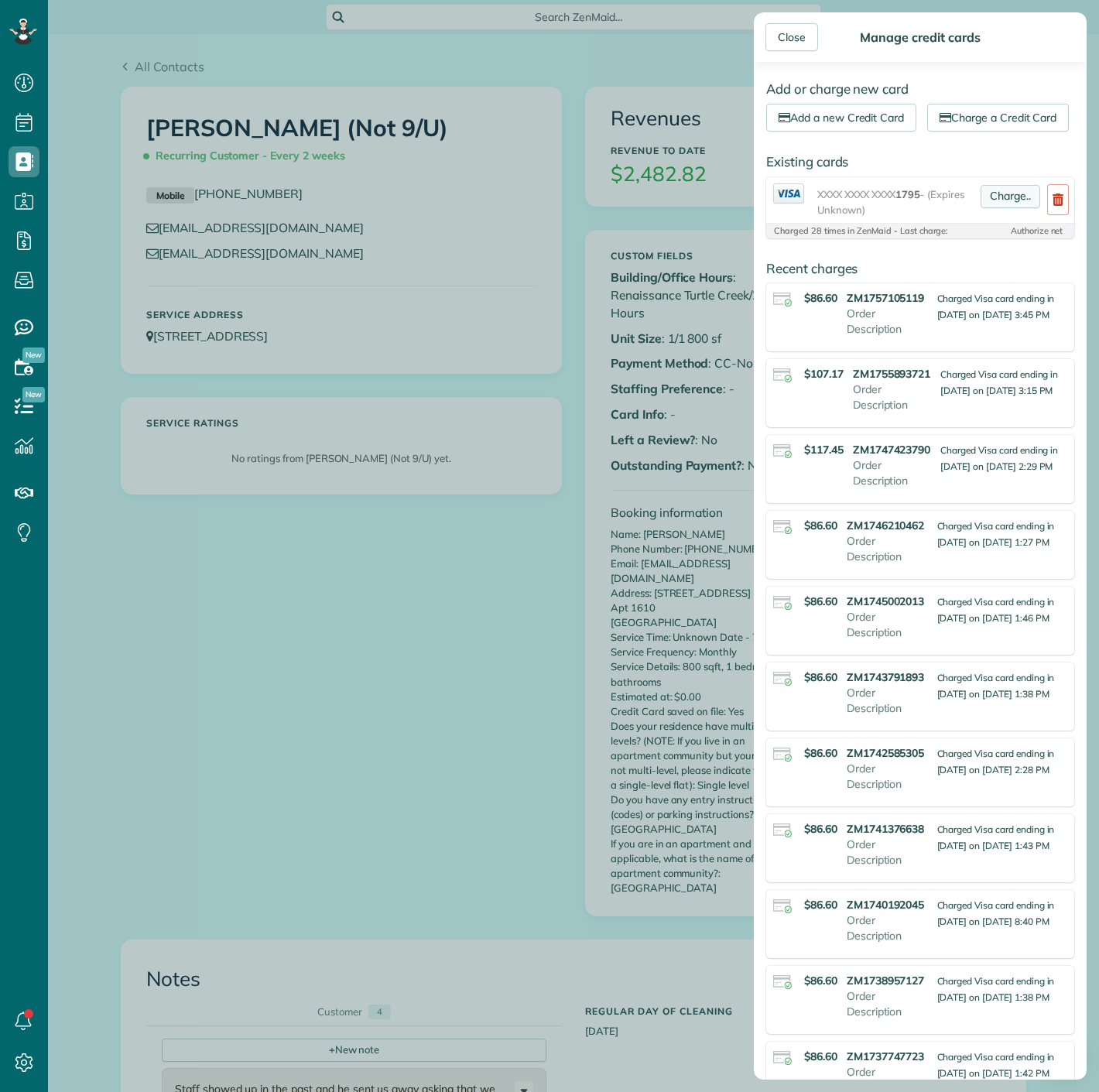
click at [999, 208] on link "Charge.." at bounding box center [1010, 197] width 60 height 23
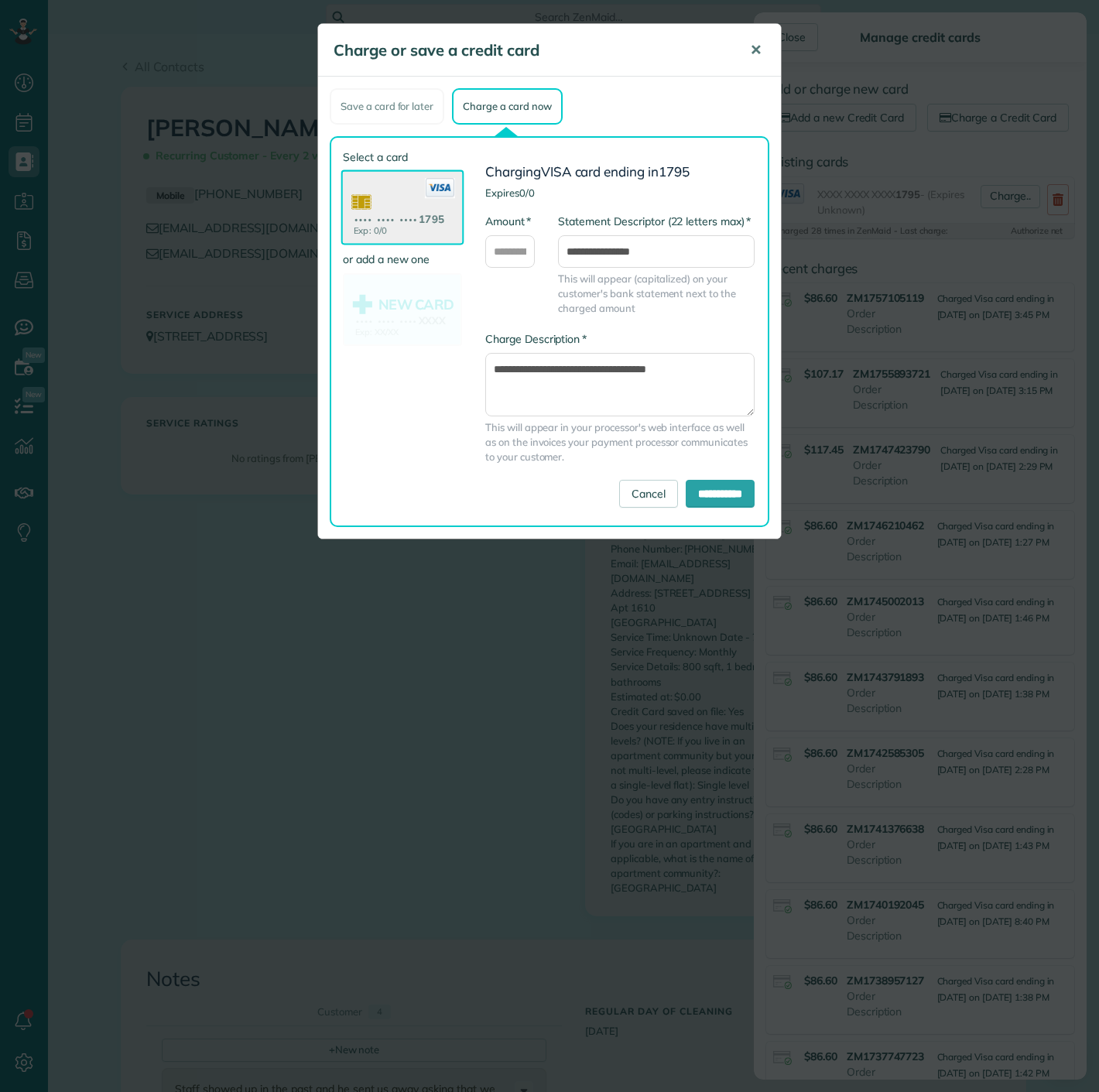
click at [752, 50] on span "✕" at bounding box center [756, 50] width 12 height 17
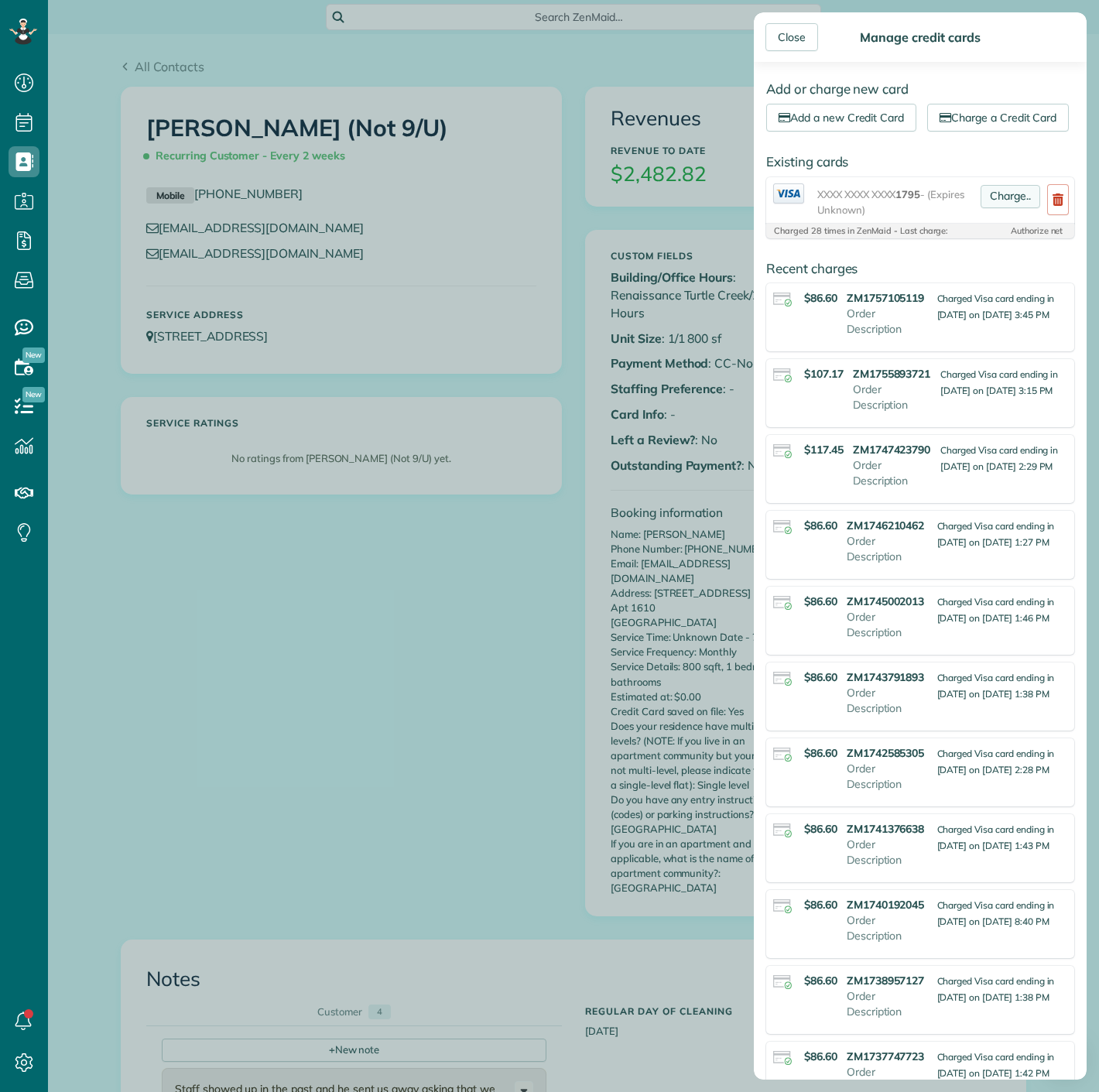
click at [980, 208] on link "Charge.." at bounding box center [1010, 197] width 60 height 23
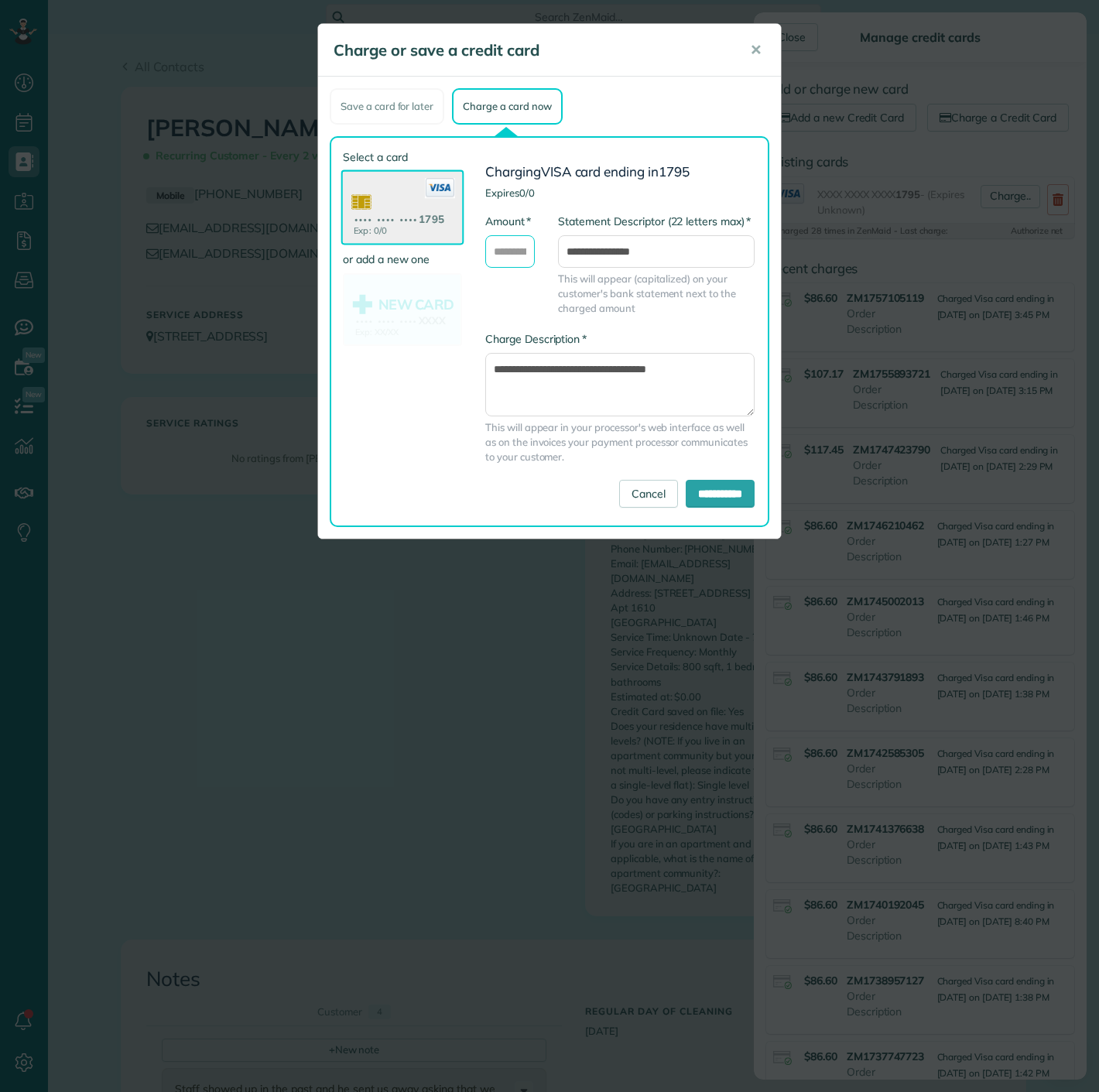
drag, startPoint x: 497, startPoint y: 255, endPoint x: 504, endPoint y: 264, distance: 11.4
click at [497, 255] on input "* Amount" at bounding box center [509, 252] width 49 height 33
type input "*****"
click at [700, 488] on input "**********" at bounding box center [719, 493] width 68 height 28
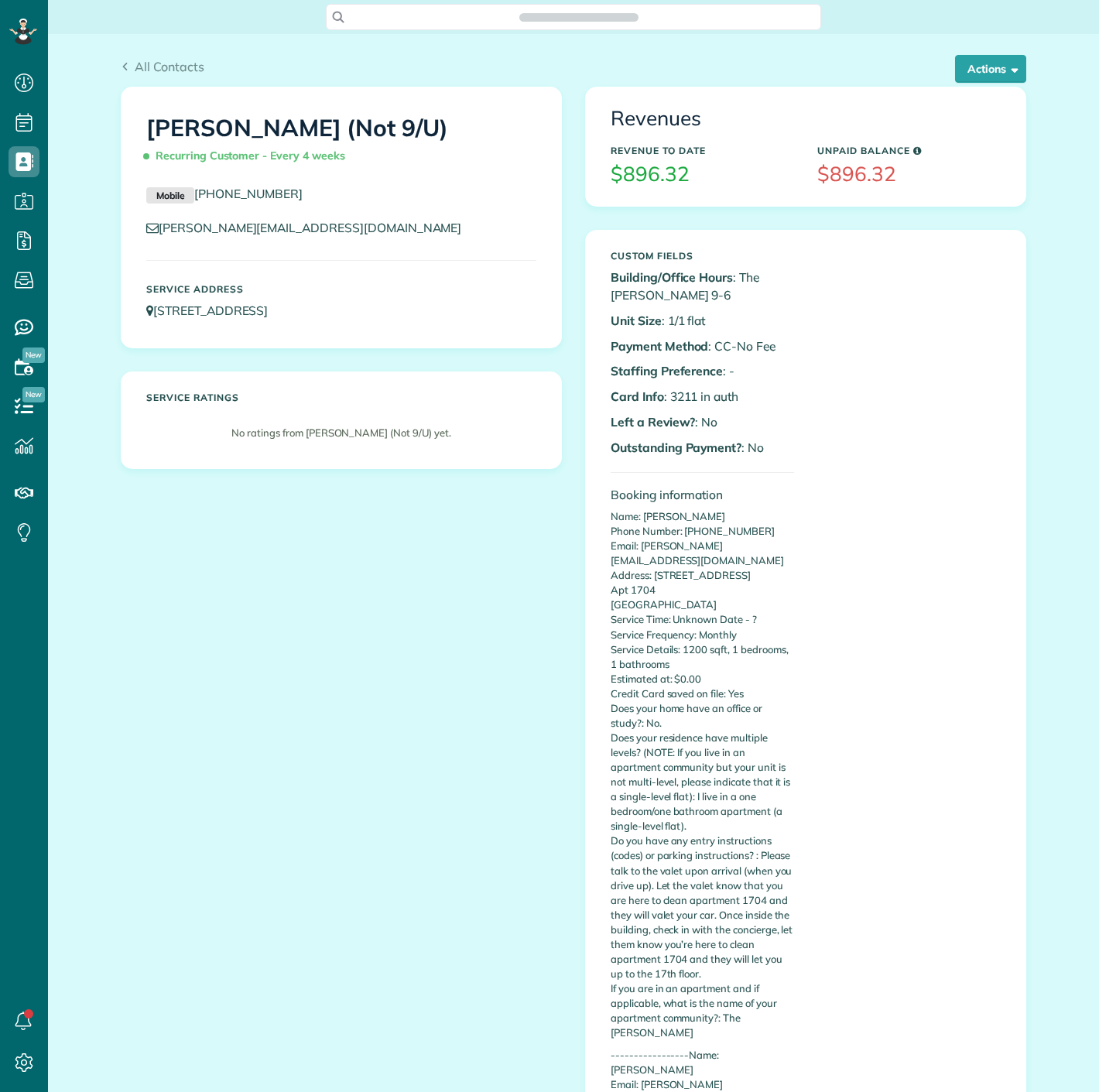
scroll to position [6, 6]
drag, startPoint x: 688, startPoint y: 393, endPoint x: 664, endPoint y: 393, distance: 24.0
click at [664, 393] on p "Card Info : 3211 in auth" at bounding box center [703, 396] width 183 height 17
copy p "3211"
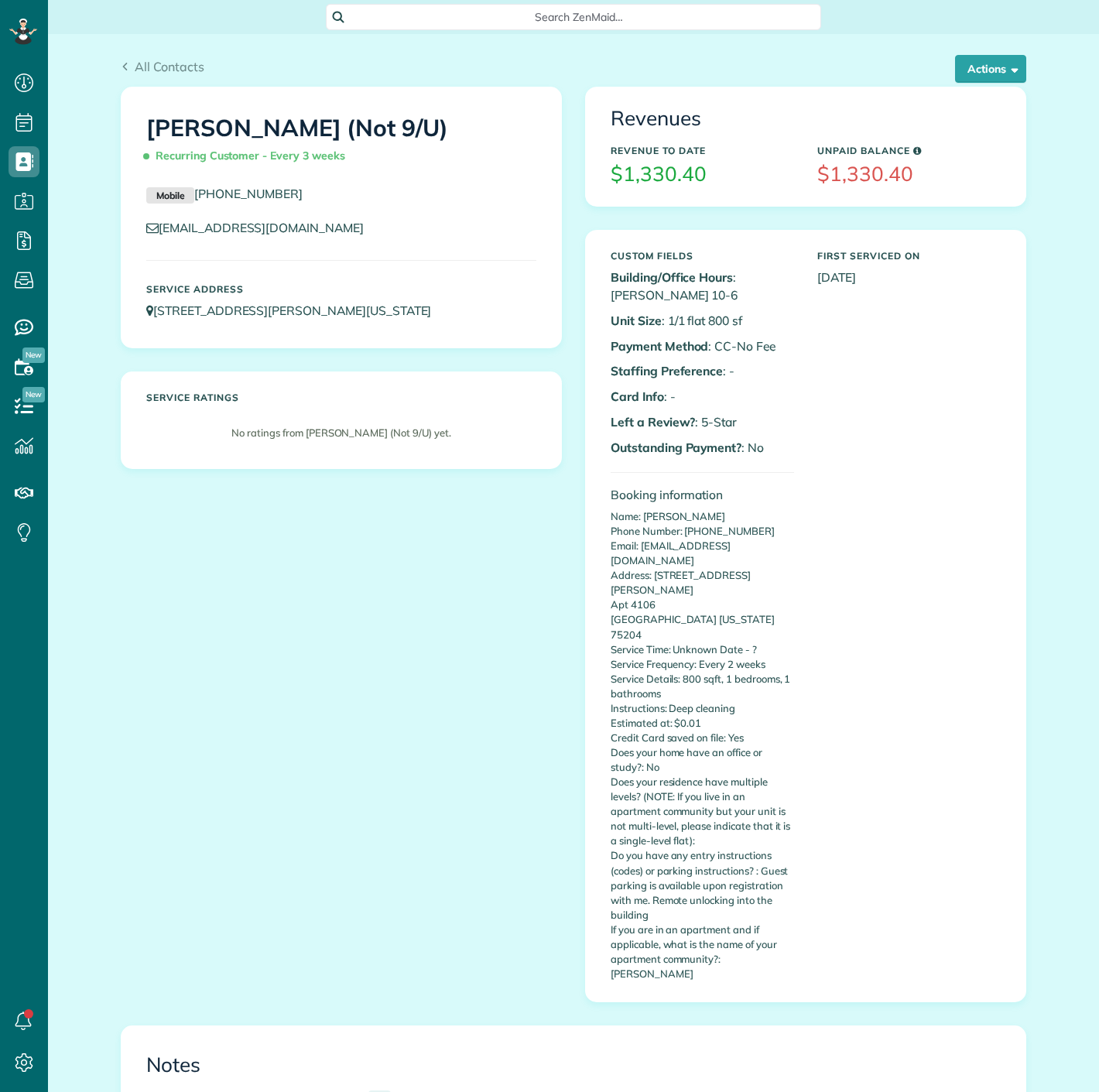
scroll to position [6, 6]
click at [972, 79] on button "Actions" at bounding box center [991, 68] width 71 height 28
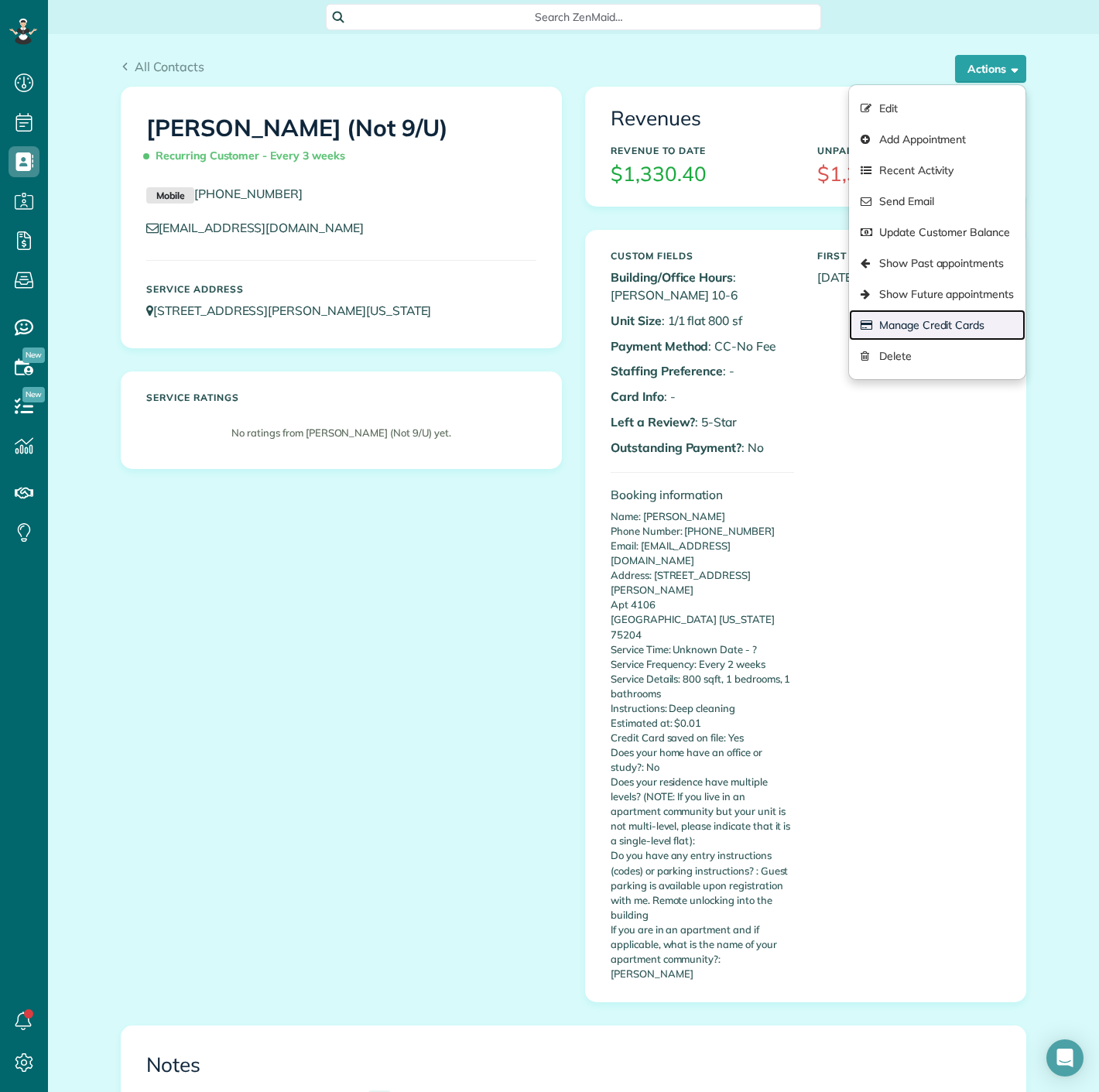
click at [917, 318] on link "Manage Credit Cards" at bounding box center [937, 325] width 176 height 31
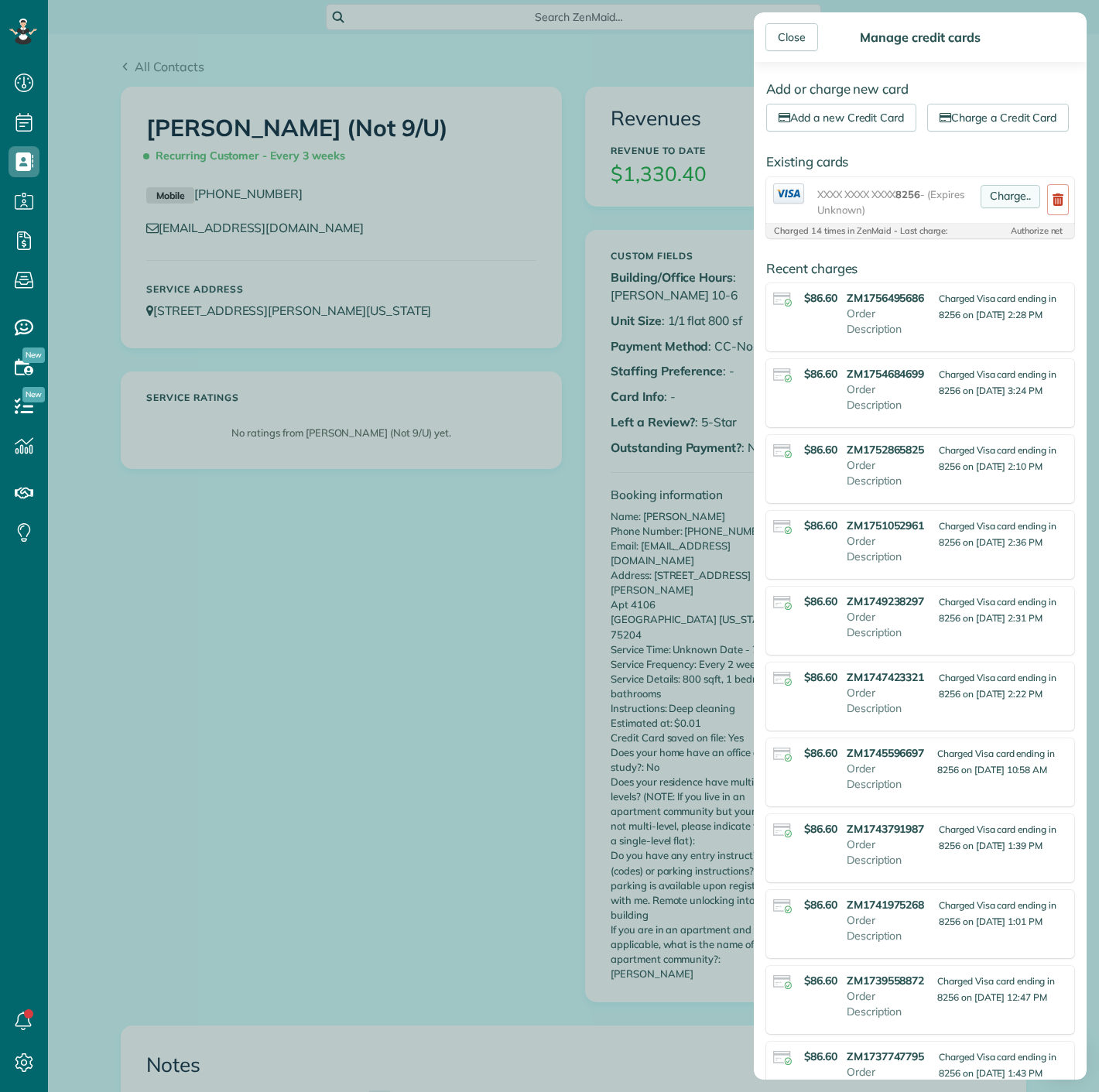
click at [988, 208] on link "Charge.." at bounding box center [1010, 197] width 60 height 23
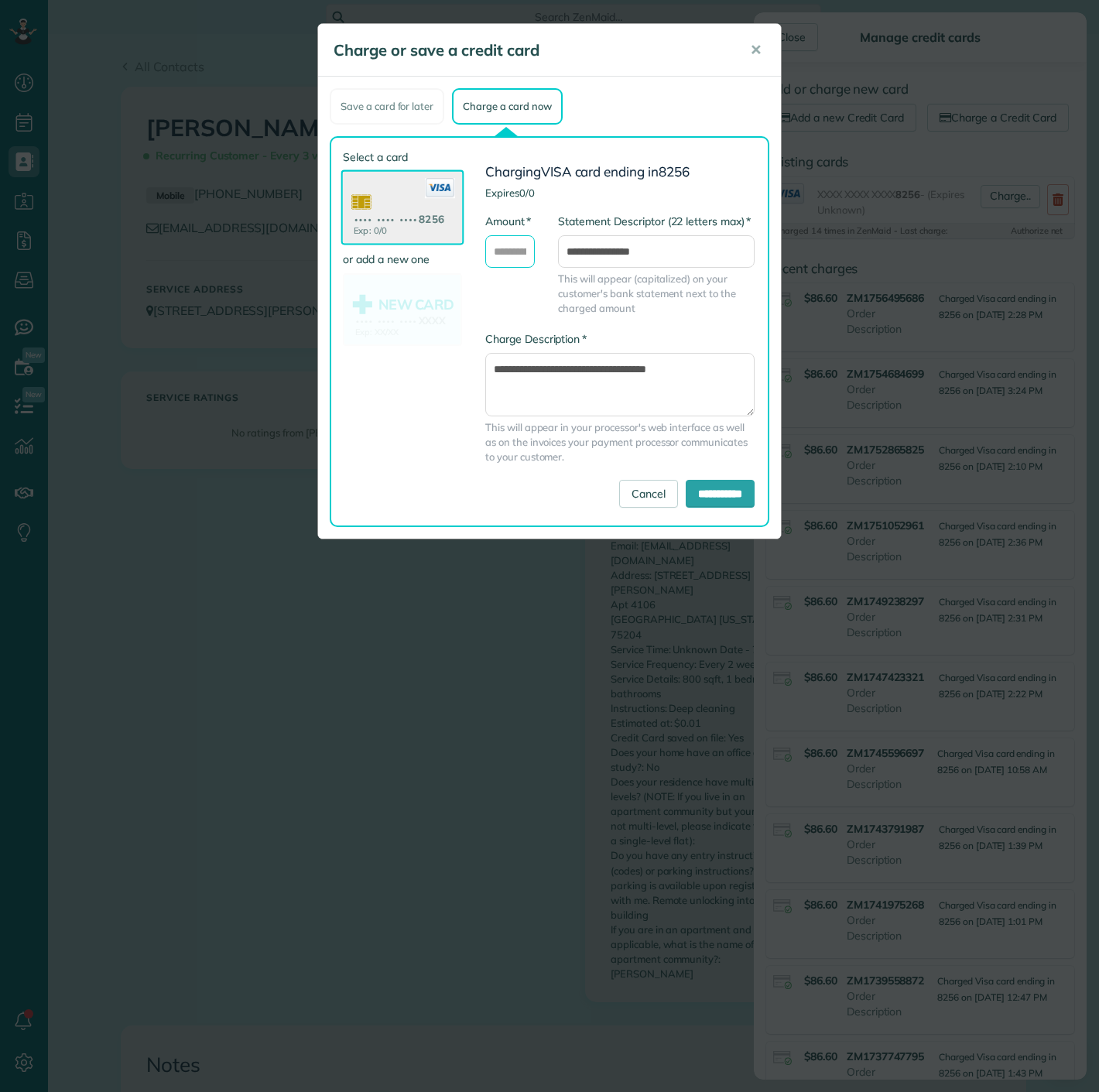
click at [493, 253] on input "* Amount" at bounding box center [509, 252] width 49 height 33
type input "*****"
click at [685, 500] on input "**********" at bounding box center [719, 493] width 68 height 28
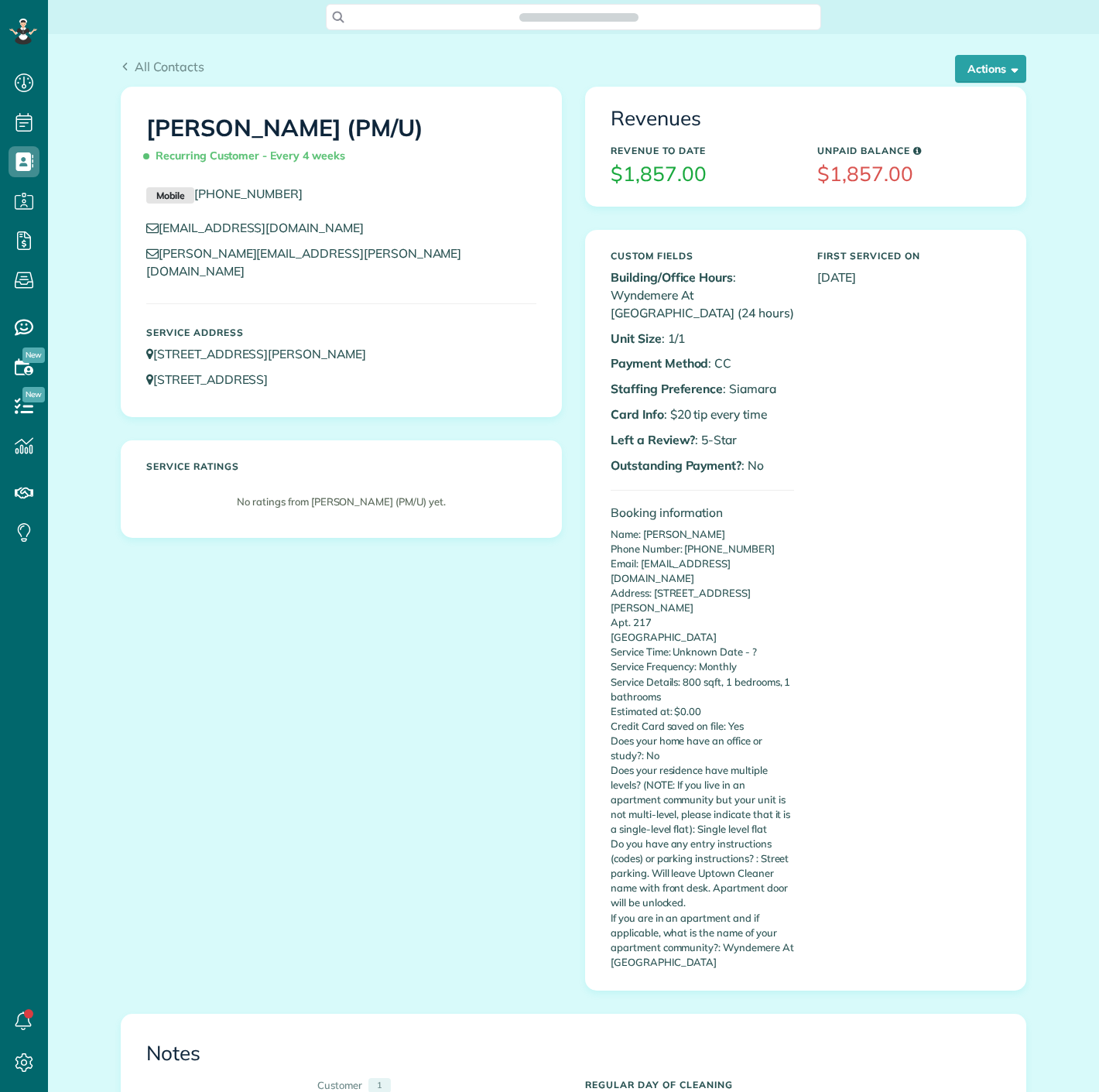
scroll to position [6, 6]
click at [969, 73] on button "Actions" at bounding box center [991, 68] width 71 height 28
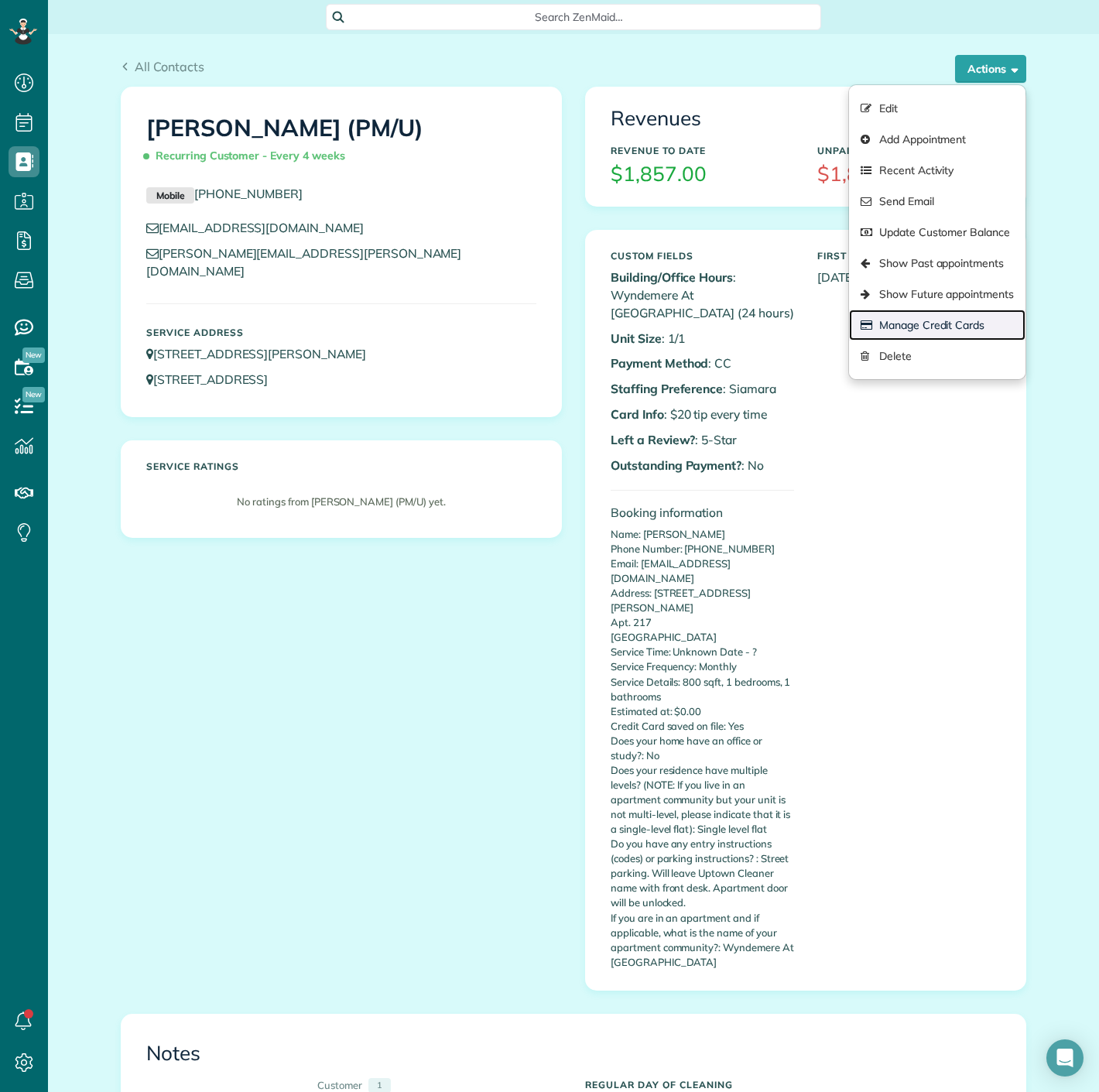
click at [926, 332] on link "Manage Credit Cards" at bounding box center [937, 325] width 176 height 31
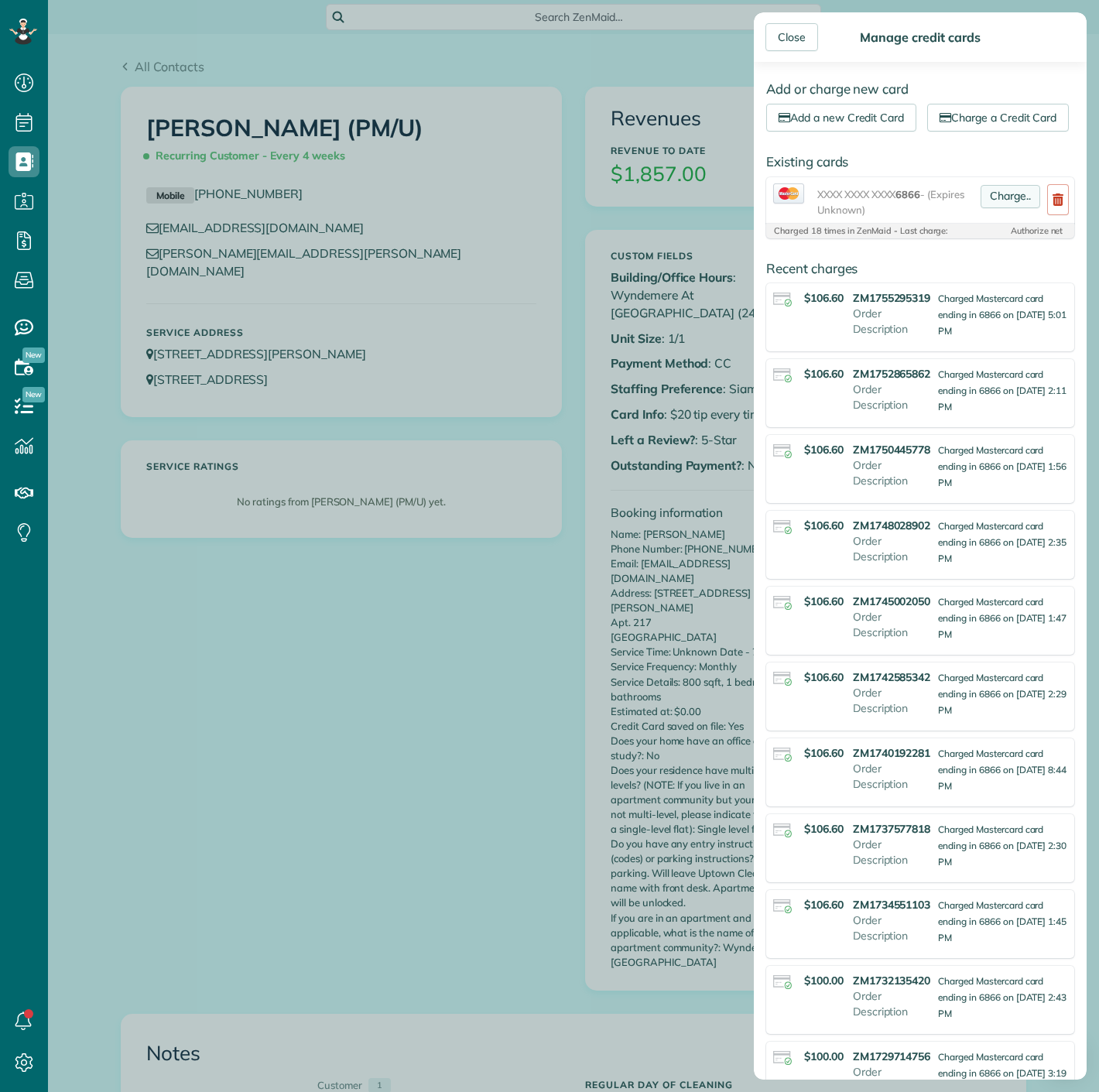
click at [989, 208] on link "Charge.." at bounding box center [1010, 197] width 60 height 23
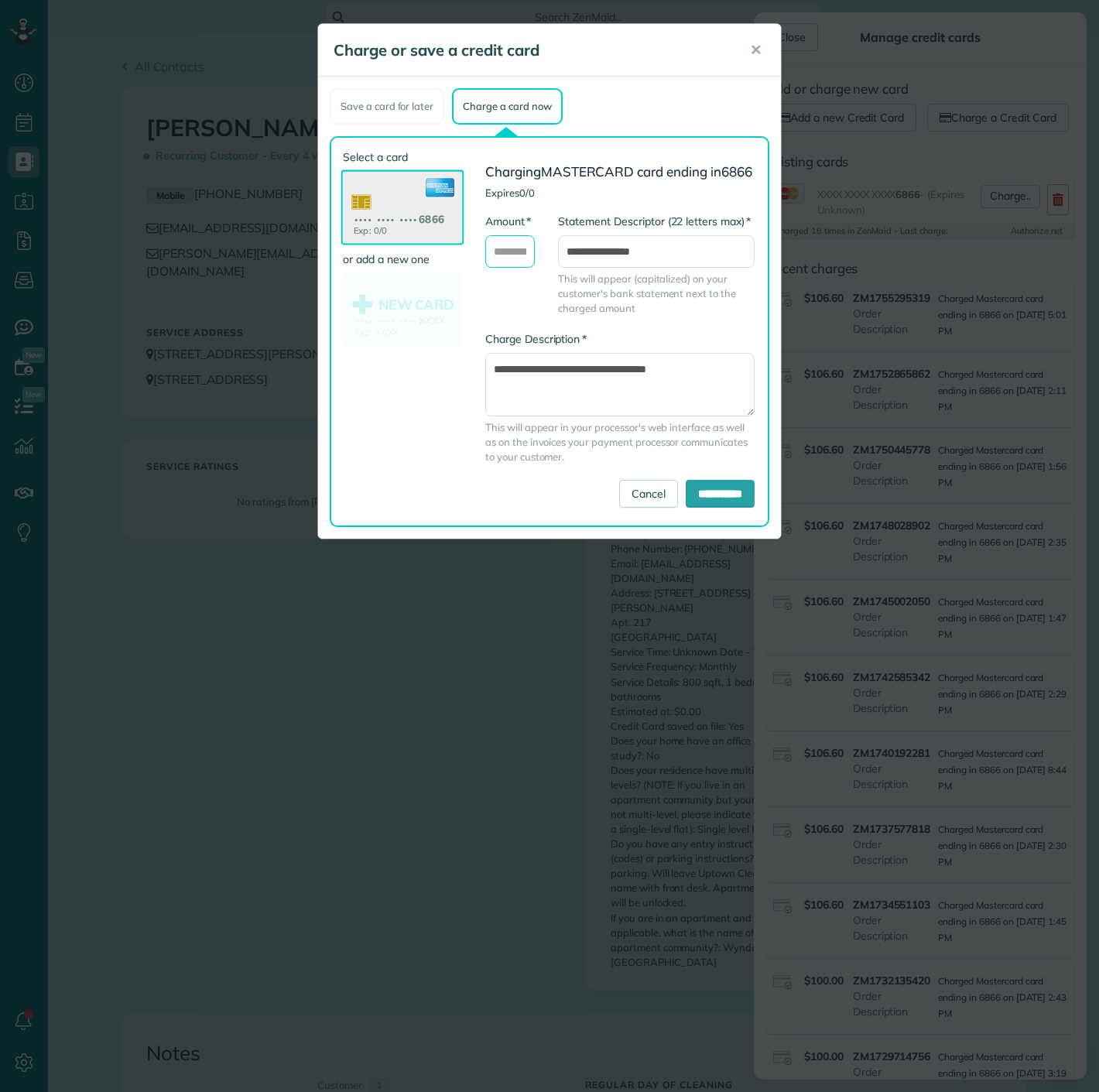
click at [518, 263] on input "* Amount" at bounding box center [509, 252] width 49 height 33
type input "******"
click at [705, 508] on input "**********" at bounding box center [719, 493] width 68 height 28
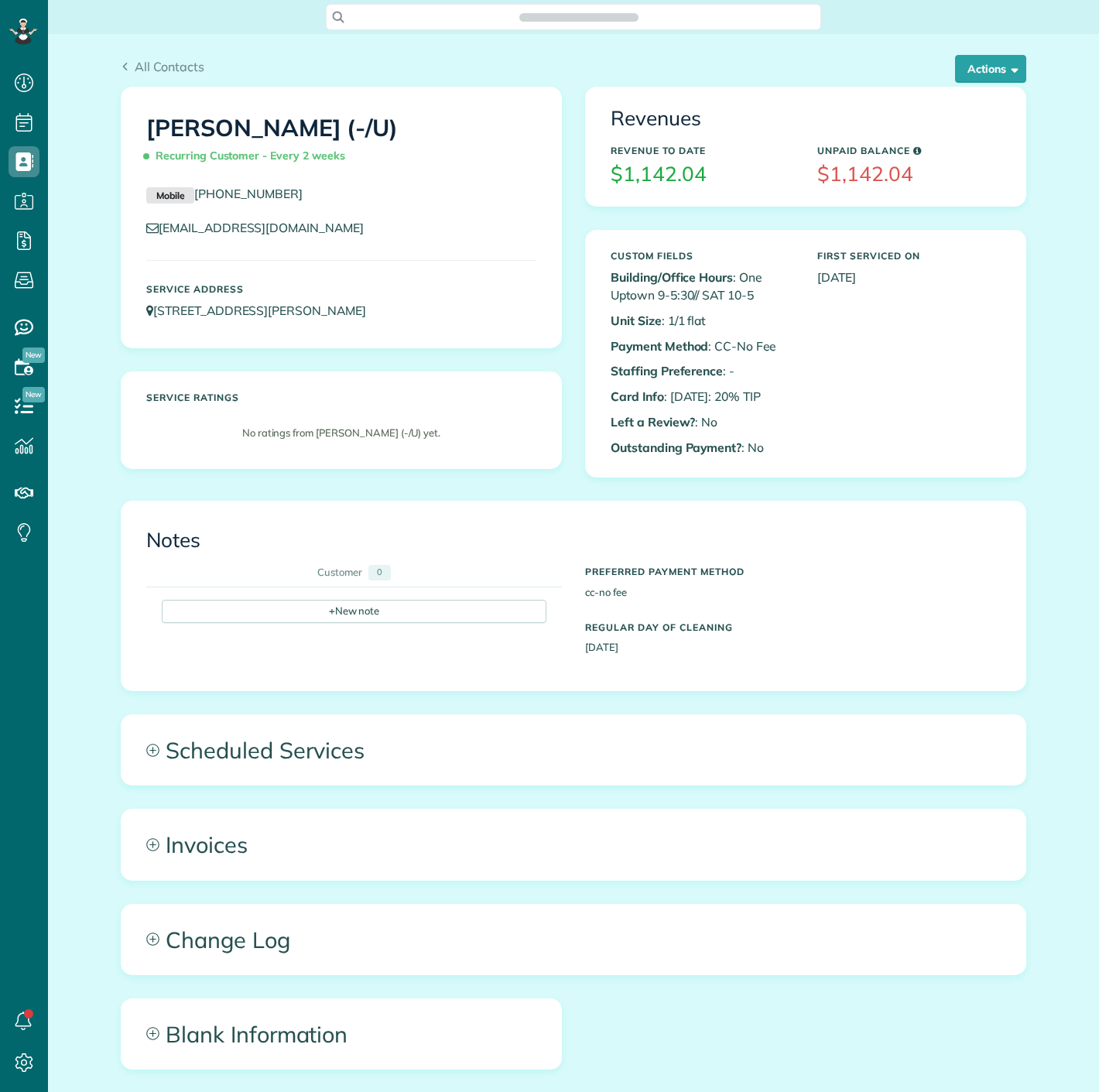
scroll to position [6, 6]
click at [984, 66] on button "Actions" at bounding box center [991, 68] width 71 height 28
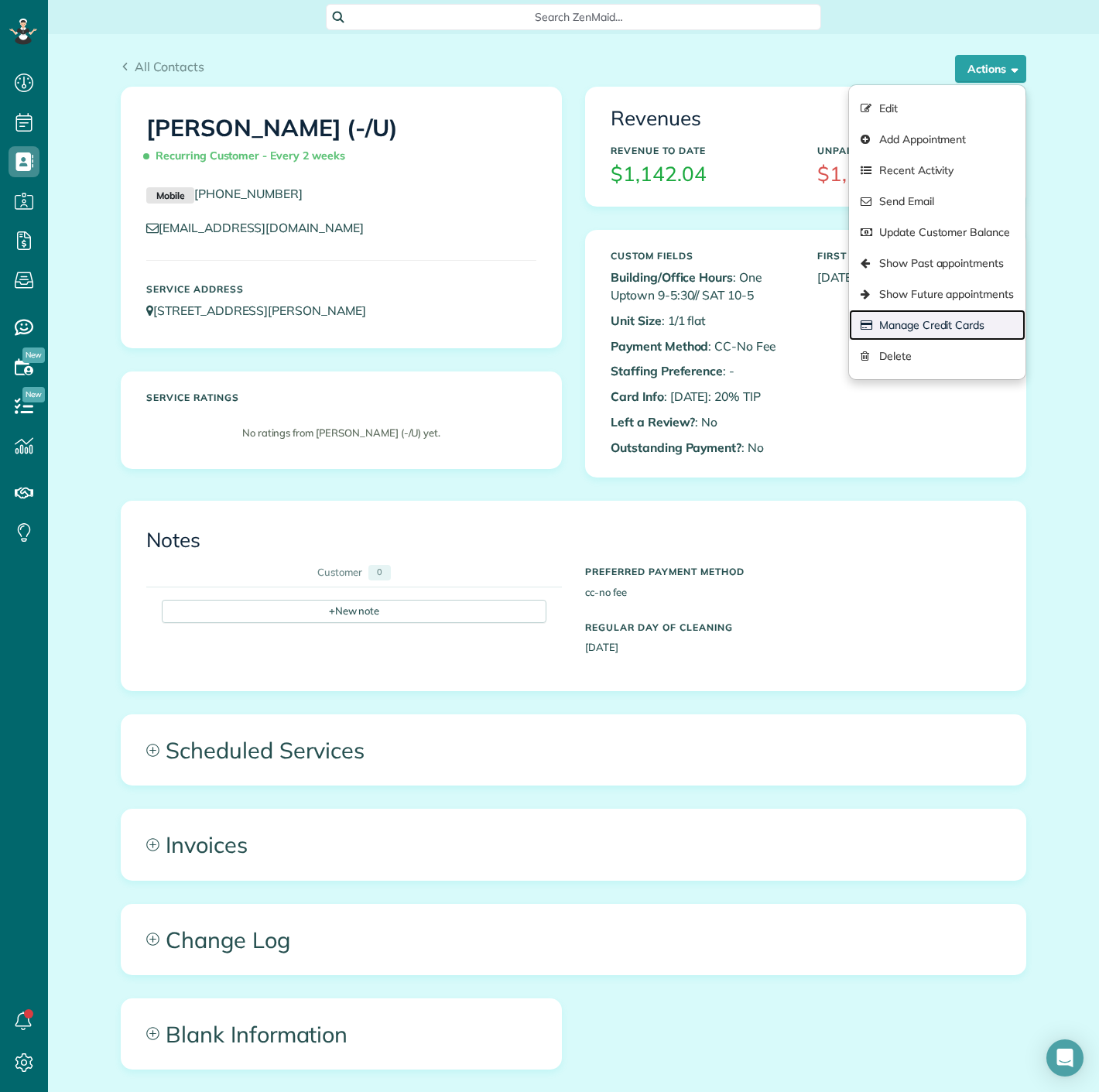
click at [940, 321] on link "Manage Credit Cards" at bounding box center [937, 325] width 176 height 31
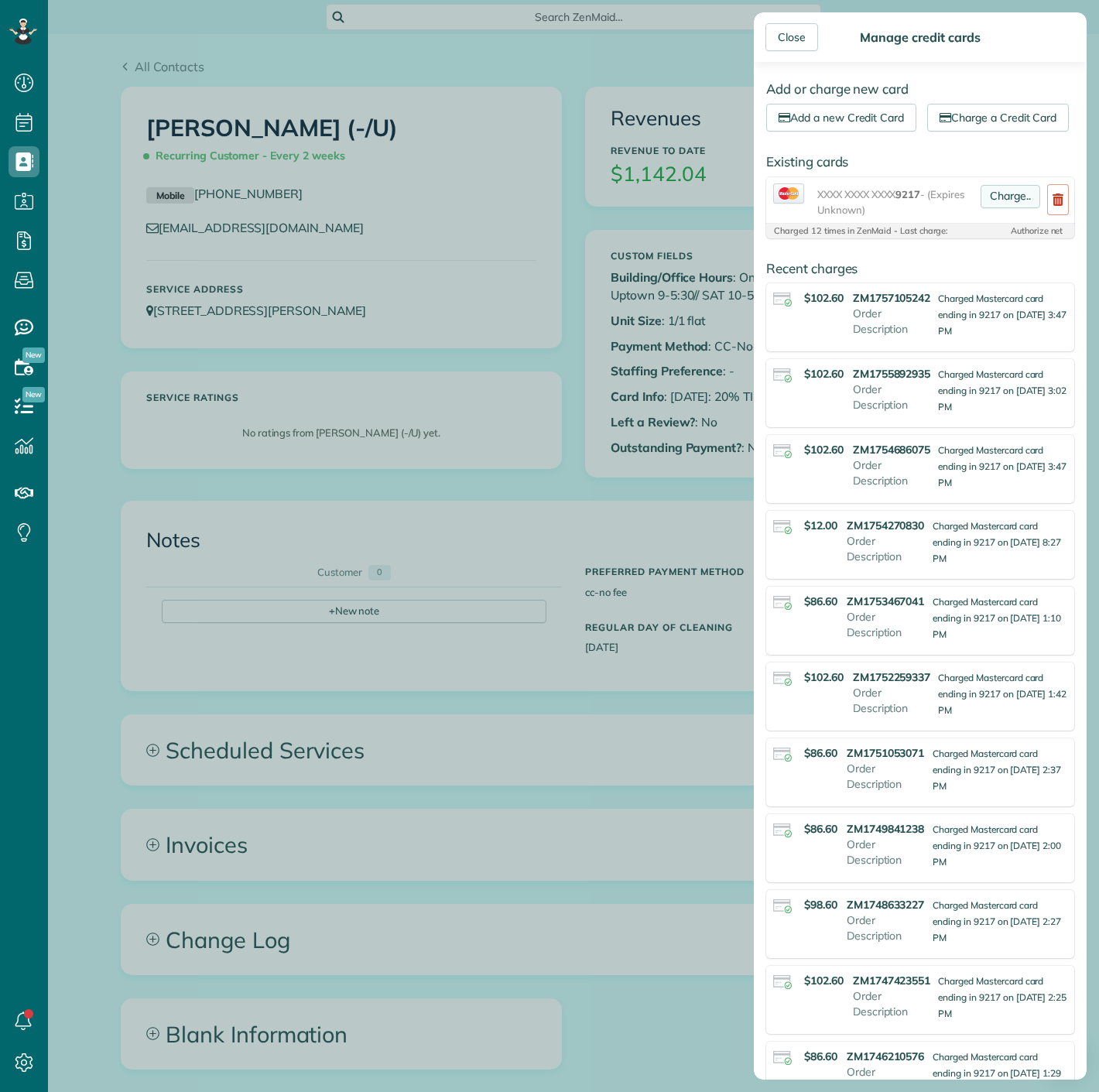
click at [991, 208] on link "Charge.." at bounding box center [1010, 197] width 60 height 23
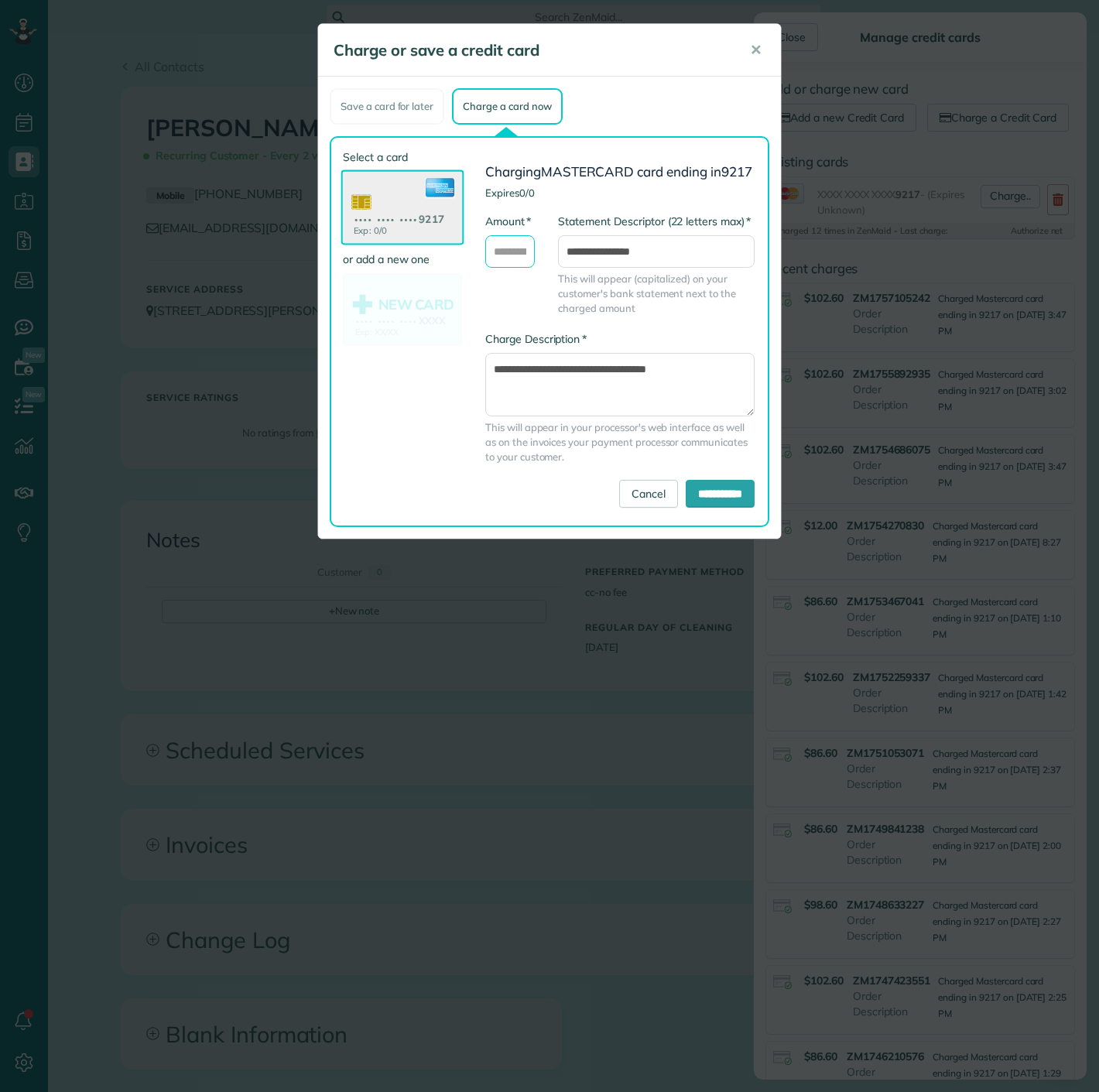
click at [515, 265] on input "* Amount" at bounding box center [509, 252] width 49 height 33
type input "*****"
click at [705, 507] on input "**********" at bounding box center [719, 493] width 68 height 28
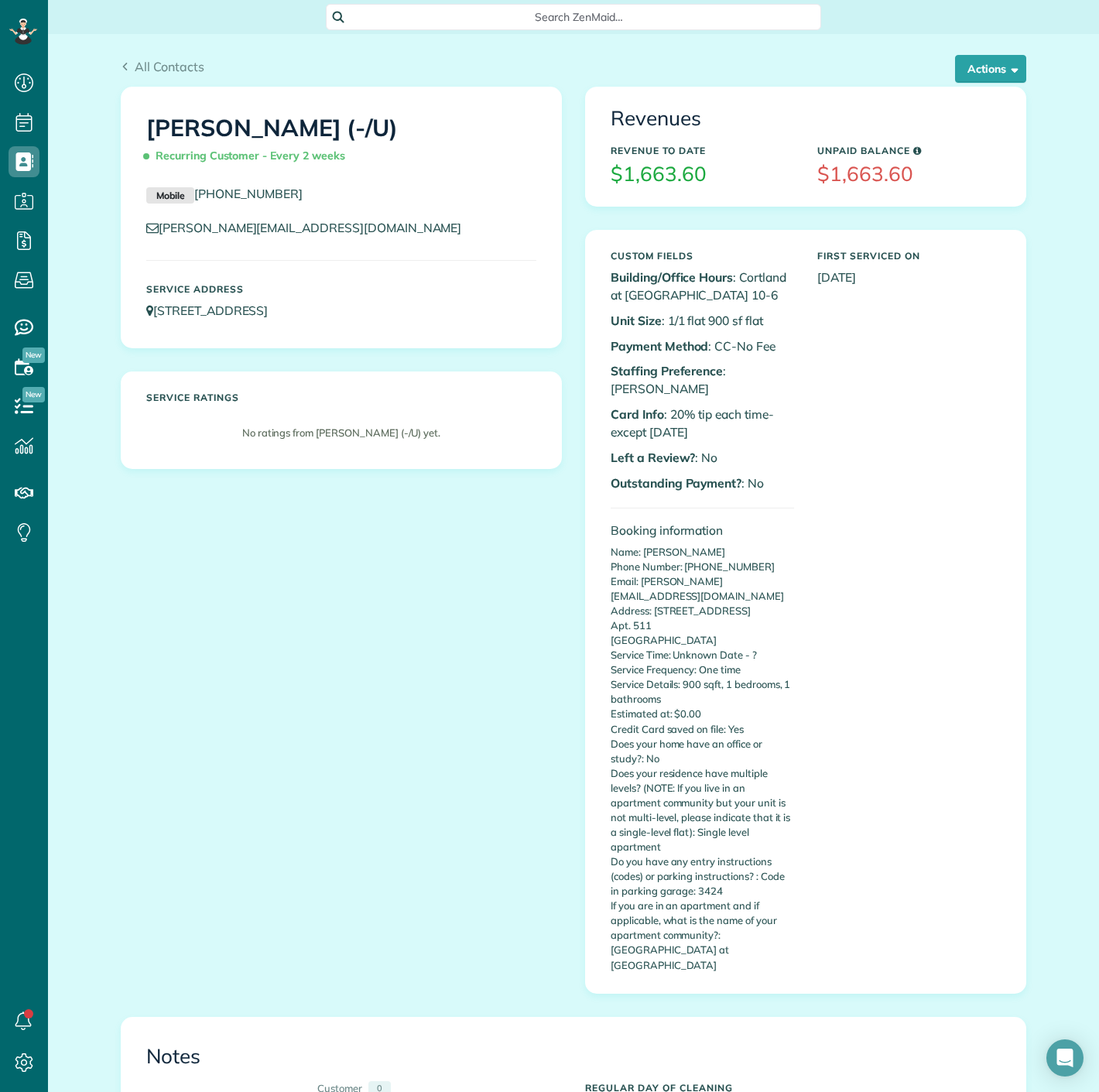
scroll to position [6, 6]
drag, startPoint x: 997, startPoint y: 68, endPoint x: 992, endPoint y: 237, distance: 169.1
click at [997, 68] on button "Actions" at bounding box center [991, 68] width 71 height 28
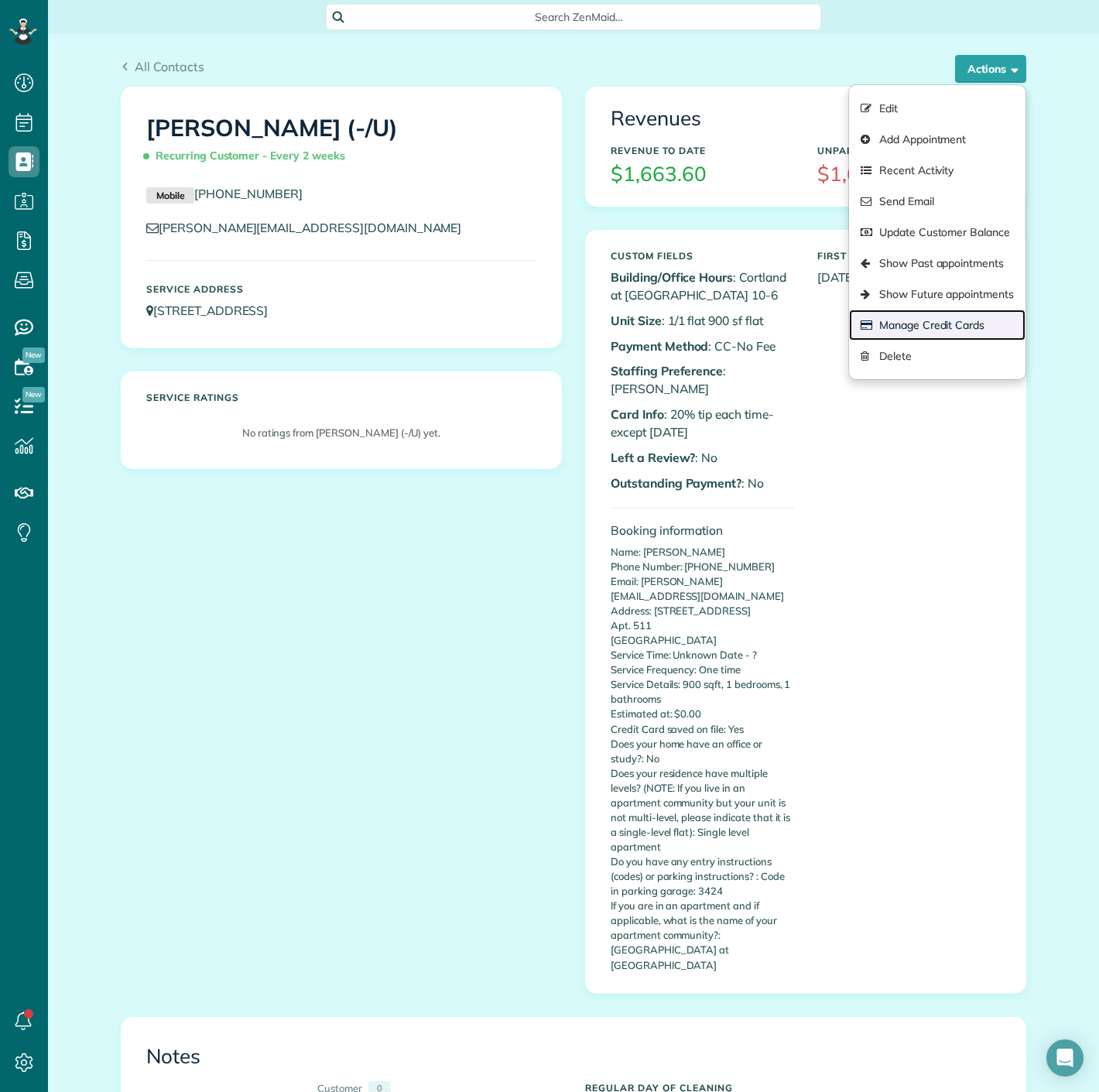
click at [886, 333] on link "Manage Credit Cards" at bounding box center [937, 325] width 176 height 31
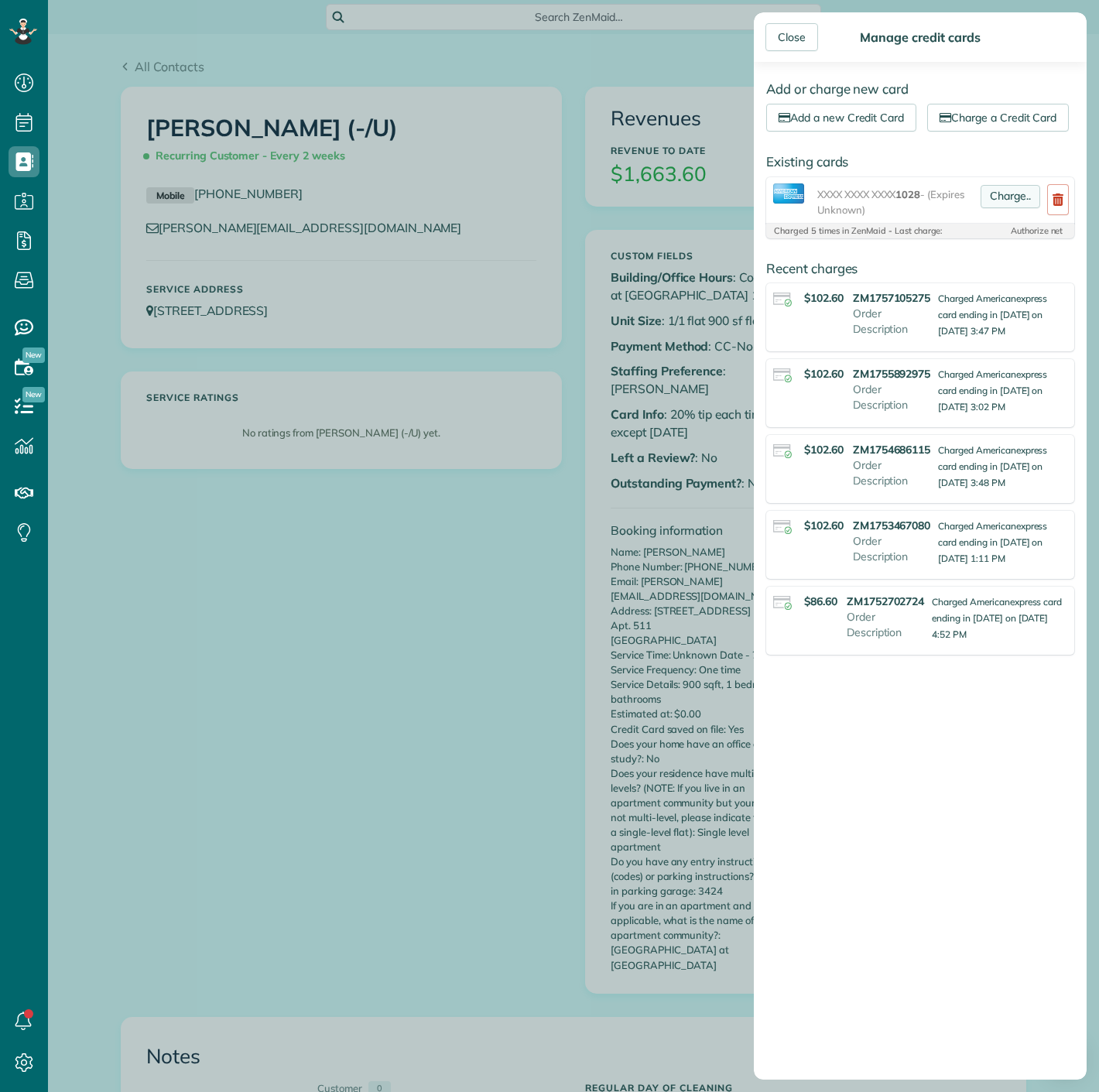
click at [1002, 208] on link "Charge.." at bounding box center [1010, 197] width 60 height 23
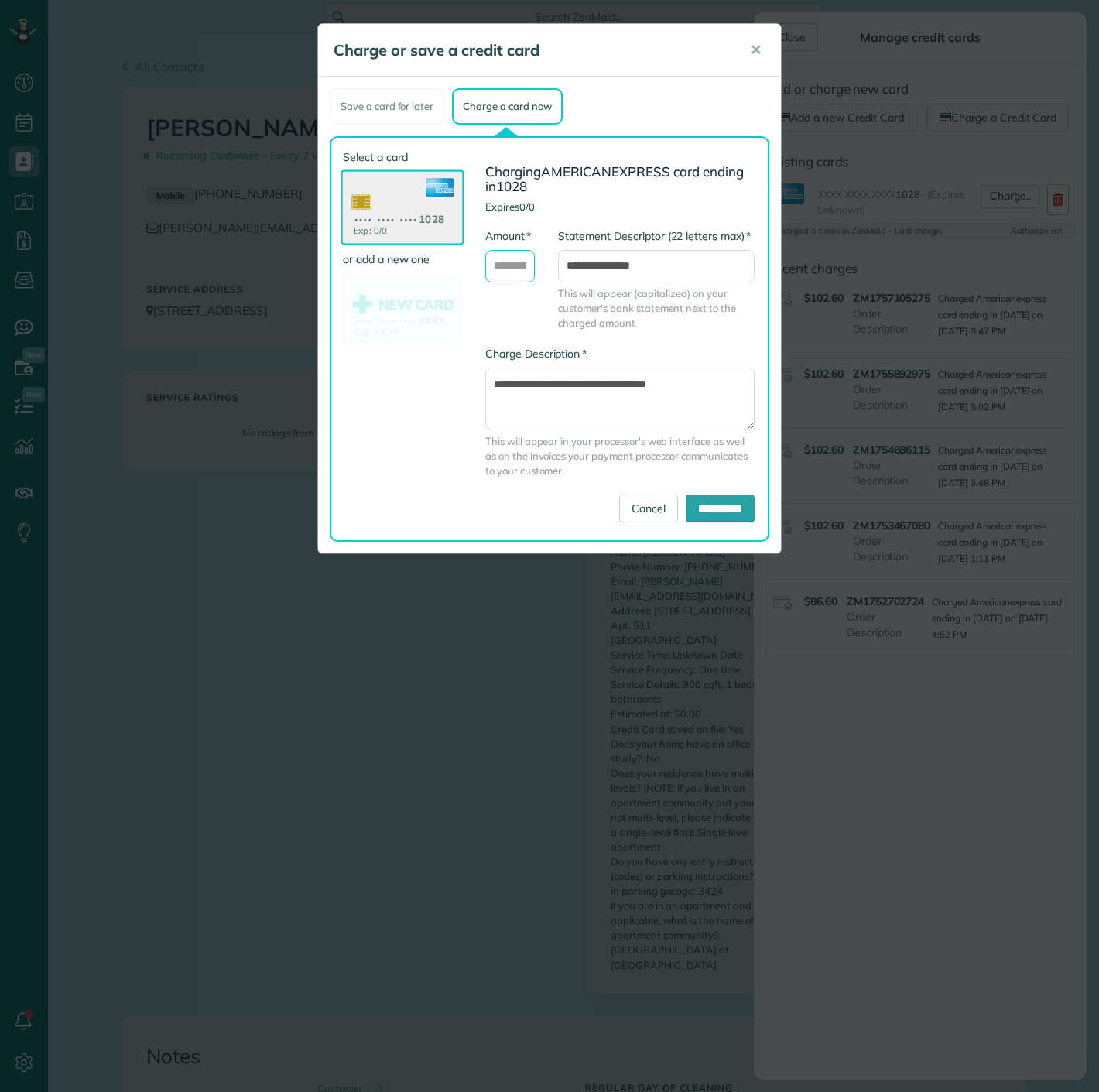
click at [513, 263] on input "* Amount" at bounding box center [509, 266] width 49 height 33
type input "*****"
click at [685, 507] on input "**********" at bounding box center [719, 508] width 68 height 28
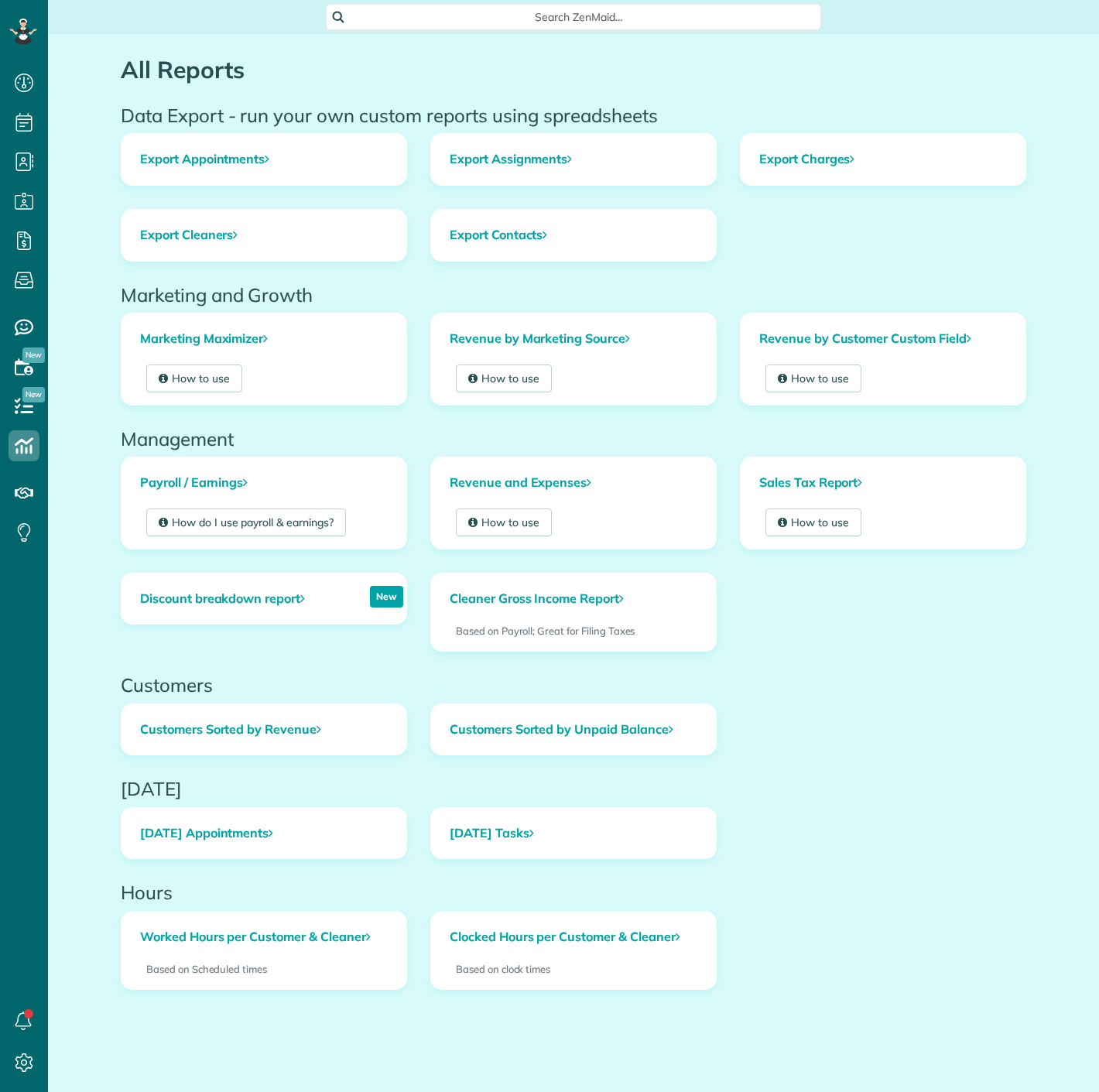
scroll to position [6, 6]
drag, startPoint x: 0, startPoint y: 0, endPoint x: 175, endPoint y: 297, distance: 344.7
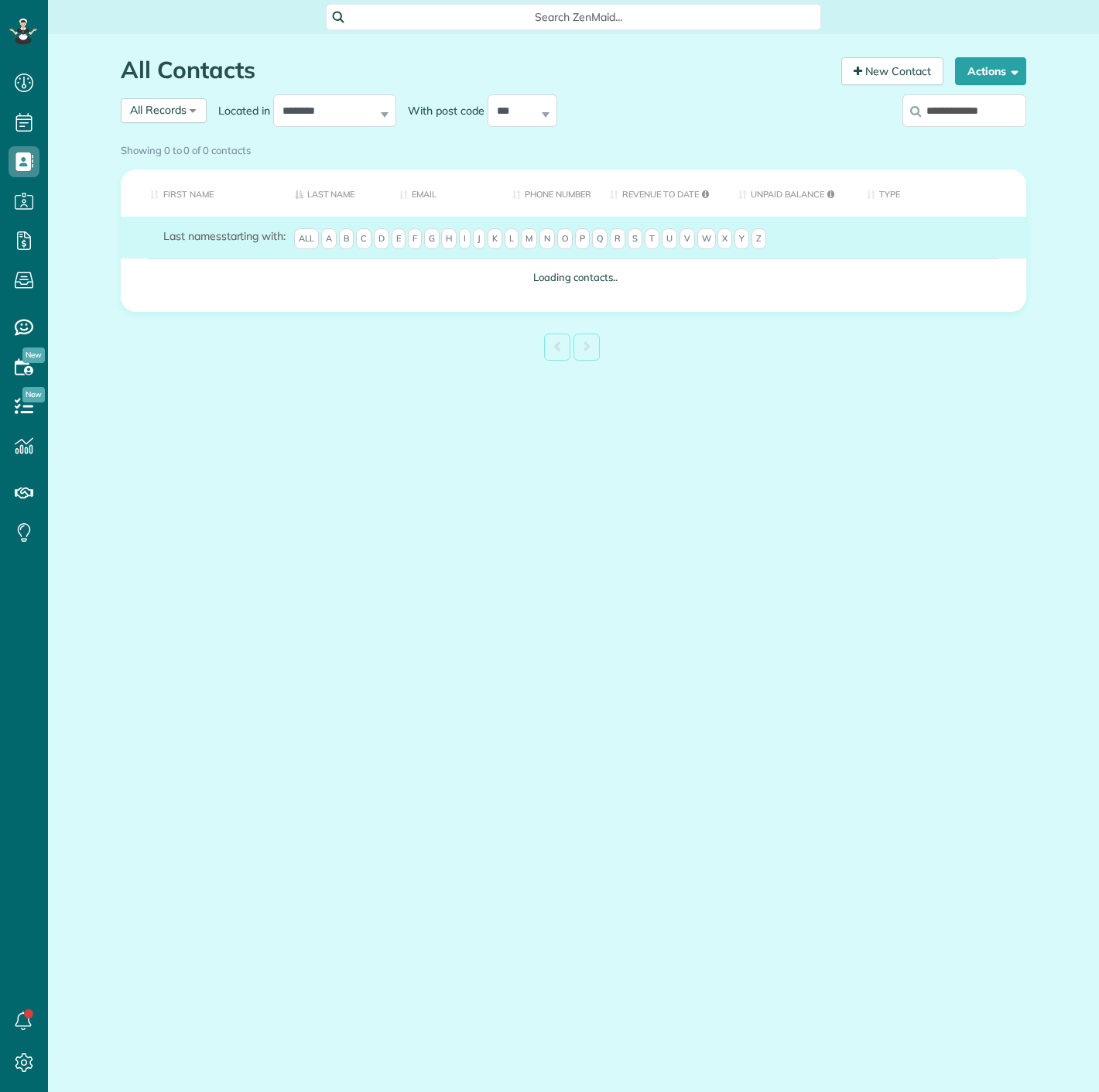
scroll to position [6, 6]
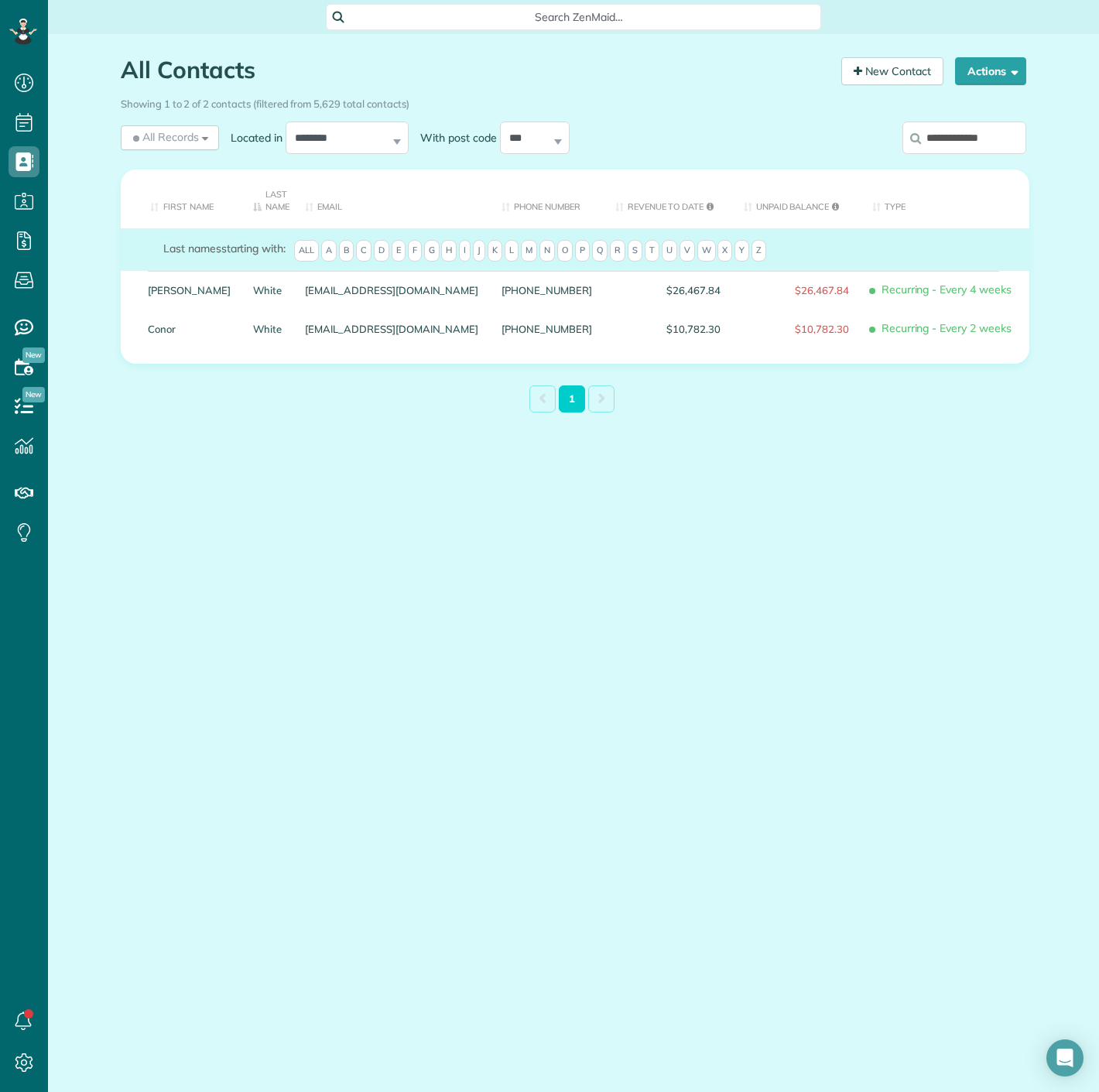
click at [988, 127] on input "**********" at bounding box center [964, 138] width 123 height 33
paste input "**"
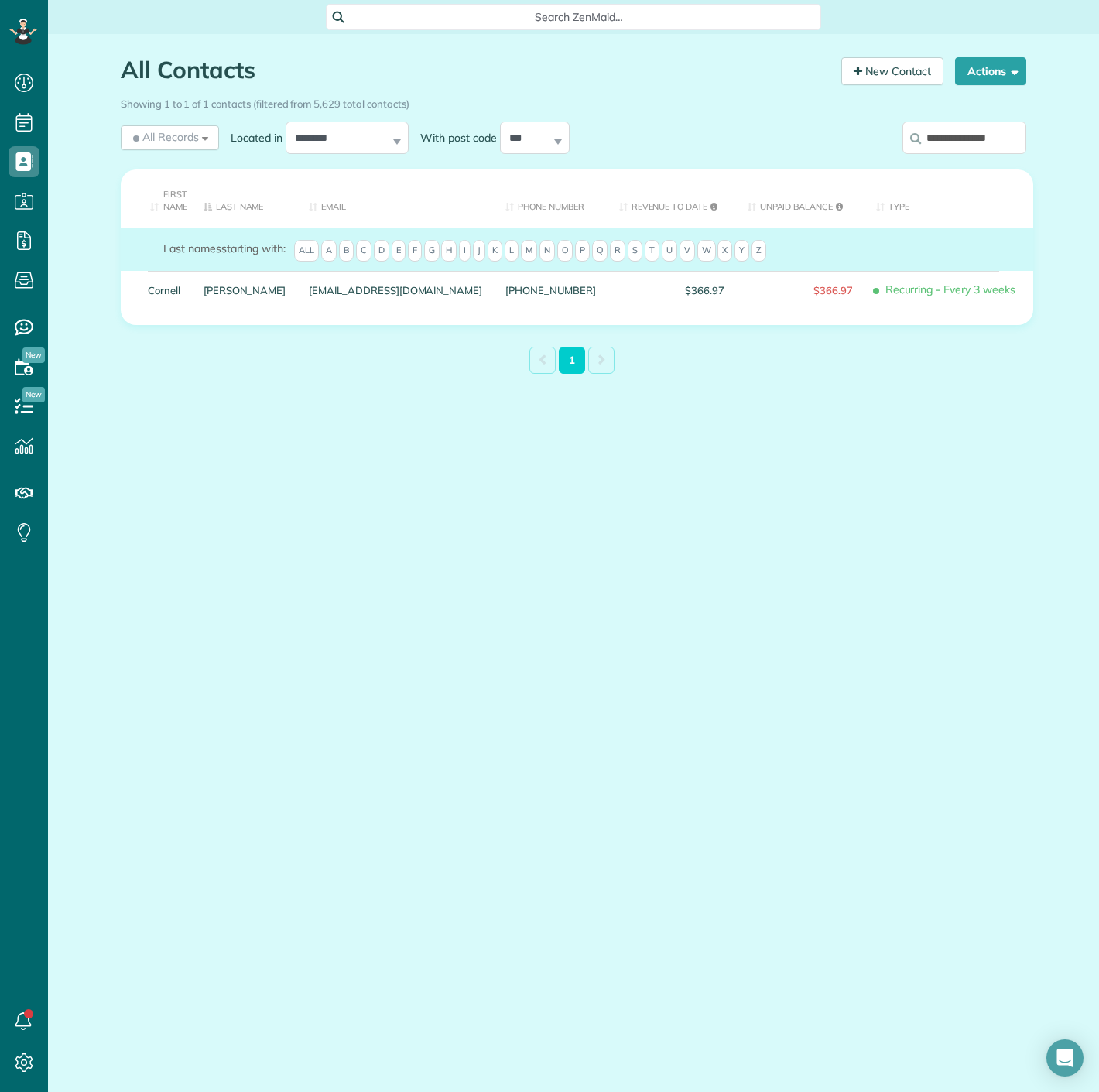
click at [925, 147] on input "**********" at bounding box center [964, 138] width 123 height 33
paste input "search"
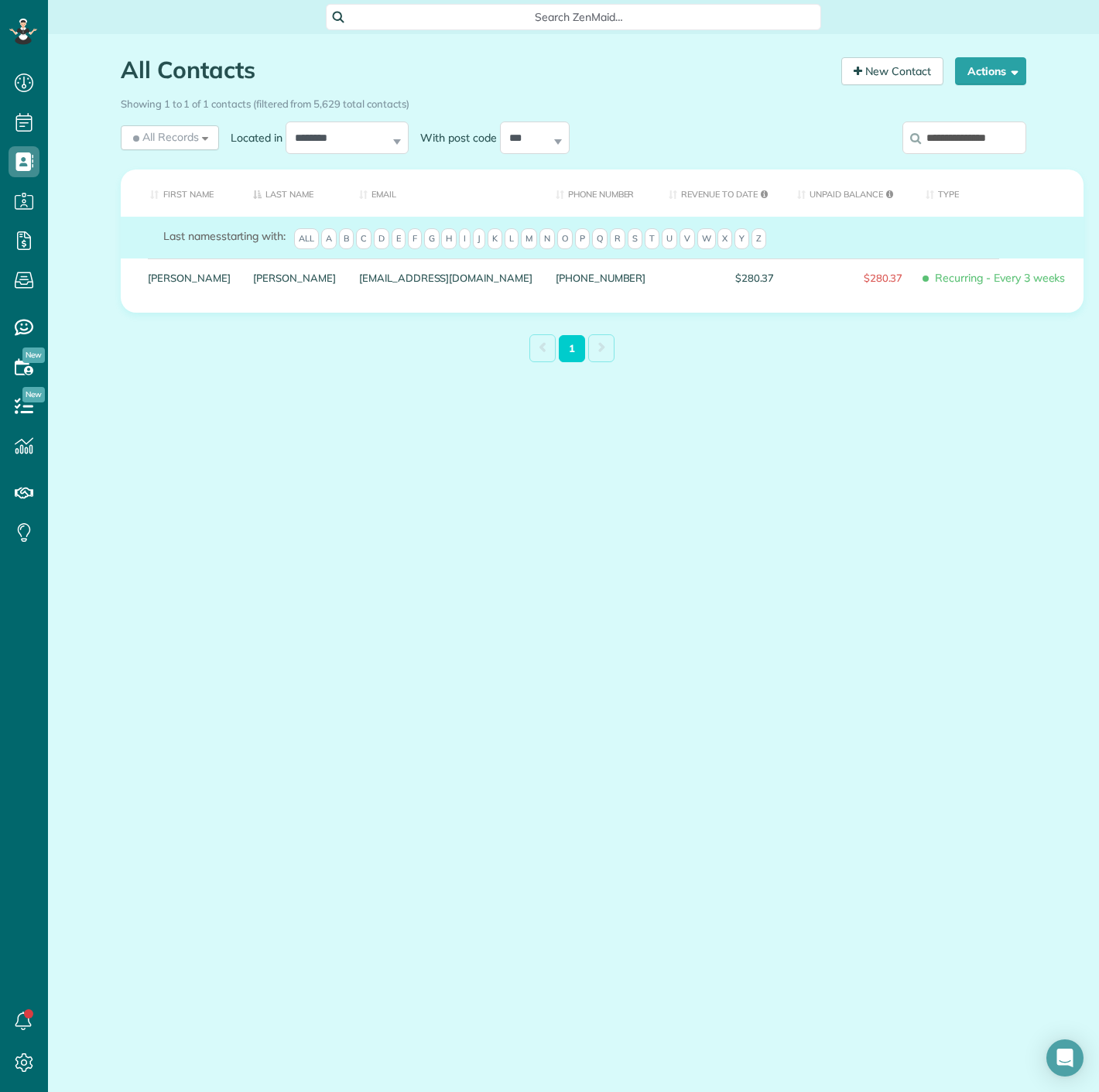
click at [952, 152] on input "**********" at bounding box center [964, 138] width 123 height 33
paste input "search"
click at [956, 147] on input "**********" at bounding box center [964, 138] width 123 height 33
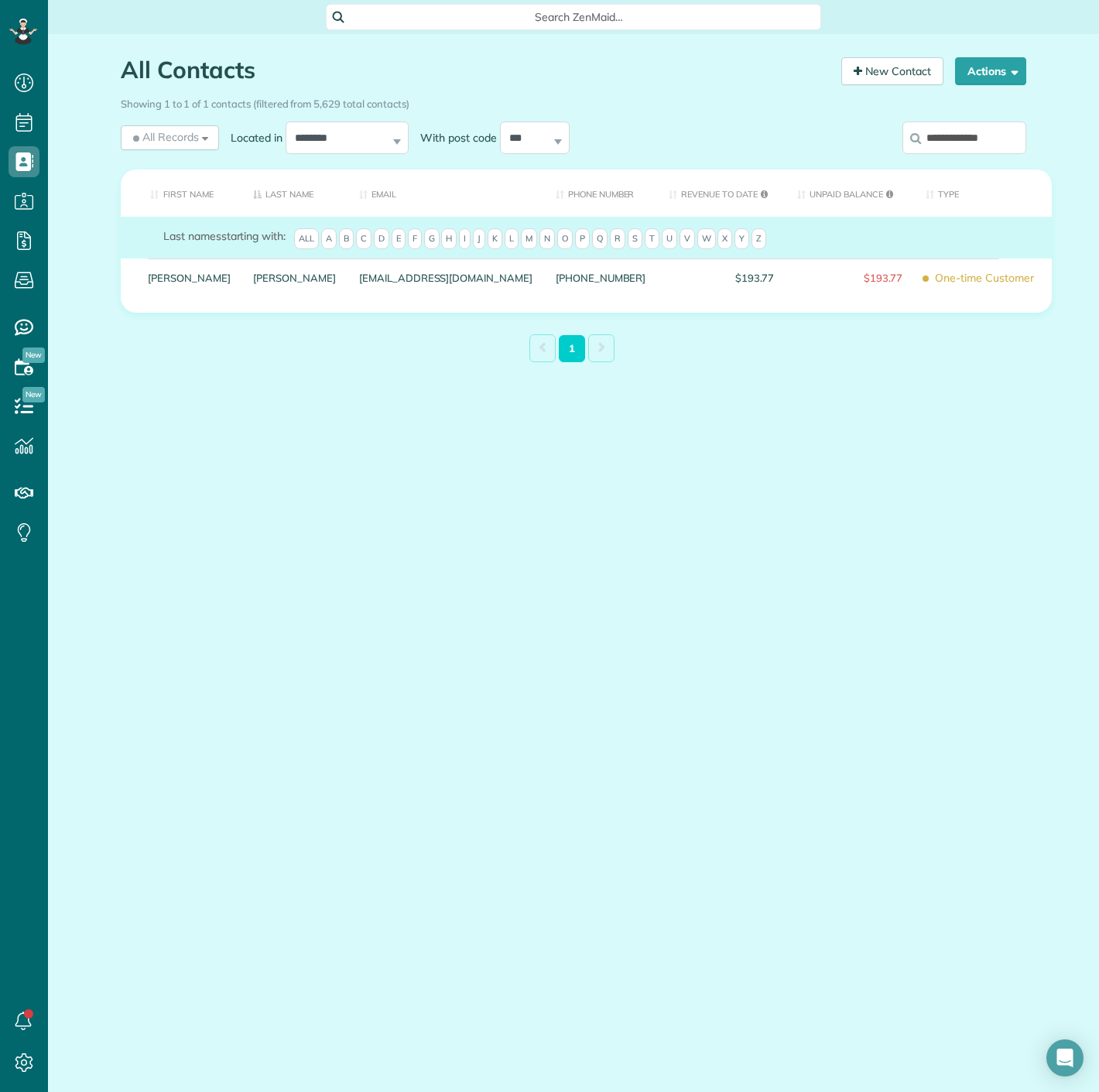
click at [956, 147] on input "**********" at bounding box center [964, 138] width 123 height 33
paste input "*"
click at [946, 130] on input "**********" at bounding box center [964, 138] width 123 height 33
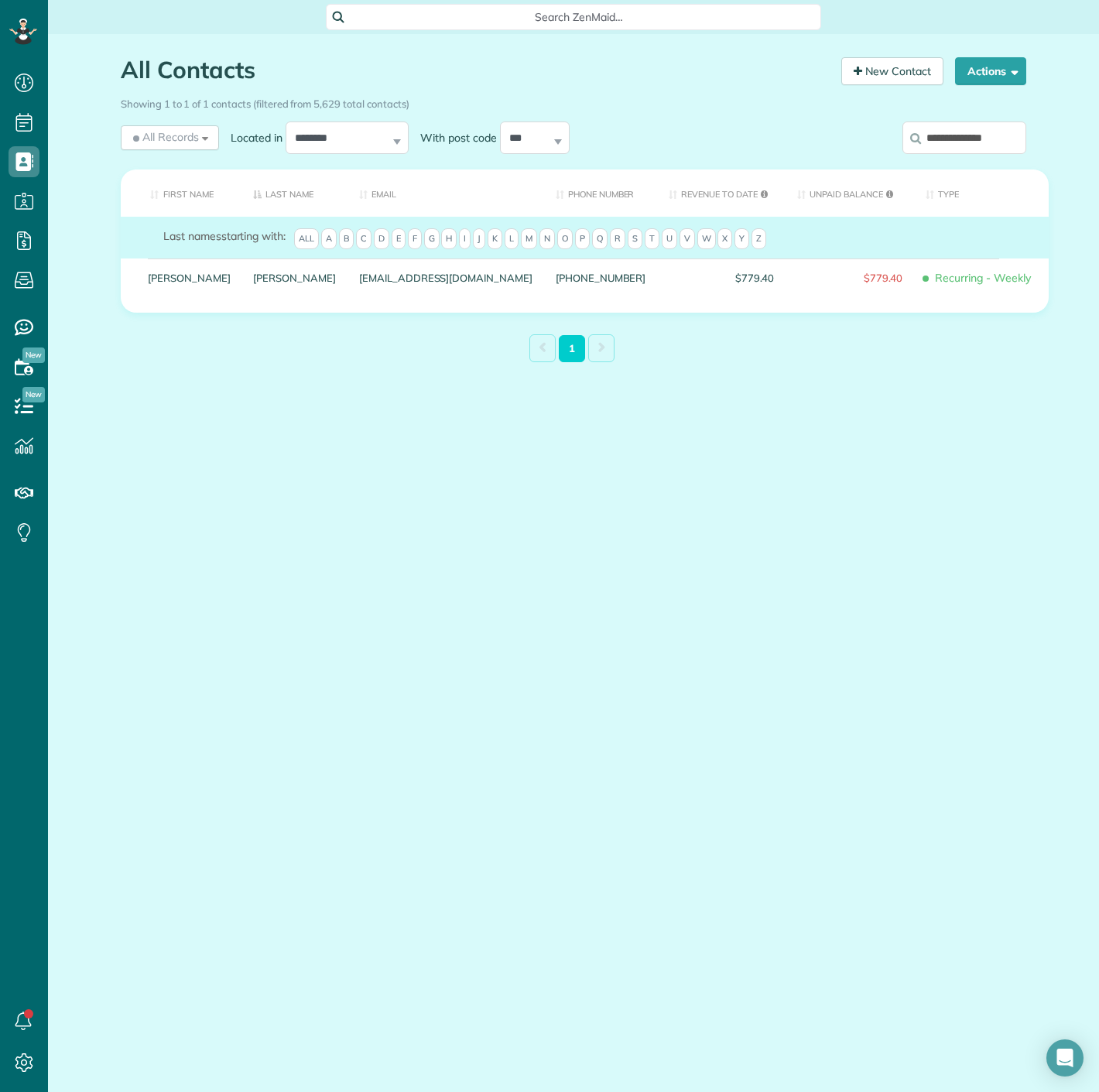
click at [946, 130] on input "**********" at bounding box center [964, 138] width 123 height 33
paste input "search"
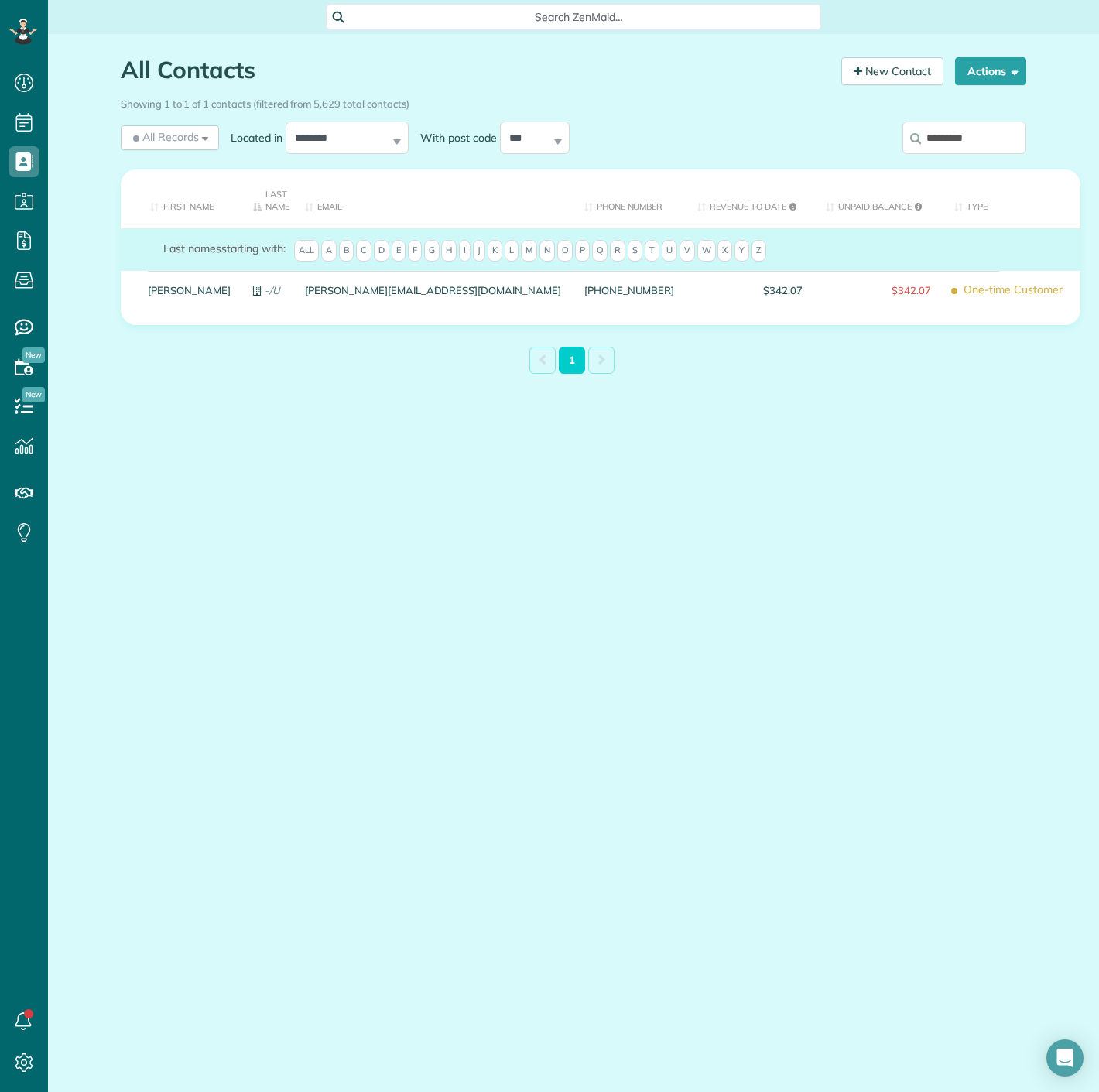
click at [984, 128] on input "*********" at bounding box center [964, 138] width 123 height 33
paste input "**"
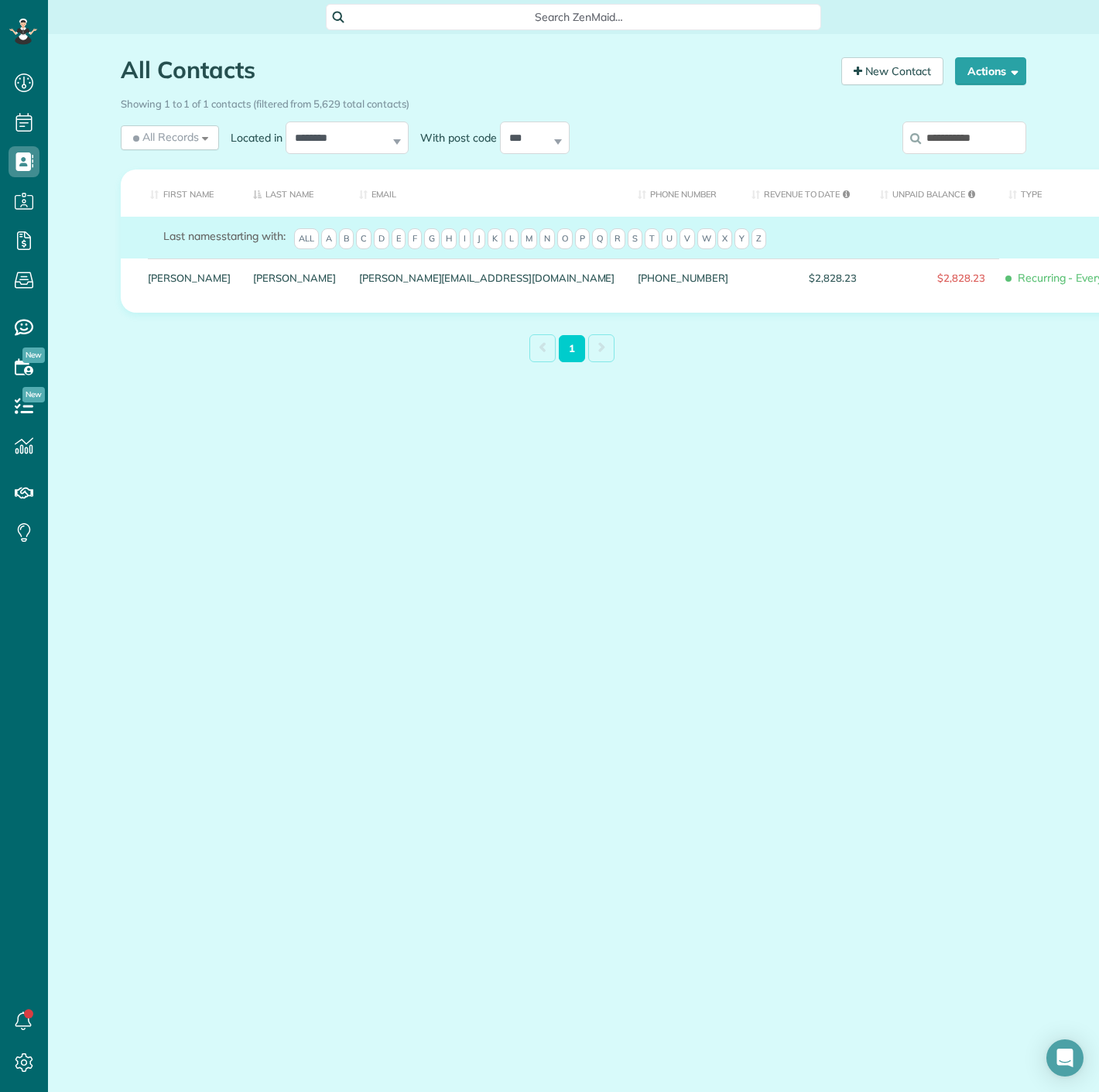
click at [927, 139] on input "**********" at bounding box center [964, 138] width 123 height 33
paste input "*"
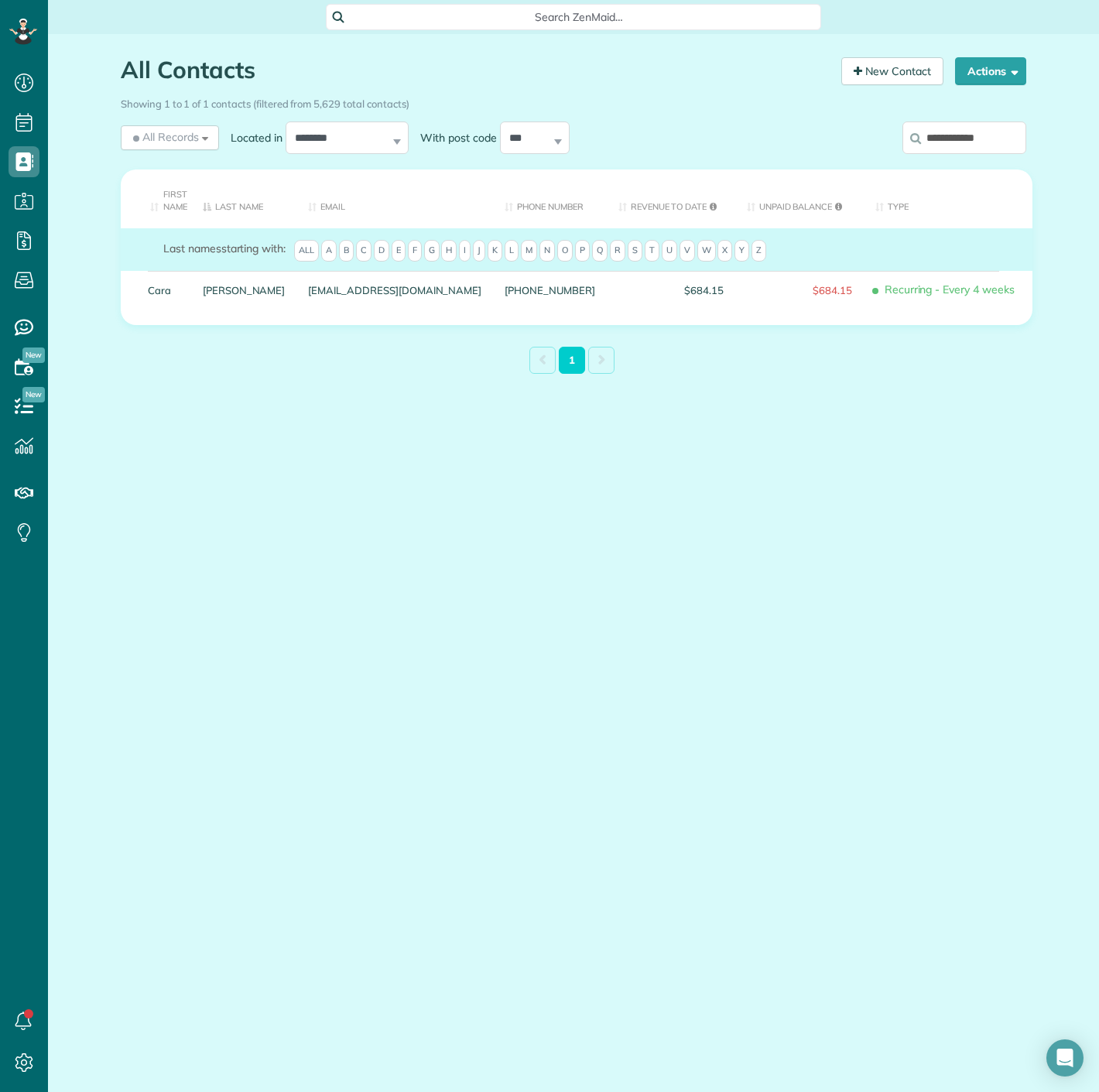
click at [992, 143] on input "**********" at bounding box center [964, 138] width 123 height 33
paste input "****"
click at [981, 148] on input "**********" at bounding box center [964, 138] width 123 height 33
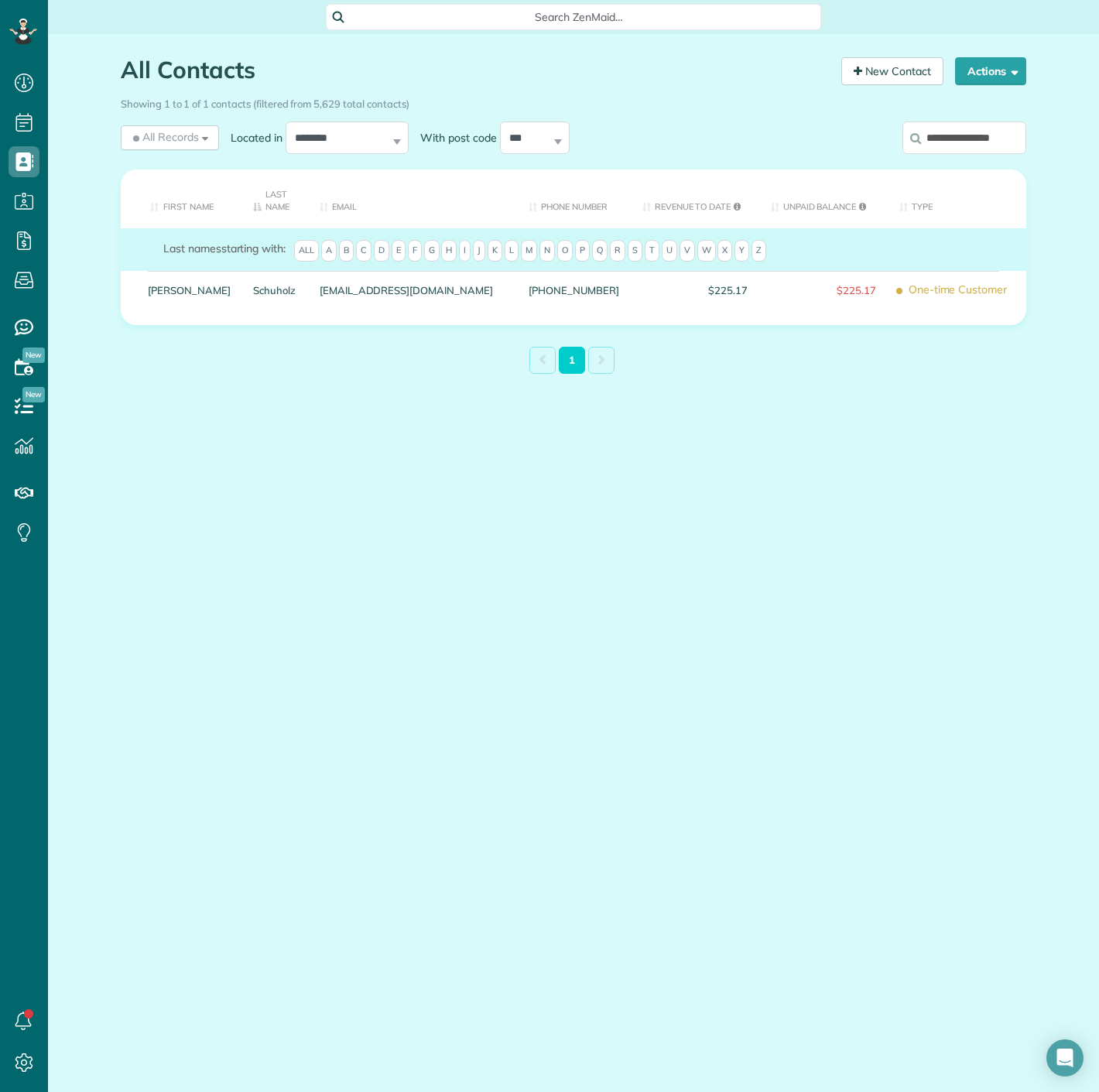
click at [981, 148] on input "**********" at bounding box center [964, 138] width 123 height 33
paste input "search"
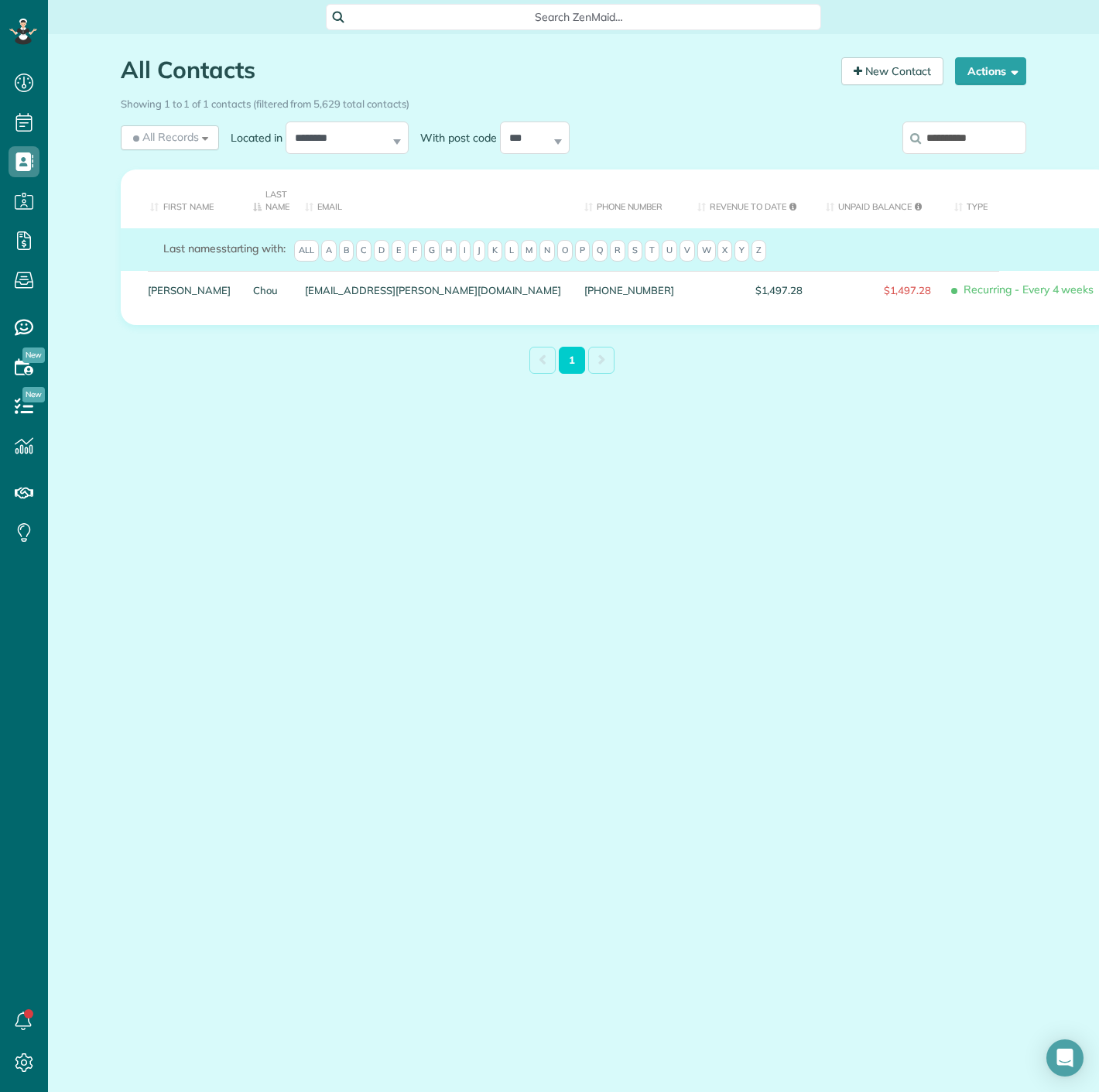
click at [949, 148] on input "**********" at bounding box center [964, 138] width 123 height 33
paste input "***"
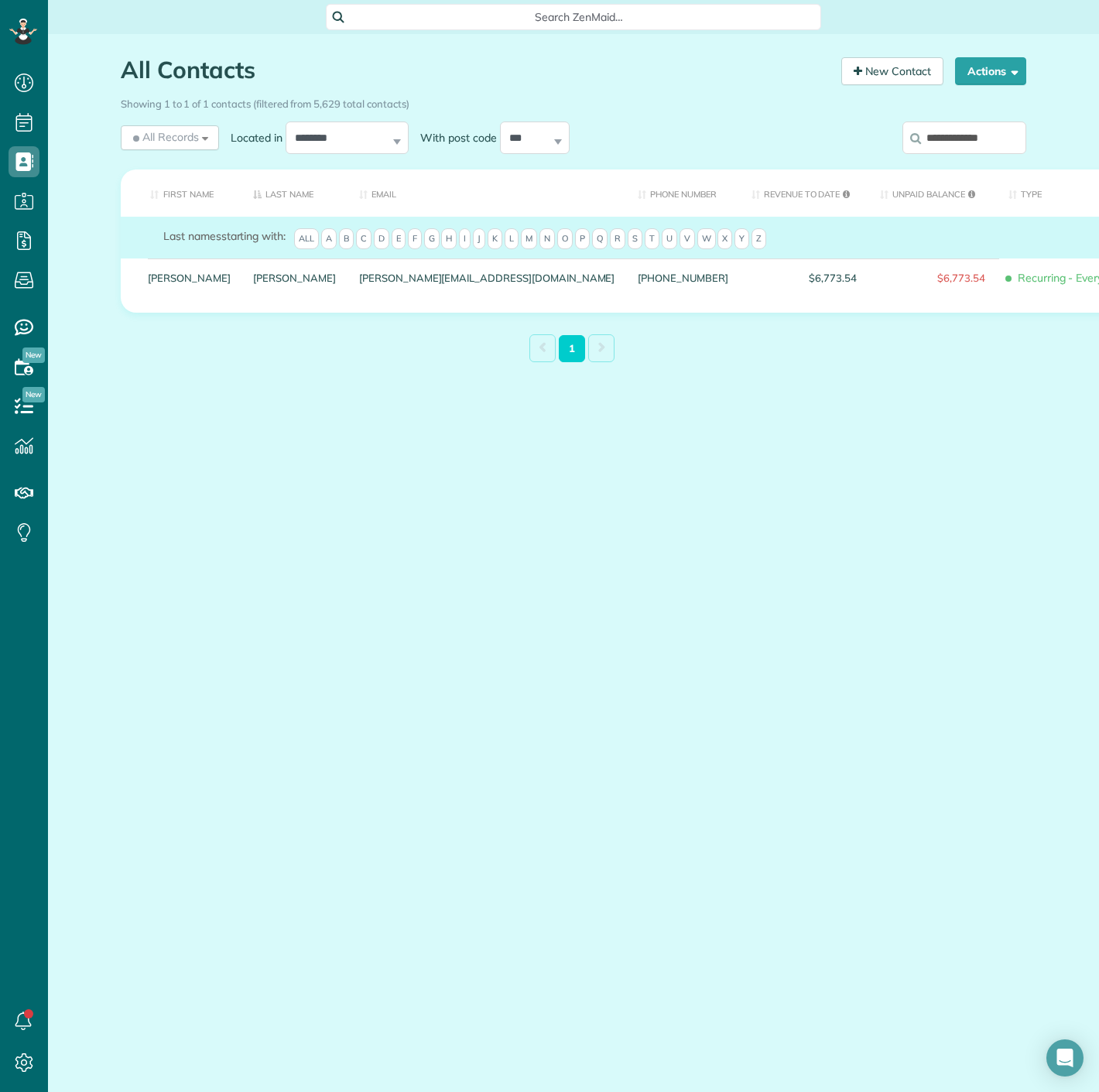
click at [996, 144] on input "**********" at bounding box center [964, 138] width 123 height 33
paste input "search"
click at [933, 132] on input "**********" at bounding box center [964, 138] width 123 height 33
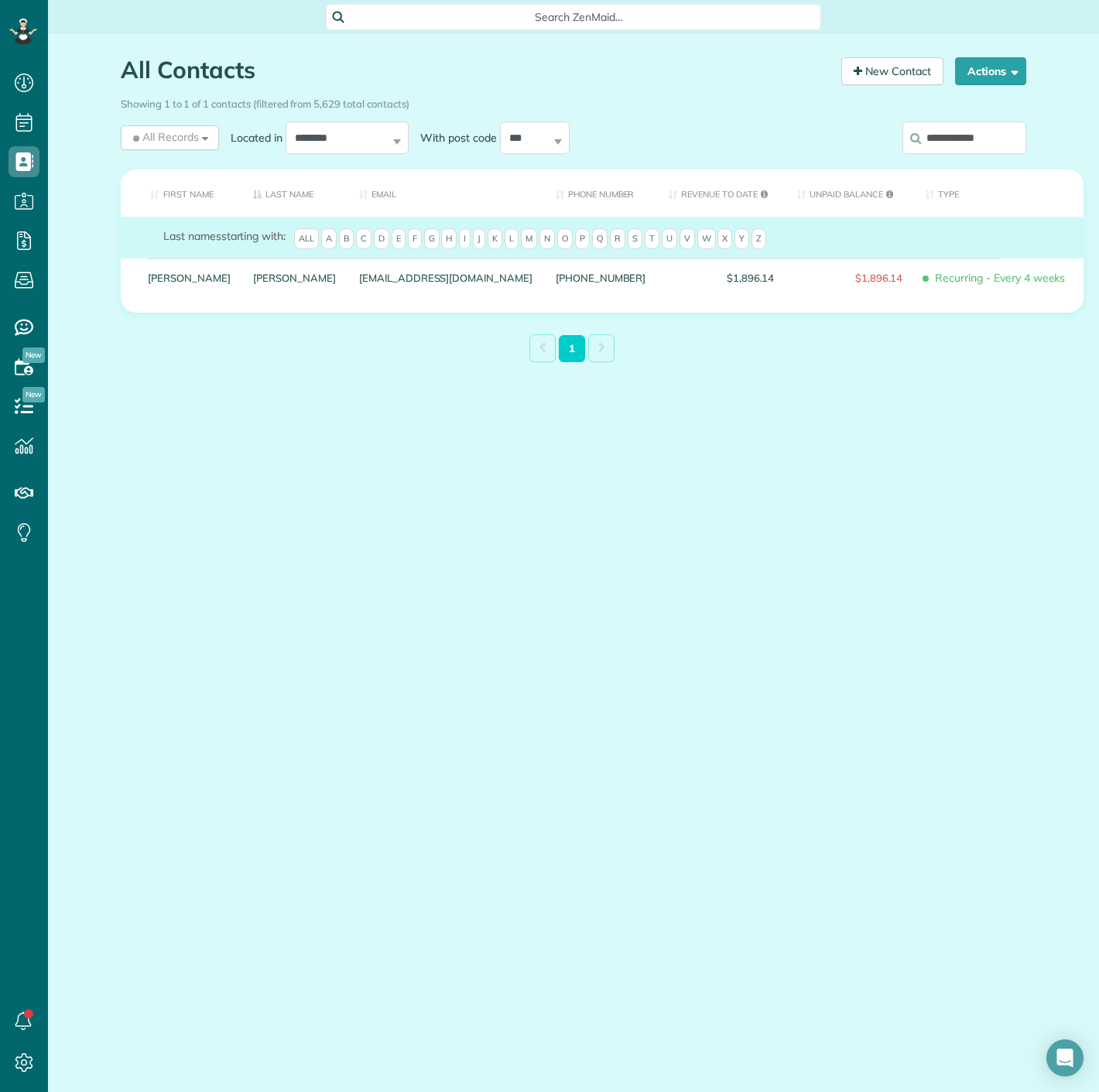
click at [933, 132] on input "**********" at bounding box center [964, 138] width 123 height 33
paste input "***"
click at [989, 127] on input "**********" at bounding box center [964, 138] width 123 height 33
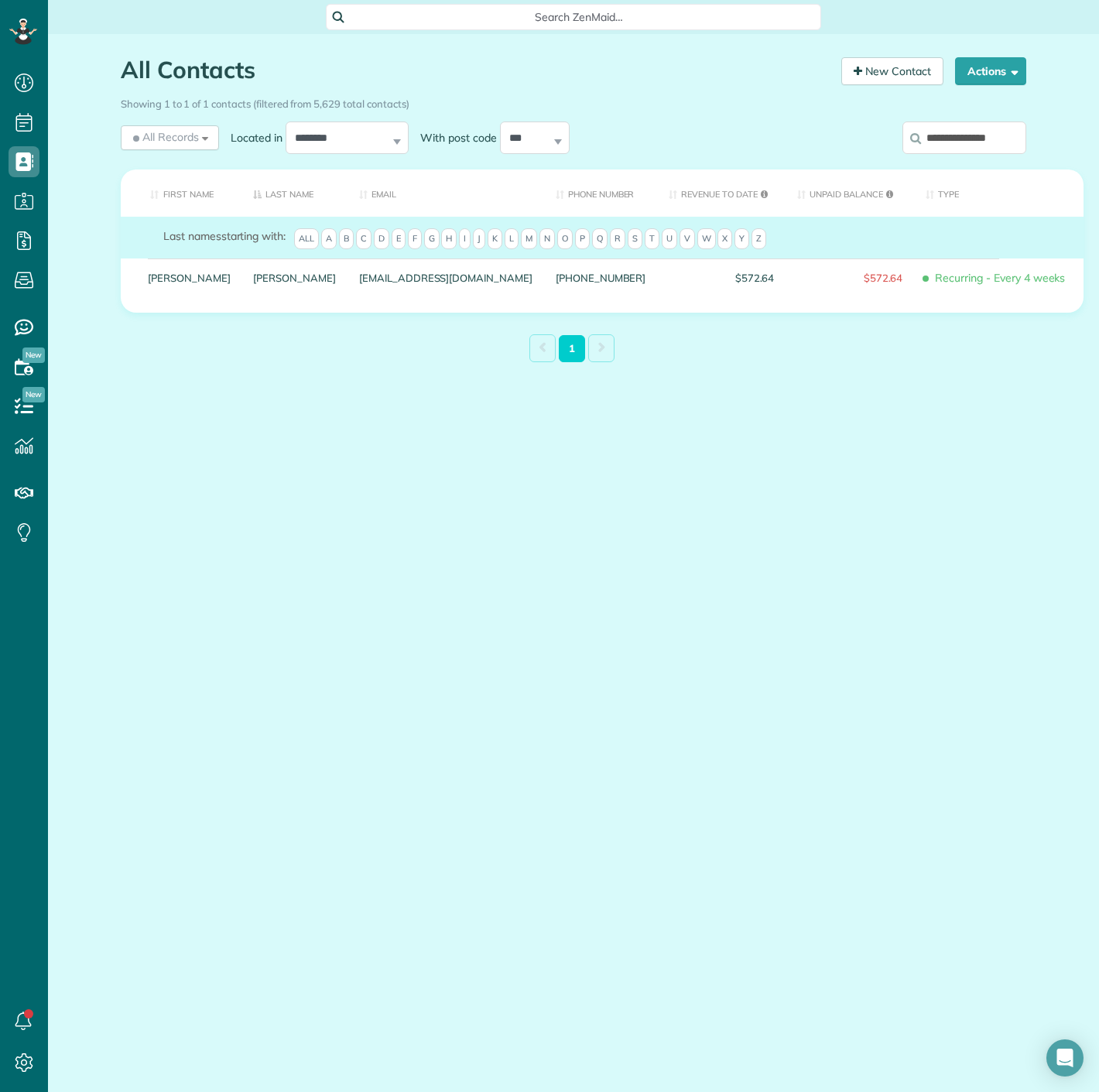
click at [989, 127] on input "**********" at bounding box center [964, 138] width 123 height 33
paste input "search"
click at [937, 145] on input "**********" at bounding box center [964, 138] width 123 height 33
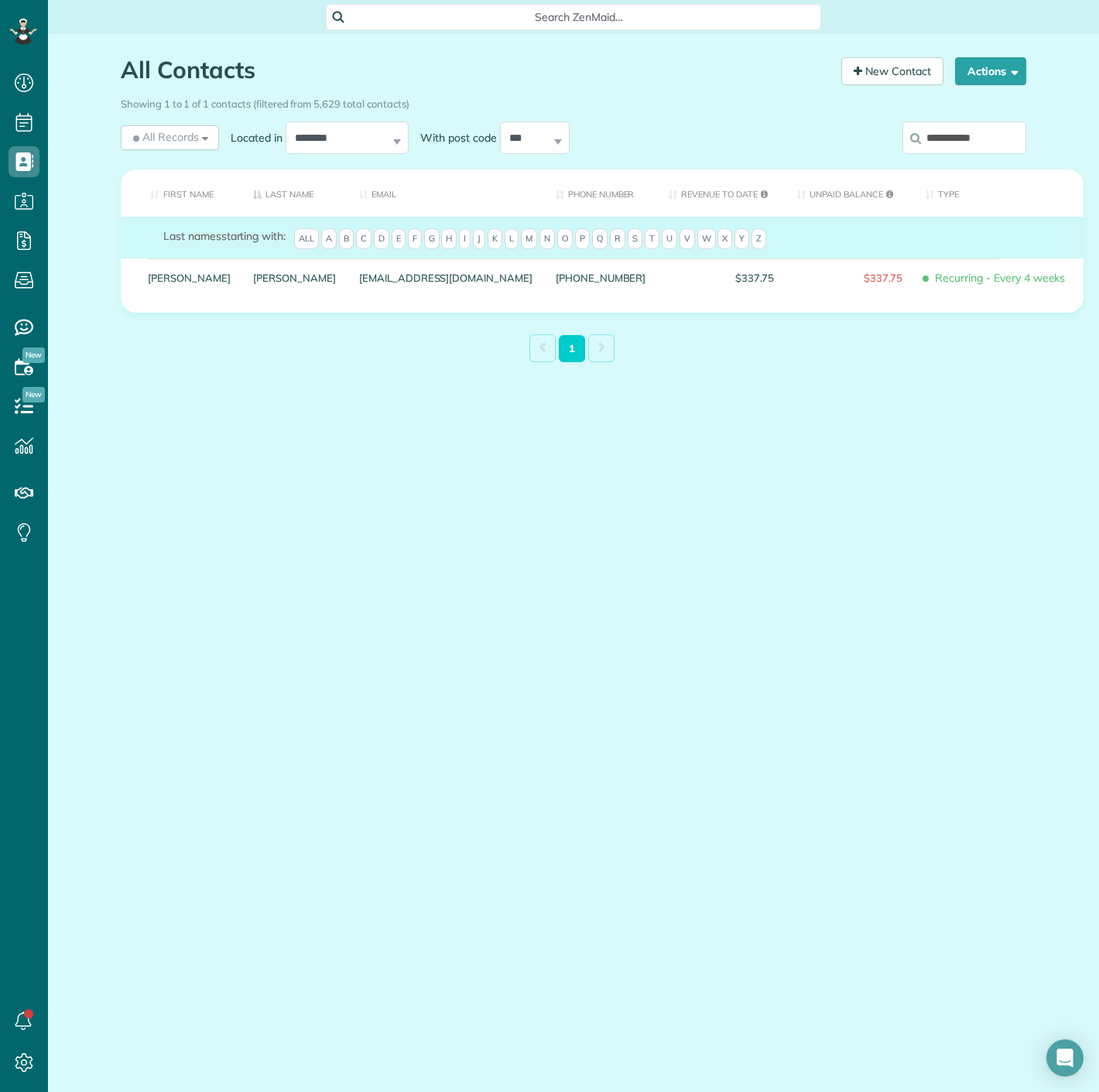
paste input "*"
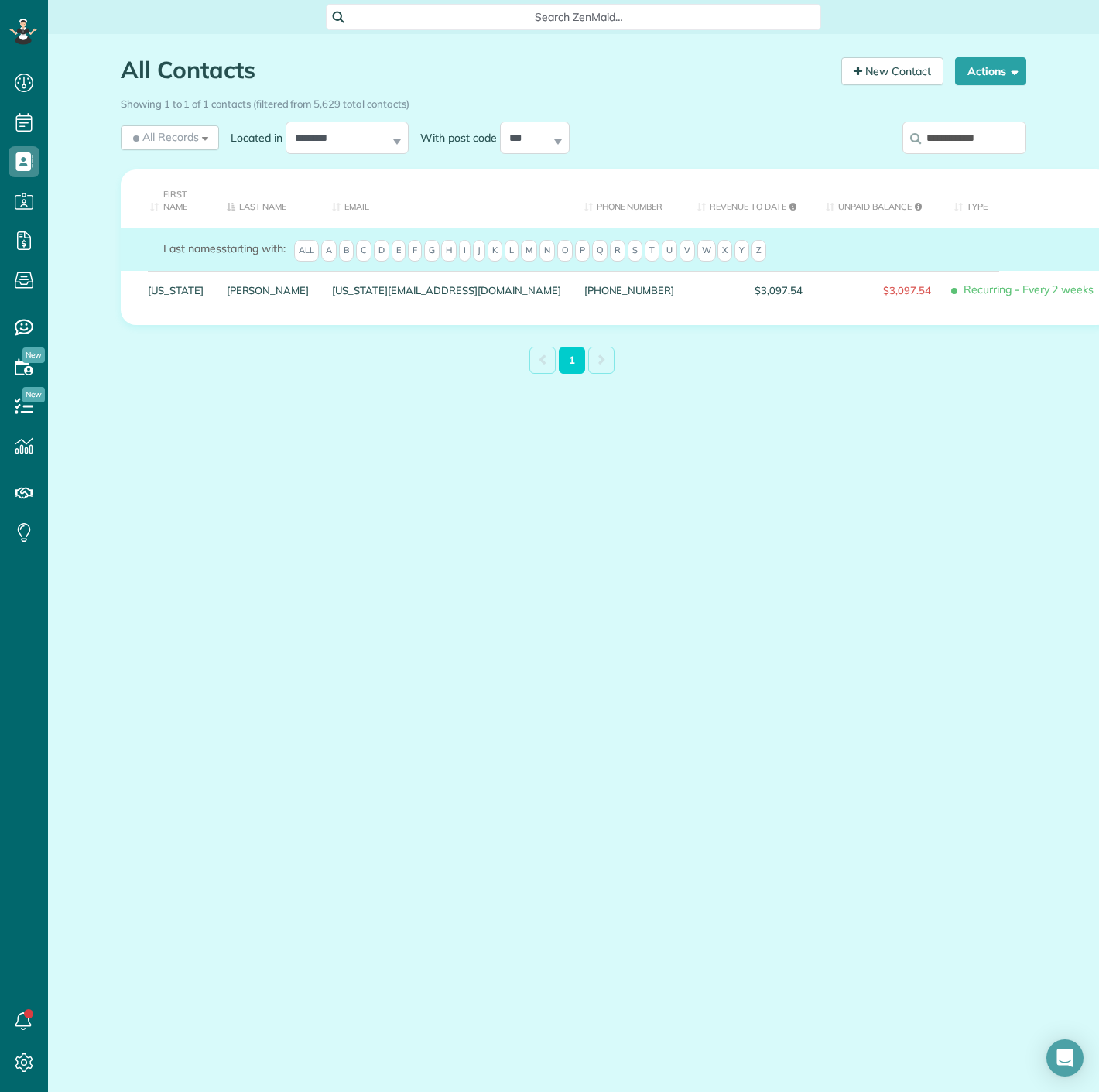
click at [965, 150] on input "**********" at bounding box center [964, 138] width 123 height 33
paste input "search"
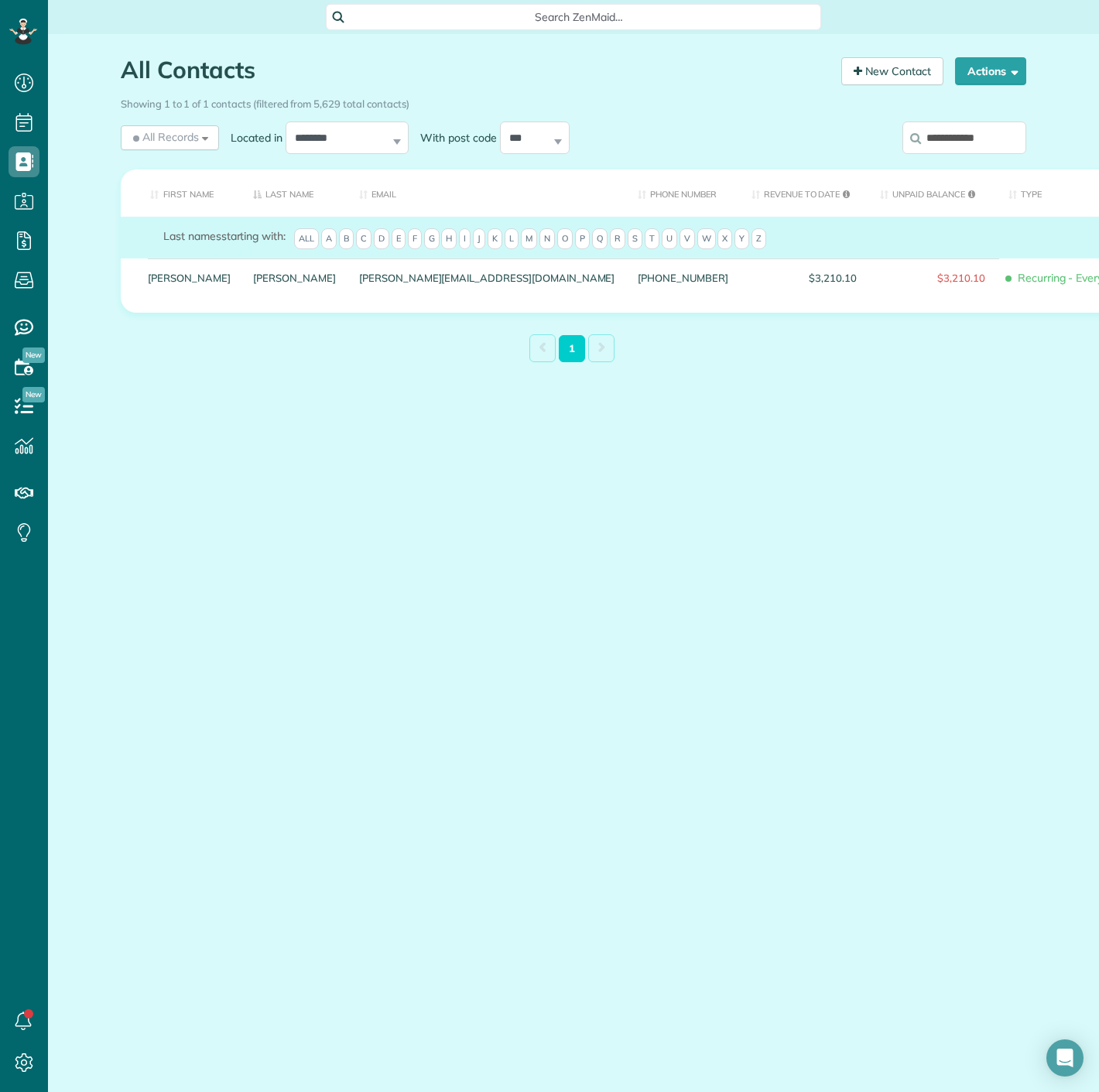
click at [951, 147] on input "**********" at bounding box center [964, 138] width 123 height 33
paste input "*****"
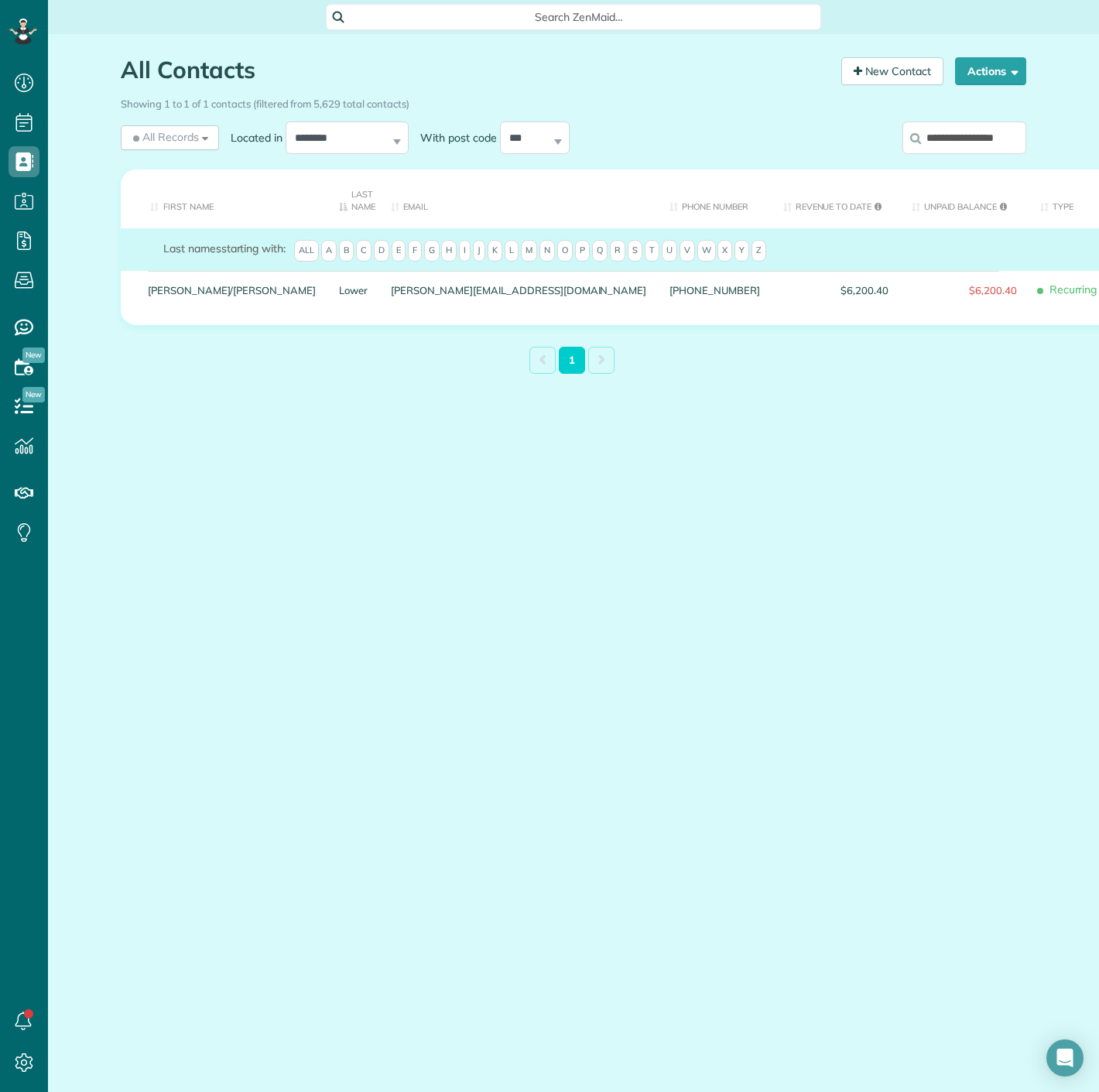
click at [970, 147] on input "**********" at bounding box center [964, 138] width 123 height 33
paste input "search"
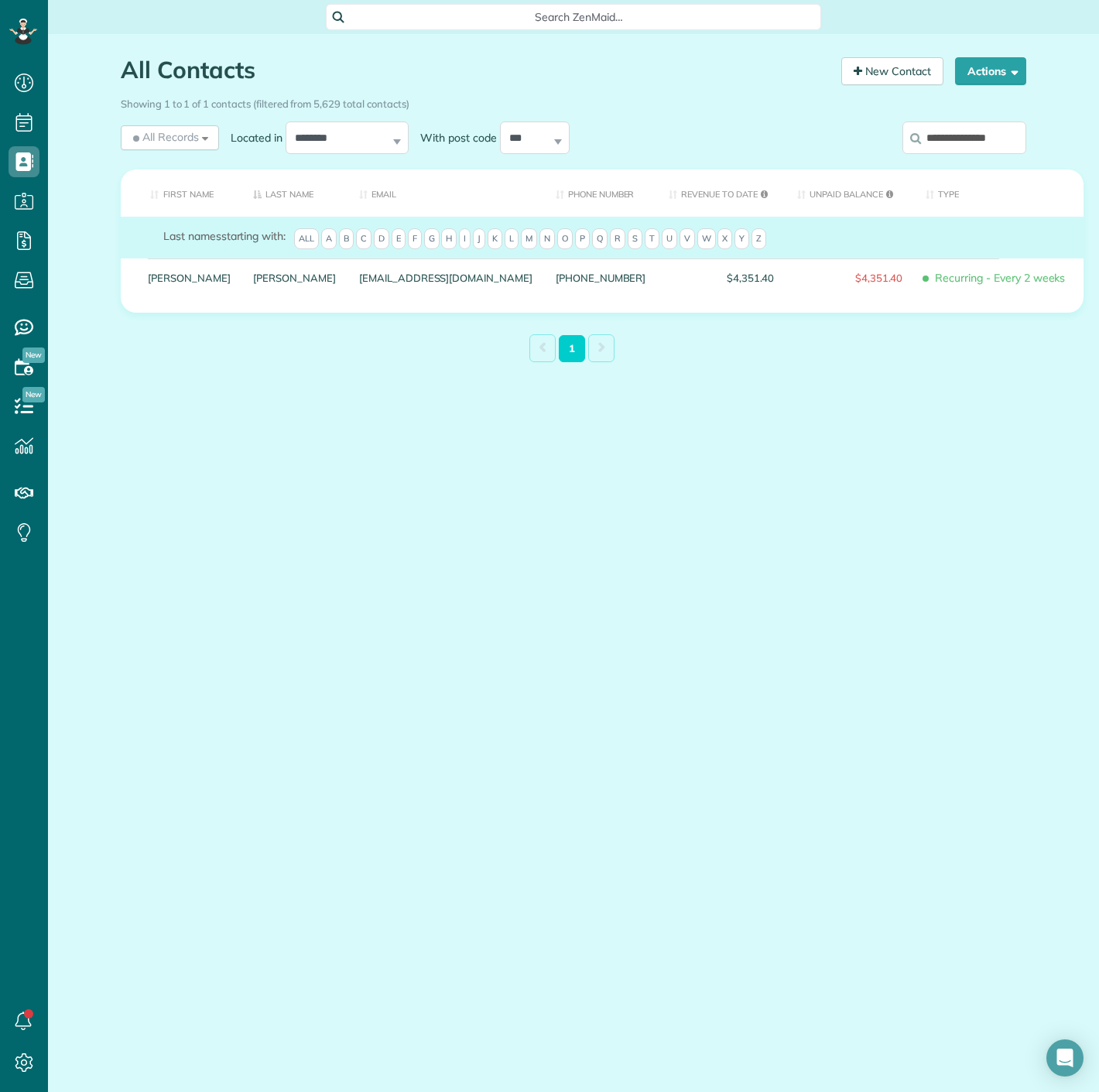
click at [978, 144] on input "**********" at bounding box center [964, 138] width 123 height 33
paste input "search"
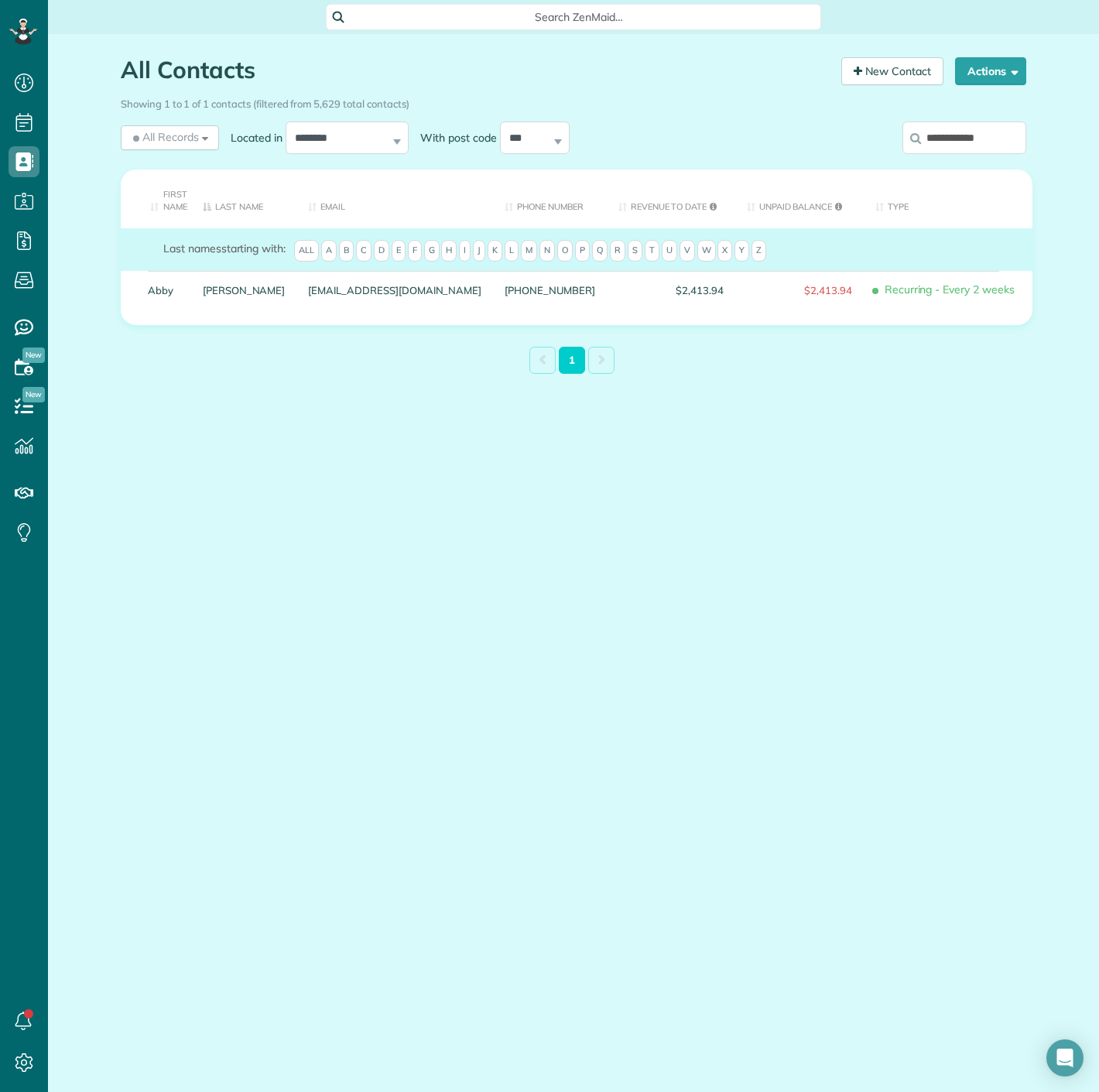
click at [990, 155] on label "**********" at bounding box center [964, 138] width 123 height 40
click at [990, 154] on input "**********" at bounding box center [964, 138] width 123 height 33
click at [990, 146] on input "**********" at bounding box center [964, 138] width 123 height 33
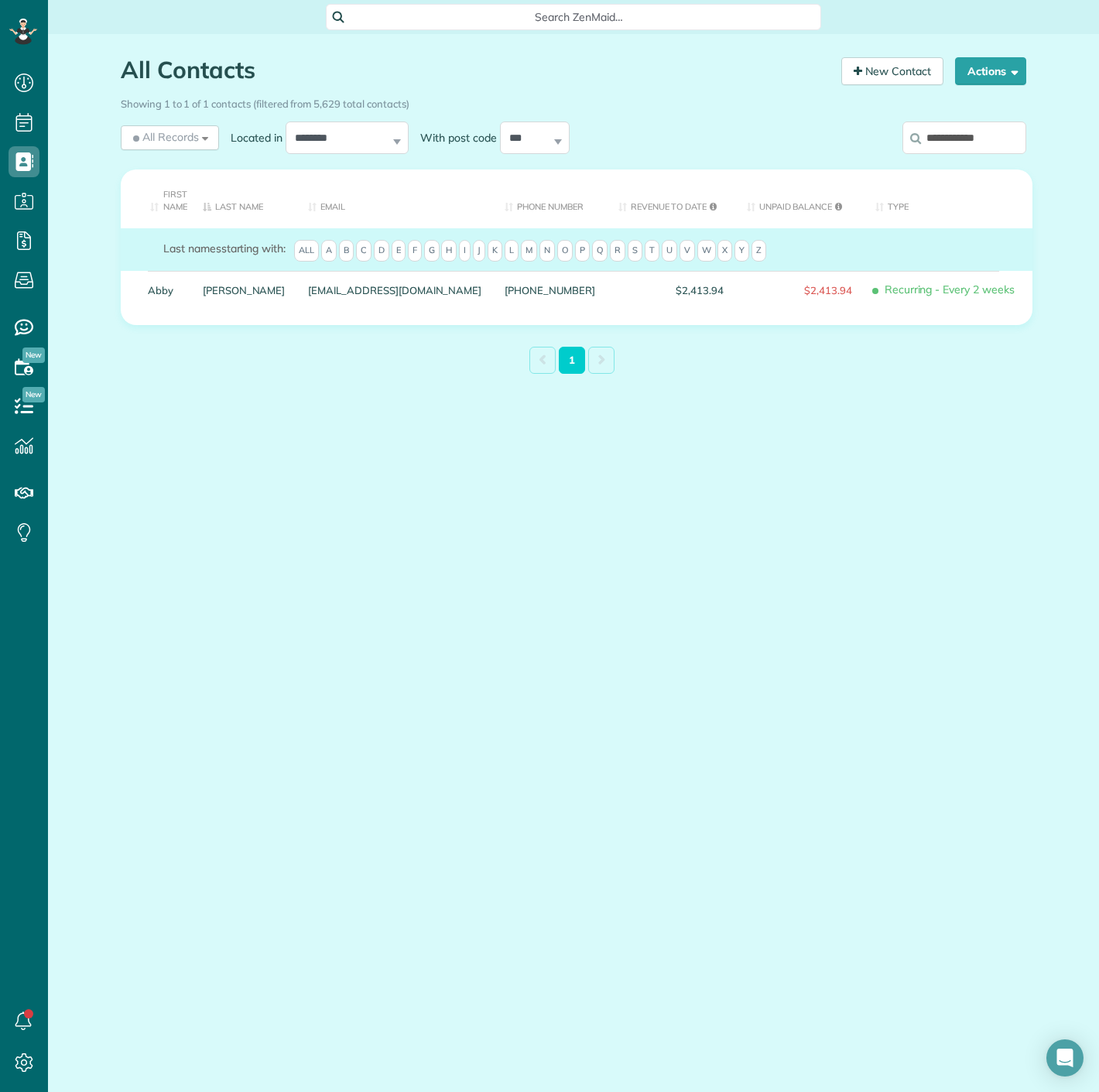
paste input "**"
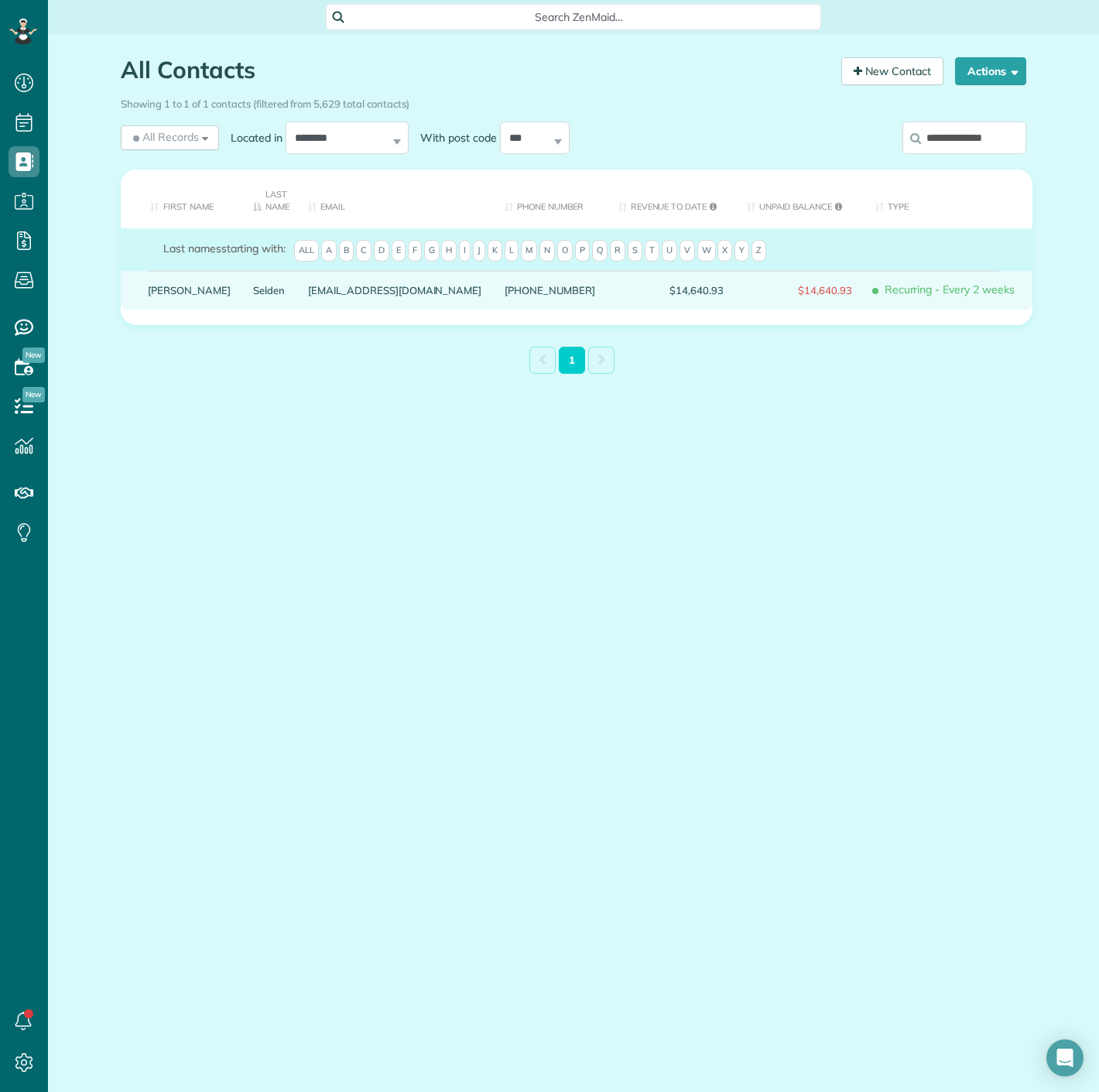
drag, startPoint x: 165, startPoint y: 293, endPoint x: 172, endPoint y: 286, distance: 9.9
click at [179, 318] on table "First Name Last Name Email Phone number Revenue to Date Unpaid Balance Type Las…" at bounding box center [576, 247] width 912 height 155
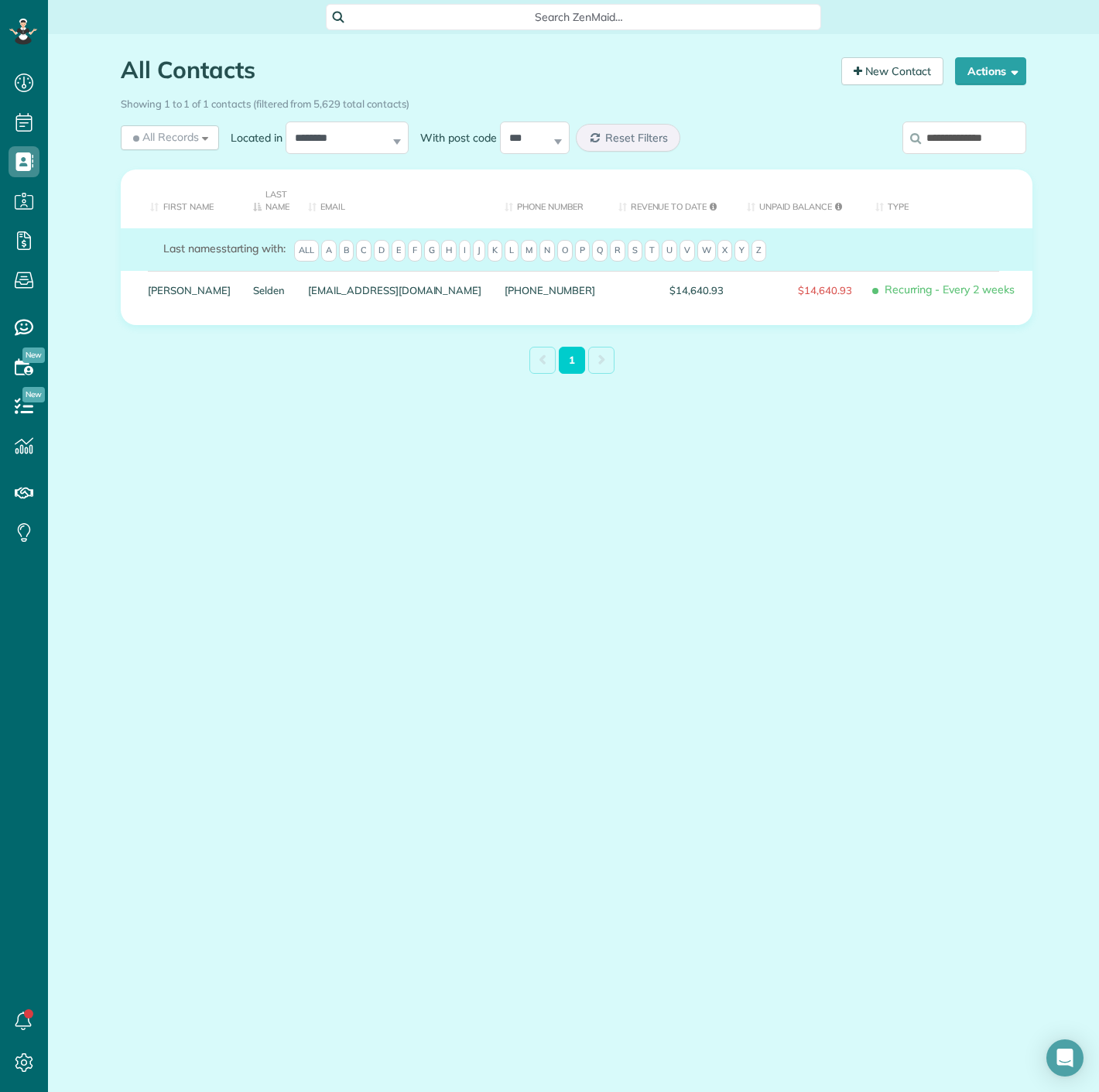
click at [997, 122] on input "**********" at bounding box center [964, 138] width 123 height 33
paste input "search"
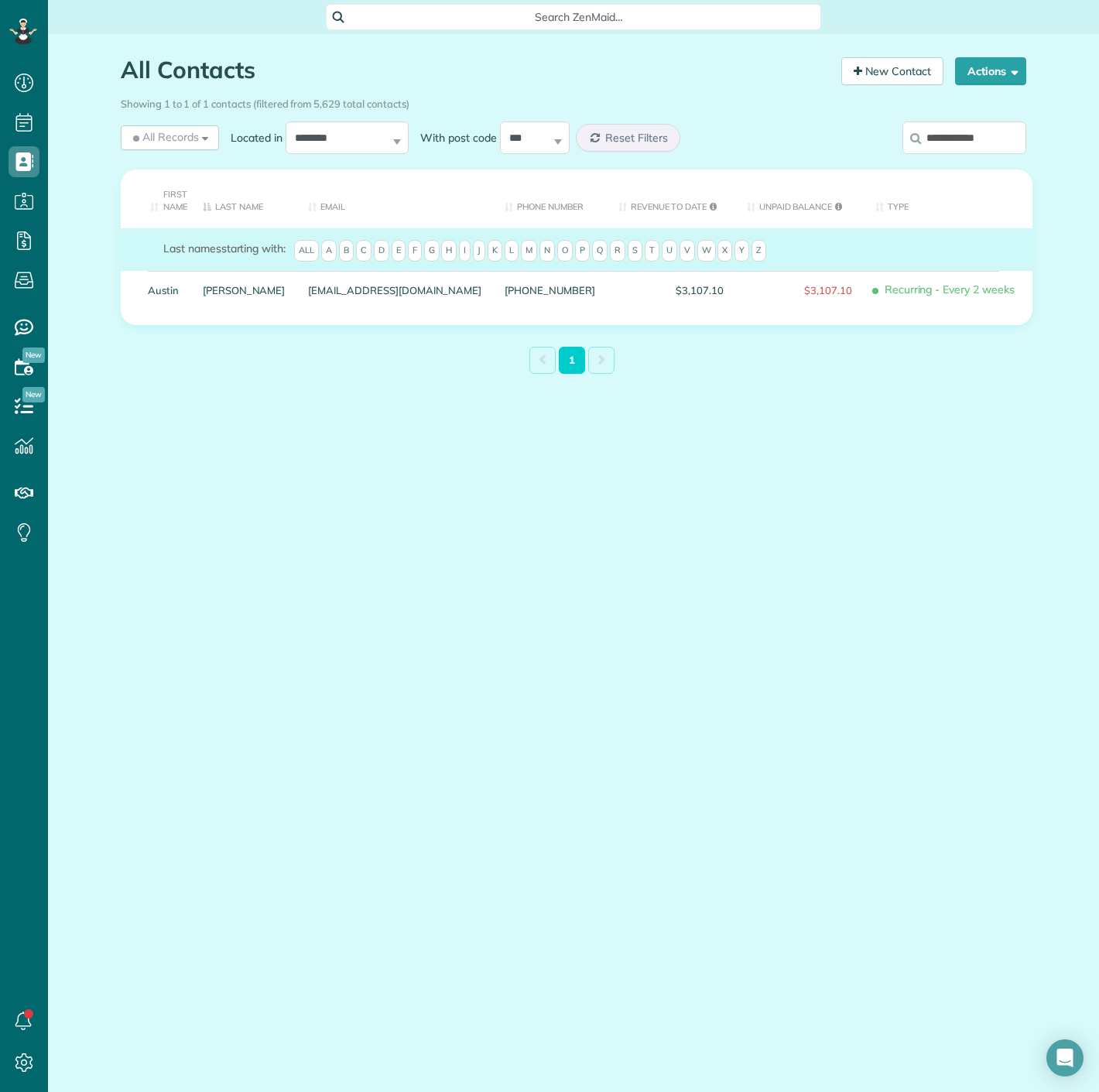
click at [930, 159] on div "**********" at bounding box center [922, 141] width 209 height 46
click at [937, 143] on input "**********" at bounding box center [964, 138] width 123 height 33
paste input "search"
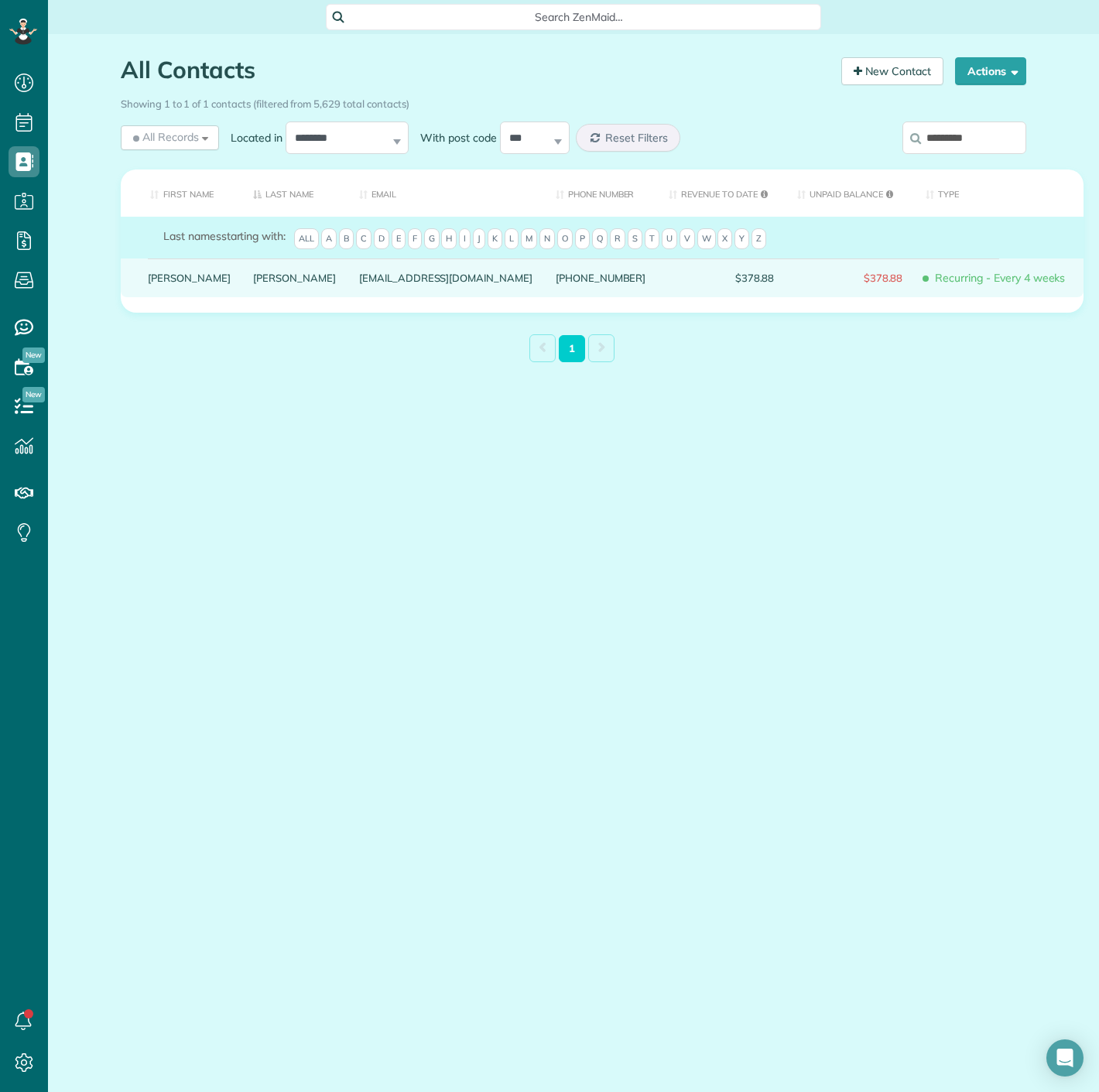
drag, startPoint x: 218, startPoint y: 288, endPoint x: 238, endPoint y: 297, distance: 21.9
click at [242, 297] on div "Yopp" at bounding box center [295, 278] width 106 height 39
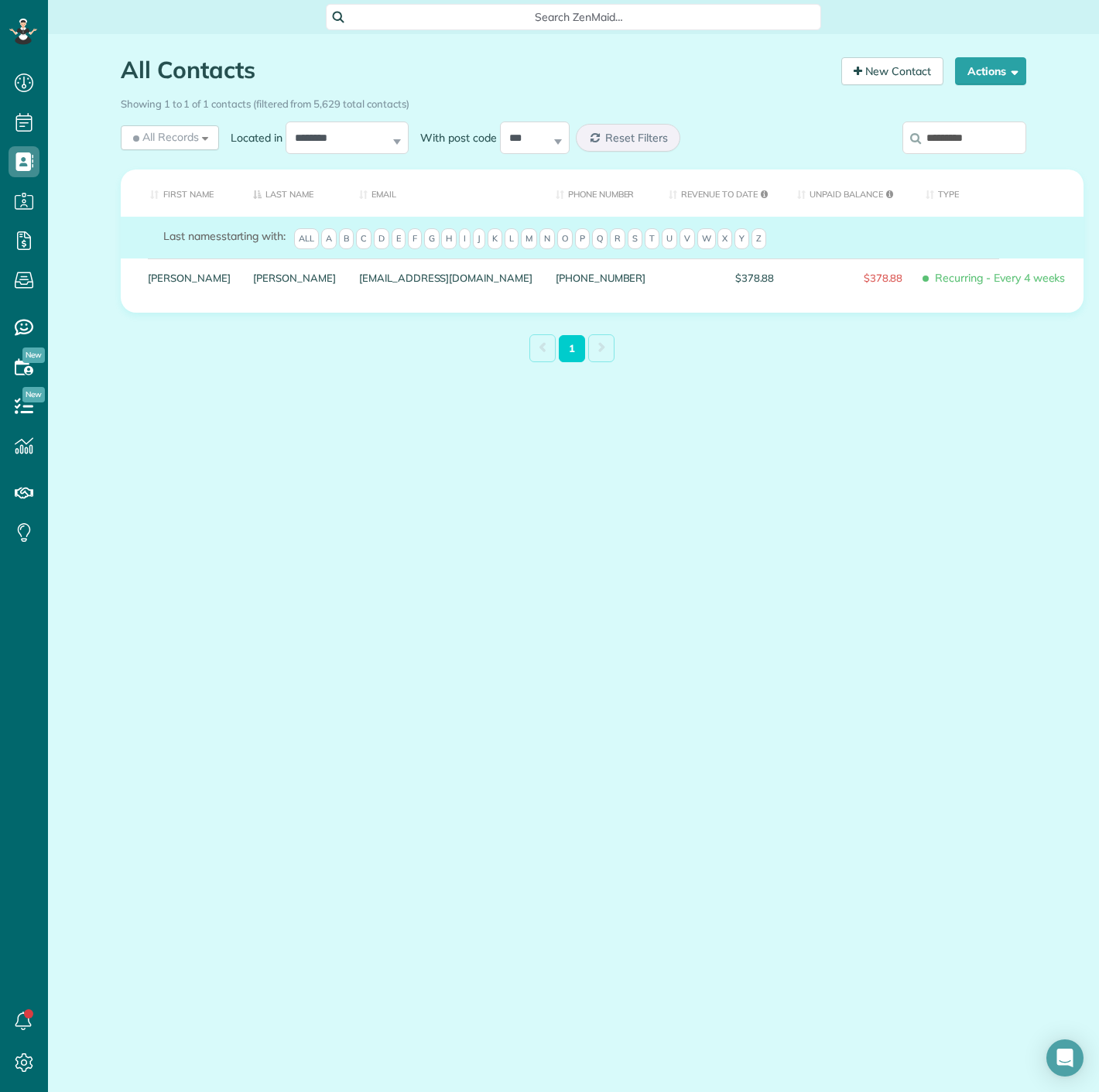
click at [965, 145] on input "*********" at bounding box center [964, 138] width 123 height 33
paste input "*****"
click at [945, 140] on input "**********" at bounding box center [964, 138] width 123 height 33
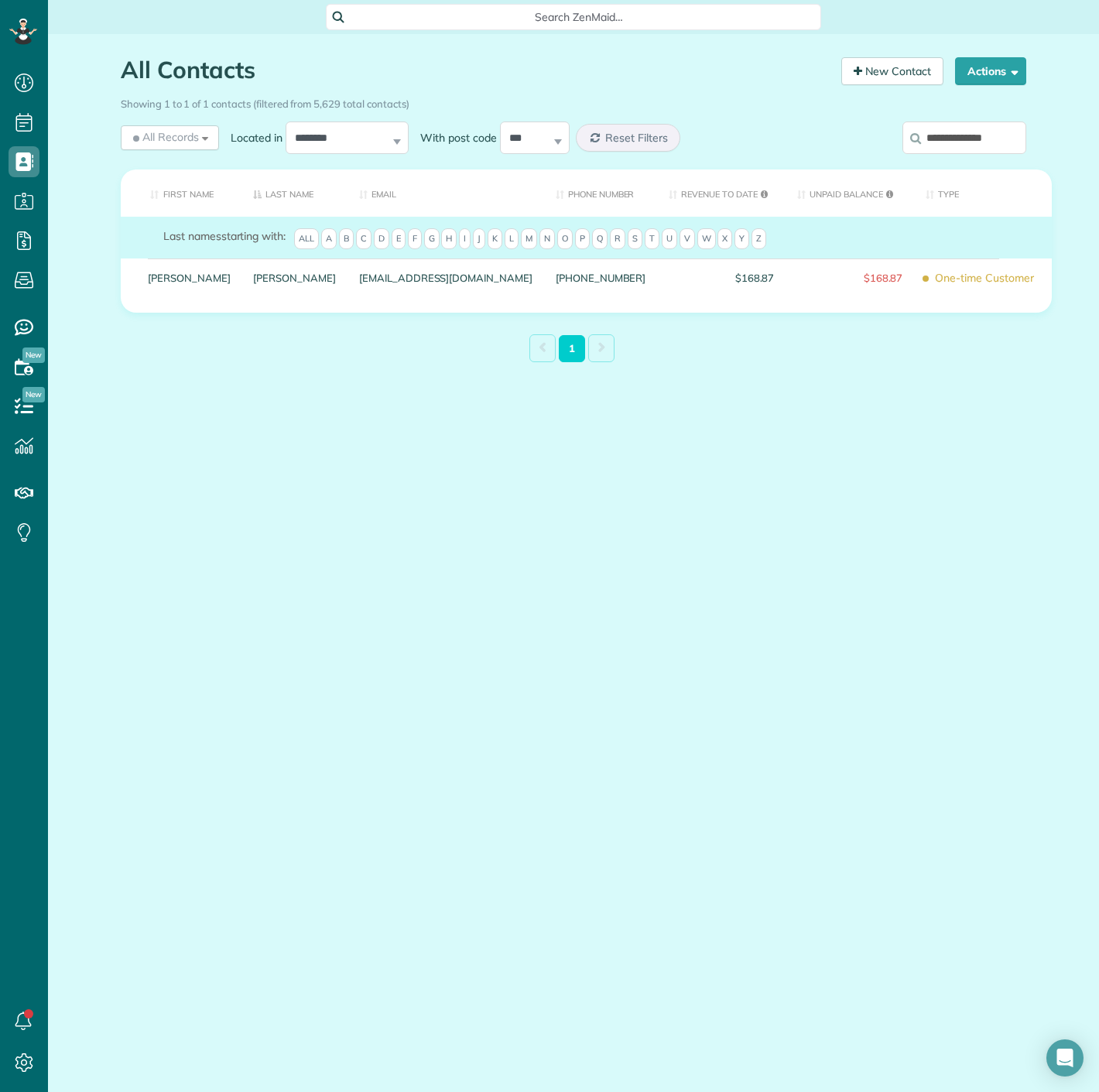
click at [945, 140] on input "**********" at bounding box center [964, 138] width 123 height 33
paste input "search"
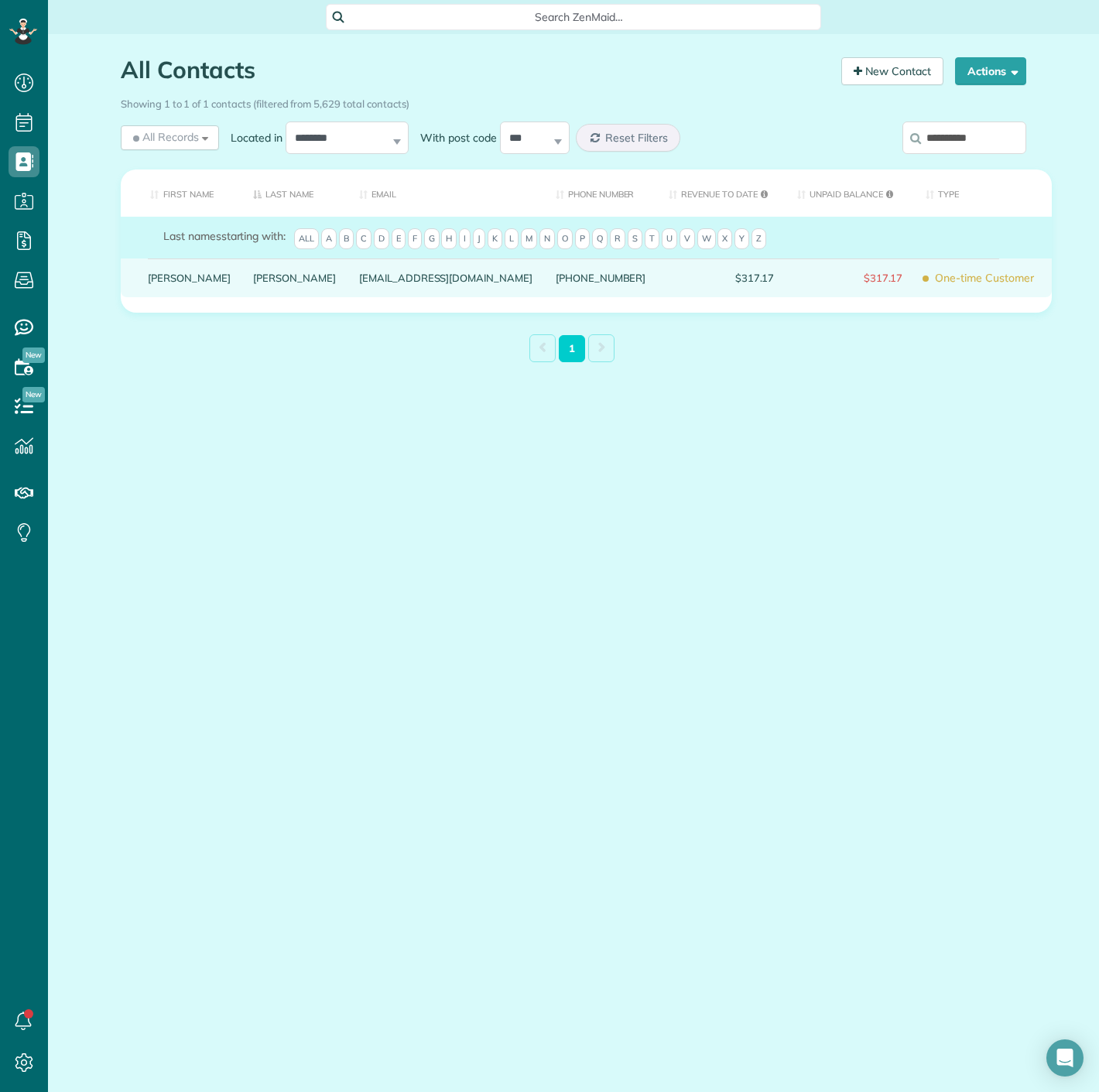
type input "**********"
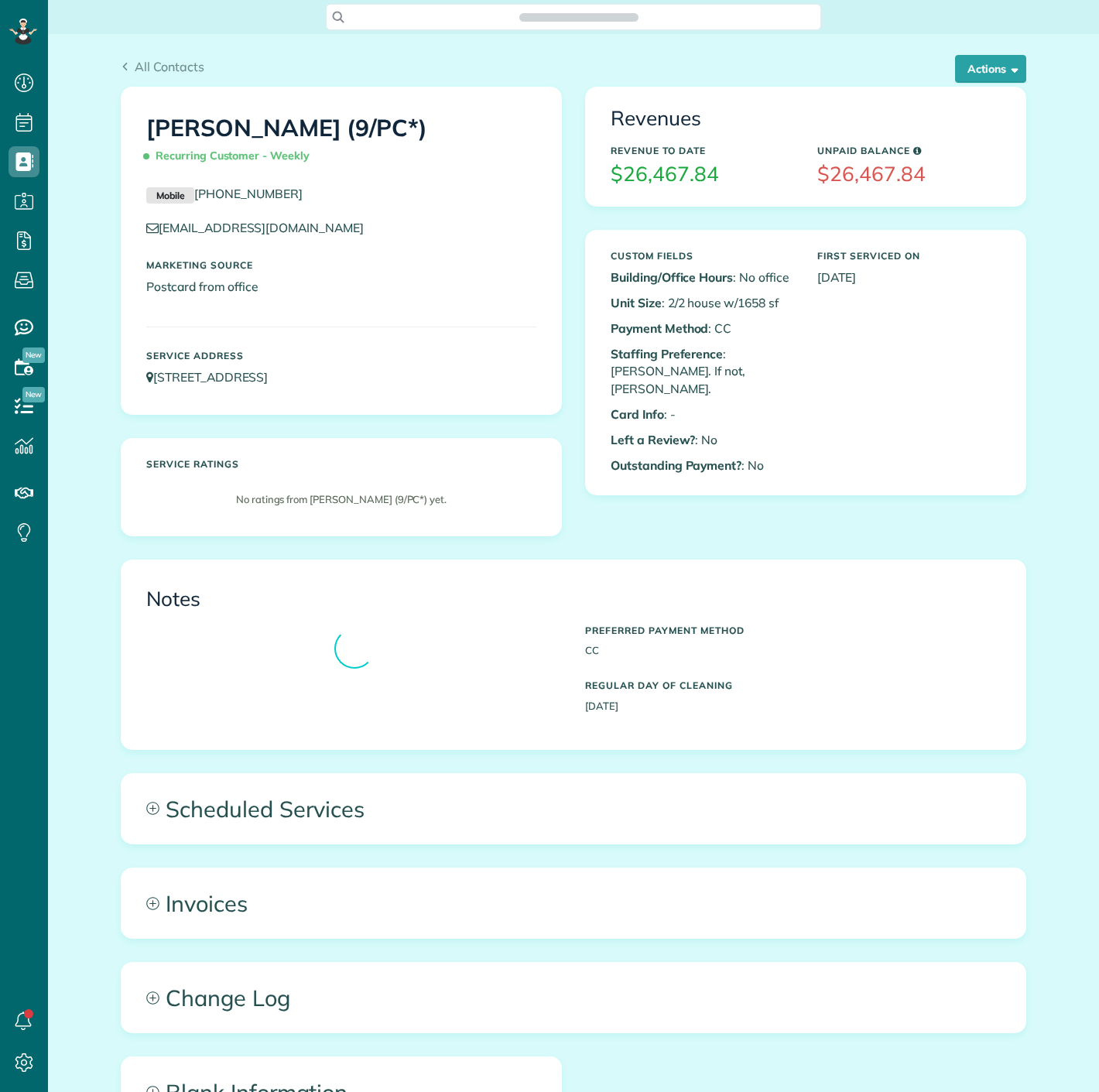
scroll to position [6, 6]
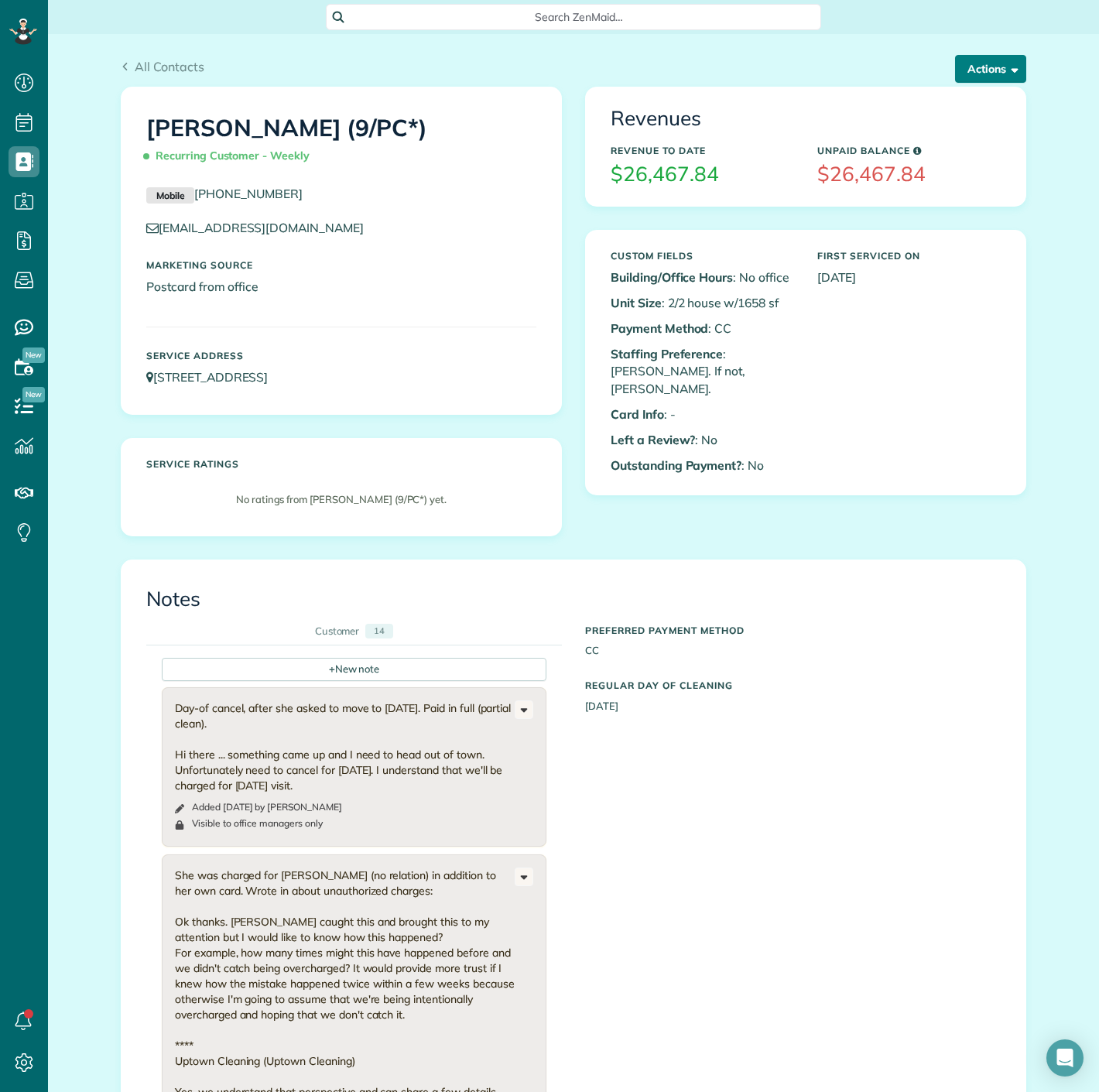
click at [973, 64] on button "Actions" at bounding box center [991, 68] width 71 height 28
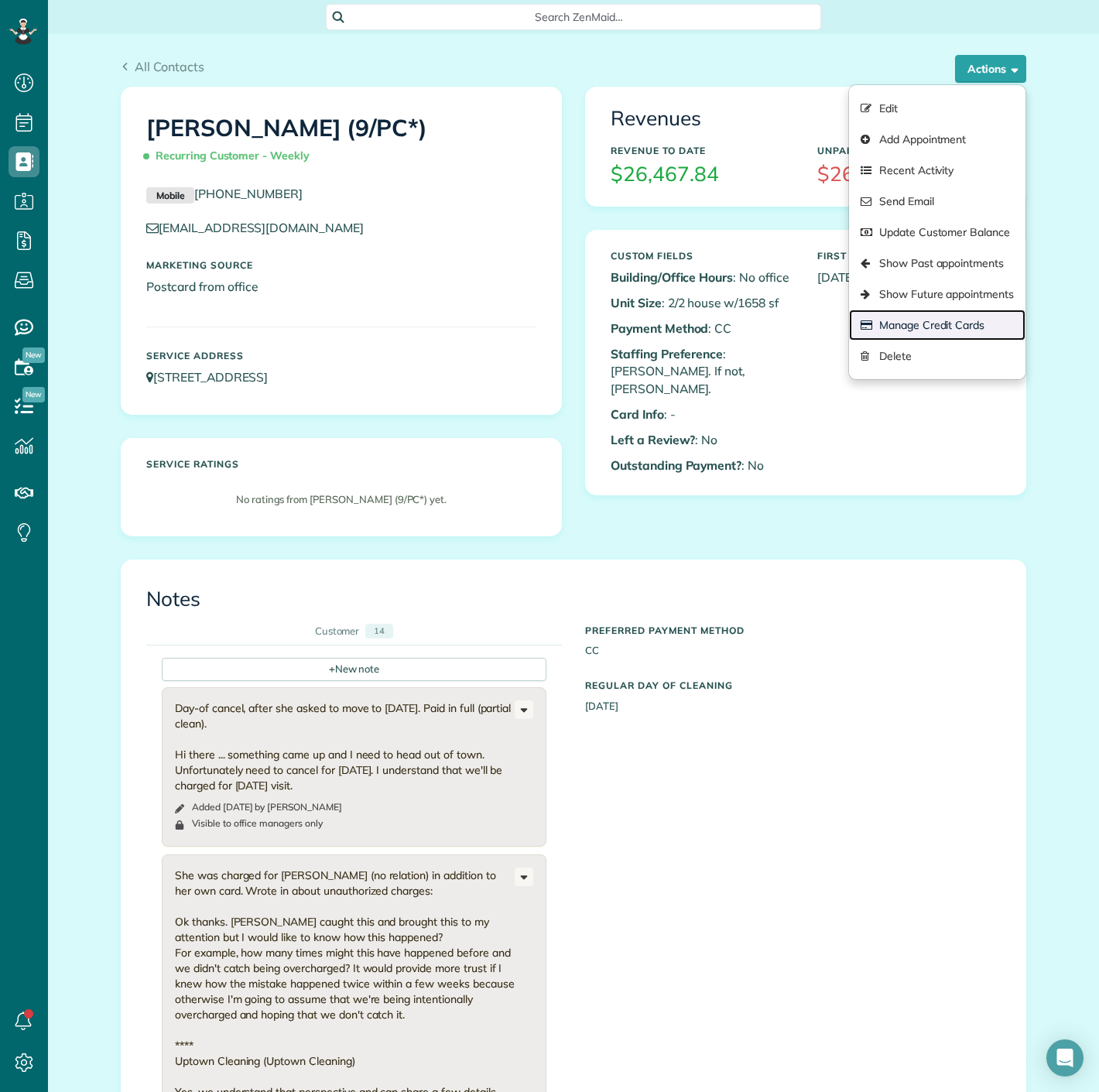
click at [929, 314] on link "Manage Credit Cards" at bounding box center [937, 325] width 176 height 31
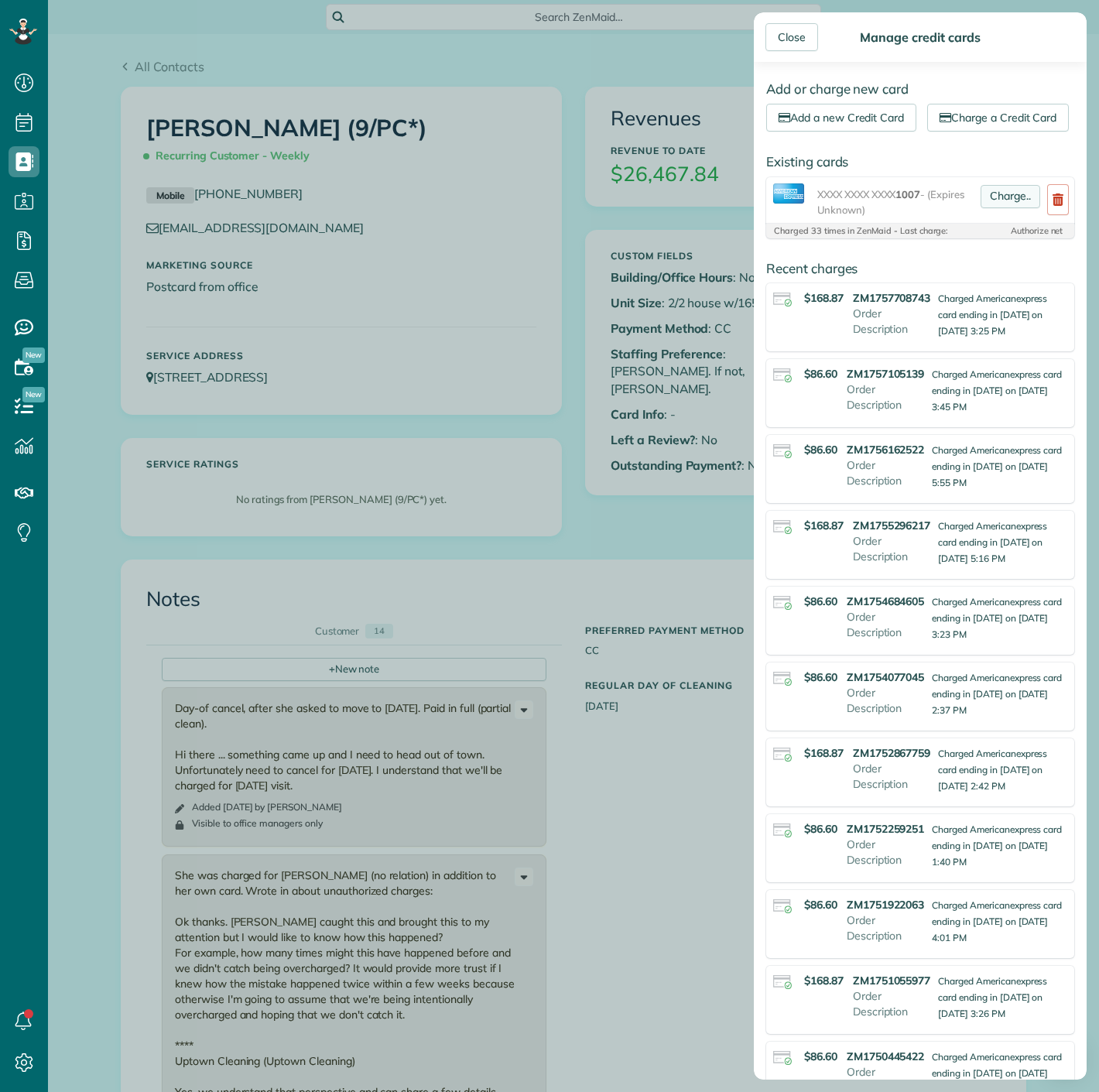
click at [1004, 208] on link "Charge.." at bounding box center [1010, 197] width 60 height 23
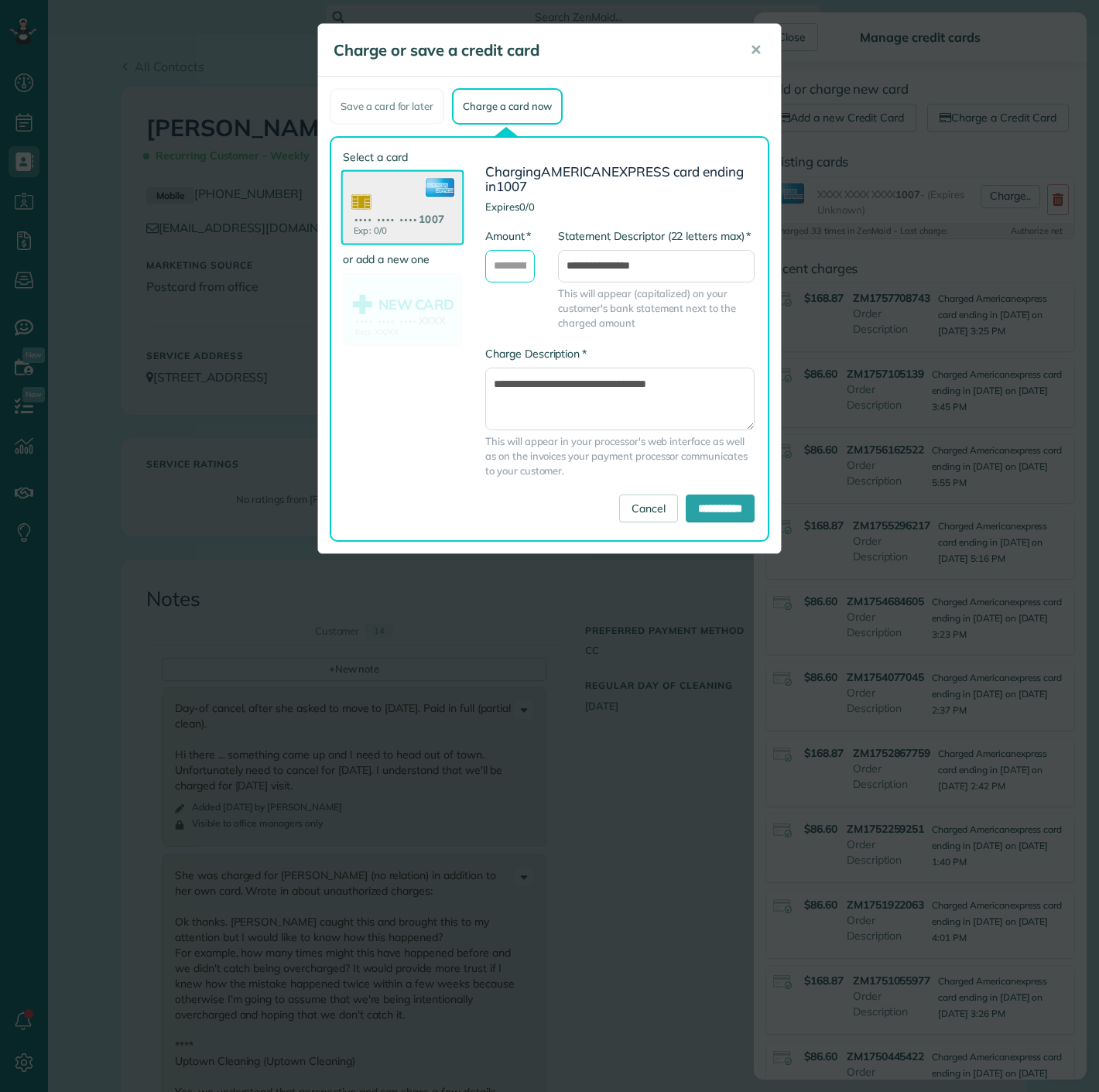
click at [531, 277] on input "* Amount" at bounding box center [509, 266] width 49 height 33
type input "*****"
click at [726, 501] on input "**********" at bounding box center [719, 508] width 68 height 28
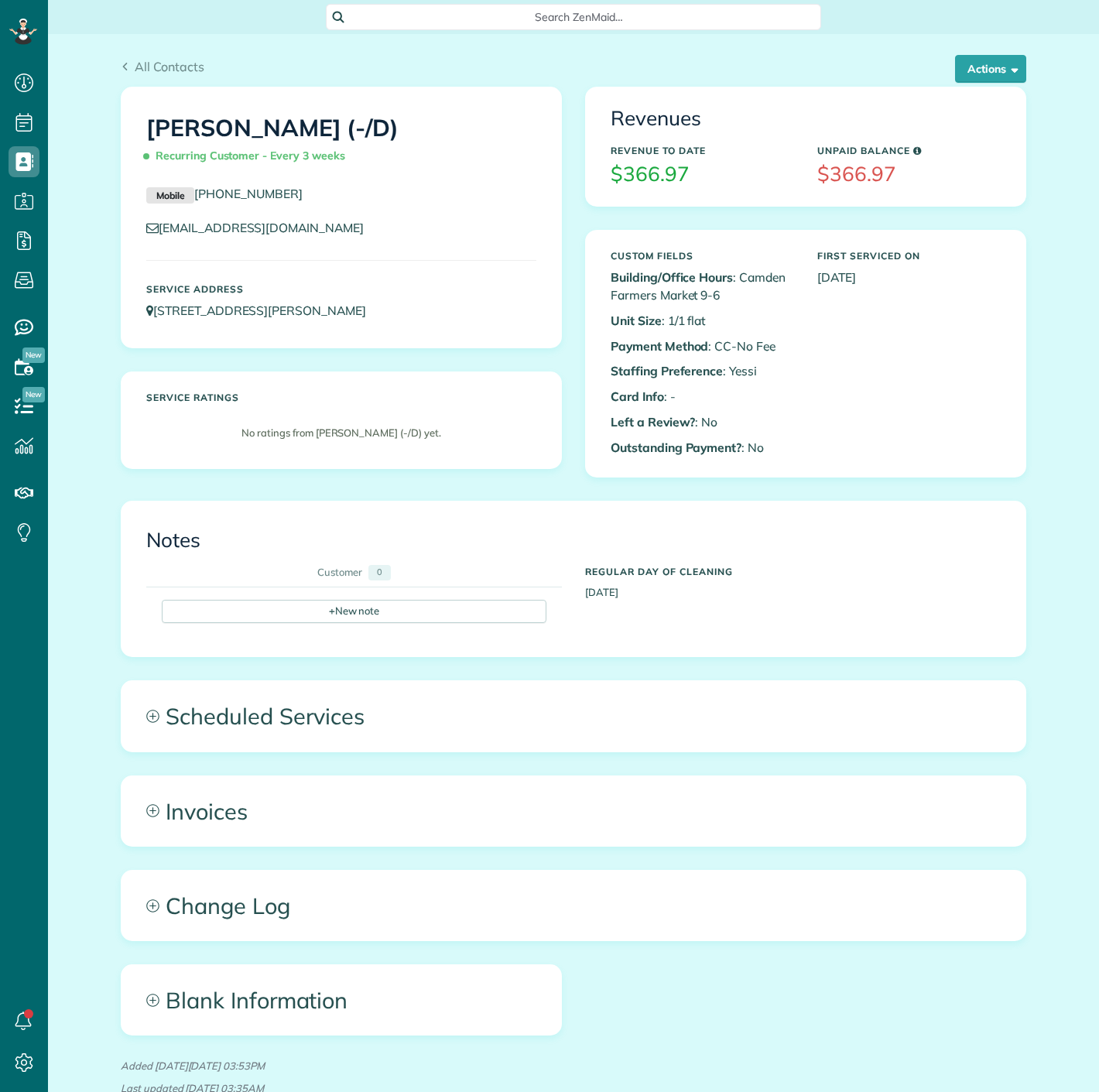
scroll to position [6, 6]
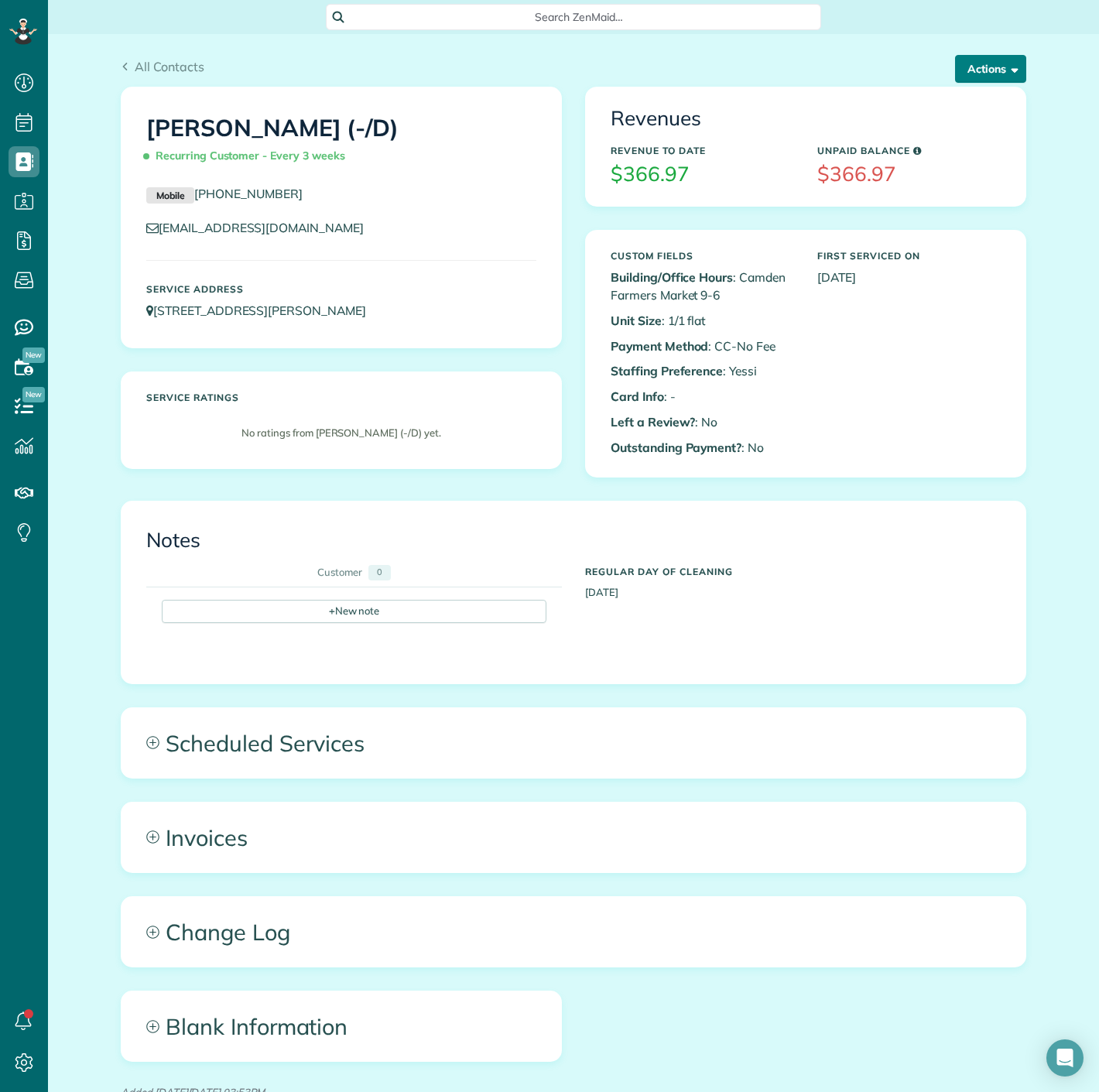
click at [992, 65] on button "Actions" at bounding box center [991, 68] width 71 height 28
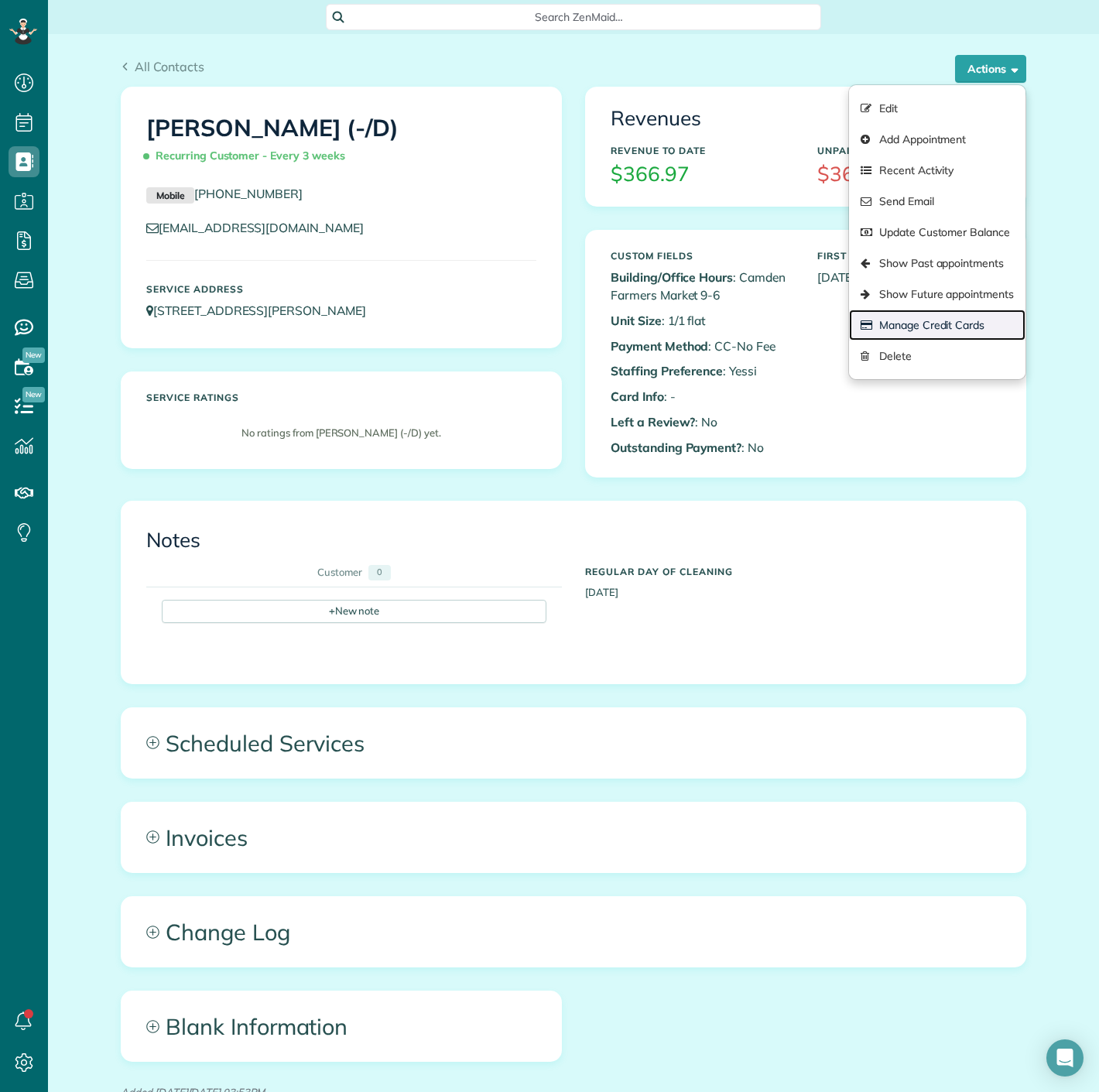
click at [933, 330] on link "Manage Credit Cards" at bounding box center [937, 325] width 176 height 31
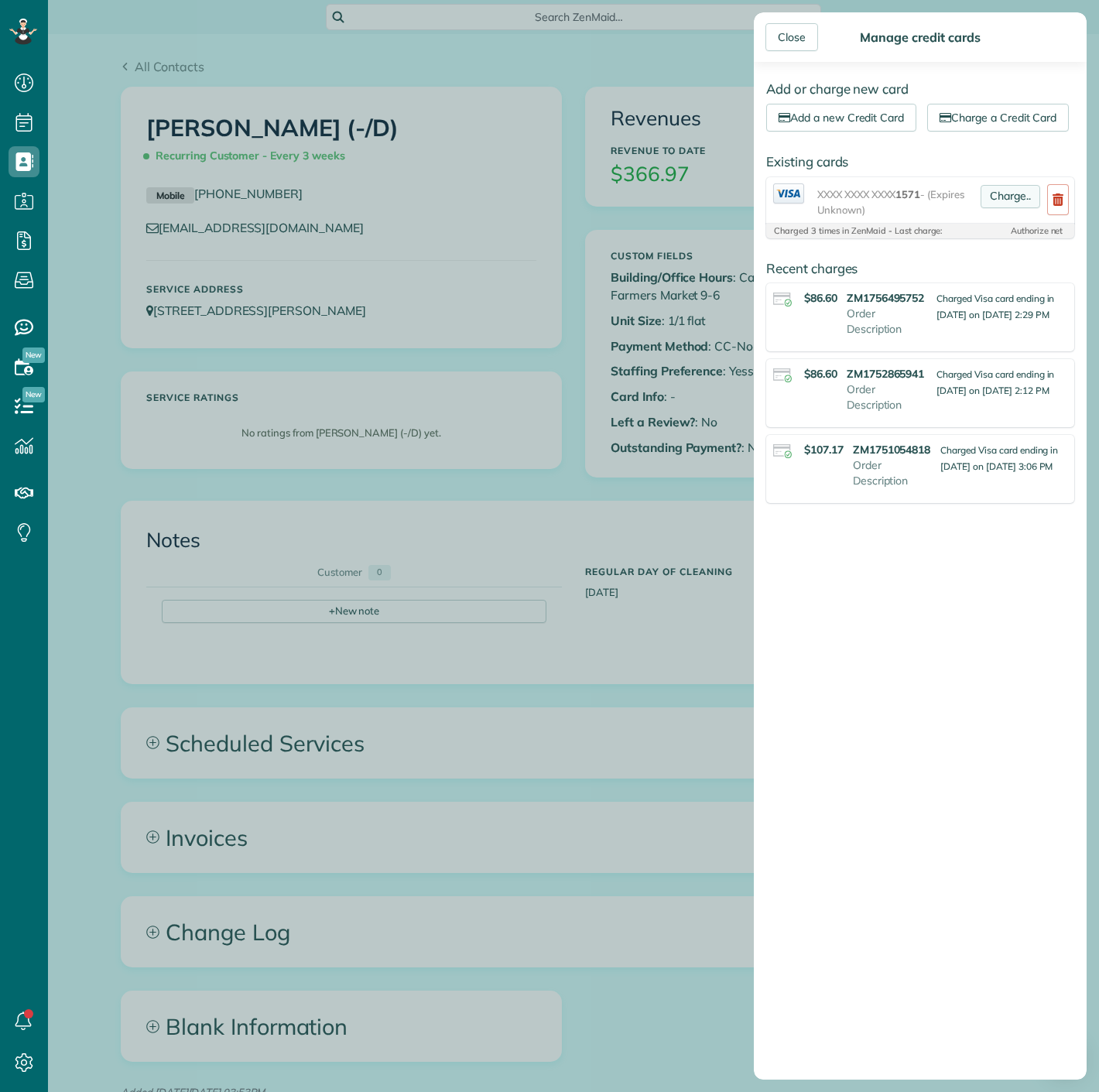
click at [988, 208] on link "Charge.." at bounding box center [1010, 197] width 60 height 23
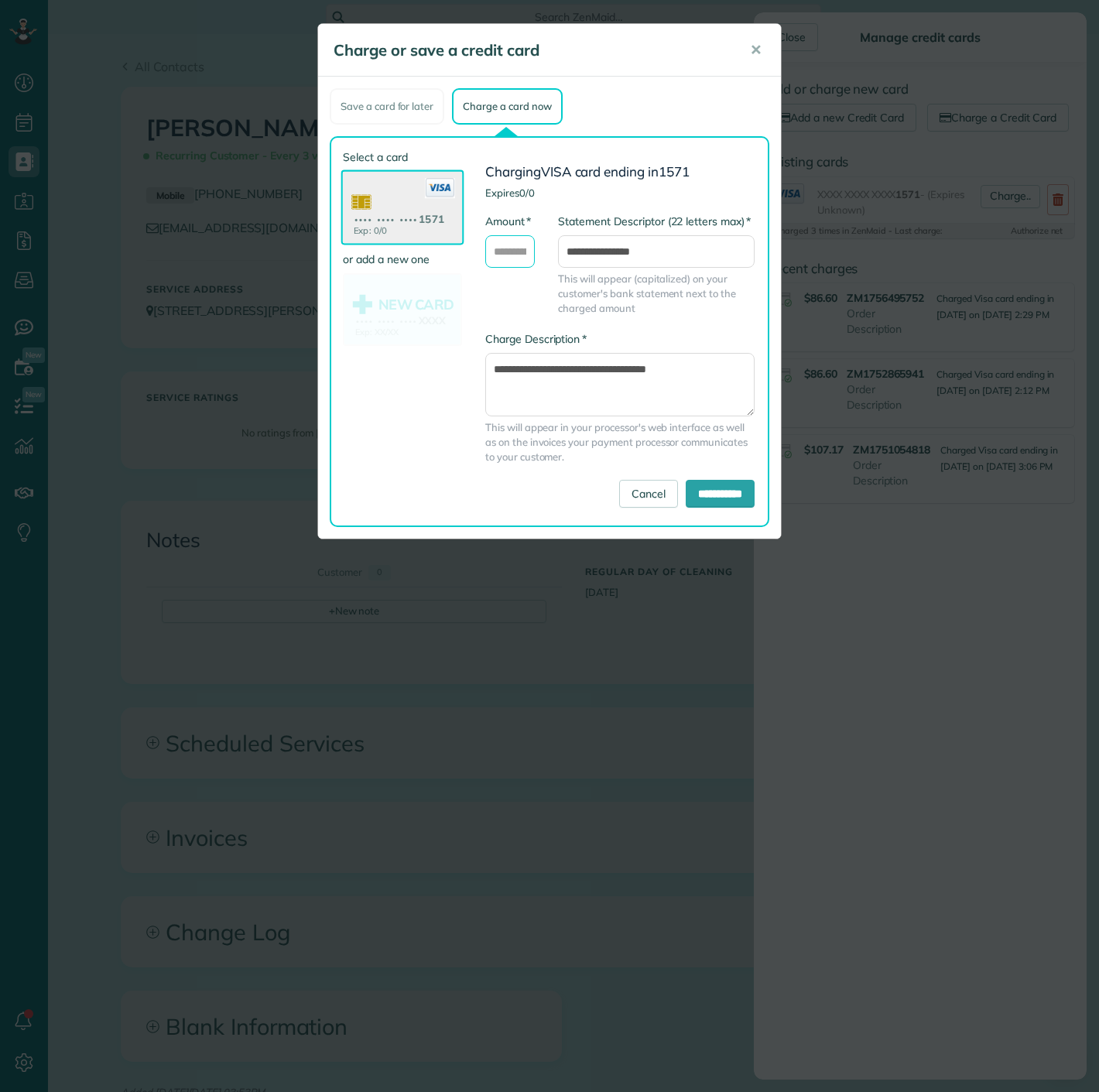
click at [507, 249] on input "* Amount" at bounding box center [509, 252] width 49 height 33
type input "*****"
click at [685, 502] on input "**********" at bounding box center [719, 493] width 68 height 28
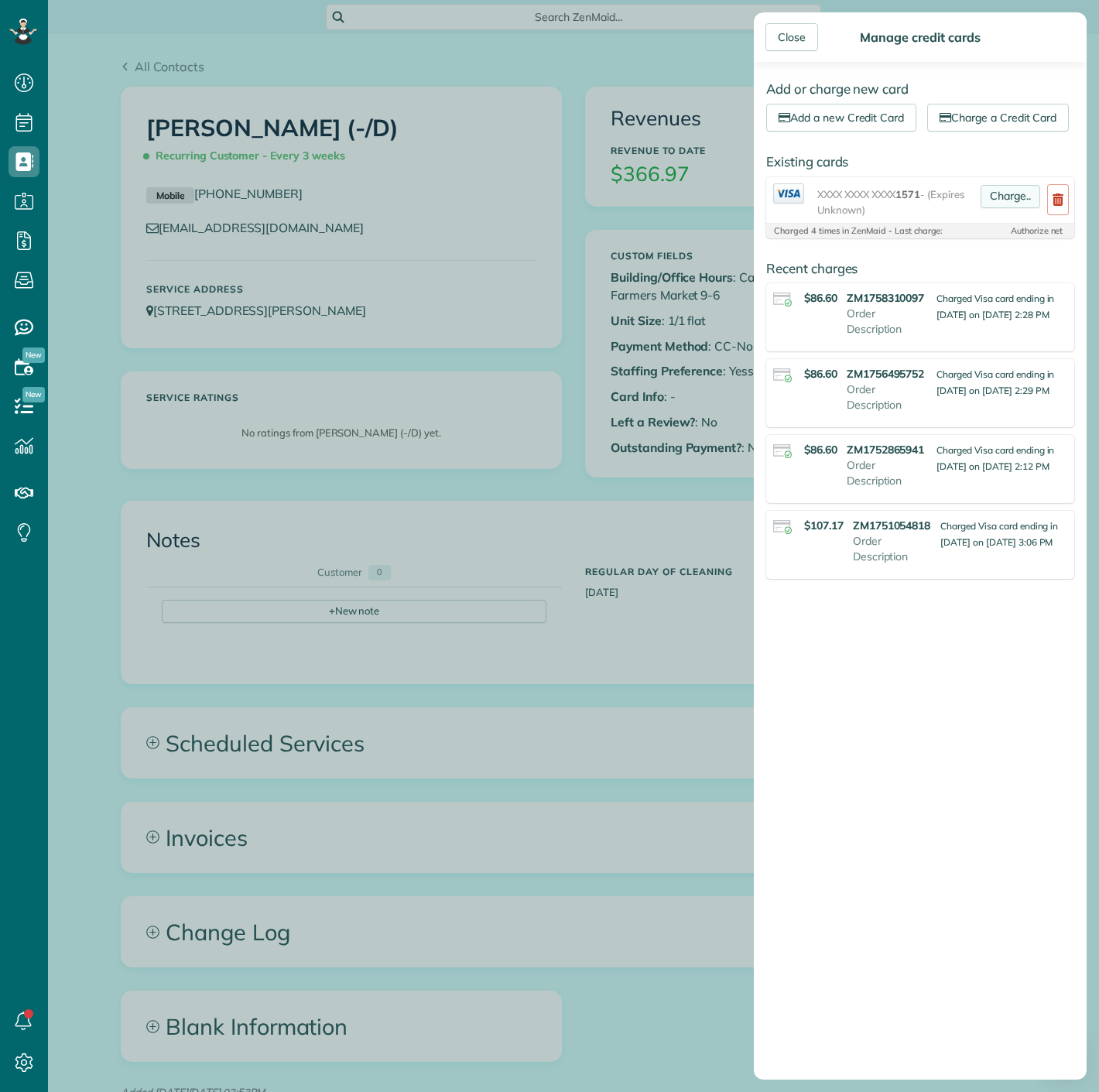
click at [980, 208] on link "Charge.." at bounding box center [1010, 197] width 60 height 23
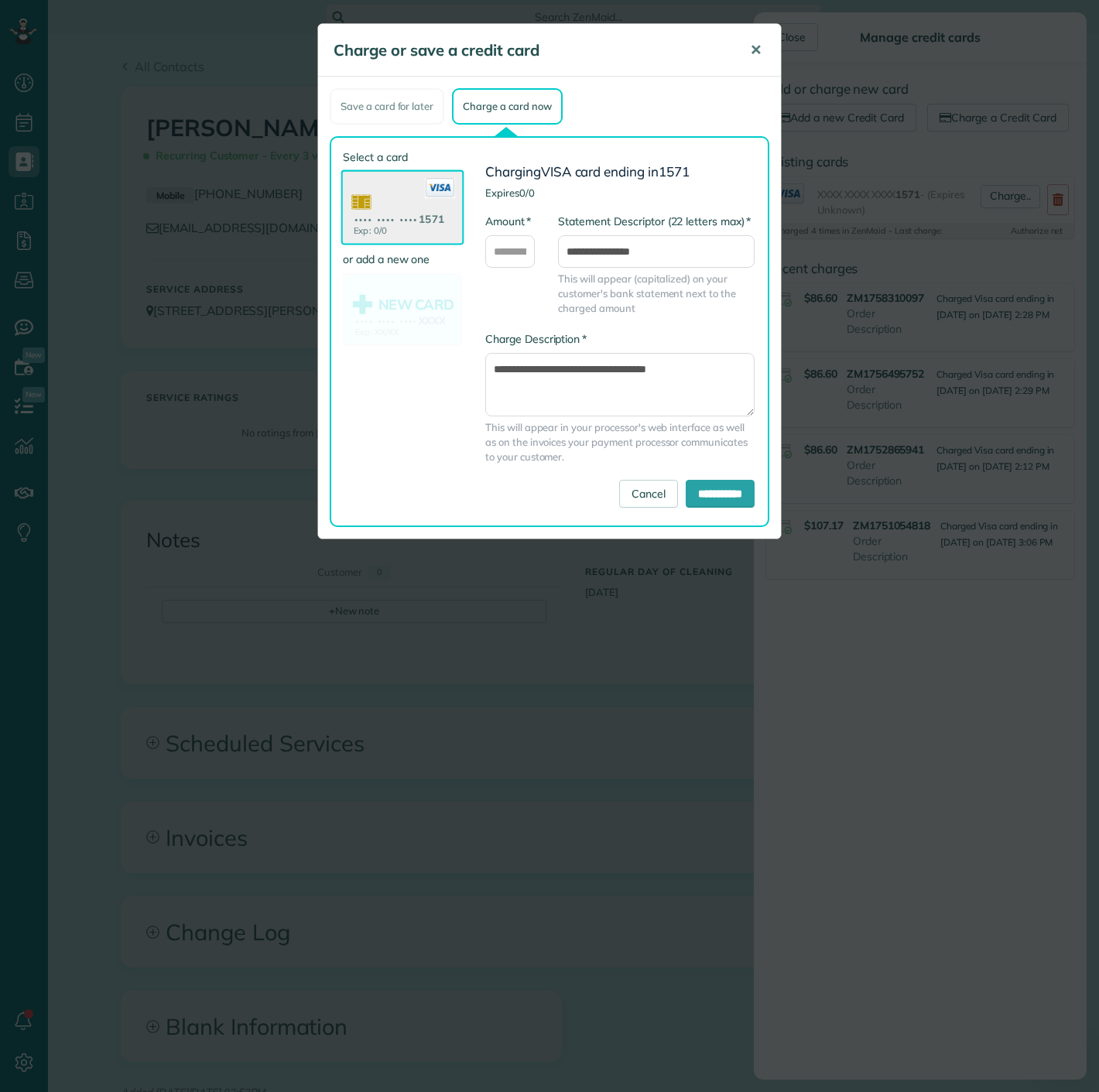
click at [757, 45] on span "✕" at bounding box center [756, 50] width 12 height 17
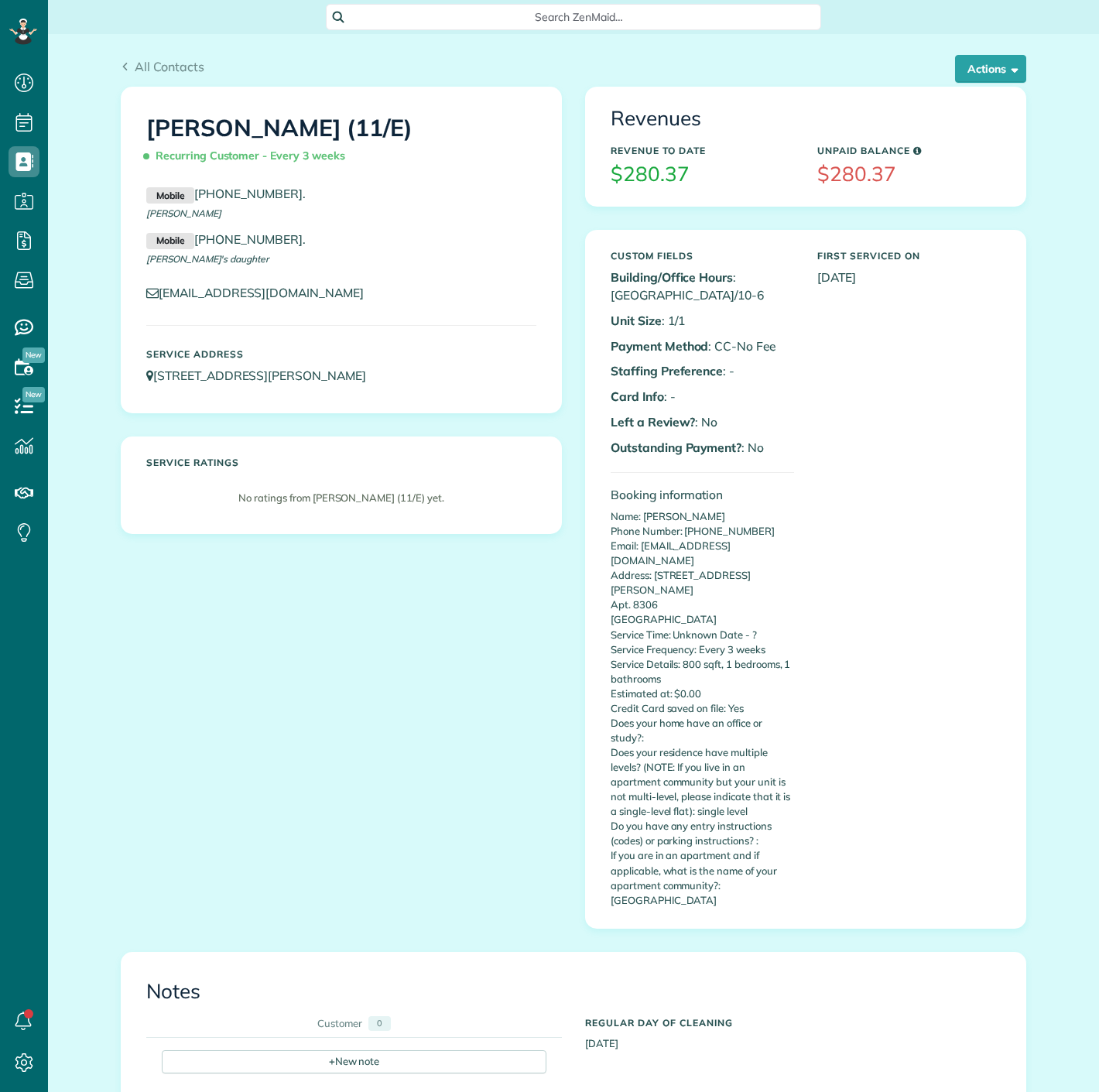
scroll to position [6, 6]
click at [969, 44] on div "All Contacts Actions Edit Add Appointment Recent Activity Send Email Update Cus…" at bounding box center [574, 60] width 929 height 53
click at [967, 66] on button "Actions" at bounding box center [991, 68] width 71 height 28
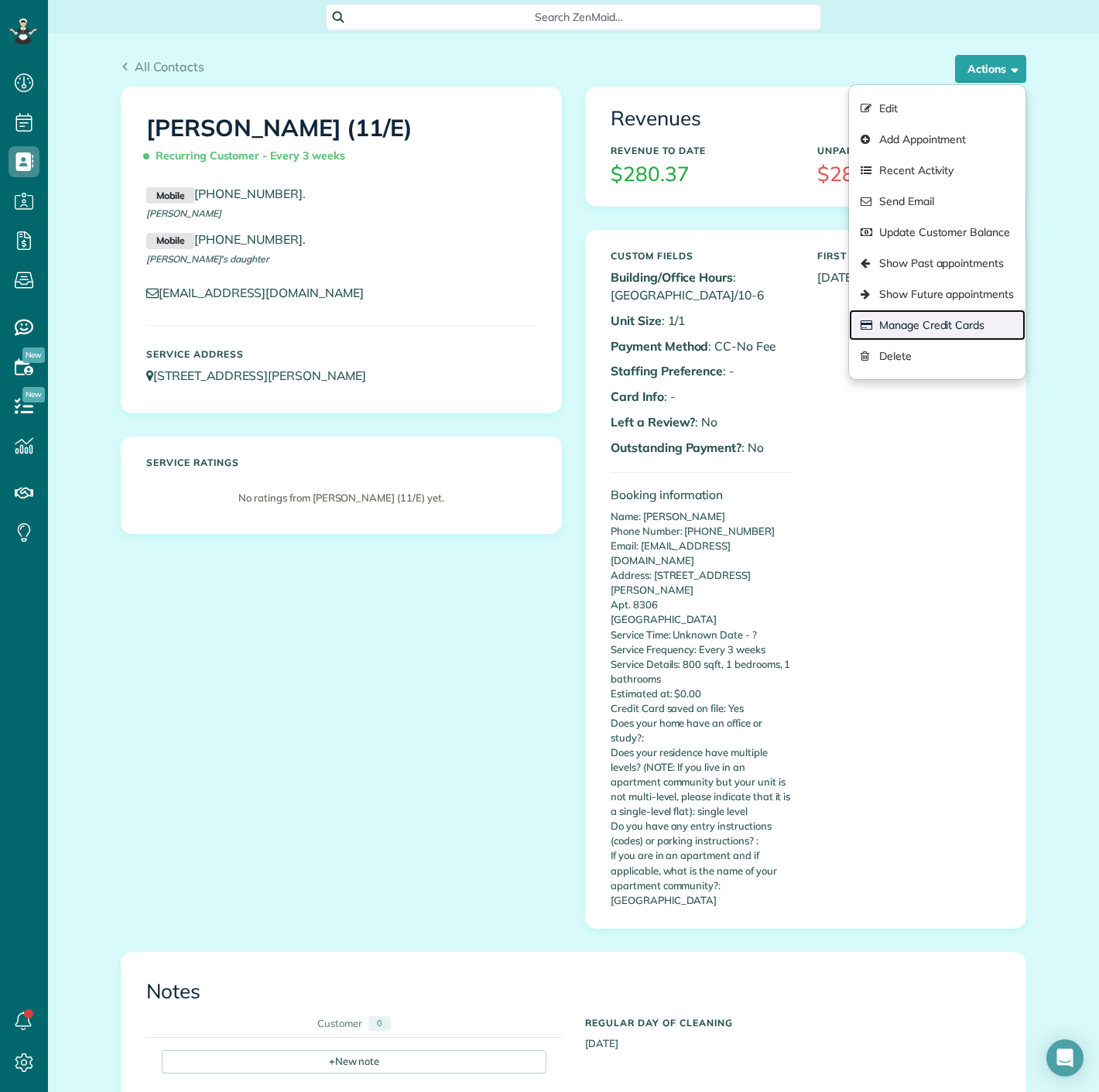
click at [873, 322] on link "Manage Credit Cards" at bounding box center [937, 325] width 176 height 31
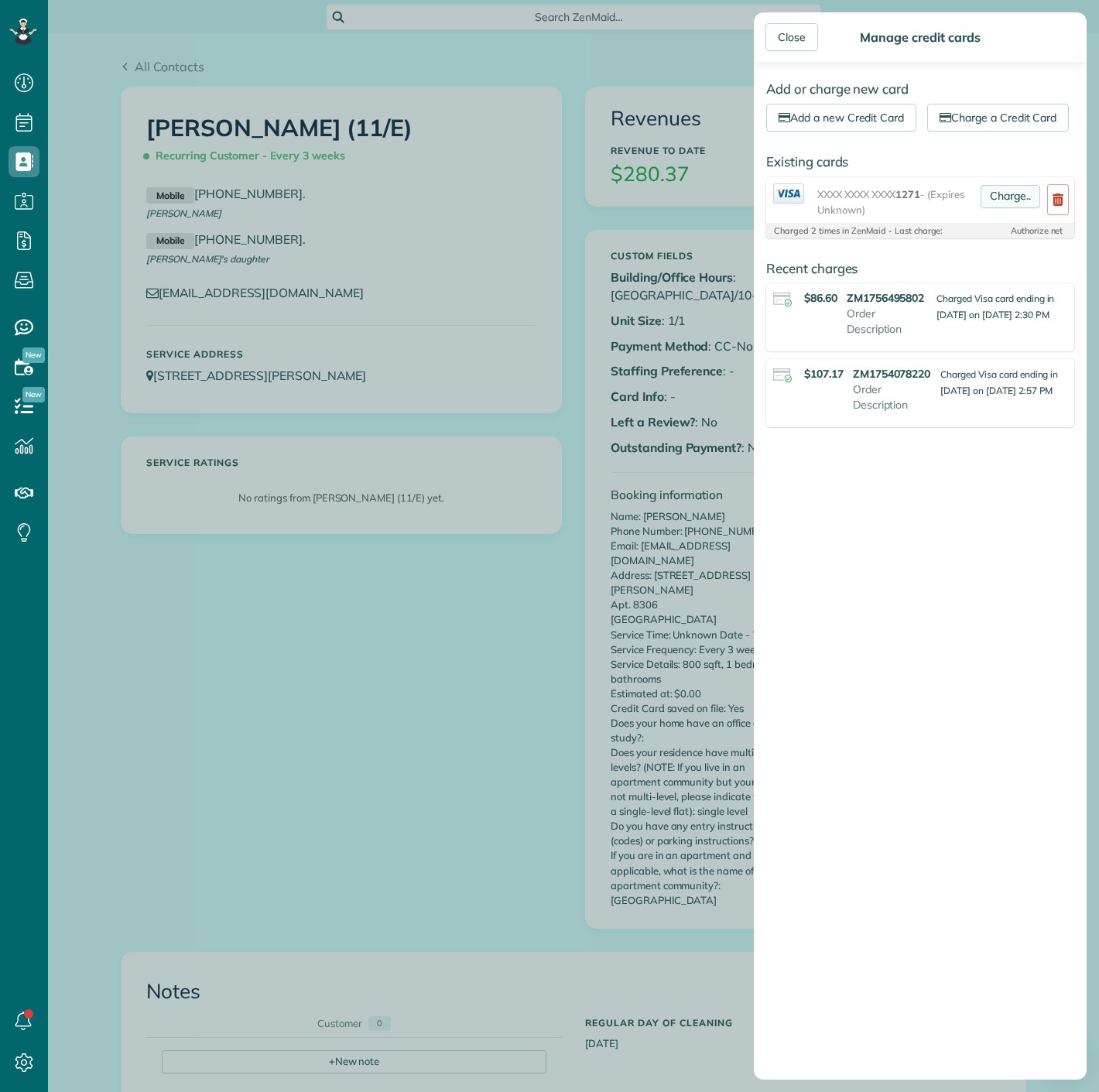
click at [990, 208] on link "Charge.." at bounding box center [1010, 197] width 60 height 23
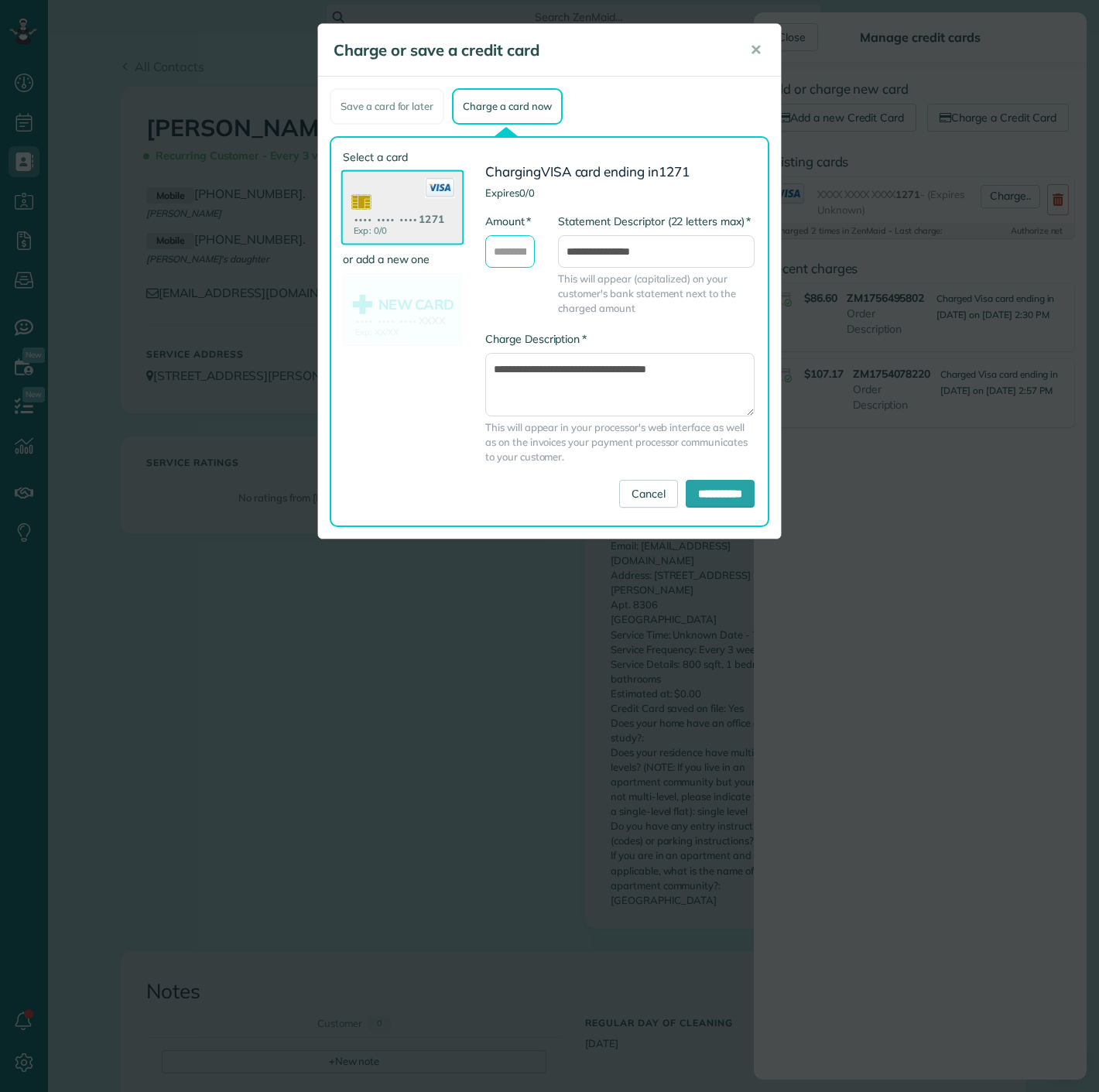
click at [499, 249] on input "* Amount" at bounding box center [509, 252] width 49 height 33
type input "*****"
click at [691, 480] on input "**********" at bounding box center [719, 493] width 68 height 28
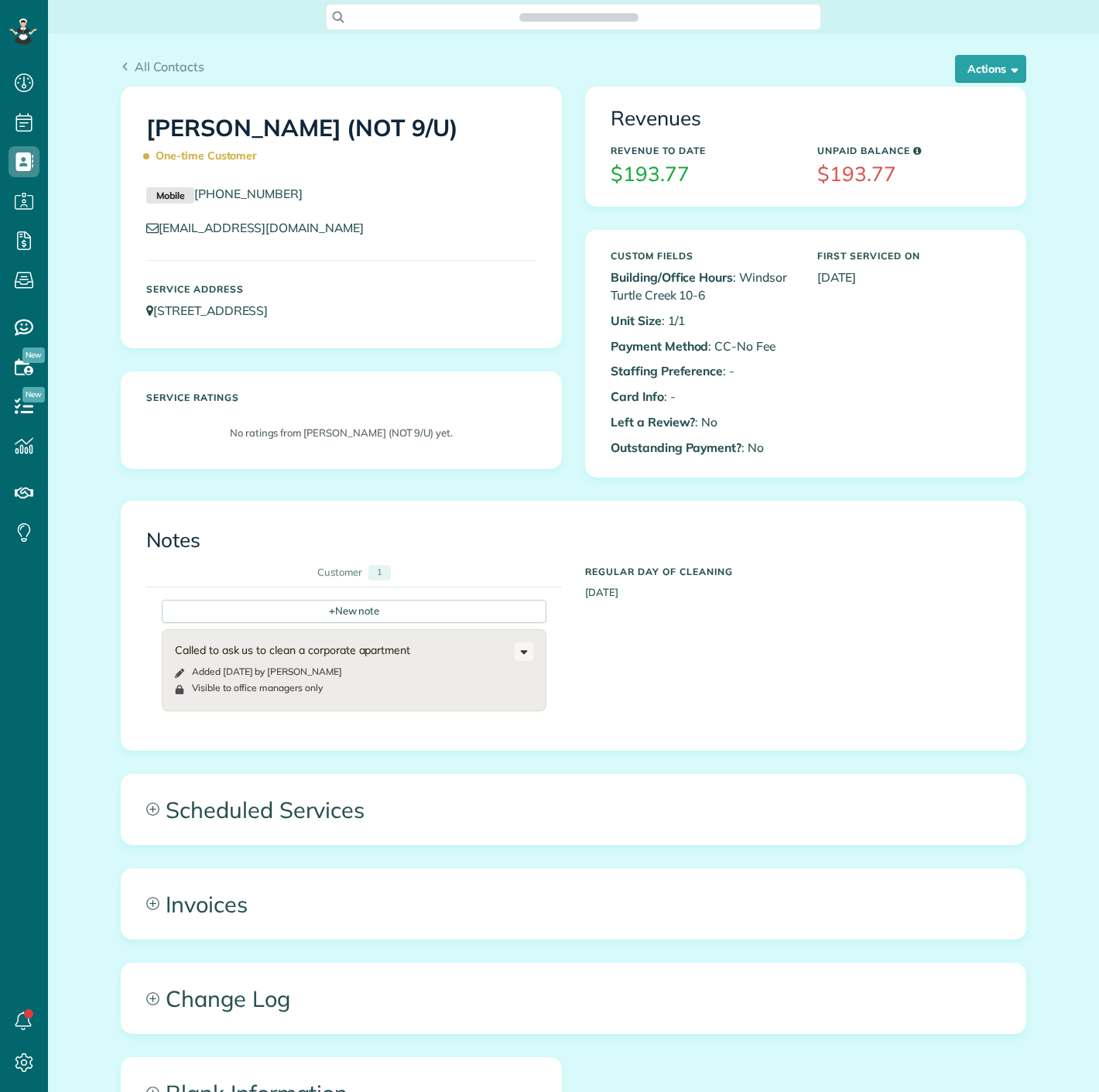
scroll to position [6, 6]
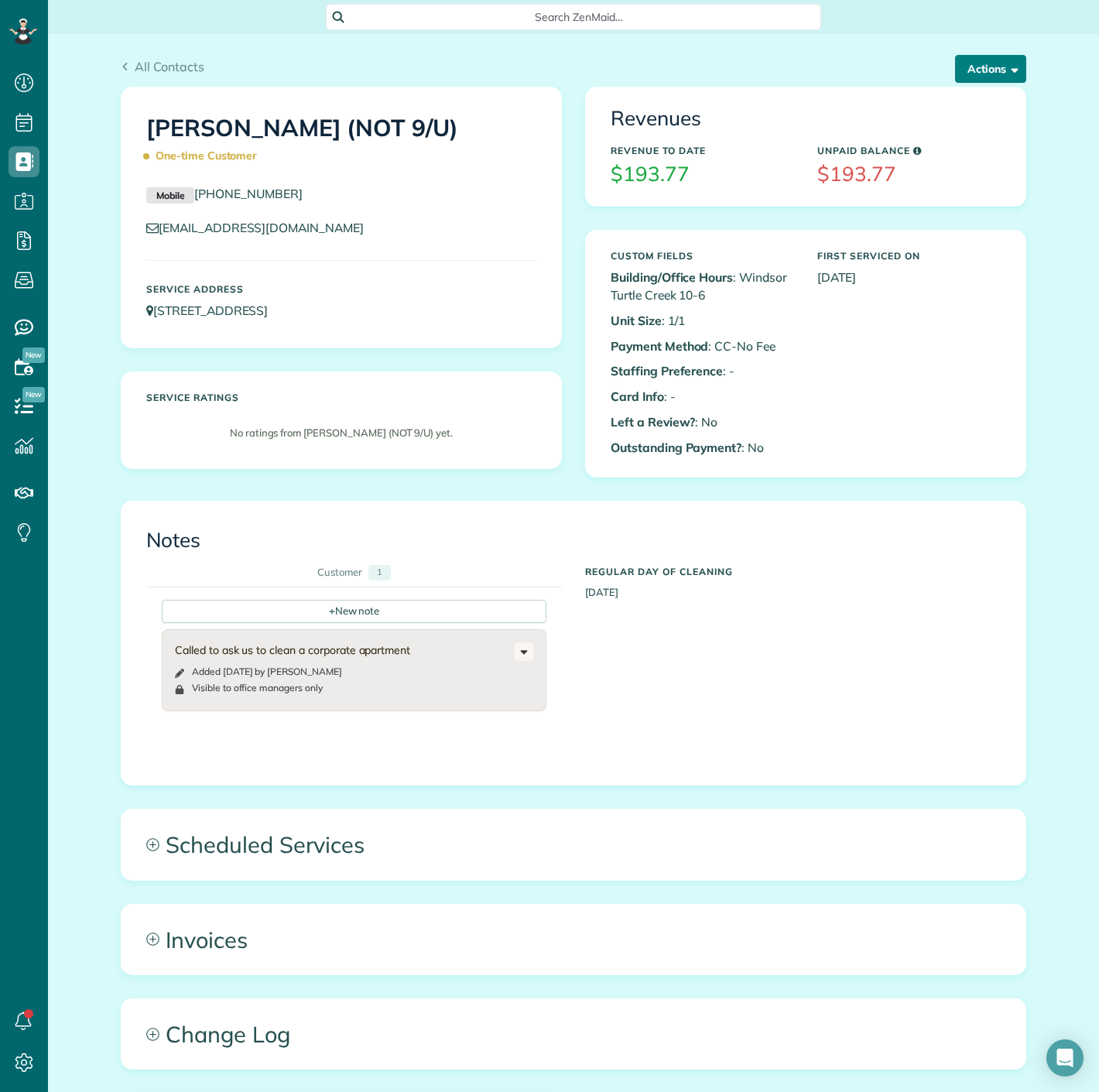
click at [979, 76] on button "Actions" at bounding box center [991, 68] width 71 height 28
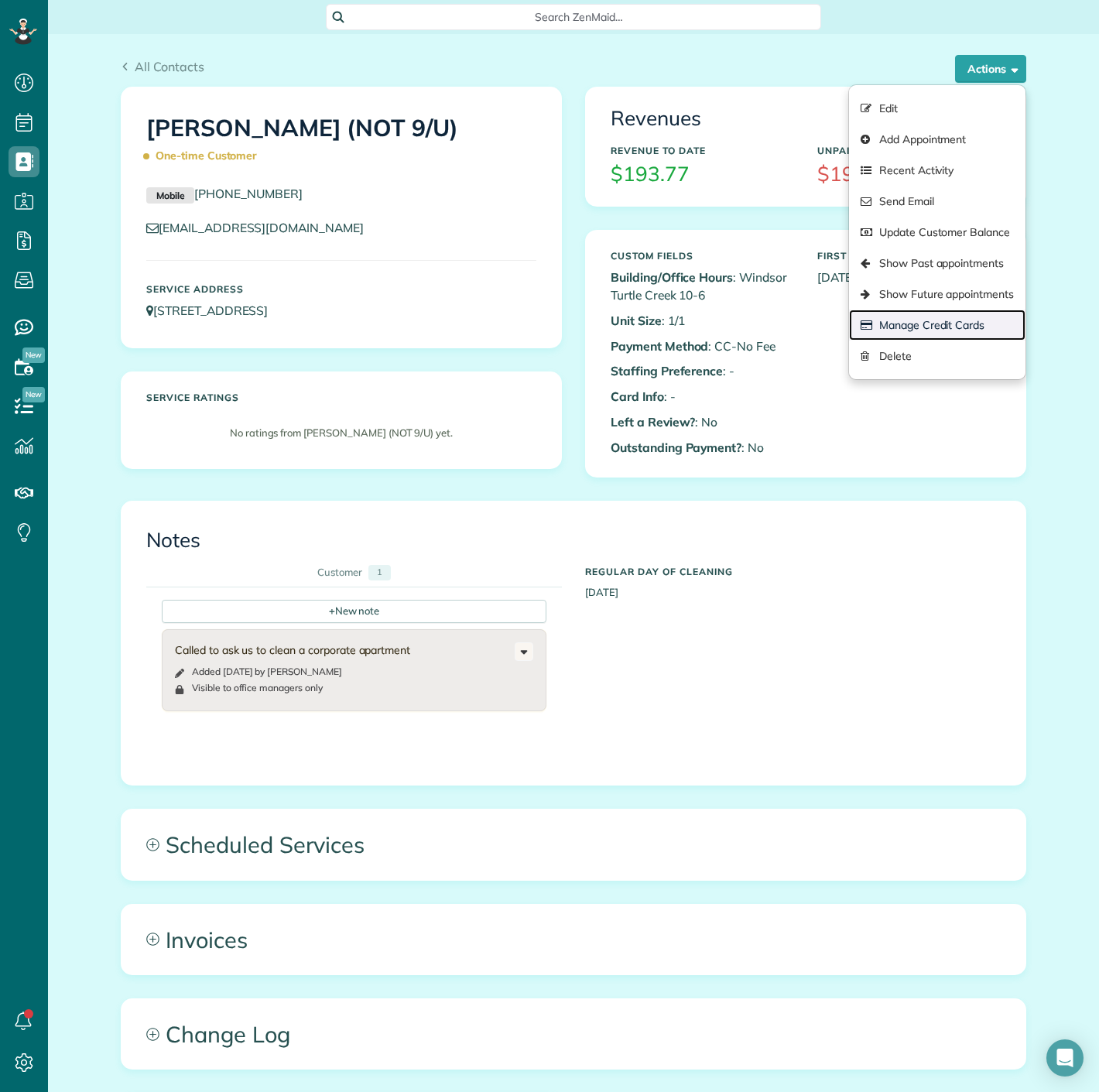
click at [899, 331] on link "Manage Credit Cards" at bounding box center [937, 325] width 176 height 31
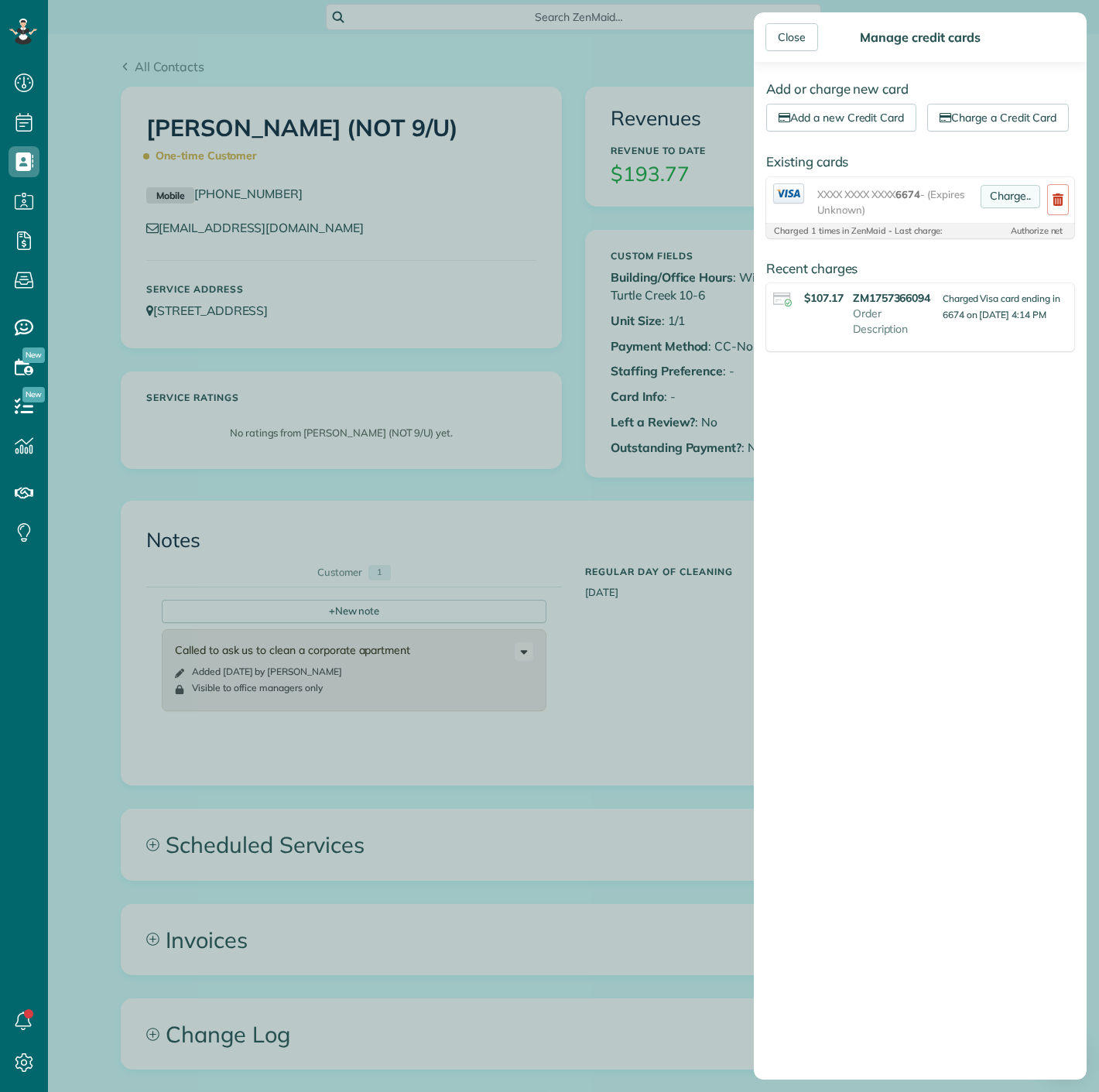
click at [991, 208] on link "Charge.." at bounding box center [1010, 197] width 60 height 23
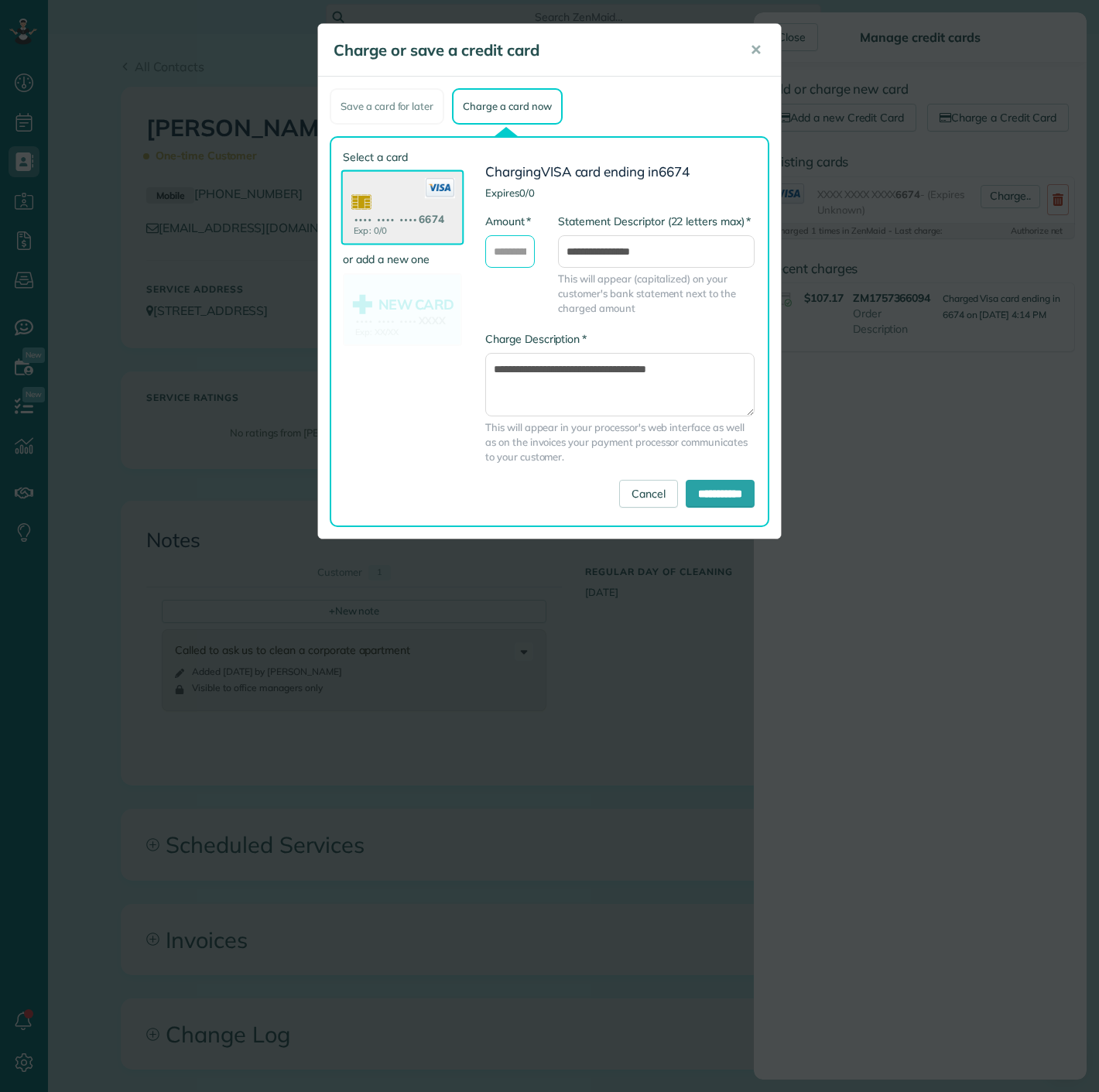
click at [499, 247] on input "* Amount" at bounding box center [509, 252] width 49 height 33
type input "*****"
click at [685, 486] on input "**********" at bounding box center [719, 493] width 68 height 28
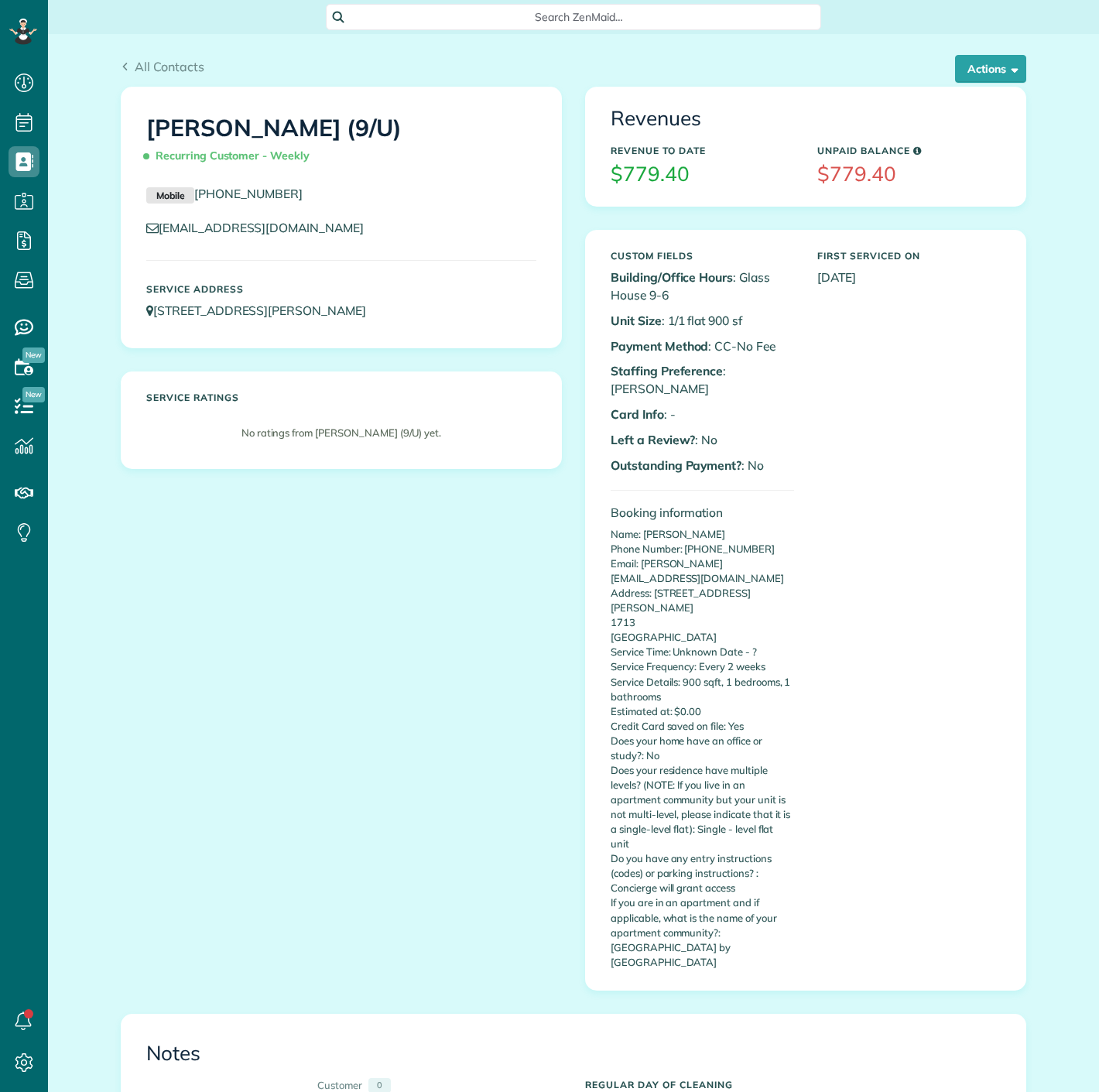
scroll to position [6, 6]
click at [966, 74] on button "Actions" at bounding box center [991, 68] width 71 height 28
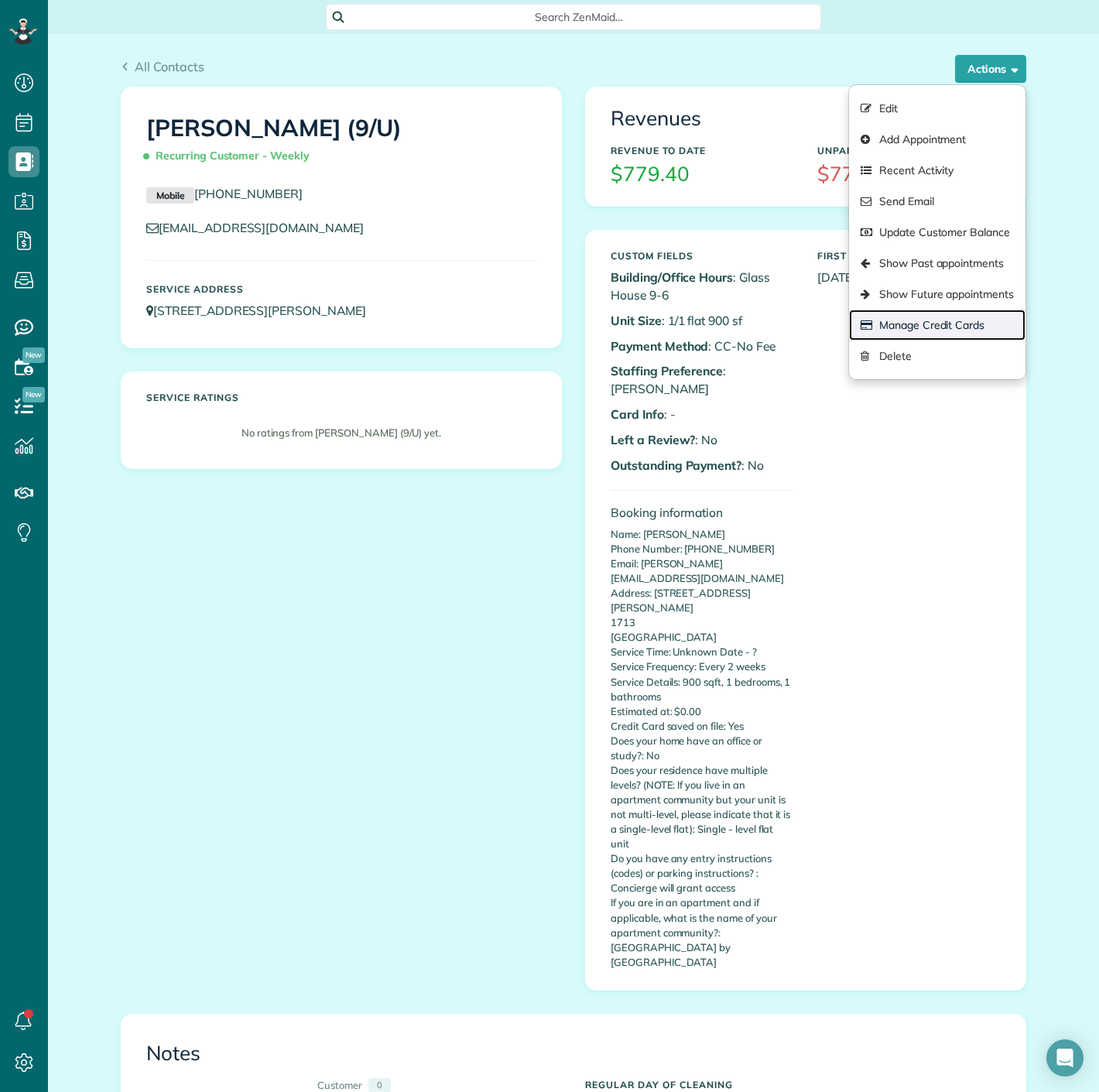
click at [903, 311] on link "Manage Credit Cards" at bounding box center [937, 325] width 176 height 31
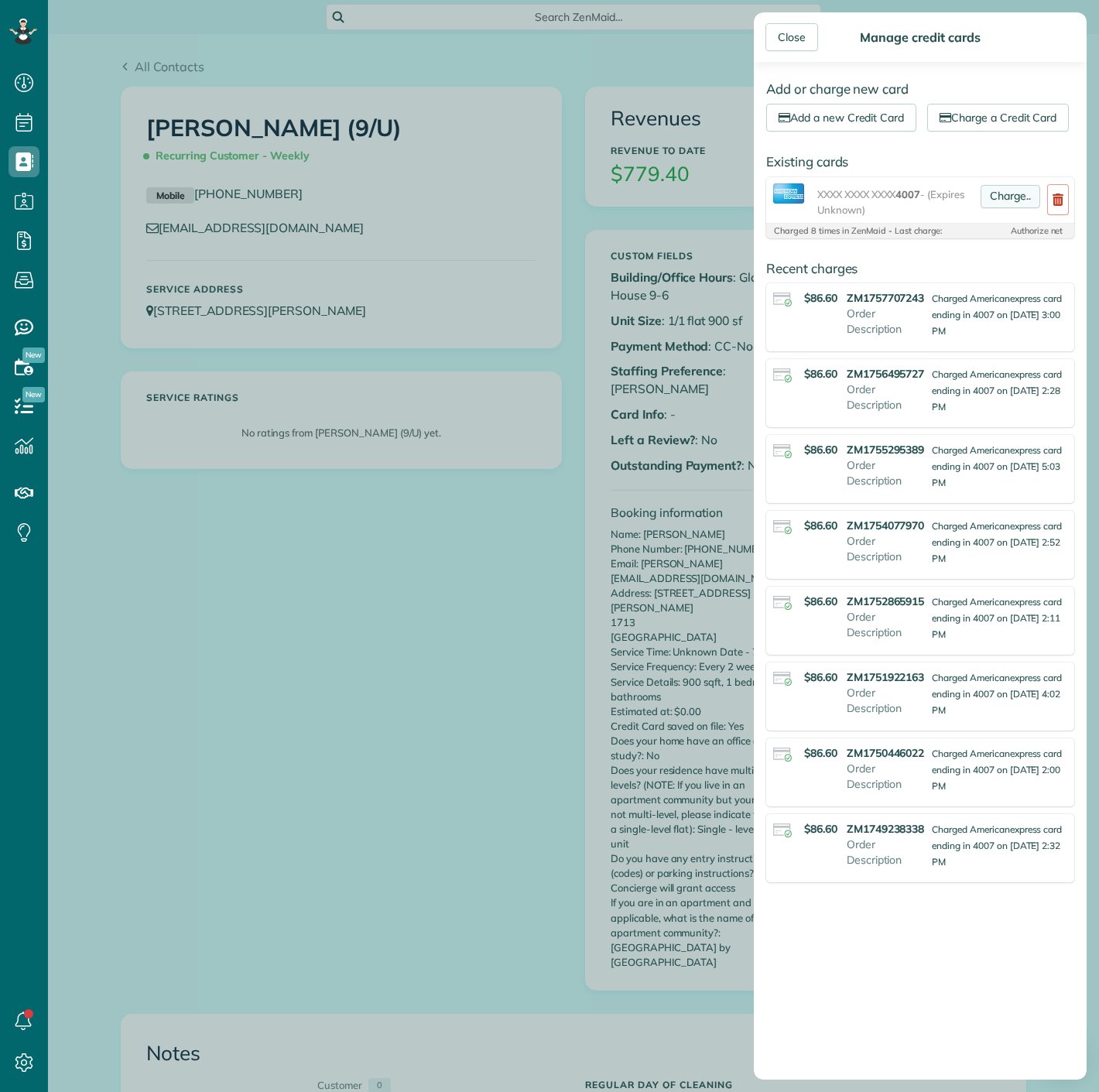
click at [984, 208] on link "Charge.." at bounding box center [1010, 197] width 60 height 23
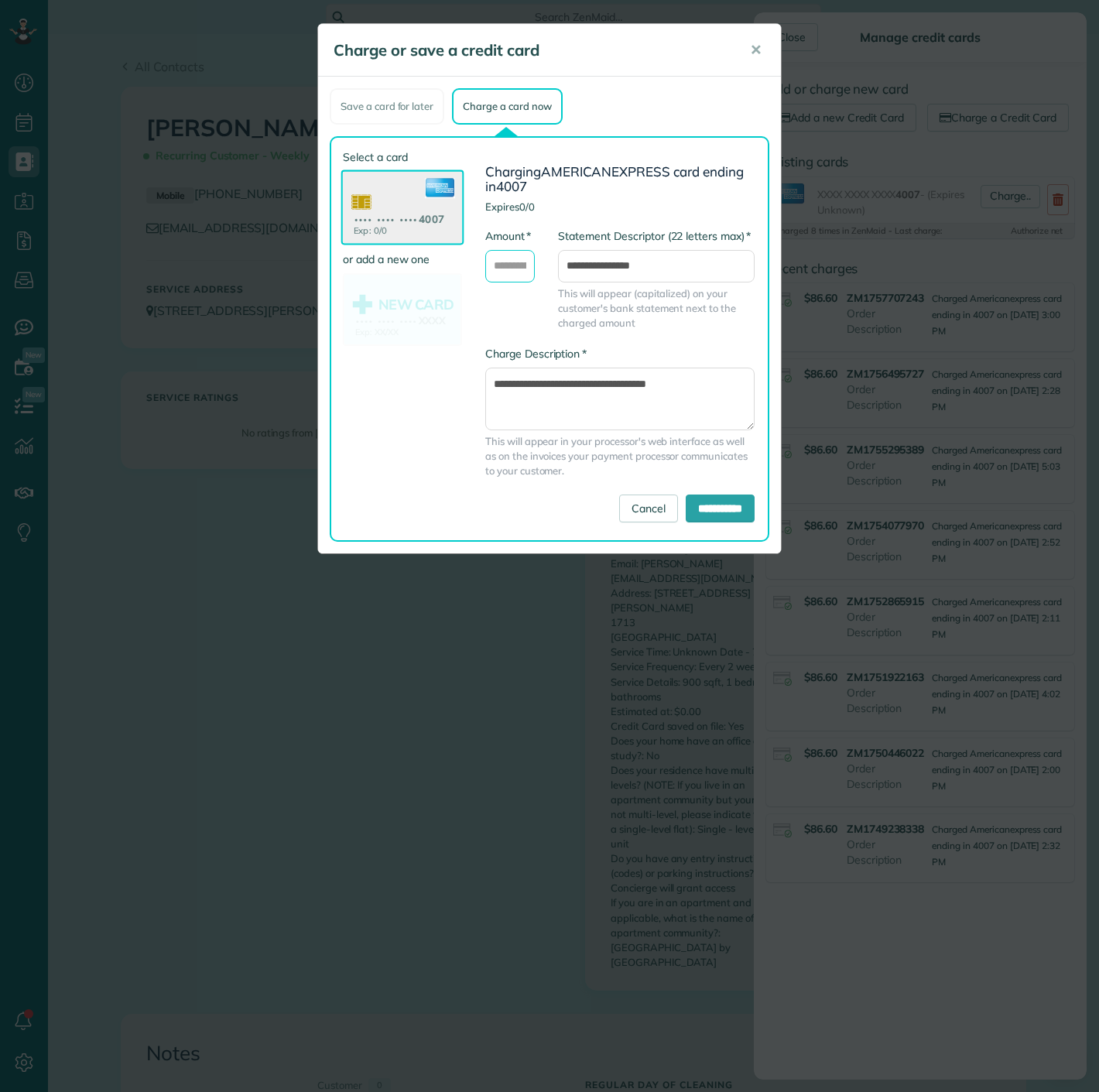
click at [513, 271] on input "* Amount" at bounding box center [509, 266] width 49 height 33
type input "*****"
click at [738, 512] on input "**********" at bounding box center [719, 508] width 68 height 28
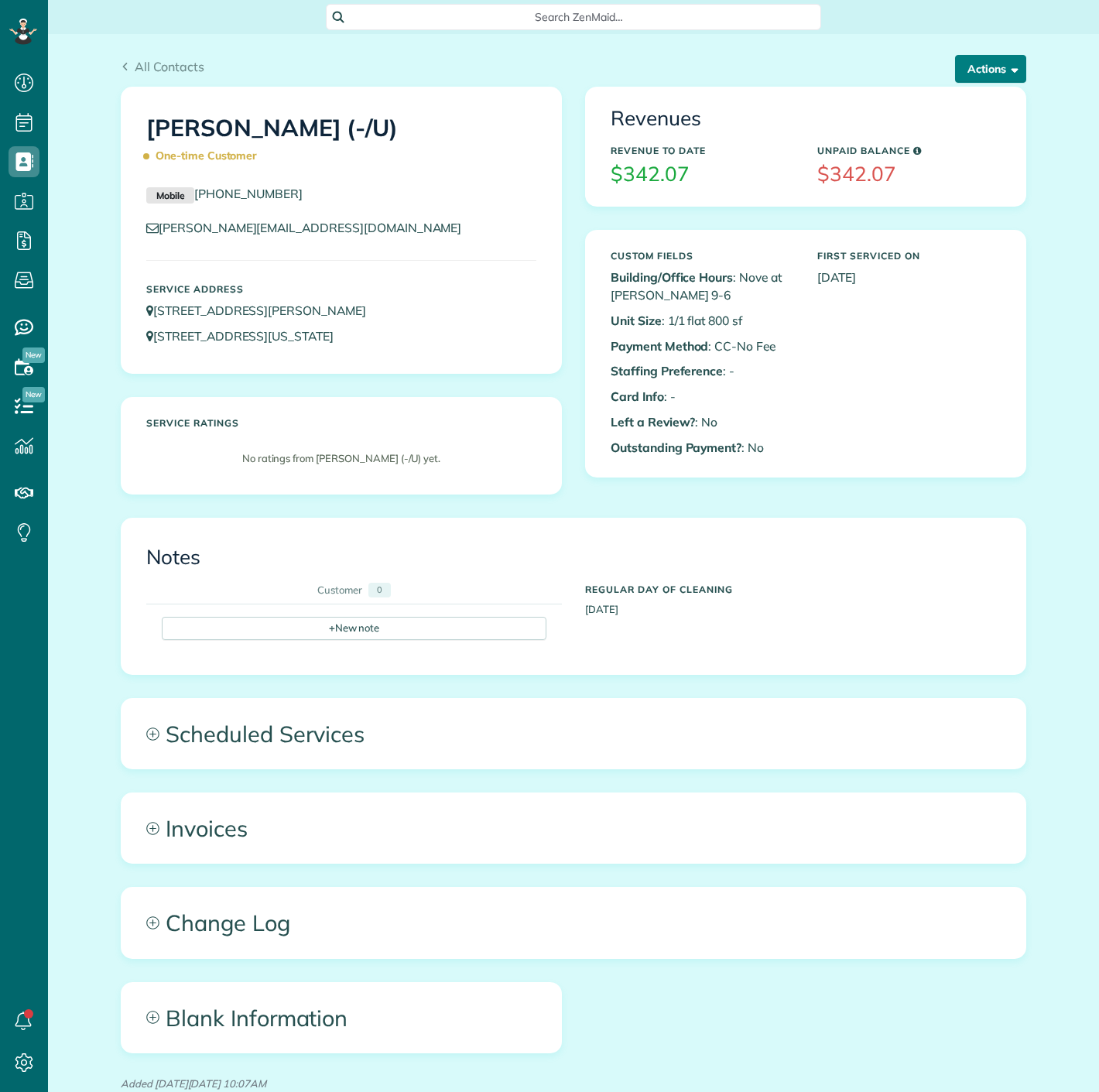
scroll to position [6, 6]
click at [993, 61] on button "Actions" at bounding box center [991, 68] width 71 height 28
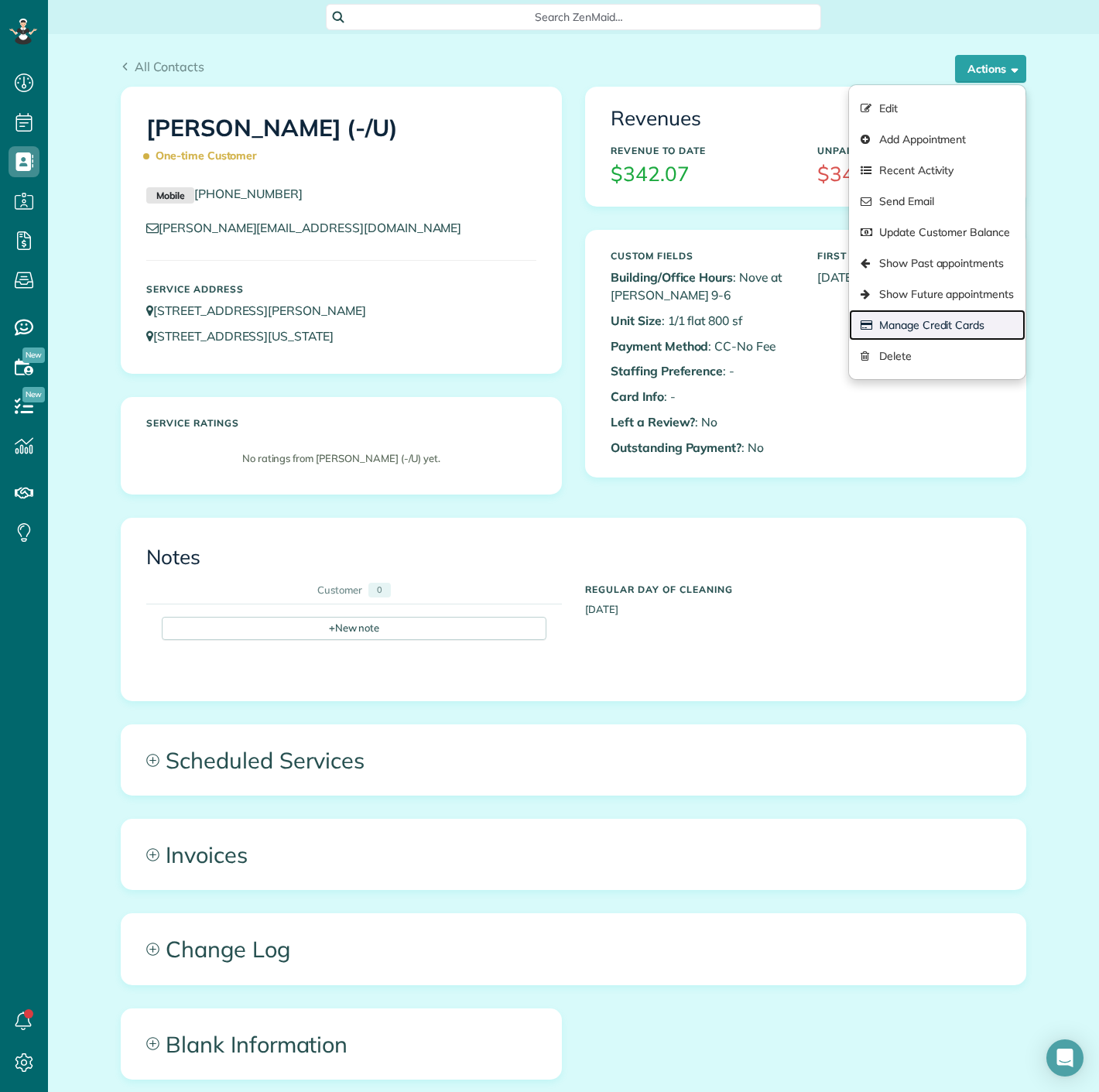
click at [910, 320] on link "Manage Credit Cards" at bounding box center [937, 325] width 176 height 31
click at [0, 0] on div at bounding box center [0, 0] width 0 height 0
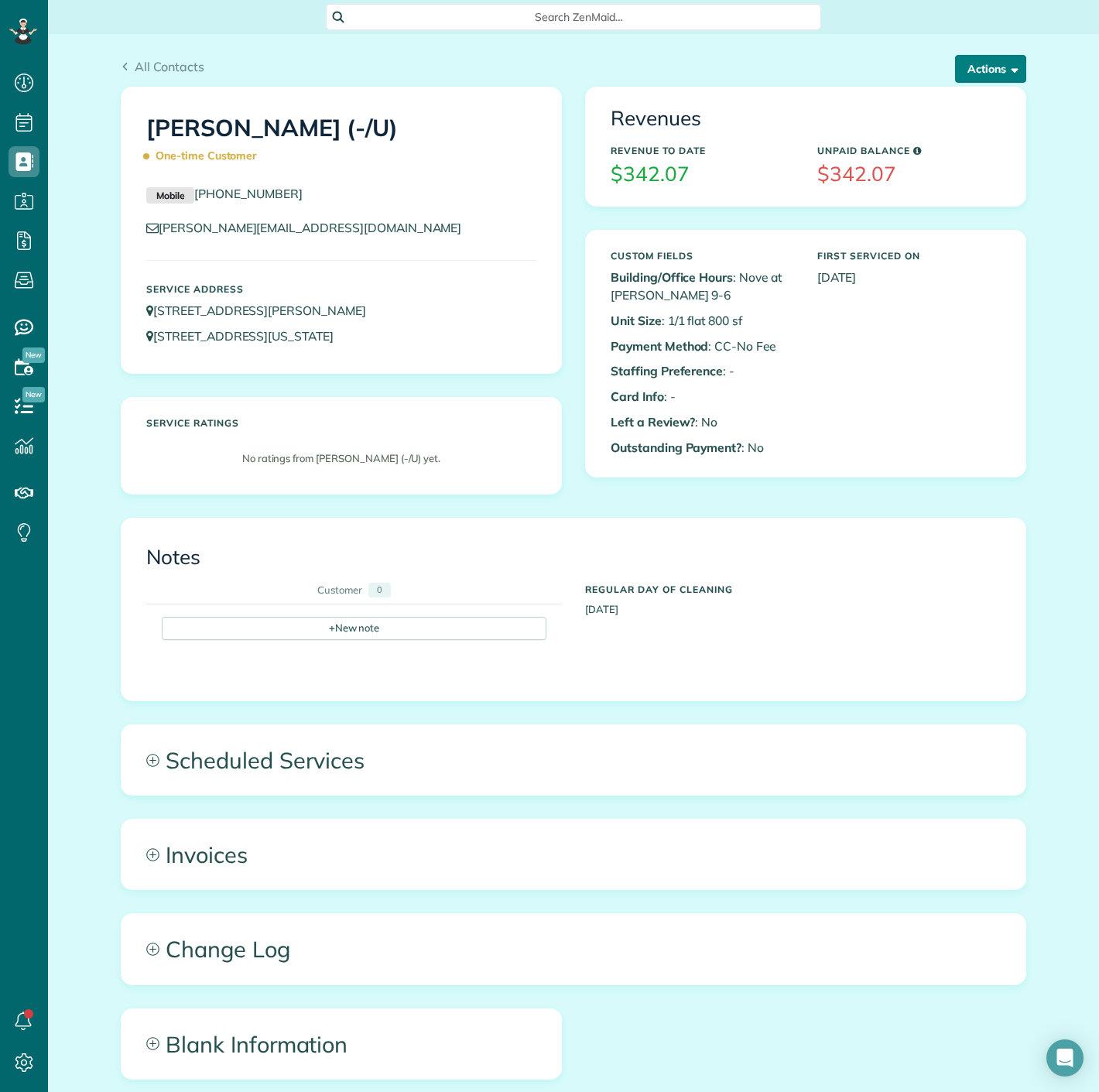
click at [991, 67] on button "Actions" at bounding box center [991, 68] width 71 height 28
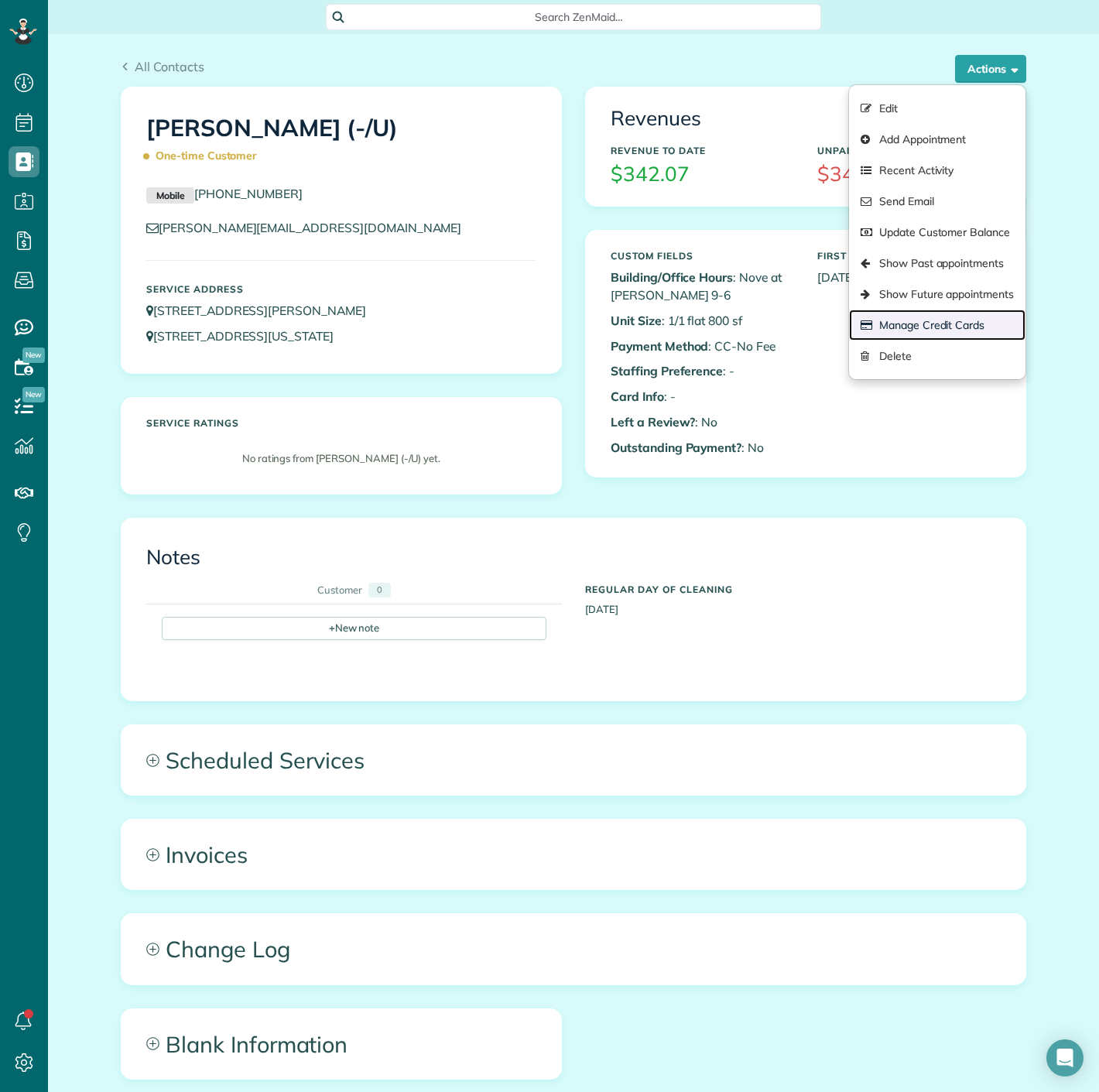
click at [911, 324] on link "Manage Credit Cards" at bounding box center [937, 325] width 176 height 31
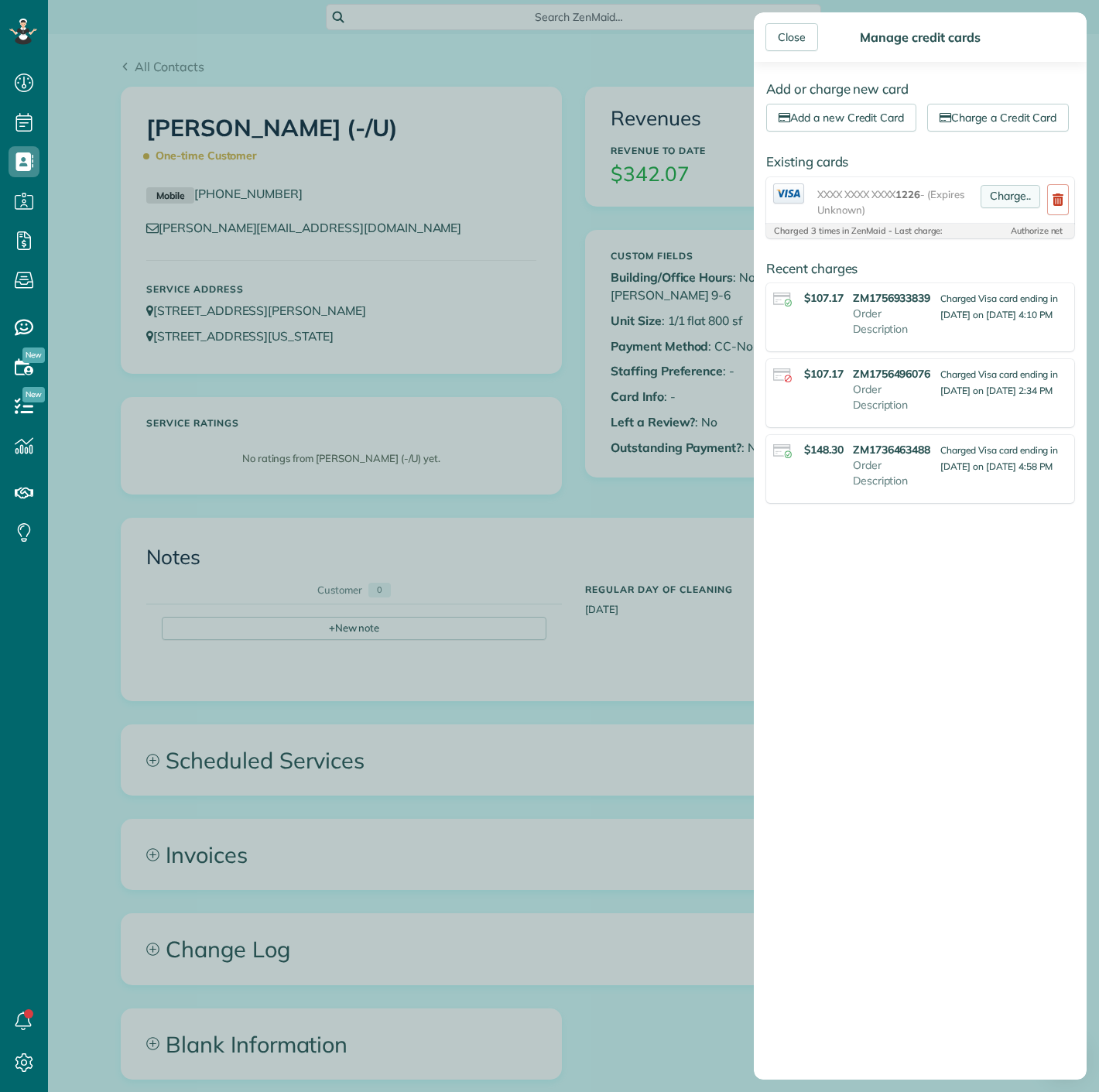
click at [980, 208] on link "Charge.." at bounding box center [1010, 197] width 60 height 23
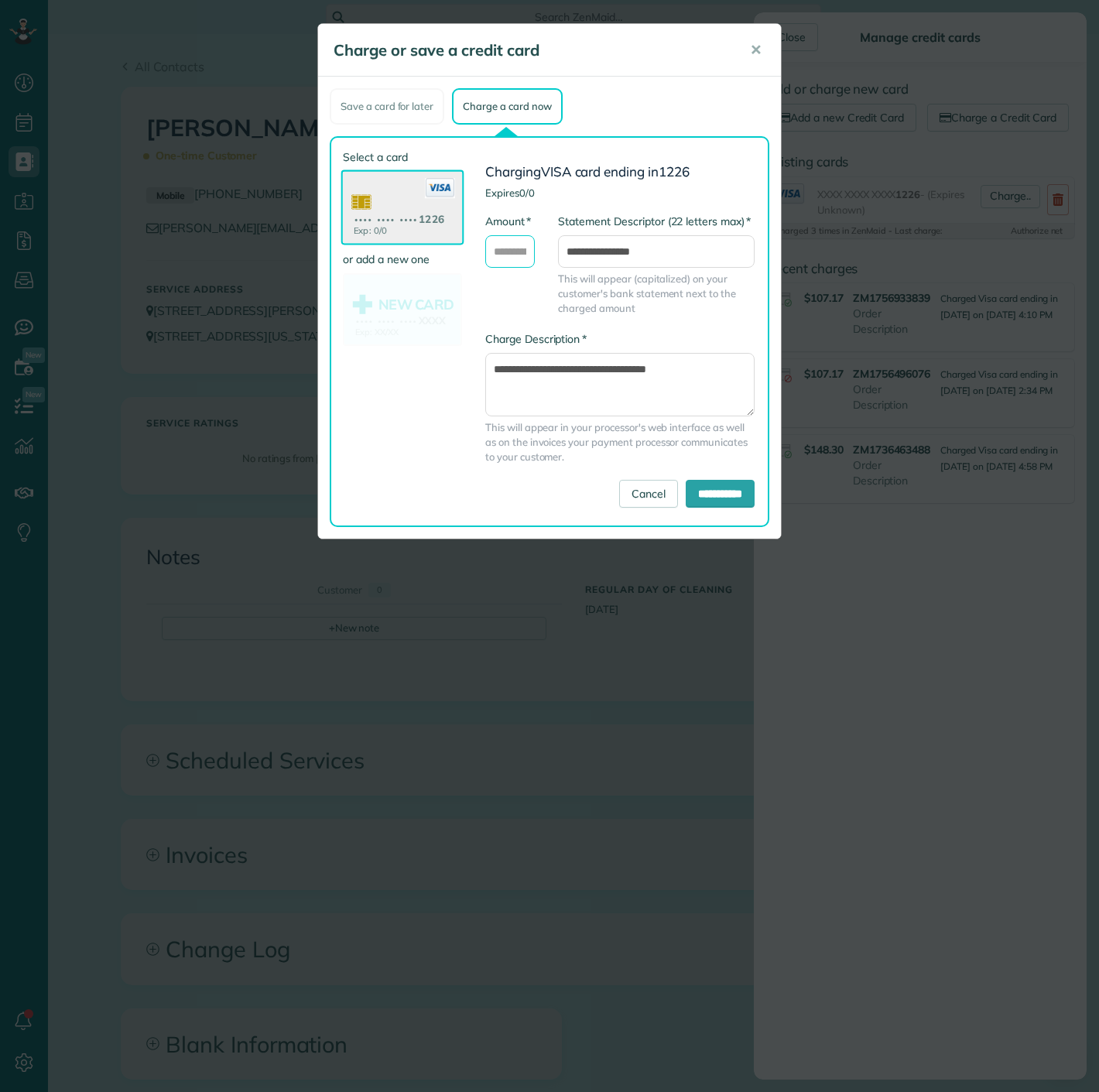
click at [522, 250] on input "* Amount" at bounding box center [509, 252] width 49 height 33
type input "*****"
click at [685, 487] on input "**********" at bounding box center [719, 493] width 68 height 28
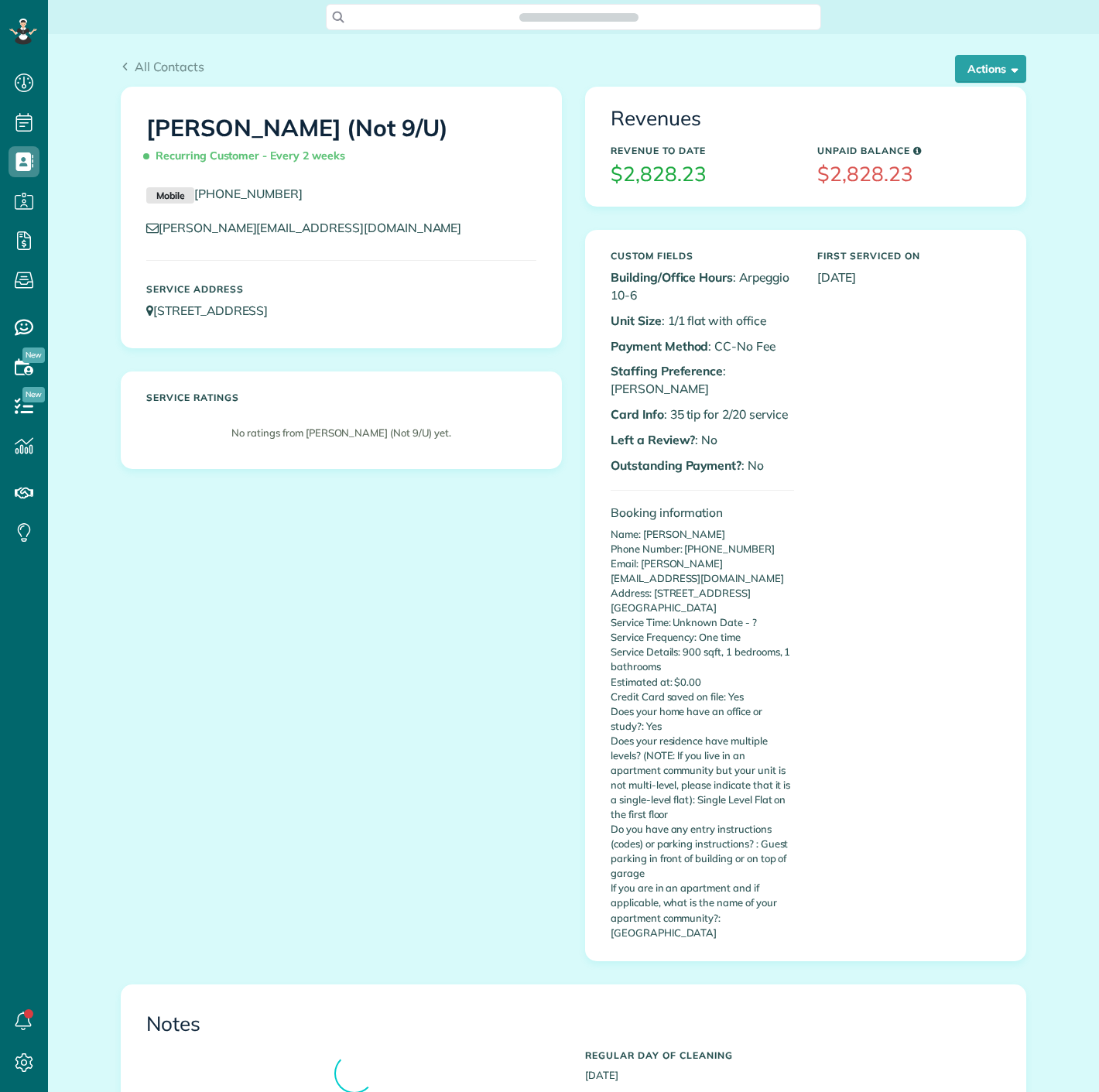
scroll to position [6, 6]
click at [992, 71] on button "Actions" at bounding box center [991, 68] width 71 height 28
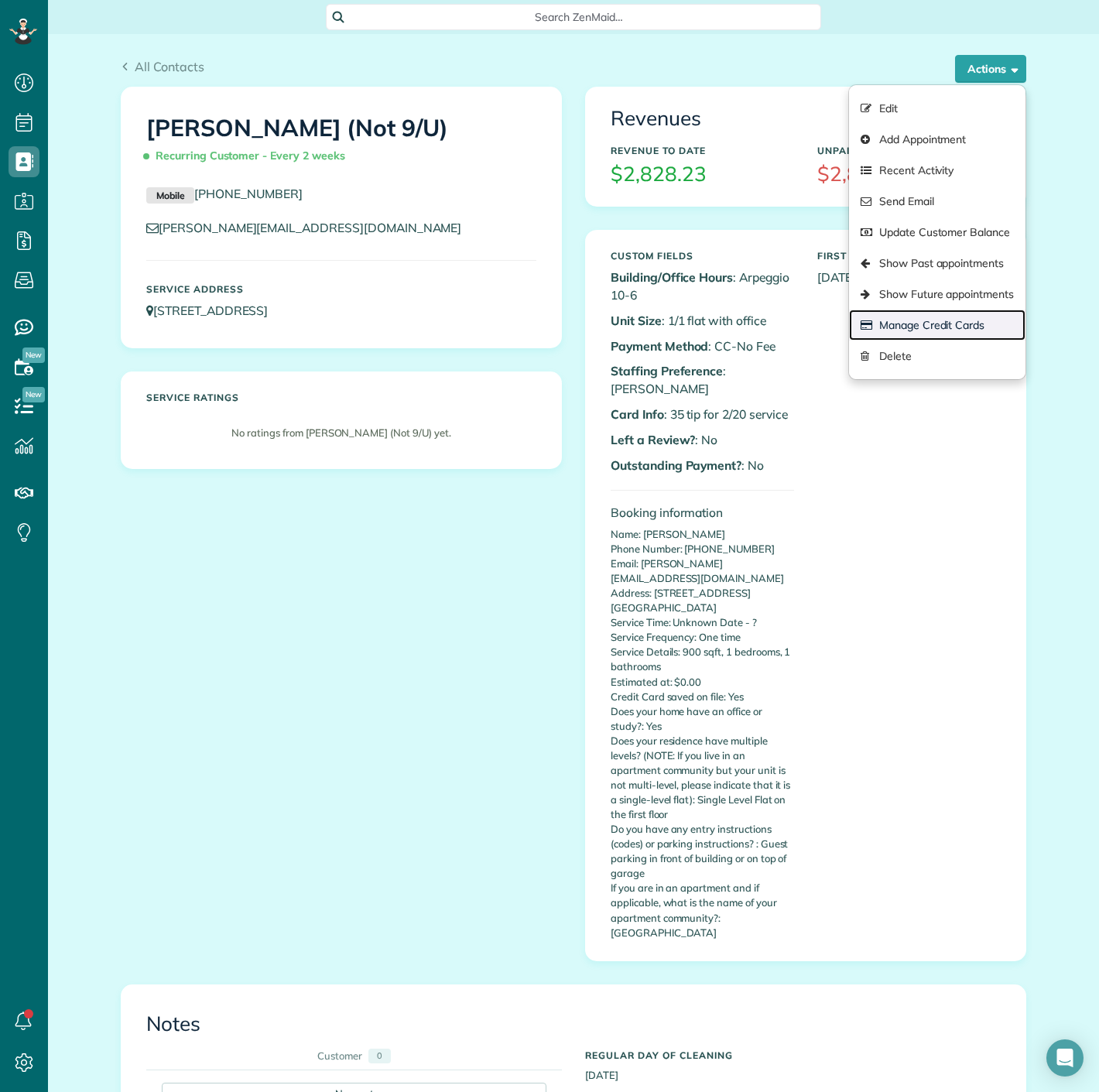
click at [955, 326] on link "Manage Credit Cards" at bounding box center [937, 325] width 176 height 31
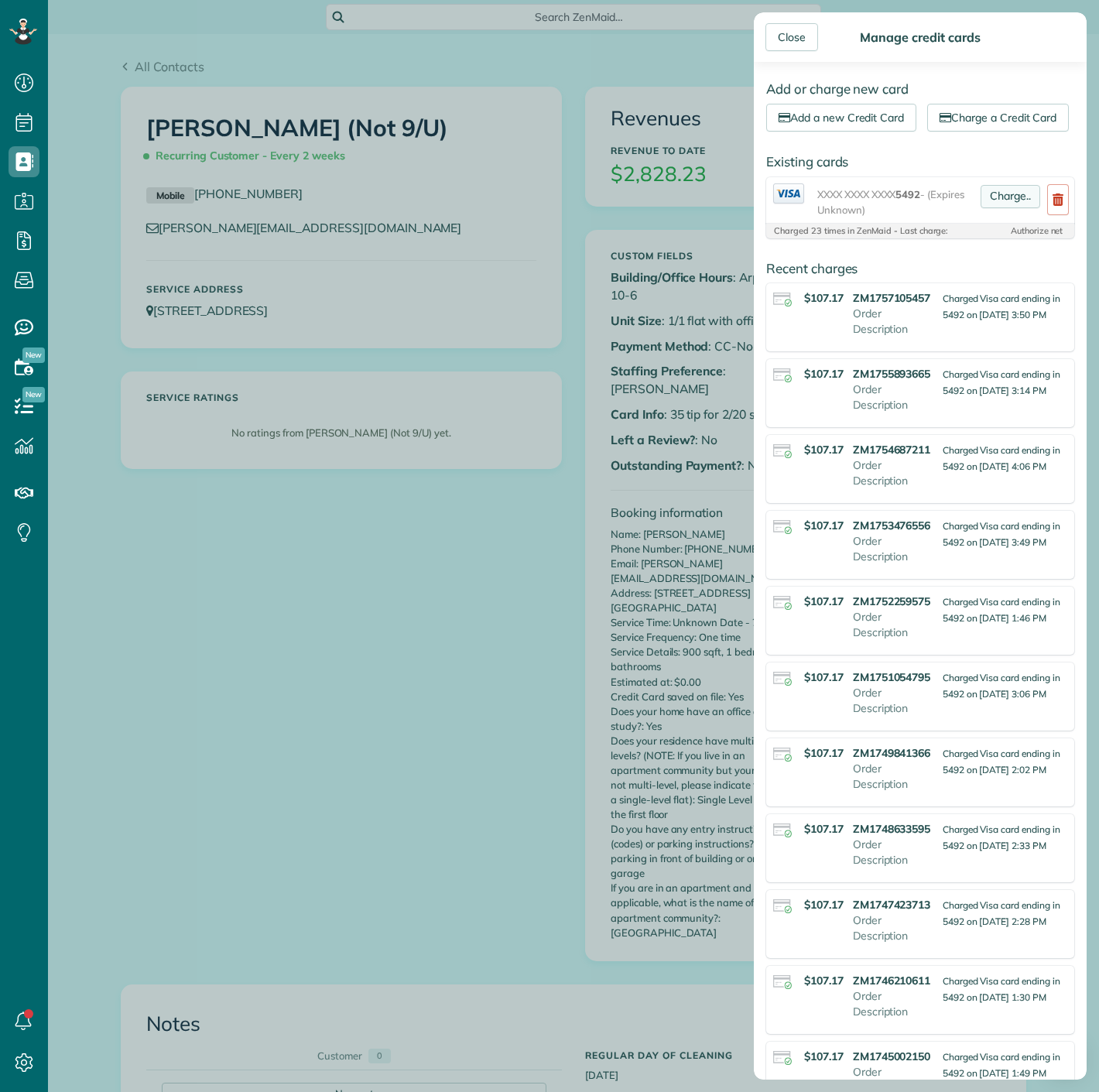
click at [985, 208] on link "Charge.." at bounding box center [1010, 197] width 60 height 23
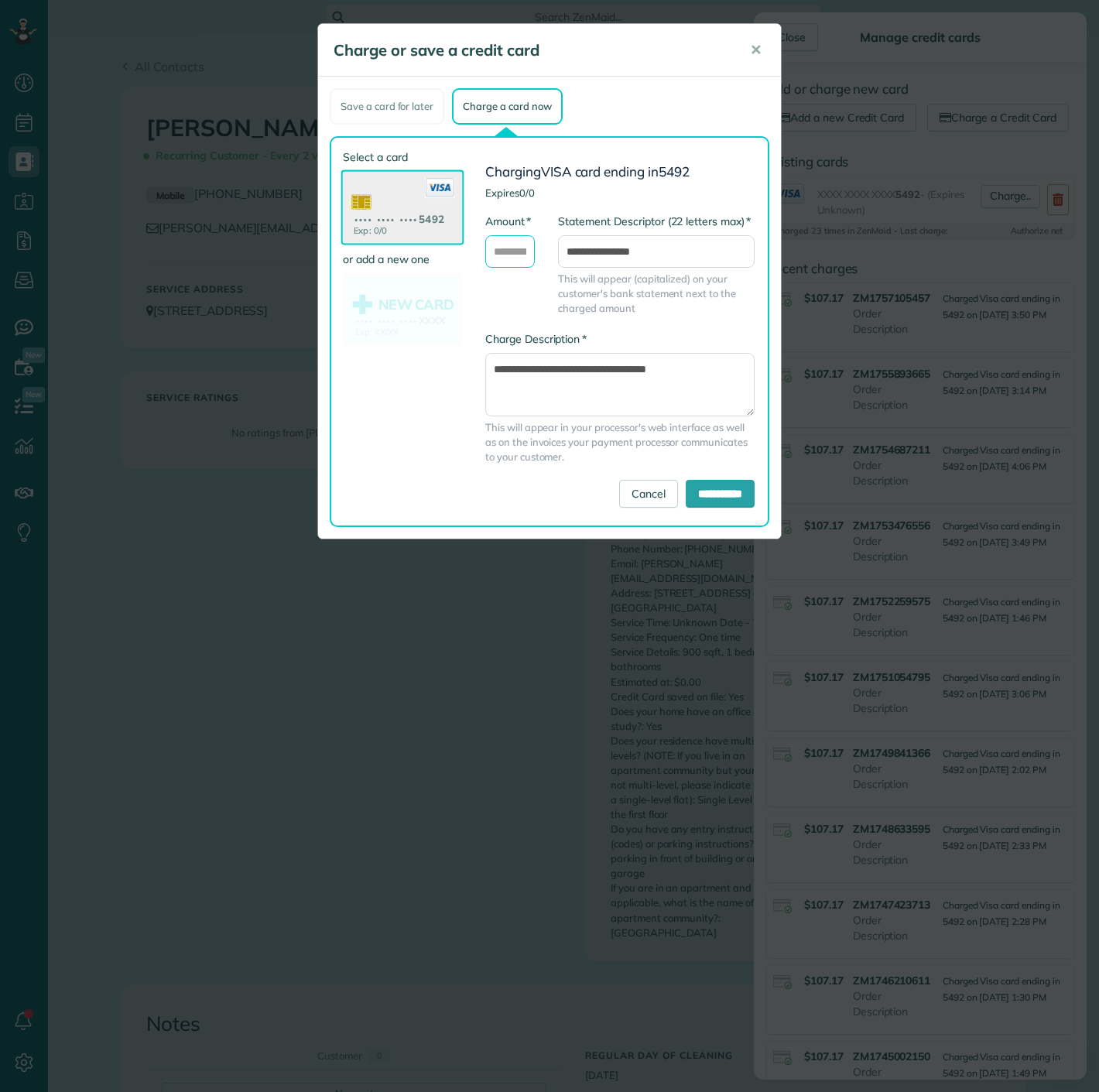
click at [513, 250] on input "* Amount" at bounding box center [509, 252] width 49 height 33
type input "******"
click at [704, 496] on input "**********" at bounding box center [719, 493] width 68 height 28
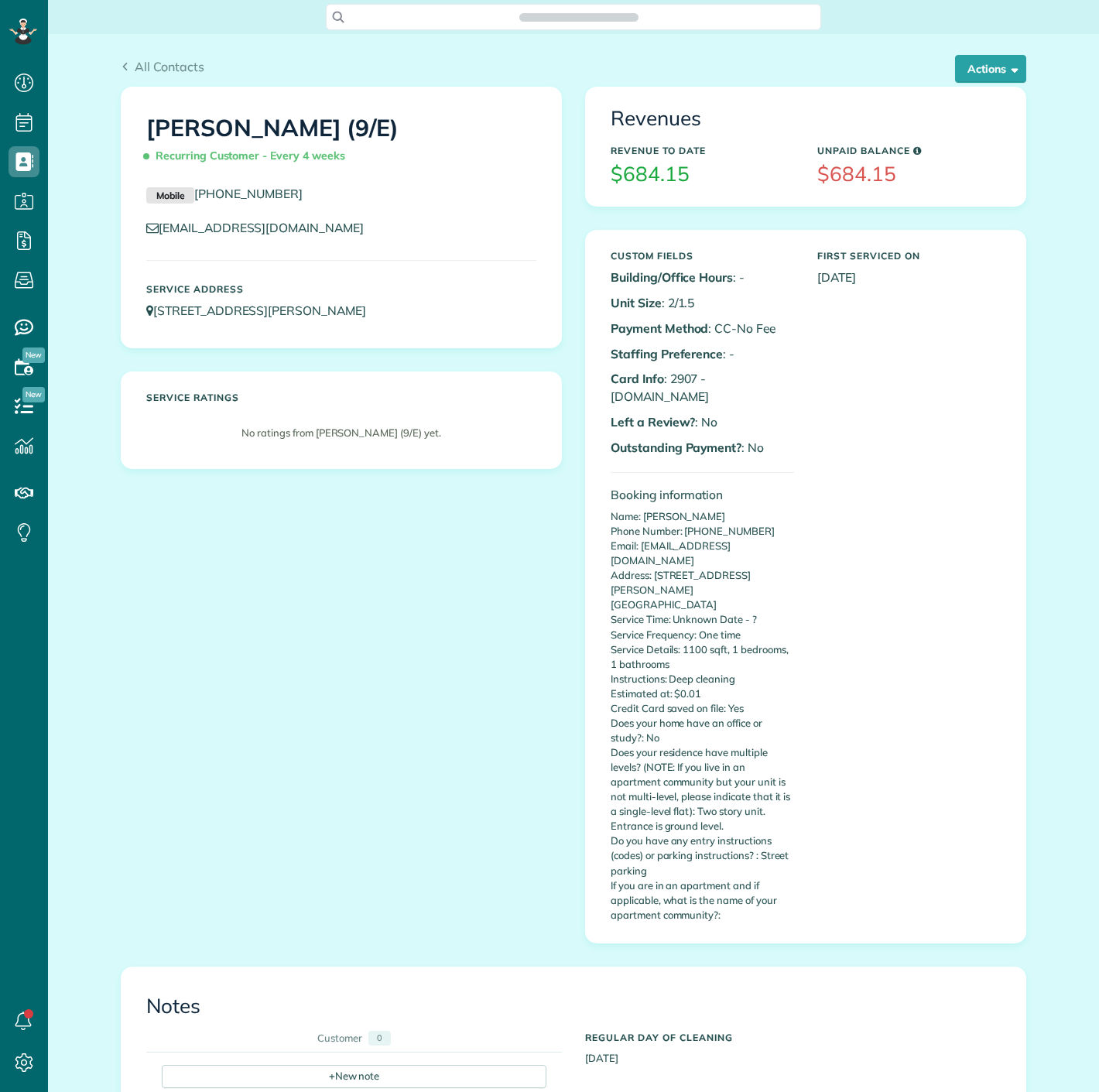
scroll to position [6, 6]
drag, startPoint x: 689, startPoint y: 375, endPoint x: 664, endPoint y: 375, distance: 25.0
click at [664, 375] on p "Card Info : 2907 - A.NET" at bounding box center [703, 387] width 183 height 36
copy p "2907"
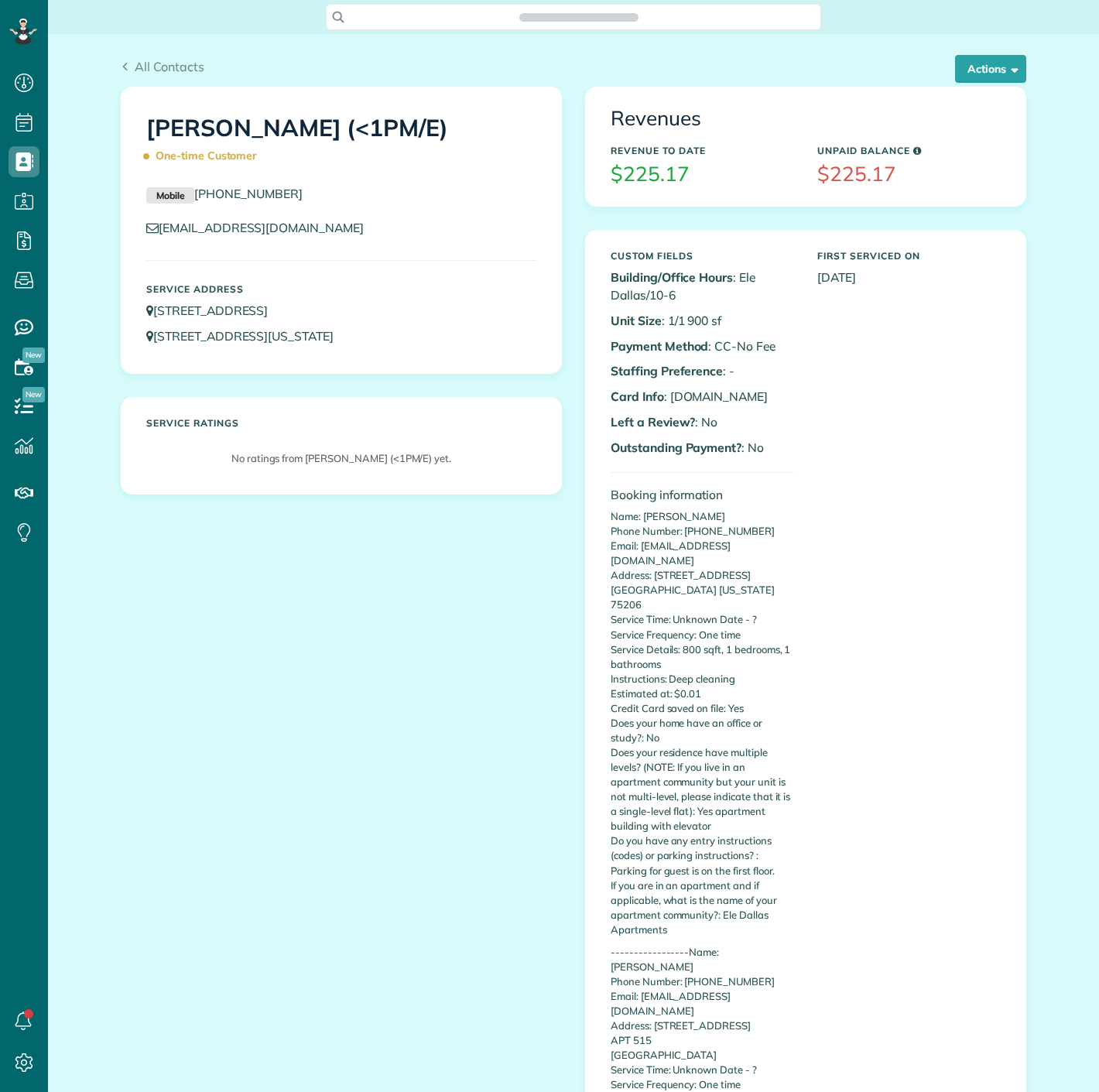
scroll to position [6, 6]
drag, startPoint x: 694, startPoint y: 394, endPoint x: 767, endPoint y: 332, distance: 95.8
click at [697, 394] on p "Card Info : A.NET" at bounding box center [703, 396] width 183 height 17
click at [999, 67] on button "Actions" at bounding box center [991, 68] width 71 height 28
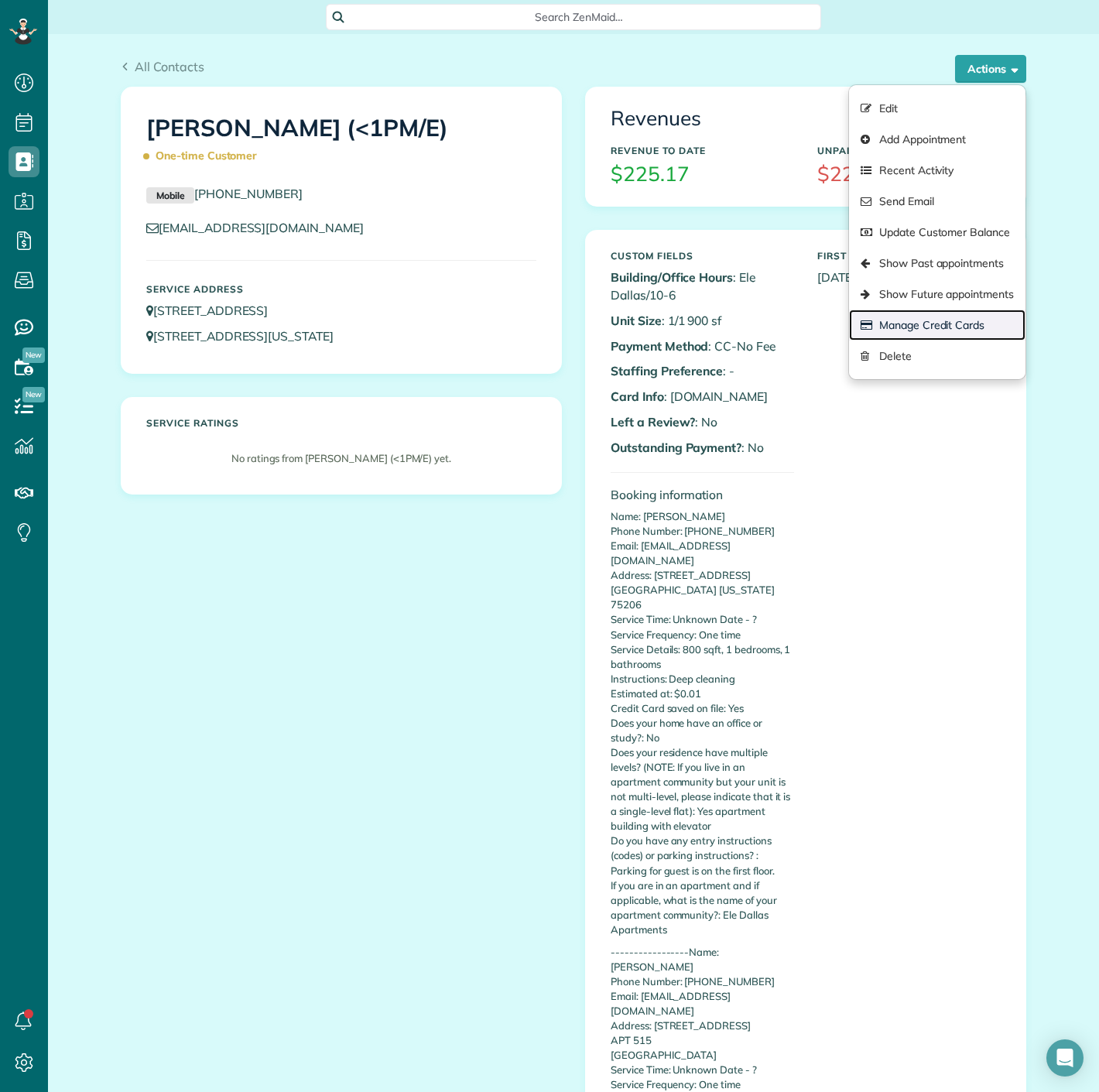
click at [941, 321] on link "Manage Credit Cards" at bounding box center [937, 325] width 176 height 31
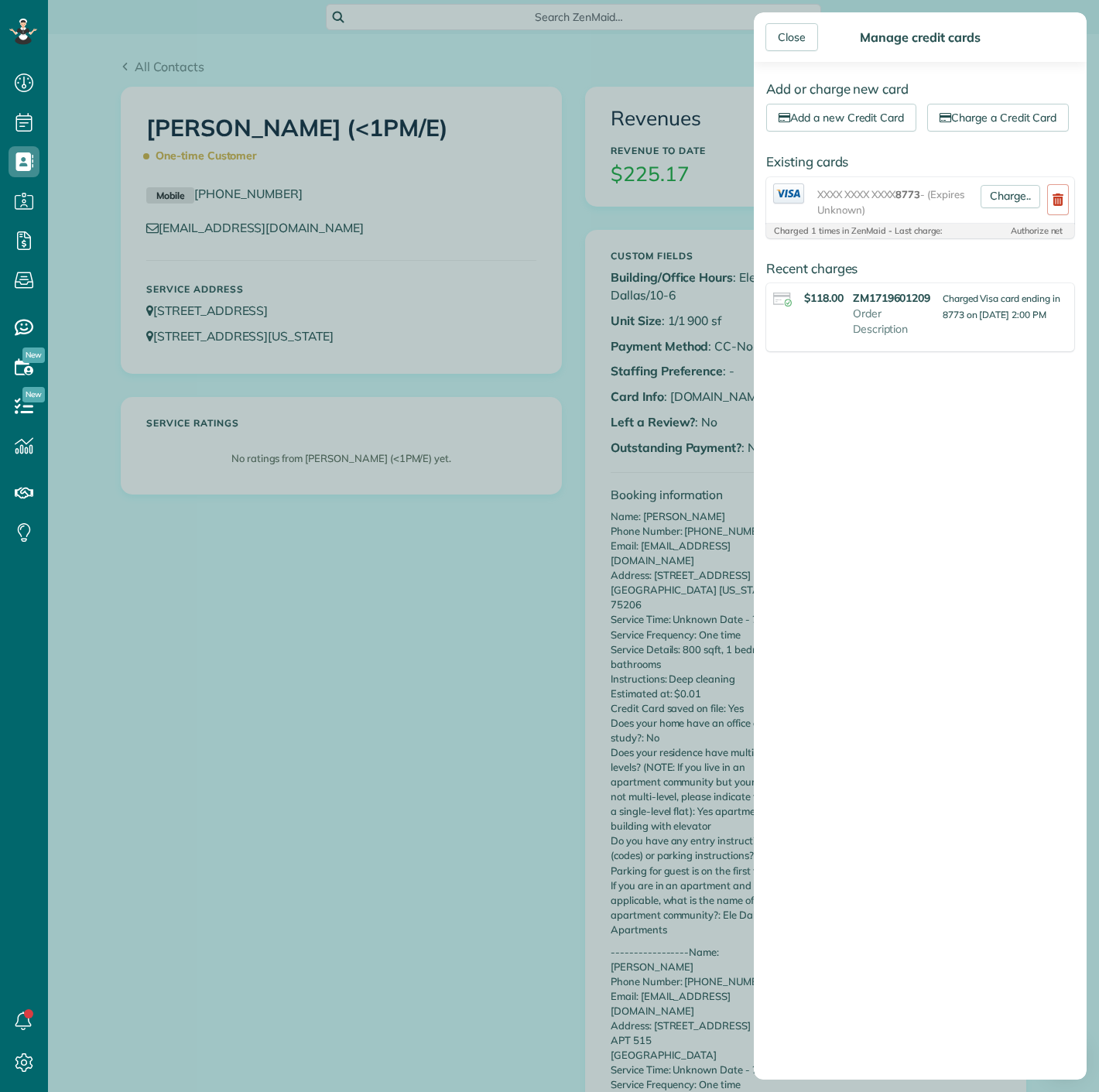
click at [635, 223] on div "Close Manage credit cards Add or charge new card Add a new Credit Card Charge a…" at bounding box center [550, 546] width 1099 height 1092
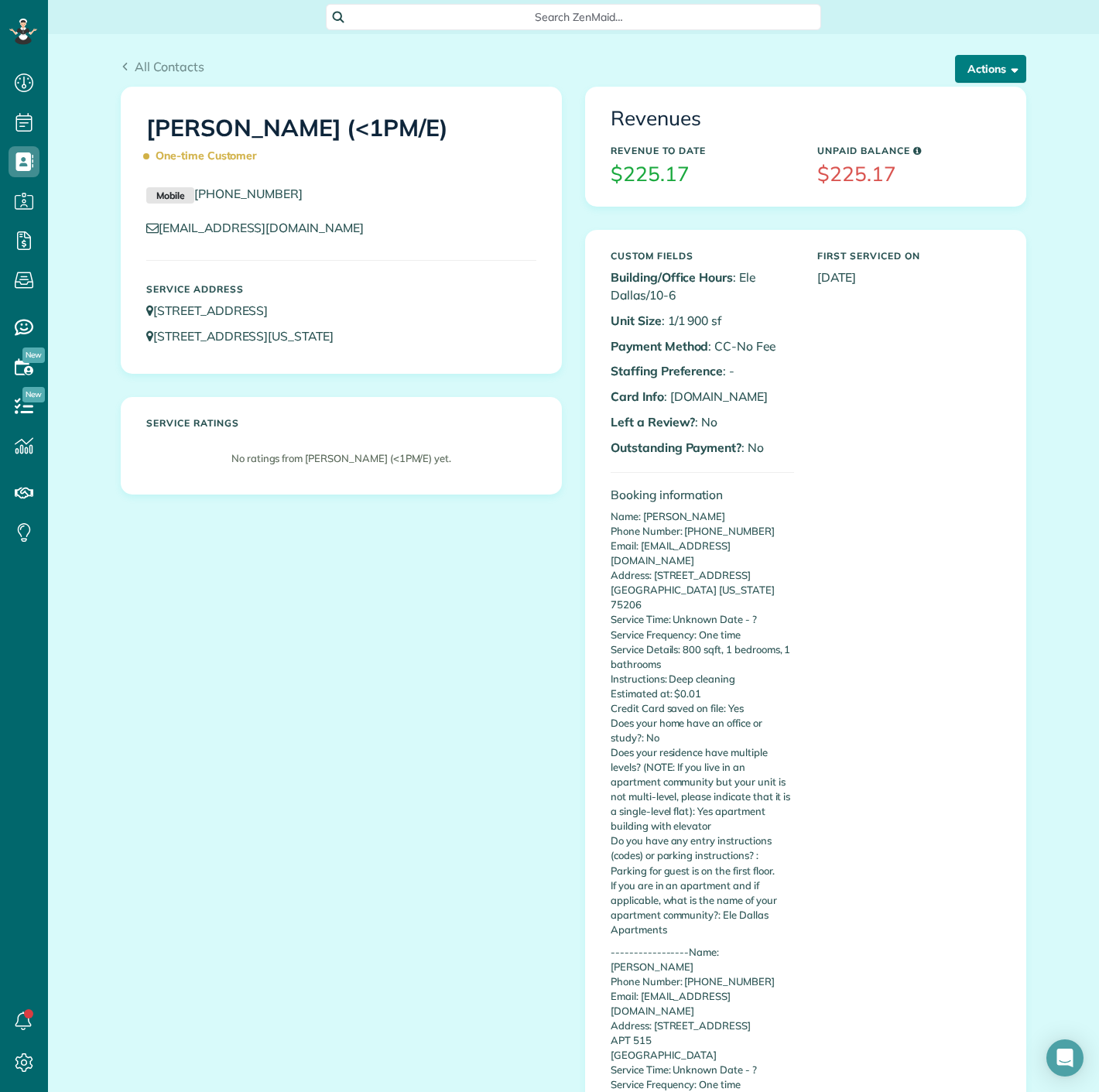
click at [997, 58] on button "Actions" at bounding box center [991, 68] width 71 height 28
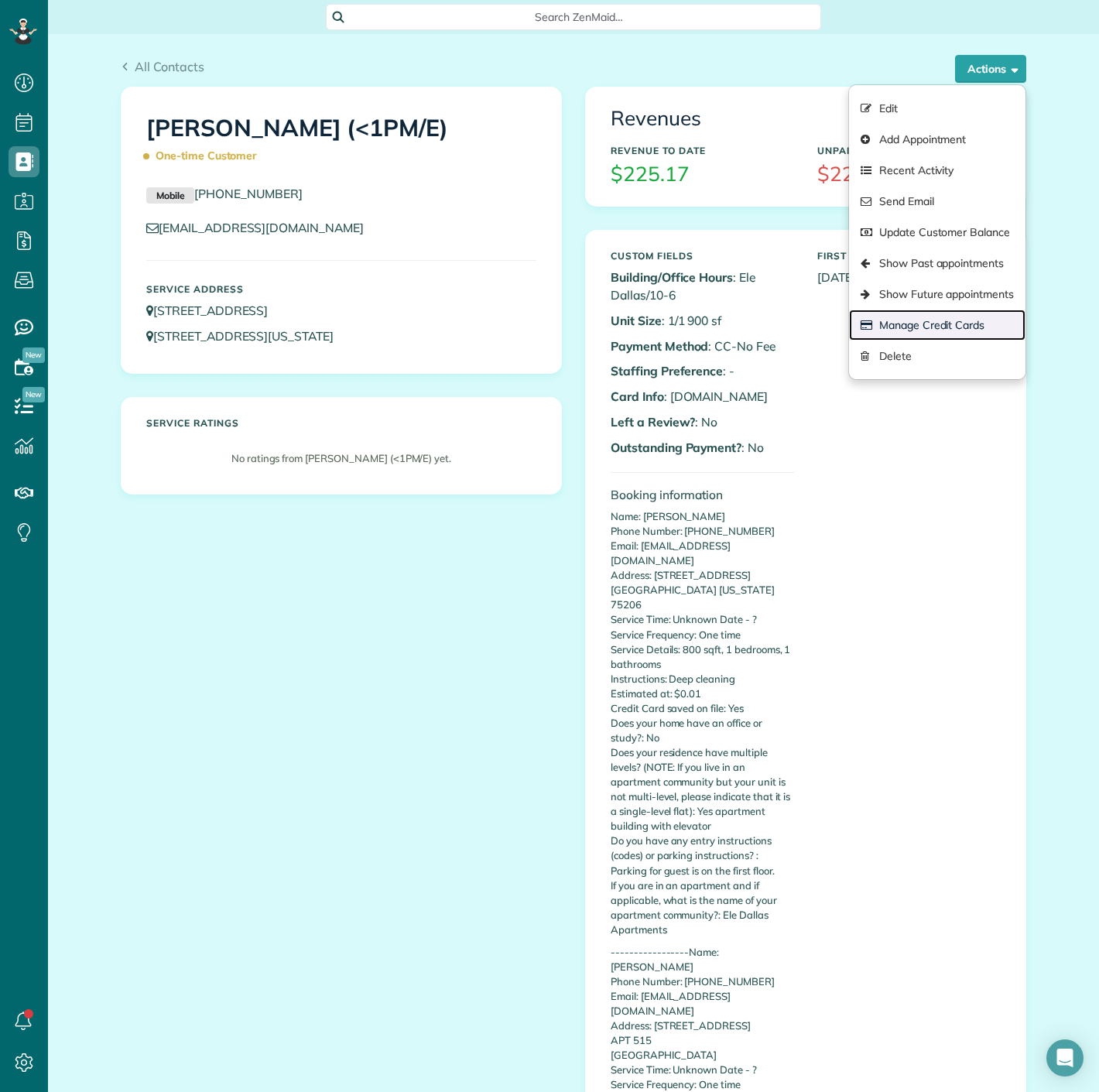
click at [874, 333] on link "Manage Credit Cards" at bounding box center [937, 325] width 176 height 31
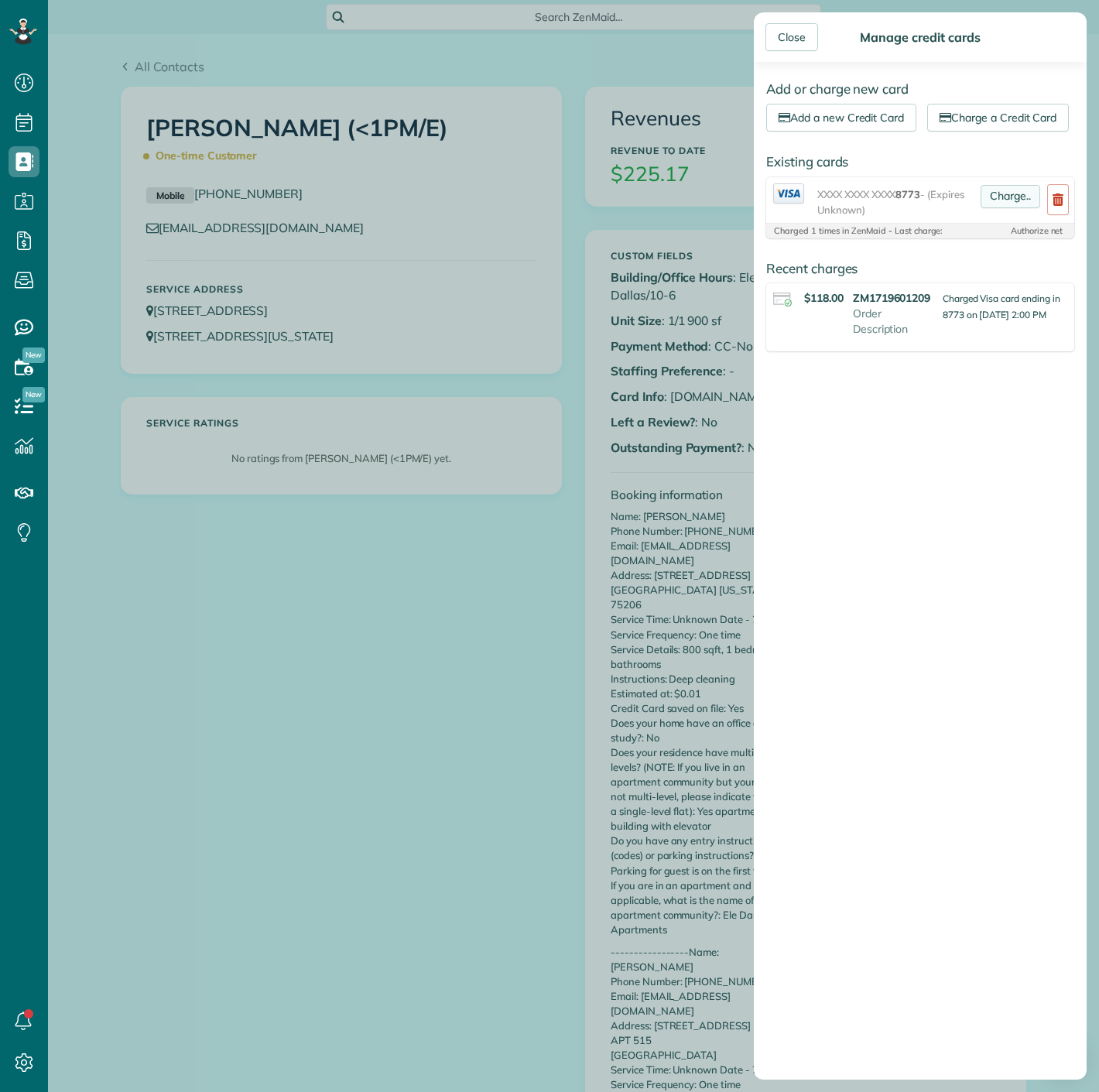
click at [1006, 208] on link "Charge.." at bounding box center [1010, 197] width 60 height 23
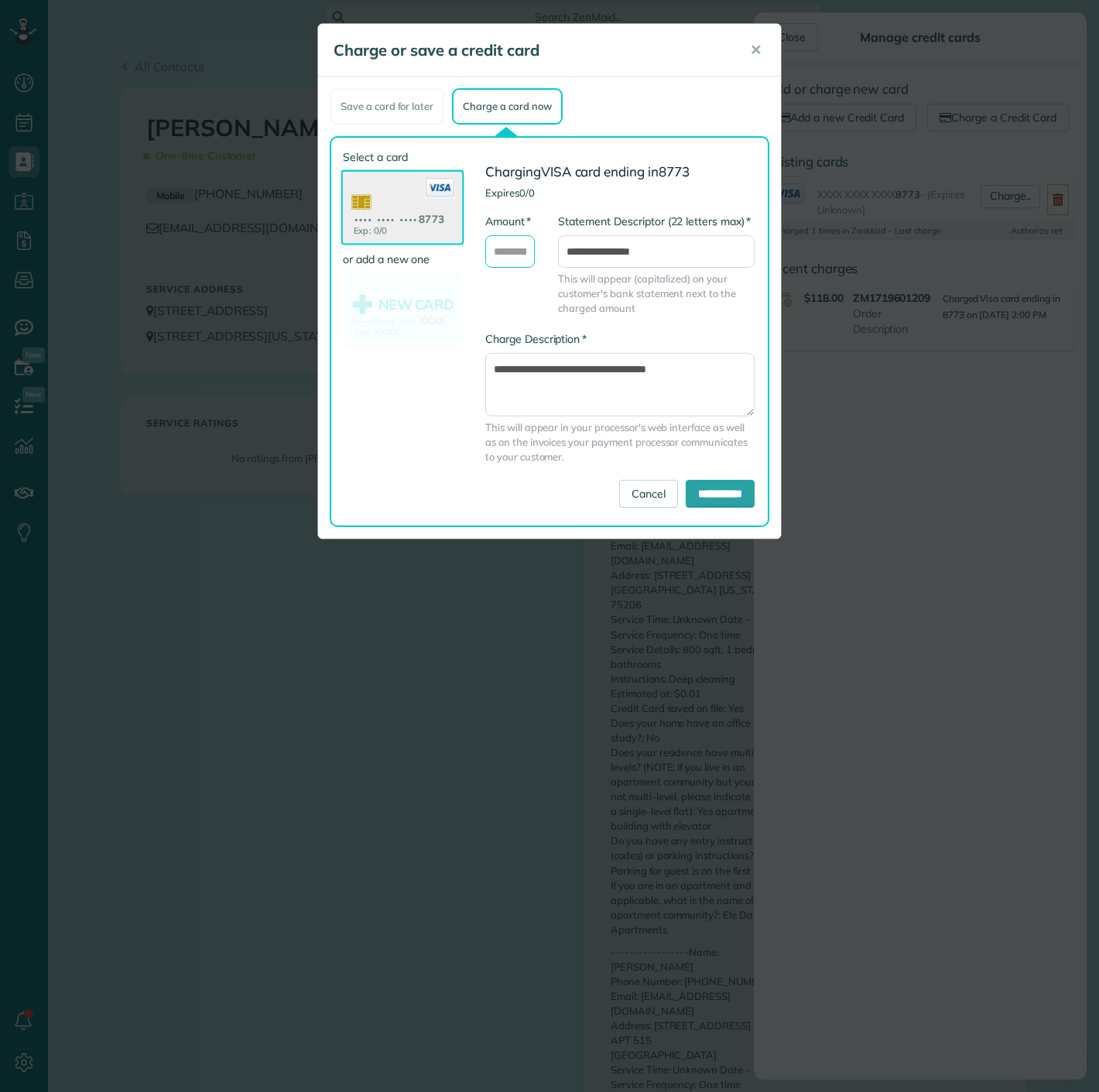
click at [516, 257] on input "* Amount" at bounding box center [509, 252] width 49 height 33
type input "******"
click at [709, 495] on input "**********" at bounding box center [719, 493] width 68 height 28
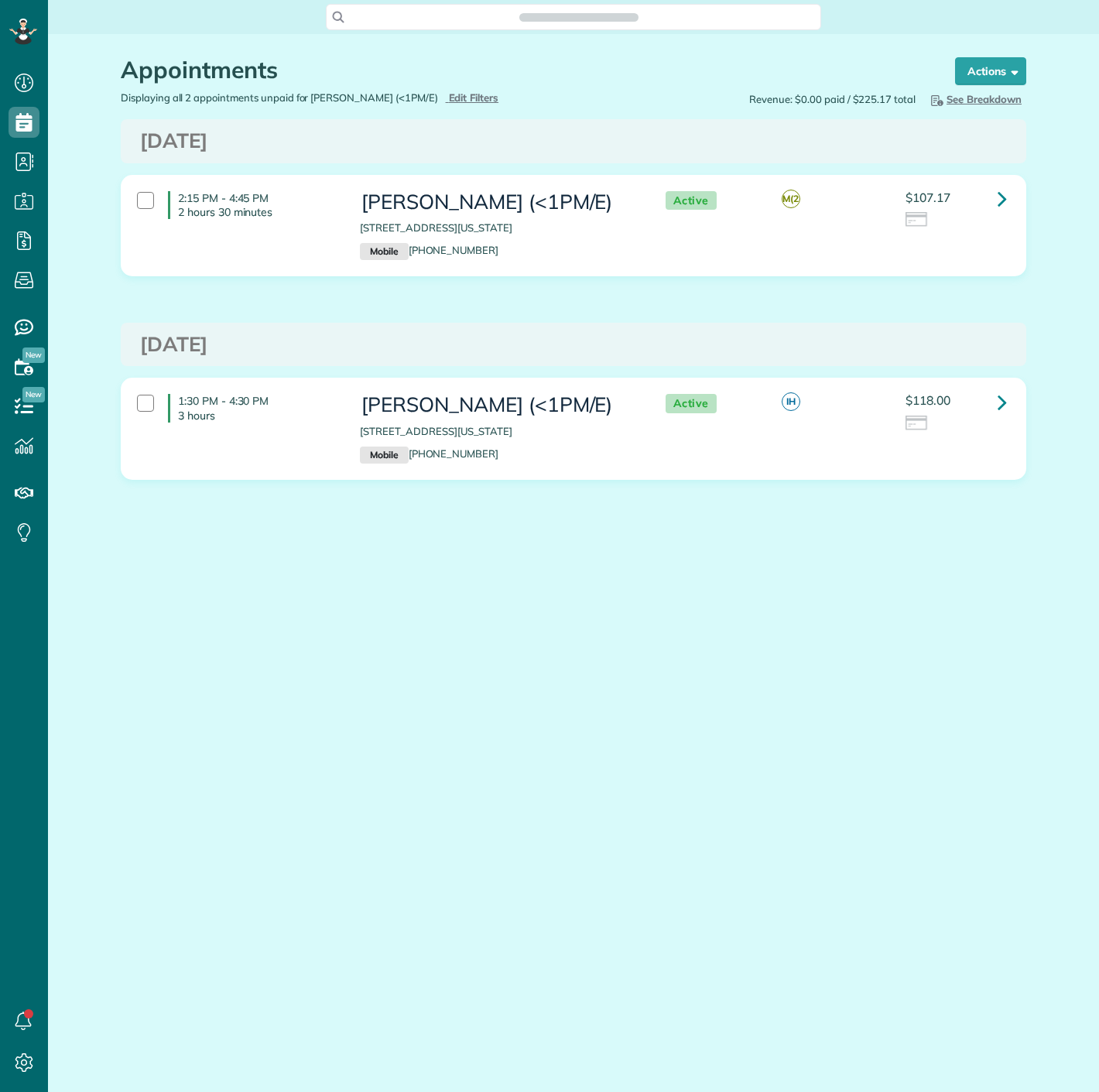
scroll to position [6, 6]
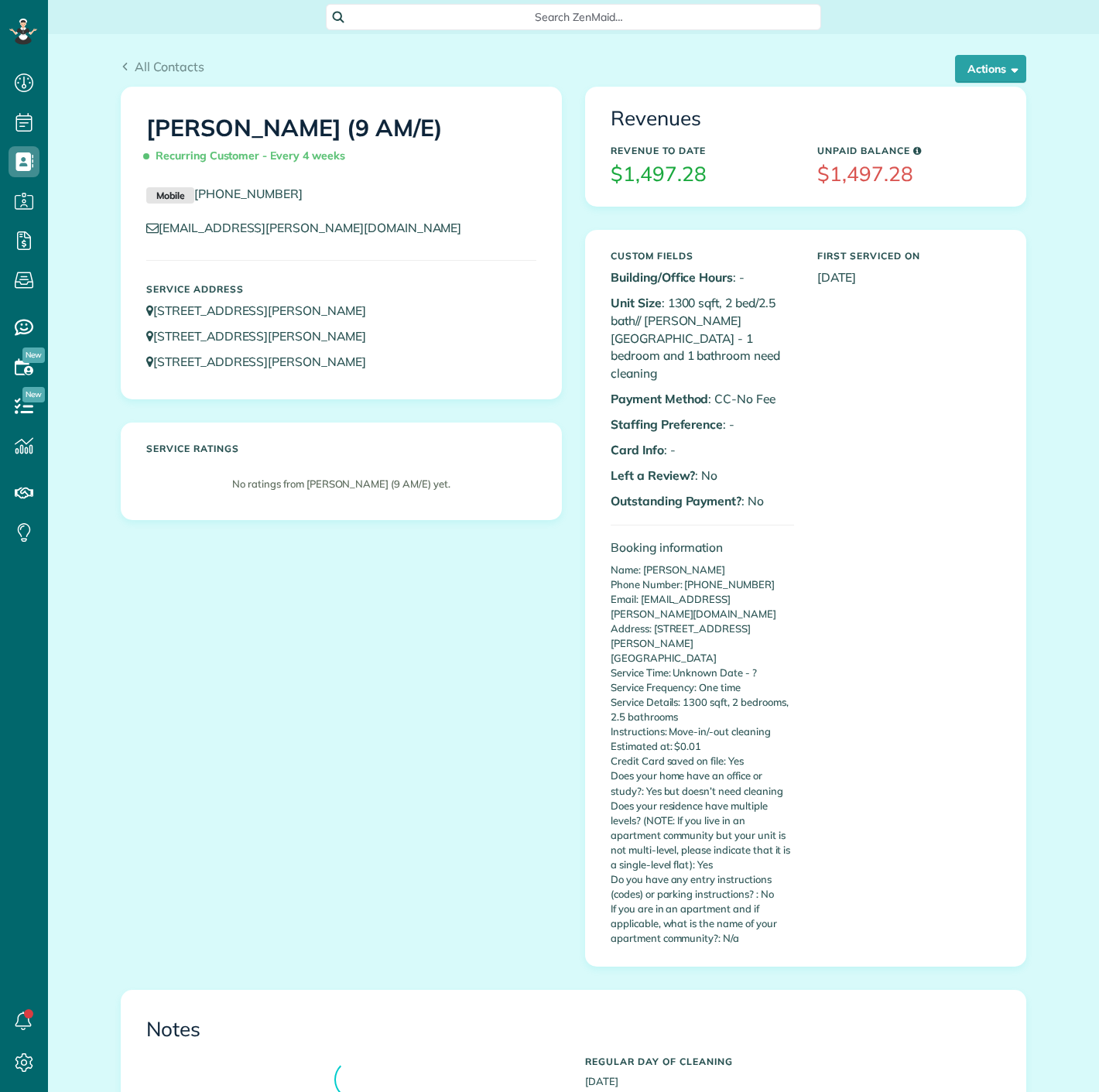
scroll to position [6, 6]
click at [992, 58] on button "Actions" at bounding box center [991, 68] width 71 height 28
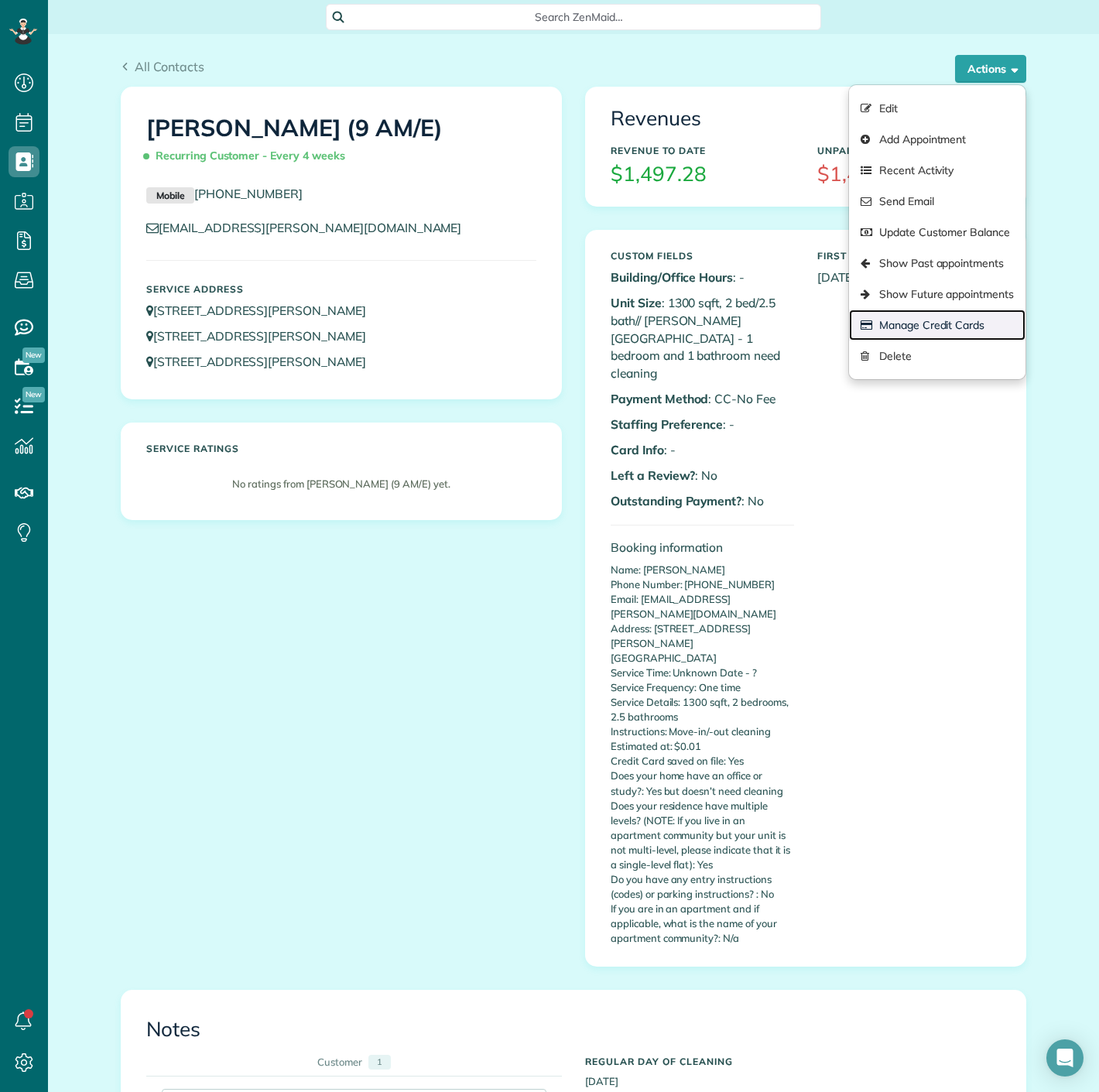
click at [962, 328] on link "Manage Credit Cards" at bounding box center [937, 325] width 176 height 31
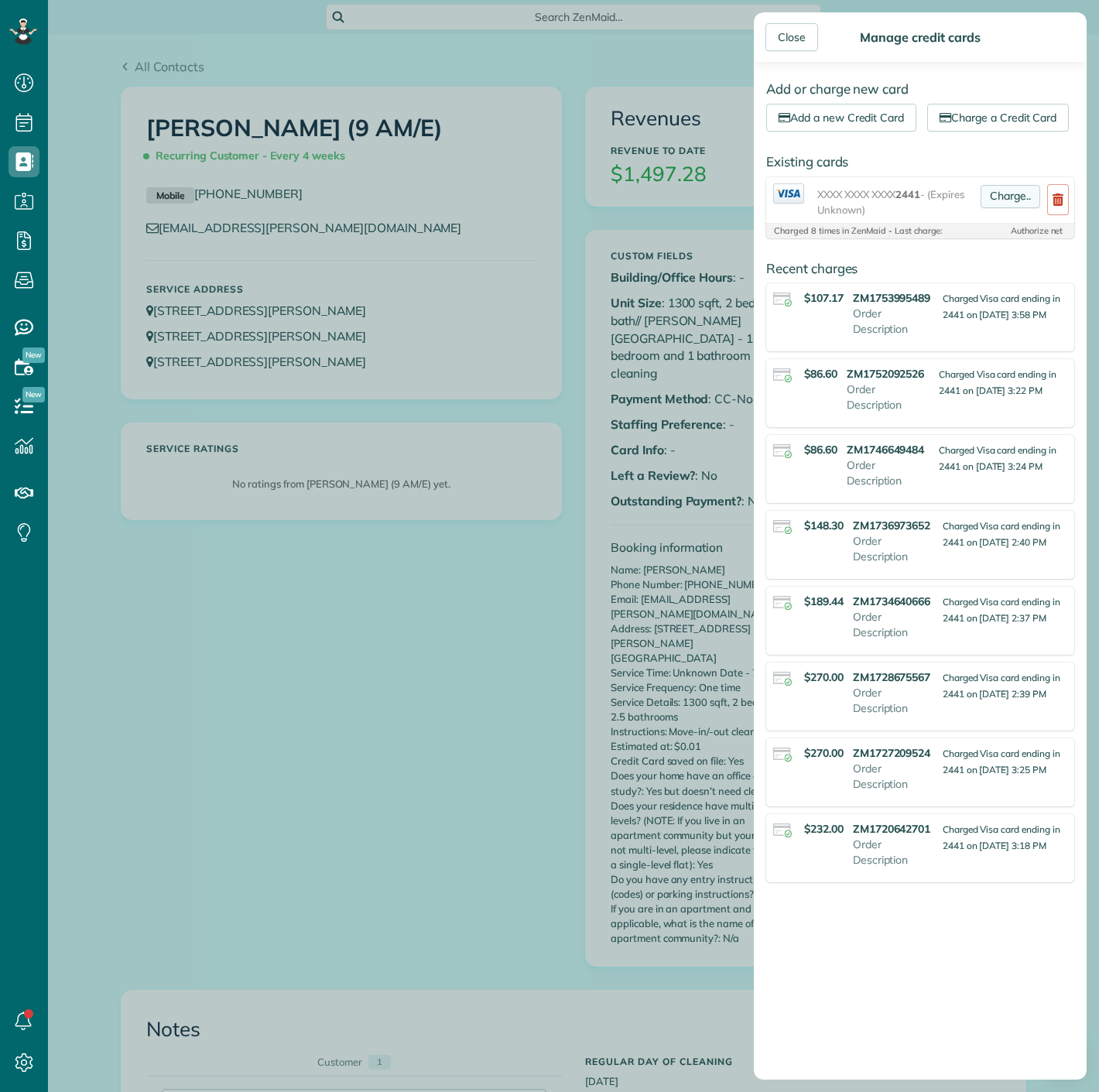
click at [1001, 208] on link "Charge.." at bounding box center [1010, 197] width 60 height 23
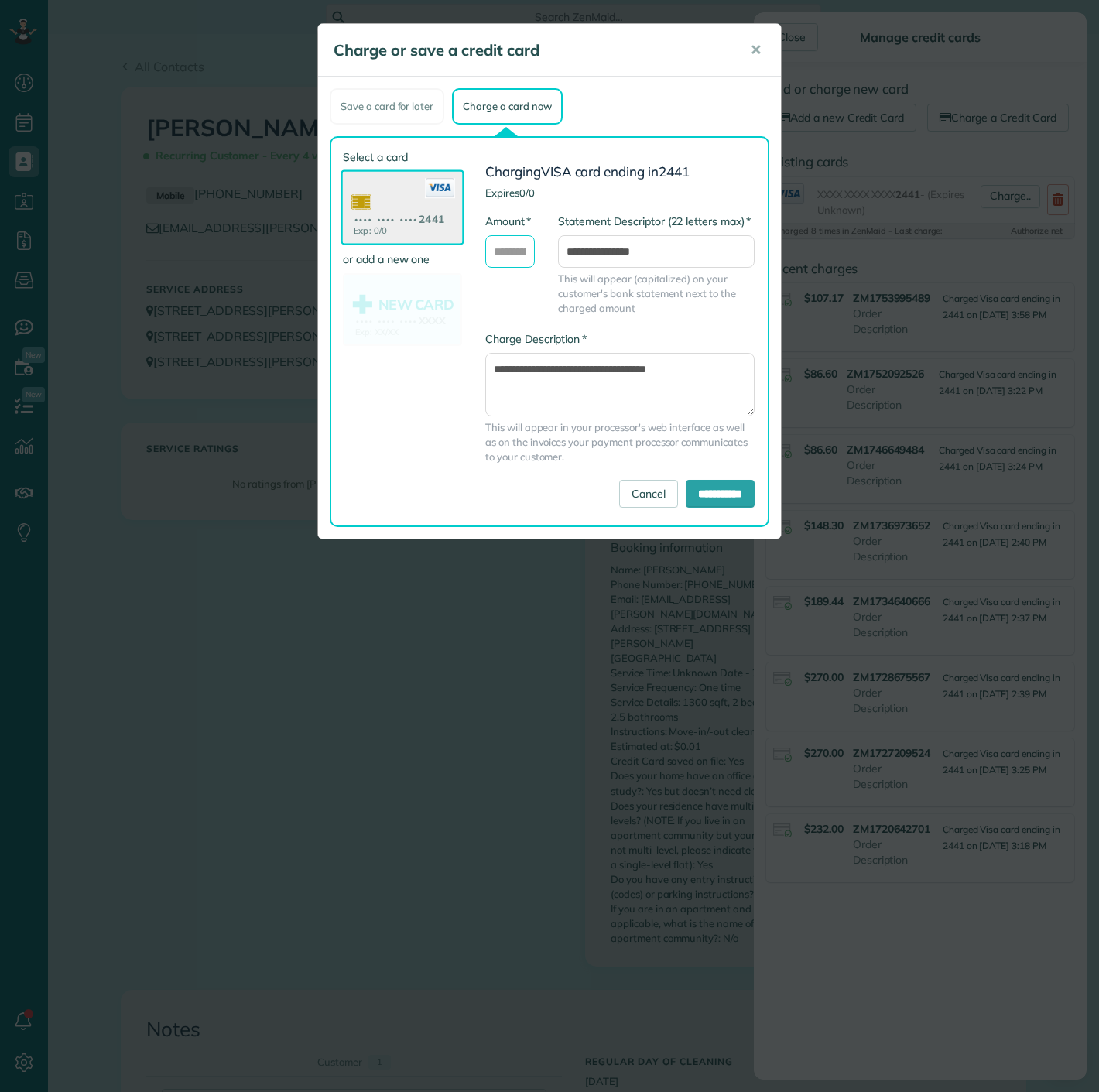
click at [501, 261] on input "* Amount" at bounding box center [509, 252] width 49 height 33
type input "******"
click at [690, 496] on input "**********" at bounding box center [719, 493] width 68 height 28
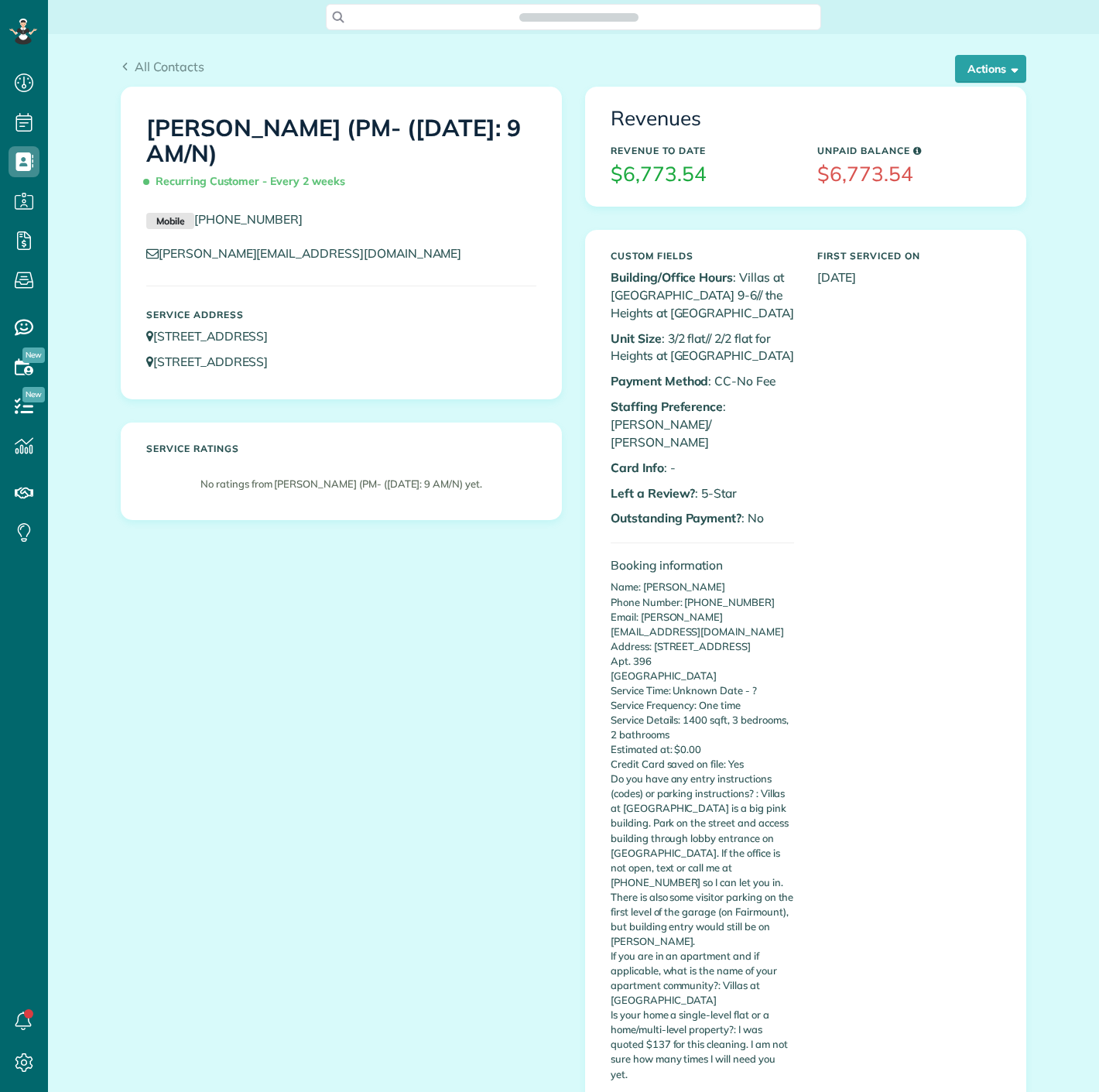
scroll to position [6, 6]
click at [972, 67] on button "Actions" at bounding box center [991, 68] width 71 height 28
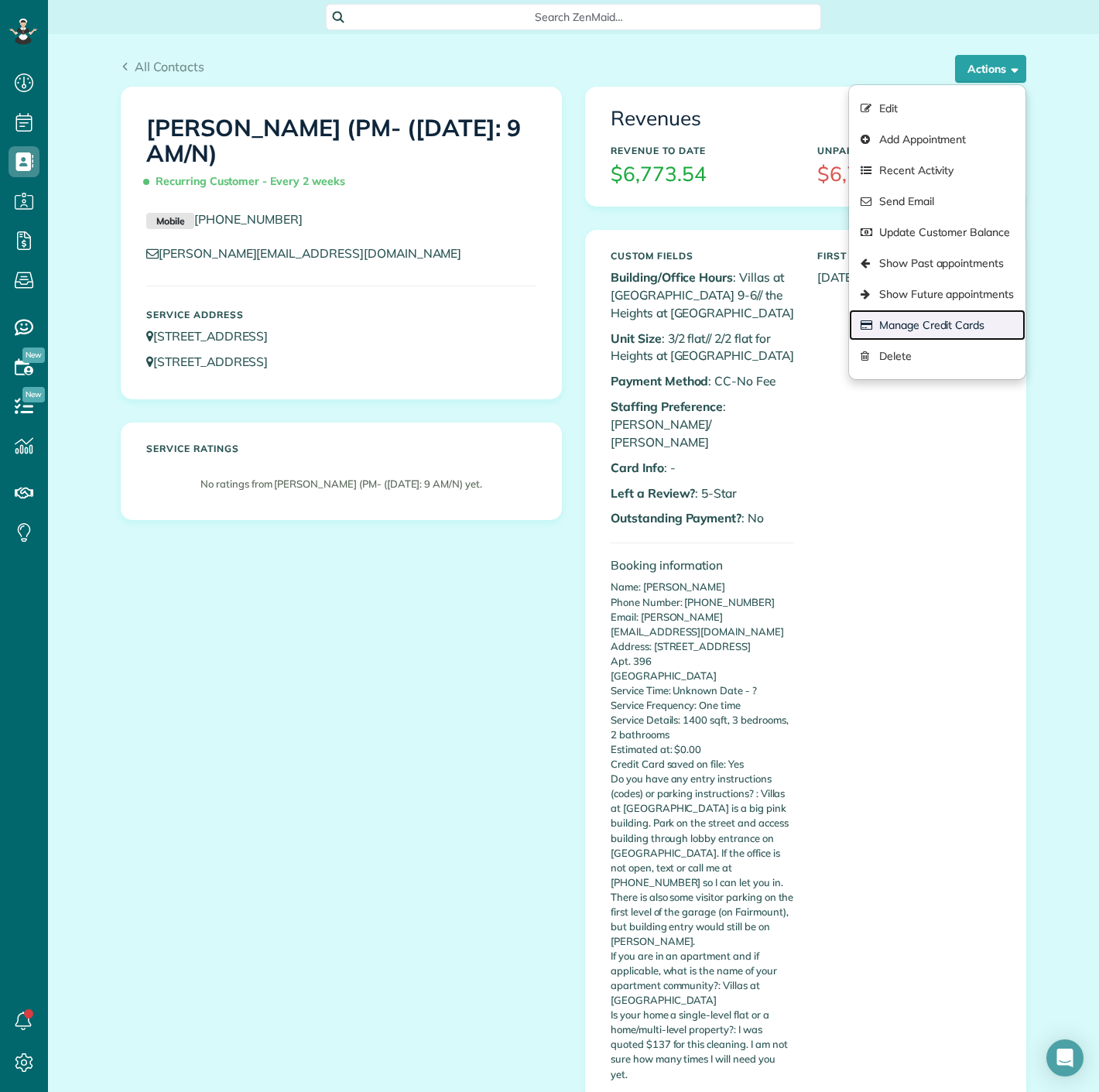
click at [932, 334] on link "Manage Credit Cards" at bounding box center [937, 325] width 176 height 31
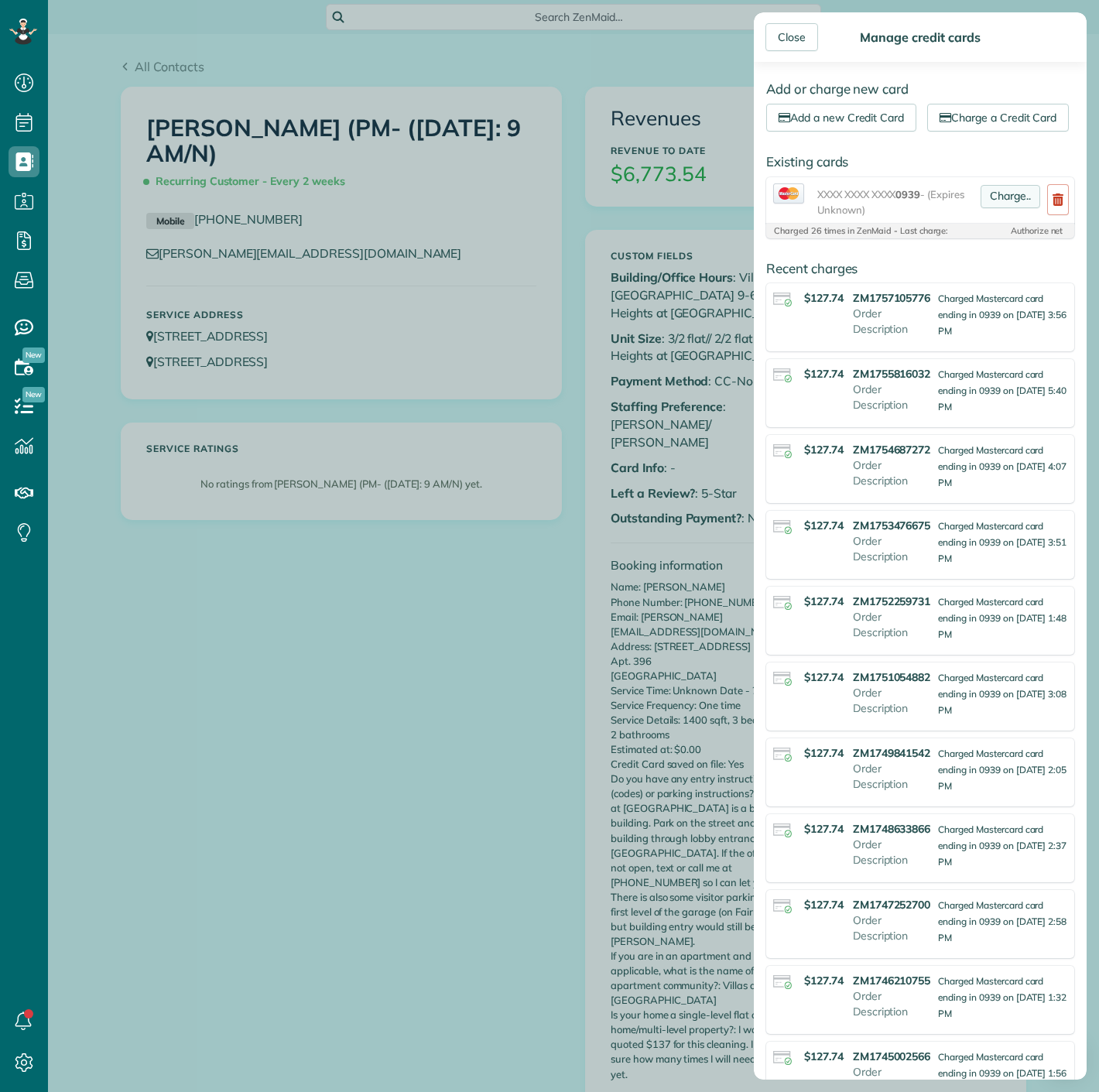
click at [991, 208] on link "Charge.." at bounding box center [1010, 197] width 60 height 23
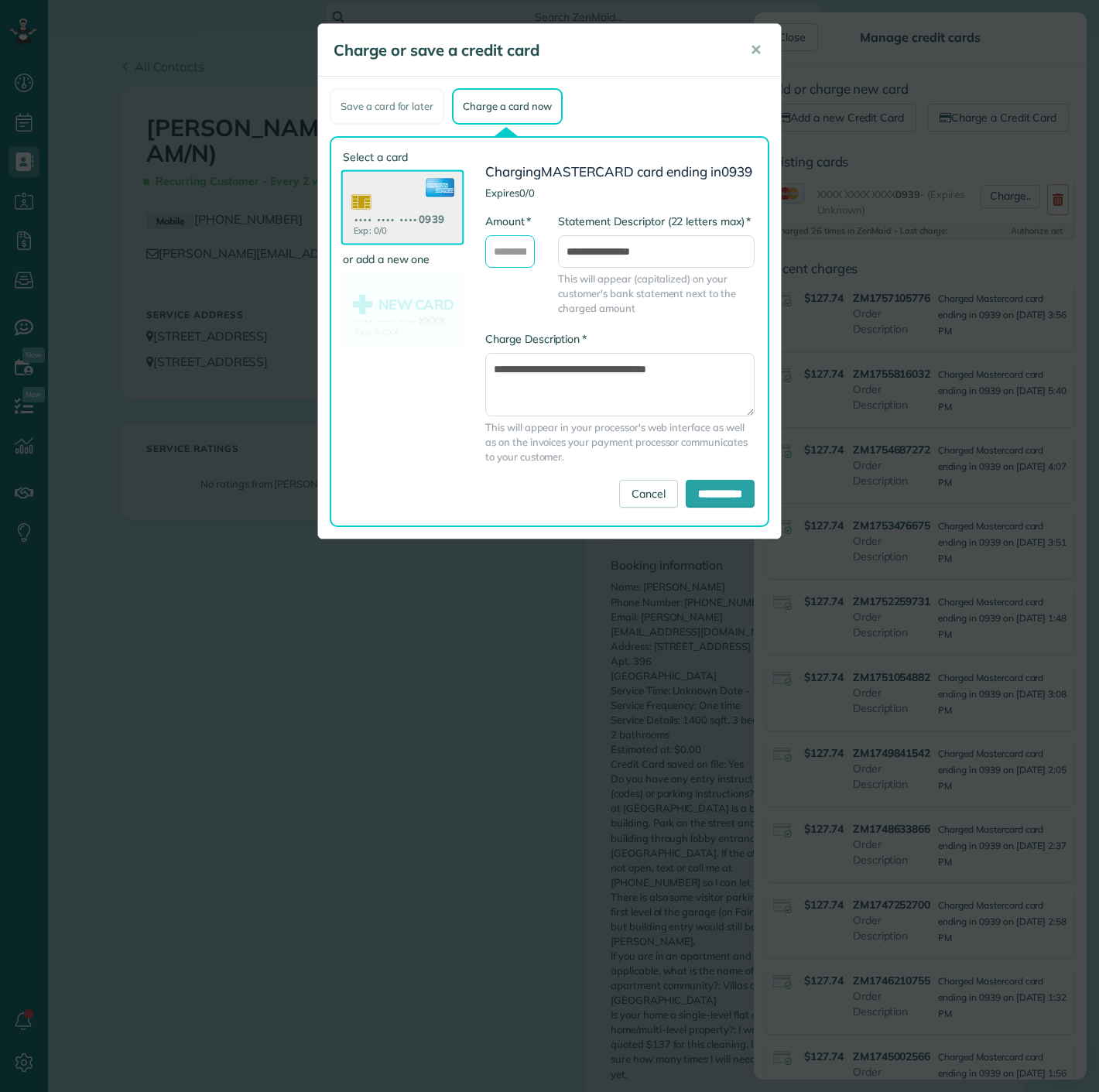
drag, startPoint x: 522, startPoint y: 269, endPoint x: 522, endPoint y: 278, distance: 9.0
click at [522, 268] on input "* Amount" at bounding box center [509, 252] width 49 height 33
type input "******"
click at [712, 508] on input "**********" at bounding box center [719, 493] width 68 height 28
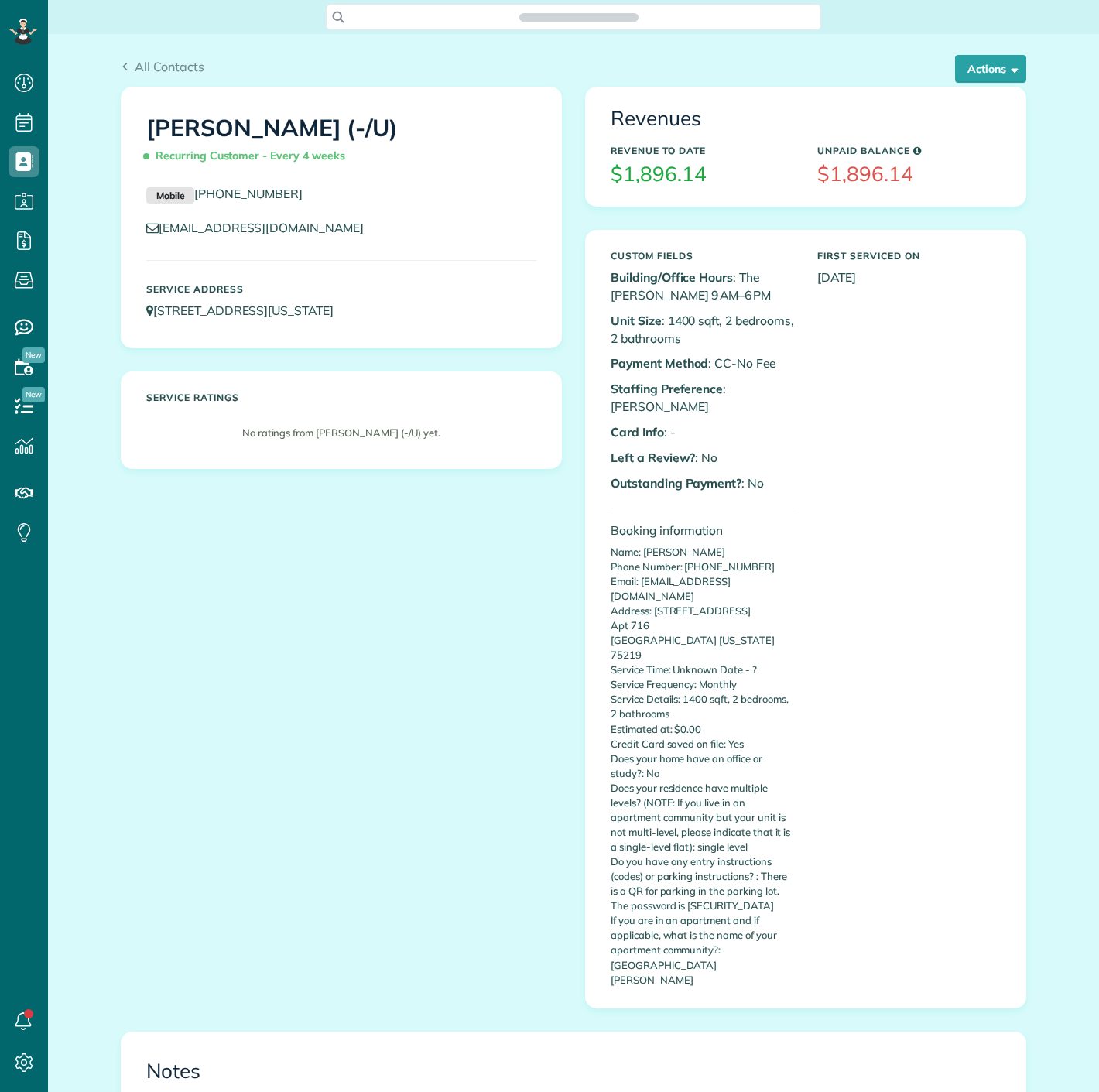
scroll to position [6, 6]
click at [985, 72] on button "Actions" at bounding box center [991, 68] width 71 height 28
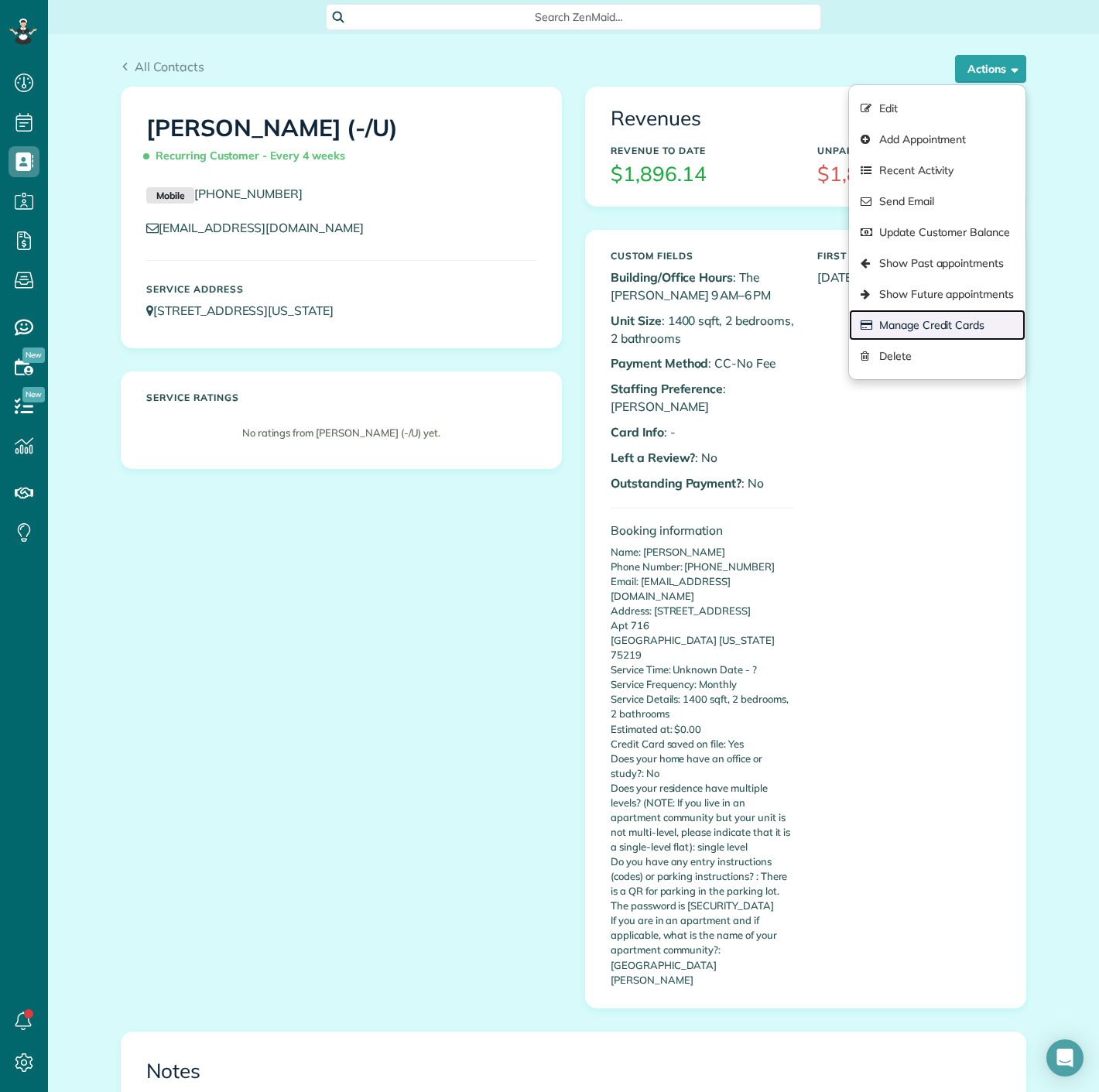
click at [940, 320] on link "Manage Credit Cards" at bounding box center [937, 325] width 176 height 31
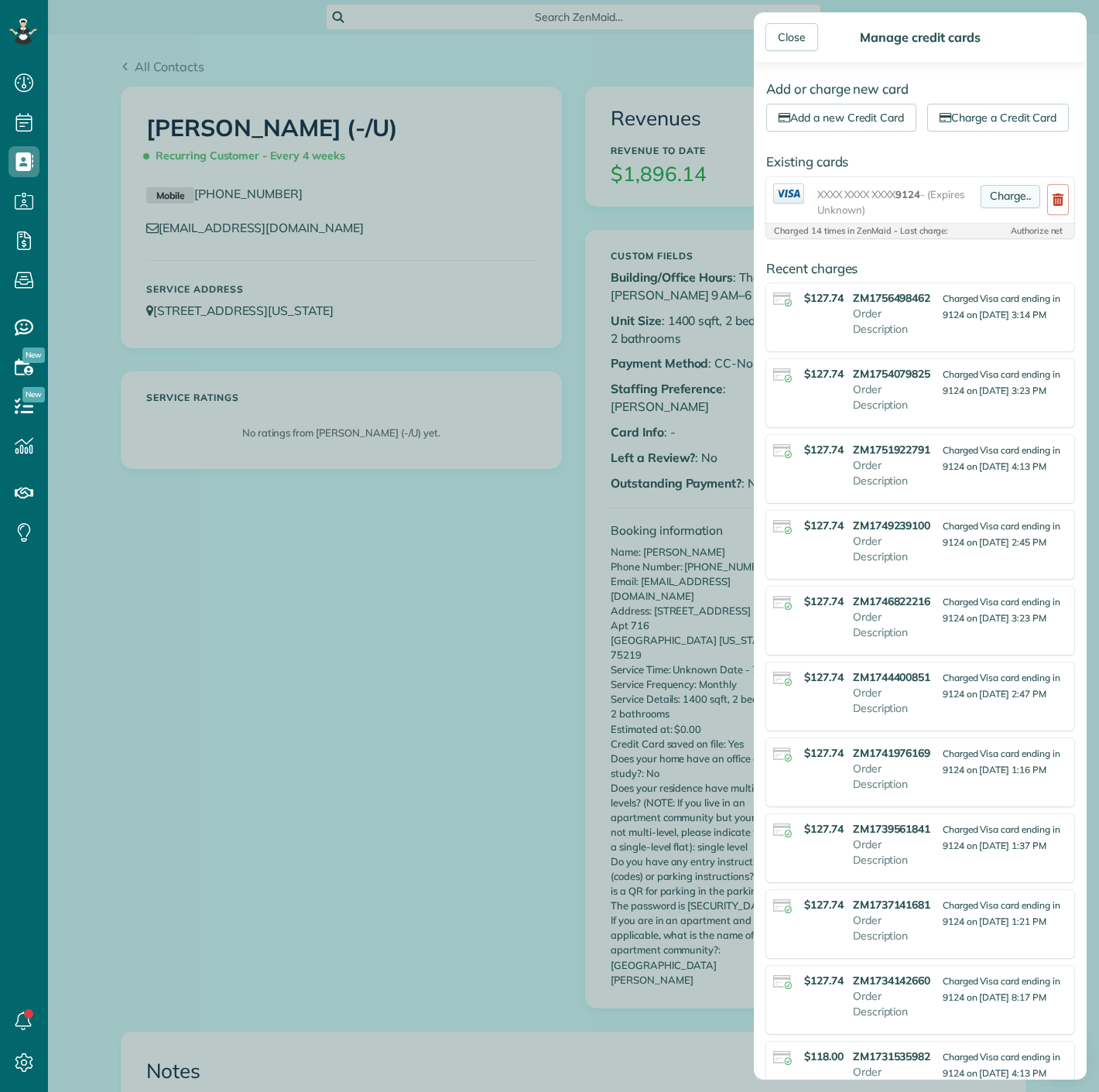
click at [994, 208] on link "Charge.." at bounding box center [1010, 197] width 60 height 23
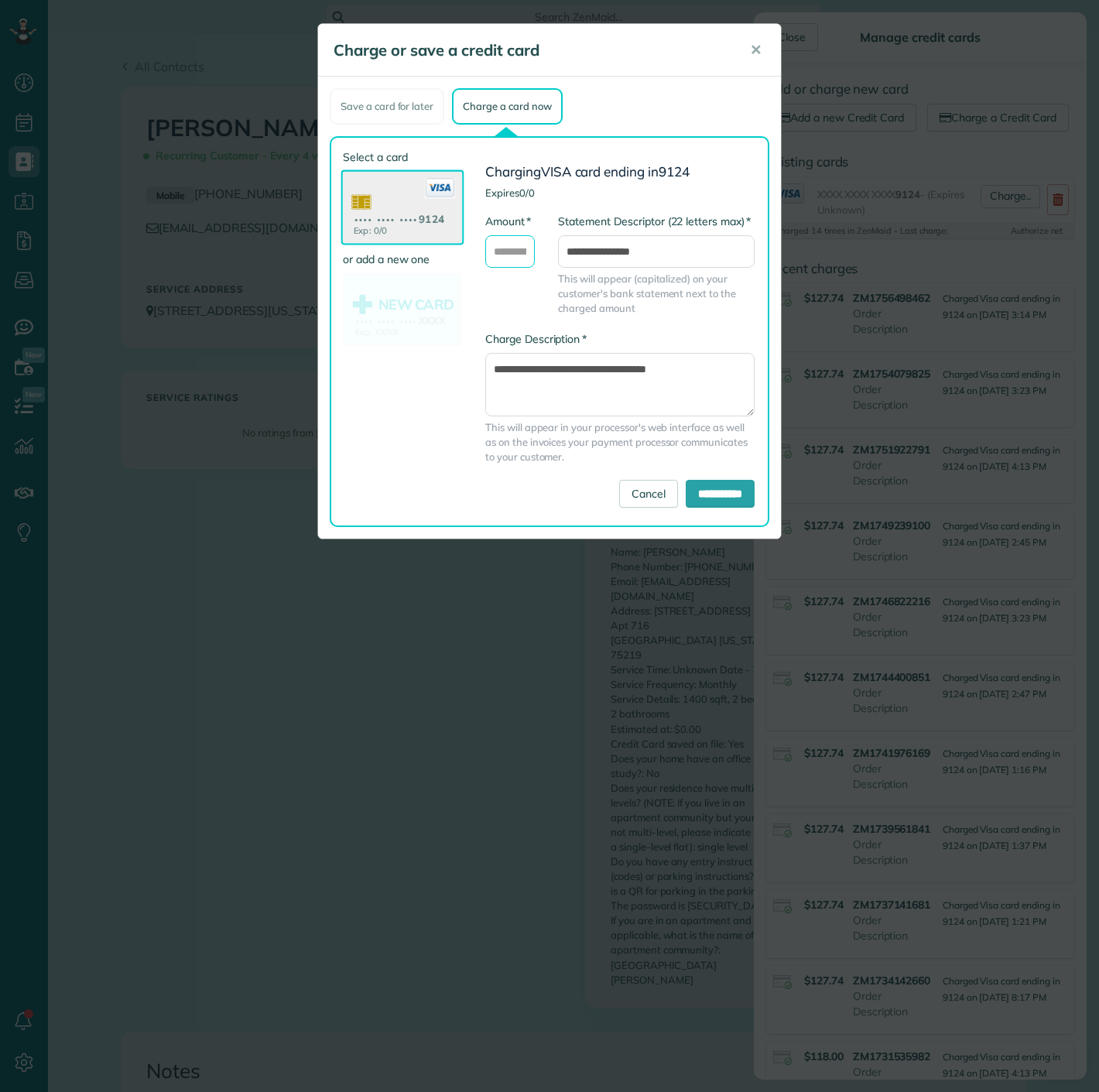
click at [504, 261] on input "* Amount" at bounding box center [509, 252] width 49 height 33
type input "******"
click at [685, 489] on input "**********" at bounding box center [719, 493] width 68 height 28
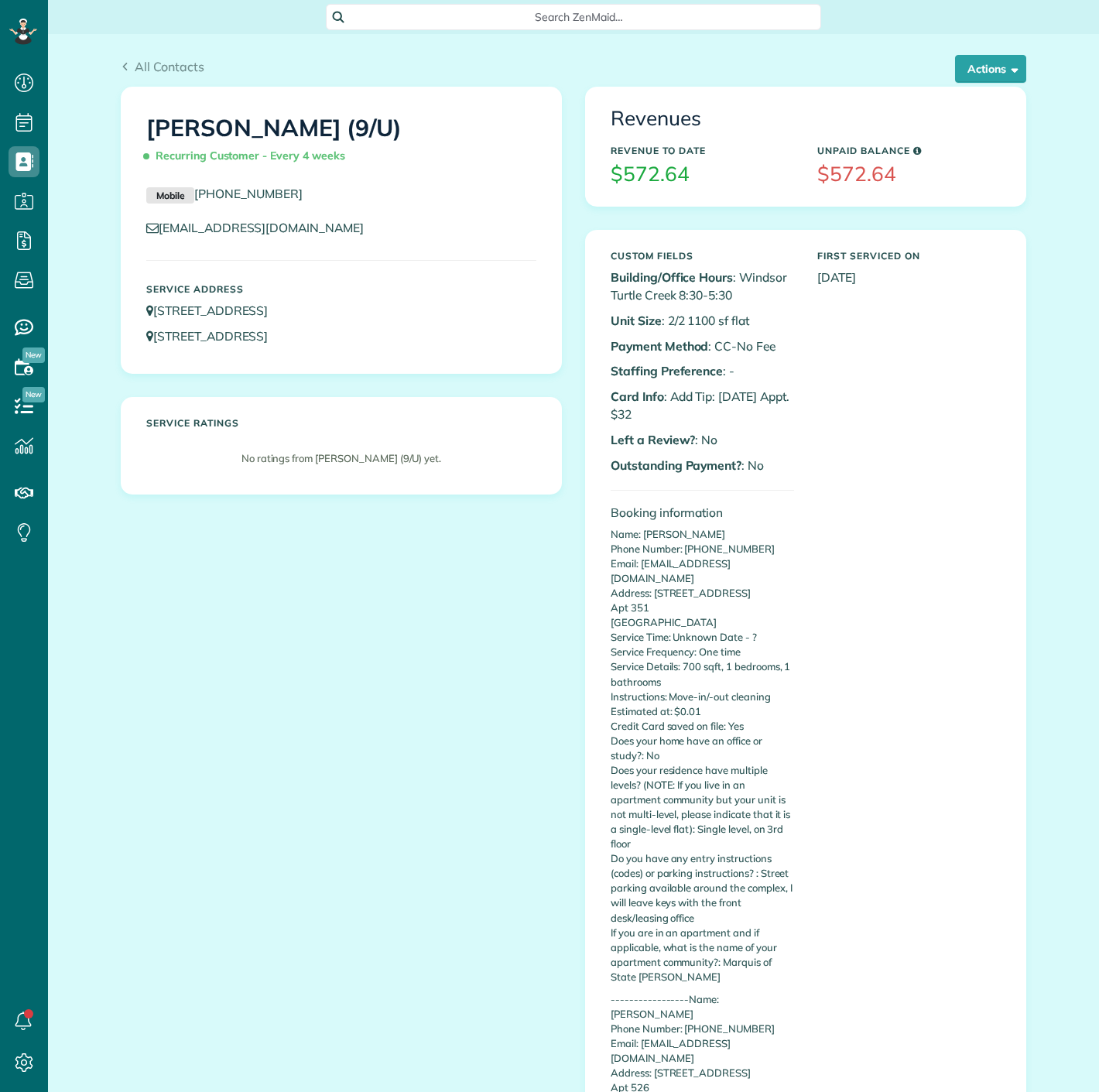
scroll to position [6, 6]
click at [981, 59] on button "Actions" at bounding box center [991, 68] width 71 height 28
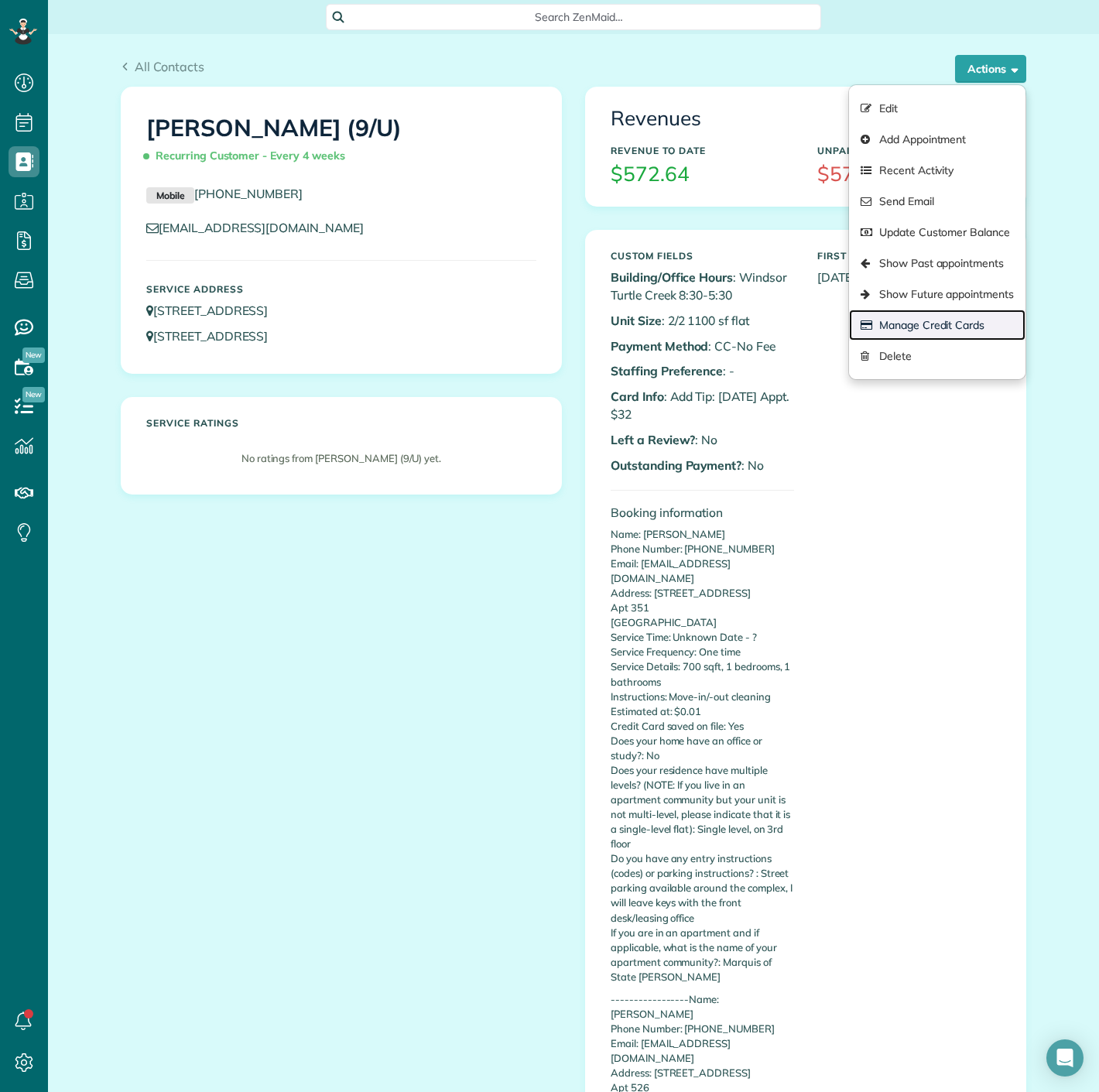
click at [894, 326] on link "Manage Credit Cards" at bounding box center [937, 325] width 176 height 31
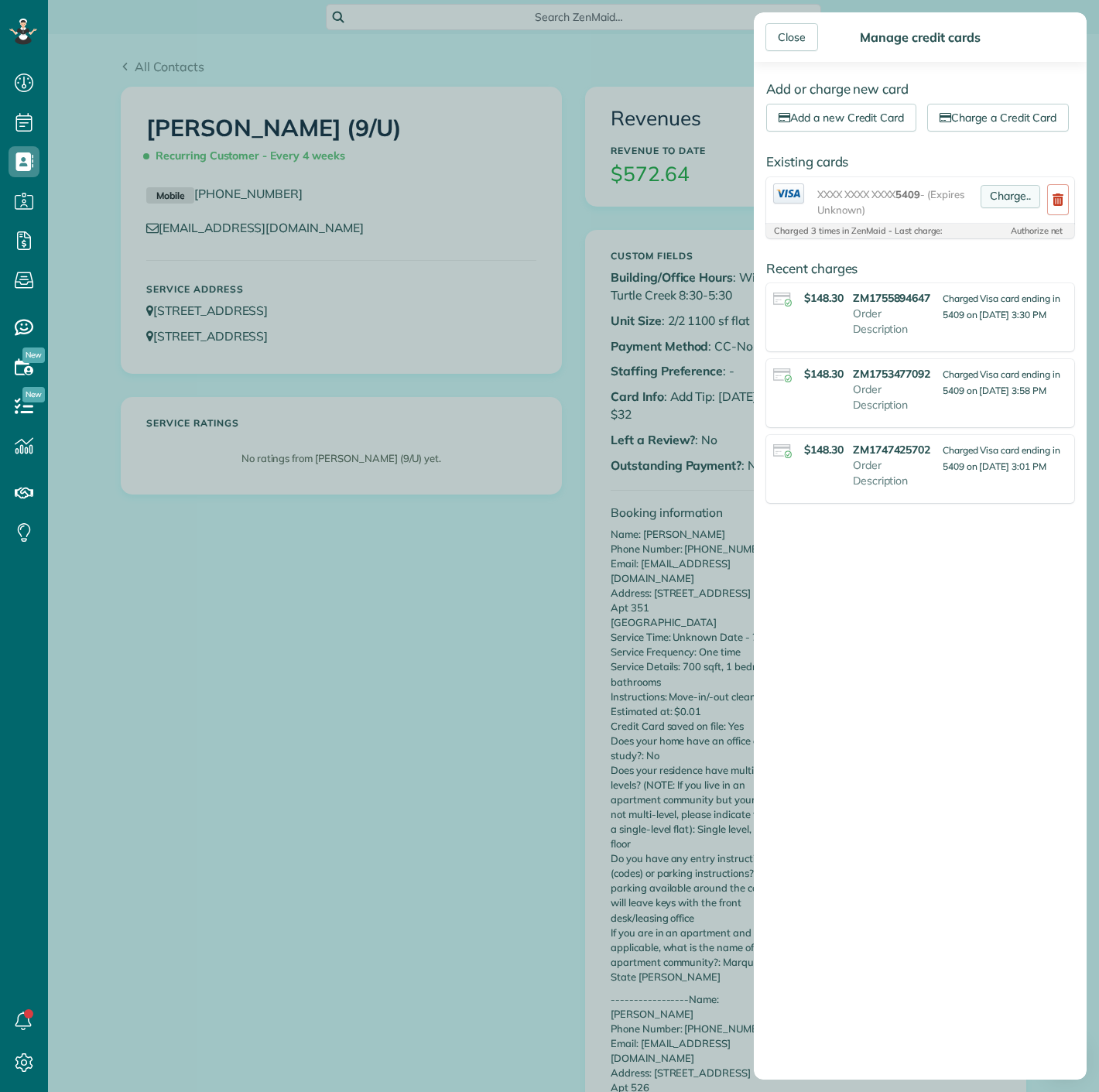
click at [995, 208] on link "Charge.." at bounding box center [1010, 197] width 60 height 23
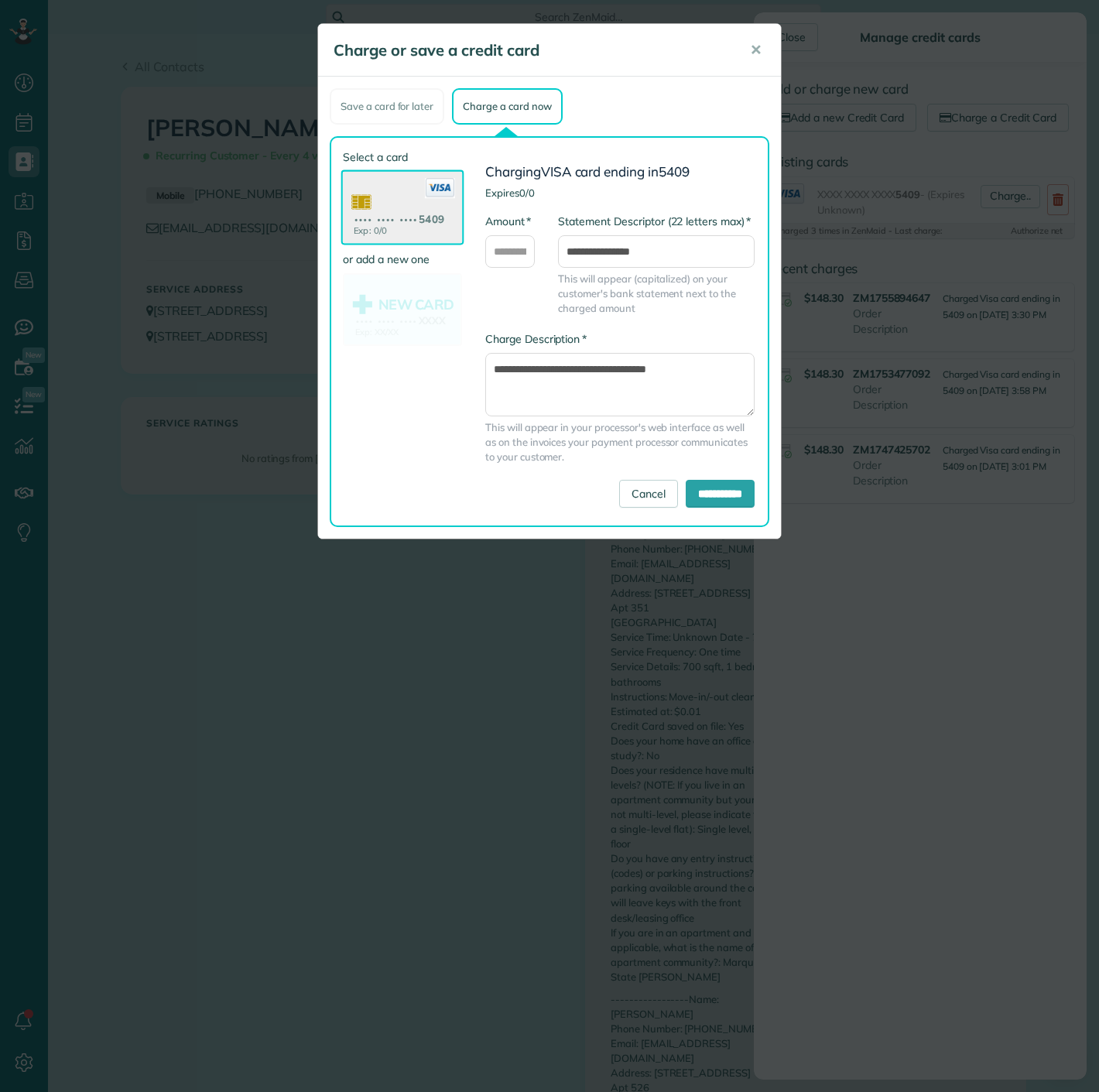
click at [109, 368] on div "Charge or save a credit card ✕ Save a card for later Charge a card now Select a…" at bounding box center [550, 546] width 1099 height 1092
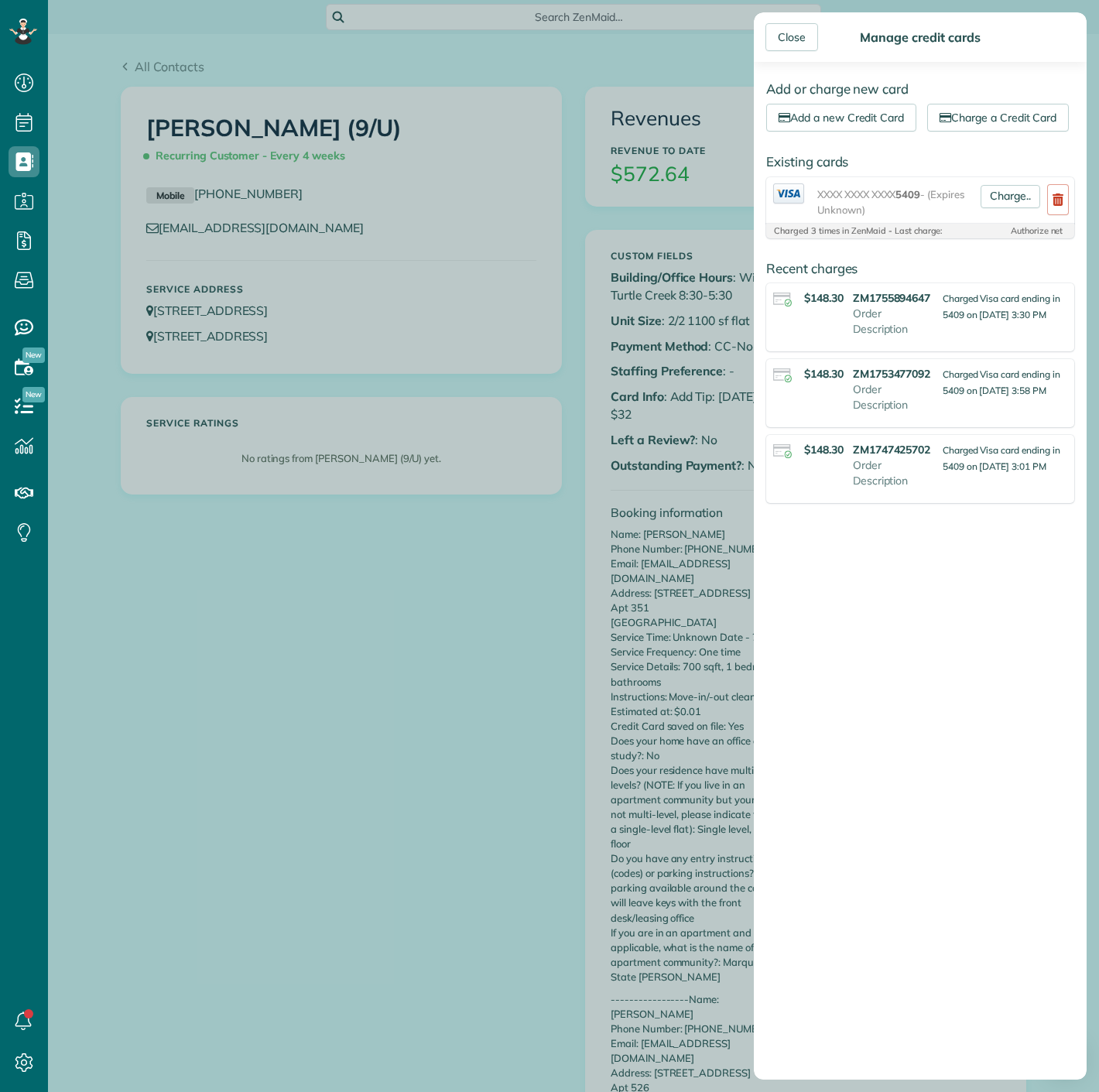
click at [579, 335] on div "Close Manage credit cards Add or charge new card Add a new Credit Card Charge a…" at bounding box center [550, 546] width 1099 height 1092
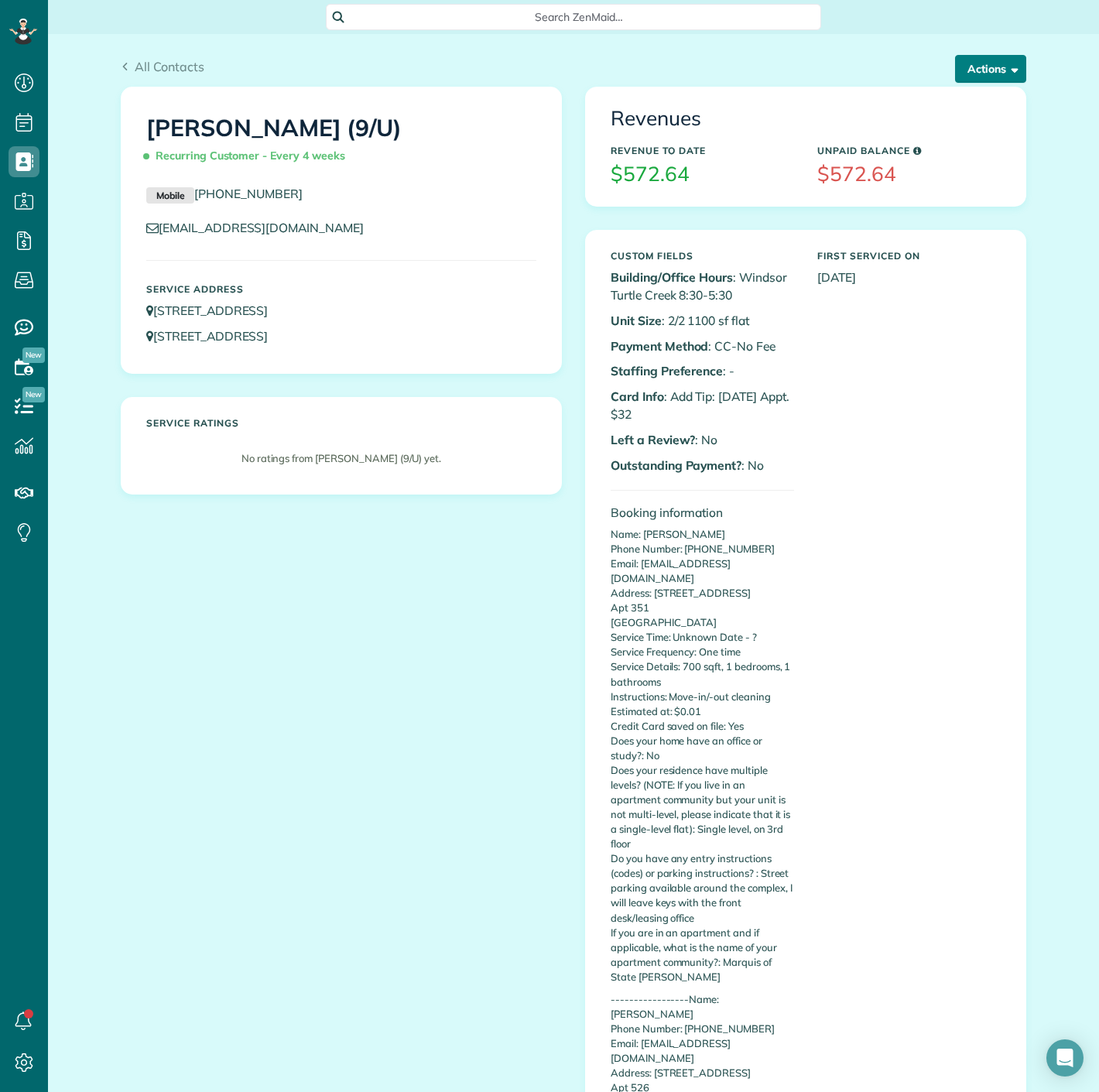
click at [979, 69] on button "Actions" at bounding box center [991, 68] width 71 height 28
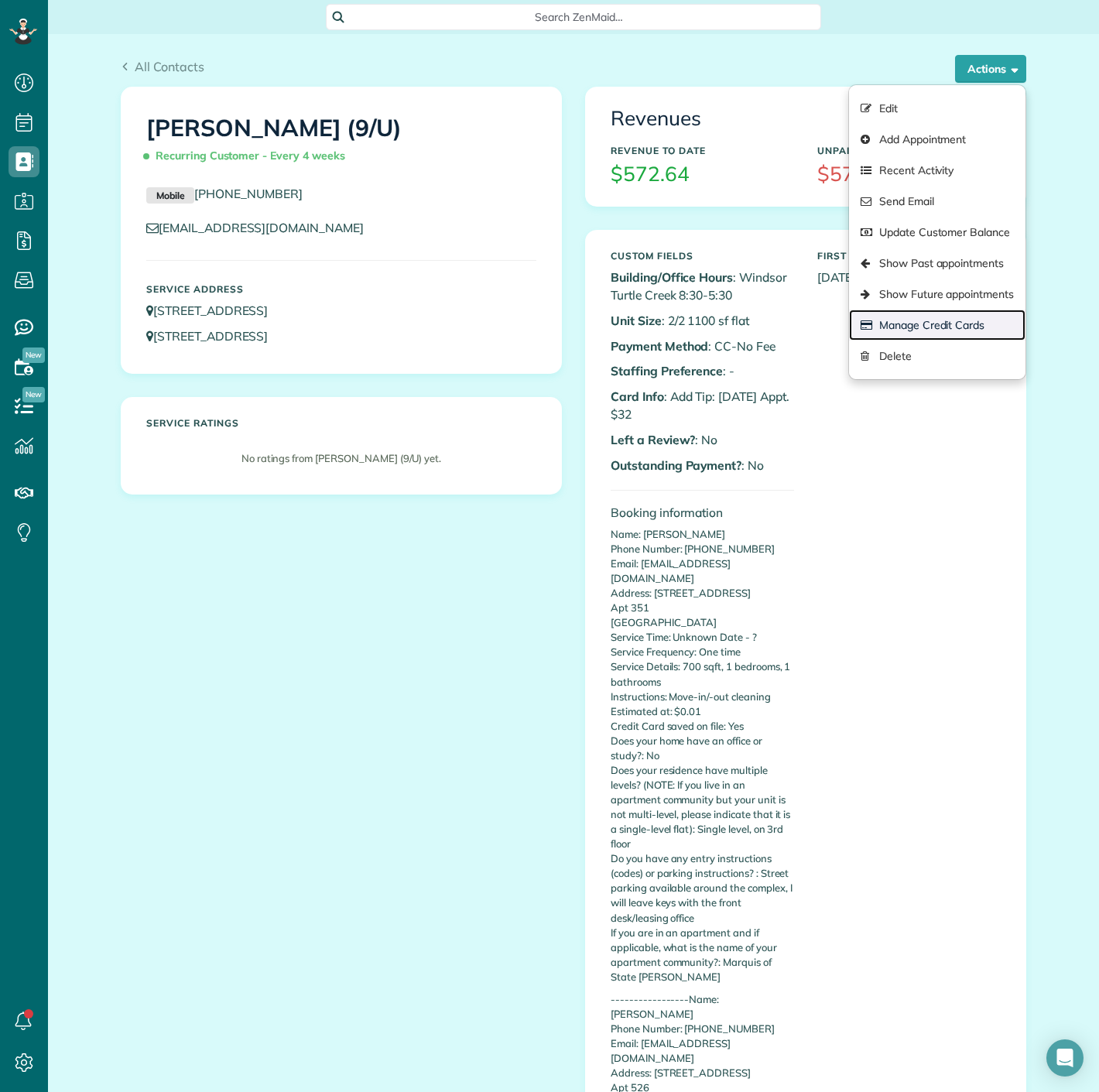
click at [911, 327] on link "Manage Credit Cards" at bounding box center [937, 325] width 176 height 31
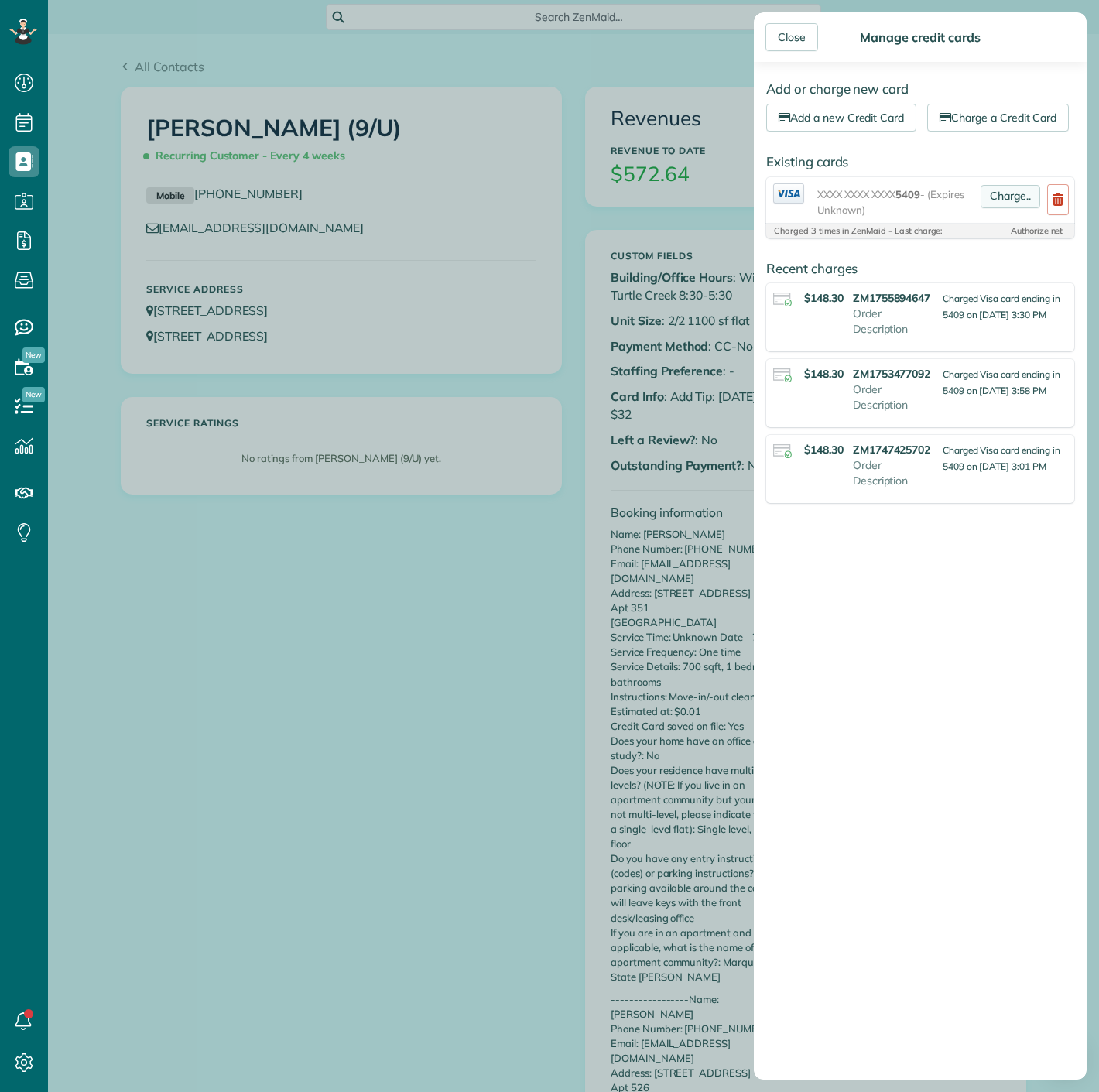
click at [980, 208] on link "Charge.." at bounding box center [1010, 197] width 60 height 23
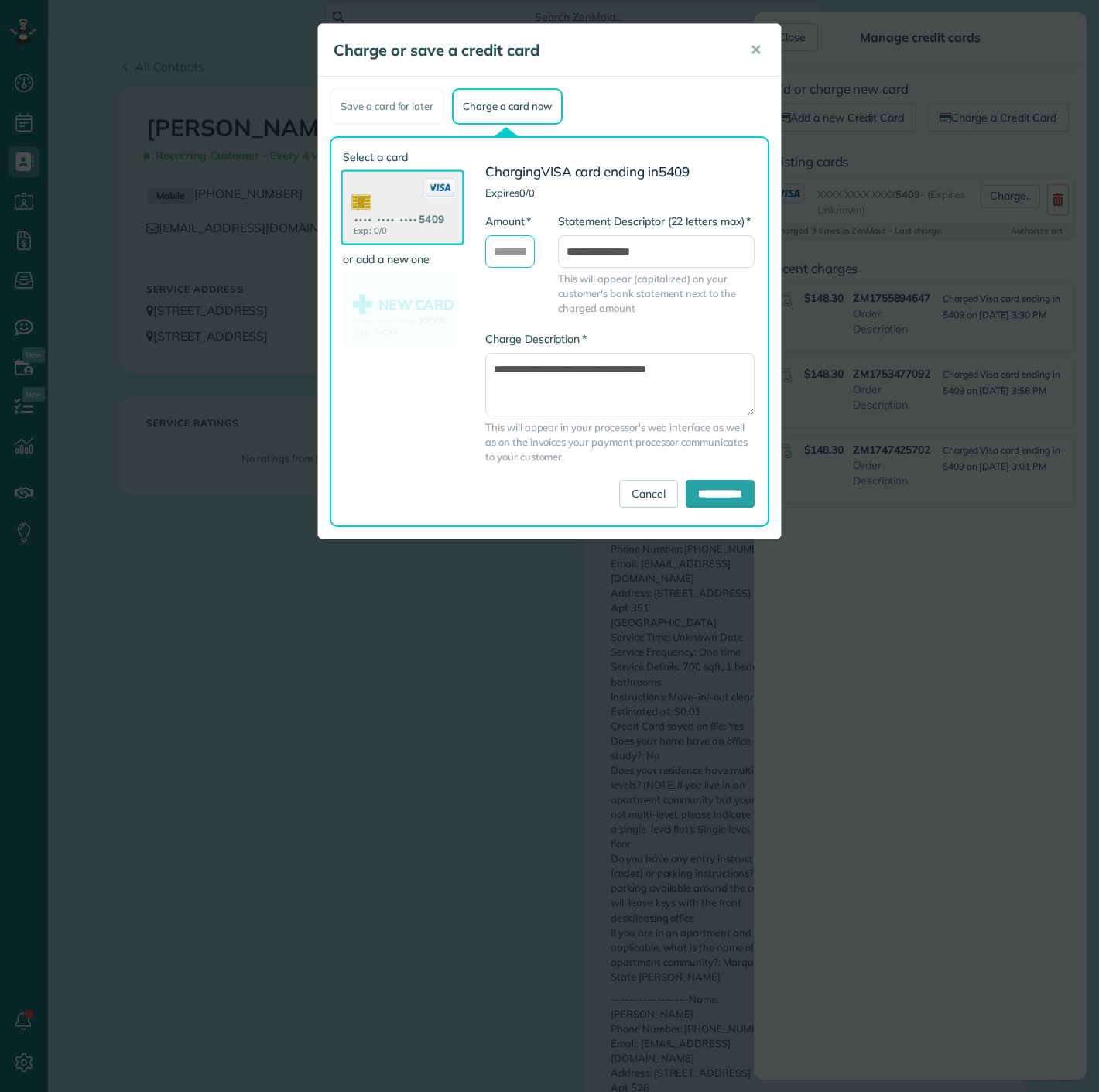
click at [495, 257] on input "* Amount" at bounding box center [509, 252] width 49 height 33
type input "******"
click at [723, 511] on div "**********" at bounding box center [614, 332] width 305 height 364
click at [719, 504] on input "**********" at bounding box center [719, 493] width 68 height 28
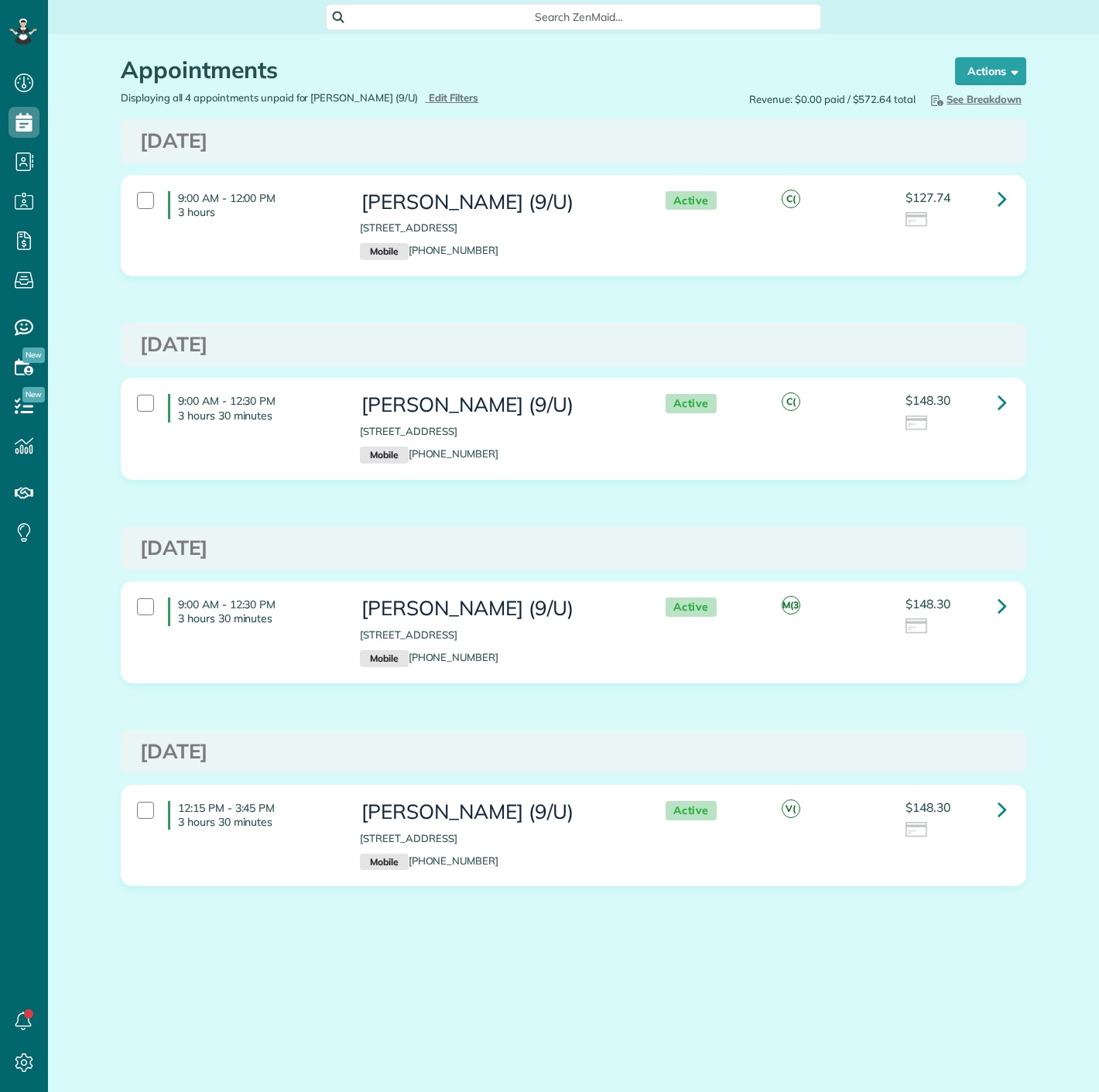
scroll to position [6, 6]
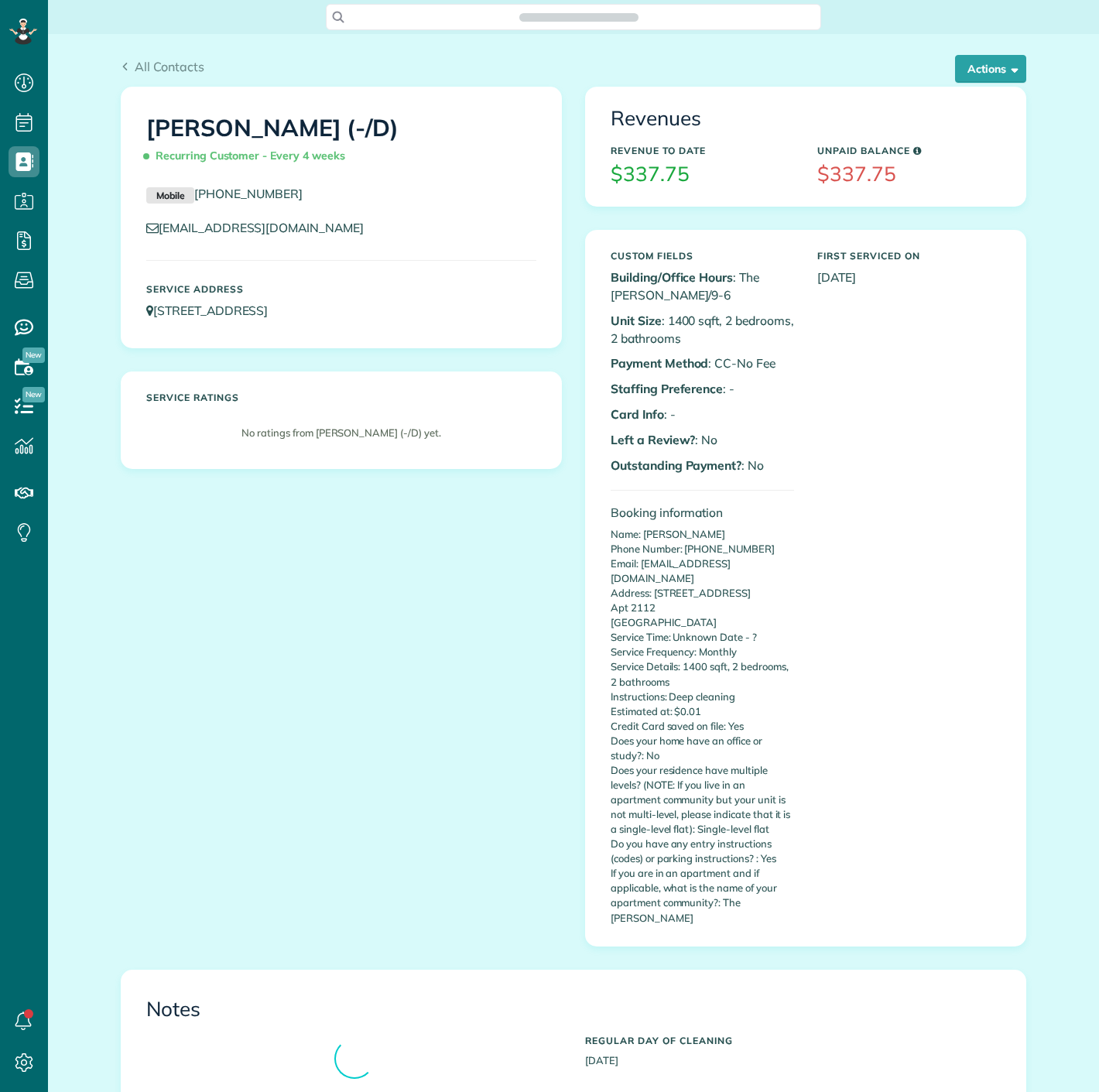
scroll to position [6, 6]
click at [973, 72] on button "Actions" at bounding box center [991, 68] width 71 height 28
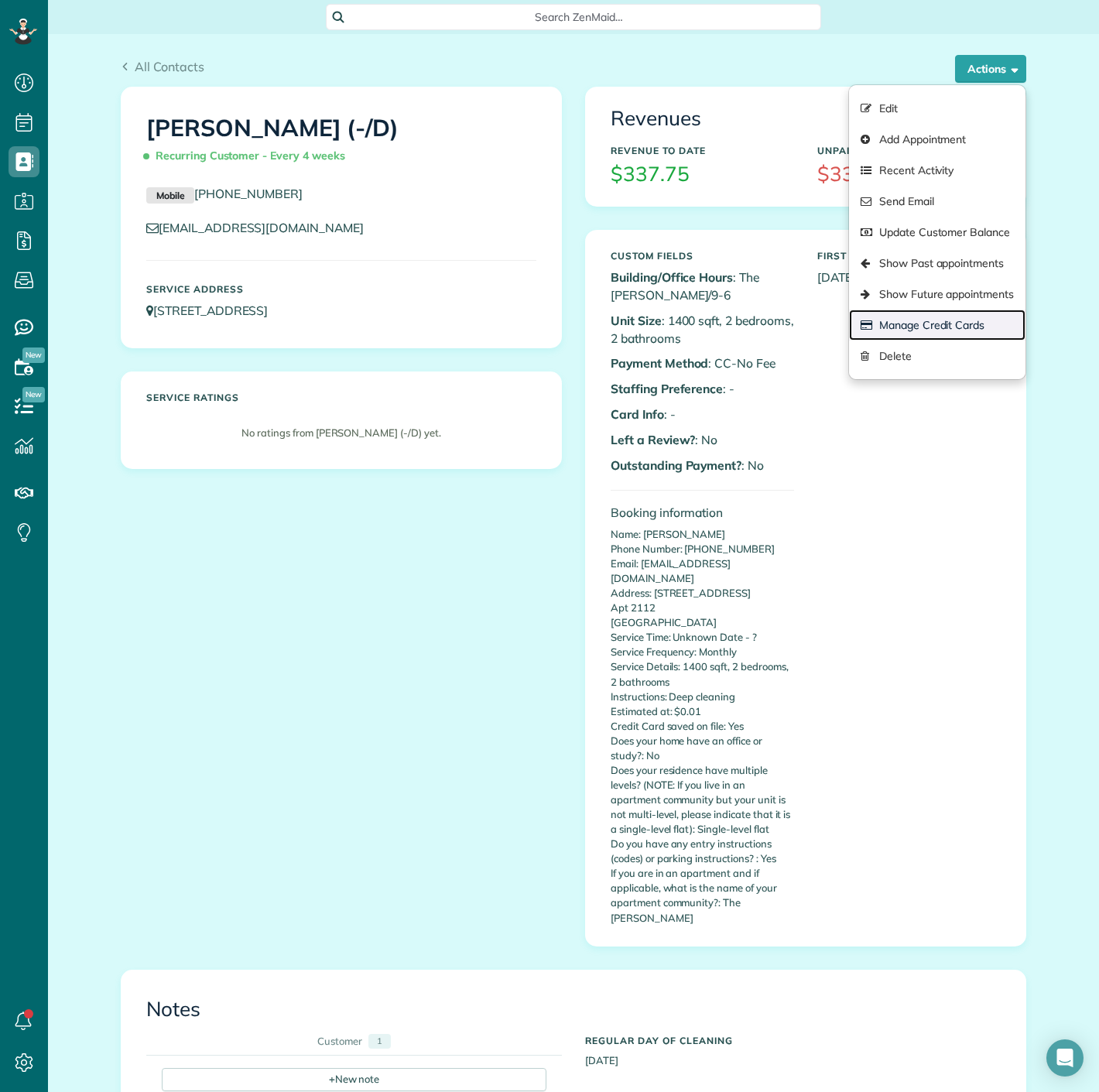
click at [929, 315] on link "Manage Credit Cards" at bounding box center [937, 325] width 176 height 31
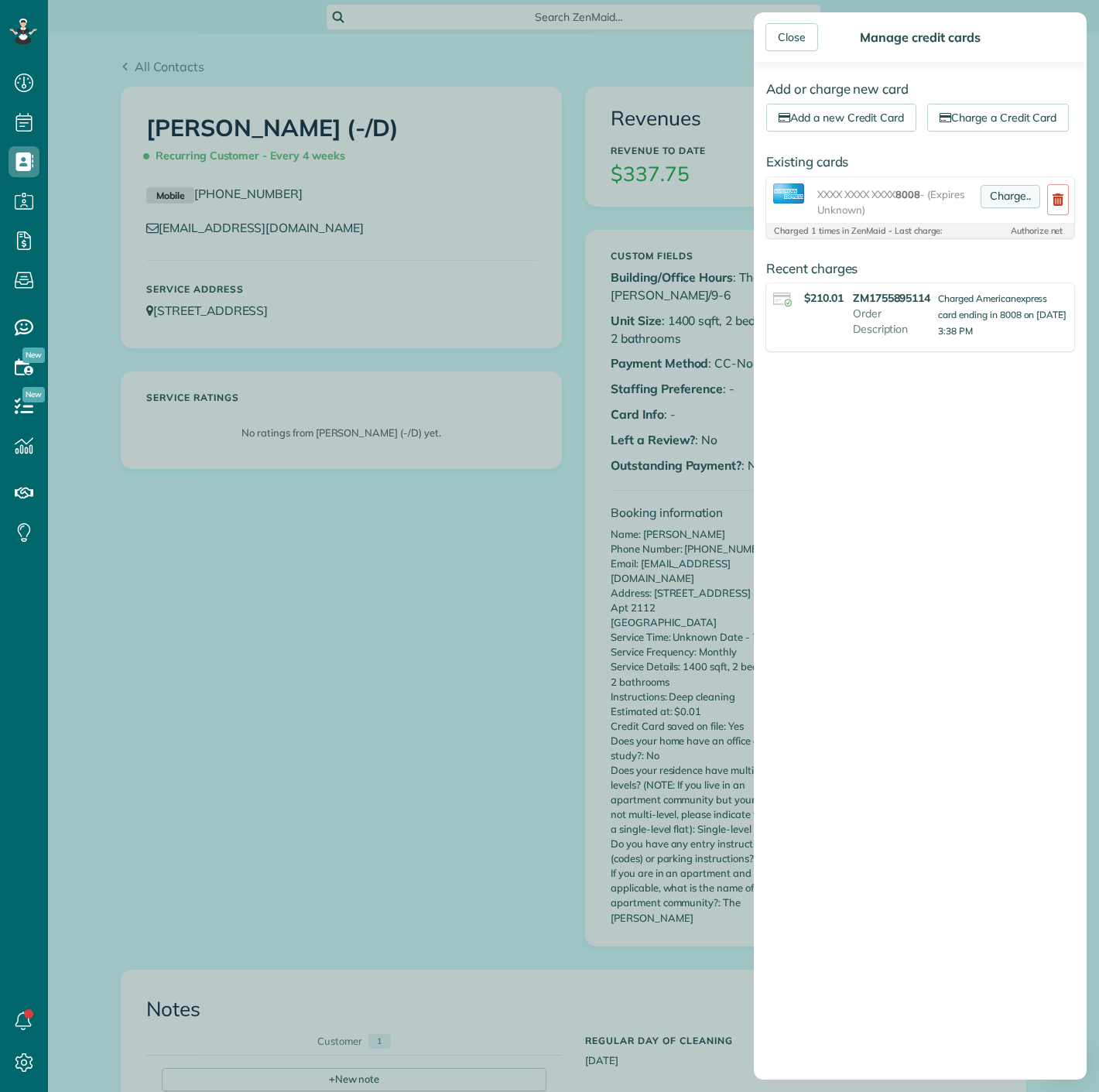
click at [988, 208] on link "Charge.." at bounding box center [1010, 197] width 60 height 23
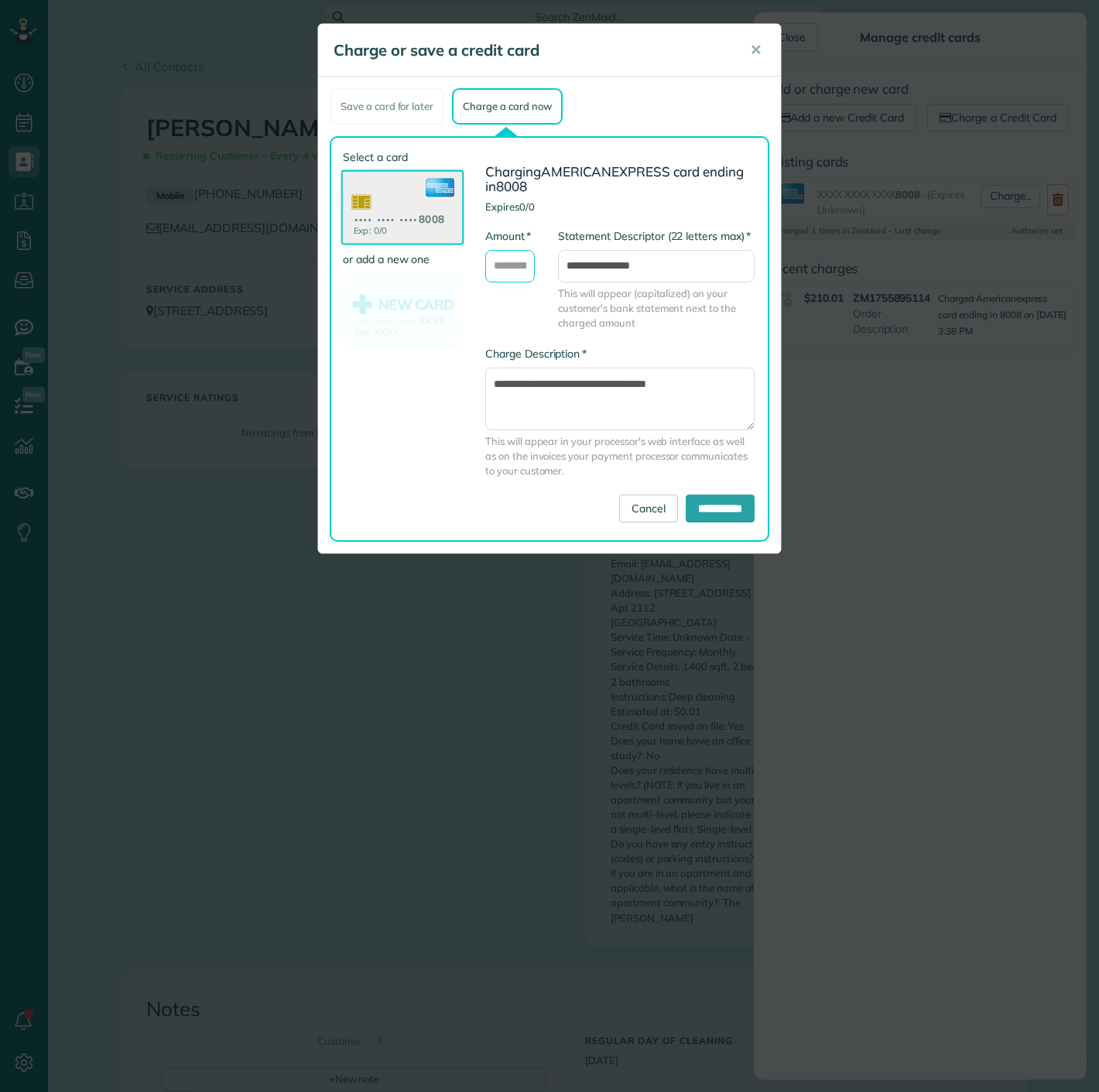
drag, startPoint x: 523, startPoint y: 255, endPoint x: 538, endPoint y: 280, distance: 29.2
click at [523, 255] on input "* Amount" at bounding box center [509, 266] width 49 height 33
type input "******"
click at [712, 503] on input "**********" at bounding box center [719, 508] width 68 height 28
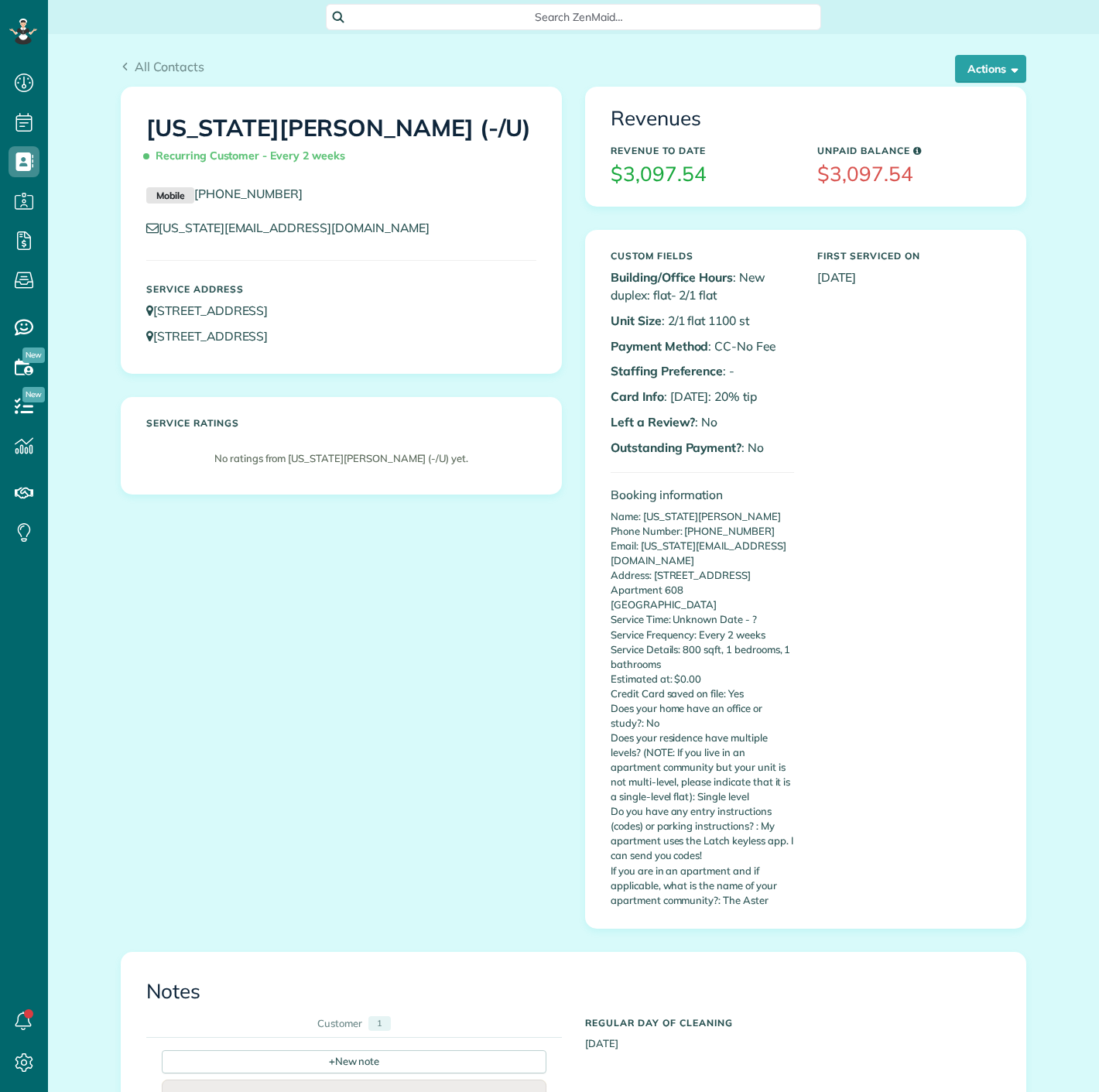
scroll to position [6, 6]
drag, startPoint x: 960, startPoint y: 61, endPoint x: 917, endPoint y: 202, distance: 147.4
click at [960, 61] on button "Actions" at bounding box center [991, 68] width 71 height 28
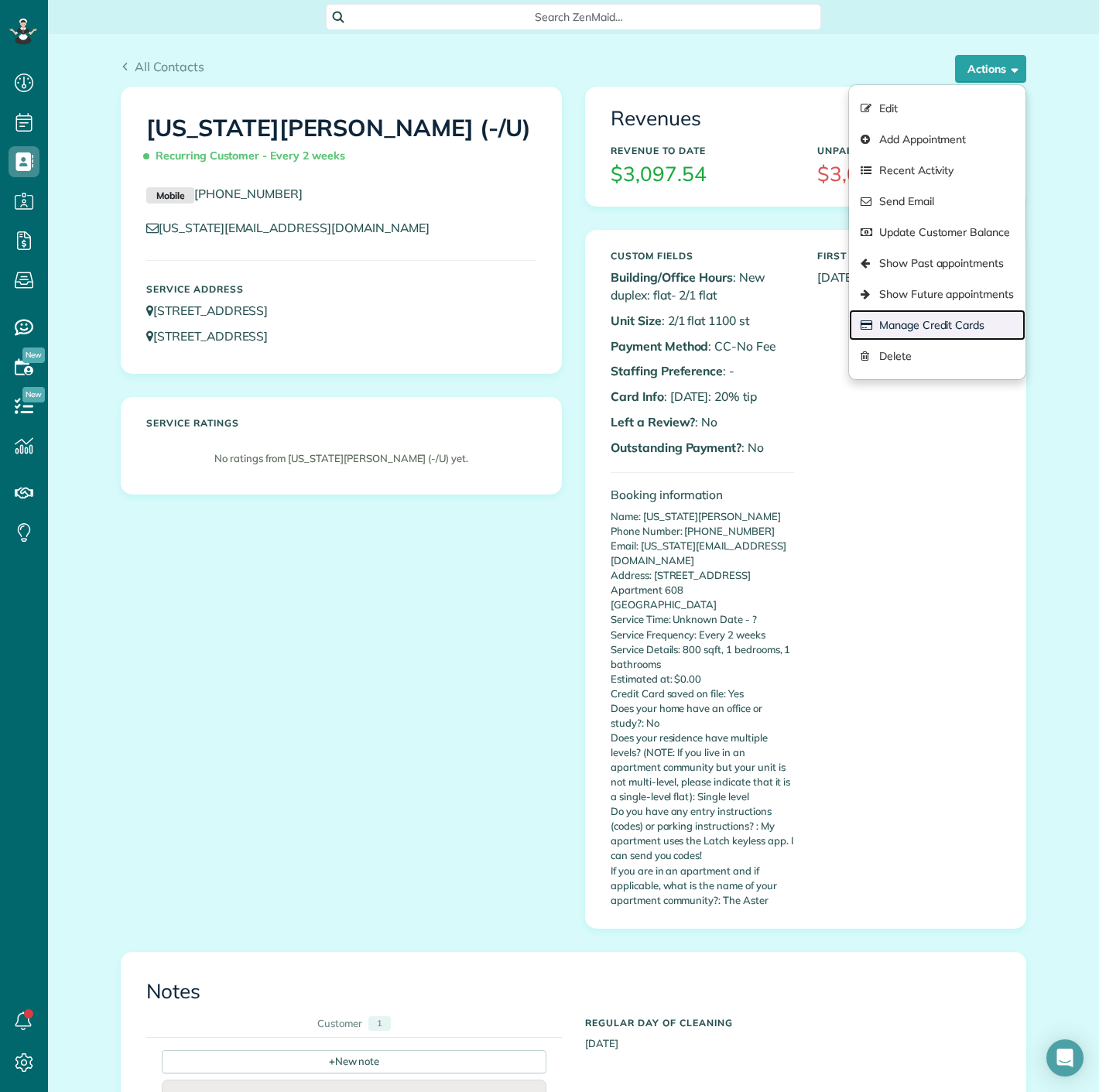
click at [903, 328] on link "Manage Credit Cards" at bounding box center [937, 325] width 176 height 31
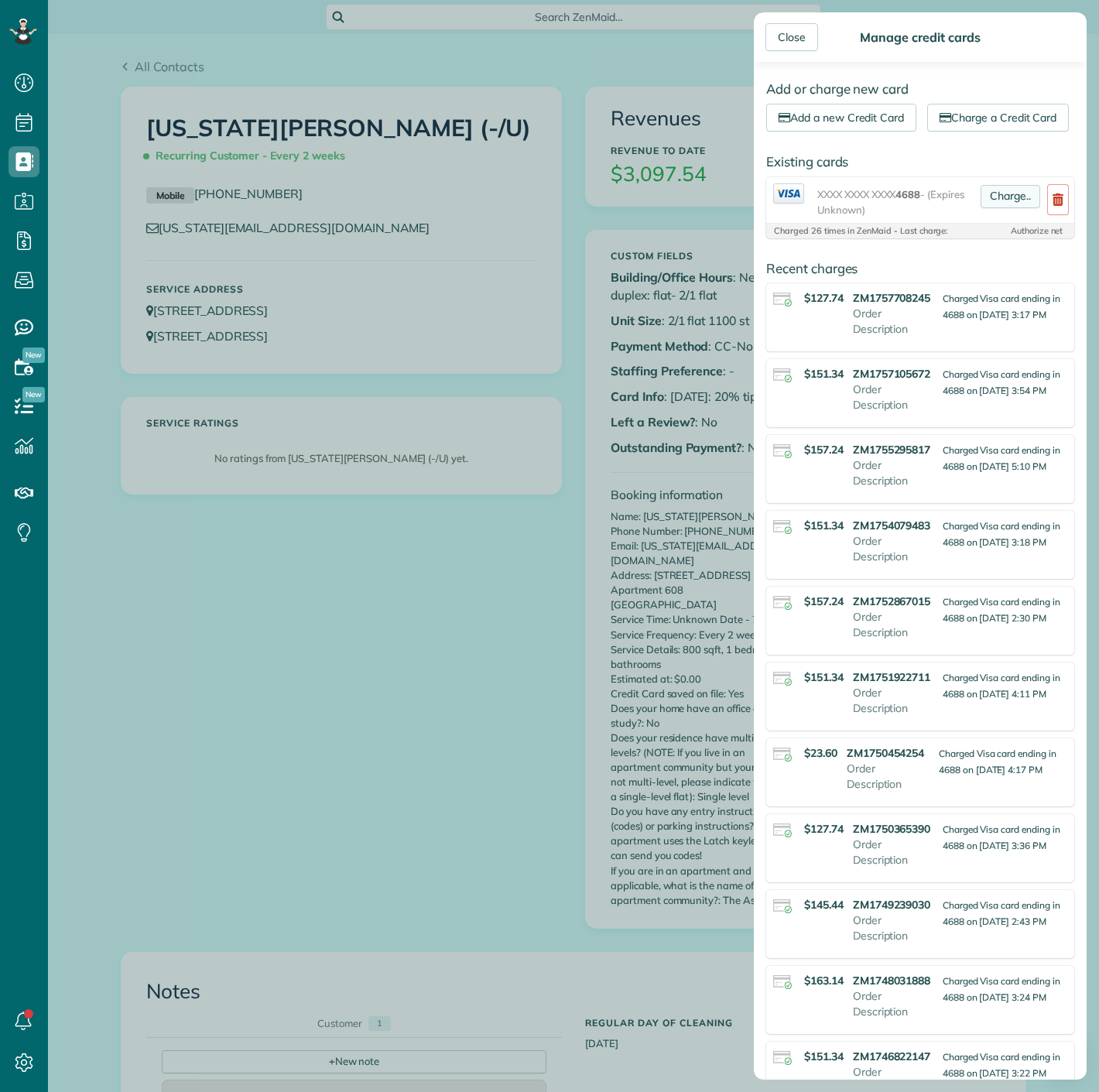
click at [1000, 208] on link "Charge.." at bounding box center [1010, 197] width 60 height 23
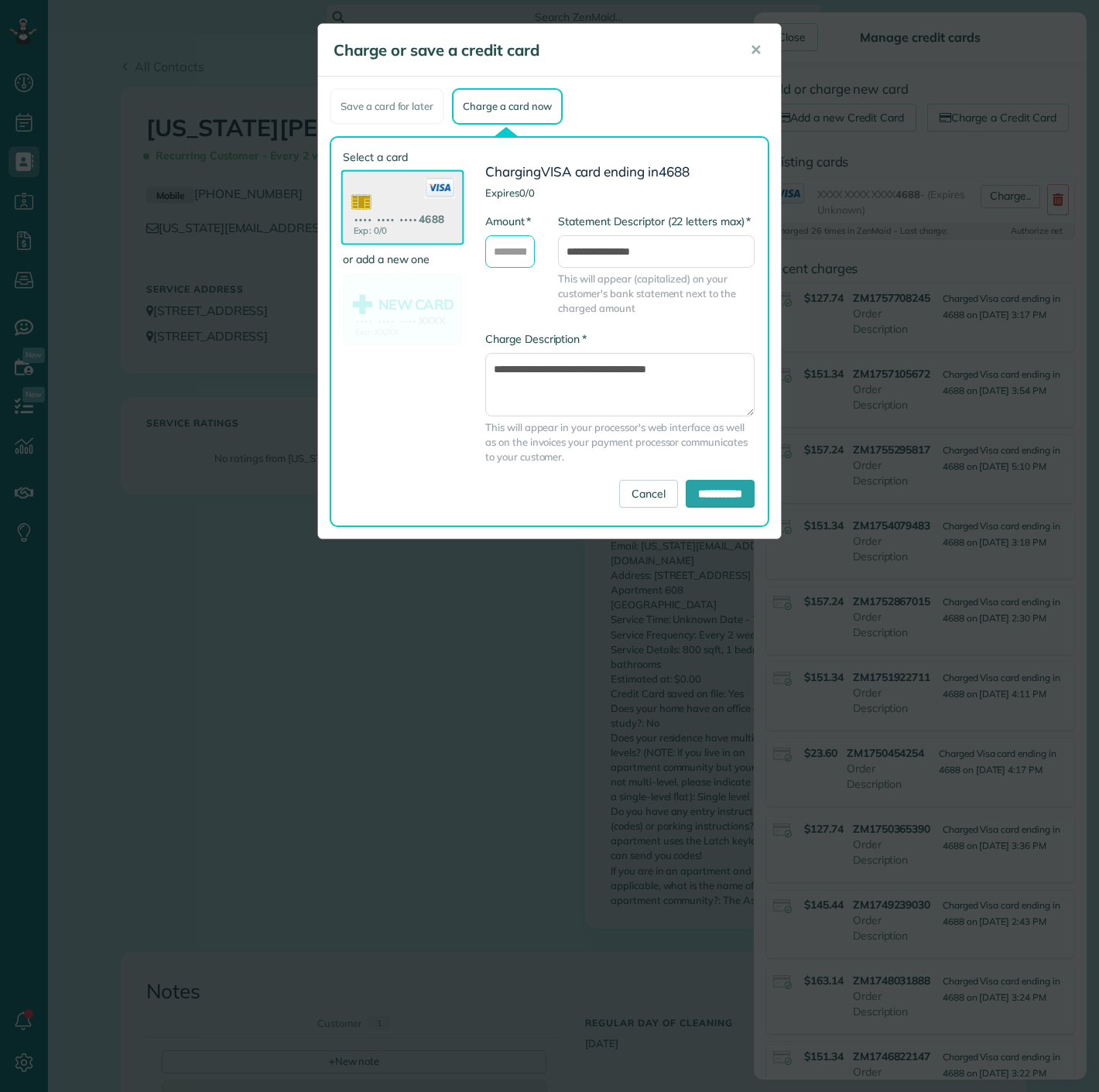
click at [516, 248] on input "* Amount" at bounding box center [509, 252] width 49 height 33
type input "******"
click at [697, 487] on input "**********" at bounding box center [719, 493] width 68 height 28
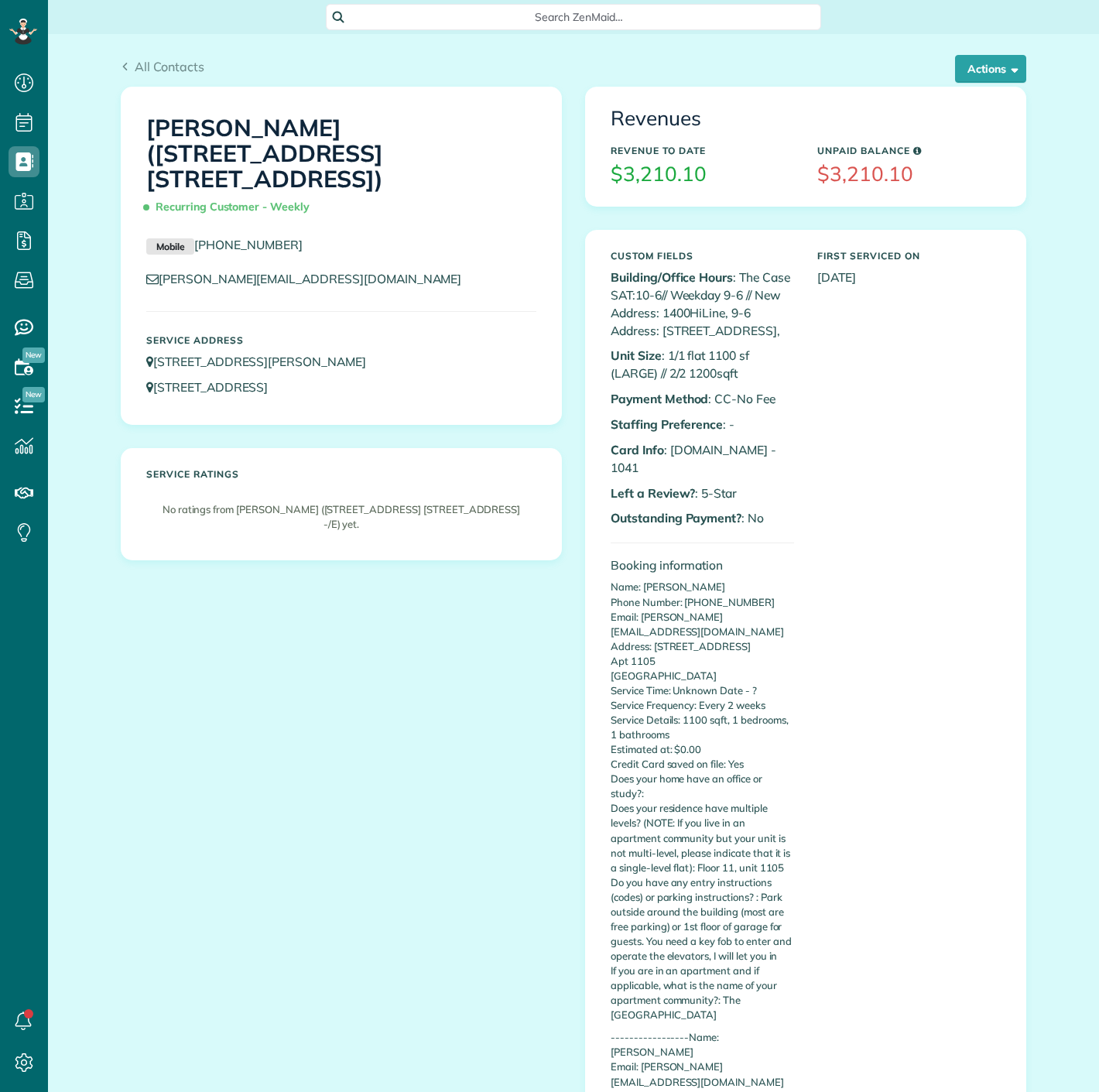
scroll to position [6, 6]
drag, startPoint x: 712, startPoint y: 466, endPoint x: 756, endPoint y: 466, distance: 44.0
click at [756, 466] on p "Card Info : [DOMAIN_NAME] - 1041" at bounding box center [703, 459] width 183 height 36
copy p "1041"
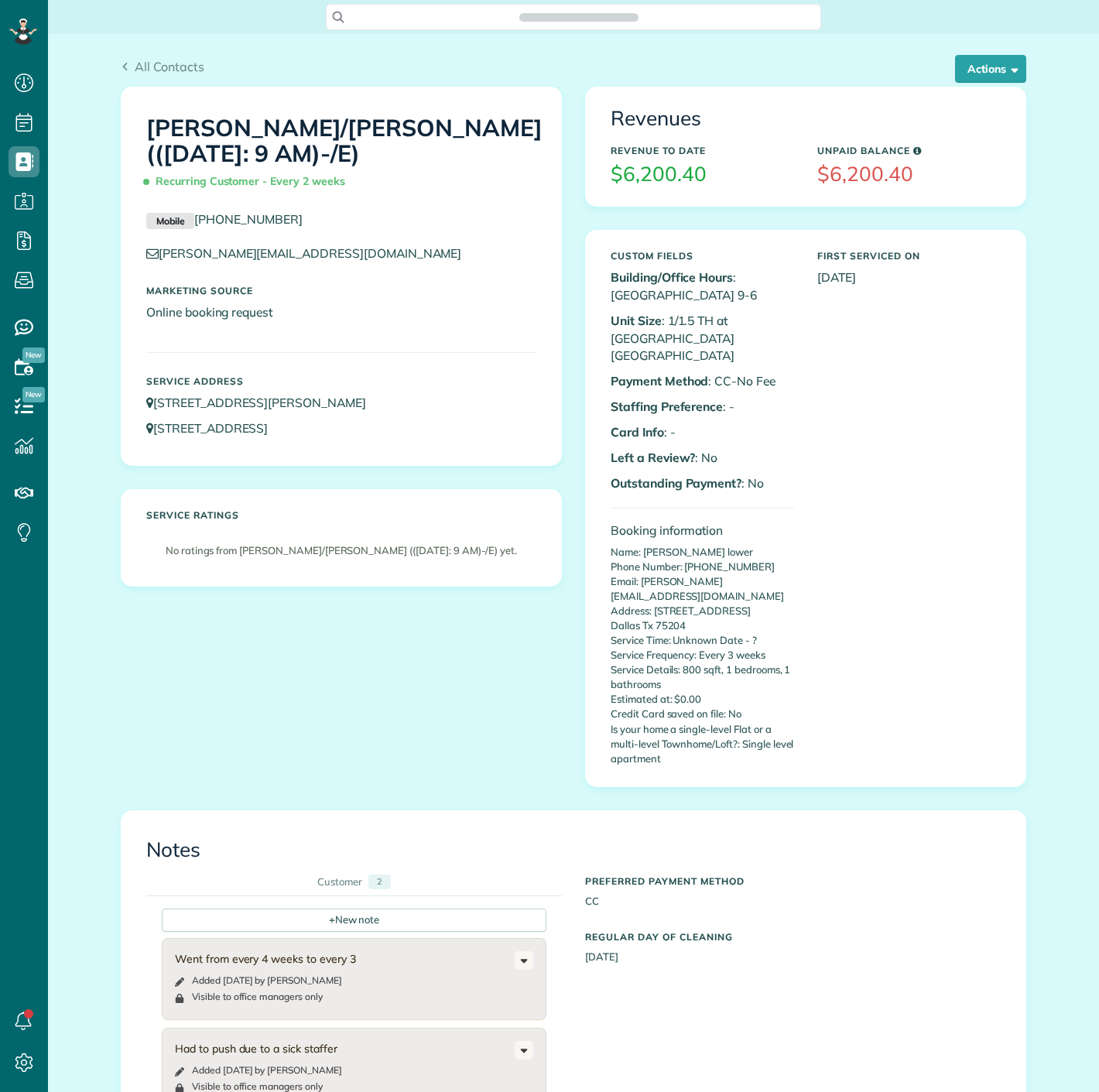
scroll to position [6, 6]
click at [989, 70] on button "Actions" at bounding box center [991, 68] width 71 height 28
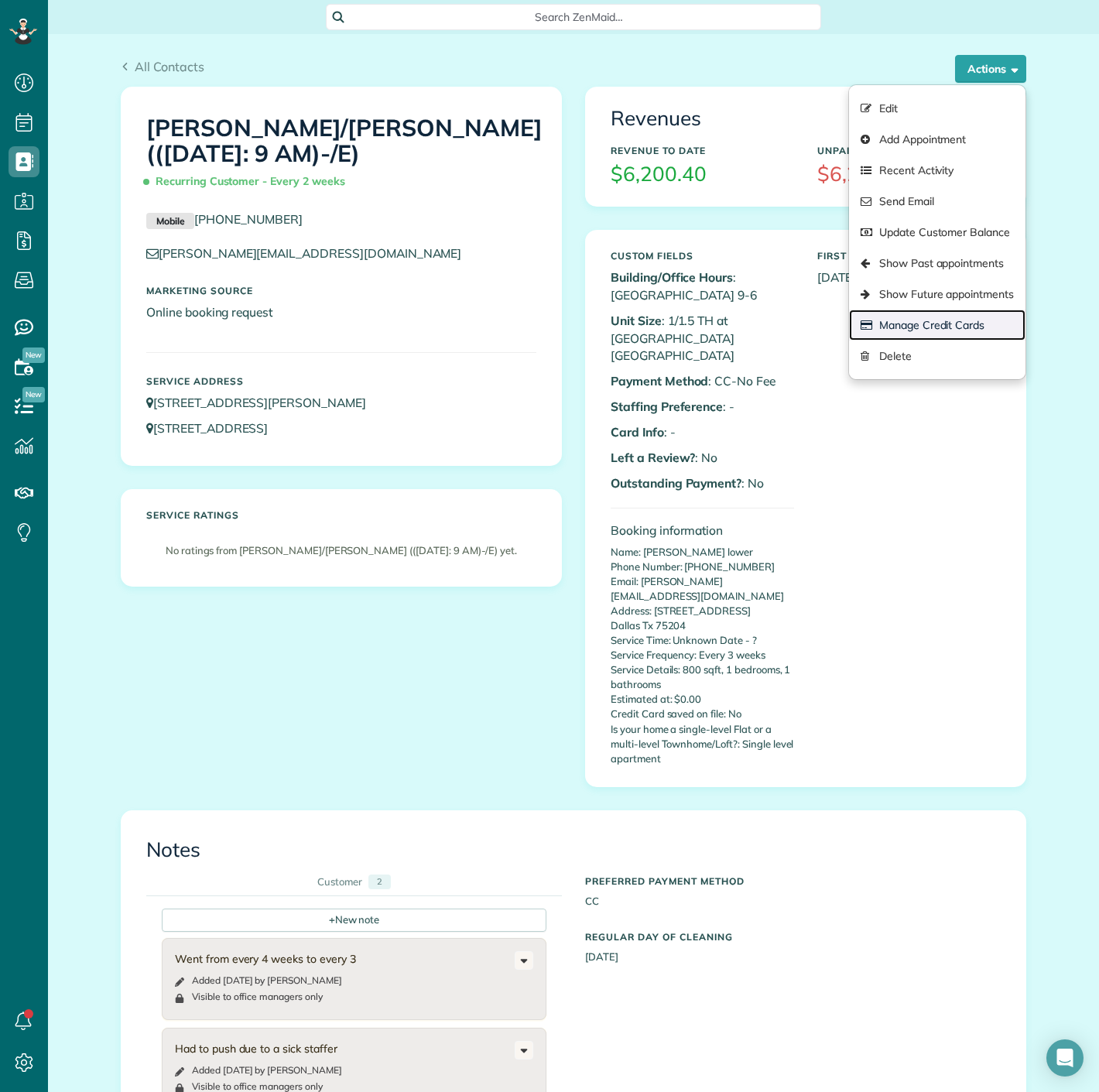
click at [959, 333] on link "Manage Credit Cards" at bounding box center [937, 325] width 176 height 31
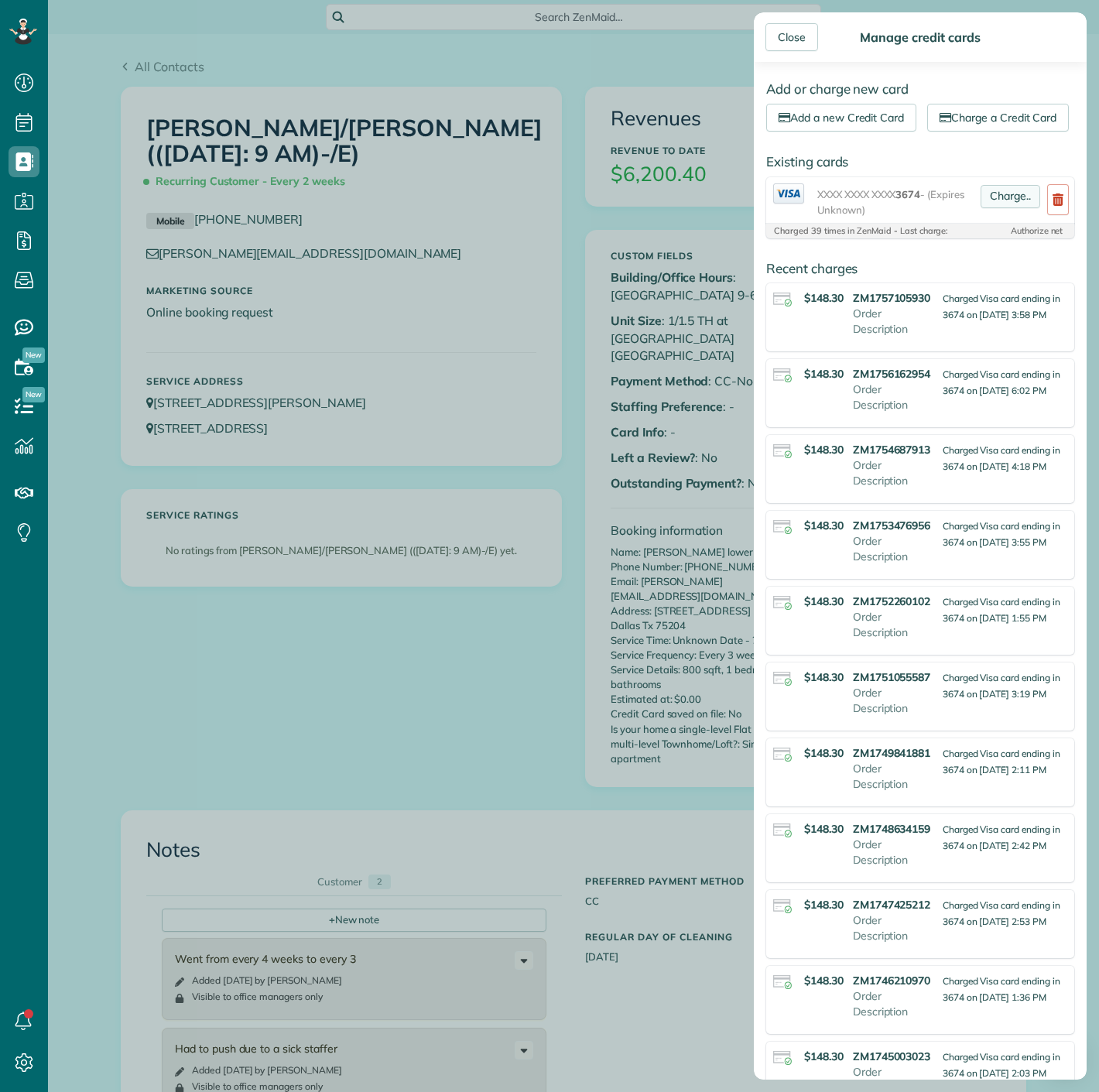
click at [984, 208] on link "Charge.." at bounding box center [1010, 197] width 60 height 23
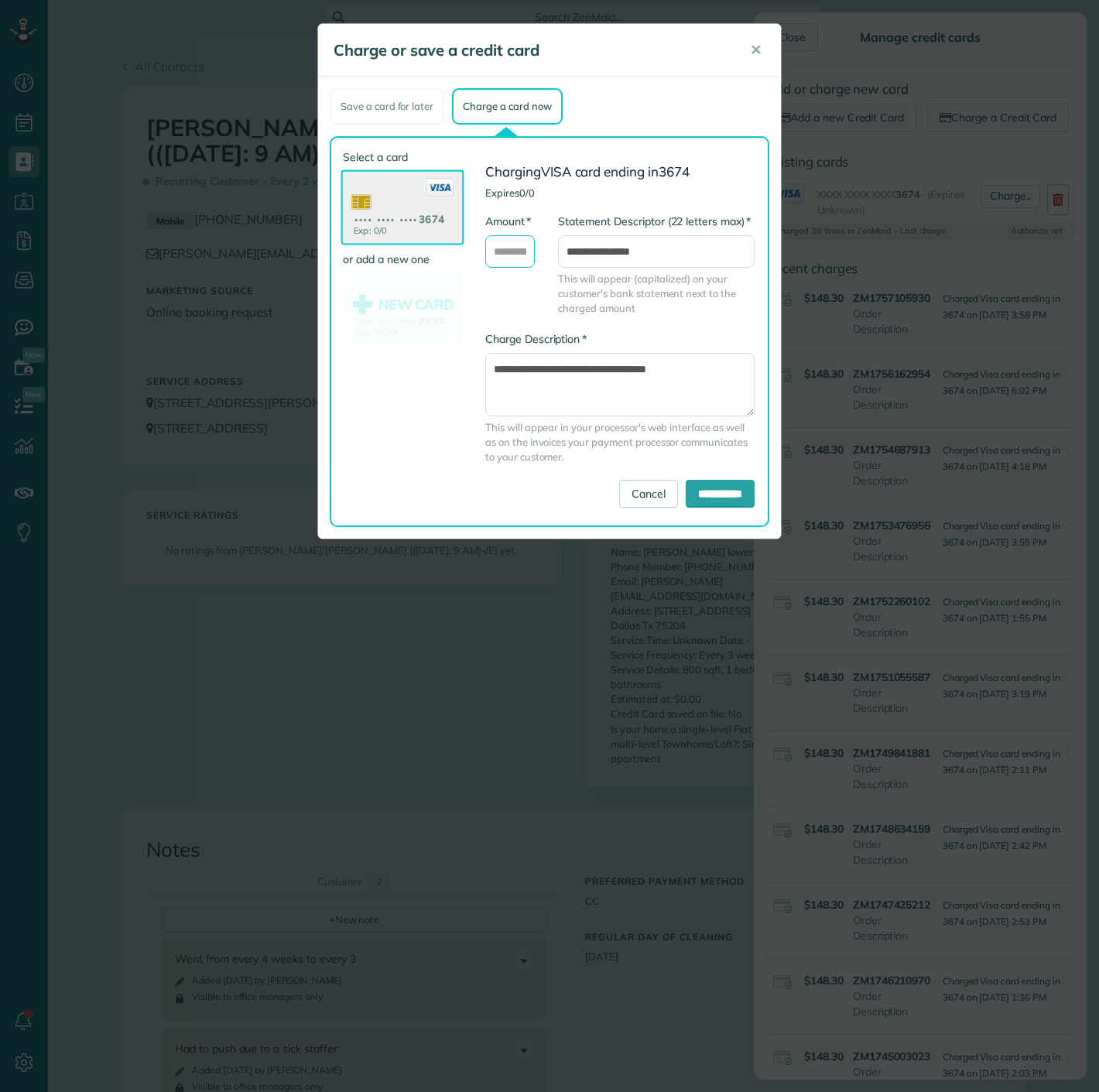
click at [506, 261] on input "* Amount" at bounding box center [509, 252] width 49 height 33
type input "******"
click at [692, 489] on input "**********" at bounding box center [719, 493] width 68 height 28
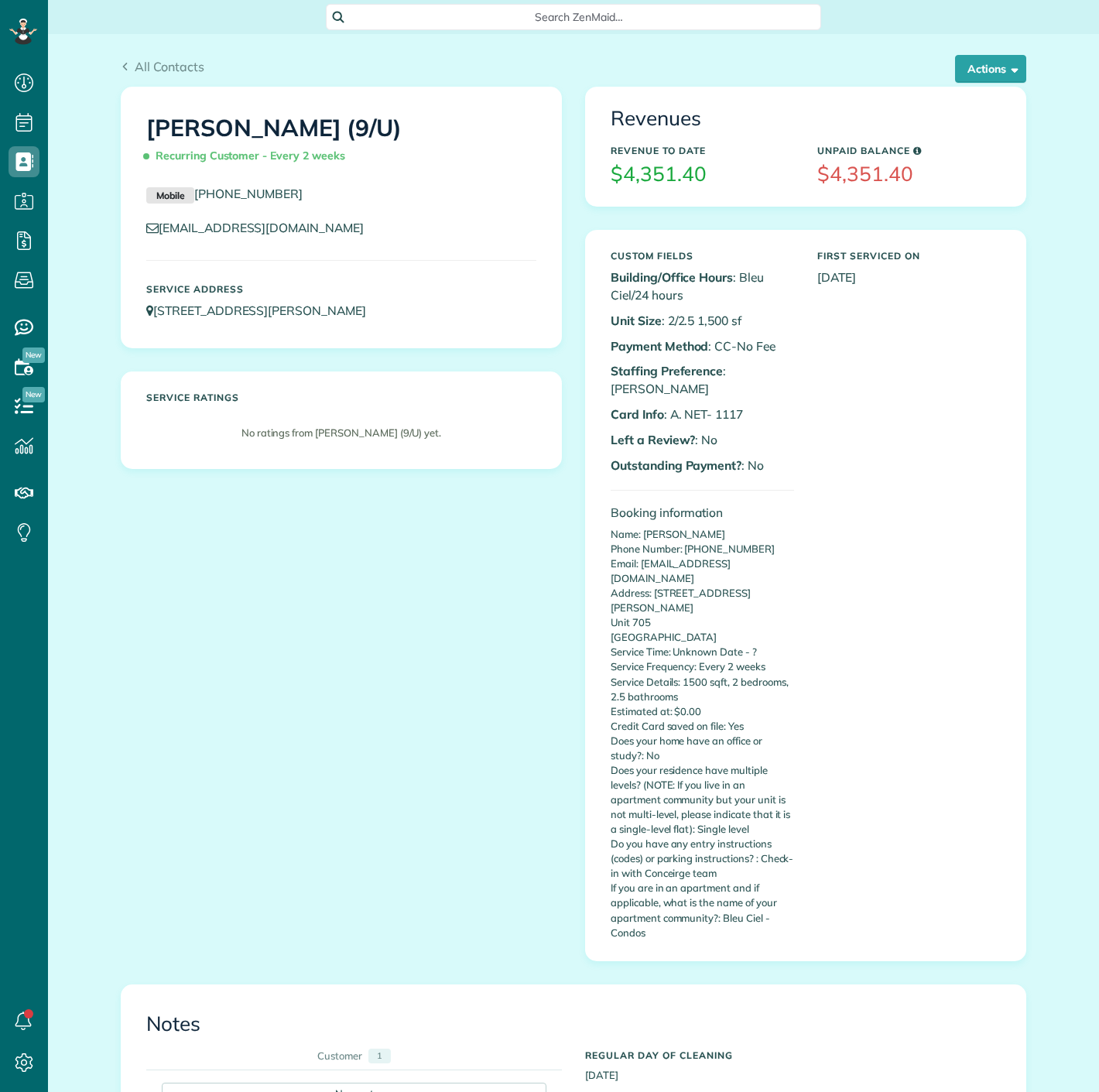
scroll to position [6, 6]
drag, startPoint x: 709, startPoint y: 390, endPoint x: 752, endPoint y: 390, distance: 43.0
click at [752, 406] on p "Card Info : A. NET- 1117" at bounding box center [703, 414] width 183 height 17
copy p "1117"
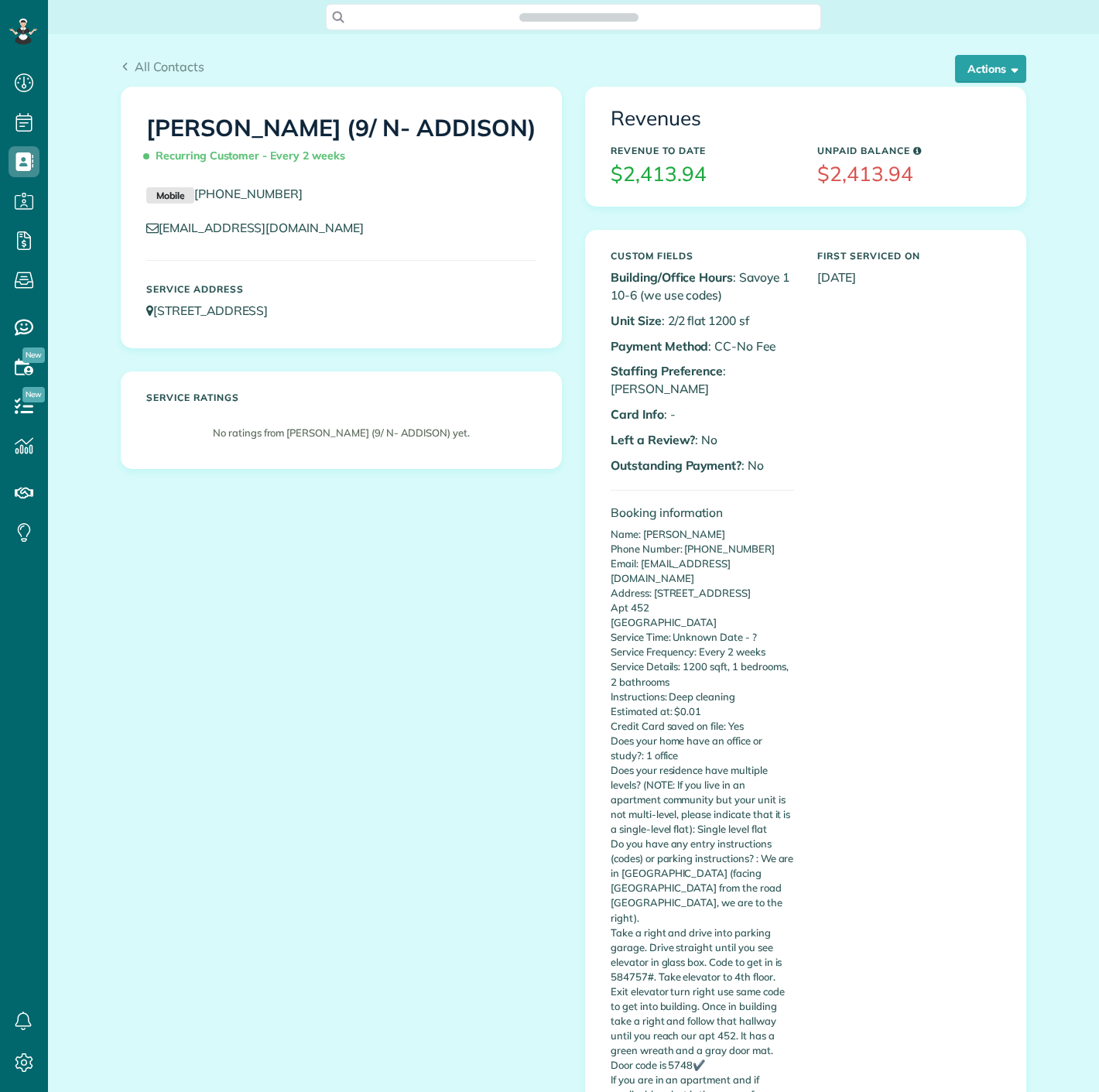
scroll to position [6, 6]
click at [970, 76] on button "Actions" at bounding box center [991, 68] width 71 height 28
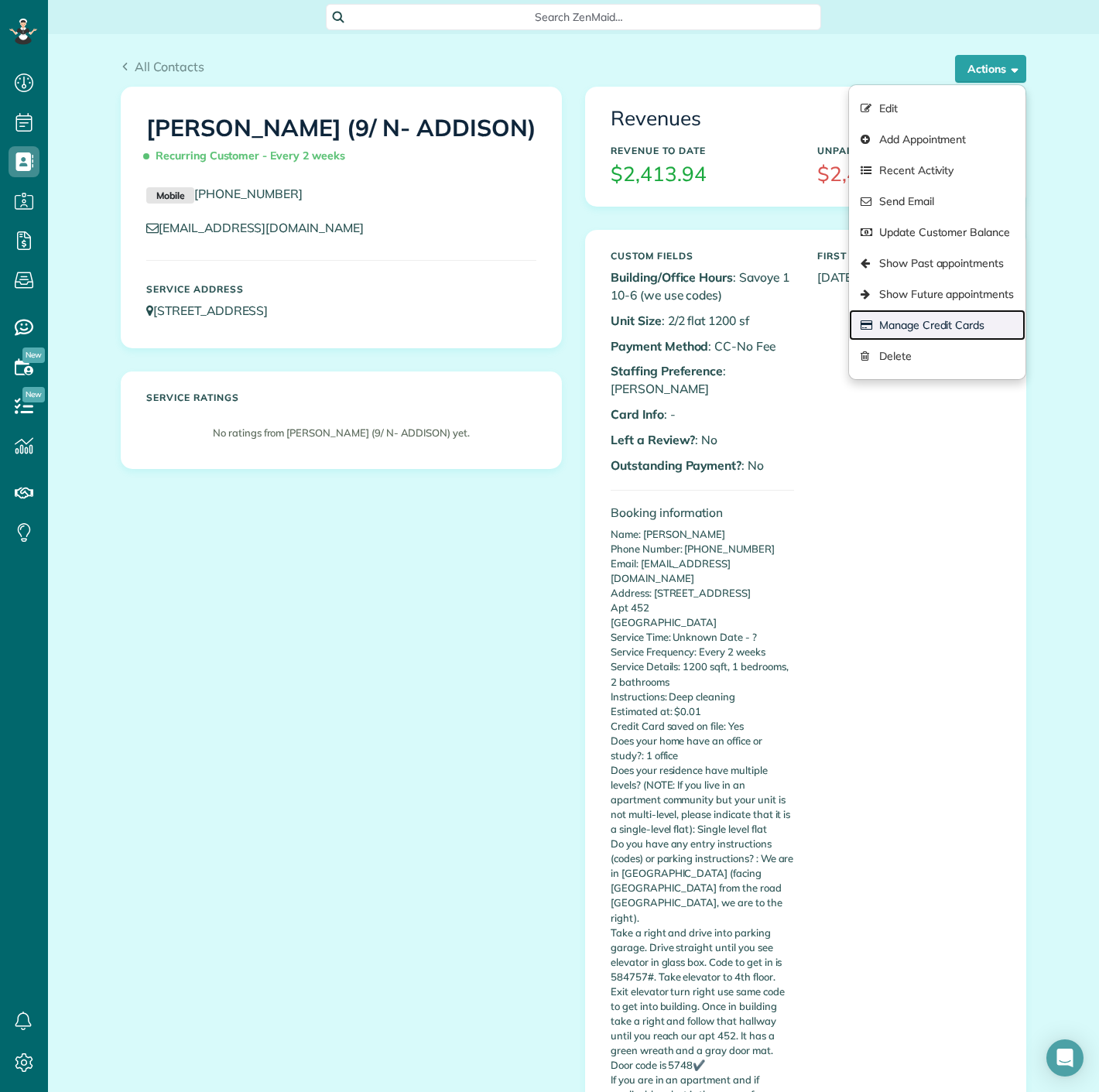
click at [926, 332] on link "Manage Credit Cards" at bounding box center [937, 325] width 176 height 31
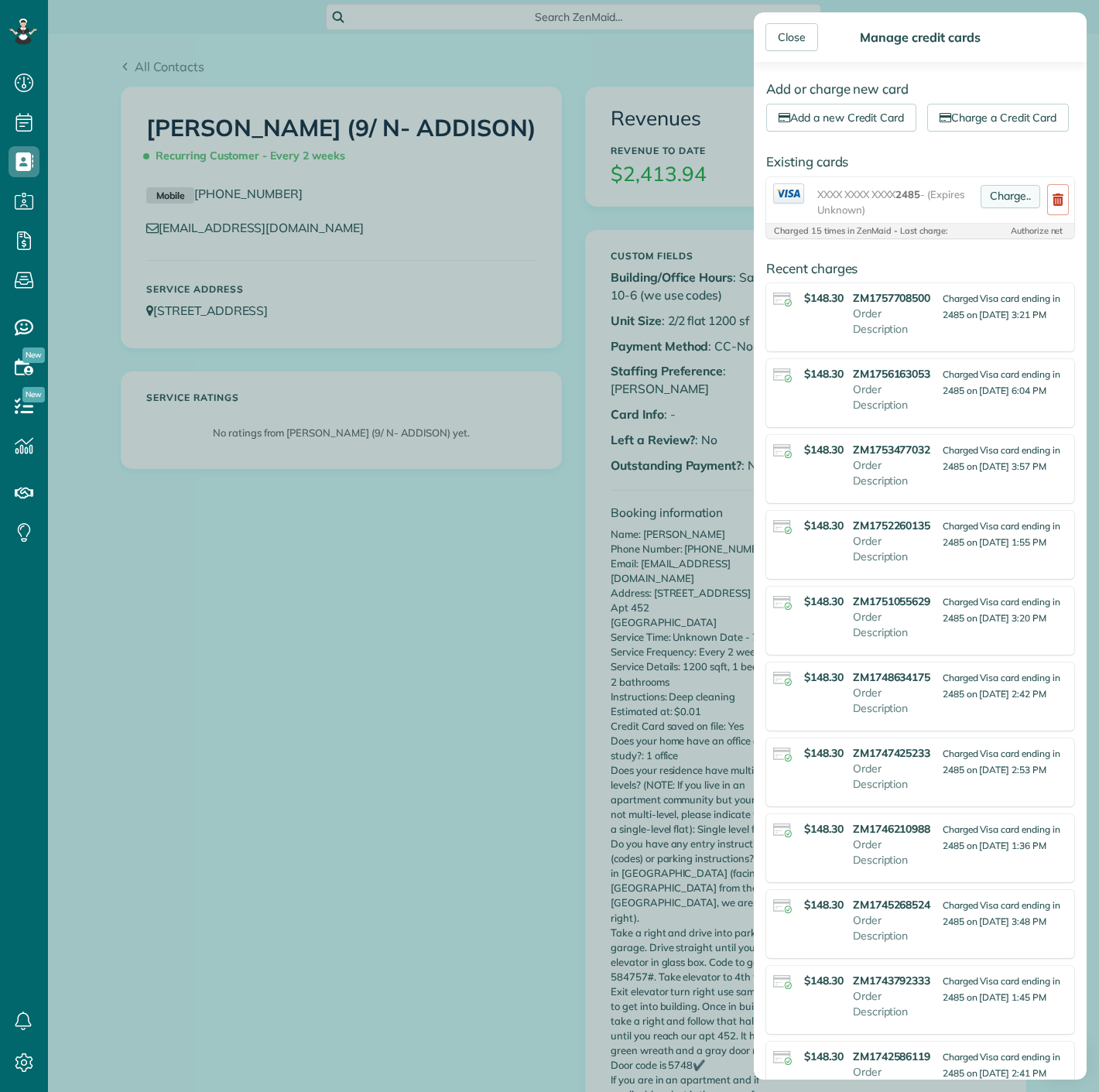
click at [992, 208] on link "Charge.." at bounding box center [1010, 197] width 60 height 23
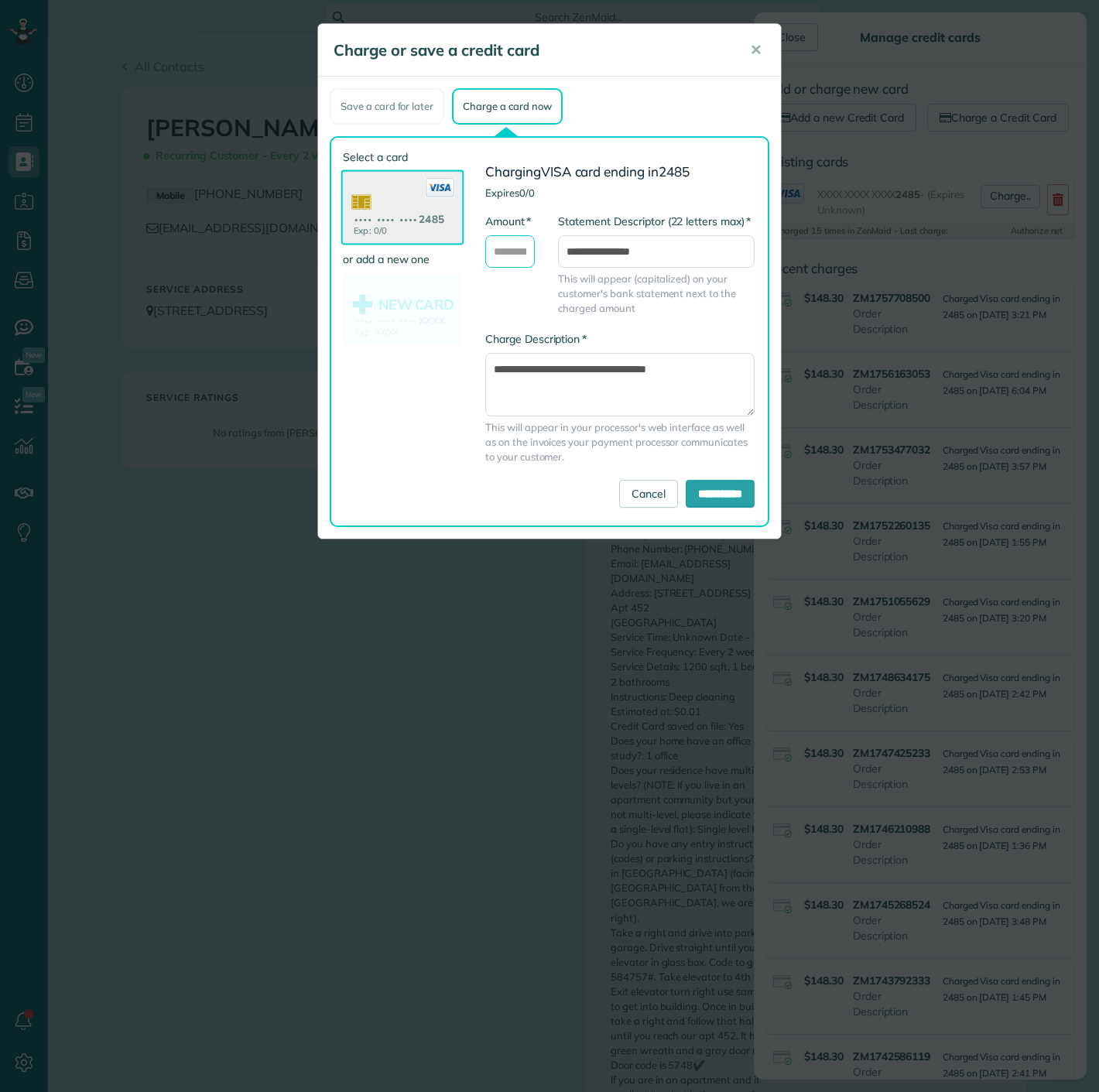
click at [509, 258] on input "* Amount" at bounding box center [509, 252] width 49 height 33
type input "******"
click at [717, 496] on input "**********" at bounding box center [719, 493] width 68 height 28
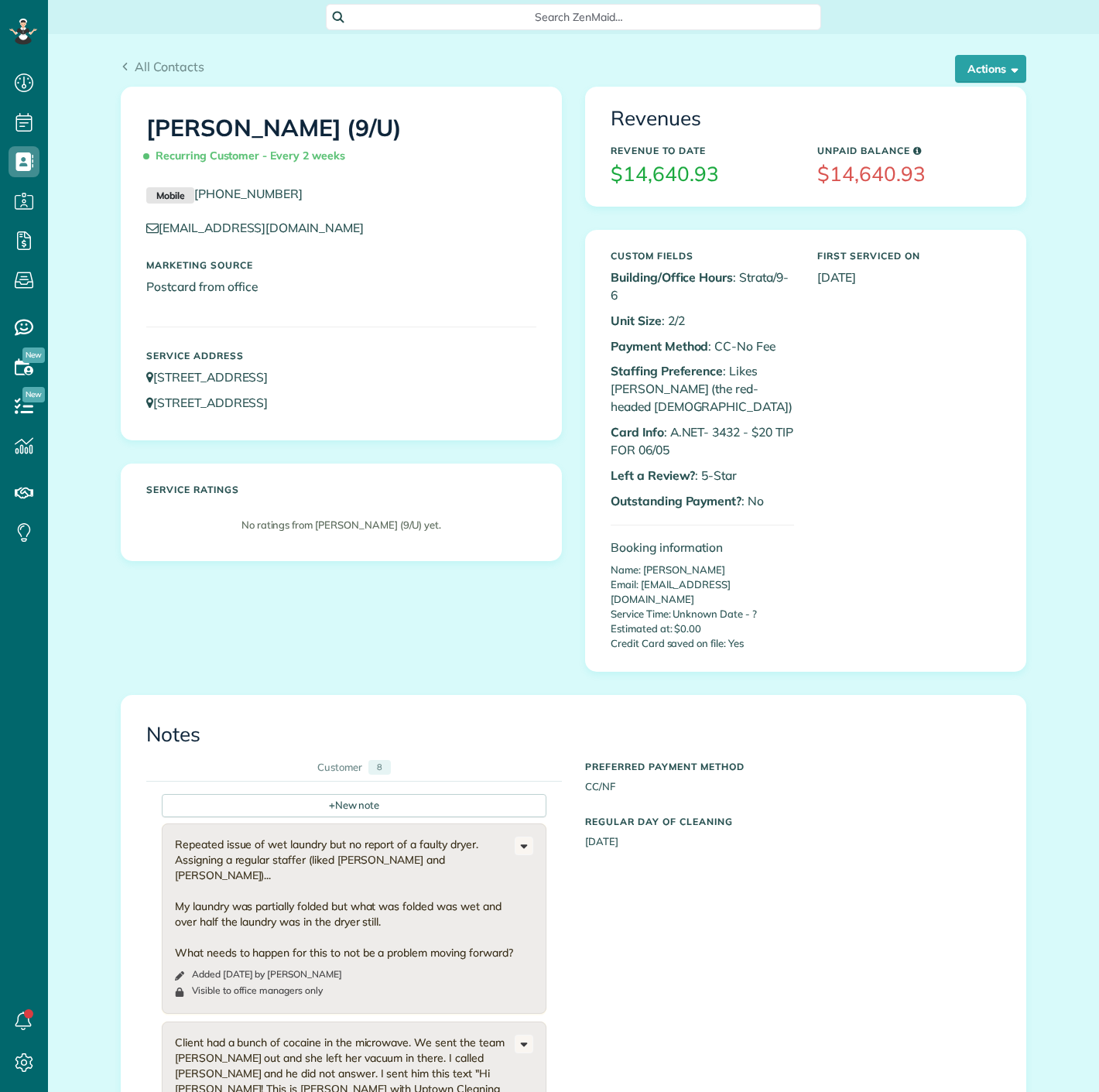
scroll to position [6, 6]
drag, startPoint x: 708, startPoint y: 412, endPoint x: 733, endPoint y: 412, distance: 25.0
click p "Card Info : A.NET- 3432 - $20 TIP FOR 06/05"
copy p "3432"
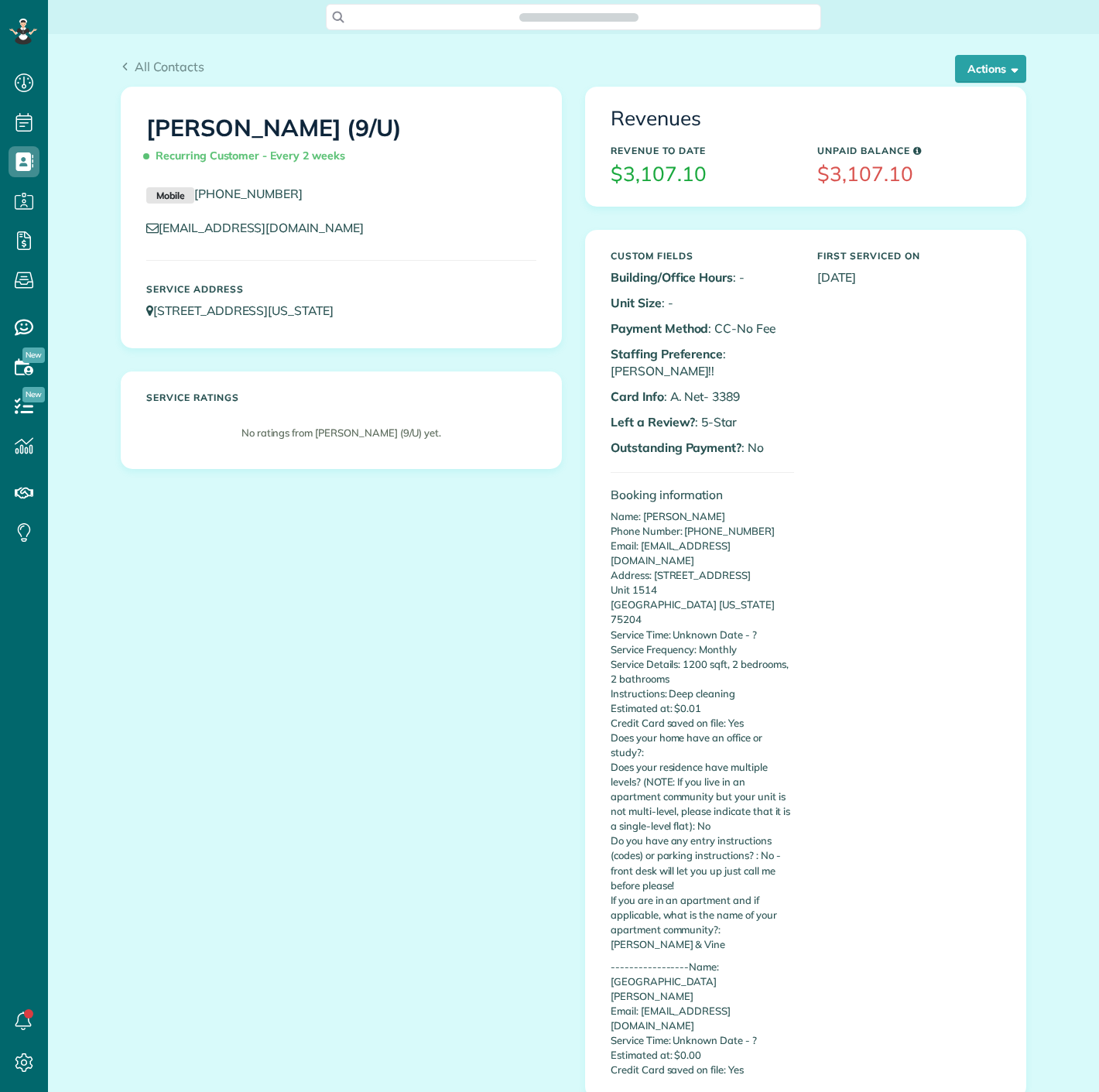
scroll to position [6, 6]
drag, startPoint x: 707, startPoint y: 381, endPoint x: 735, endPoint y: 381, distance: 28.0
click at [735, 387] on p "Card Info : A. Net- 3389" at bounding box center [703, 396] width 183 height 17
copy p "3389"
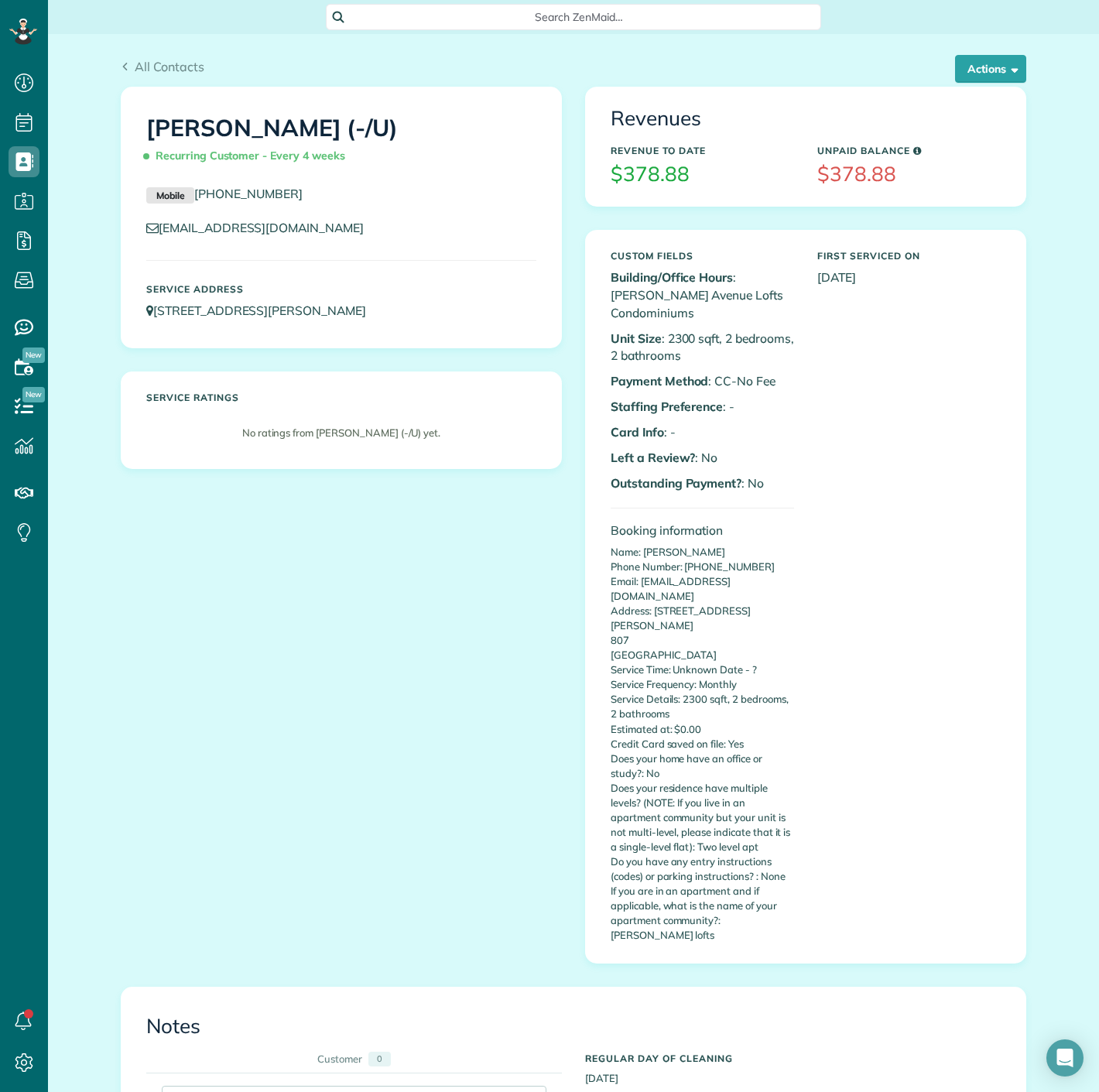
scroll to position [6, 6]
click at [1000, 77] on button "Actions" at bounding box center [991, 68] width 71 height 28
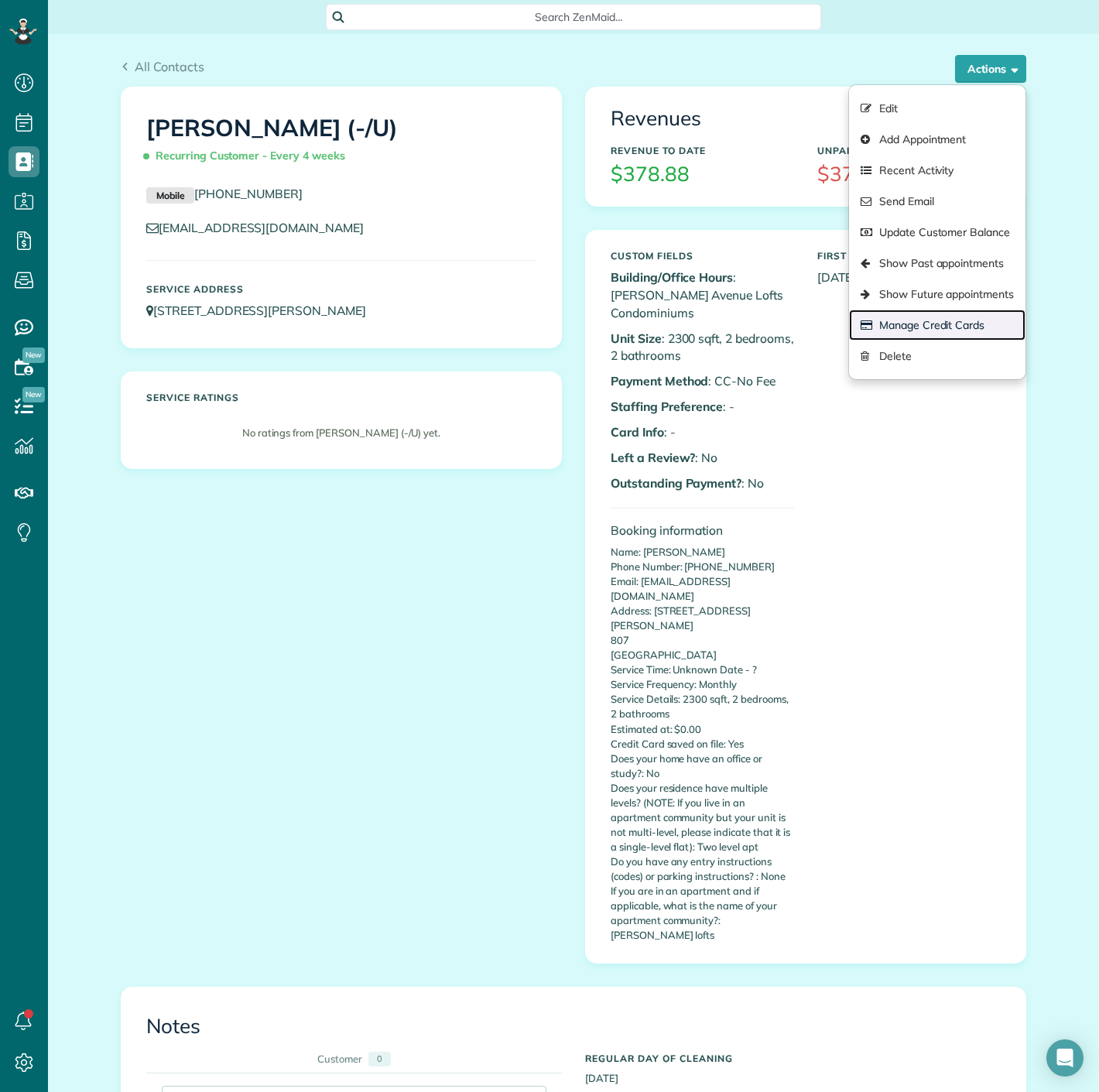
click at [929, 324] on link "Manage Credit Cards" at bounding box center [937, 325] width 176 height 31
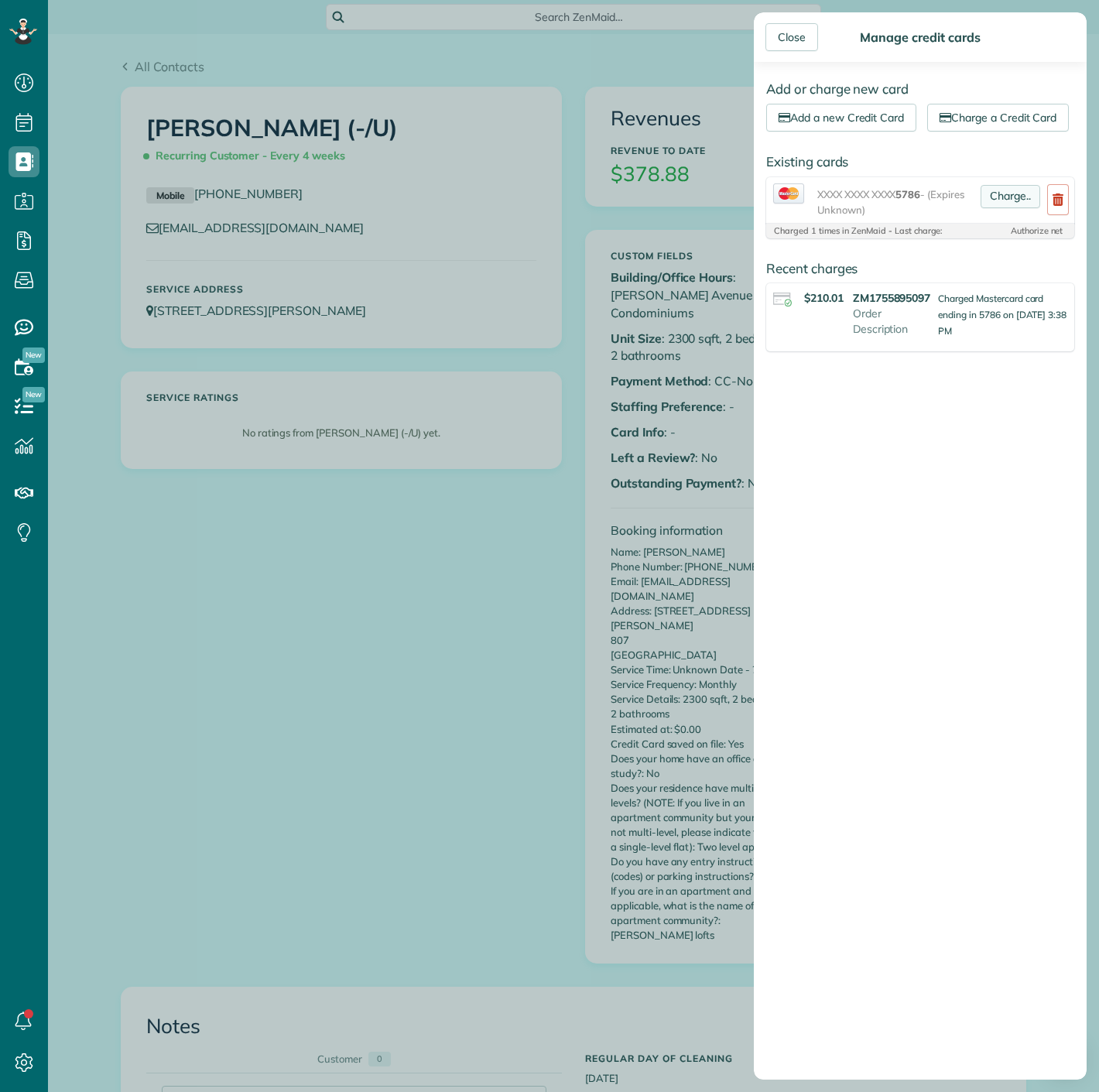
click at [1004, 208] on link "Charge.." at bounding box center [1010, 197] width 60 height 23
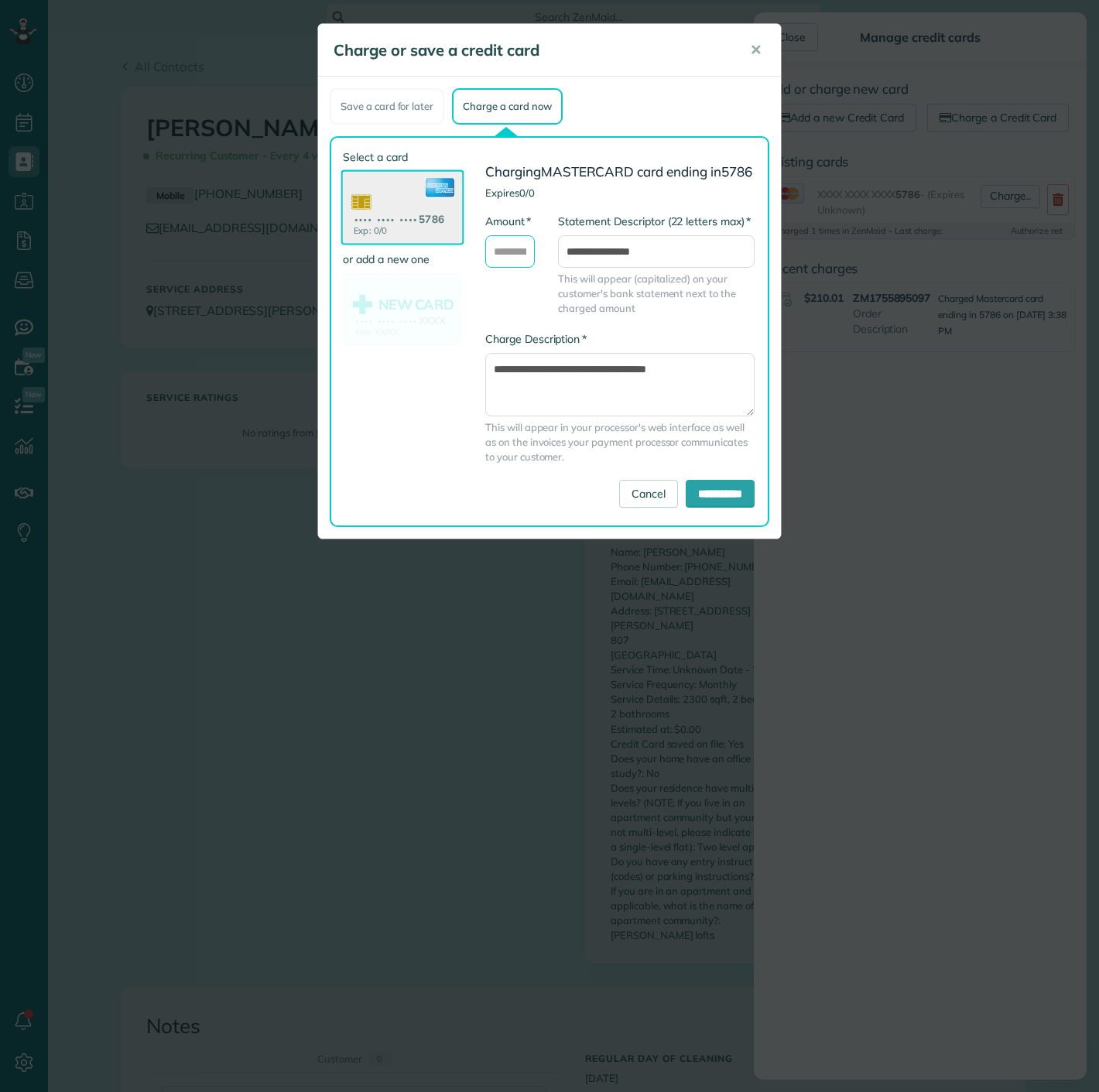
click at [506, 264] on input "* Amount" at bounding box center [509, 252] width 49 height 33
type input "******"
click at [690, 503] on input "**********" at bounding box center [719, 493] width 68 height 28
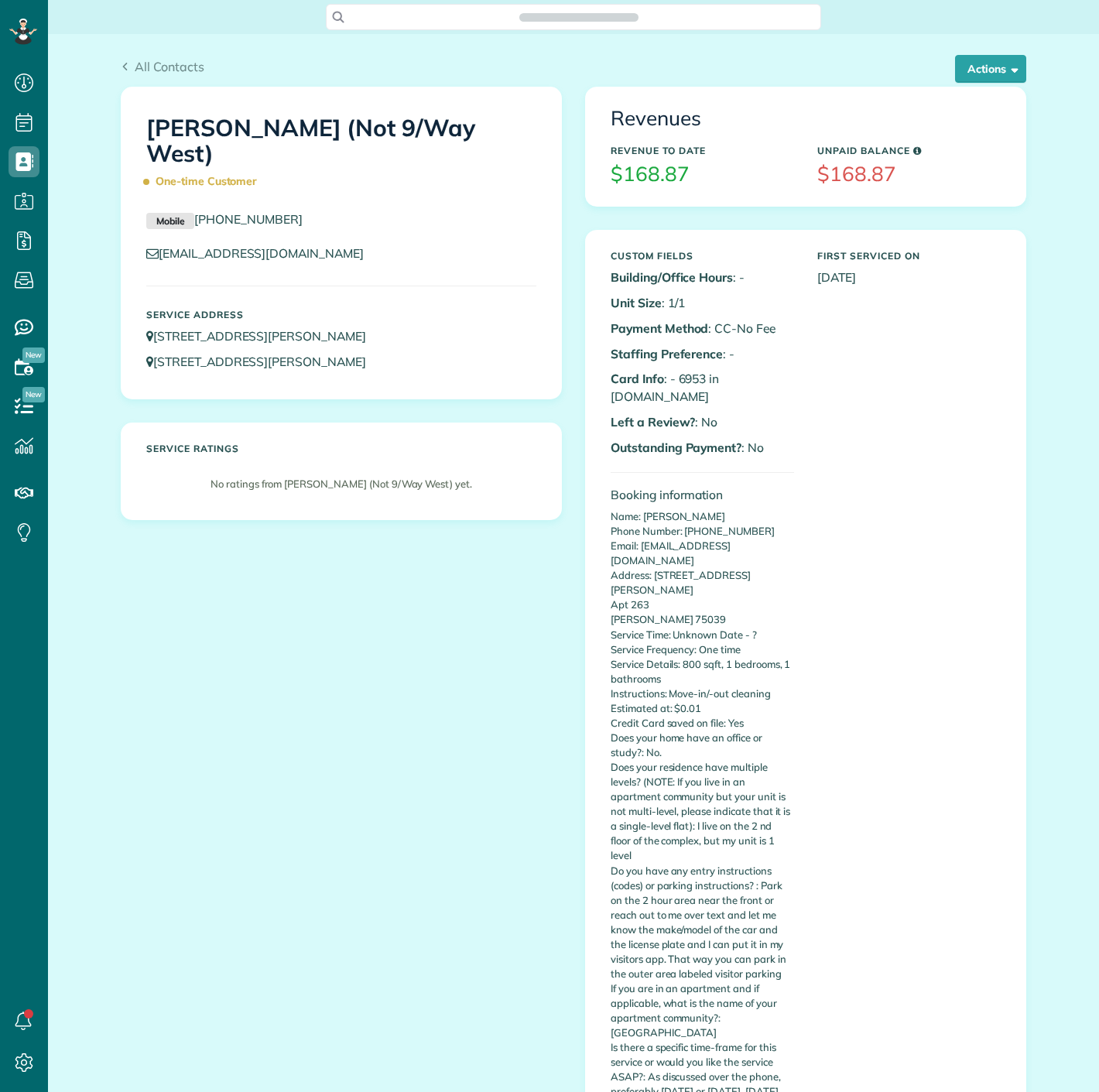
scroll to position [6, 6]
copy p "6953"
drag, startPoint x: 674, startPoint y: 377, endPoint x: 698, endPoint y: 377, distance: 24.0
click at [698, 377] on p "Card Info : - 6953 in [DOMAIN_NAME]" at bounding box center [703, 387] width 183 height 36
